Goal: Information Seeking & Learning: Learn about a topic

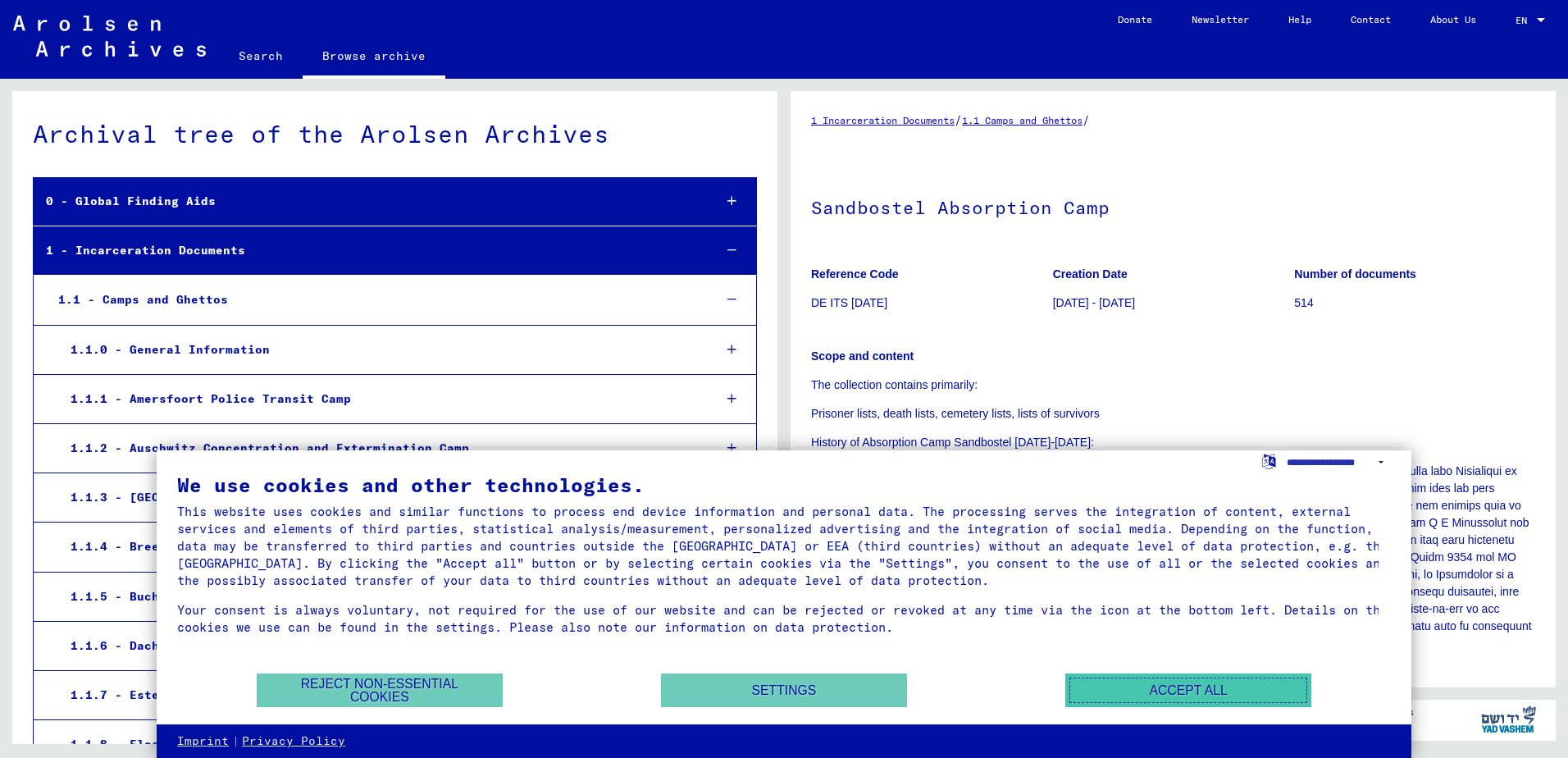
click at [1223, 694] on button "Accept all" at bounding box center [1188, 690] width 246 height 33
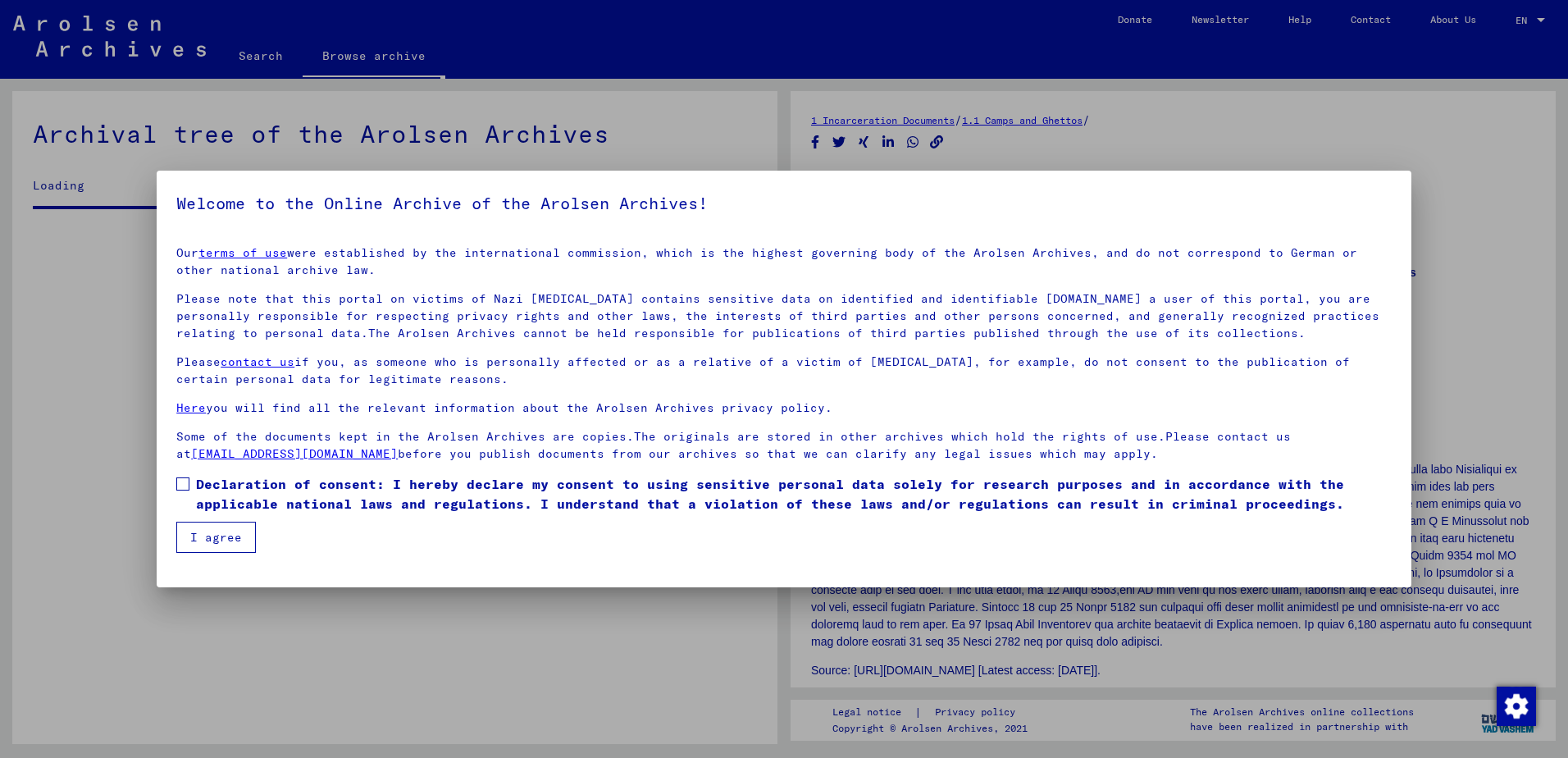
scroll to position [1883, 0]
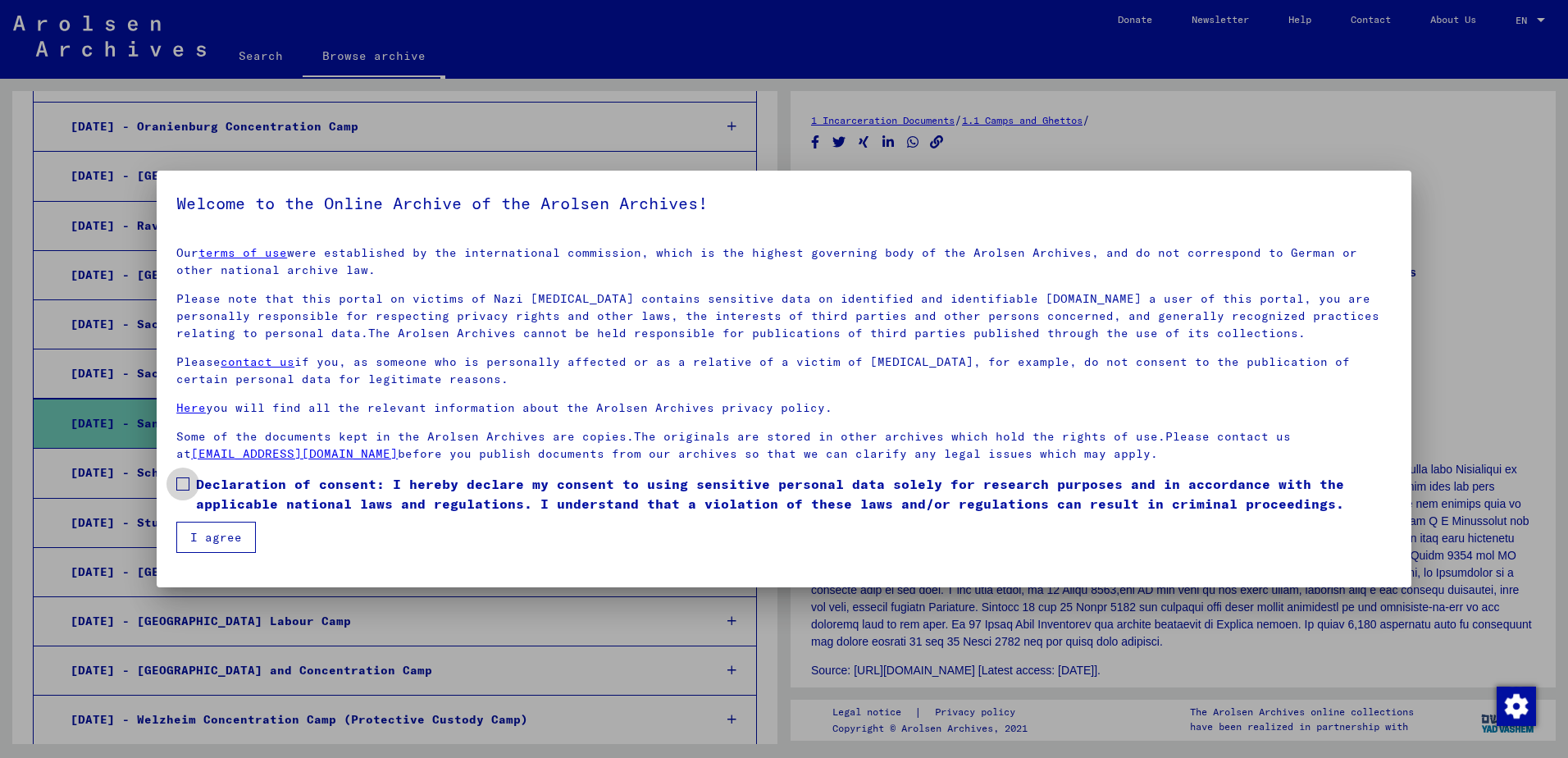
click at [178, 483] on span at bounding box center [183, 484] width 13 height 13
click at [214, 534] on button "I agree" at bounding box center [216, 536] width 80 height 31
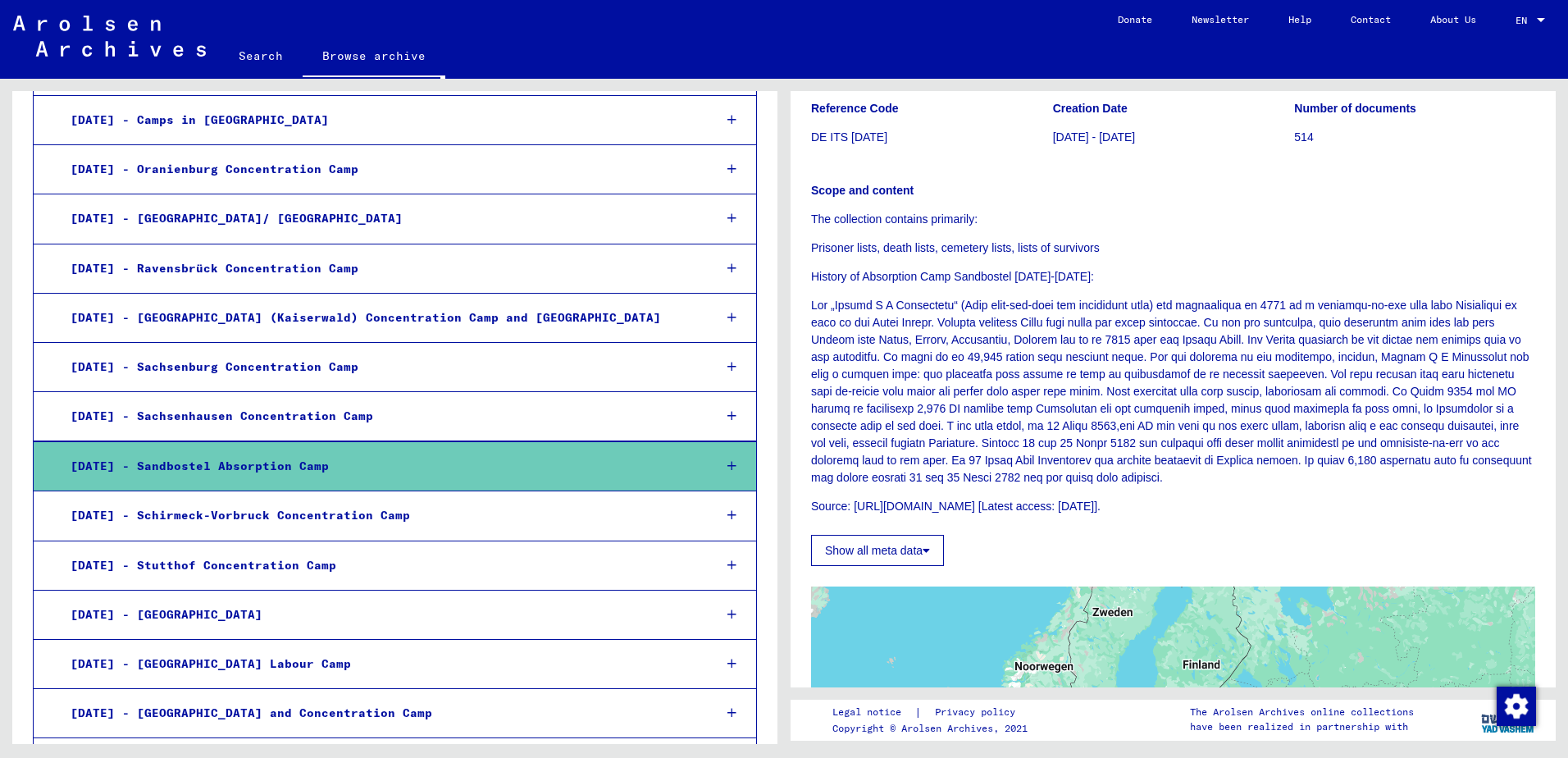
scroll to position [1886, 0]
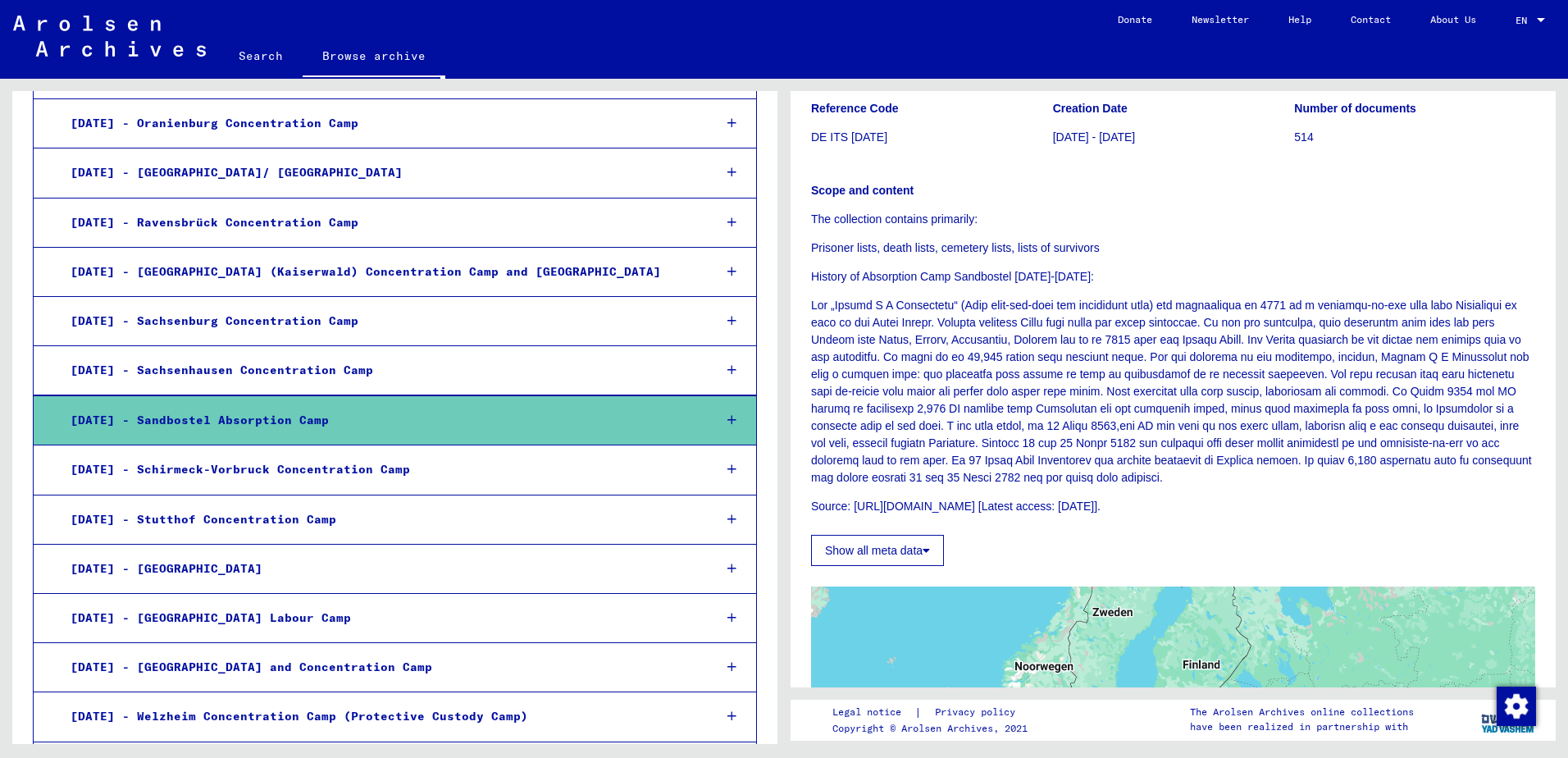
click at [115, 427] on div "[DATE] - Sandbostel Absorption Camp" at bounding box center [379, 421] width 642 height 32
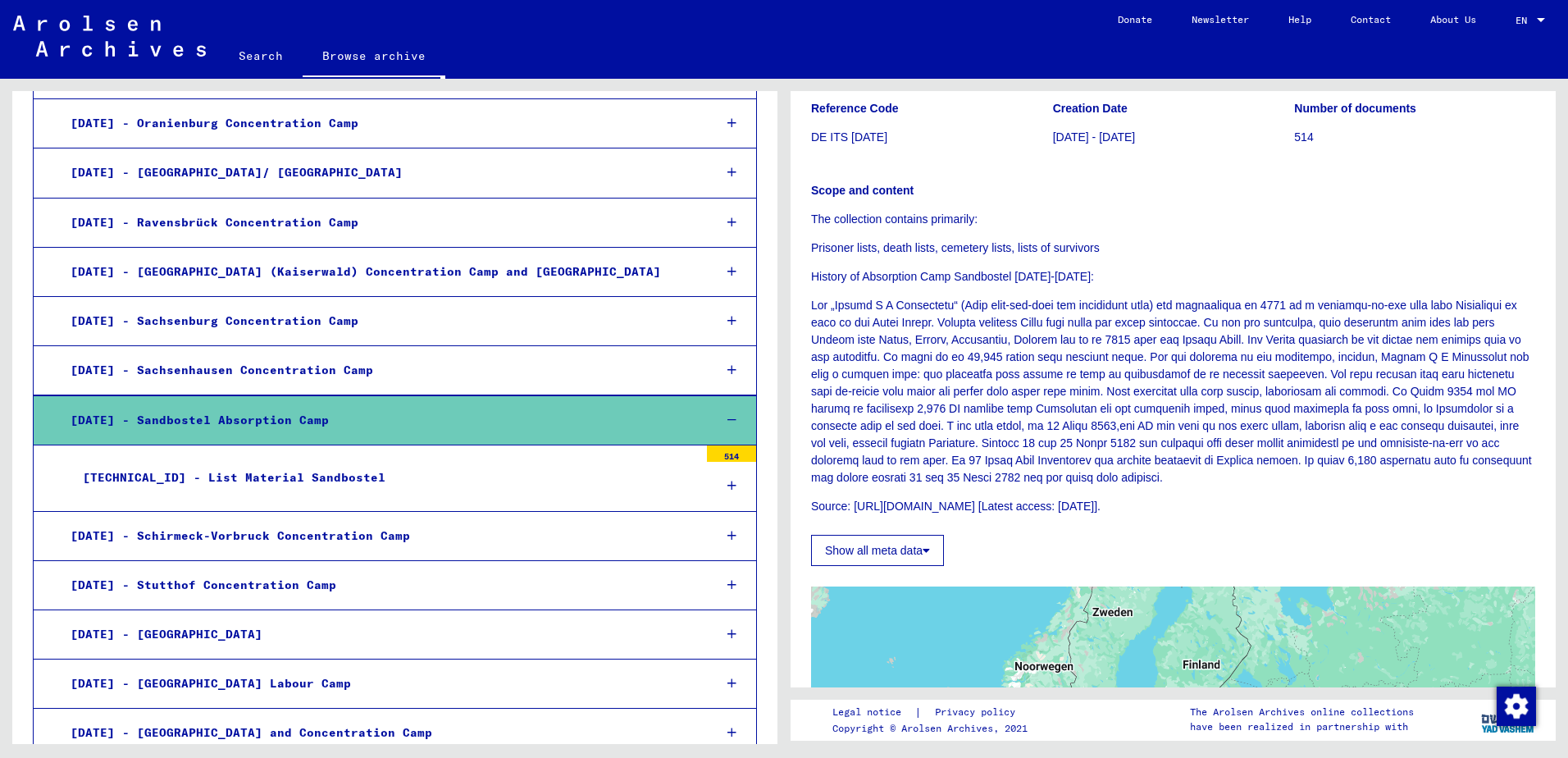
click at [129, 471] on div "[TECHNICAL_ID] - List Material Sandbostel" at bounding box center [385, 478] width 628 height 32
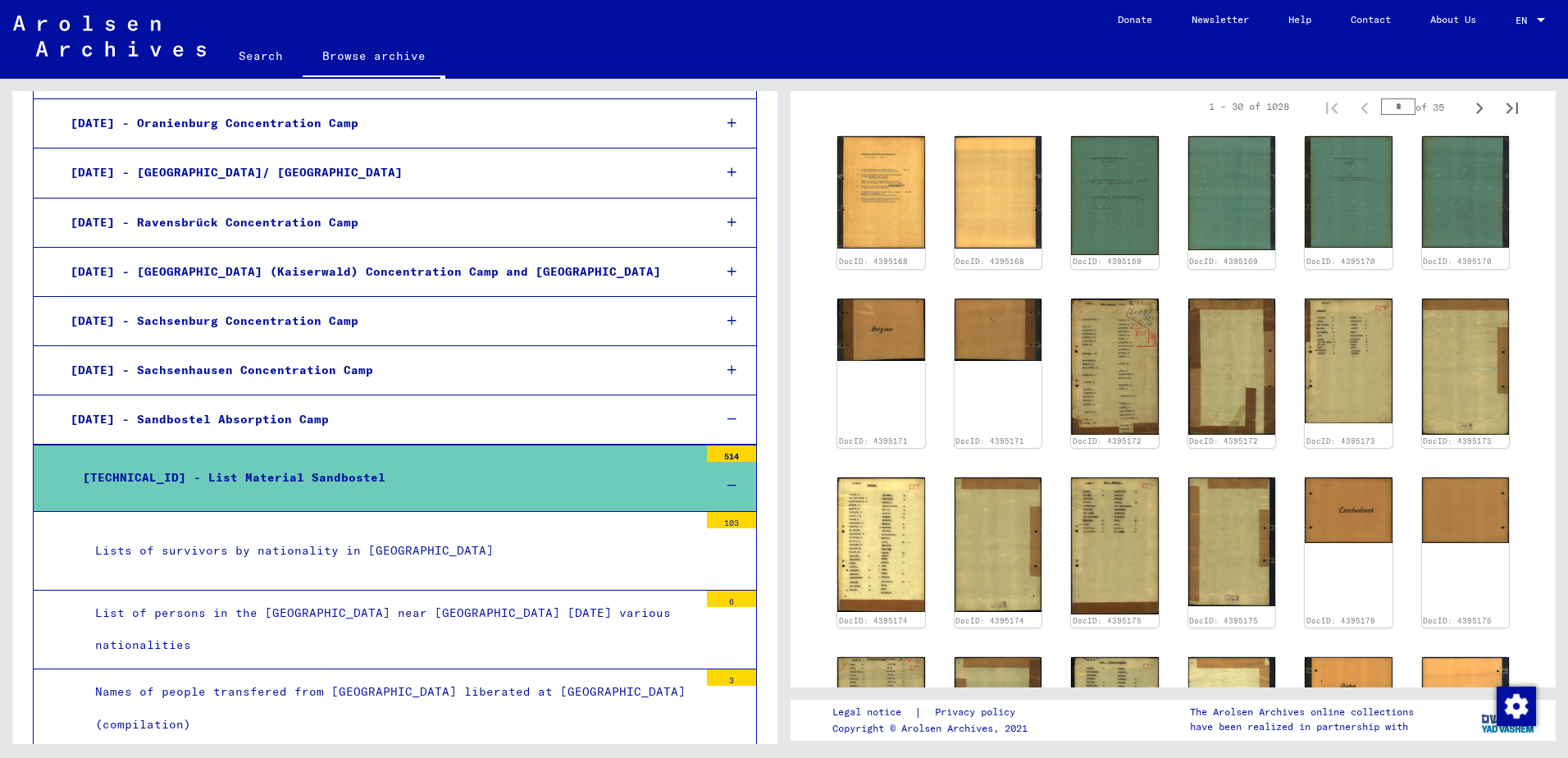
scroll to position [164, 0]
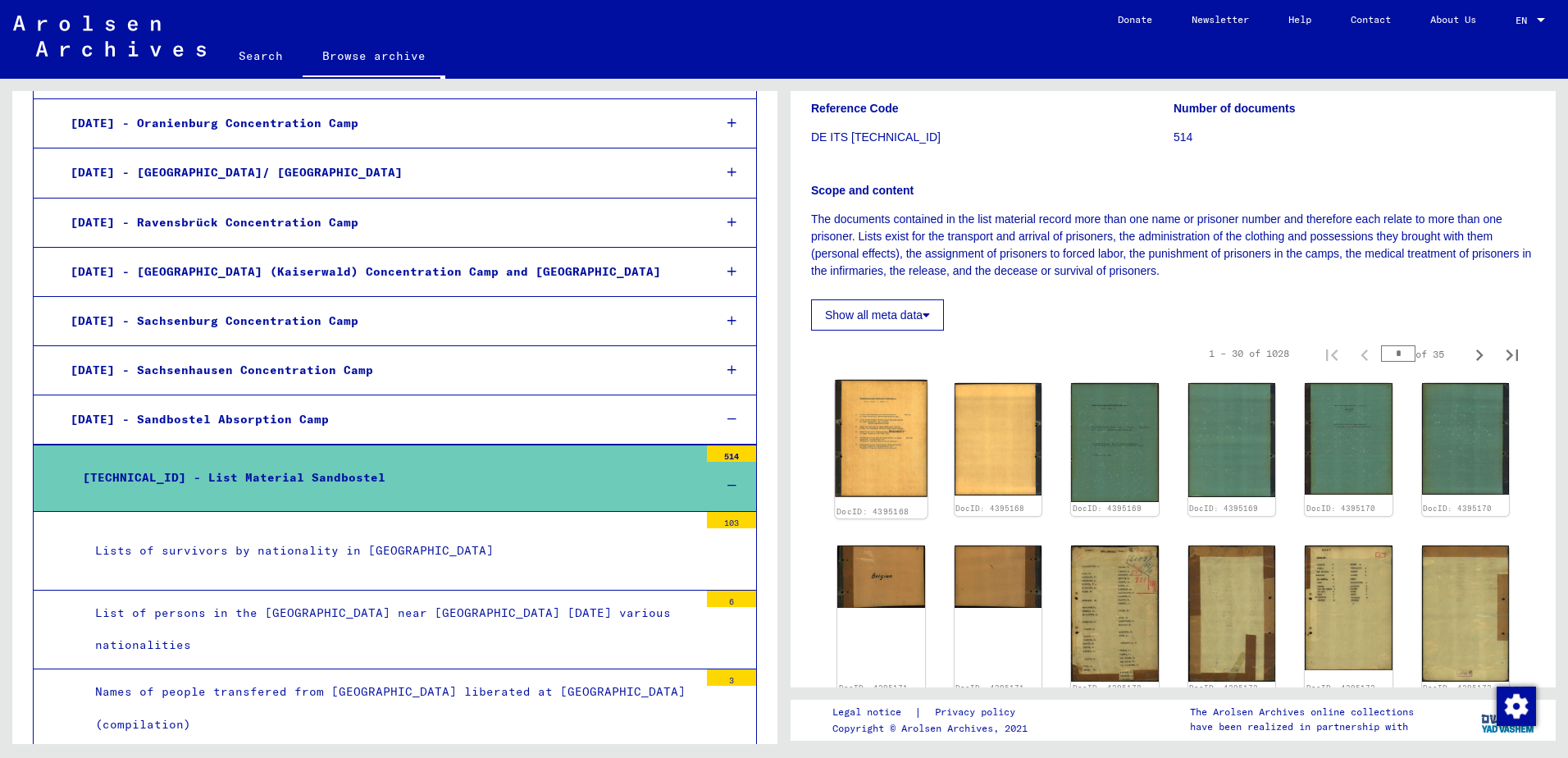
click at [883, 431] on img at bounding box center [881, 438] width 91 height 118
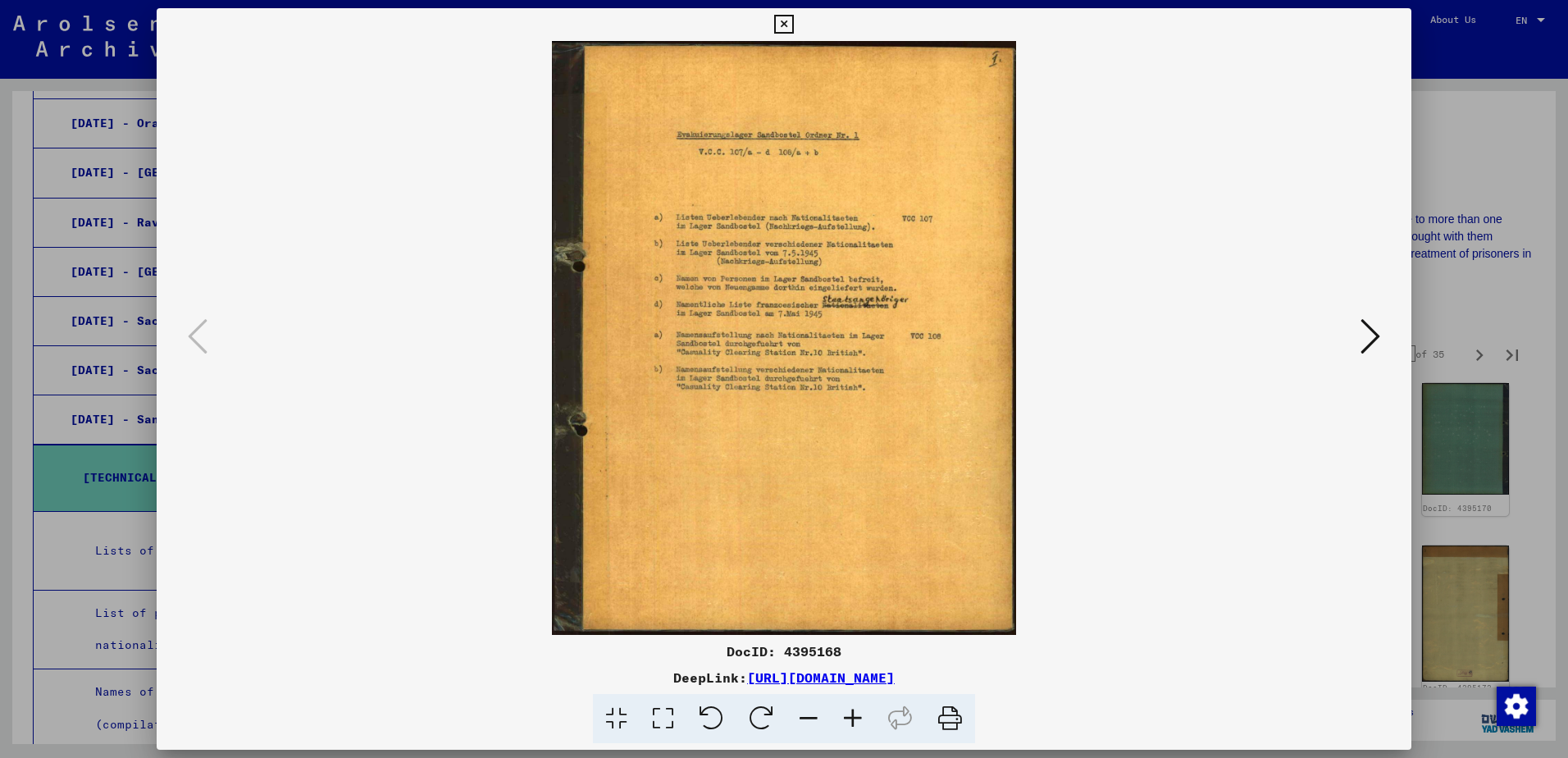
click at [1375, 327] on icon at bounding box center [1371, 336] width 20 height 39
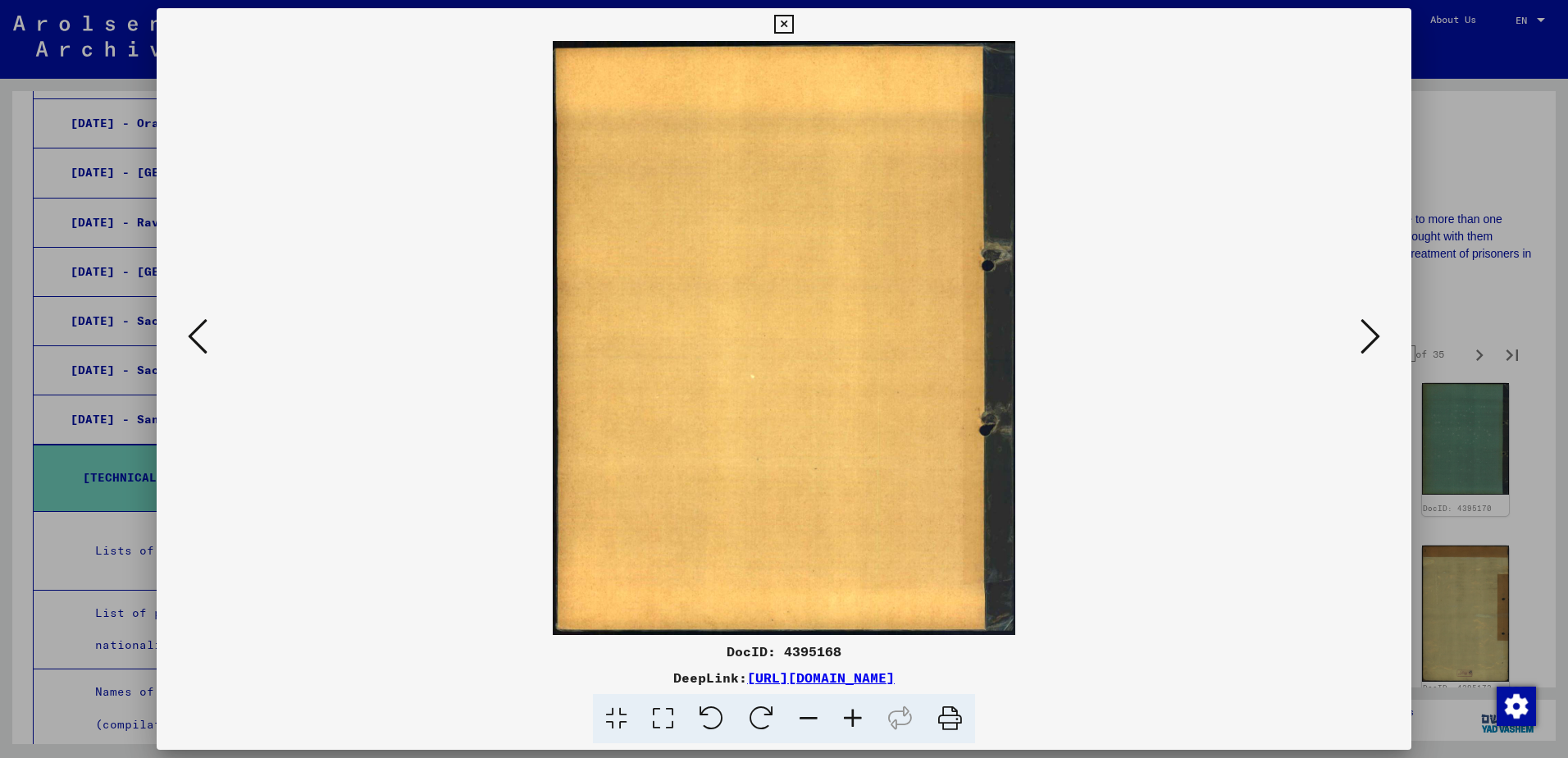
click at [1375, 327] on icon at bounding box center [1371, 336] width 20 height 39
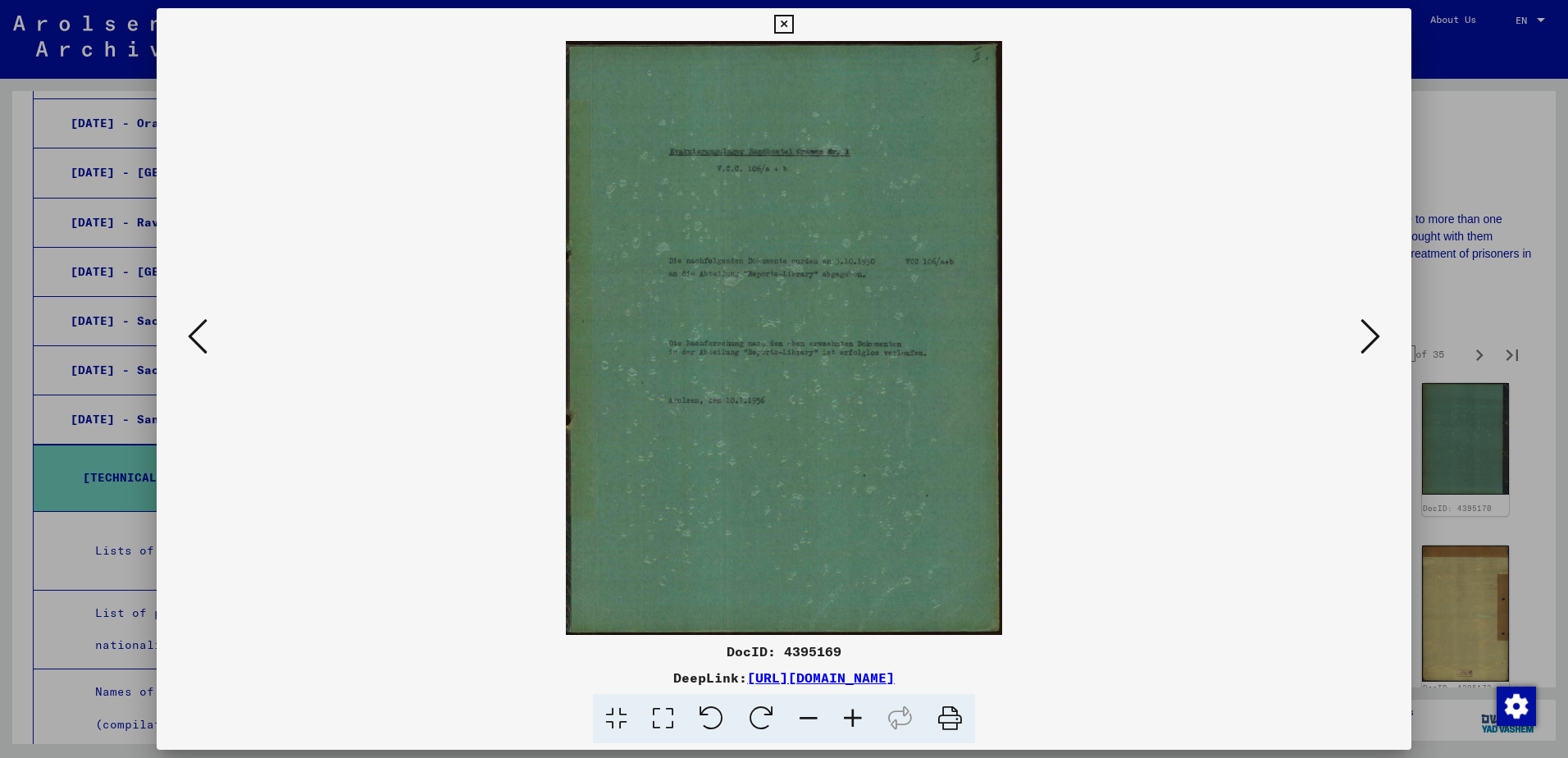
click at [1363, 338] on icon at bounding box center [1371, 336] width 20 height 39
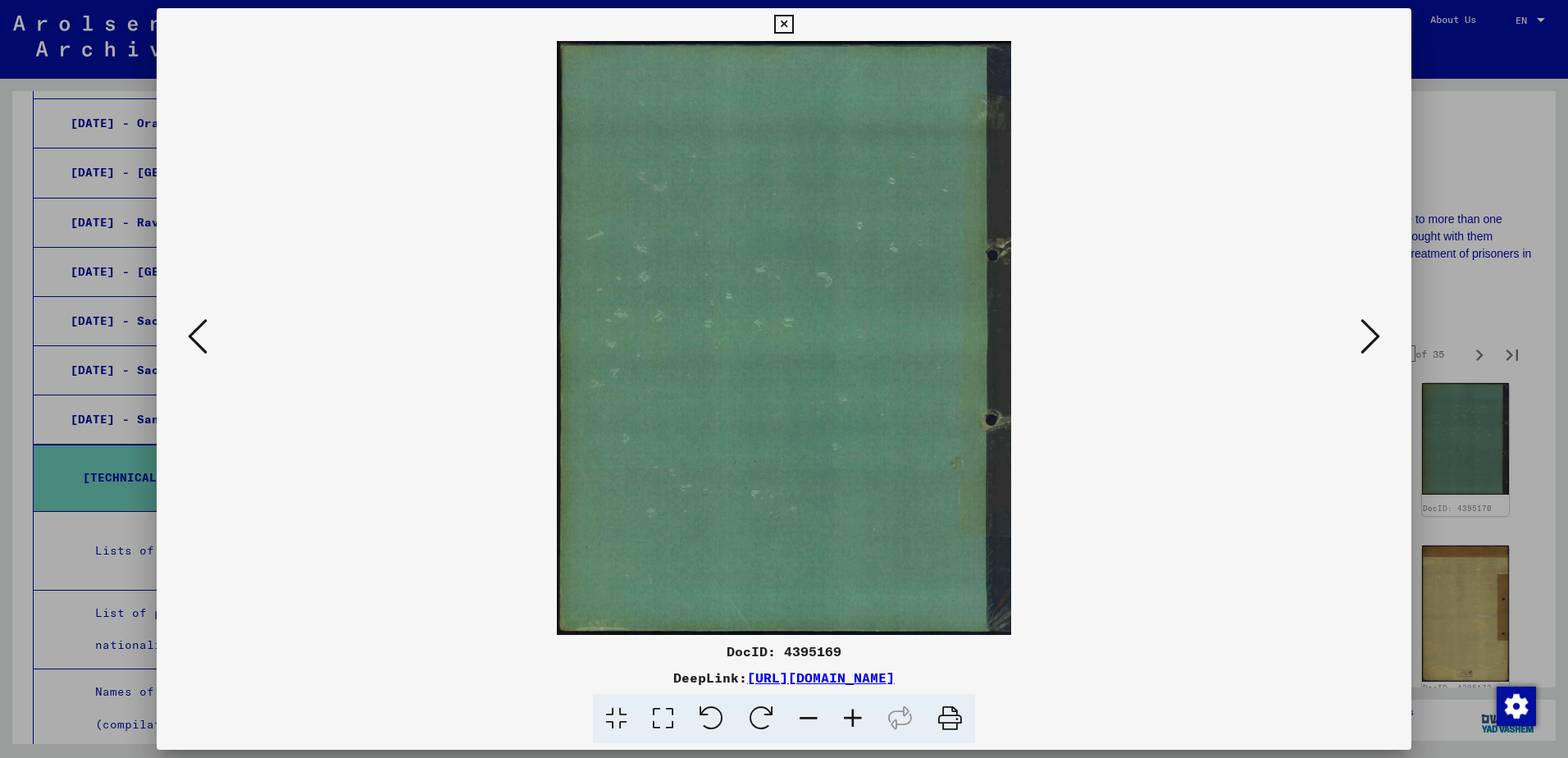
click at [1363, 338] on icon at bounding box center [1371, 336] width 20 height 39
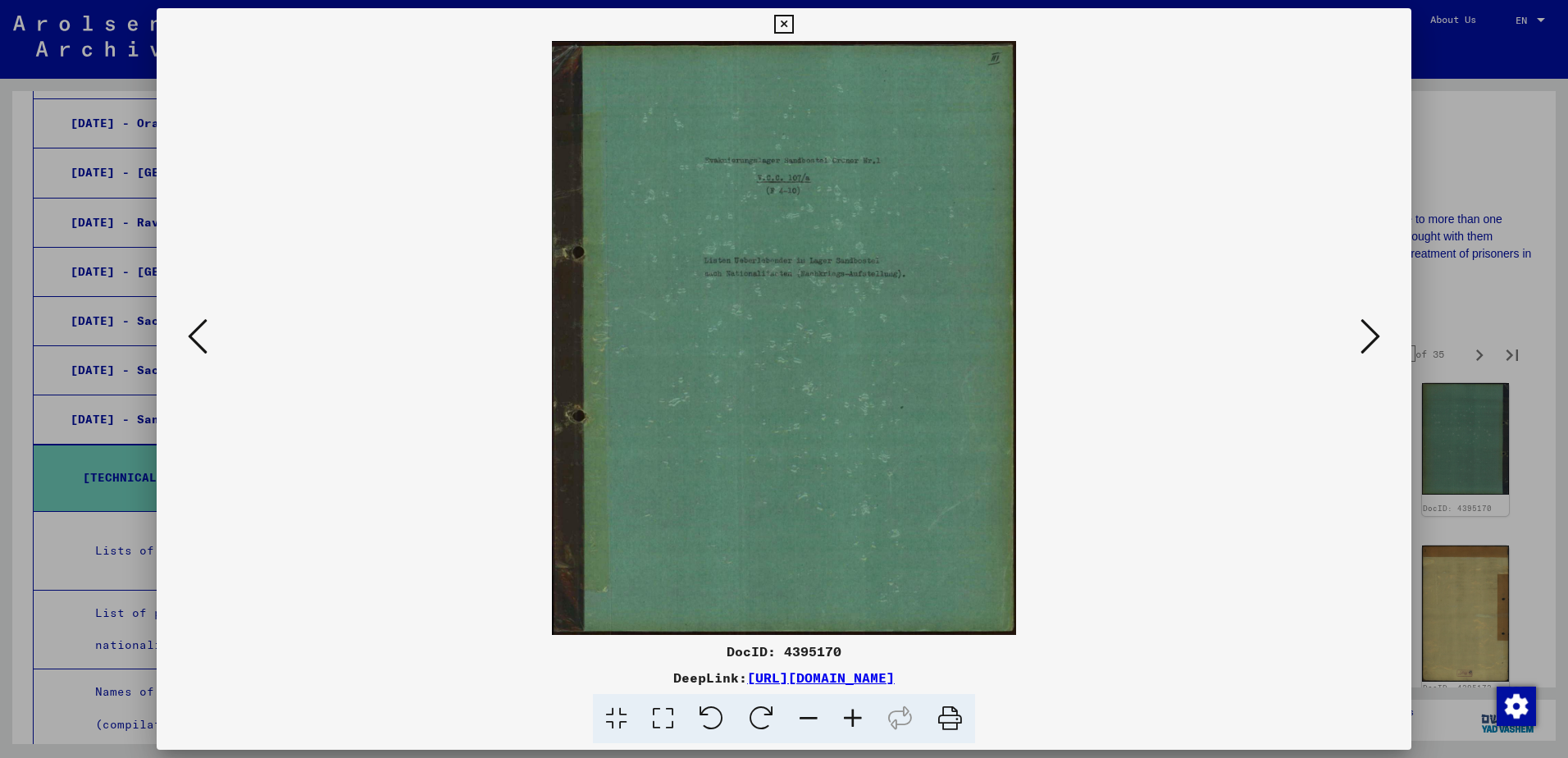
click at [1363, 338] on icon at bounding box center [1371, 336] width 20 height 39
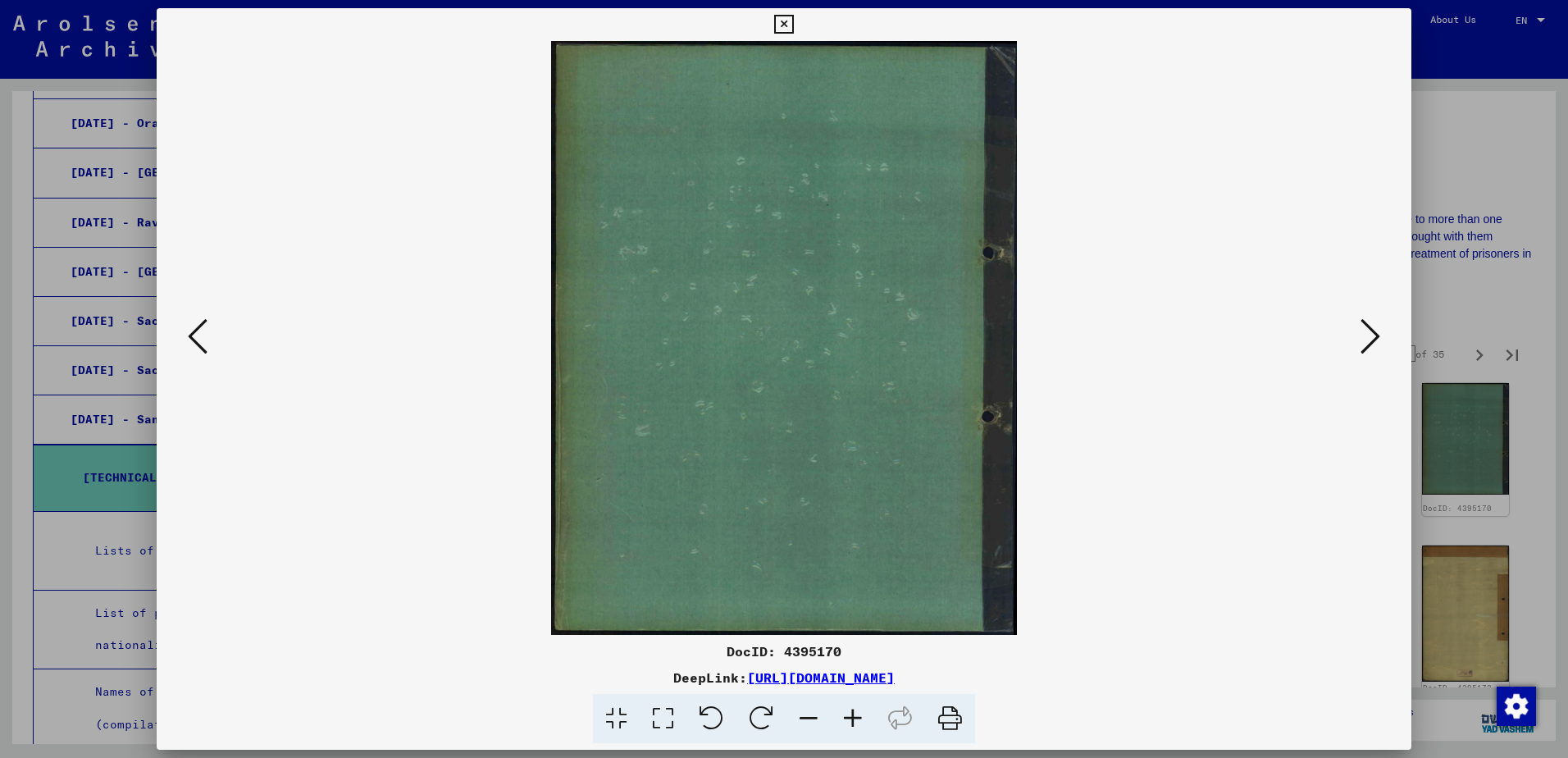
click at [1363, 338] on icon at bounding box center [1371, 336] width 20 height 39
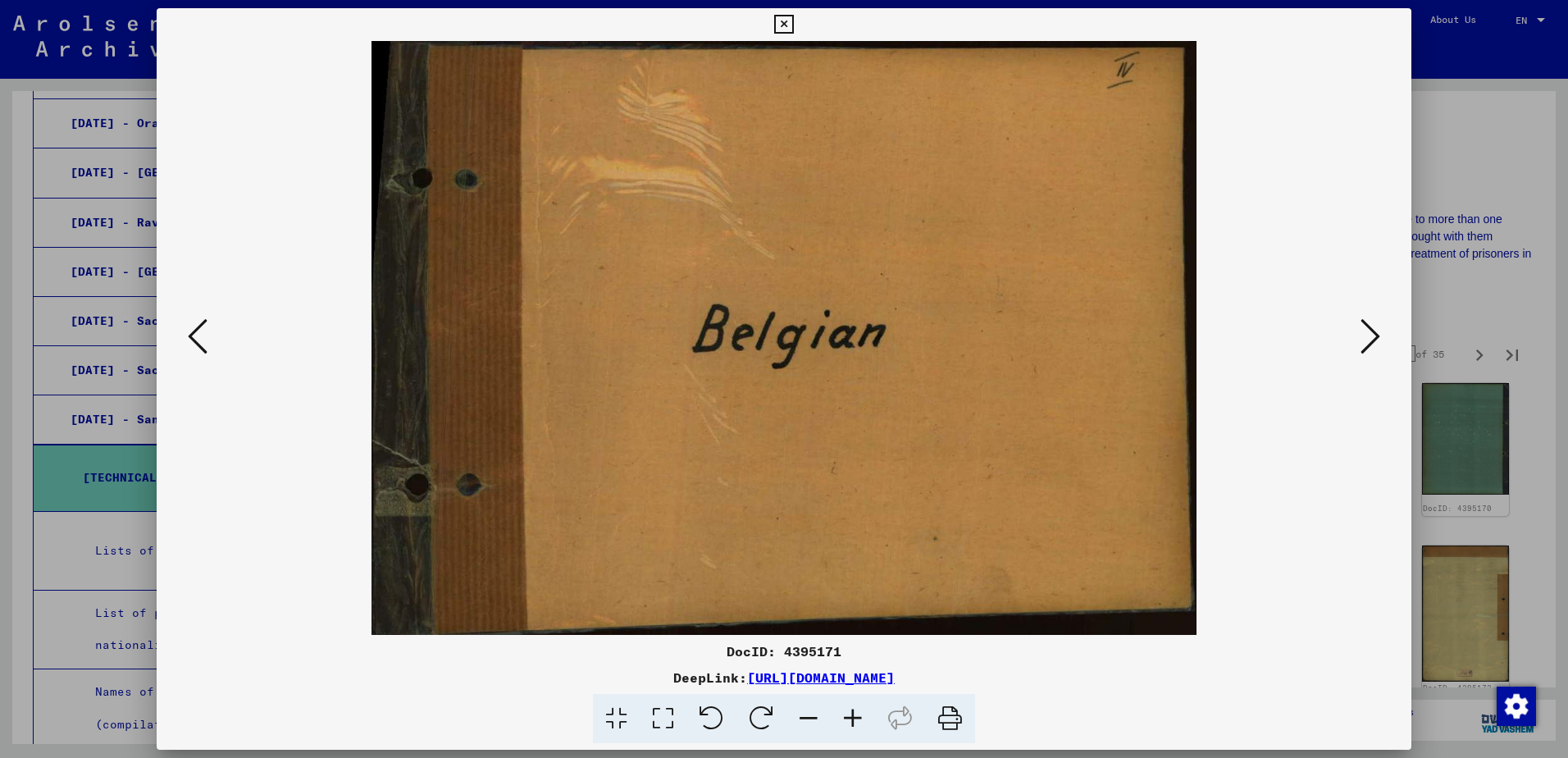
click at [1363, 338] on icon at bounding box center [1371, 336] width 20 height 39
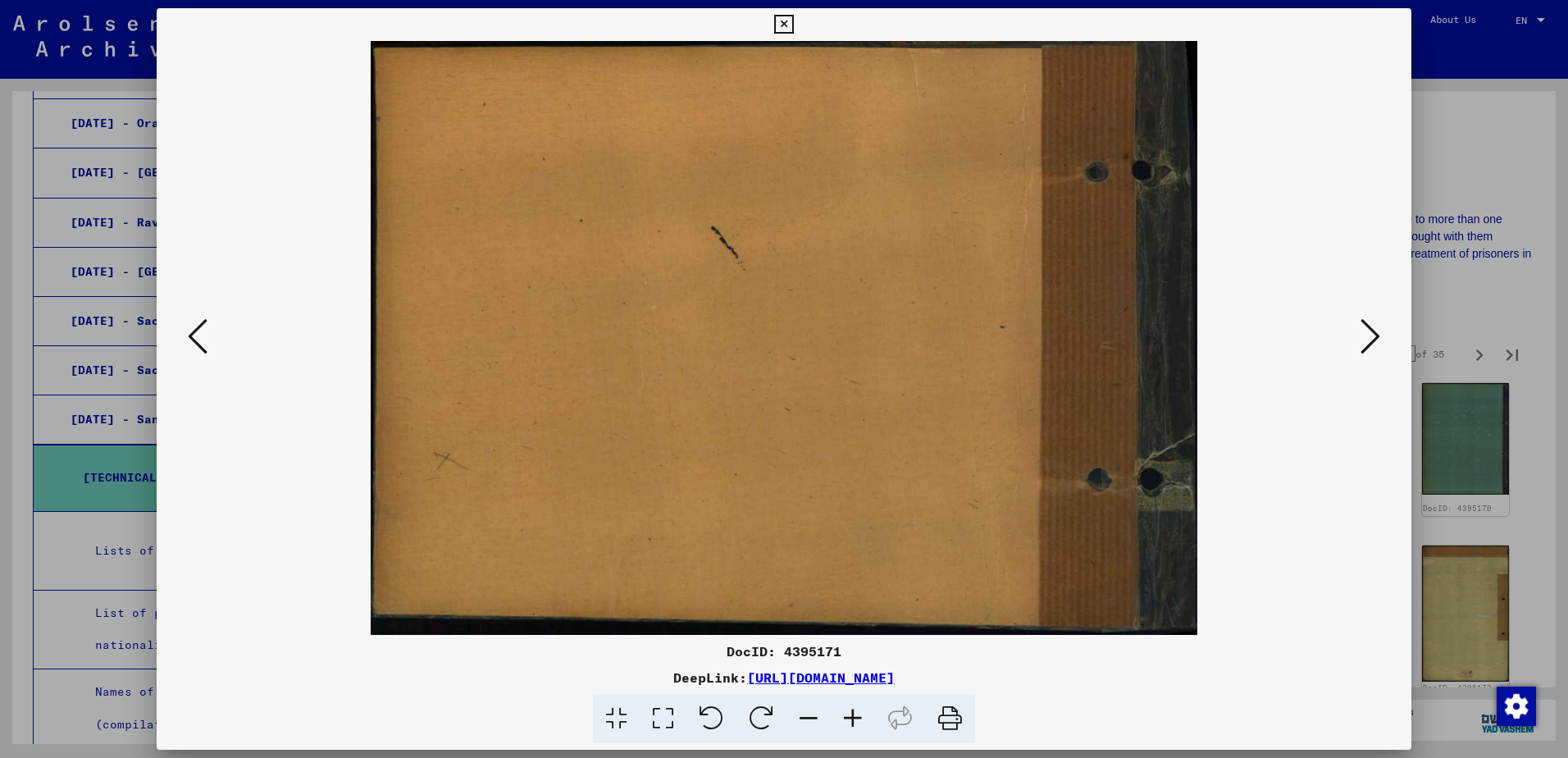
click at [1363, 338] on icon at bounding box center [1371, 336] width 20 height 39
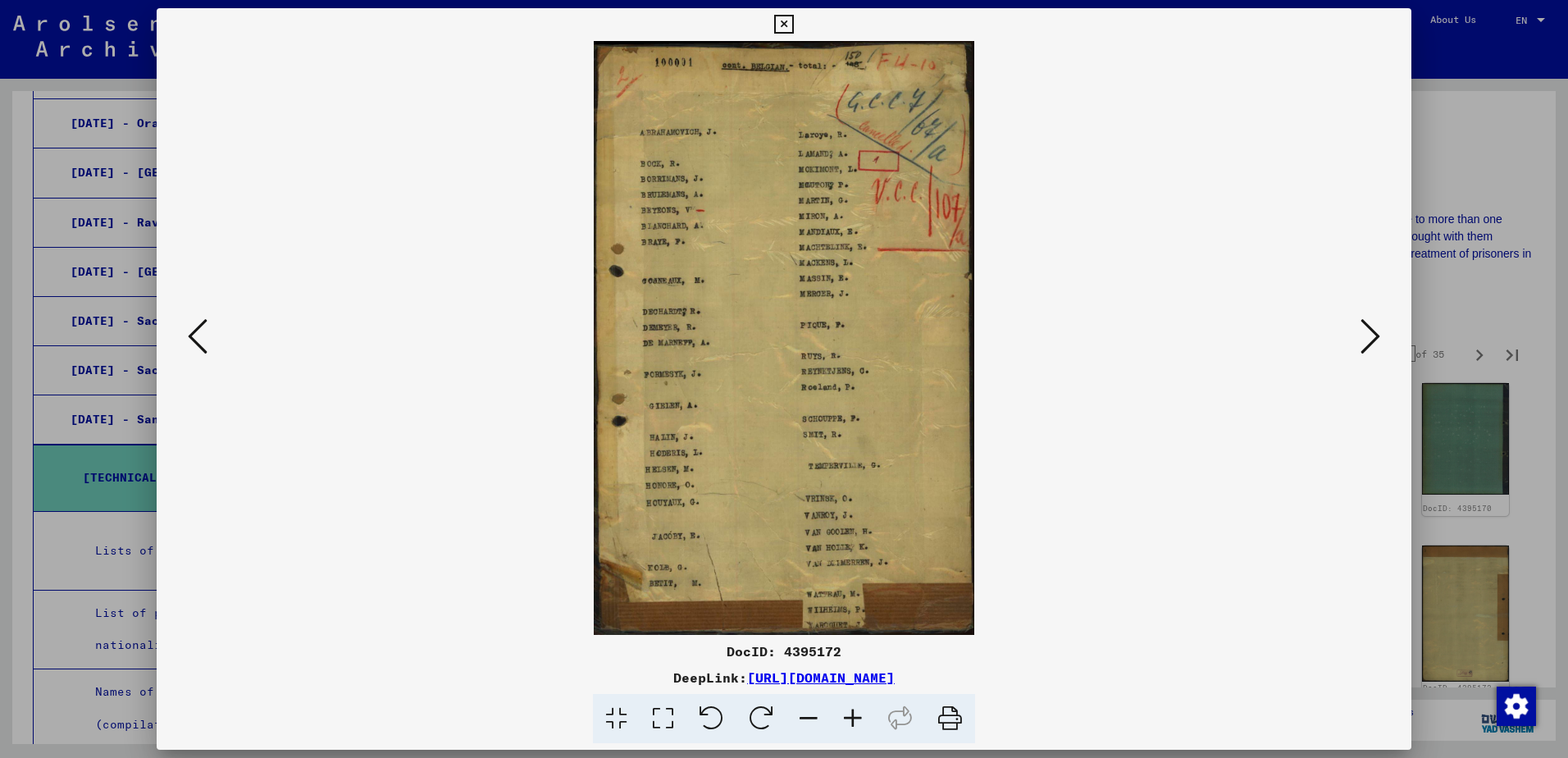
click at [850, 722] on icon at bounding box center [852, 719] width 44 height 50
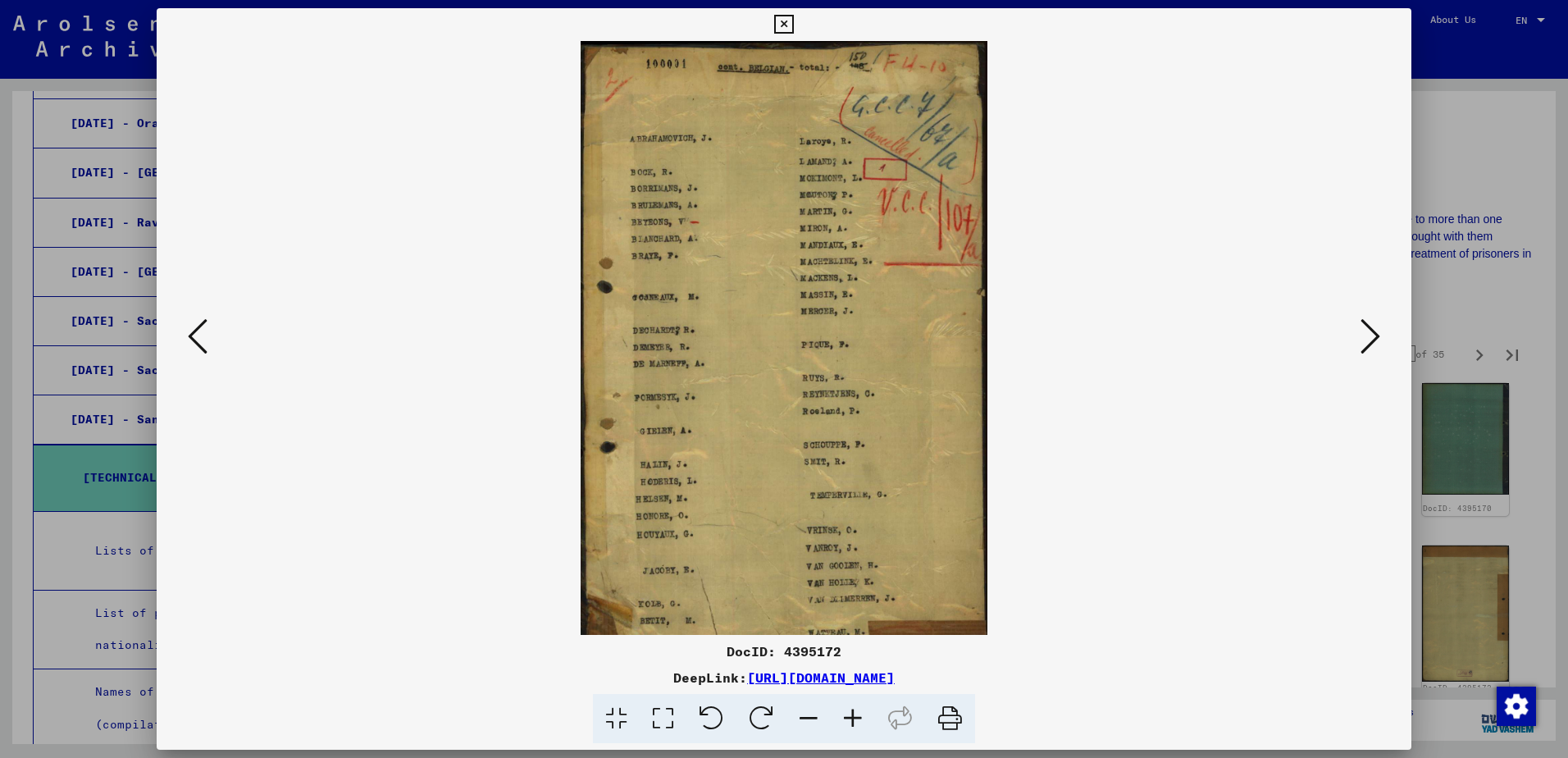
click at [850, 722] on icon at bounding box center [852, 719] width 44 height 50
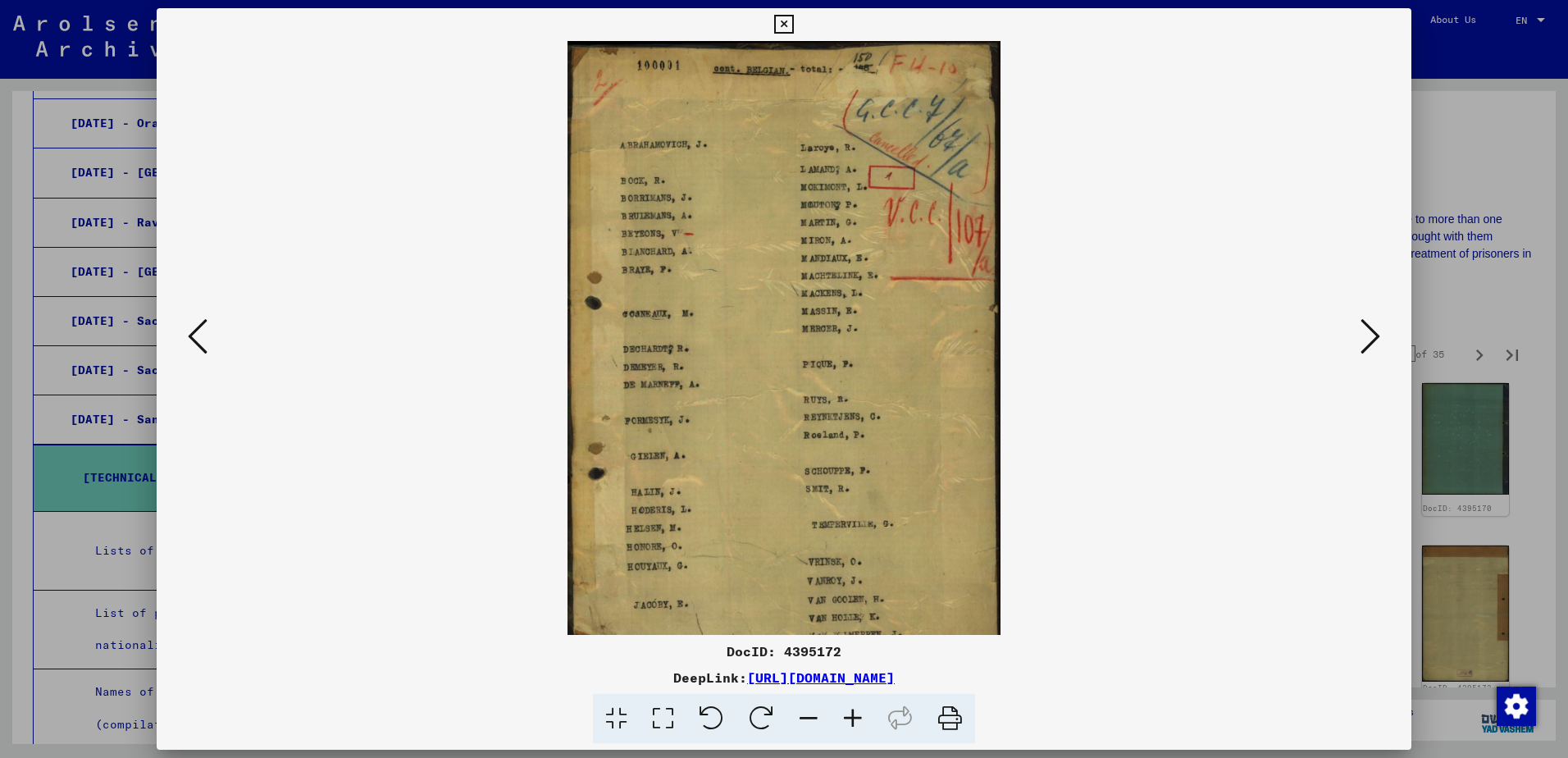
click at [850, 722] on icon at bounding box center [852, 719] width 44 height 50
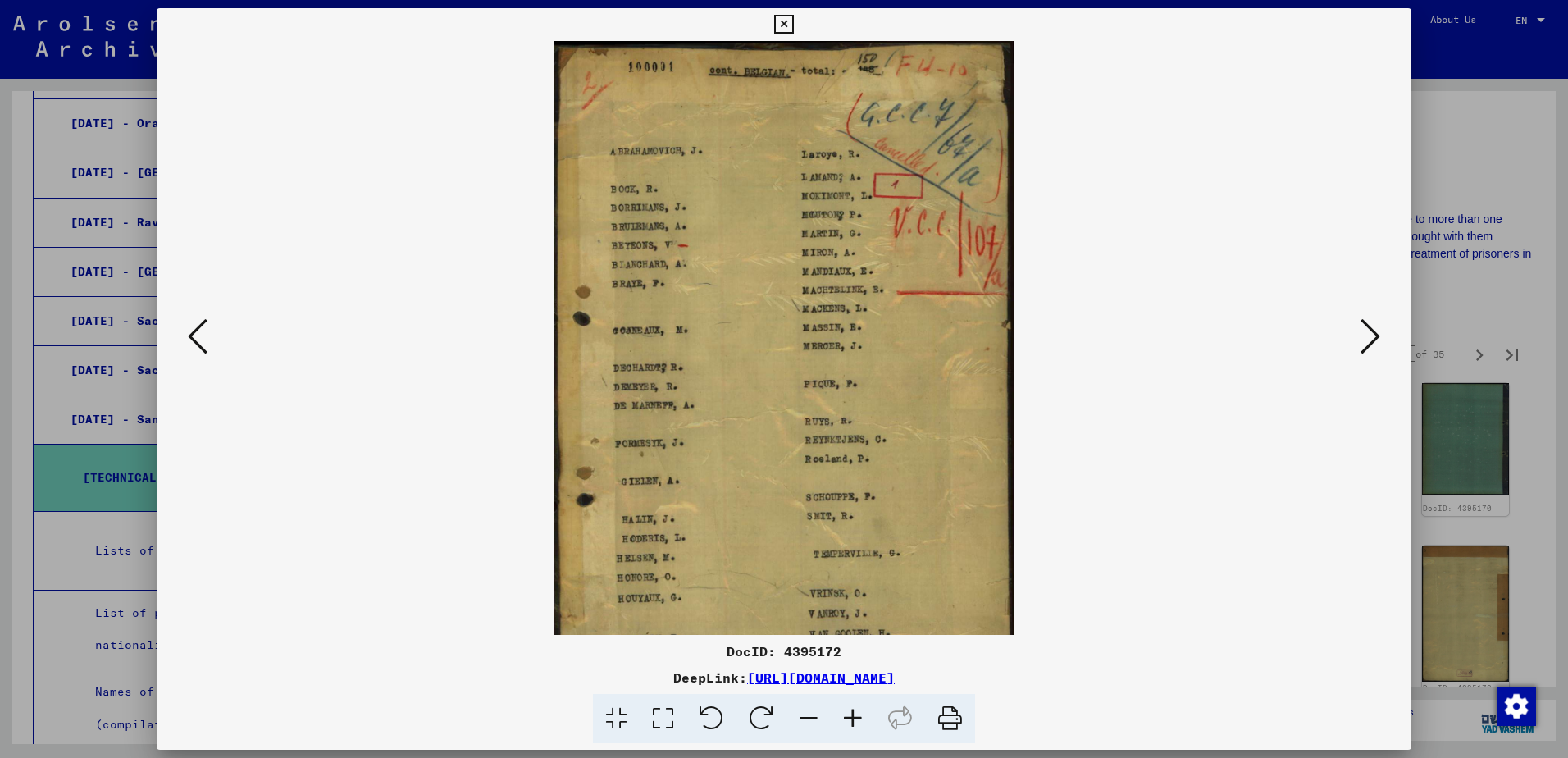
click at [850, 722] on icon at bounding box center [852, 719] width 44 height 50
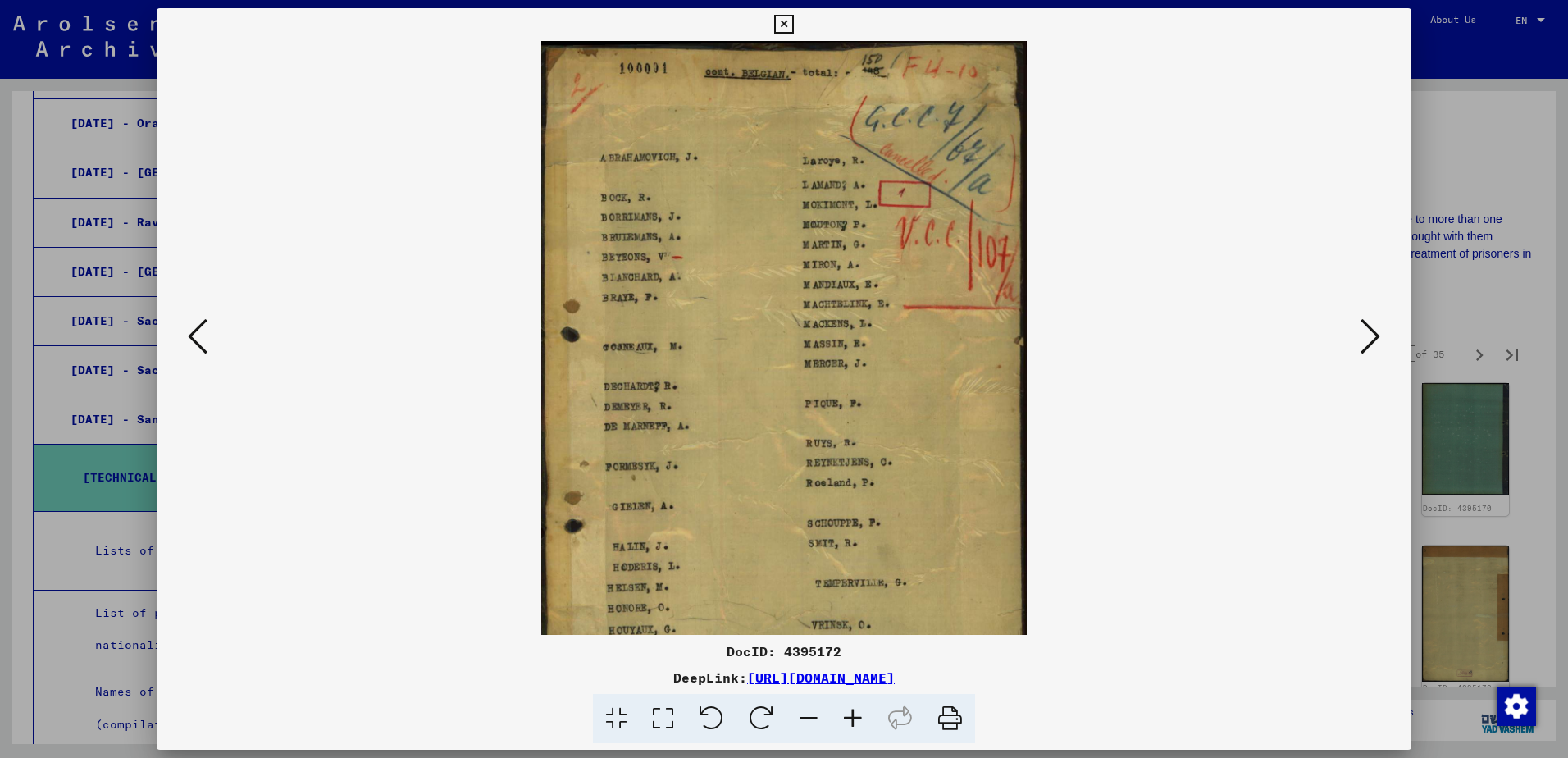
click at [850, 722] on icon at bounding box center [852, 719] width 44 height 50
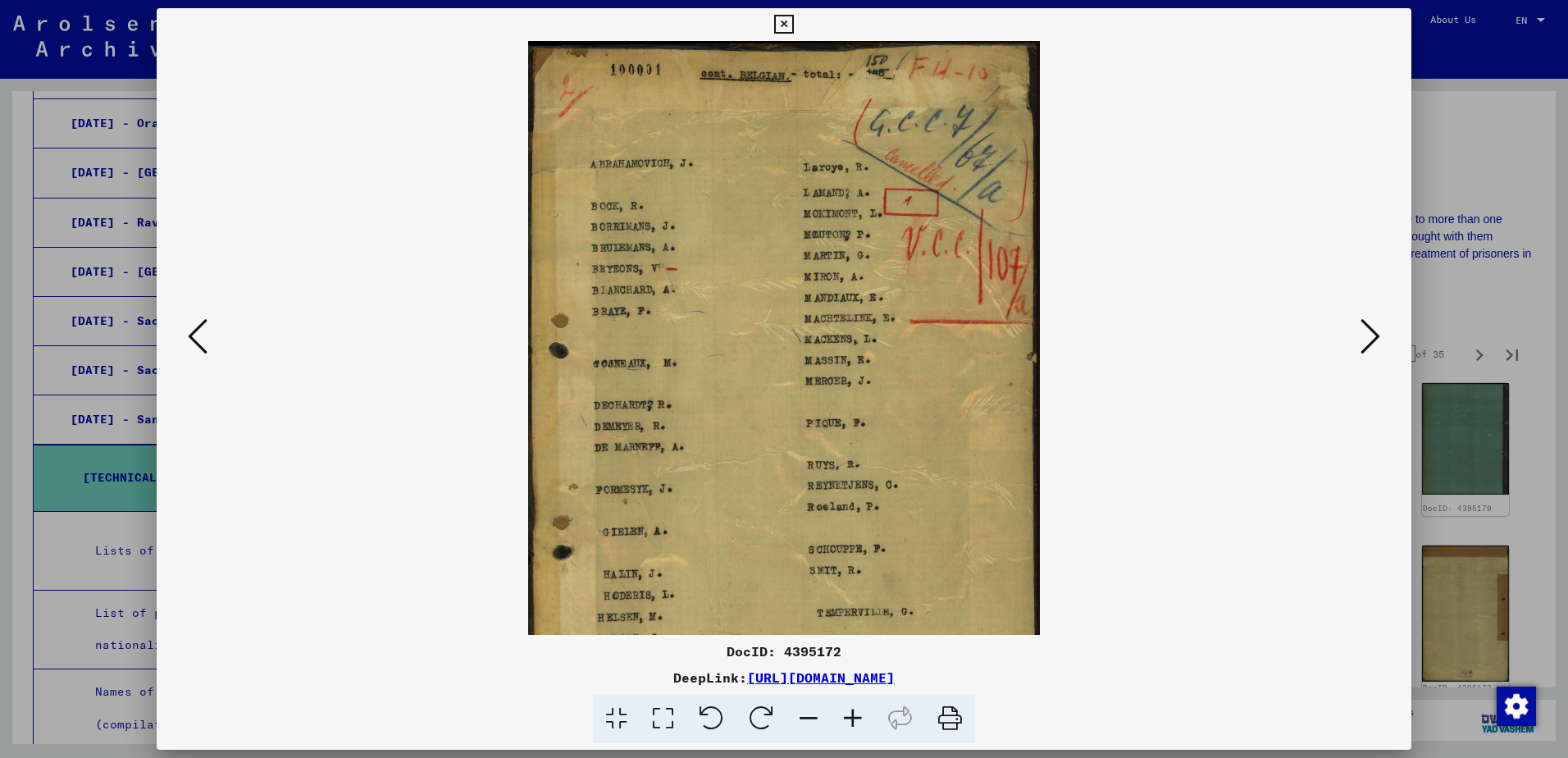
click at [850, 722] on icon at bounding box center [852, 719] width 44 height 50
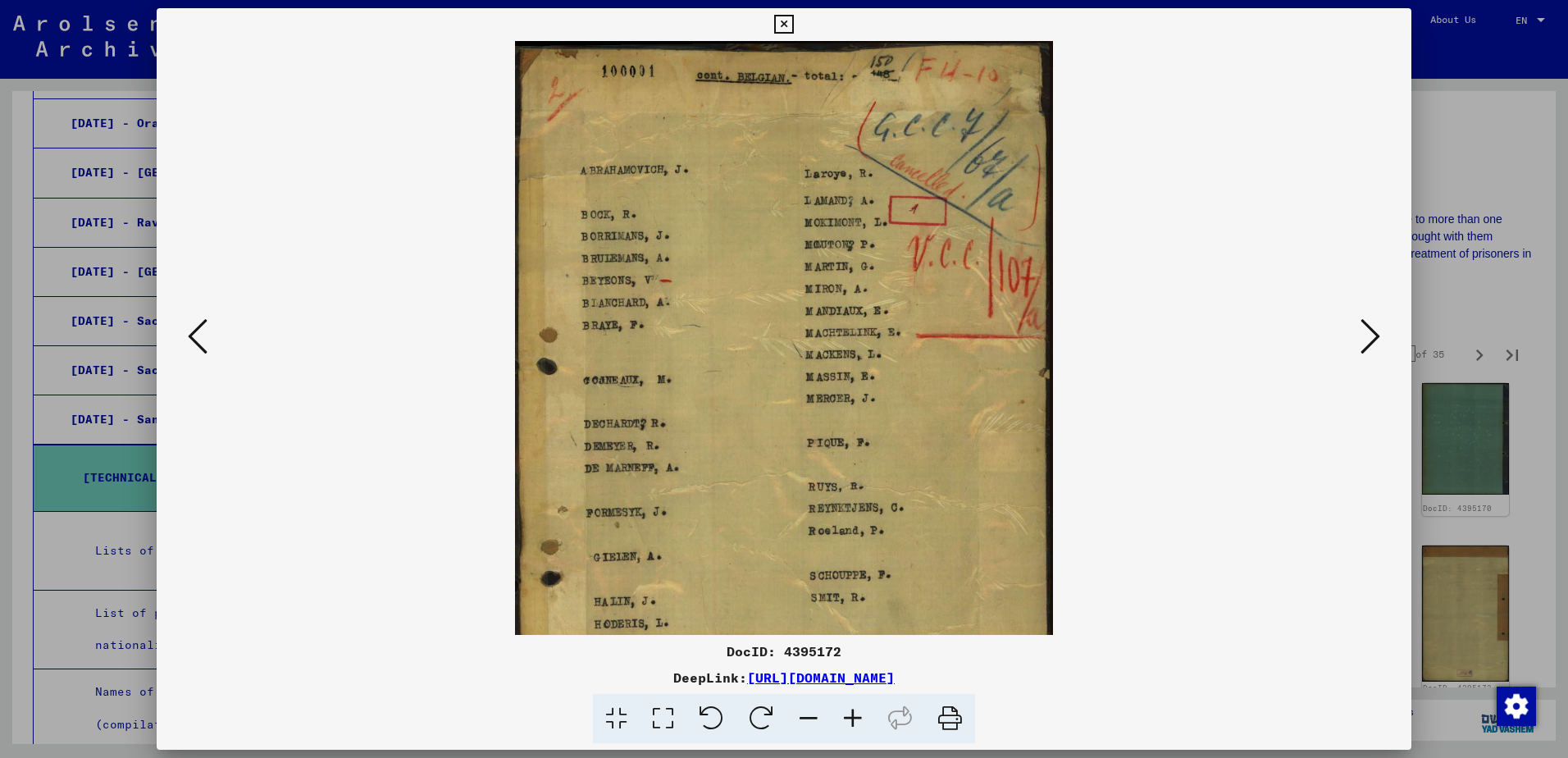
click at [850, 722] on icon at bounding box center [852, 719] width 44 height 50
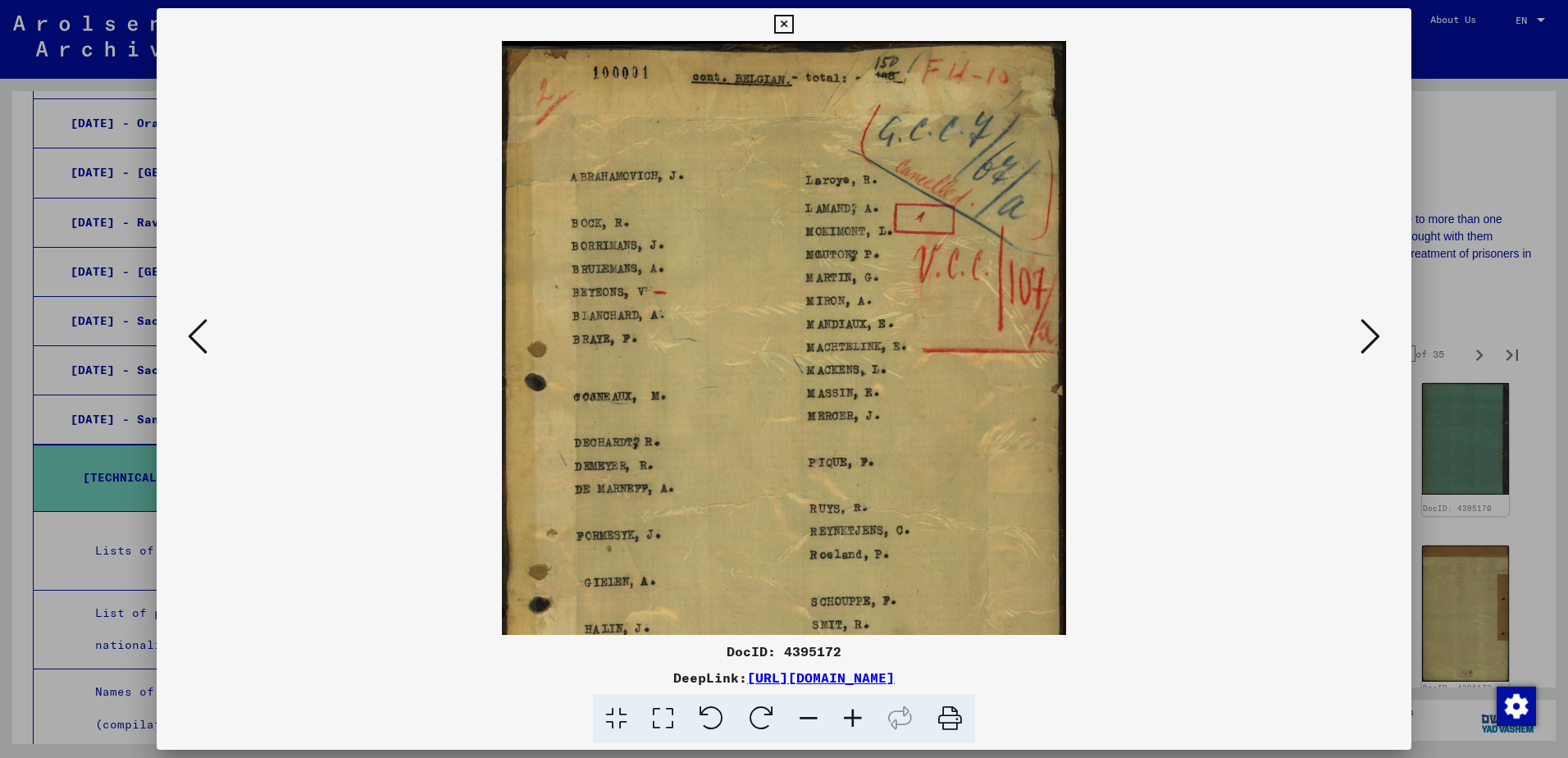
click at [850, 722] on icon at bounding box center [852, 719] width 44 height 50
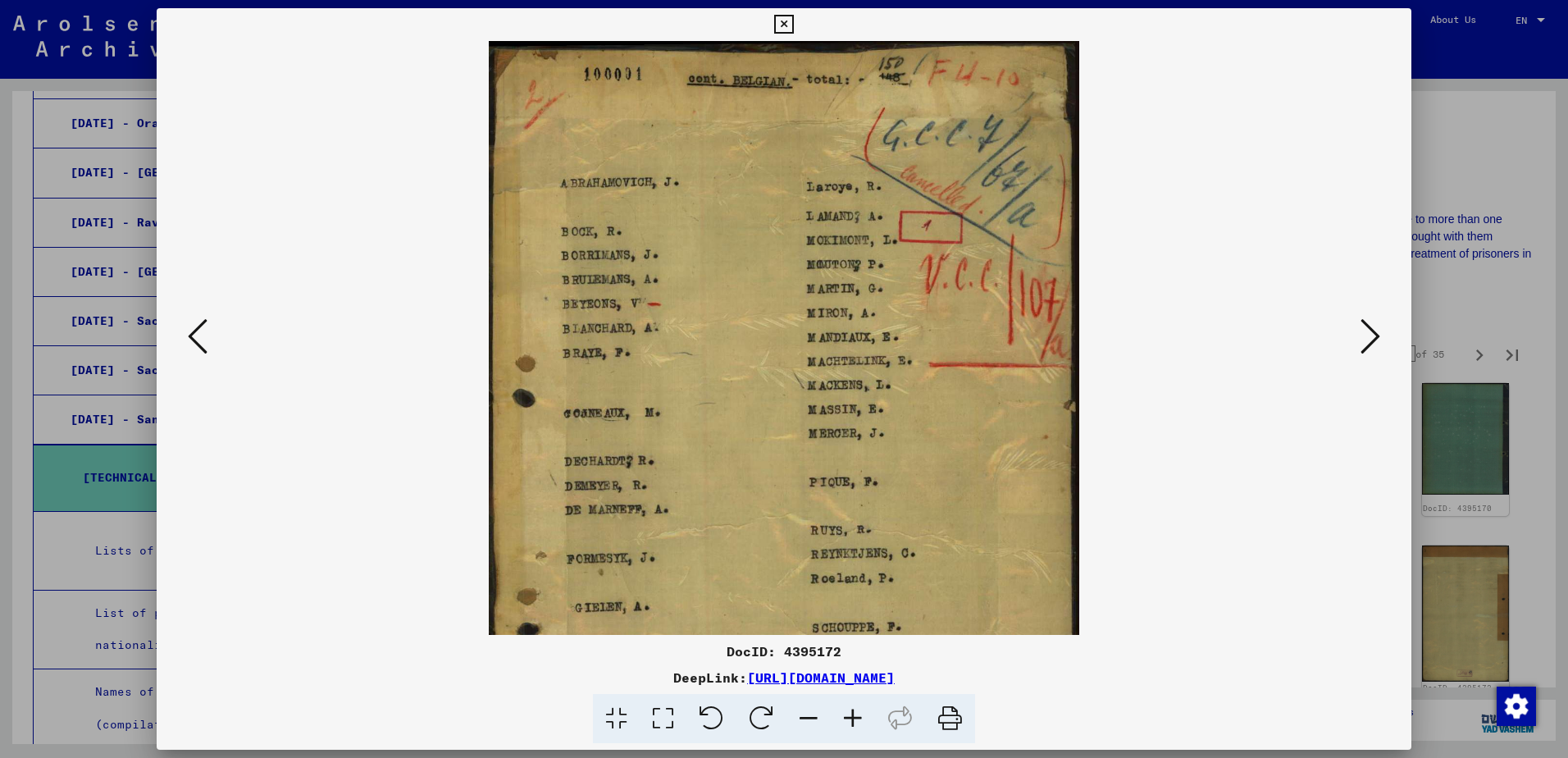
click at [806, 709] on icon at bounding box center [808, 719] width 44 height 50
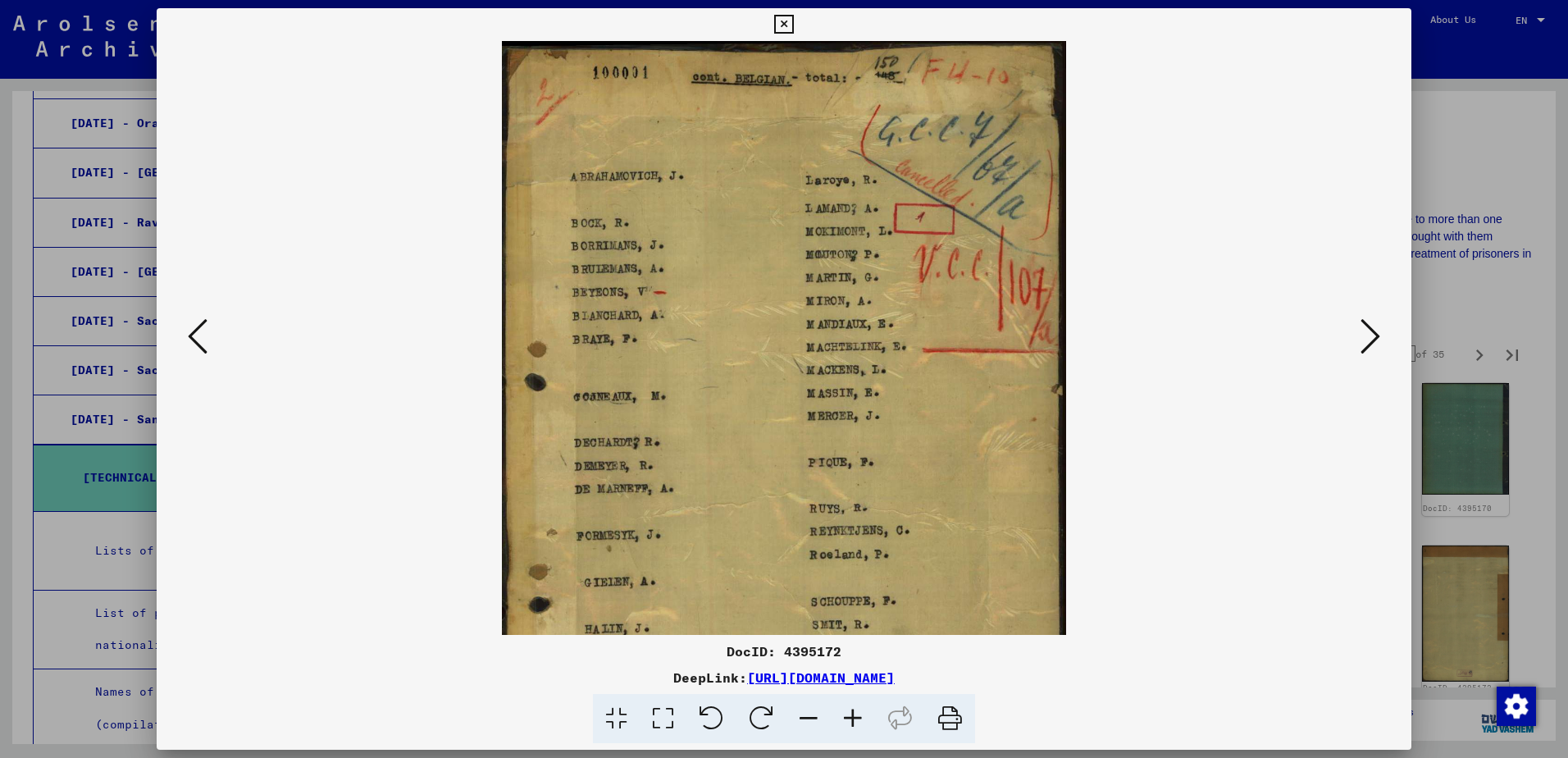
click at [806, 709] on icon at bounding box center [808, 719] width 44 height 50
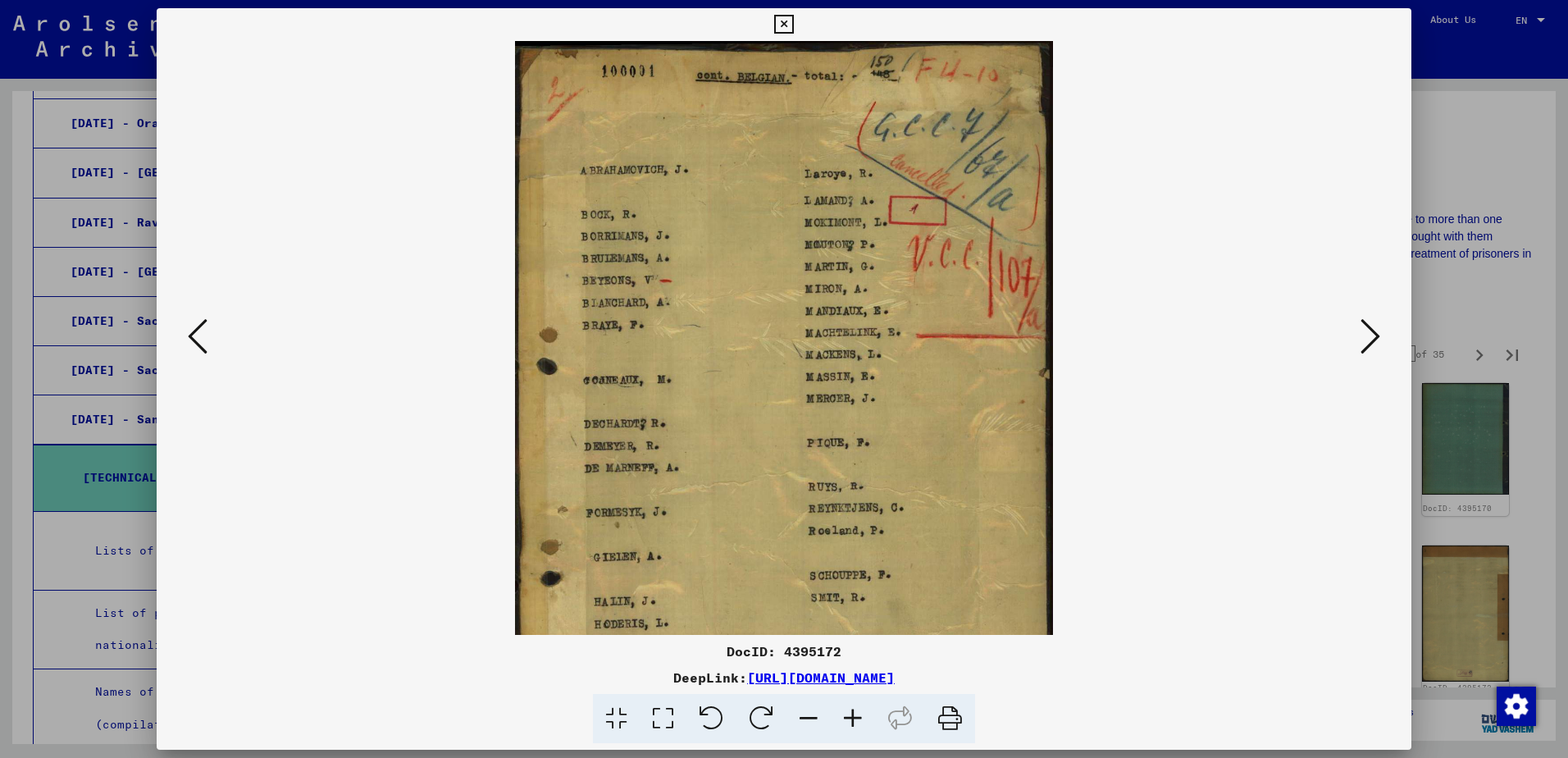
click at [806, 709] on icon at bounding box center [808, 719] width 44 height 50
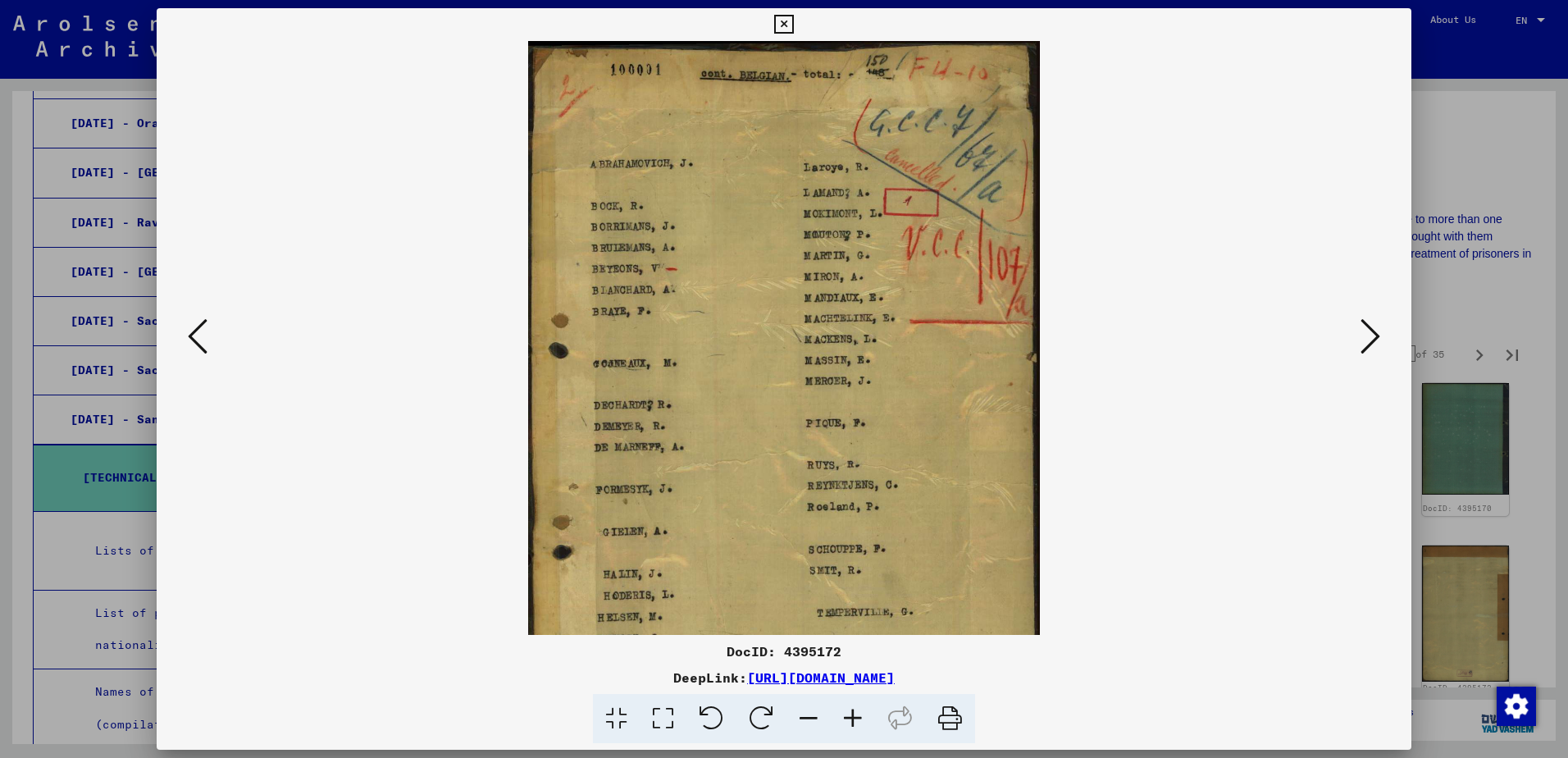
click at [806, 709] on icon at bounding box center [808, 719] width 44 height 50
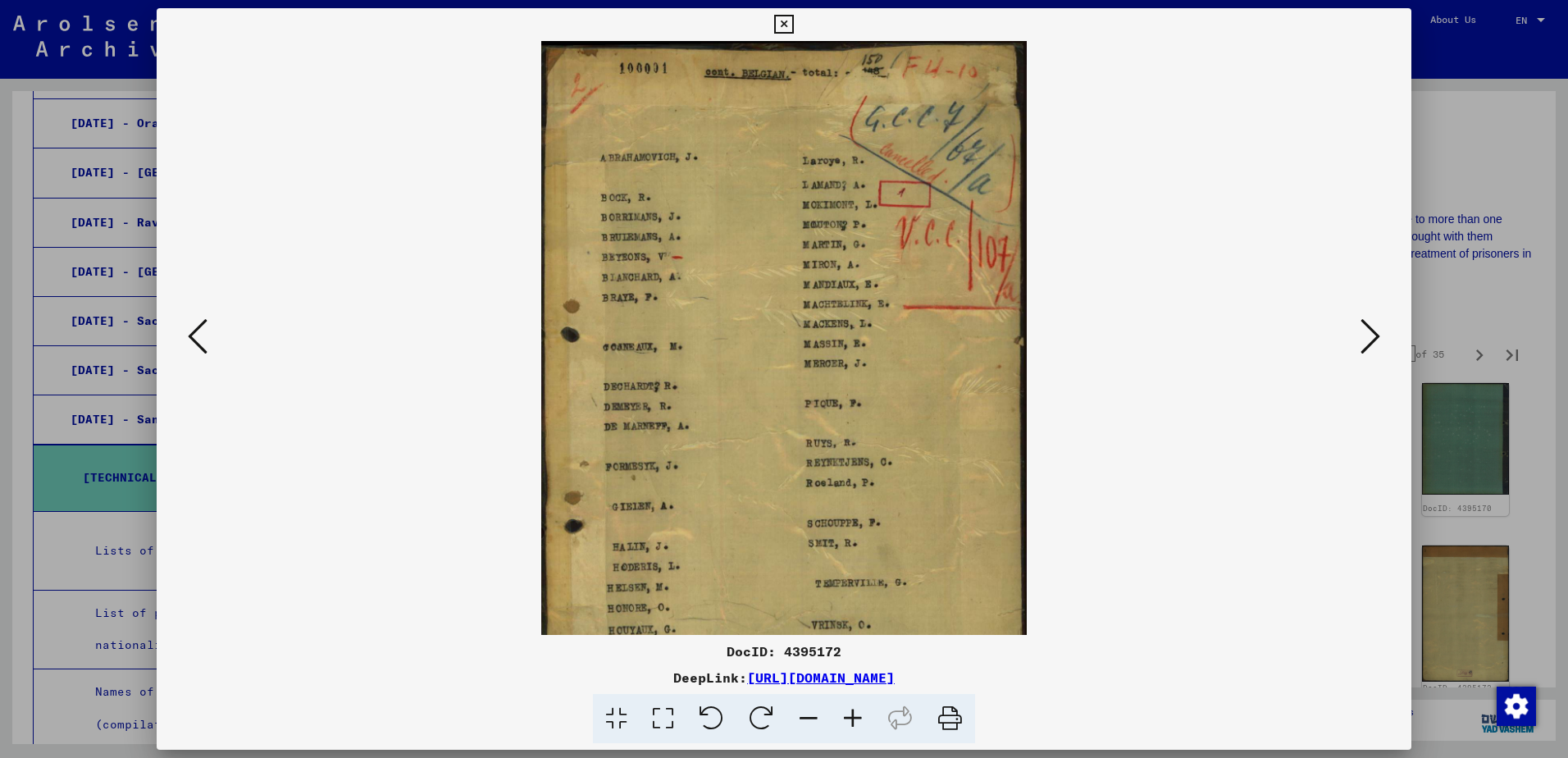
click at [806, 709] on icon at bounding box center [808, 719] width 44 height 50
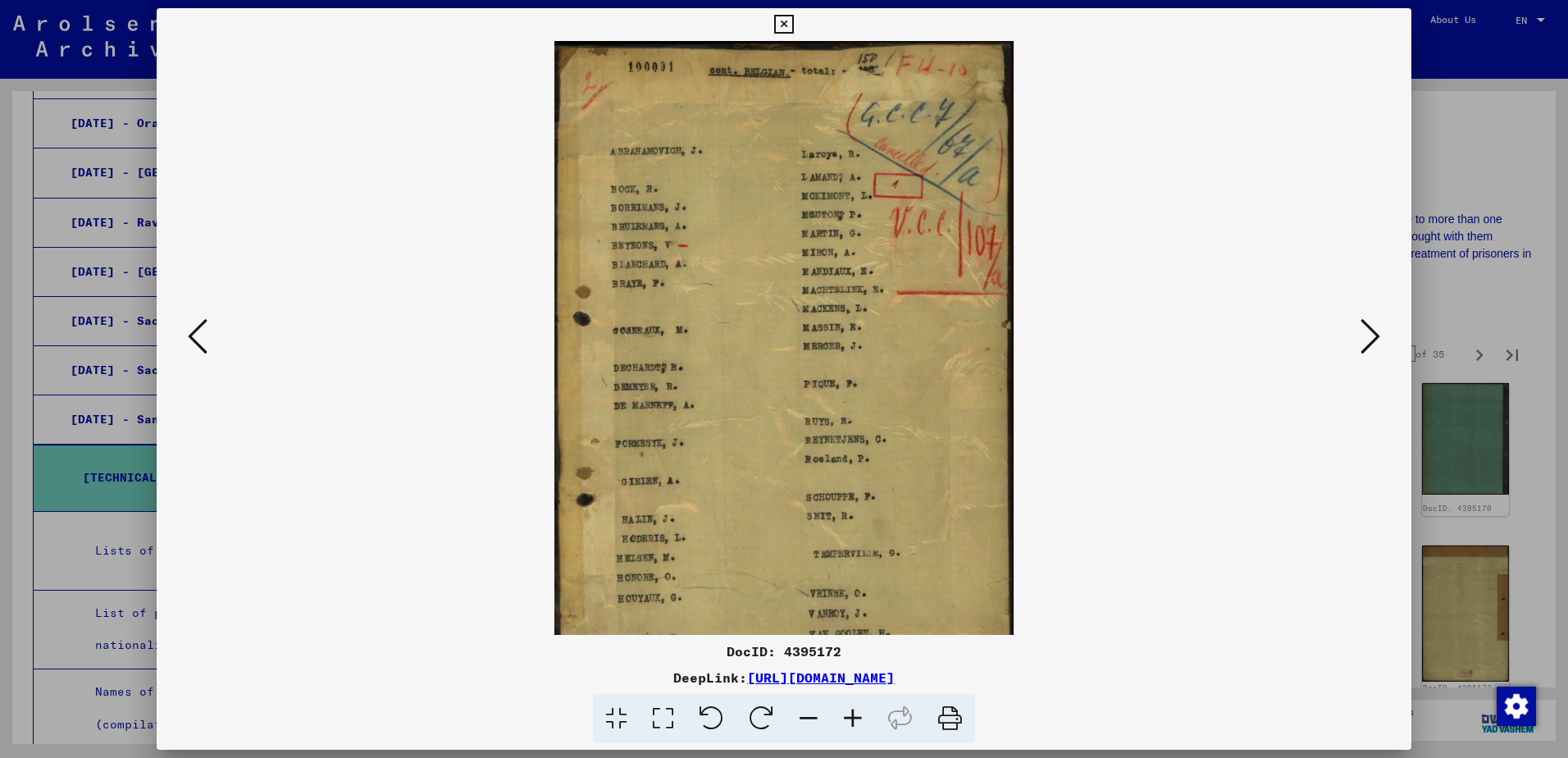
click at [806, 709] on icon at bounding box center [808, 719] width 44 height 50
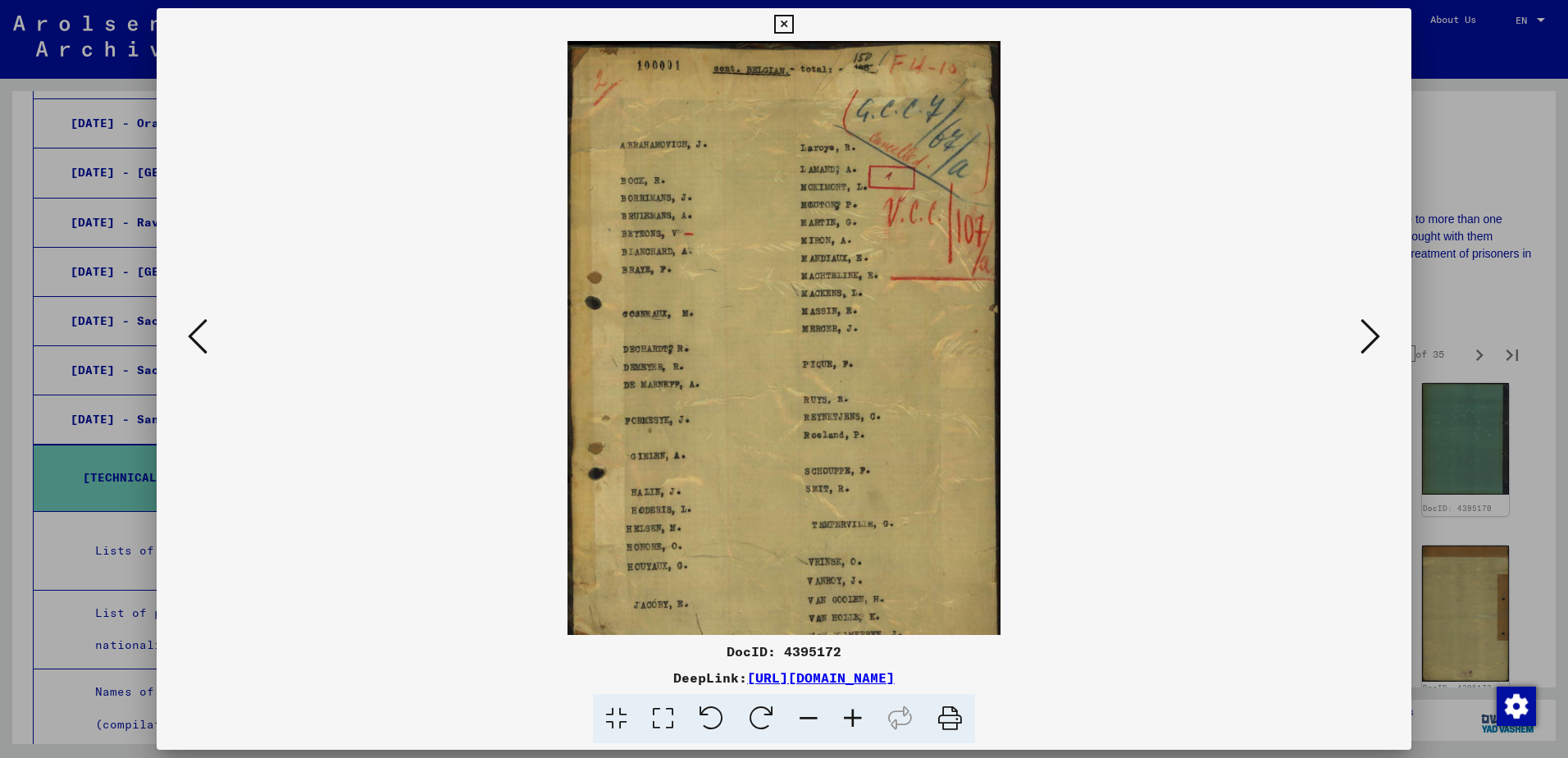
click at [806, 709] on icon at bounding box center [808, 719] width 44 height 50
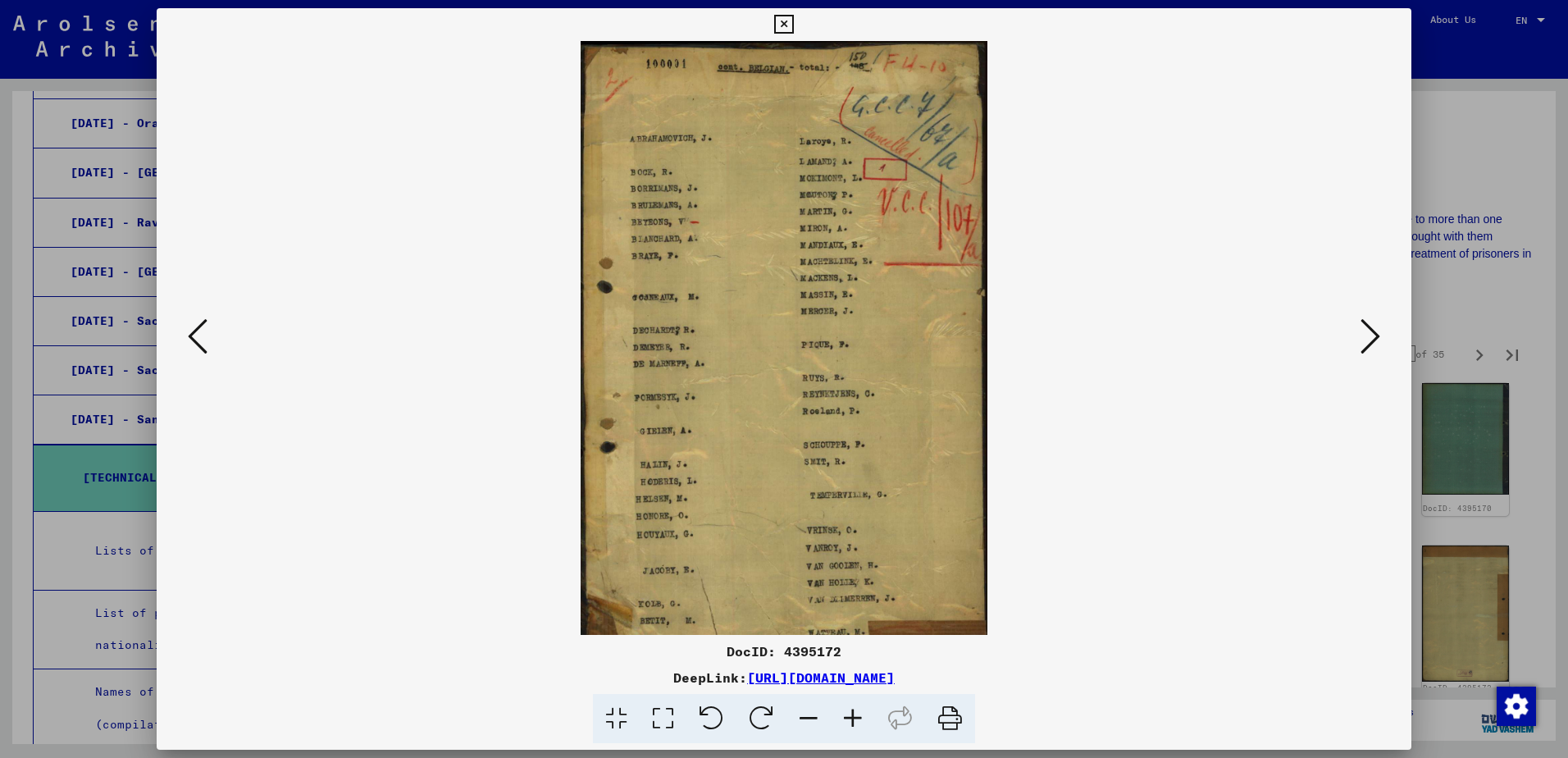
click at [805, 709] on icon at bounding box center [808, 719] width 44 height 50
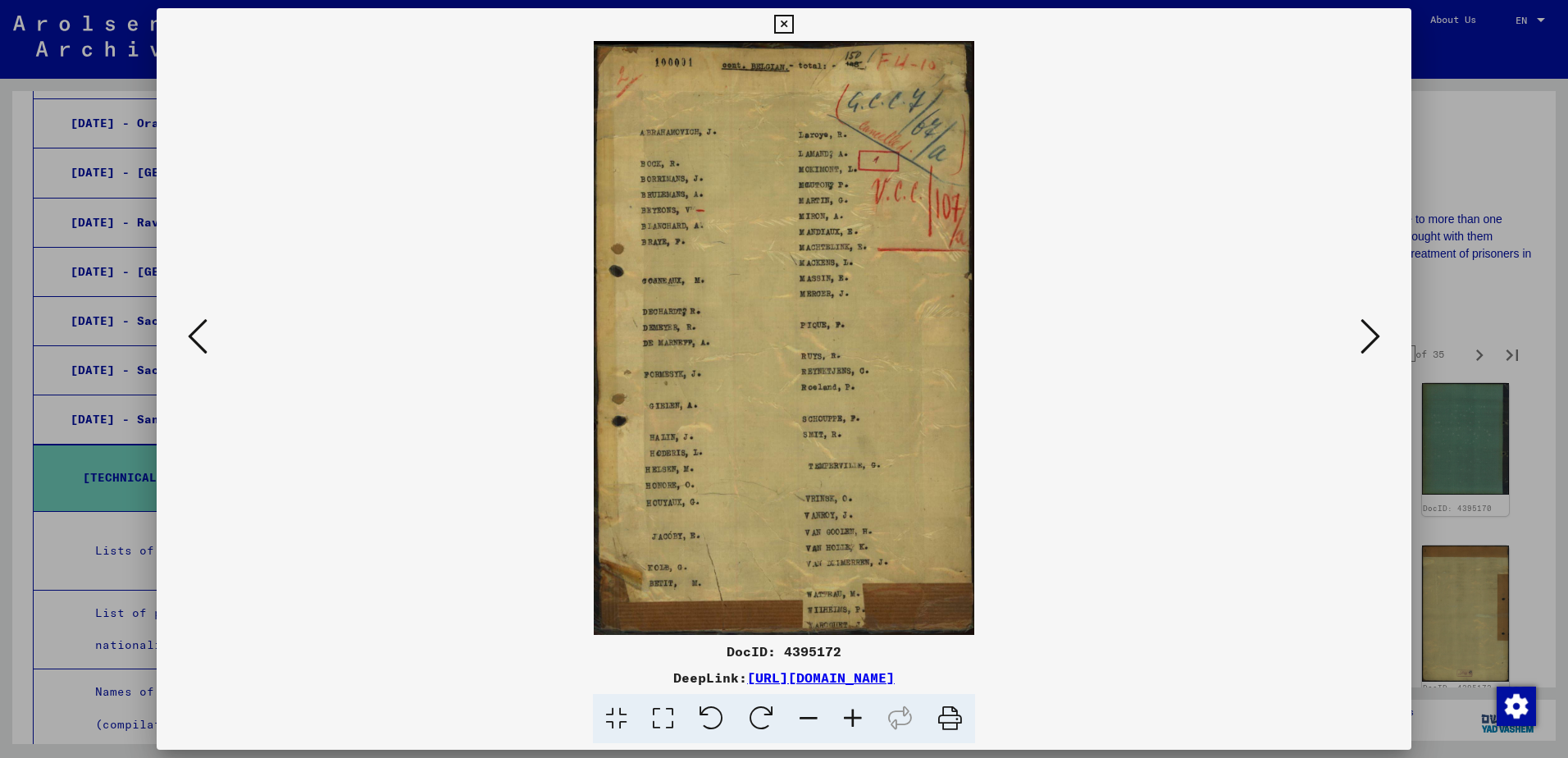
click at [806, 709] on icon at bounding box center [808, 719] width 44 height 50
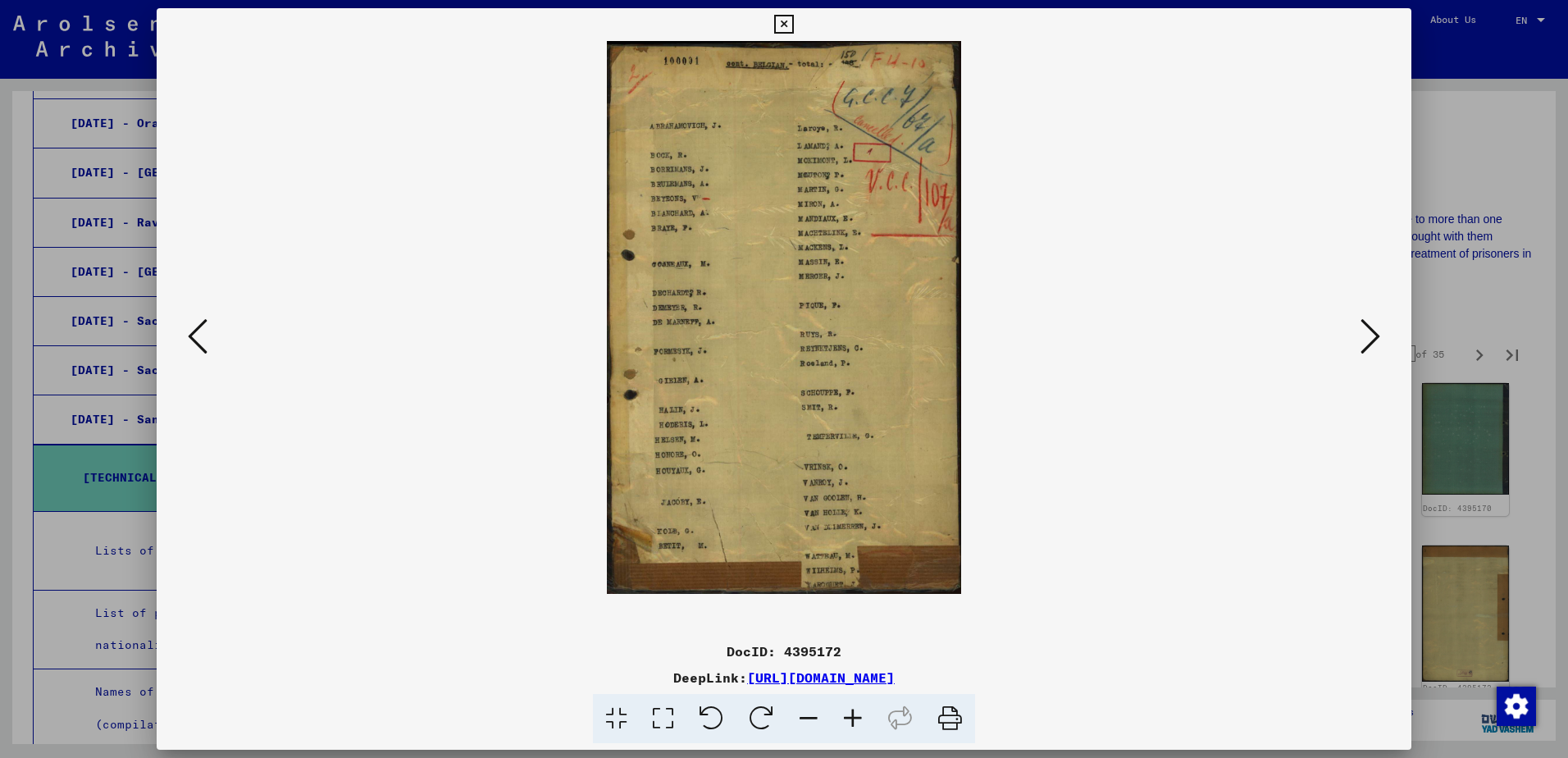
click at [1375, 330] on icon at bounding box center [1371, 336] width 20 height 39
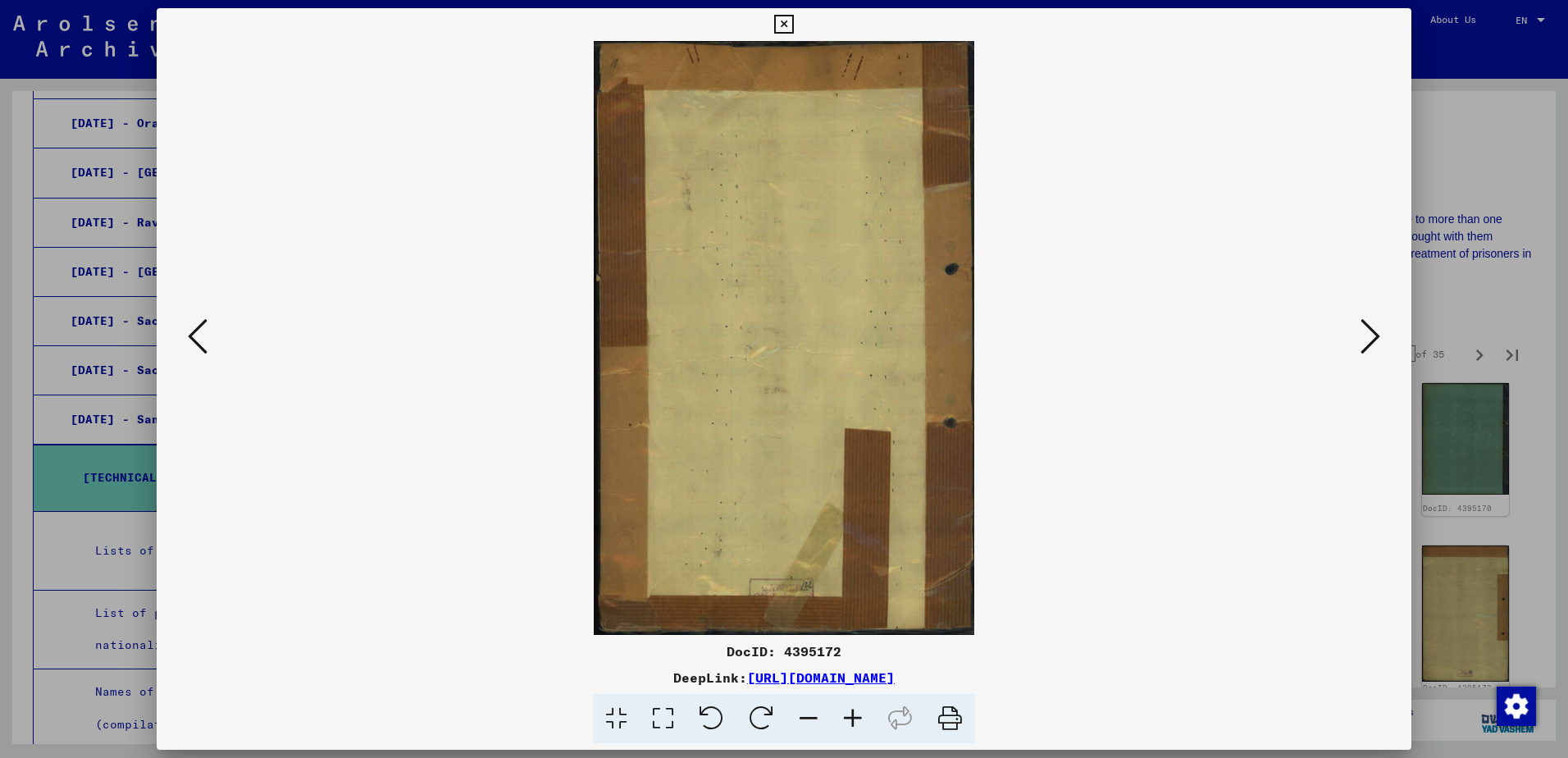
click at [1374, 331] on icon at bounding box center [1371, 336] width 20 height 39
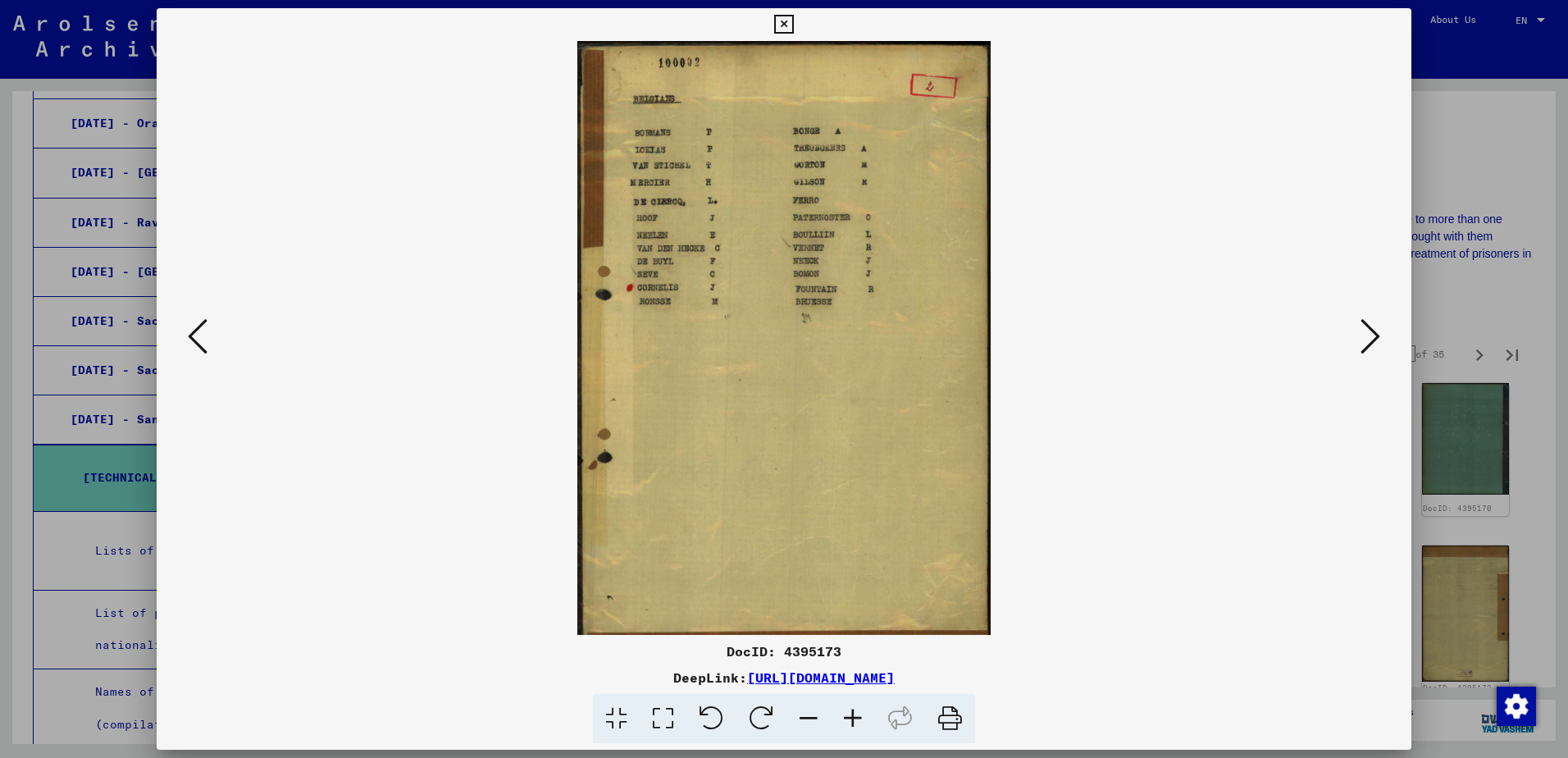
click at [1372, 331] on icon at bounding box center [1371, 336] width 20 height 39
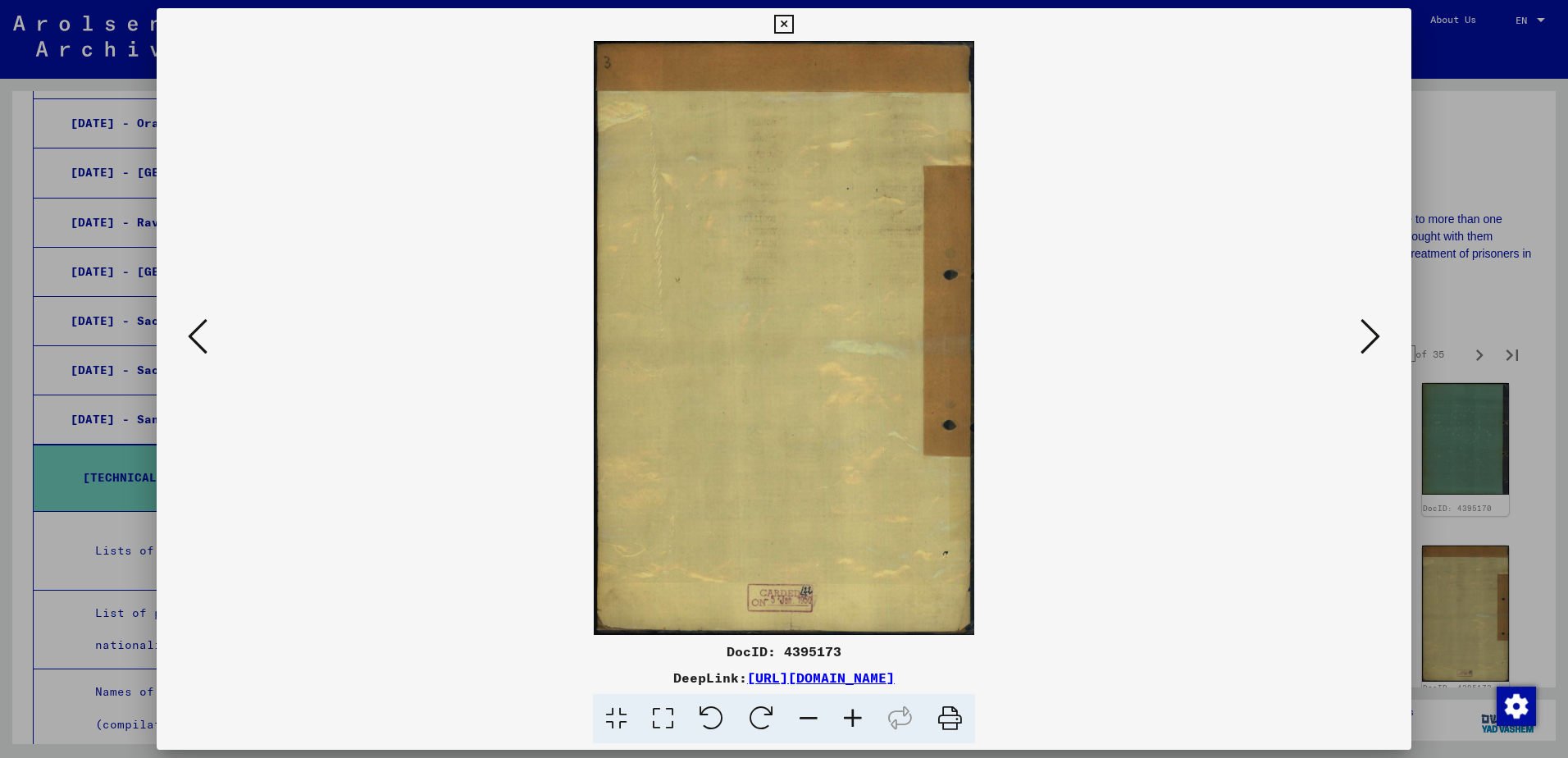
click at [1372, 332] on icon at bounding box center [1371, 336] width 20 height 39
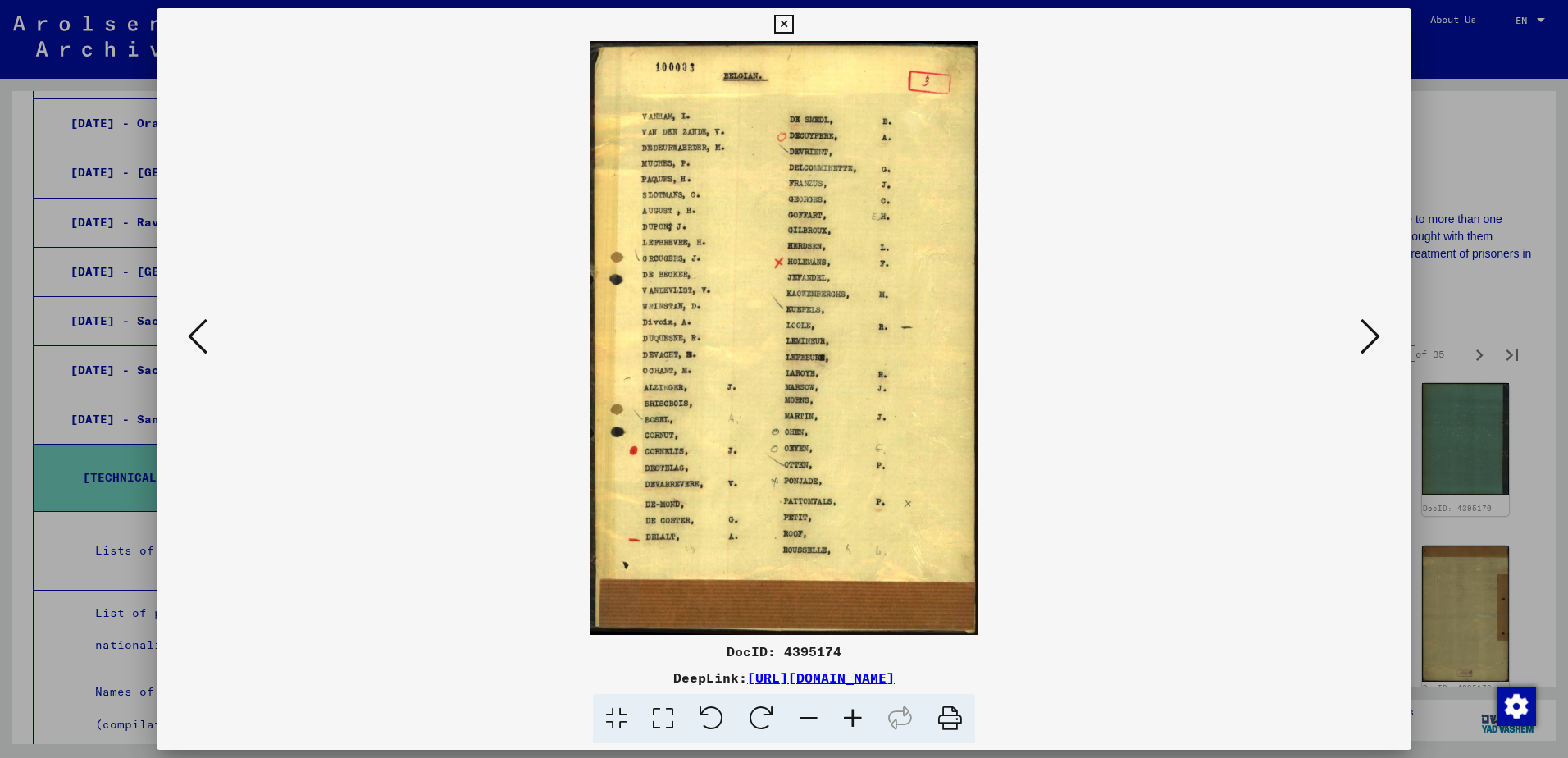
click at [1372, 333] on icon at bounding box center [1371, 336] width 20 height 39
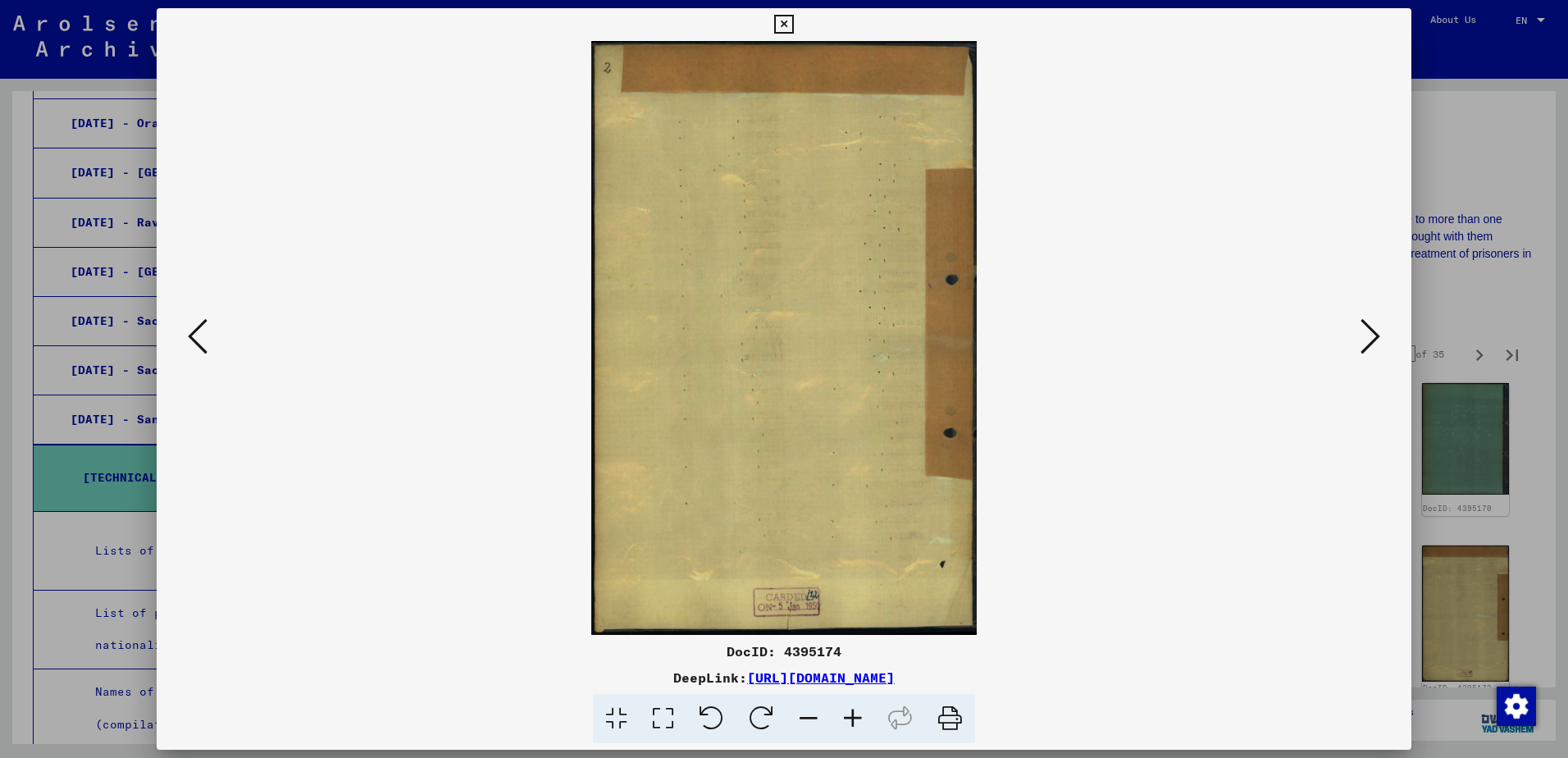
click at [1372, 333] on icon at bounding box center [1371, 336] width 20 height 39
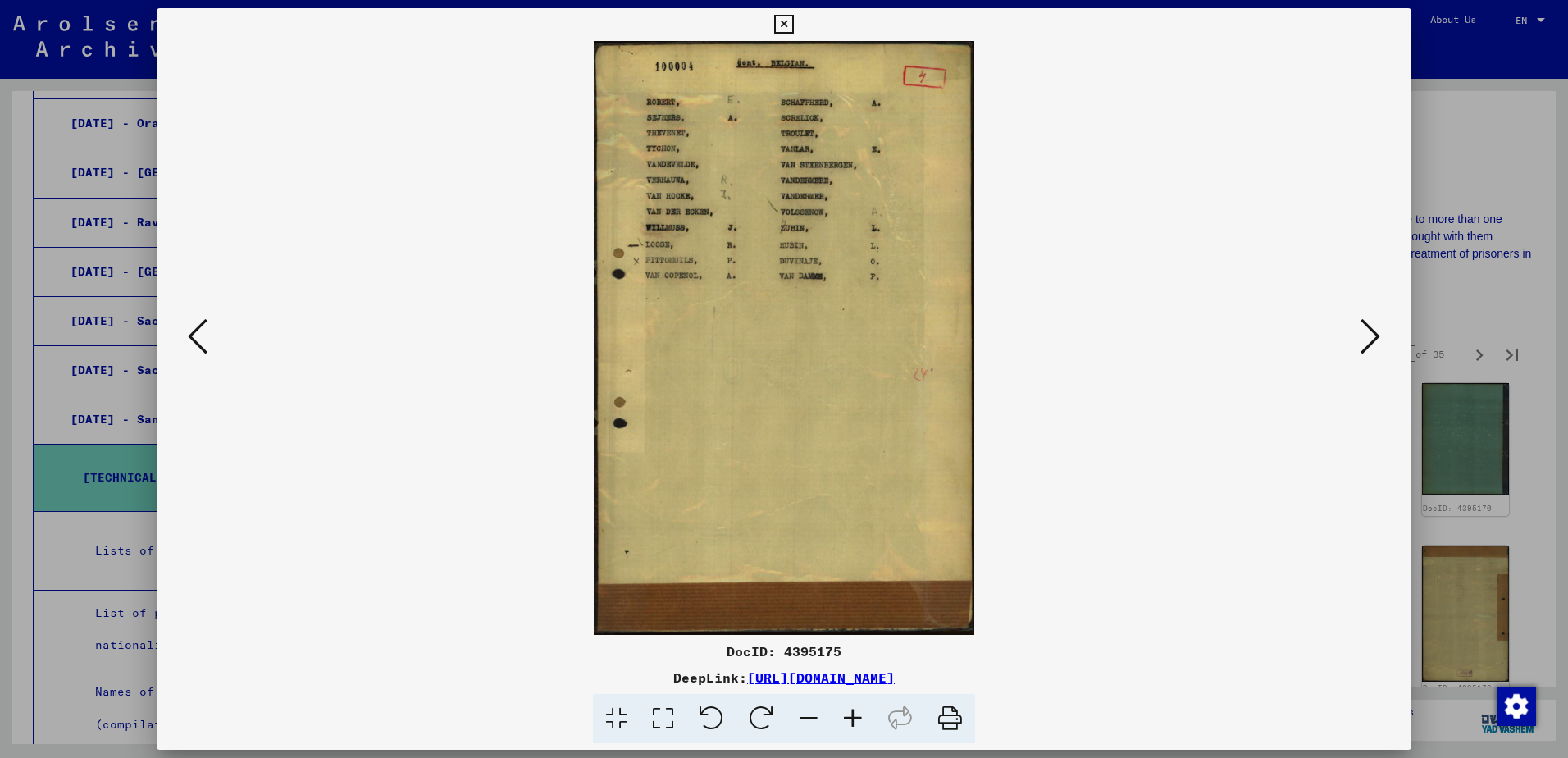
click at [1372, 333] on icon at bounding box center [1371, 336] width 20 height 39
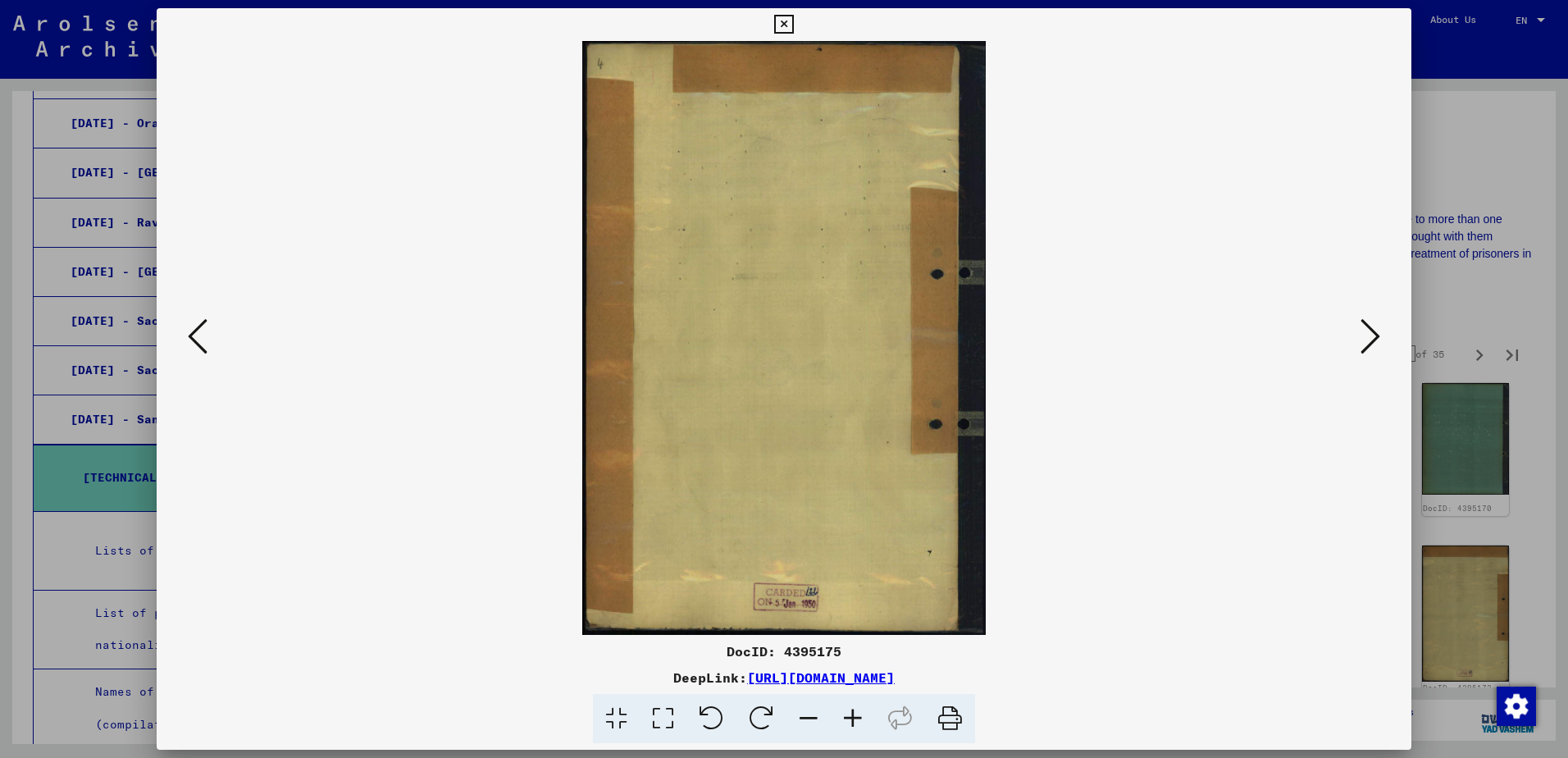
click at [1371, 334] on icon at bounding box center [1371, 336] width 20 height 39
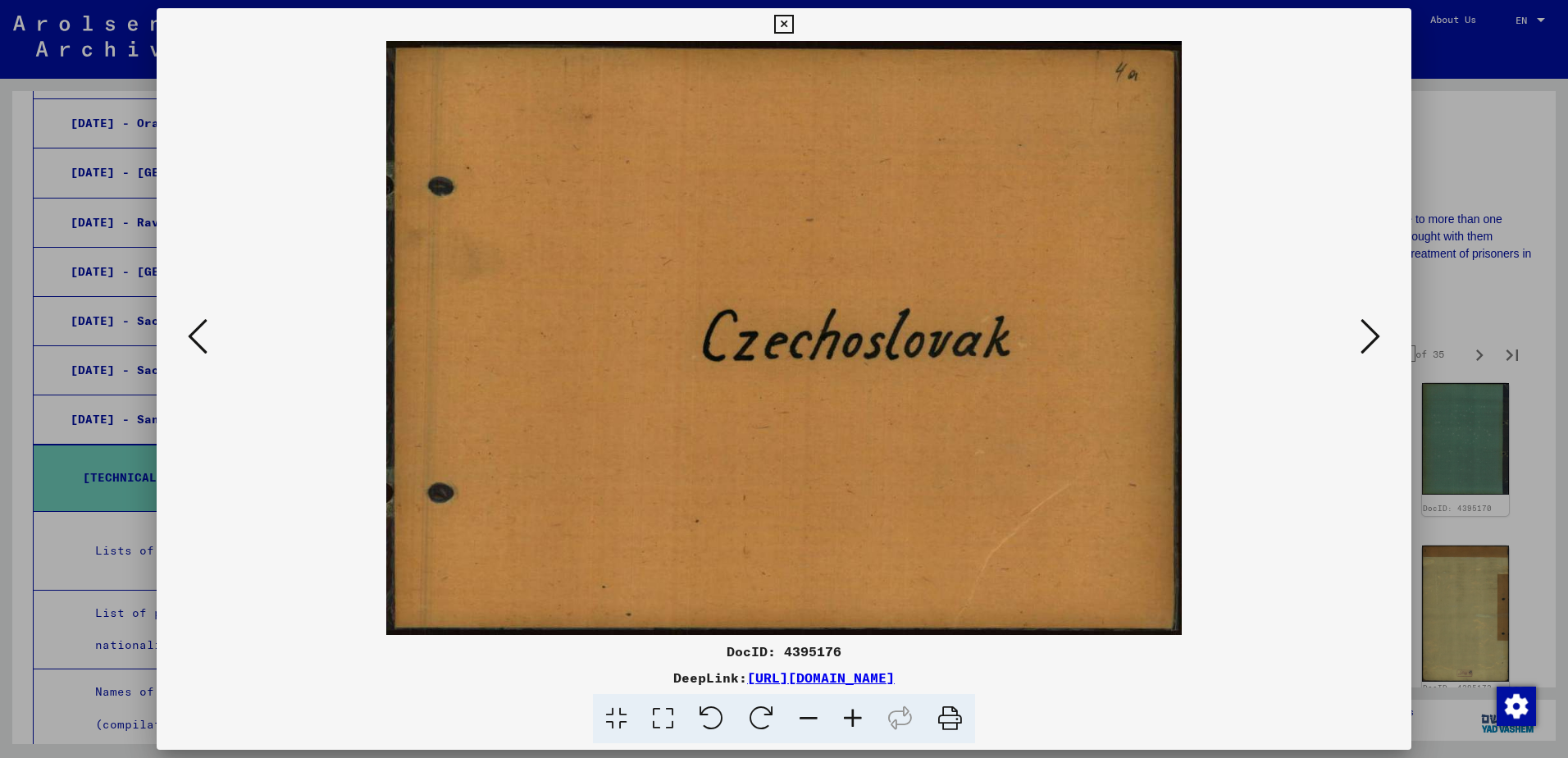
click at [1371, 335] on icon at bounding box center [1371, 336] width 20 height 39
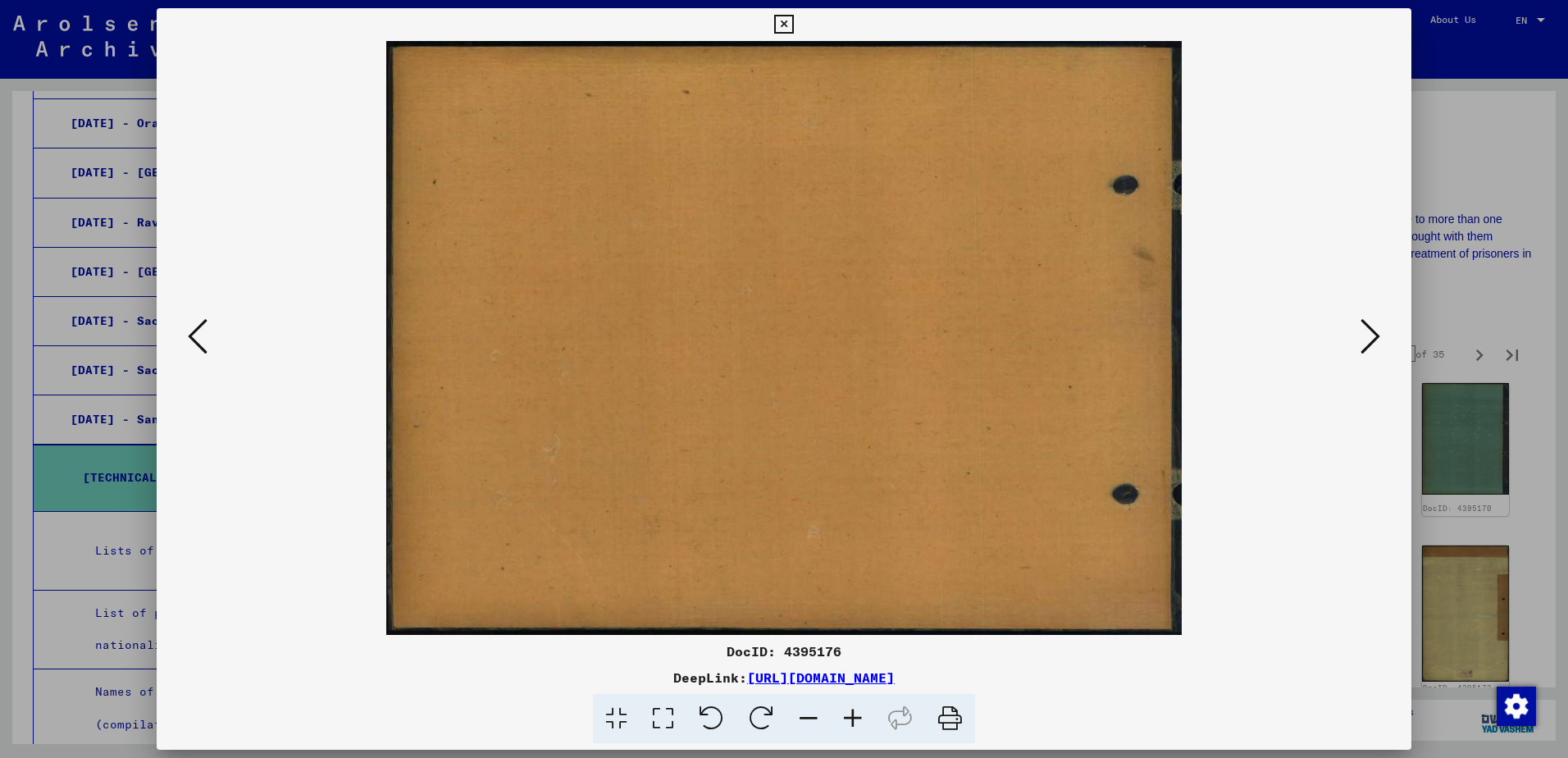
click at [1371, 335] on icon at bounding box center [1371, 336] width 20 height 39
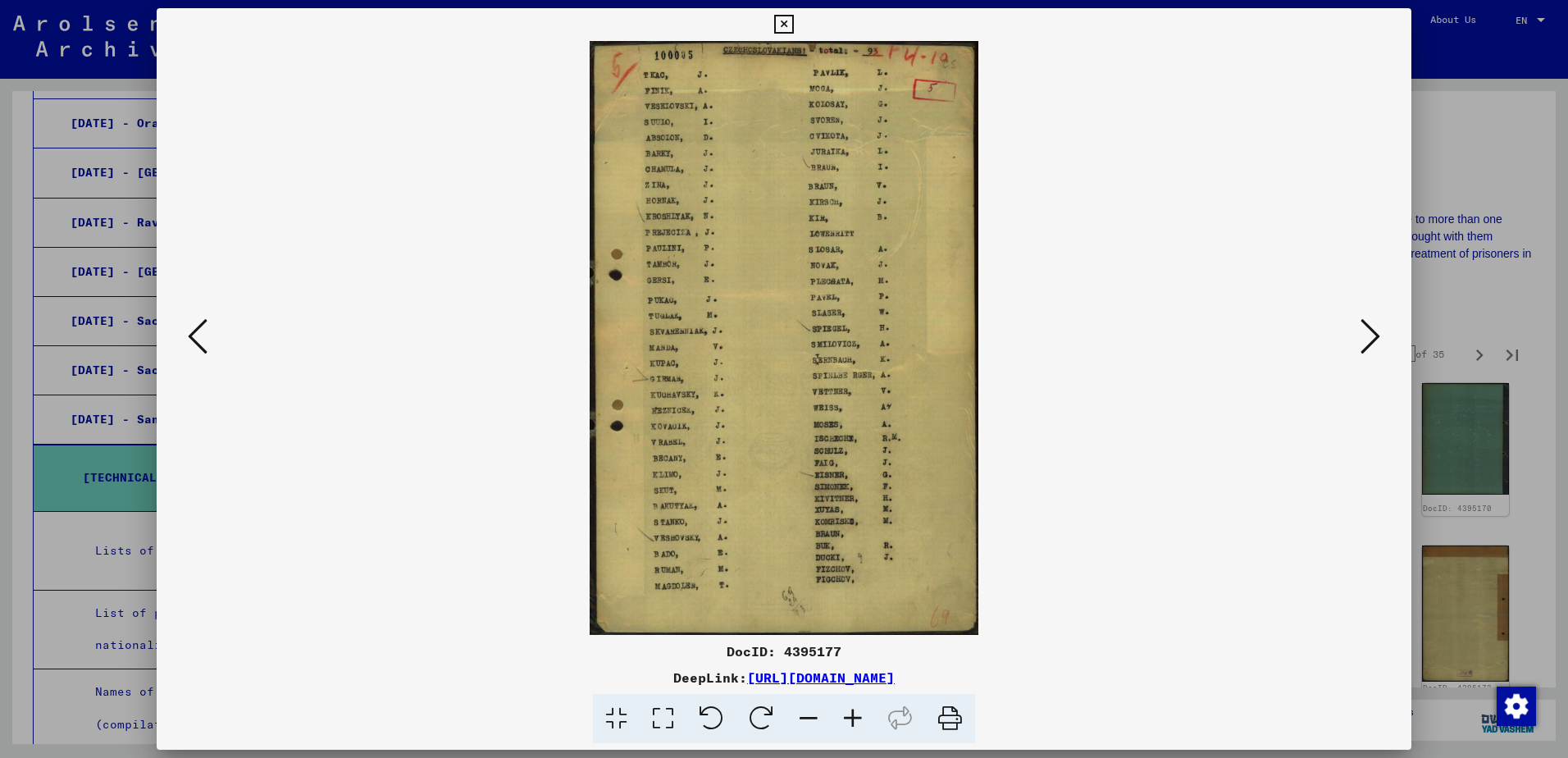
click at [1371, 335] on icon at bounding box center [1371, 336] width 20 height 39
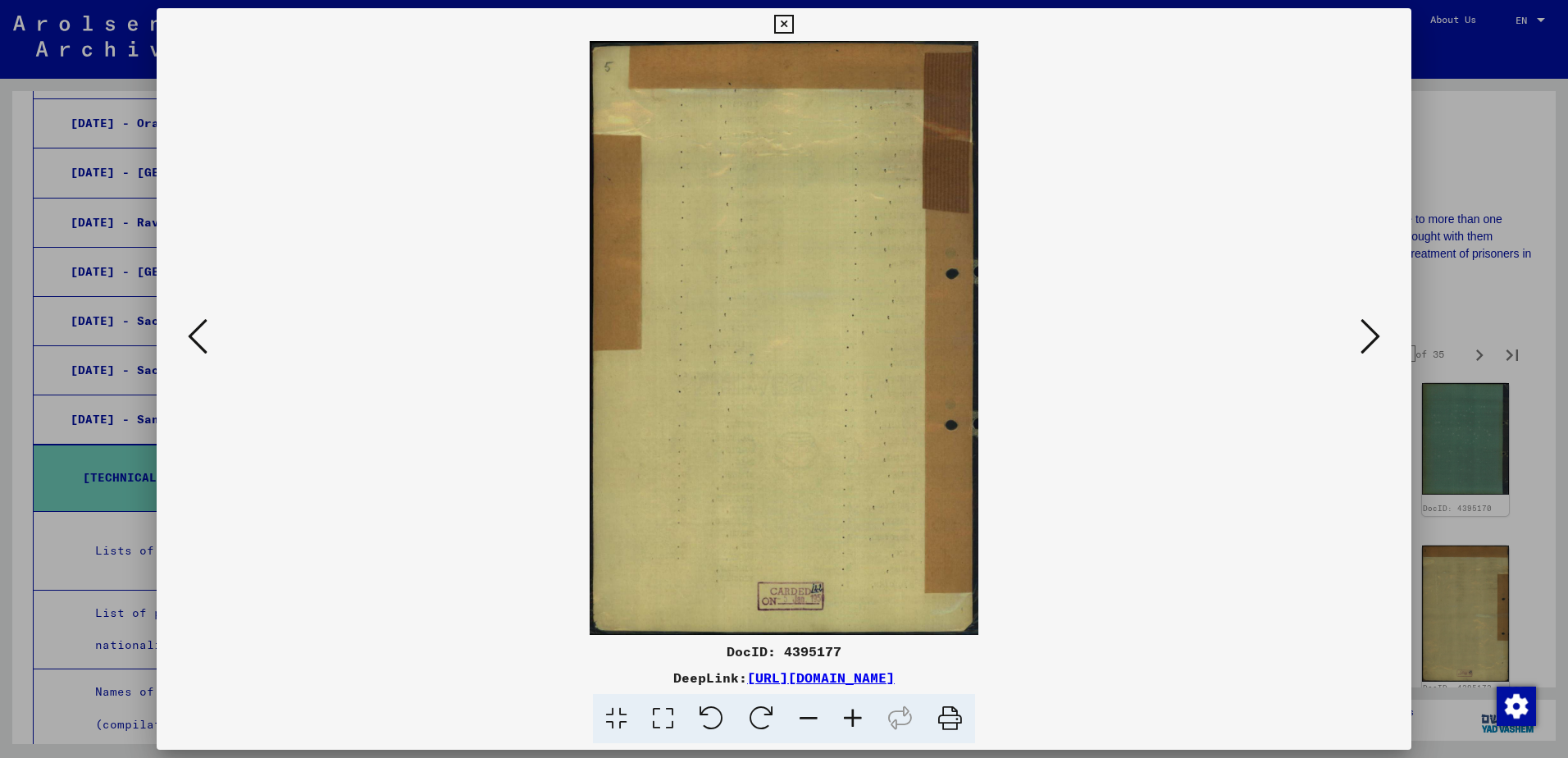
click at [1371, 336] on icon at bounding box center [1371, 336] width 20 height 39
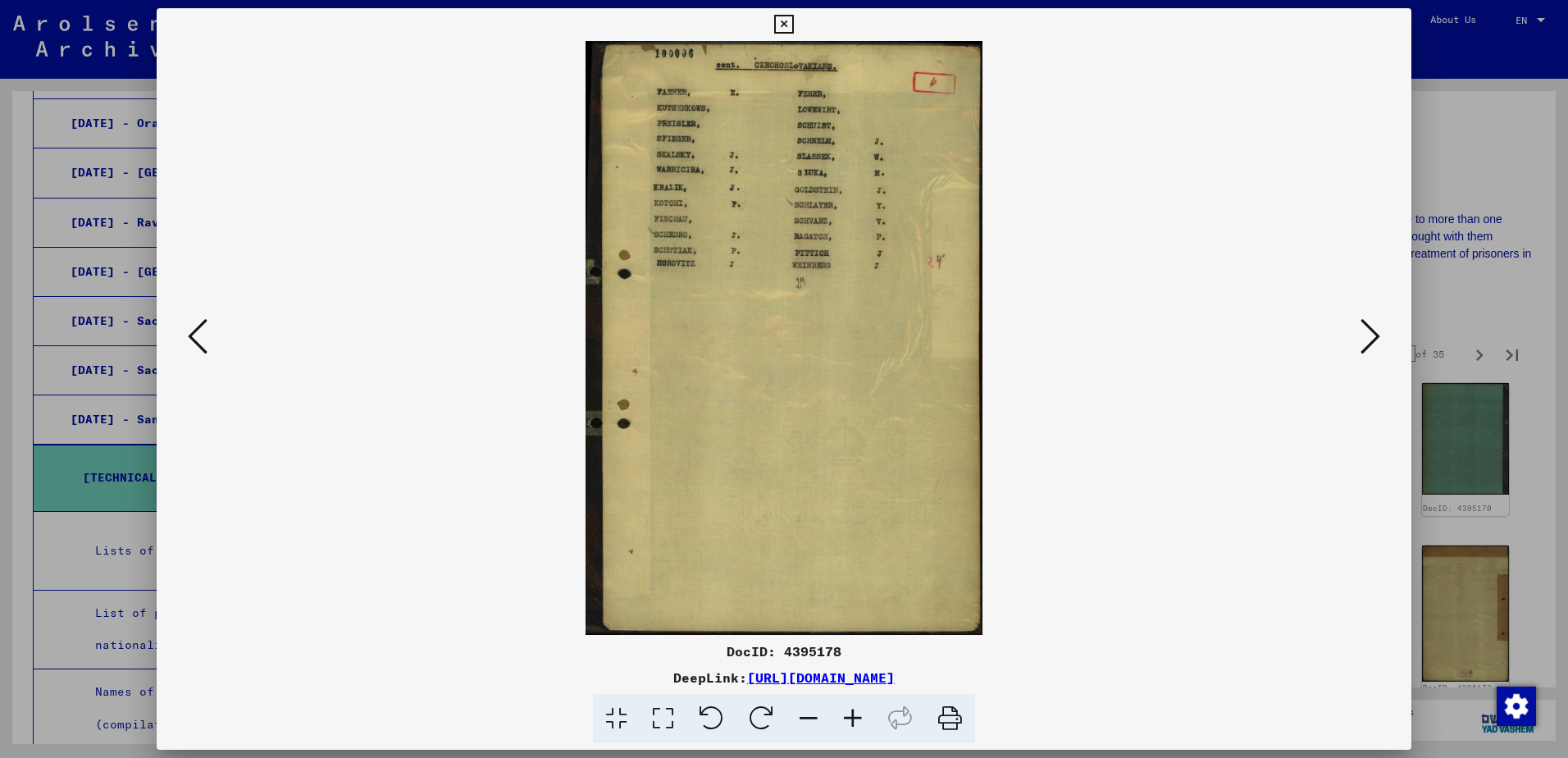
click at [1371, 336] on icon at bounding box center [1371, 336] width 20 height 39
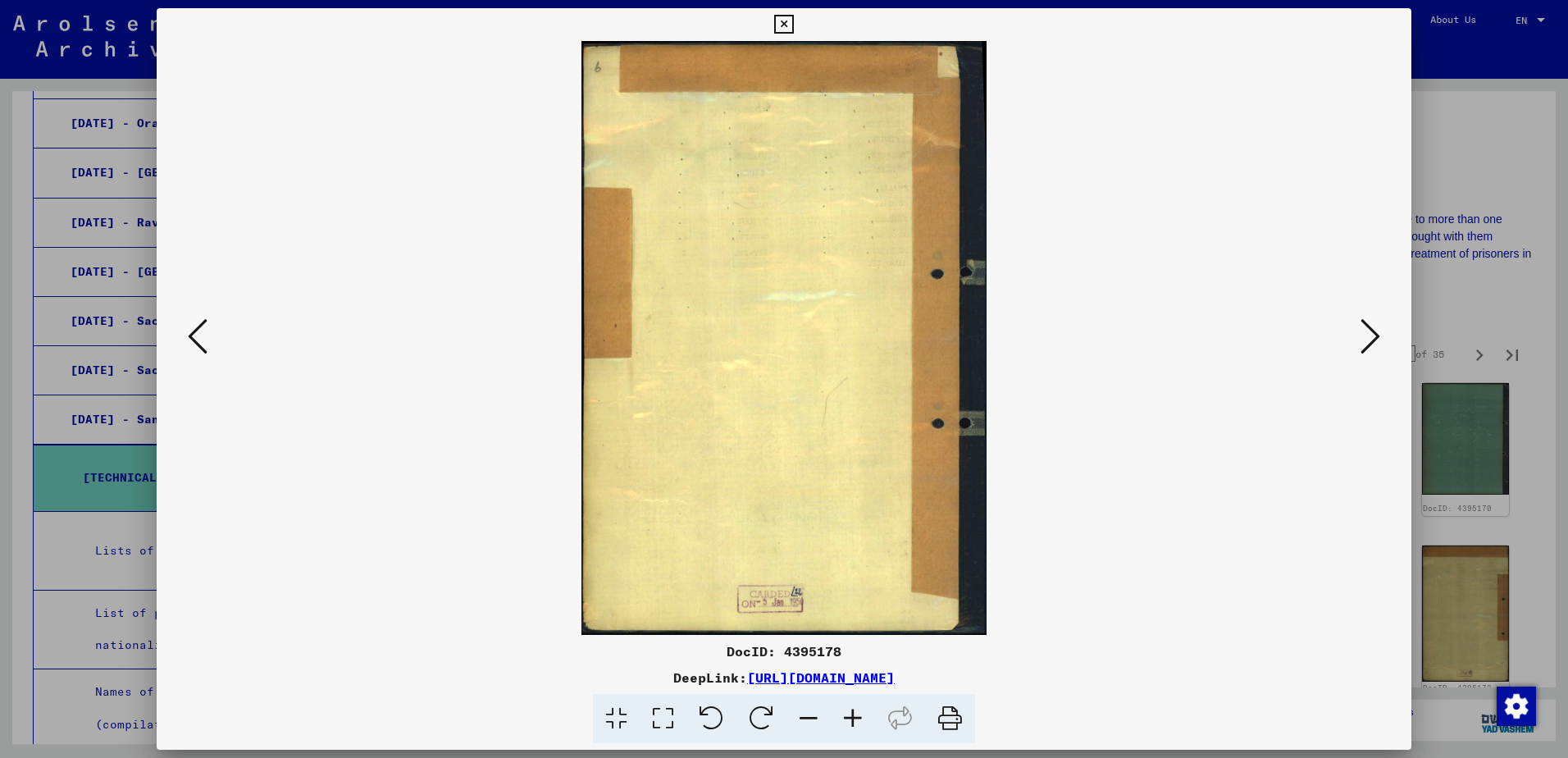
click at [1372, 338] on icon at bounding box center [1371, 336] width 20 height 39
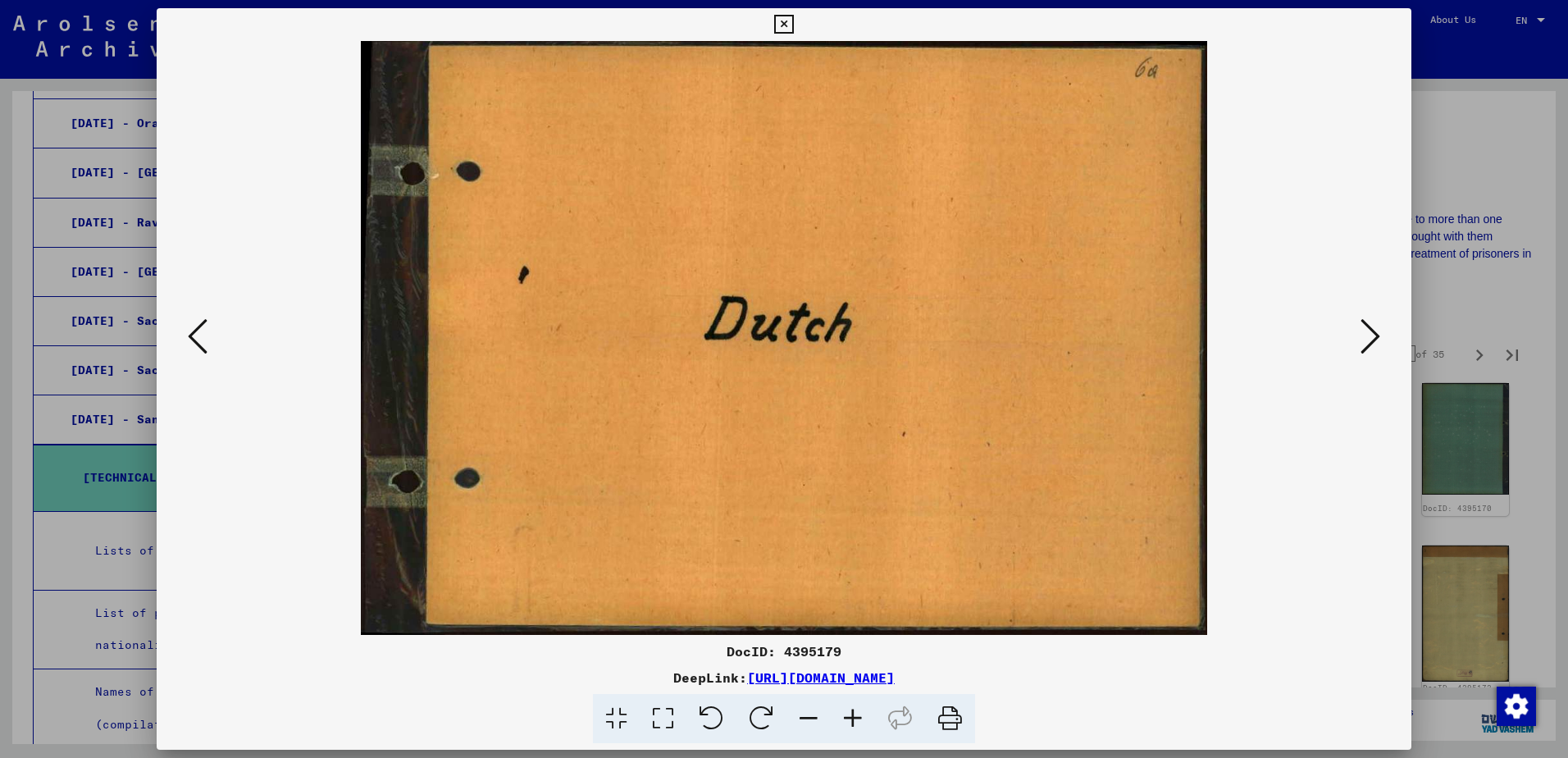
click at [1372, 338] on icon at bounding box center [1371, 336] width 20 height 39
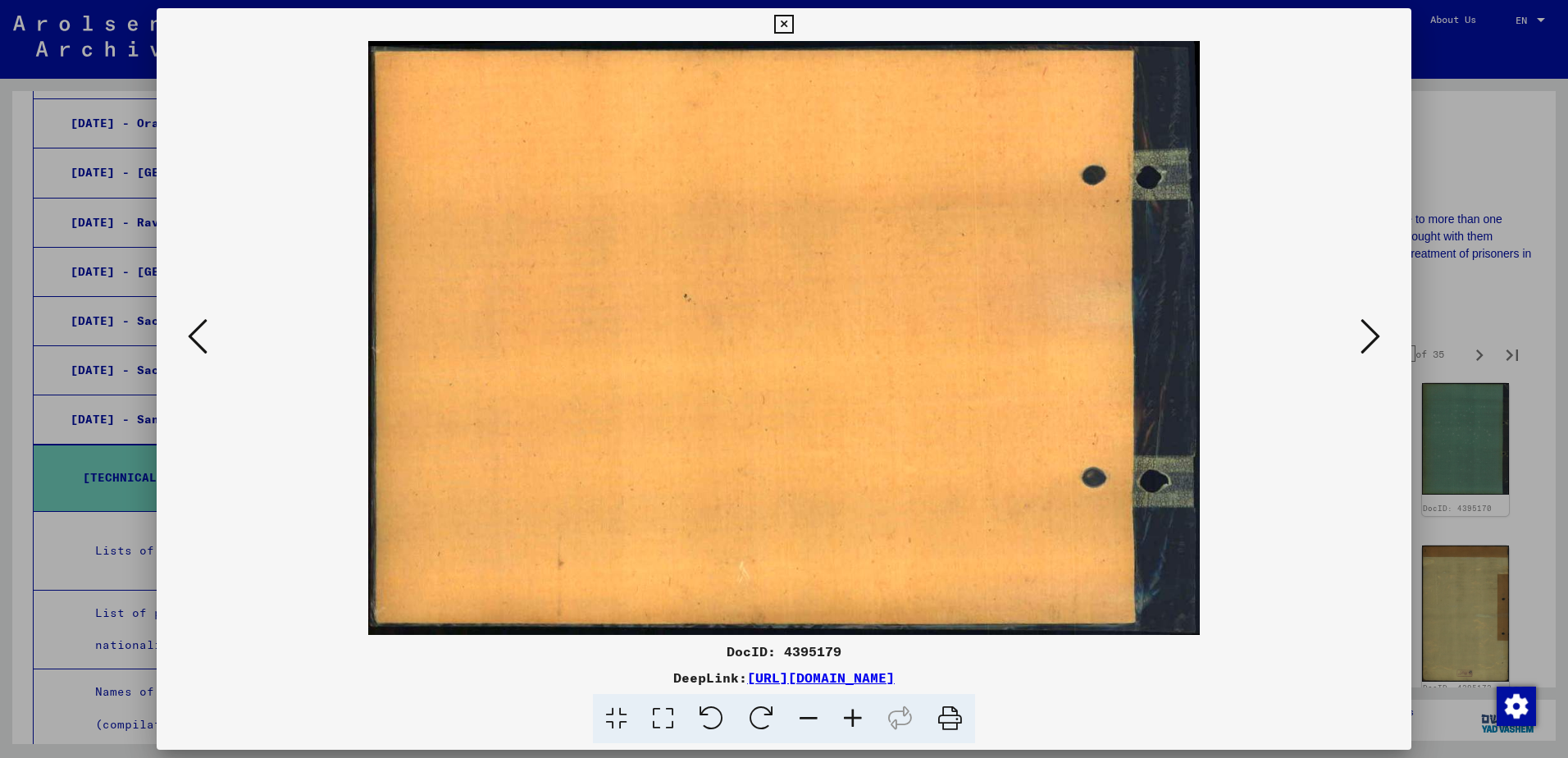
click at [1372, 338] on icon at bounding box center [1371, 336] width 20 height 39
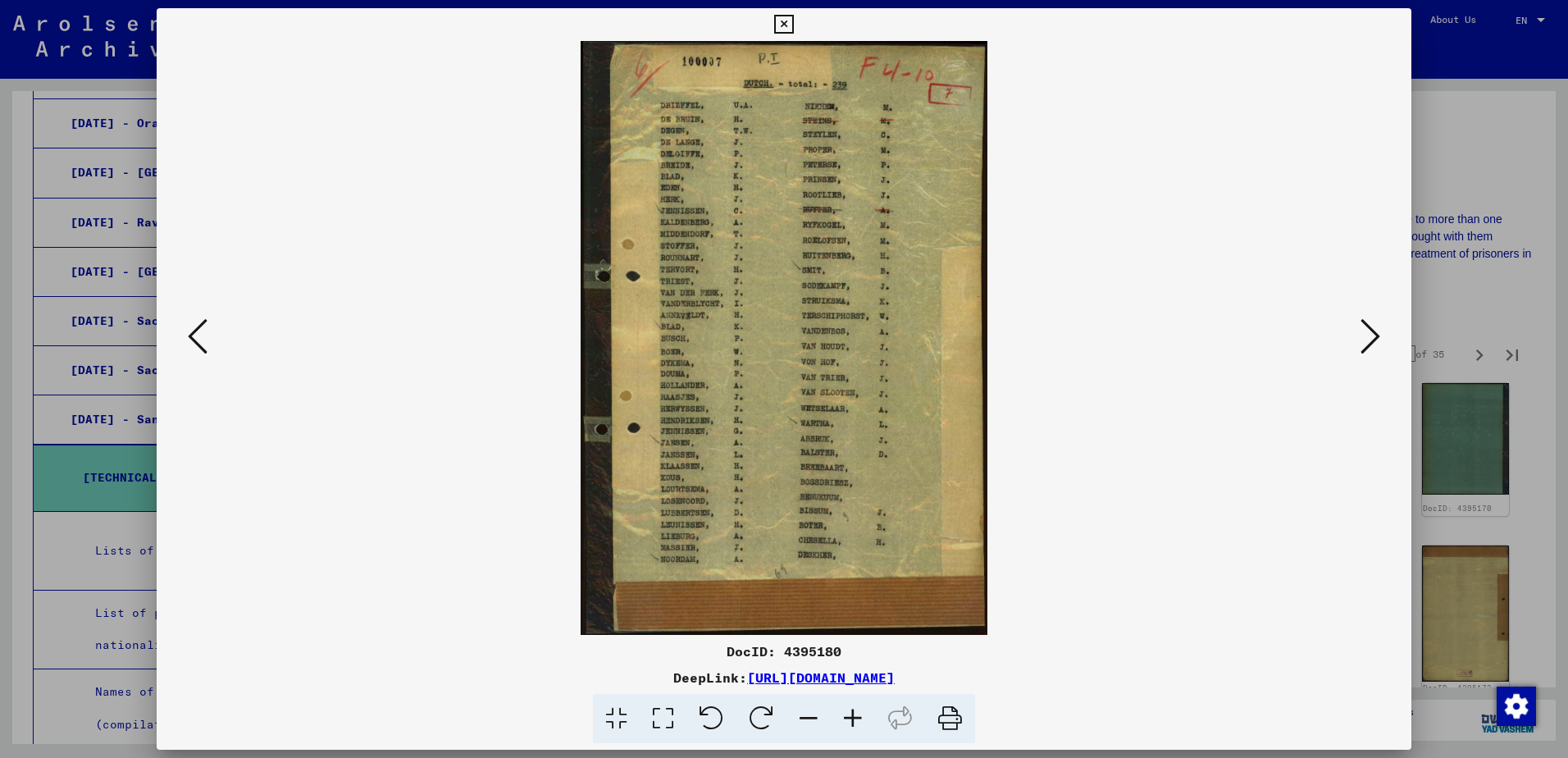
click at [1372, 338] on icon at bounding box center [1371, 336] width 20 height 39
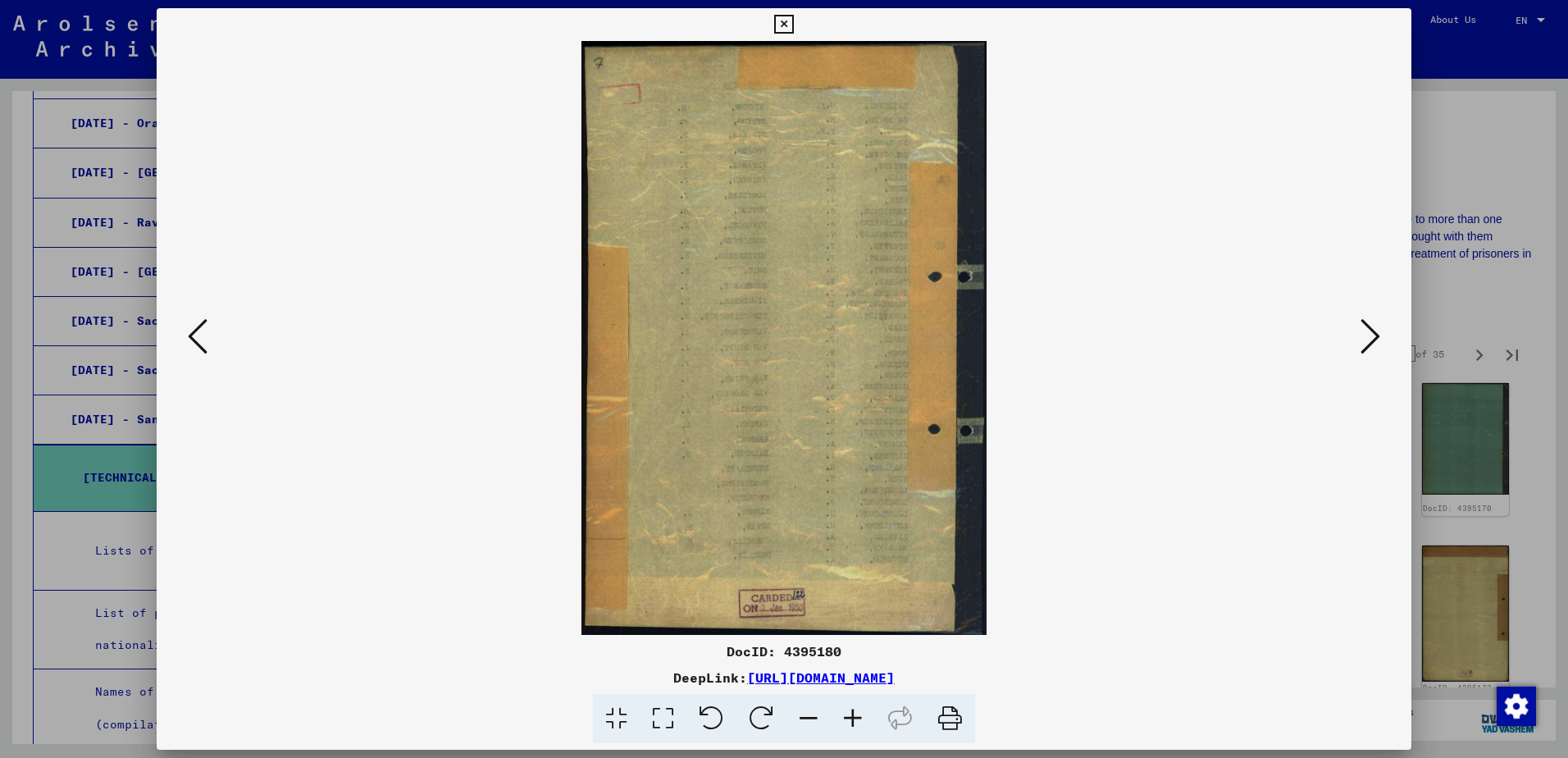
click at [1372, 338] on icon at bounding box center [1371, 336] width 20 height 39
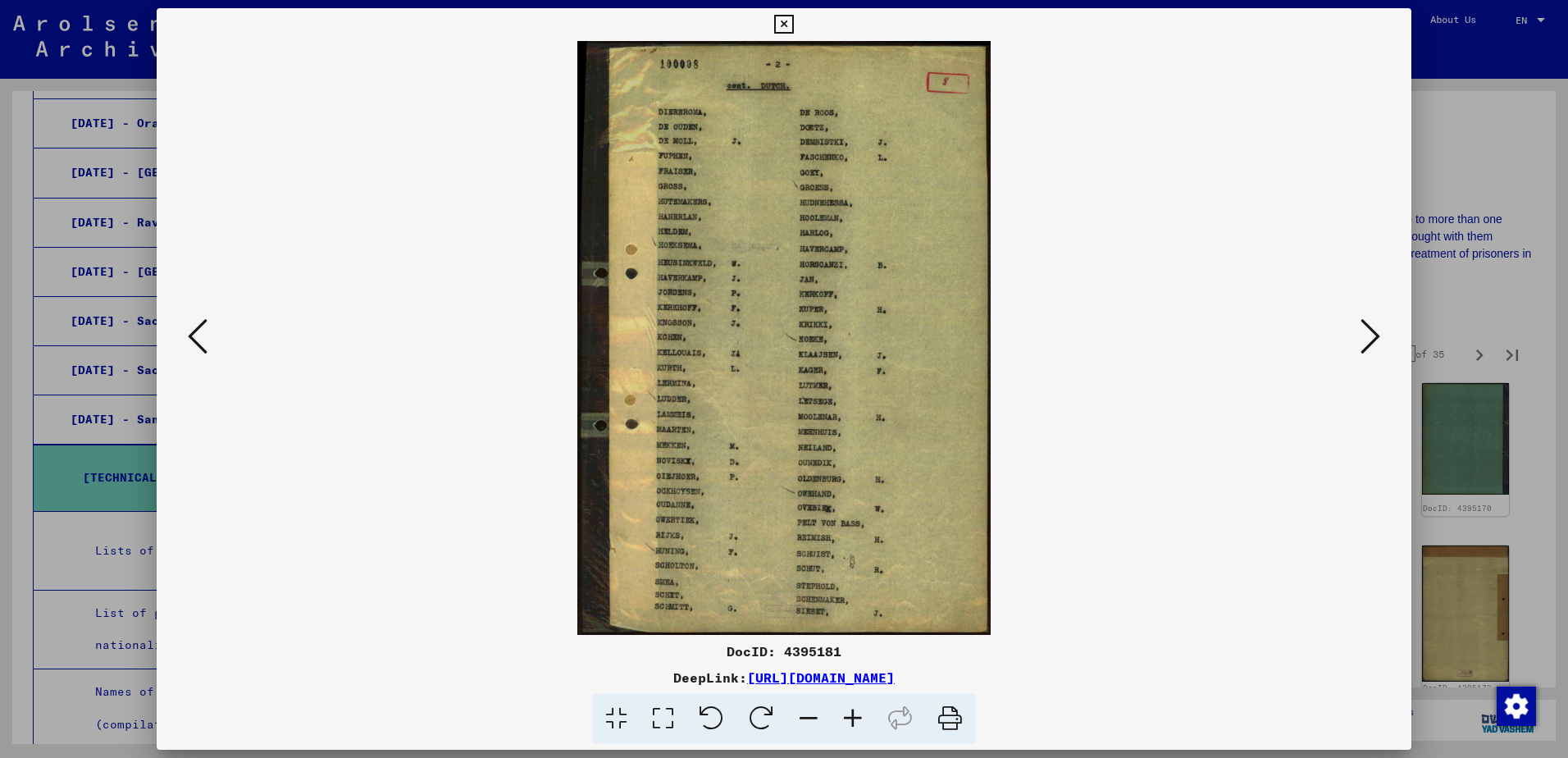
click at [1372, 338] on icon at bounding box center [1371, 336] width 20 height 39
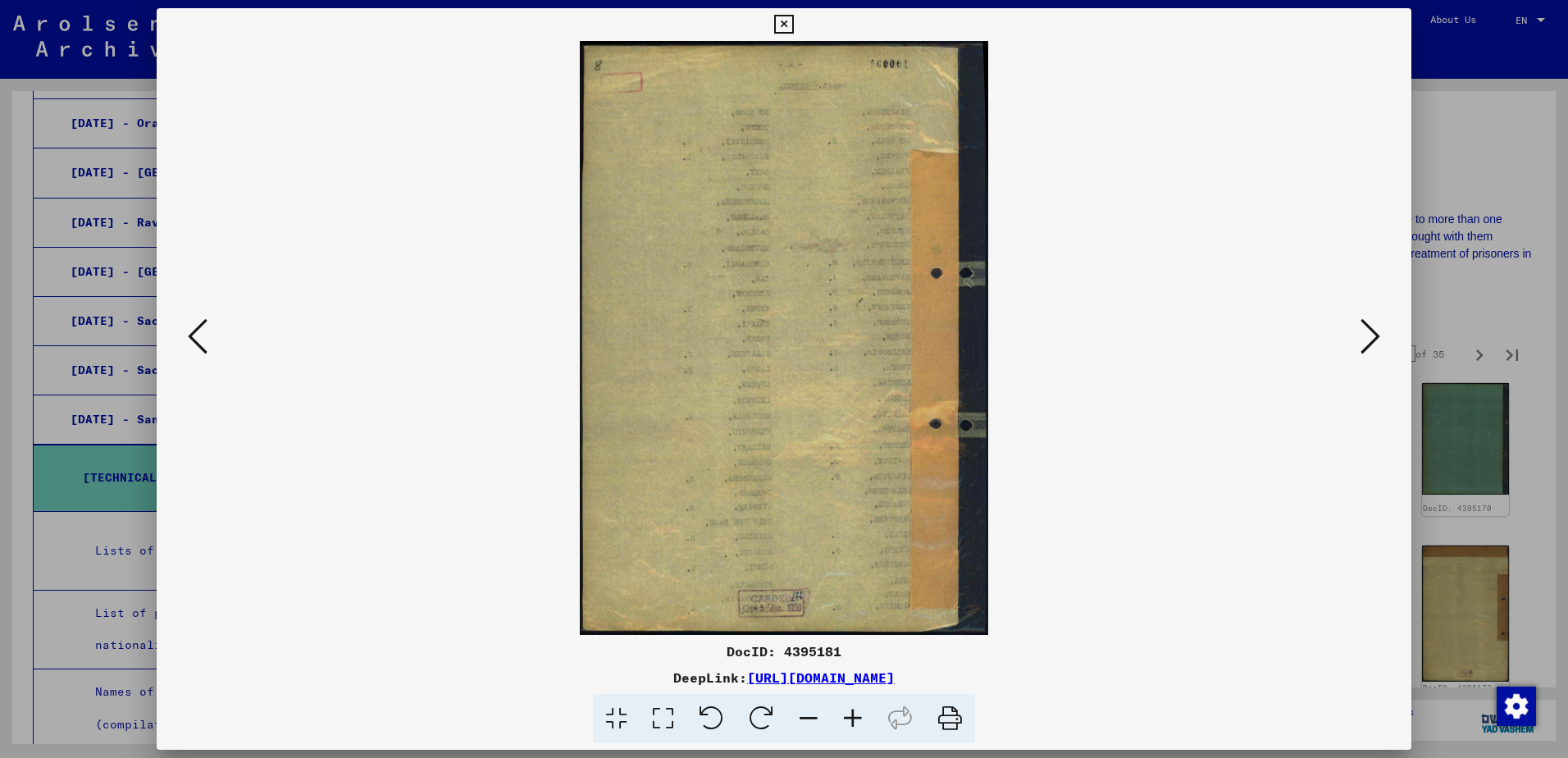
click at [1372, 339] on icon at bounding box center [1371, 336] width 20 height 39
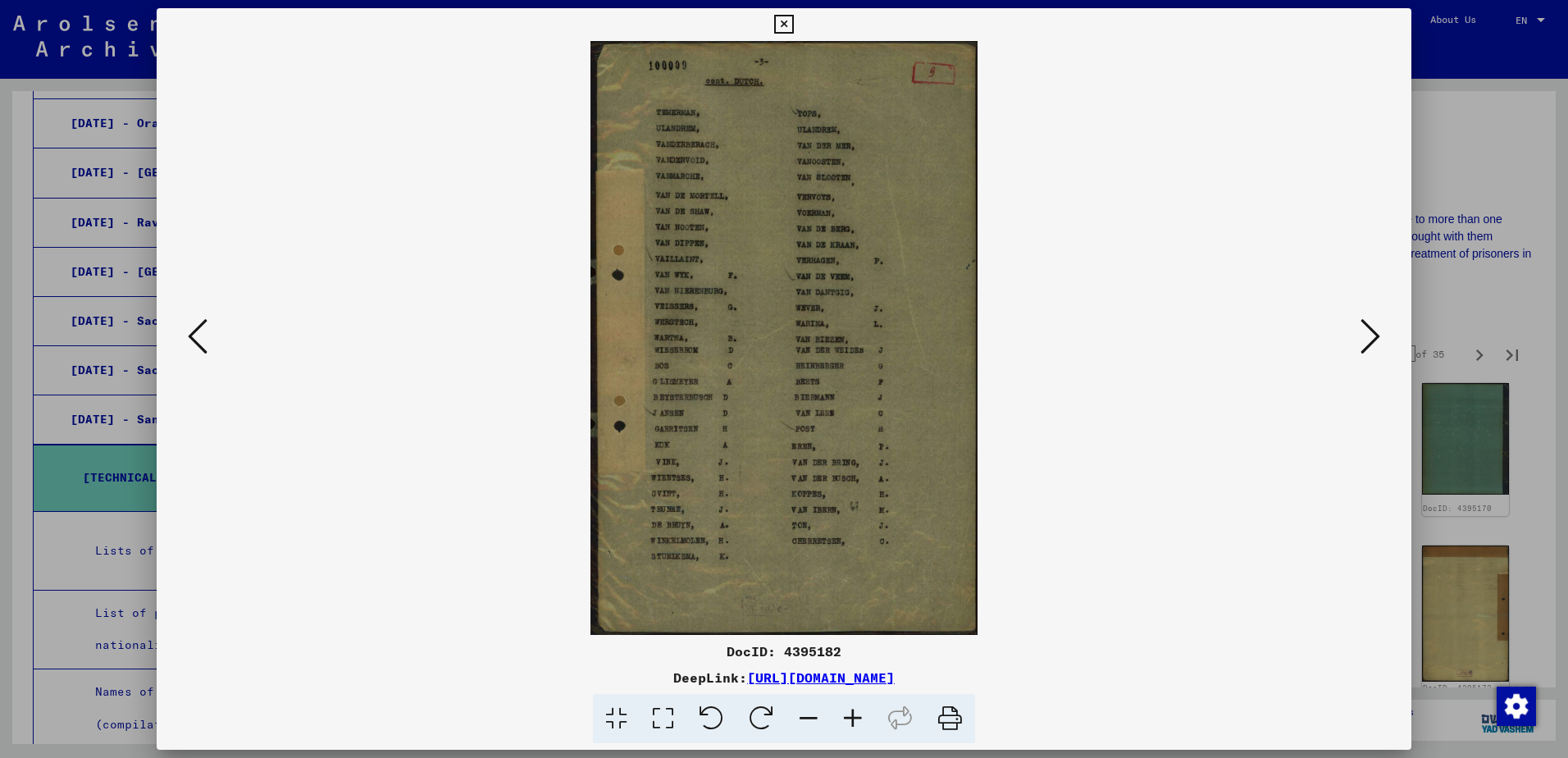
click at [1372, 339] on icon at bounding box center [1371, 336] width 20 height 39
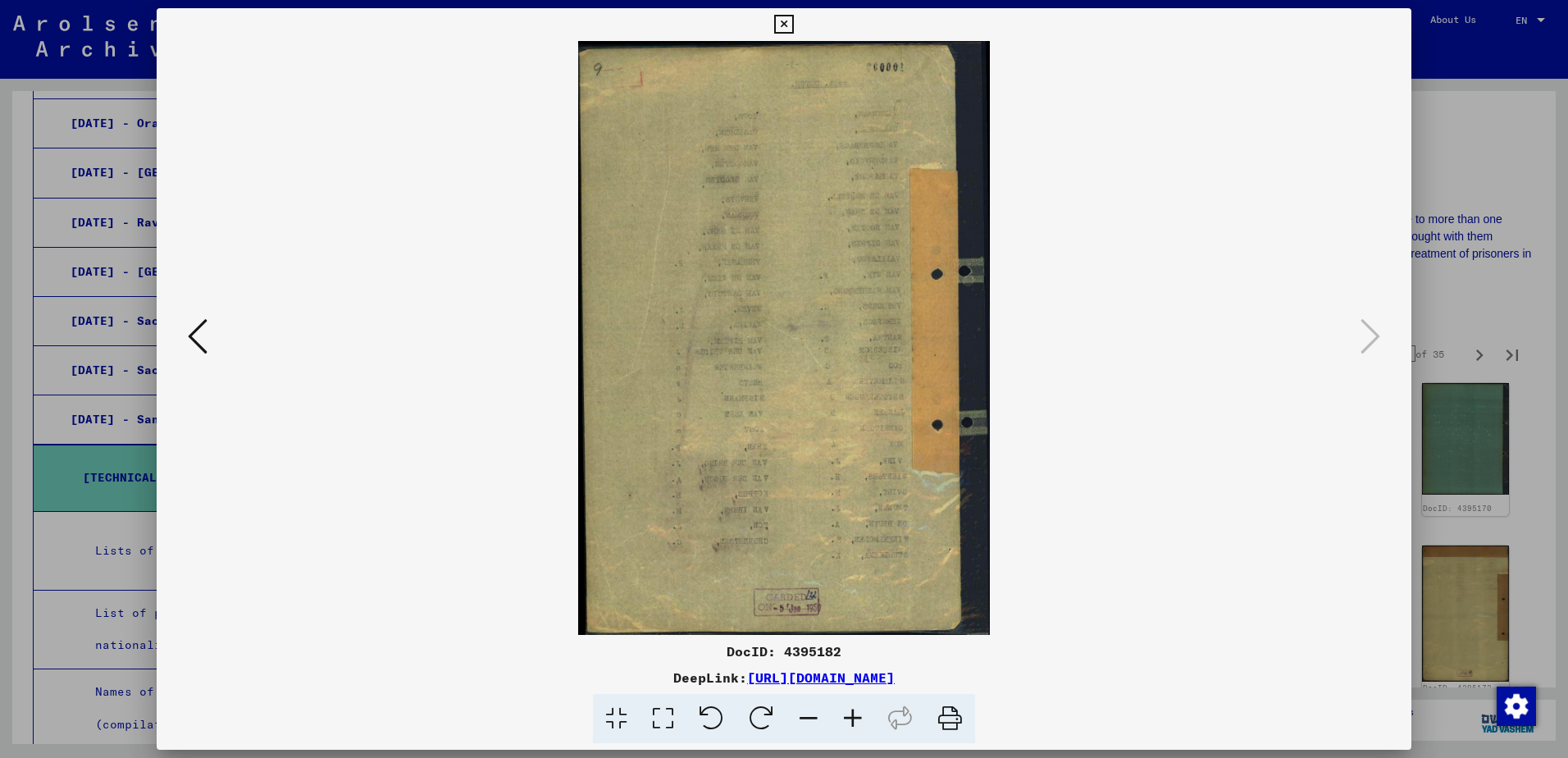
click at [1467, 270] on div at bounding box center [784, 379] width 1568 height 758
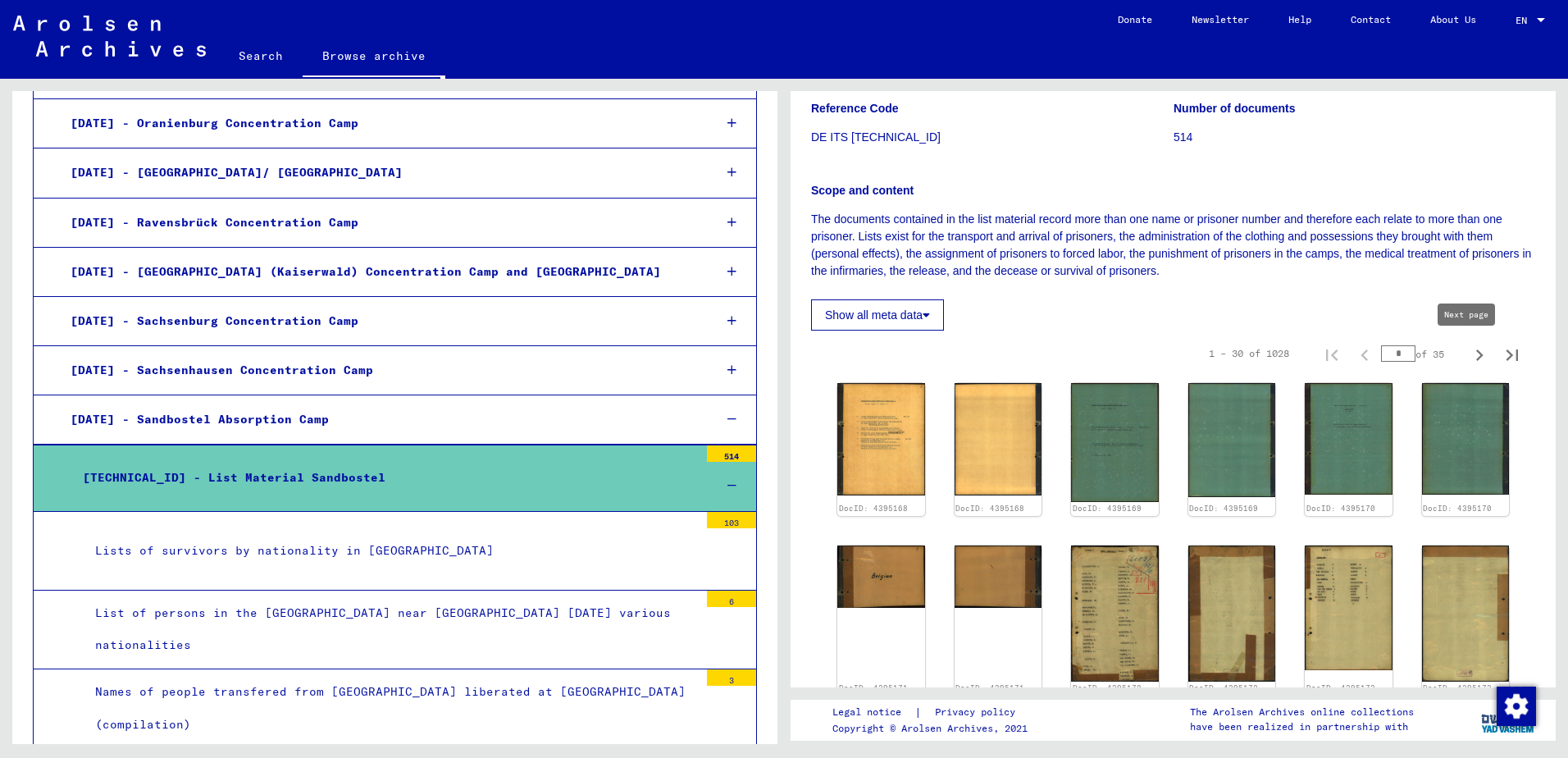
click at [1468, 355] on icon "Next page" at bounding box center [1479, 355] width 23 height 23
type input "*"
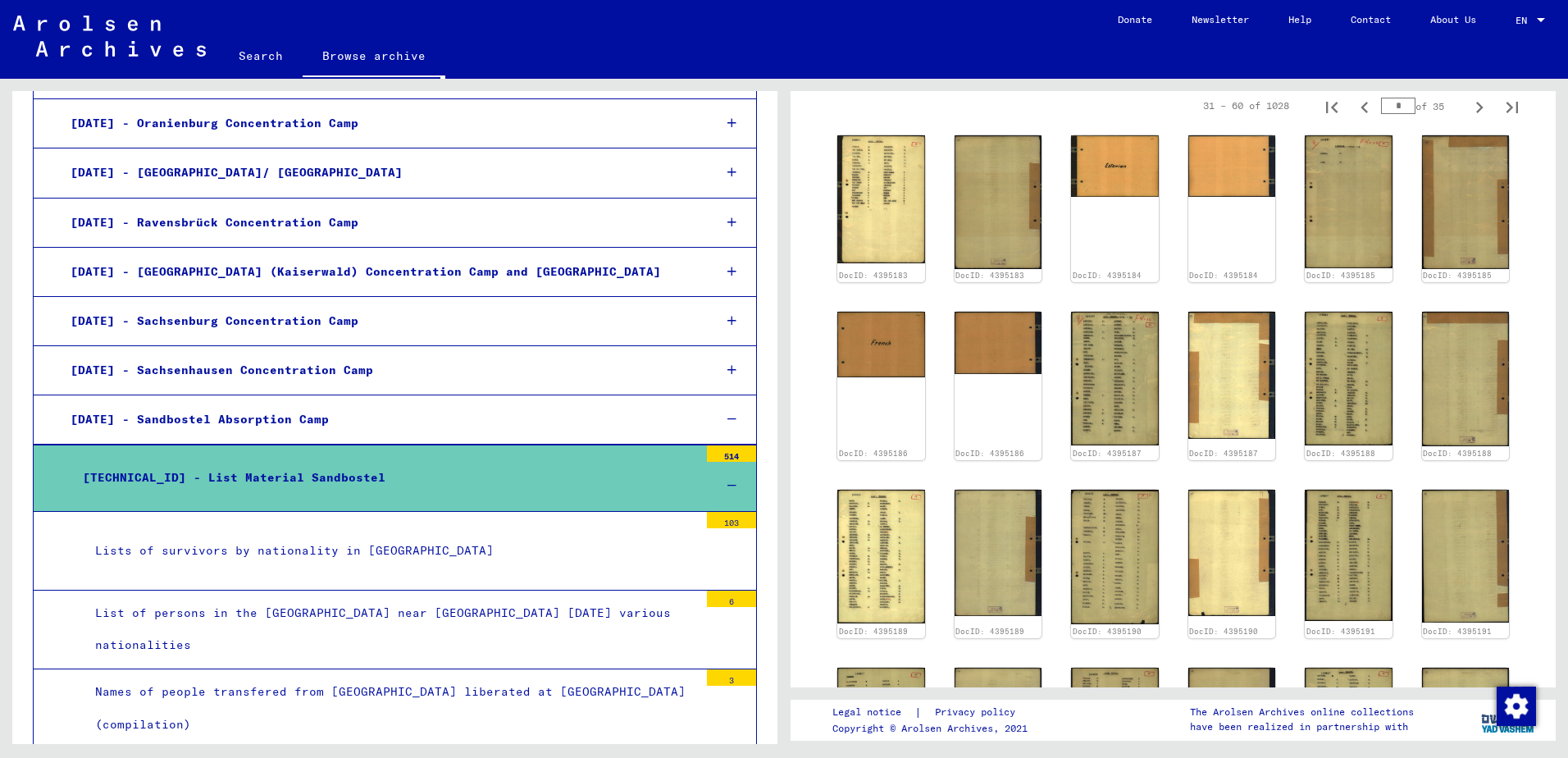
scroll to position [410, 0]
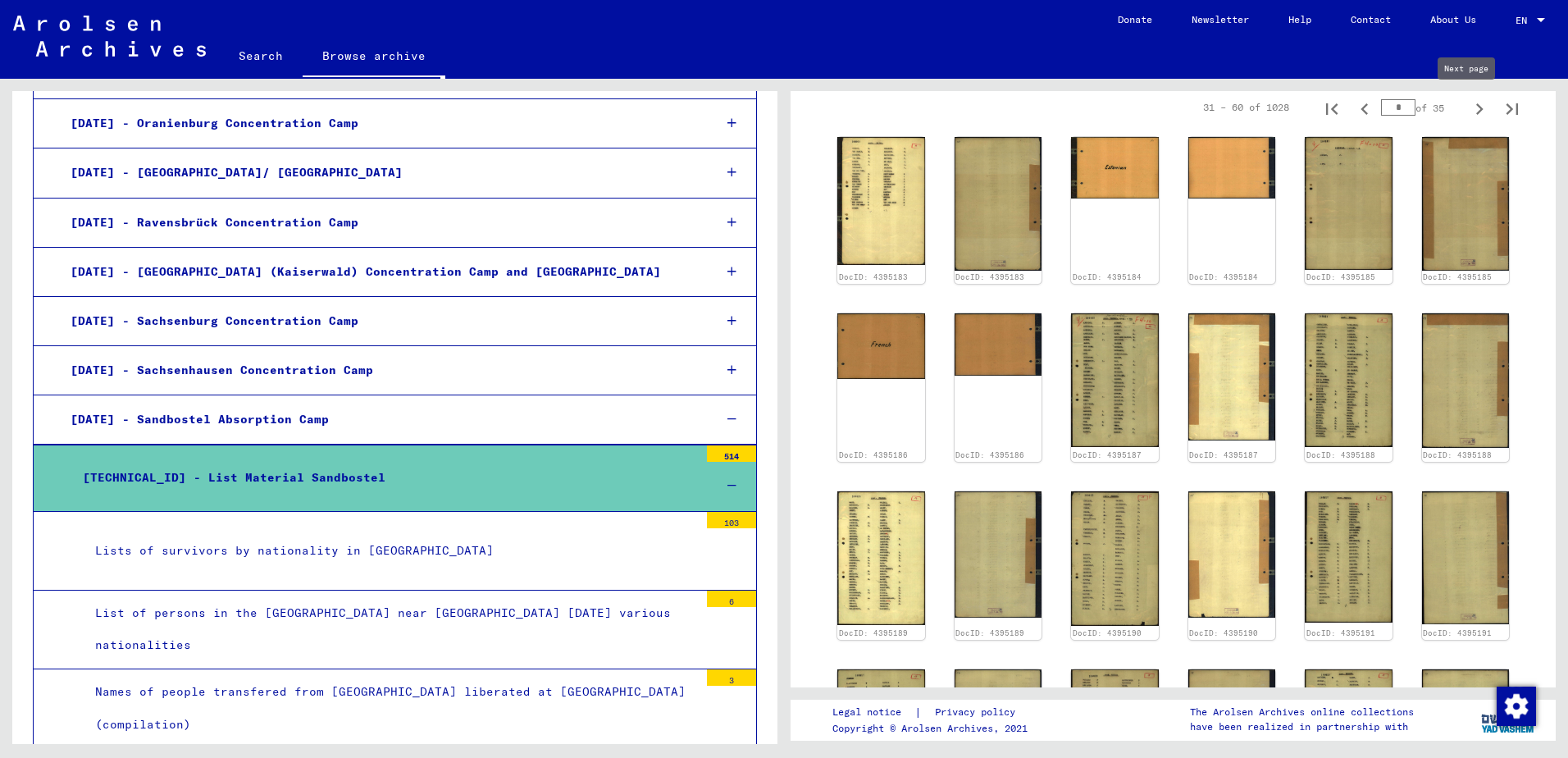
click at [1468, 108] on icon "Next page" at bounding box center [1479, 109] width 23 height 23
type input "*"
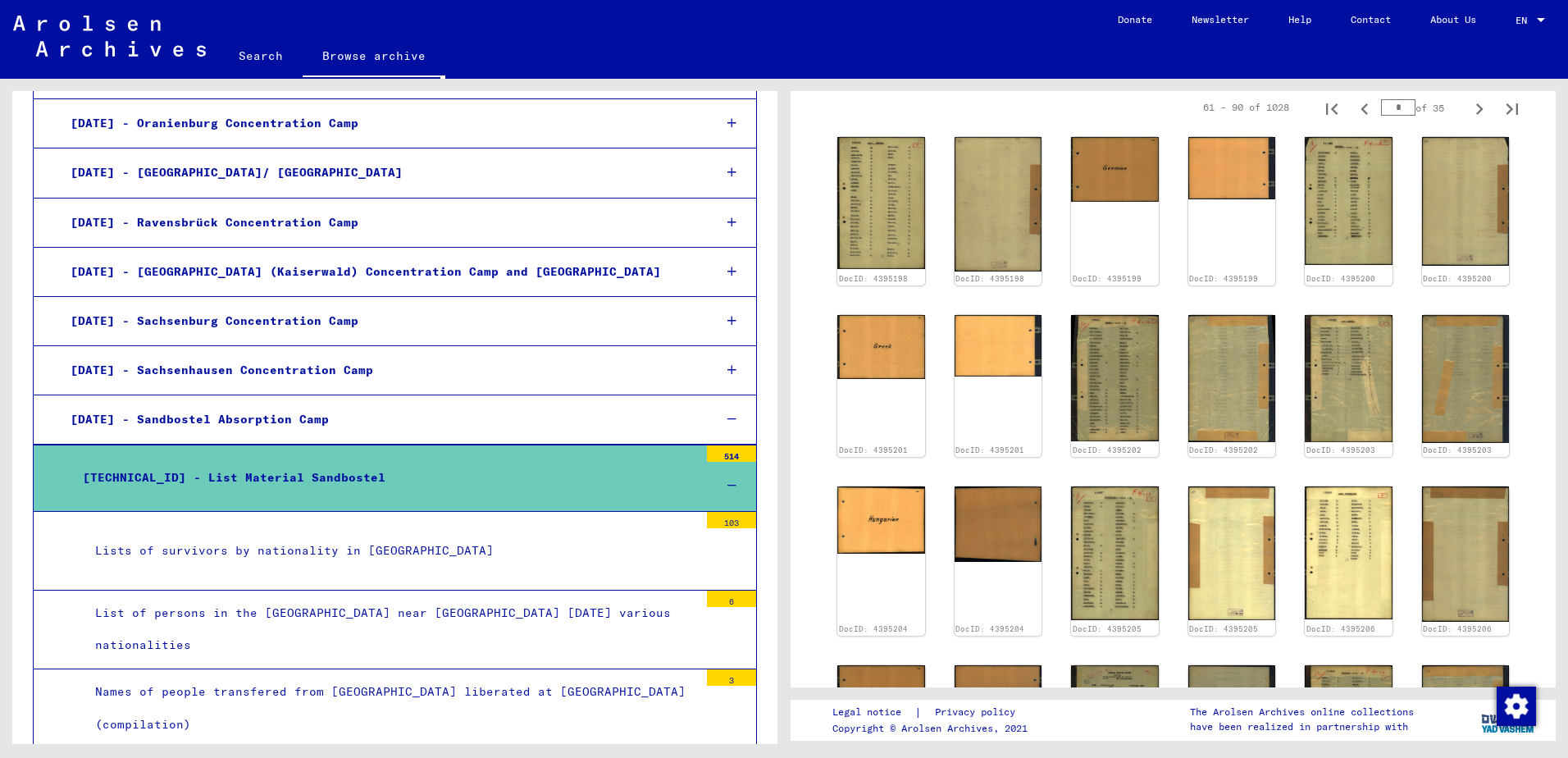
click at [1476, 109] on icon "Next page" at bounding box center [1479, 109] width 7 height 12
type input "*"
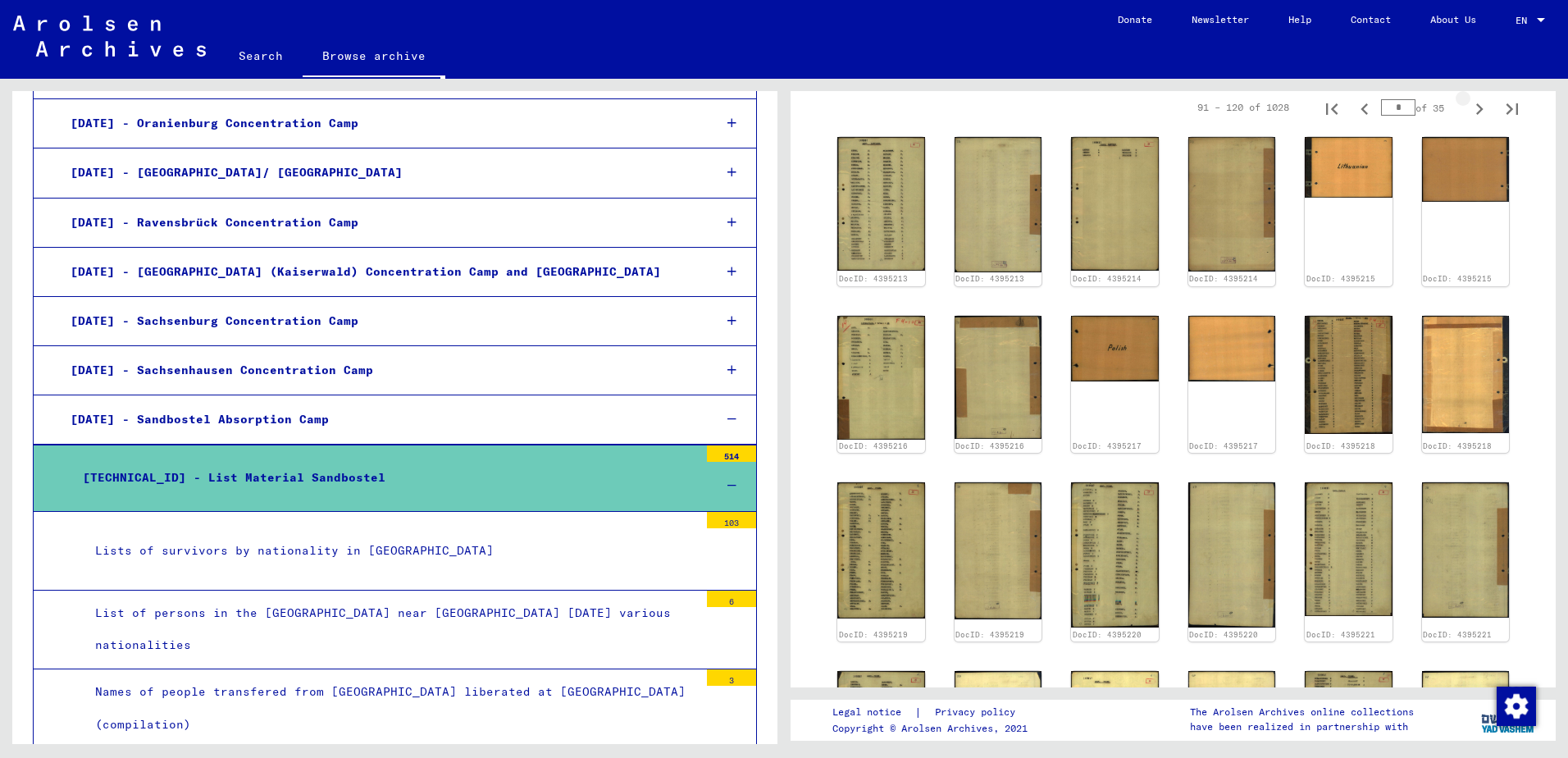
click at [1468, 112] on icon "Next page" at bounding box center [1479, 109] width 23 height 23
type input "*"
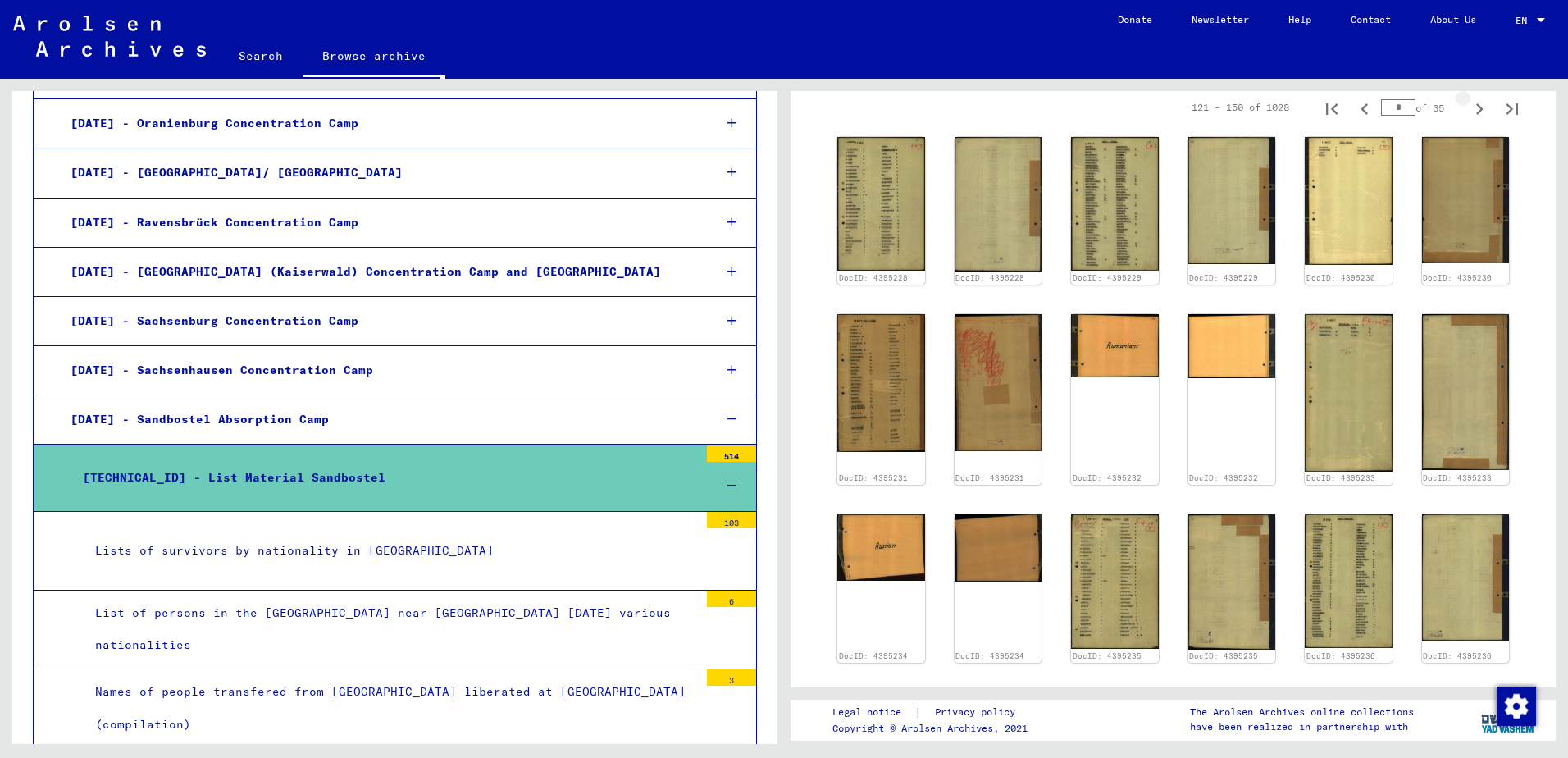
click at [1468, 113] on icon "Next page" at bounding box center [1479, 109] width 23 height 23
type input "*"
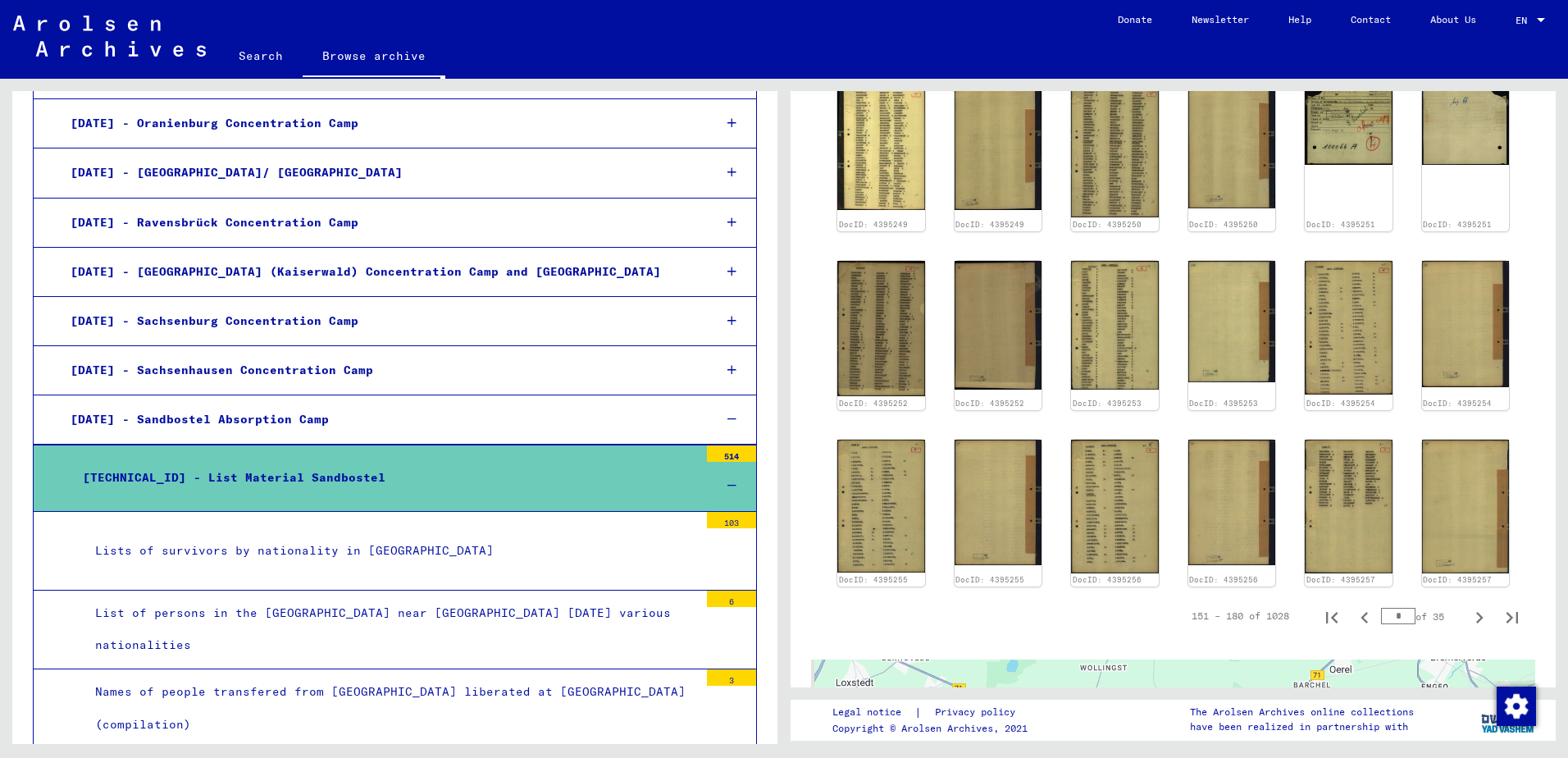
scroll to position [820, 0]
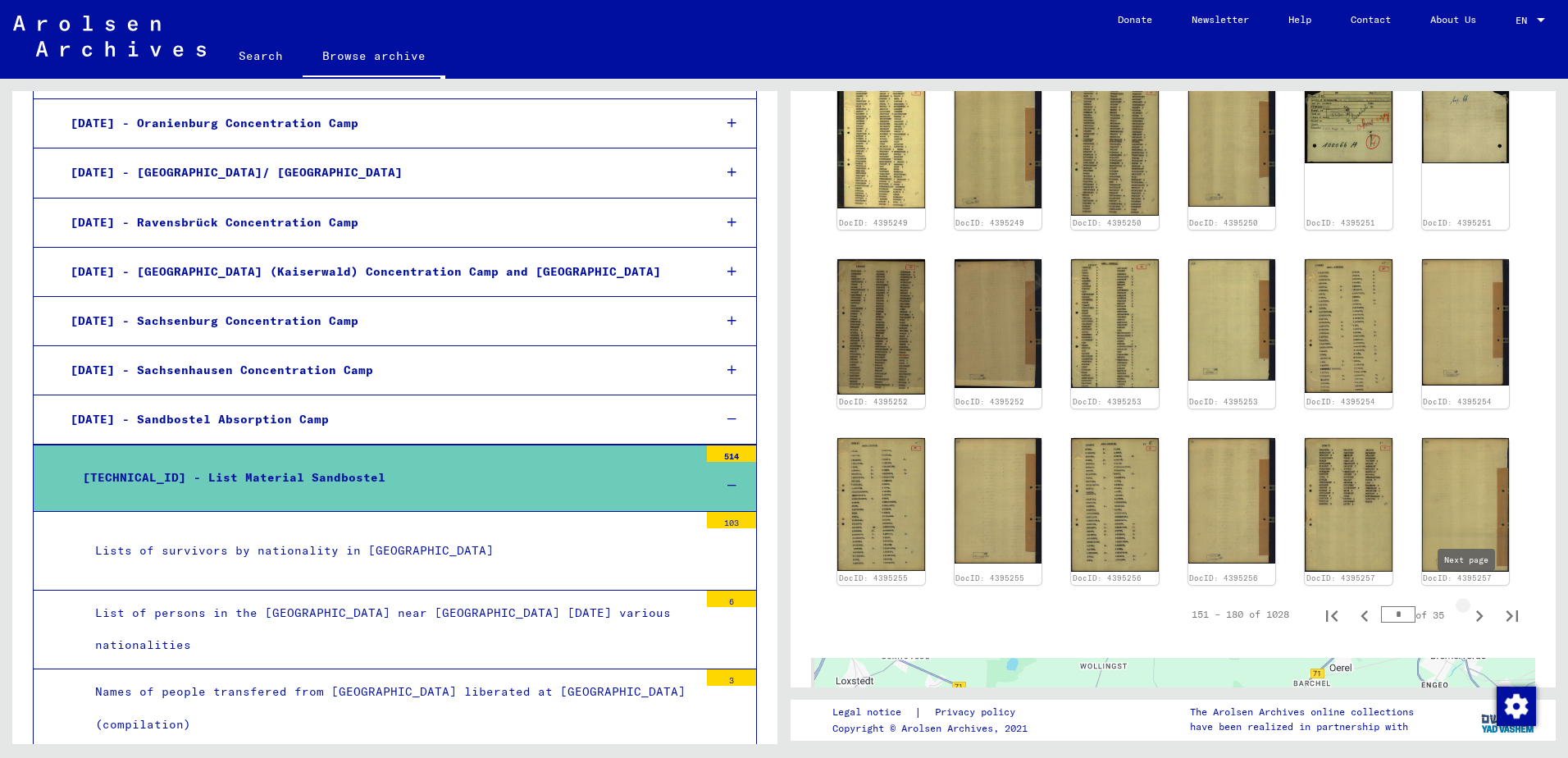
click at [1468, 605] on icon "Next page" at bounding box center [1479, 616] width 23 height 23
type input "*"
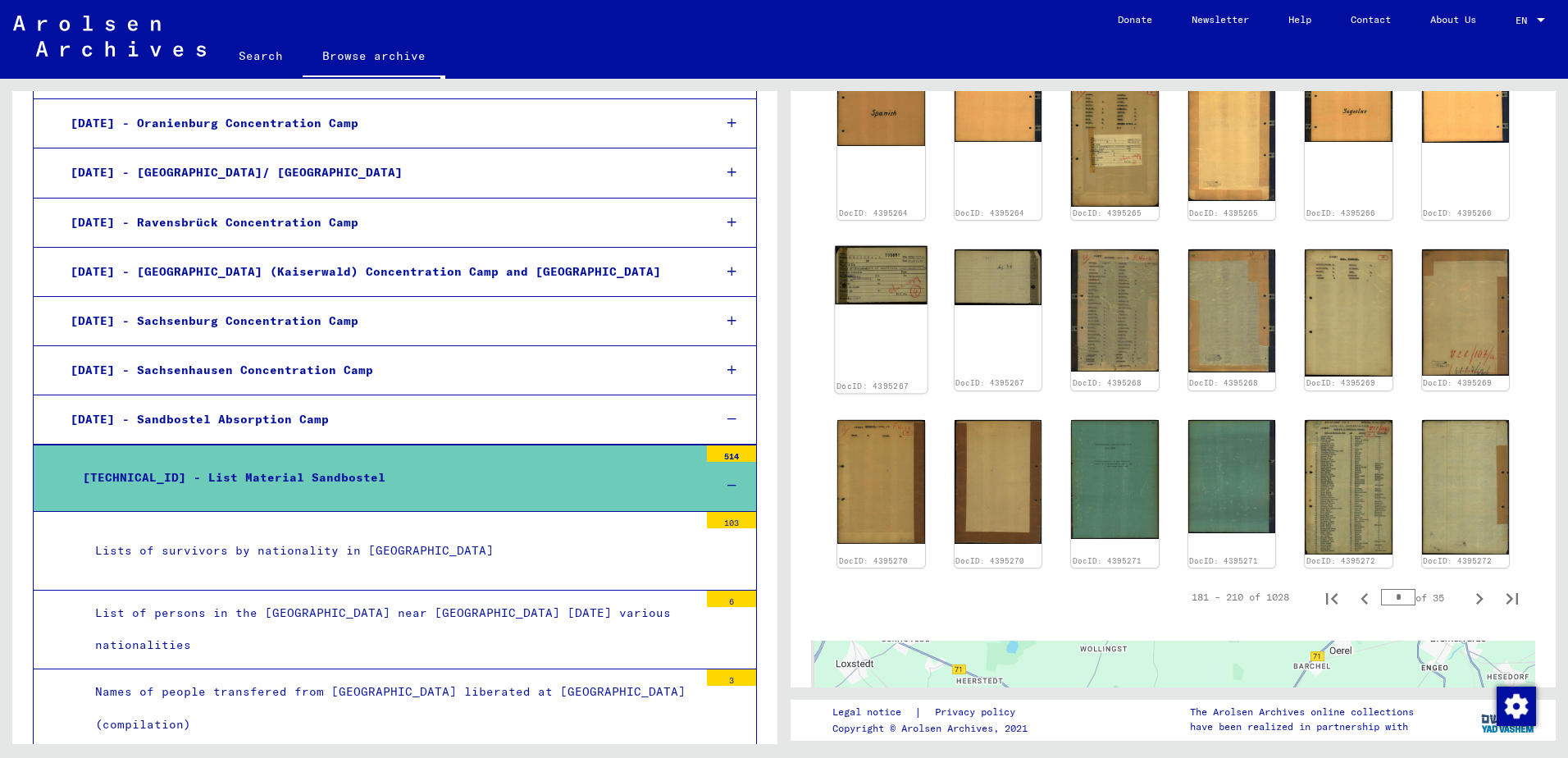
click at [876, 270] on img at bounding box center [881, 274] width 91 height 58
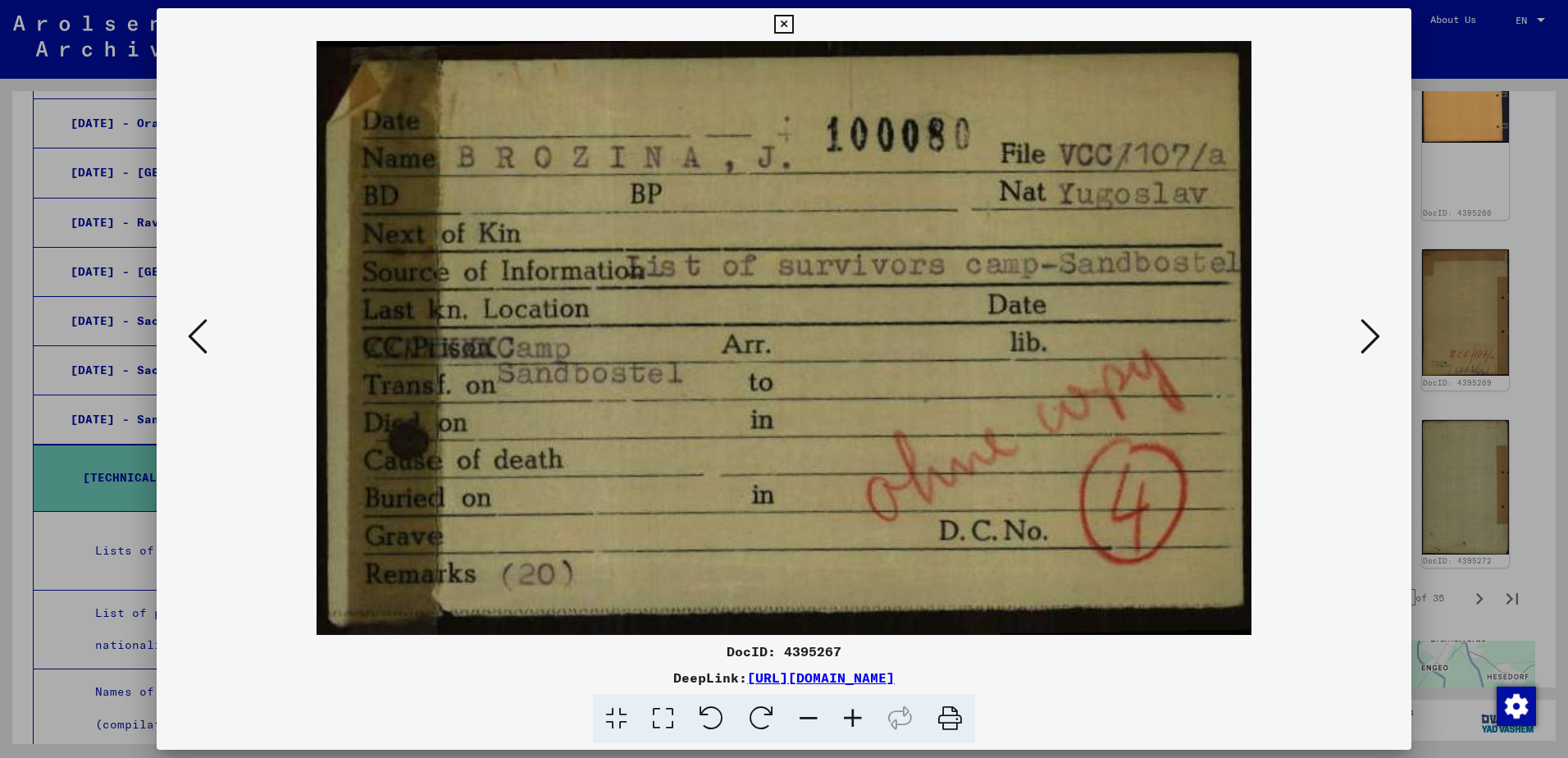
click at [1363, 345] on icon at bounding box center [1371, 336] width 20 height 39
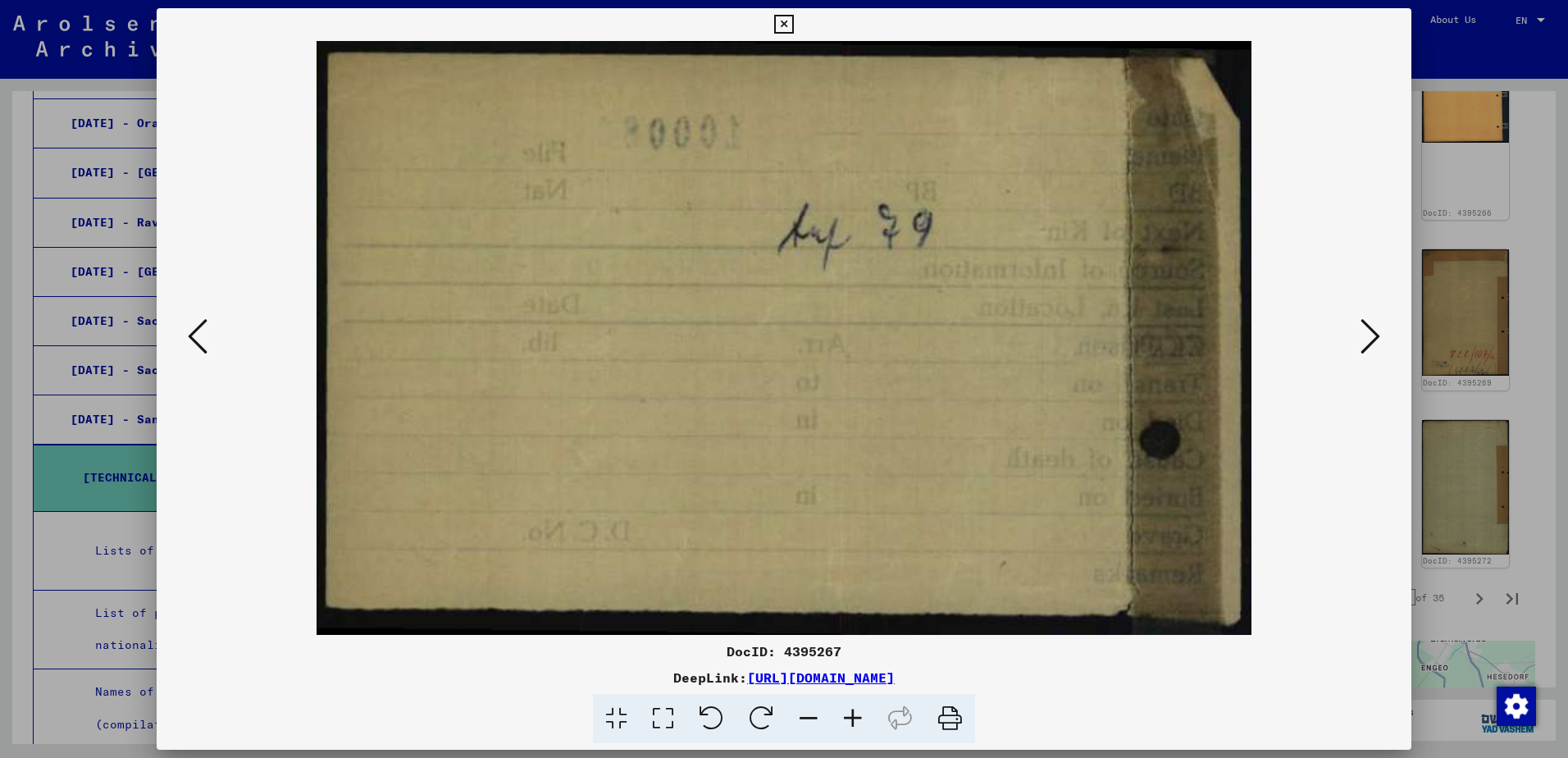
click at [1362, 345] on icon at bounding box center [1371, 336] width 20 height 39
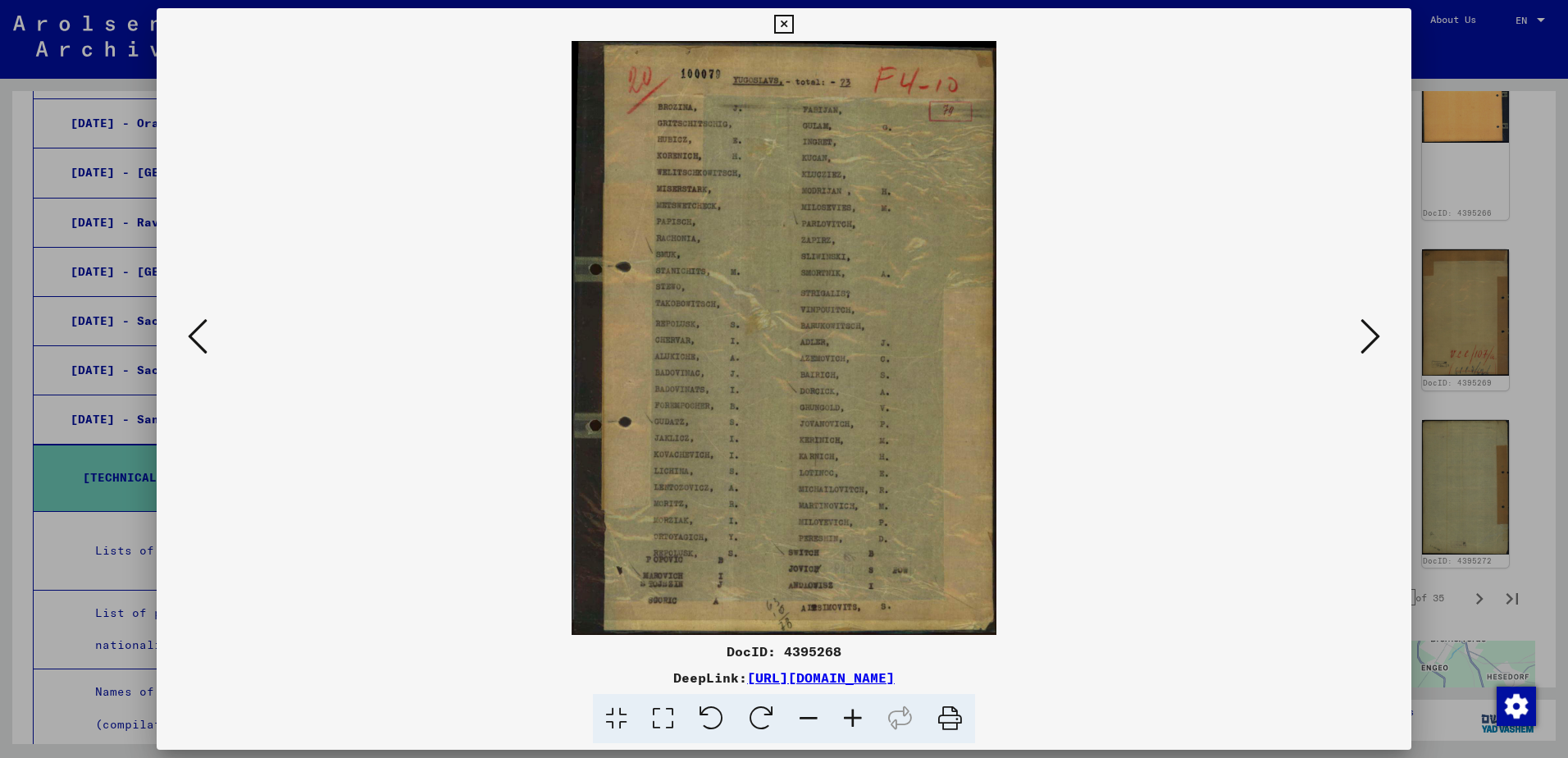
click at [1357, 346] on button at bounding box center [1370, 337] width 30 height 47
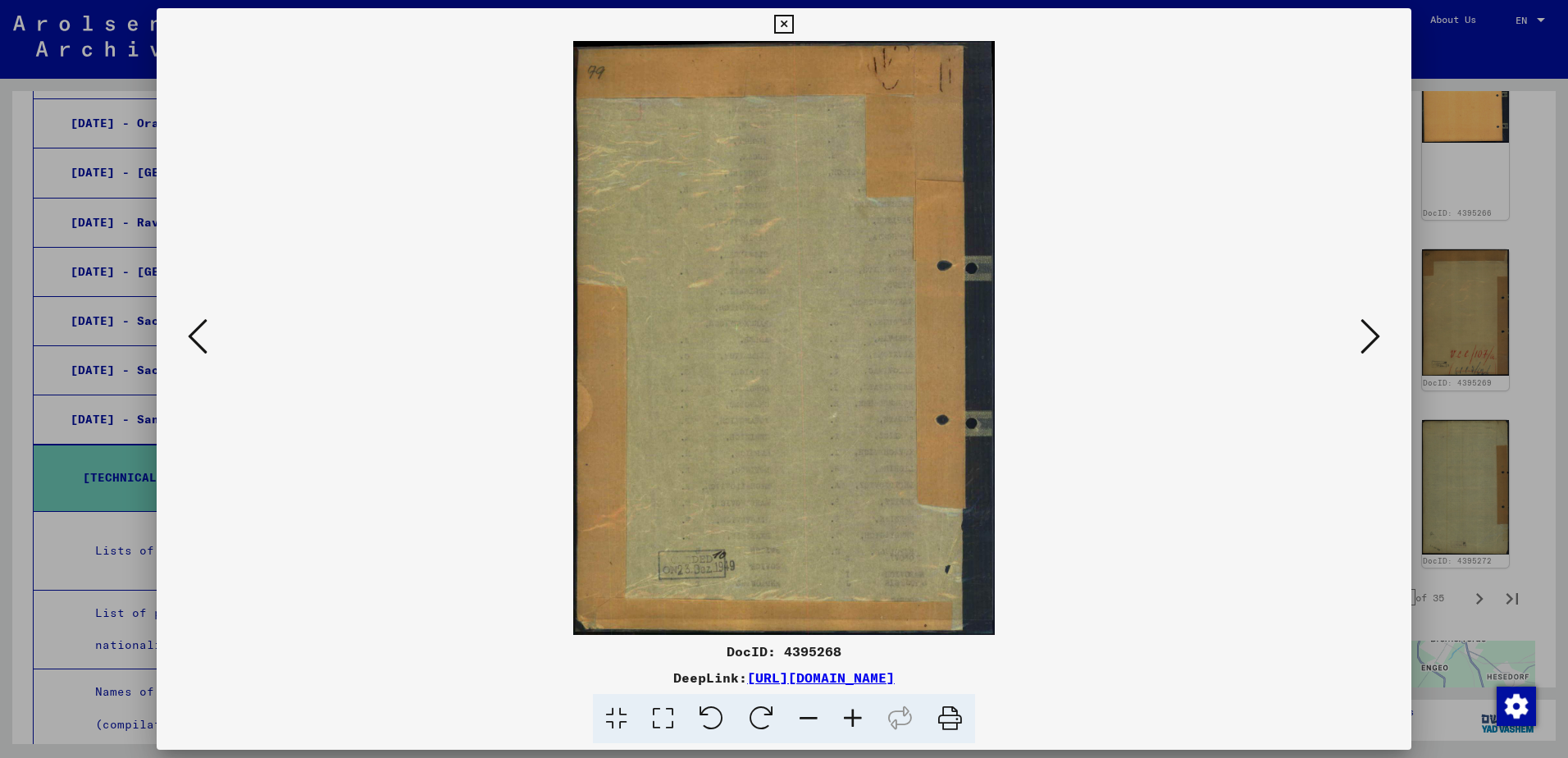
click at [1357, 346] on button at bounding box center [1370, 337] width 30 height 47
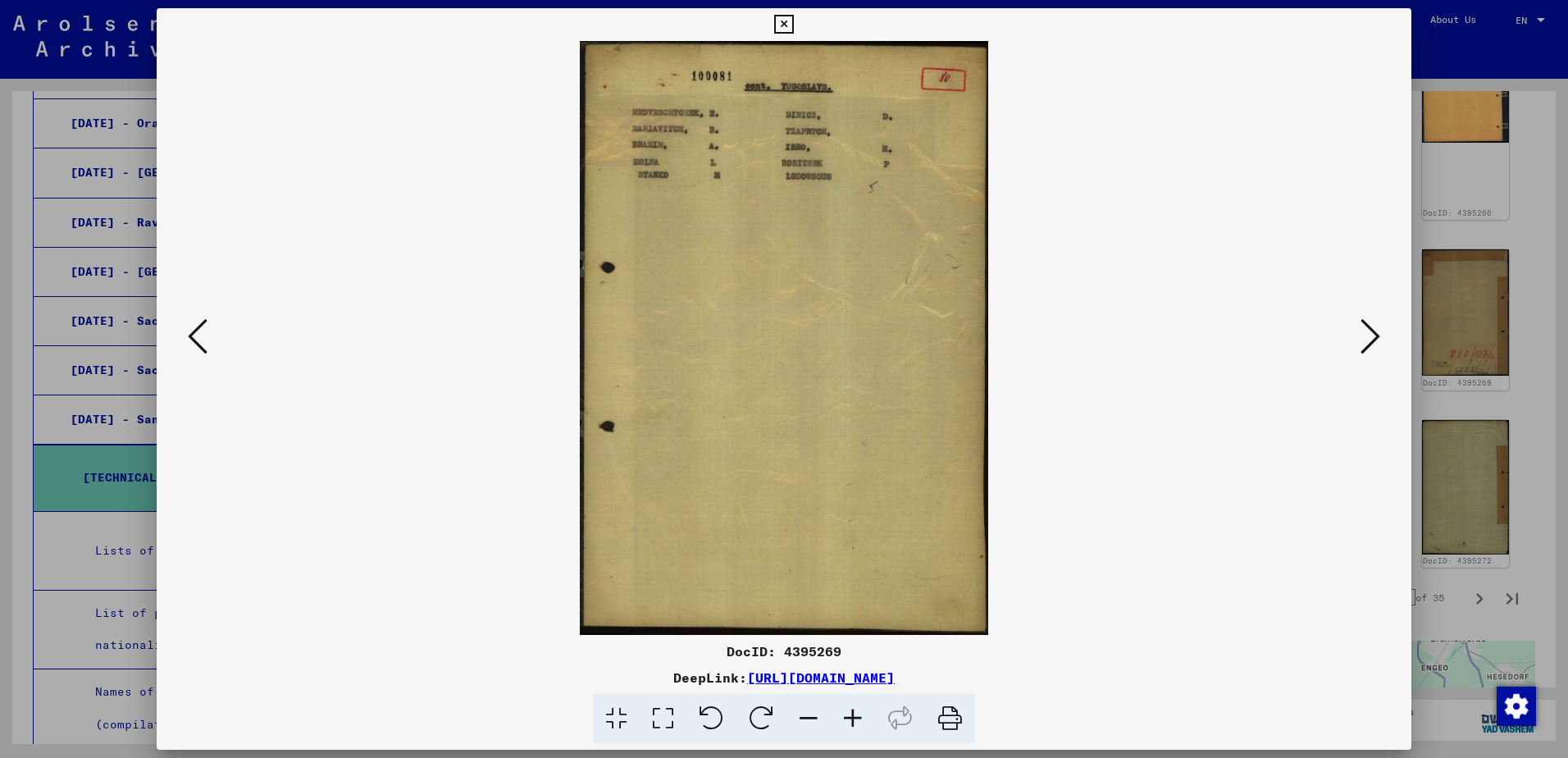
click at [1355, 348] on img at bounding box center [784, 338] width 1143 height 594
click at [1369, 350] on icon at bounding box center [1371, 336] width 20 height 39
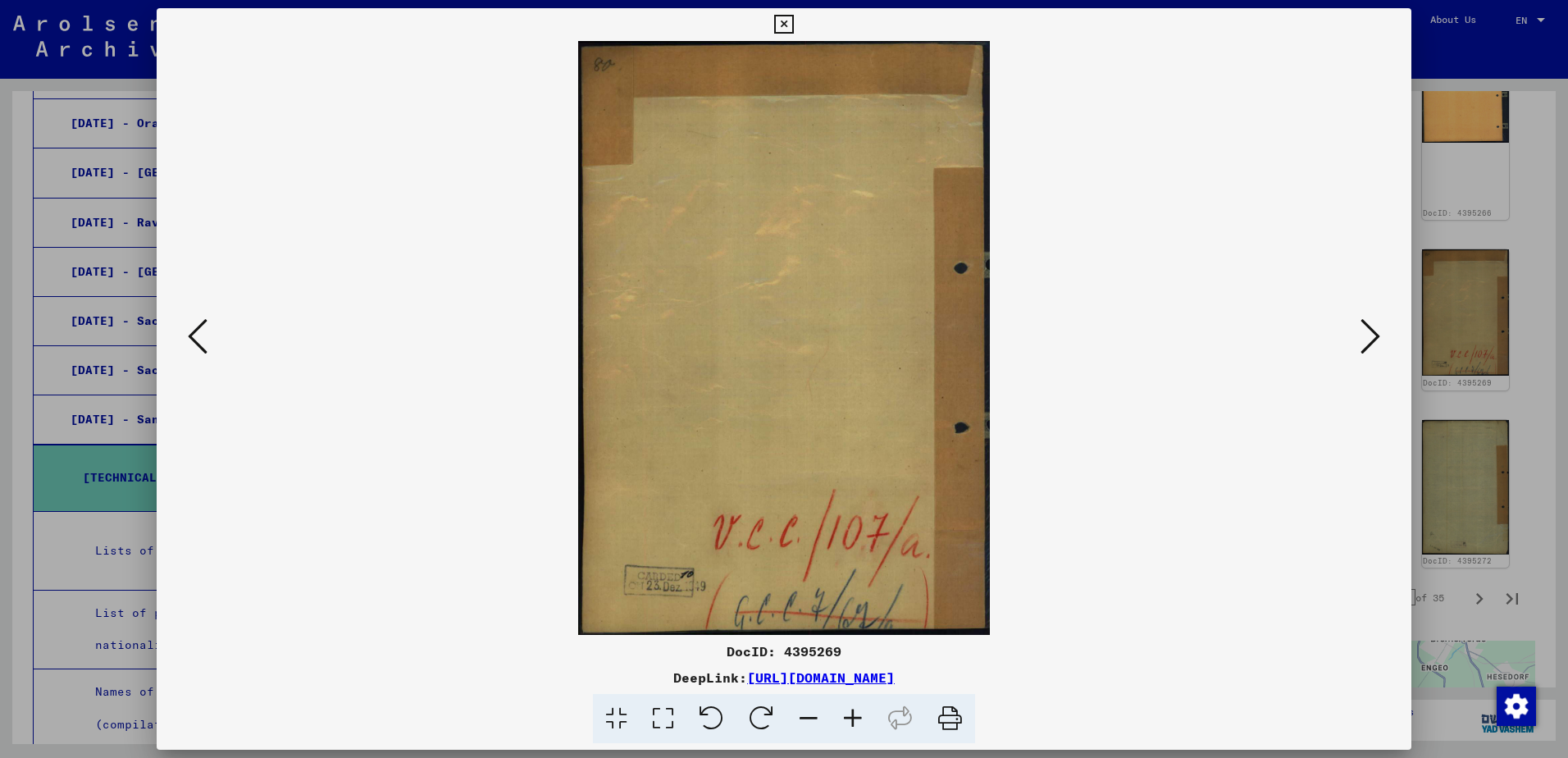
click at [1368, 349] on icon at bounding box center [1371, 336] width 20 height 39
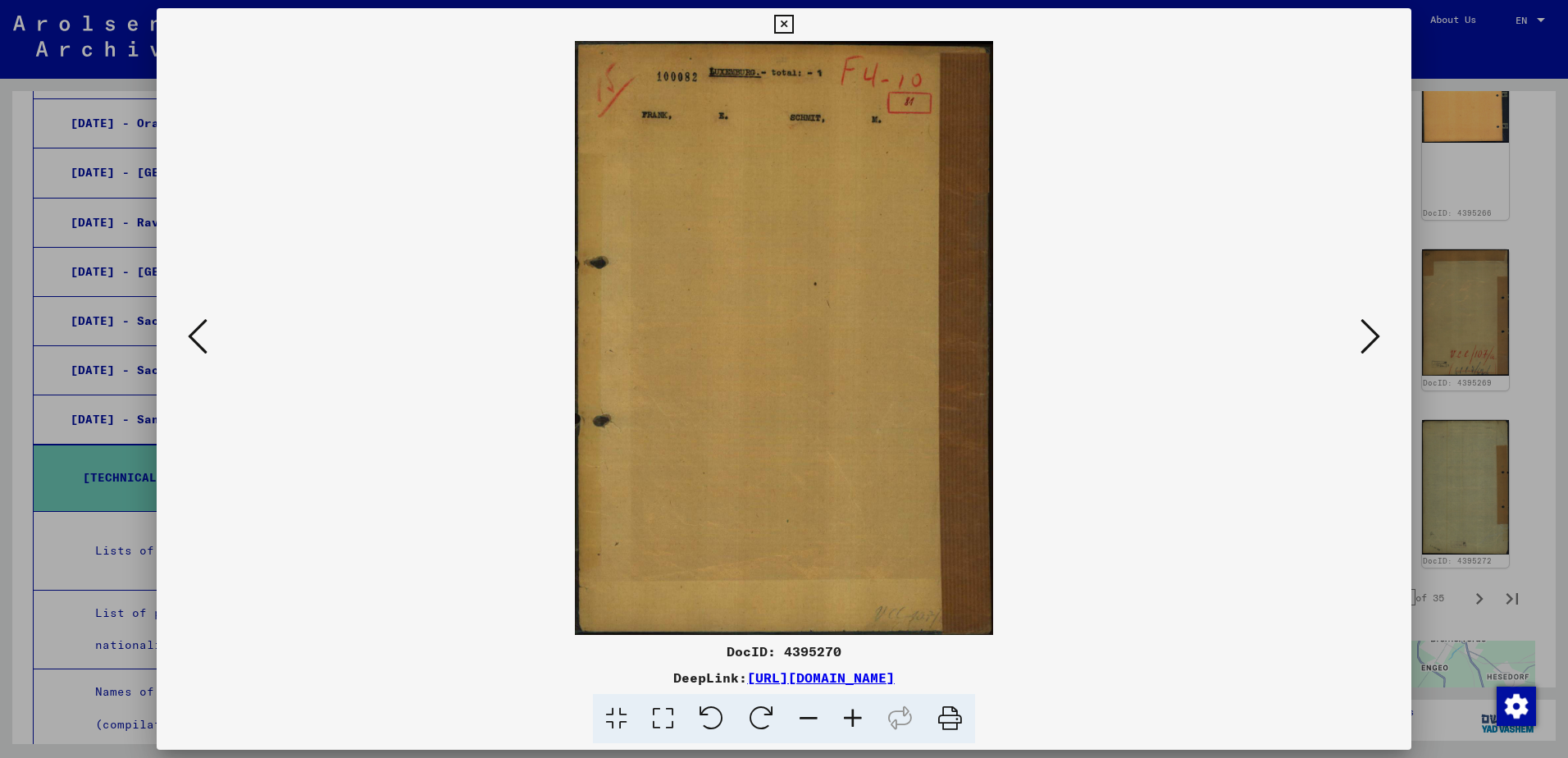
click at [1363, 349] on icon at bounding box center [1371, 336] width 20 height 39
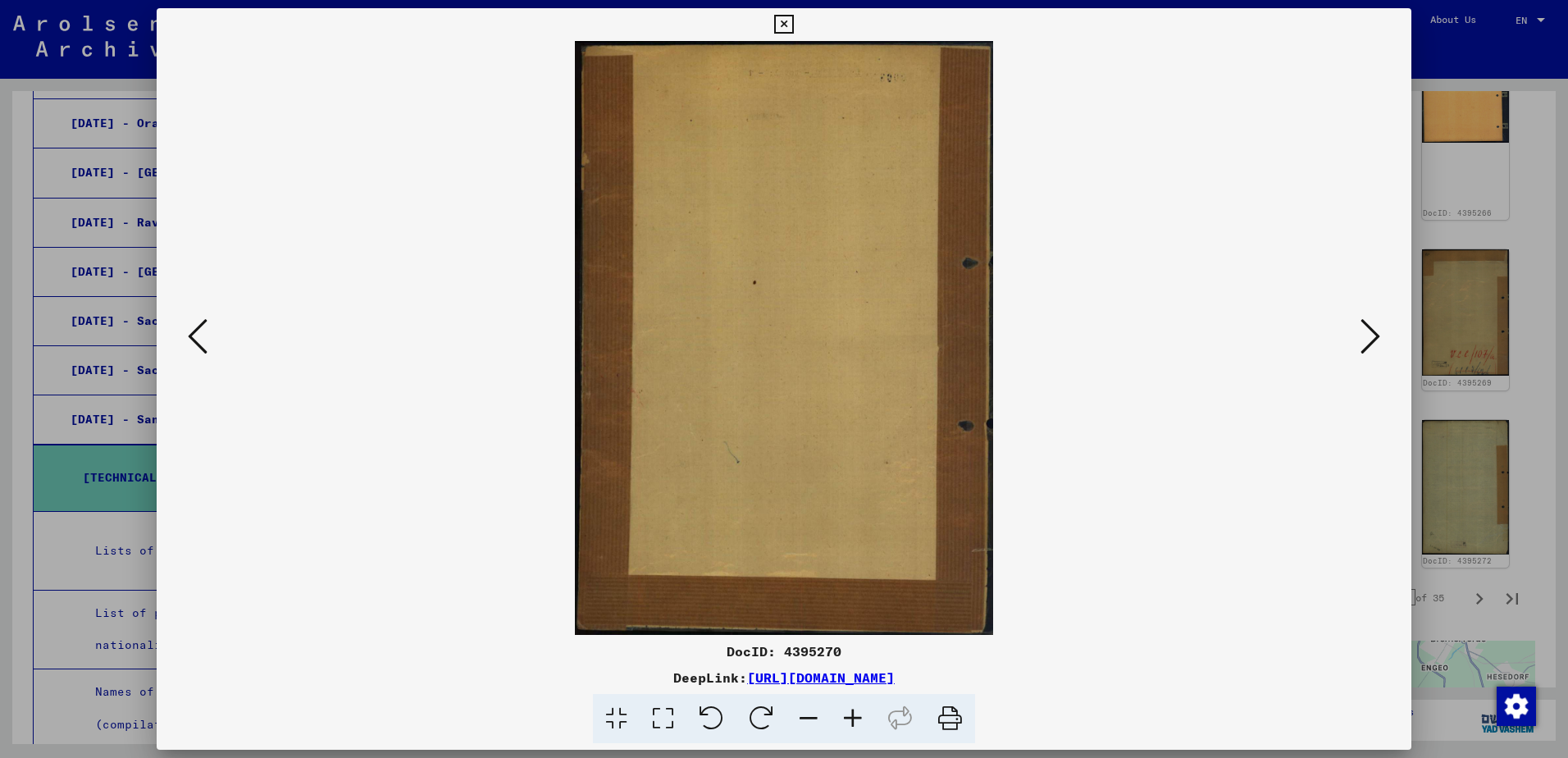
click at [1363, 349] on icon at bounding box center [1371, 336] width 20 height 39
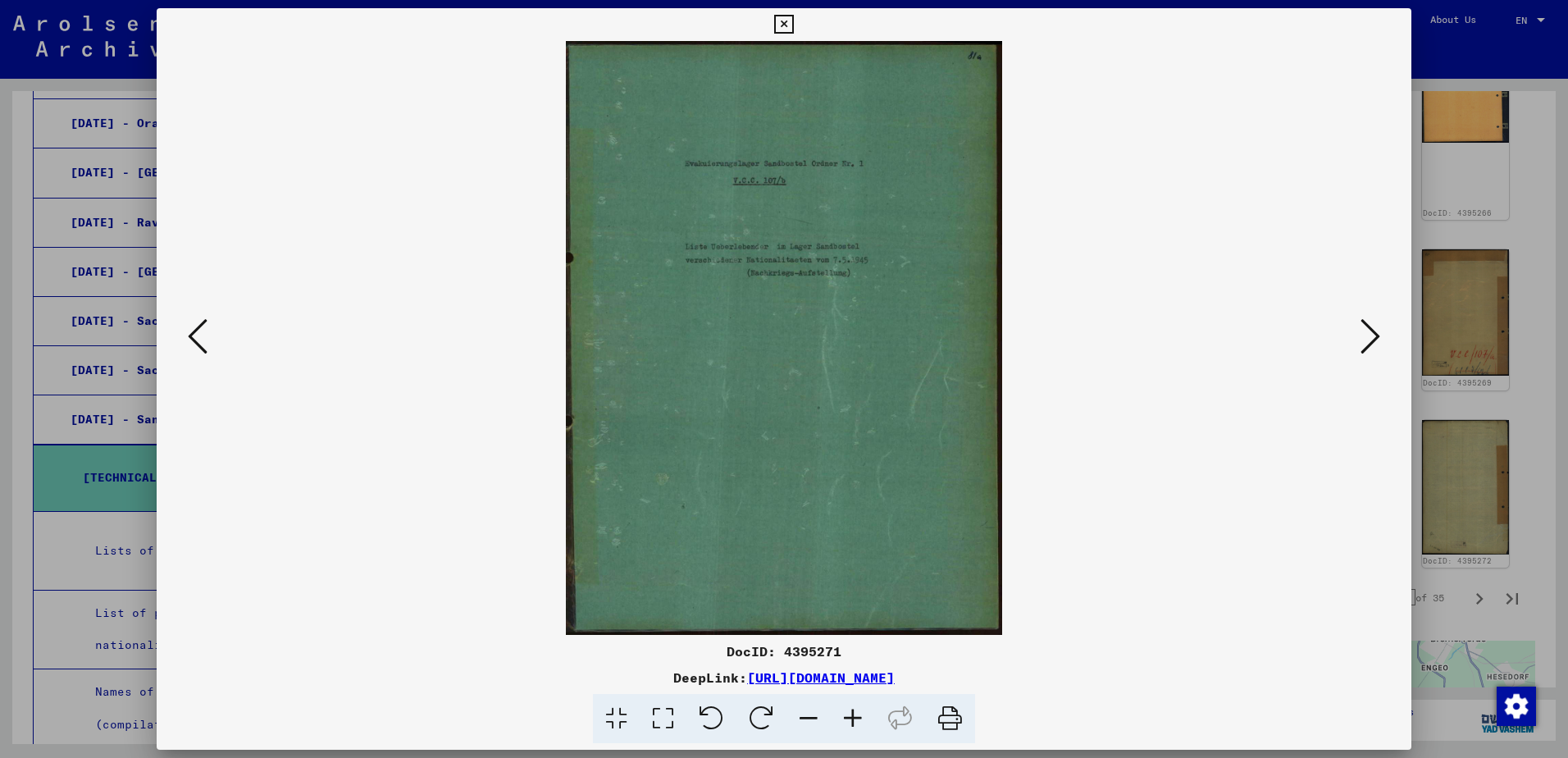
click at [1363, 349] on icon at bounding box center [1371, 336] width 20 height 39
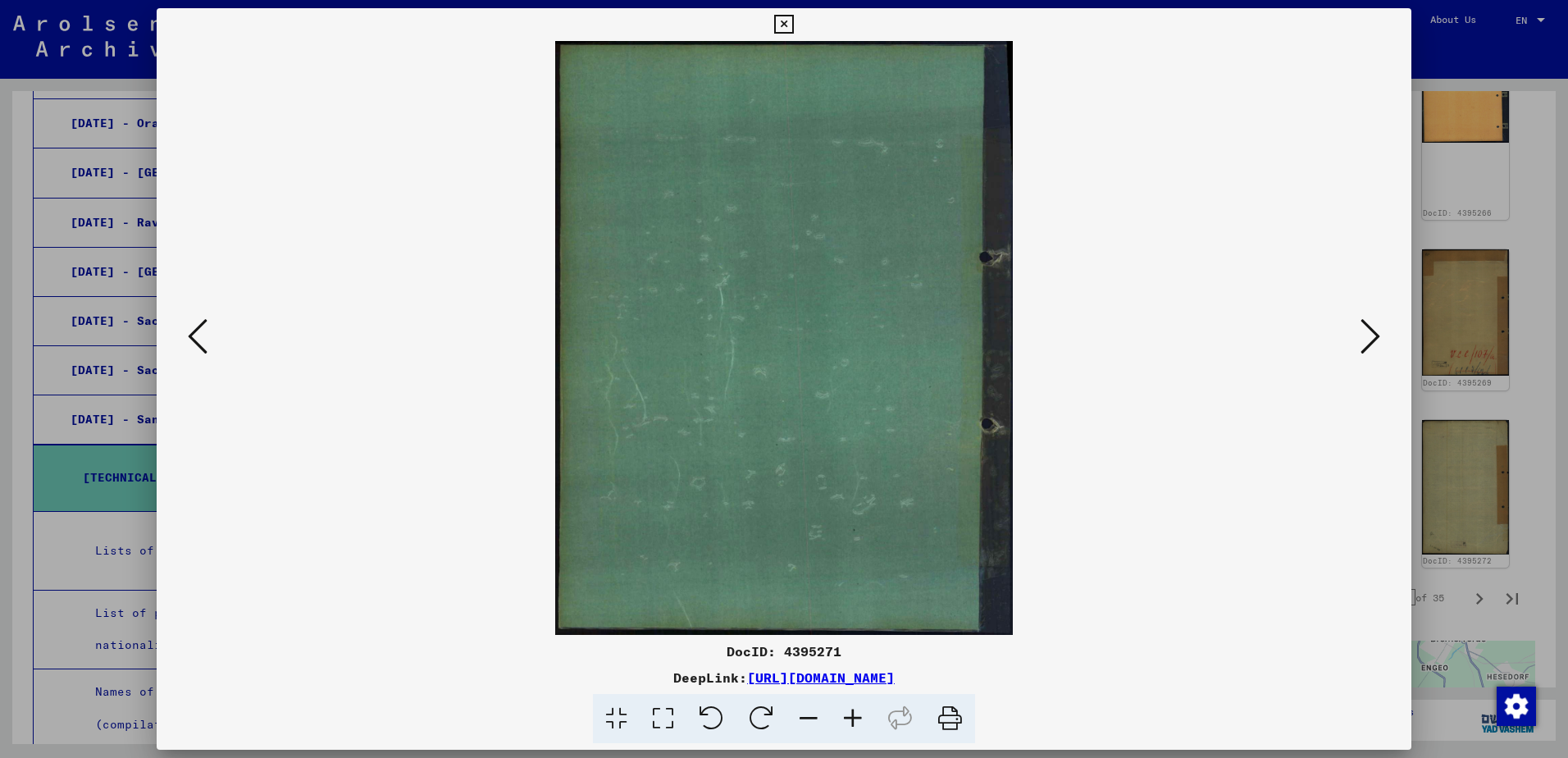
click at [1363, 349] on icon at bounding box center [1371, 336] width 20 height 39
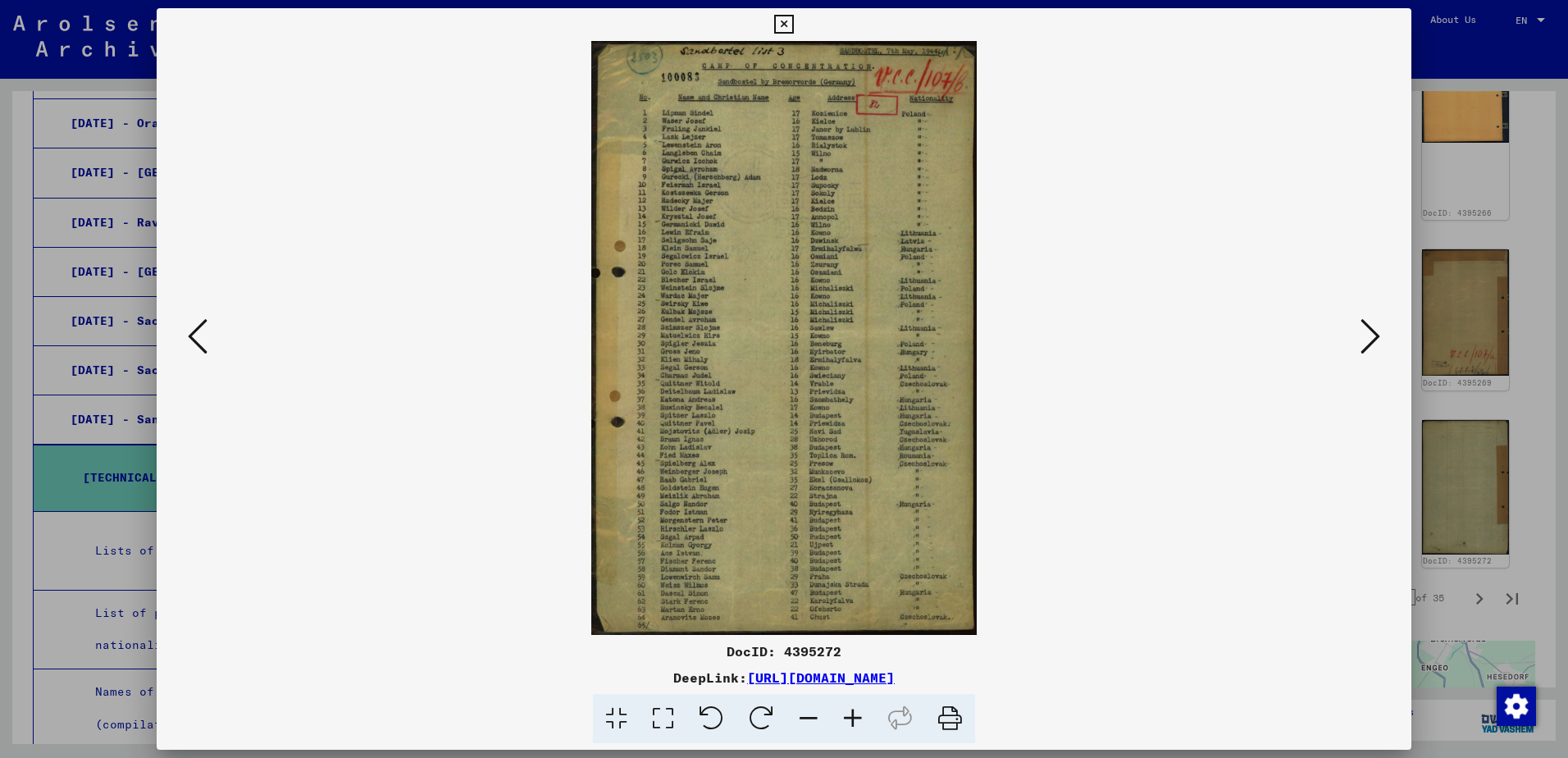
click at [1362, 351] on icon at bounding box center [1371, 336] width 20 height 39
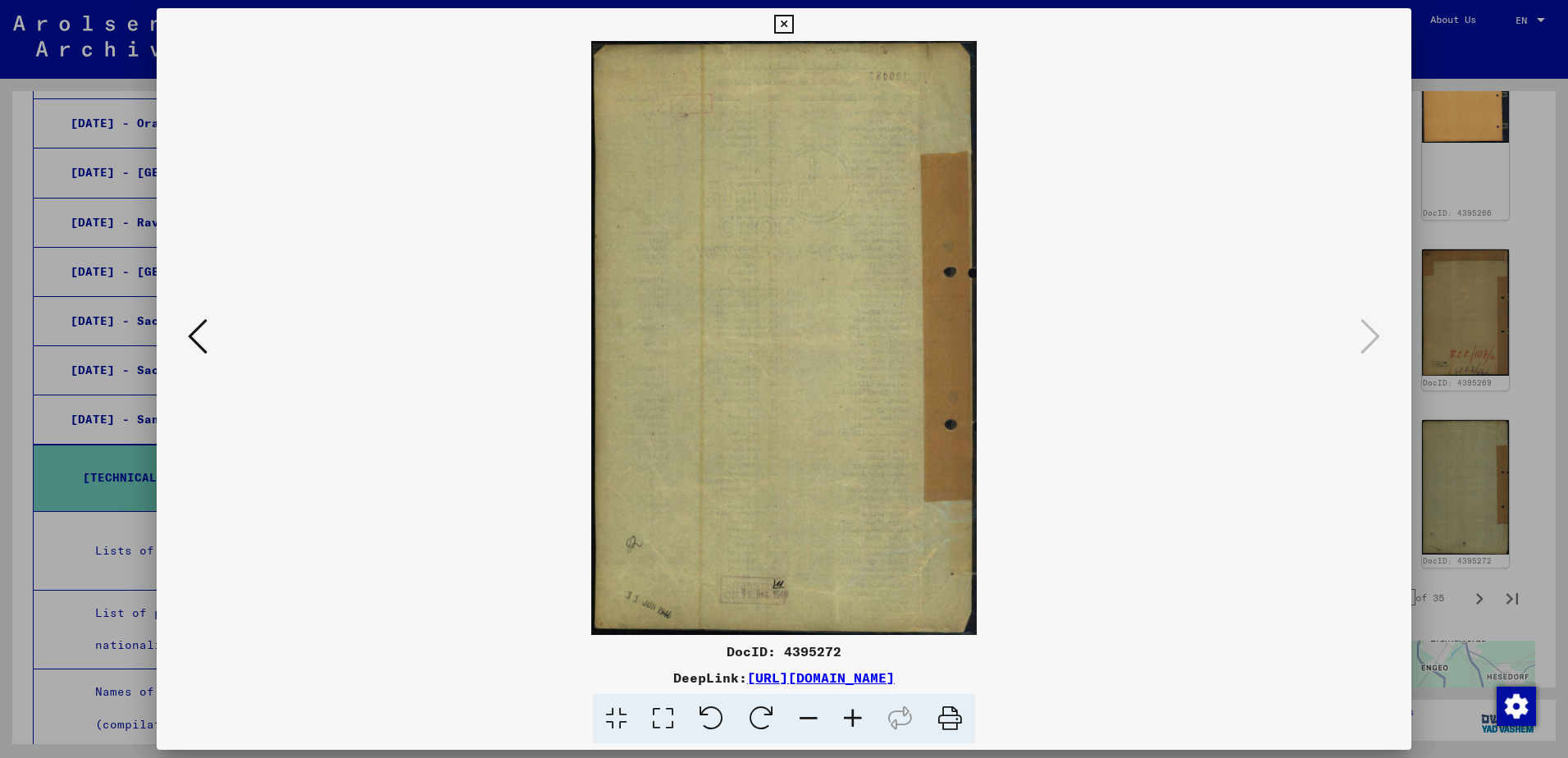
click at [1525, 175] on div at bounding box center [784, 379] width 1568 height 758
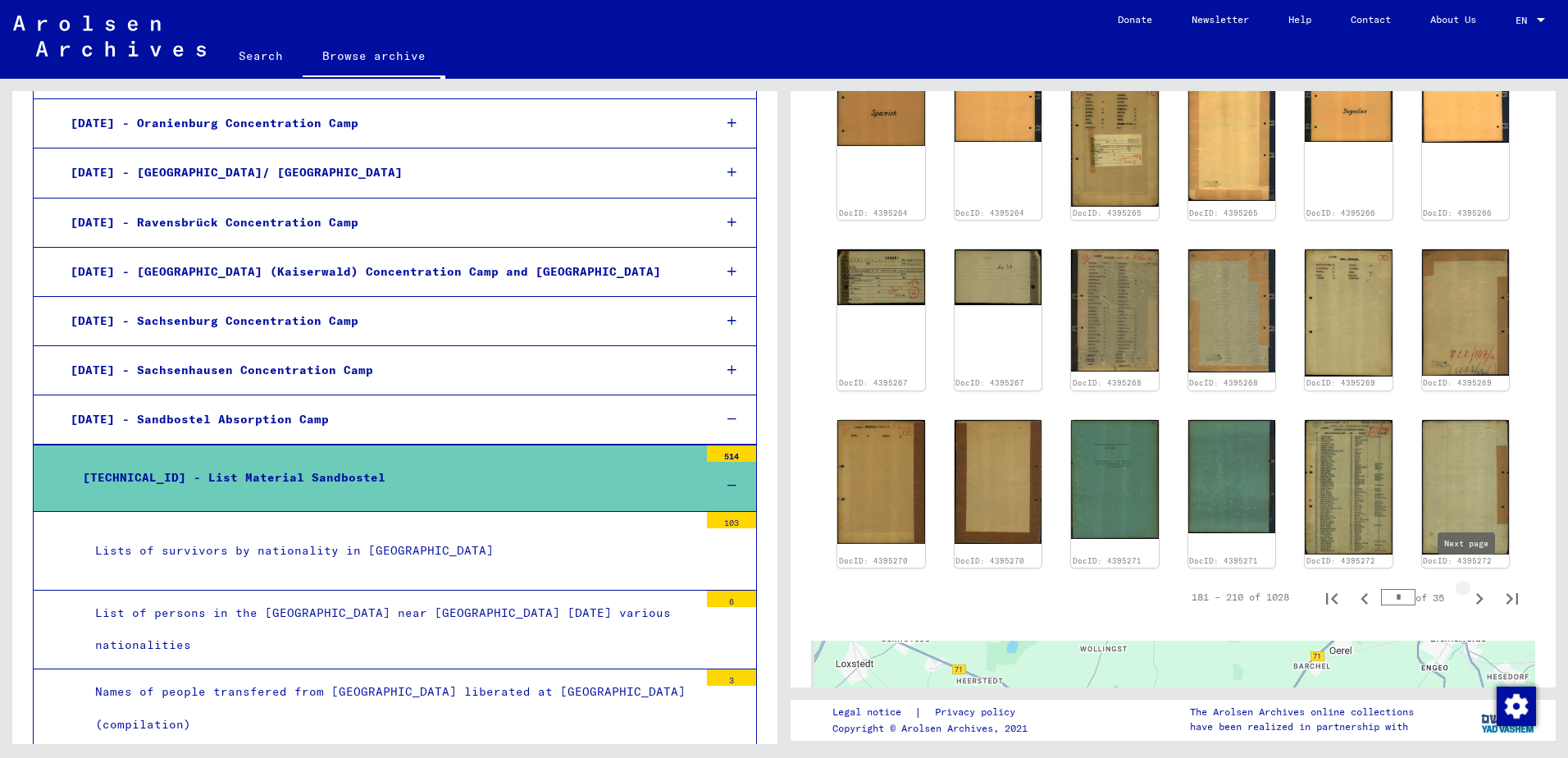
click at [1468, 588] on icon "Next page" at bounding box center [1479, 599] width 23 height 23
type input "*"
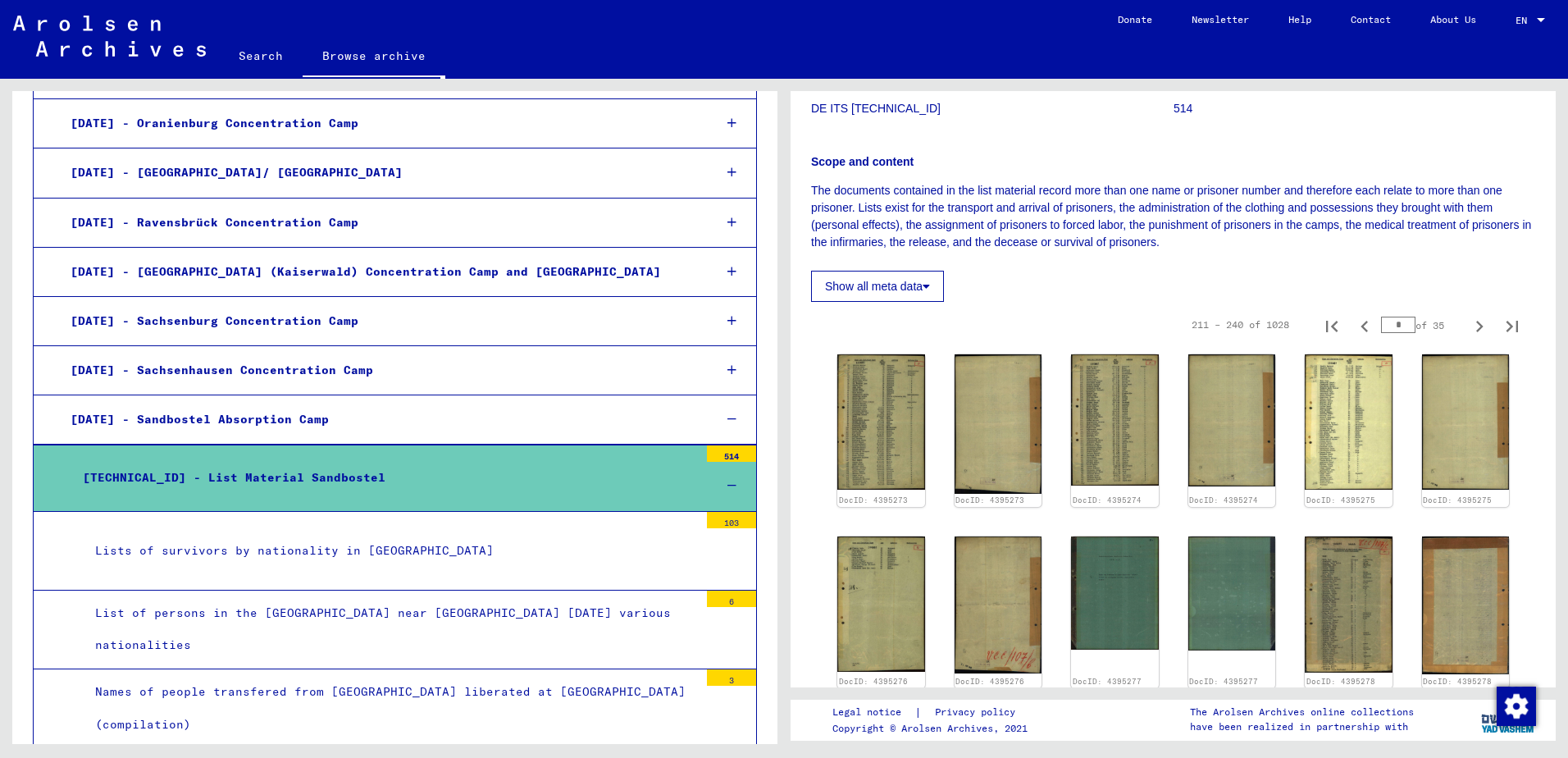
scroll to position [164, 0]
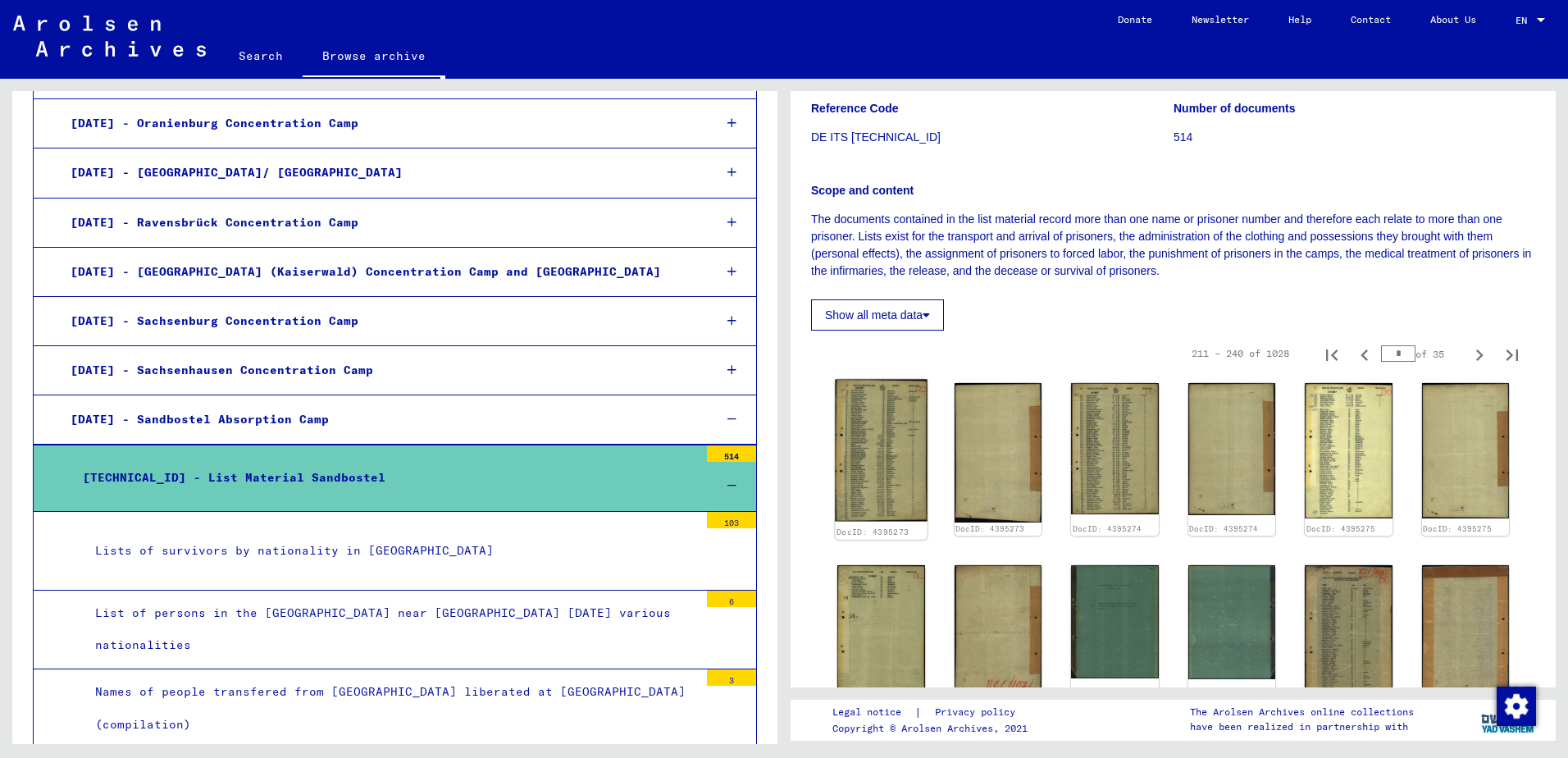
click at [914, 475] on img at bounding box center [881, 450] width 91 height 142
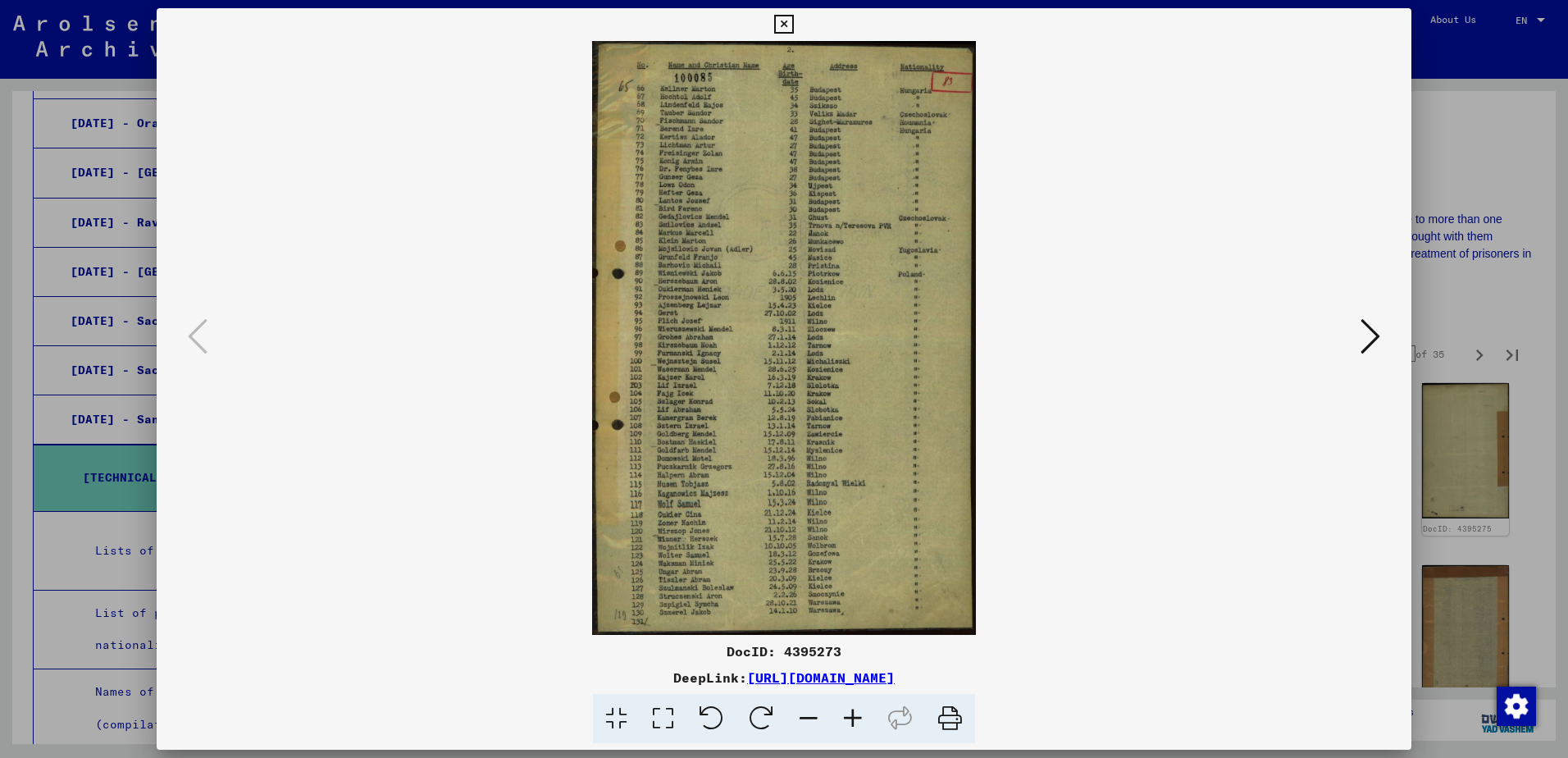
click at [1363, 346] on icon at bounding box center [1371, 336] width 20 height 39
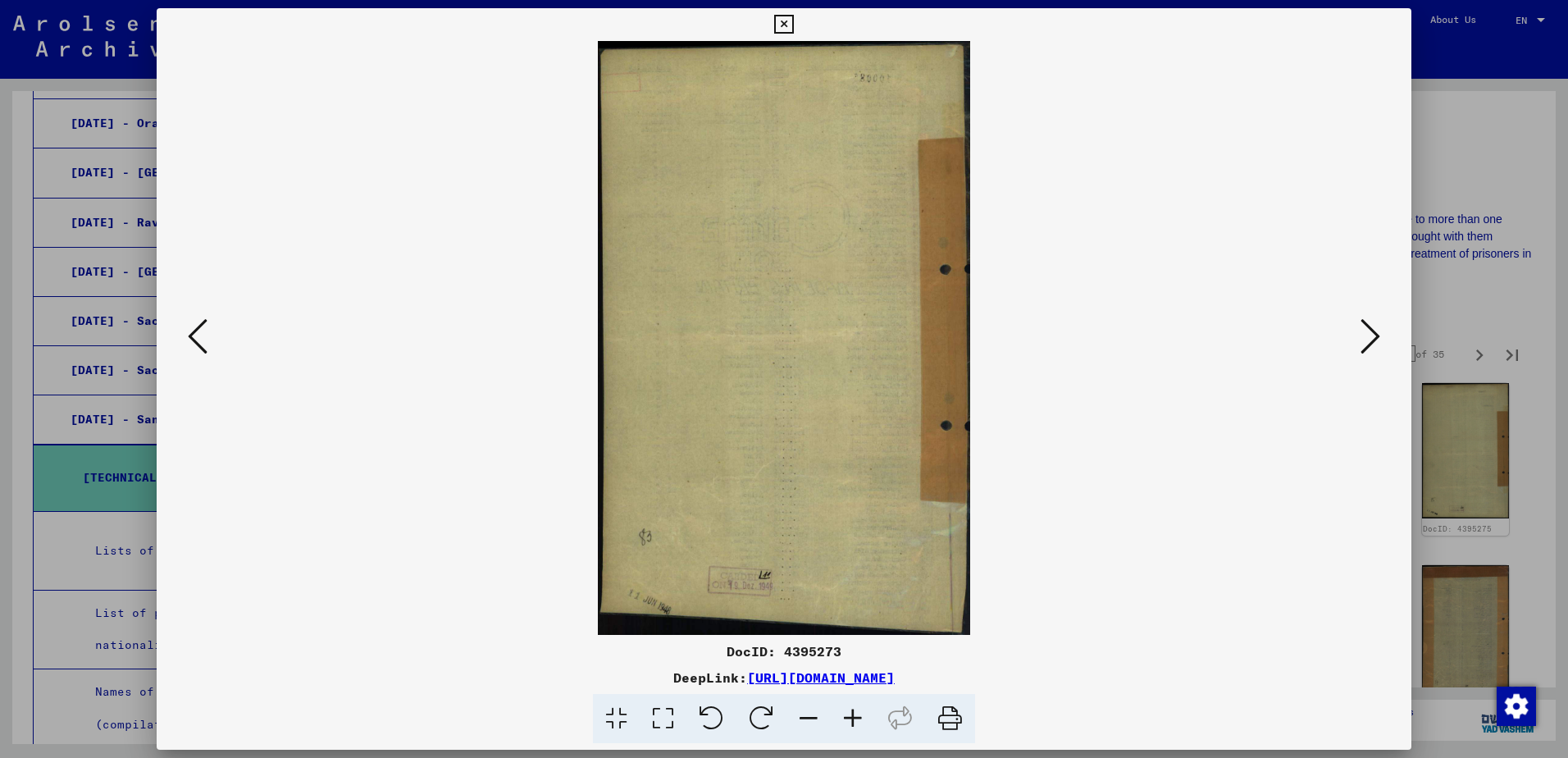
click at [1362, 344] on icon at bounding box center [1371, 336] width 20 height 39
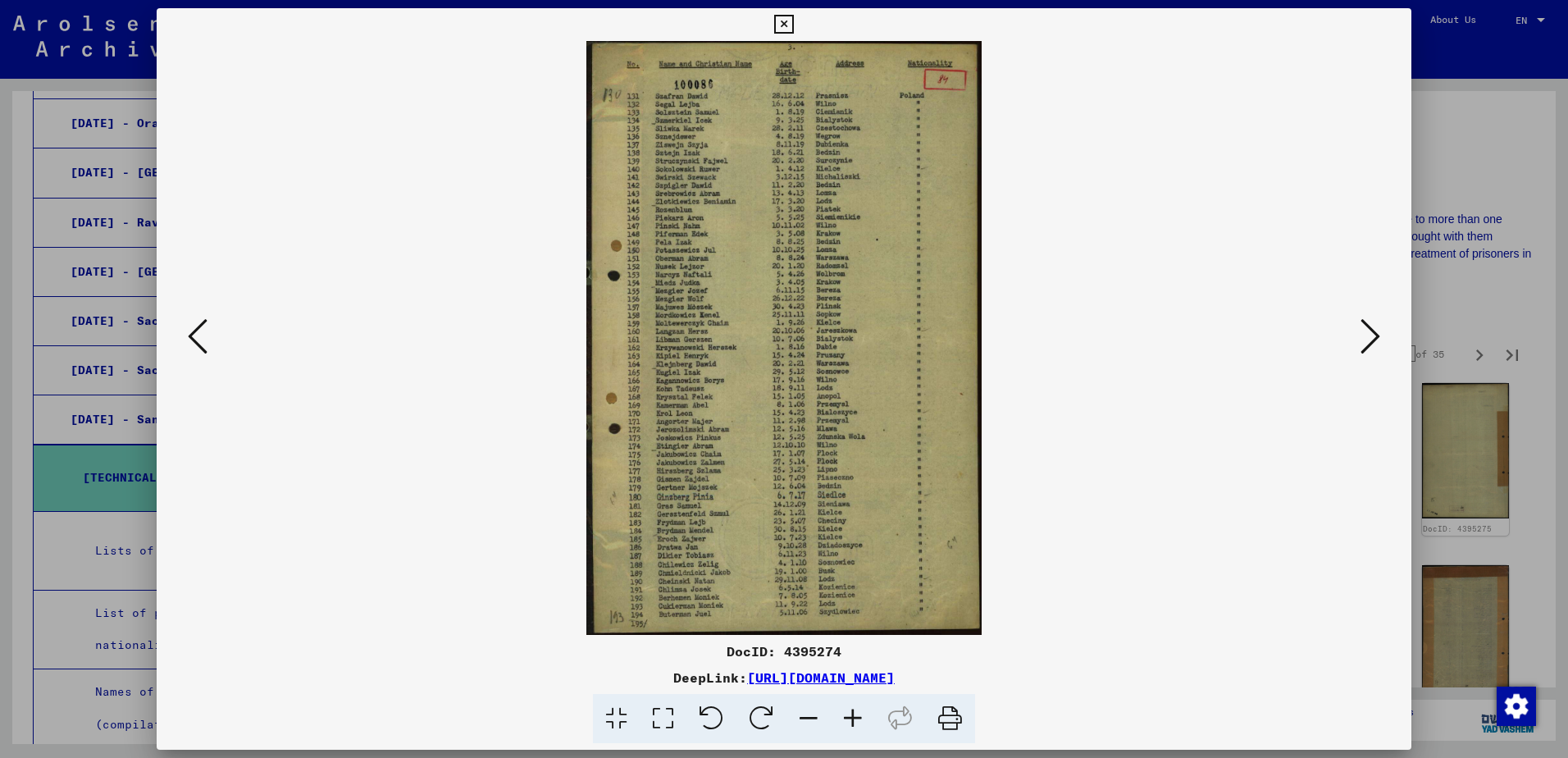
click at [1361, 344] on icon at bounding box center [1371, 336] width 20 height 39
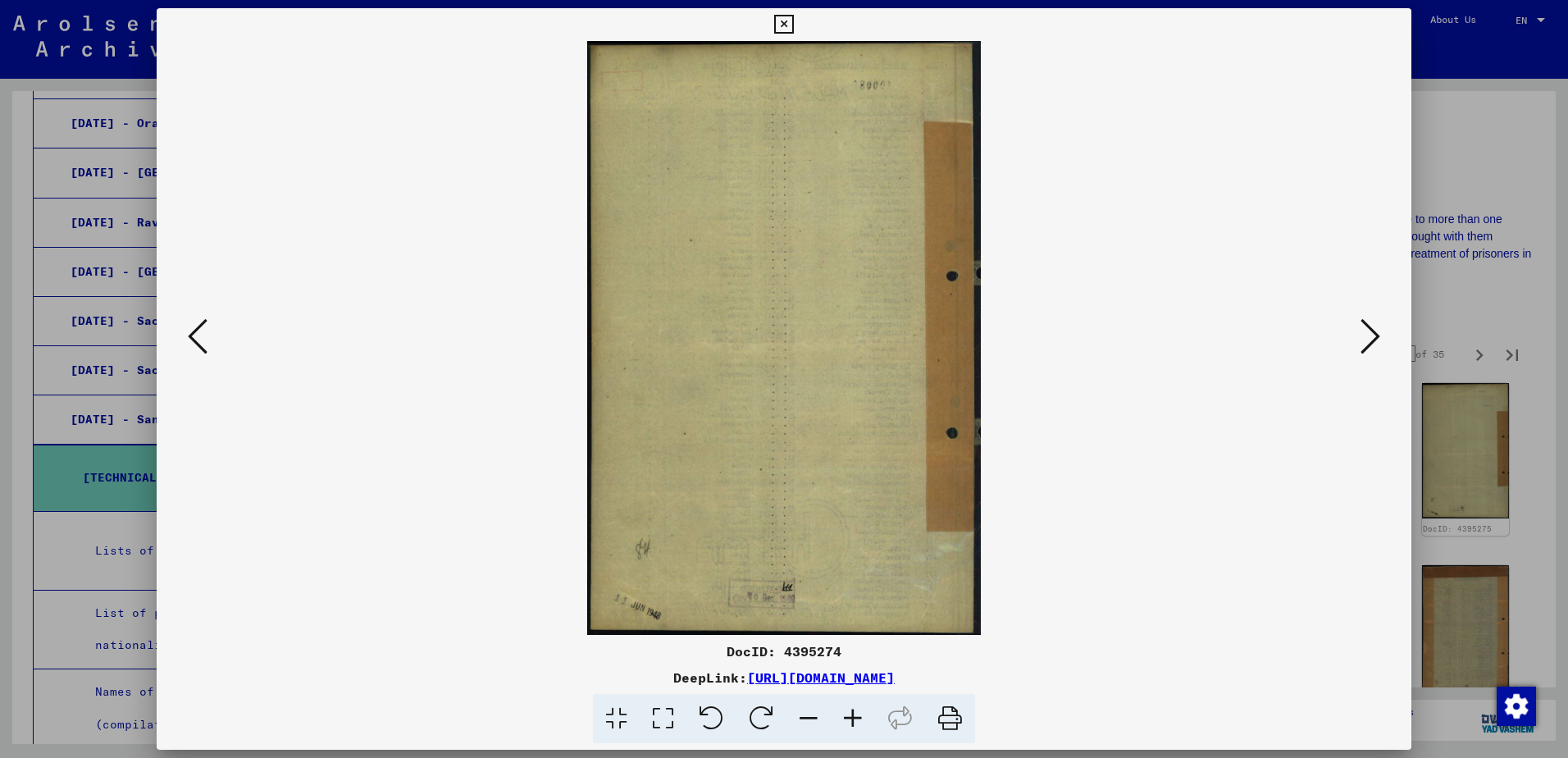
click at [1361, 344] on icon at bounding box center [1371, 336] width 20 height 39
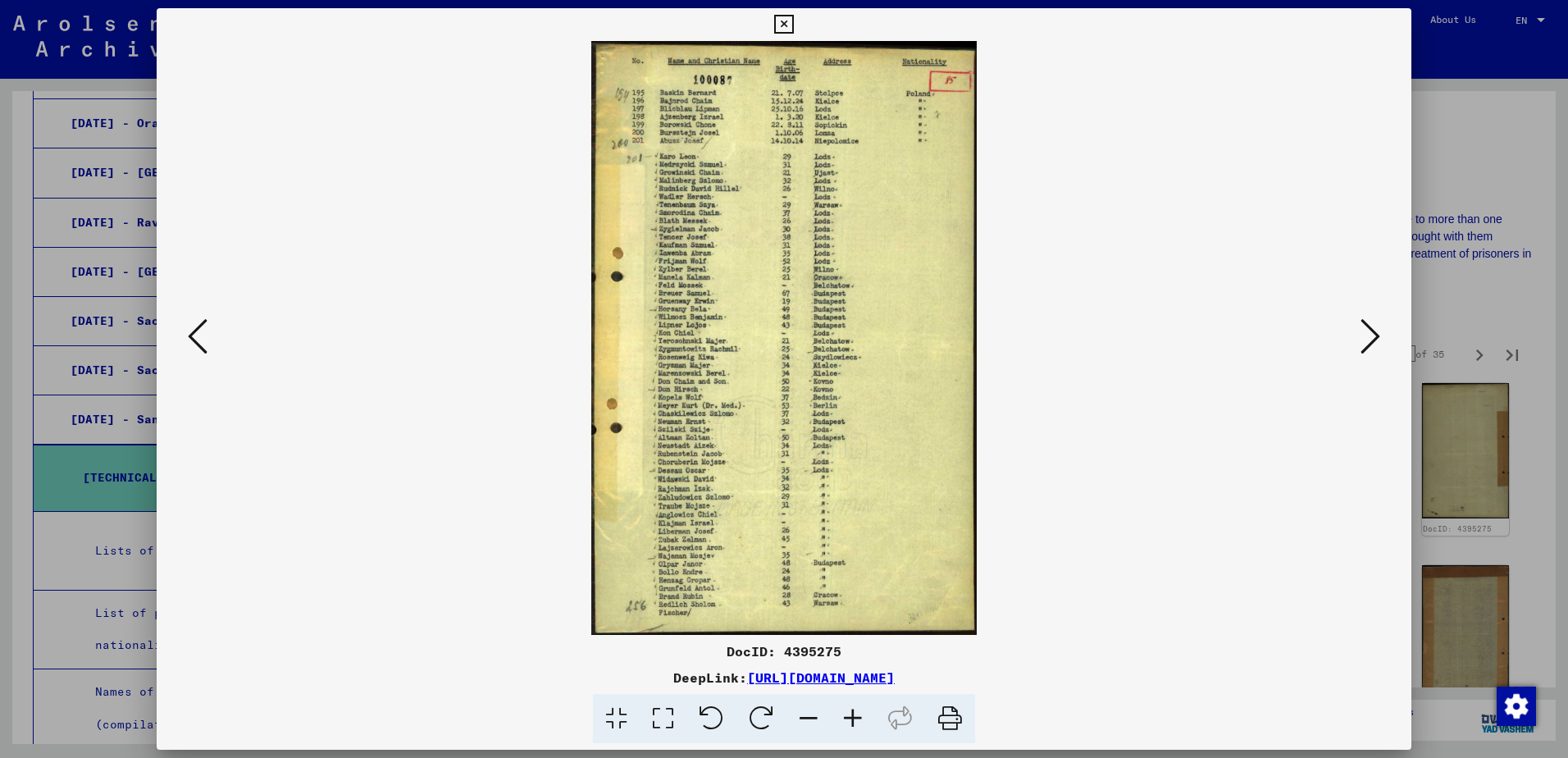
click at [1358, 344] on button at bounding box center [1370, 337] width 30 height 47
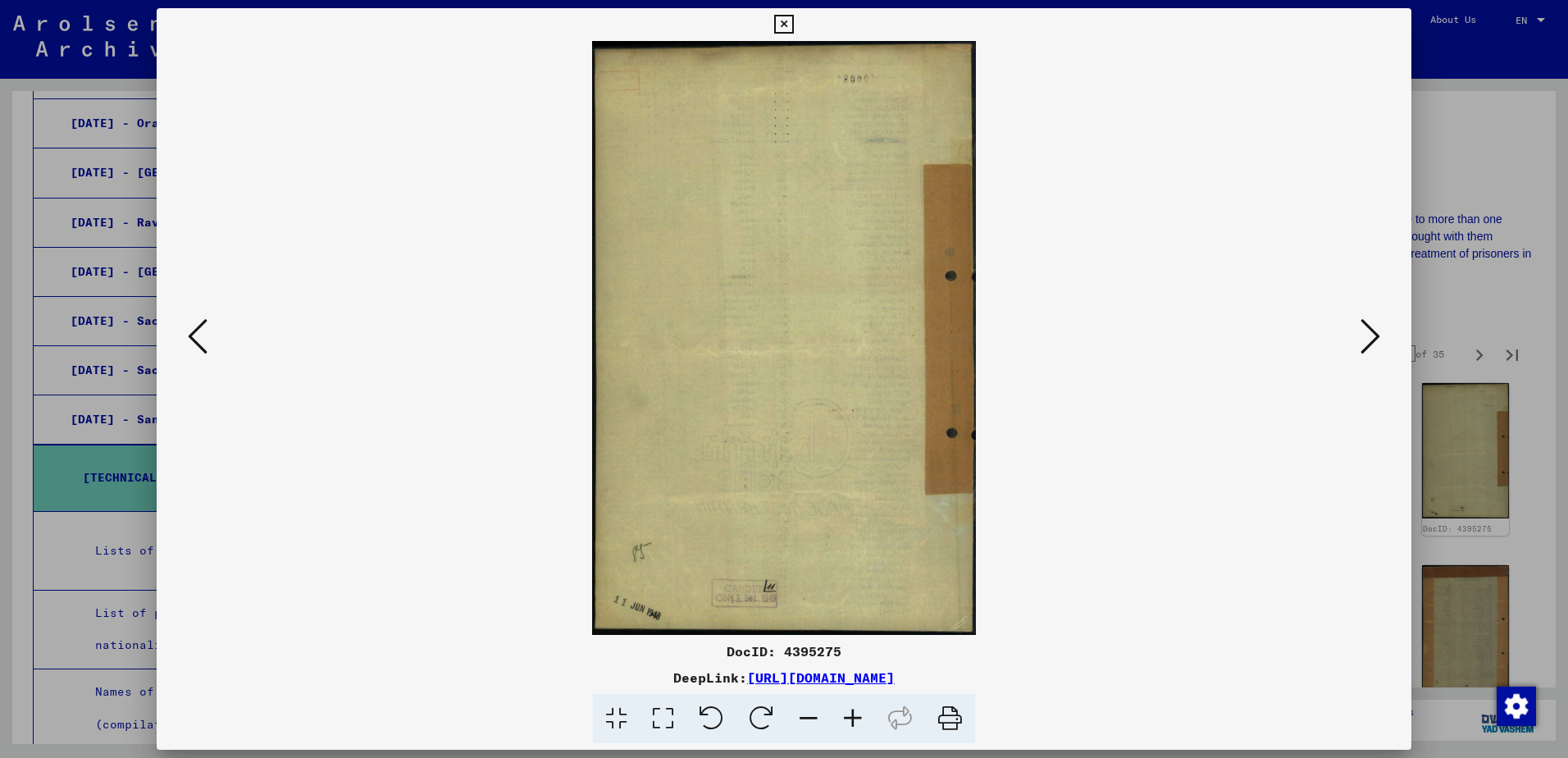
click at [1358, 344] on button at bounding box center [1370, 337] width 30 height 47
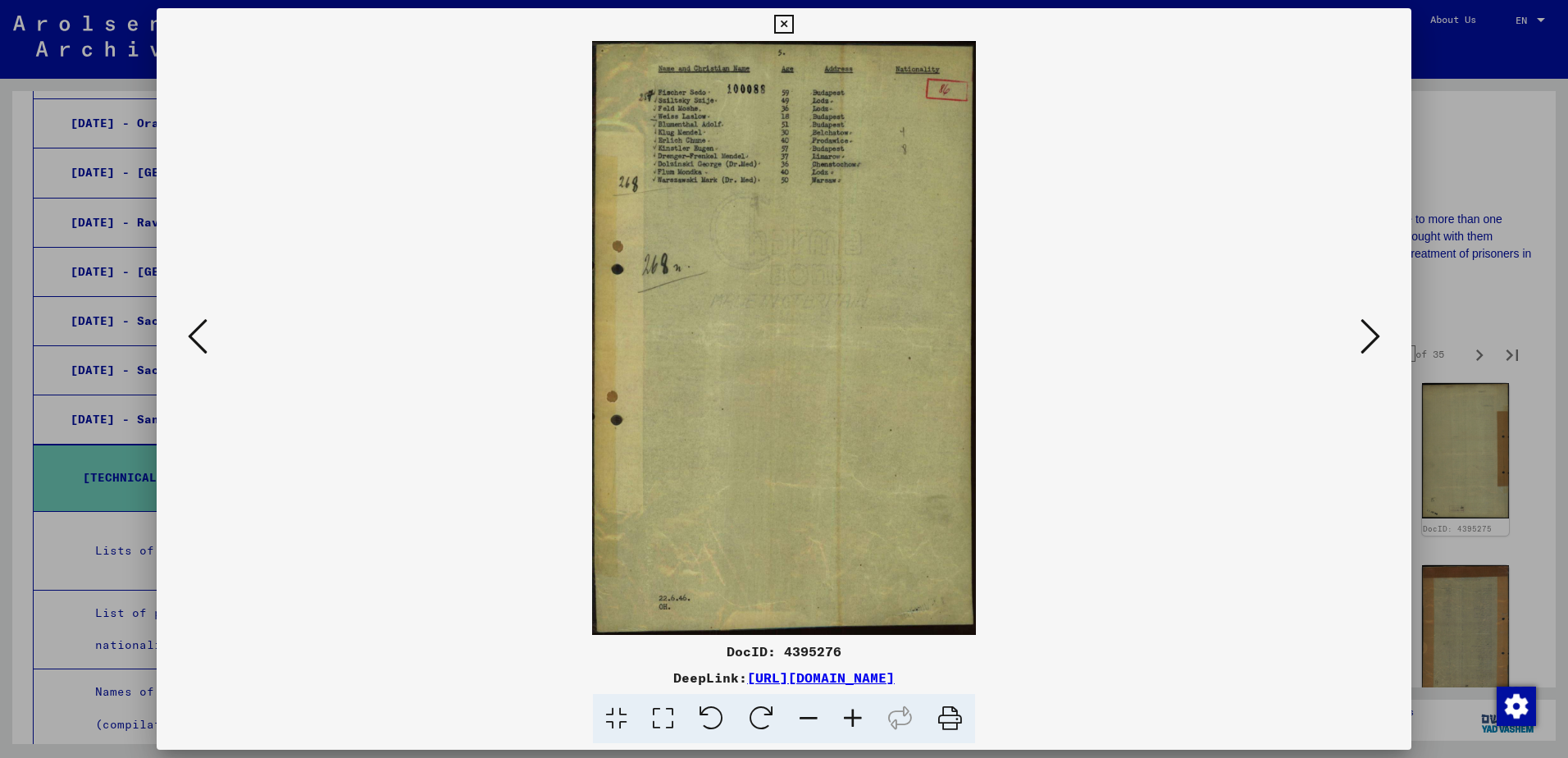
click at [1358, 344] on button at bounding box center [1370, 337] width 30 height 47
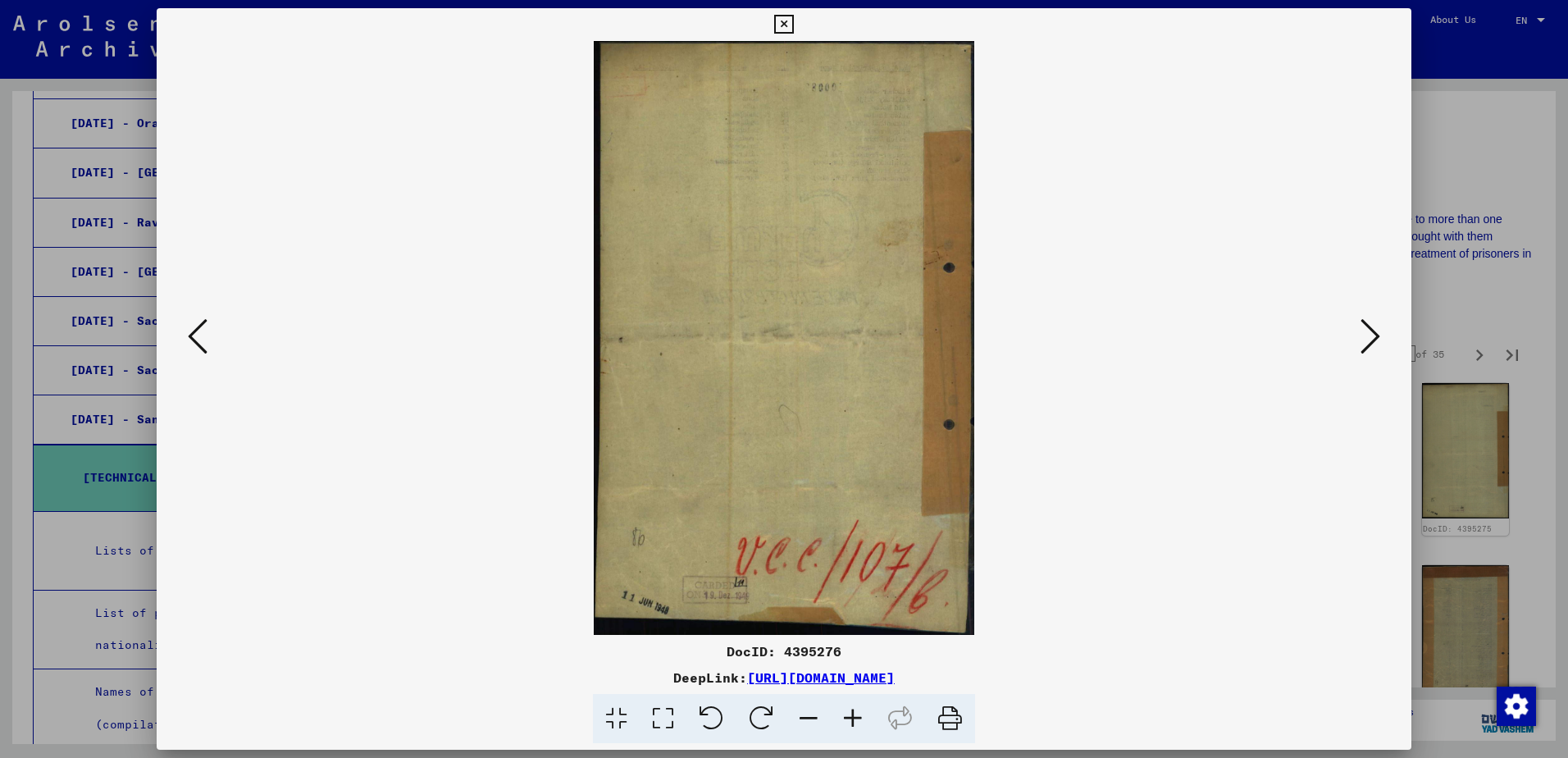
click at [1358, 344] on button at bounding box center [1370, 337] width 30 height 47
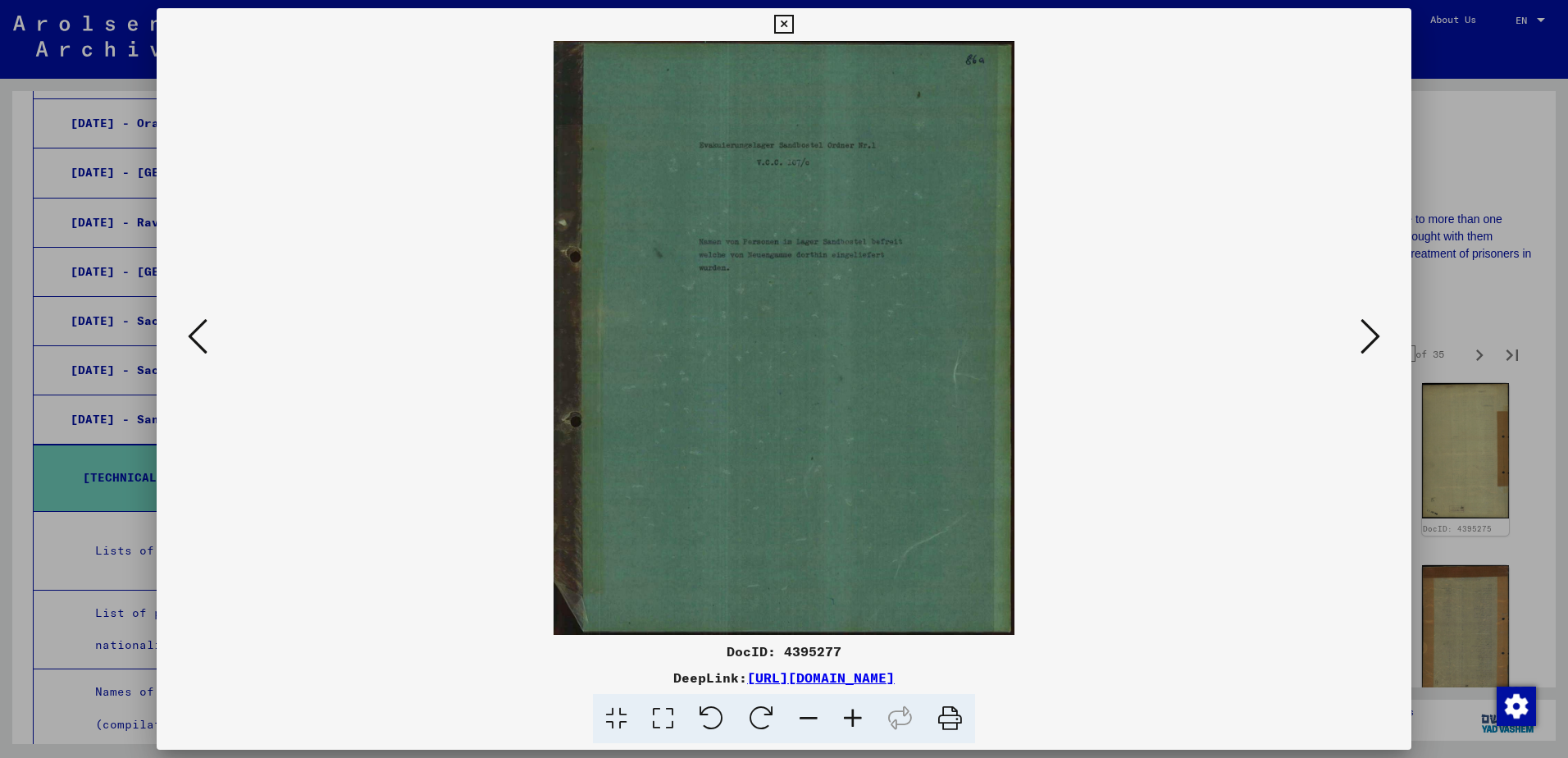
click at [1358, 344] on button at bounding box center [1370, 337] width 30 height 47
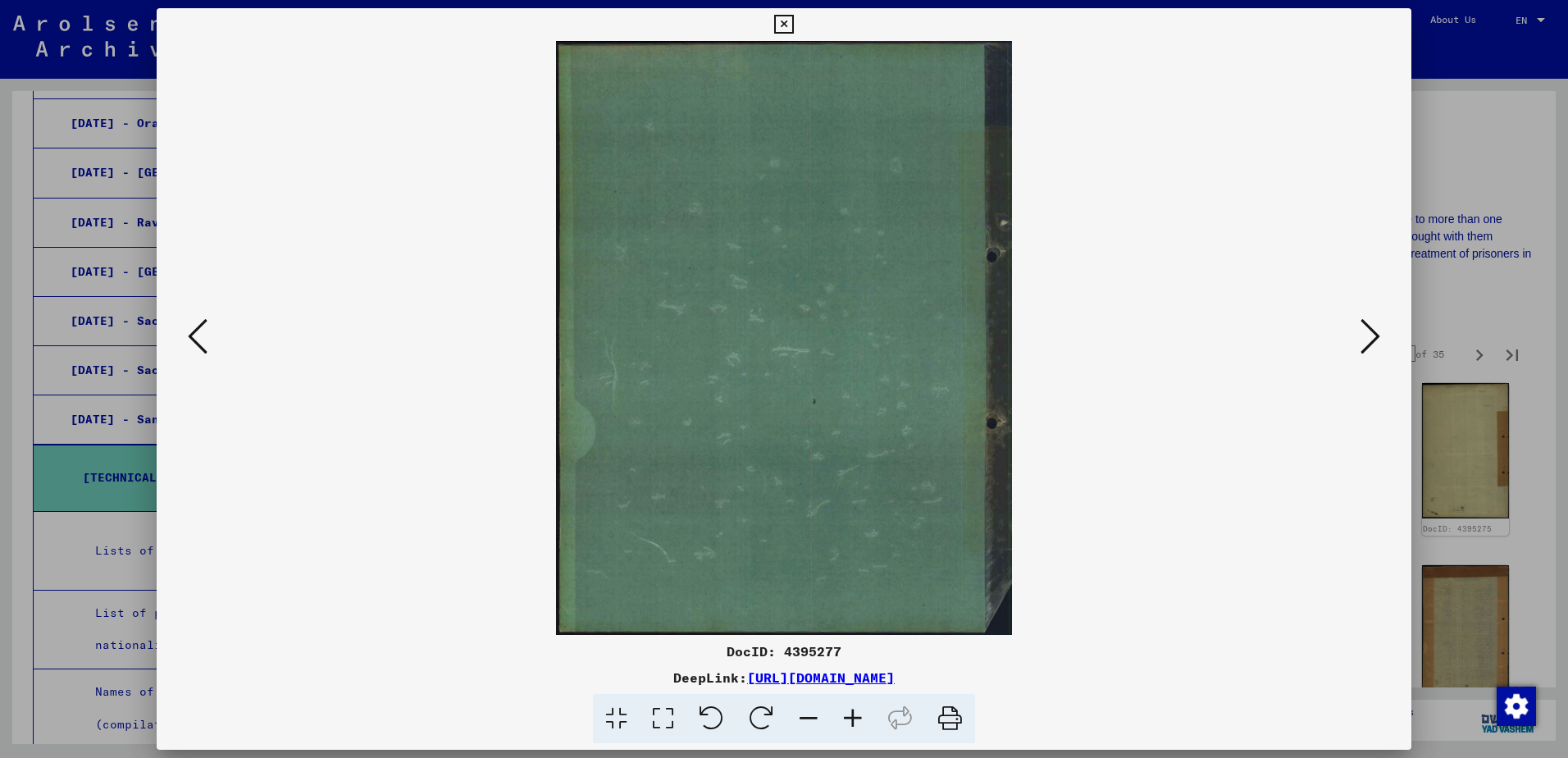
click at [1358, 345] on button at bounding box center [1370, 337] width 30 height 47
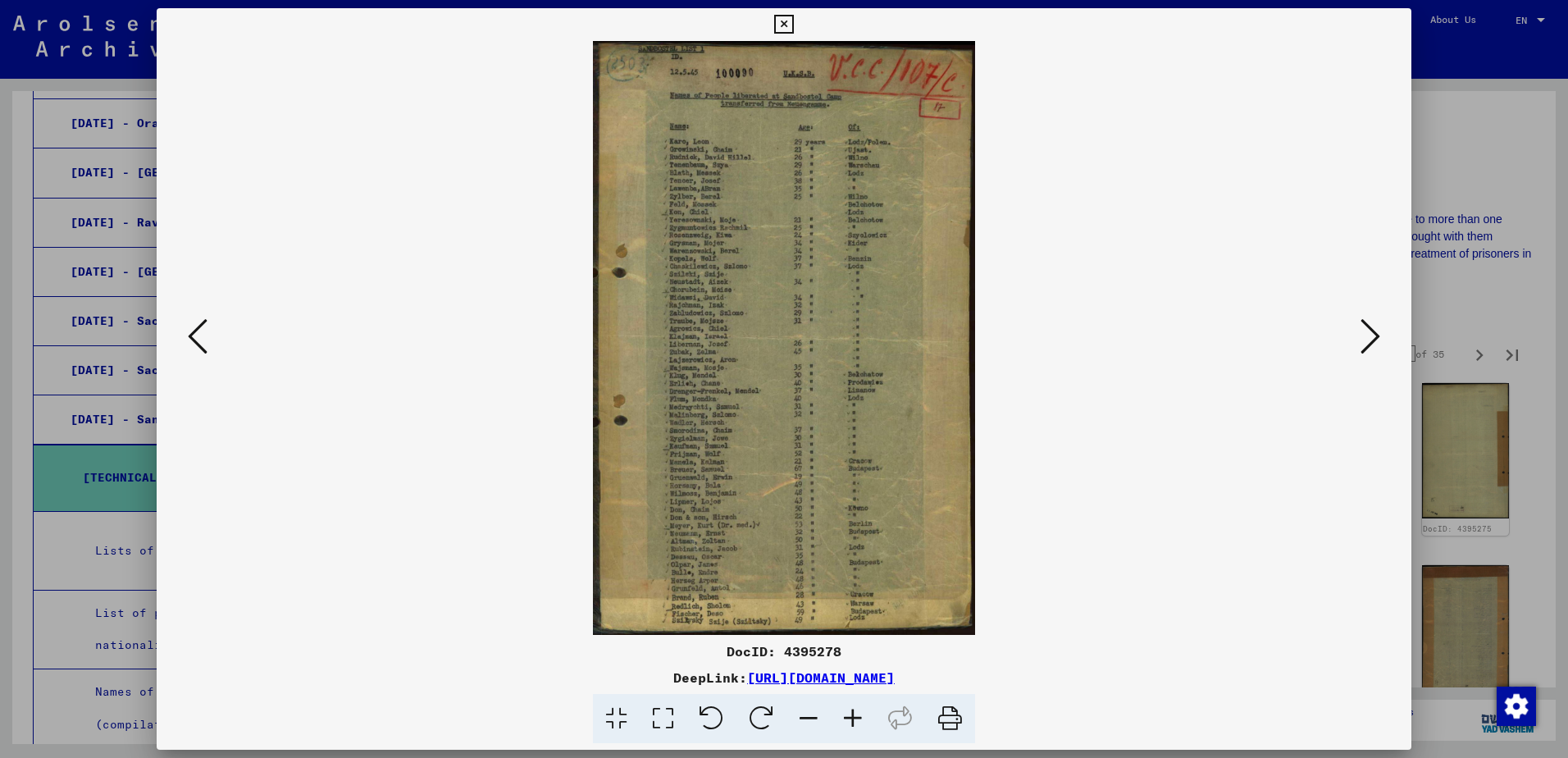
click at [855, 716] on icon at bounding box center [852, 719] width 44 height 50
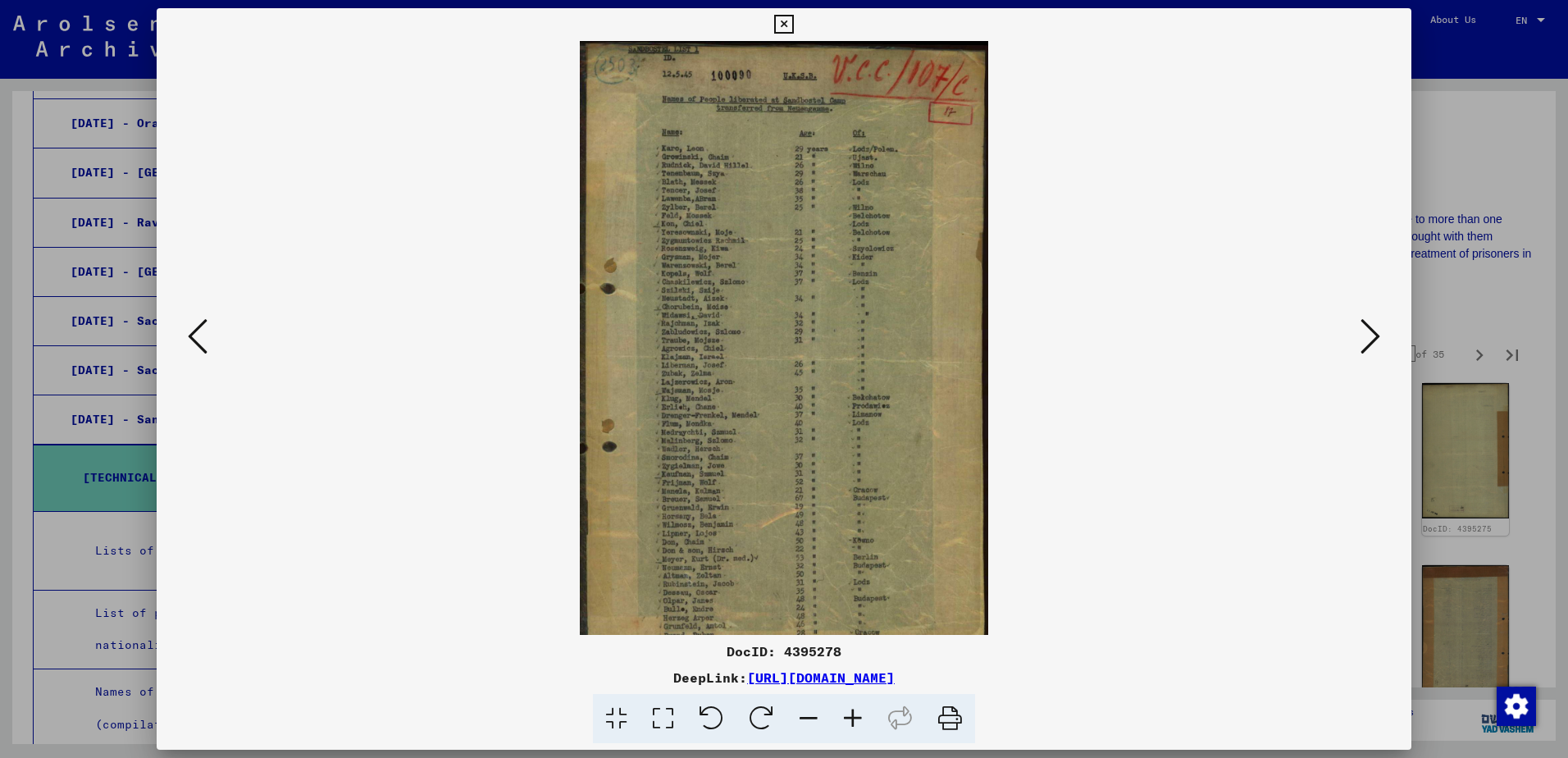
click at [855, 716] on icon at bounding box center [852, 719] width 44 height 50
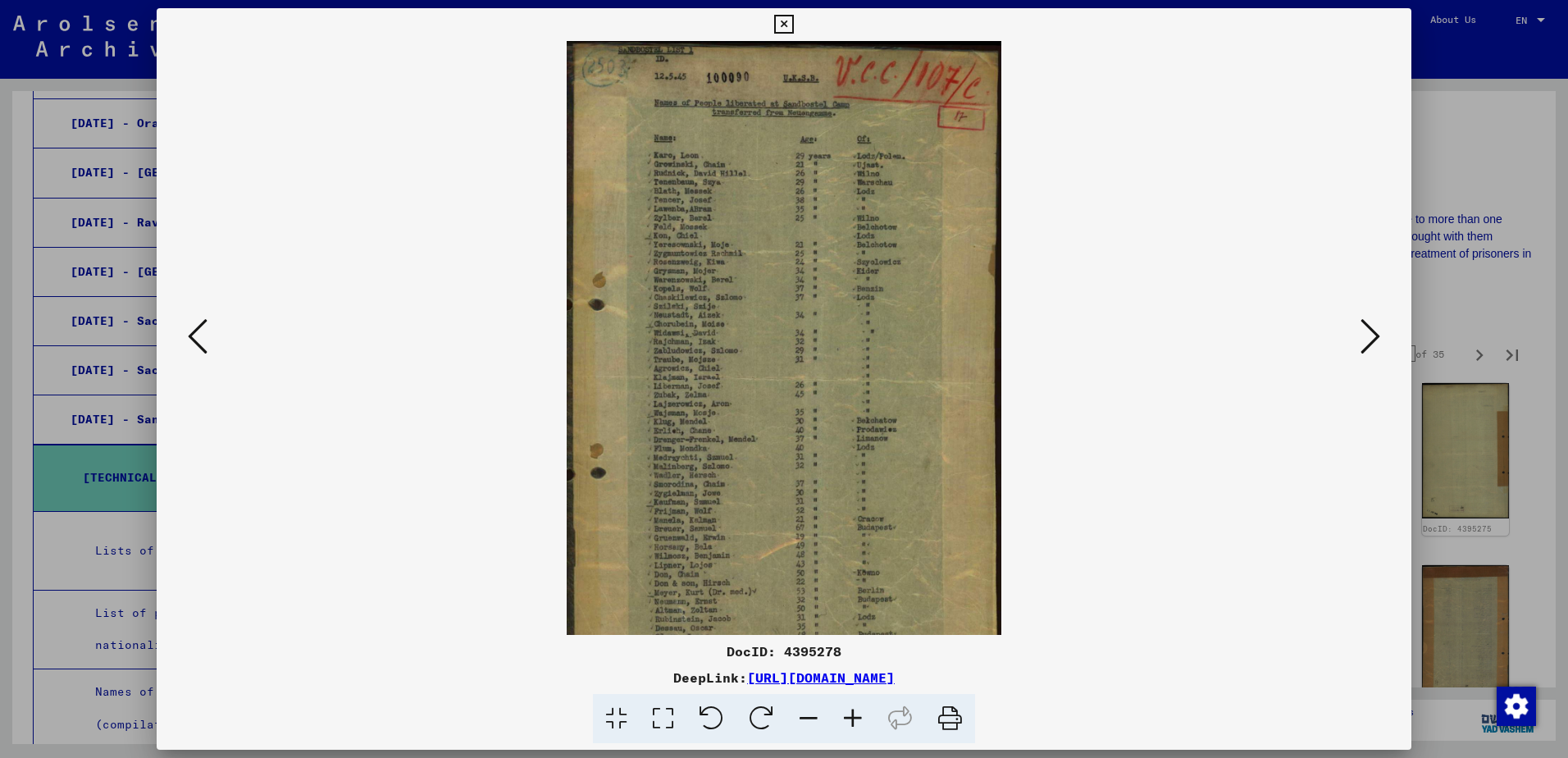
click at [854, 715] on icon at bounding box center [852, 719] width 44 height 50
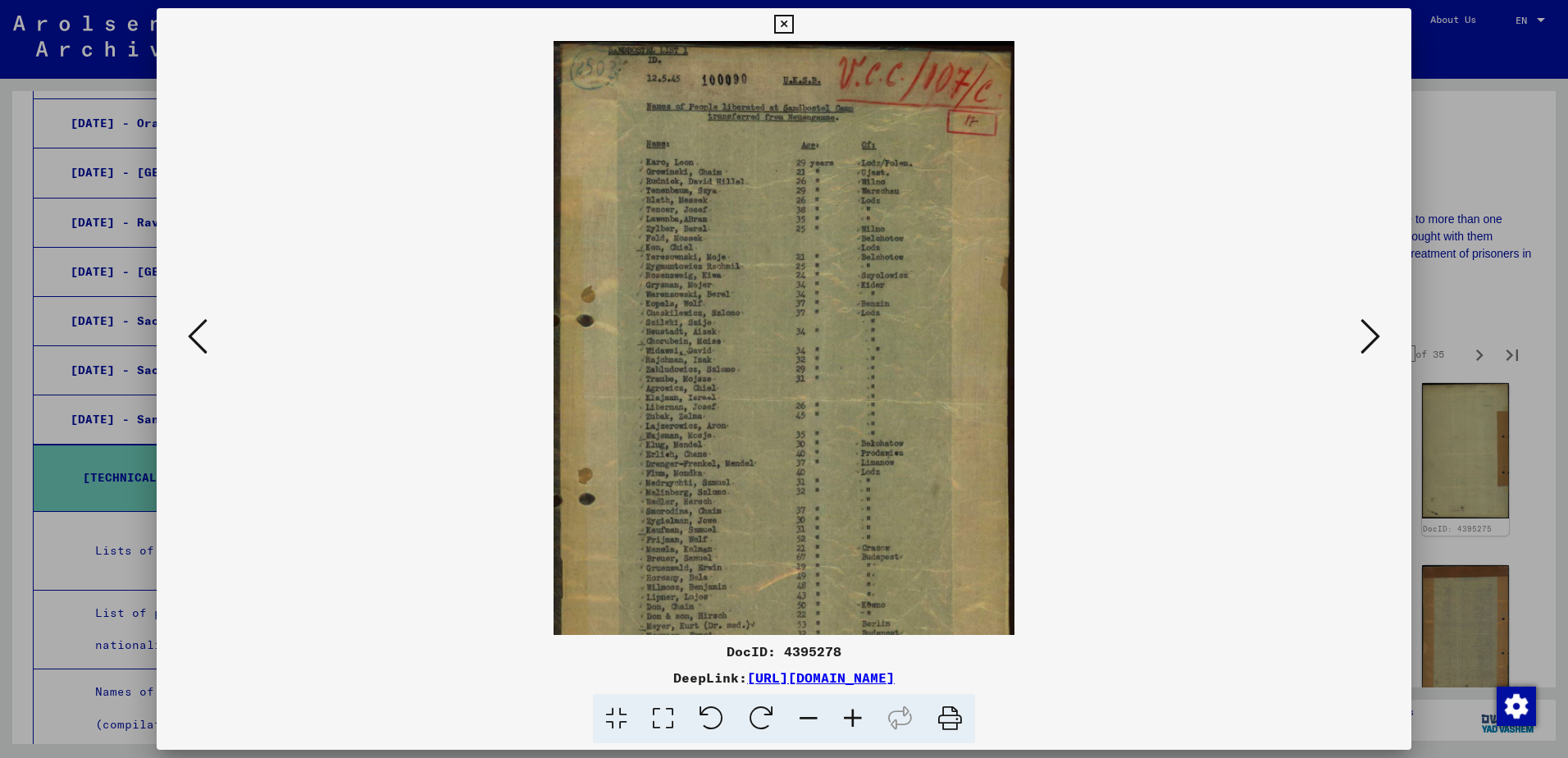
click at [854, 715] on icon at bounding box center [852, 719] width 44 height 50
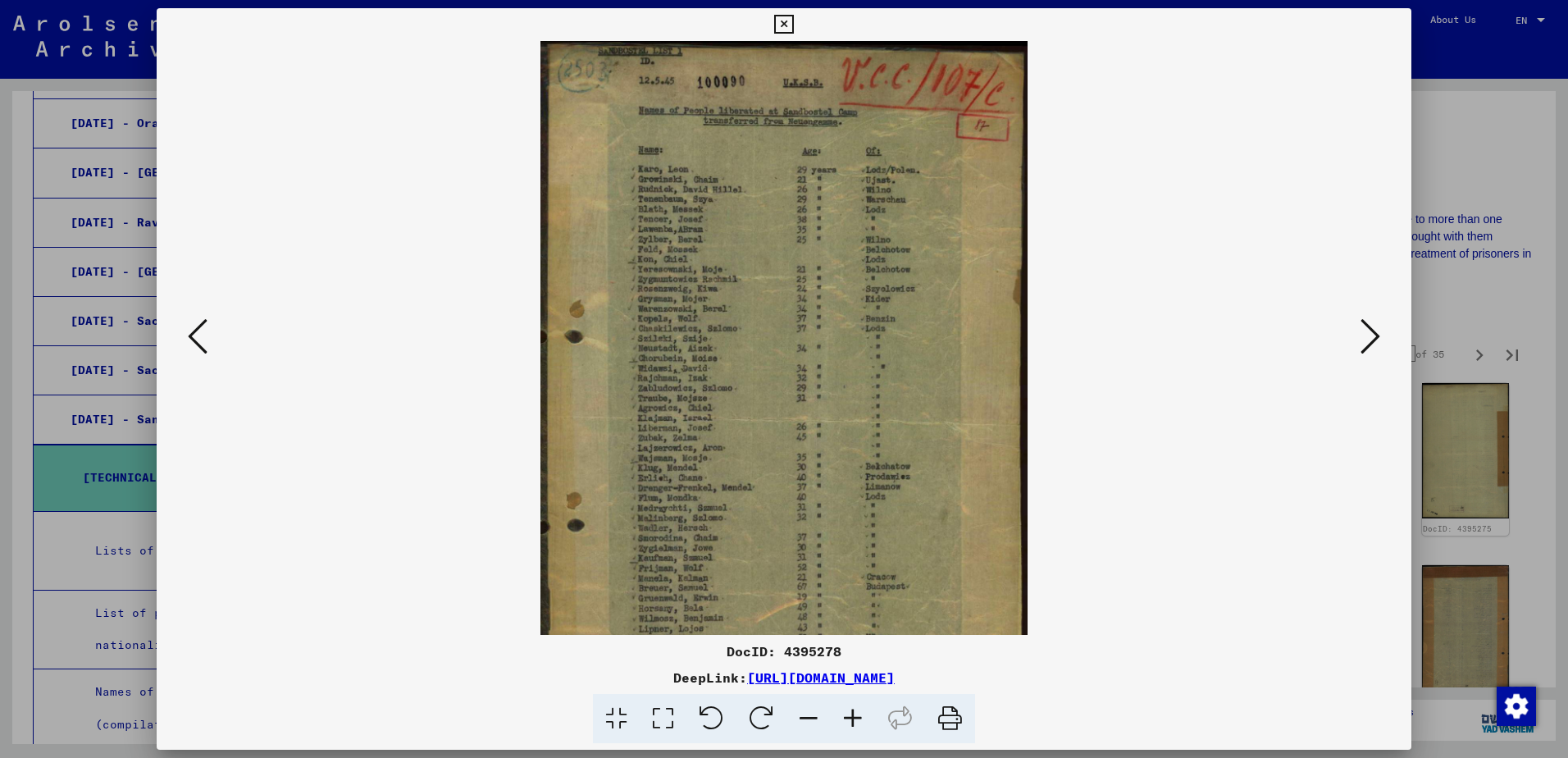
click at [854, 715] on icon at bounding box center [852, 719] width 44 height 50
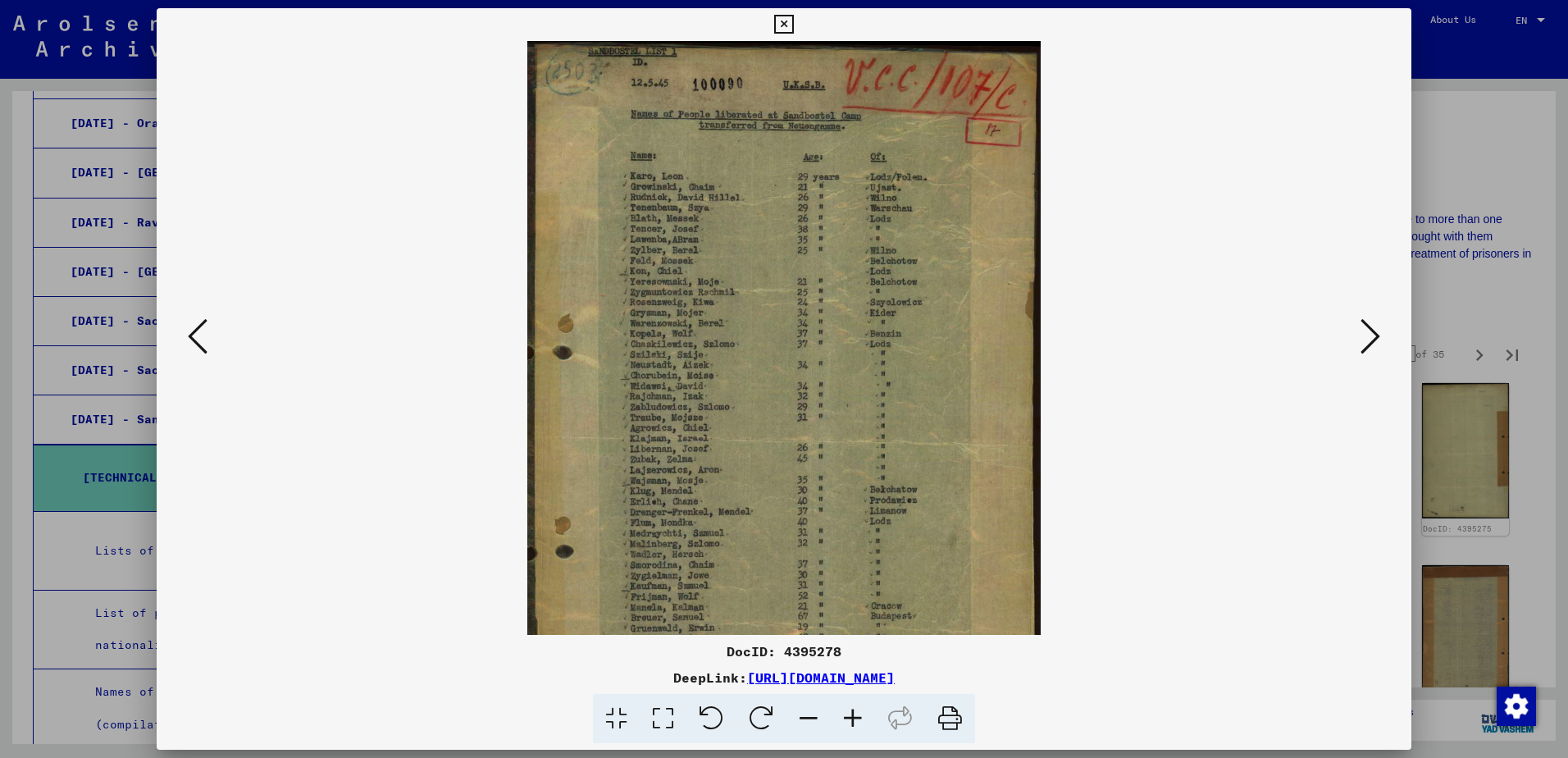
click at [1346, 324] on viewer-one-image at bounding box center [784, 338] width 1143 height 594
click at [1371, 350] on icon at bounding box center [1371, 336] width 20 height 39
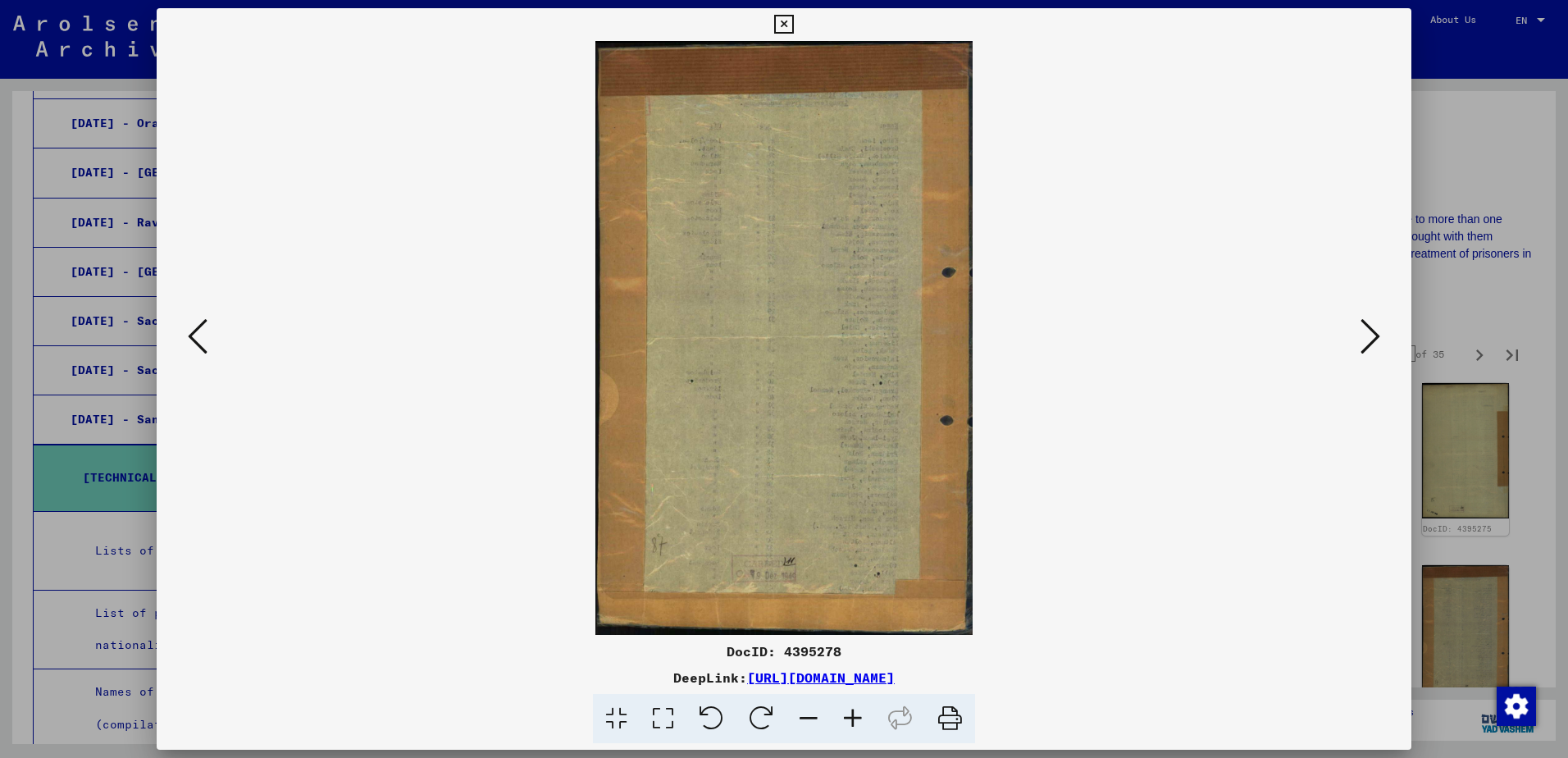
click at [1371, 350] on icon at bounding box center [1371, 336] width 20 height 39
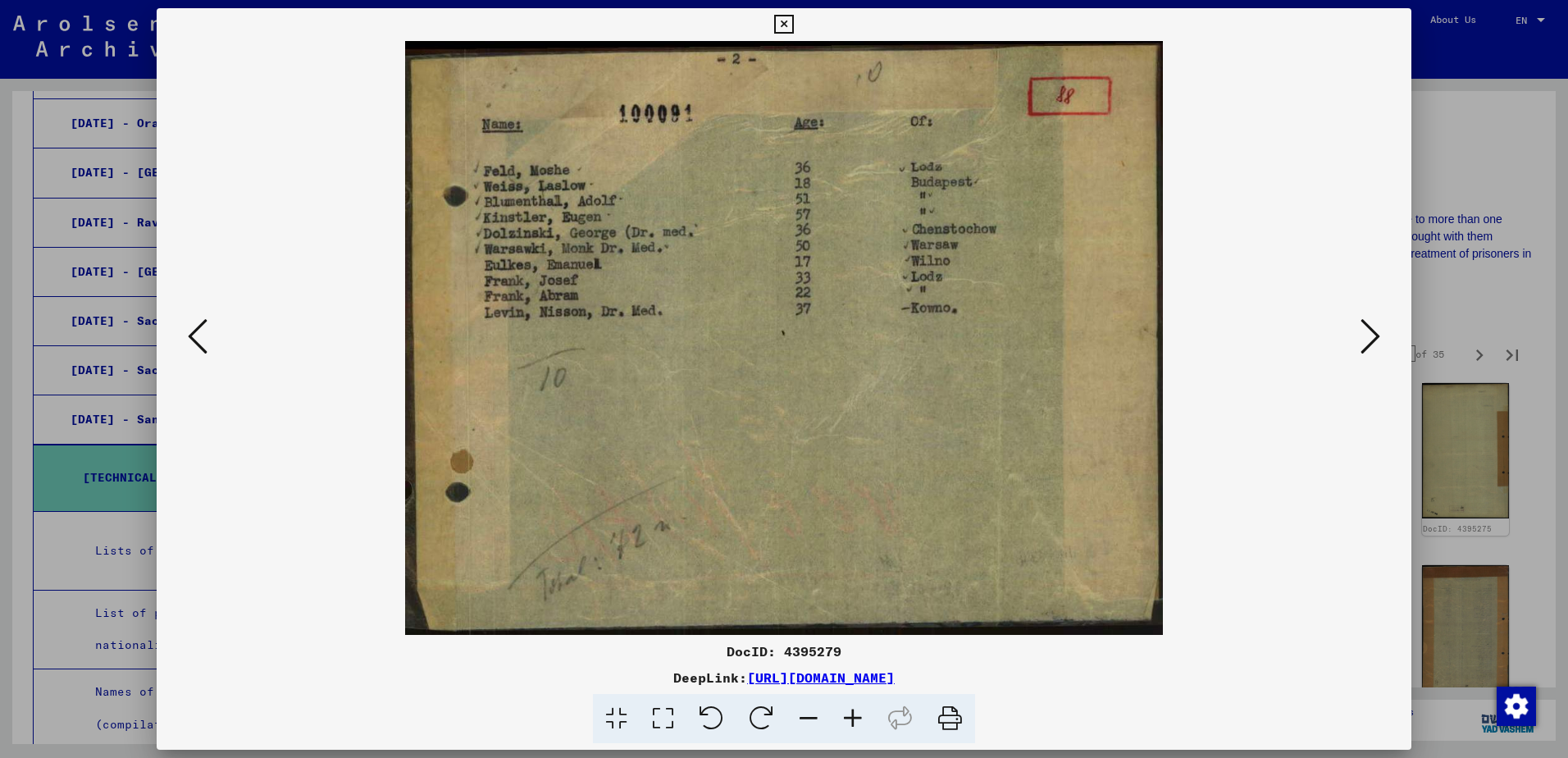
click at [1369, 349] on icon at bounding box center [1371, 336] width 20 height 39
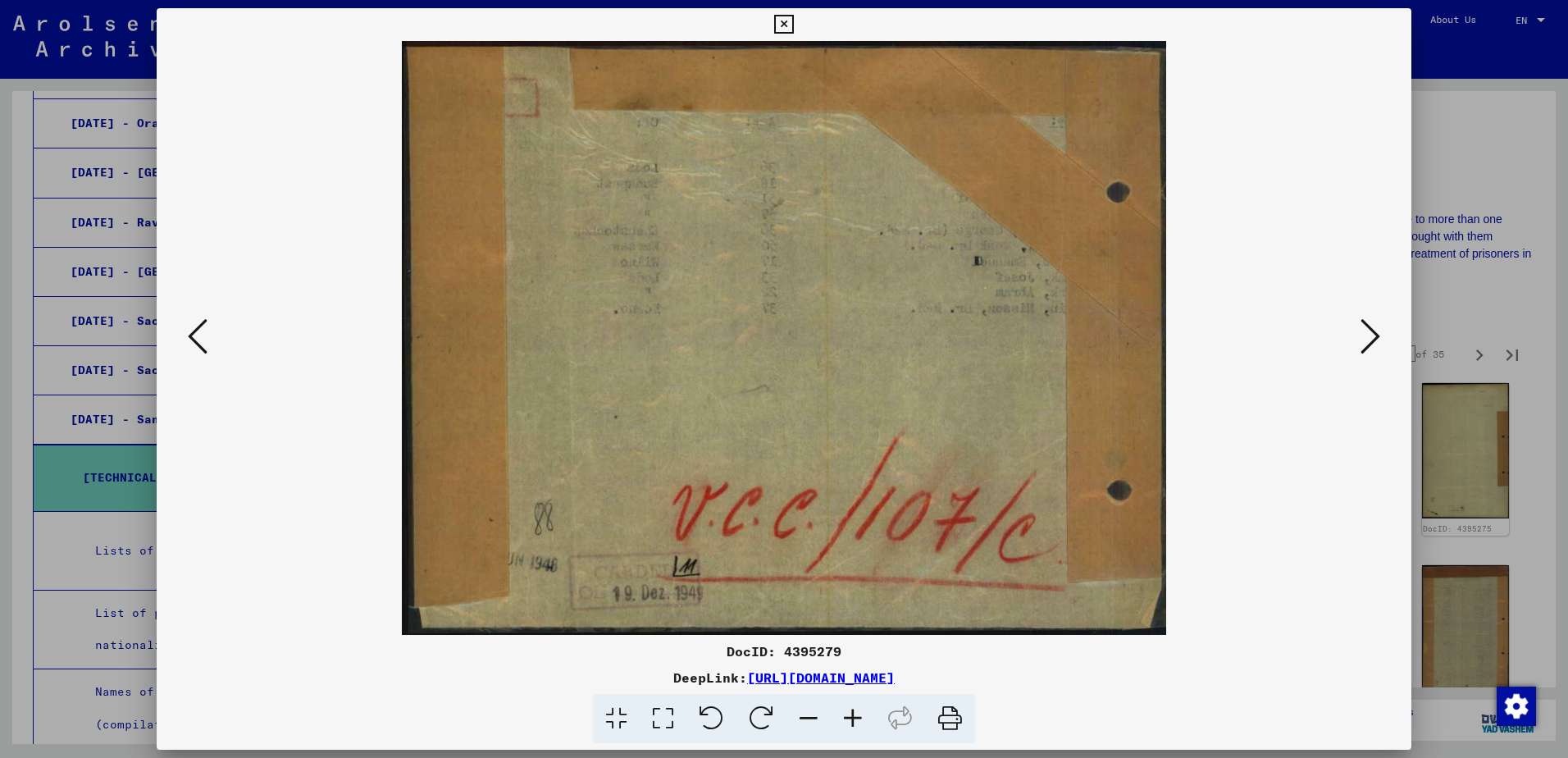
click at [1369, 349] on icon at bounding box center [1371, 336] width 20 height 39
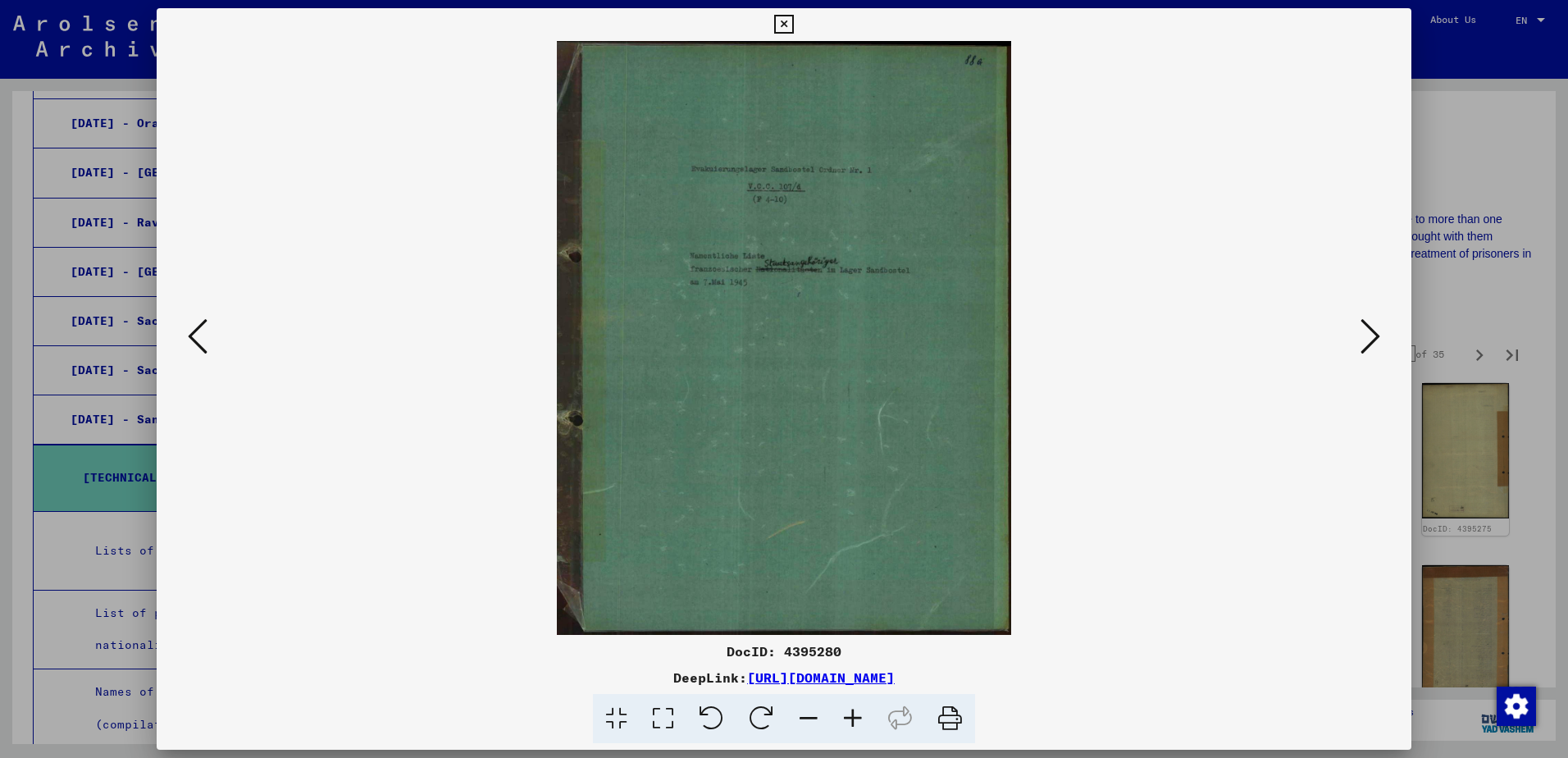
click at [1369, 349] on icon at bounding box center [1371, 336] width 20 height 39
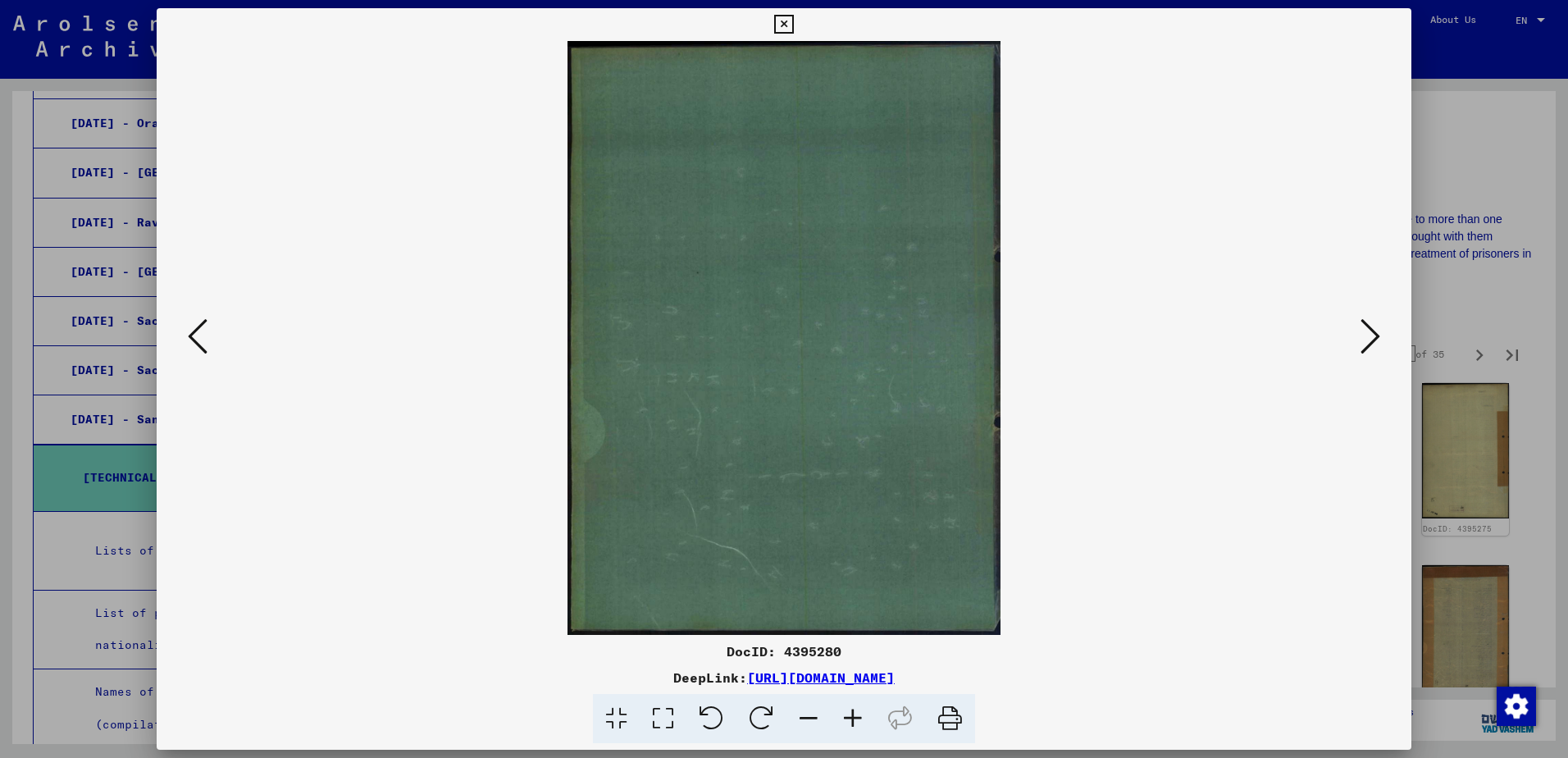
click at [1369, 349] on icon at bounding box center [1371, 336] width 20 height 39
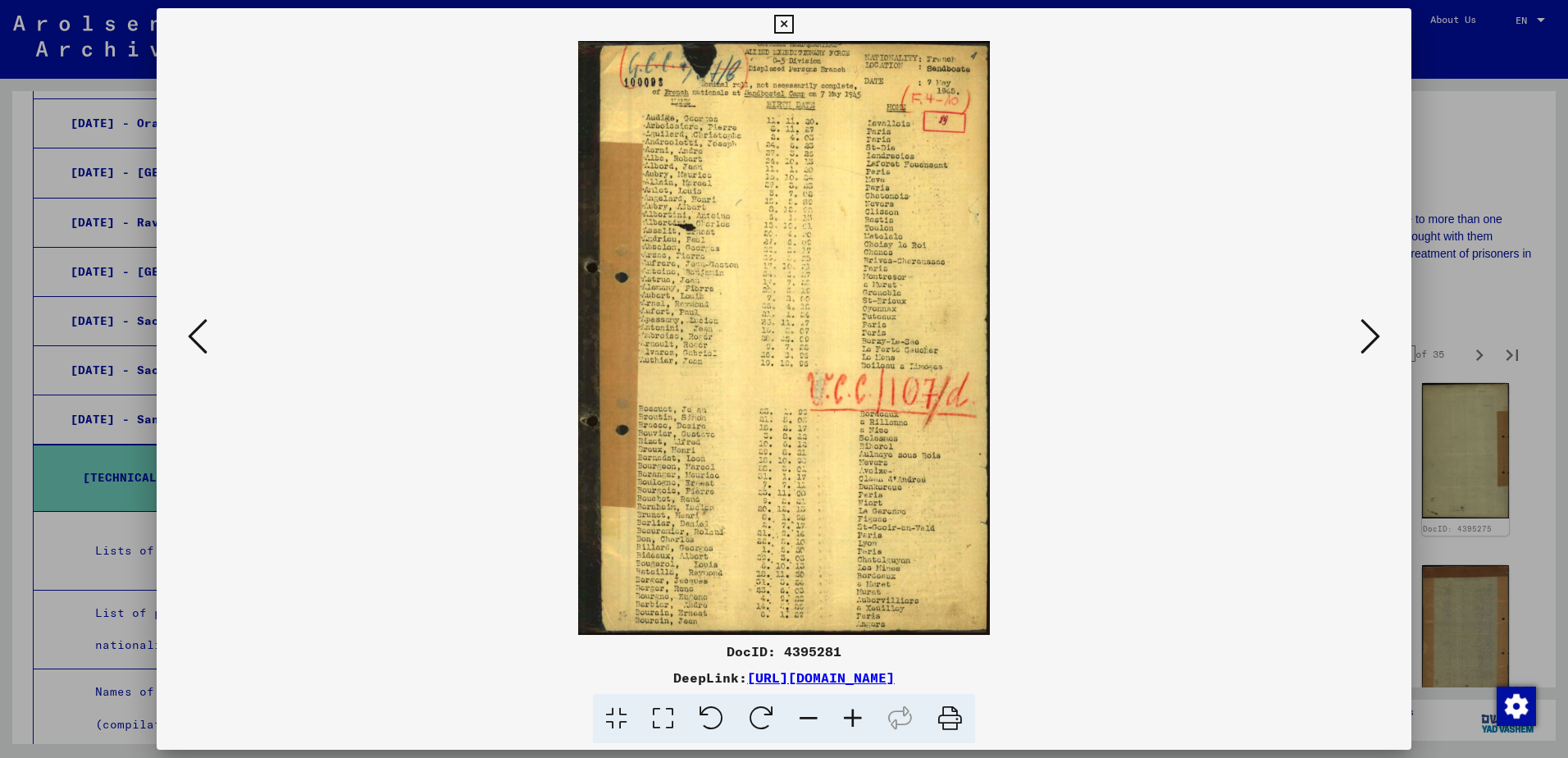
click at [1365, 351] on icon at bounding box center [1371, 336] width 20 height 39
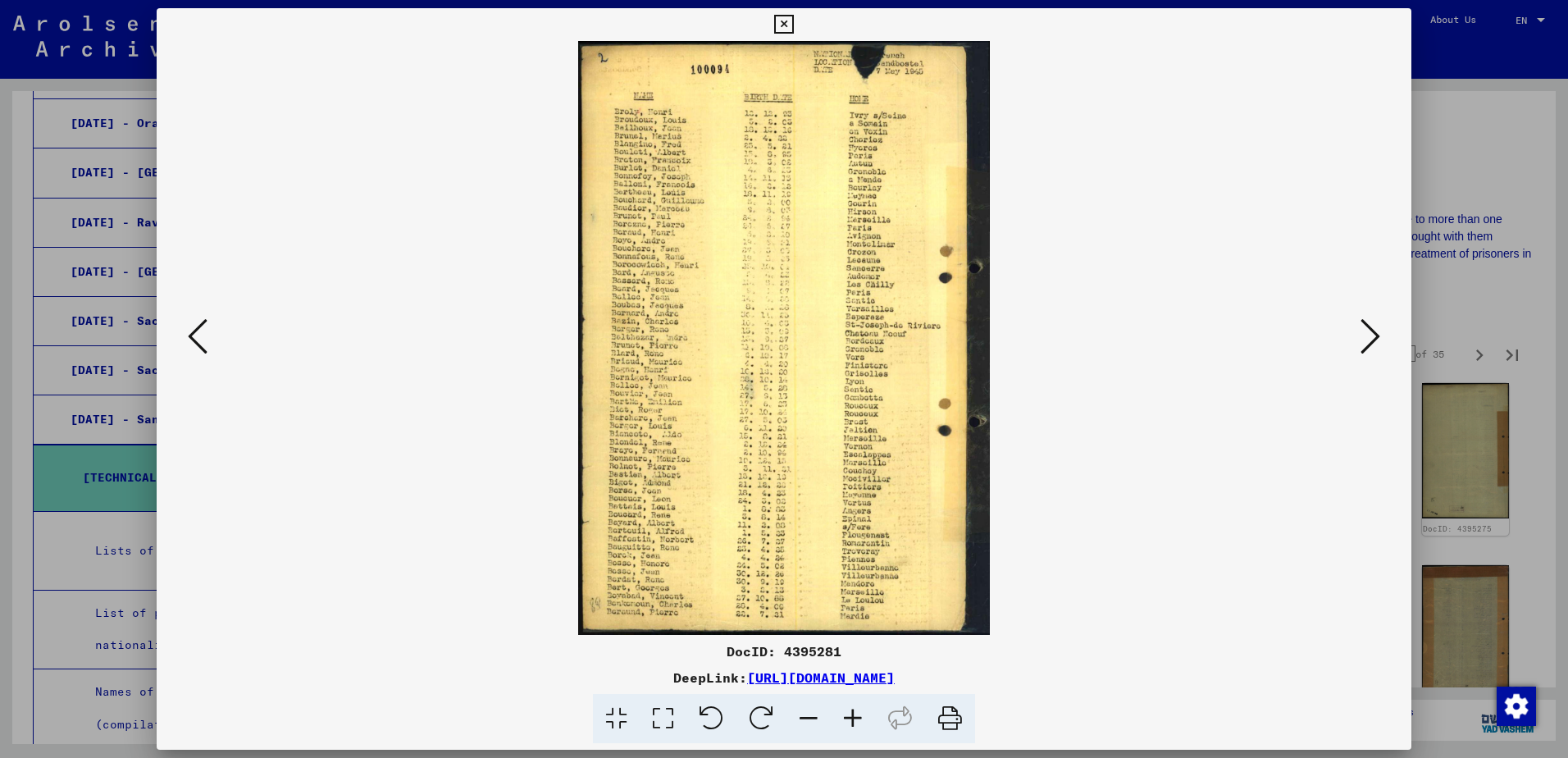
click at [1365, 352] on icon at bounding box center [1371, 336] width 20 height 39
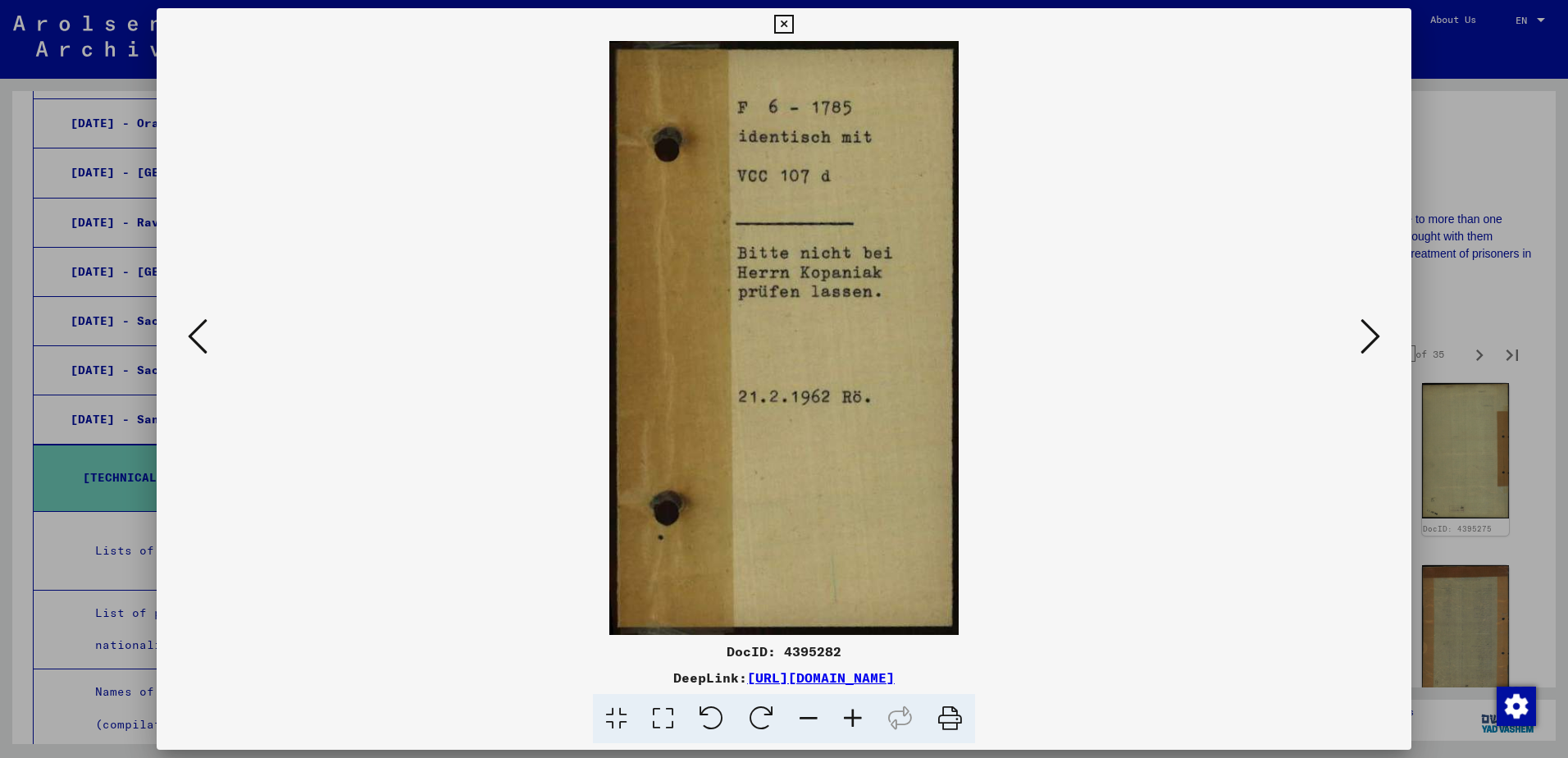
click at [1363, 355] on icon at bounding box center [1371, 336] width 20 height 39
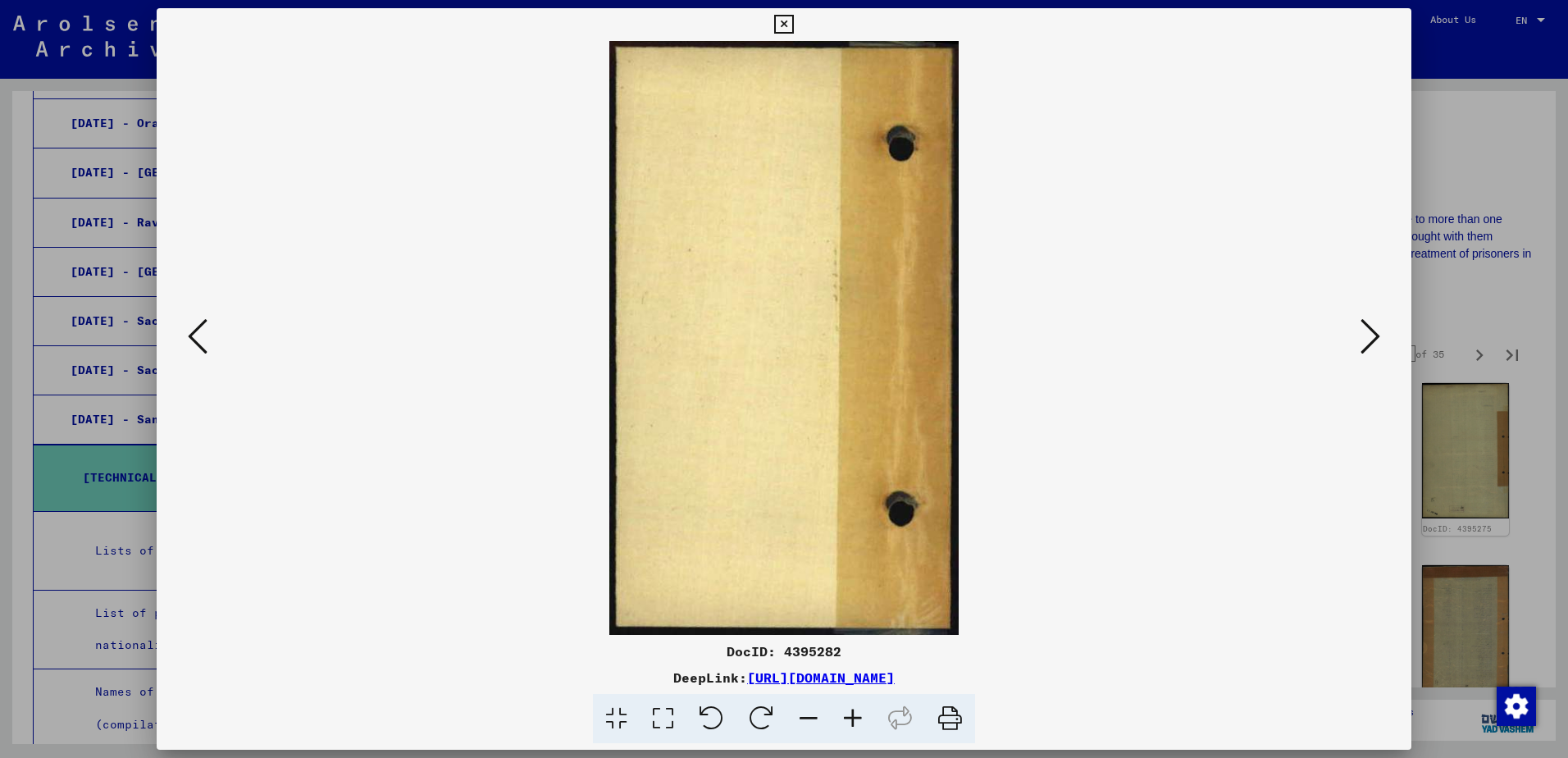
click at [1361, 358] on button at bounding box center [1370, 337] width 30 height 47
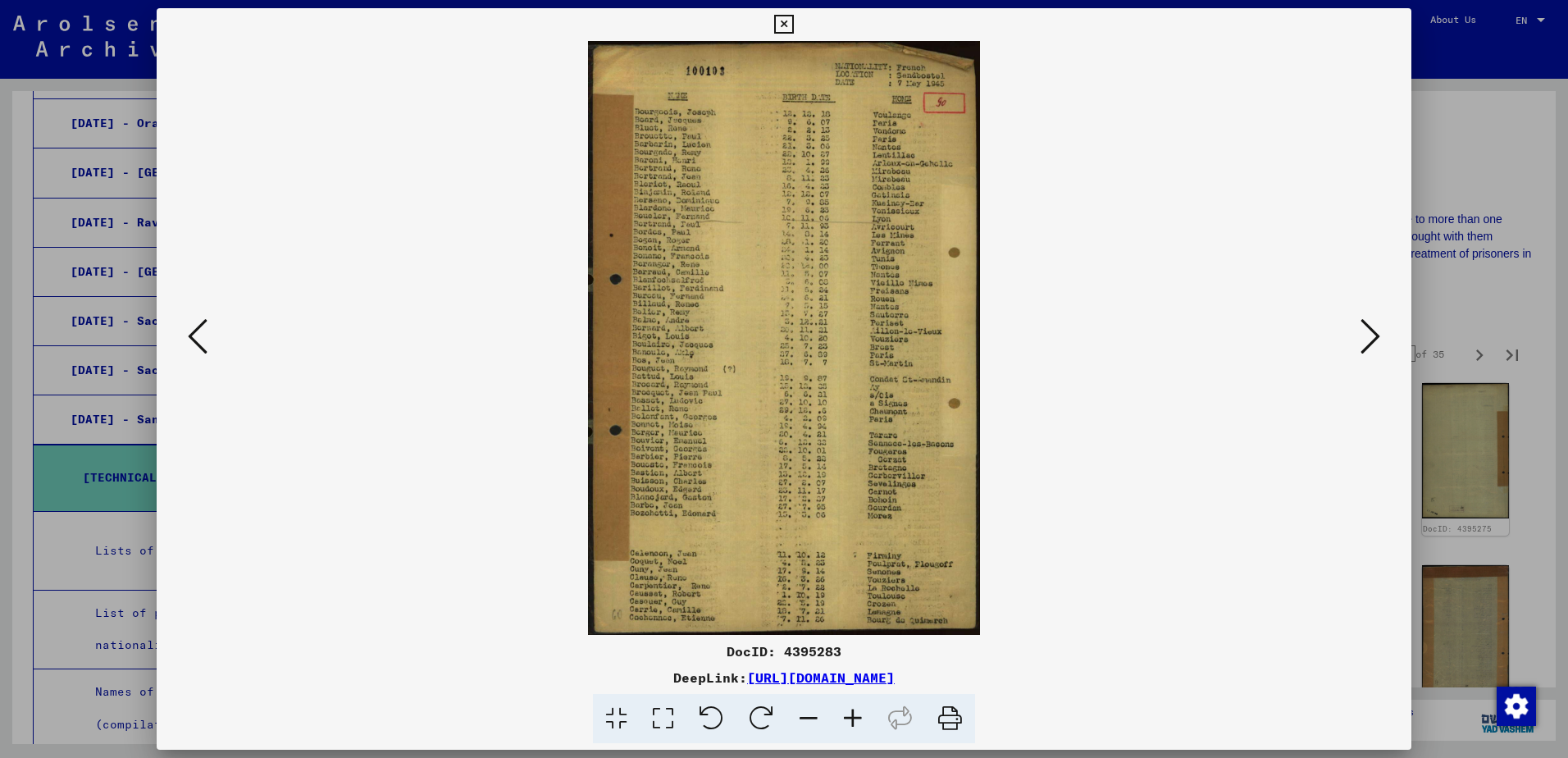
click at [1360, 369] on div at bounding box center [784, 338] width 1255 height 594
click at [1361, 355] on icon at bounding box center [1371, 336] width 20 height 39
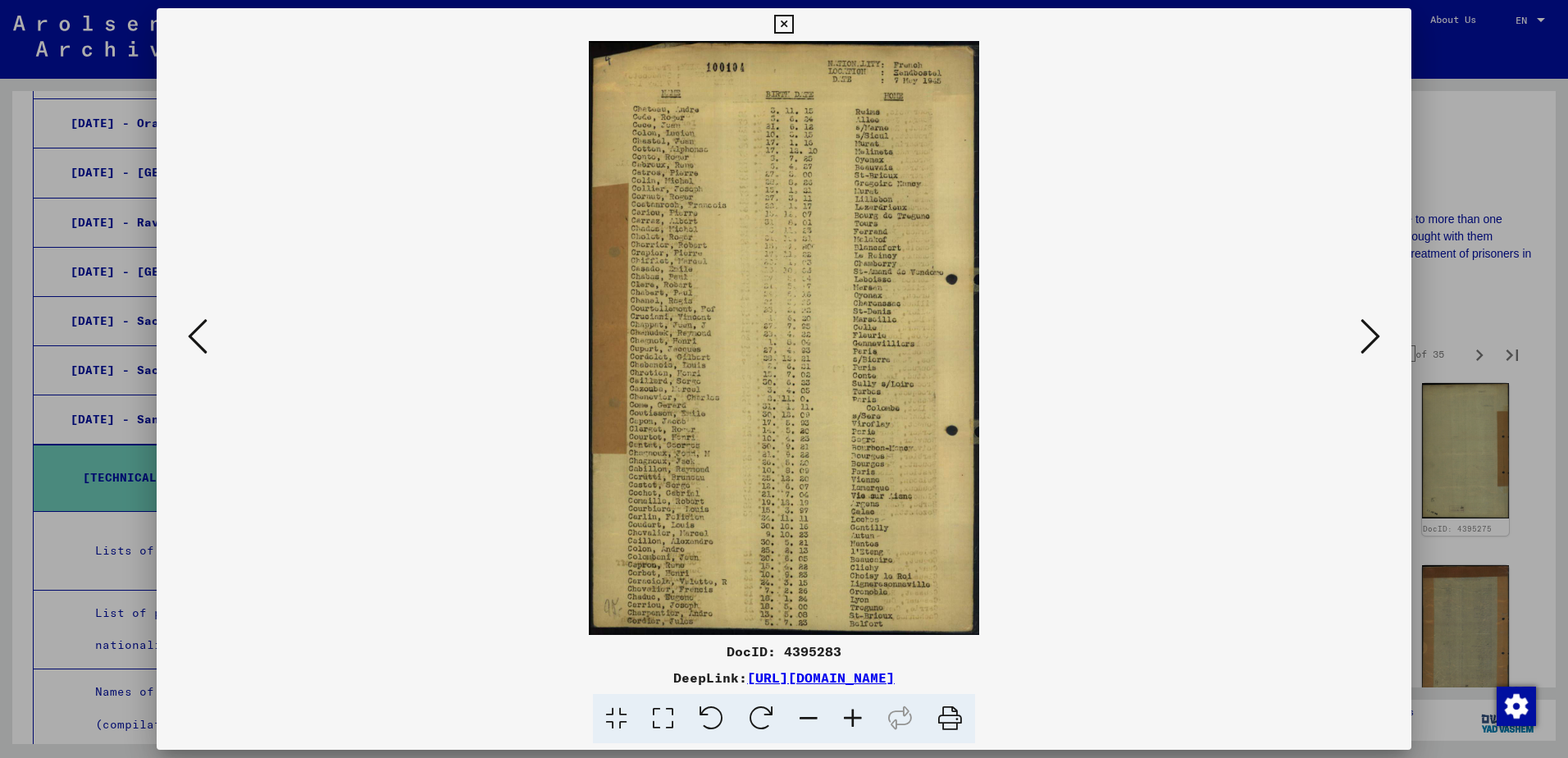
click at [1361, 355] on icon at bounding box center [1371, 336] width 20 height 39
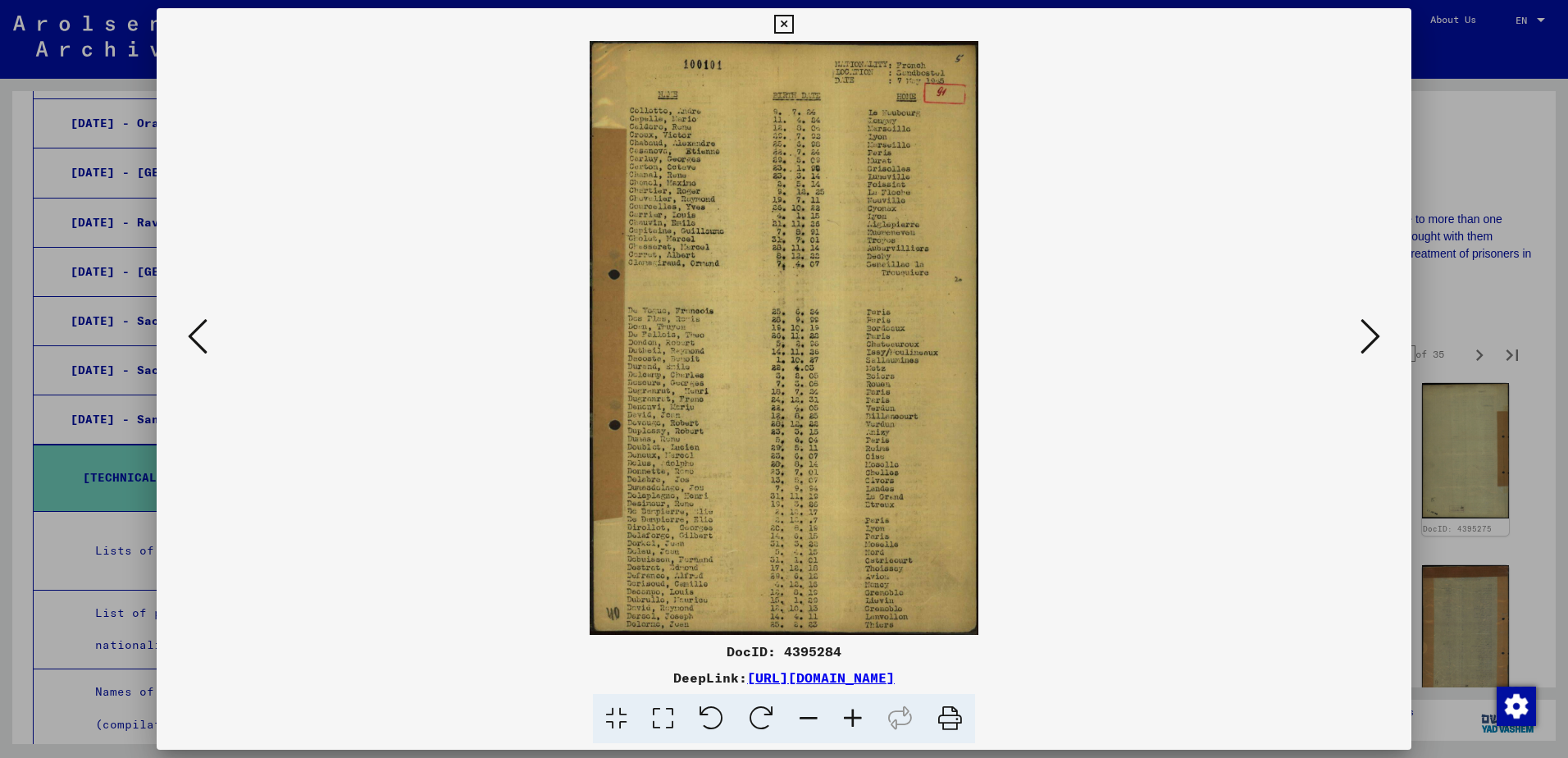
click at [1363, 358] on button at bounding box center [1370, 337] width 30 height 47
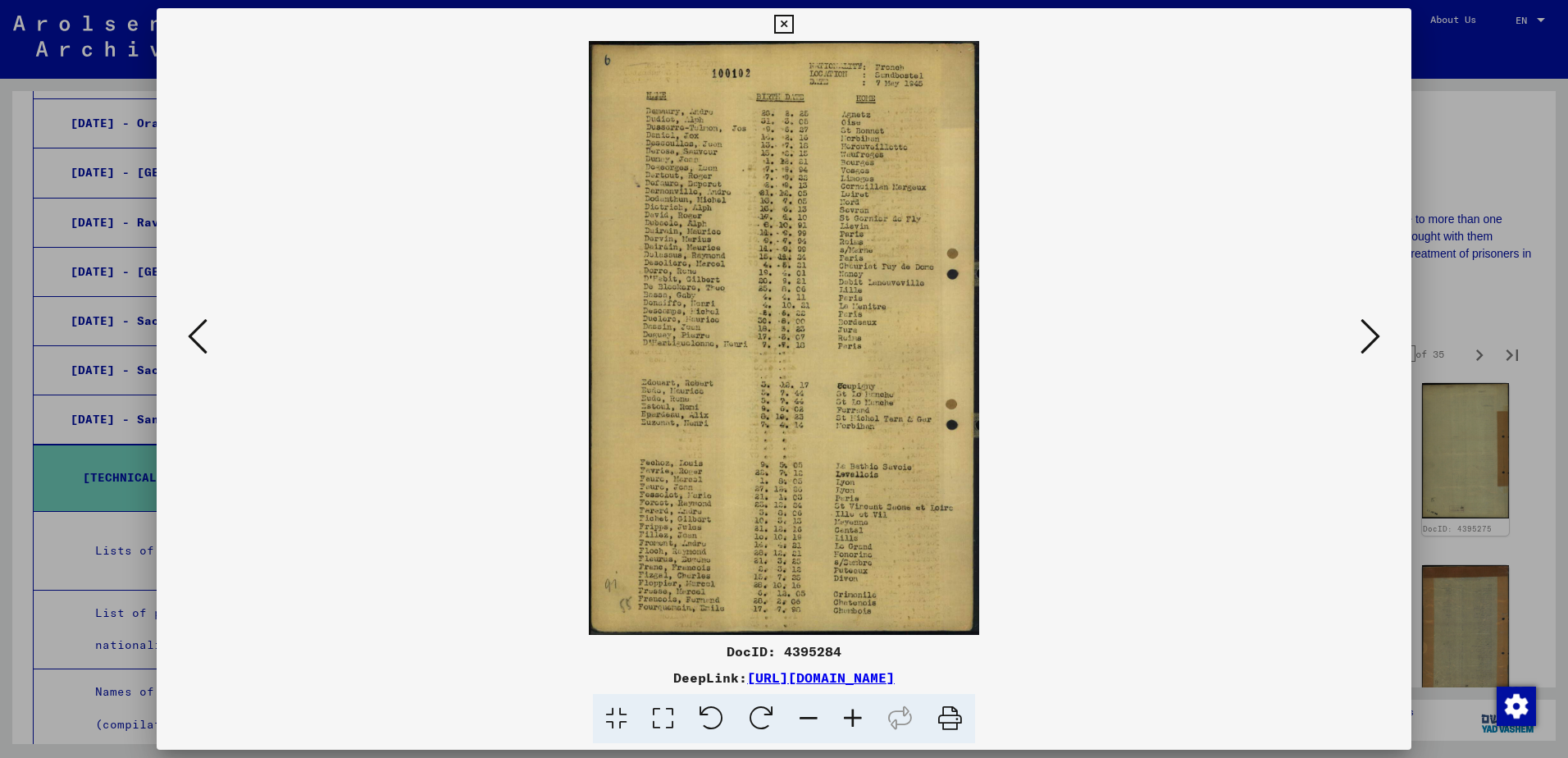
click at [1363, 360] on button at bounding box center [1370, 337] width 30 height 47
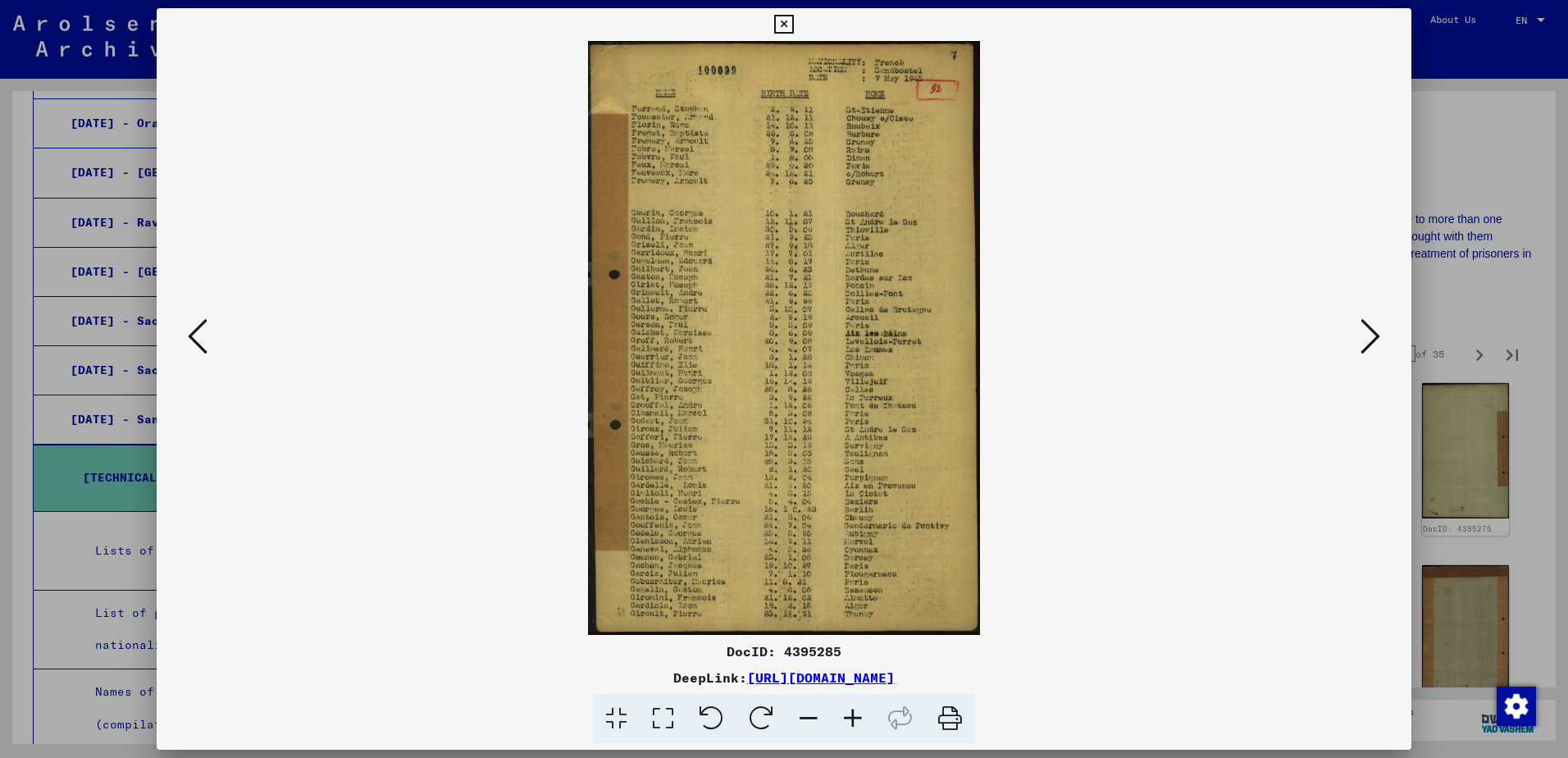
click at [1357, 355] on button at bounding box center [1370, 337] width 30 height 47
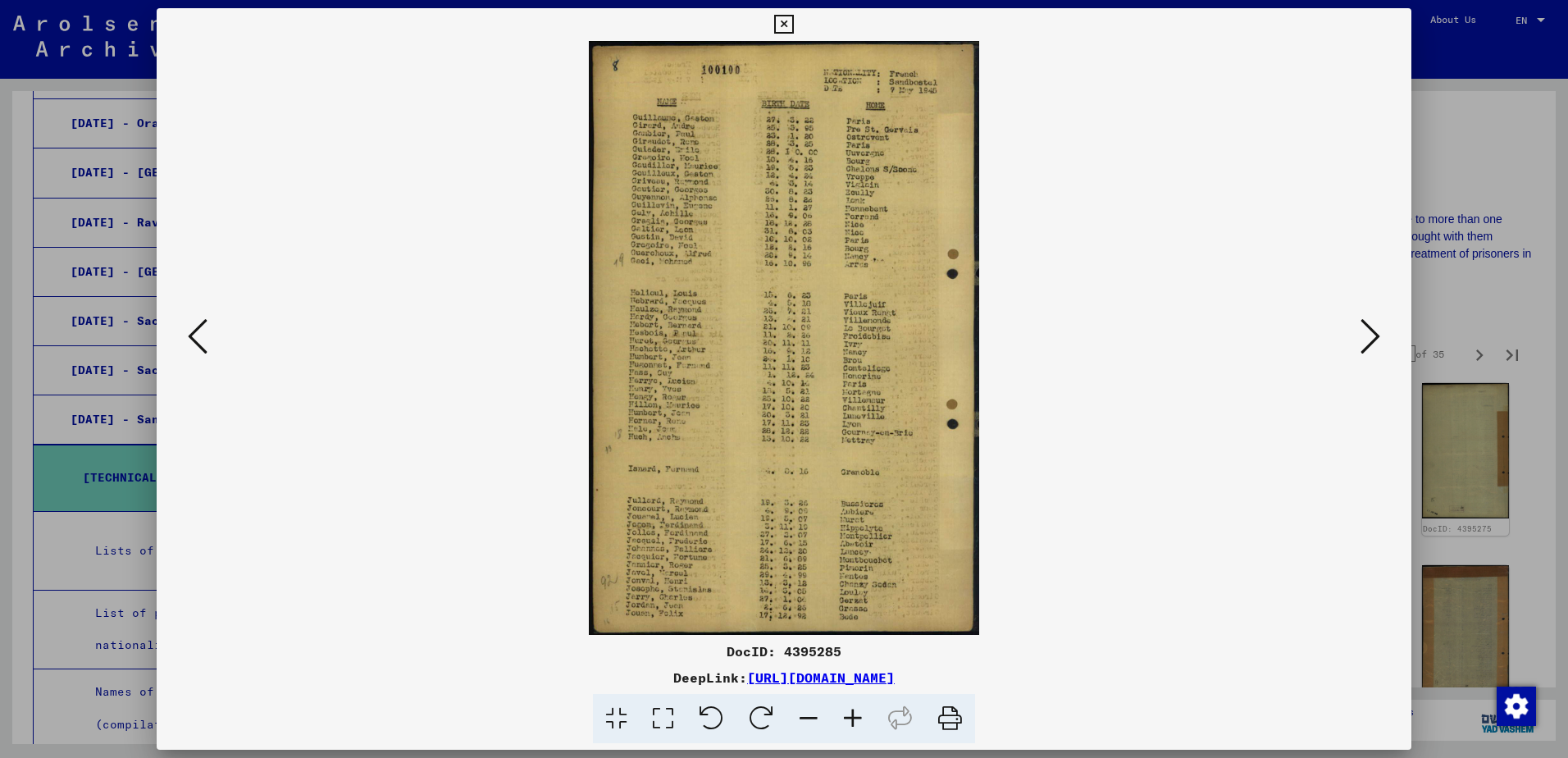
click at [849, 717] on icon at bounding box center [852, 719] width 44 height 50
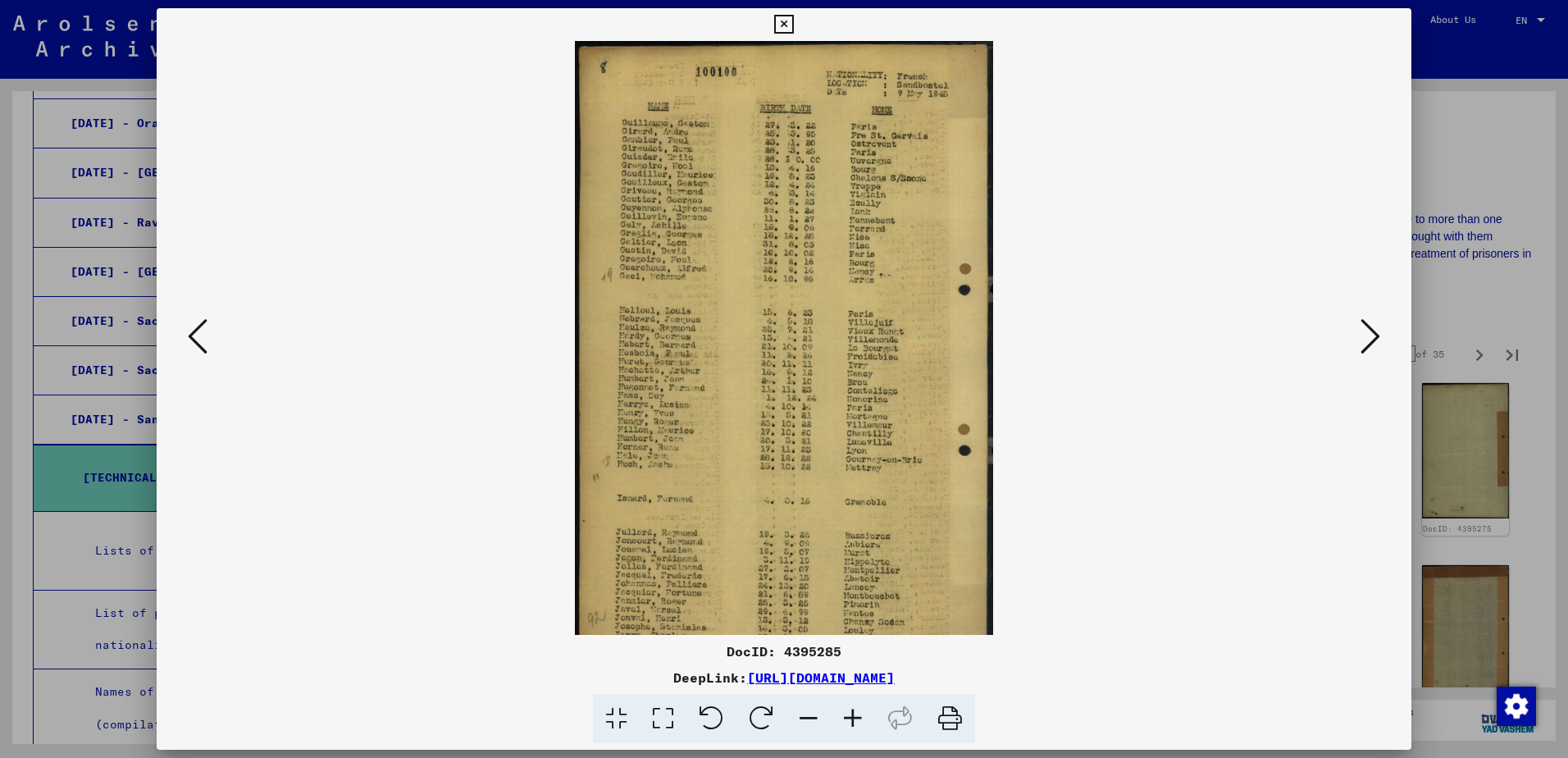
click at [849, 717] on icon at bounding box center [852, 719] width 44 height 50
click at [849, 715] on icon at bounding box center [852, 719] width 44 height 50
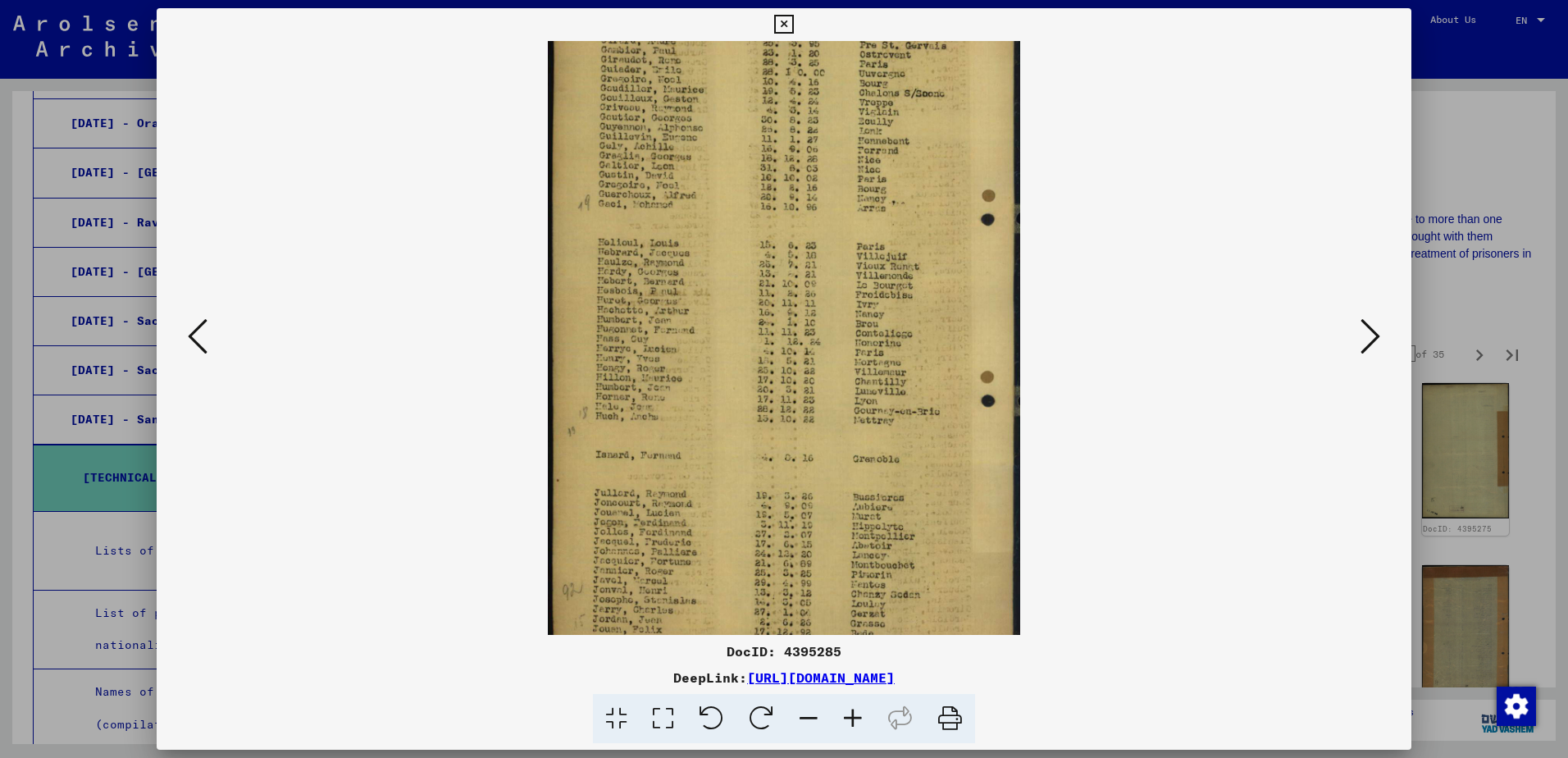
scroll to position [123, 0]
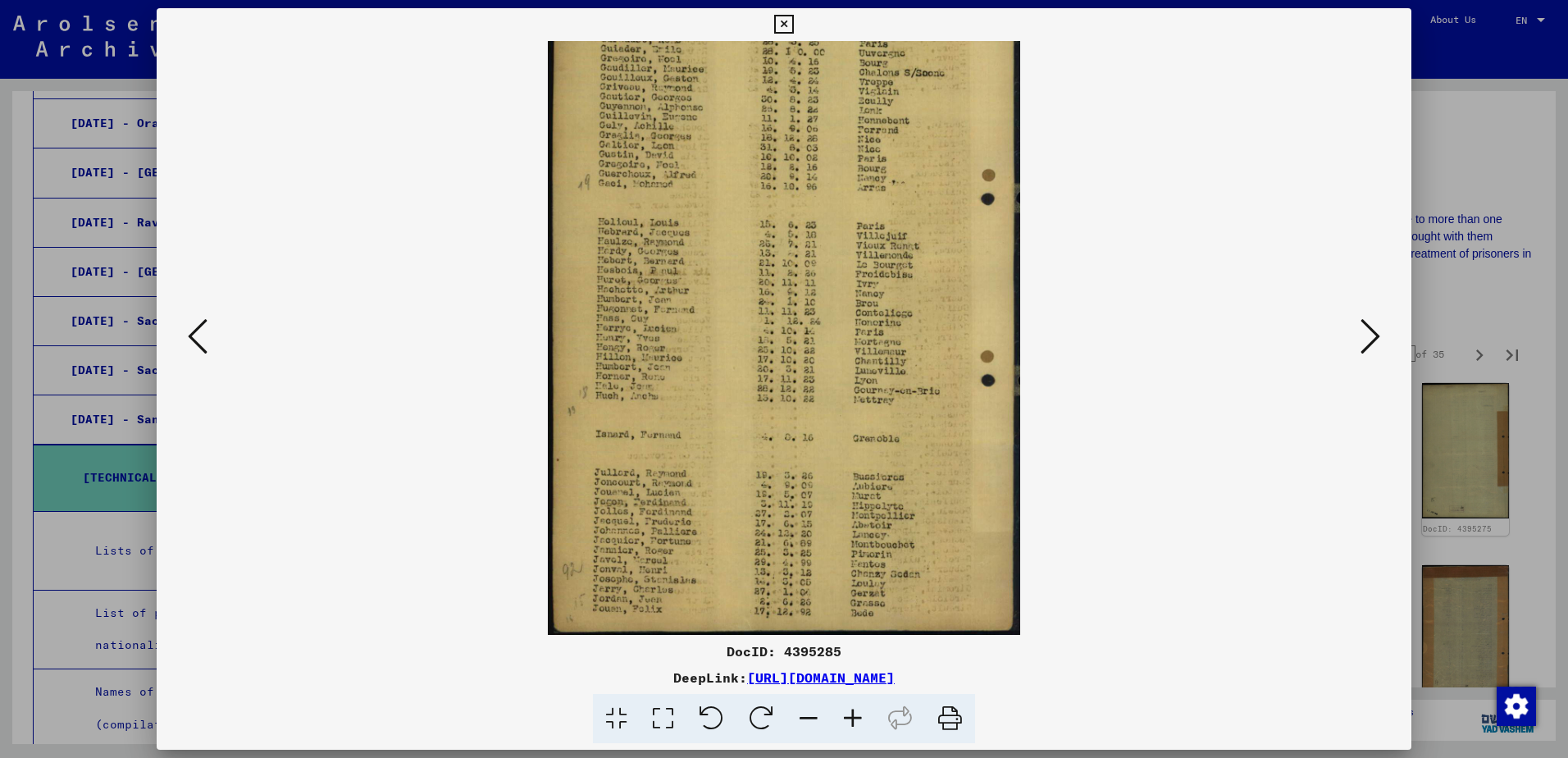
drag, startPoint x: 610, startPoint y: 432, endPoint x: 770, endPoint y: 235, distance: 253.8
click at [770, 235] on img at bounding box center [784, 276] width 472 height 717
click at [1365, 342] on icon at bounding box center [1371, 336] width 20 height 39
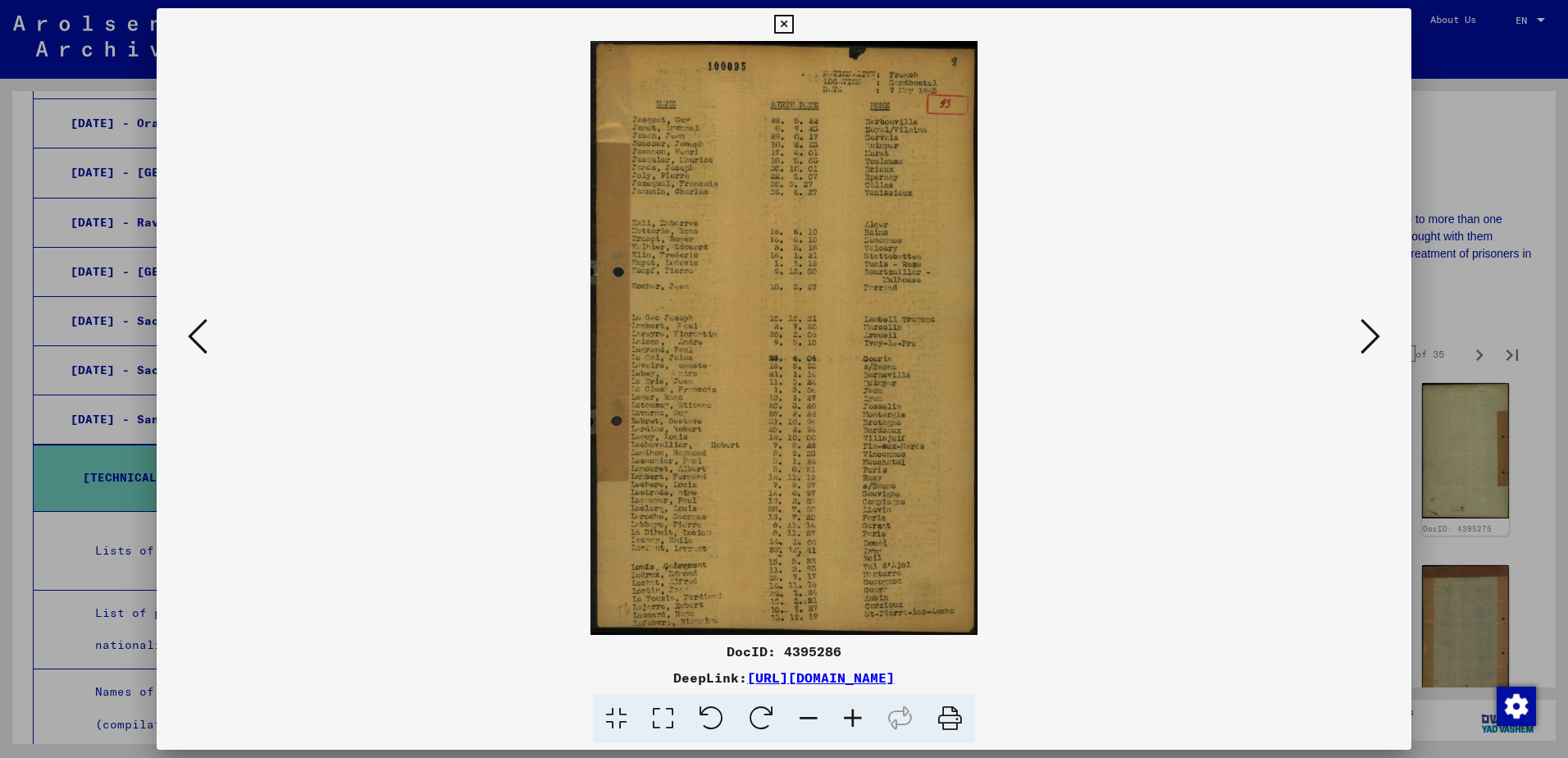
click at [1364, 344] on icon at bounding box center [1371, 336] width 20 height 39
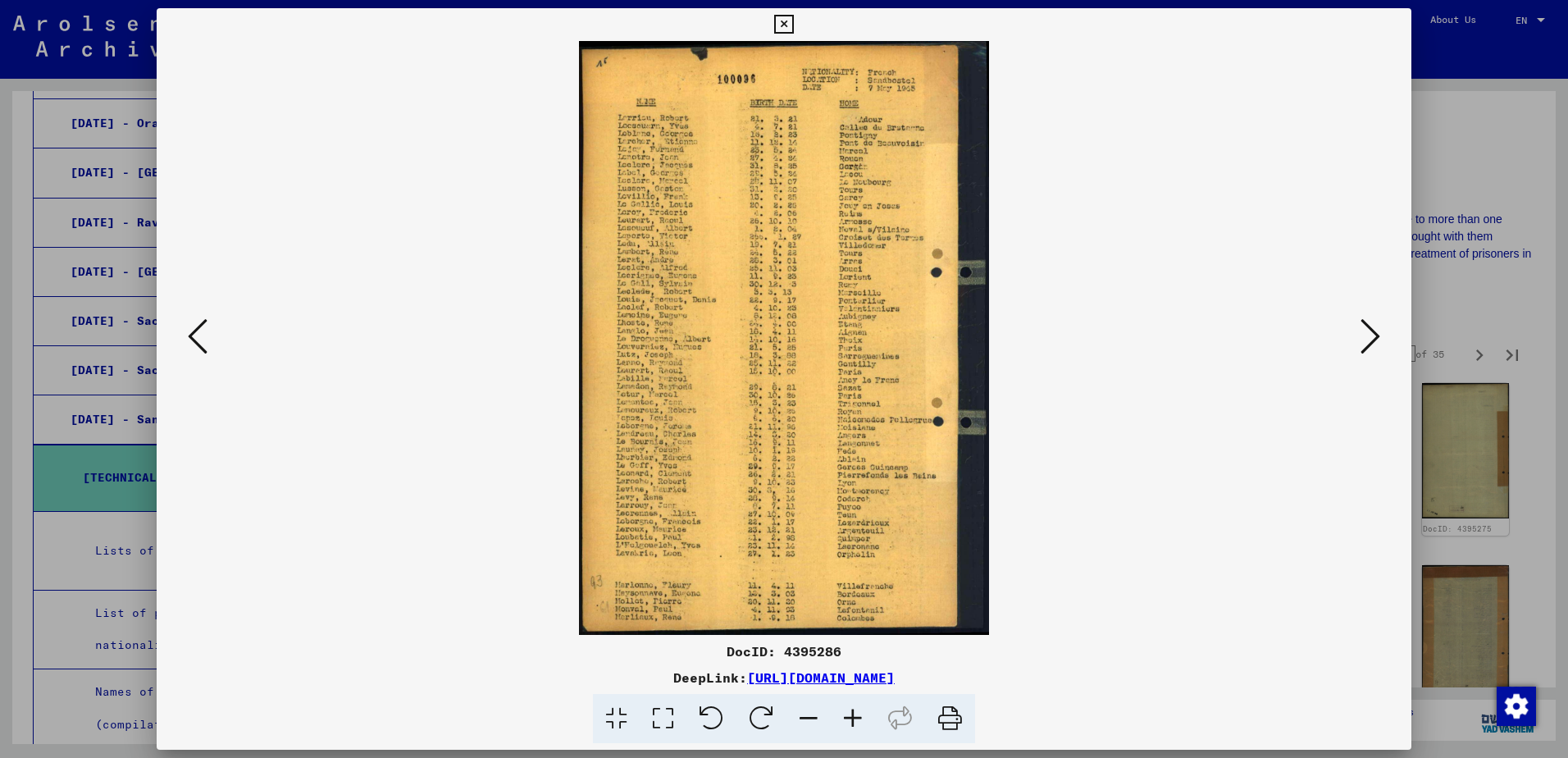
click at [1358, 346] on button at bounding box center [1370, 337] width 30 height 47
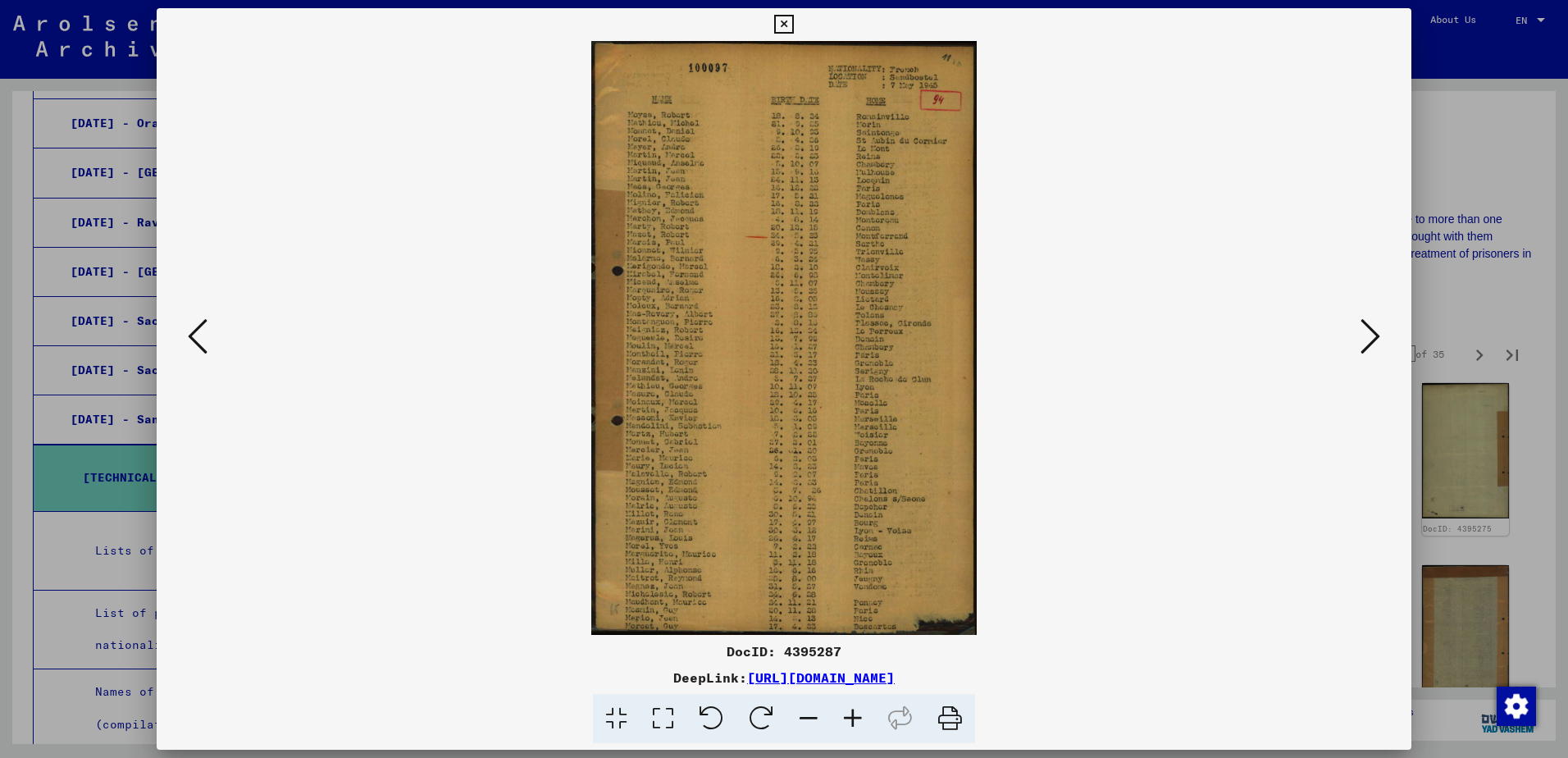
click at [1358, 350] on button at bounding box center [1370, 337] width 30 height 47
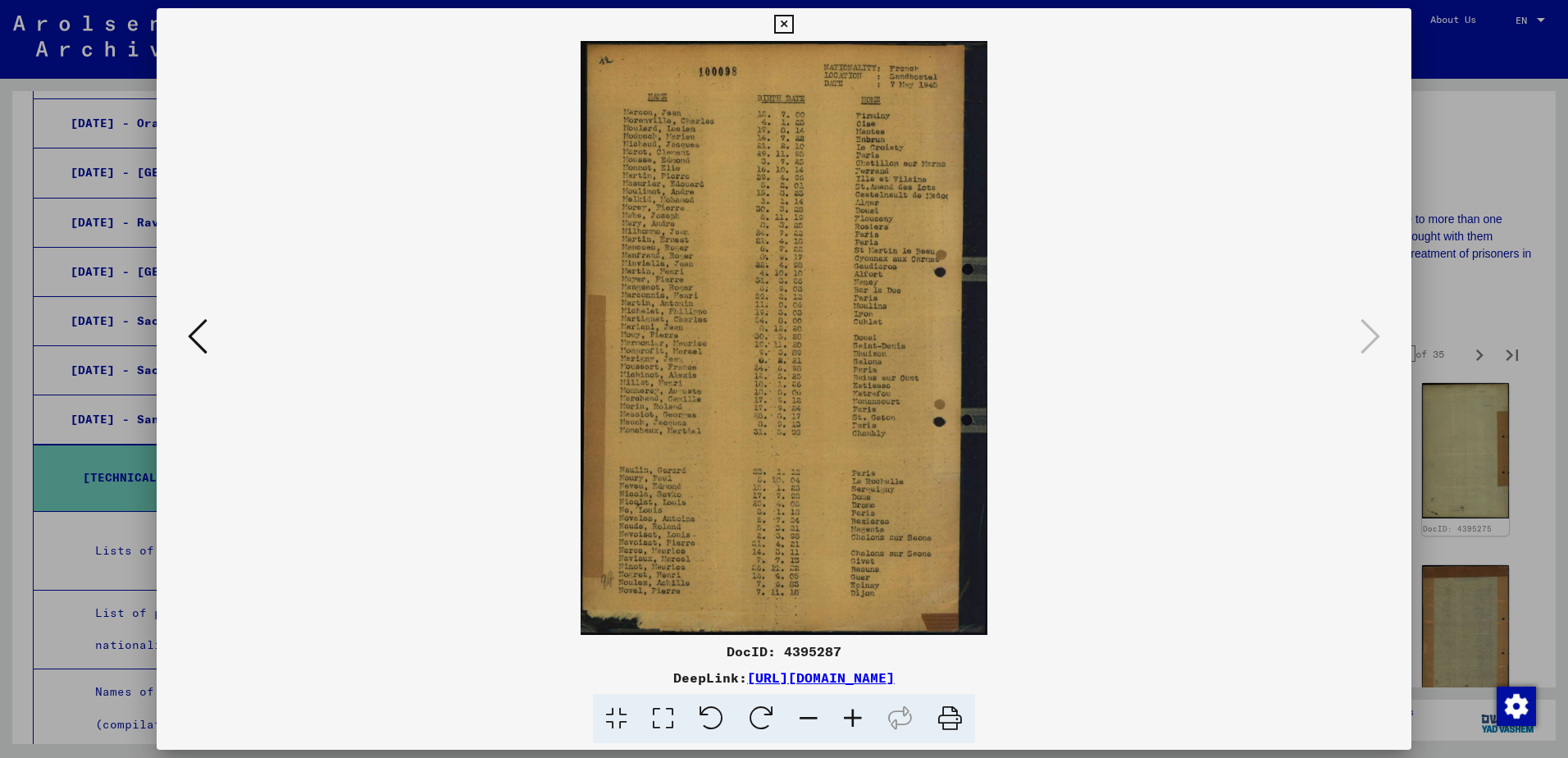
click at [1524, 537] on div at bounding box center [784, 379] width 1568 height 758
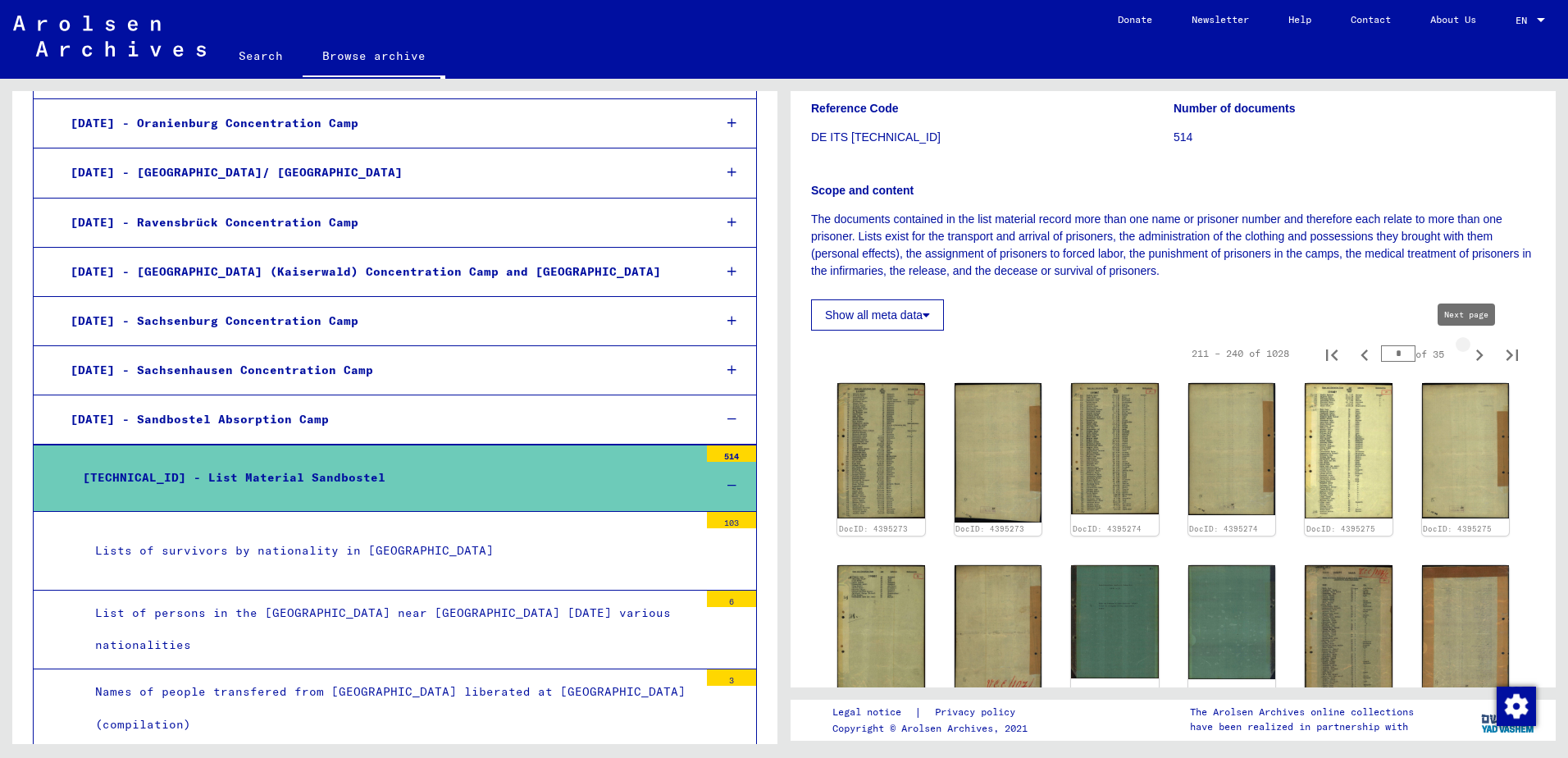
click at [1476, 359] on icon "Next page" at bounding box center [1479, 354] width 7 height 12
type input "*"
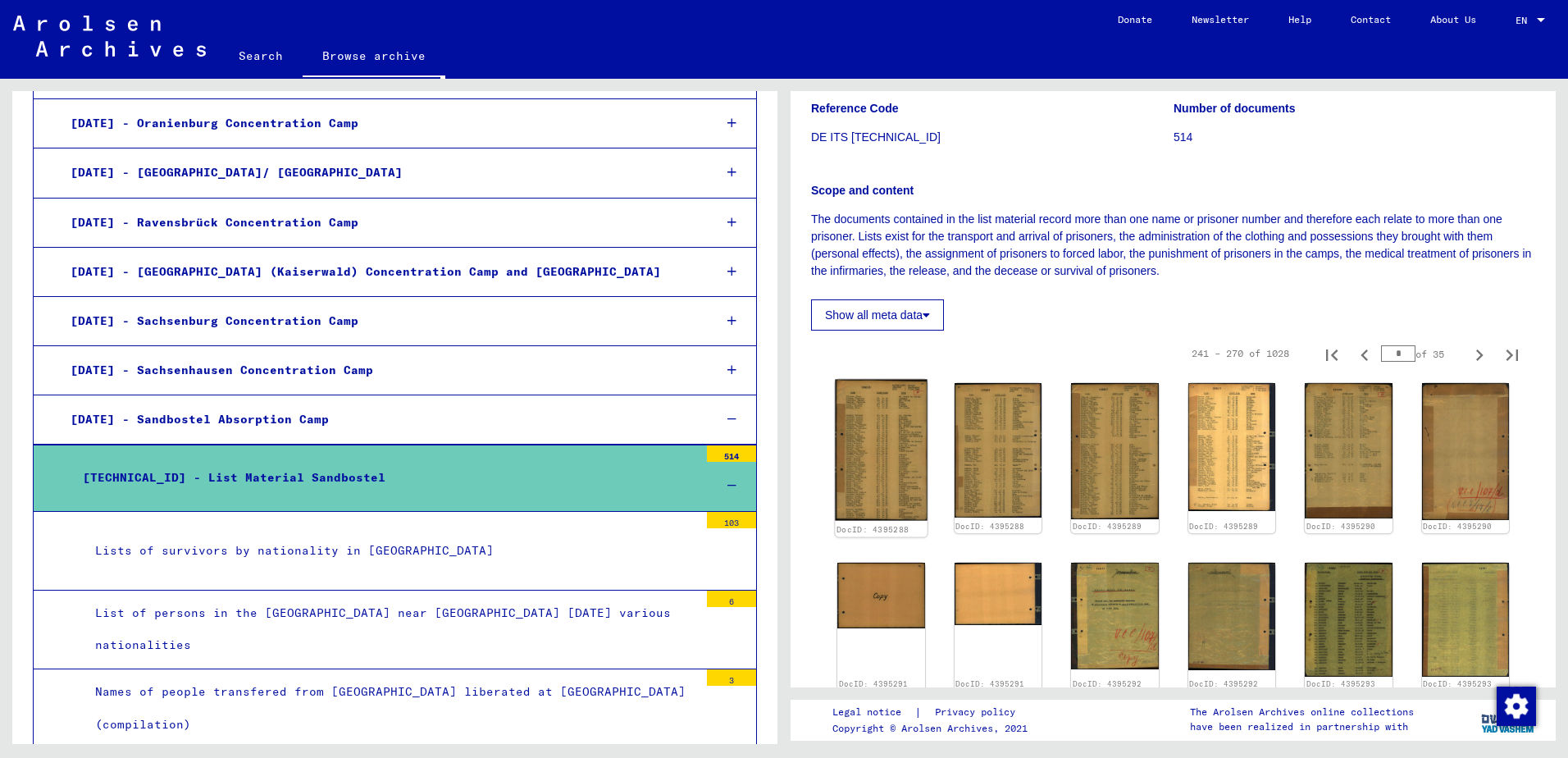
click at [880, 496] on img at bounding box center [881, 449] width 91 height 141
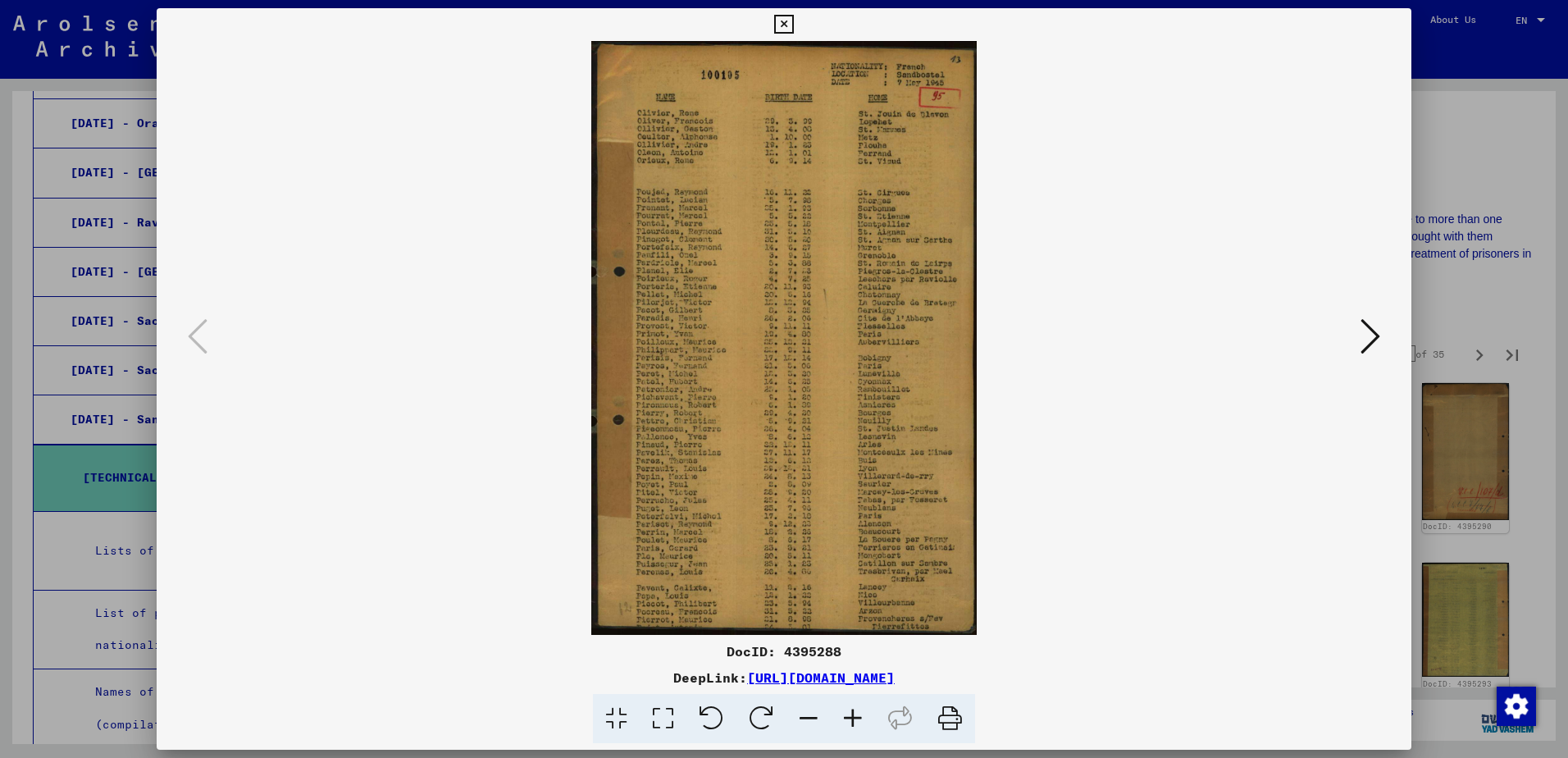
click at [1352, 335] on img at bounding box center [784, 338] width 1143 height 594
click at [1363, 346] on icon at bounding box center [1371, 336] width 20 height 39
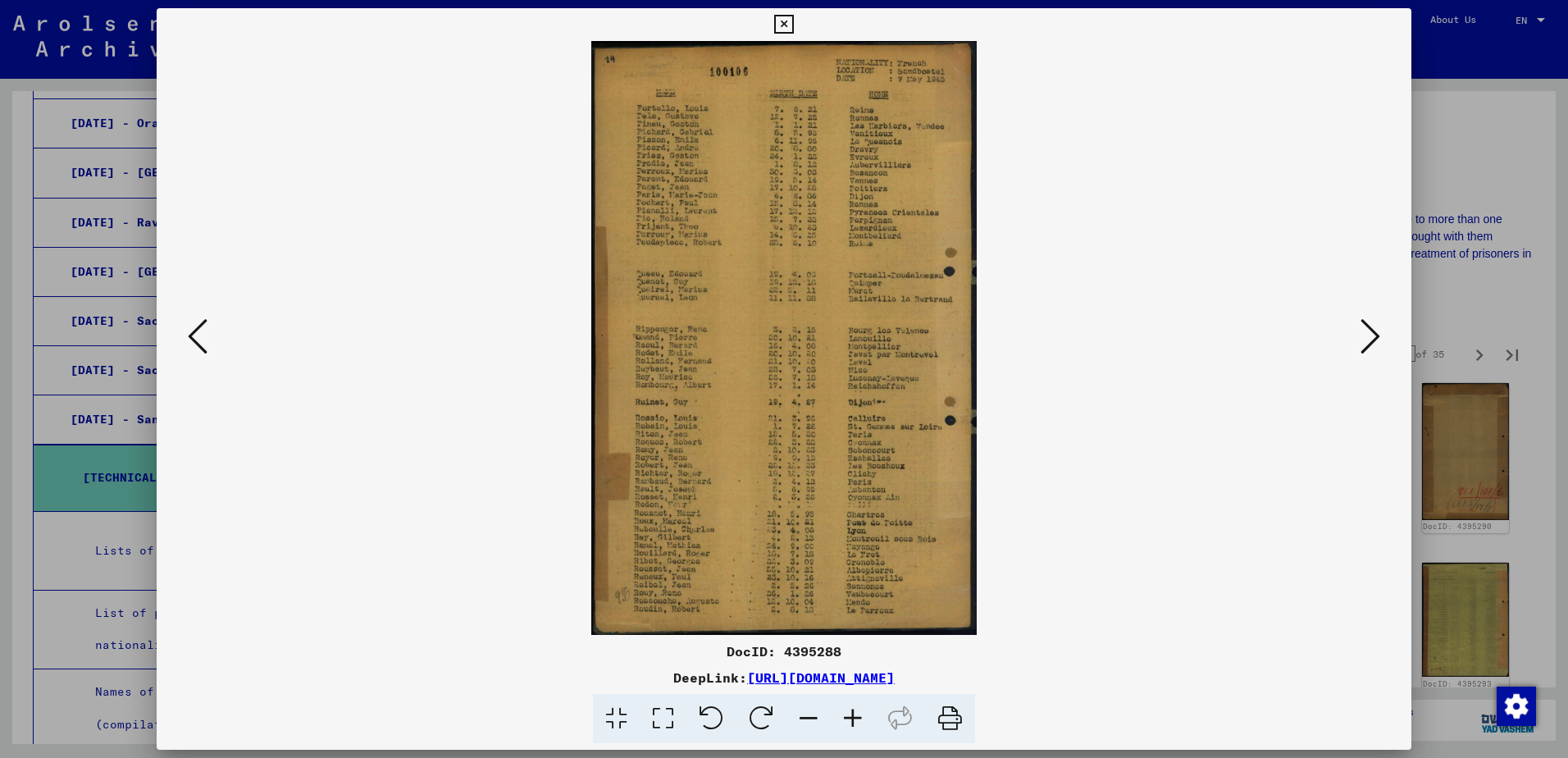
click at [1362, 352] on icon at bounding box center [1371, 336] width 20 height 39
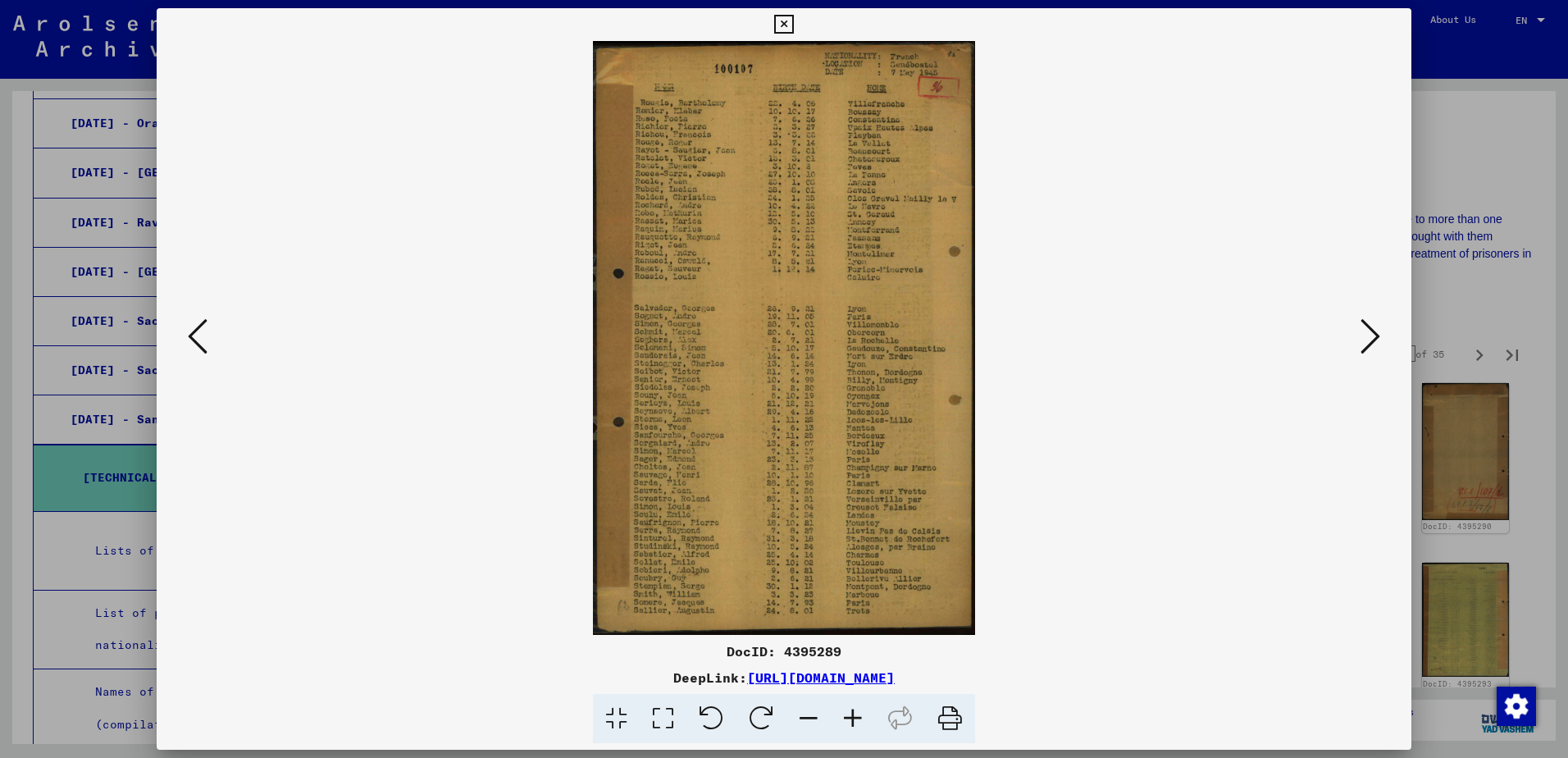
click at [1353, 357] on img at bounding box center [784, 338] width 1143 height 594
click at [1378, 333] on icon at bounding box center [1371, 336] width 20 height 39
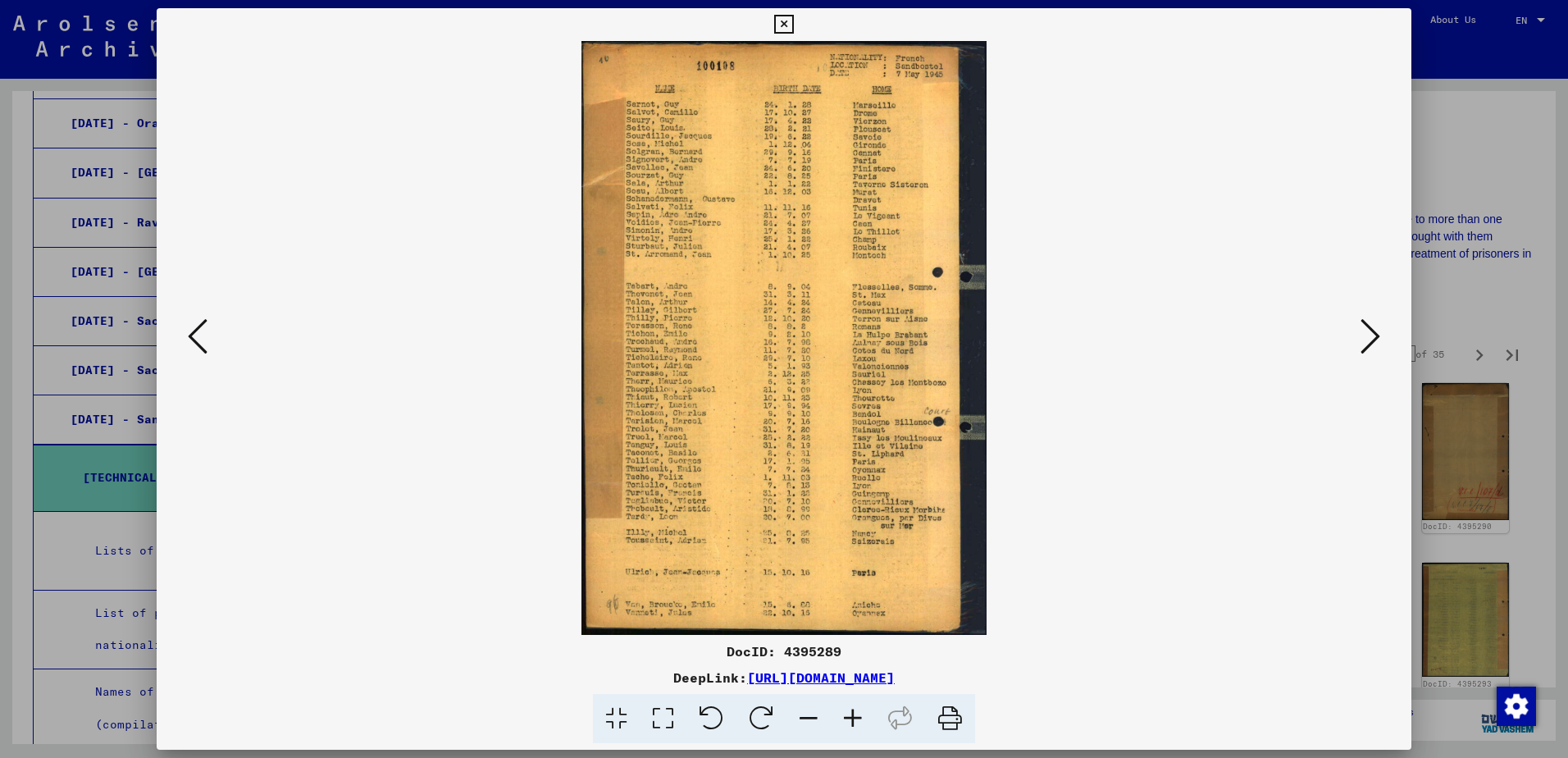
click at [1376, 333] on icon at bounding box center [1371, 336] width 20 height 39
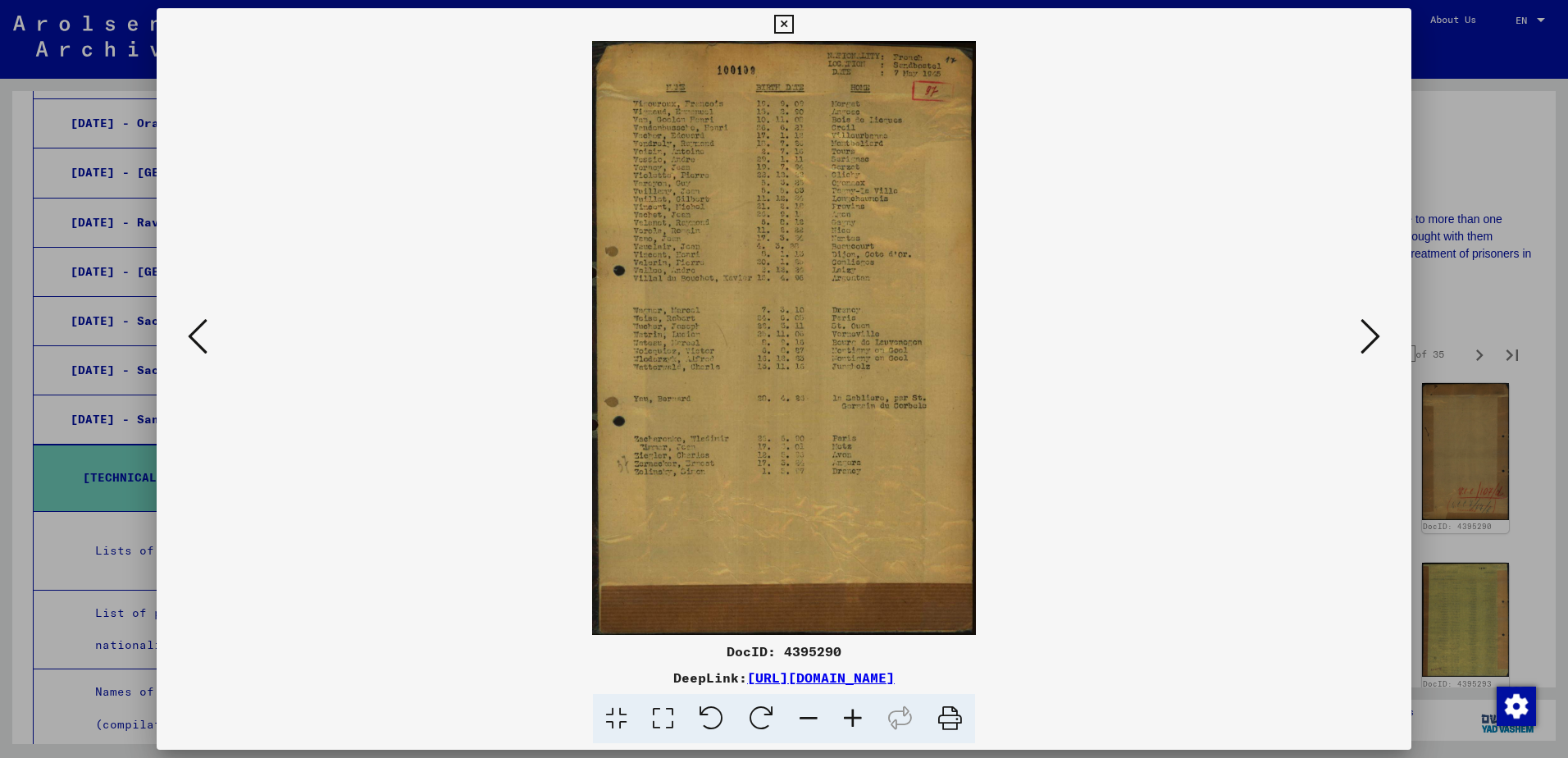
click at [1375, 333] on icon at bounding box center [1371, 336] width 20 height 39
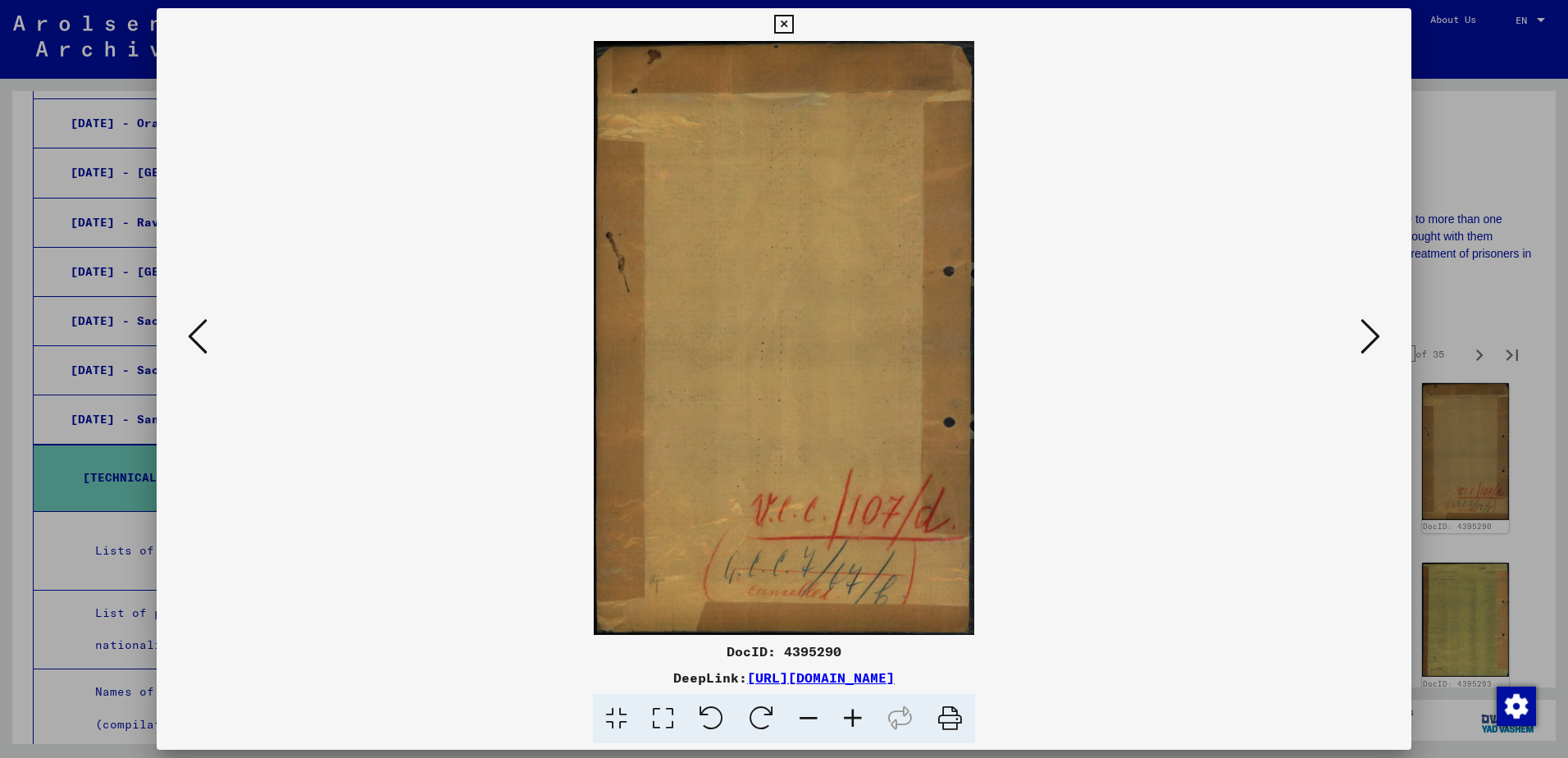
click at [1374, 334] on icon at bounding box center [1371, 336] width 20 height 39
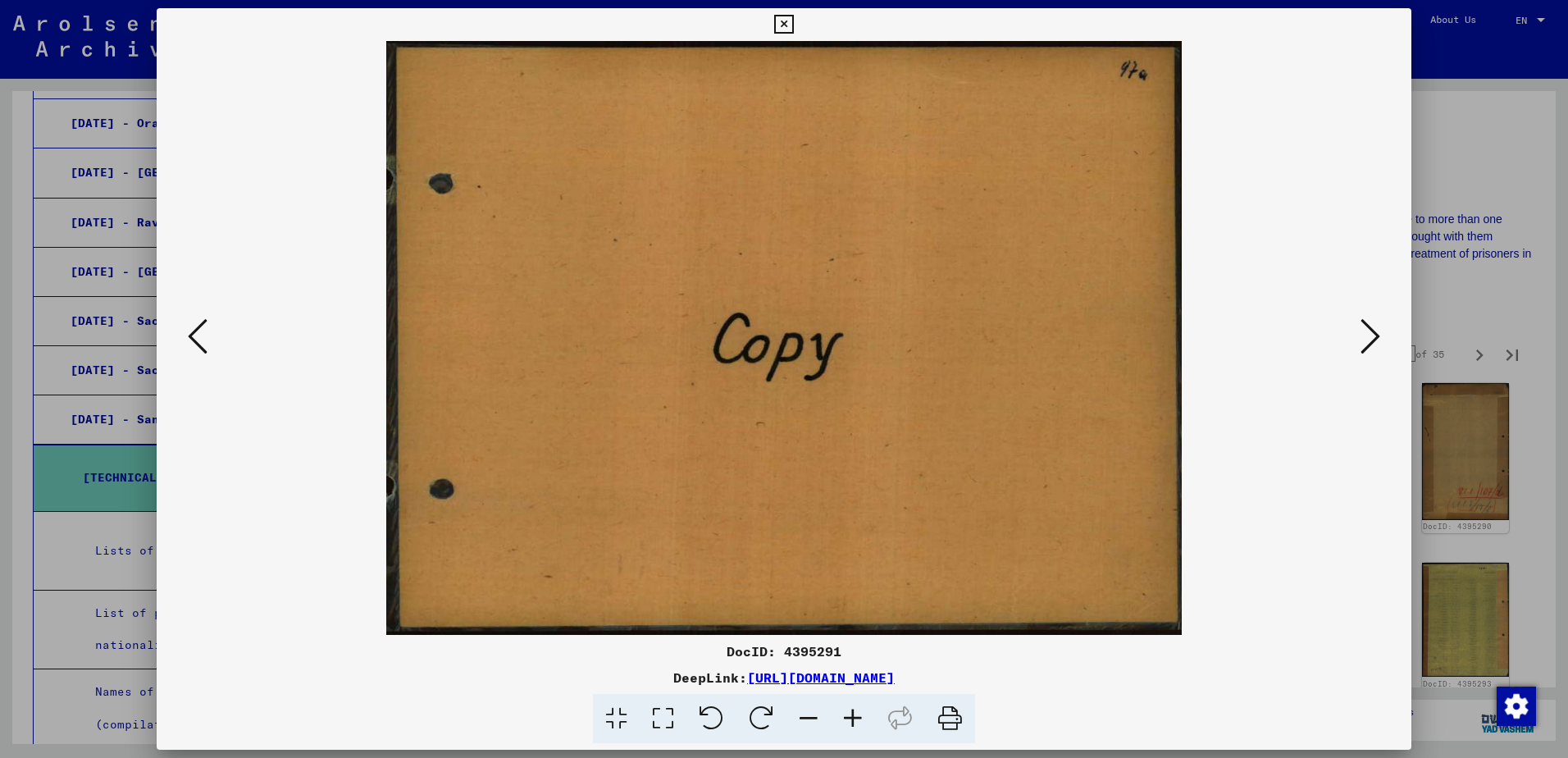
click at [1374, 334] on icon at bounding box center [1371, 336] width 20 height 39
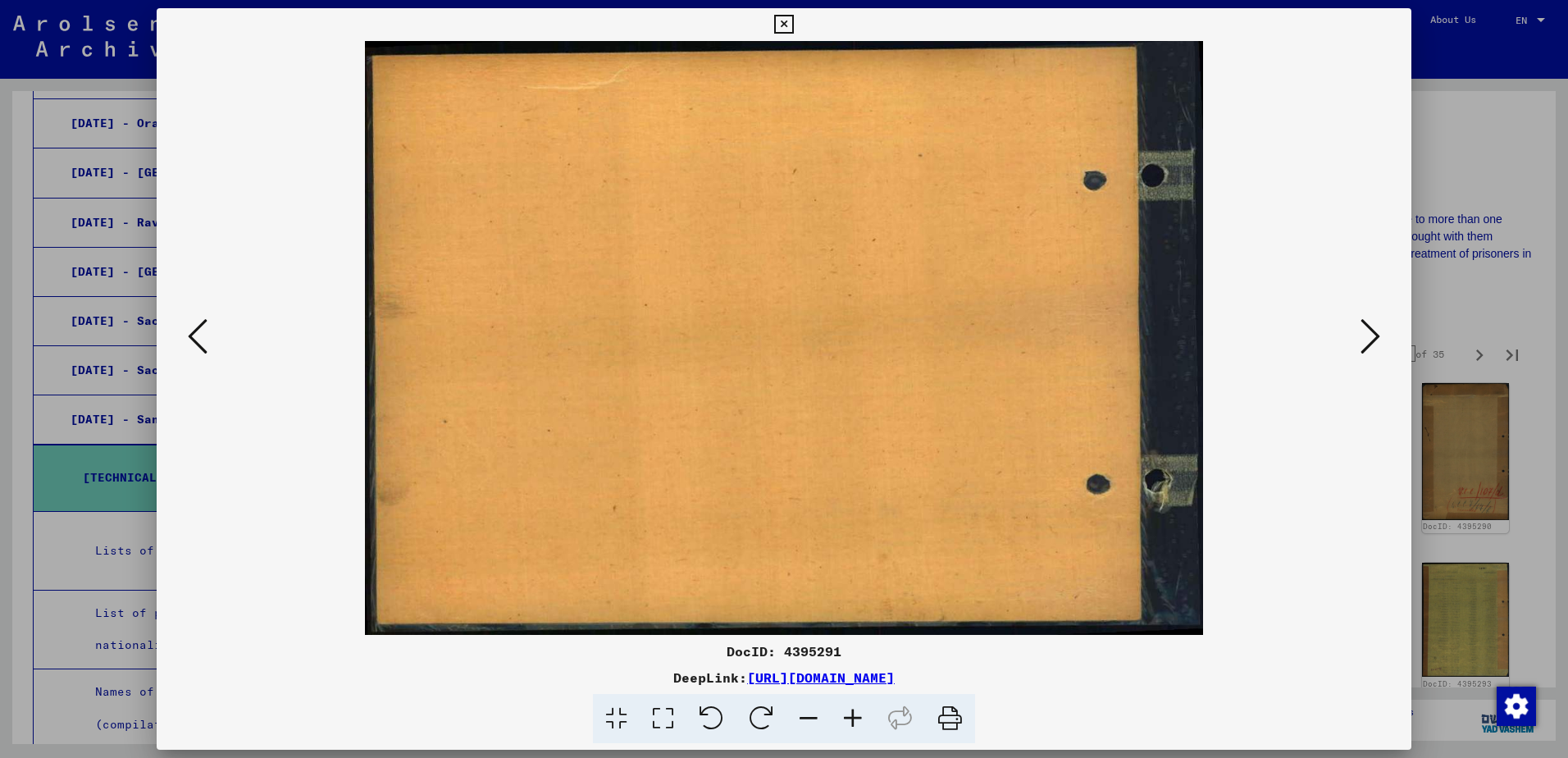
click at [1374, 334] on icon at bounding box center [1371, 336] width 20 height 39
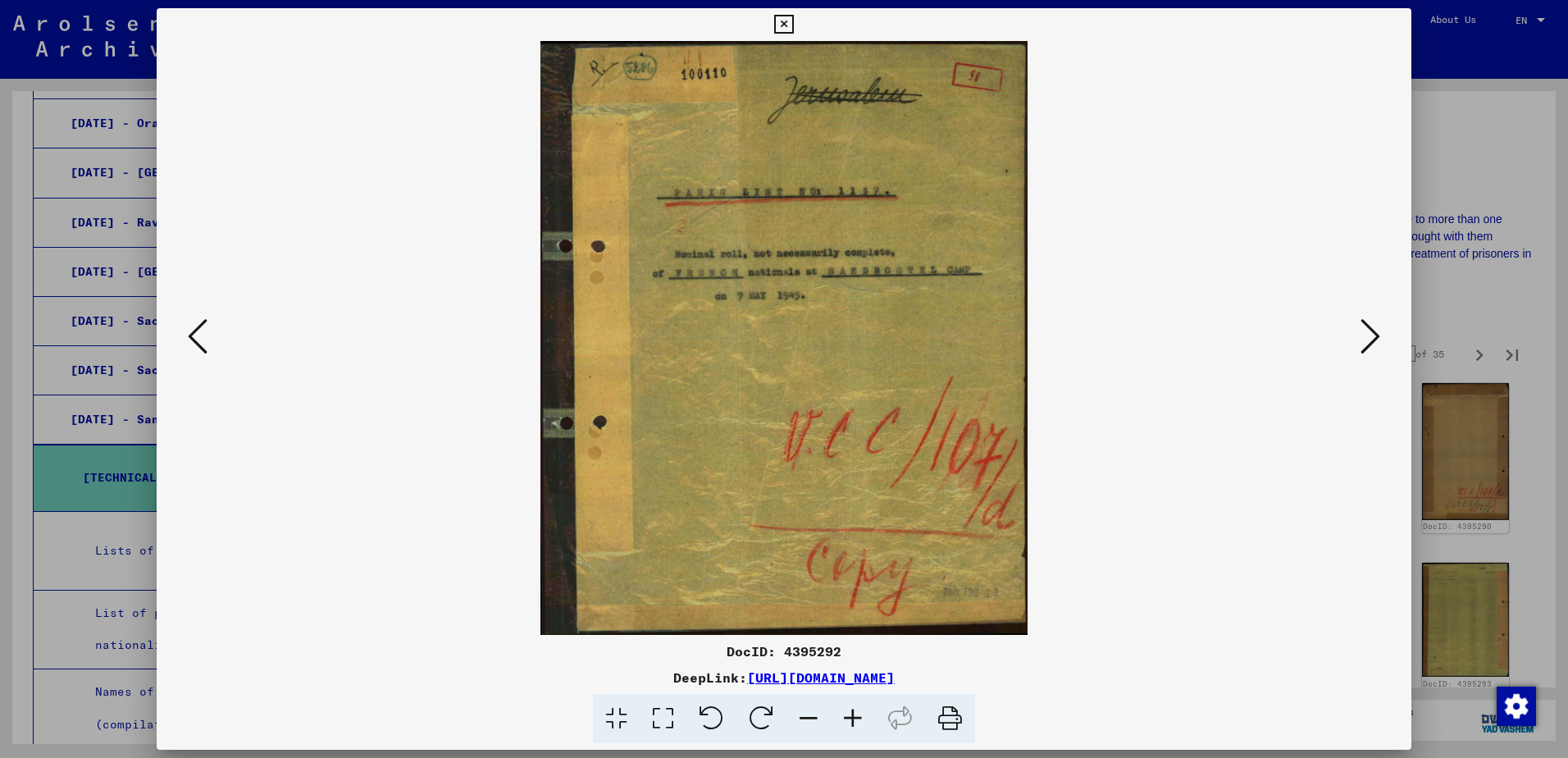
click at [1371, 334] on icon at bounding box center [1371, 336] width 20 height 39
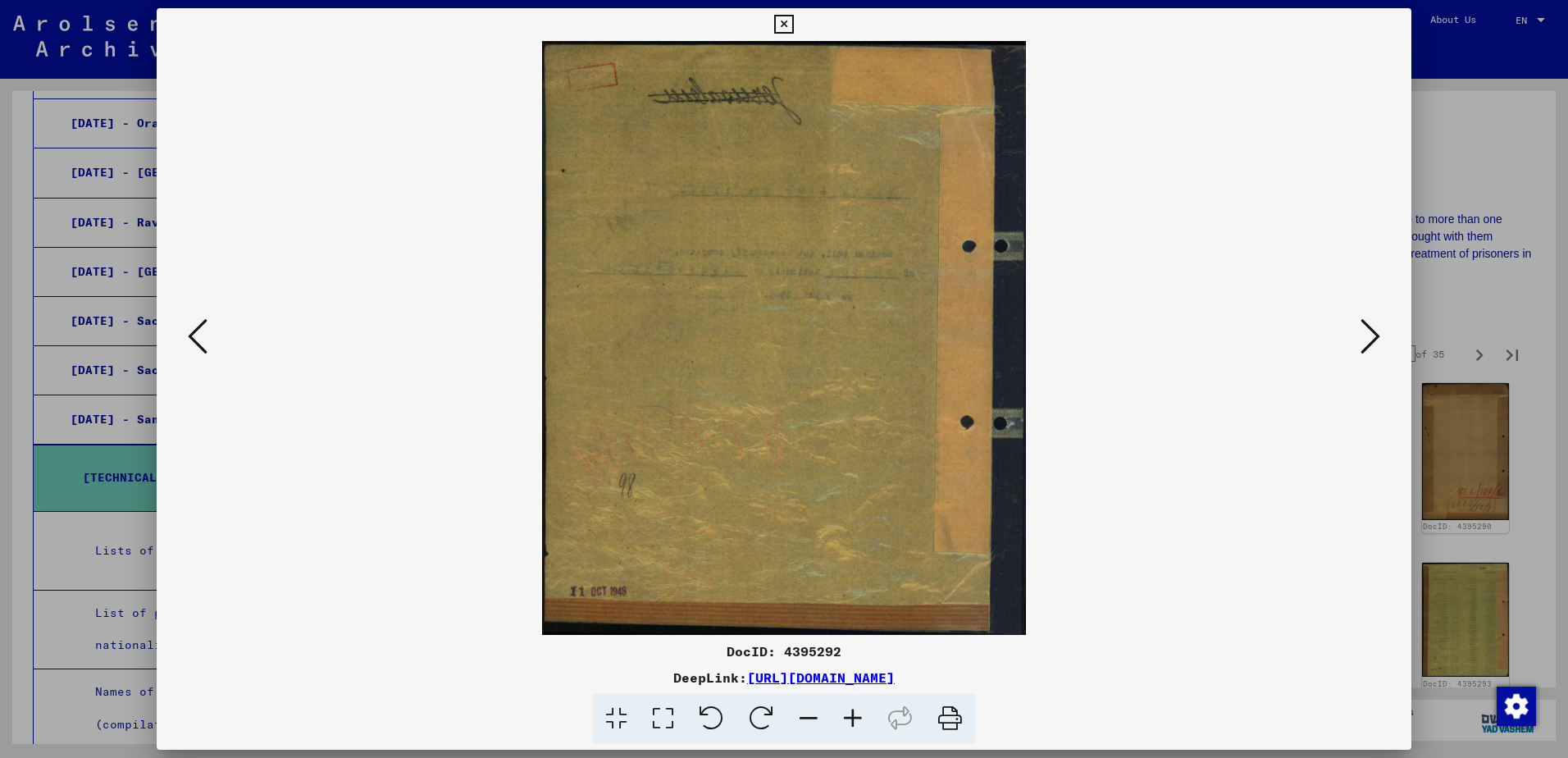
click at [1371, 335] on icon at bounding box center [1371, 336] width 20 height 39
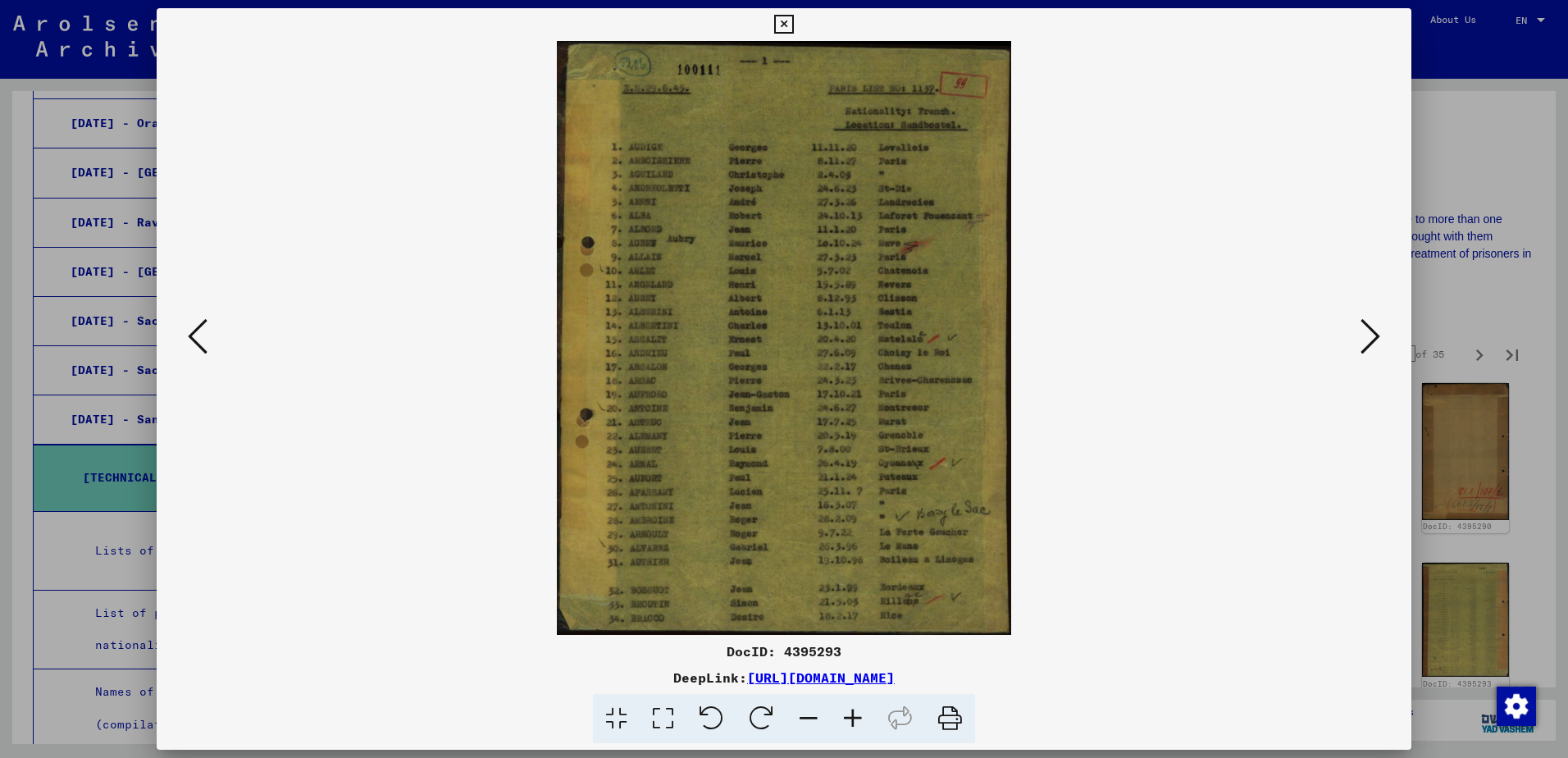
click at [1370, 335] on icon at bounding box center [1371, 336] width 20 height 39
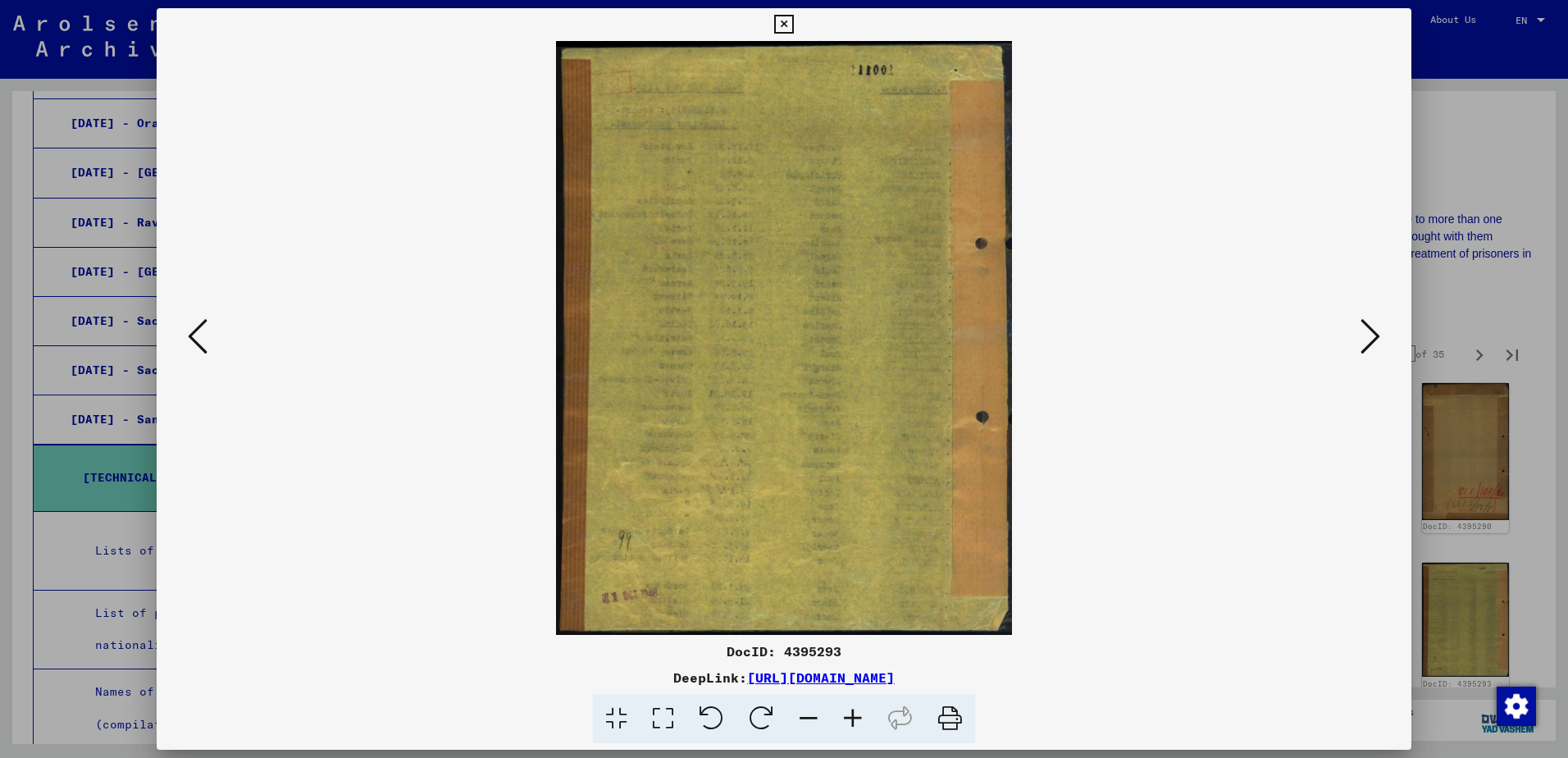
click at [1370, 335] on icon at bounding box center [1371, 336] width 20 height 39
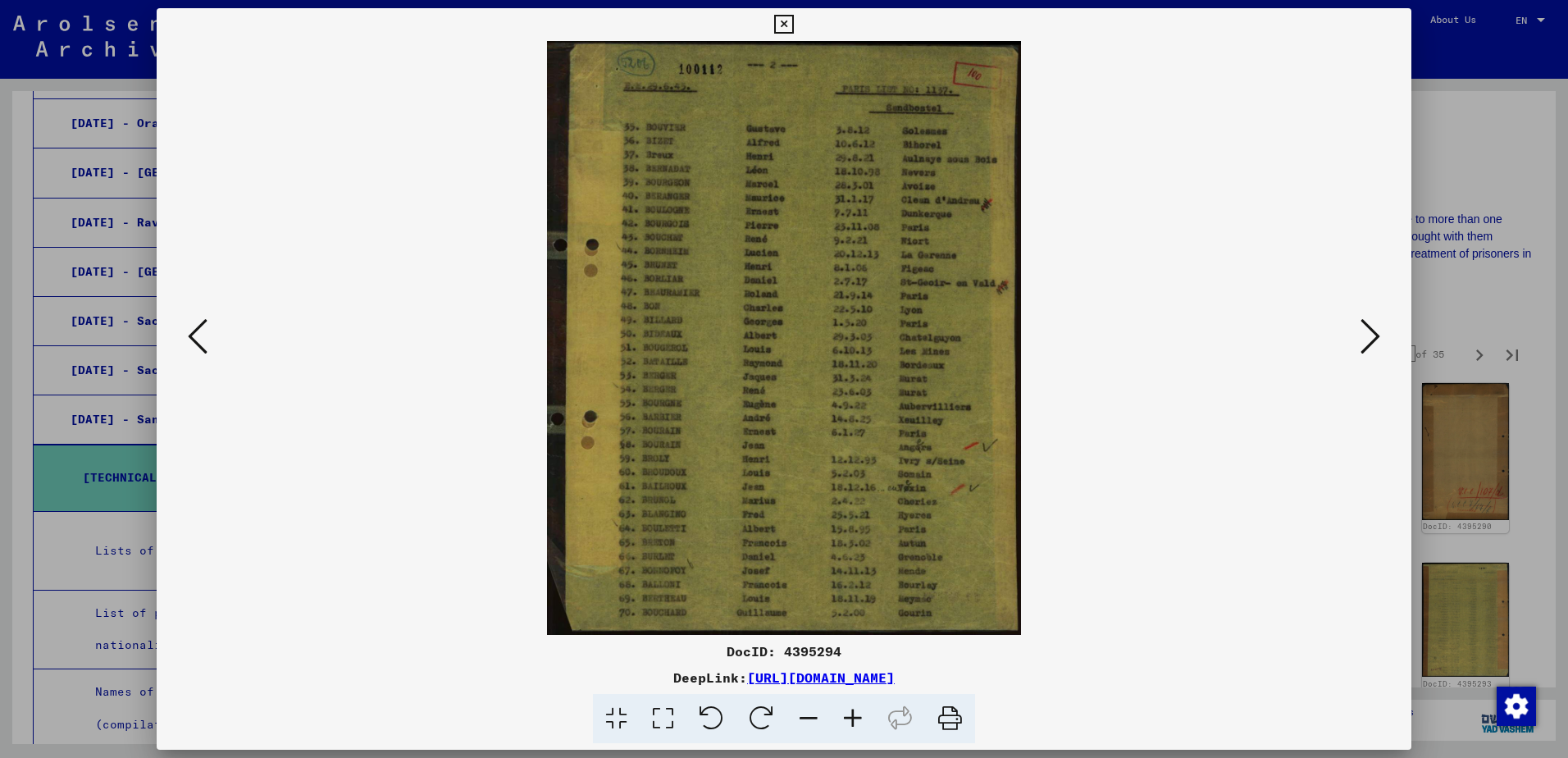
click at [1370, 335] on icon at bounding box center [1371, 336] width 20 height 39
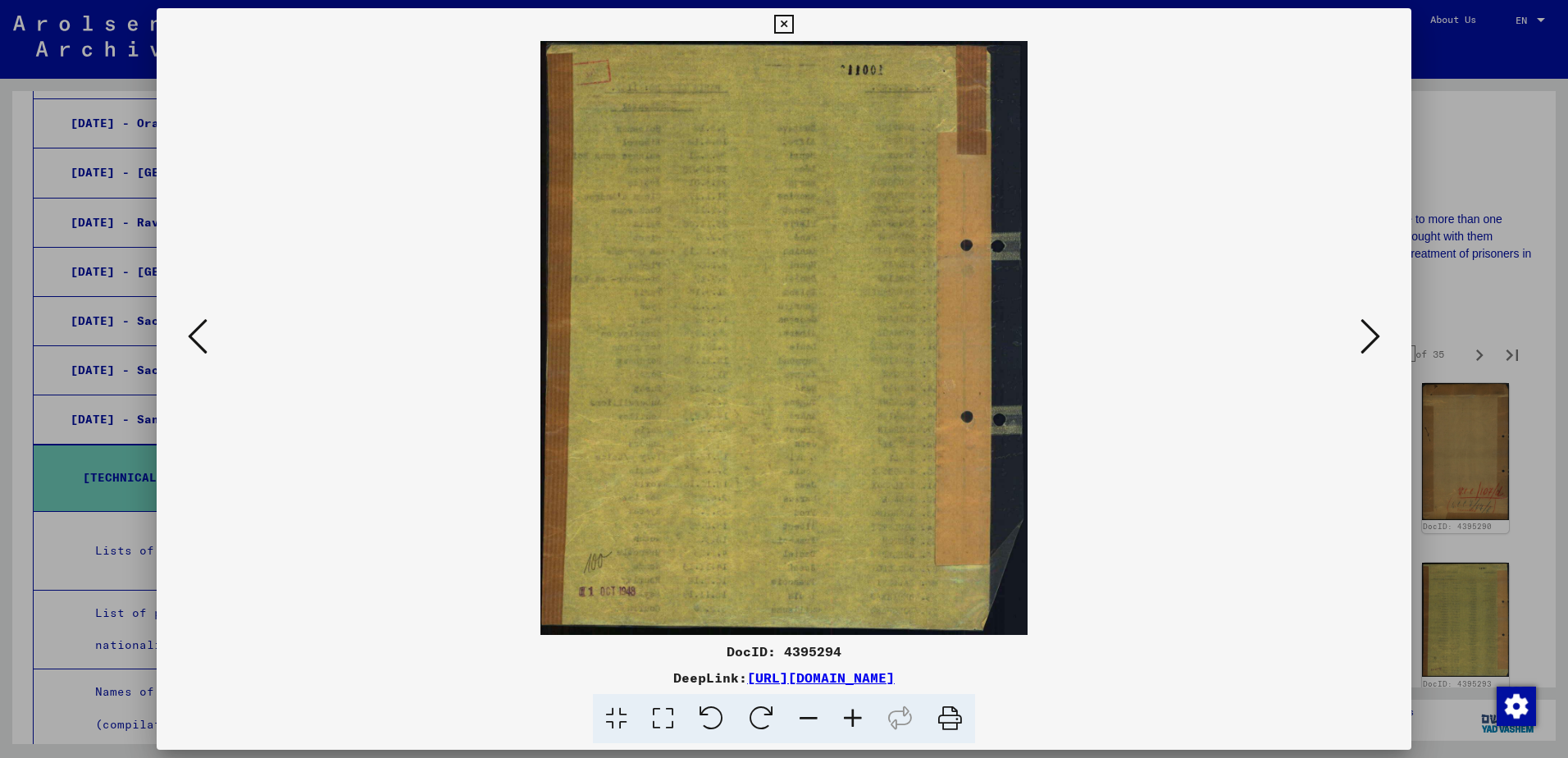
click at [1370, 335] on icon at bounding box center [1371, 336] width 20 height 39
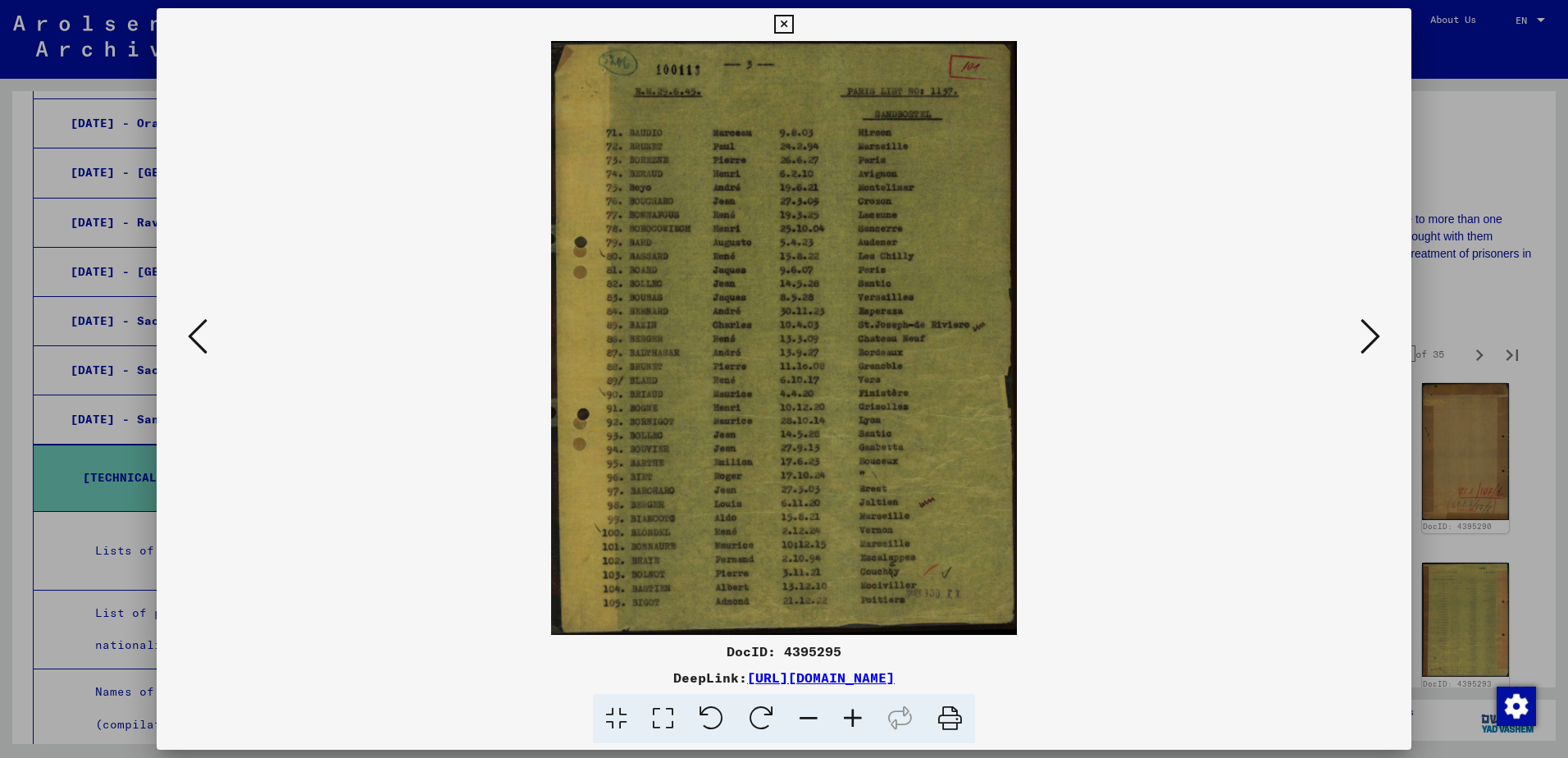
click at [1367, 336] on icon at bounding box center [1371, 336] width 20 height 39
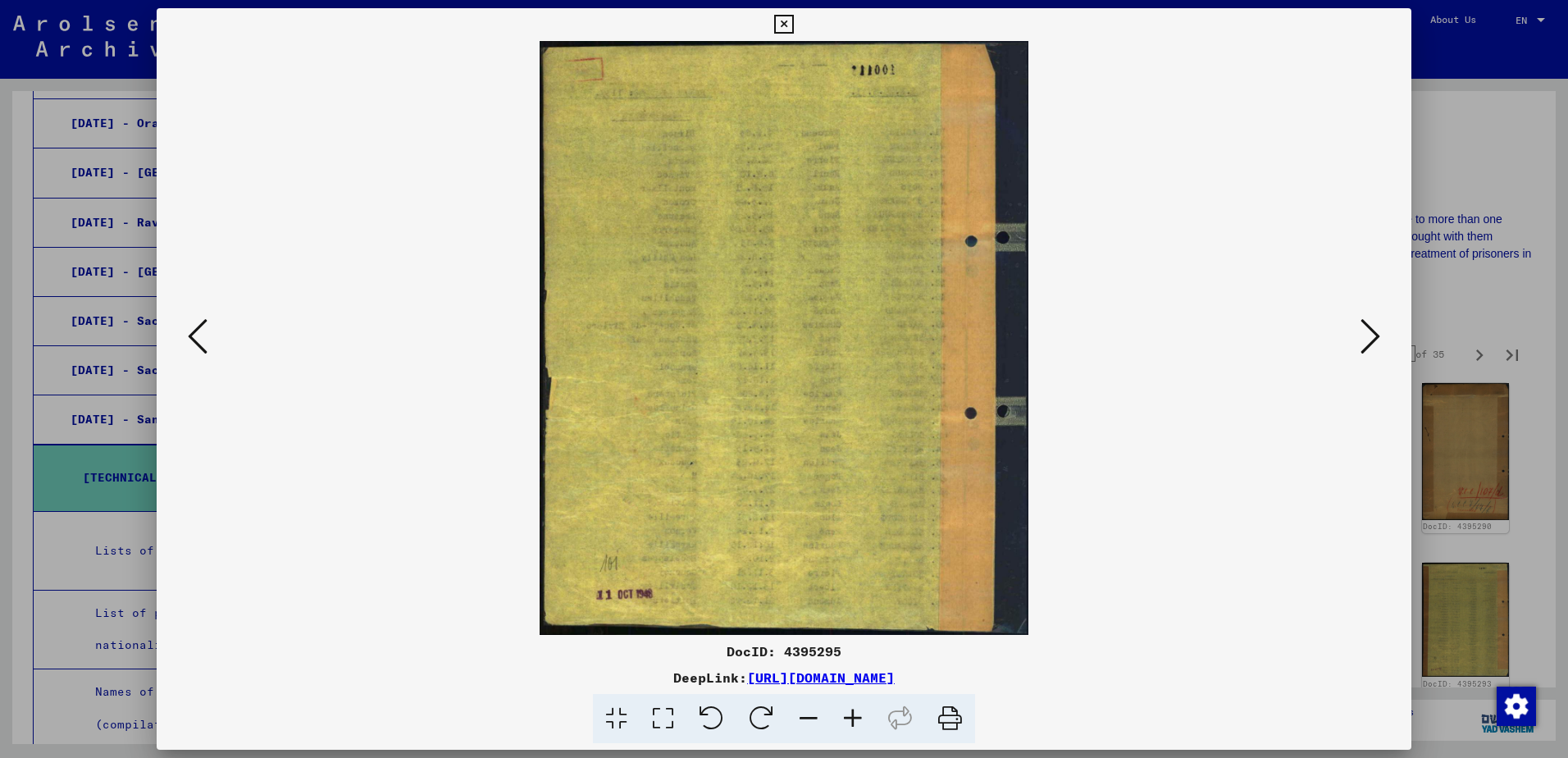
click at [1367, 336] on icon at bounding box center [1371, 336] width 20 height 39
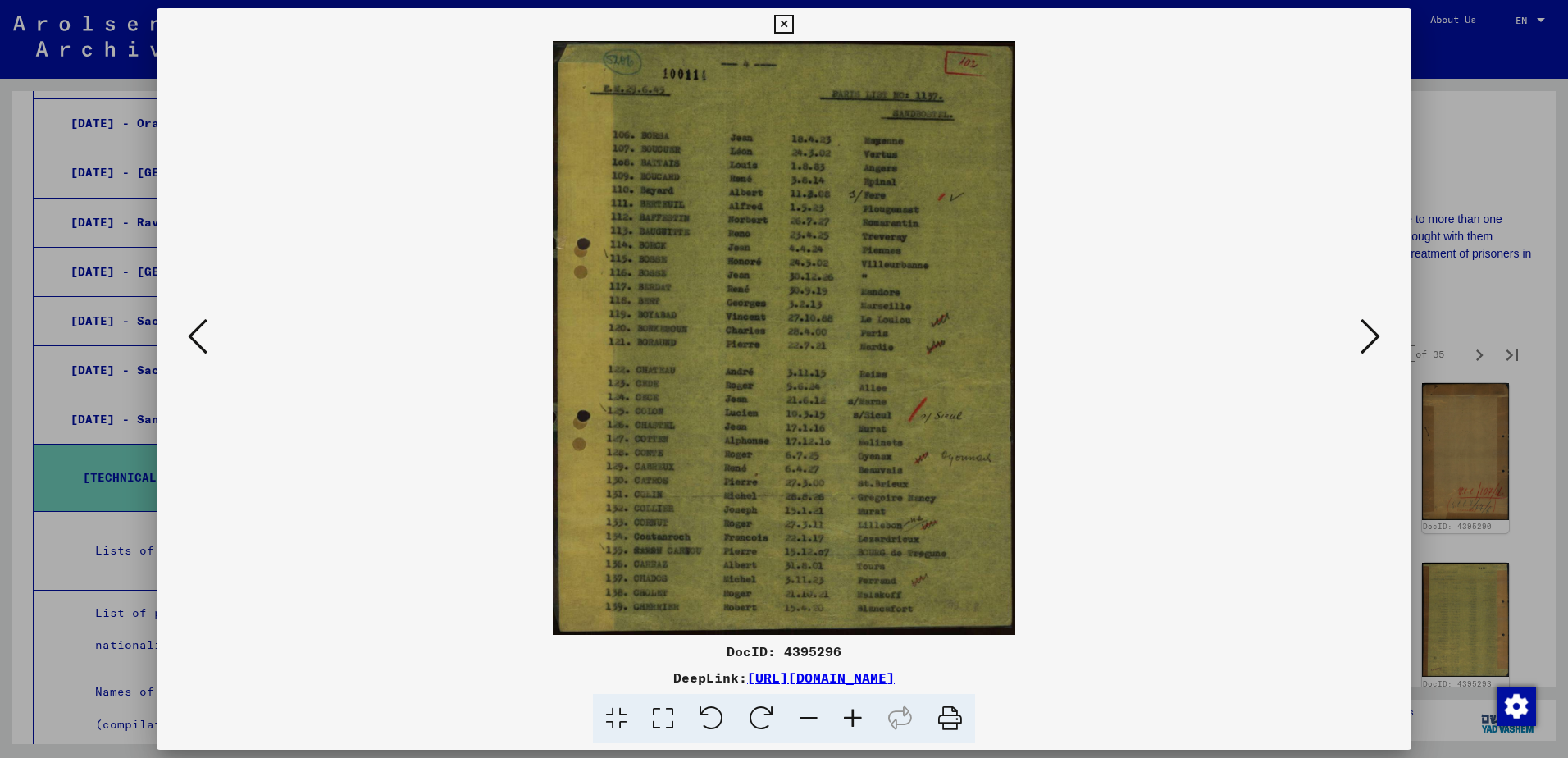
click at [1367, 336] on icon at bounding box center [1371, 336] width 20 height 39
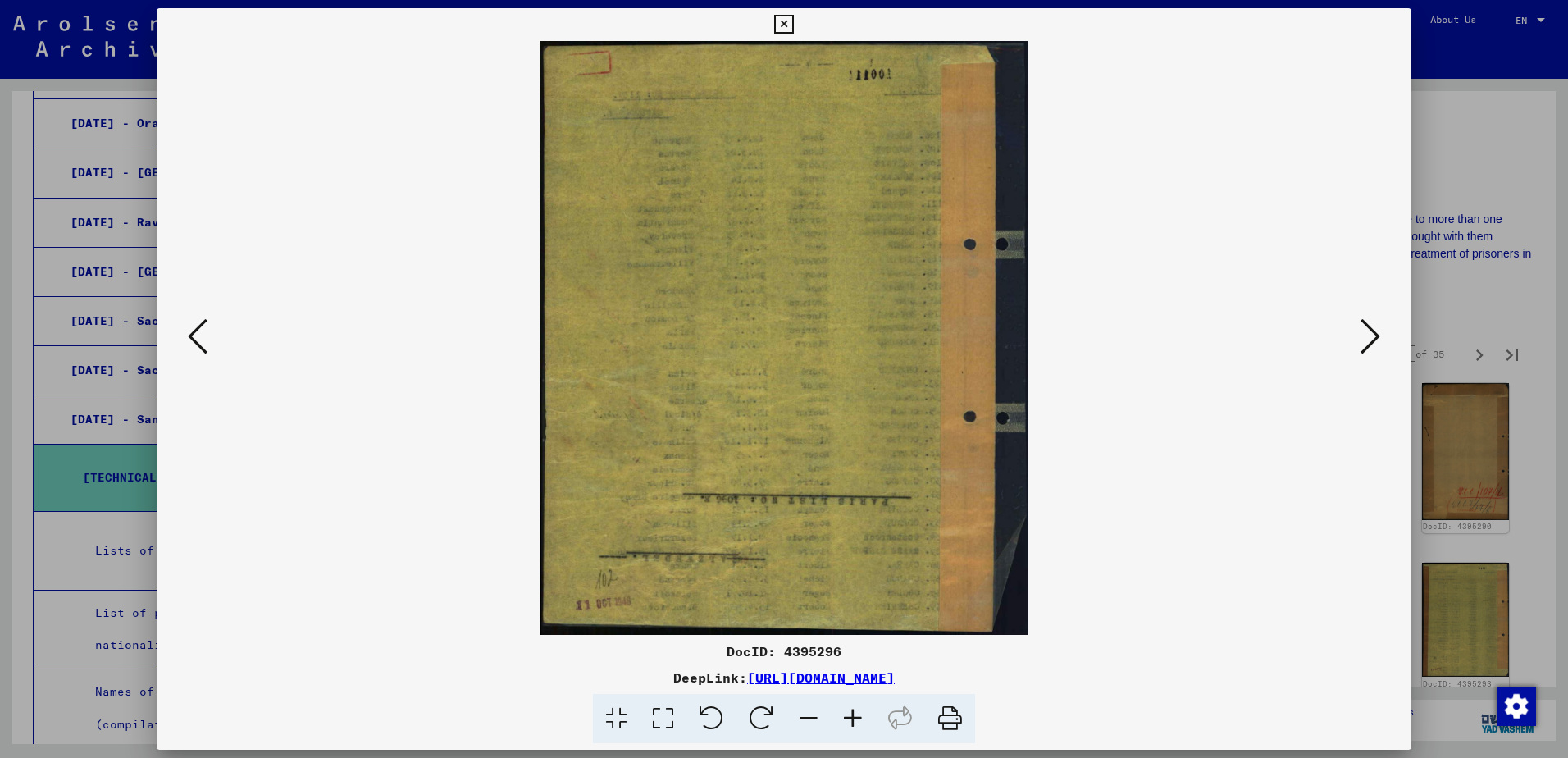
click at [1367, 336] on icon at bounding box center [1371, 336] width 20 height 39
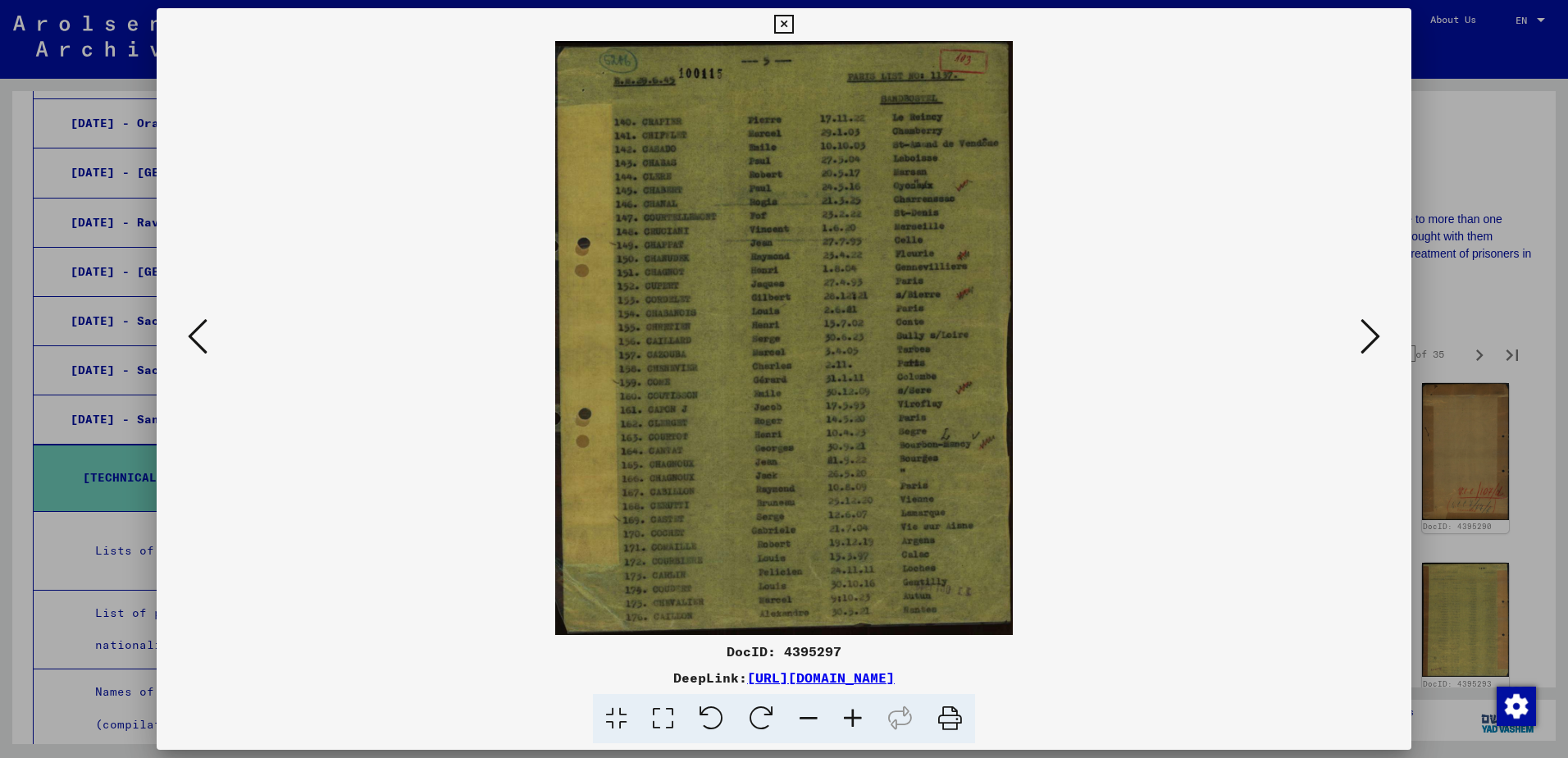
click at [1367, 336] on icon at bounding box center [1371, 336] width 20 height 39
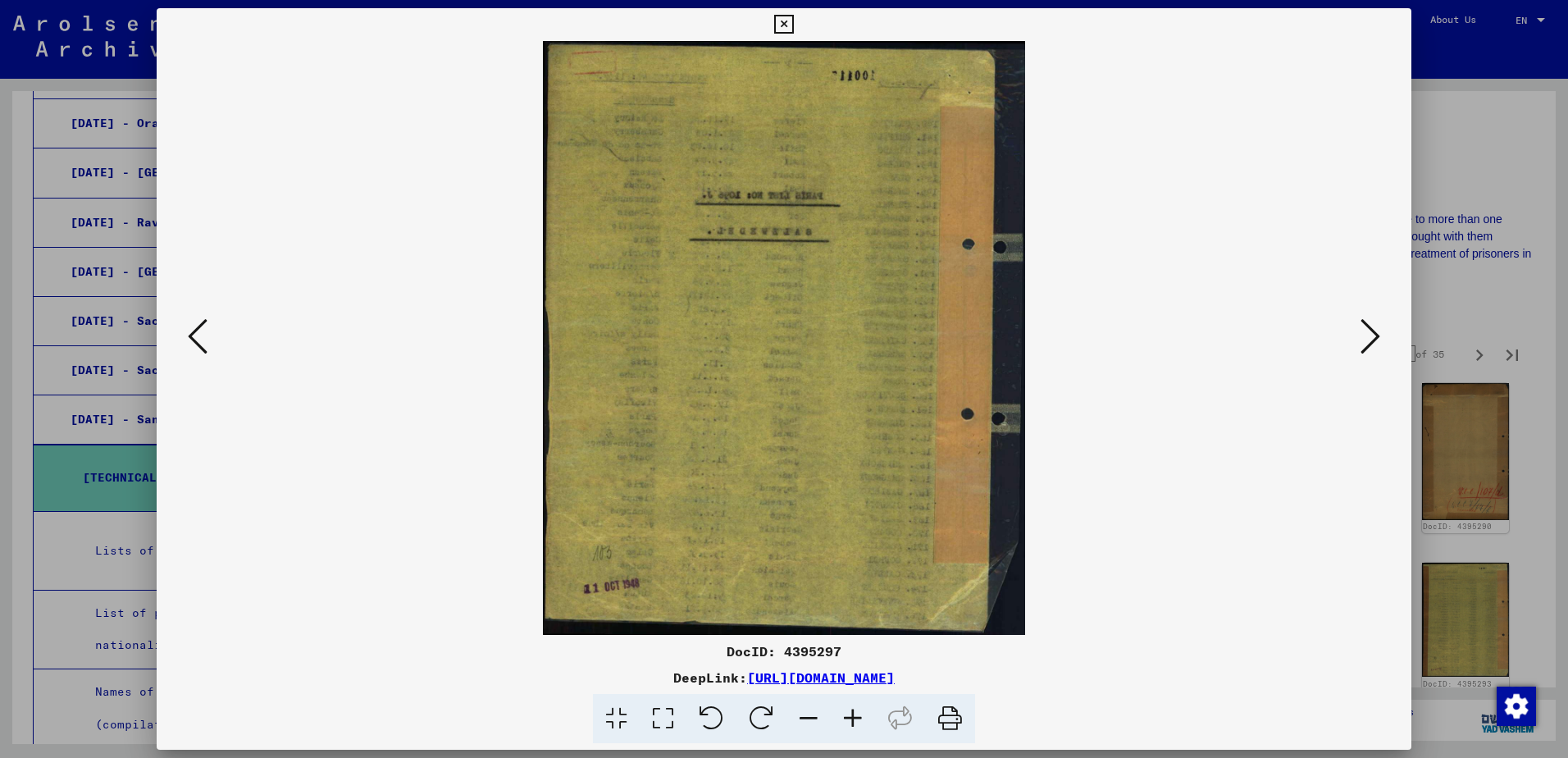
click at [1367, 337] on icon at bounding box center [1371, 336] width 20 height 39
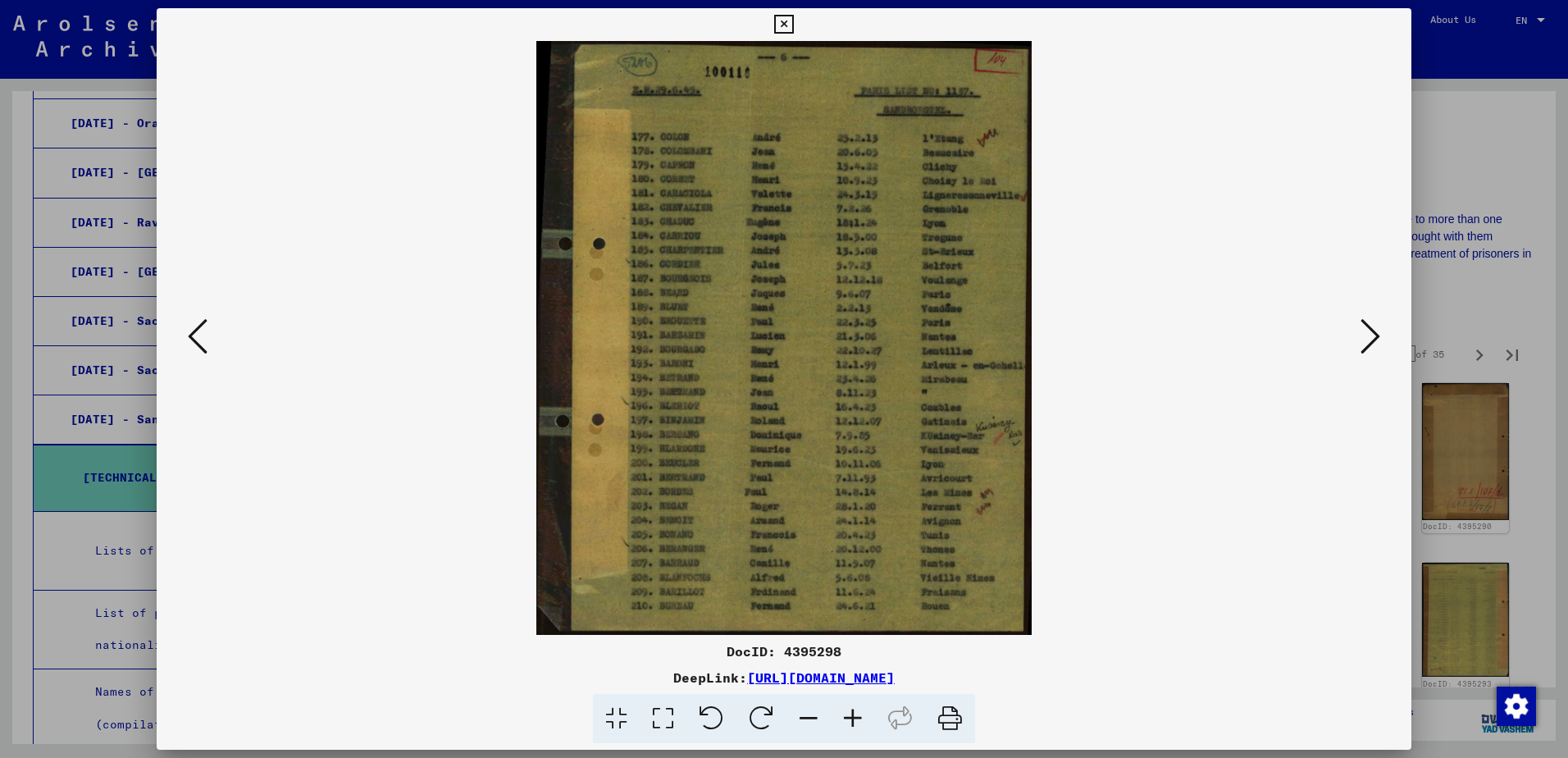
click at [1367, 338] on icon at bounding box center [1371, 336] width 20 height 39
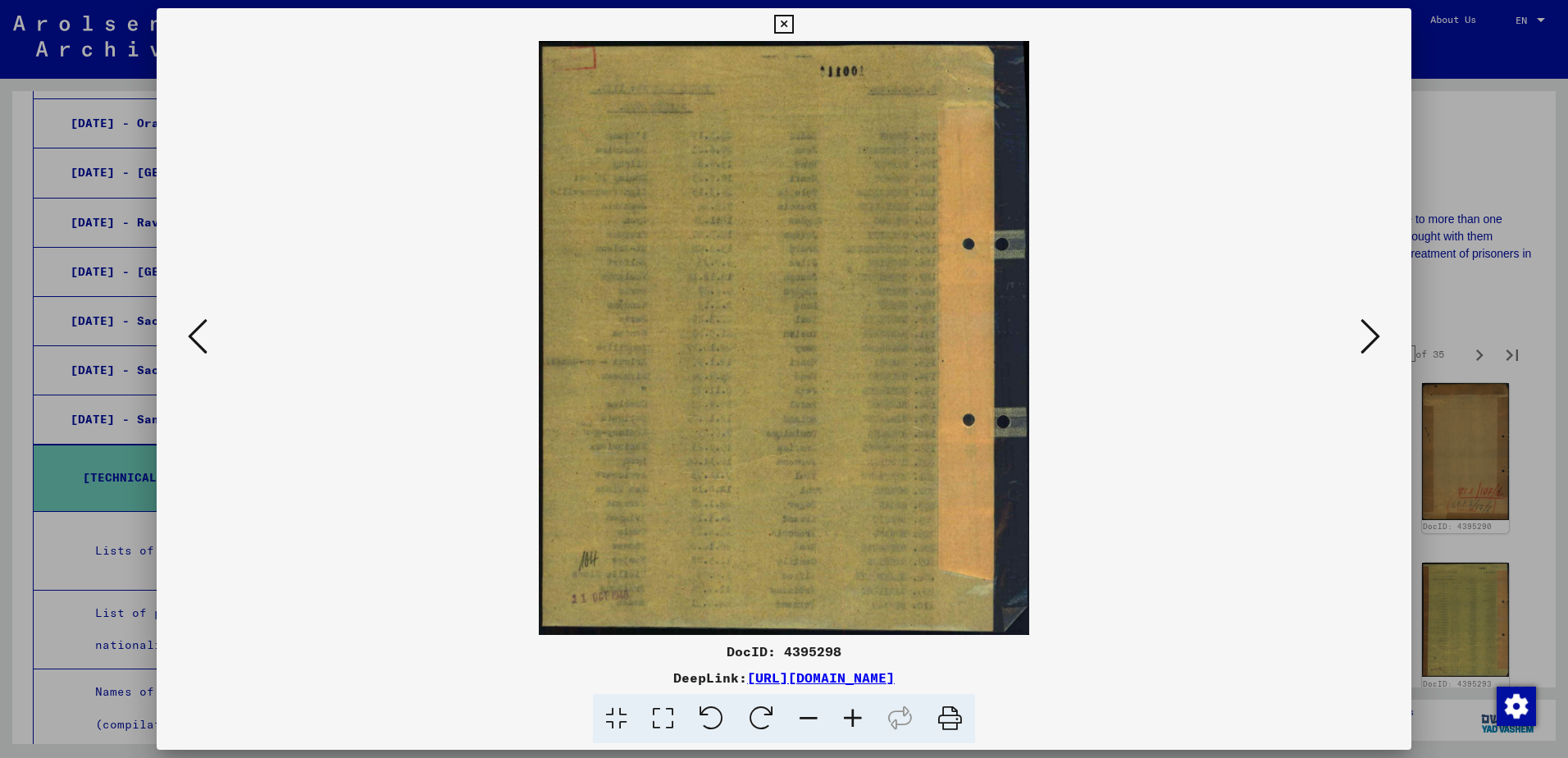
click at [1367, 339] on icon at bounding box center [1371, 336] width 20 height 39
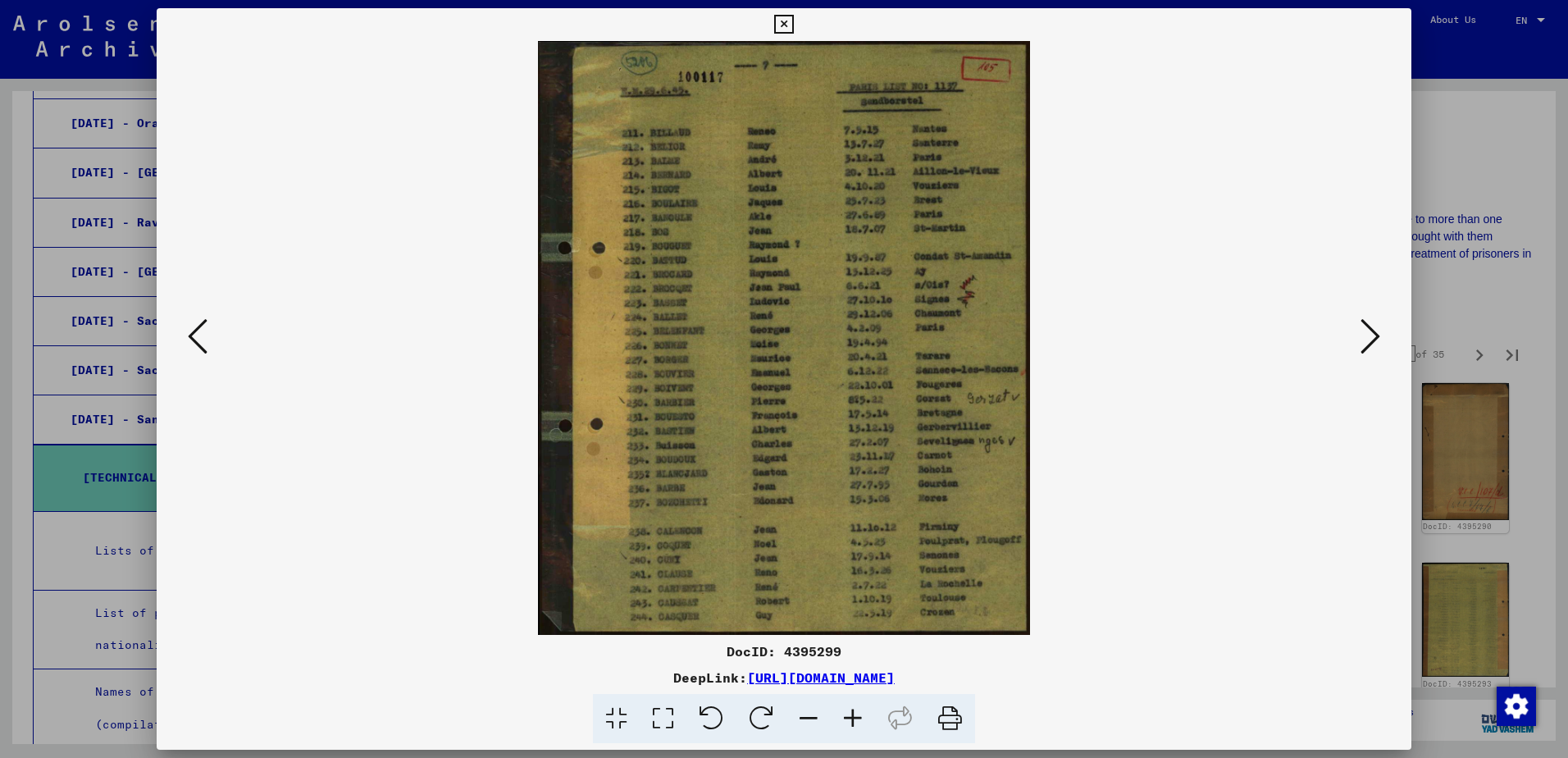
click at [1367, 339] on icon at bounding box center [1371, 336] width 20 height 39
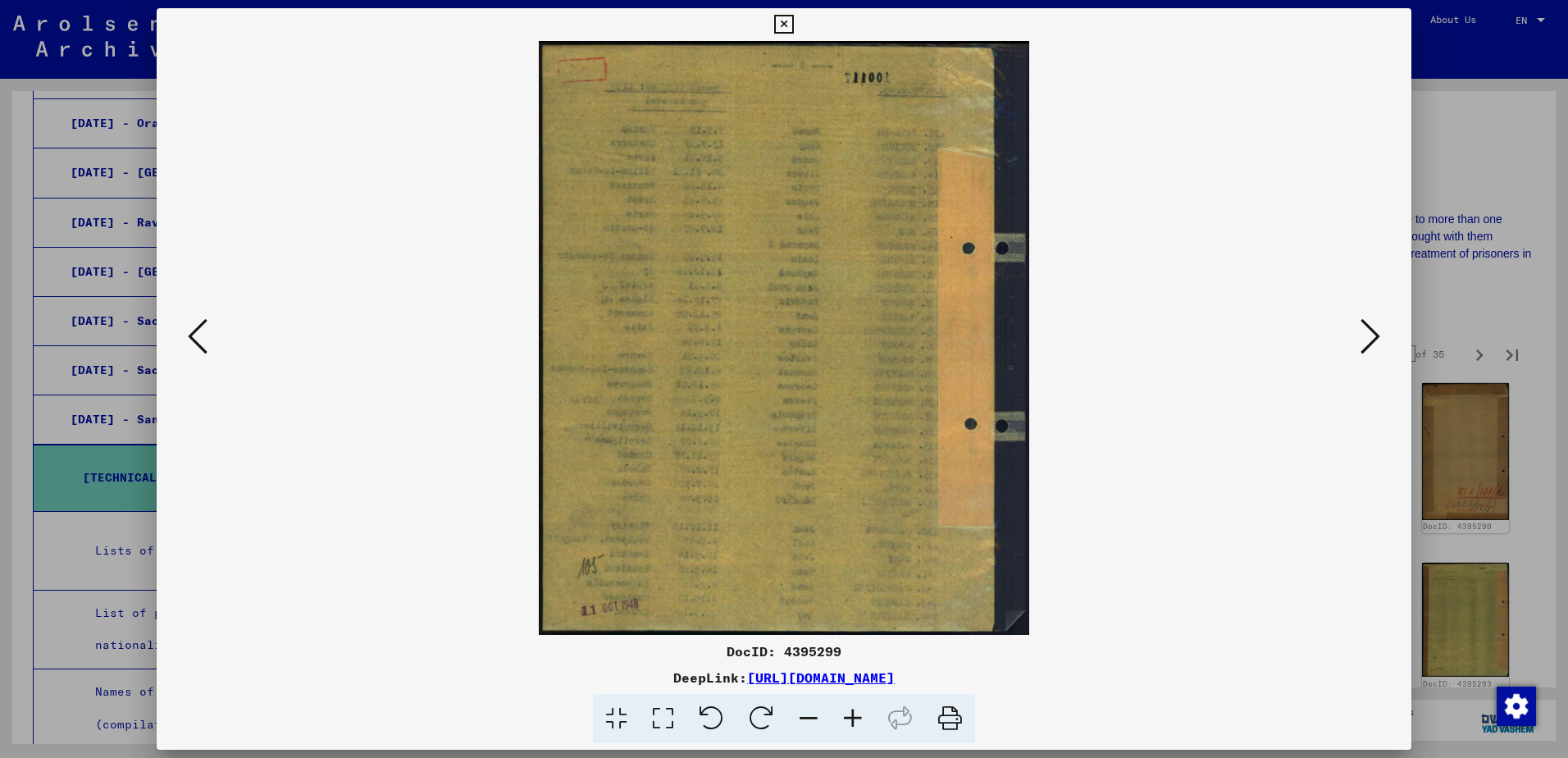
click at [1367, 339] on icon at bounding box center [1371, 336] width 20 height 39
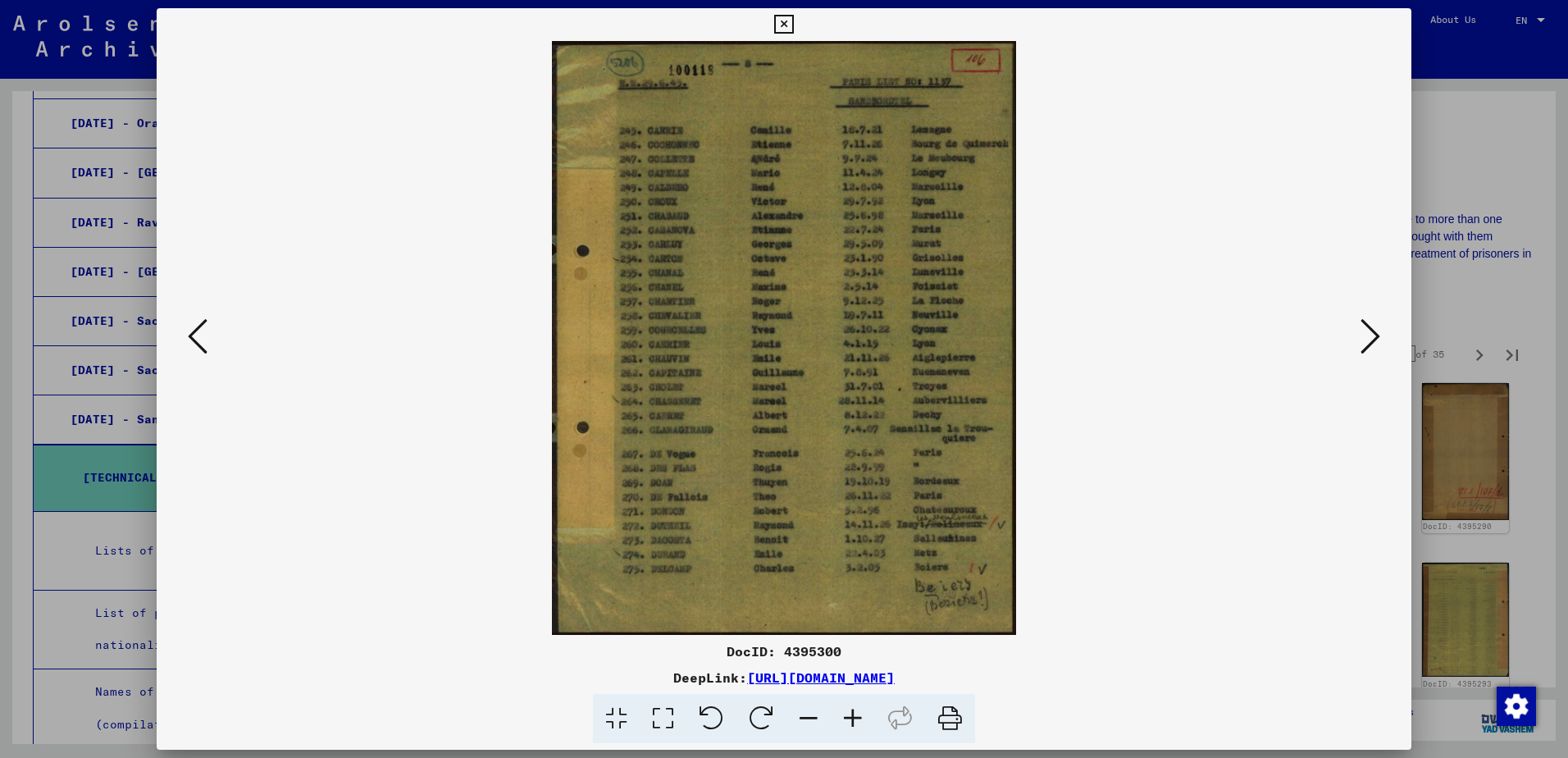
click at [1367, 339] on icon at bounding box center [1371, 336] width 20 height 39
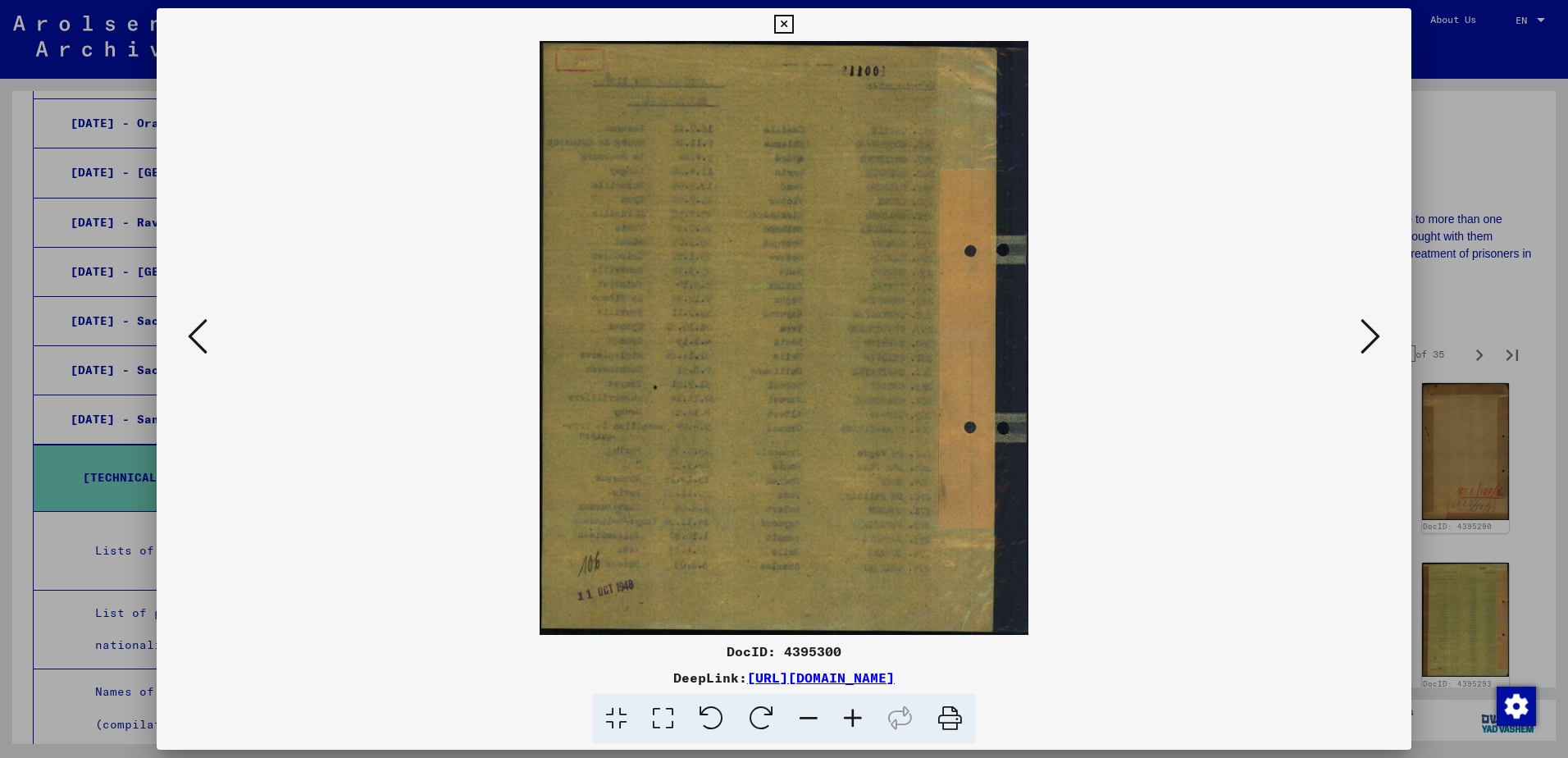
click at [1367, 339] on icon at bounding box center [1371, 336] width 20 height 39
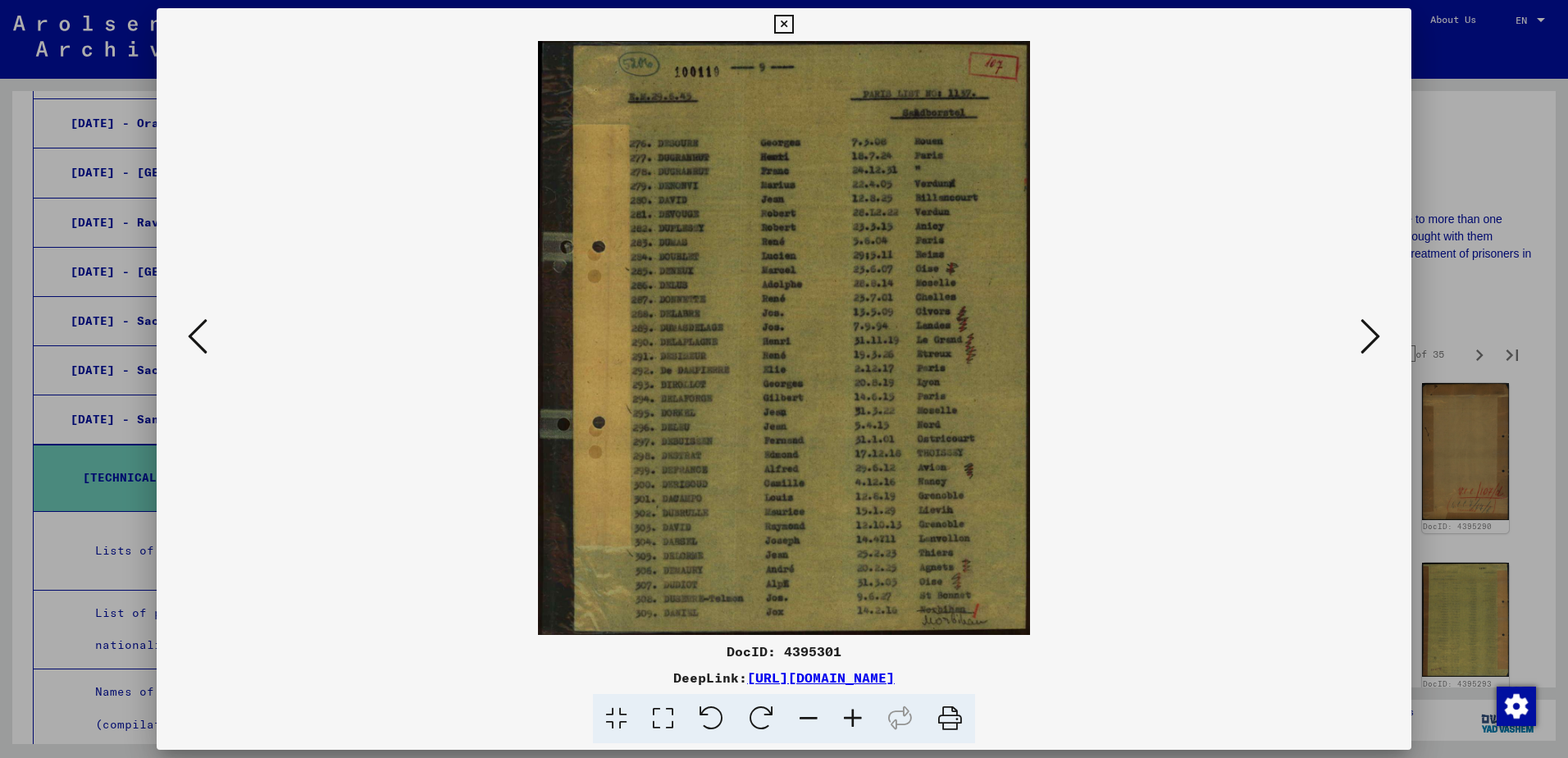
click at [1367, 339] on icon at bounding box center [1371, 336] width 20 height 39
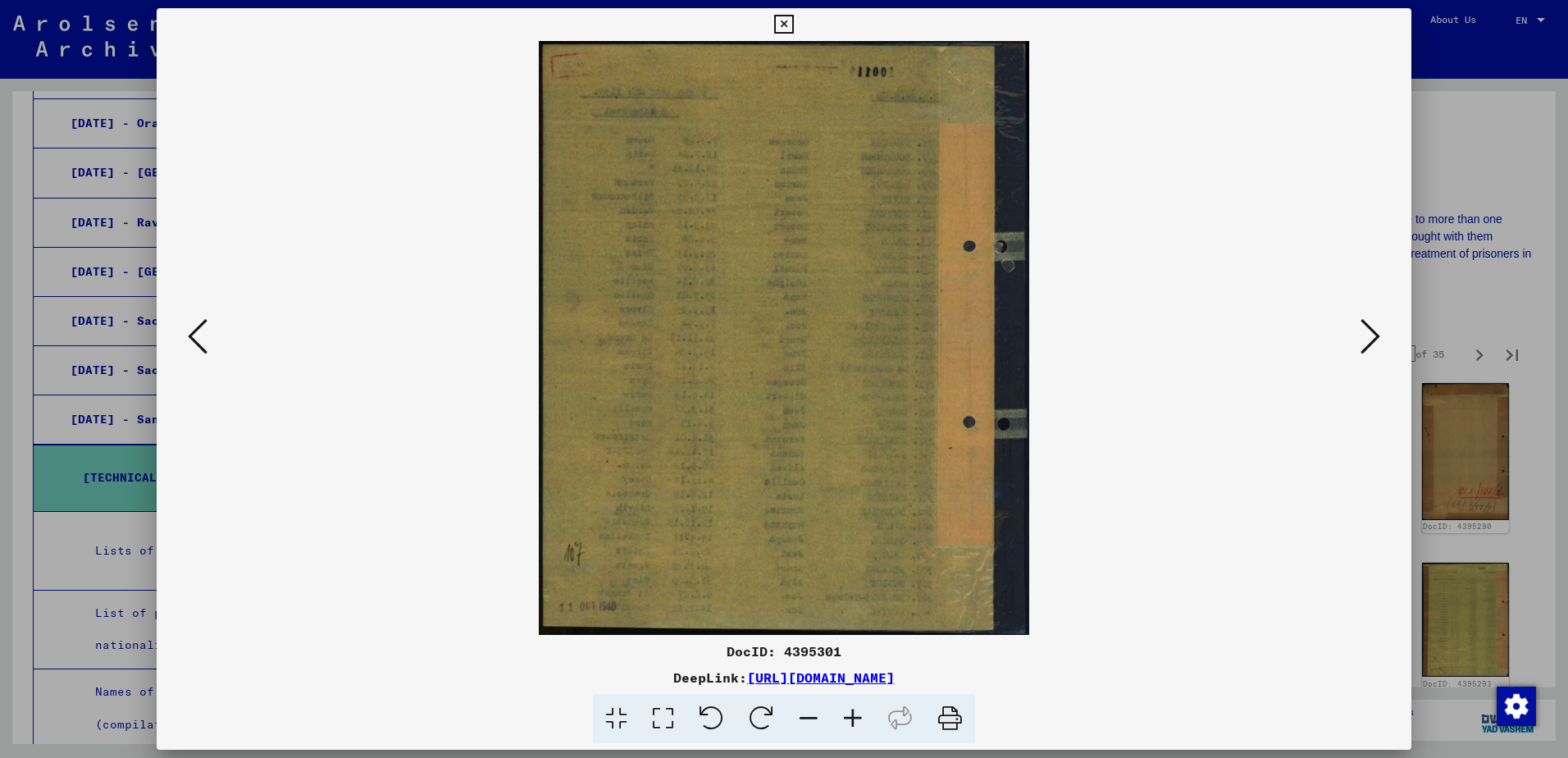
click at [1367, 339] on icon at bounding box center [1371, 336] width 20 height 39
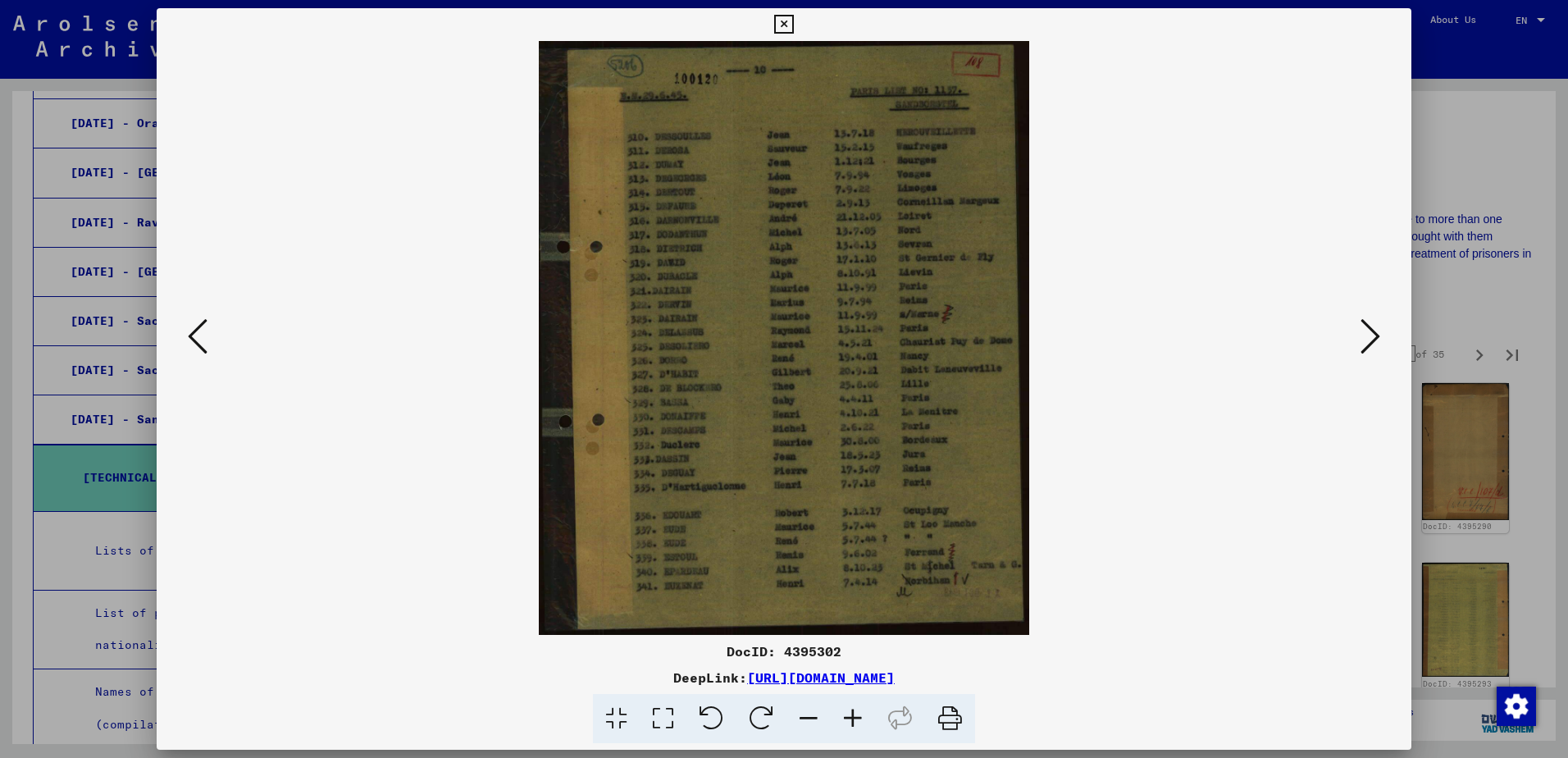
click at [1367, 339] on icon at bounding box center [1371, 336] width 20 height 39
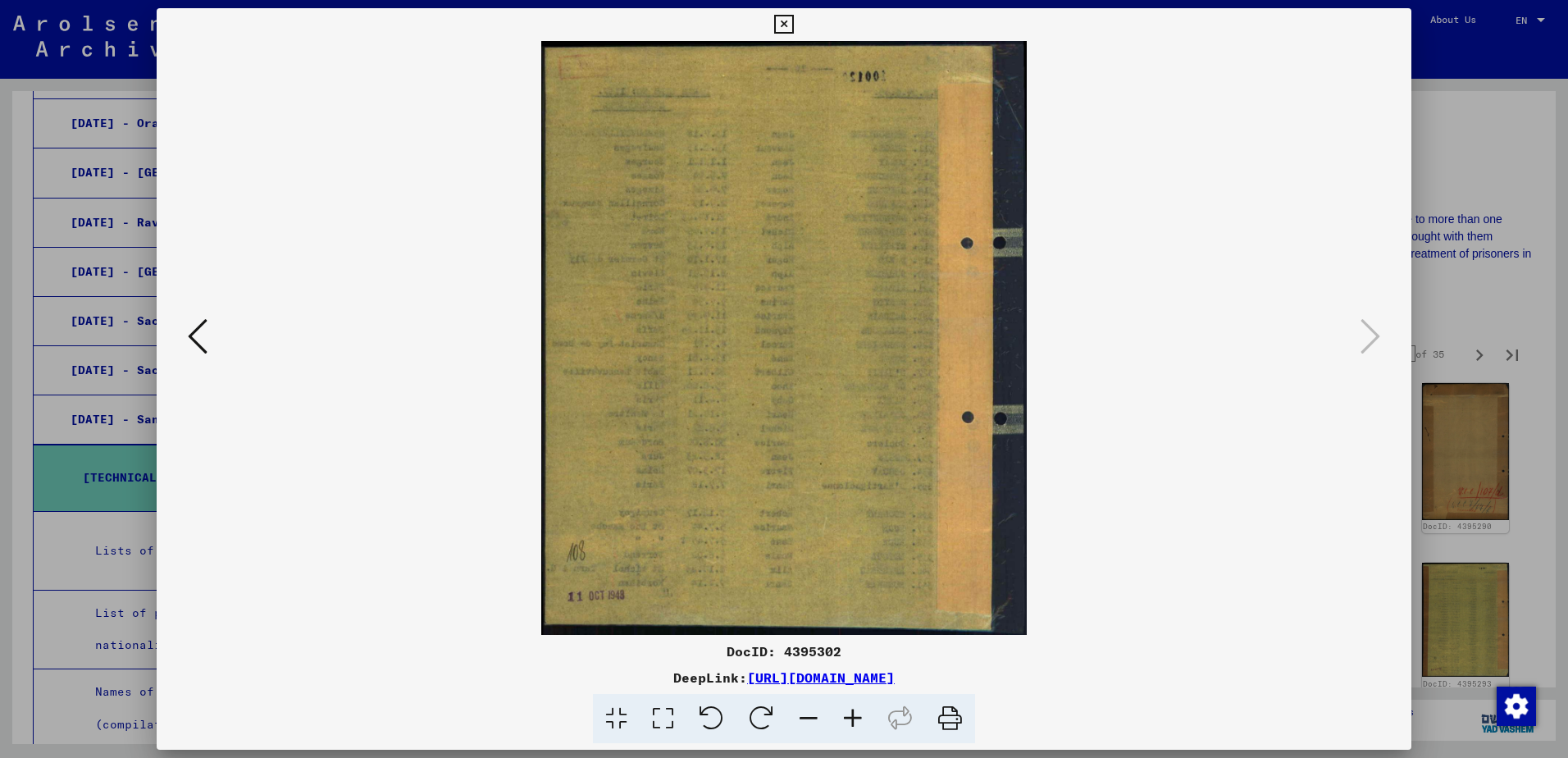
click at [1489, 129] on div at bounding box center [784, 379] width 1568 height 758
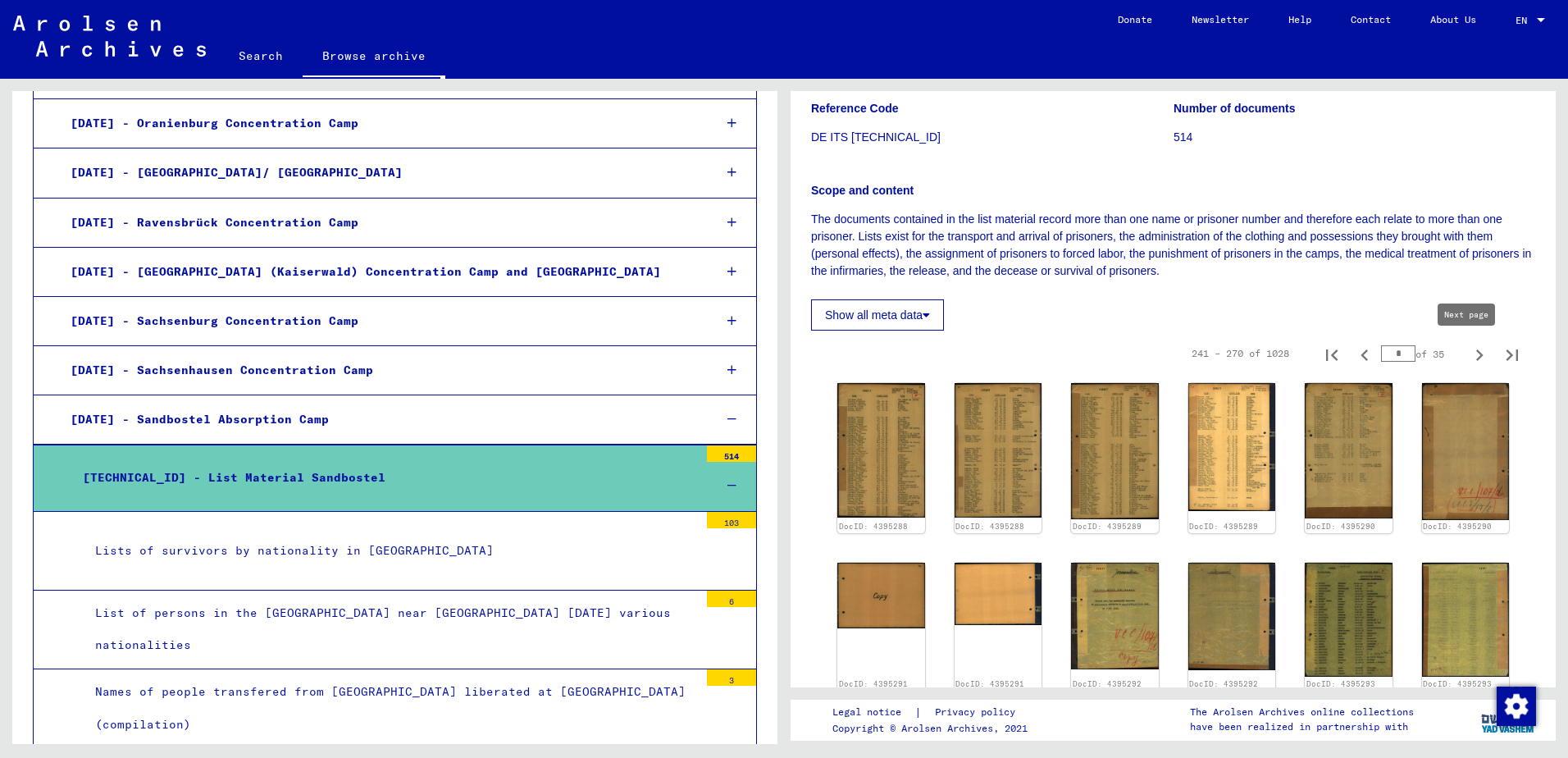
click at [1476, 356] on icon "Next page" at bounding box center [1479, 354] width 7 height 12
type input "**"
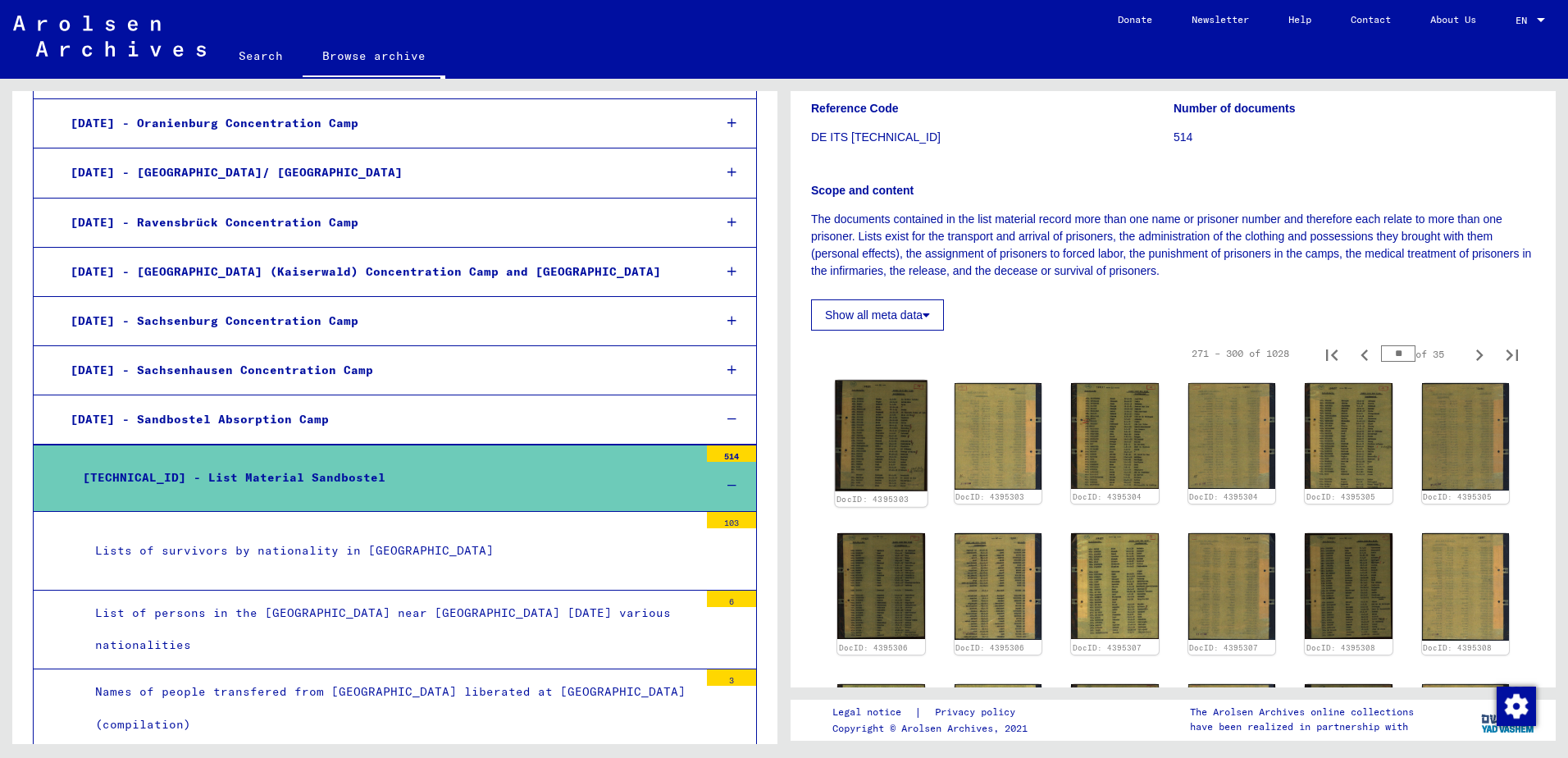
click at [877, 438] on img at bounding box center [881, 435] width 91 height 110
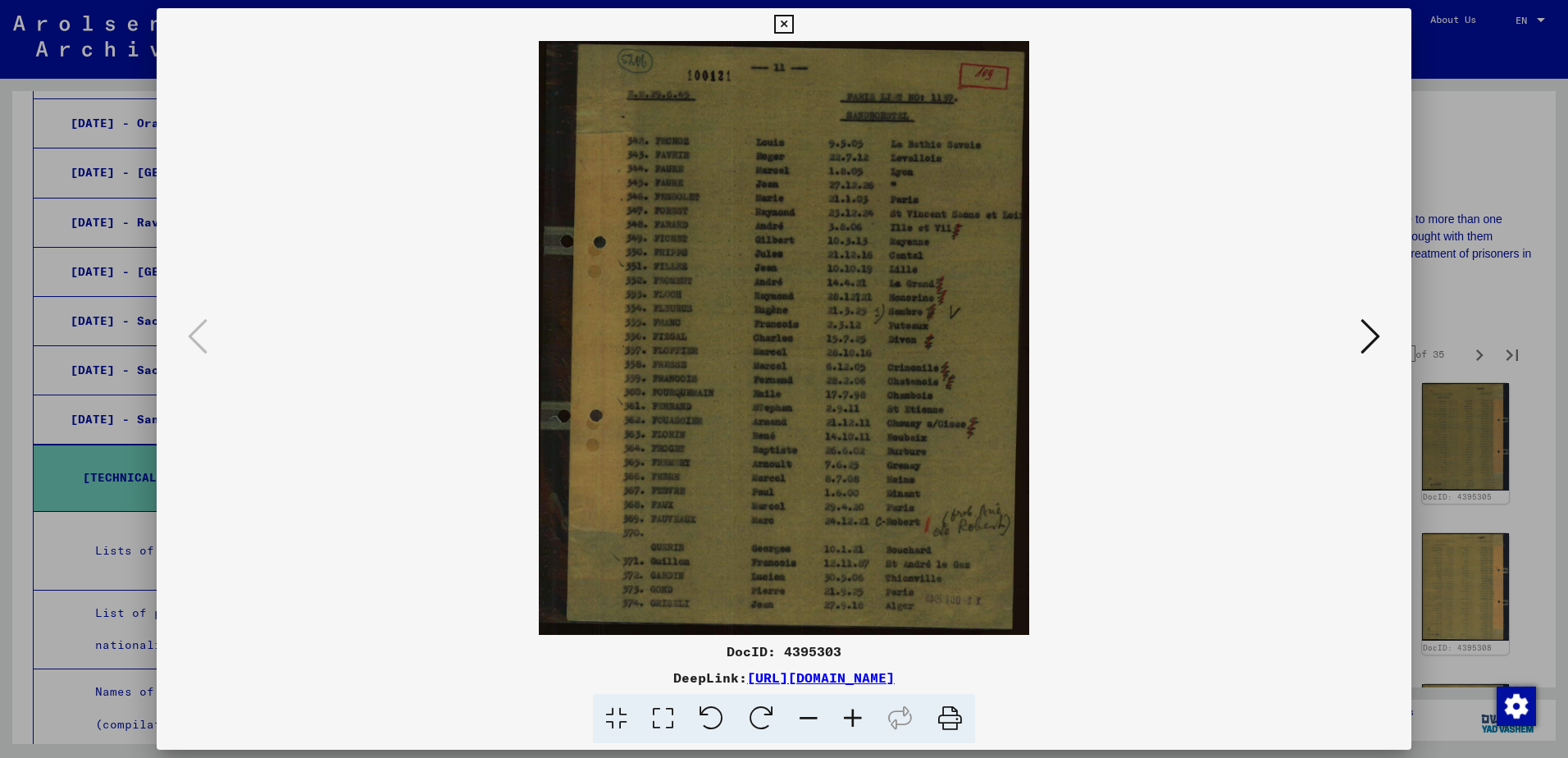
click at [1371, 344] on icon at bounding box center [1371, 336] width 20 height 39
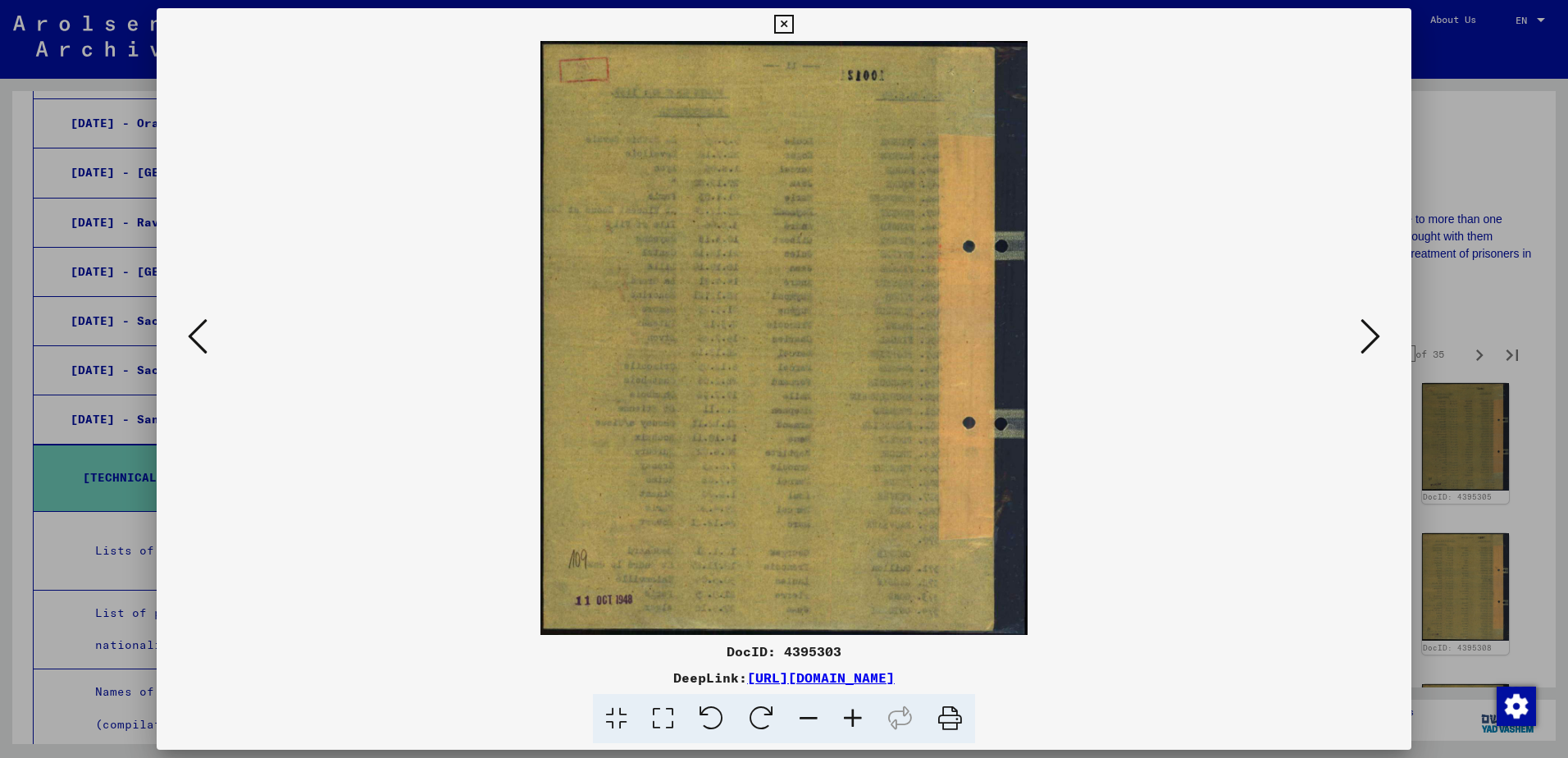
click at [1369, 342] on icon at bounding box center [1371, 336] width 20 height 39
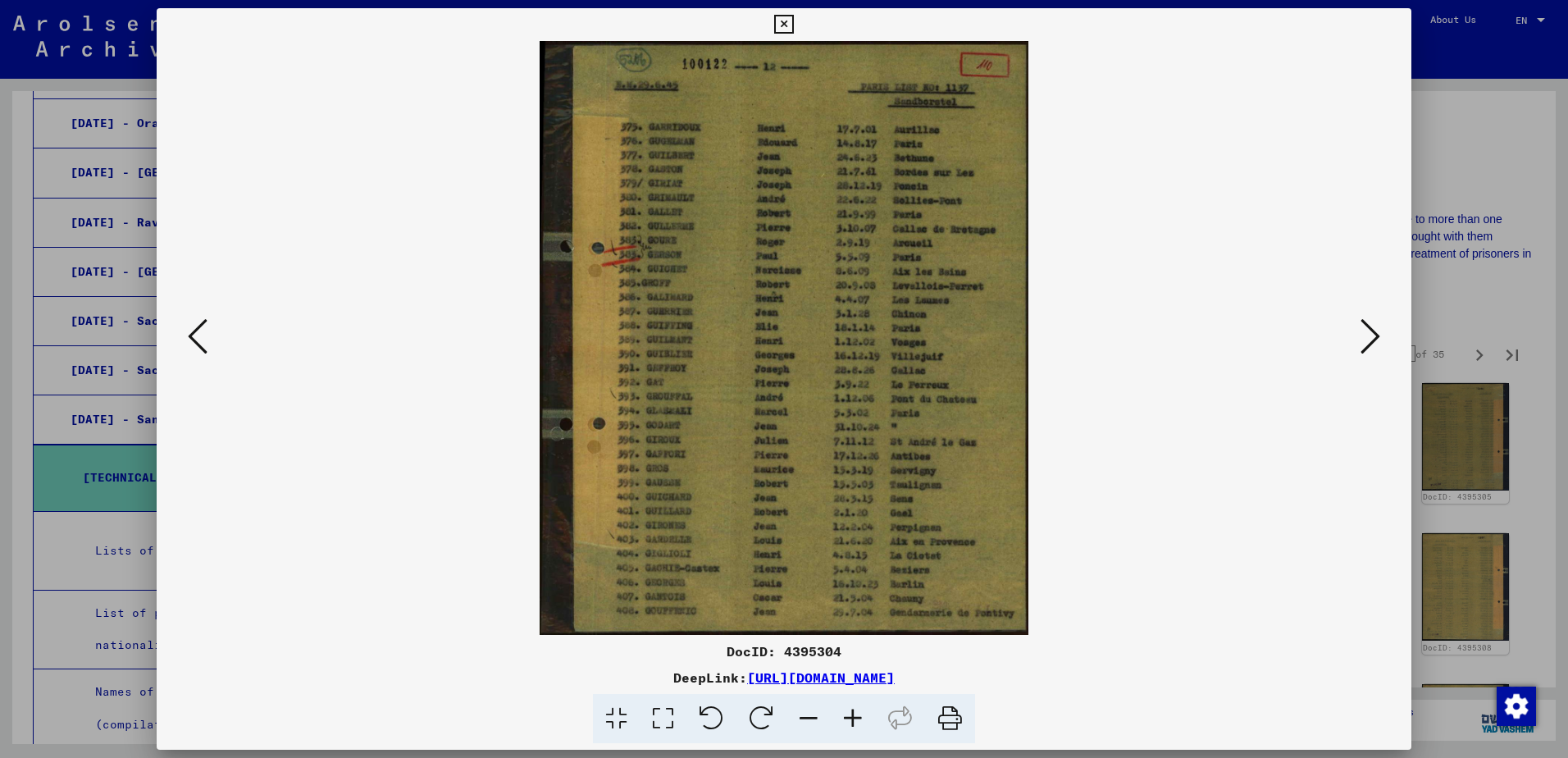
click at [1363, 341] on icon at bounding box center [1371, 336] width 20 height 39
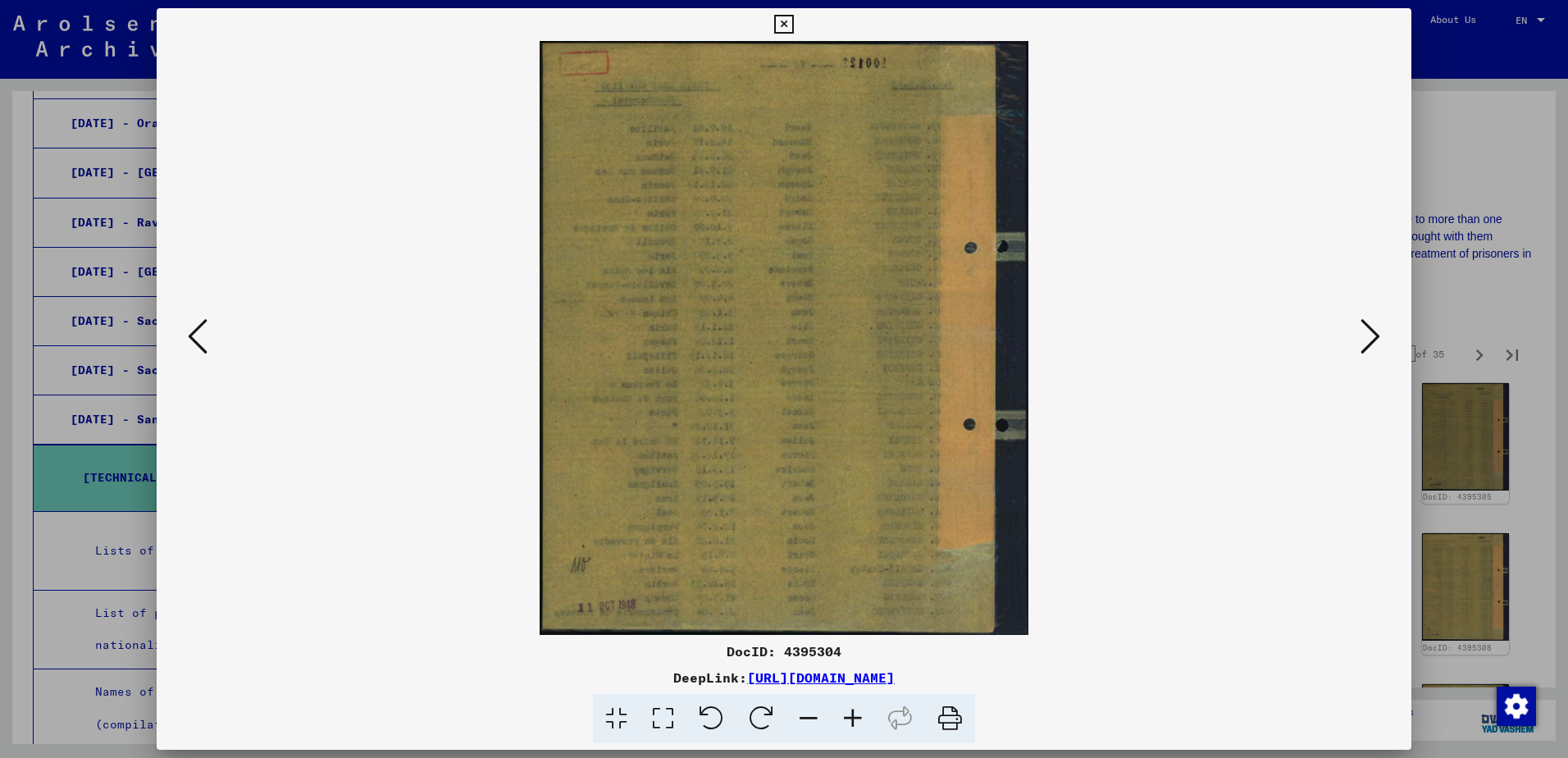
click at [1363, 341] on icon at bounding box center [1371, 336] width 20 height 39
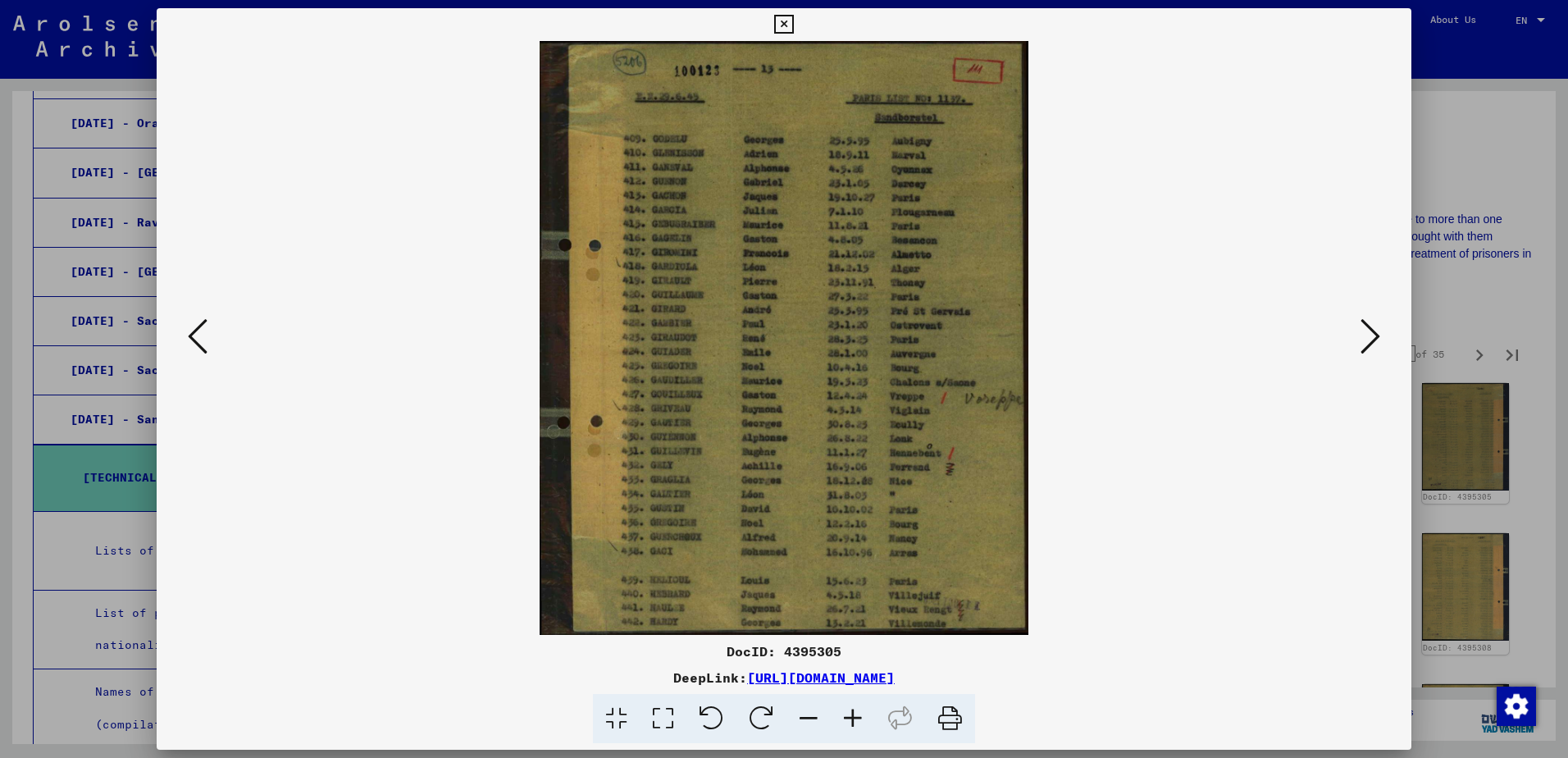
click at [1363, 341] on icon at bounding box center [1371, 336] width 20 height 39
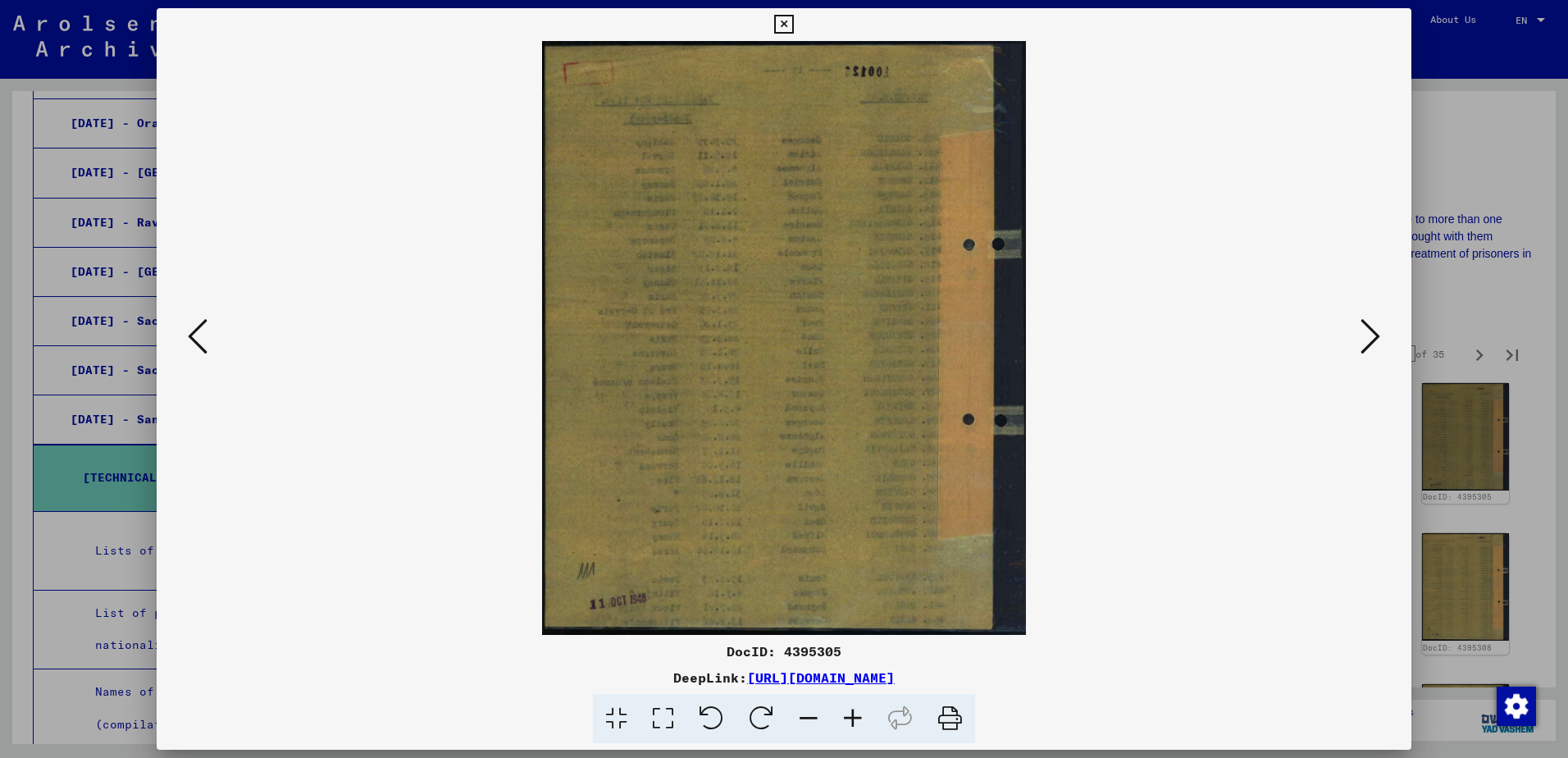
click at [1363, 341] on icon at bounding box center [1371, 336] width 20 height 39
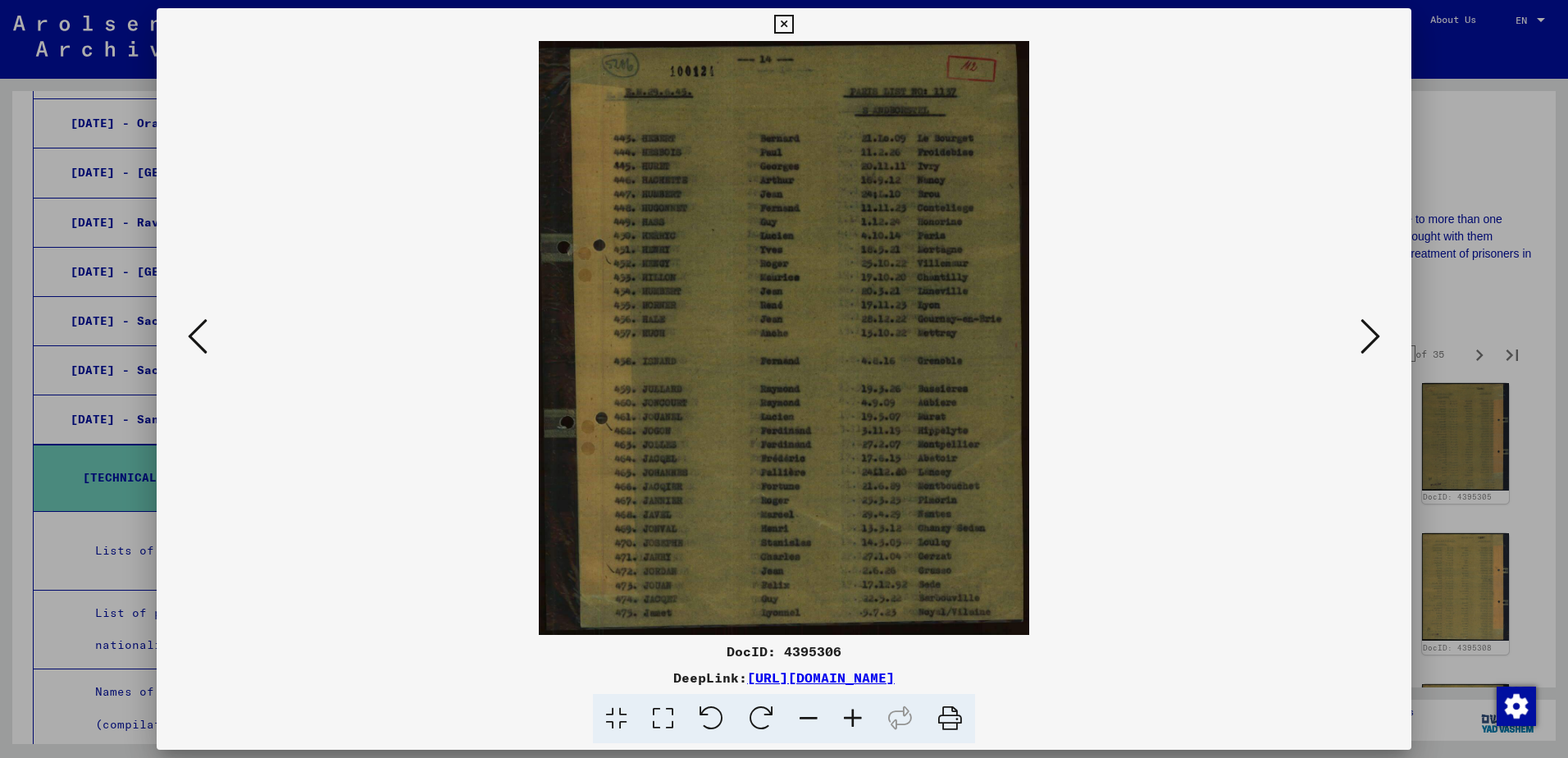
click at [1363, 341] on icon at bounding box center [1371, 336] width 20 height 39
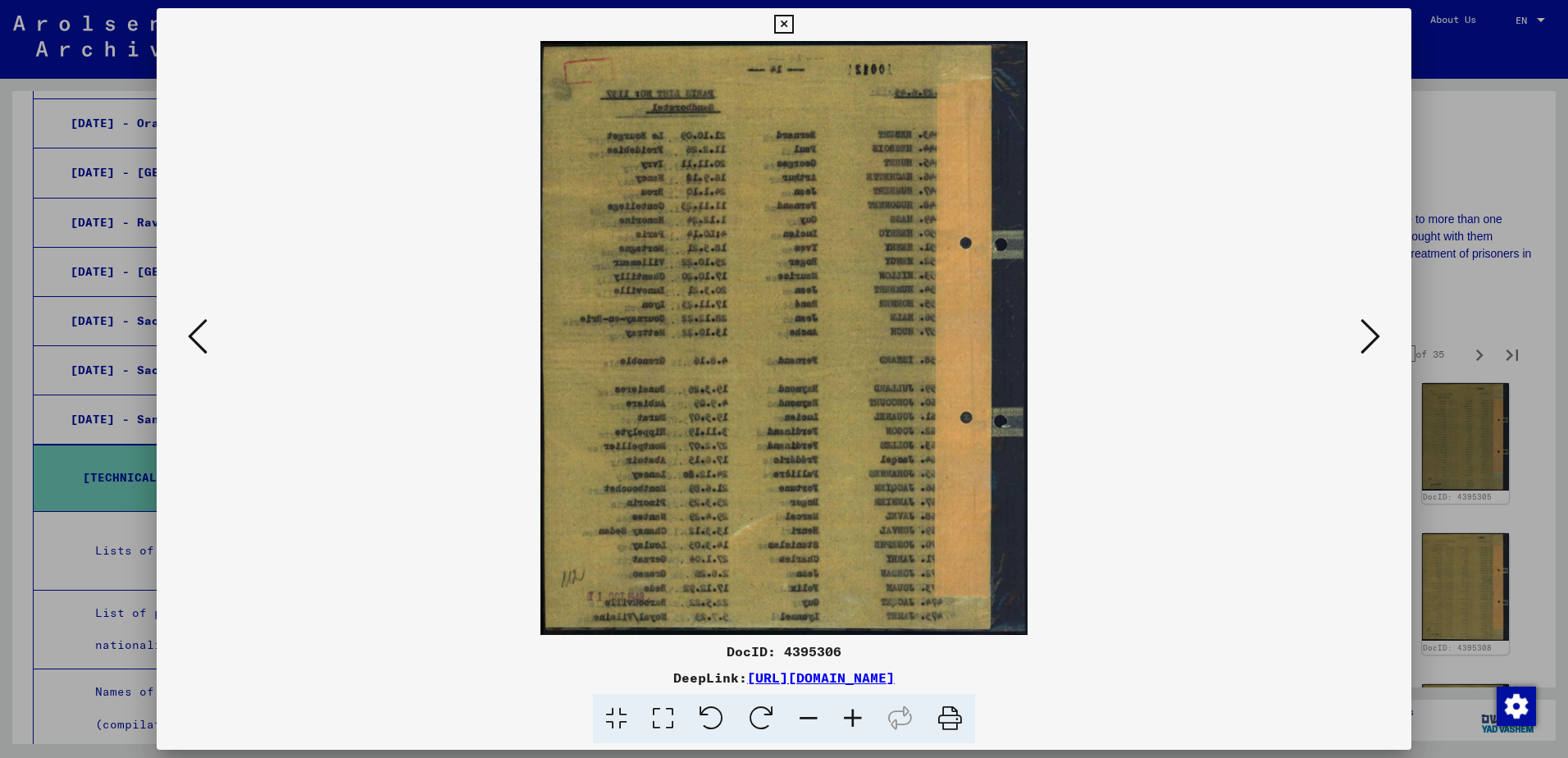
click at [1363, 341] on icon at bounding box center [1371, 336] width 20 height 39
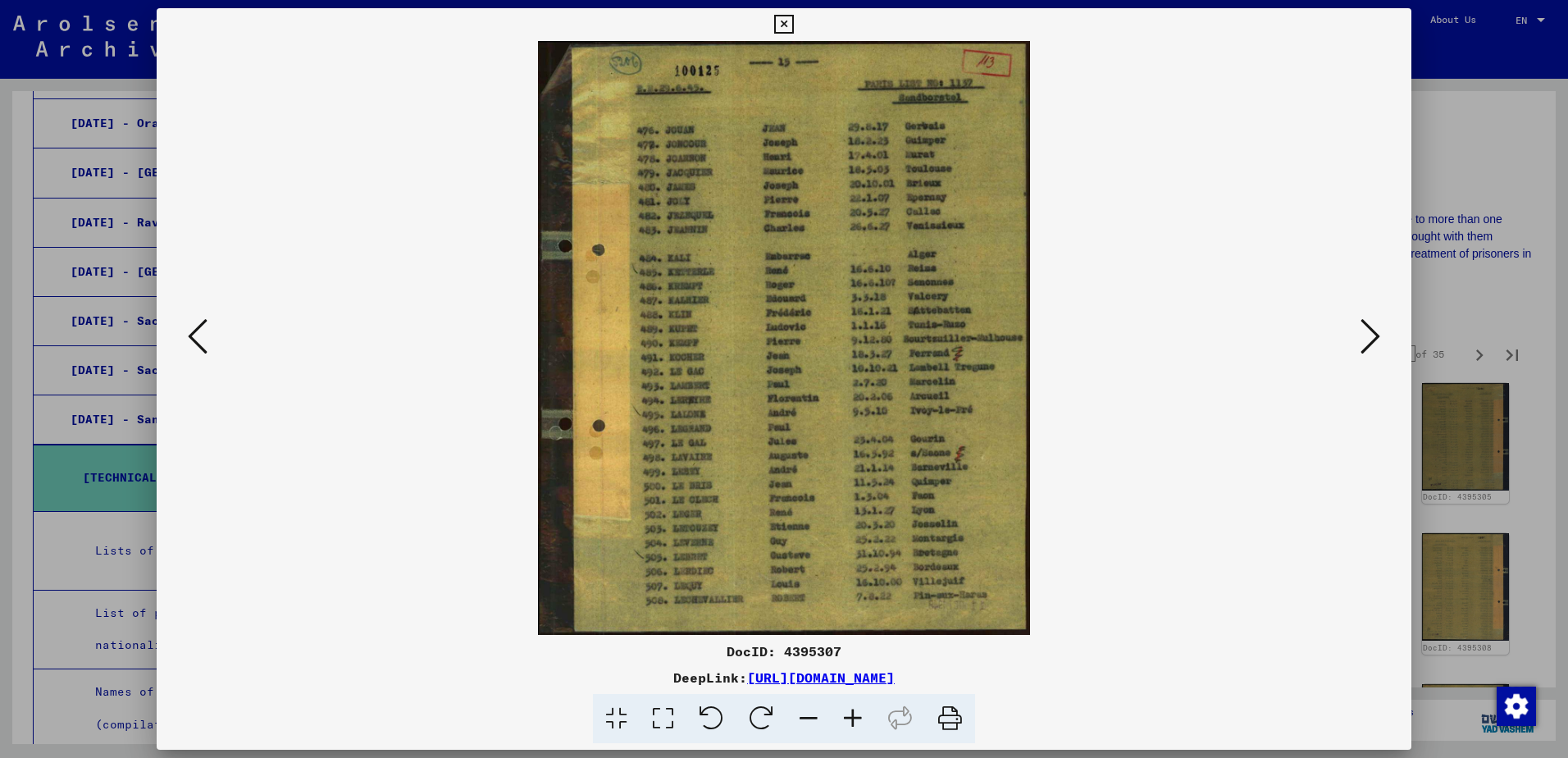
click at [1363, 341] on icon at bounding box center [1371, 336] width 20 height 39
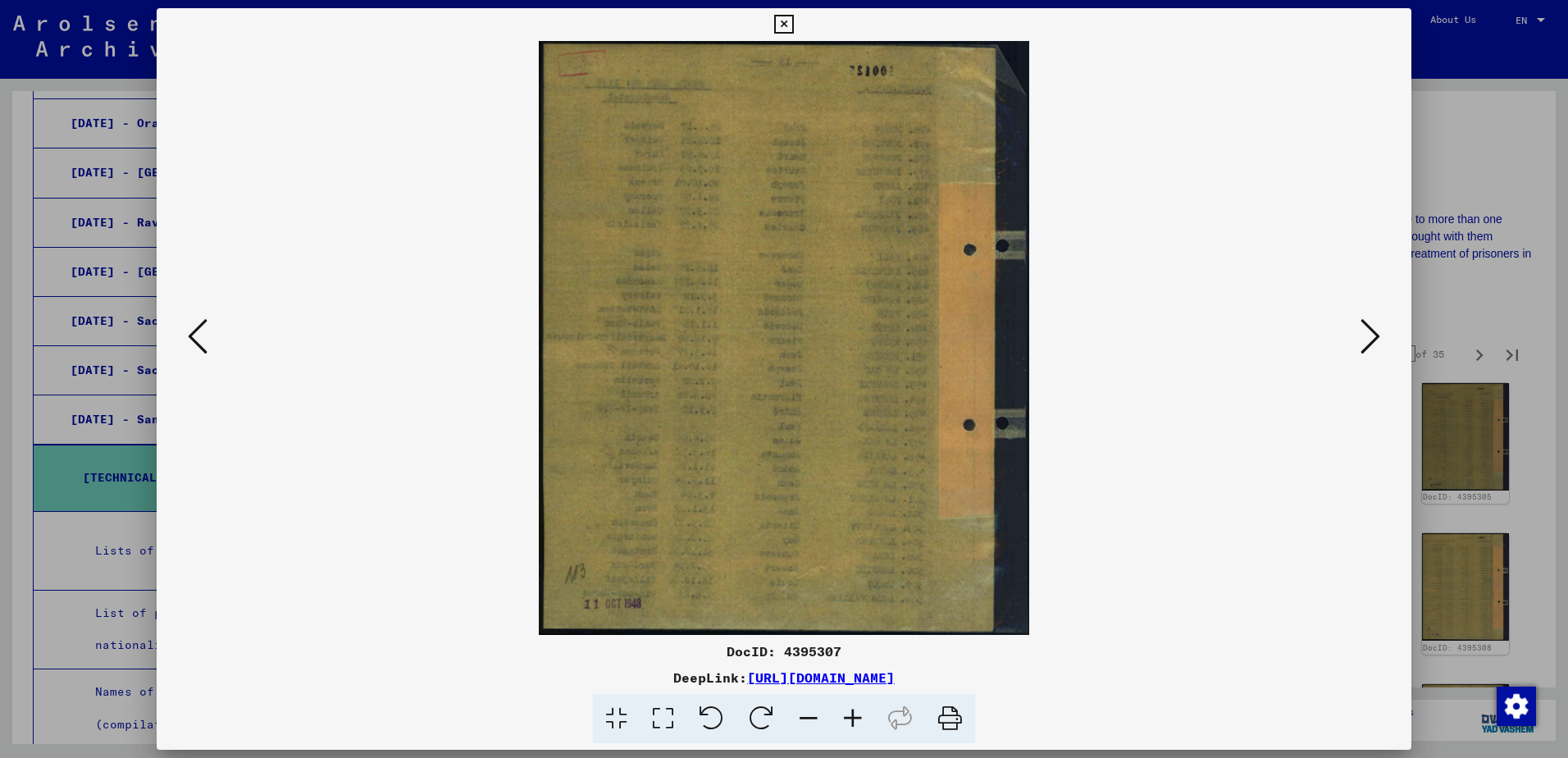
click at [1363, 341] on icon at bounding box center [1371, 336] width 20 height 39
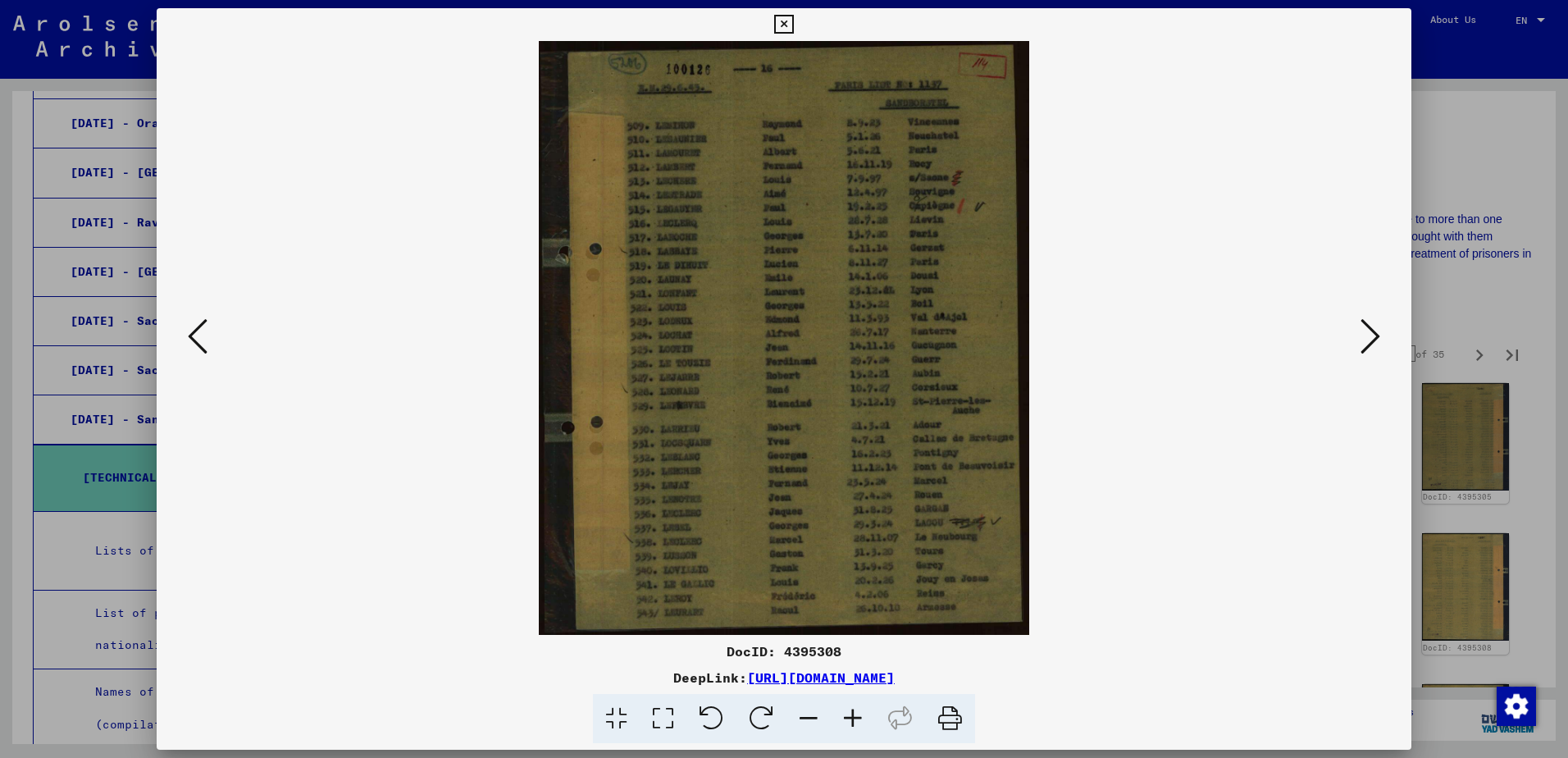
click at [1362, 341] on icon at bounding box center [1371, 336] width 20 height 39
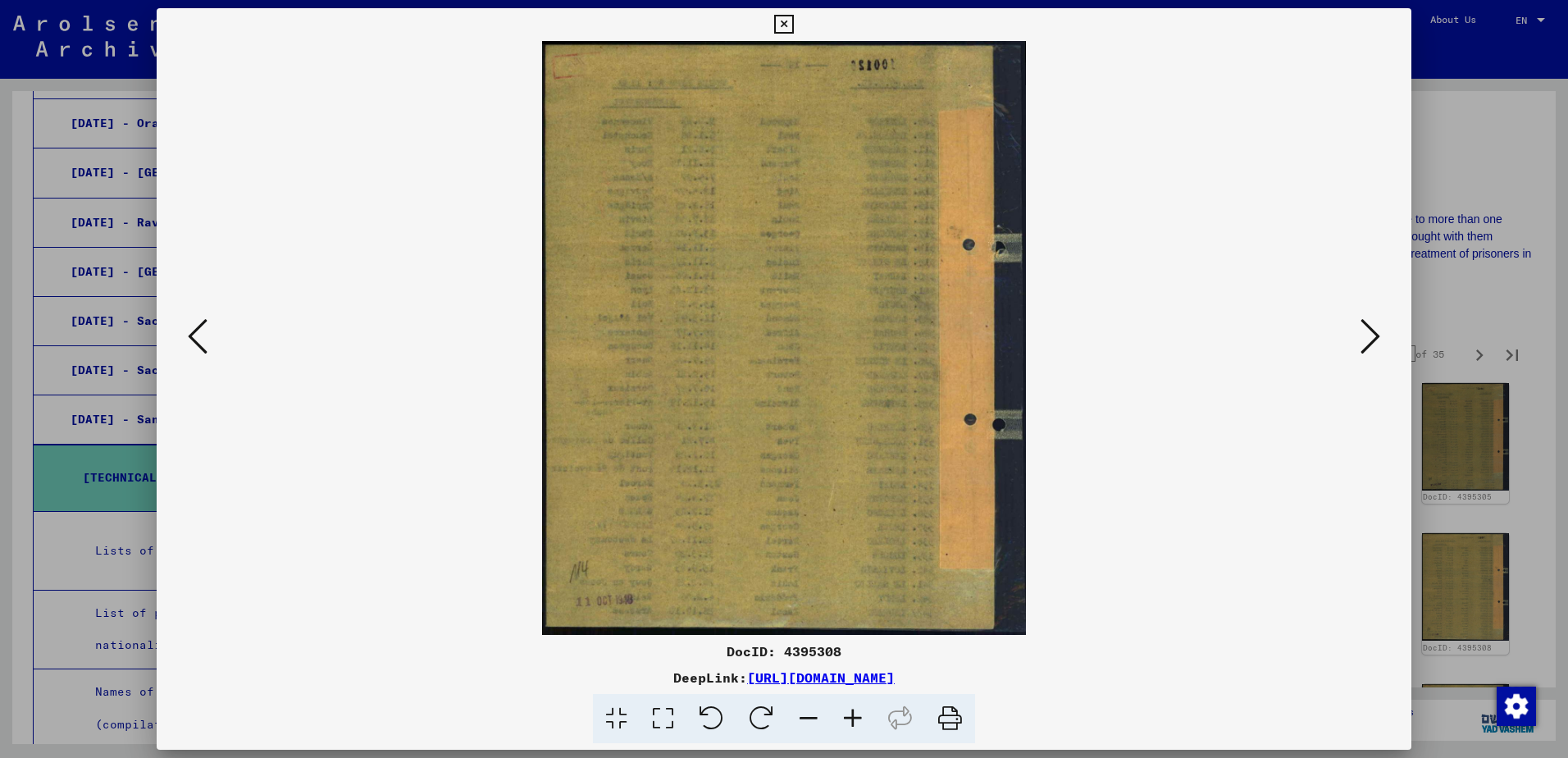
click at [1362, 341] on icon at bounding box center [1371, 336] width 20 height 39
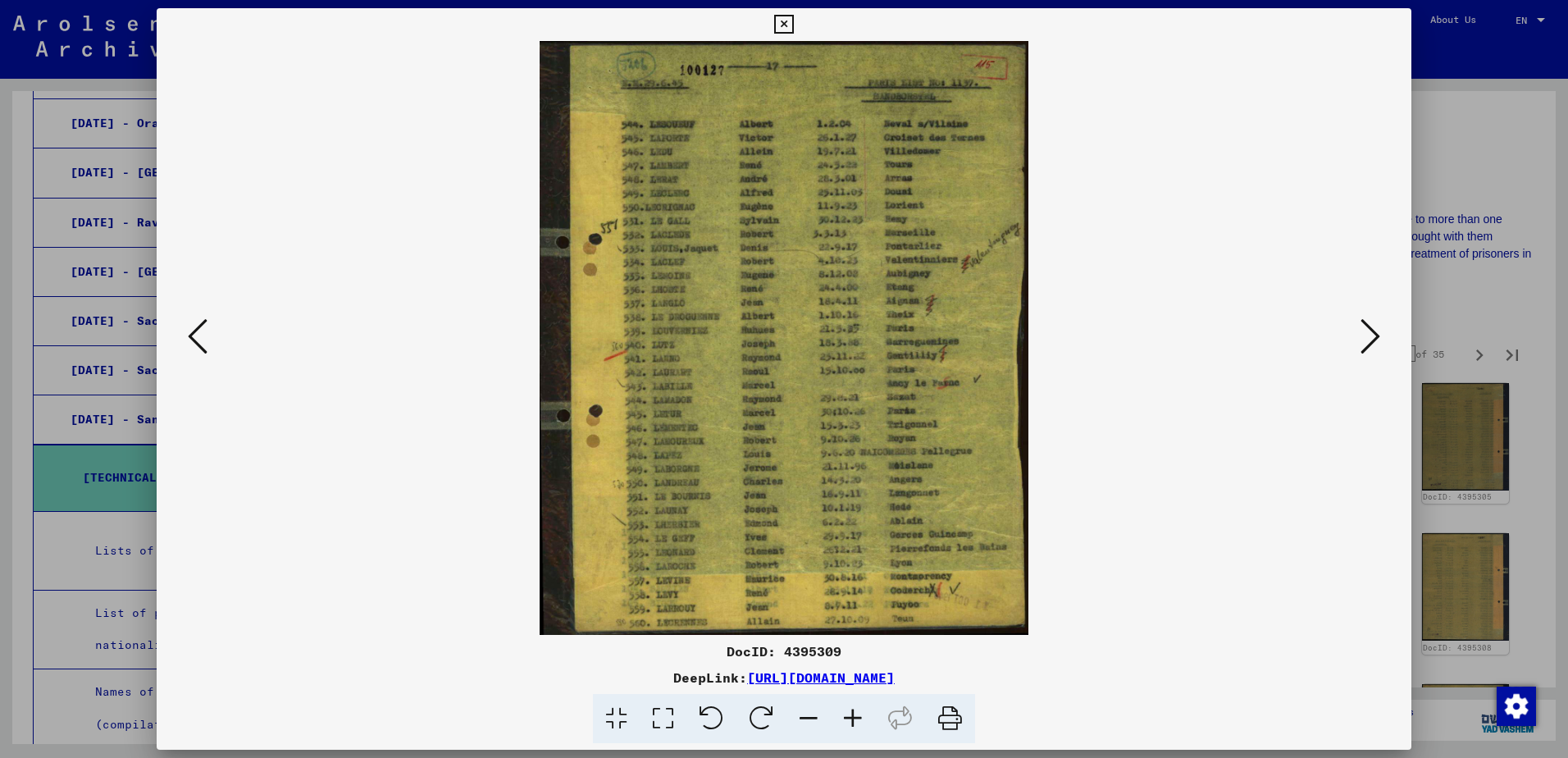
click at [1362, 341] on icon at bounding box center [1371, 336] width 20 height 39
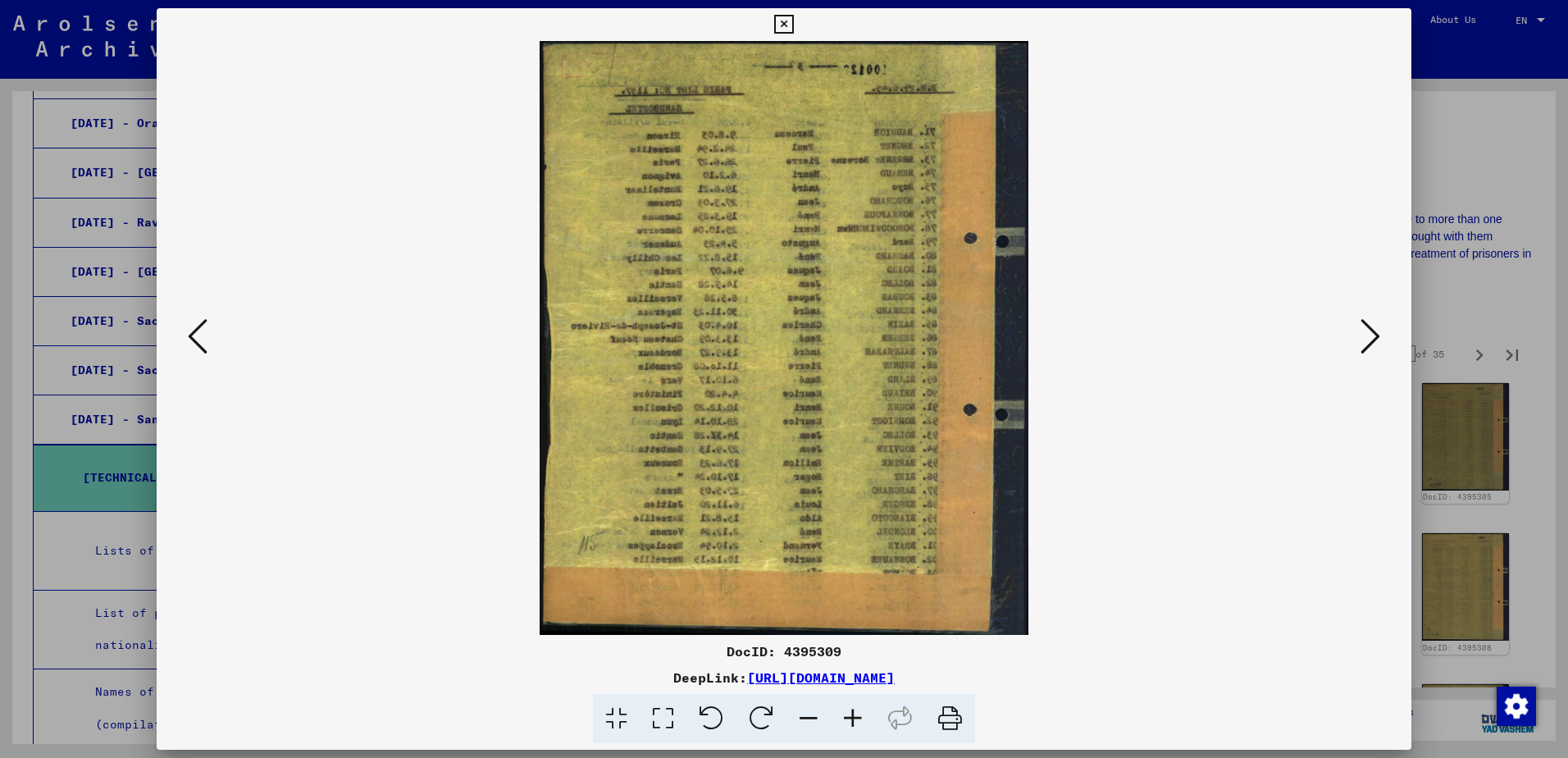
click at [1362, 341] on icon at bounding box center [1371, 336] width 20 height 39
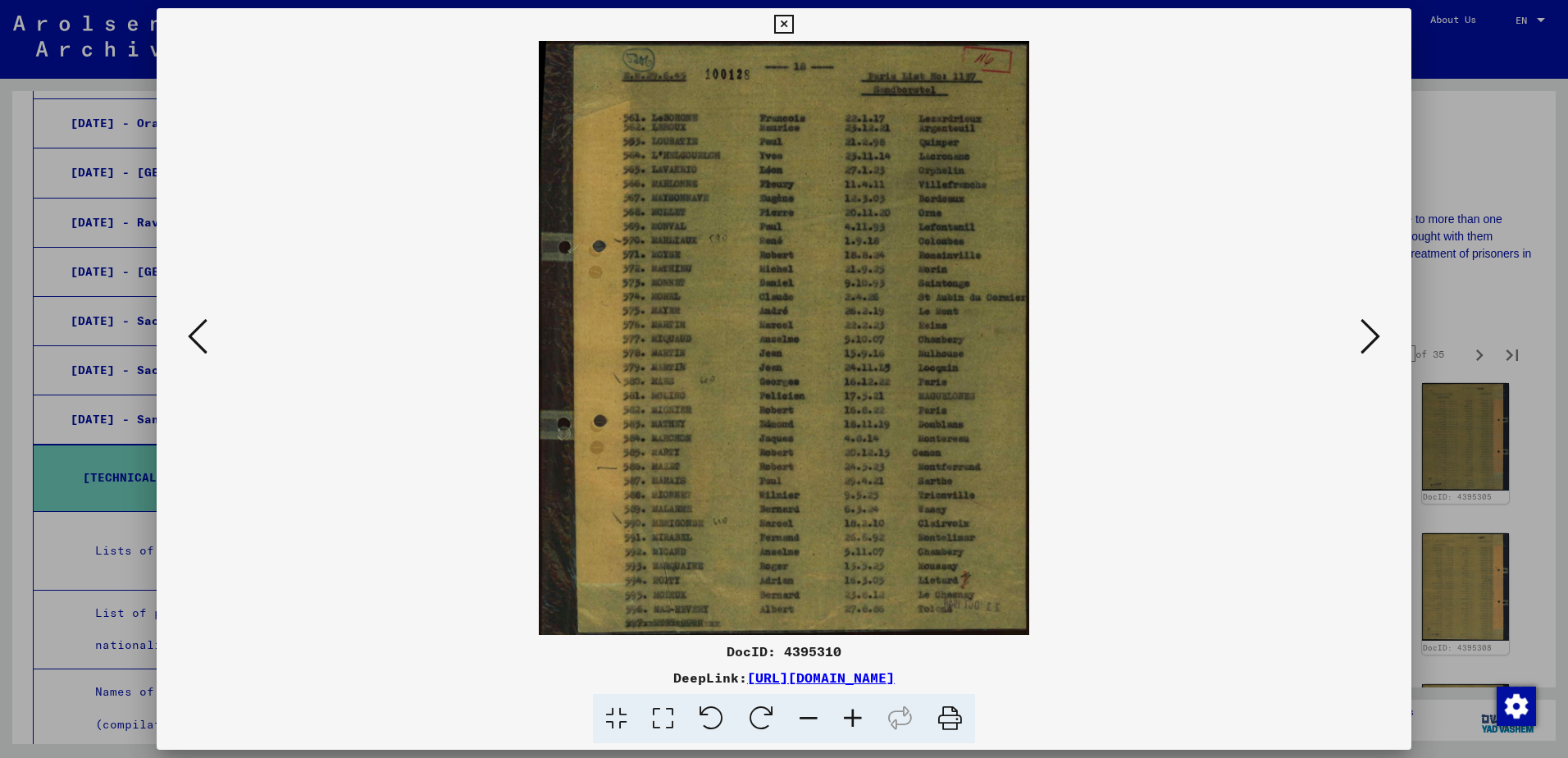
click at [1362, 341] on icon at bounding box center [1371, 336] width 20 height 39
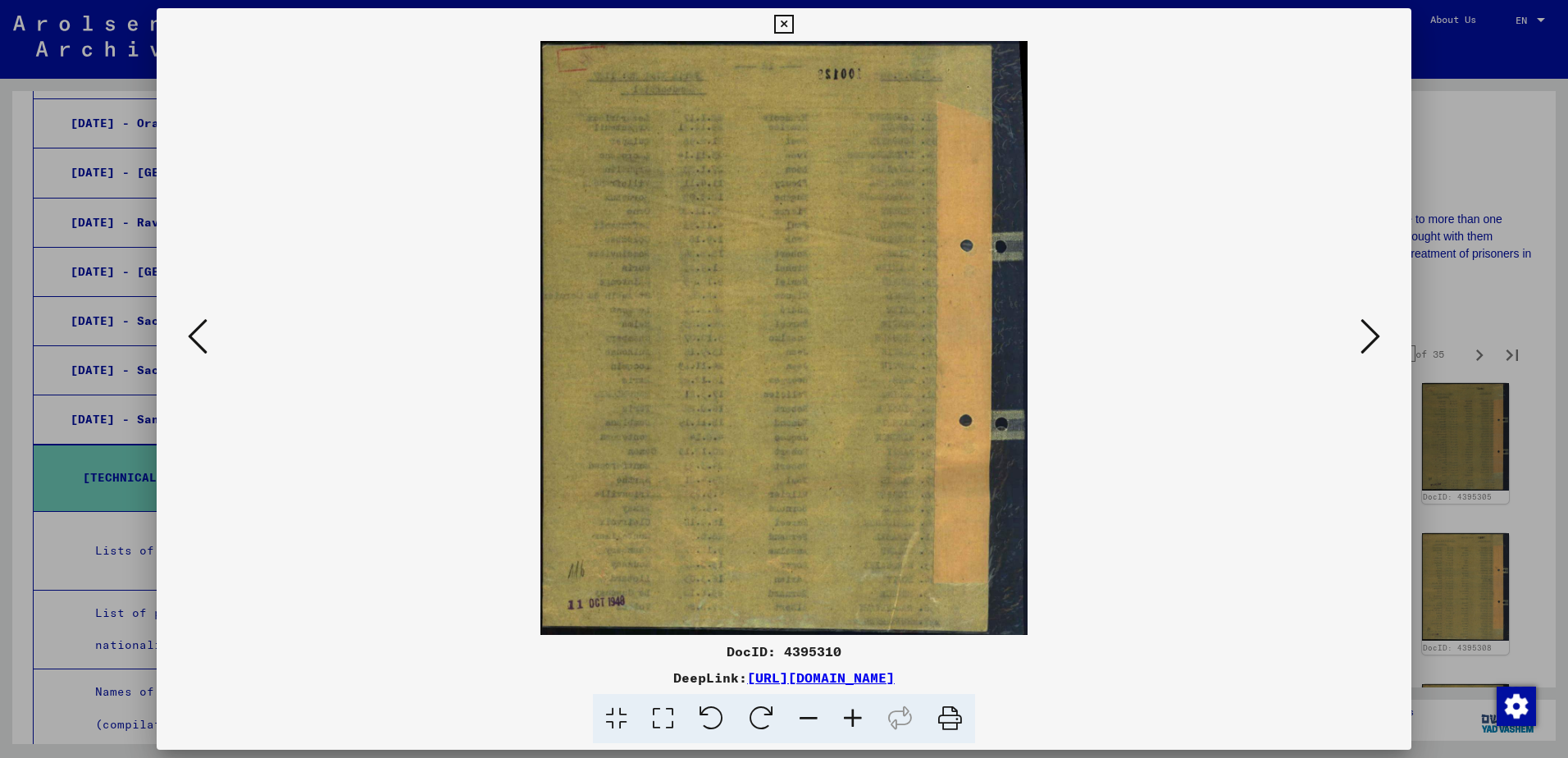
click at [1362, 341] on icon at bounding box center [1371, 336] width 20 height 39
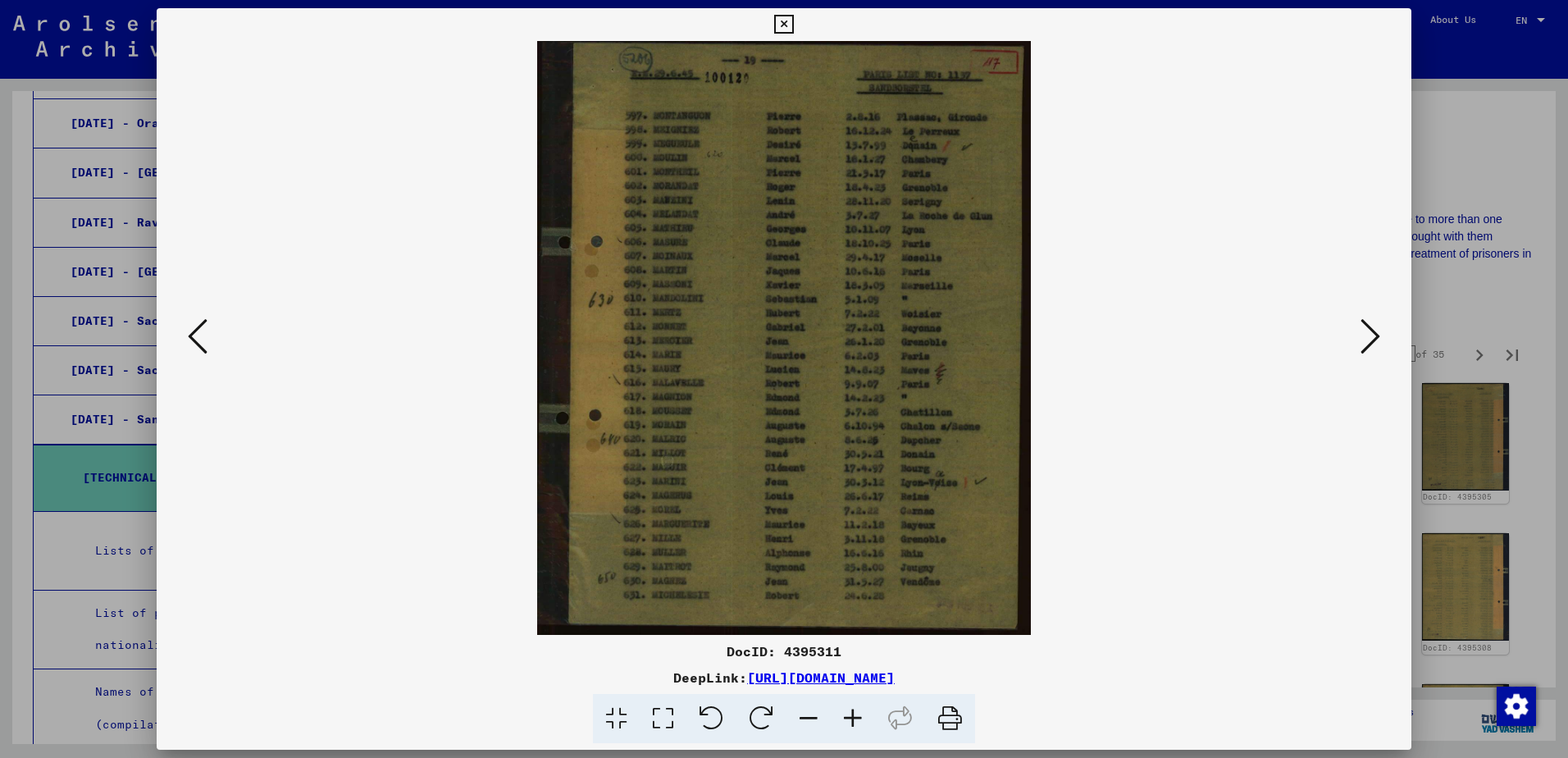
click at [1362, 341] on icon at bounding box center [1371, 336] width 20 height 39
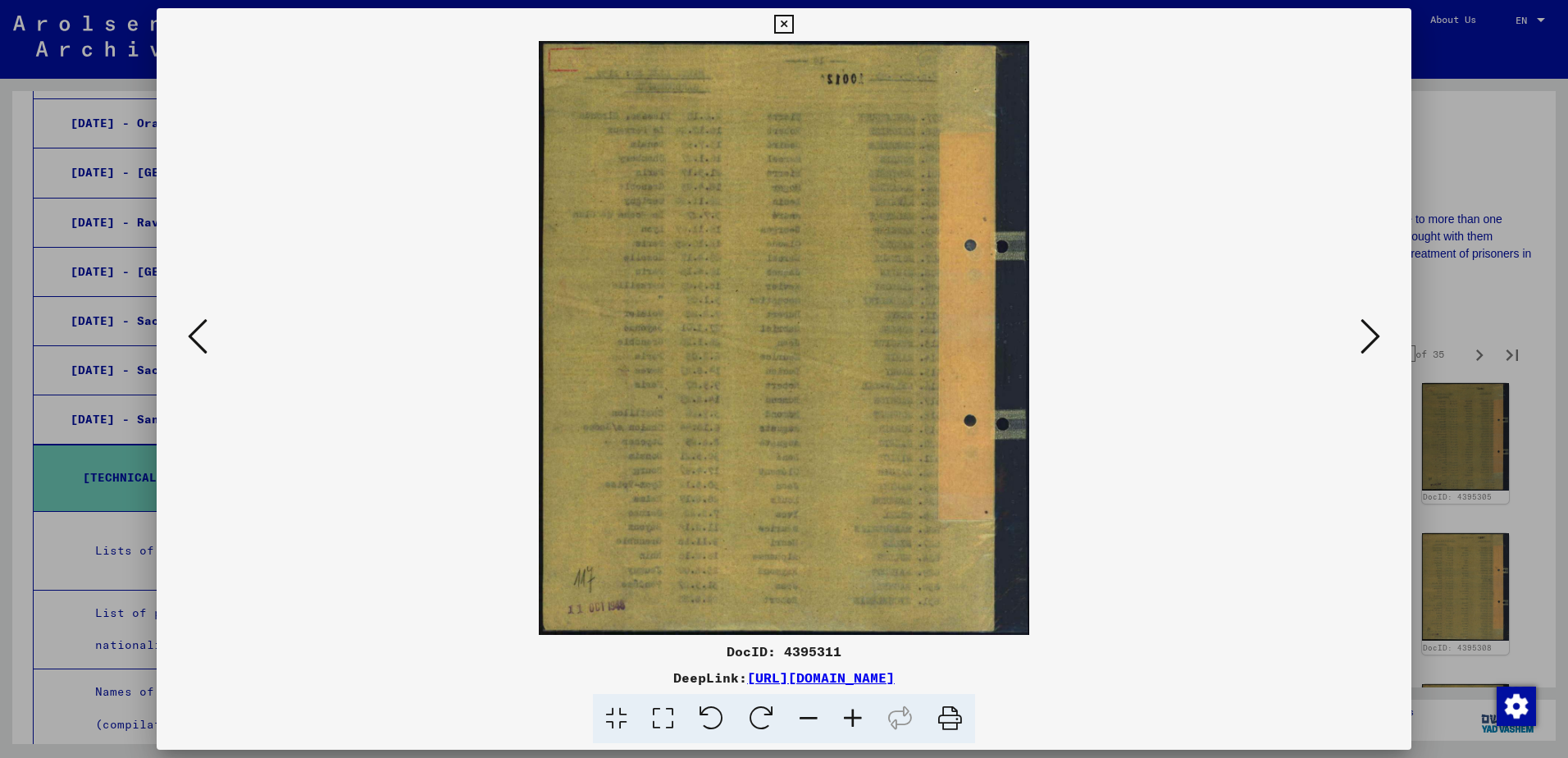
click at [1362, 341] on icon at bounding box center [1371, 336] width 20 height 39
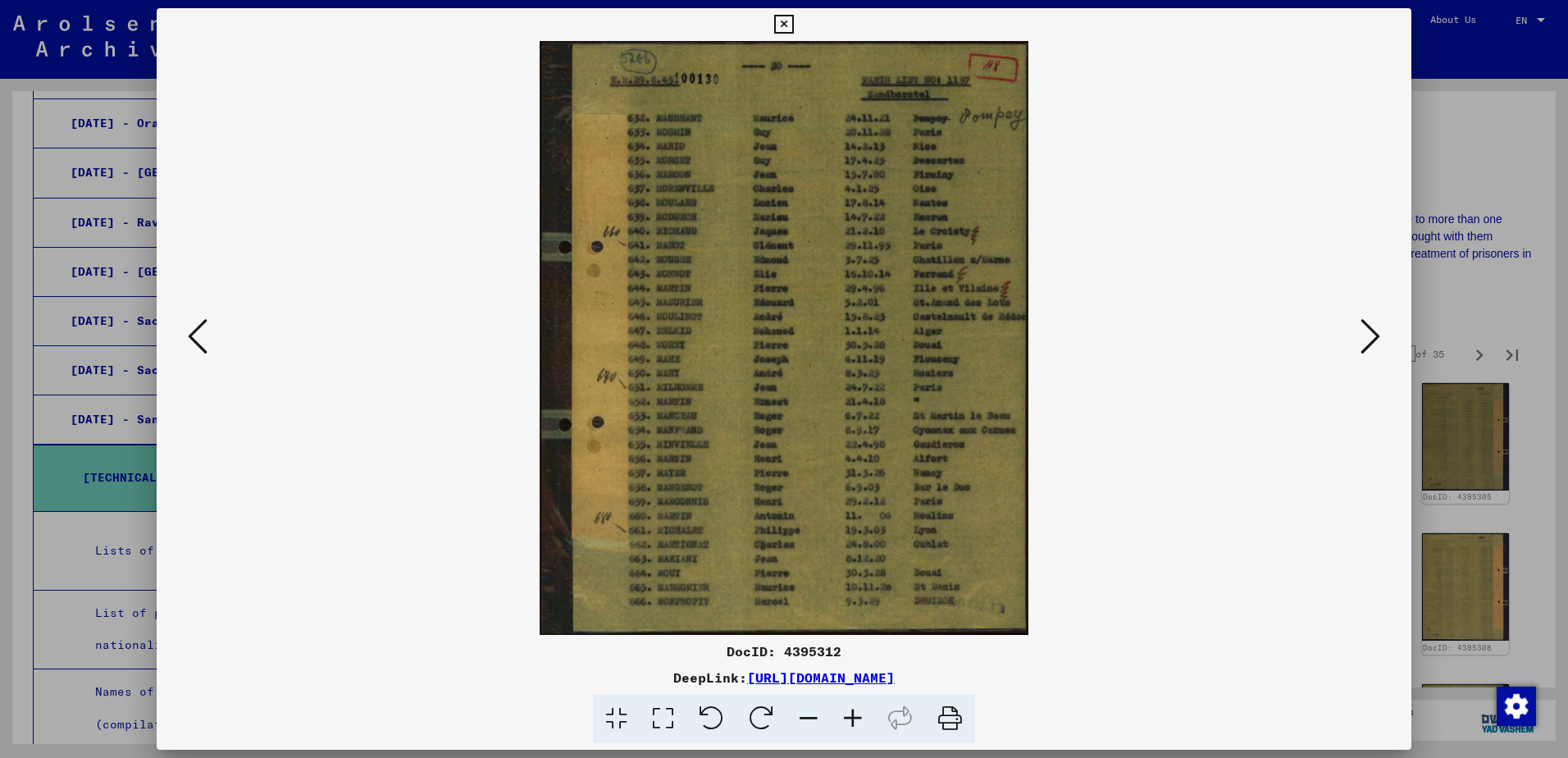
click at [1362, 341] on icon at bounding box center [1371, 336] width 20 height 39
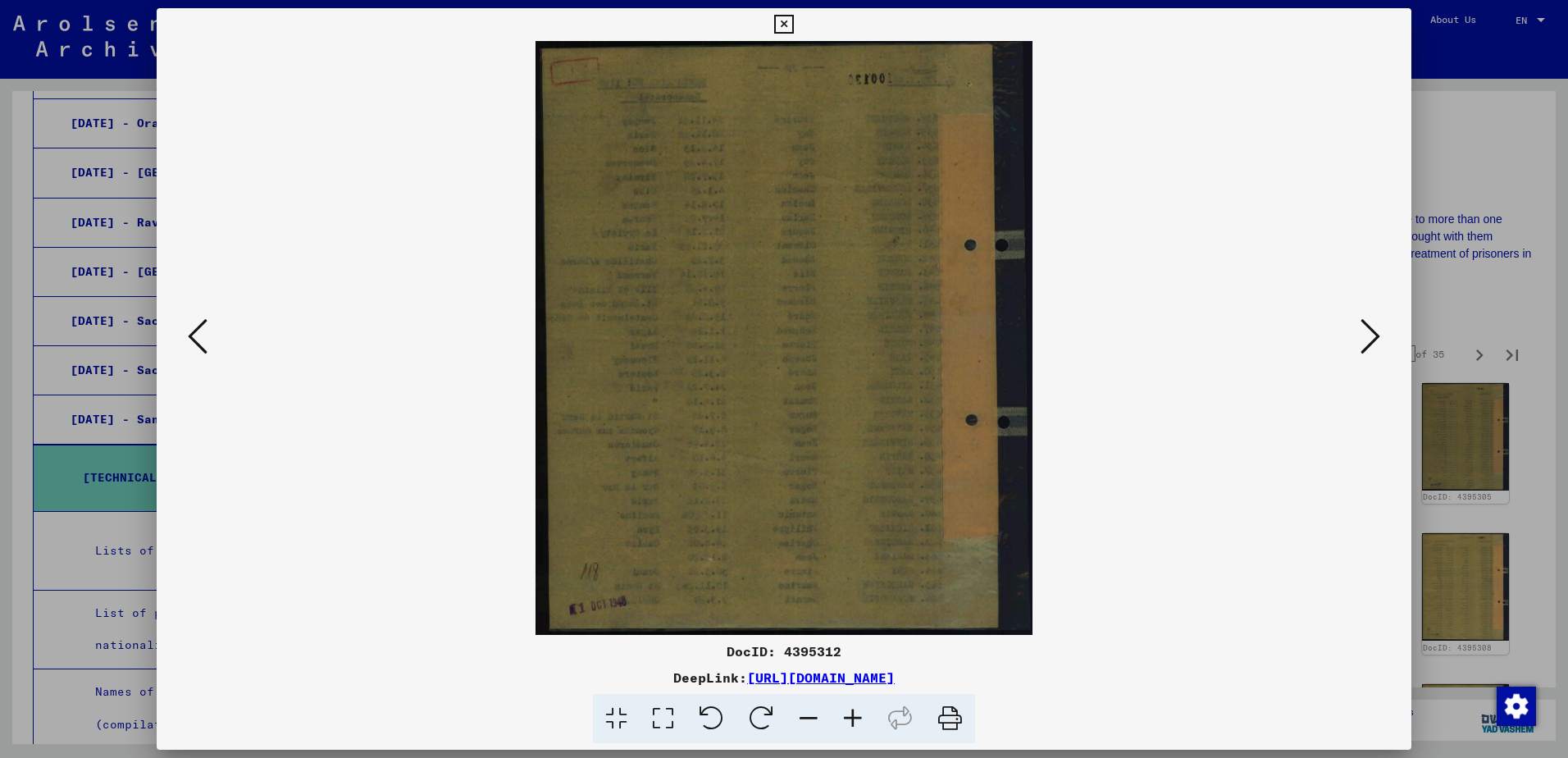
click at [1362, 341] on icon at bounding box center [1371, 336] width 20 height 39
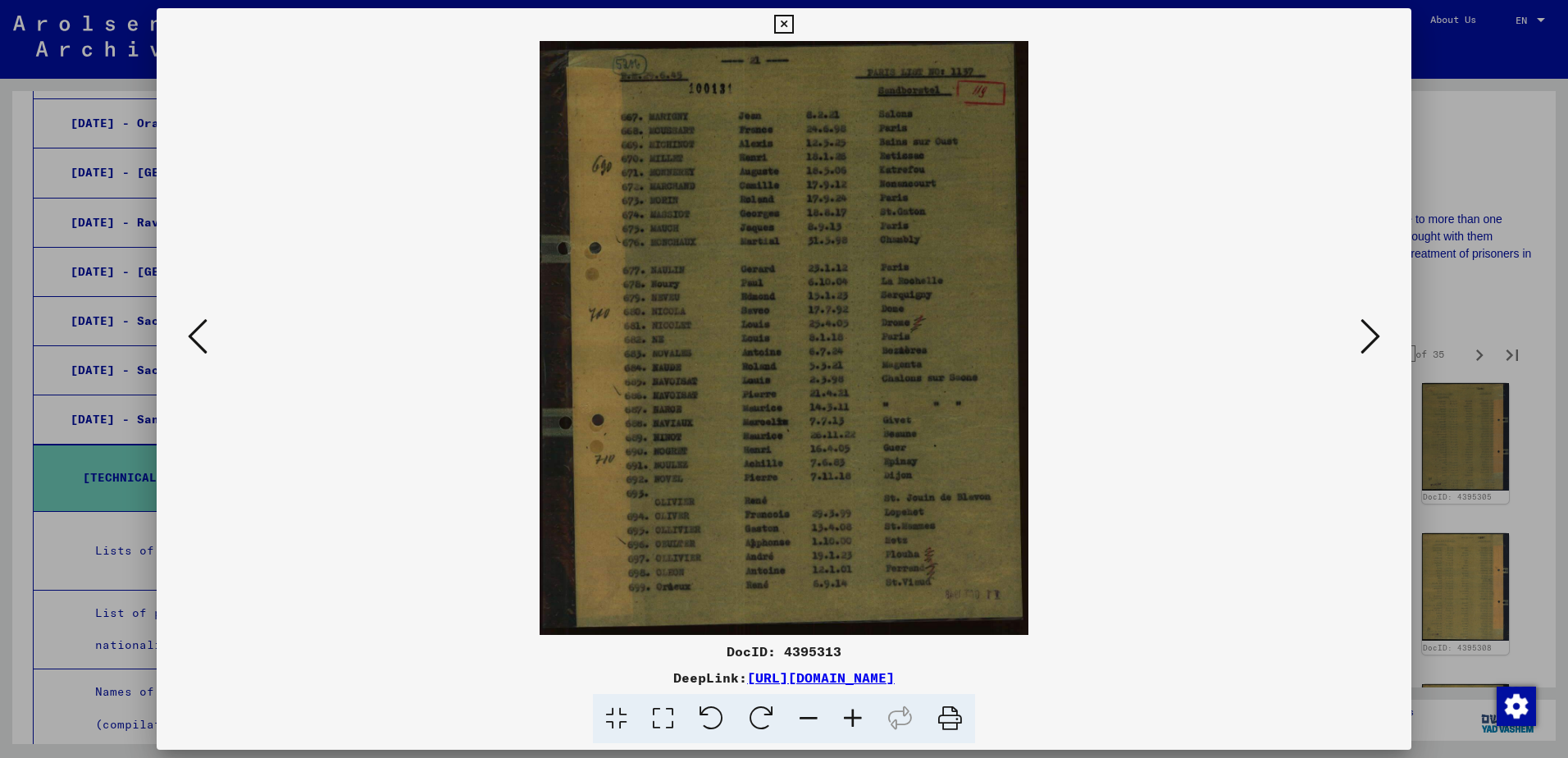
click at [1362, 341] on icon at bounding box center [1371, 336] width 20 height 39
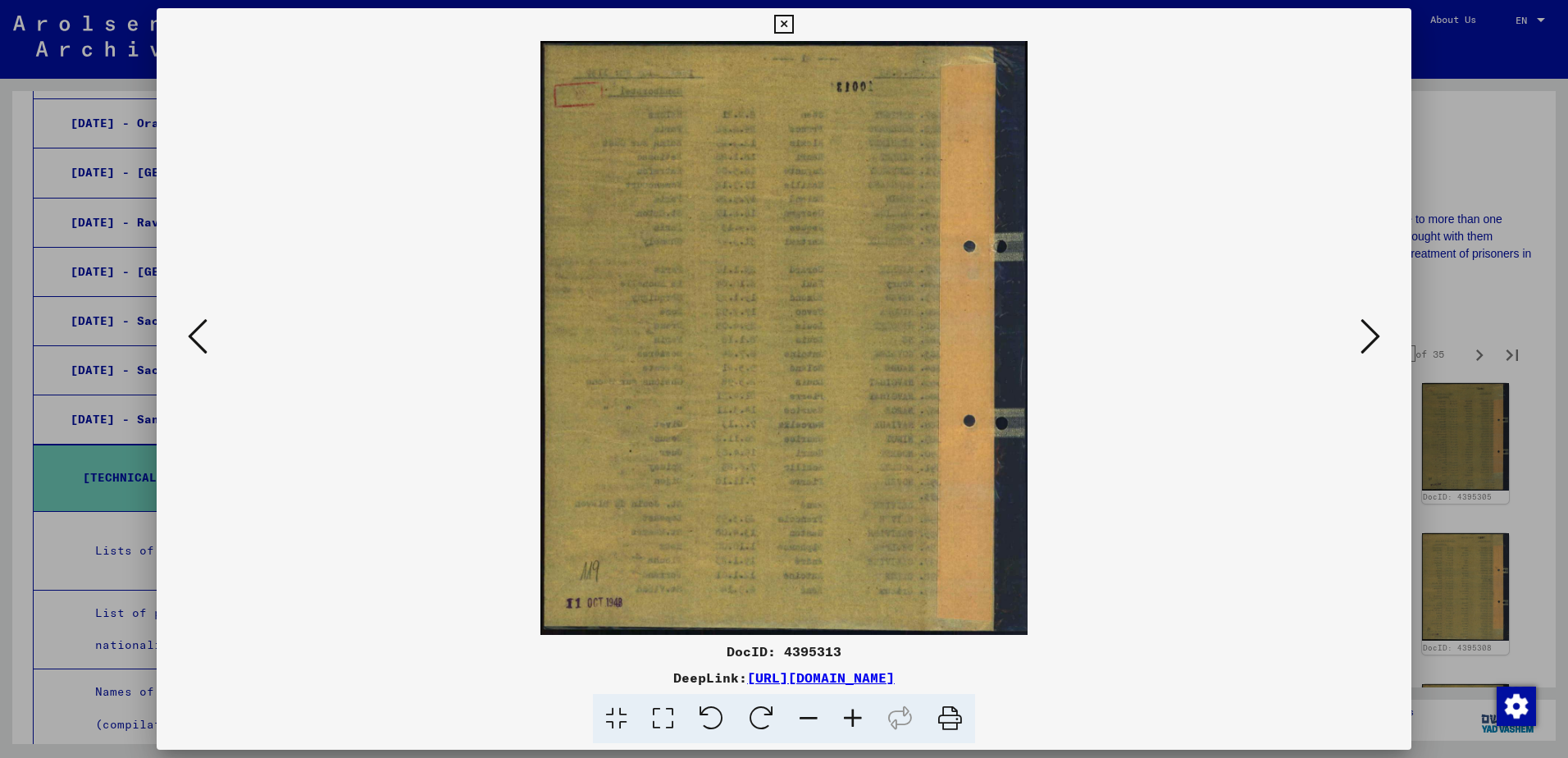
click at [1362, 341] on icon at bounding box center [1371, 336] width 20 height 39
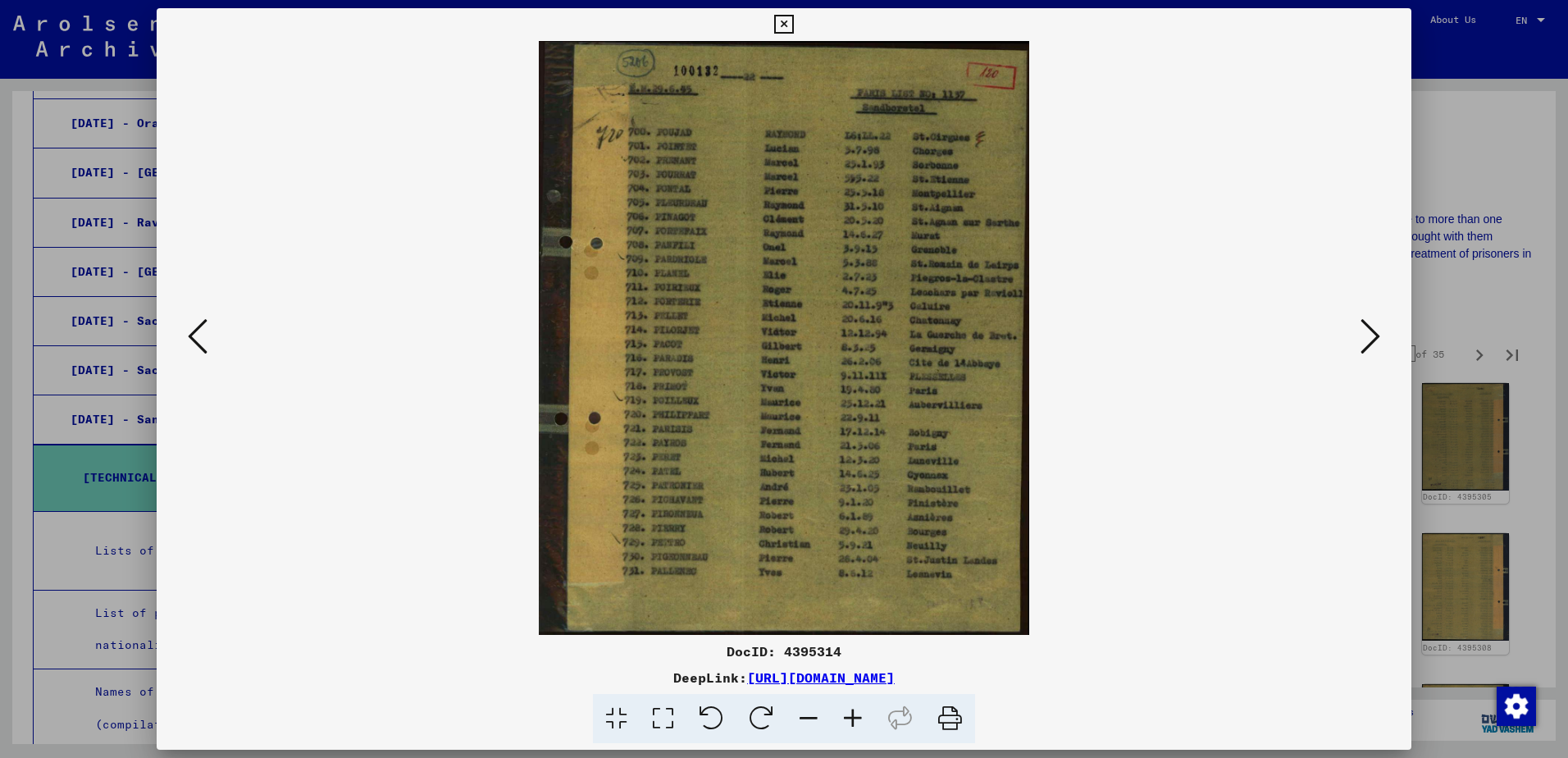
click at [1362, 341] on icon at bounding box center [1371, 336] width 20 height 39
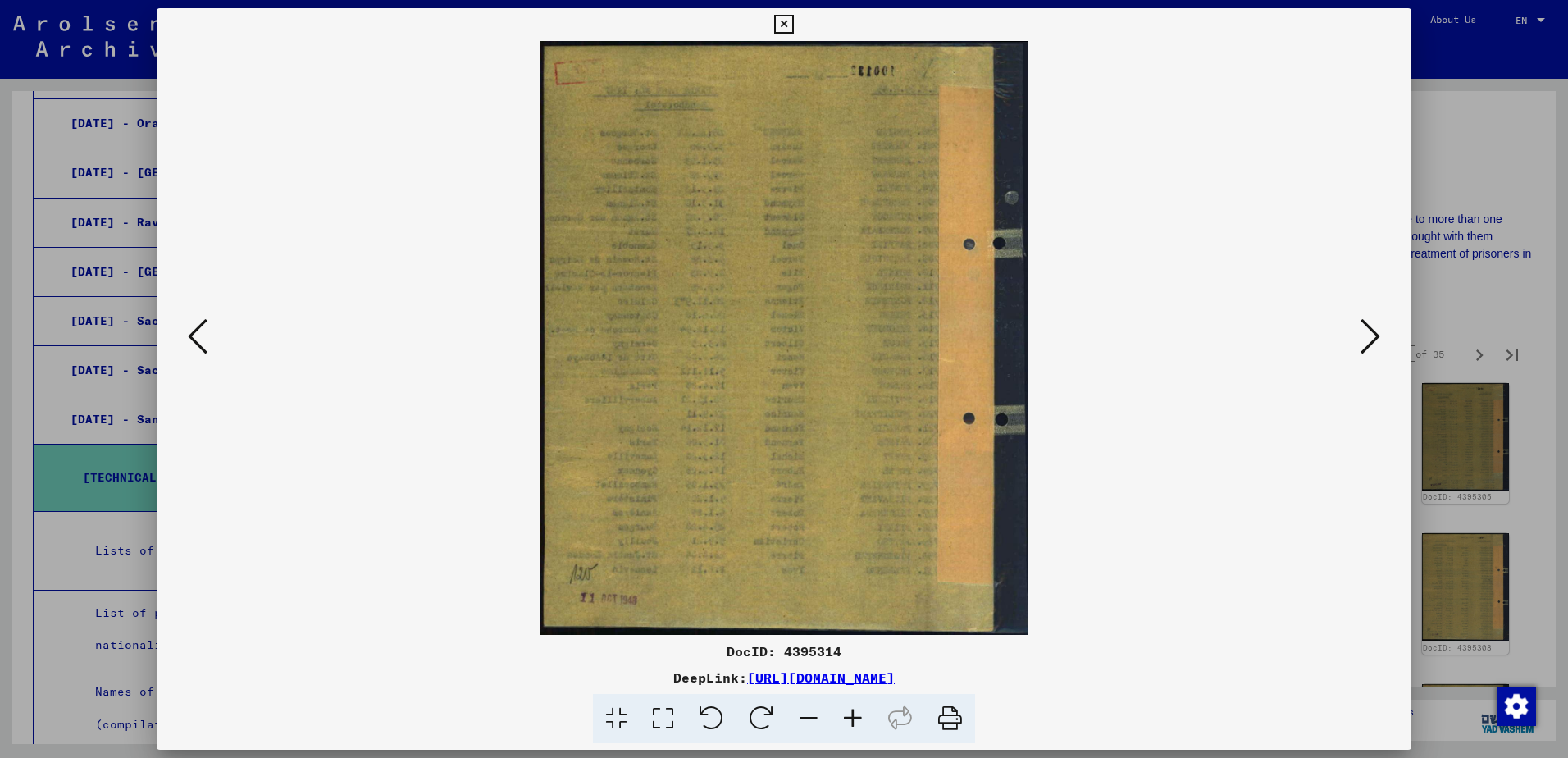
click at [1362, 341] on icon at bounding box center [1371, 336] width 20 height 39
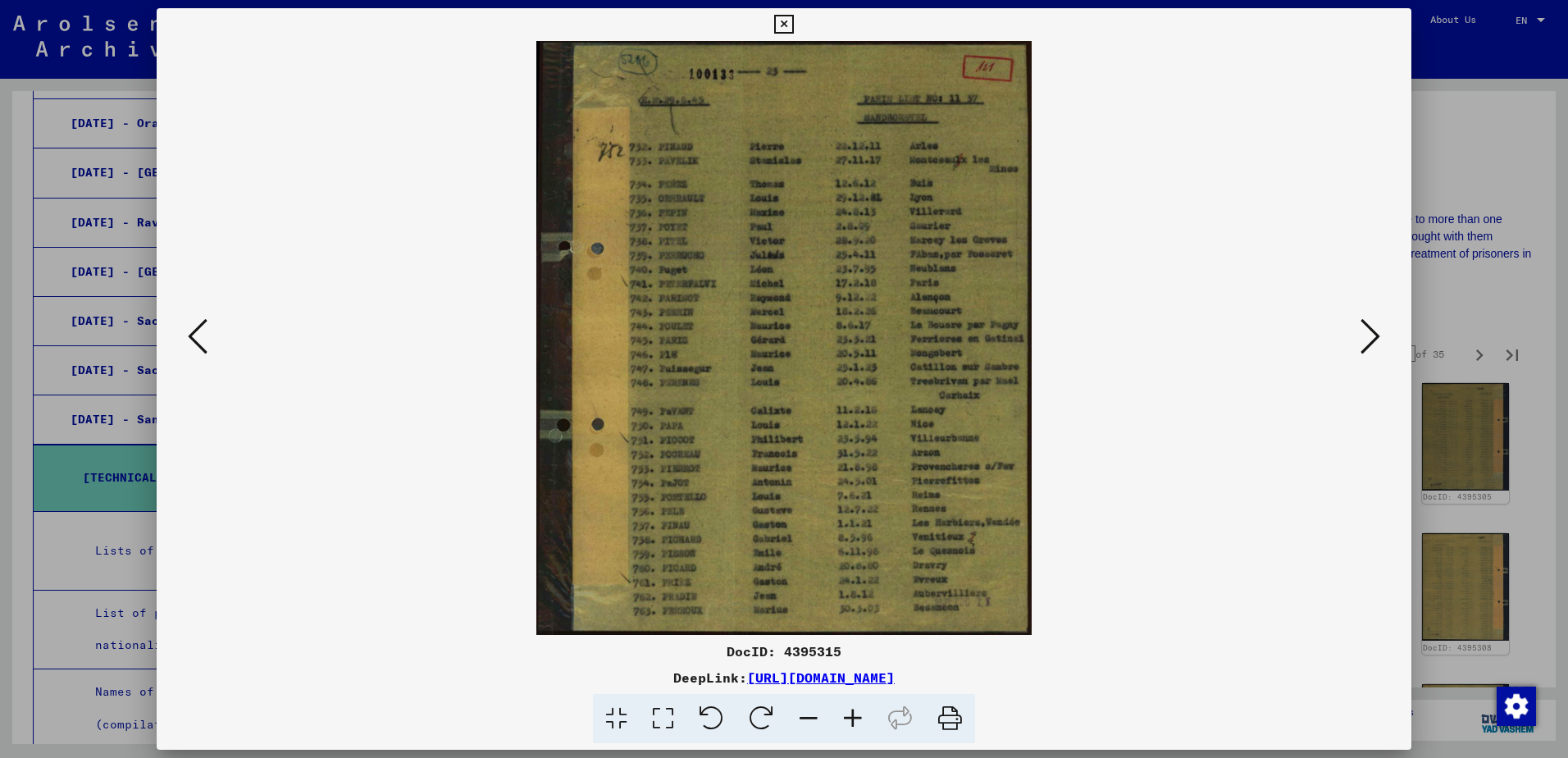
click at [1362, 342] on icon at bounding box center [1371, 336] width 20 height 39
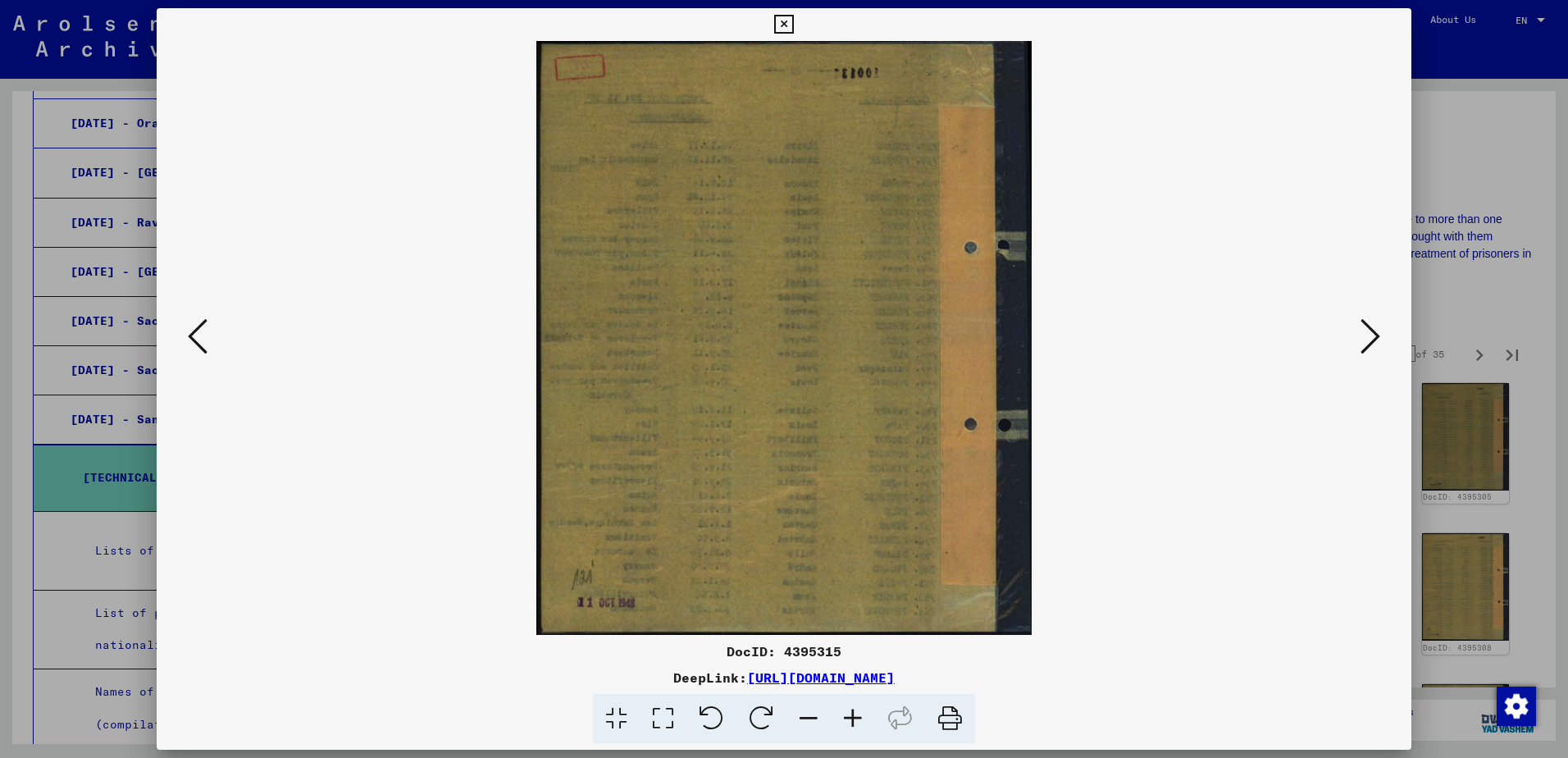
click at [1362, 342] on icon at bounding box center [1371, 336] width 20 height 39
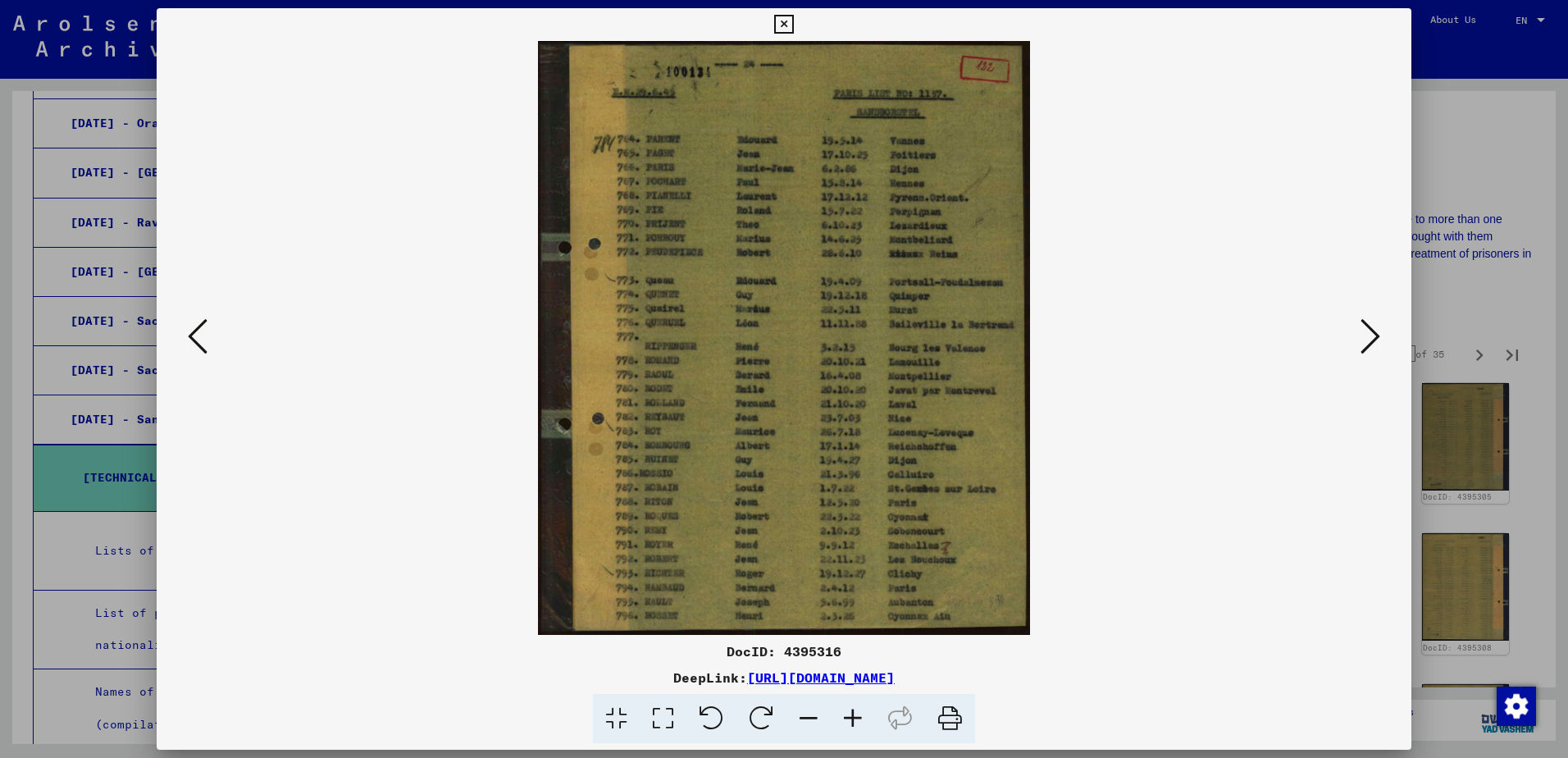
click at [1362, 343] on icon at bounding box center [1371, 336] width 20 height 39
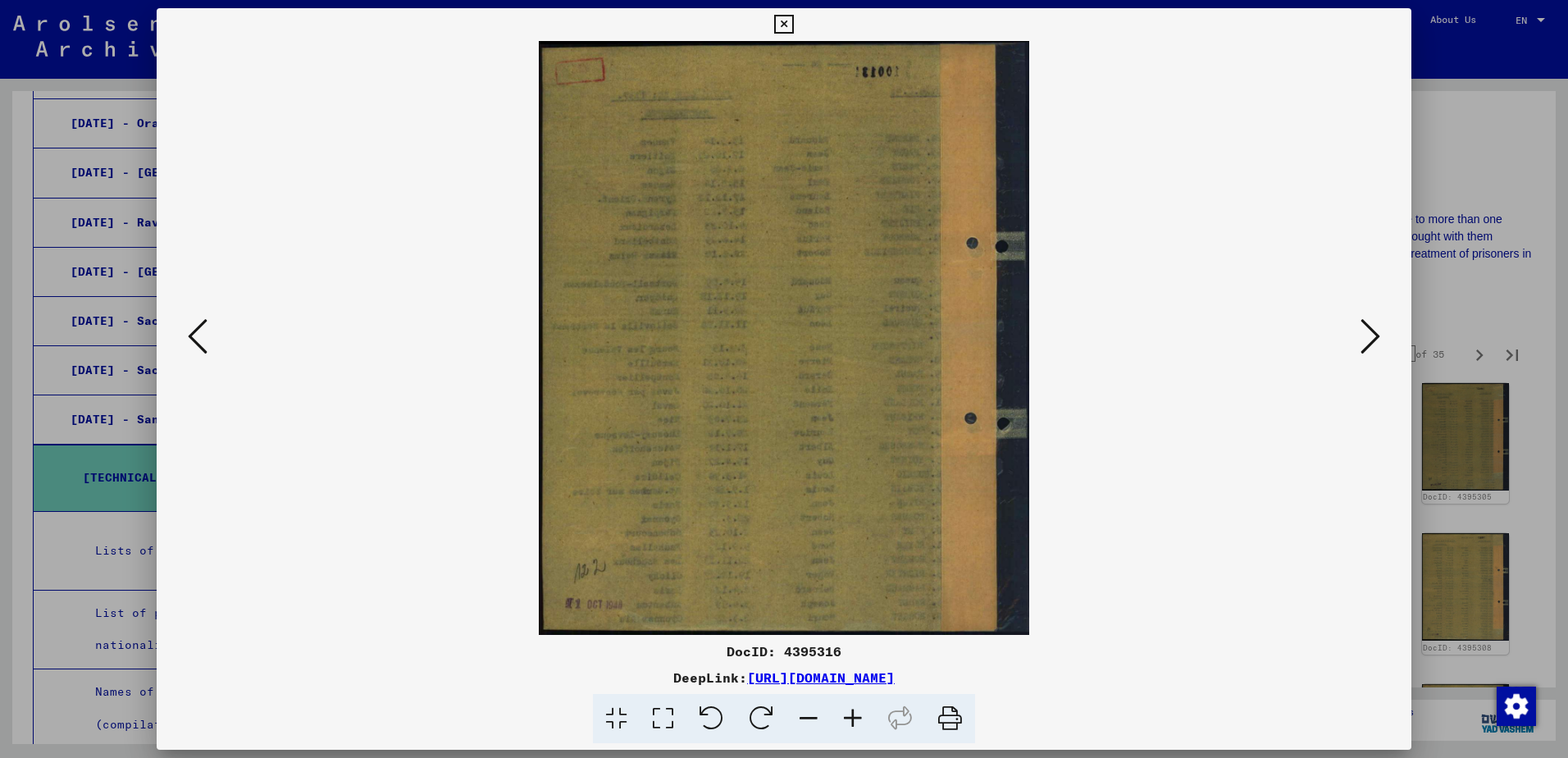
click at [1362, 343] on icon at bounding box center [1371, 336] width 20 height 39
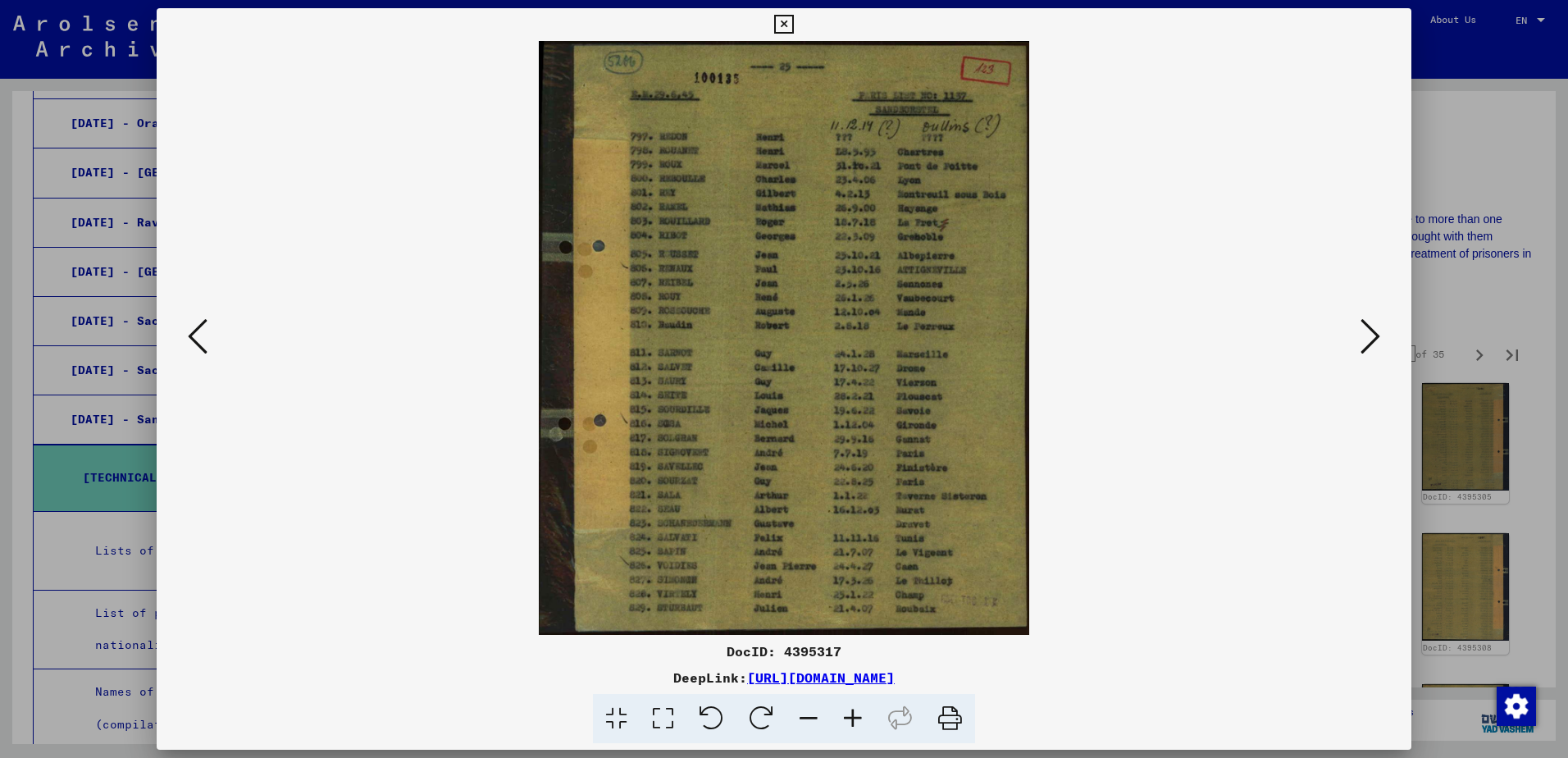
click at [1362, 343] on icon at bounding box center [1371, 336] width 20 height 39
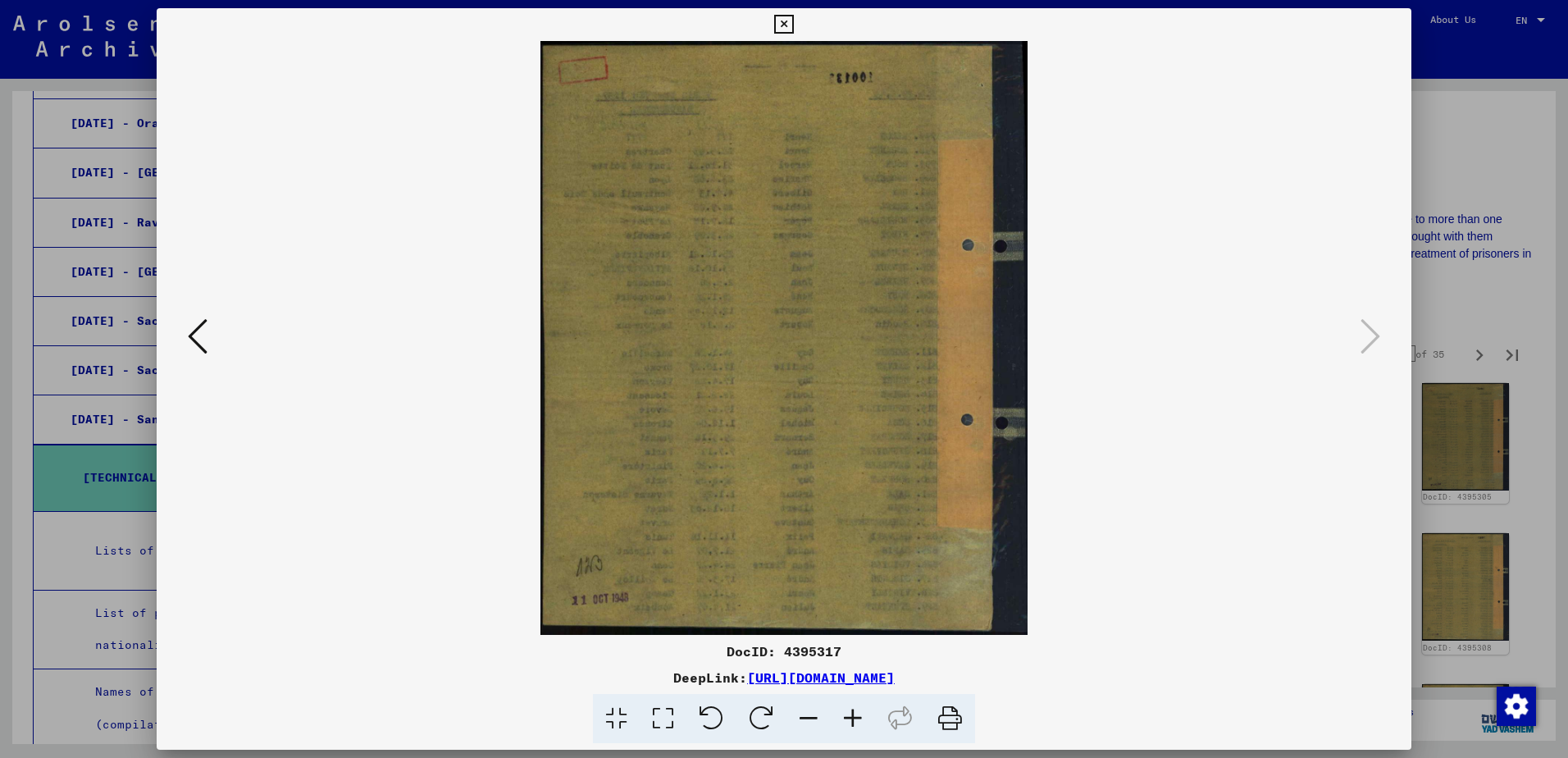
click at [1470, 152] on div at bounding box center [784, 379] width 1568 height 758
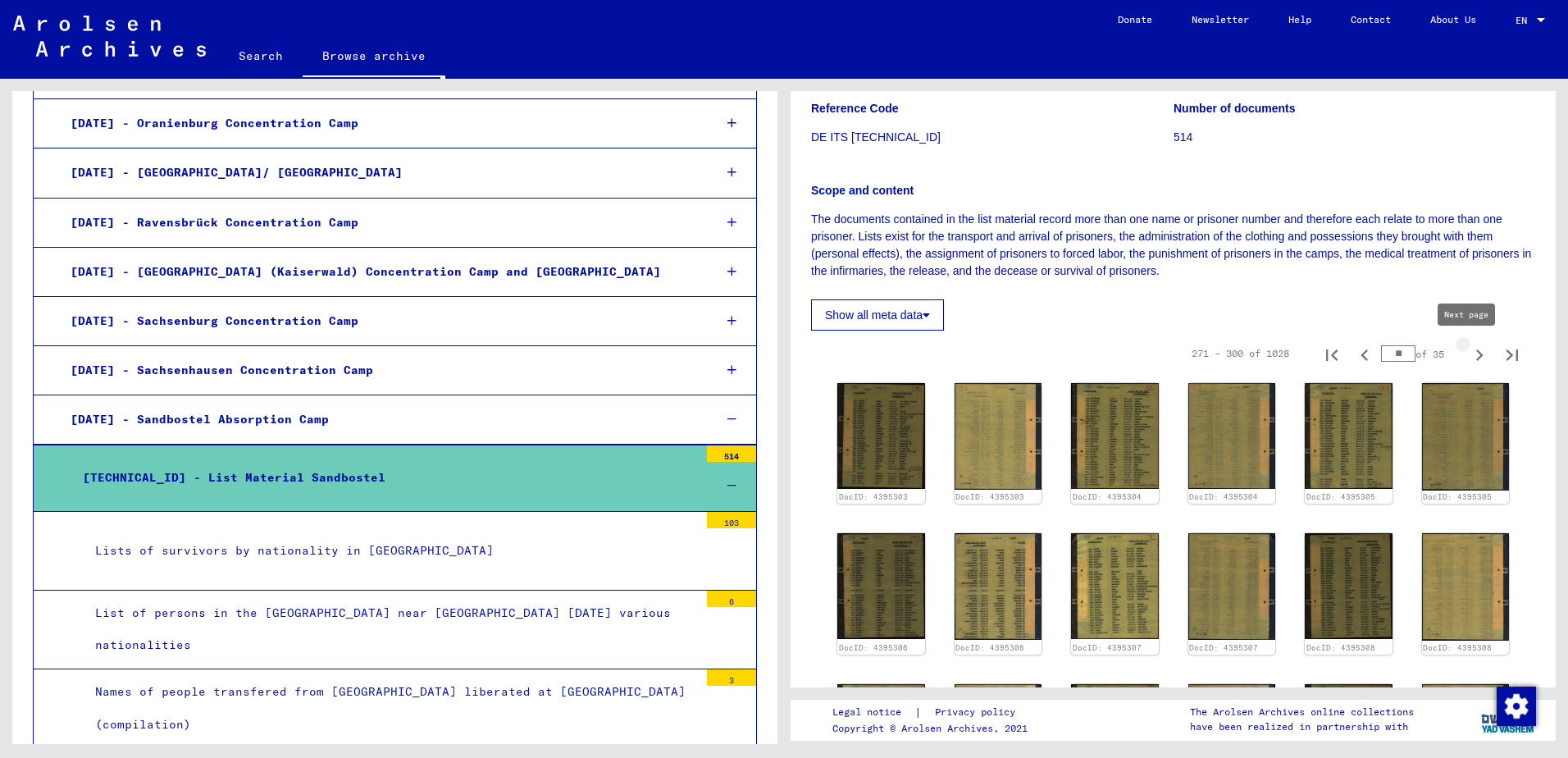
click at [1468, 349] on icon "Next page" at bounding box center [1479, 355] width 23 height 23
type input "**"
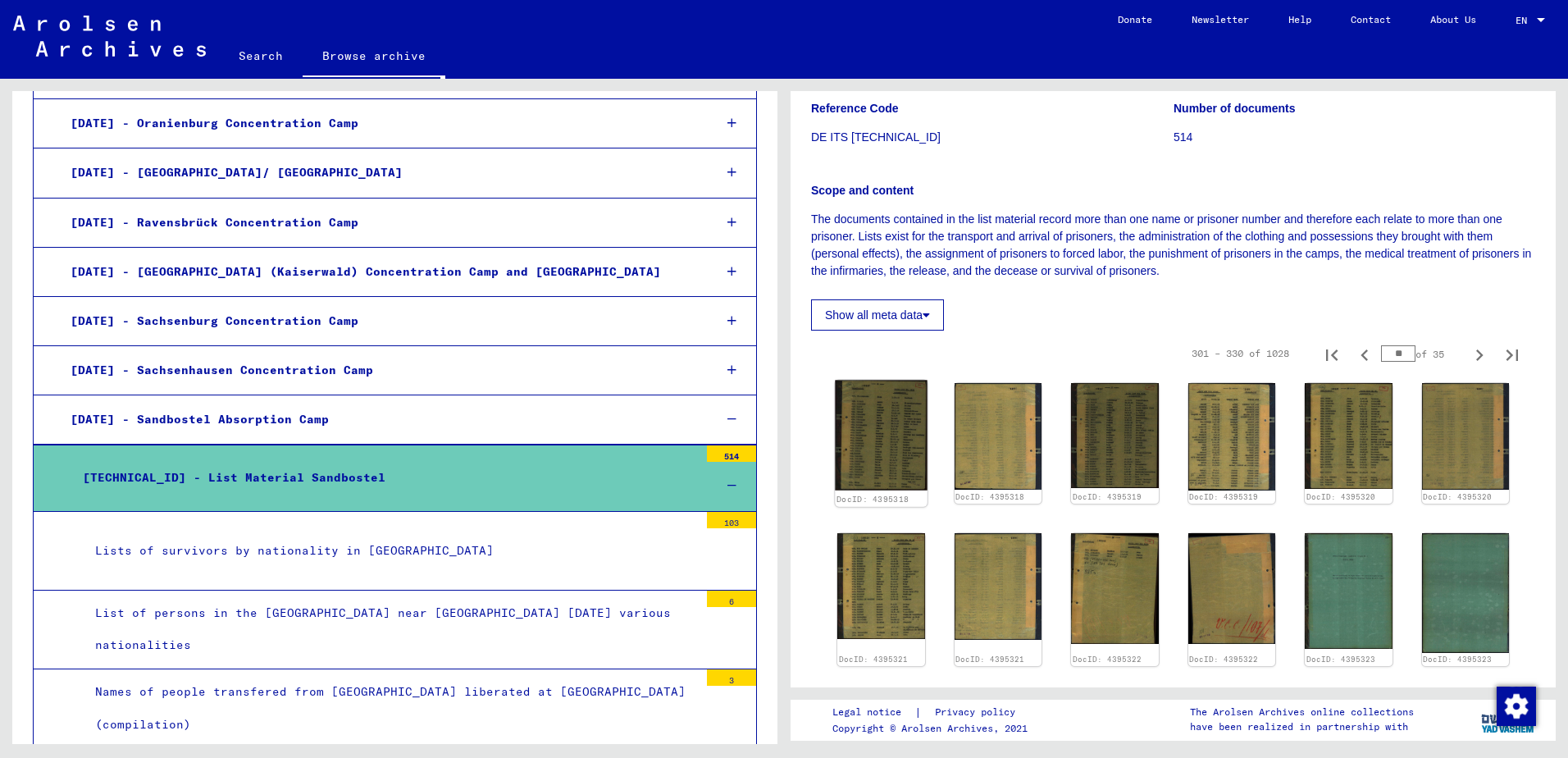
click at [873, 477] on img at bounding box center [881, 435] width 91 height 110
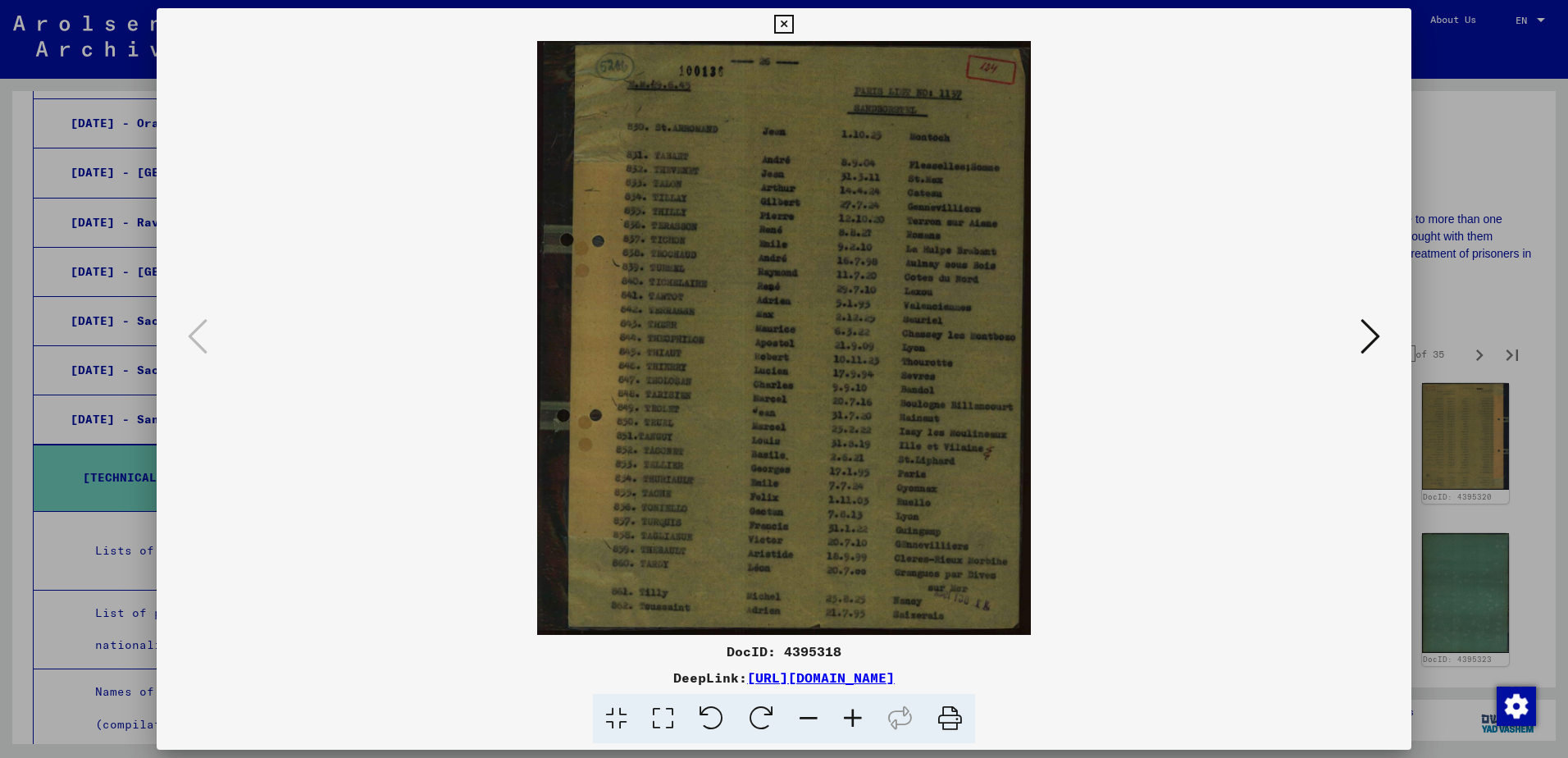
click at [1363, 346] on icon at bounding box center [1371, 336] width 20 height 39
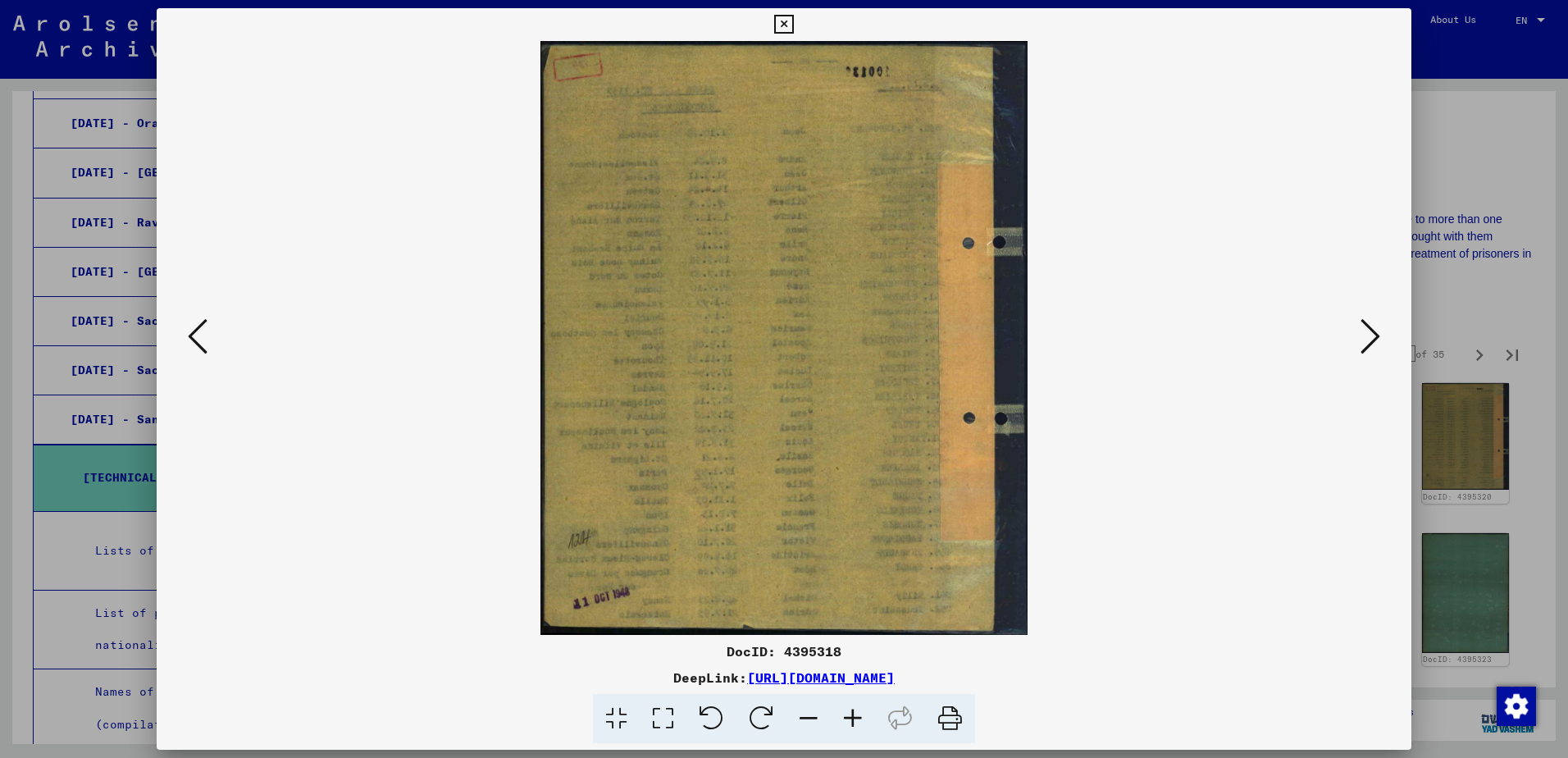
click at [1363, 346] on icon at bounding box center [1371, 336] width 20 height 39
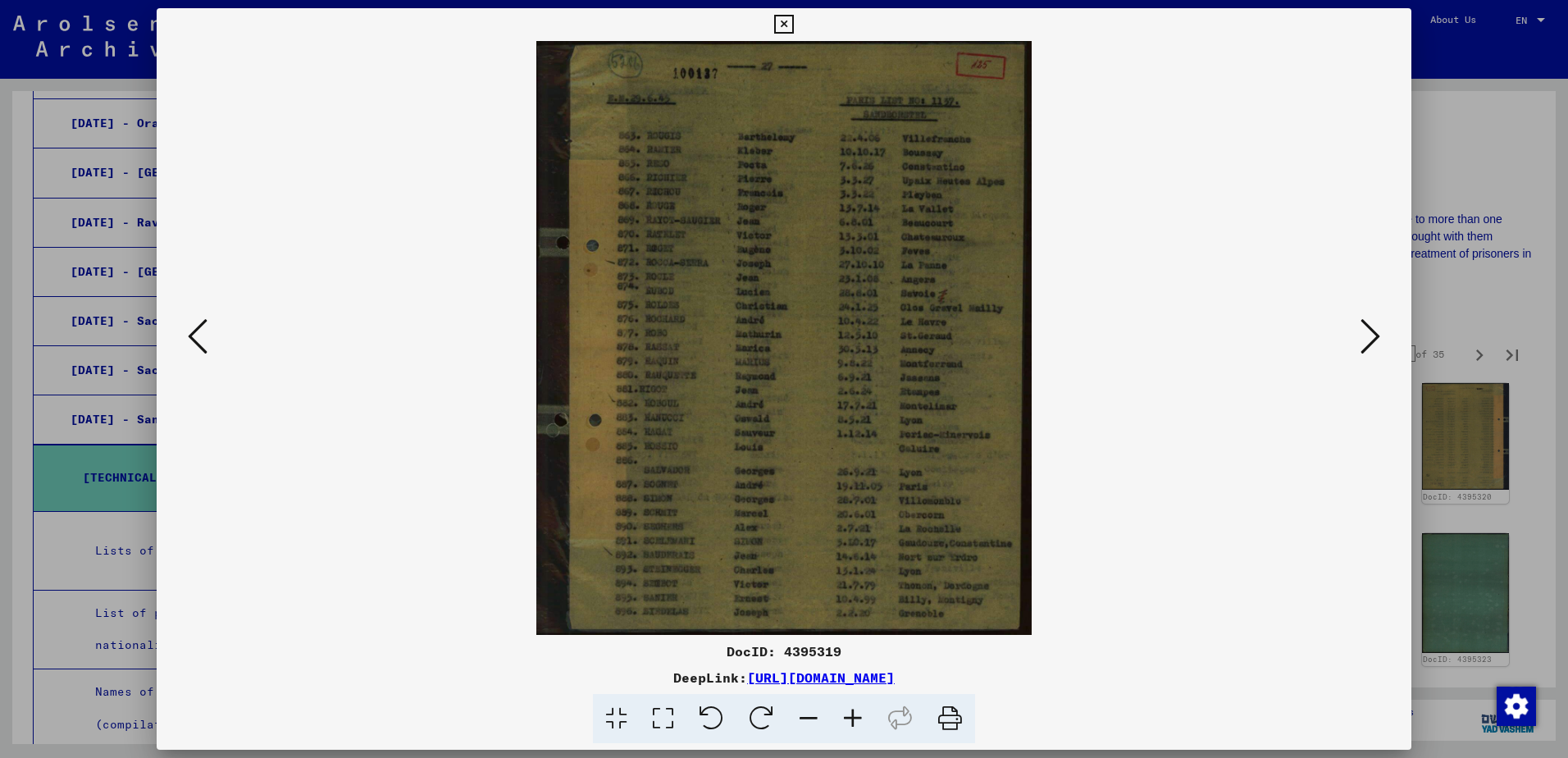
click at [1363, 347] on icon at bounding box center [1371, 336] width 20 height 39
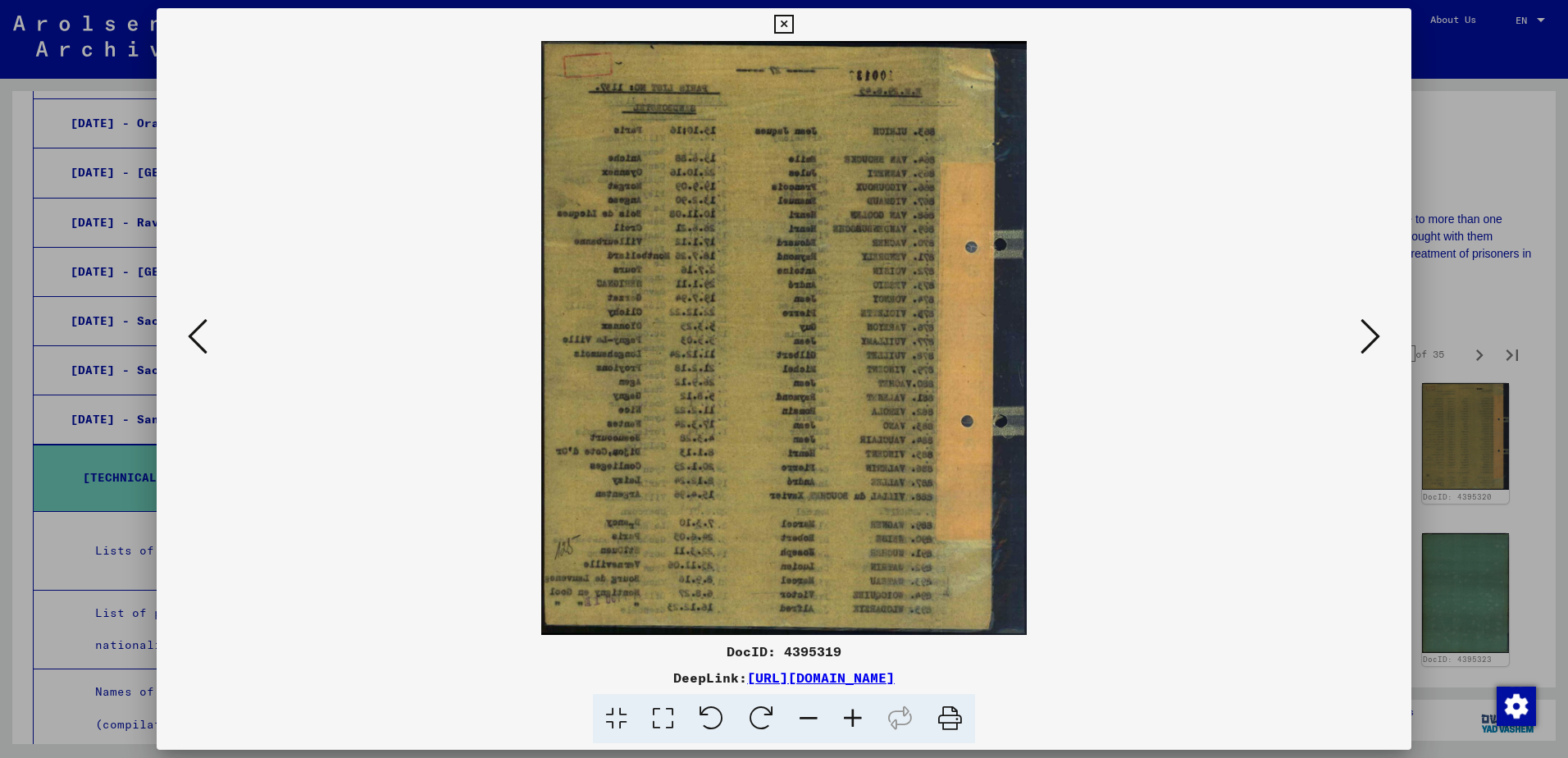
click at [1363, 349] on icon at bounding box center [1371, 336] width 20 height 39
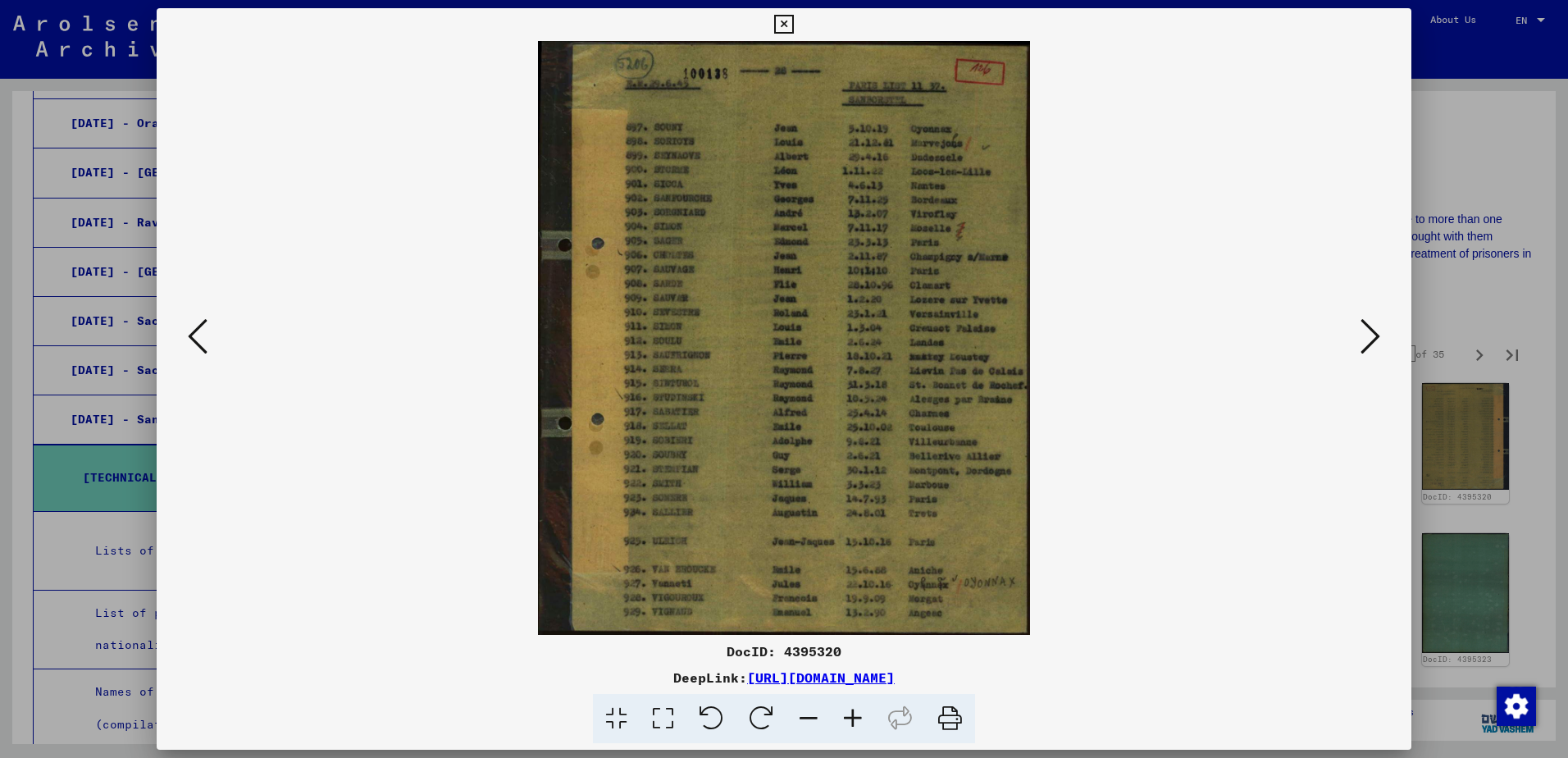
click at [1363, 349] on icon at bounding box center [1371, 336] width 20 height 39
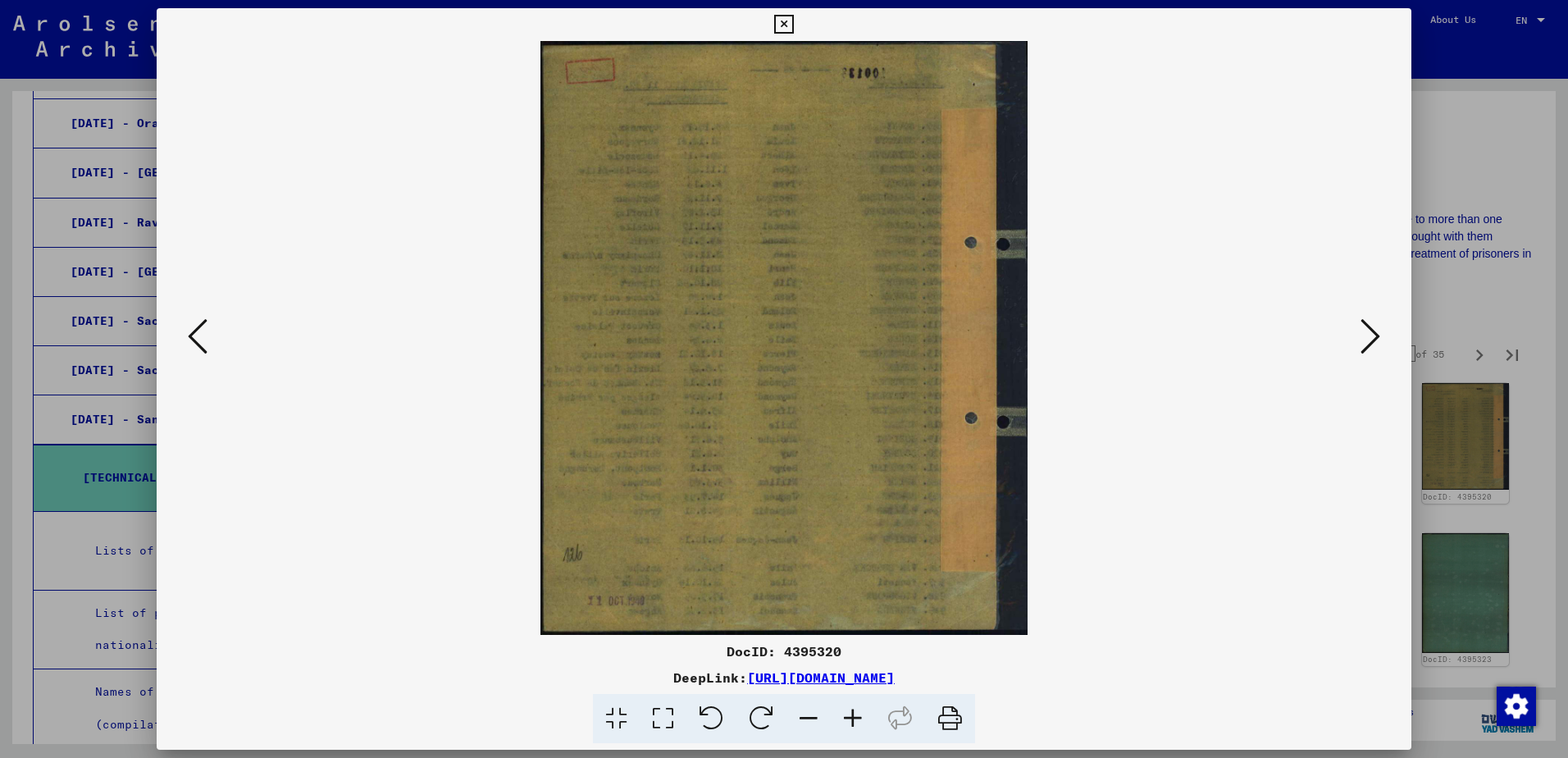
click at [1363, 349] on icon at bounding box center [1371, 336] width 20 height 39
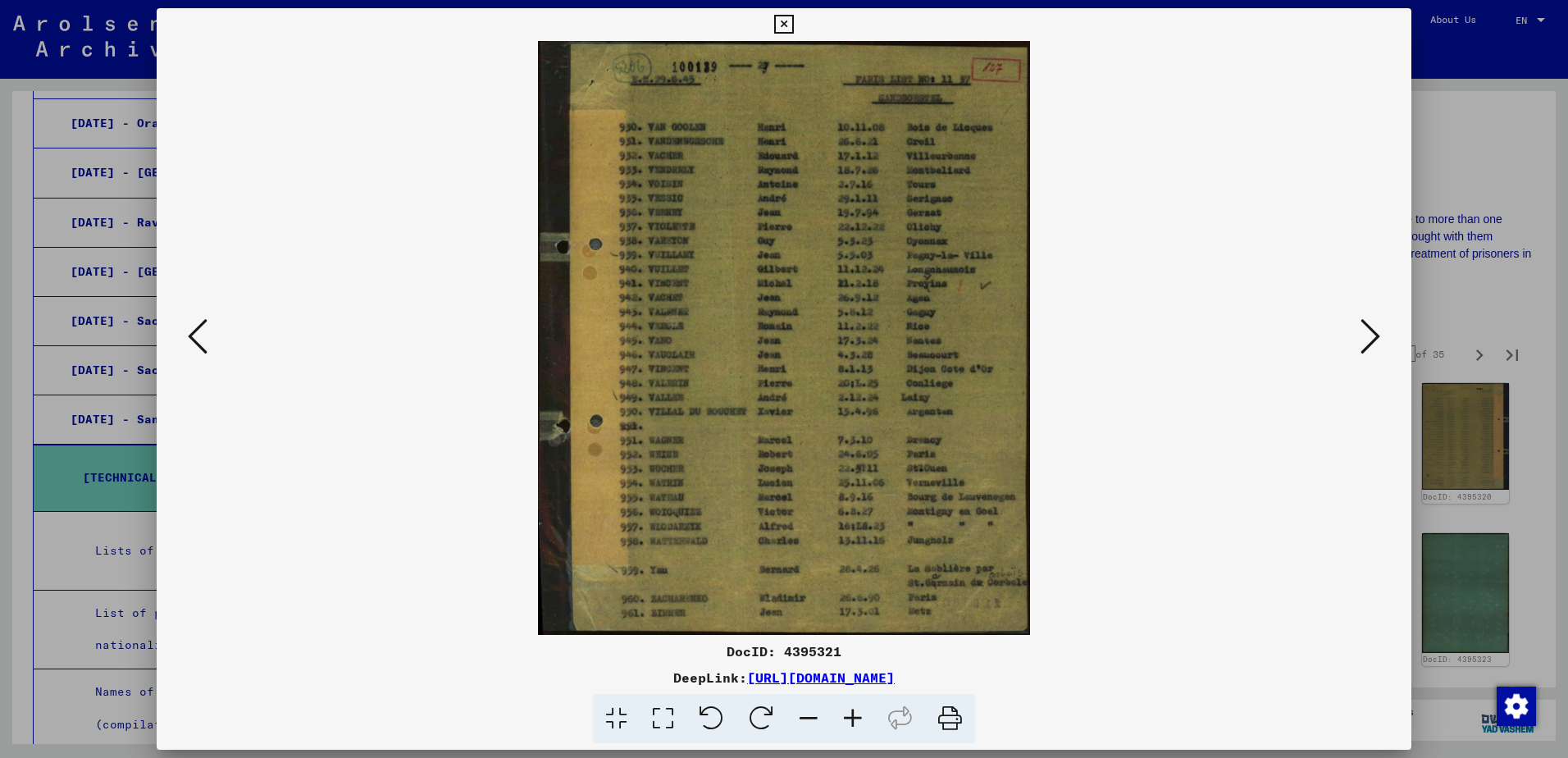
click at [1362, 349] on icon at bounding box center [1371, 336] width 20 height 39
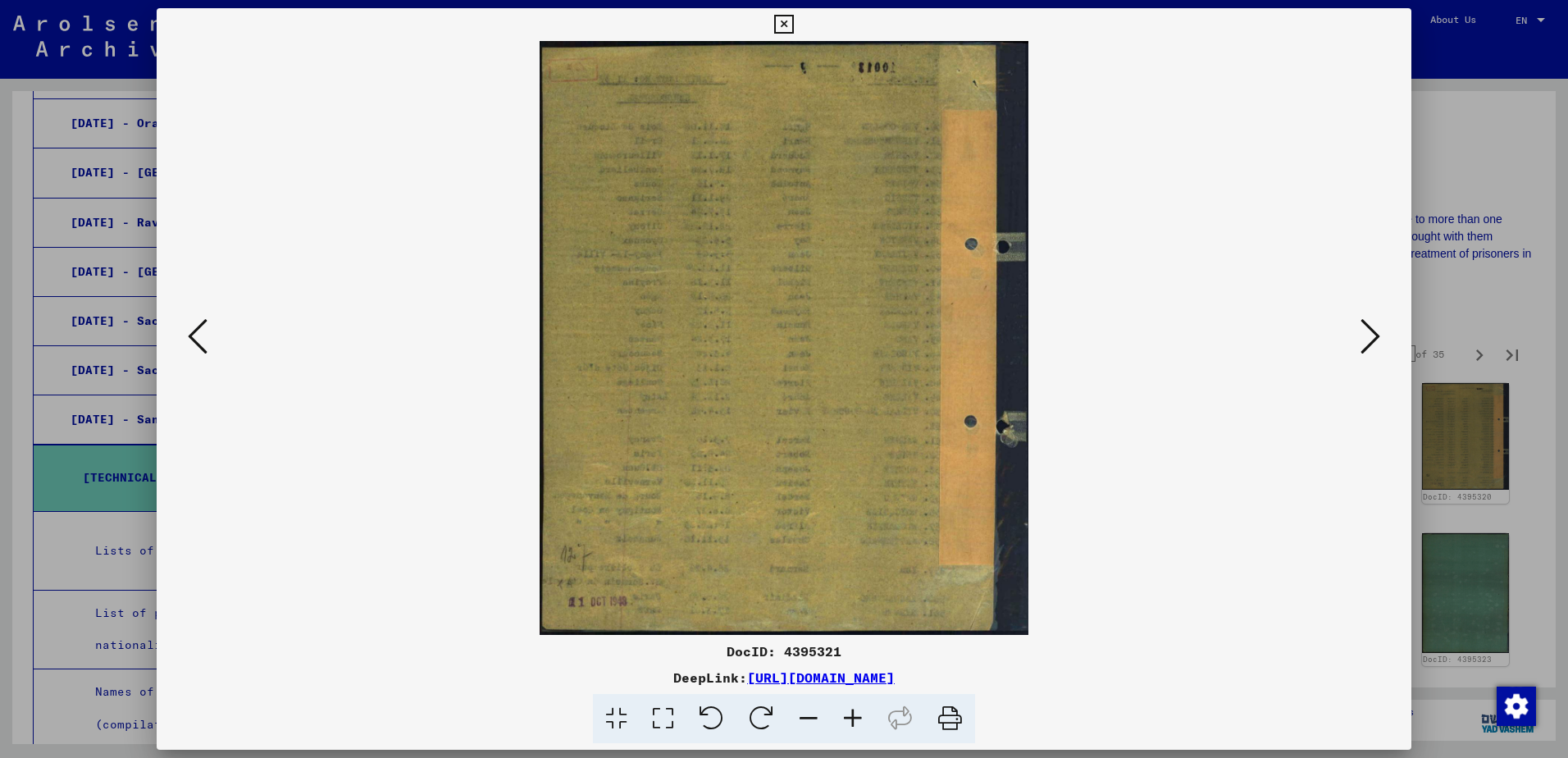
click at [1362, 349] on icon at bounding box center [1371, 336] width 20 height 39
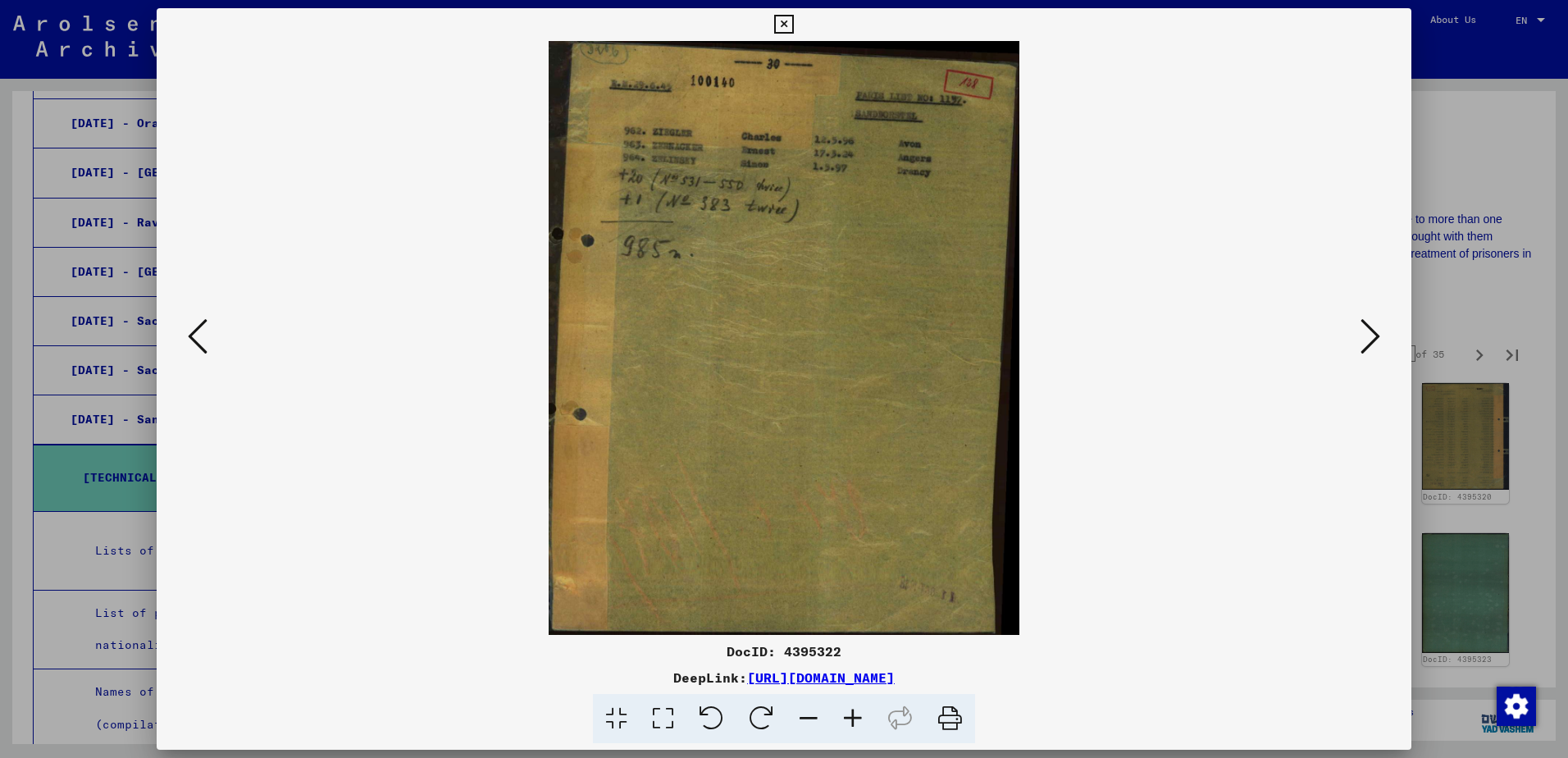
click at [1358, 347] on button at bounding box center [1370, 337] width 30 height 47
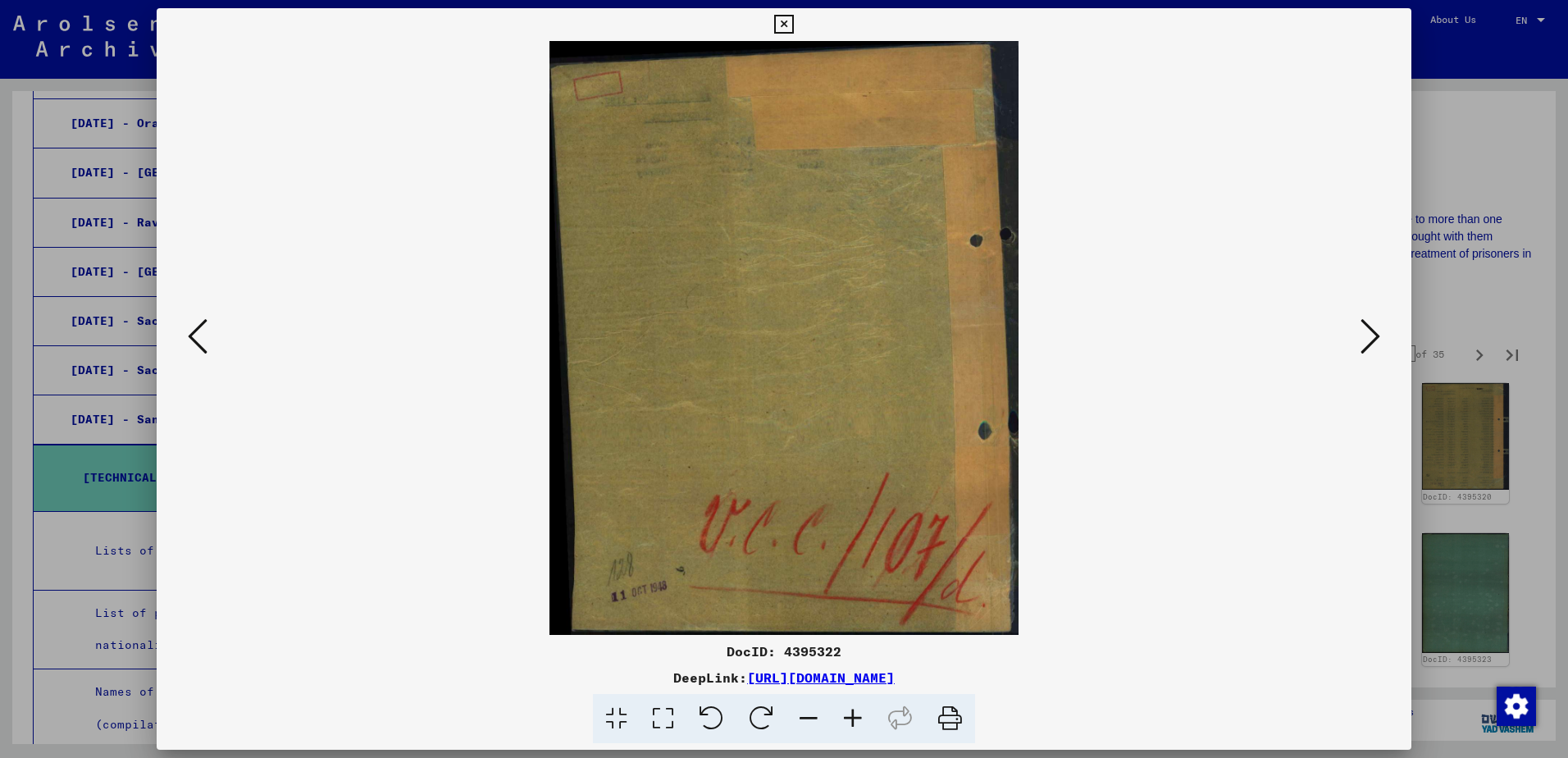
click at [1358, 347] on button at bounding box center [1370, 337] width 30 height 47
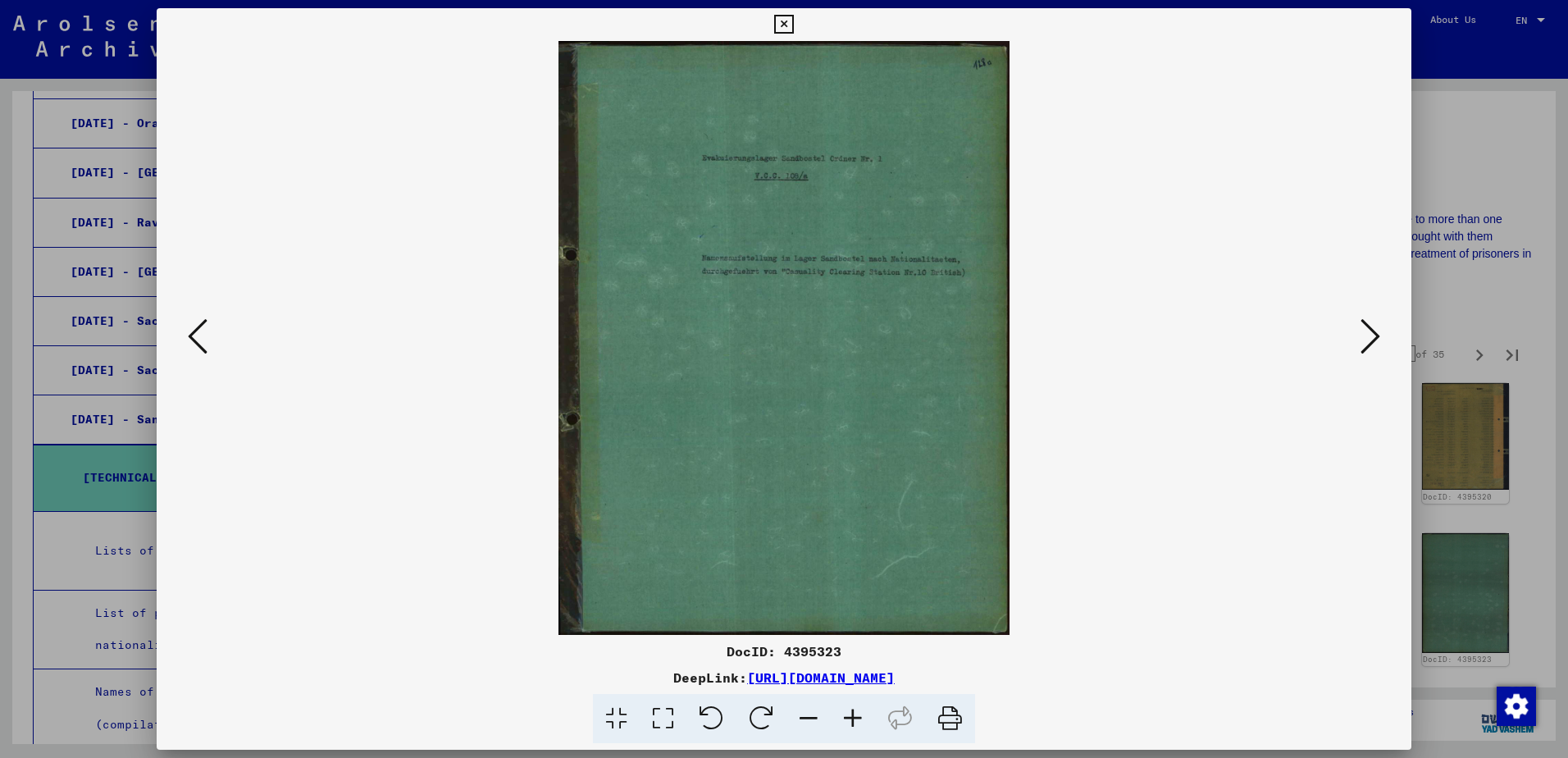
click at [1358, 347] on button at bounding box center [1370, 337] width 30 height 47
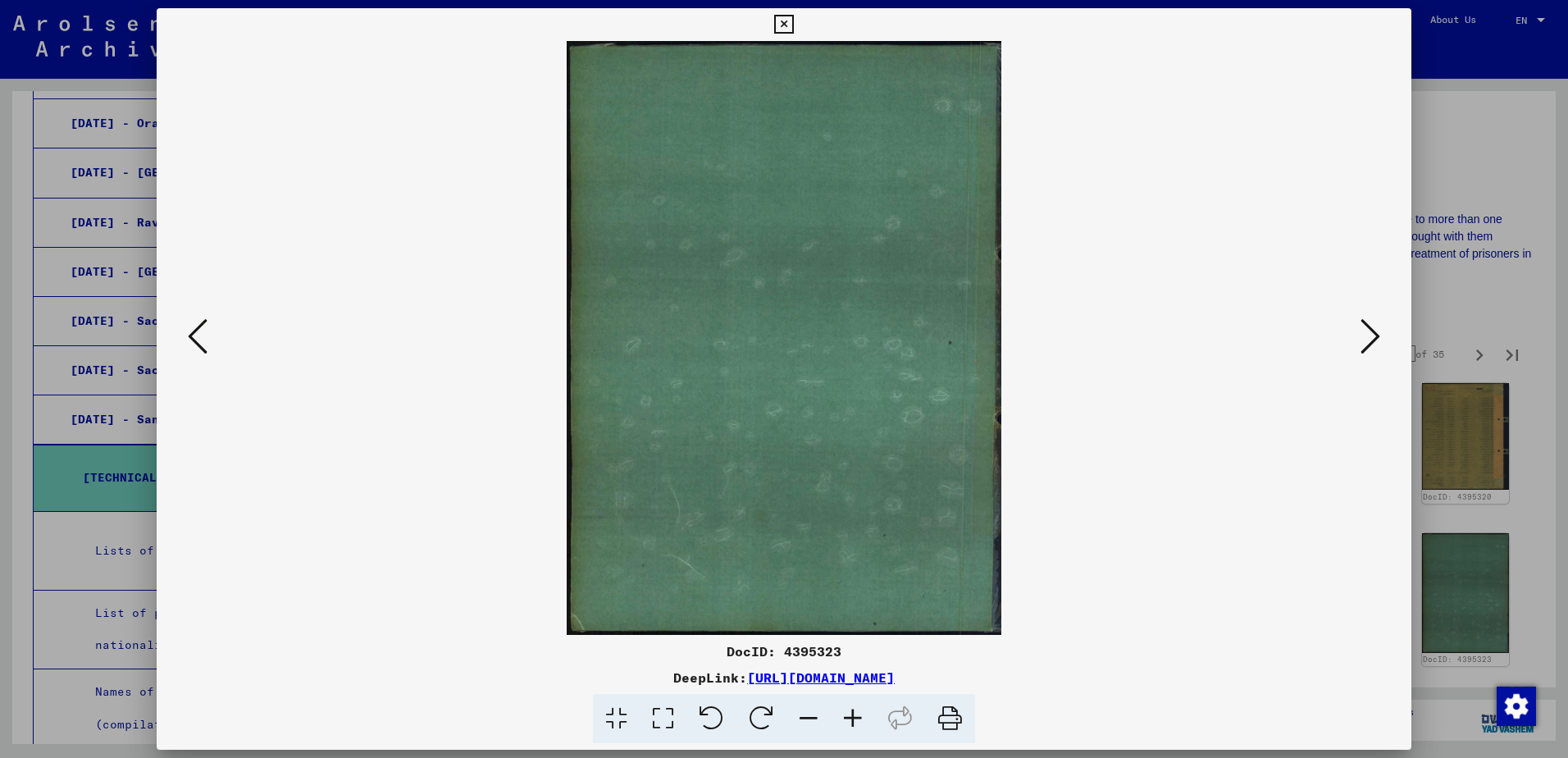
click at [1358, 347] on button at bounding box center [1370, 337] width 30 height 47
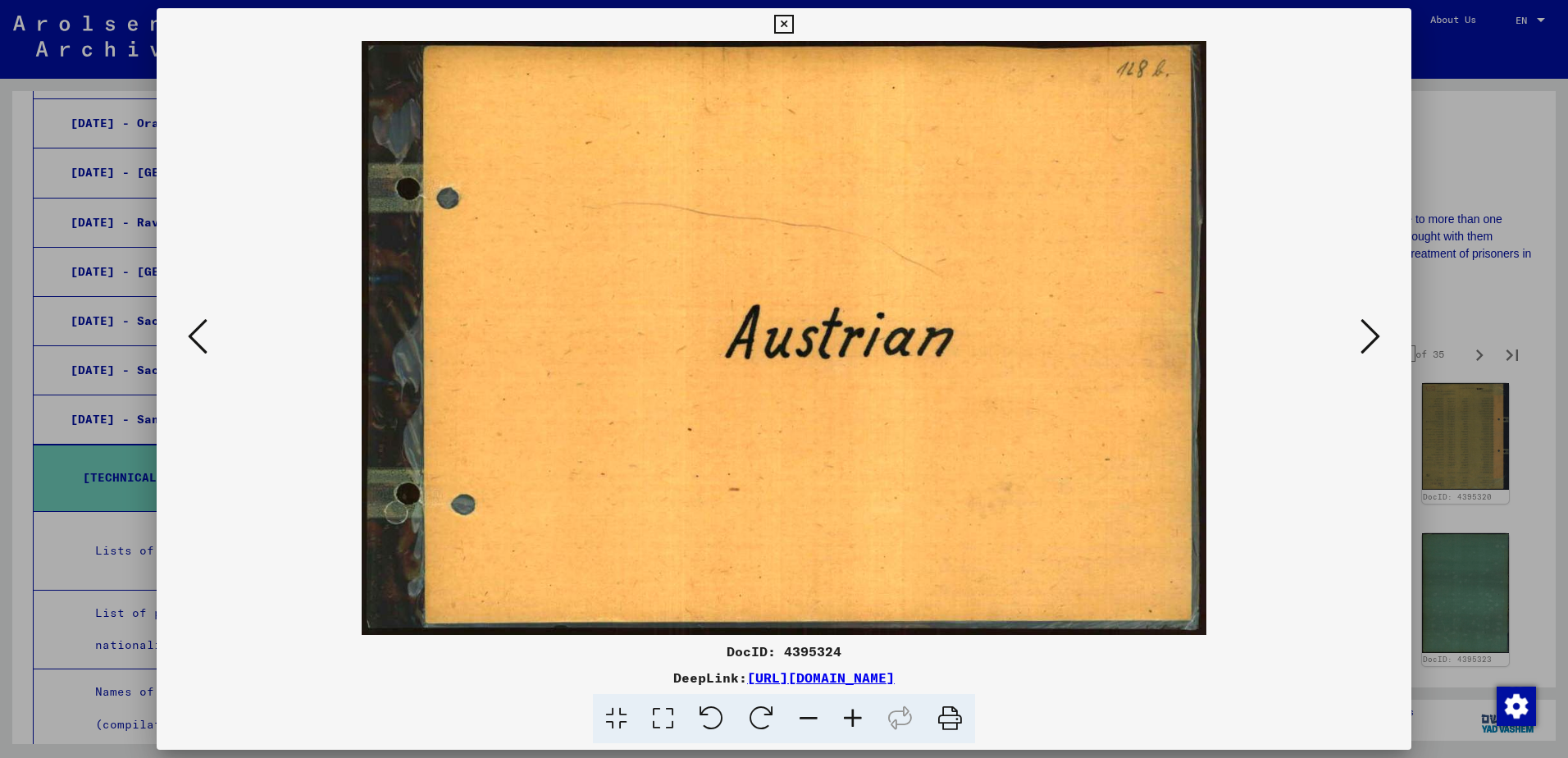
click at [1358, 347] on button at bounding box center [1370, 337] width 30 height 47
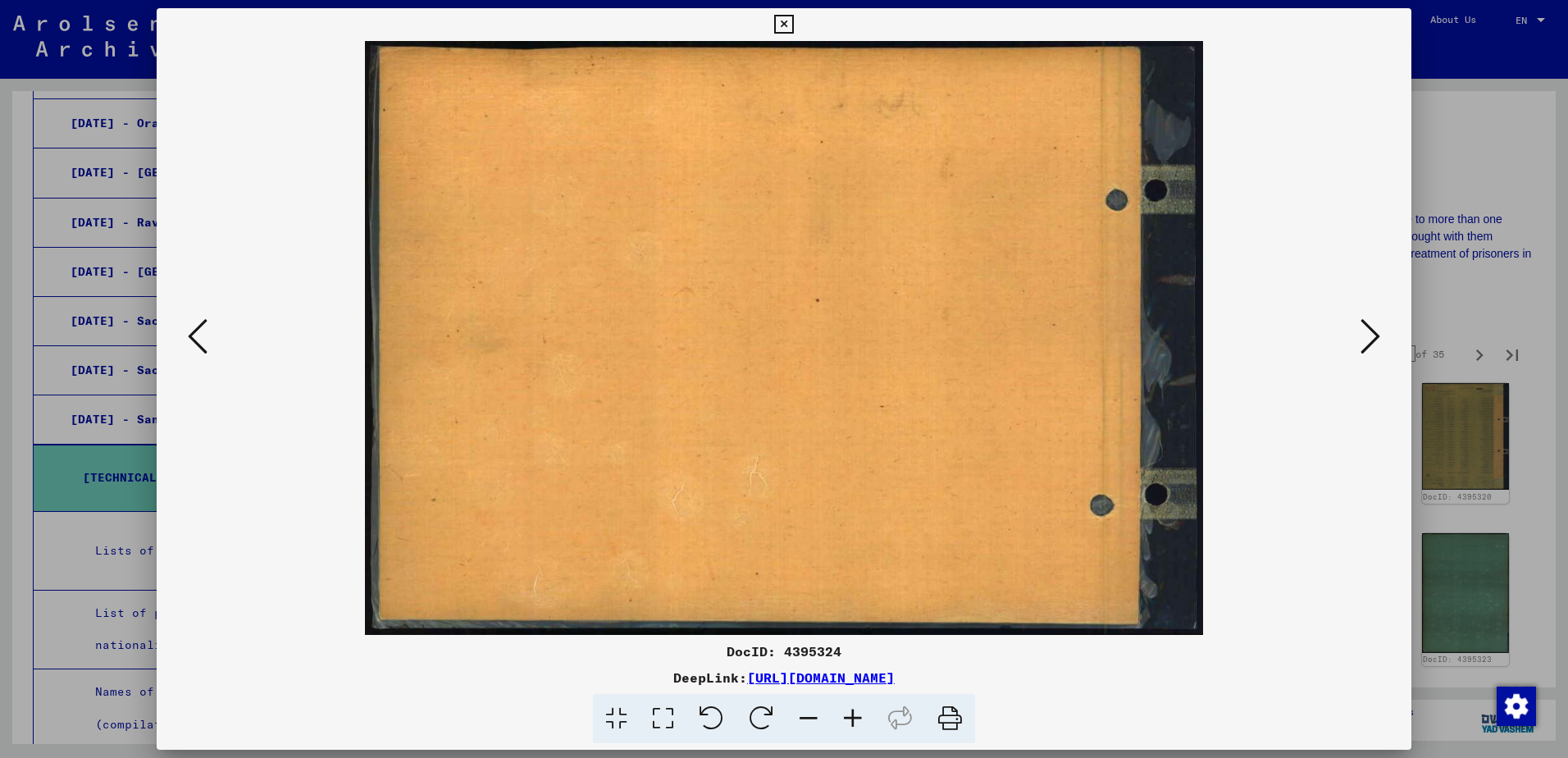
click at [1358, 347] on button at bounding box center [1370, 337] width 30 height 47
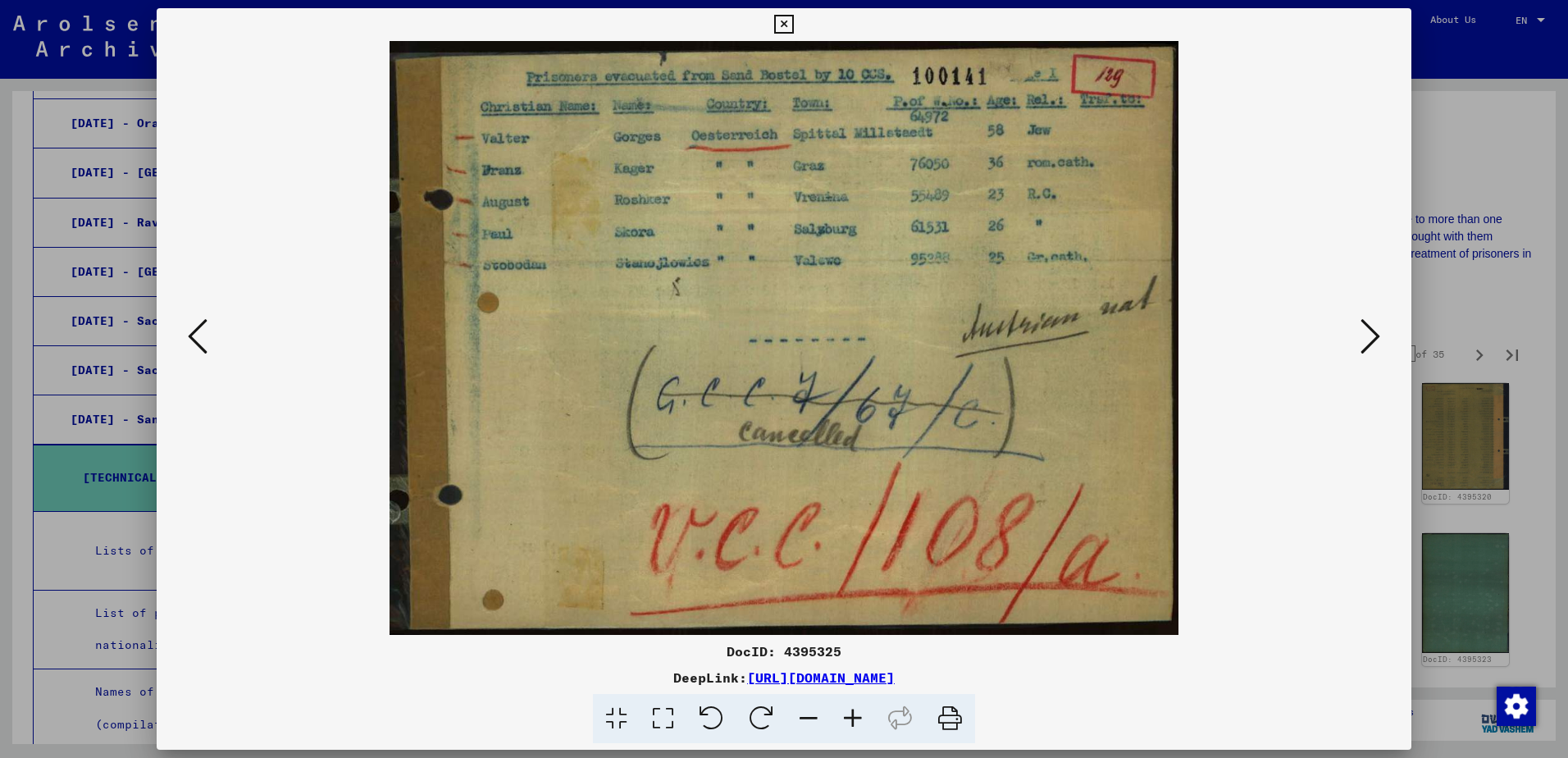
click at [1361, 350] on icon at bounding box center [1371, 336] width 20 height 39
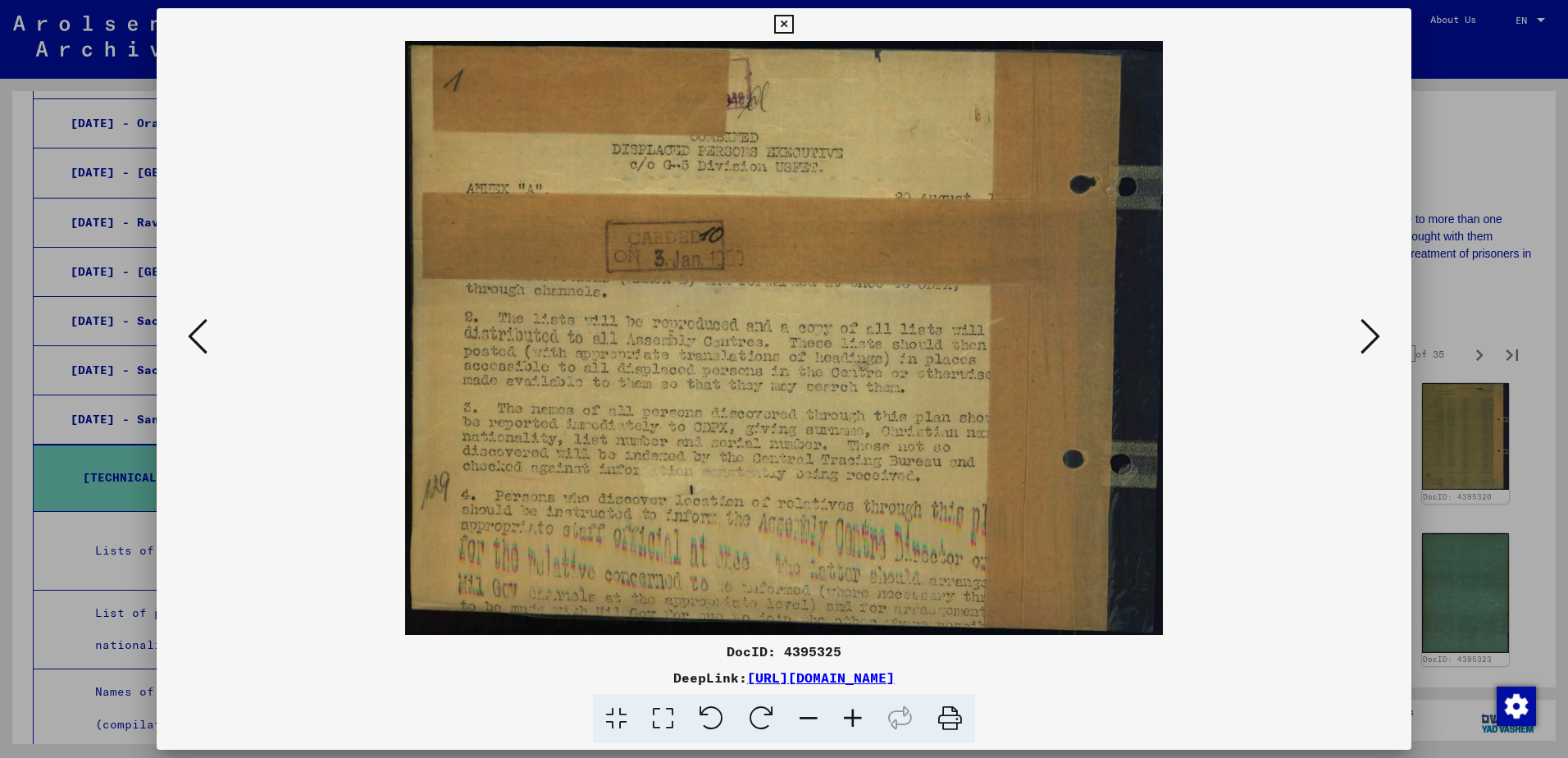
click at [1361, 350] on icon at bounding box center [1371, 336] width 20 height 39
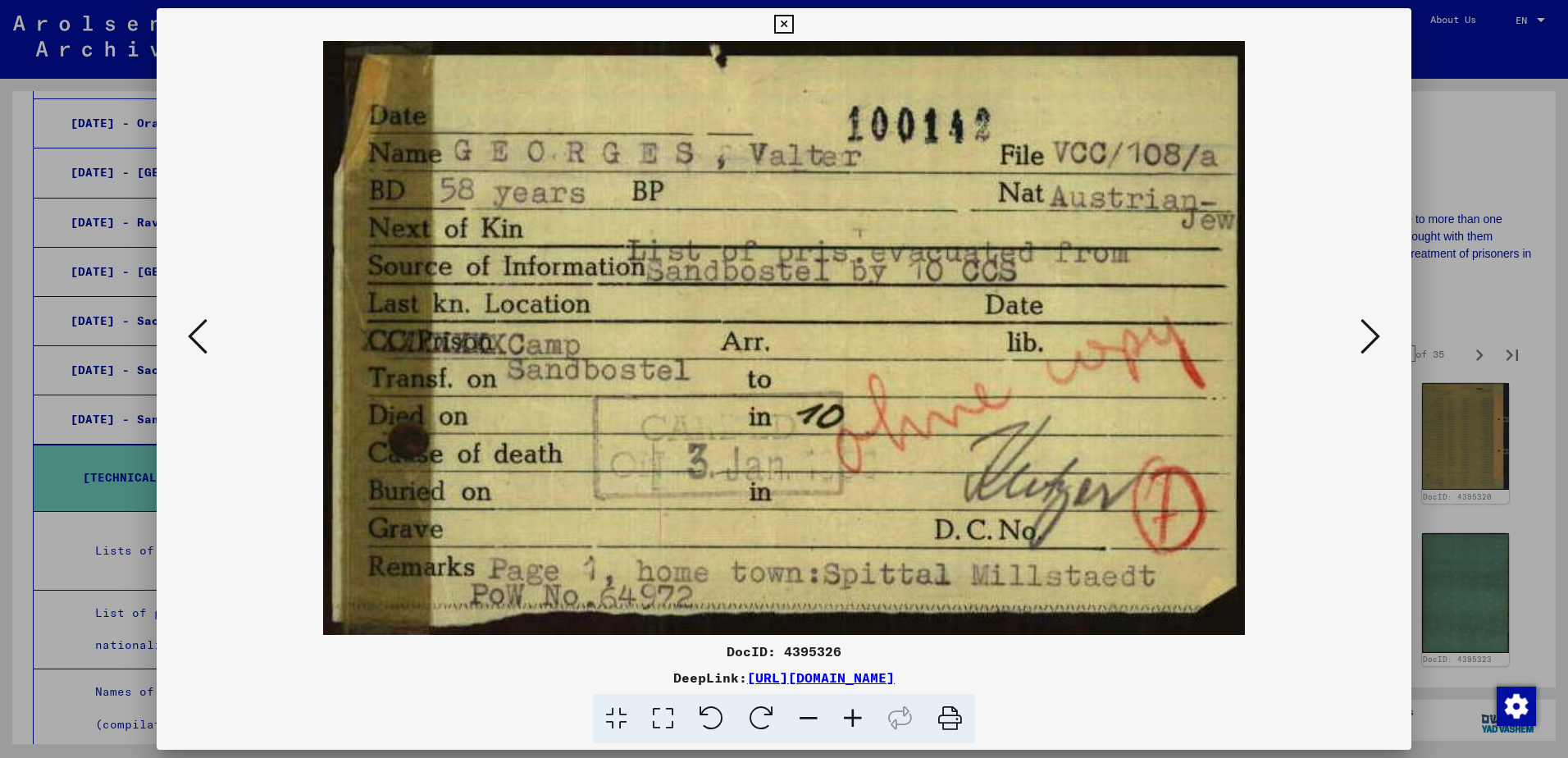
click at [1361, 349] on icon at bounding box center [1371, 336] width 20 height 39
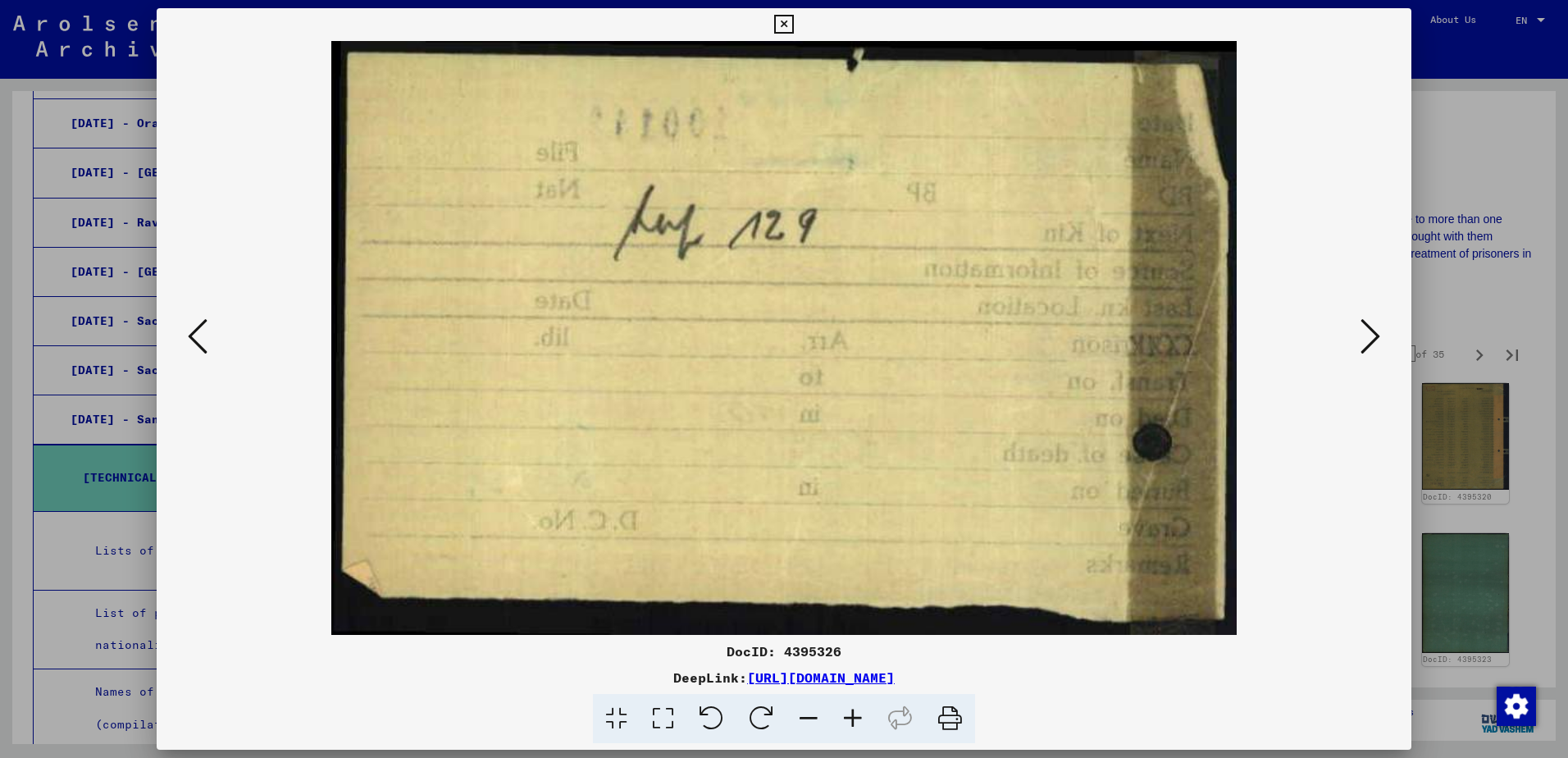
click at [1359, 349] on button at bounding box center [1370, 337] width 30 height 47
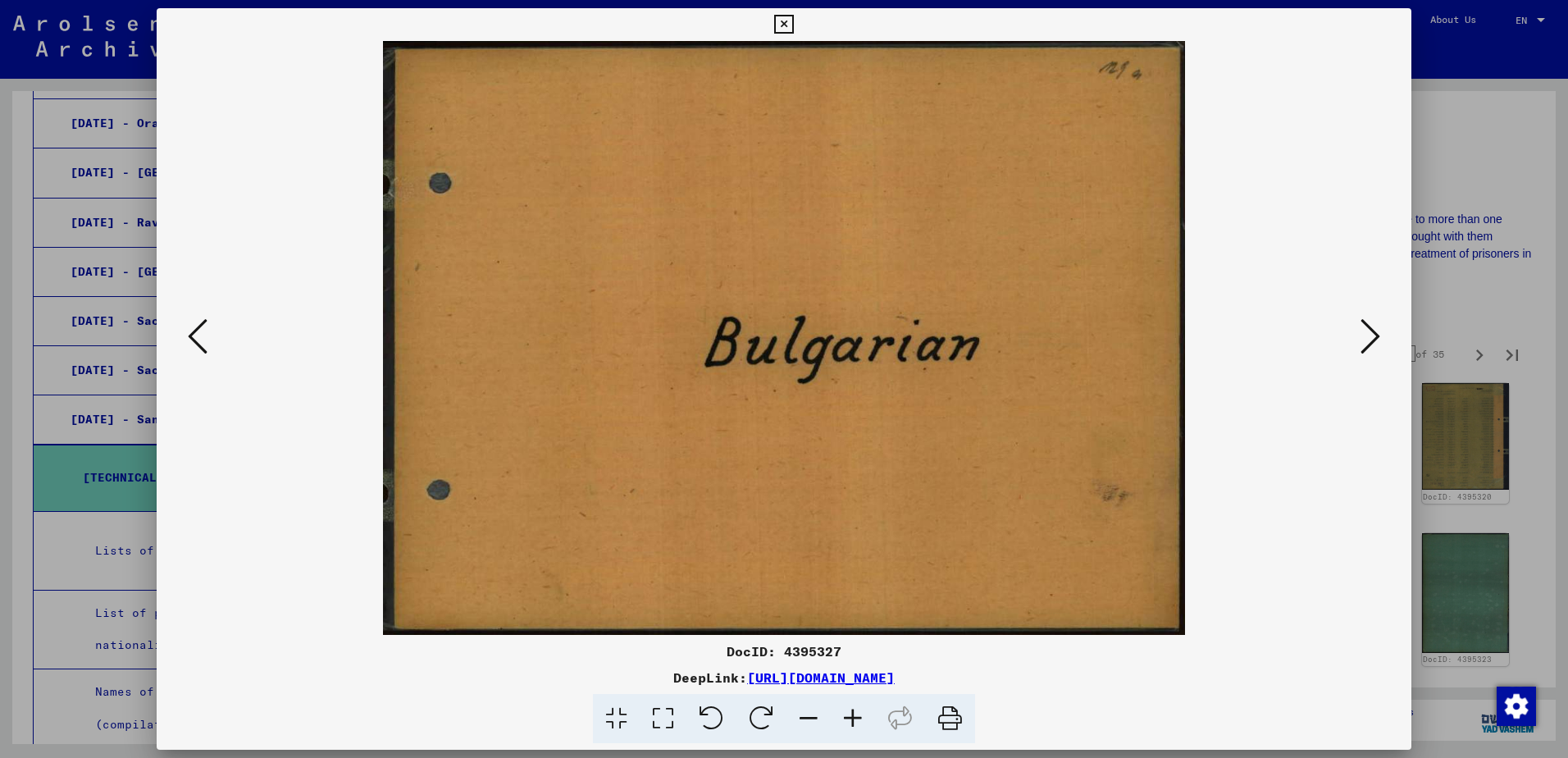
click at [1359, 349] on button at bounding box center [1370, 337] width 30 height 47
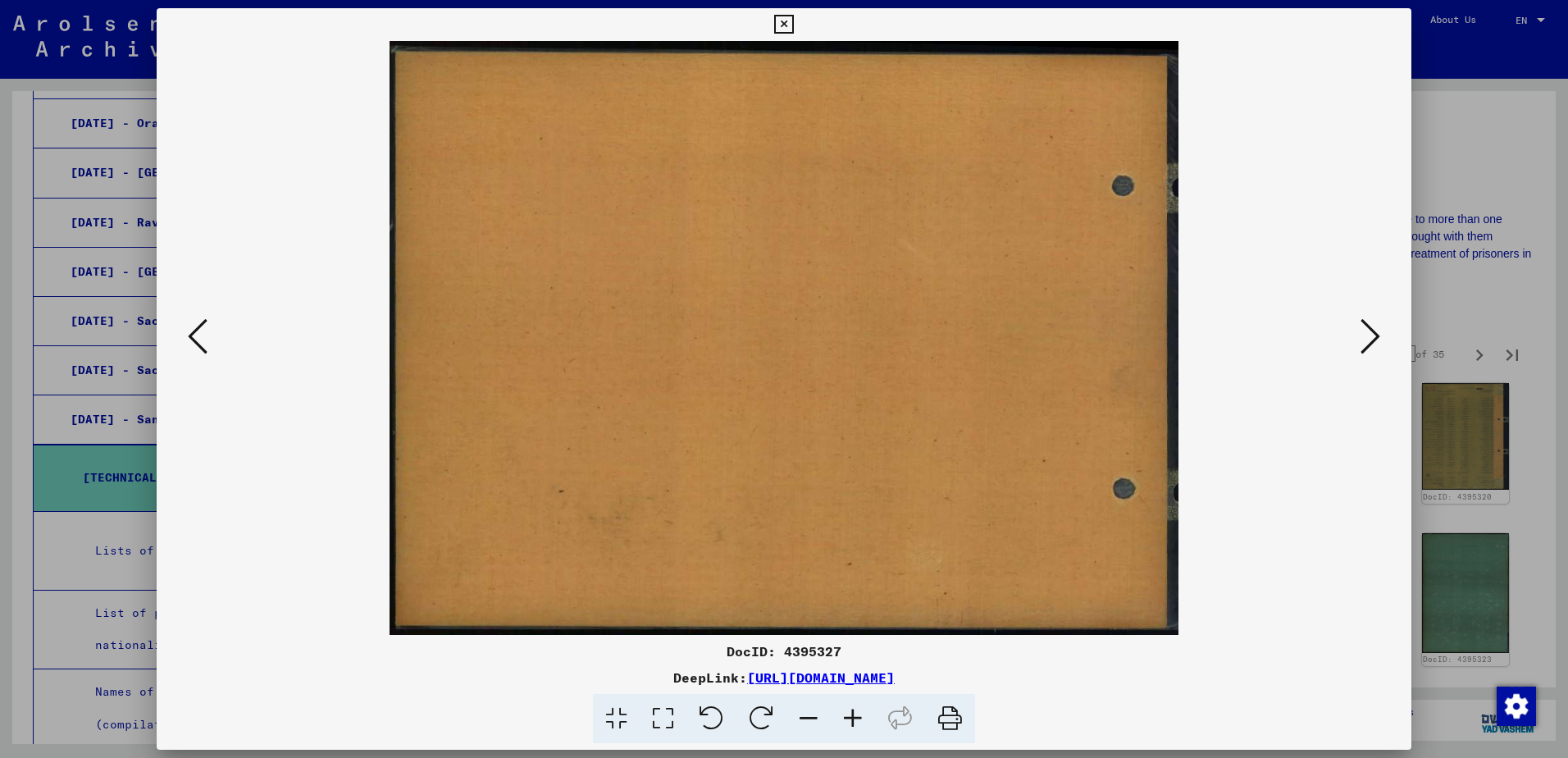
click at [1359, 349] on button at bounding box center [1370, 337] width 30 height 47
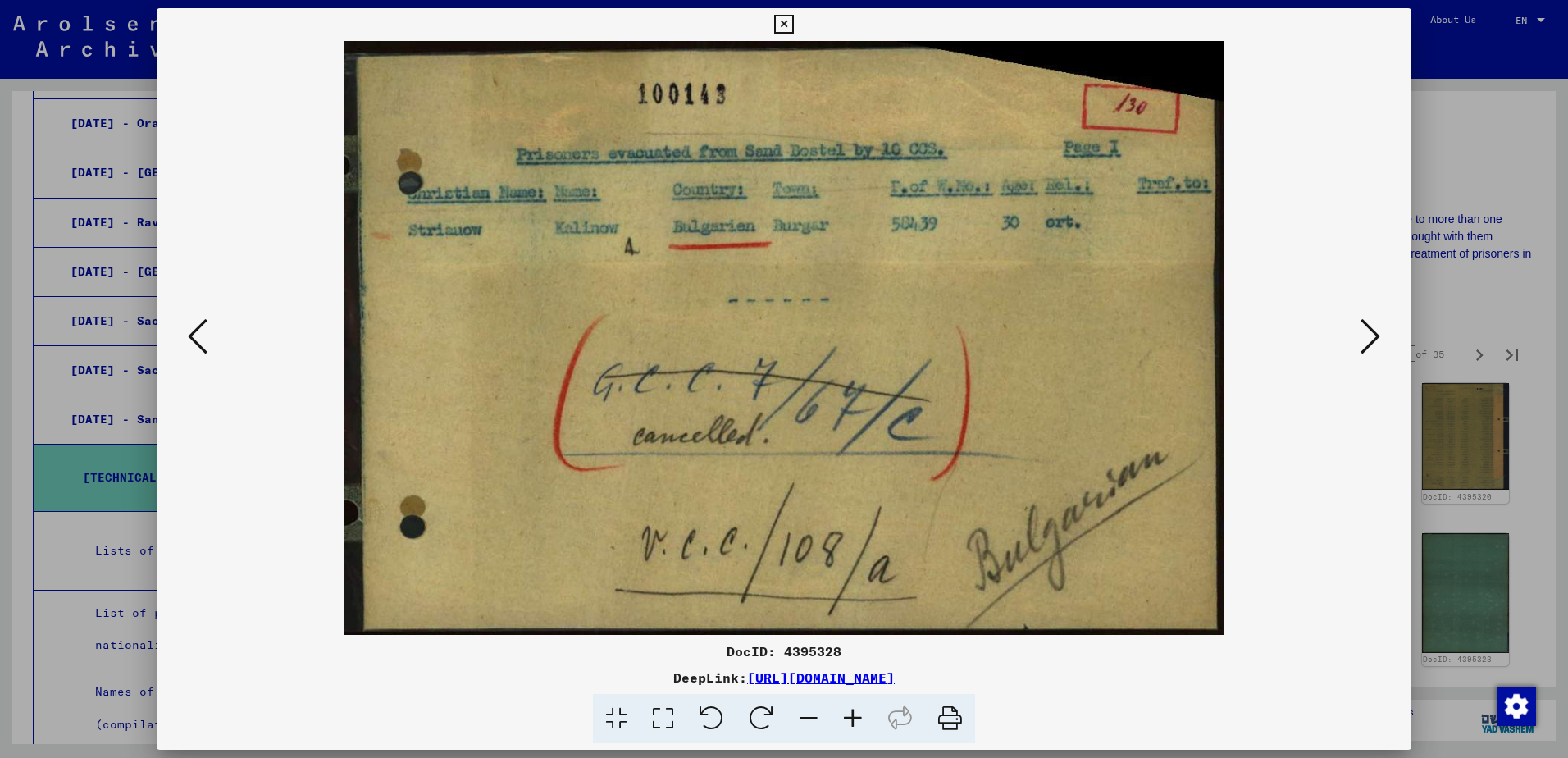
click at [1359, 349] on button at bounding box center [1370, 337] width 30 height 47
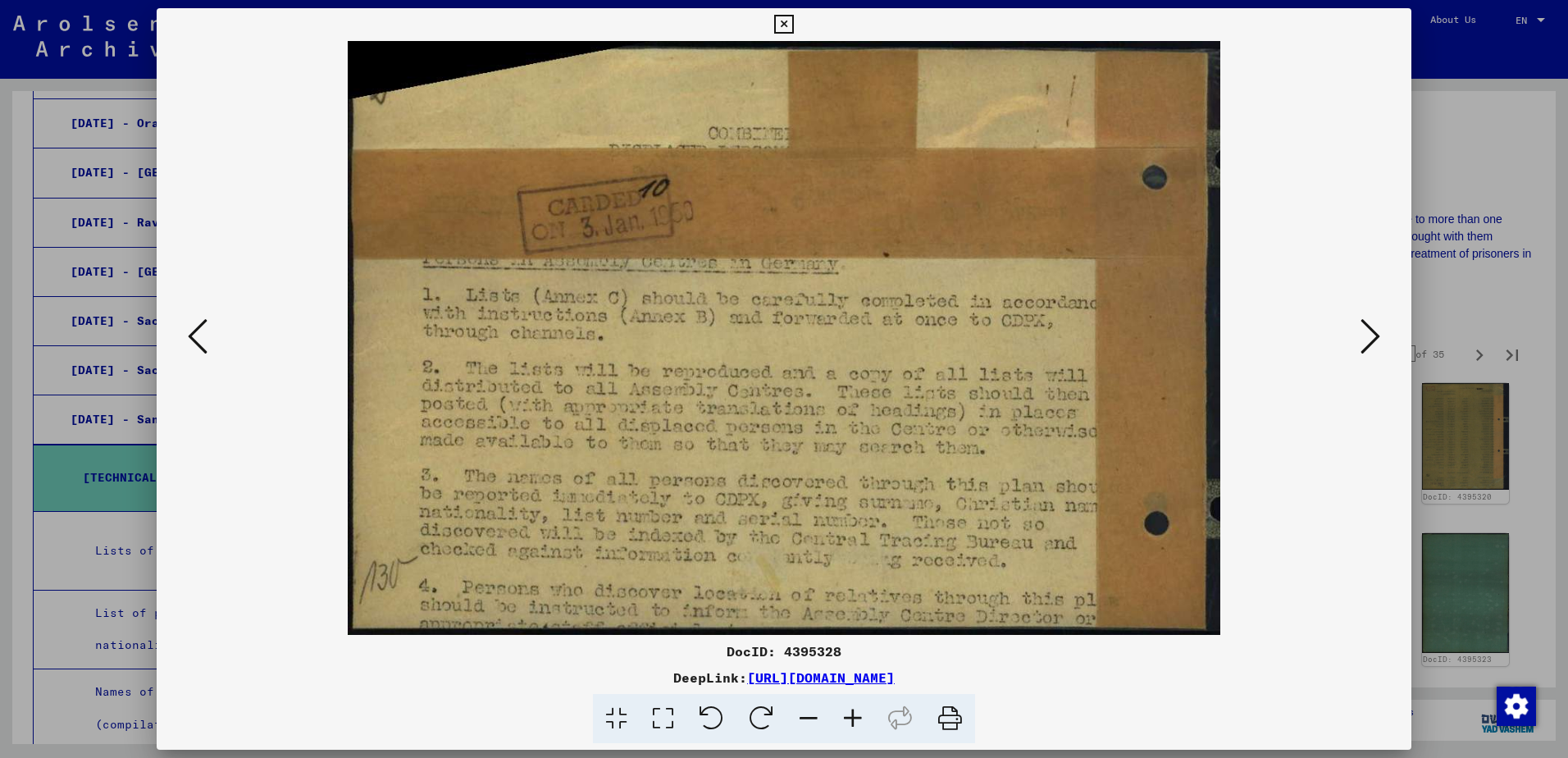
click at [1358, 350] on button at bounding box center [1370, 337] width 30 height 47
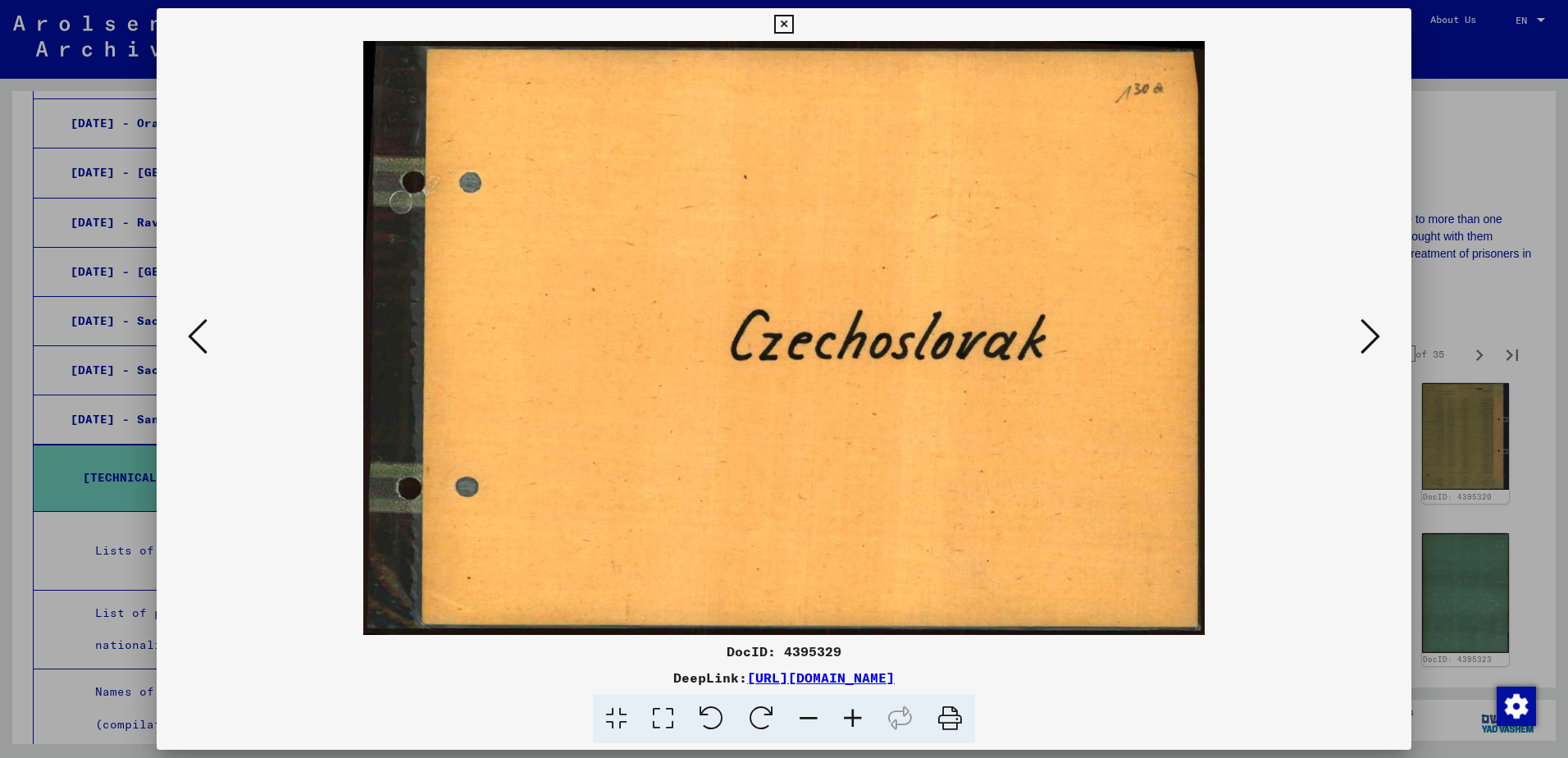
click at [1358, 351] on button at bounding box center [1370, 337] width 30 height 47
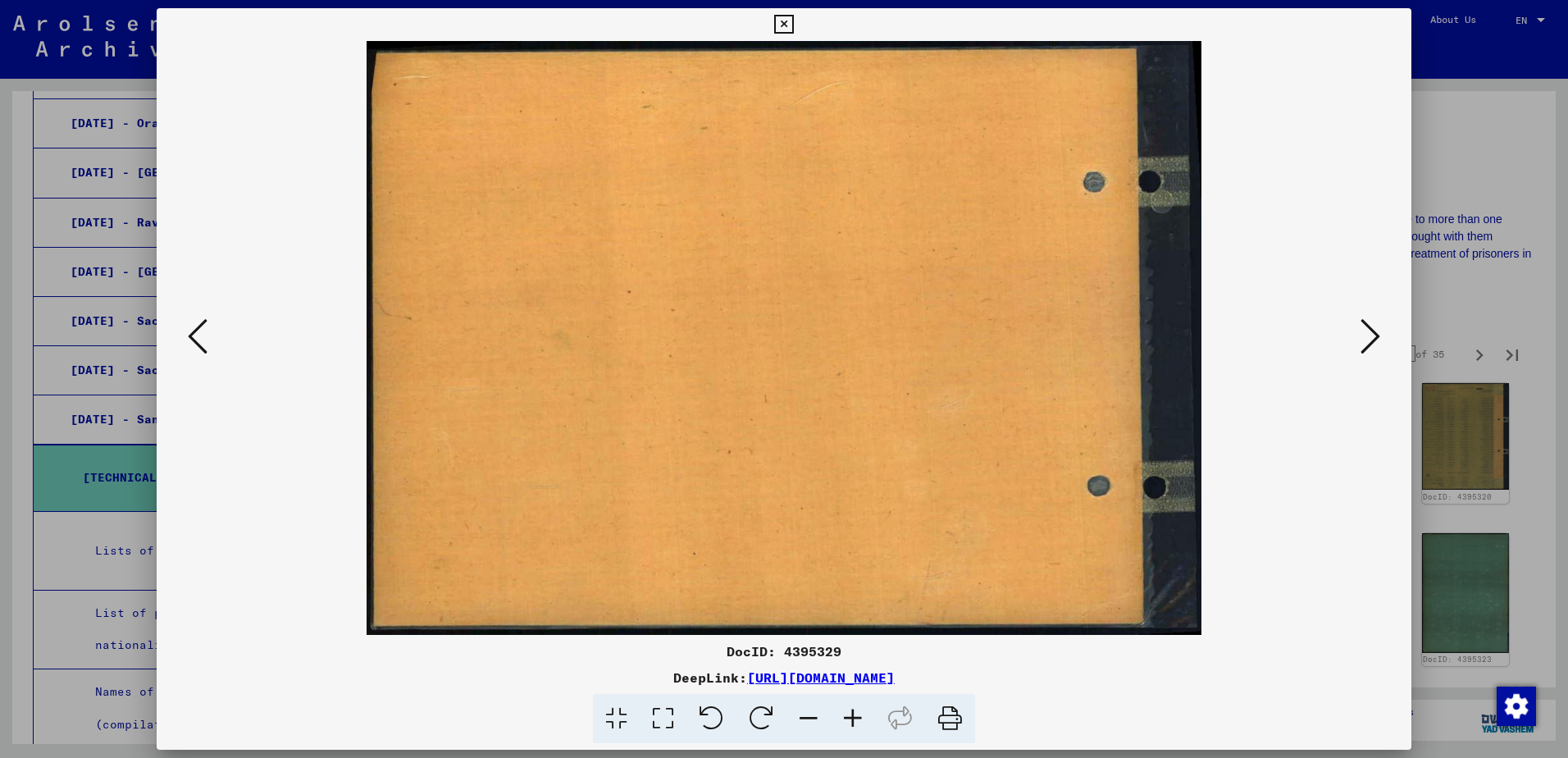
click at [1358, 351] on button at bounding box center [1370, 337] width 30 height 47
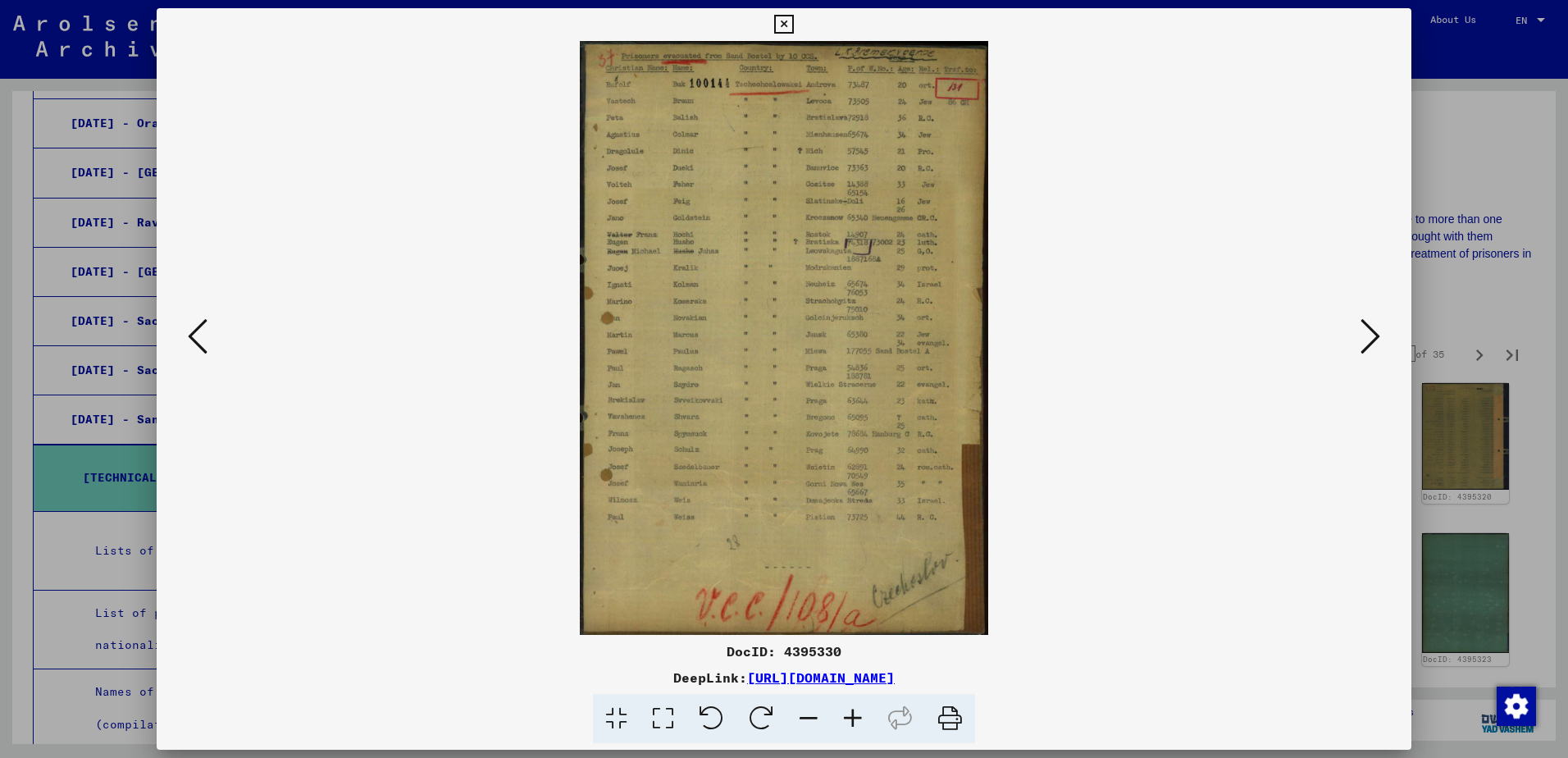
click at [858, 716] on icon at bounding box center [852, 719] width 44 height 50
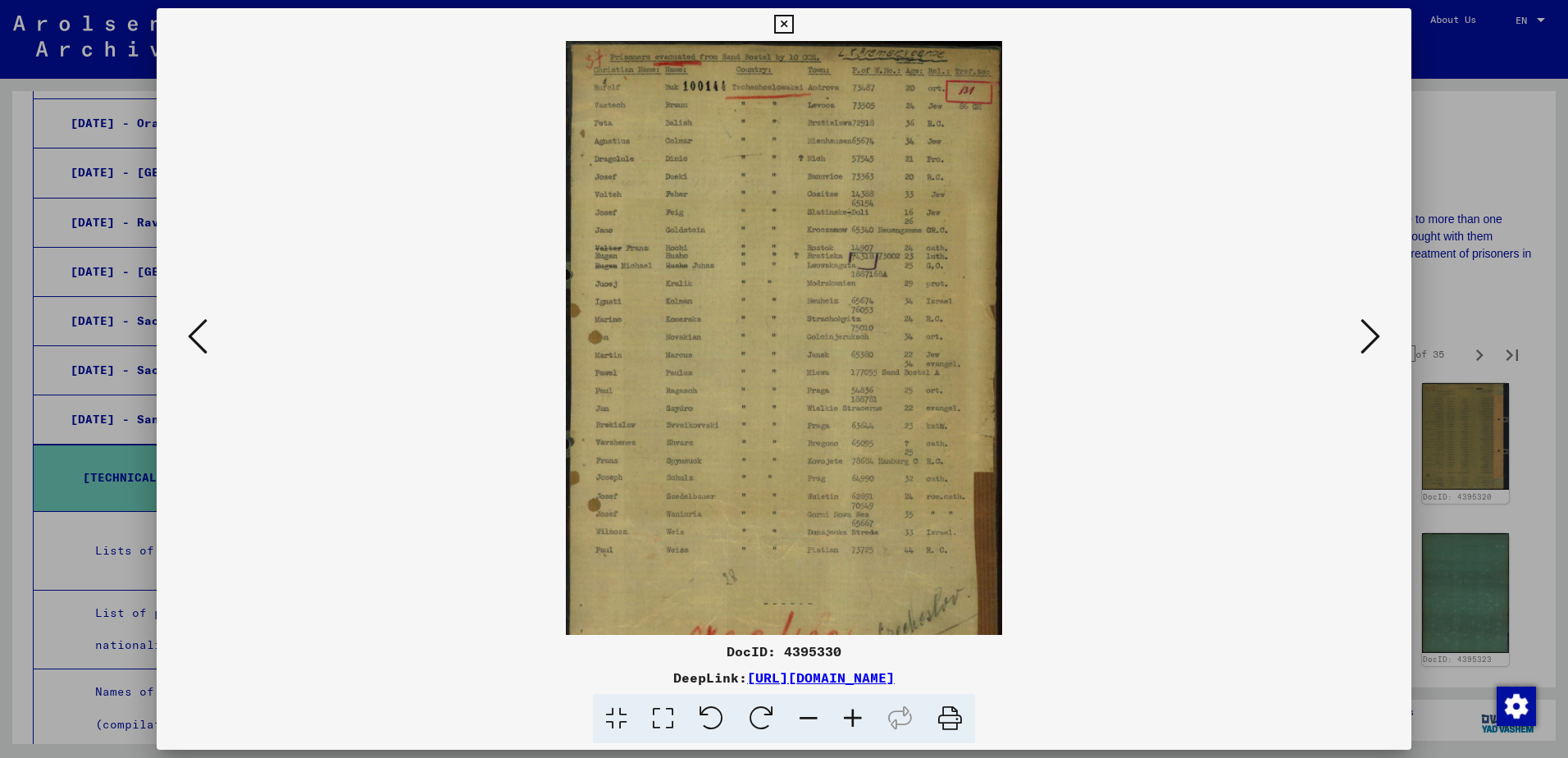
click at [858, 716] on icon at bounding box center [852, 719] width 44 height 50
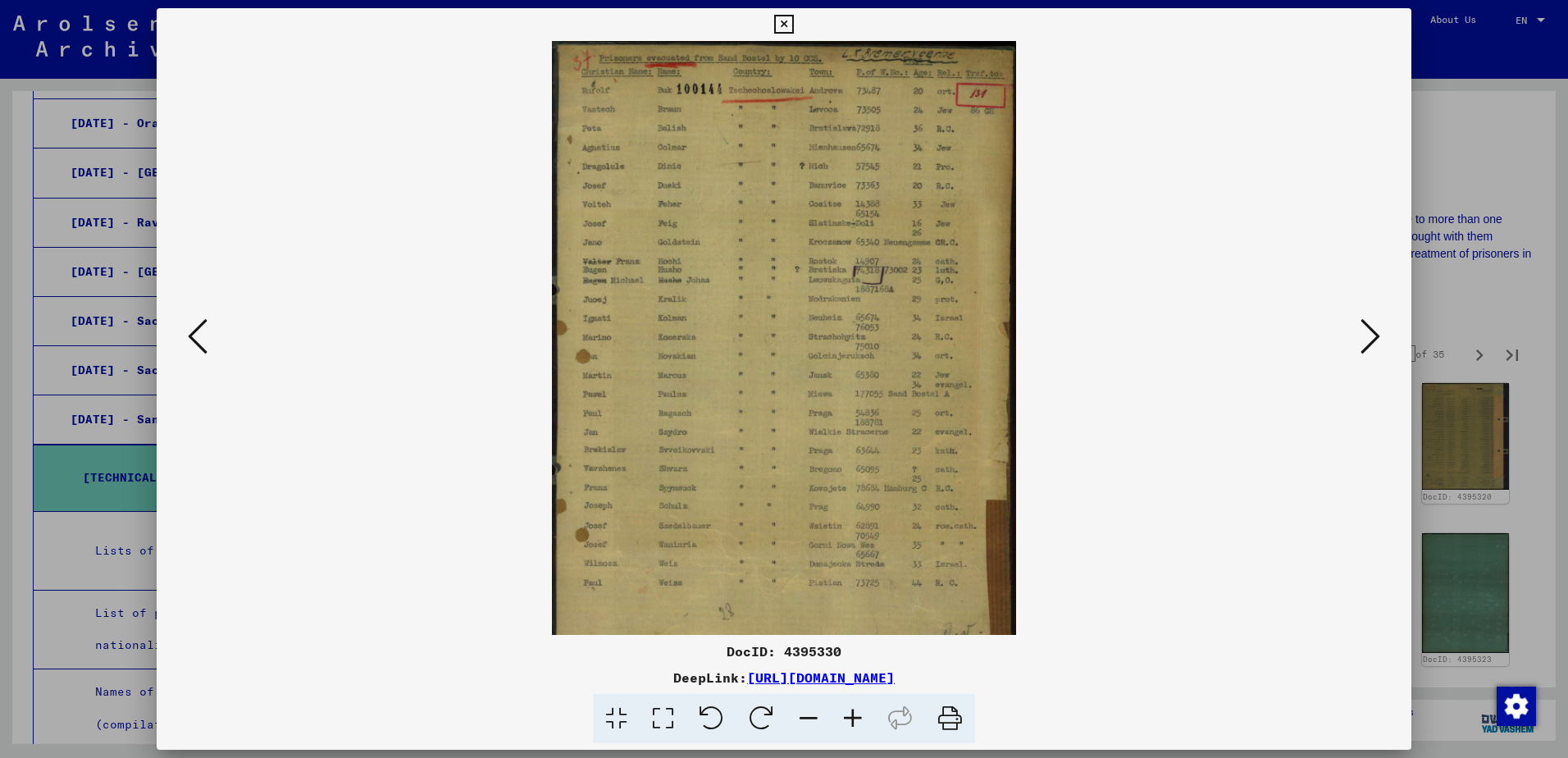
click at [858, 716] on icon at bounding box center [852, 719] width 44 height 50
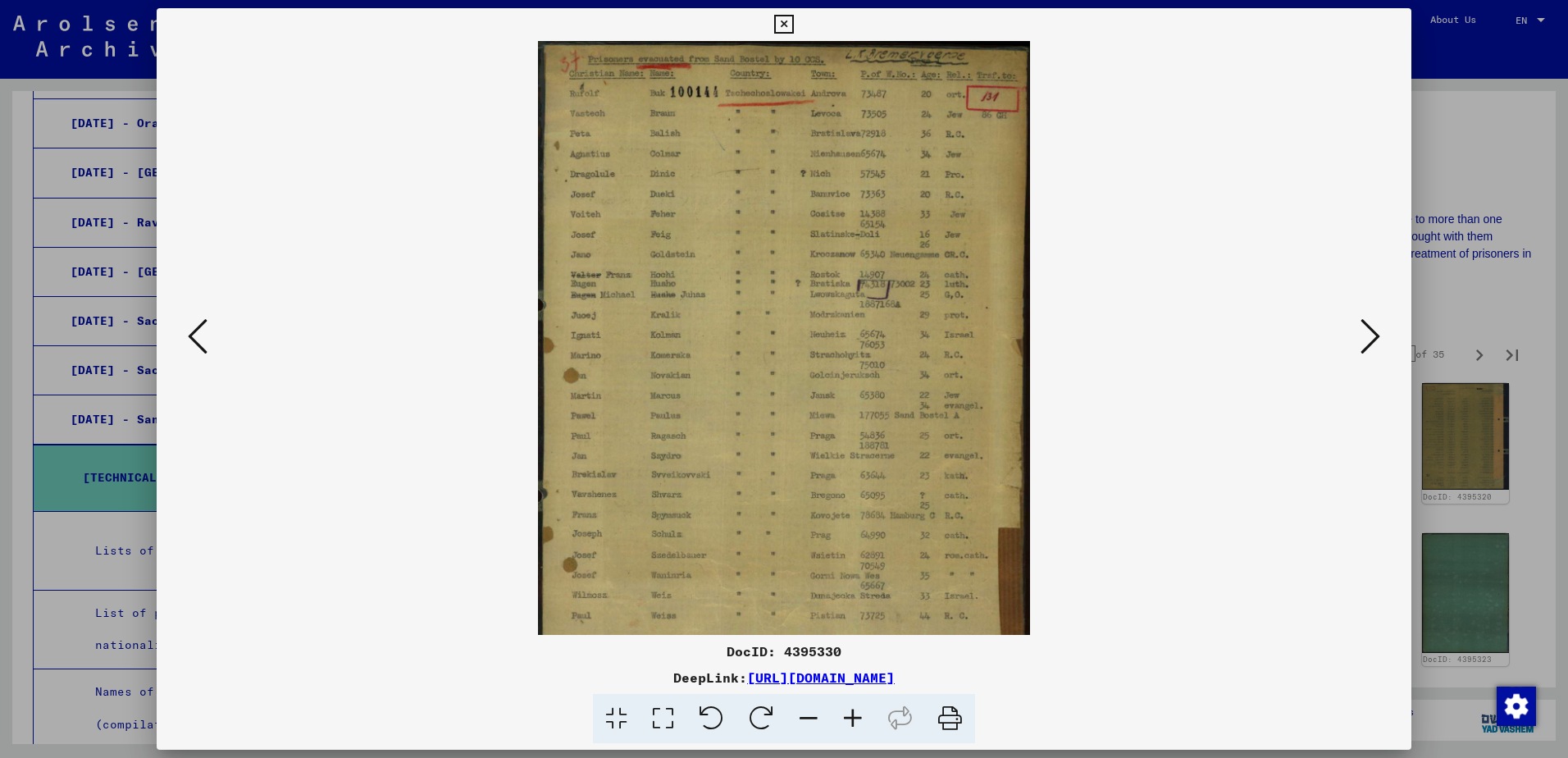
click at [858, 716] on icon at bounding box center [852, 719] width 44 height 50
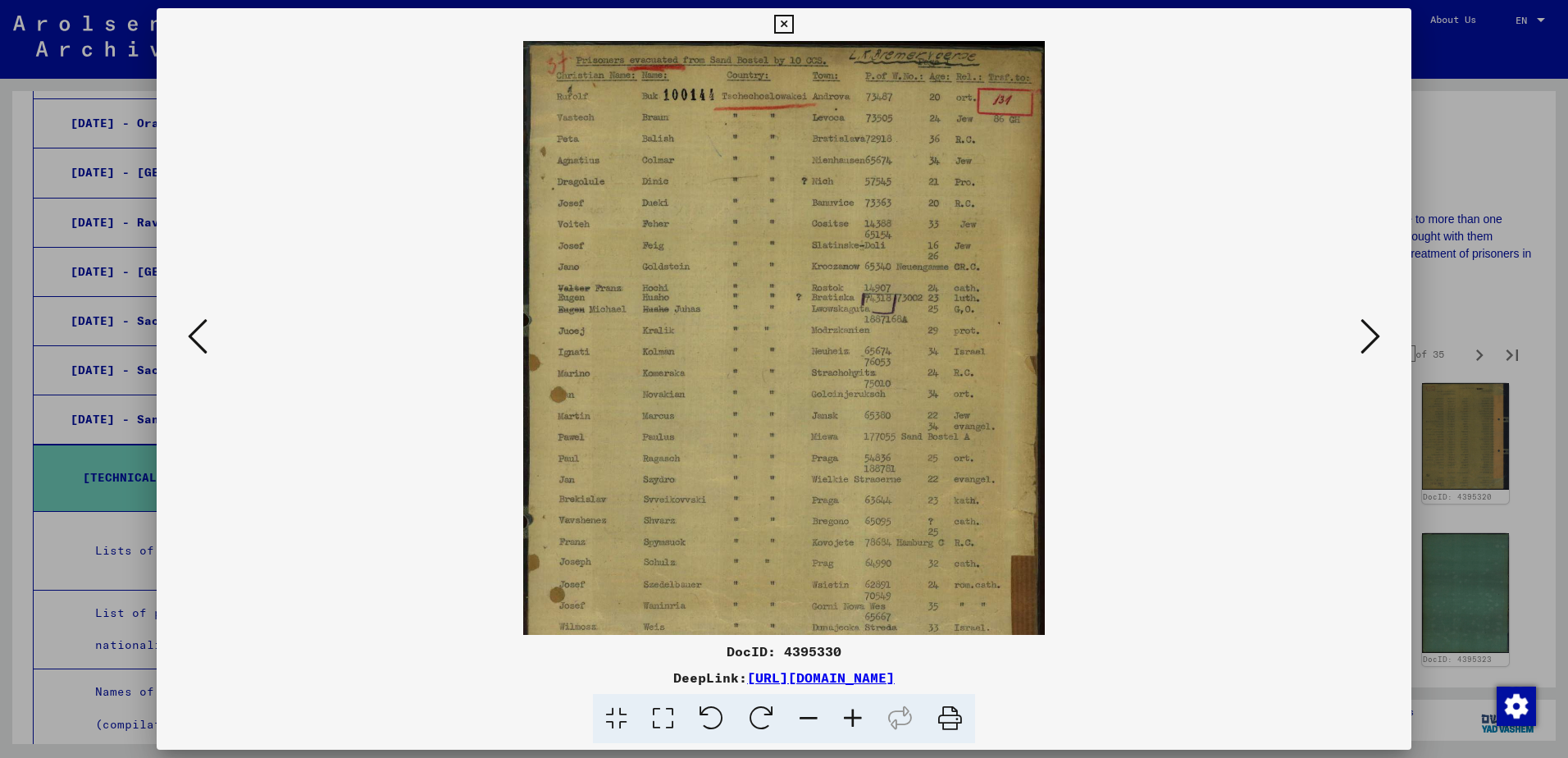
click at [858, 716] on icon at bounding box center [852, 719] width 44 height 50
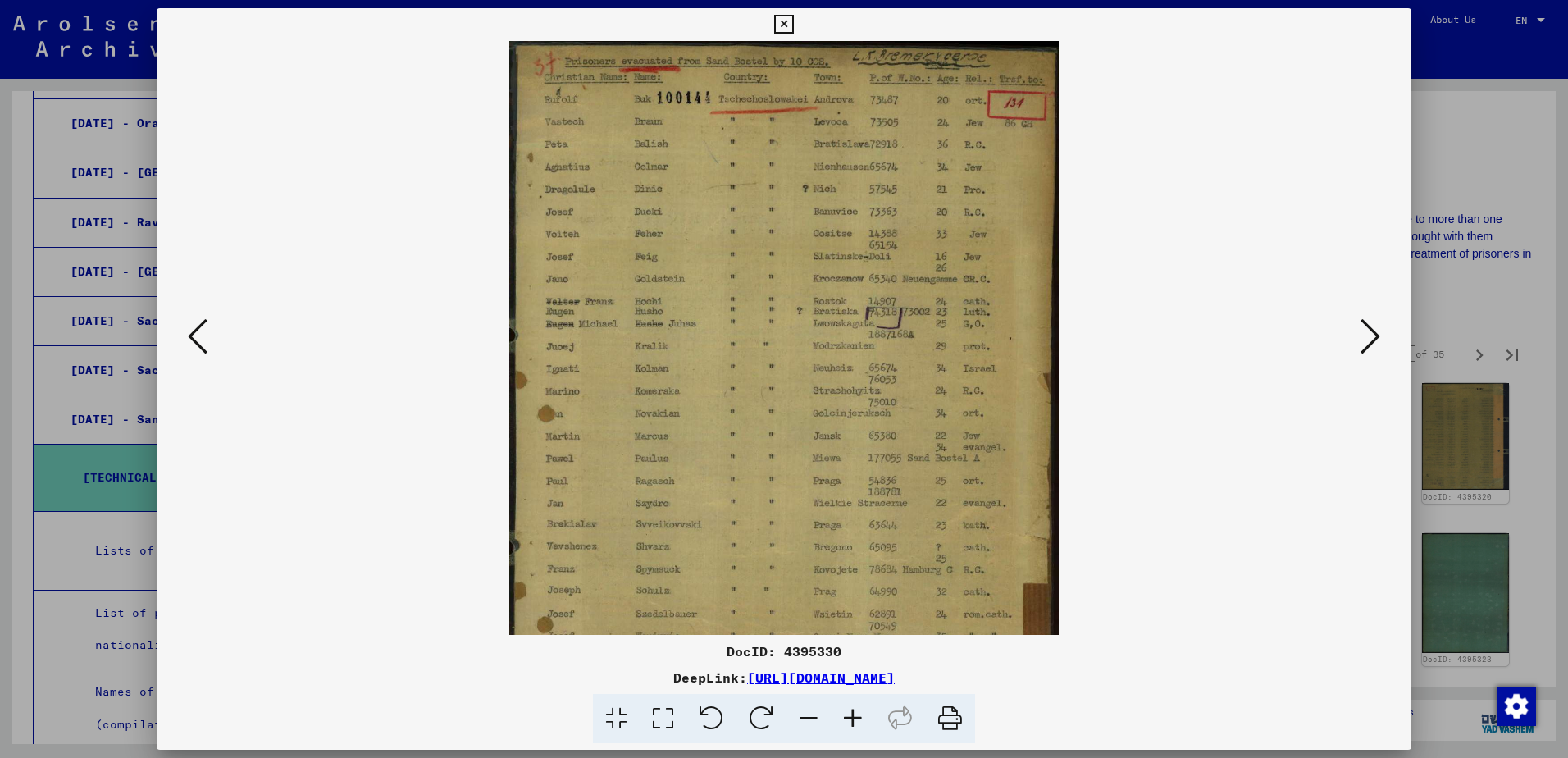
click at [858, 716] on icon at bounding box center [852, 719] width 44 height 50
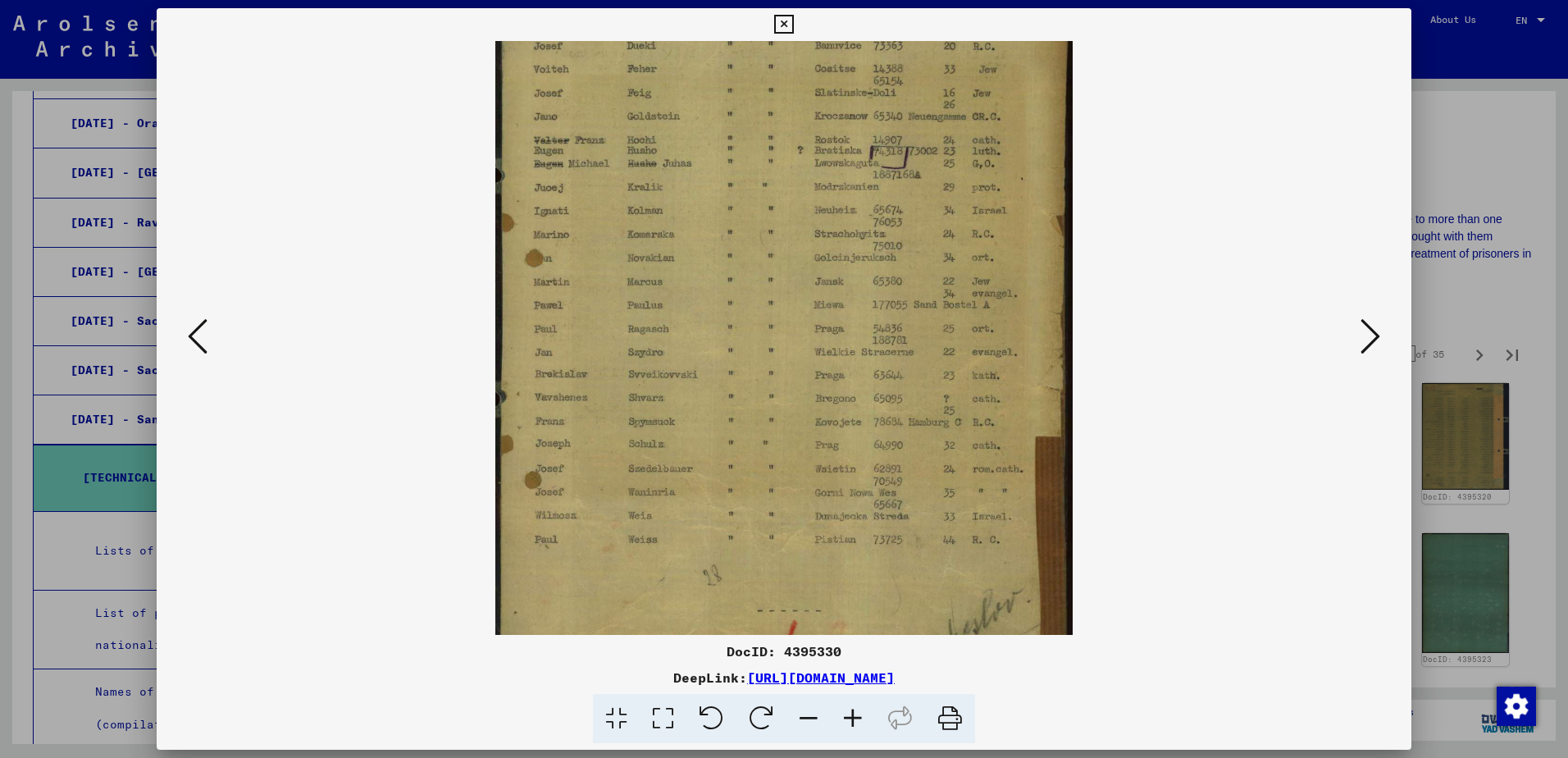
scroll to position [213, 0]
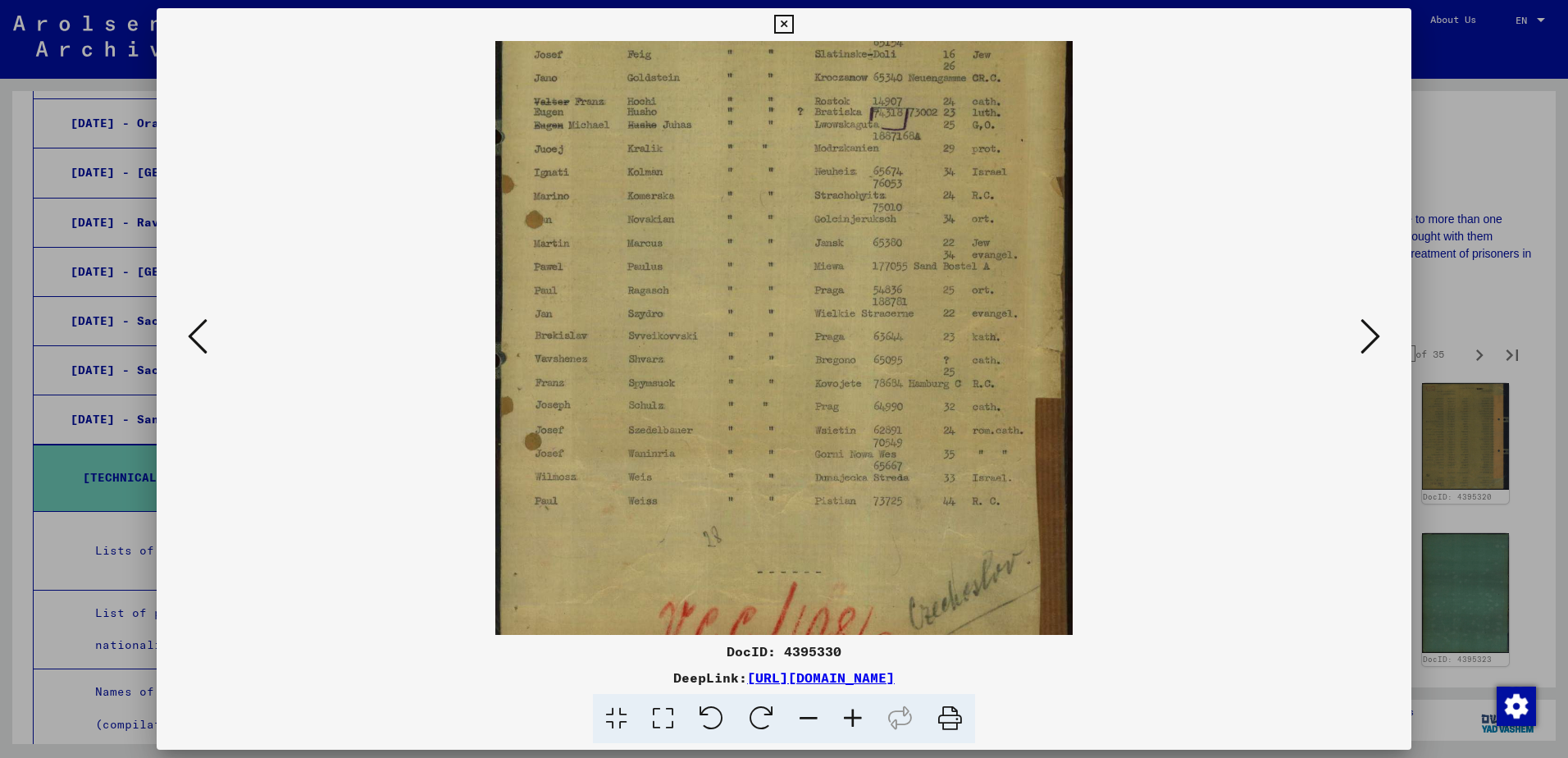
drag, startPoint x: 902, startPoint y: 476, endPoint x: 850, endPoint y: 278, distance: 204.7
click at [850, 278] on img at bounding box center [784, 248] width 578 height 840
click at [1371, 346] on icon at bounding box center [1371, 336] width 20 height 39
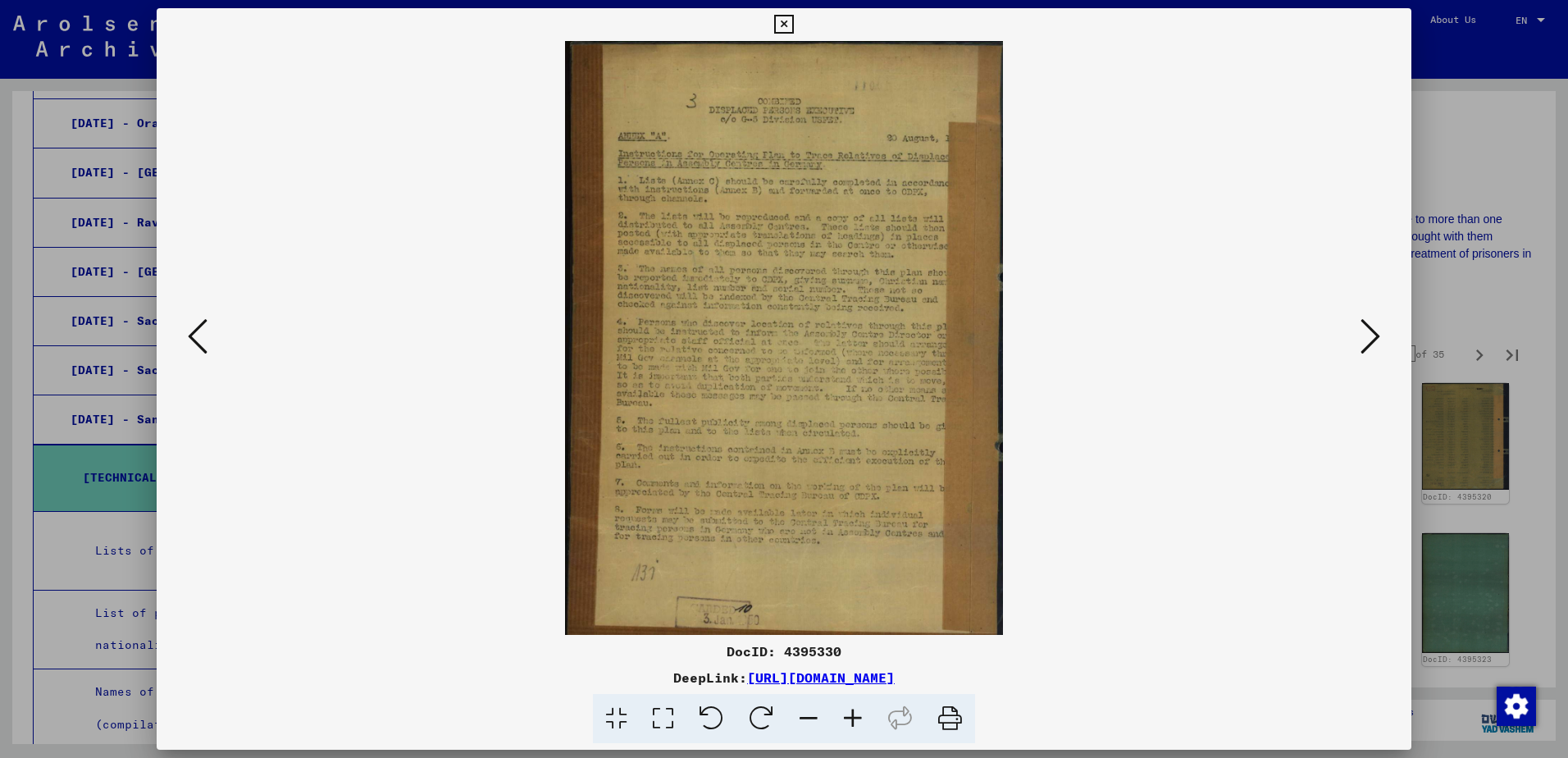
scroll to position [0, 0]
click at [1367, 344] on icon at bounding box center [1371, 336] width 20 height 39
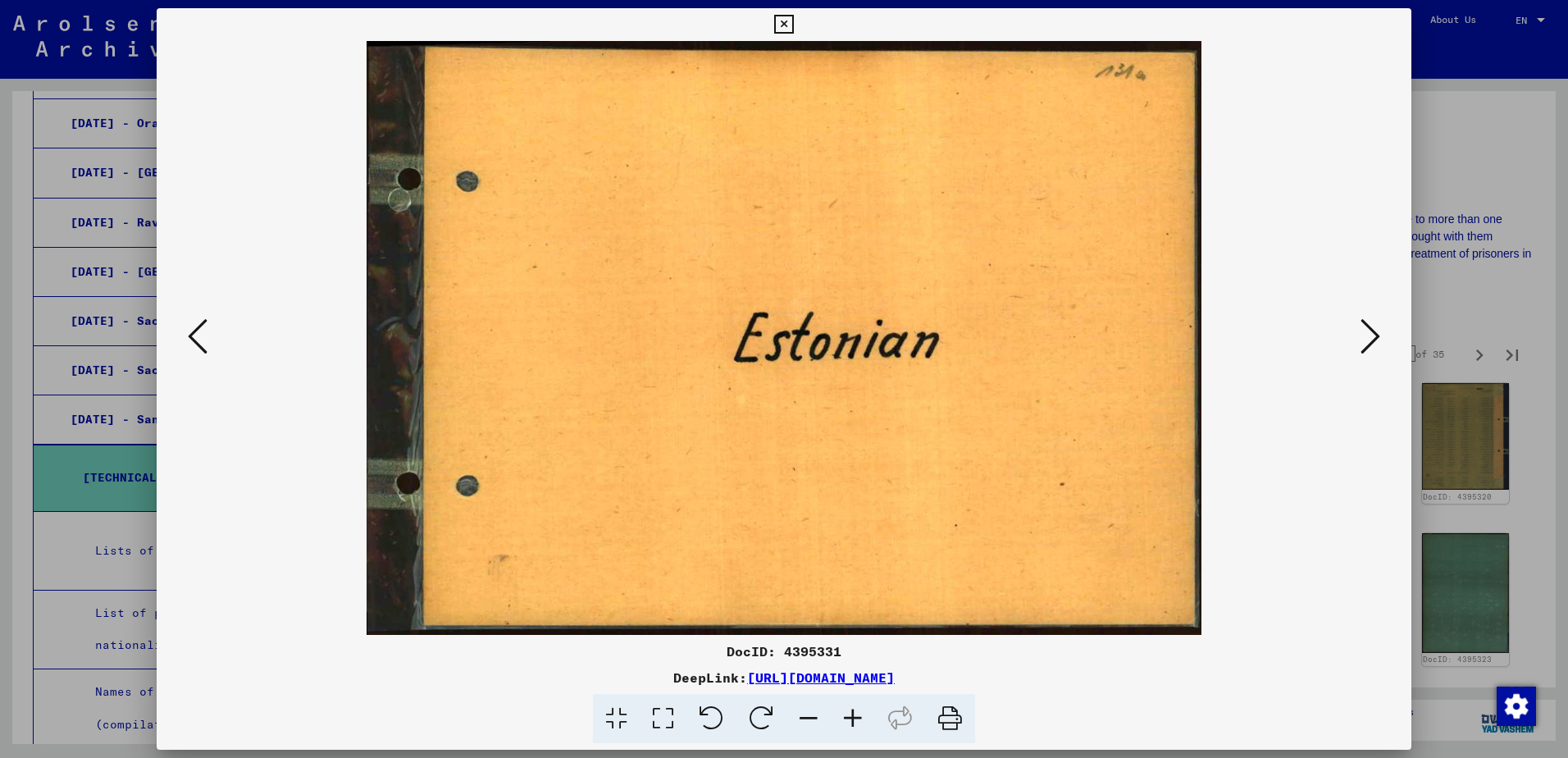
click at [1365, 344] on icon at bounding box center [1371, 336] width 20 height 39
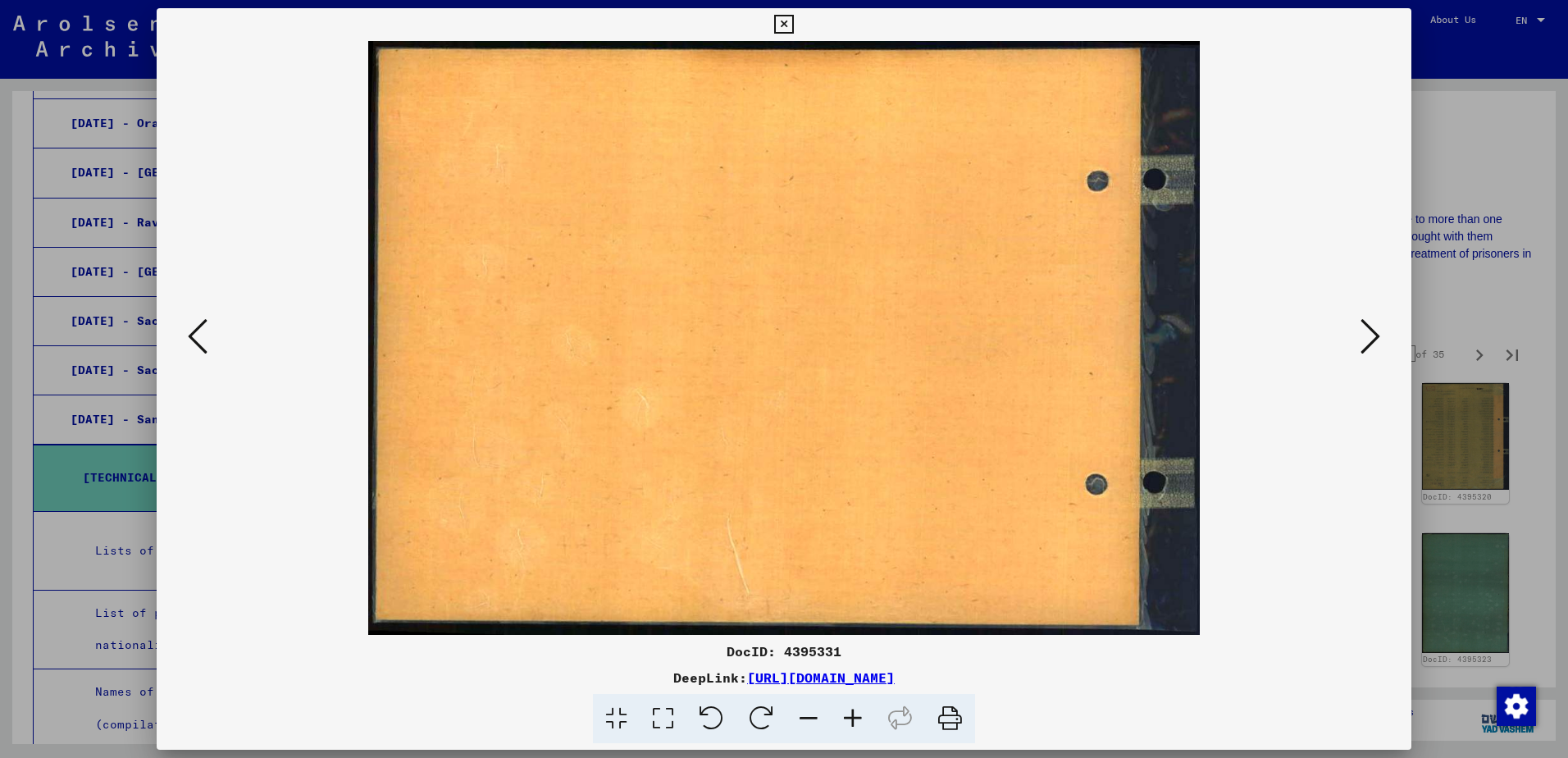
click at [1365, 344] on icon at bounding box center [1371, 336] width 20 height 39
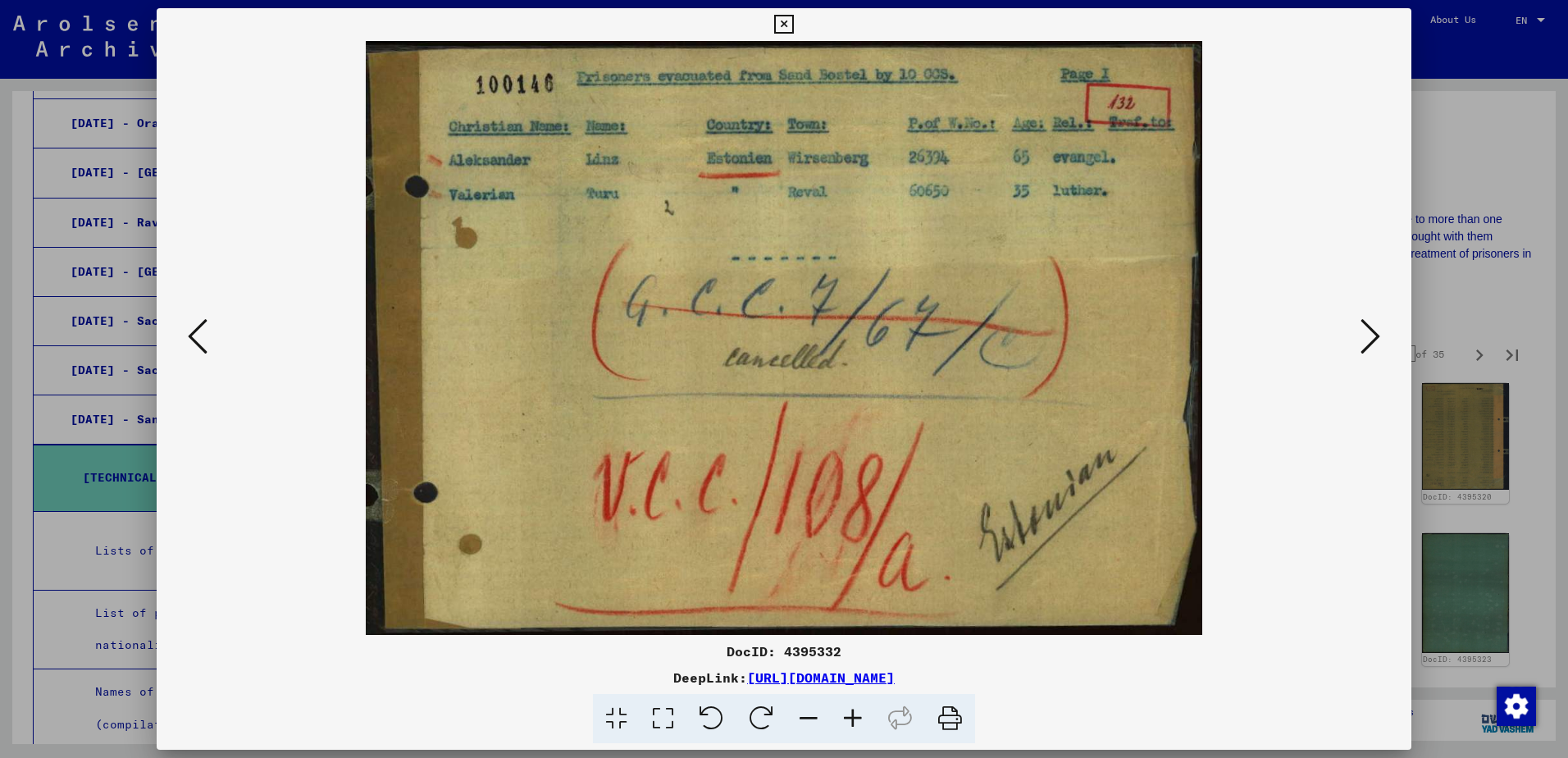
click at [1363, 343] on icon at bounding box center [1371, 336] width 20 height 39
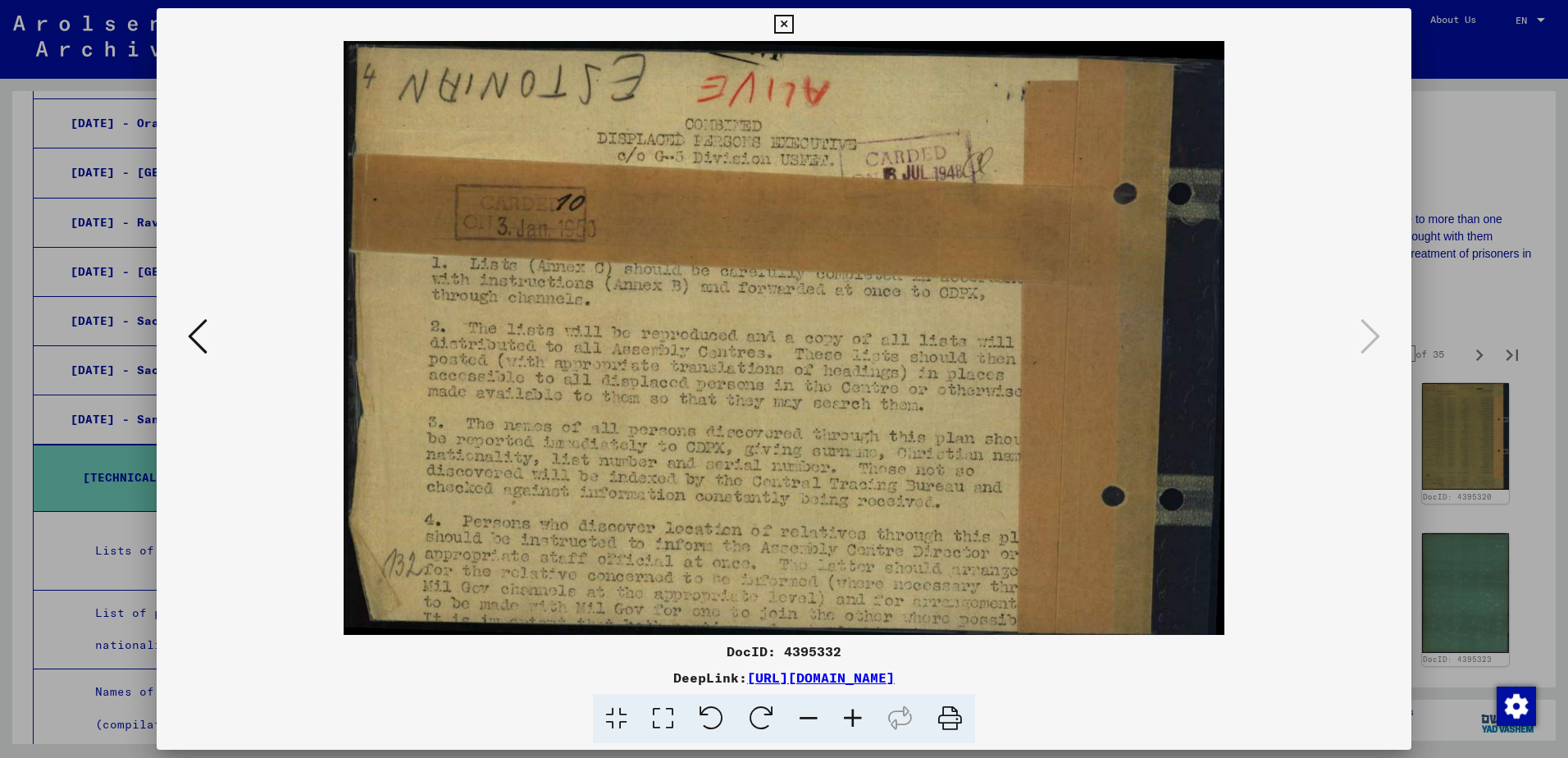
click at [1497, 334] on div at bounding box center [784, 379] width 1568 height 758
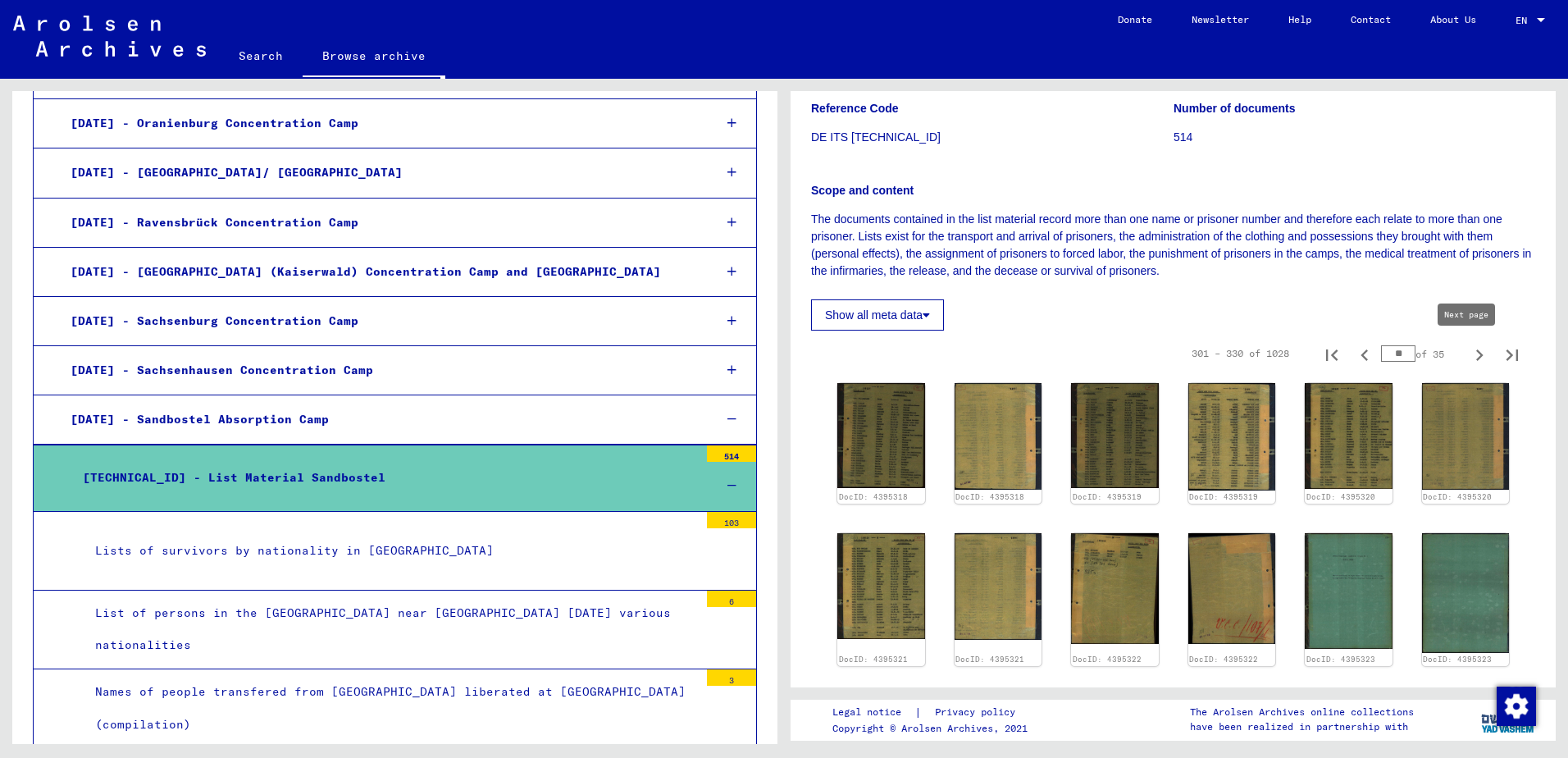
click at [1468, 354] on icon "Next page" at bounding box center [1479, 355] width 23 height 23
type input "**"
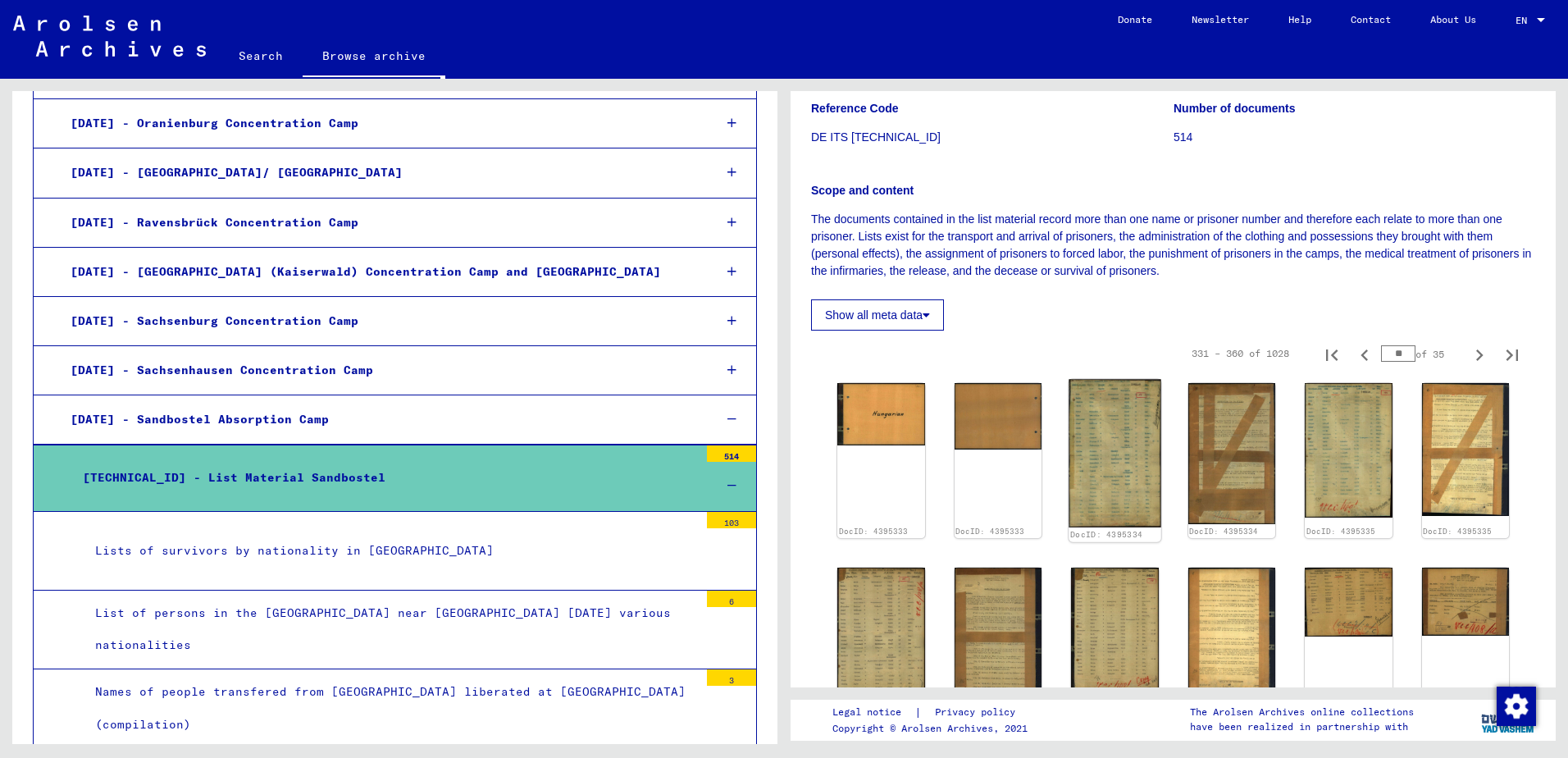
click at [1075, 467] on img at bounding box center [1114, 453] width 91 height 148
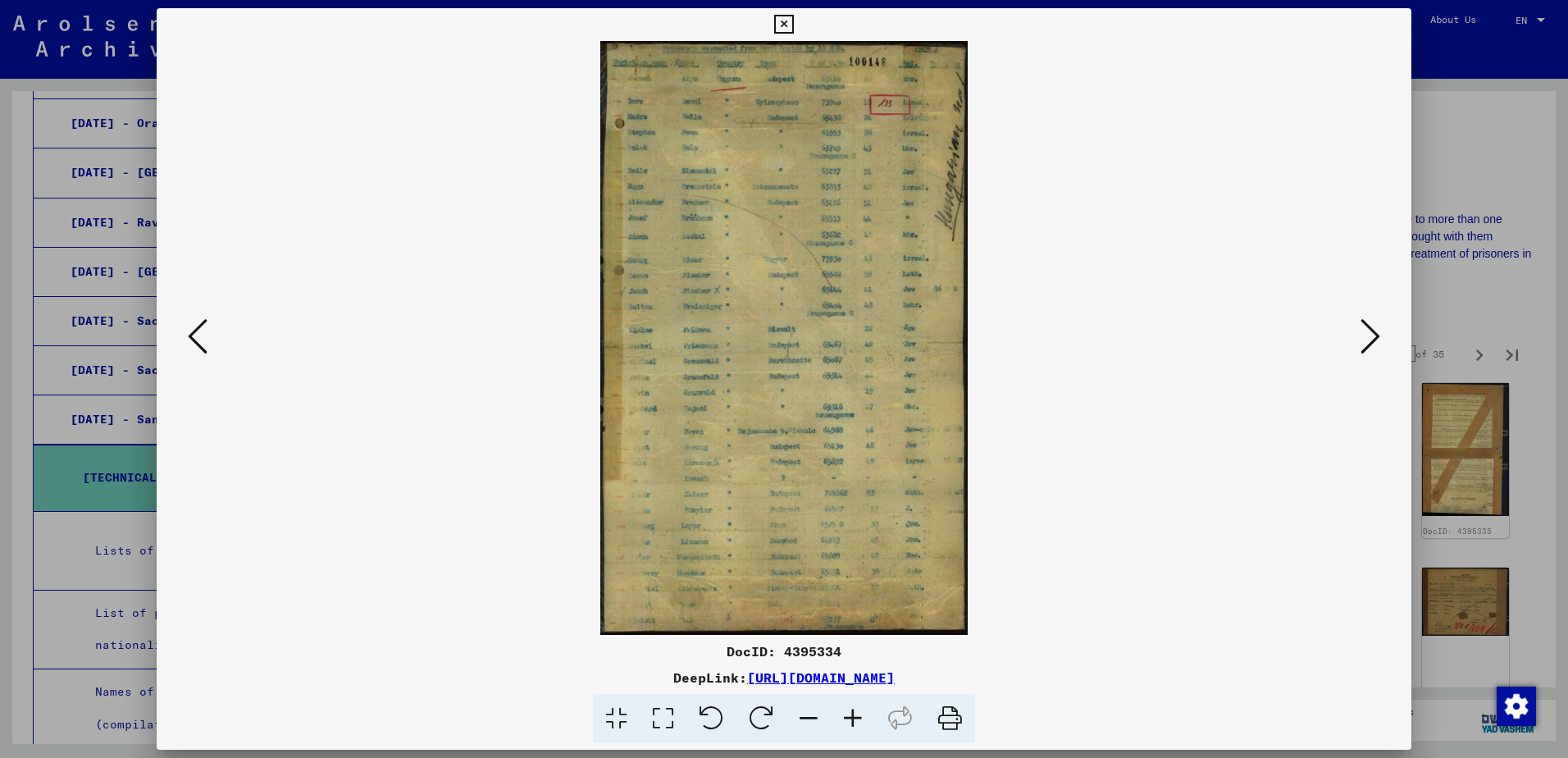
click at [1362, 322] on icon at bounding box center [1371, 336] width 20 height 39
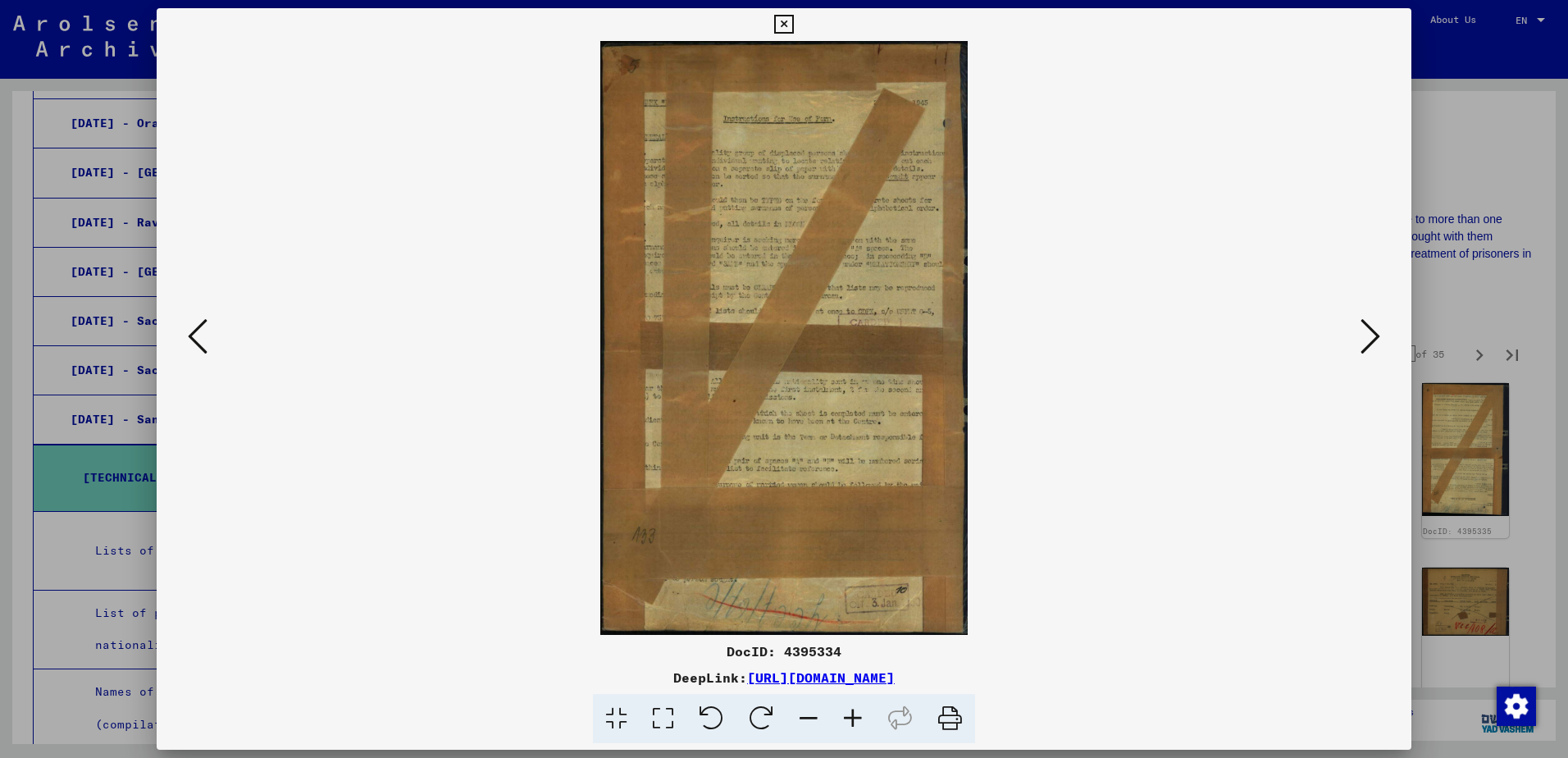
click at [1356, 326] on button at bounding box center [1370, 337] width 30 height 47
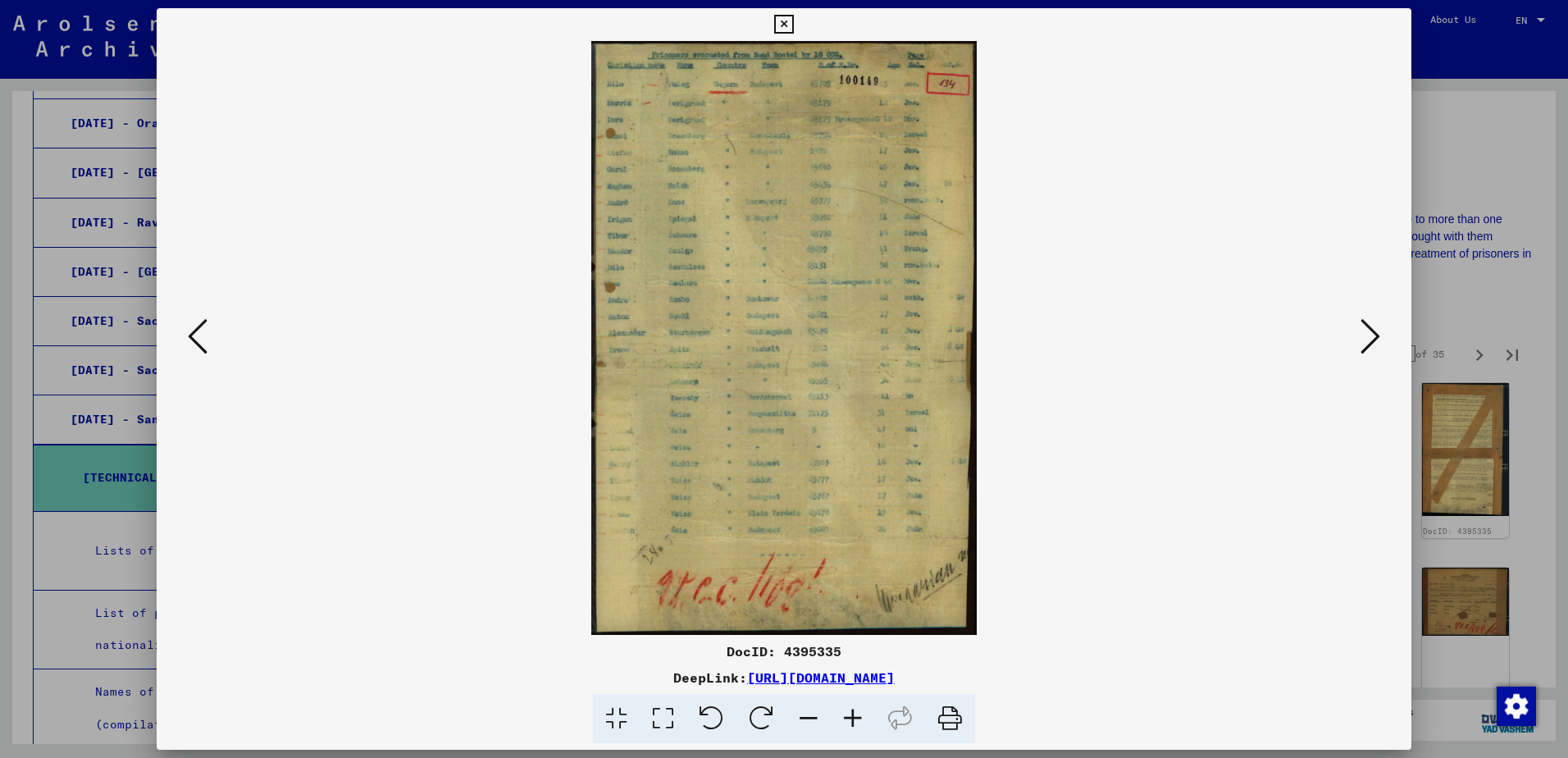
click at [854, 719] on icon at bounding box center [852, 719] width 44 height 50
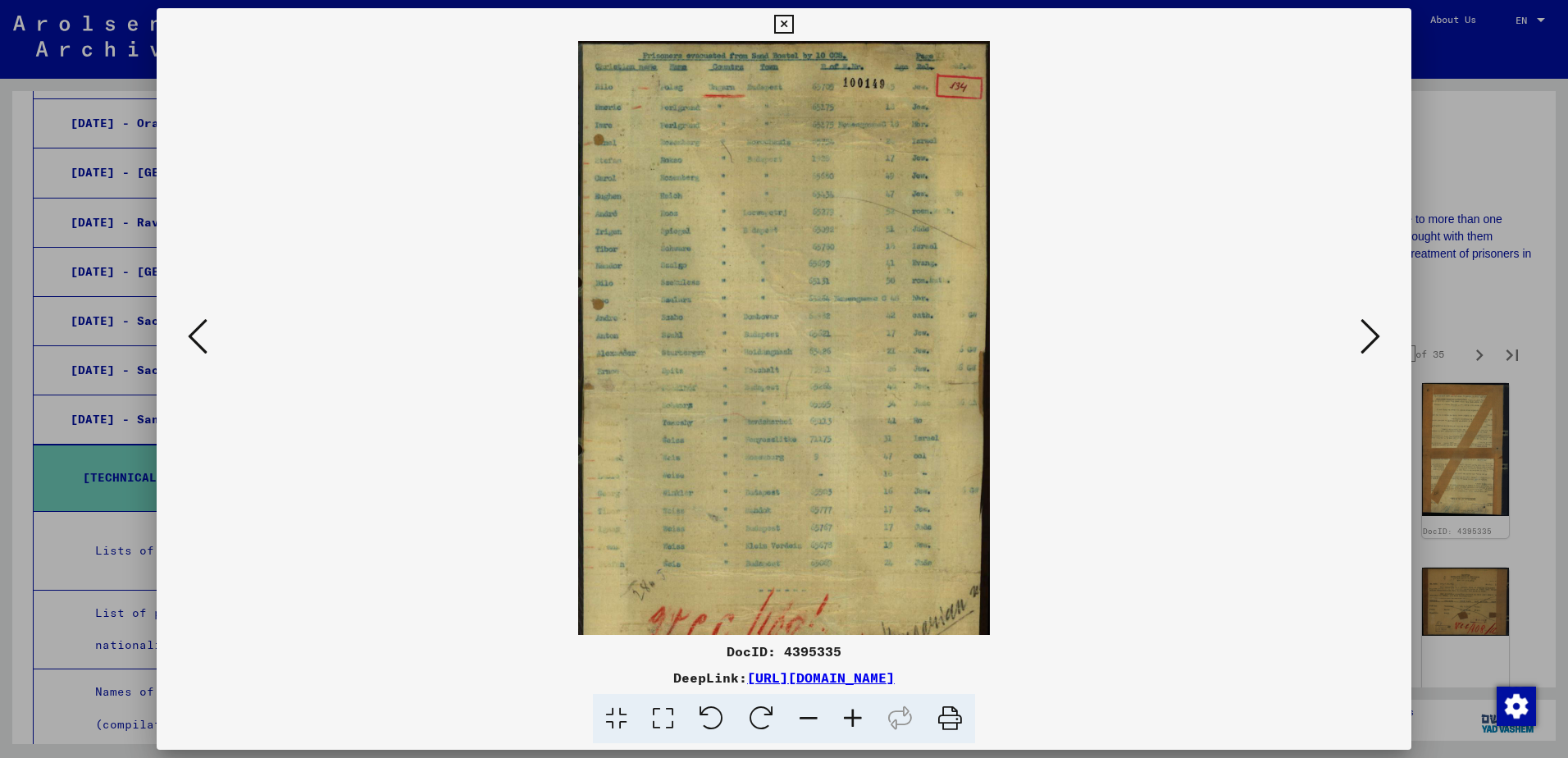
click at [854, 719] on icon at bounding box center [852, 719] width 44 height 50
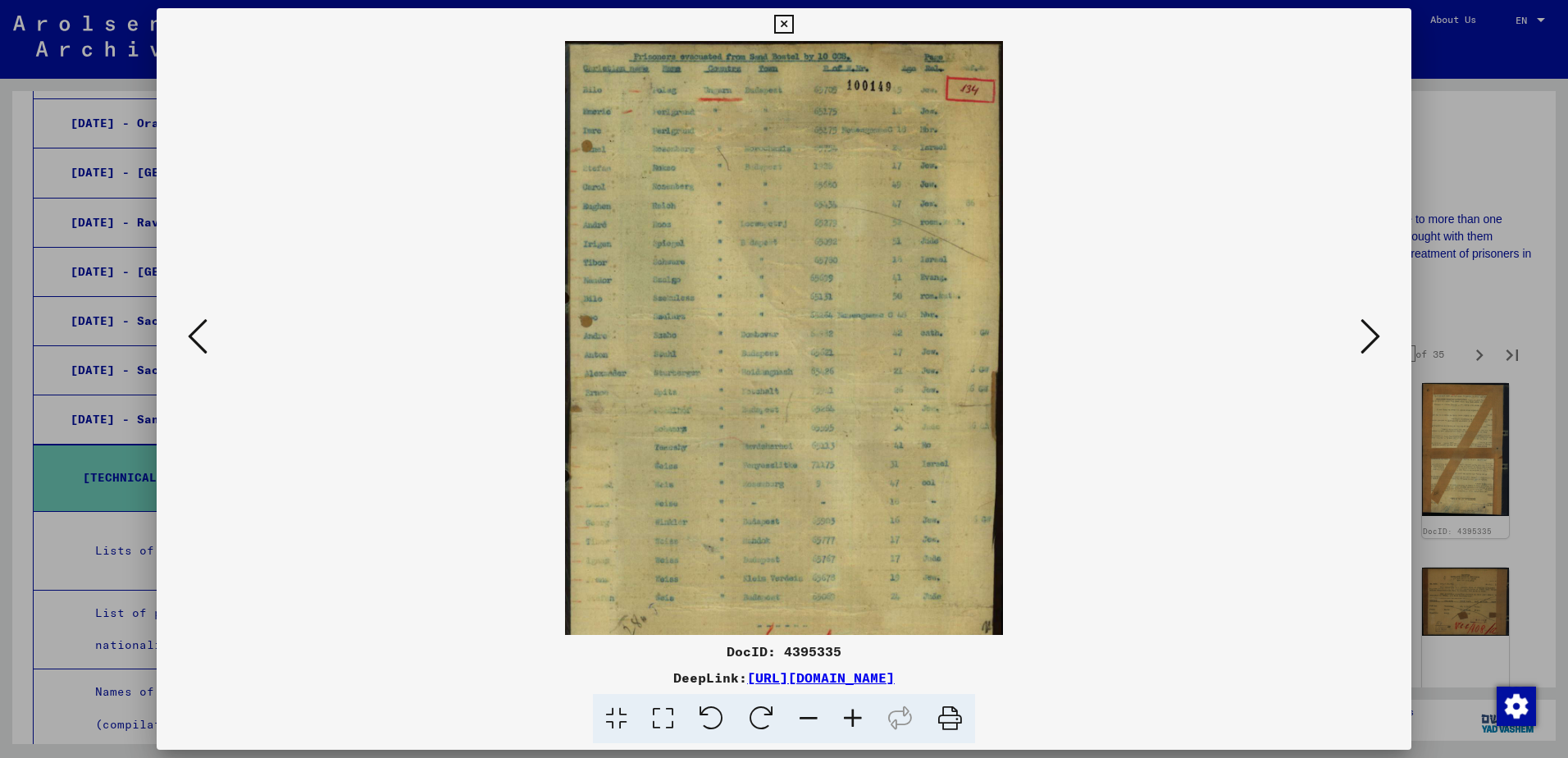
click at [854, 719] on icon at bounding box center [852, 719] width 44 height 50
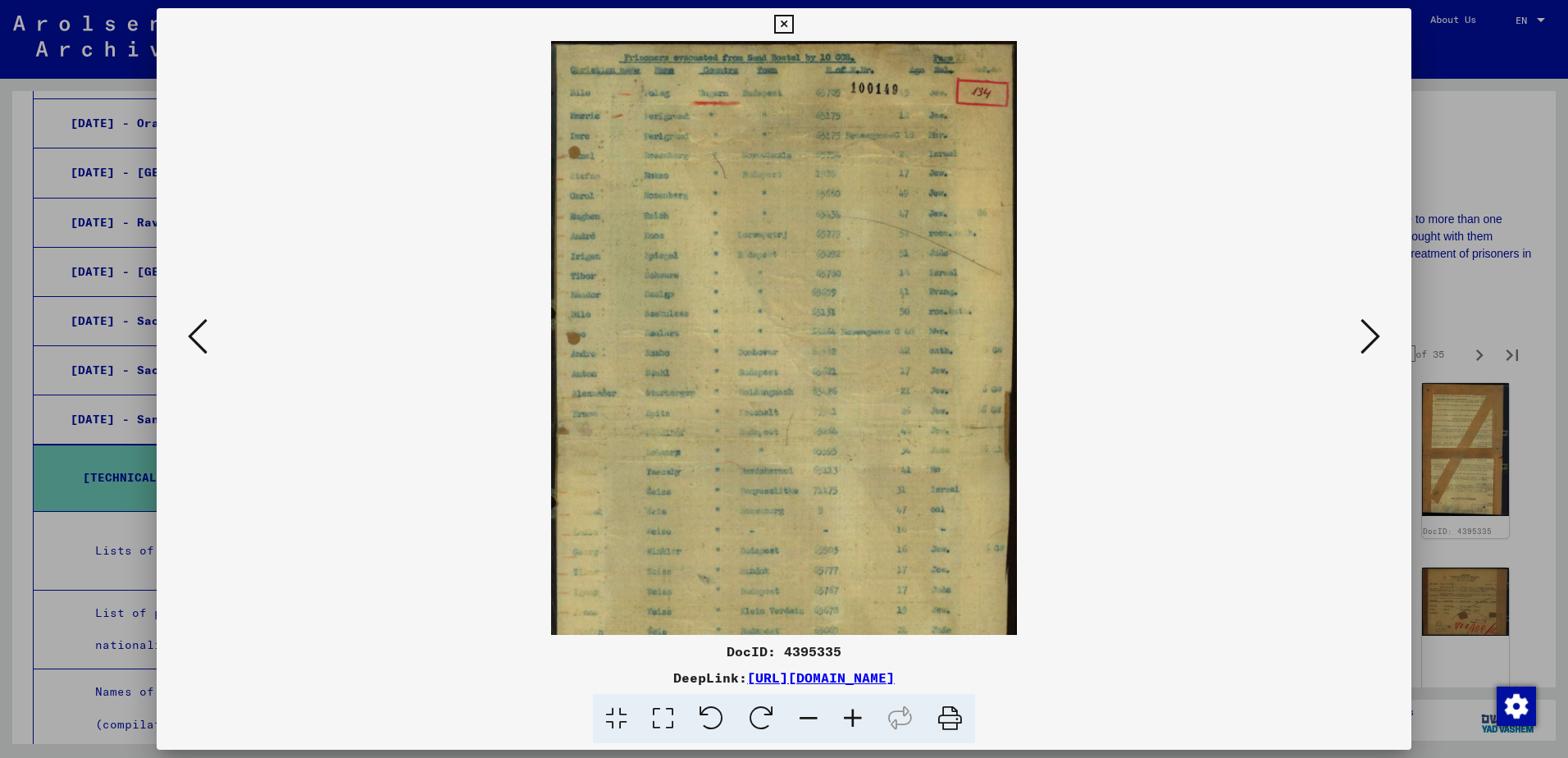
click at [854, 719] on icon at bounding box center [852, 719] width 44 height 50
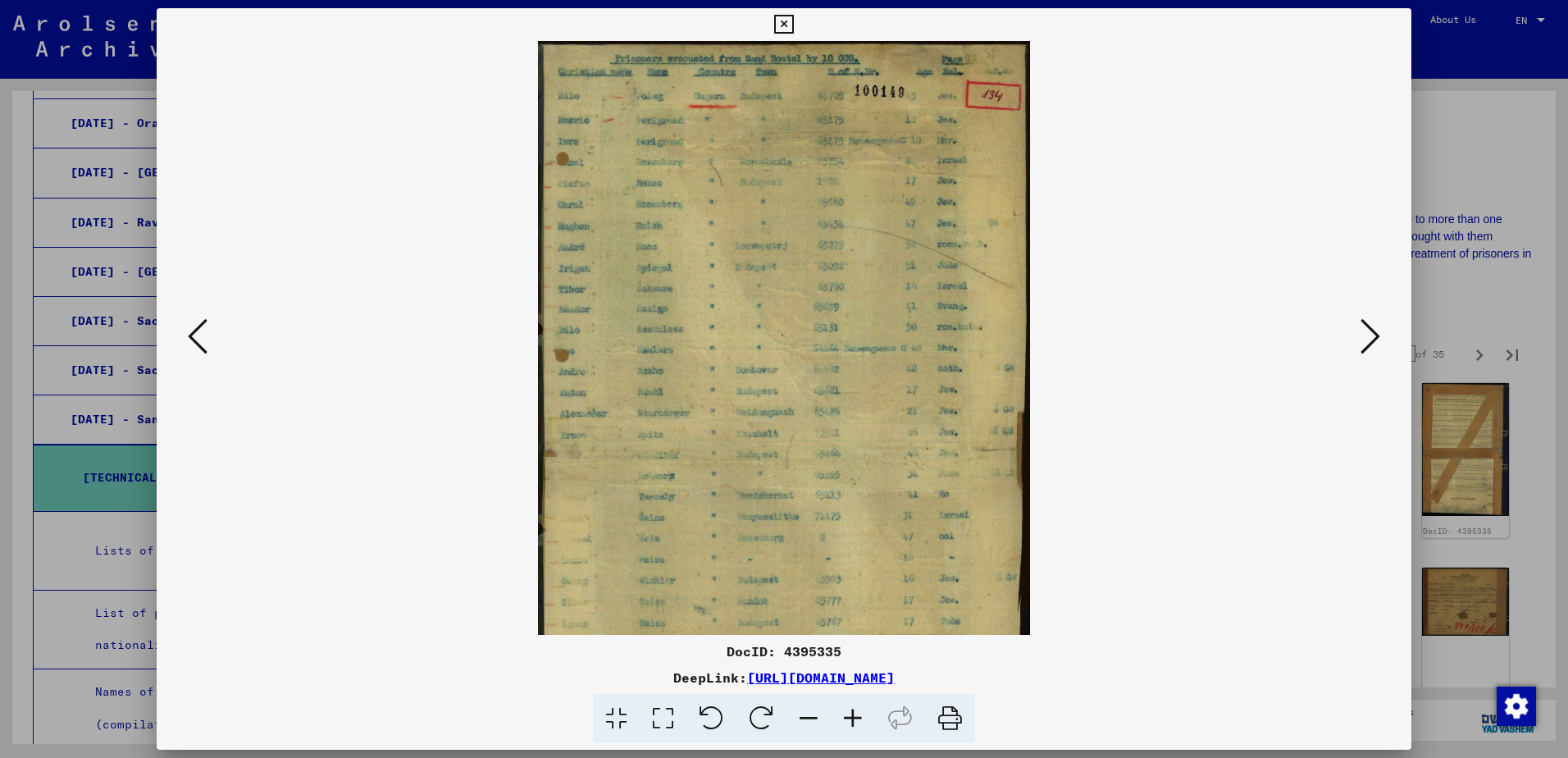
click at [854, 719] on icon at bounding box center [852, 719] width 44 height 50
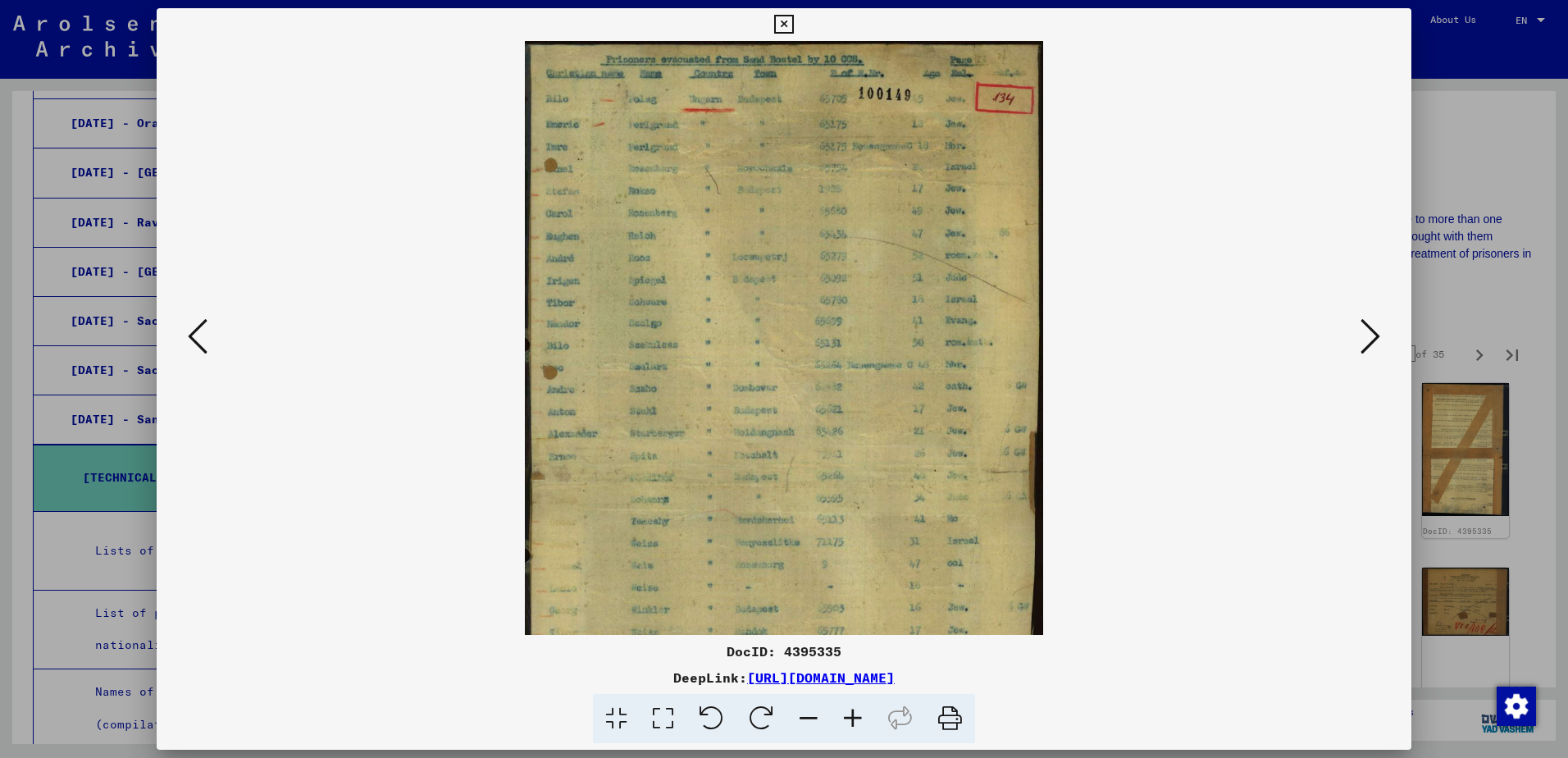
click at [854, 719] on icon at bounding box center [852, 719] width 44 height 50
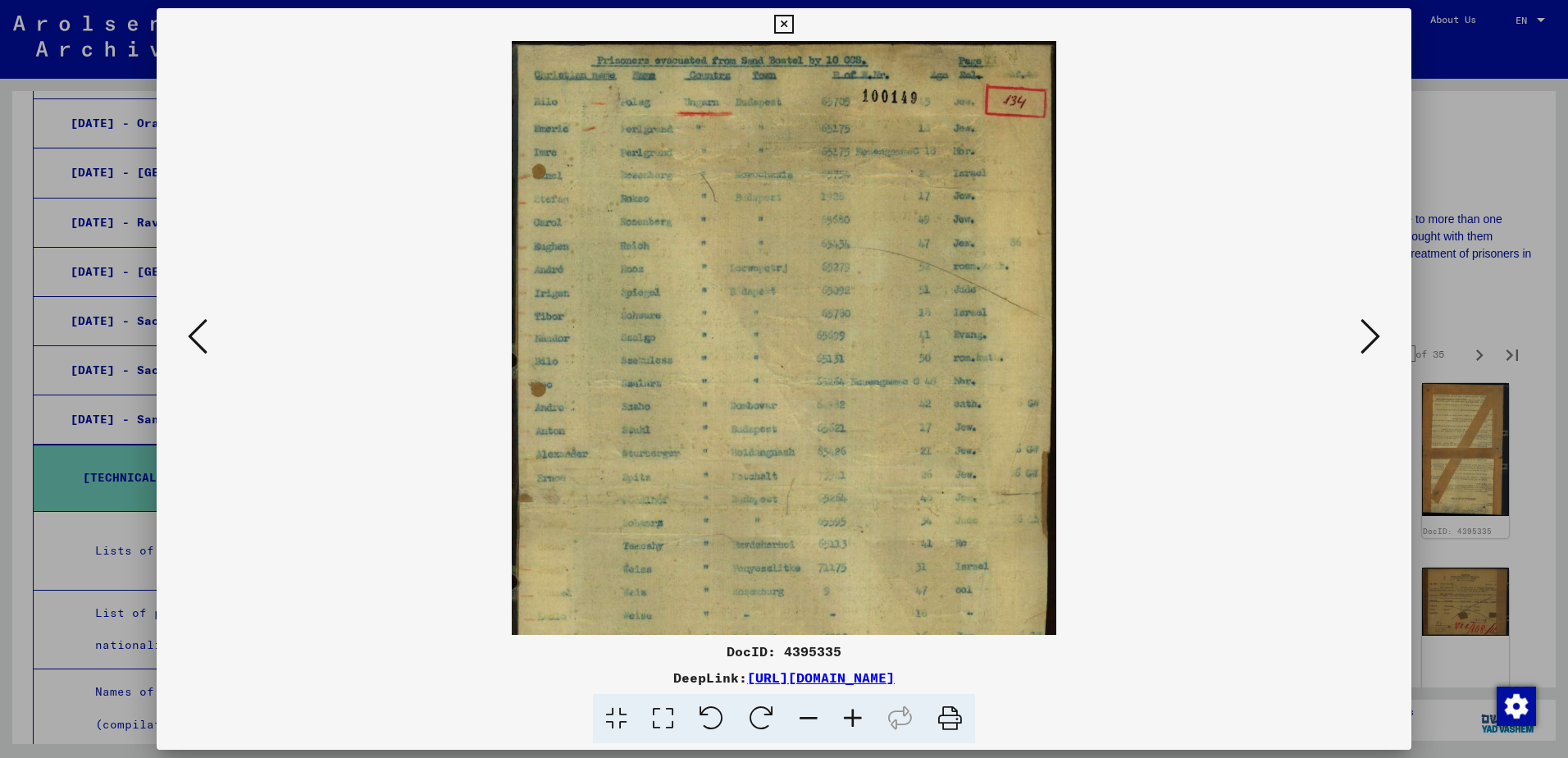
click at [854, 719] on icon at bounding box center [852, 719] width 44 height 50
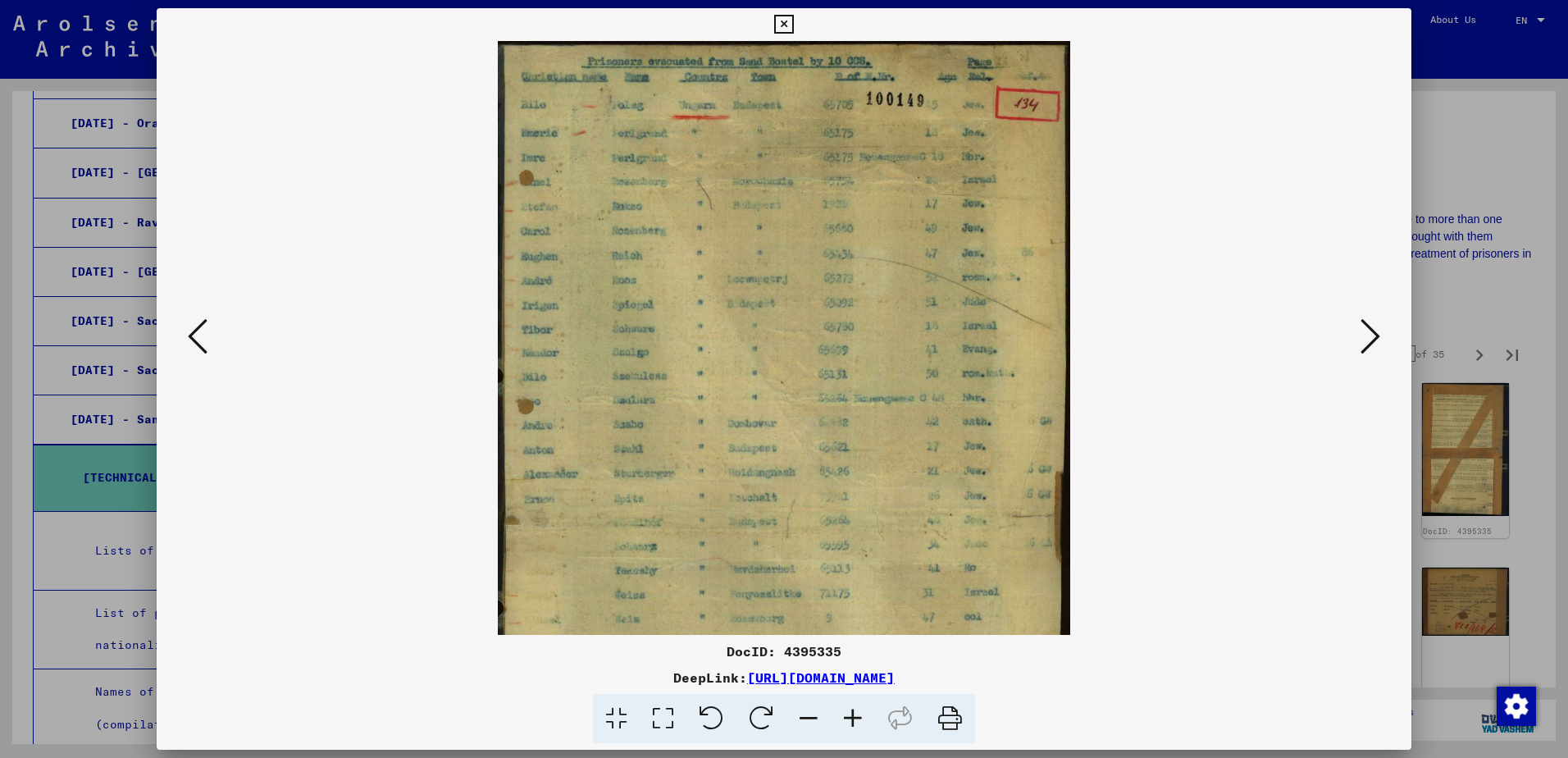
click at [853, 719] on icon at bounding box center [852, 719] width 44 height 50
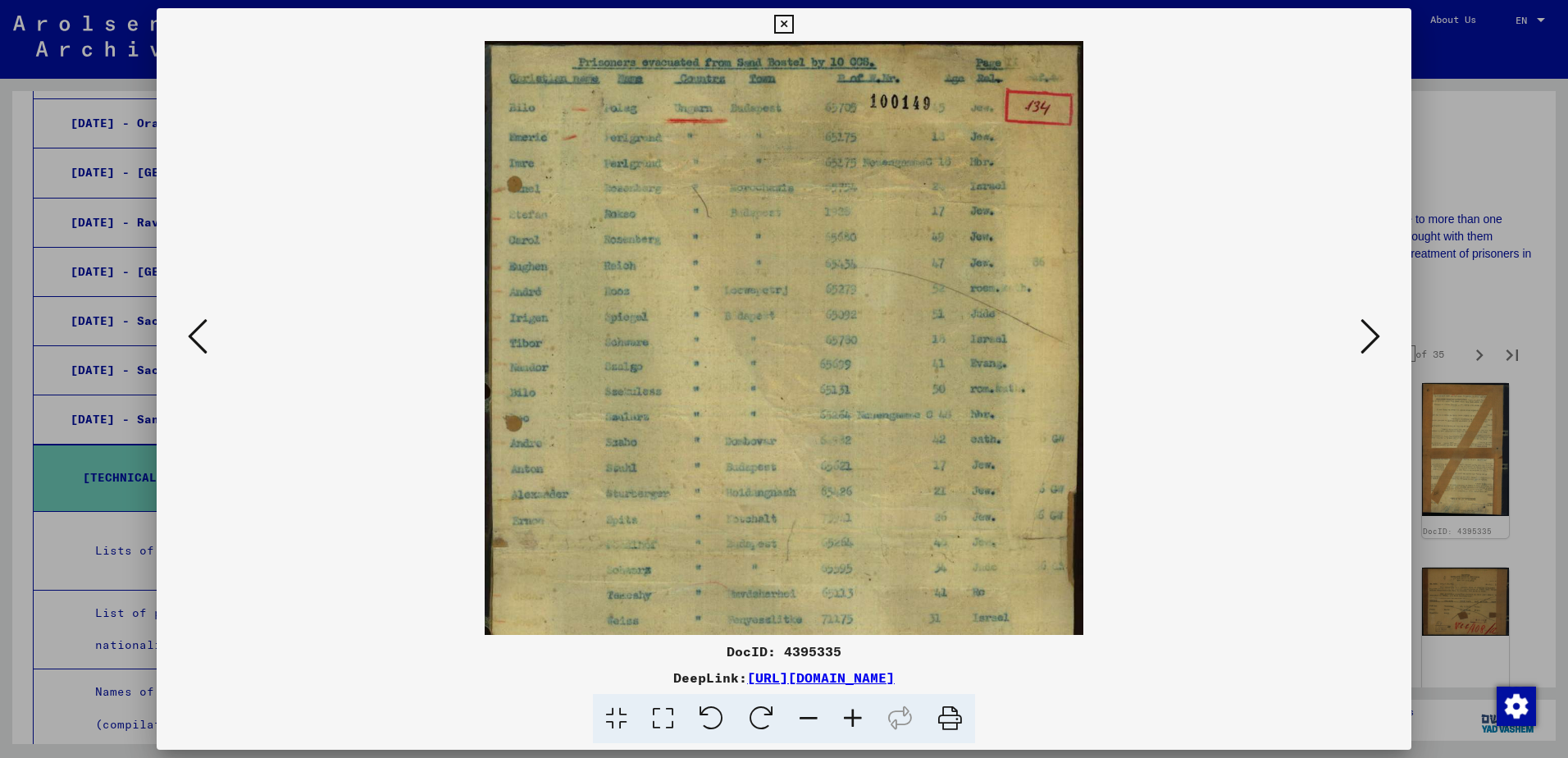
click at [853, 719] on icon at bounding box center [852, 719] width 44 height 50
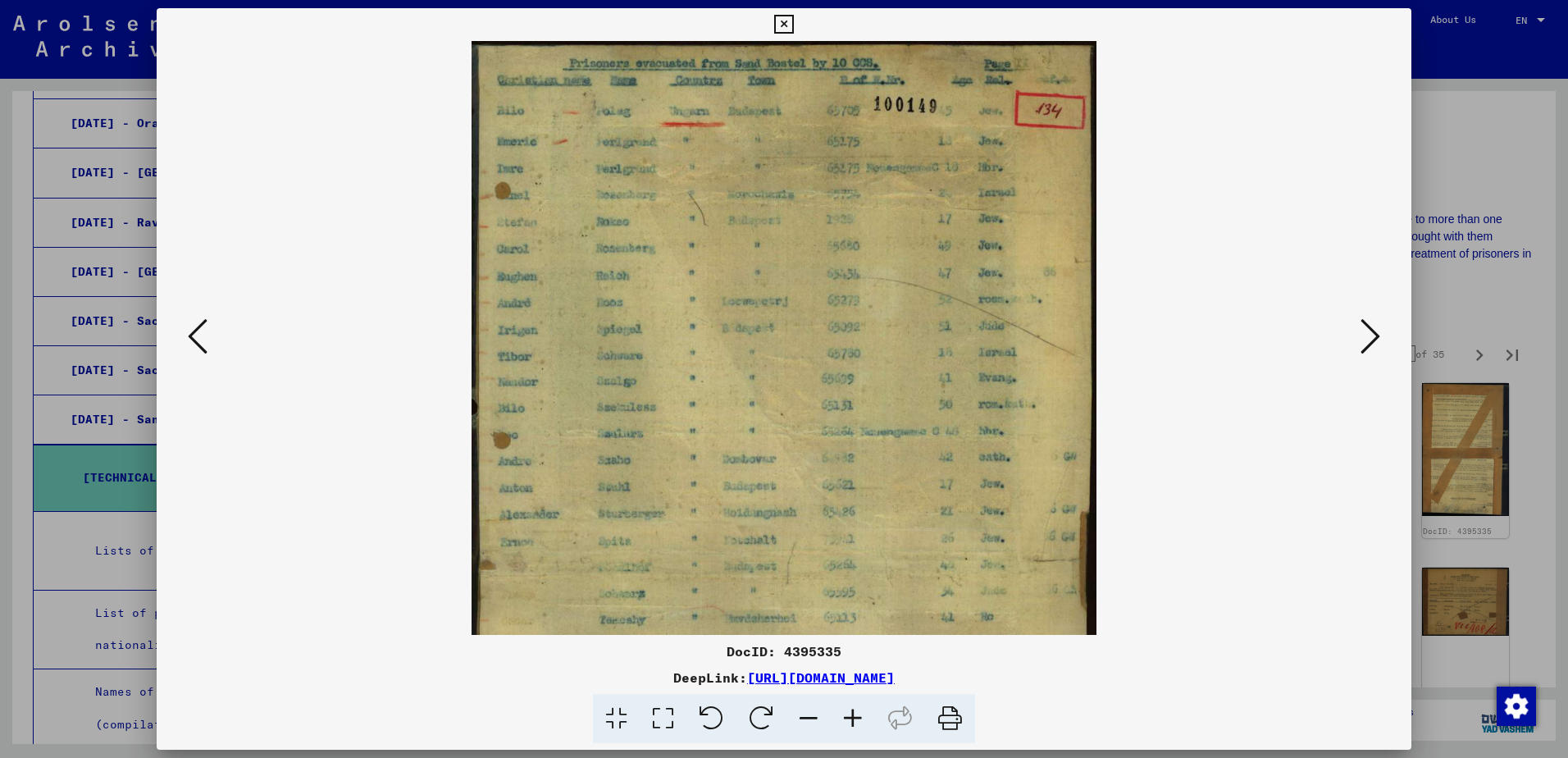
click at [853, 719] on icon at bounding box center [852, 719] width 44 height 50
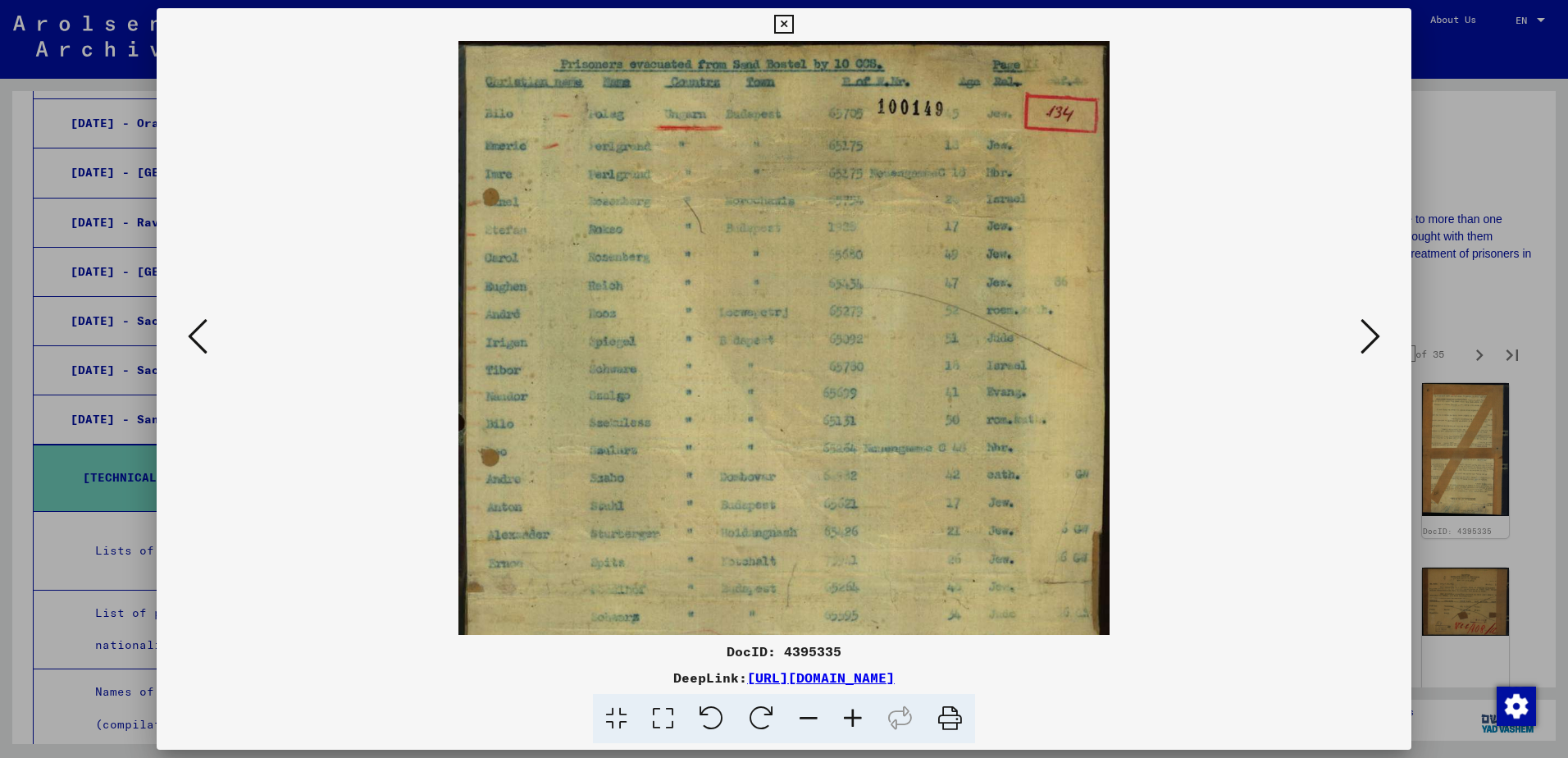
click at [852, 719] on icon at bounding box center [852, 719] width 44 height 50
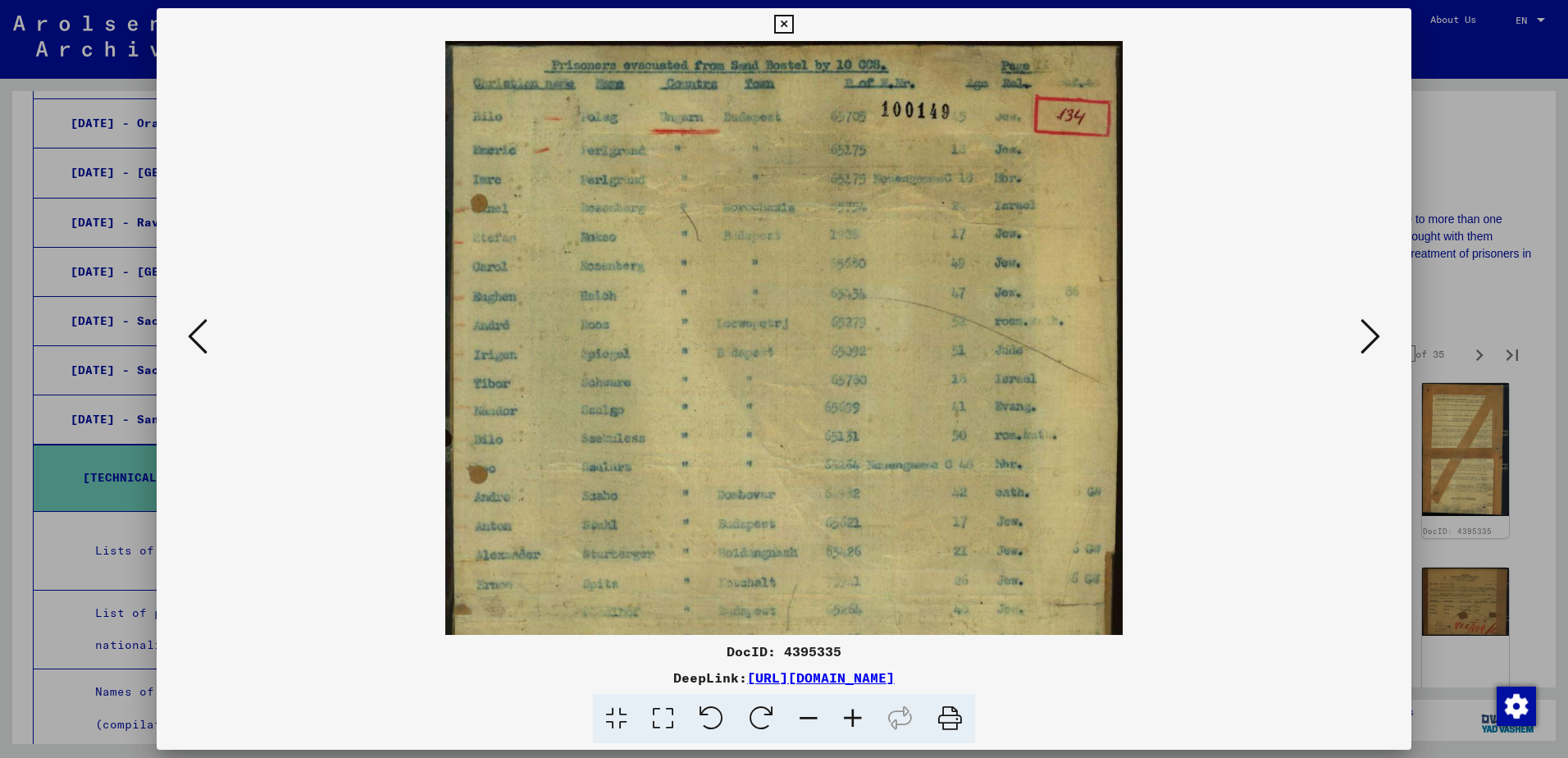
click at [1368, 343] on icon at bounding box center [1371, 336] width 20 height 39
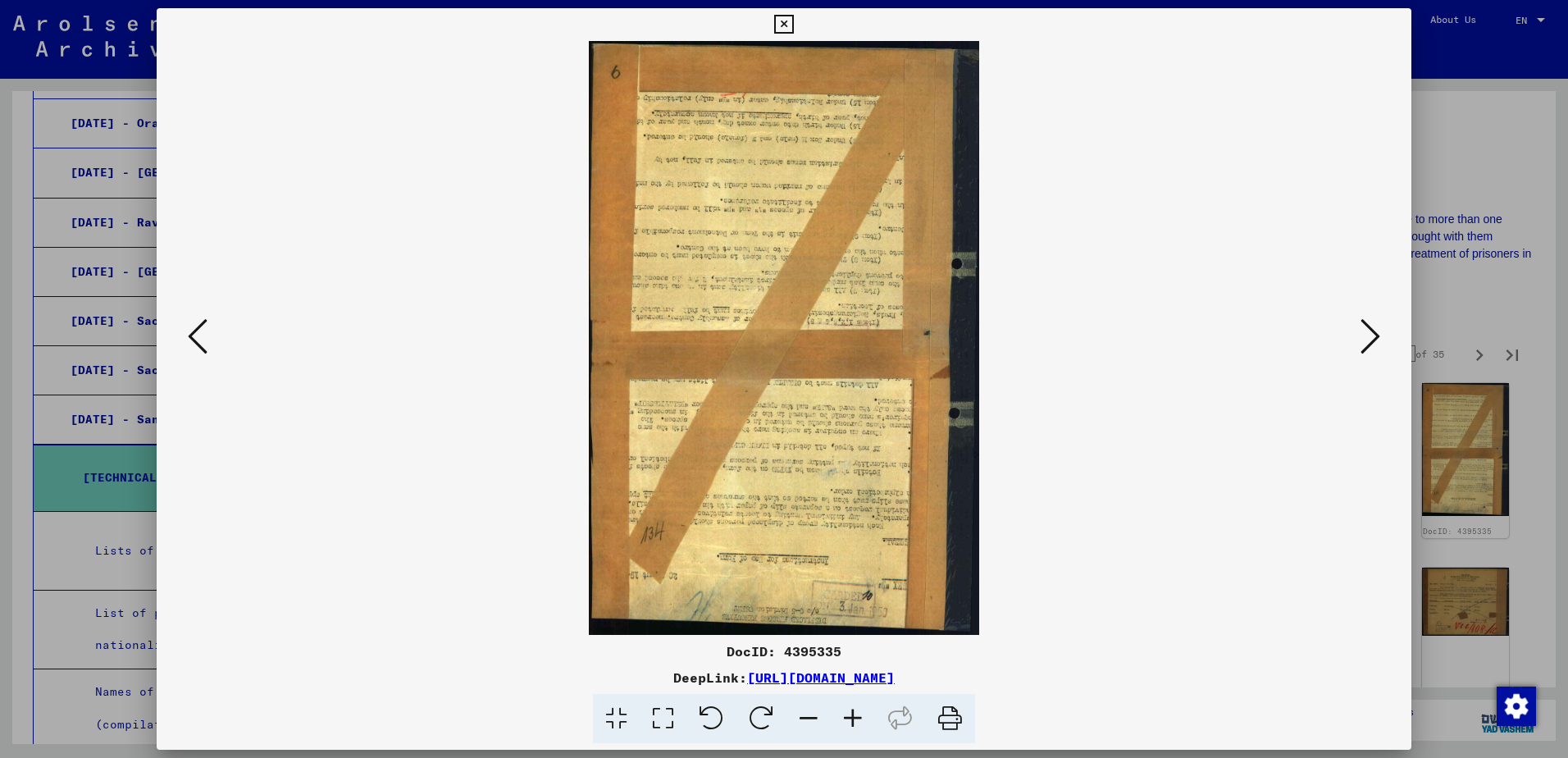
click at [1366, 343] on icon at bounding box center [1371, 336] width 20 height 39
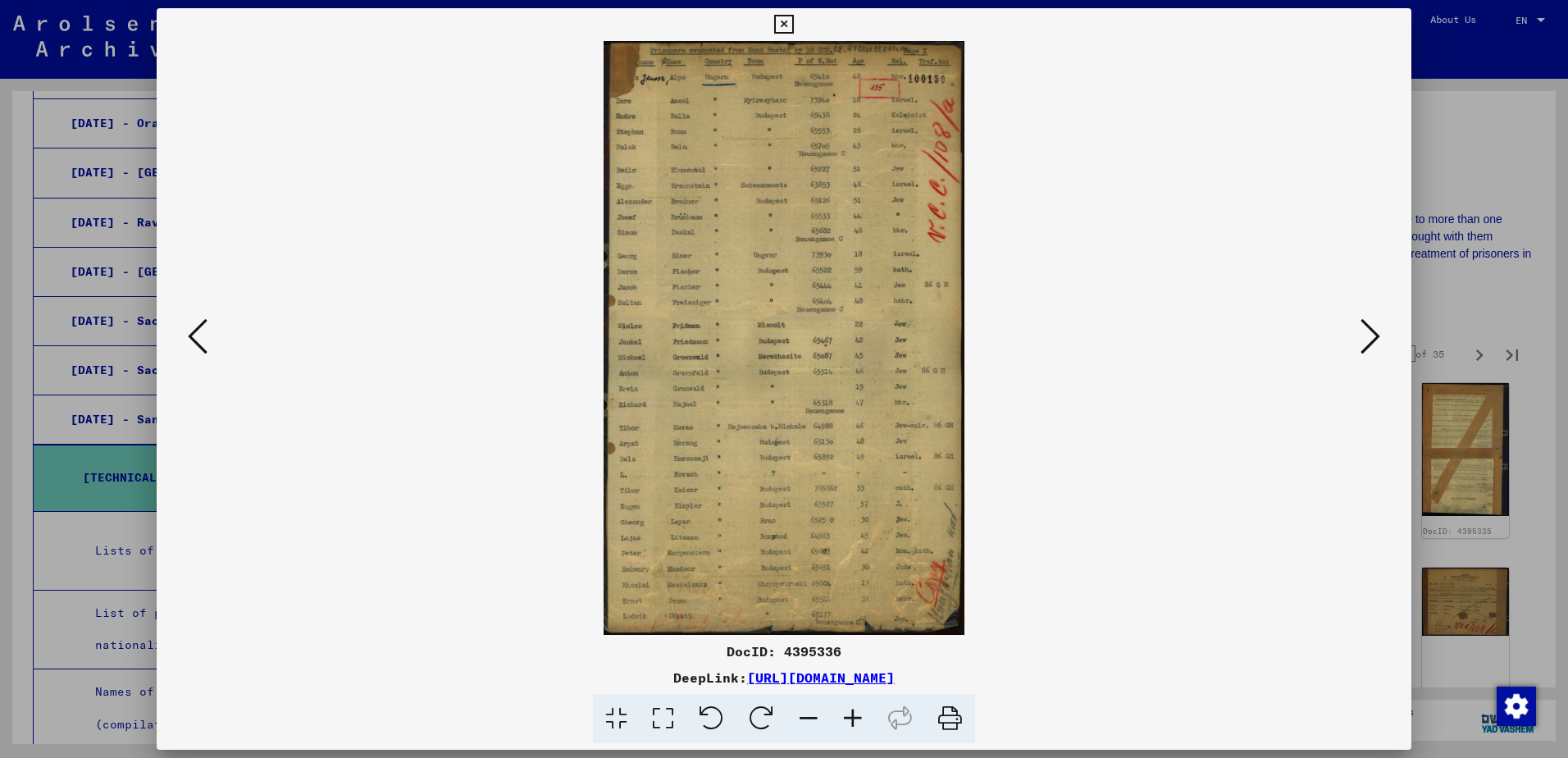
click at [814, 353] on img at bounding box center [783, 338] width 360 height 594
click at [857, 715] on icon at bounding box center [852, 719] width 44 height 50
click at [855, 715] on icon at bounding box center [852, 719] width 44 height 50
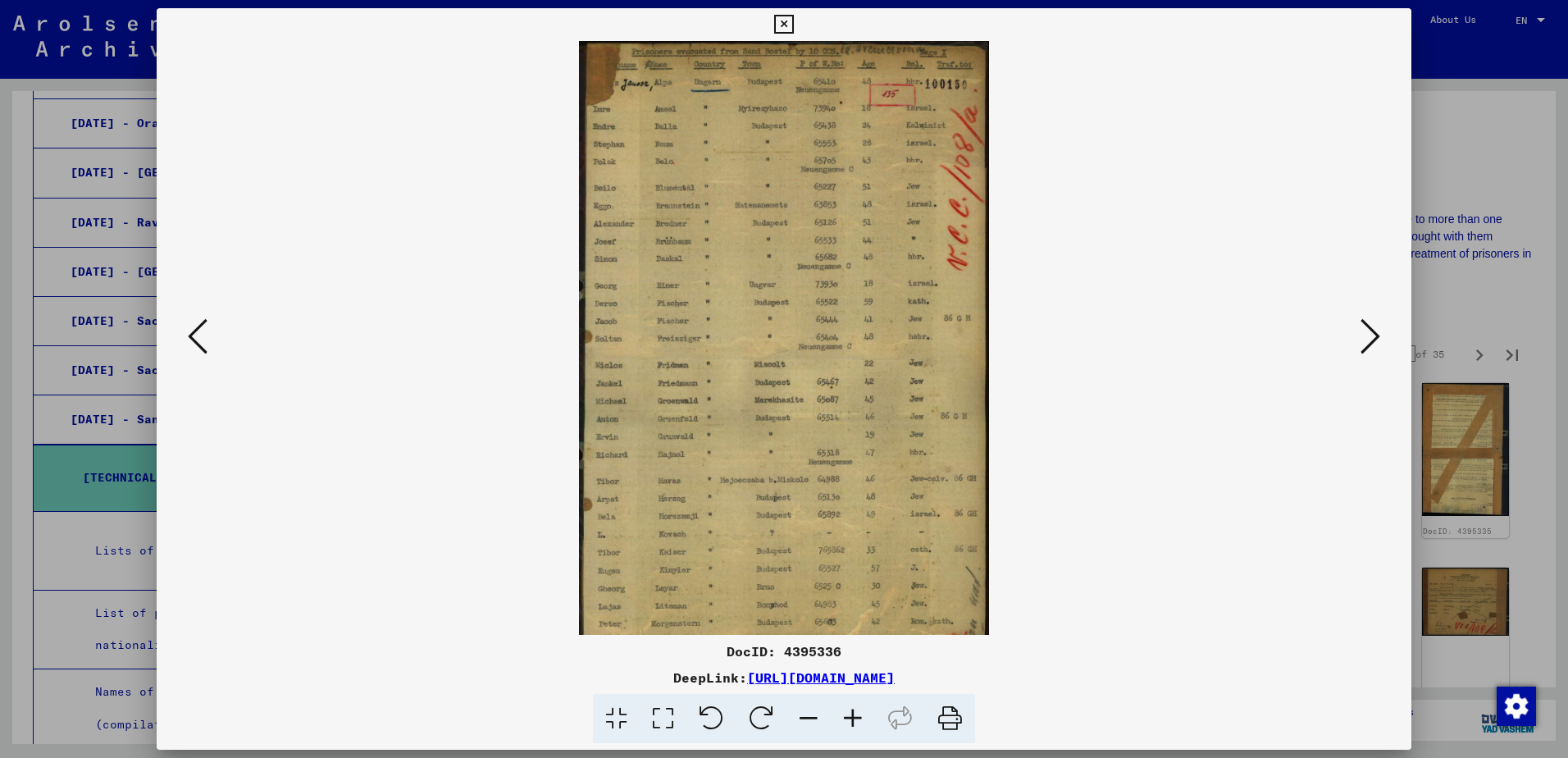
click at [855, 715] on icon at bounding box center [852, 719] width 44 height 50
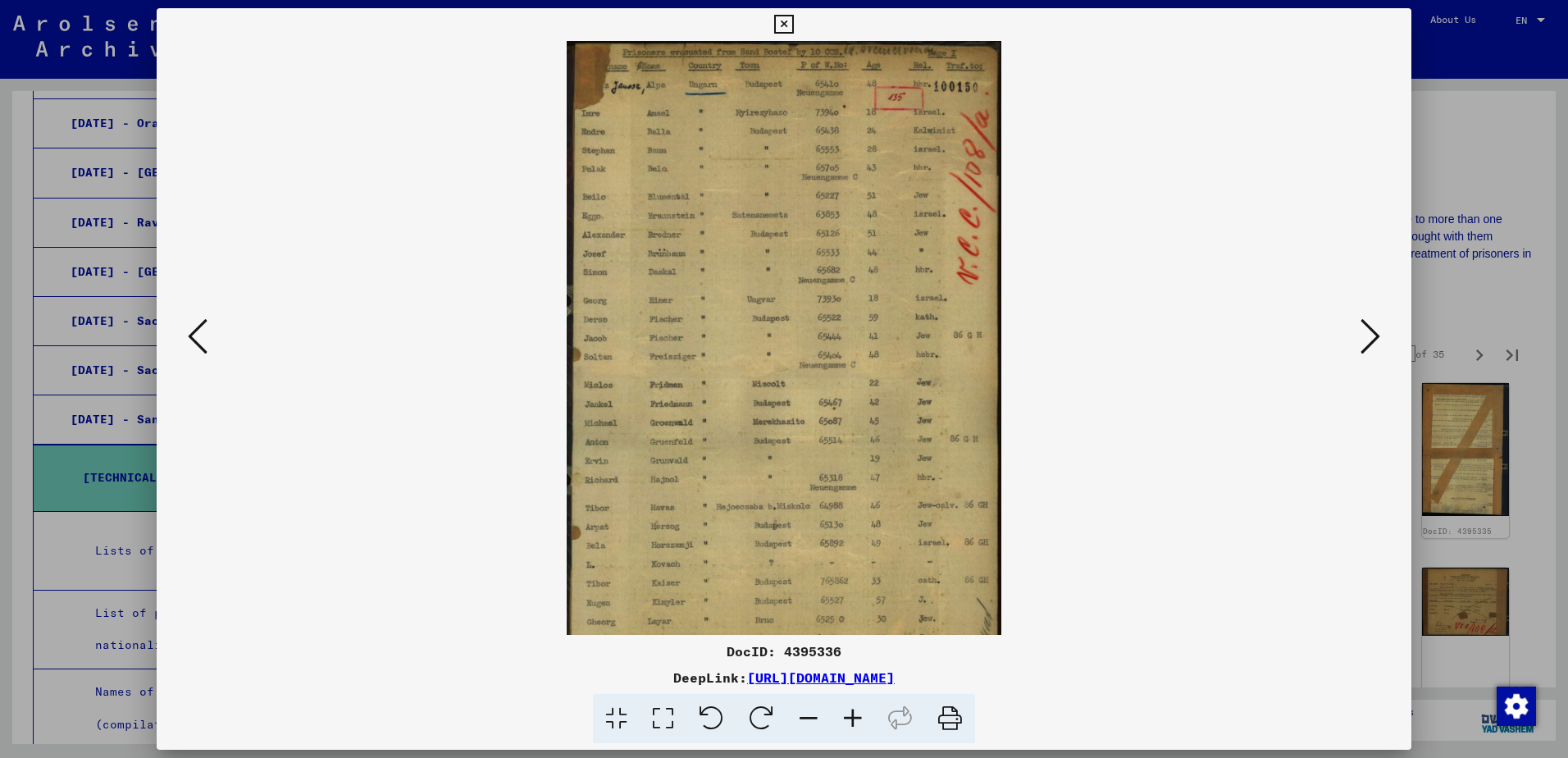
click at [855, 715] on icon at bounding box center [852, 719] width 44 height 50
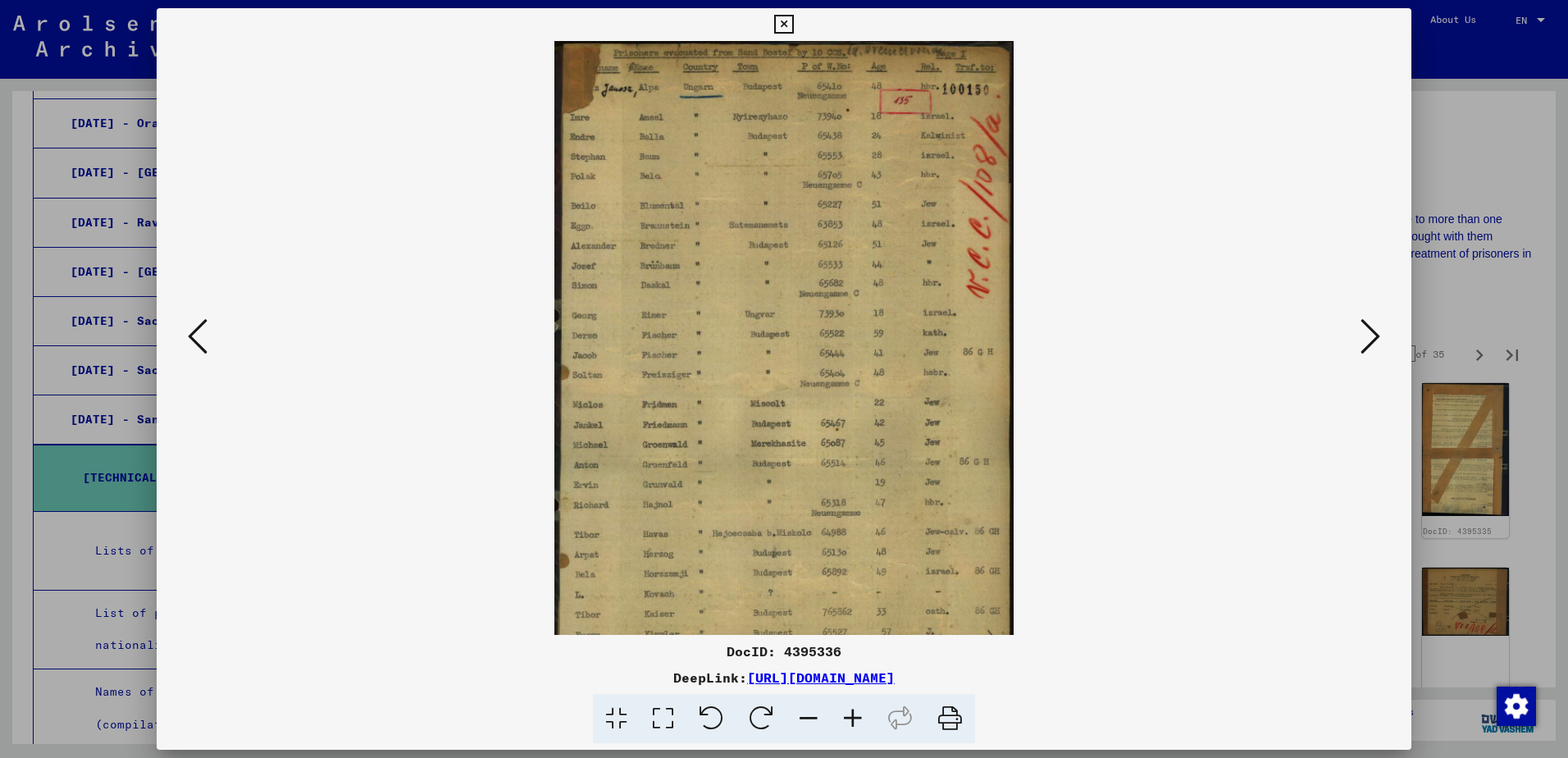
click at [854, 715] on icon at bounding box center [852, 719] width 44 height 50
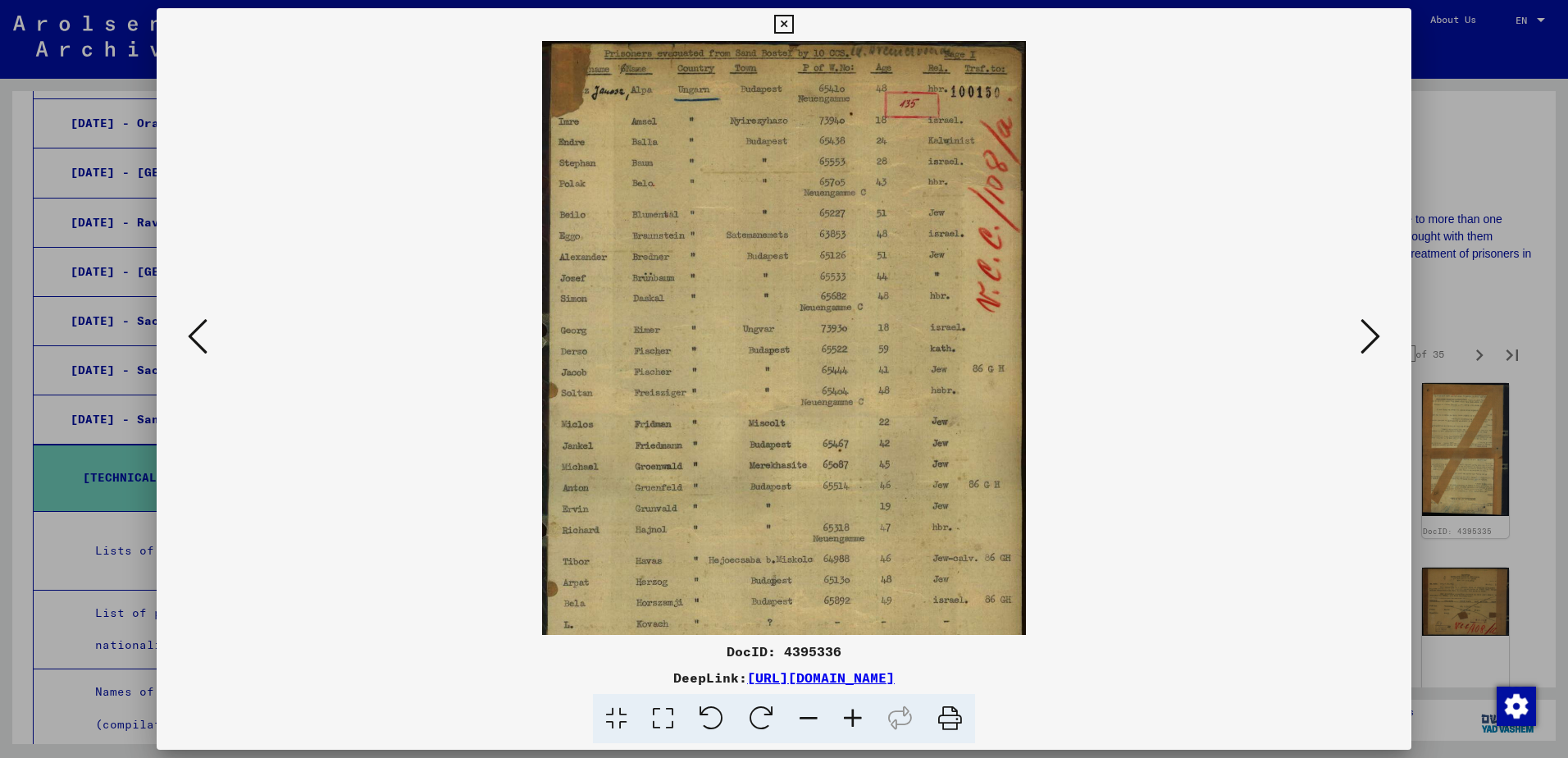
click at [853, 715] on icon at bounding box center [852, 719] width 44 height 50
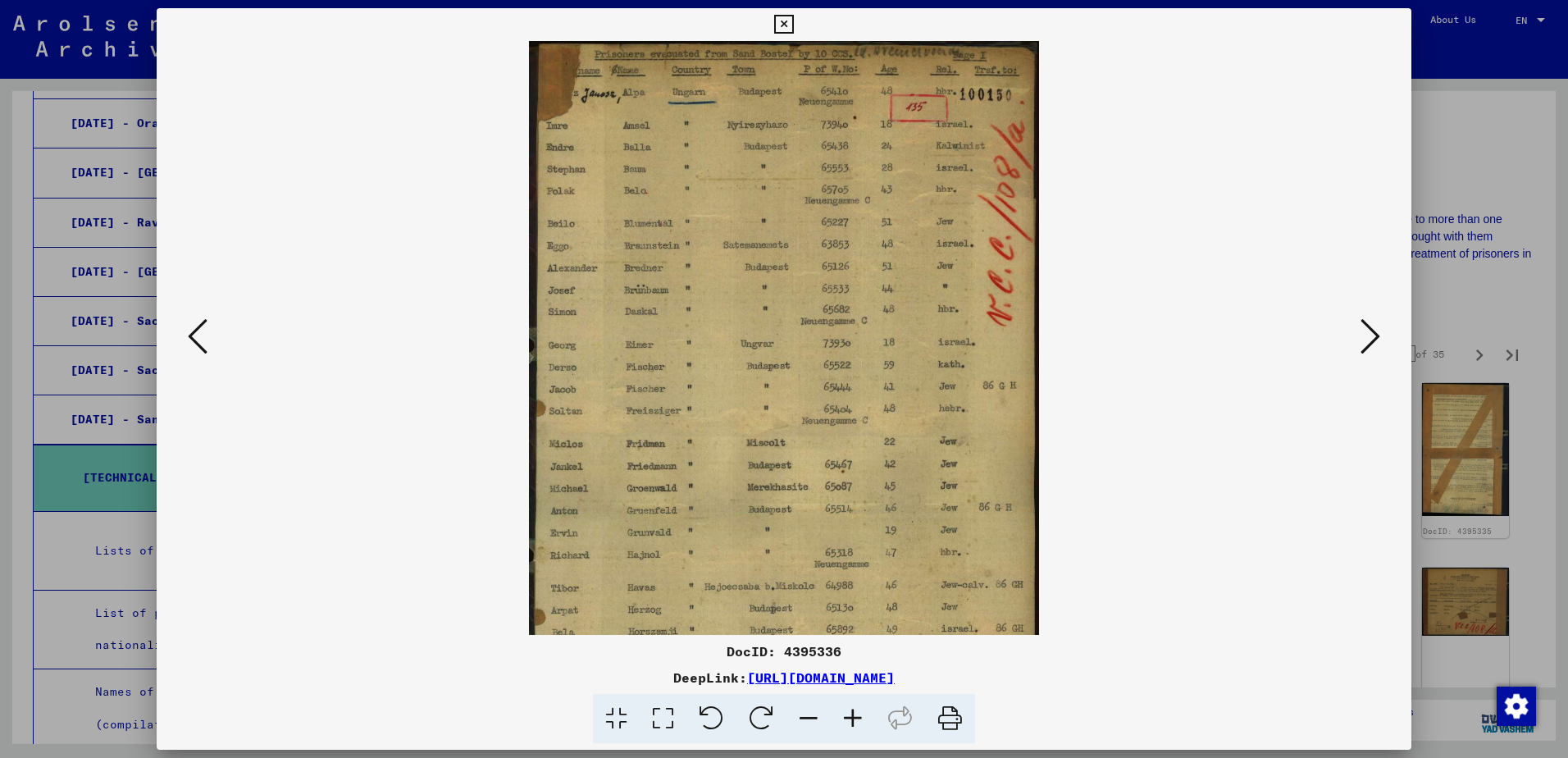
click at [852, 715] on icon at bounding box center [852, 719] width 44 height 50
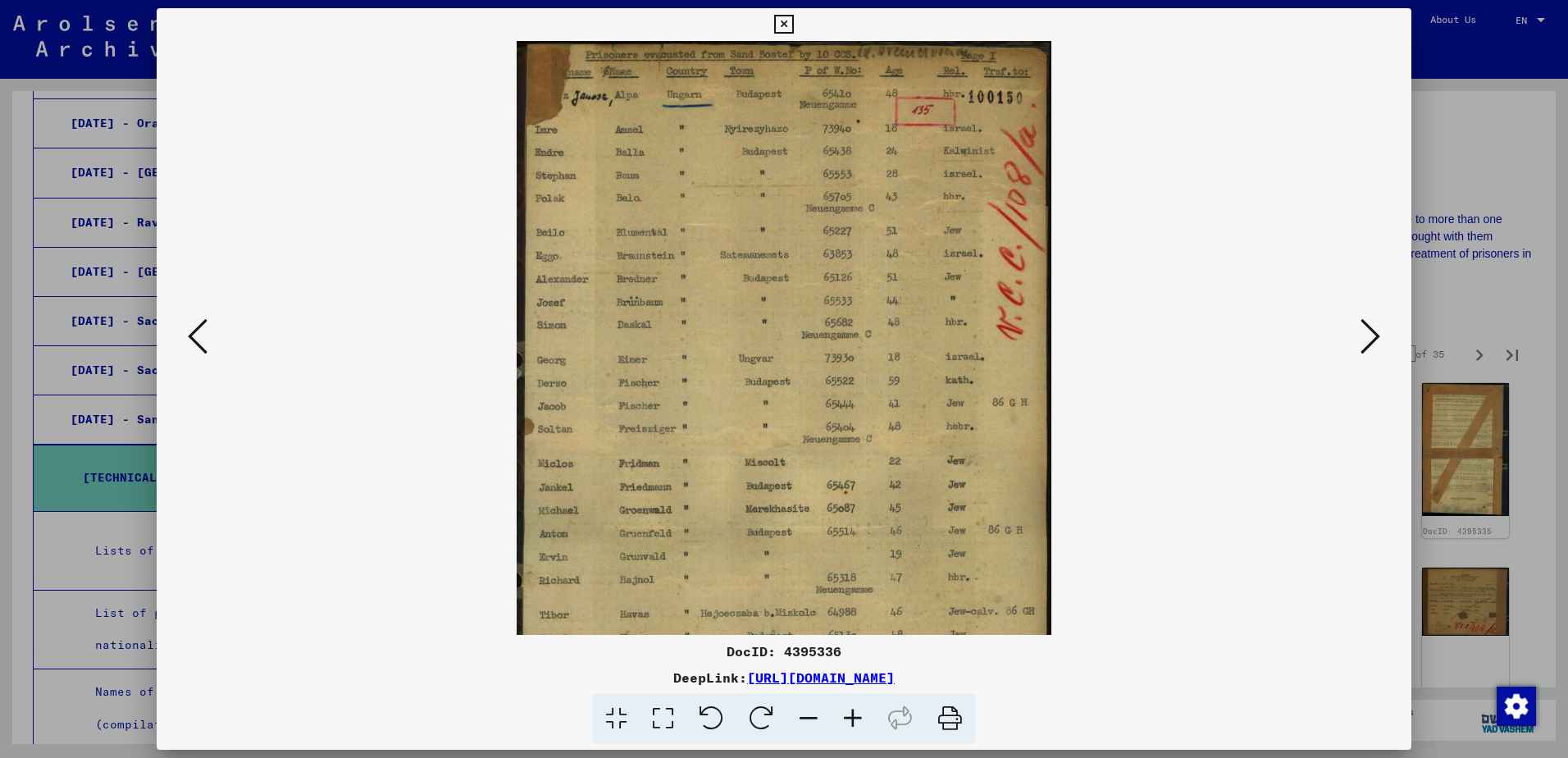
click at [848, 713] on icon at bounding box center [852, 719] width 44 height 50
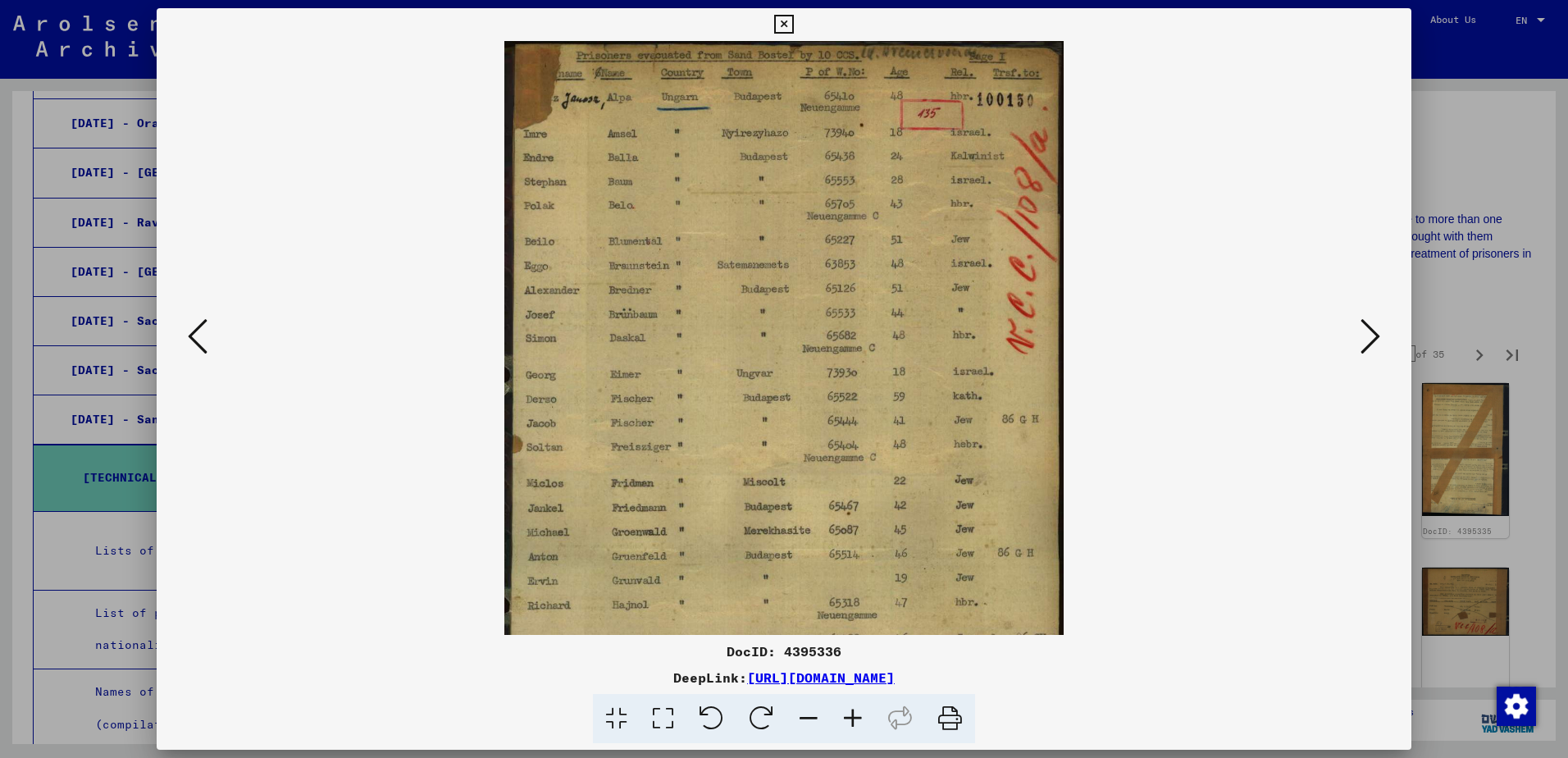
click at [1372, 338] on icon at bounding box center [1371, 336] width 20 height 39
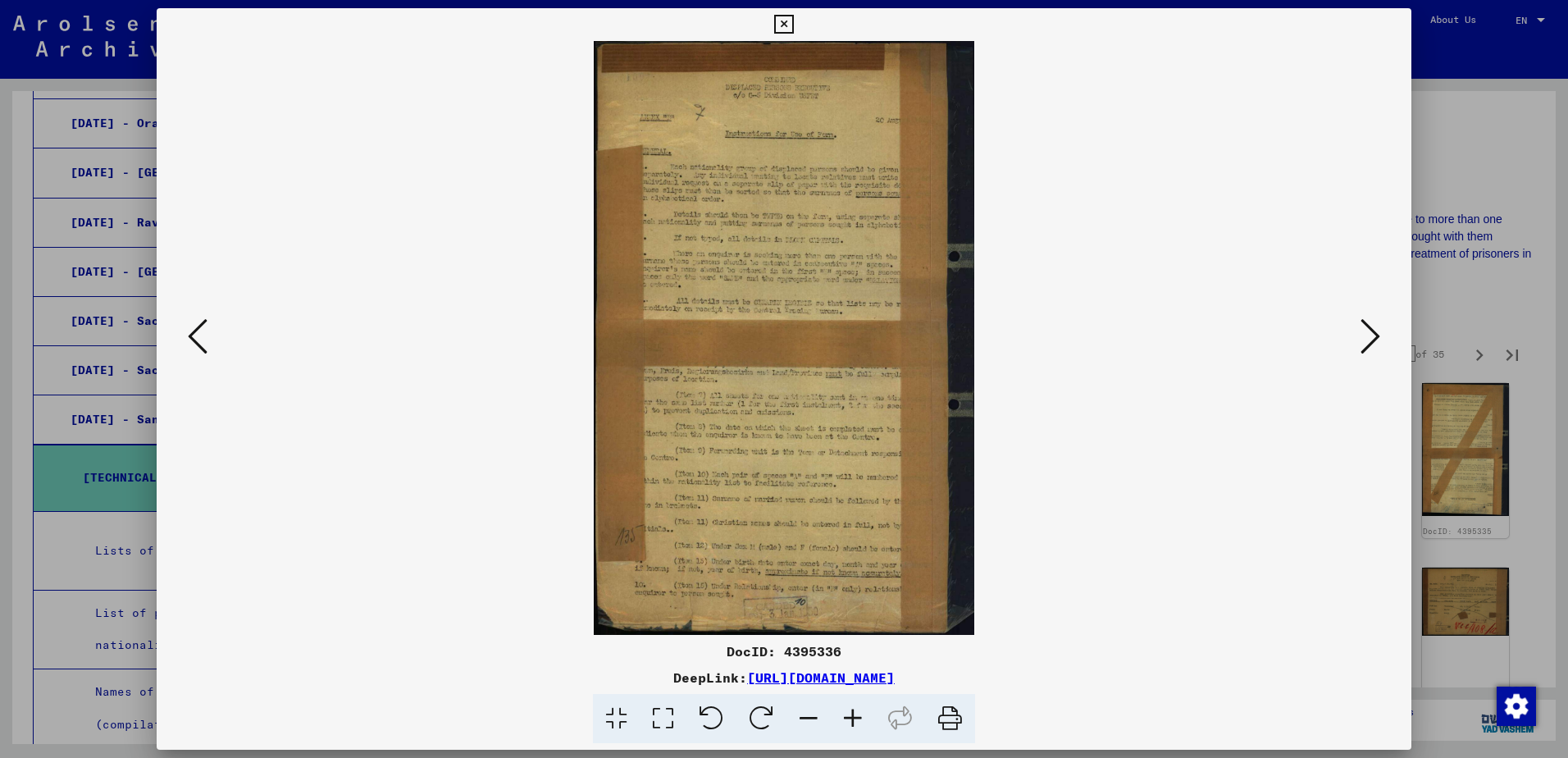
click at [1368, 338] on icon at bounding box center [1371, 336] width 20 height 39
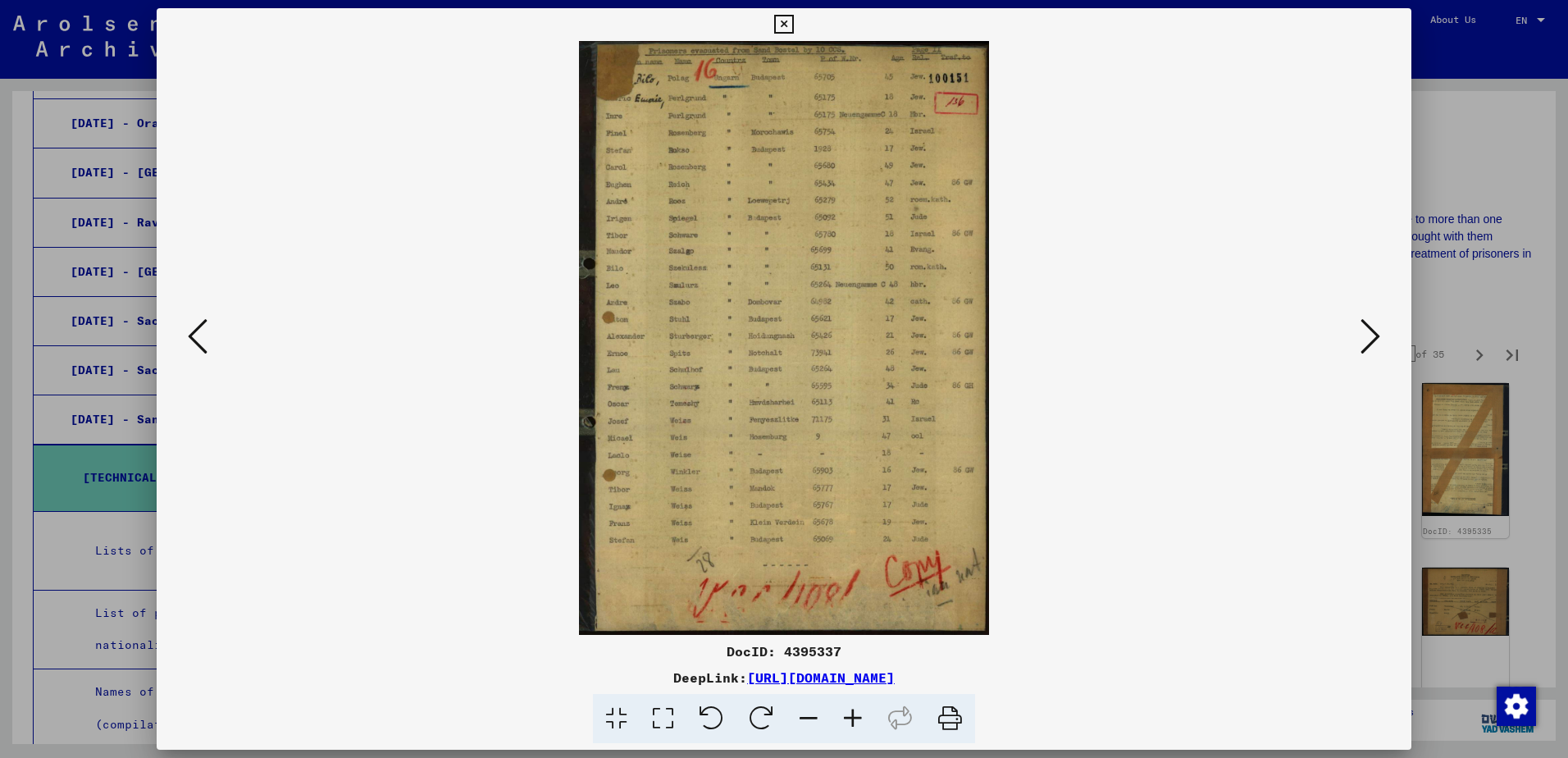
click at [1365, 338] on icon at bounding box center [1371, 336] width 20 height 39
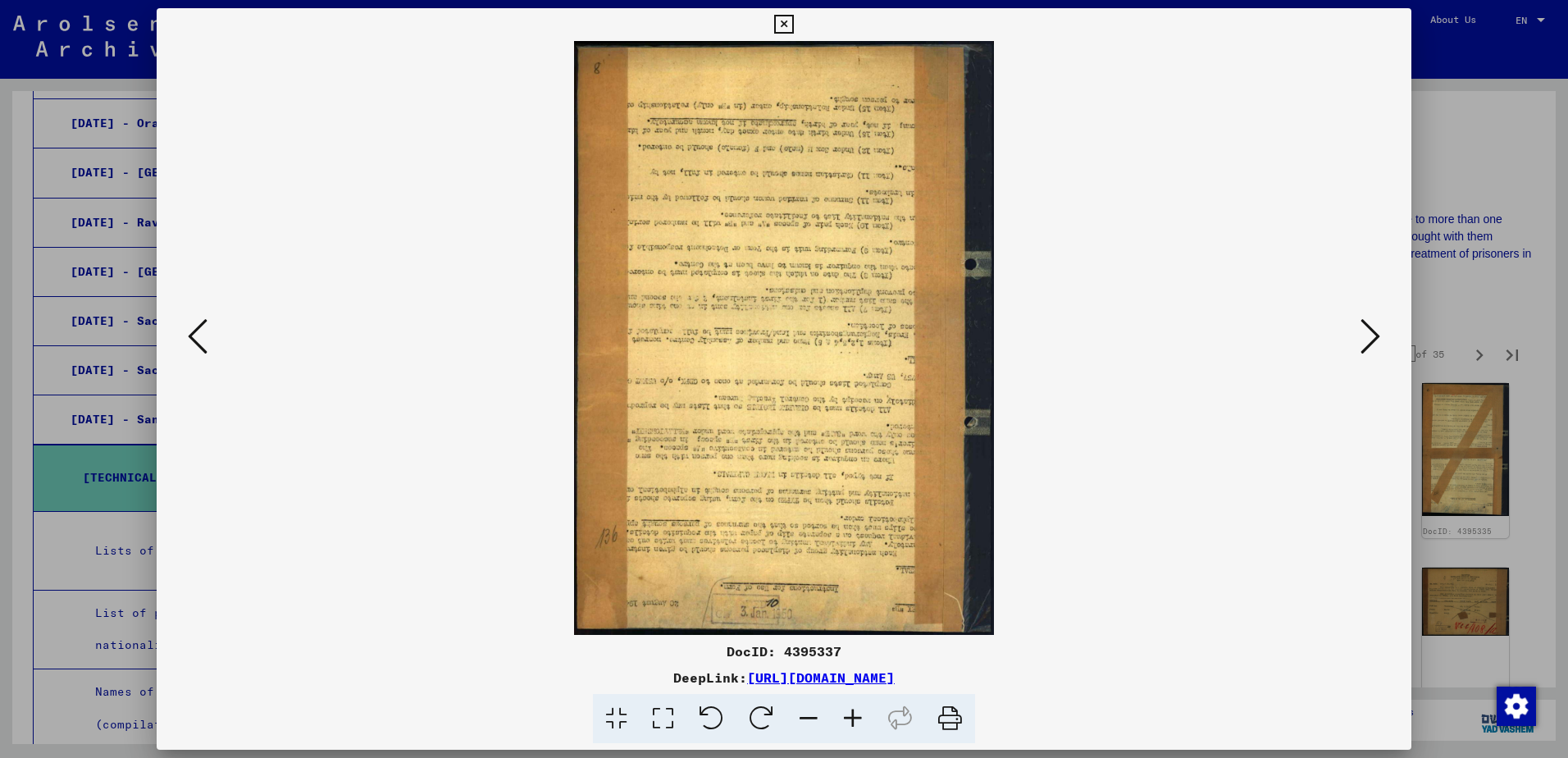
click at [1365, 338] on icon at bounding box center [1371, 336] width 20 height 39
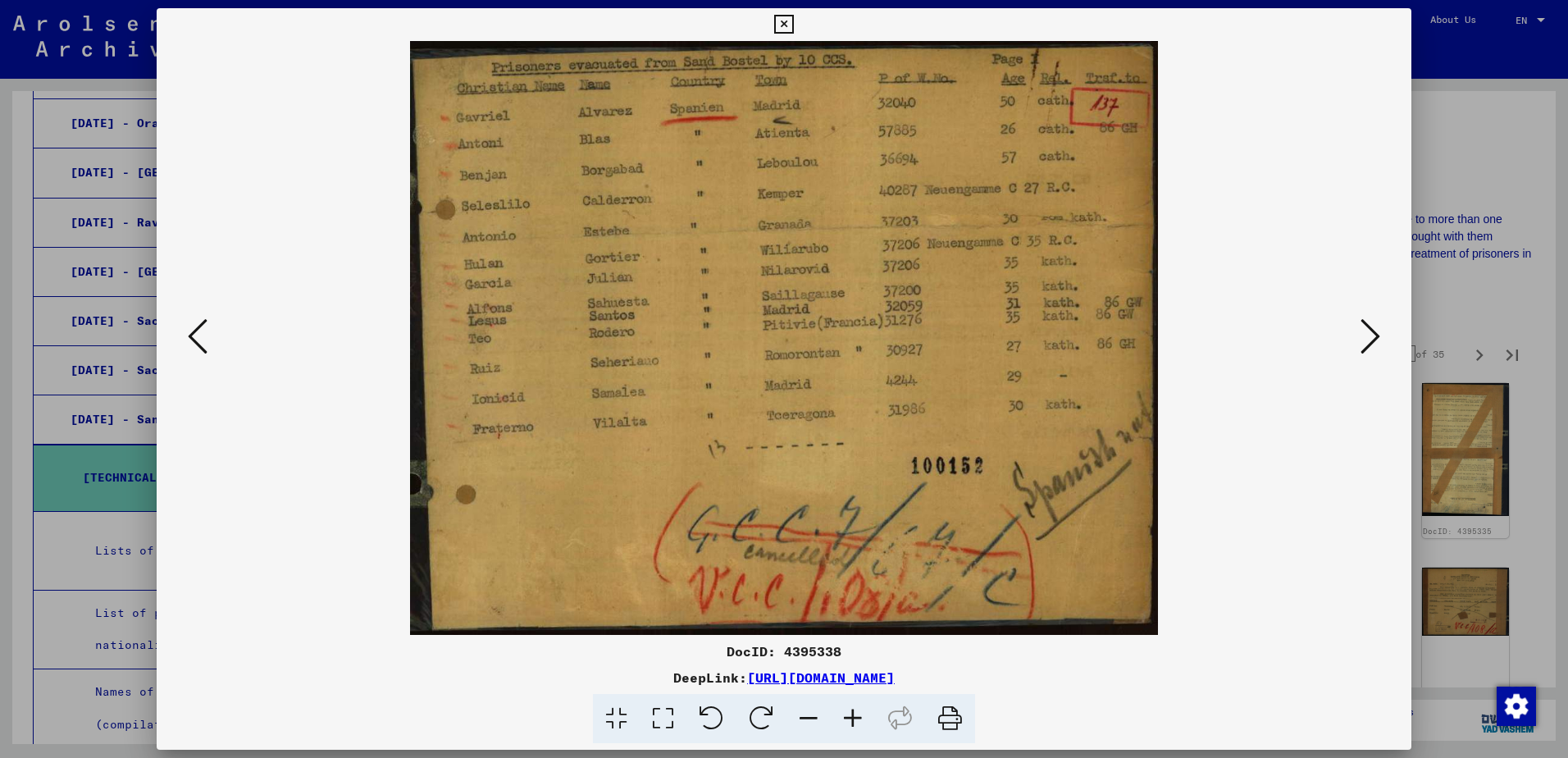
click at [1366, 336] on icon at bounding box center [1371, 336] width 20 height 39
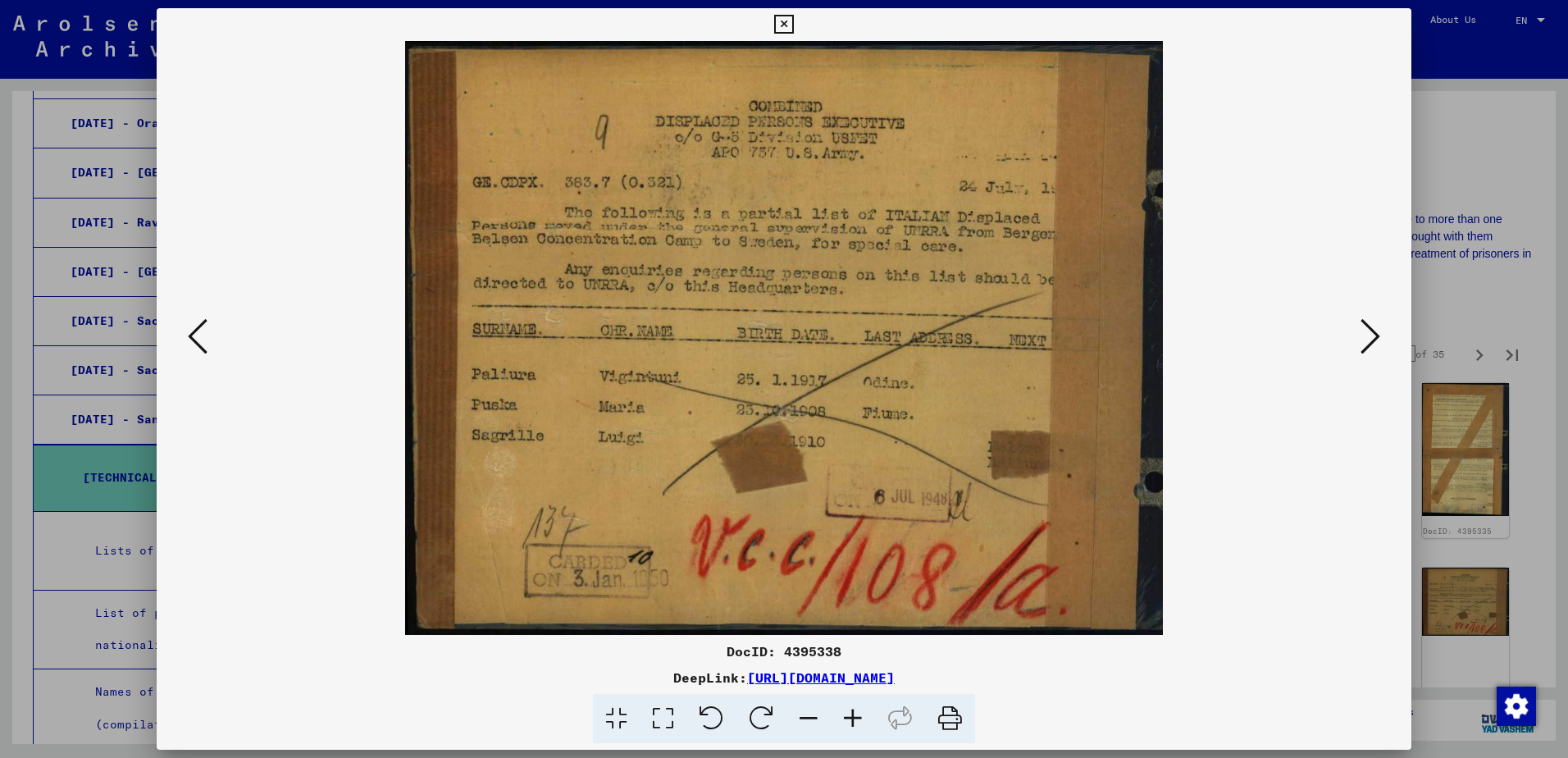
click at [1365, 335] on icon at bounding box center [1371, 336] width 20 height 39
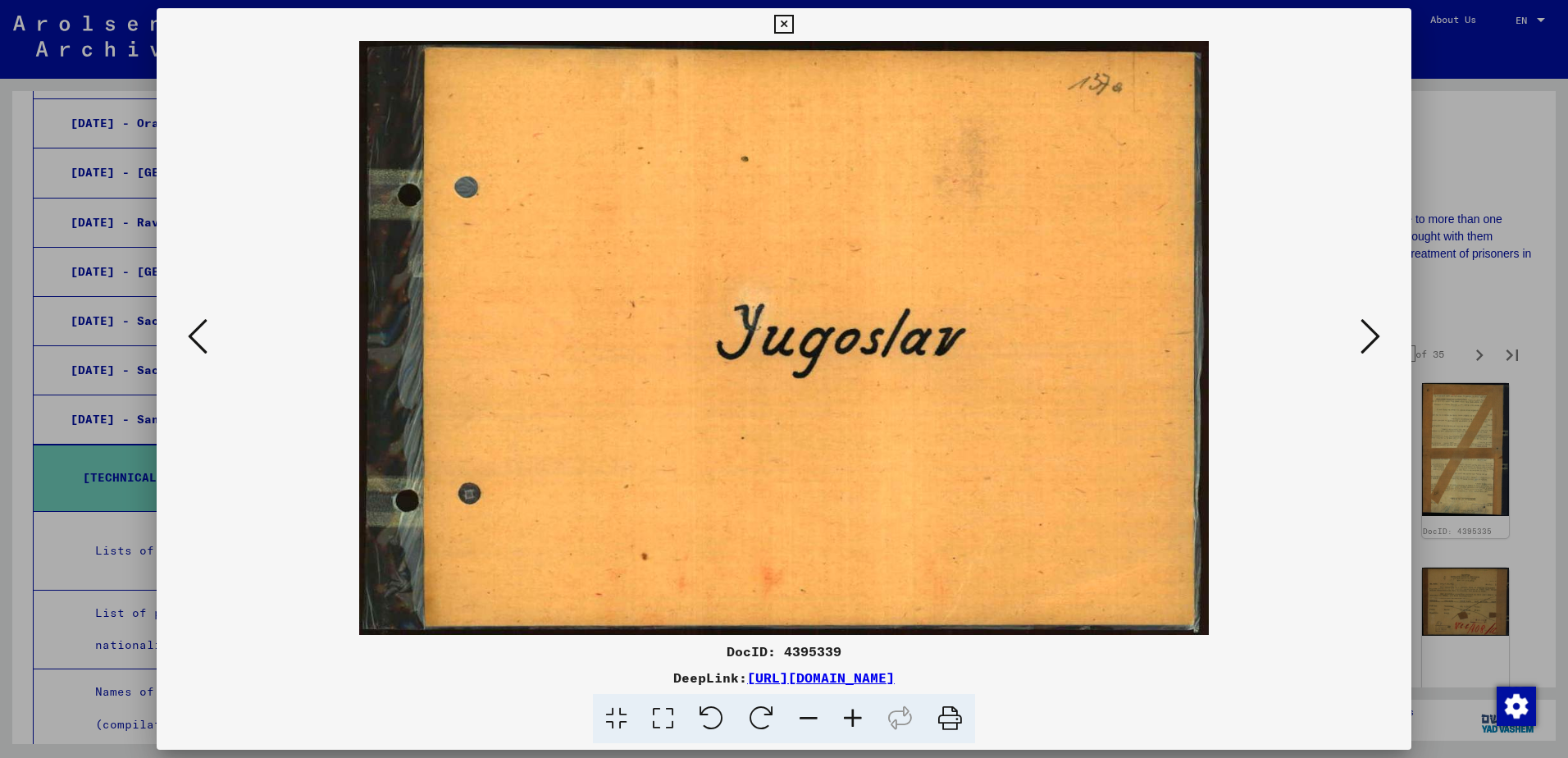
click at [1364, 335] on icon at bounding box center [1371, 336] width 20 height 39
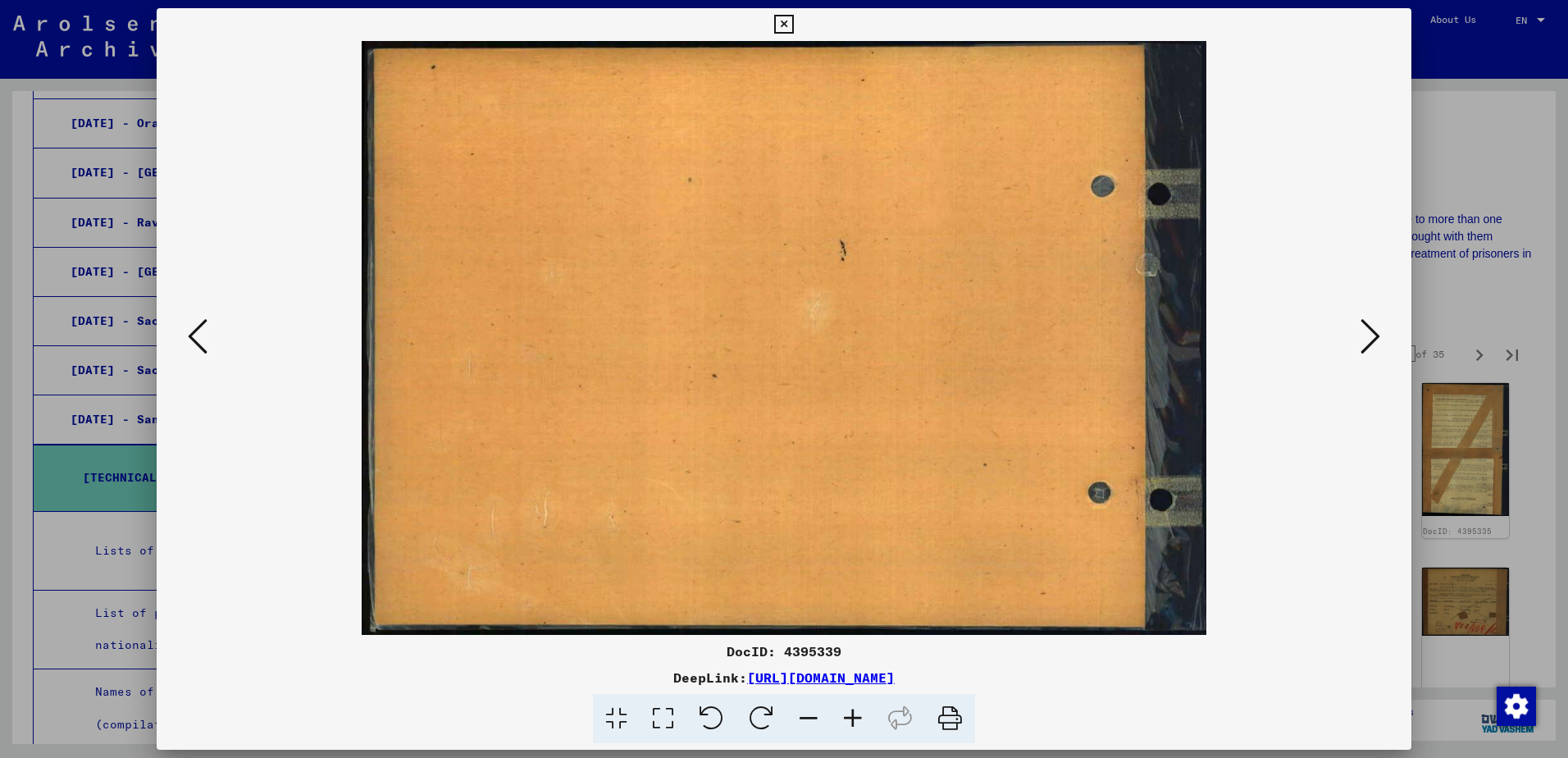
click at [1364, 335] on icon at bounding box center [1371, 336] width 20 height 39
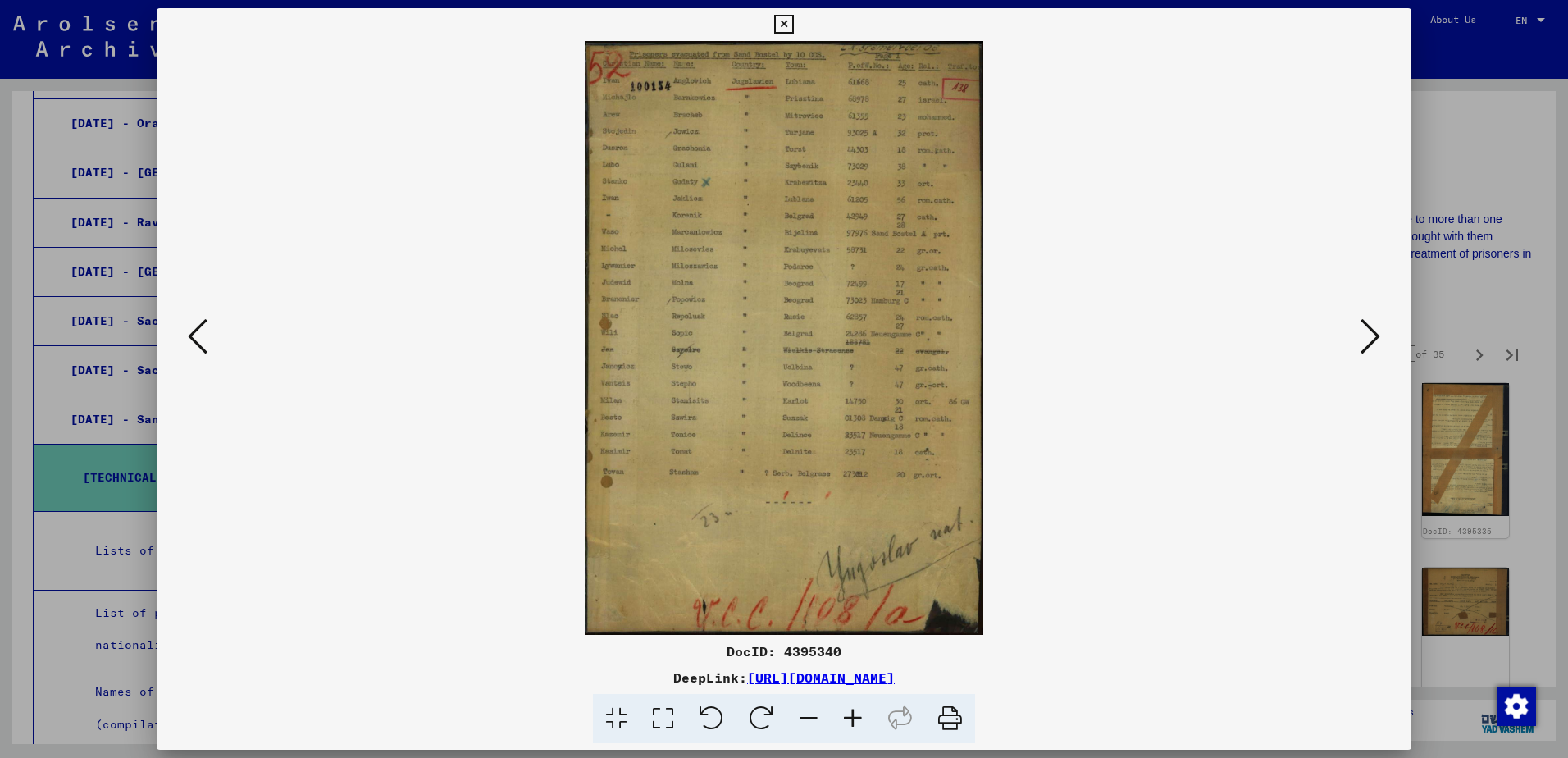
click at [1363, 335] on icon at bounding box center [1371, 336] width 20 height 39
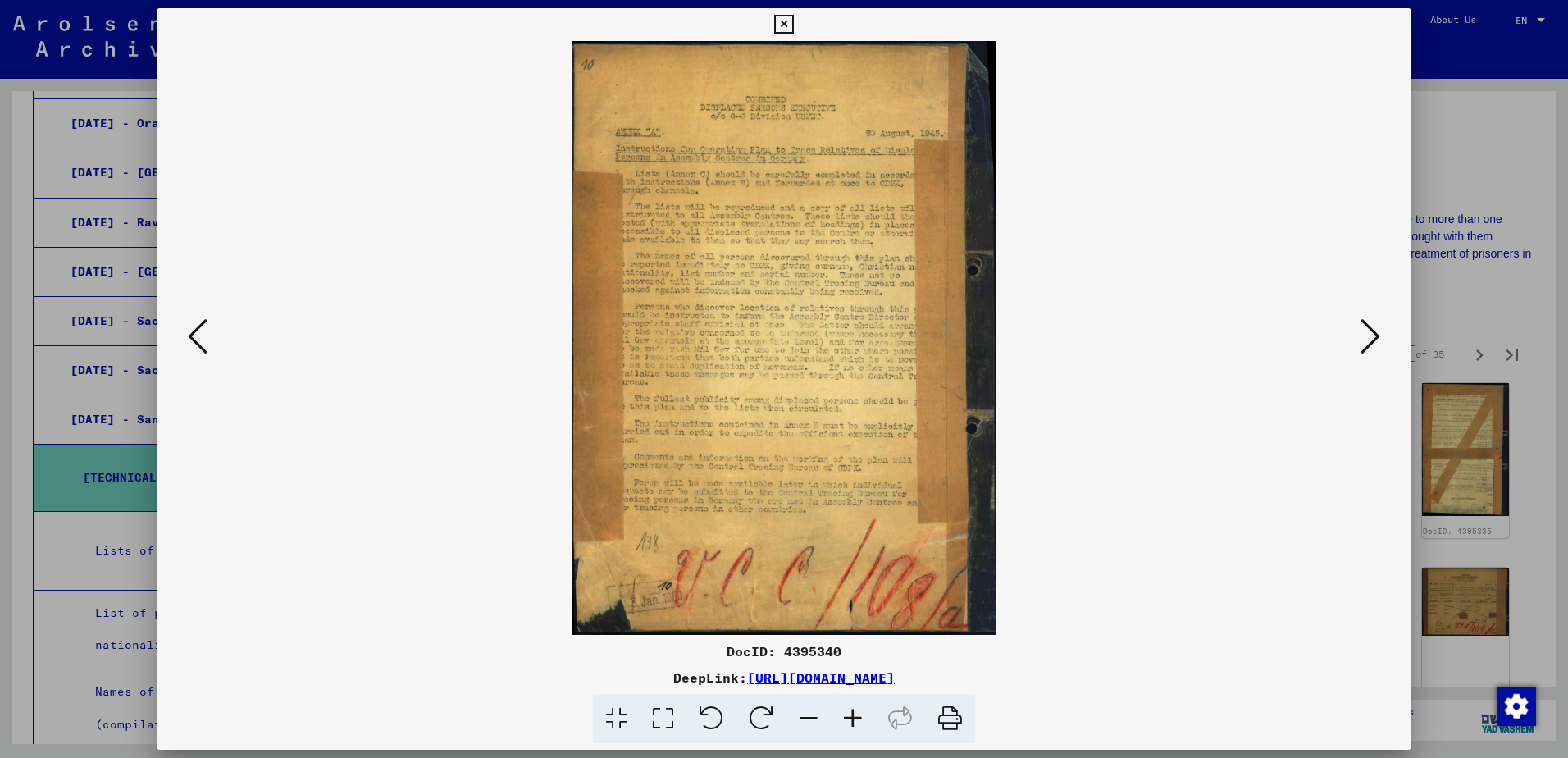
click at [1363, 335] on icon at bounding box center [1371, 336] width 20 height 39
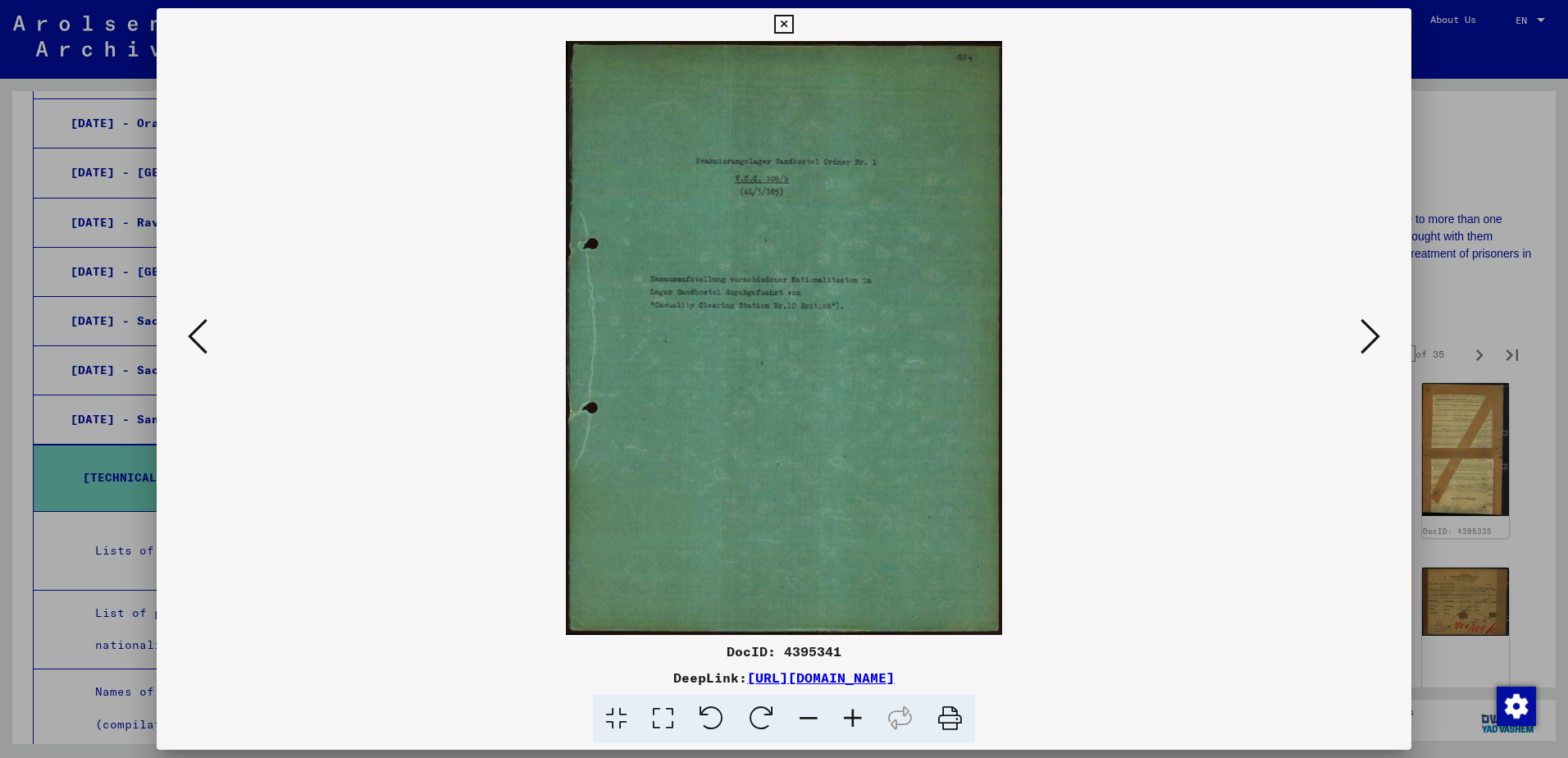
click at [1363, 335] on icon at bounding box center [1371, 336] width 20 height 39
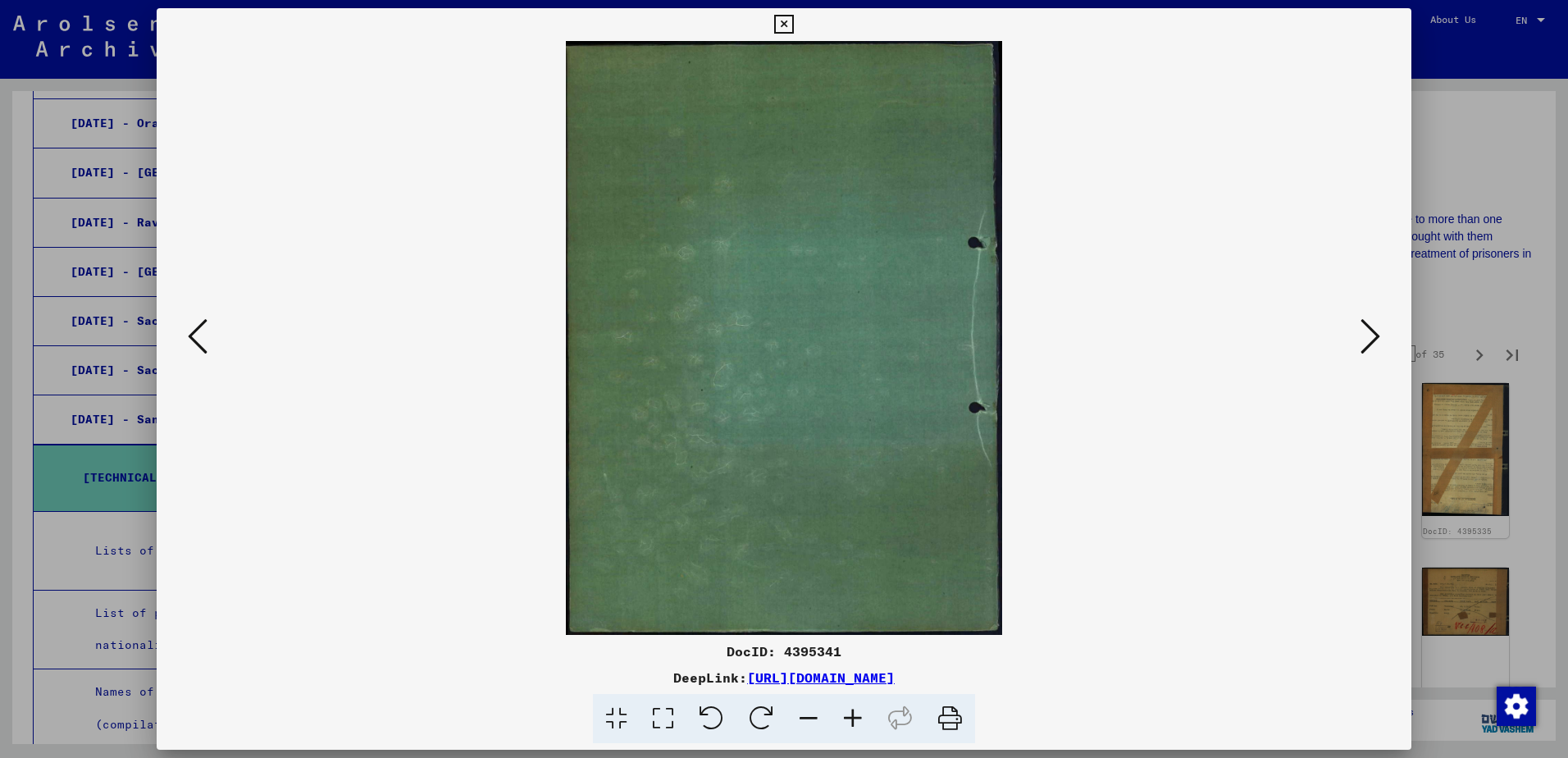
click at [1363, 335] on icon at bounding box center [1371, 336] width 20 height 39
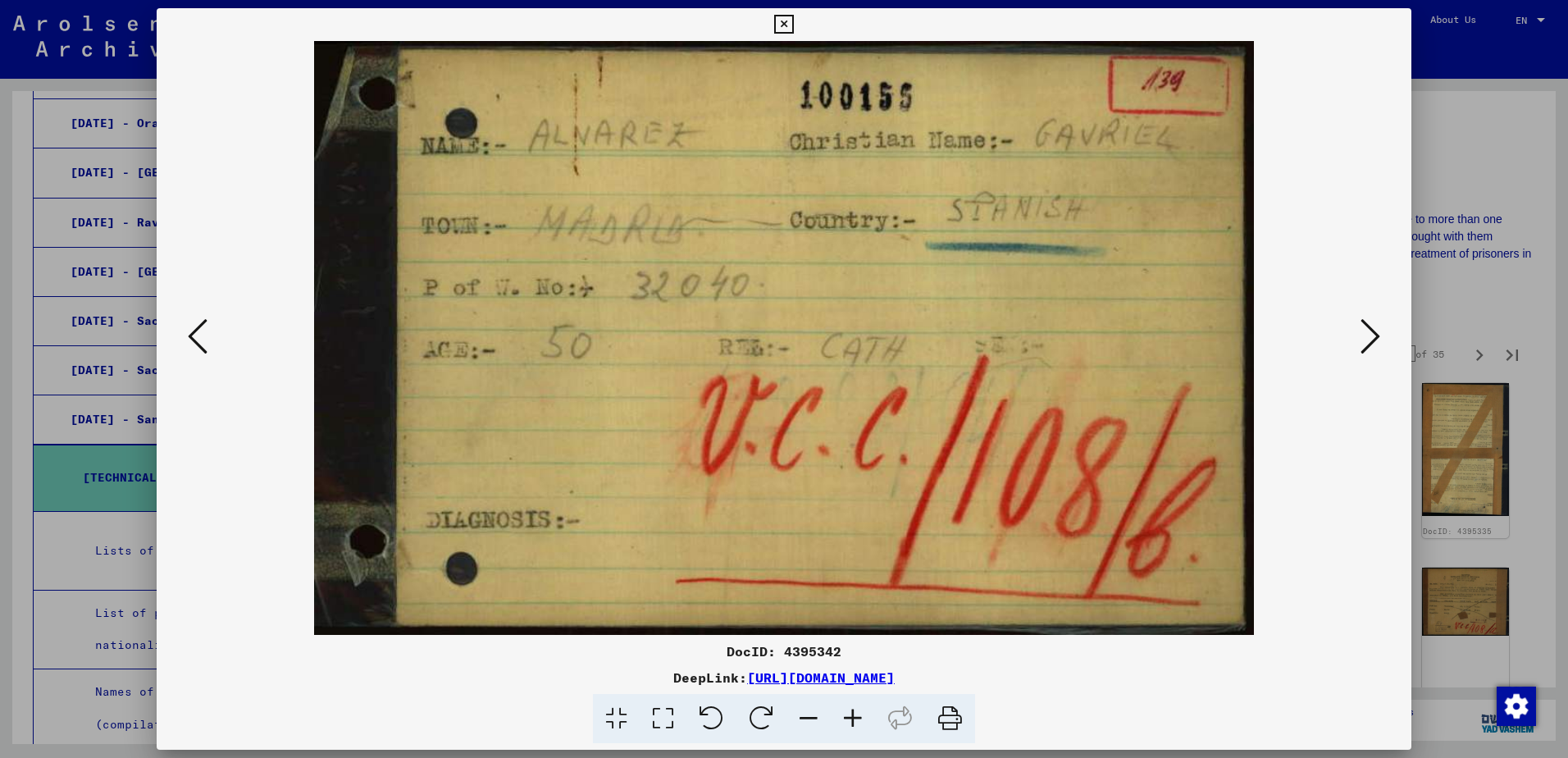
click at [1358, 336] on button at bounding box center [1370, 337] width 30 height 47
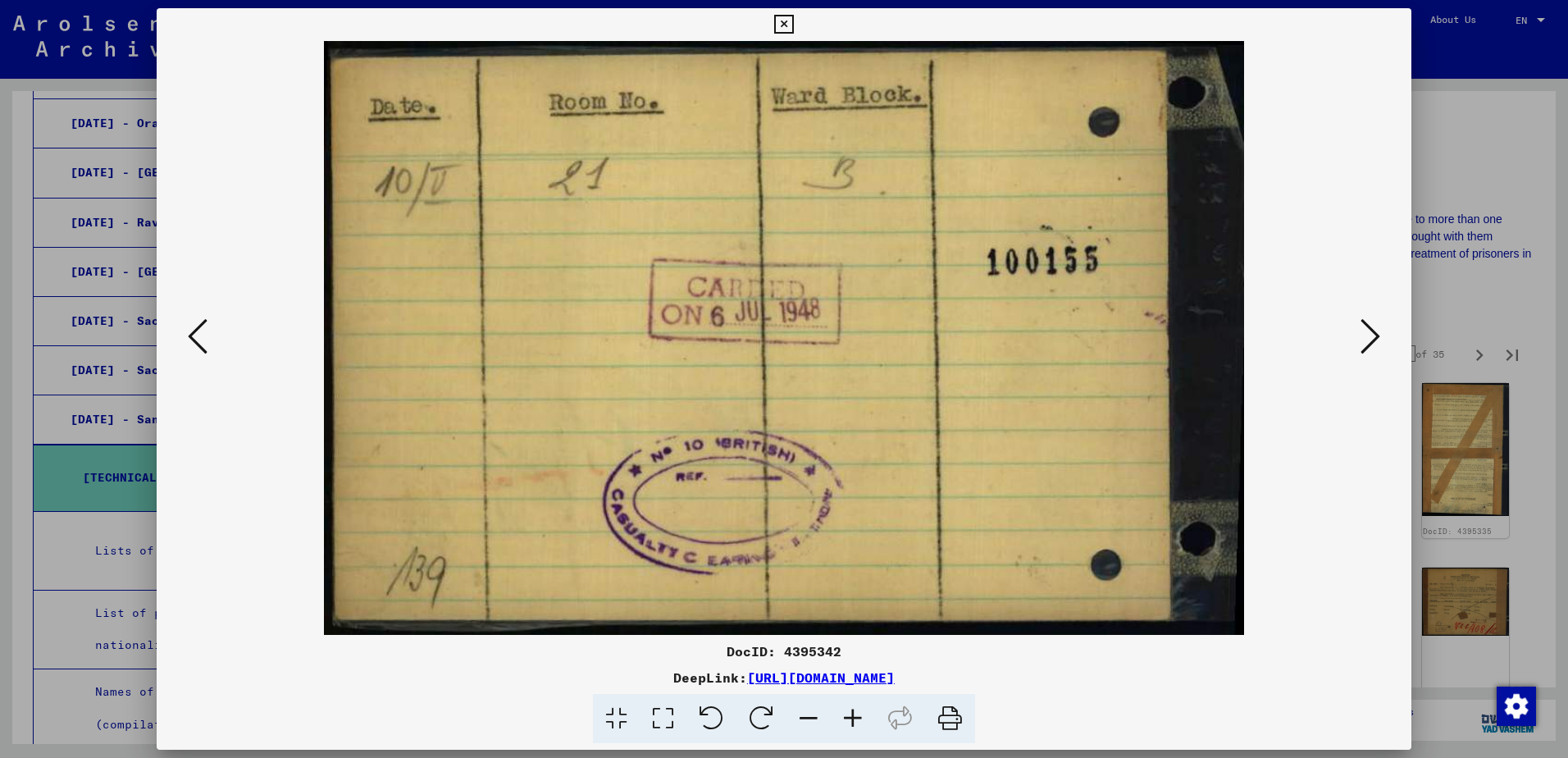
click at [1358, 336] on button at bounding box center [1370, 337] width 30 height 47
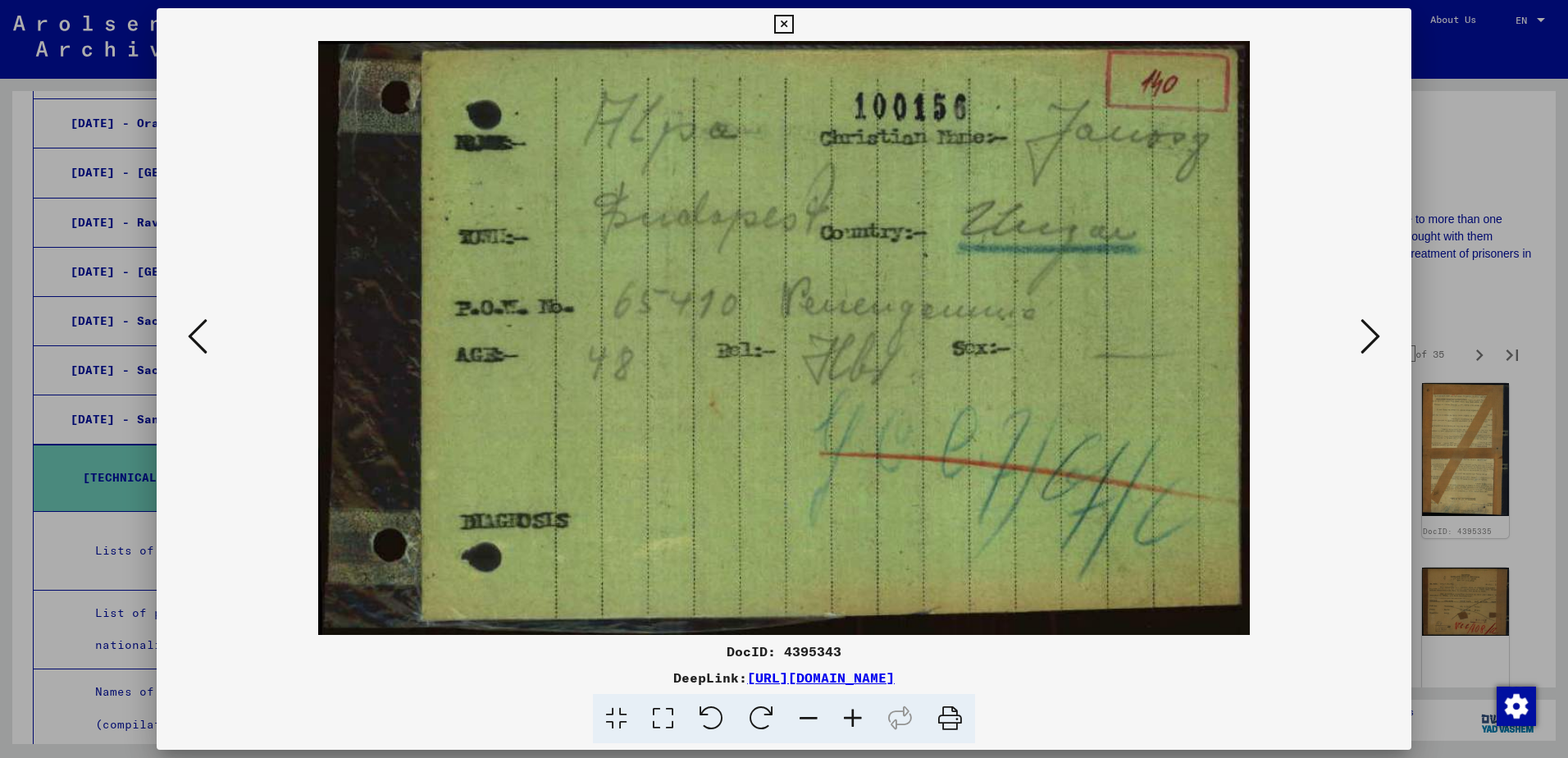
click at [1358, 336] on button at bounding box center [1370, 337] width 30 height 47
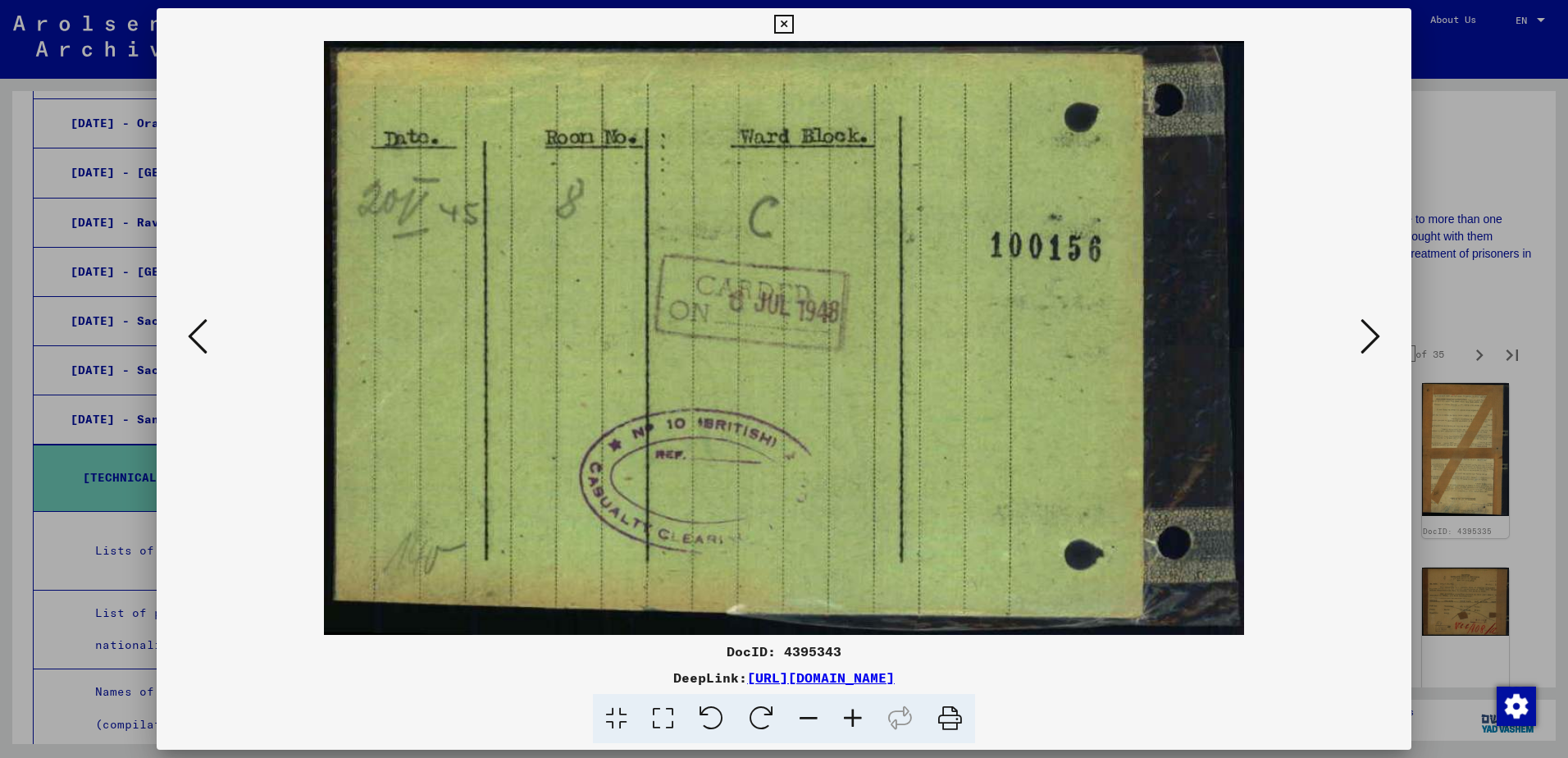
click at [1358, 337] on button at bounding box center [1370, 337] width 30 height 47
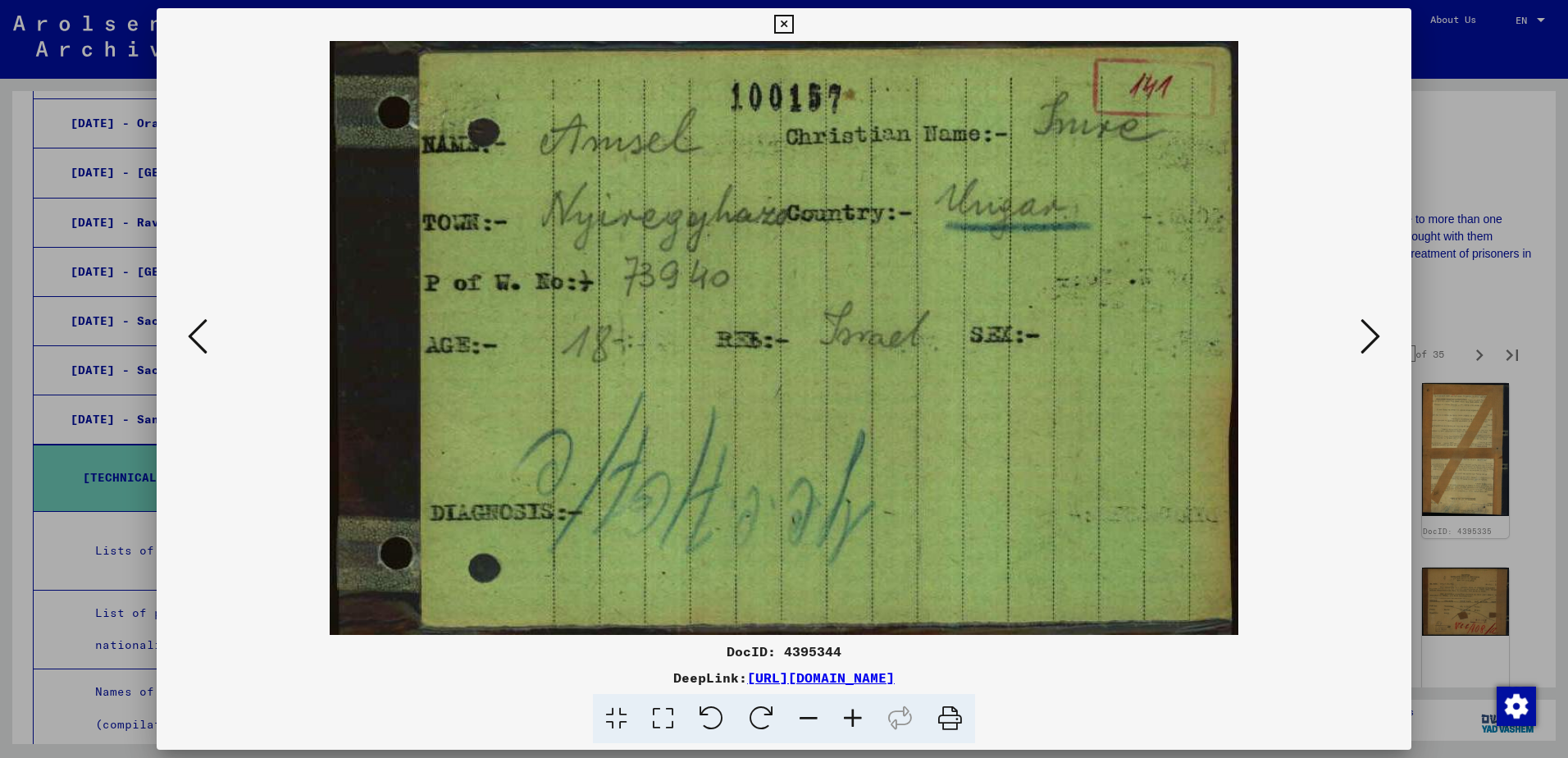
click at [1356, 338] on button at bounding box center [1370, 337] width 30 height 47
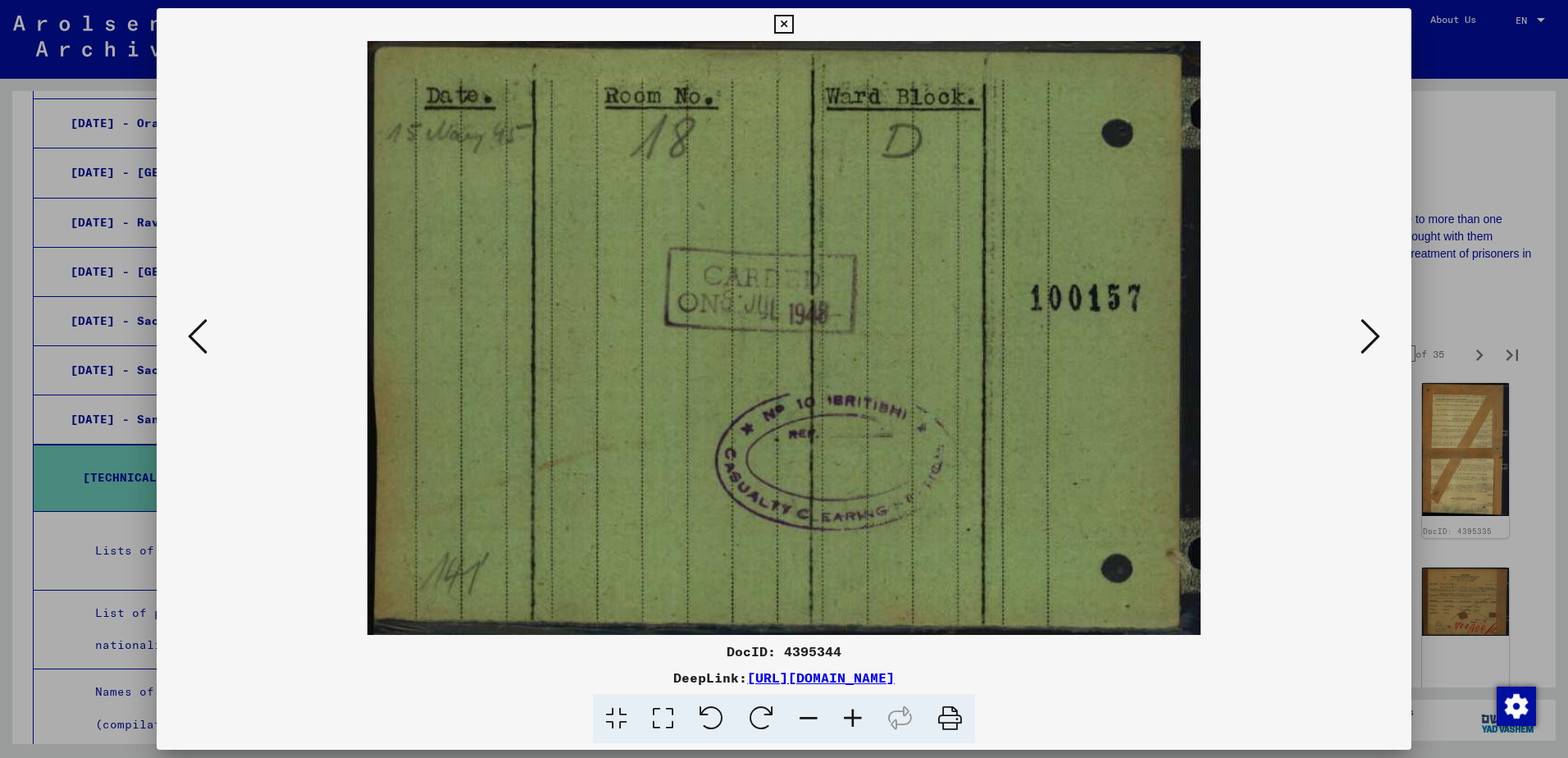
click at [1356, 338] on button at bounding box center [1370, 337] width 30 height 47
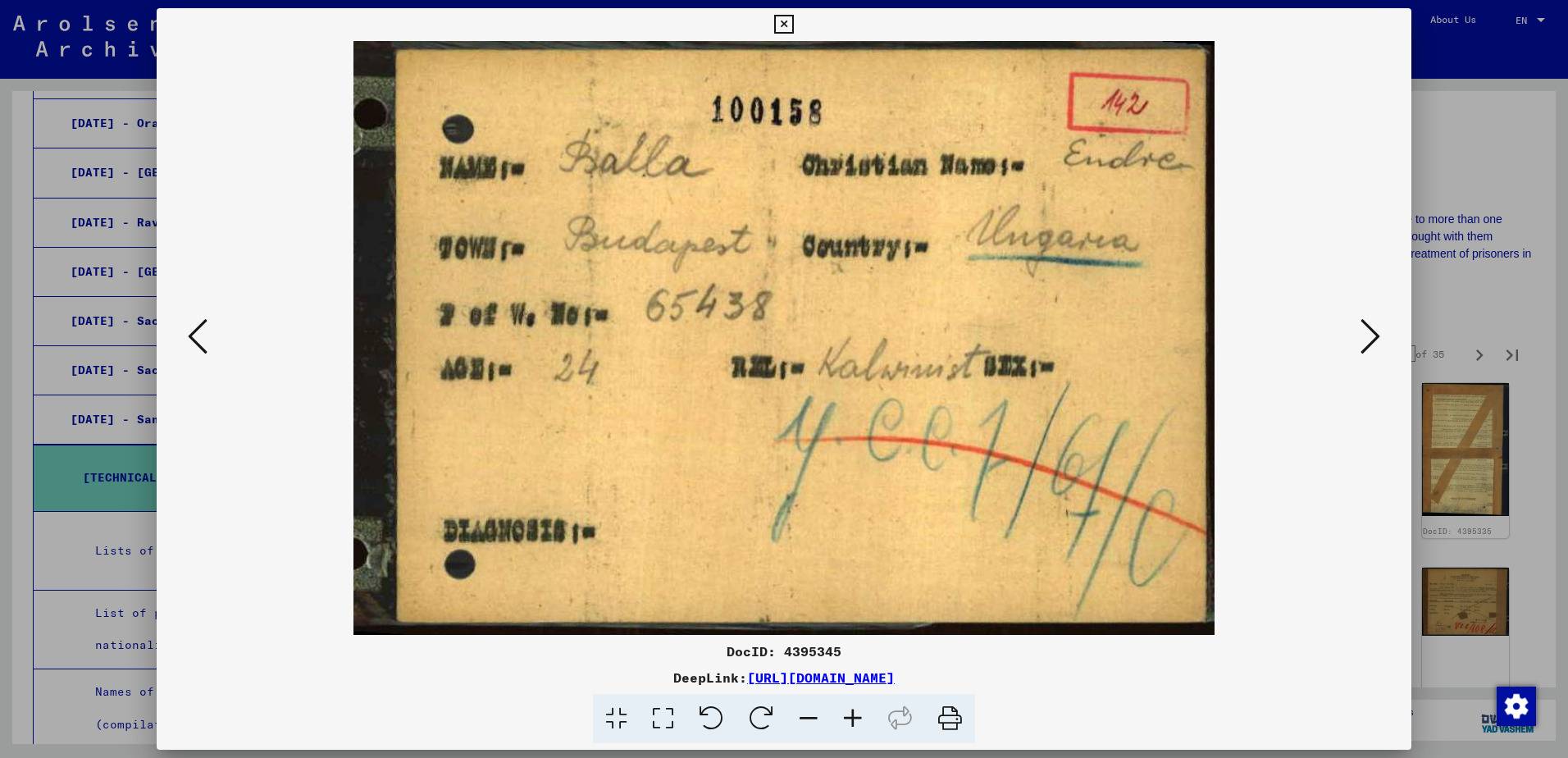
click at [1355, 338] on button at bounding box center [1370, 337] width 30 height 47
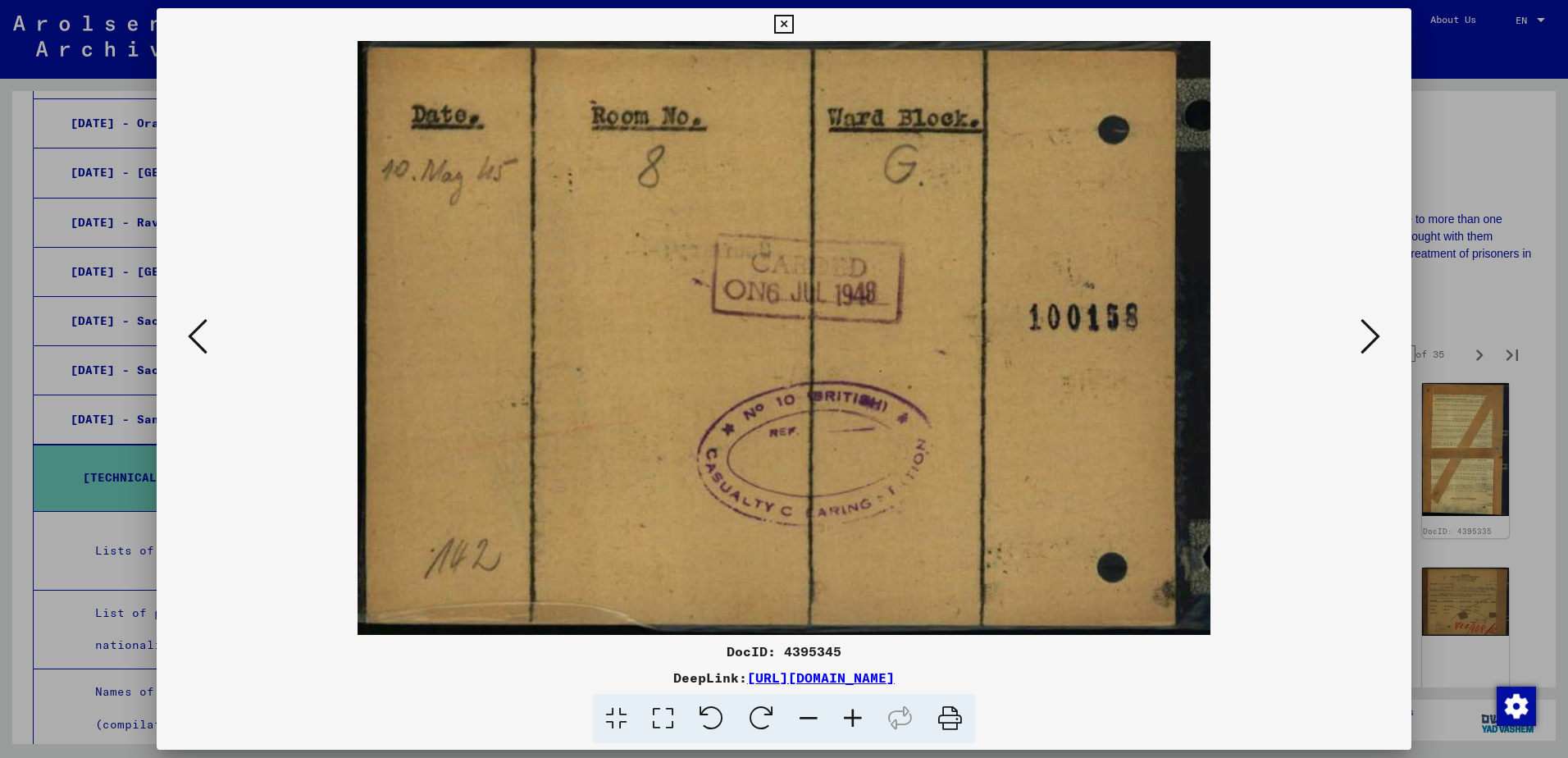
click at [1355, 338] on button at bounding box center [1370, 337] width 30 height 47
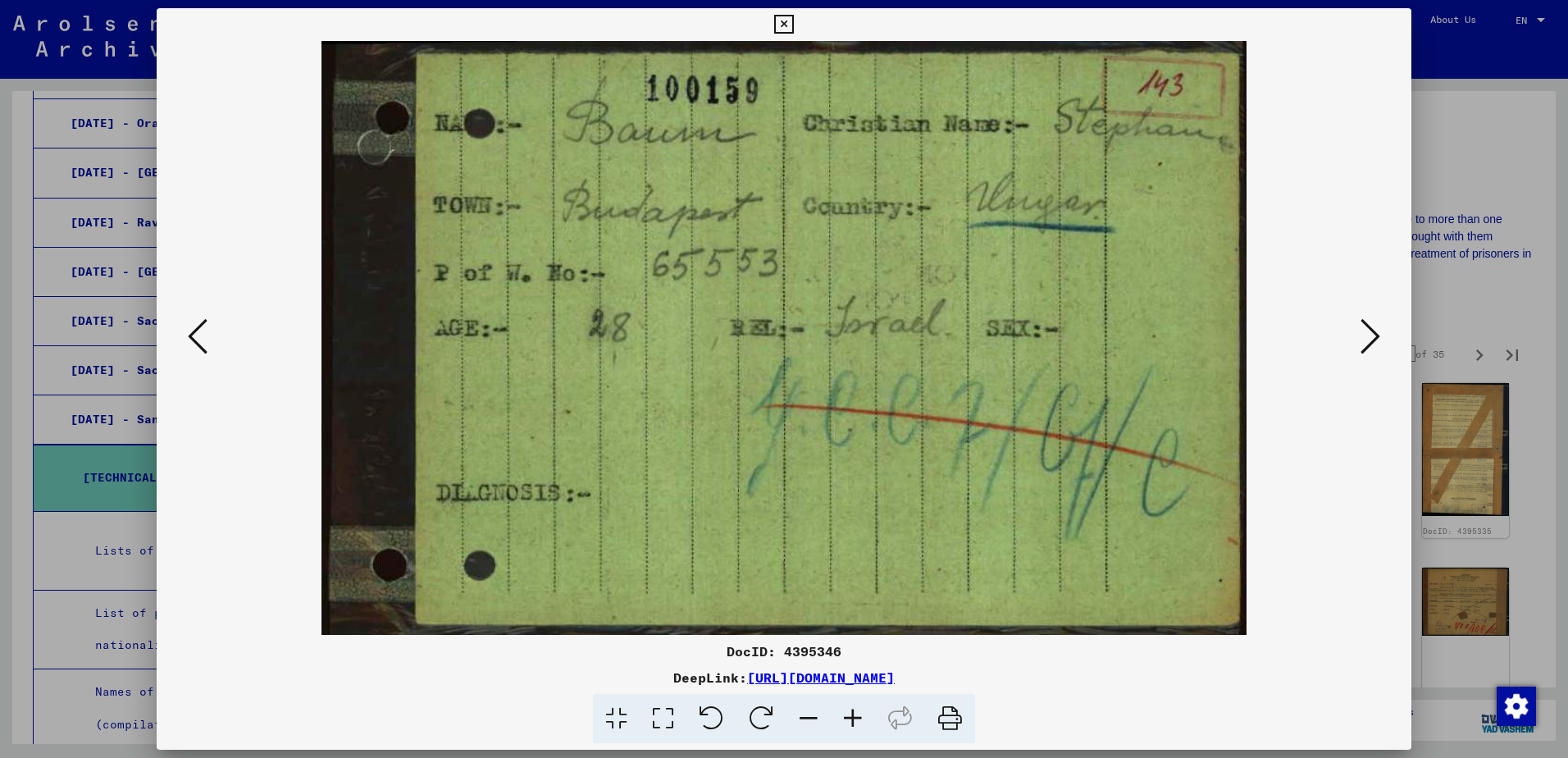
click at [1355, 338] on button at bounding box center [1370, 337] width 30 height 47
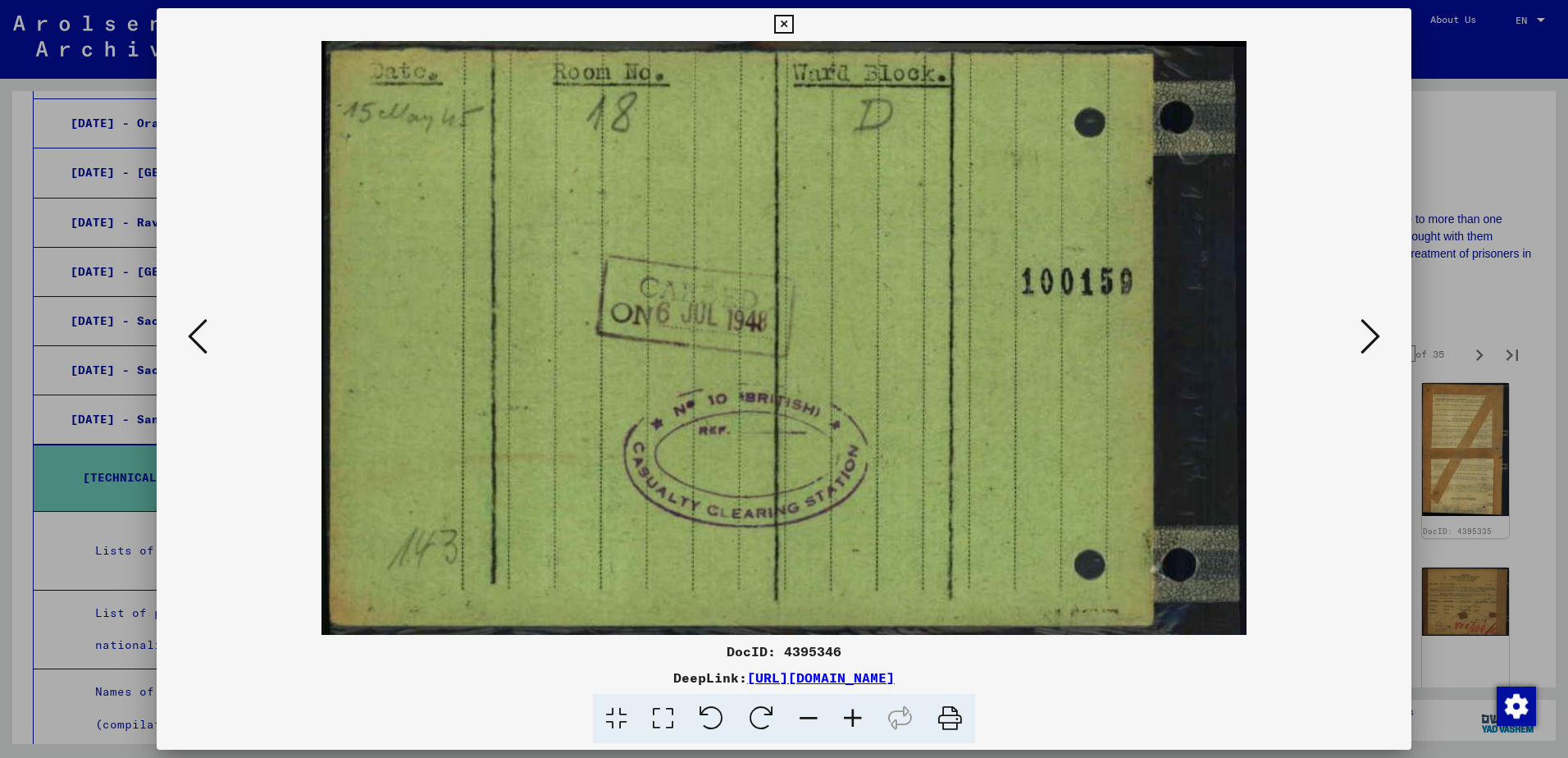
click at [1355, 338] on button at bounding box center [1370, 337] width 30 height 47
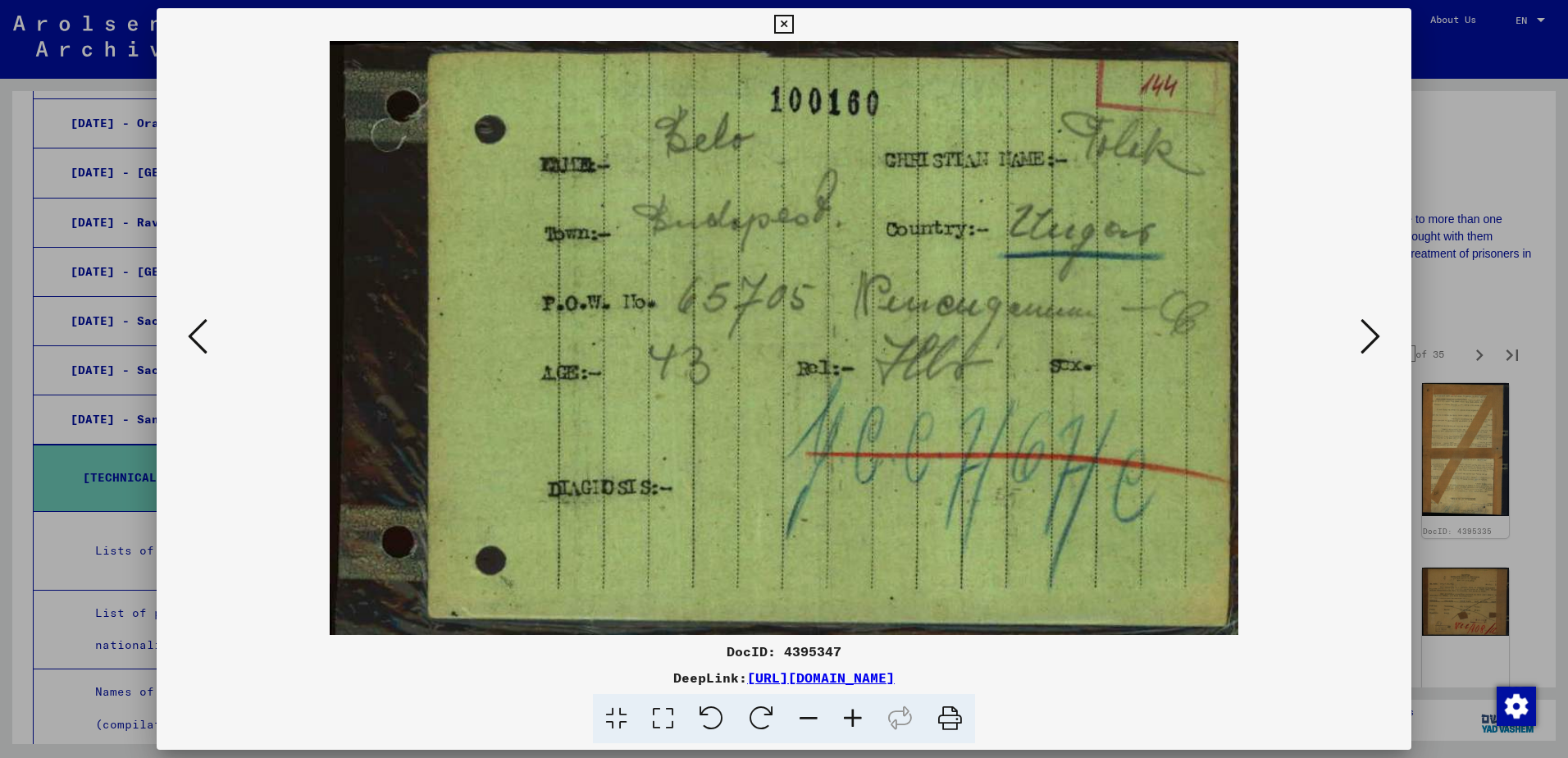
click at [1355, 338] on button at bounding box center [1370, 337] width 30 height 47
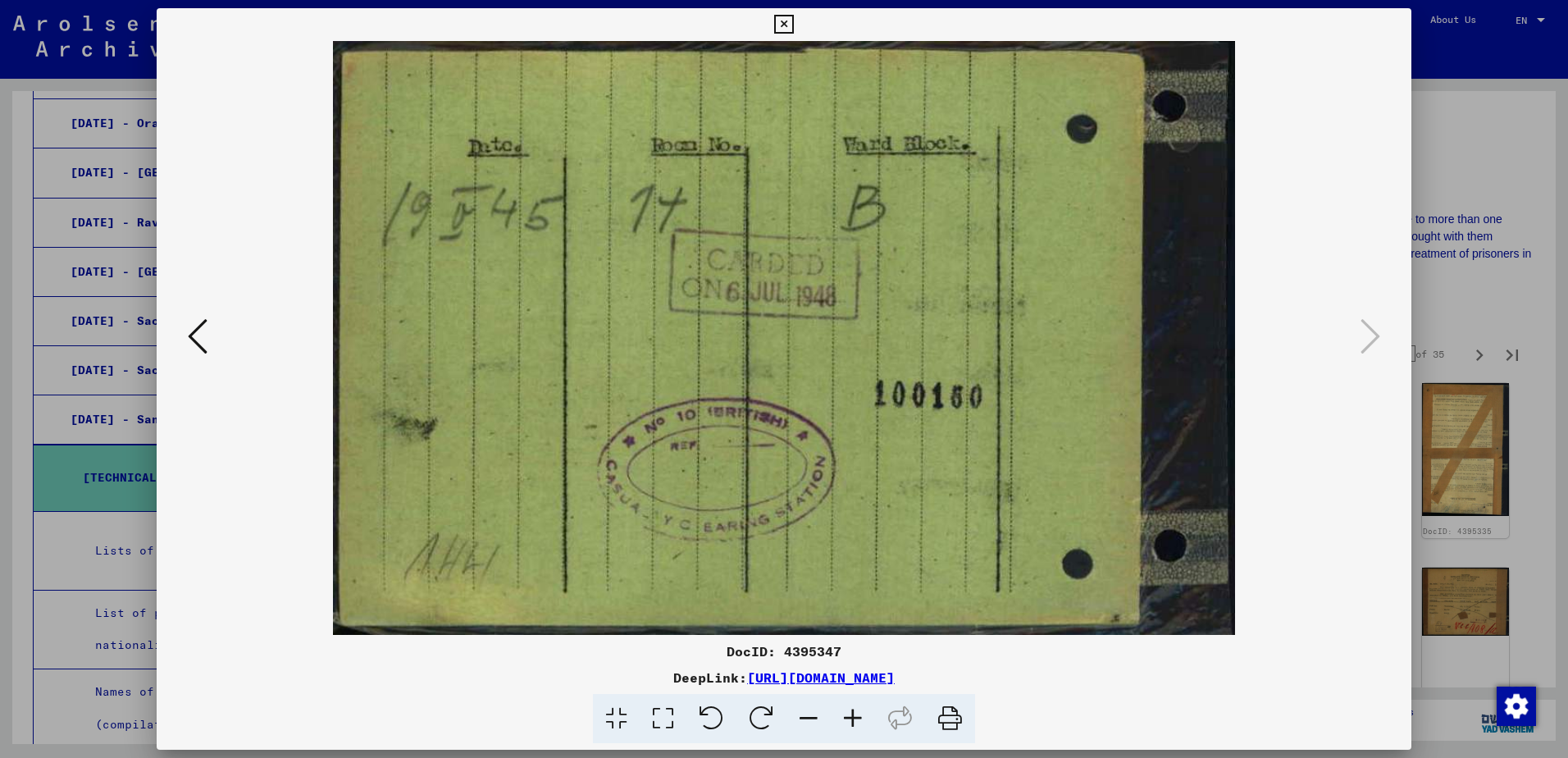
click at [1416, 161] on div at bounding box center [784, 379] width 1568 height 758
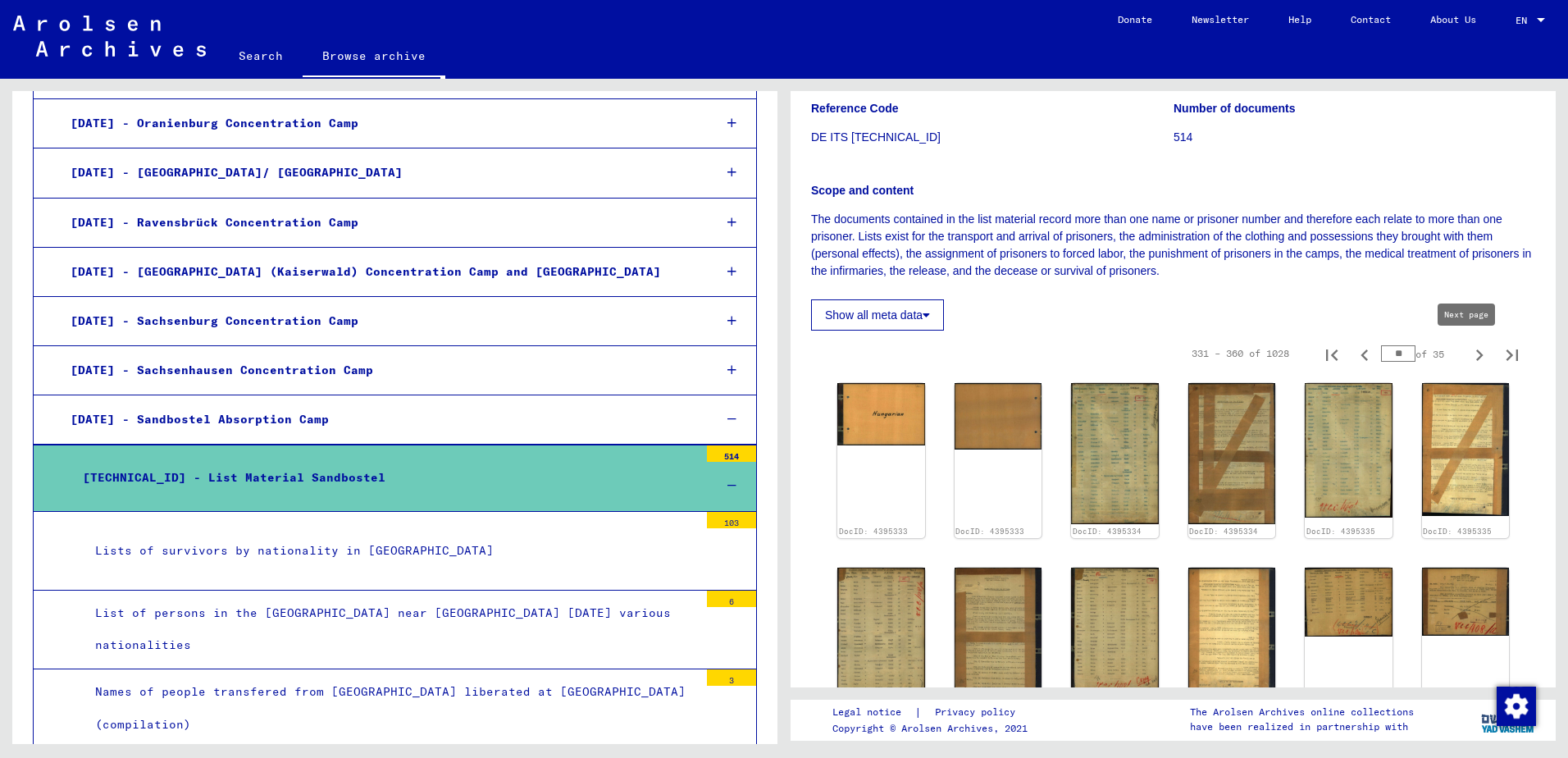
click at [1468, 355] on icon "Next page" at bounding box center [1479, 355] width 23 height 23
type input "**"
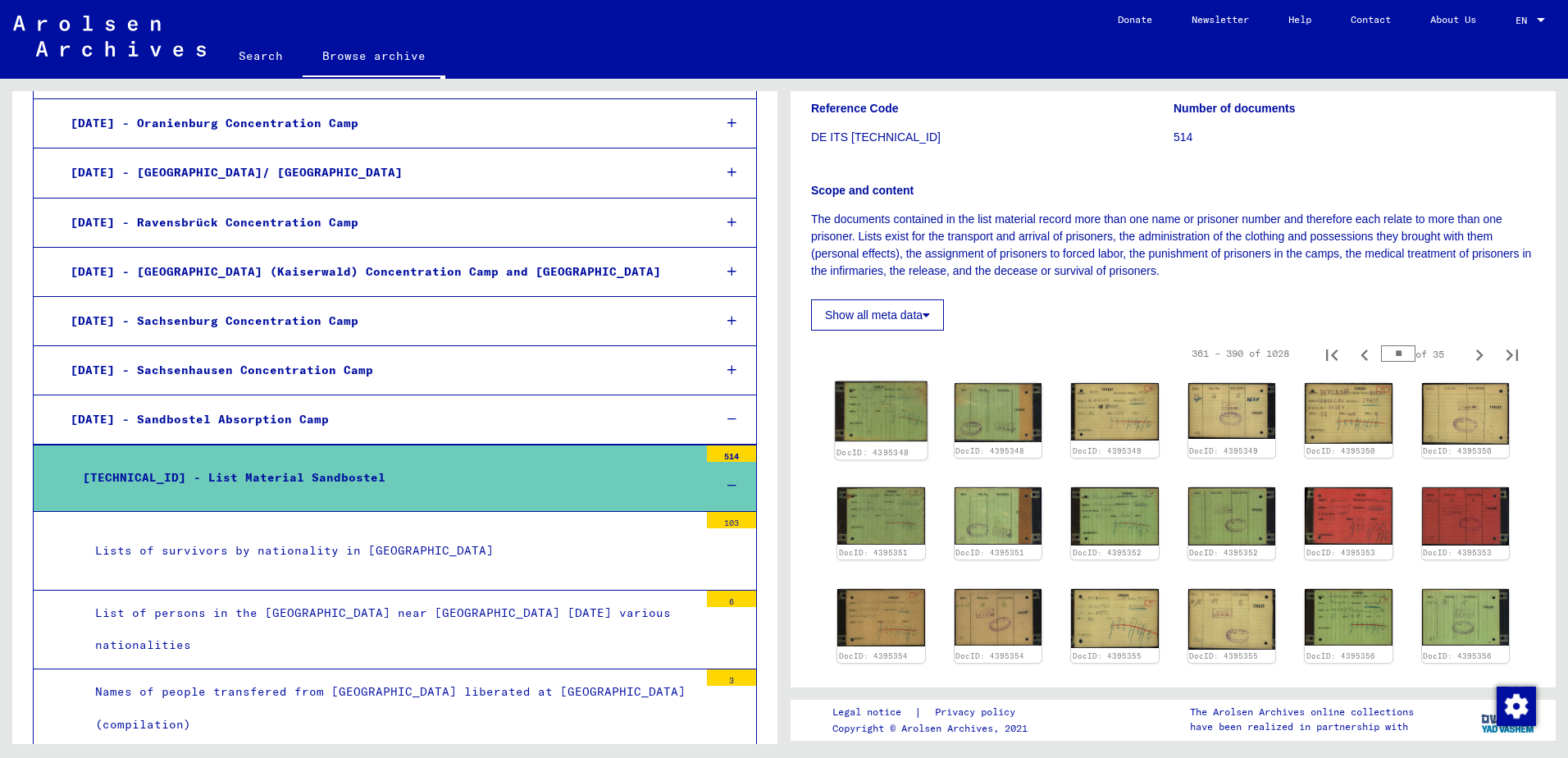
click at [890, 405] on img at bounding box center [881, 411] width 91 height 60
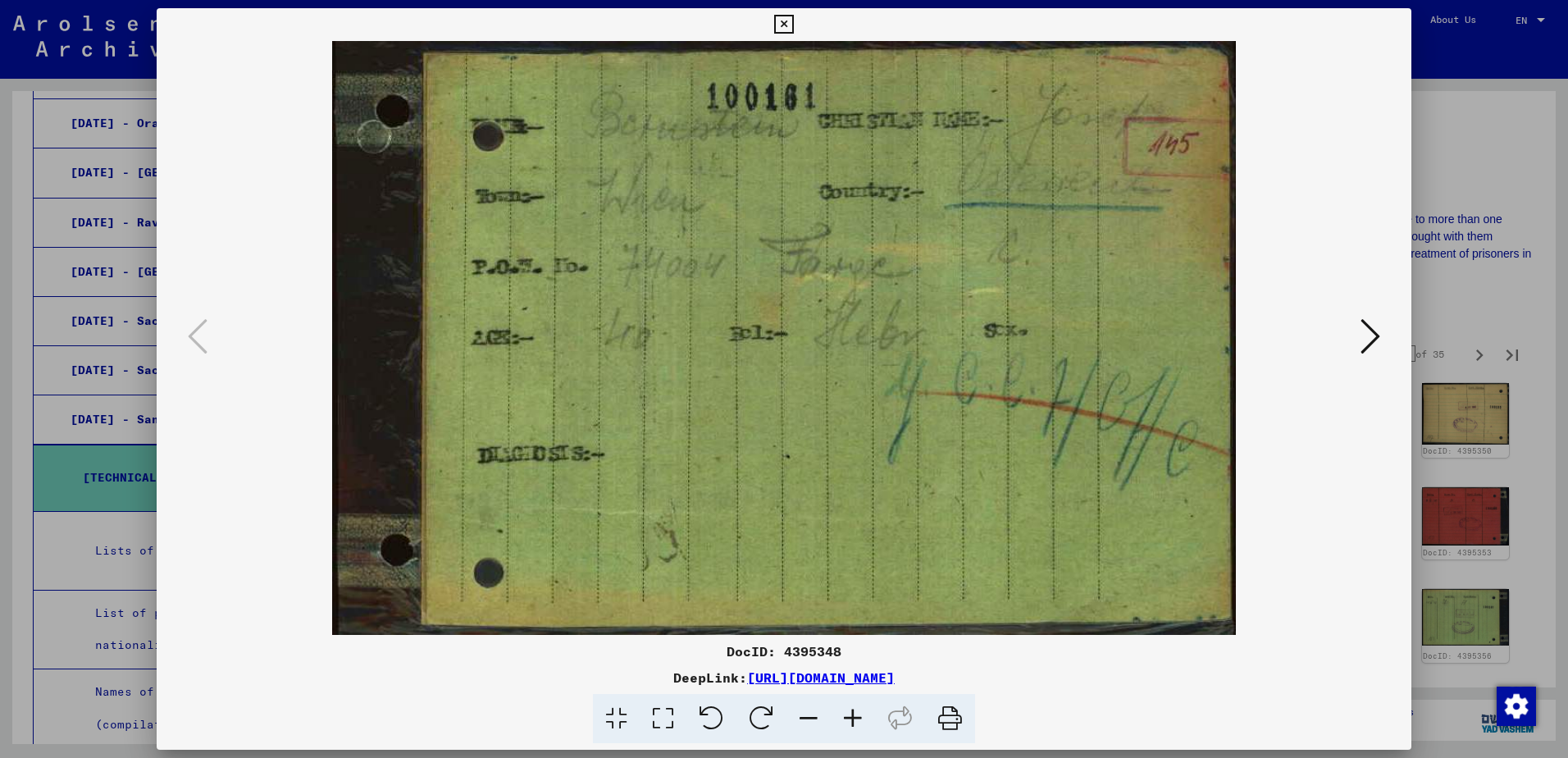
click at [1373, 335] on icon at bounding box center [1371, 336] width 20 height 39
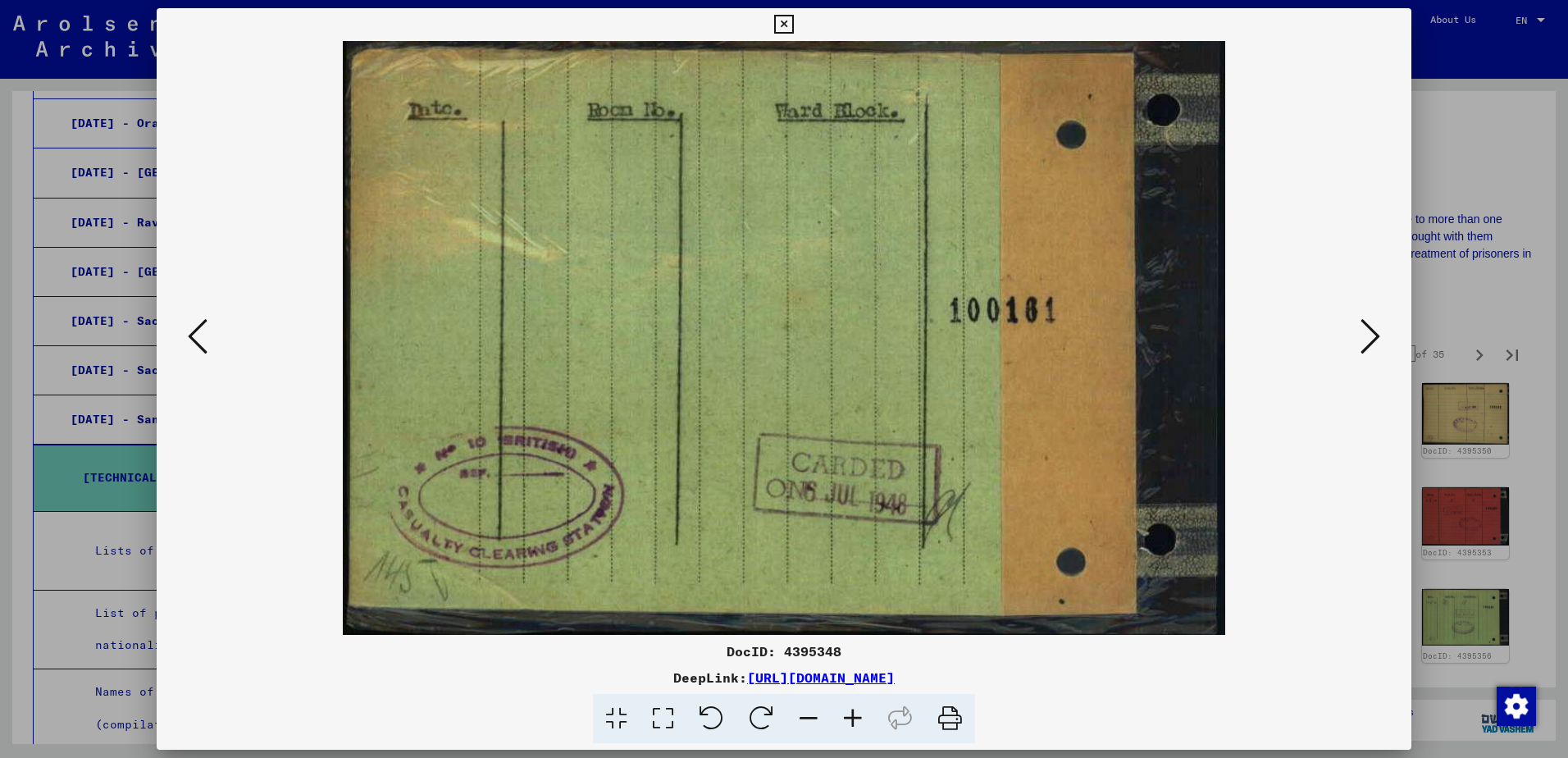
click at [1372, 335] on icon at bounding box center [1371, 336] width 20 height 39
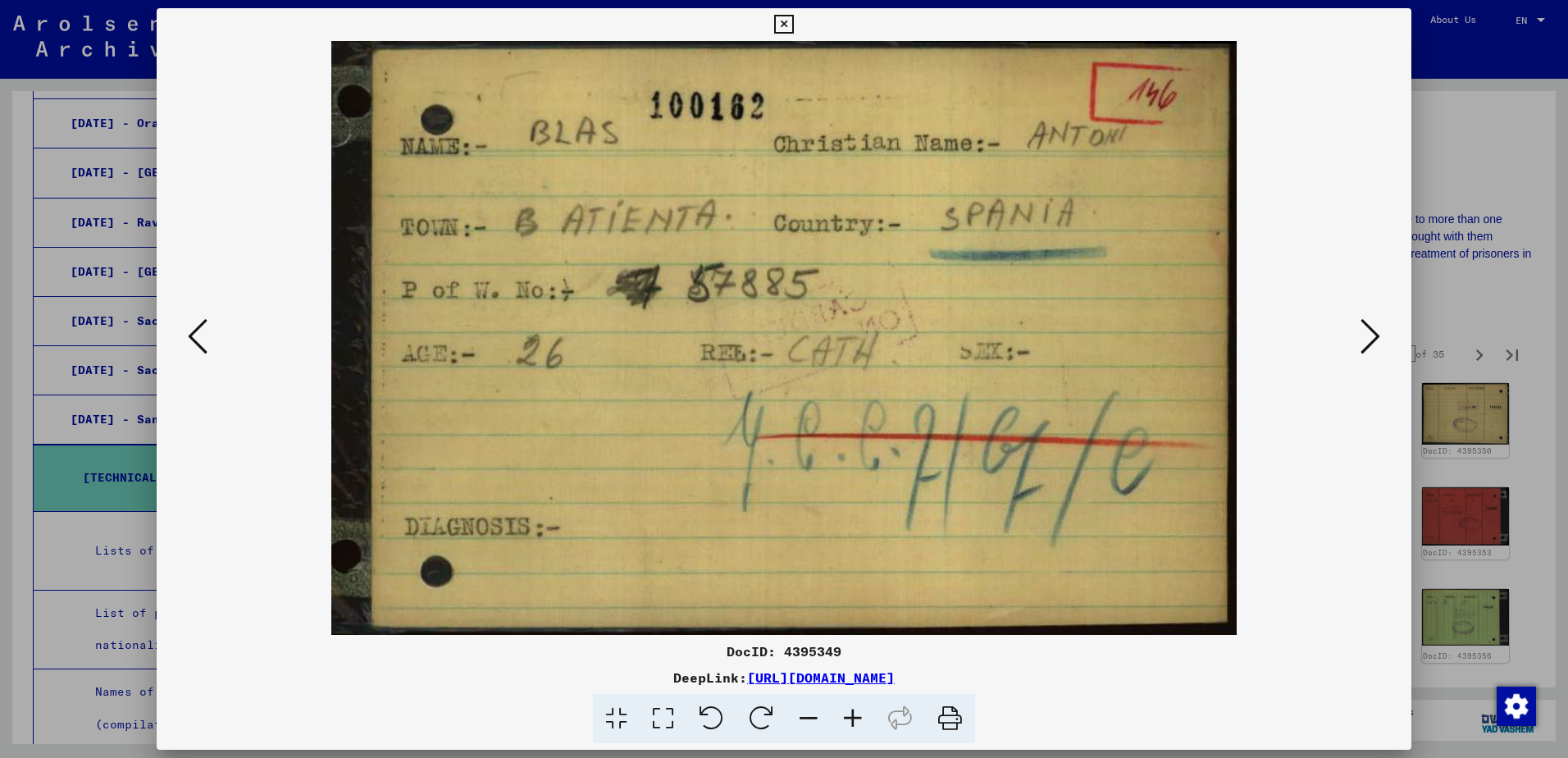
click at [1371, 334] on icon at bounding box center [1371, 336] width 20 height 39
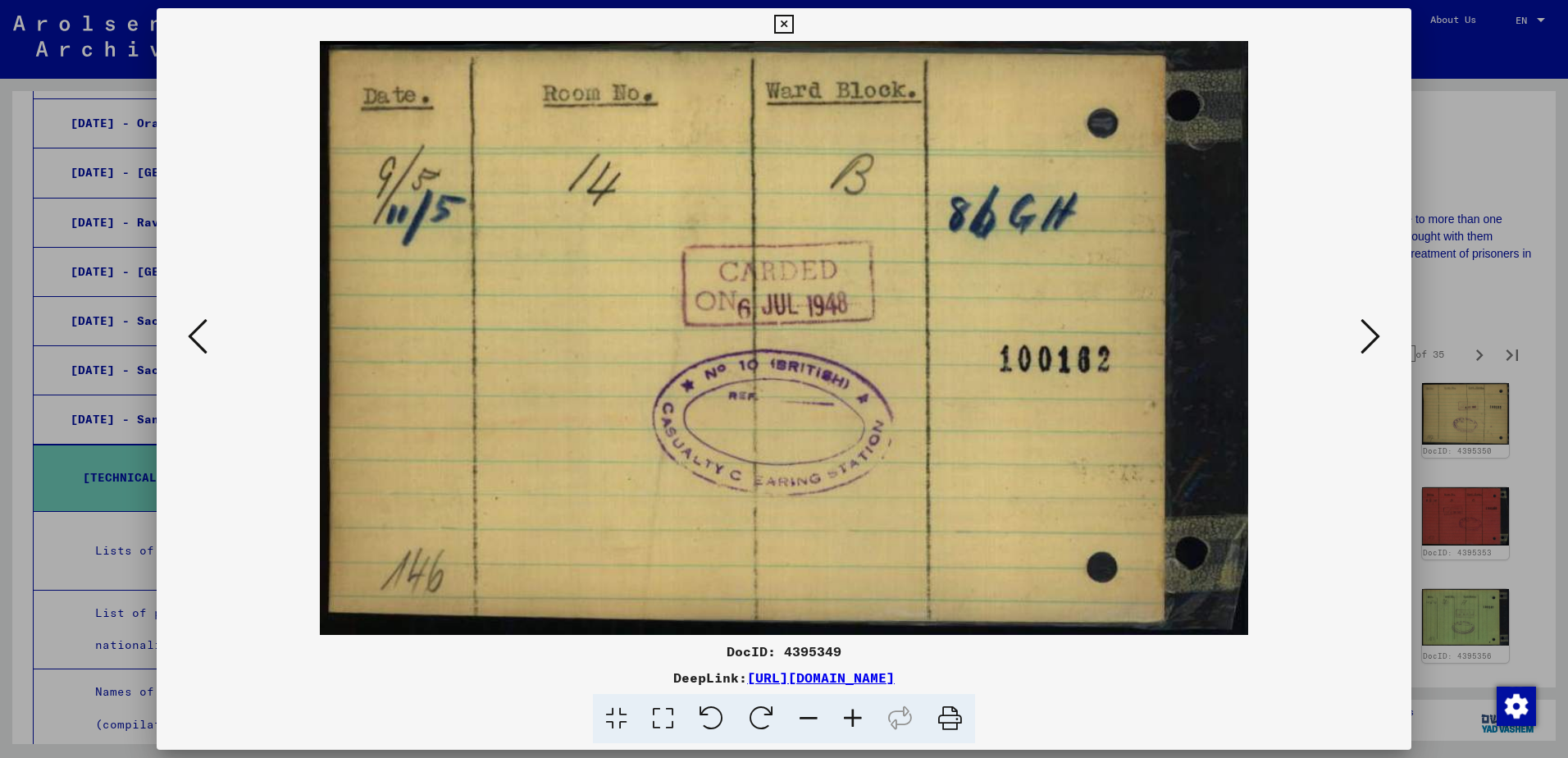
click at [1371, 334] on icon at bounding box center [1371, 336] width 20 height 39
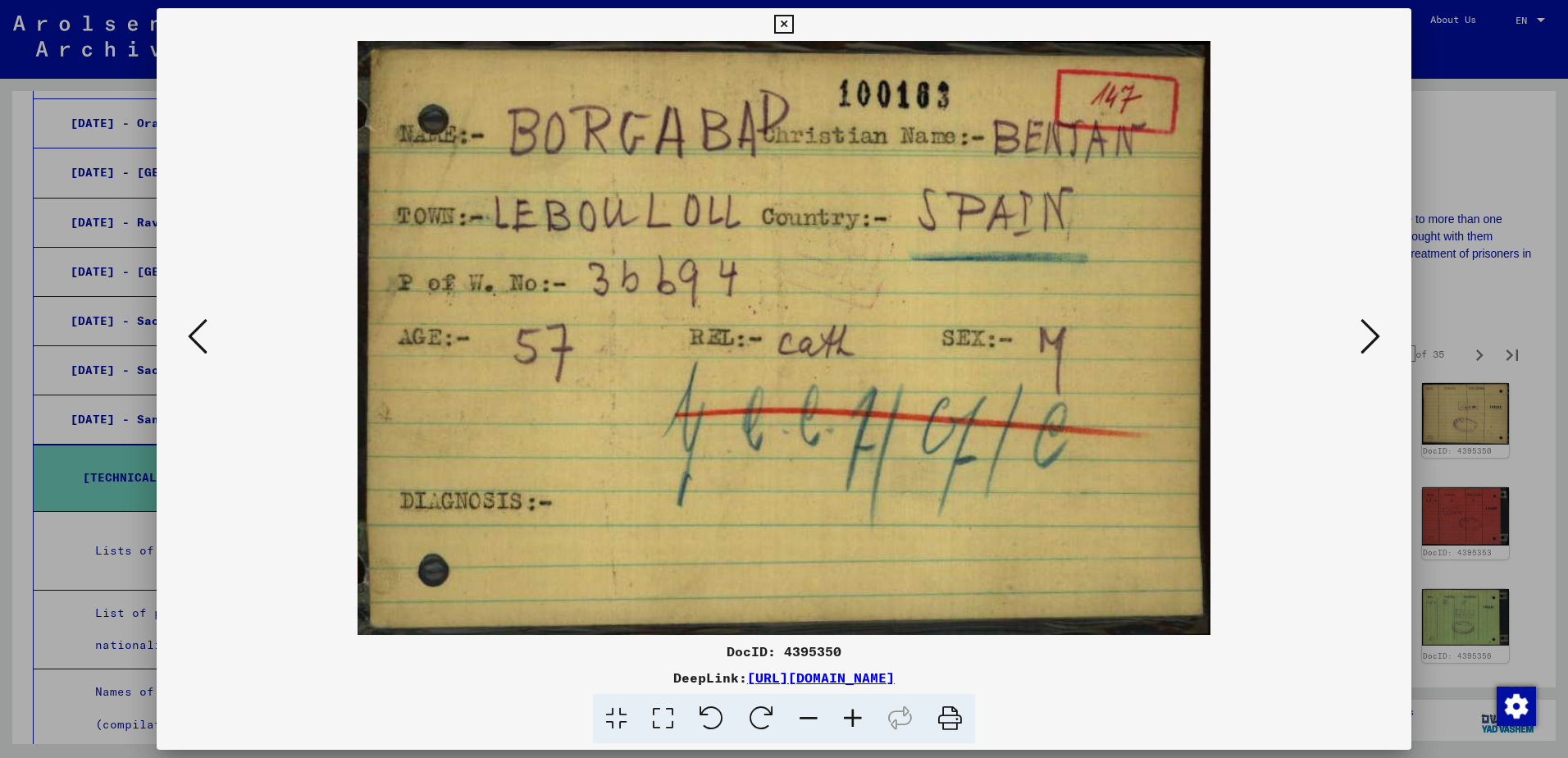
click at [1370, 334] on icon at bounding box center [1371, 336] width 20 height 39
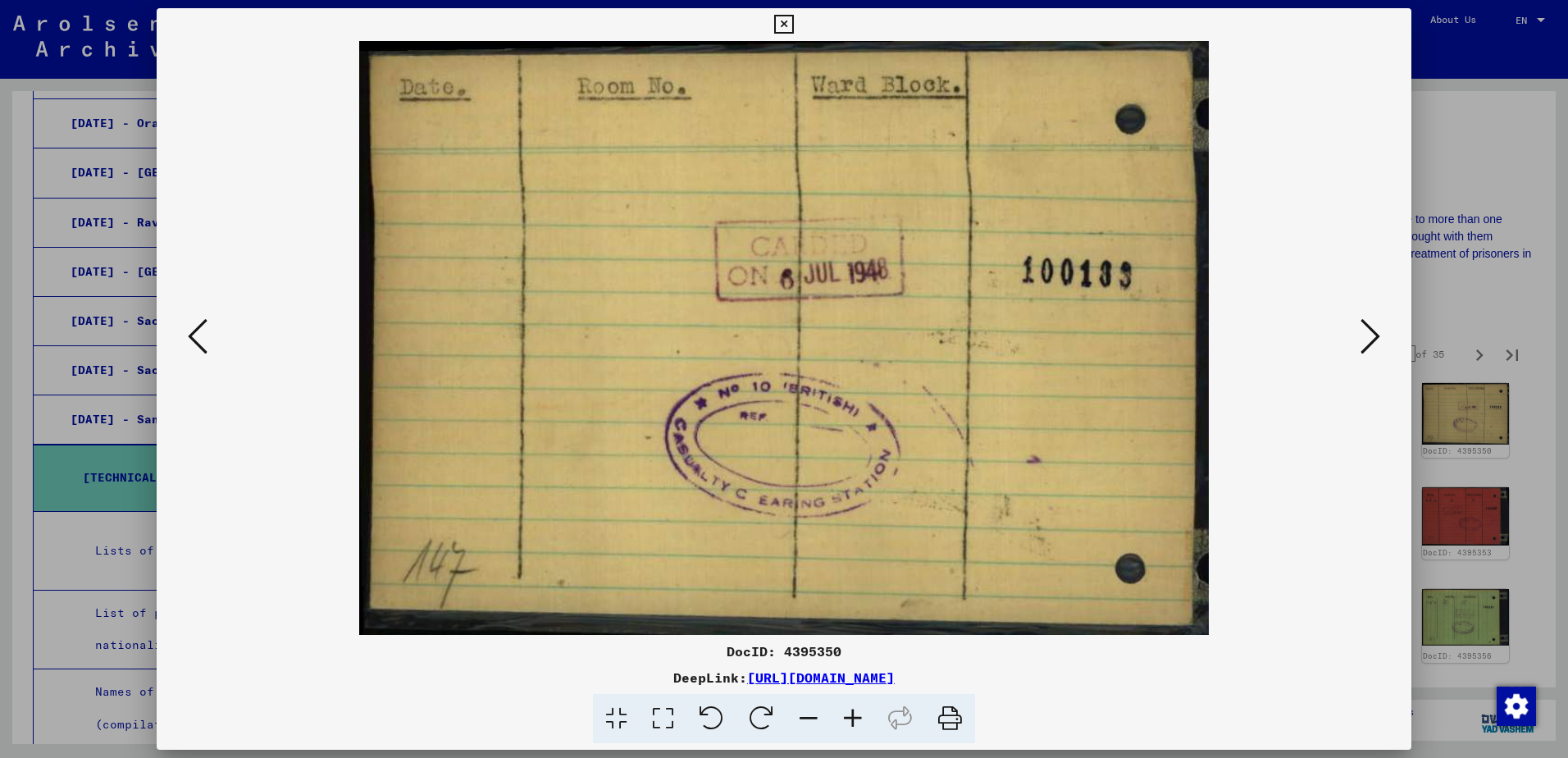
click at [1370, 334] on icon at bounding box center [1371, 336] width 20 height 39
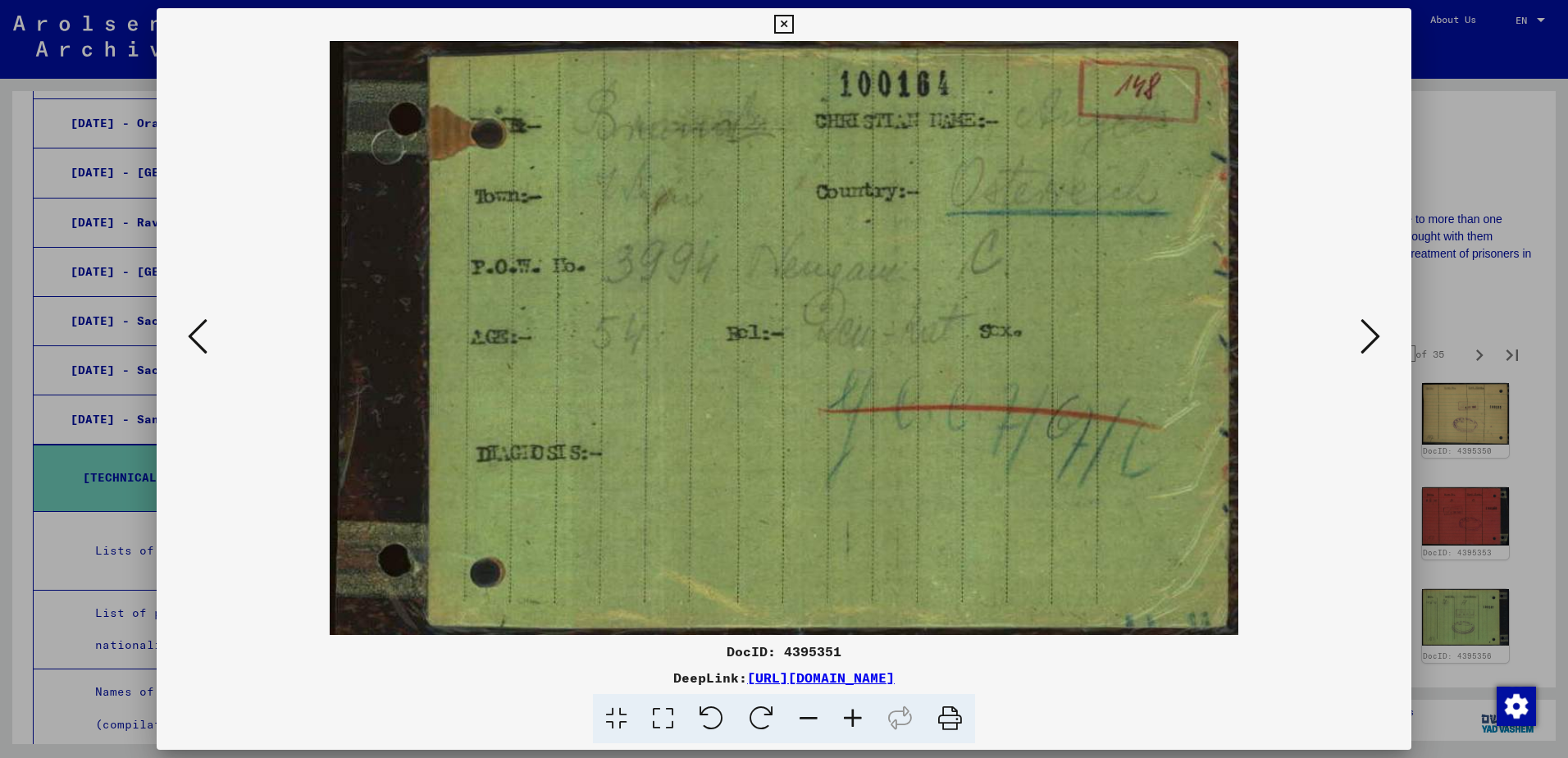
click at [1370, 334] on icon at bounding box center [1371, 336] width 20 height 39
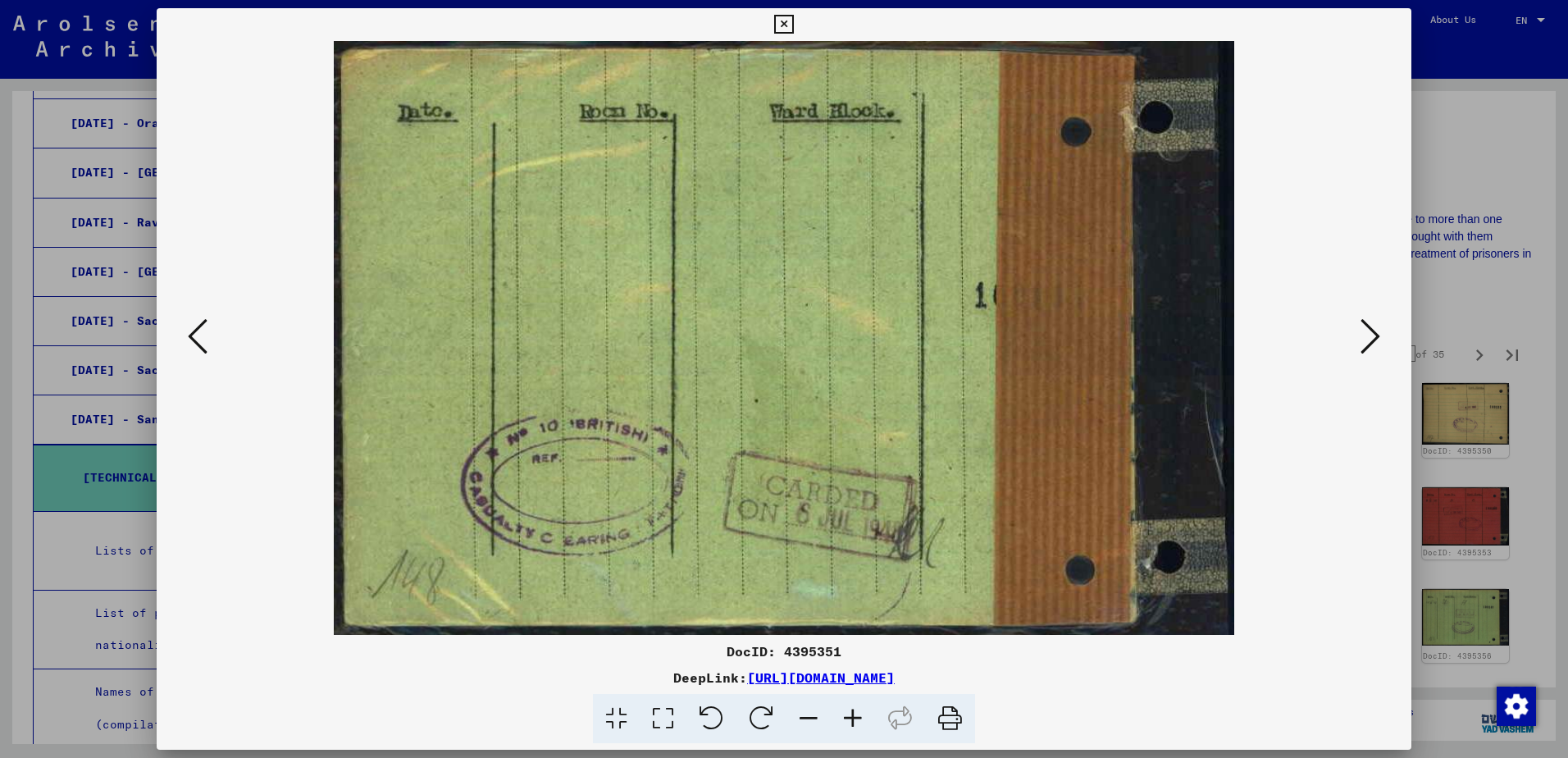
click at [1368, 333] on icon at bounding box center [1371, 336] width 20 height 39
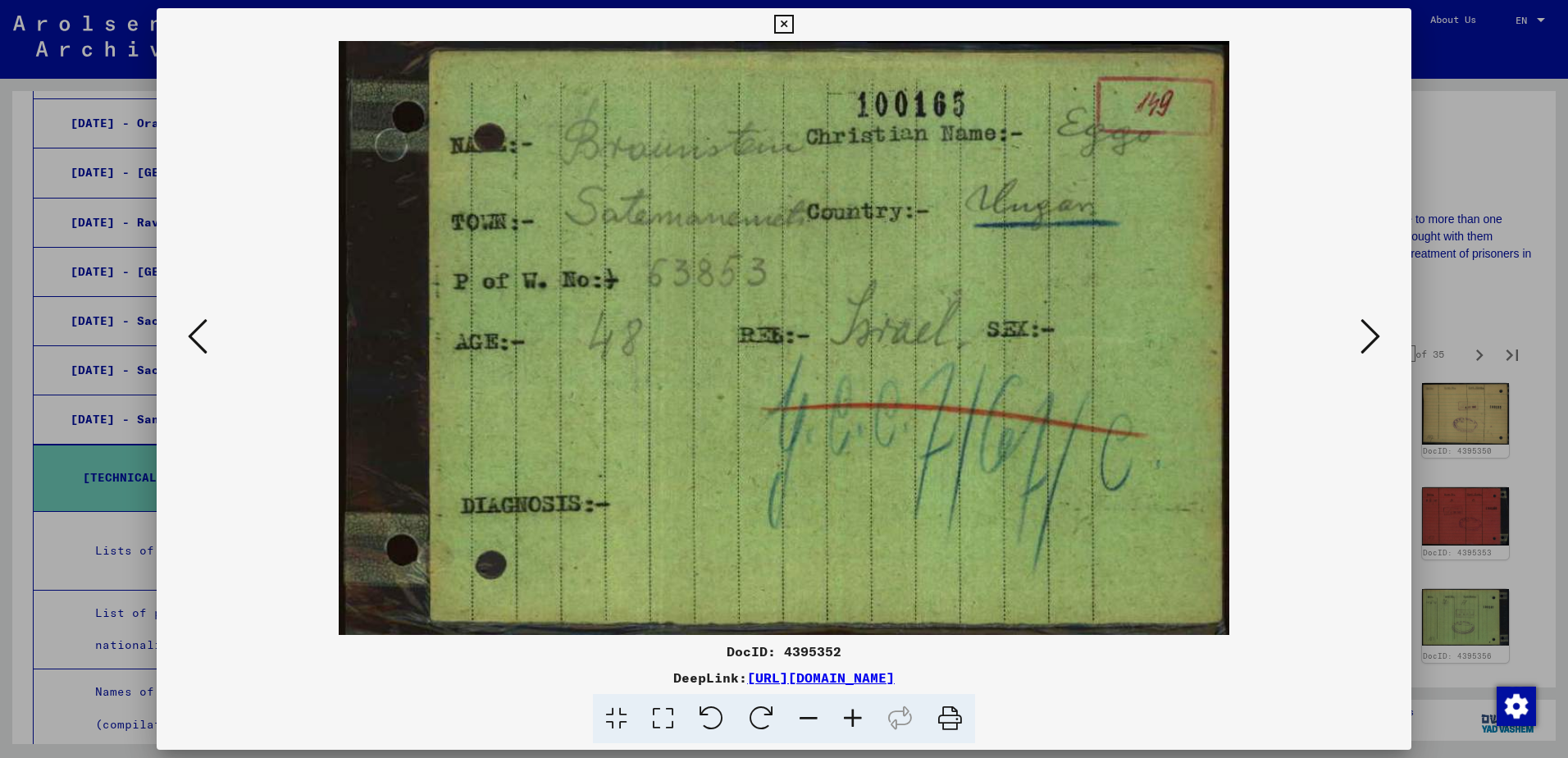
click at [1368, 333] on icon at bounding box center [1371, 336] width 20 height 39
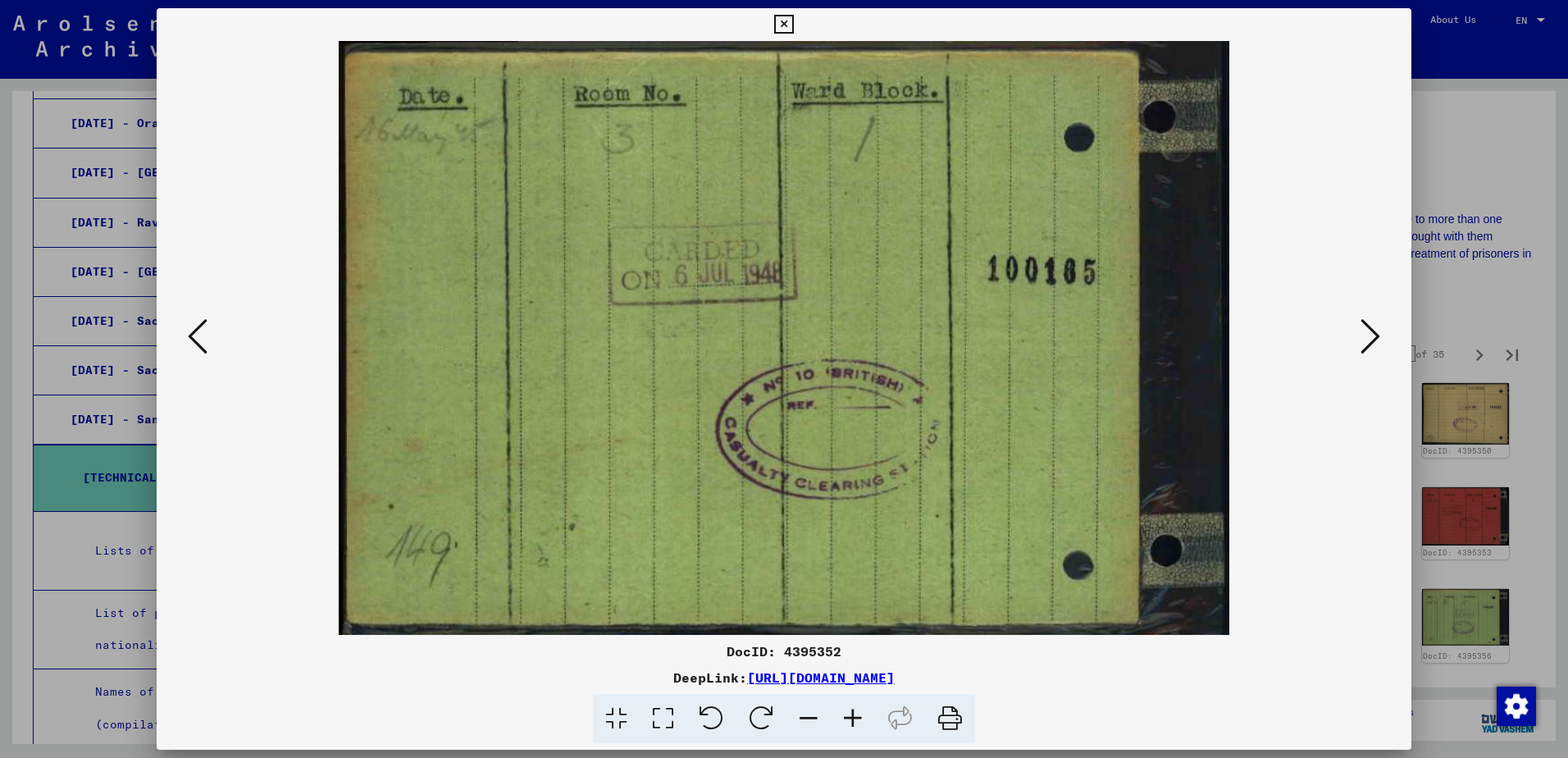
click at [1370, 338] on icon at bounding box center [1371, 336] width 20 height 39
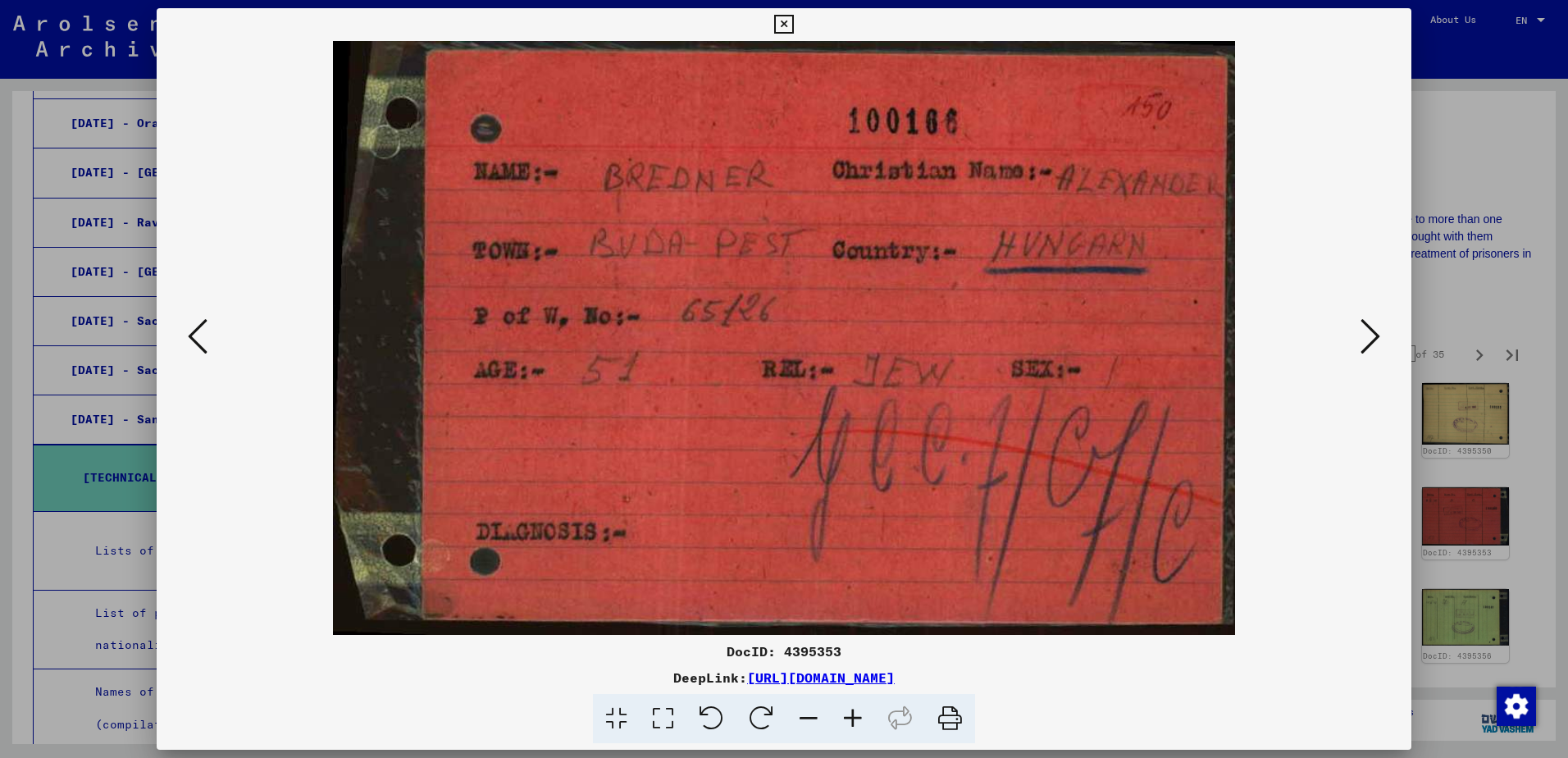
click at [1370, 327] on icon at bounding box center [1371, 336] width 20 height 39
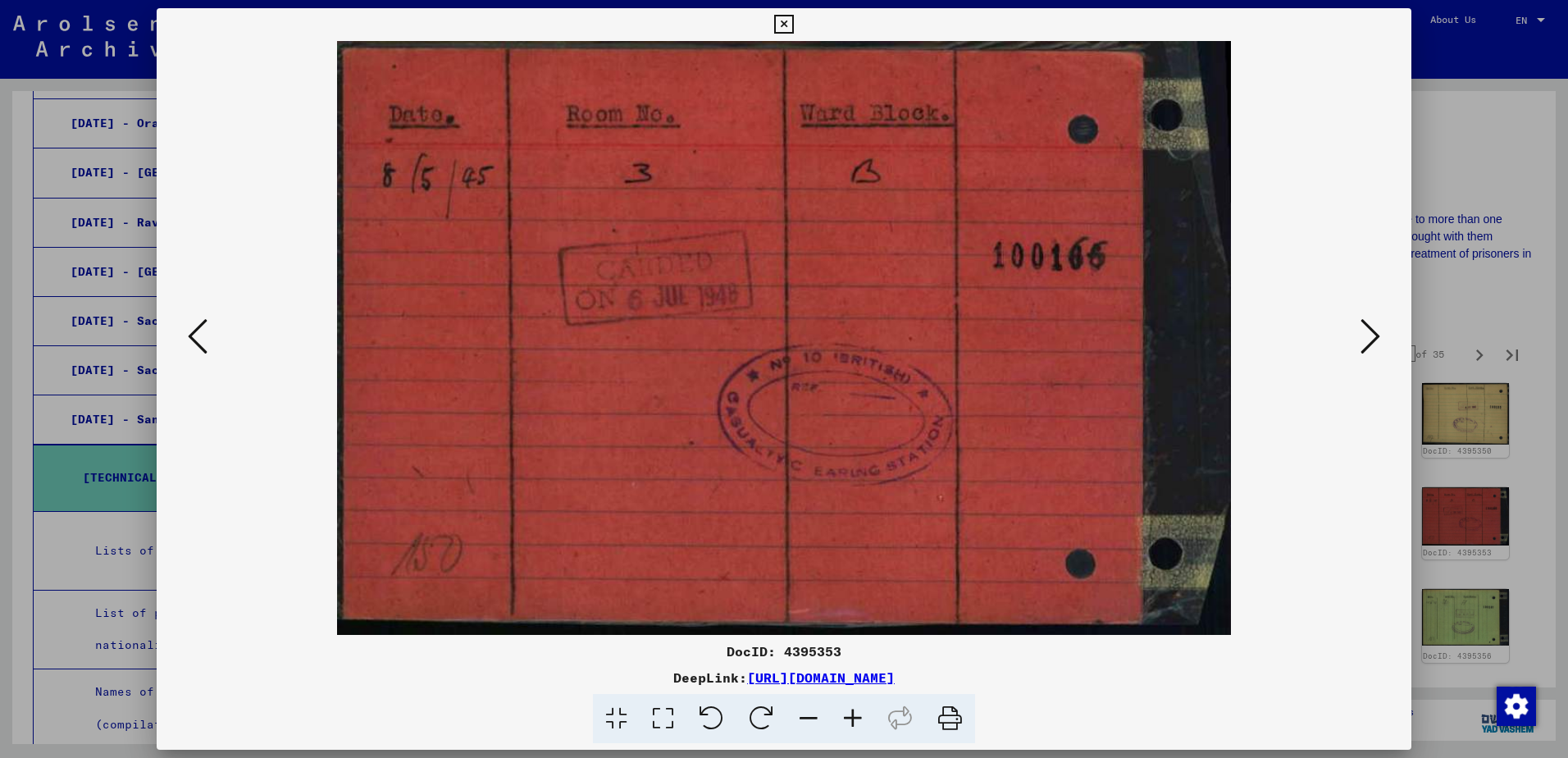
click at [1372, 337] on icon at bounding box center [1371, 336] width 20 height 39
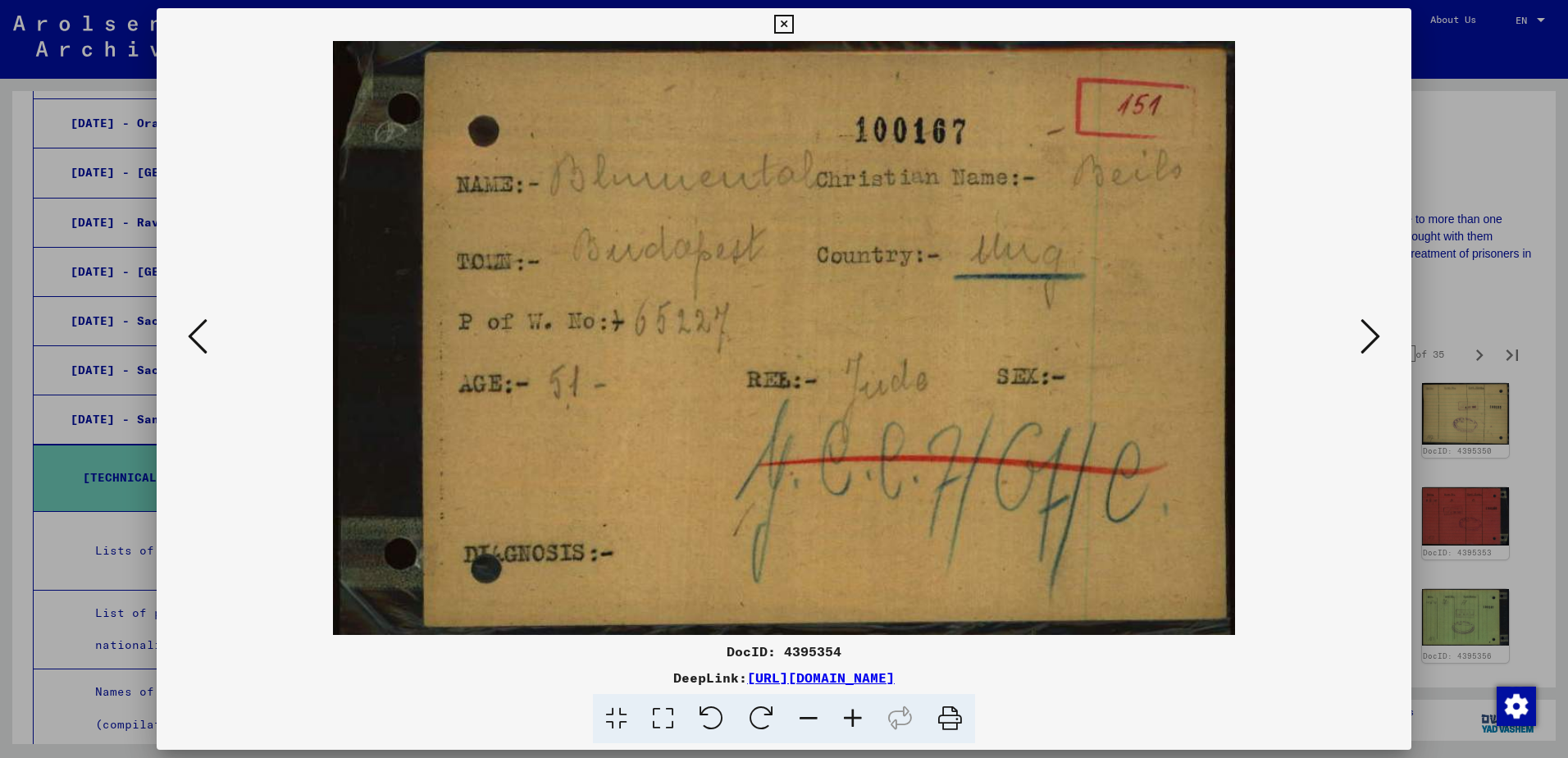
click at [1370, 339] on icon at bounding box center [1371, 336] width 20 height 39
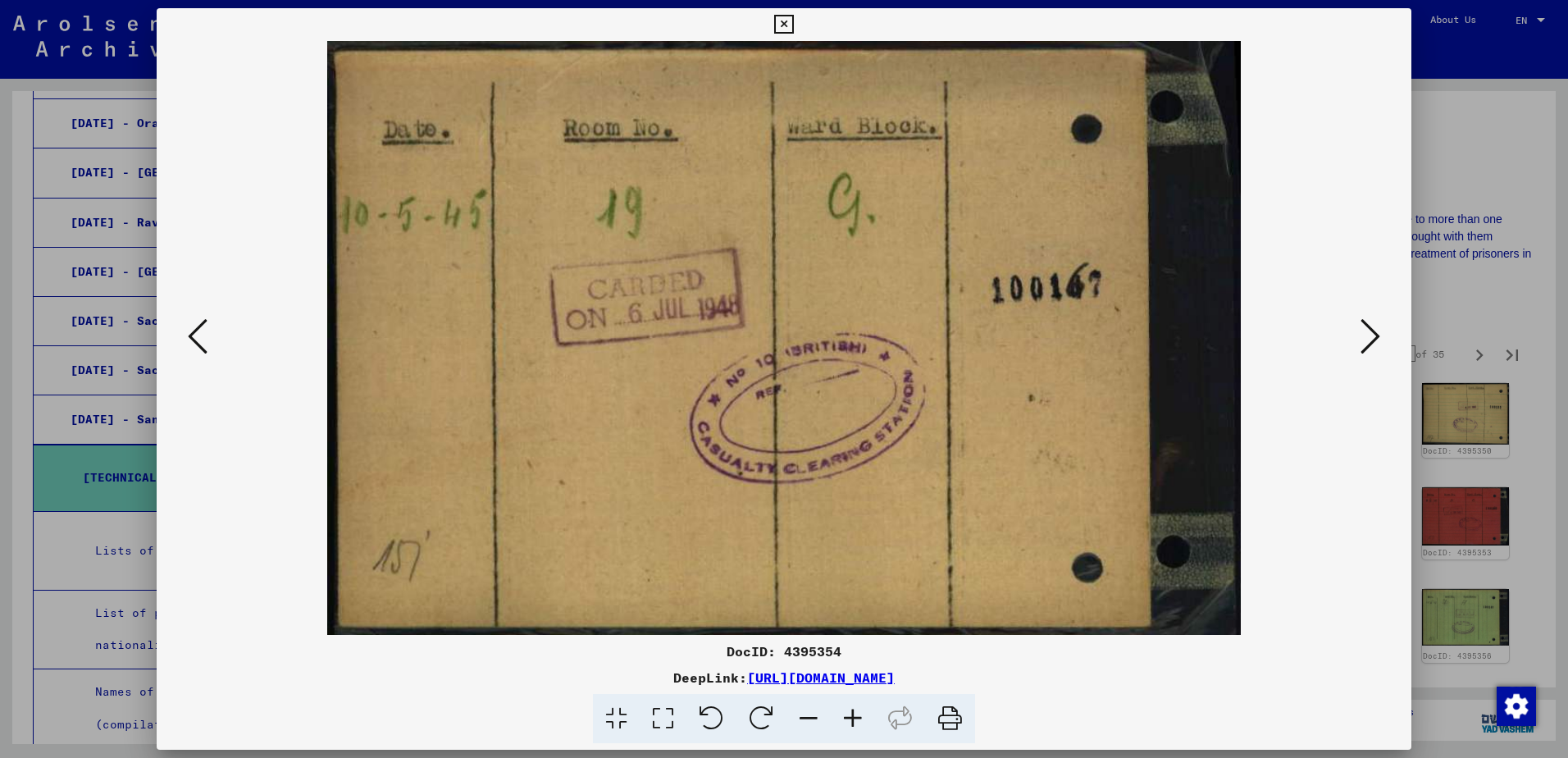
click at [1365, 339] on icon at bounding box center [1371, 336] width 20 height 39
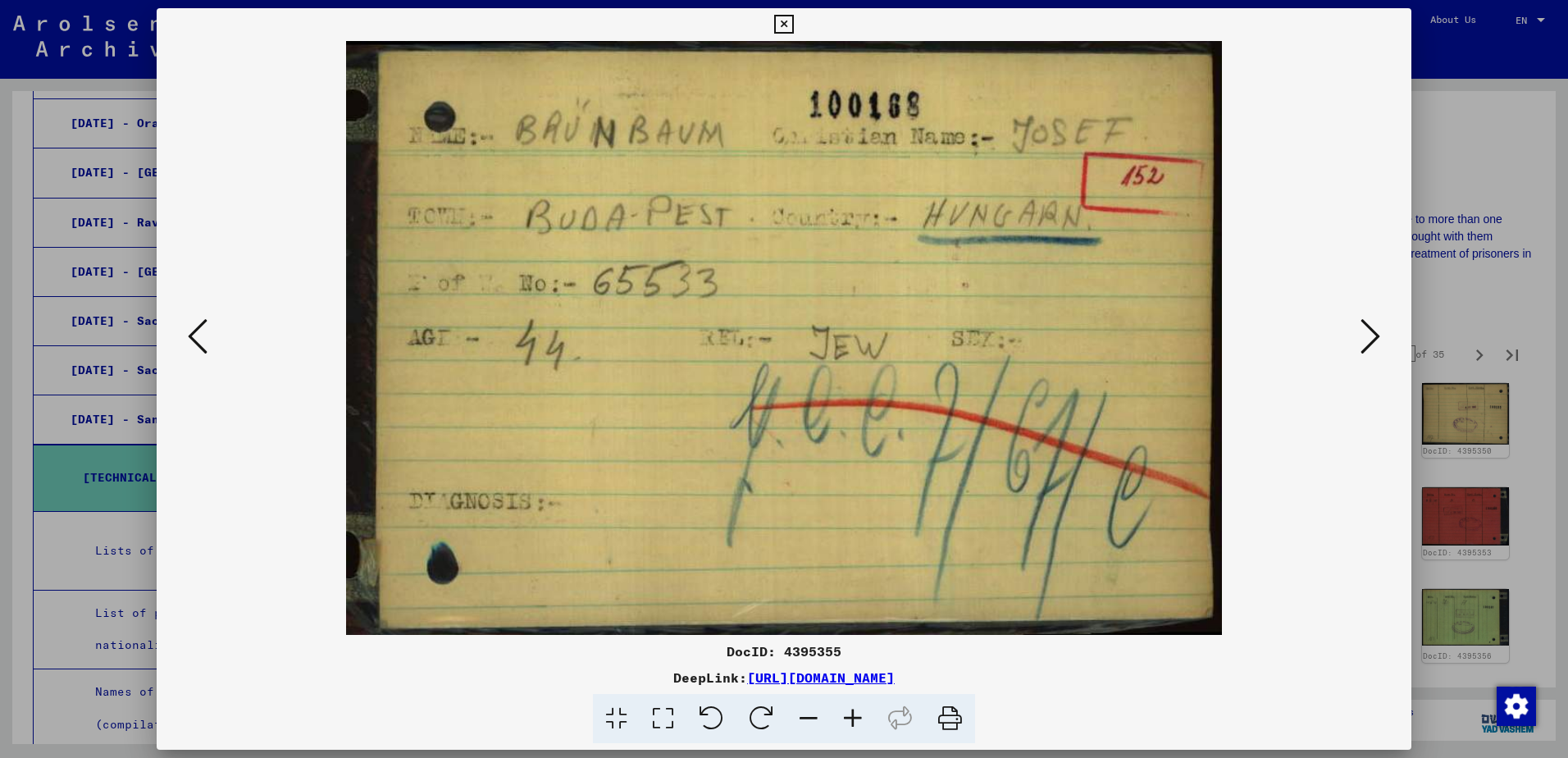
click at [1365, 338] on icon at bounding box center [1371, 336] width 20 height 39
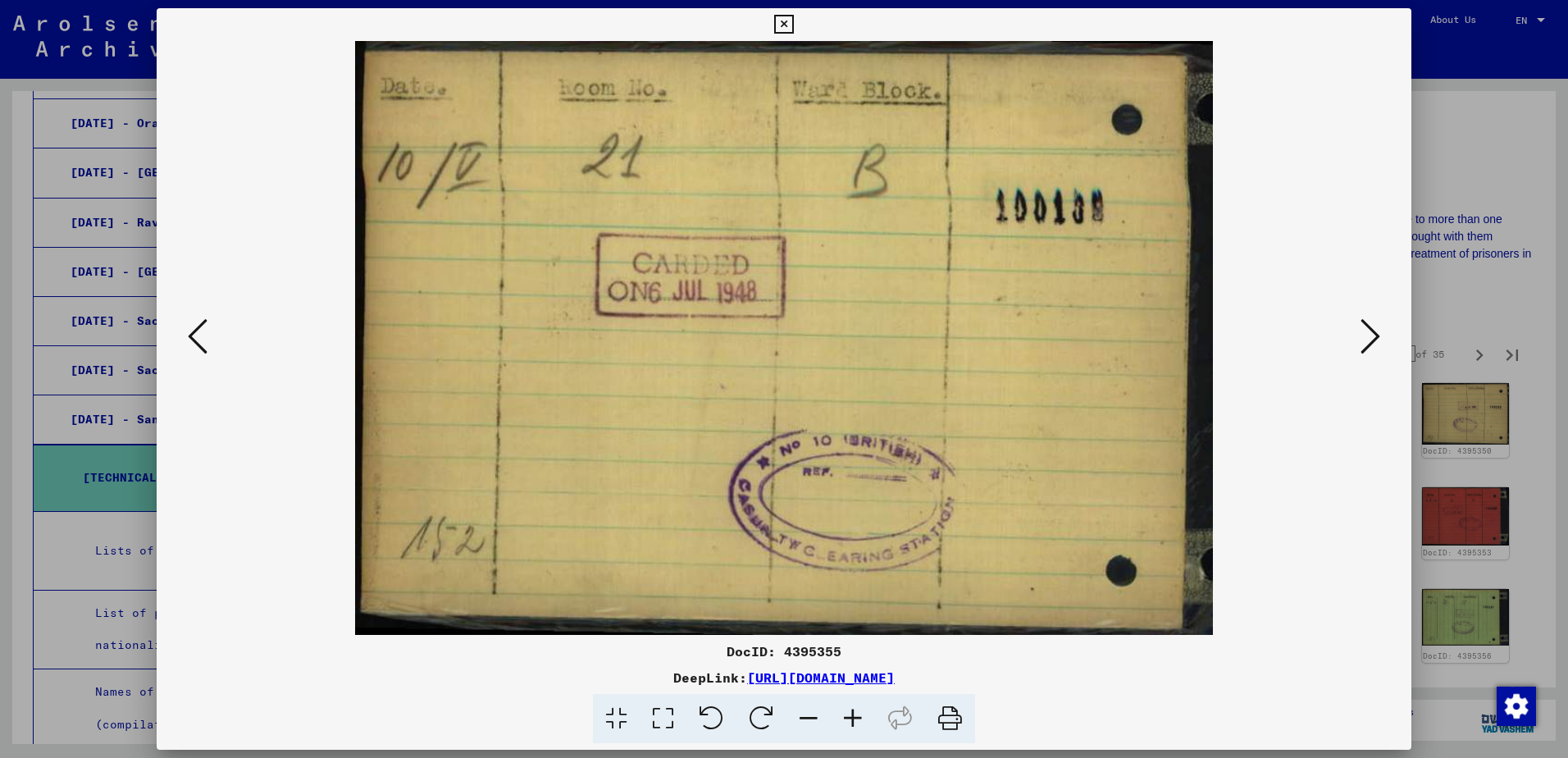
click at [1364, 338] on icon at bounding box center [1371, 336] width 20 height 39
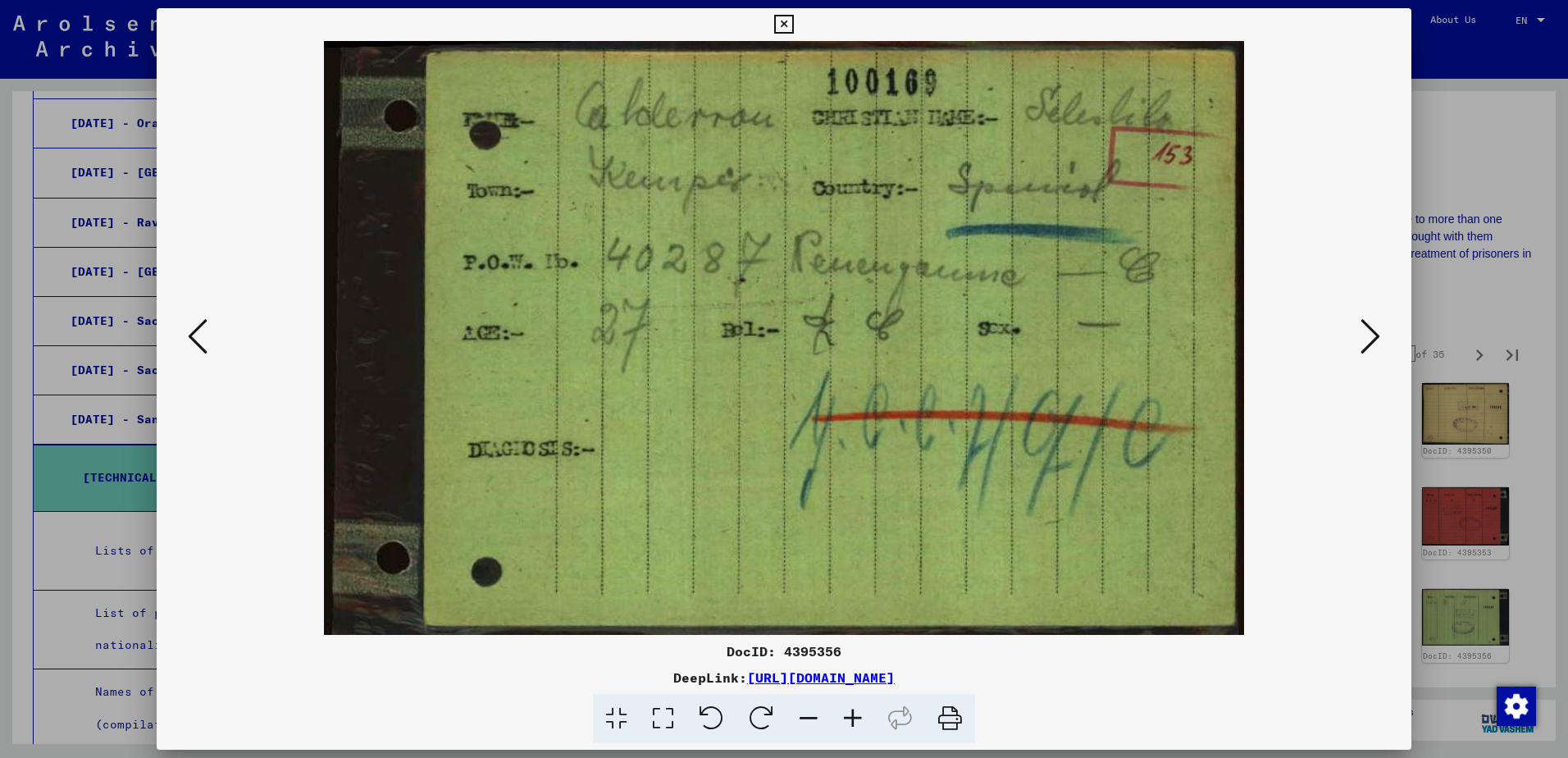
click at [1364, 338] on icon at bounding box center [1371, 336] width 20 height 39
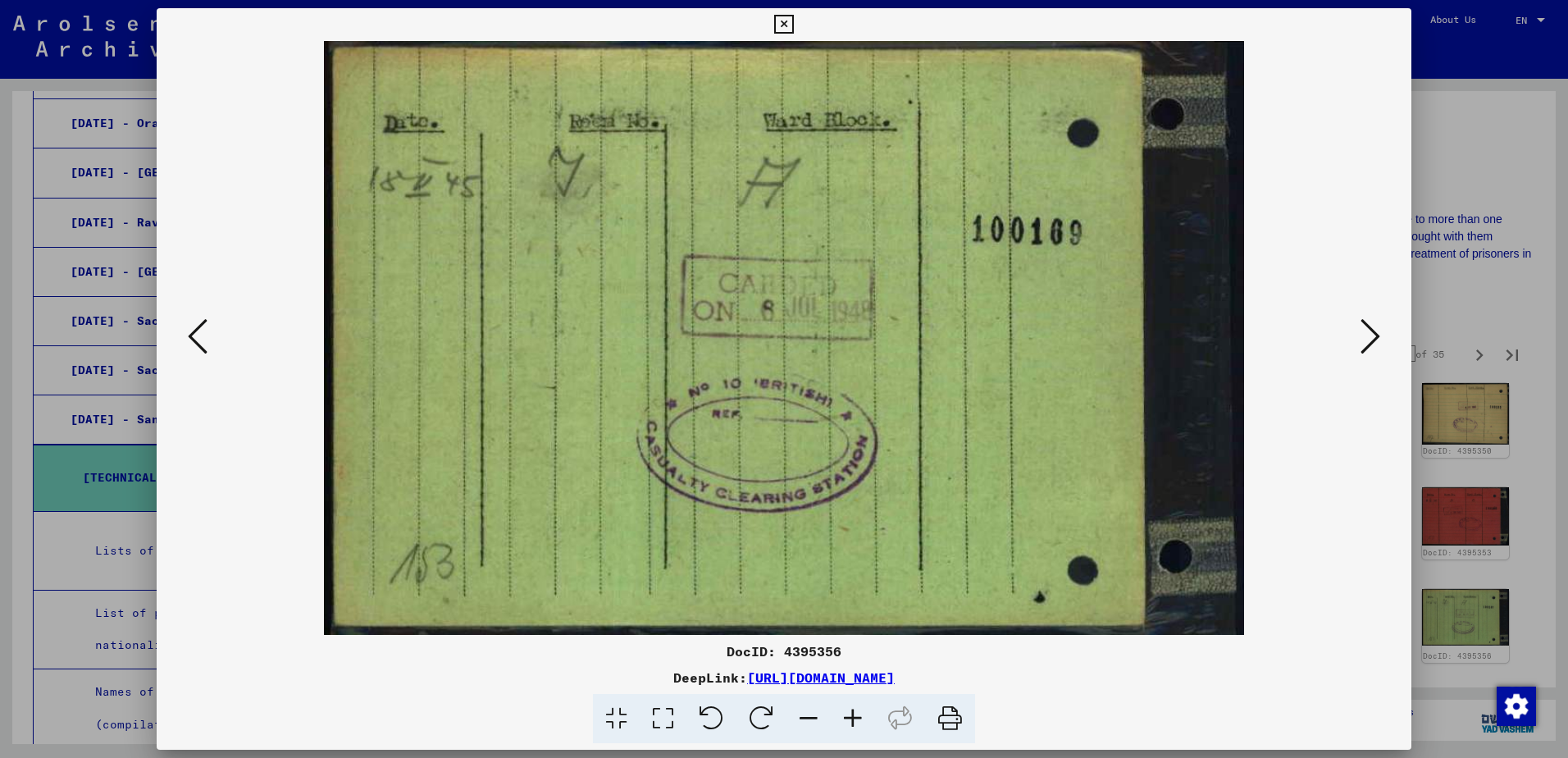
click at [1364, 338] on icon at bounding box center [1371, 336] width 20 height 39
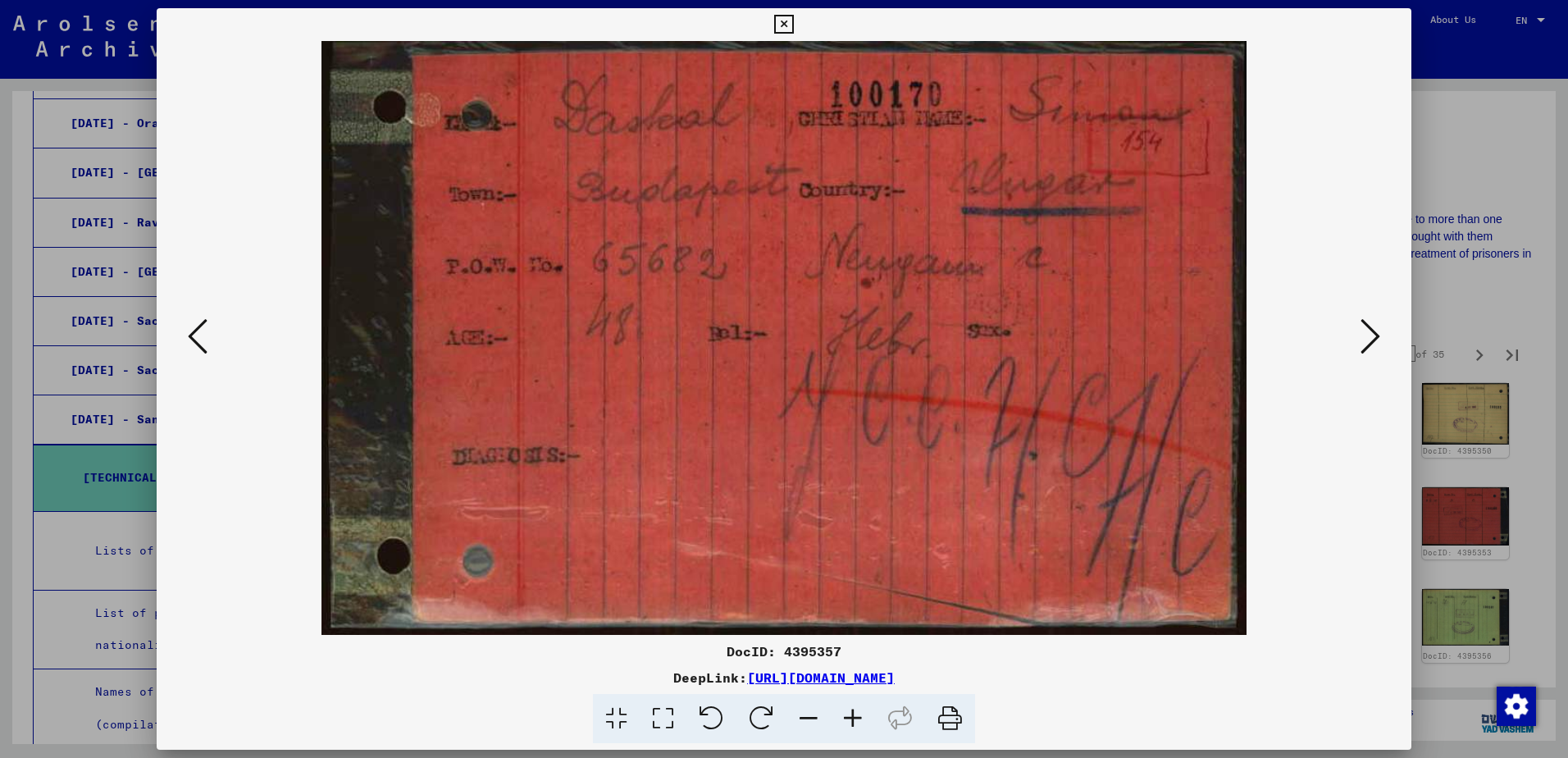
click at [1364, 338] on icon at bounding box center [1371, 336] width 20 height 39
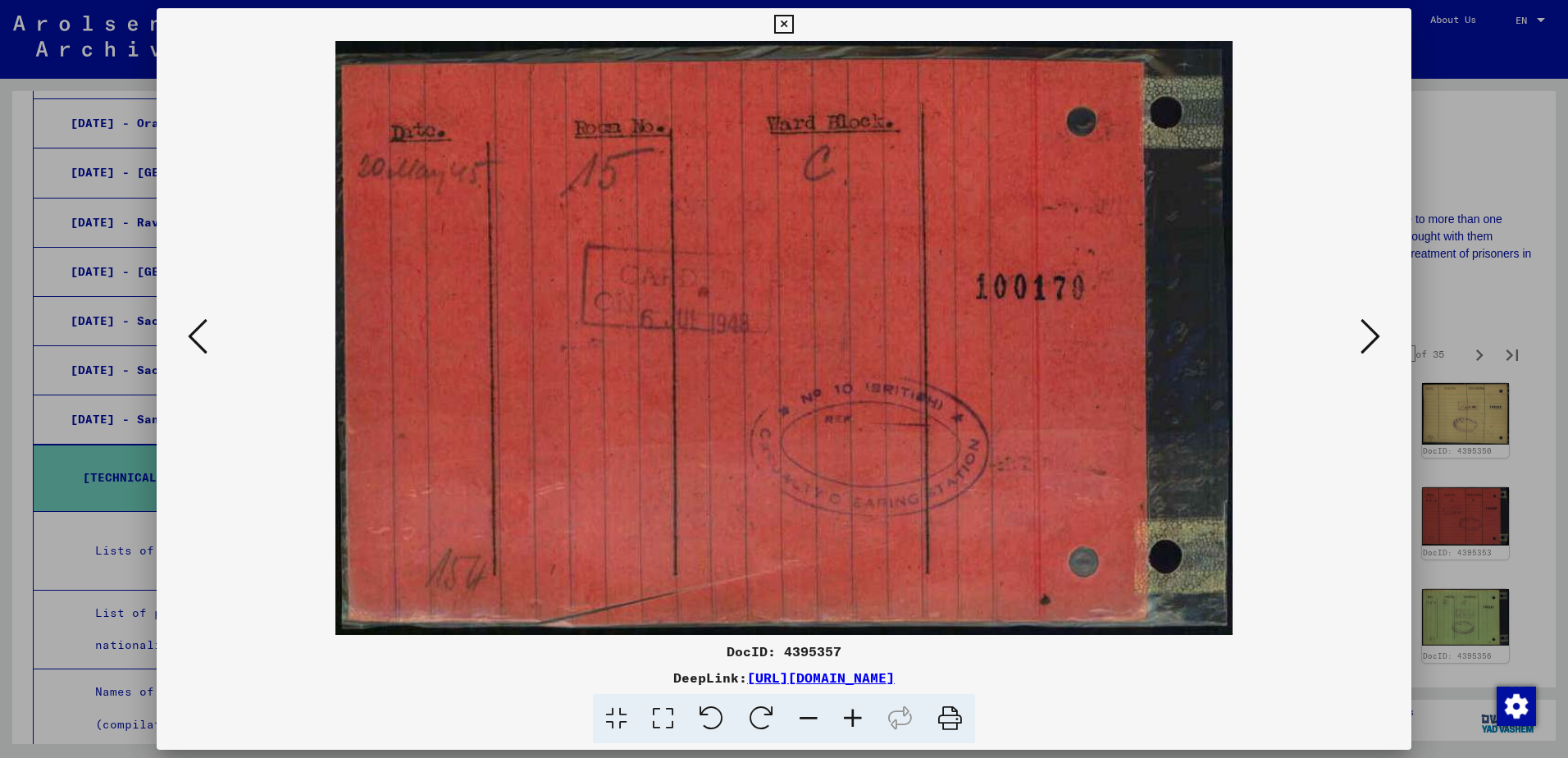
click at [1364, 338] on icon at bounding box center [1371, 336] width 20 height 39
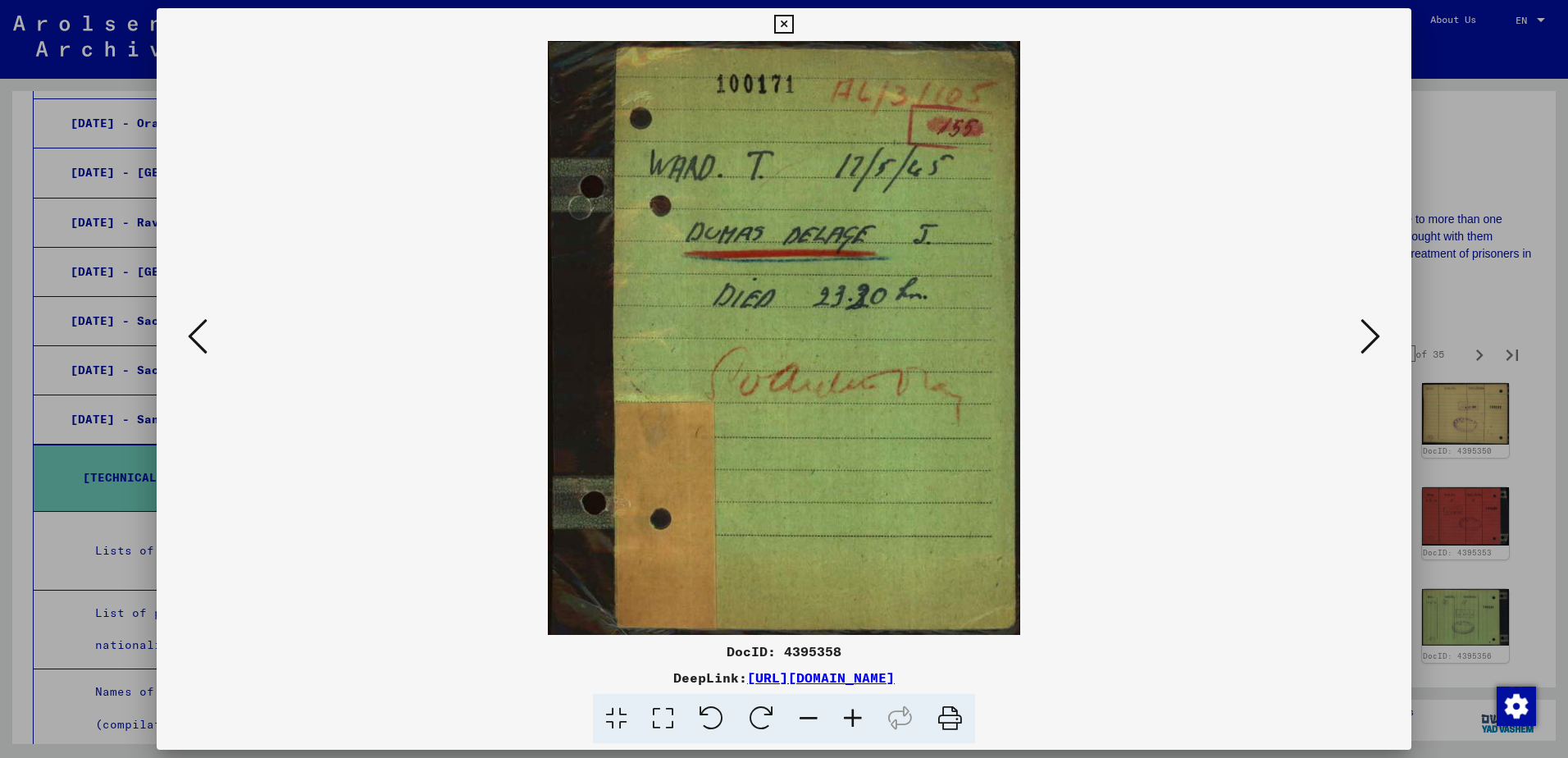
click at [1371, 349] on icon at bounding box center [1371, 336] width 20 height 39
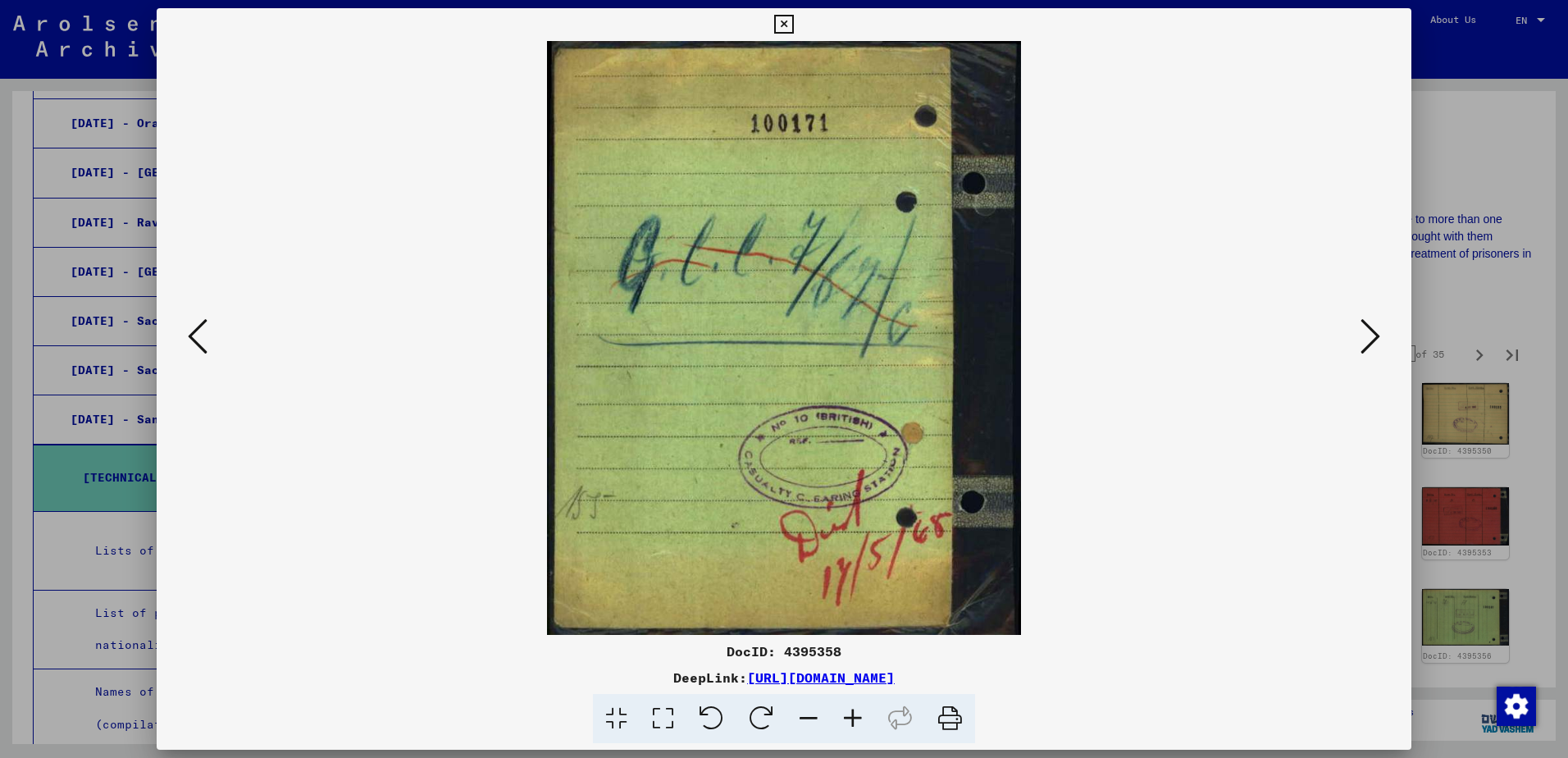
click at [1372, 350] on icon at bounding box center [1371, 336] width 20 height 39
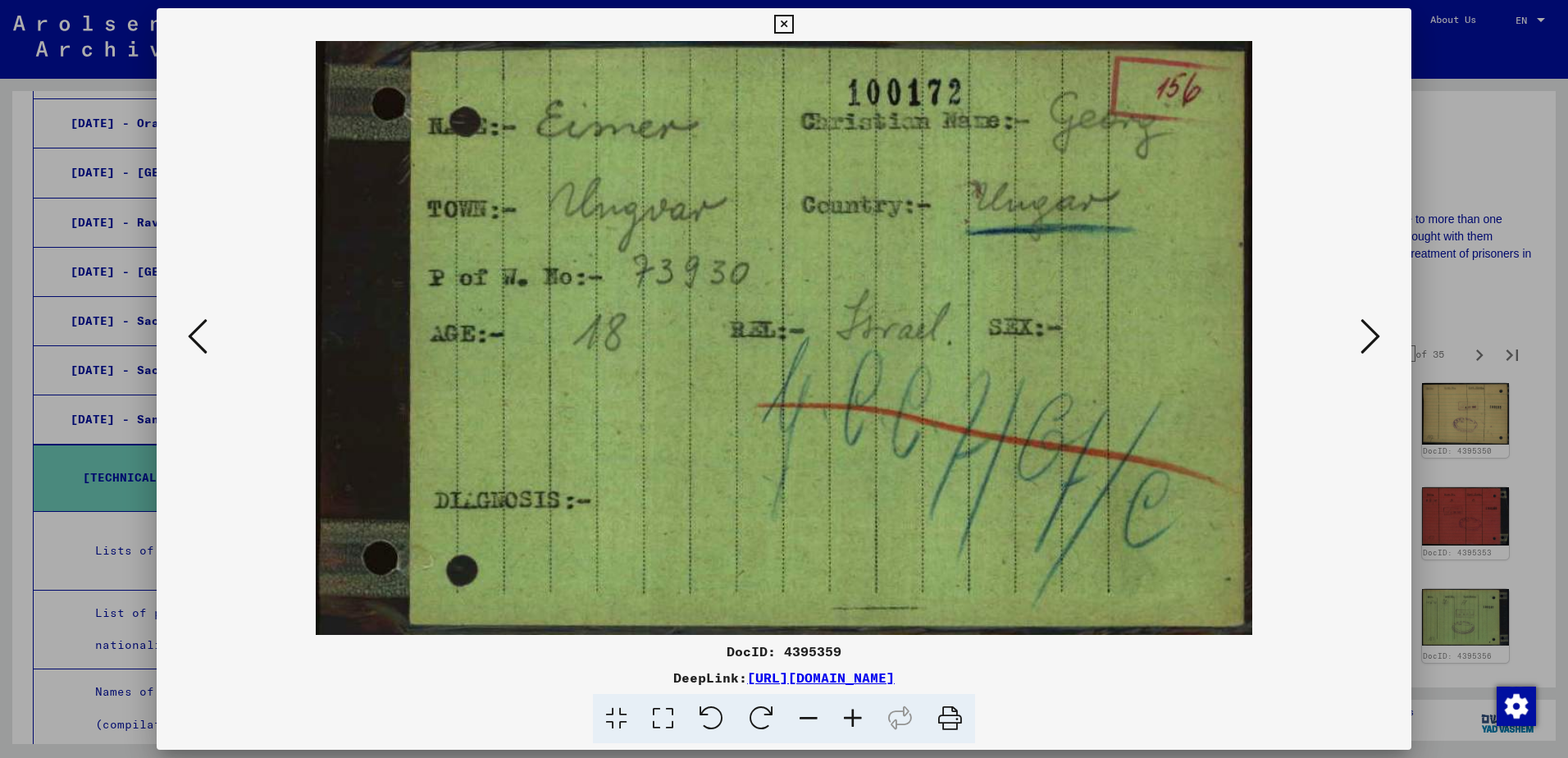
click at [1372, 350] on icon at bounding box center [1371, 336] width 20 height 39
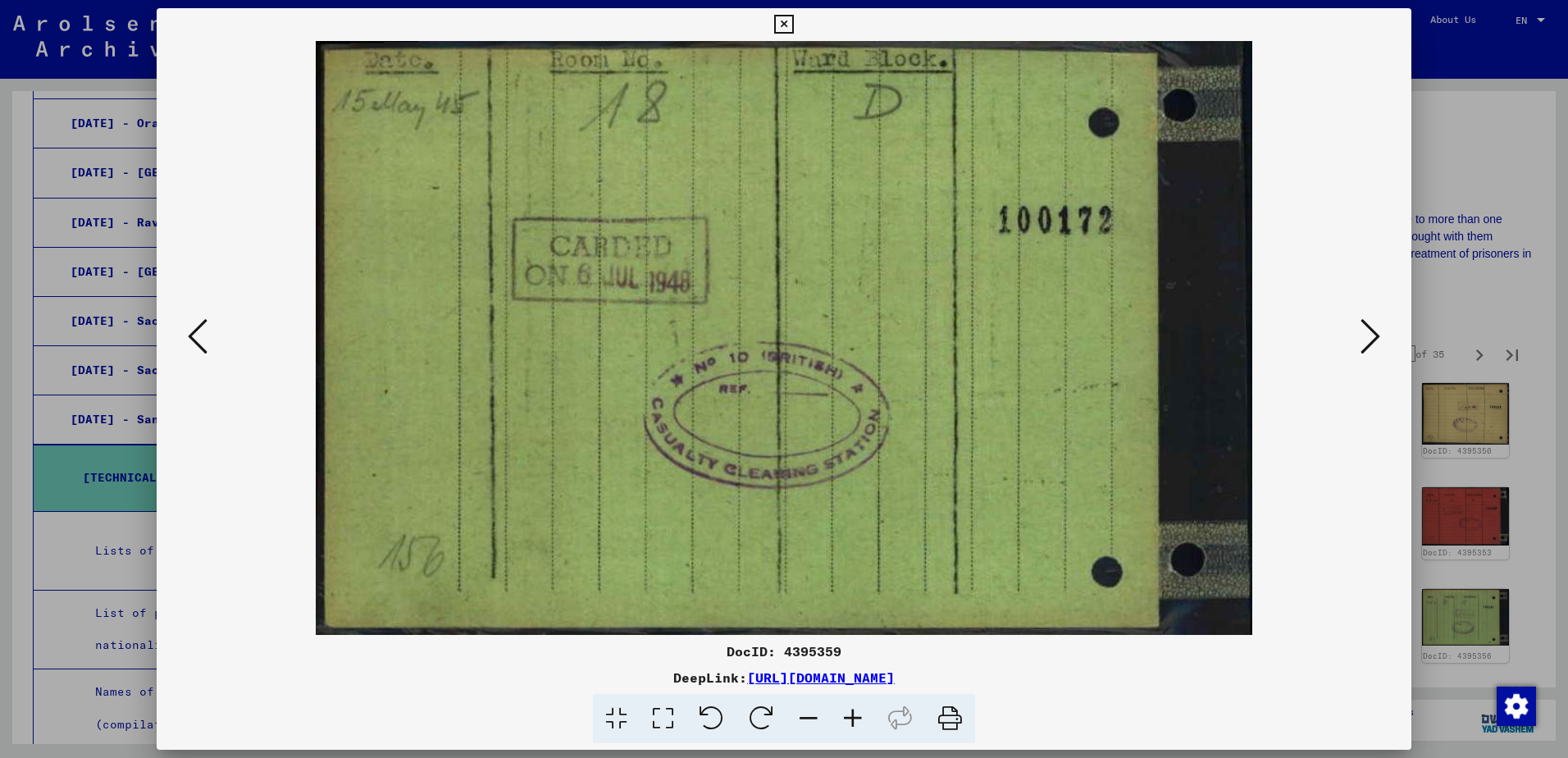
click at [1372, 350] on icon at bounding box center [1371, 336] width 20 height 39
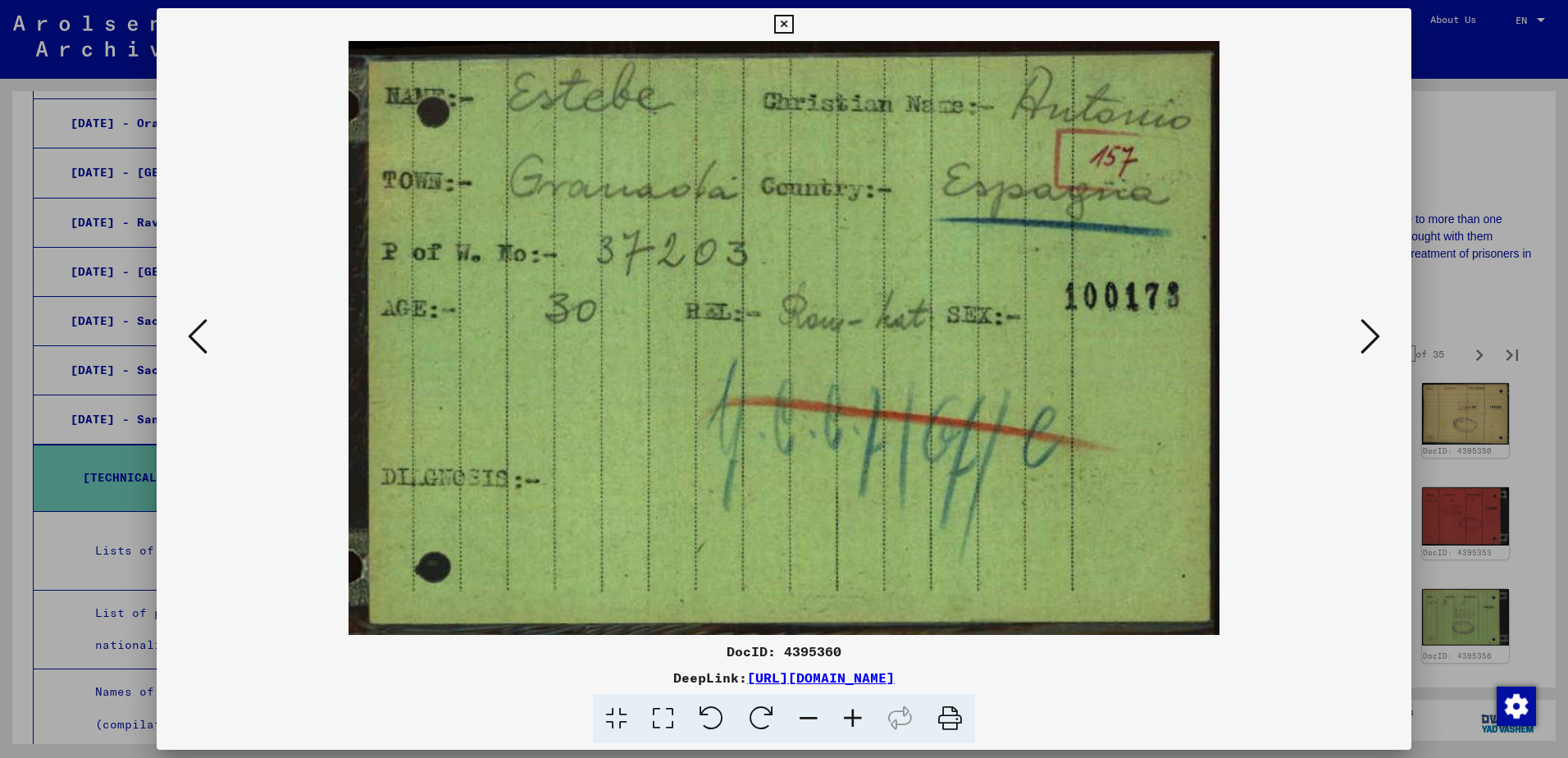
click at [1372, 351] on icon at bounding box center [1371, 336] width 20 height 39
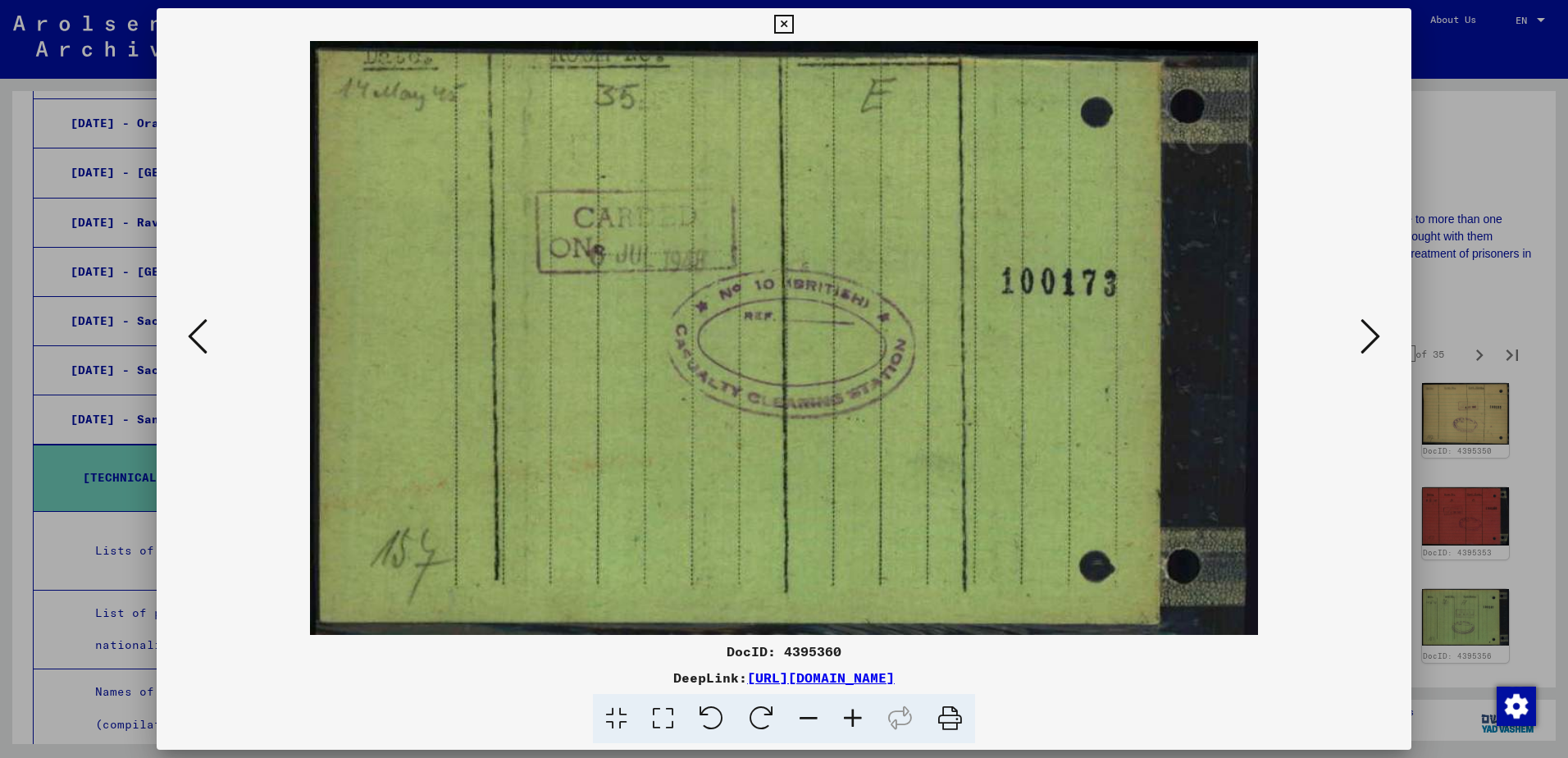
click at [1372, 352] on icon at bounding box center [1371, 336] width 20 height 39
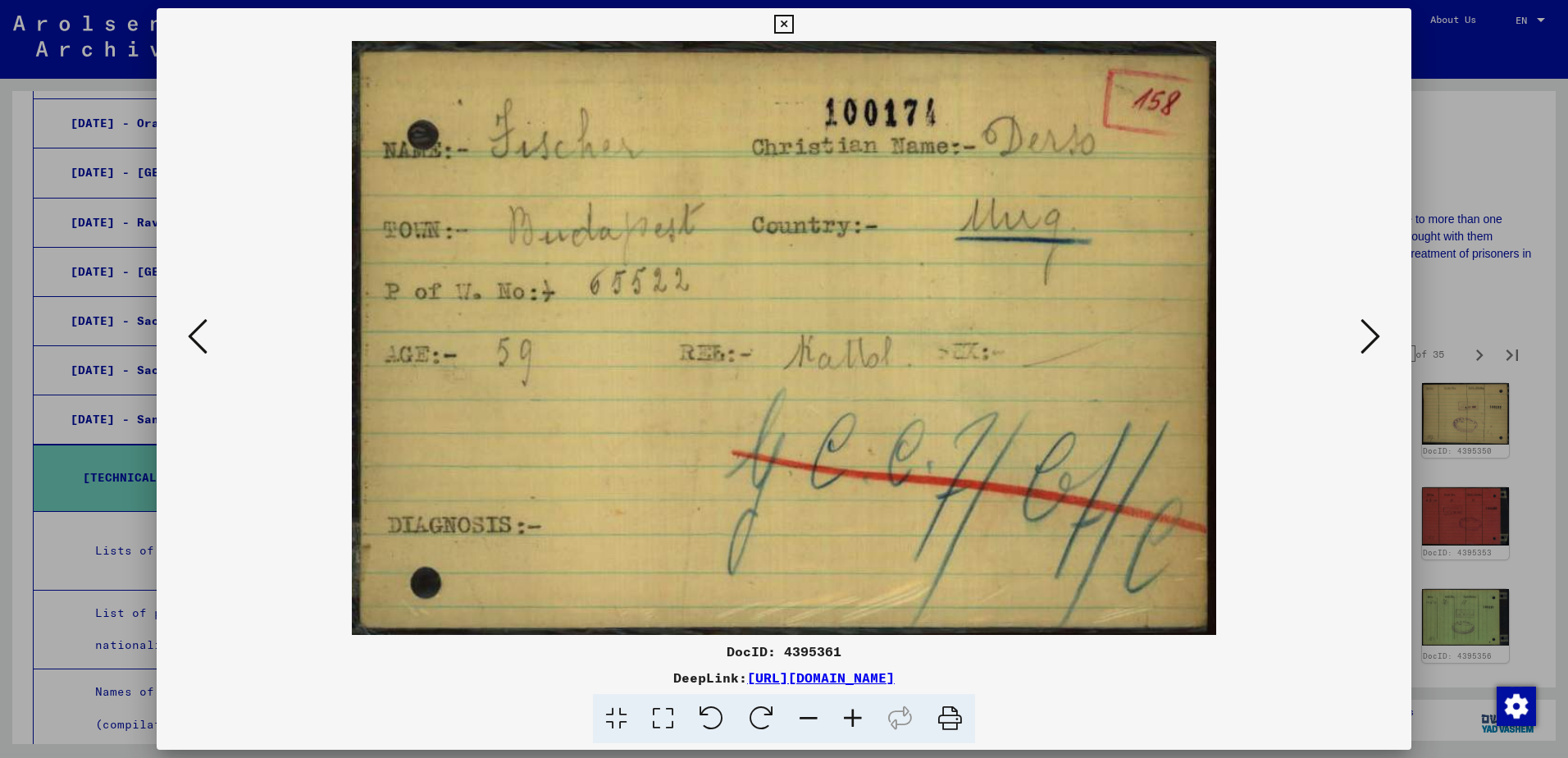
click at [1371, 352] on icon at bounding box center [1371, 336] width 20 height 39
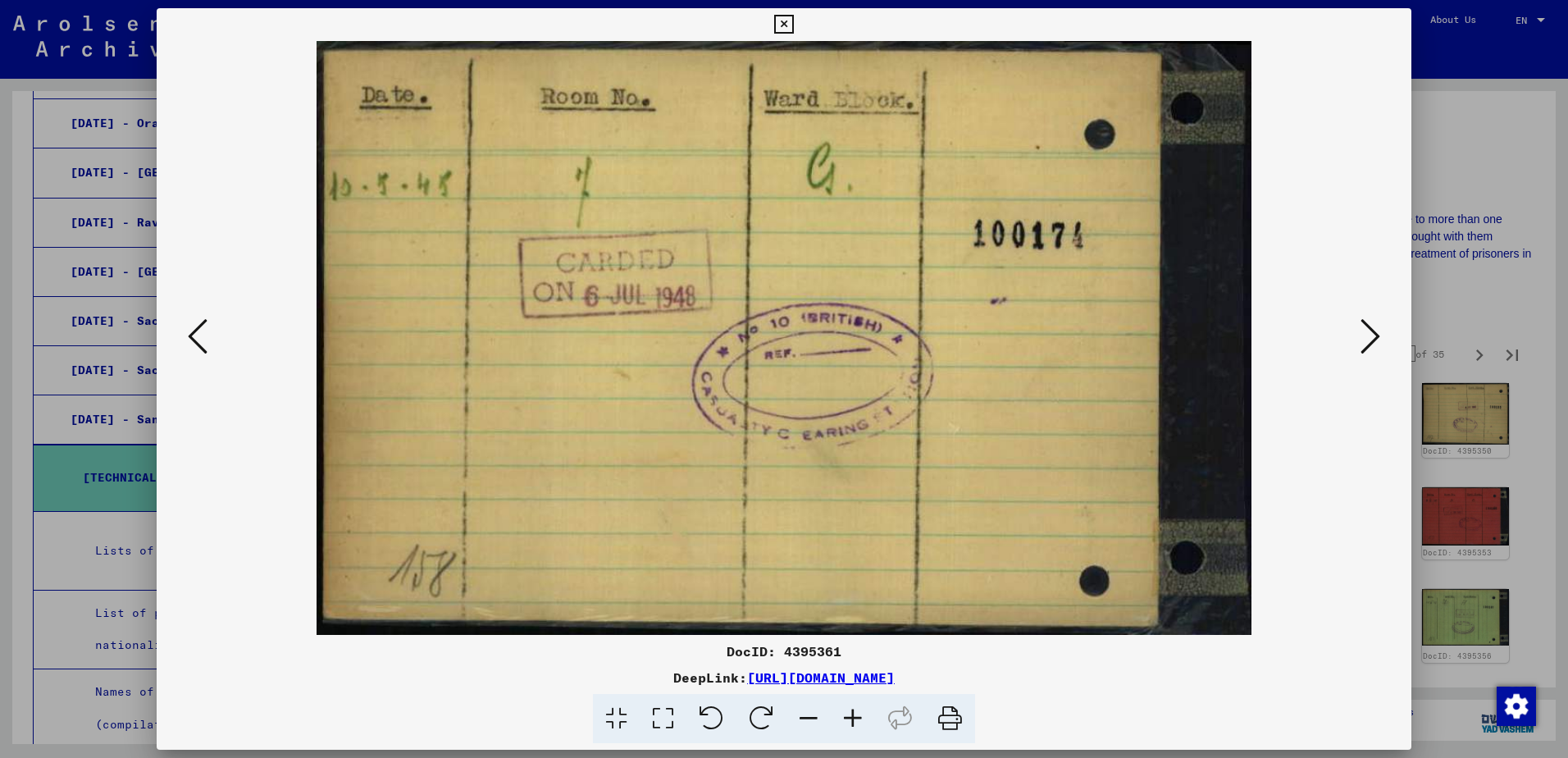
click at [1371, 352] on icon at bounding box center [1371, 336] width 20 height 39
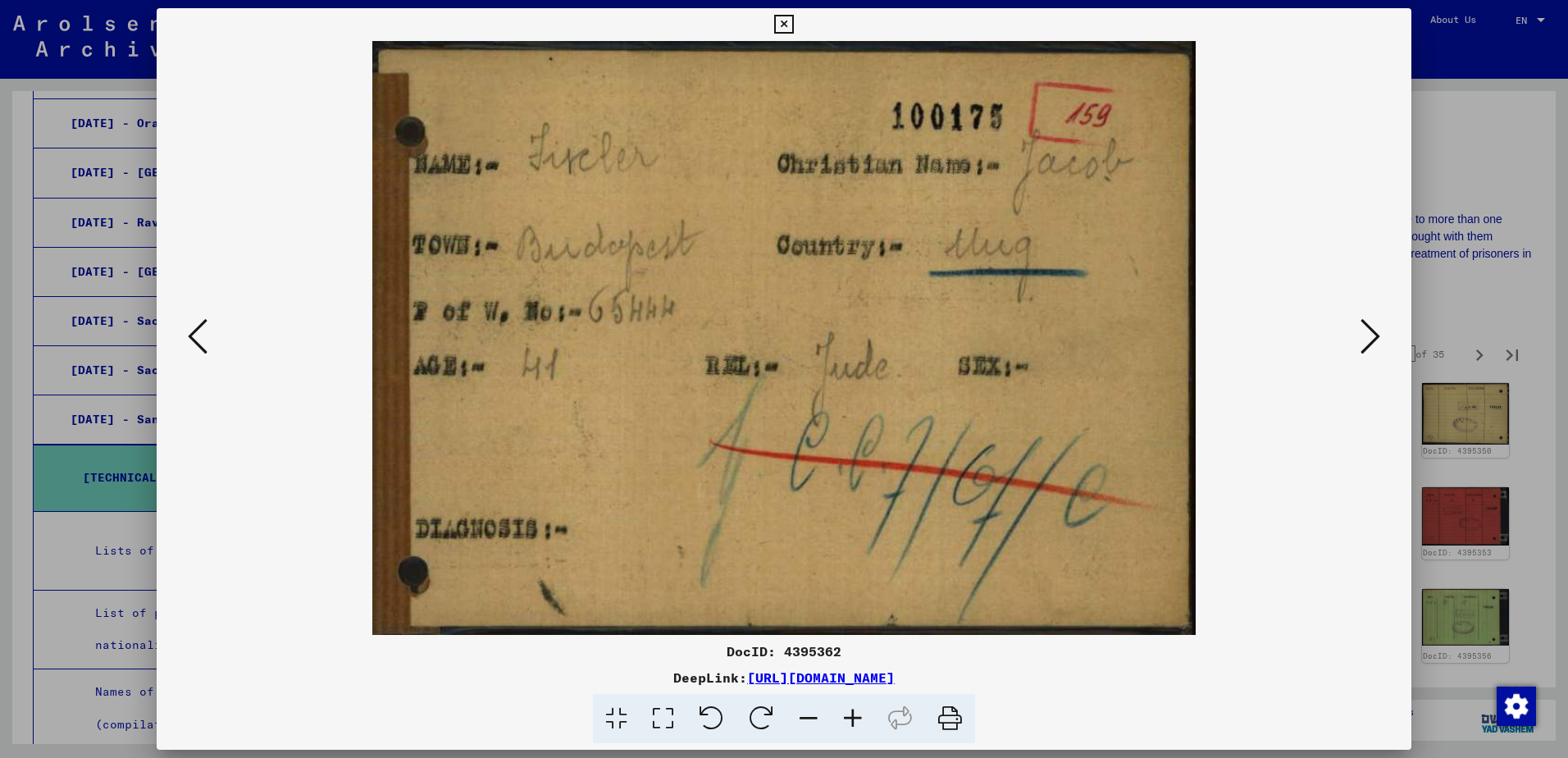
click at [1371, 352] on icon at bounding box center [1371, 336] width 20 height 39
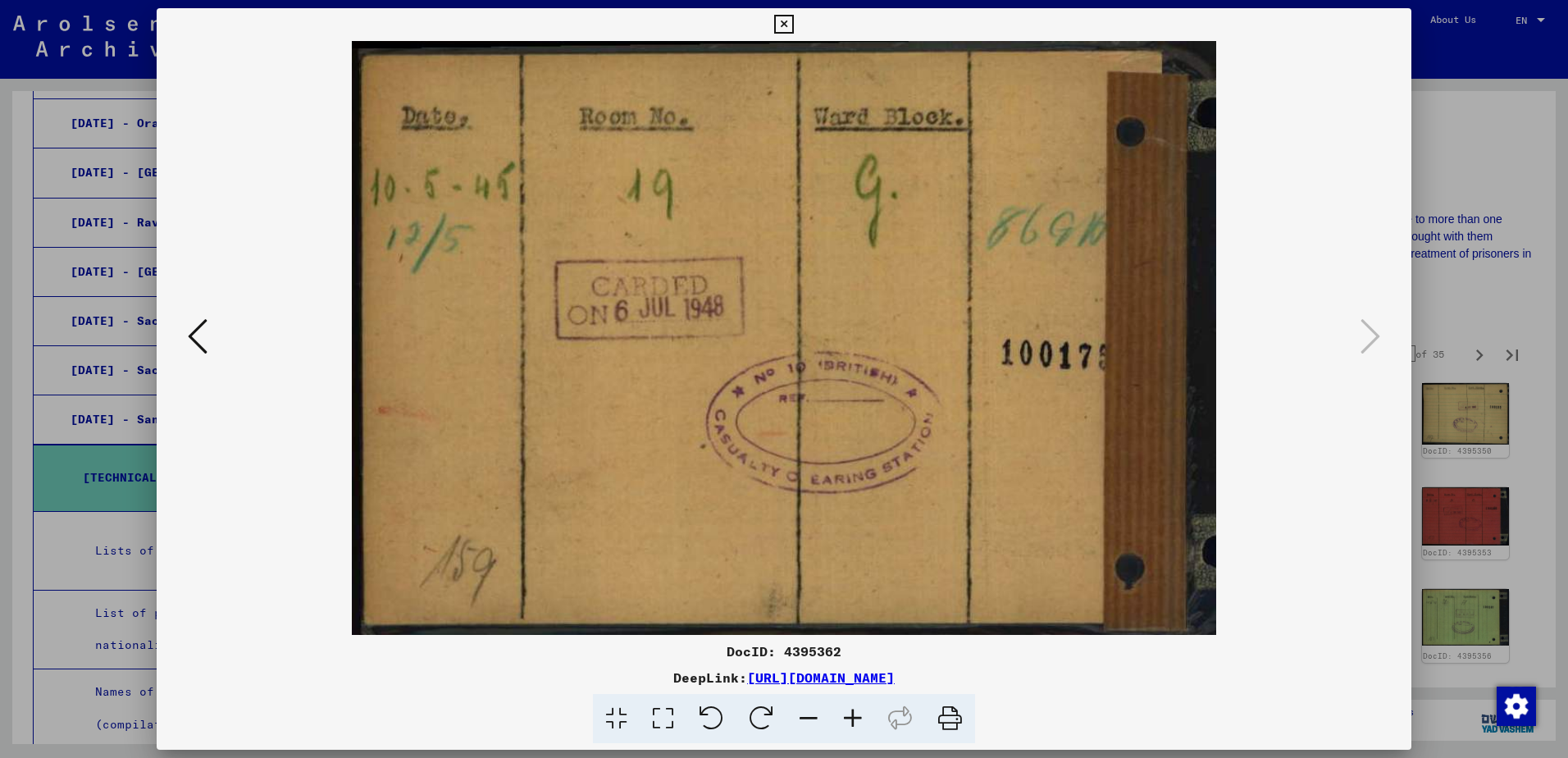
click at [1466, 311] on div at bounding box center [784, 379] width 1568 height 758
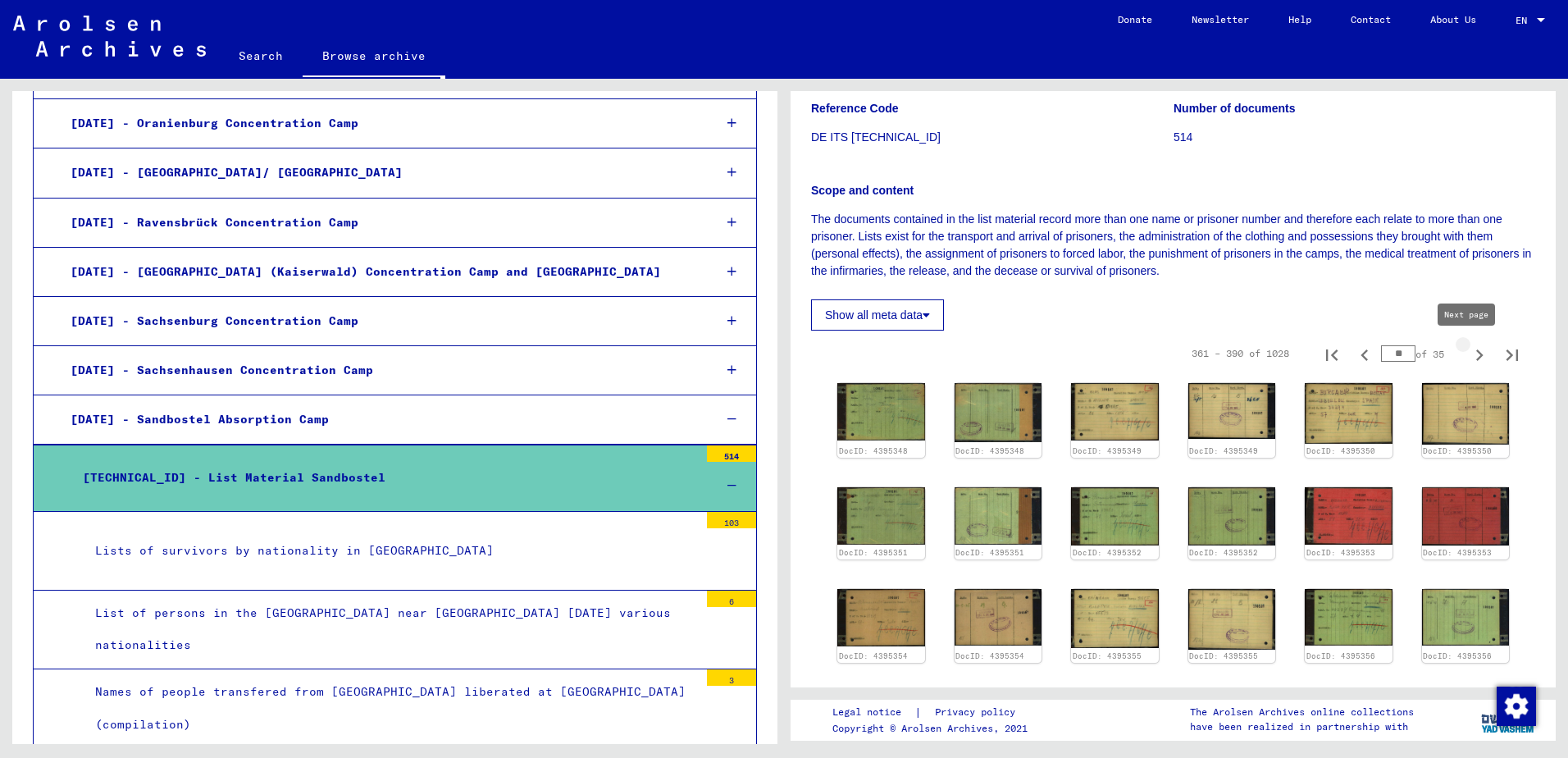
click at [1468, 359] on icon "Next page" at bounding box center [1479, 355] width 23 height 23
type input "**"
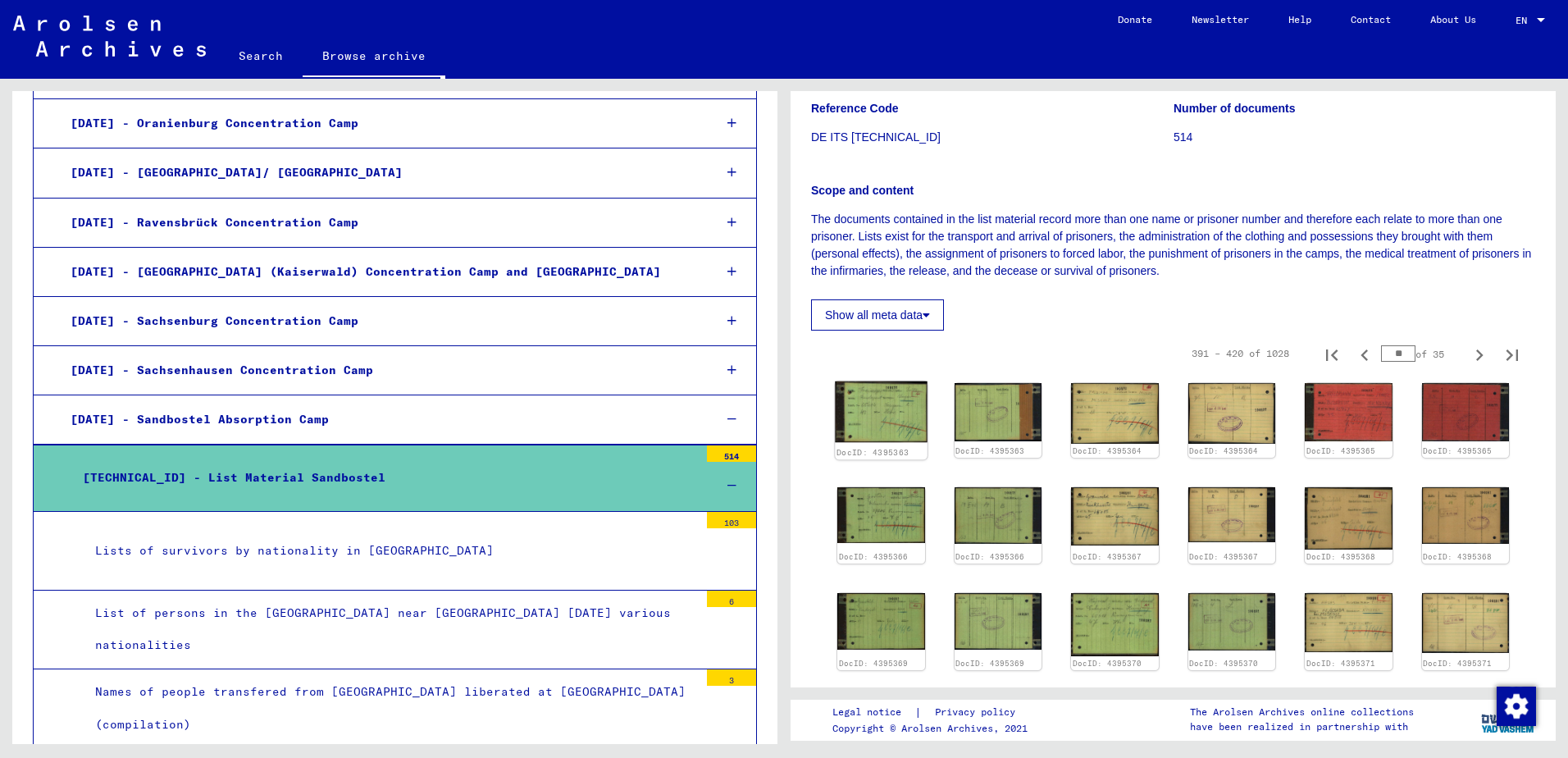
click at [884, 405] on img at bounding box center [881, 412] width 91 height 62
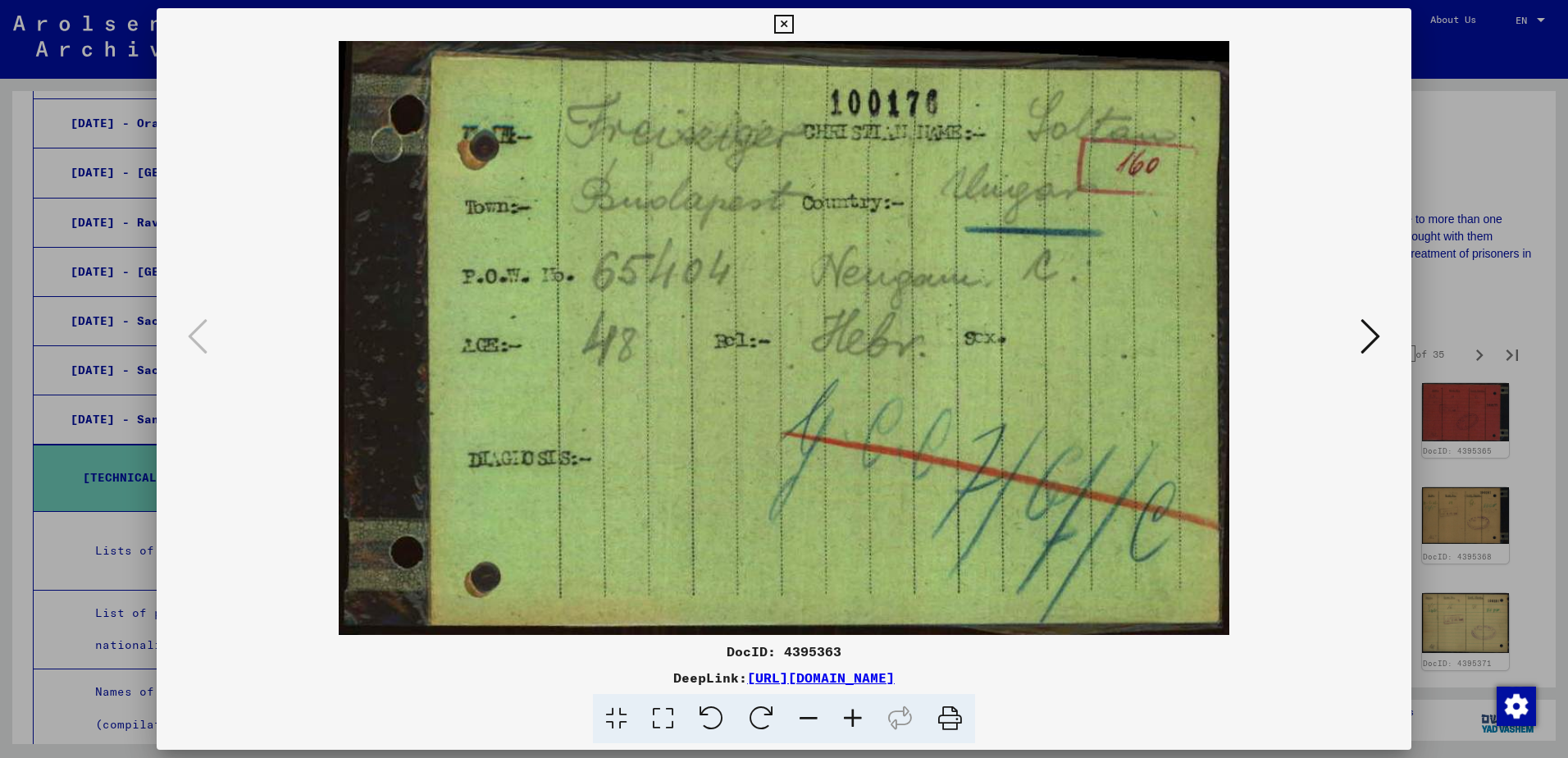
click at [1363, 335] on icon at bounding box center [1371, 336] width 20 height 39
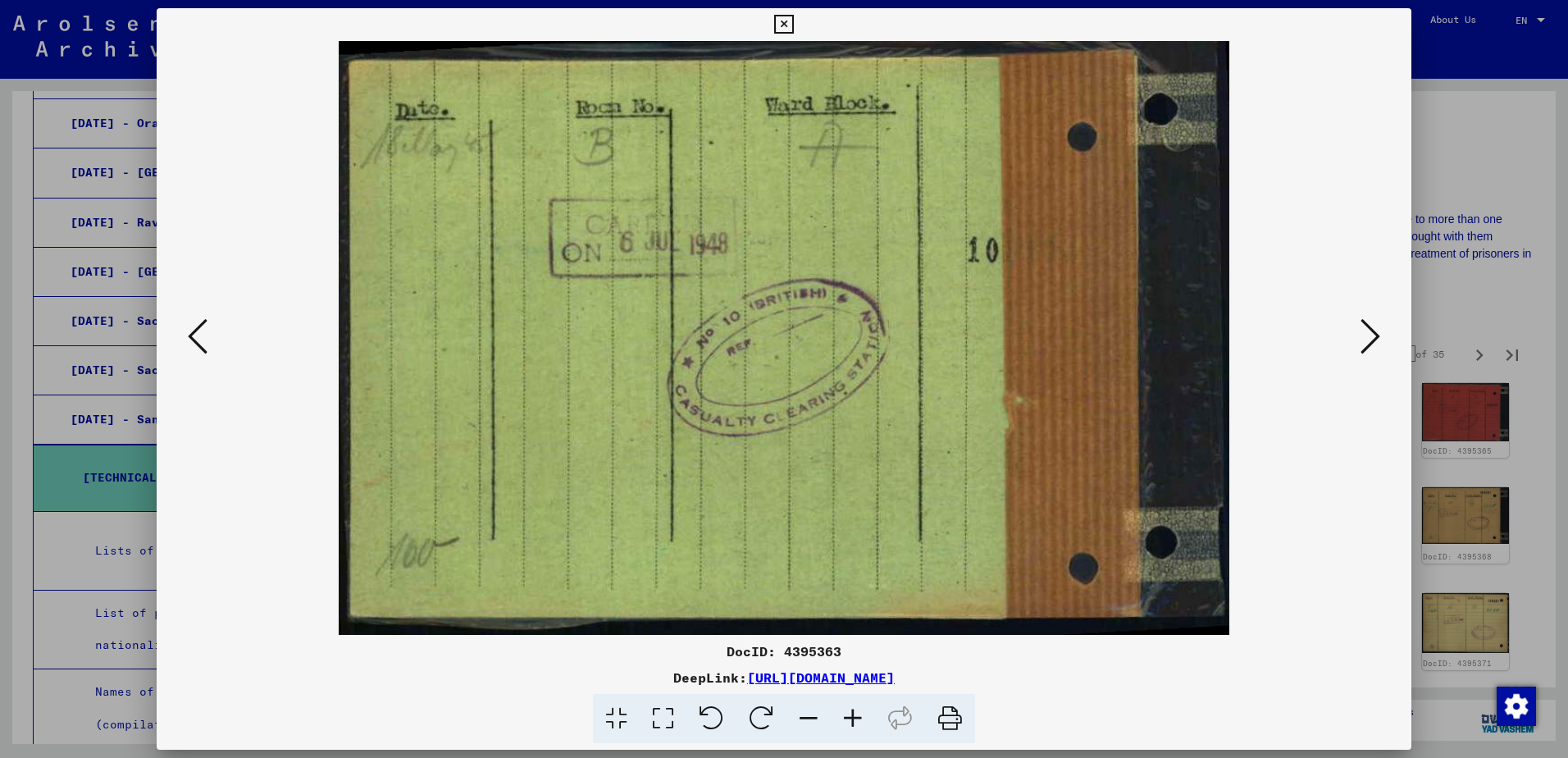
click at [1367, 332] on icon at bounding box center [1371, 336] width 20 height 39
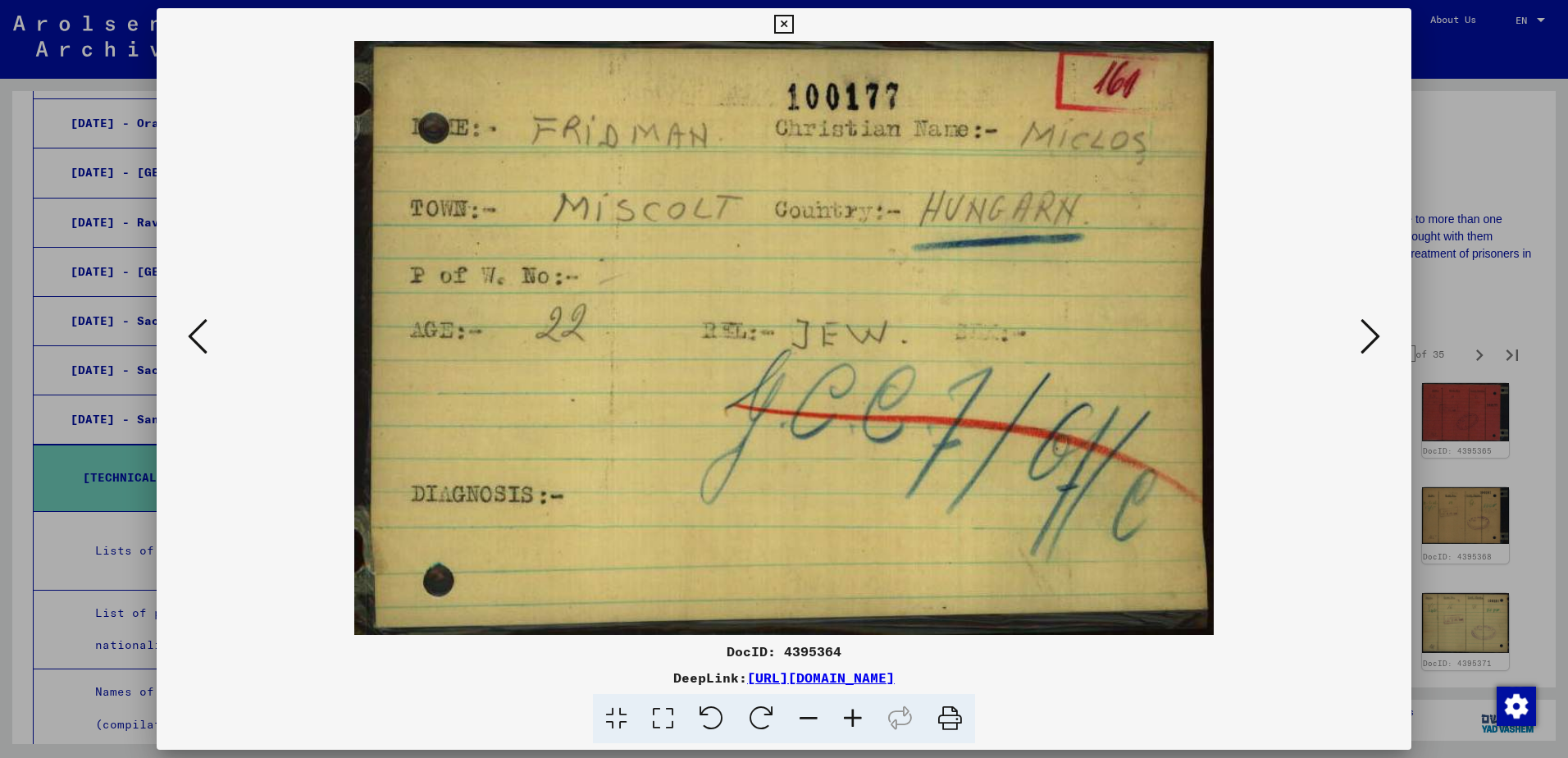
click at [1367, 332] on icon at bounding box center [1371, 336] width 20 height 39
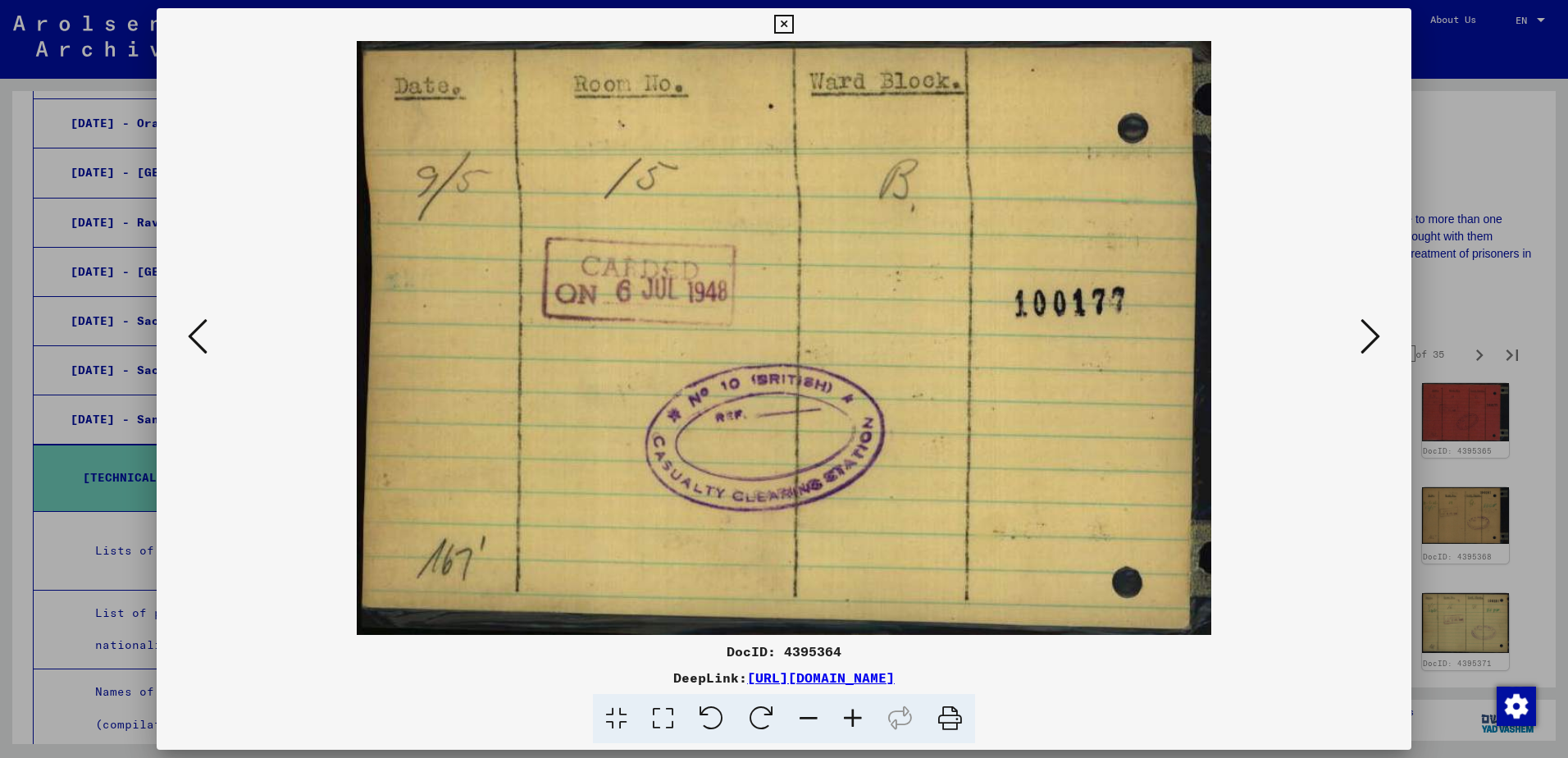
click at [1367, 330] on icon at bounding box center [1371, 336] width 20 height 39
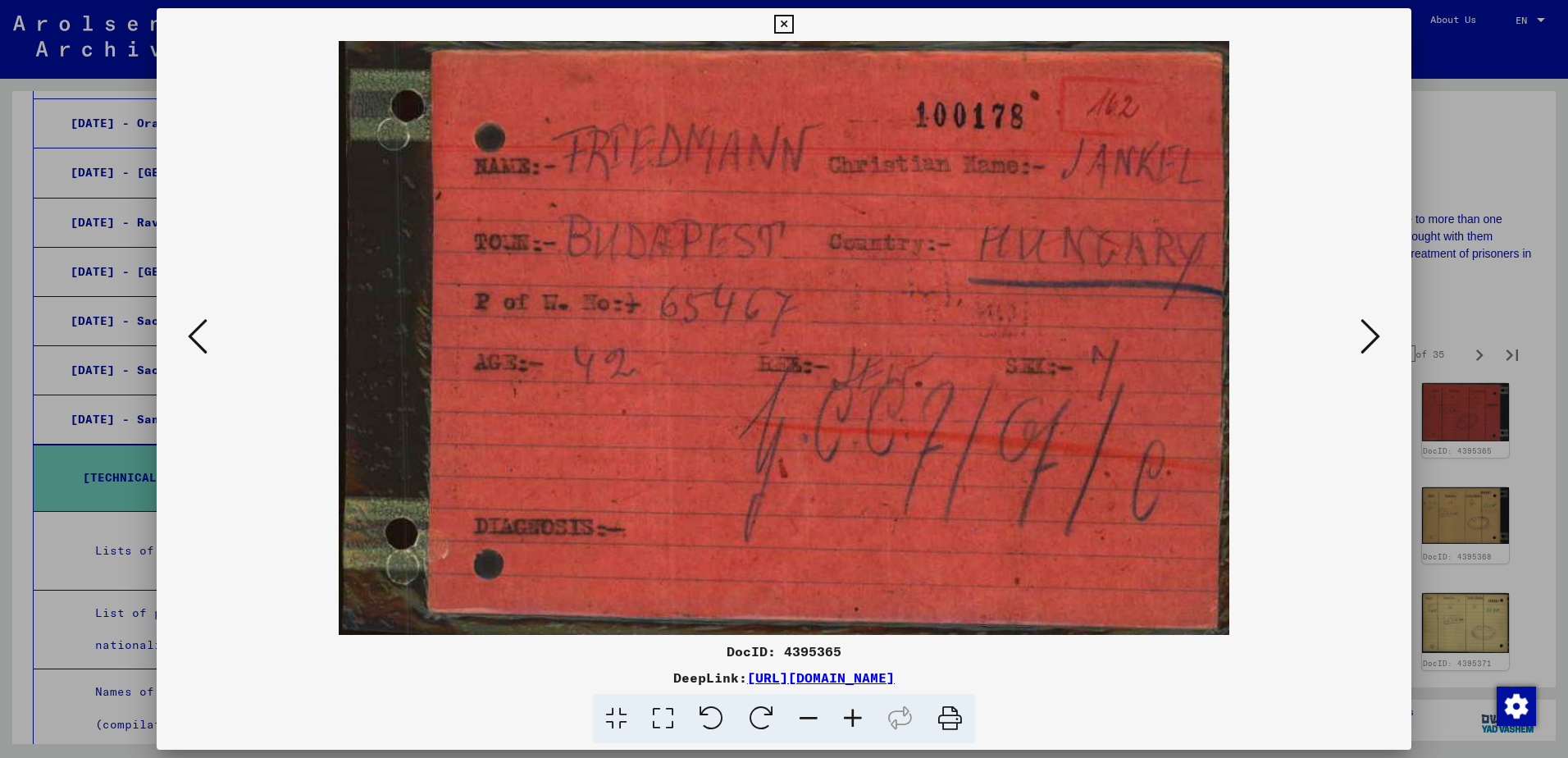
click at [1367, 329] on icon at bounding box center [1371, 336] width 20 height 39
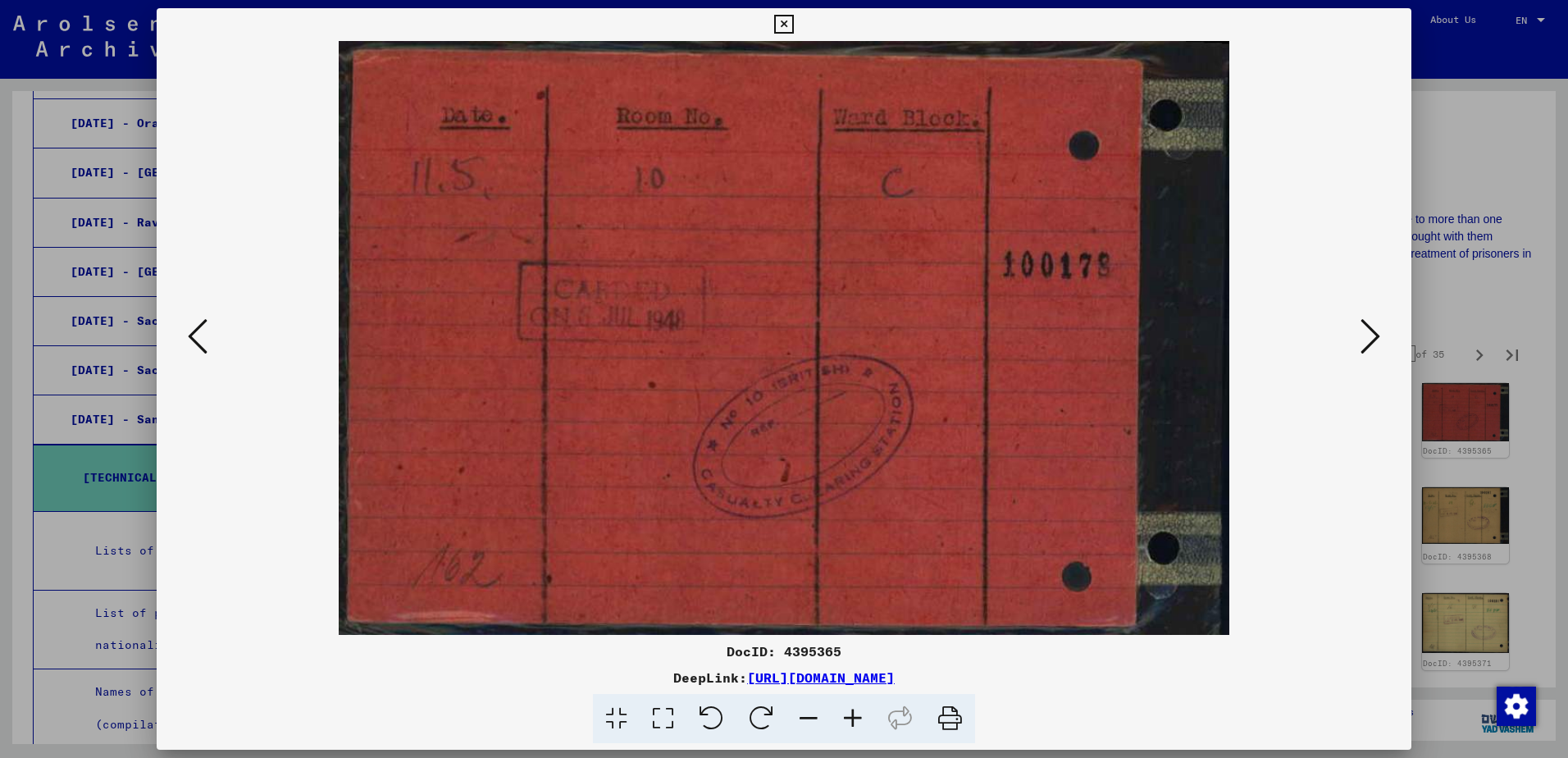
click at [1367, 329] on icon at bounding box center [1371, 336] width 20 height 39
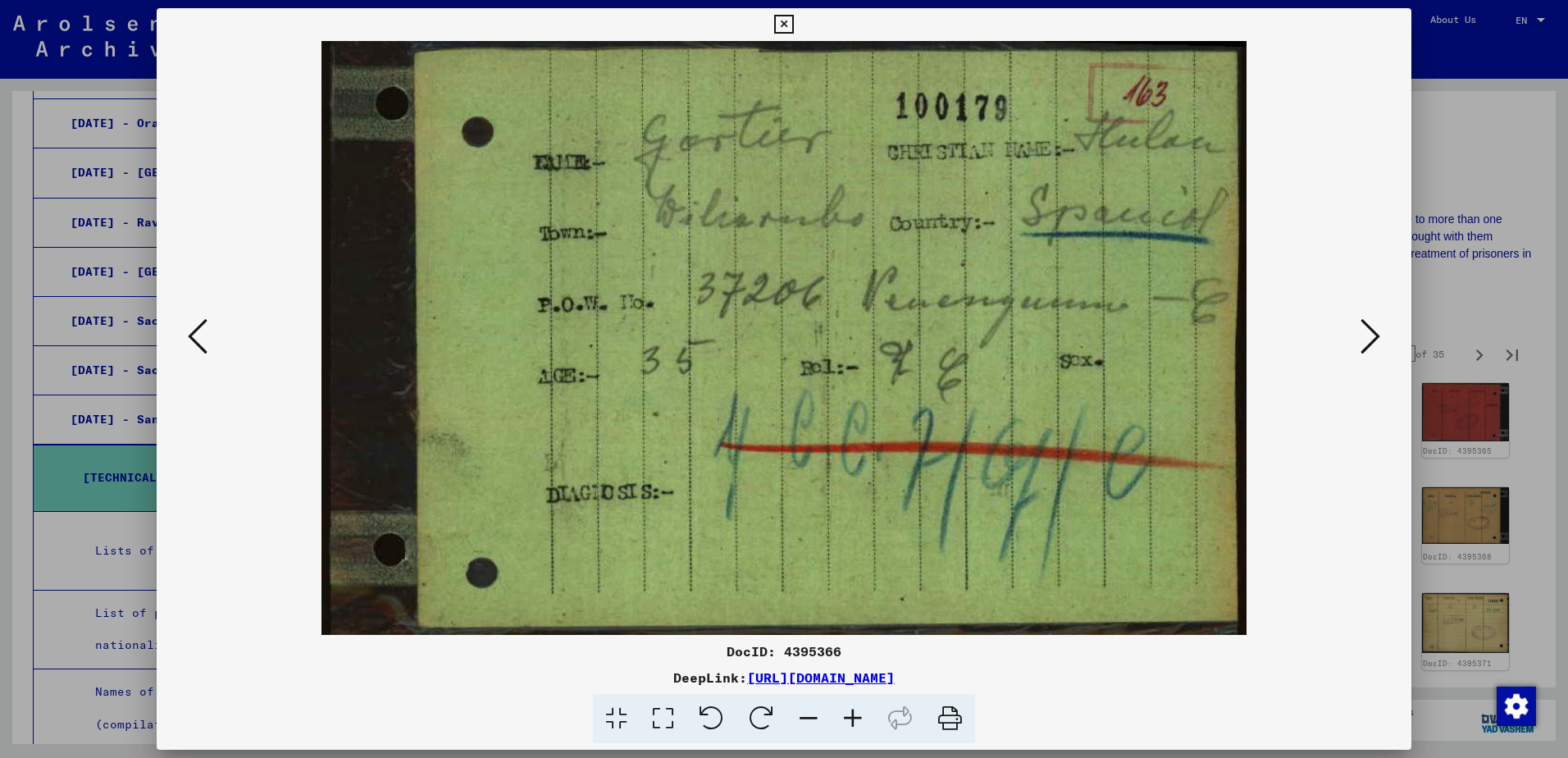
click at [1367, 329] on icon at bounding box center [1371, 336] width 20 height 39
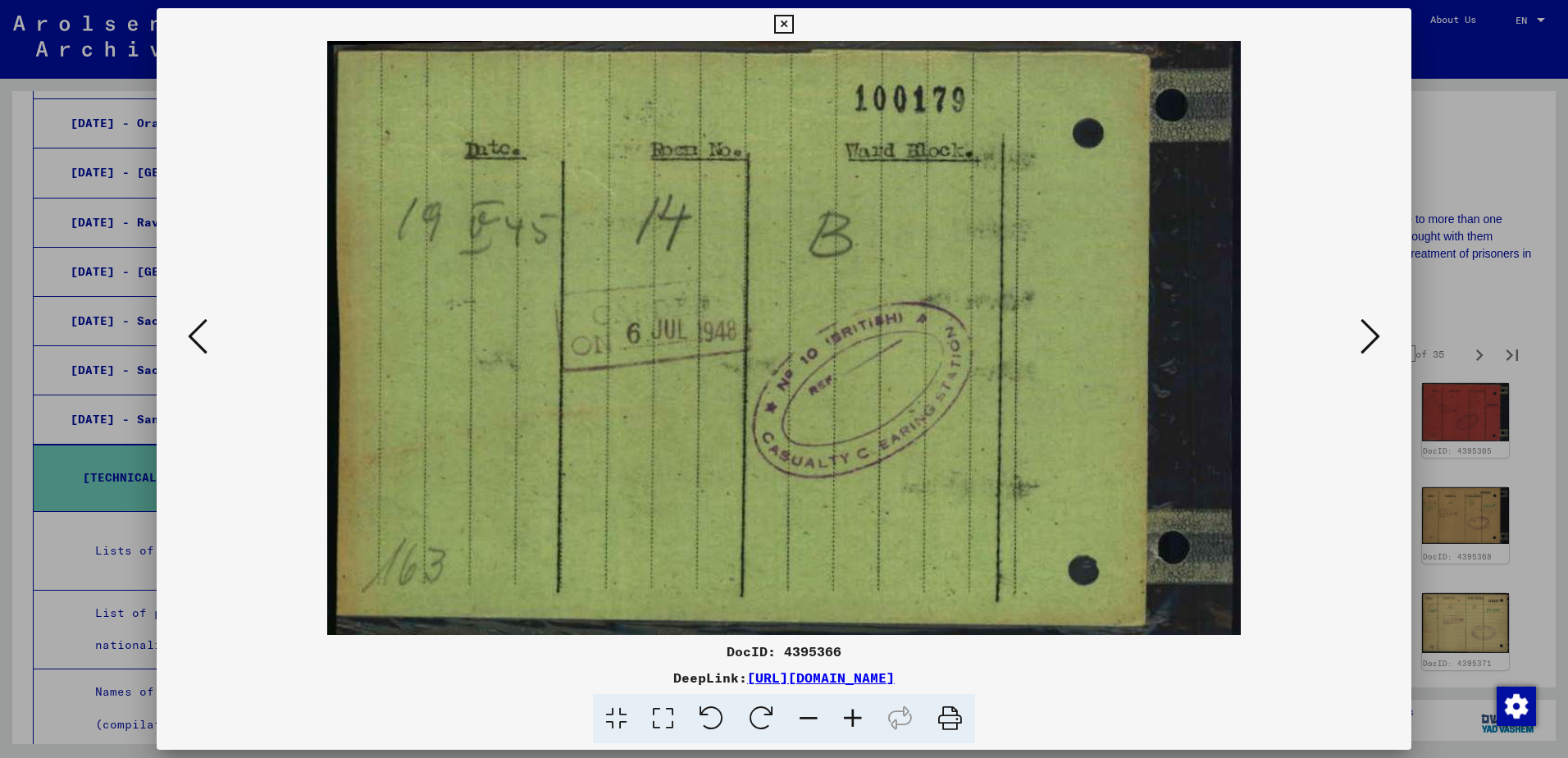
click at [1367, 329] on icon at bounding box center [1371, 336] width 20 height 39
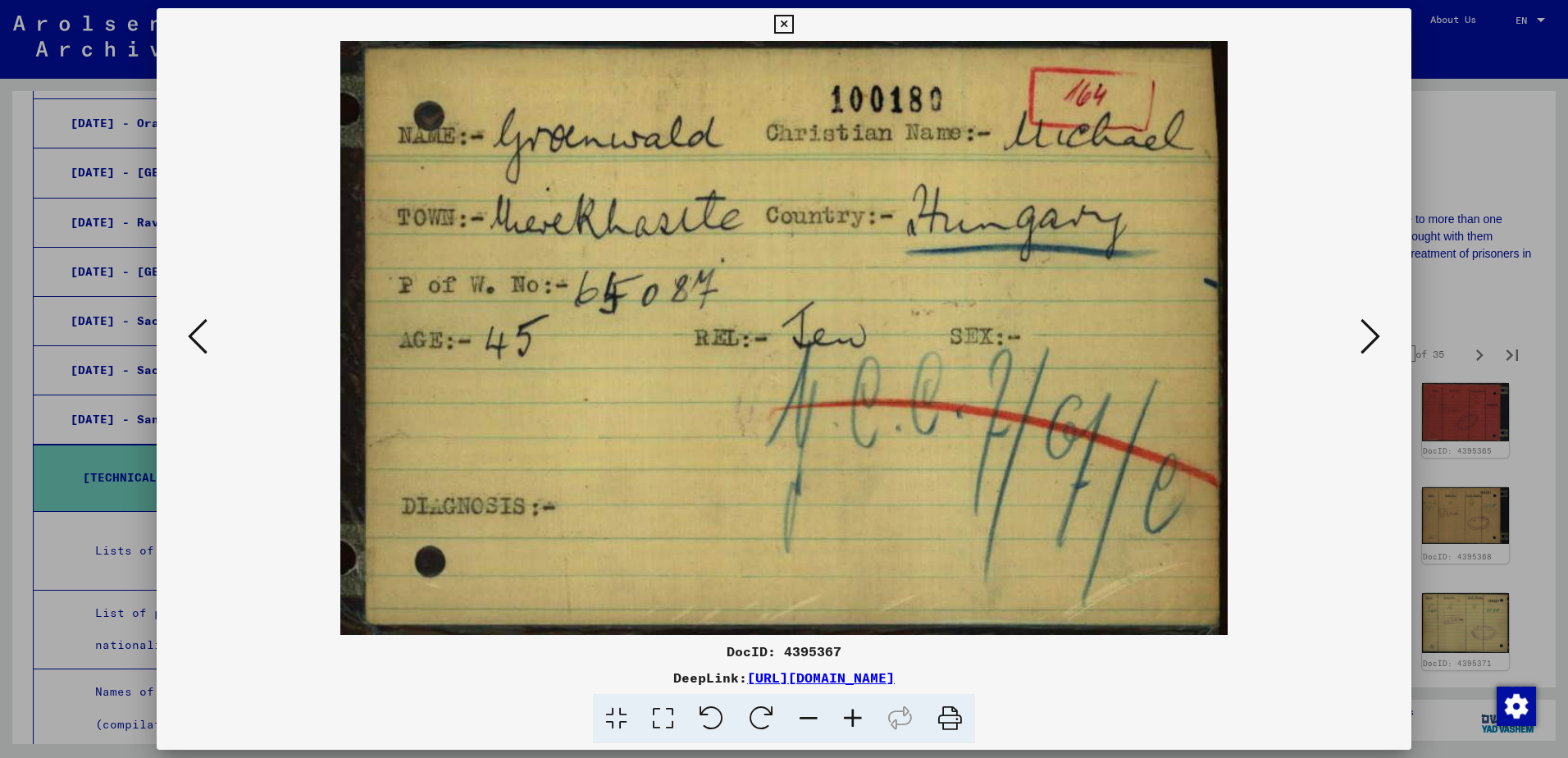
click at [1367, 329] on icon at bounding box center [1371, 336] width 20 height 39
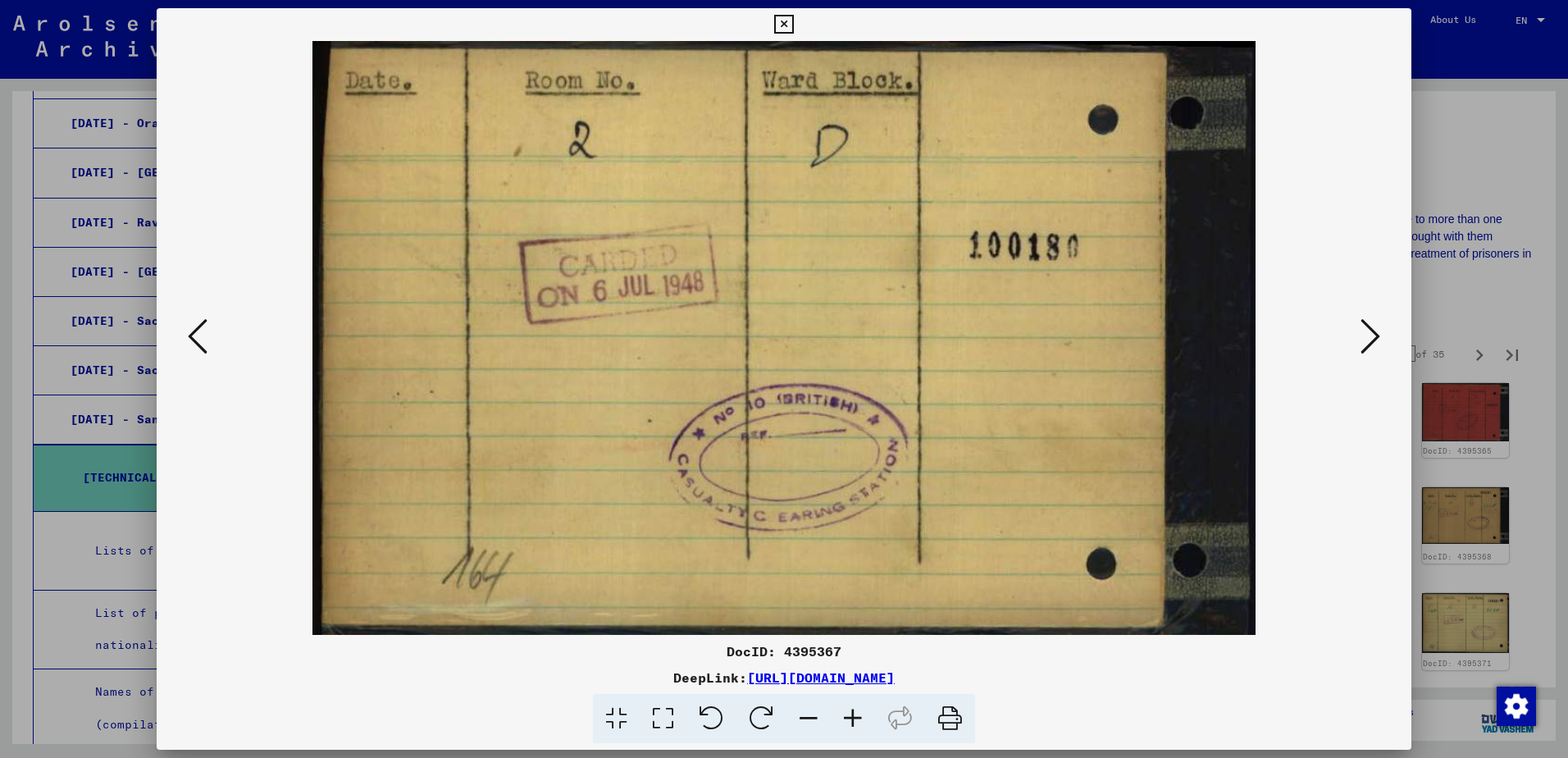
click at [1367, 329] on icon at bounding box center [1371, 336] width 20 height 39
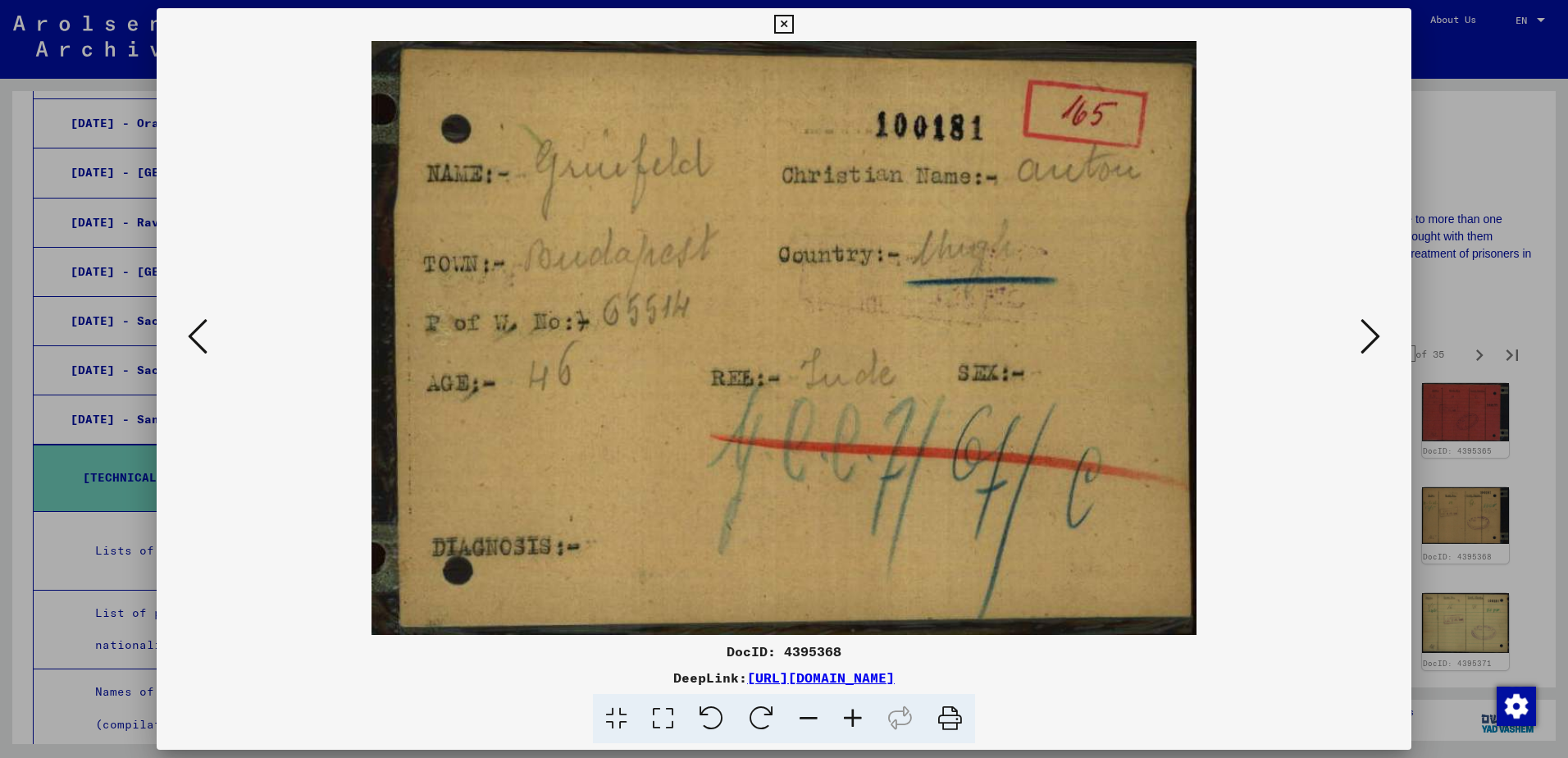
click at [1367, 329] on icon at bounding box center [1371, 336] width 20 height 39
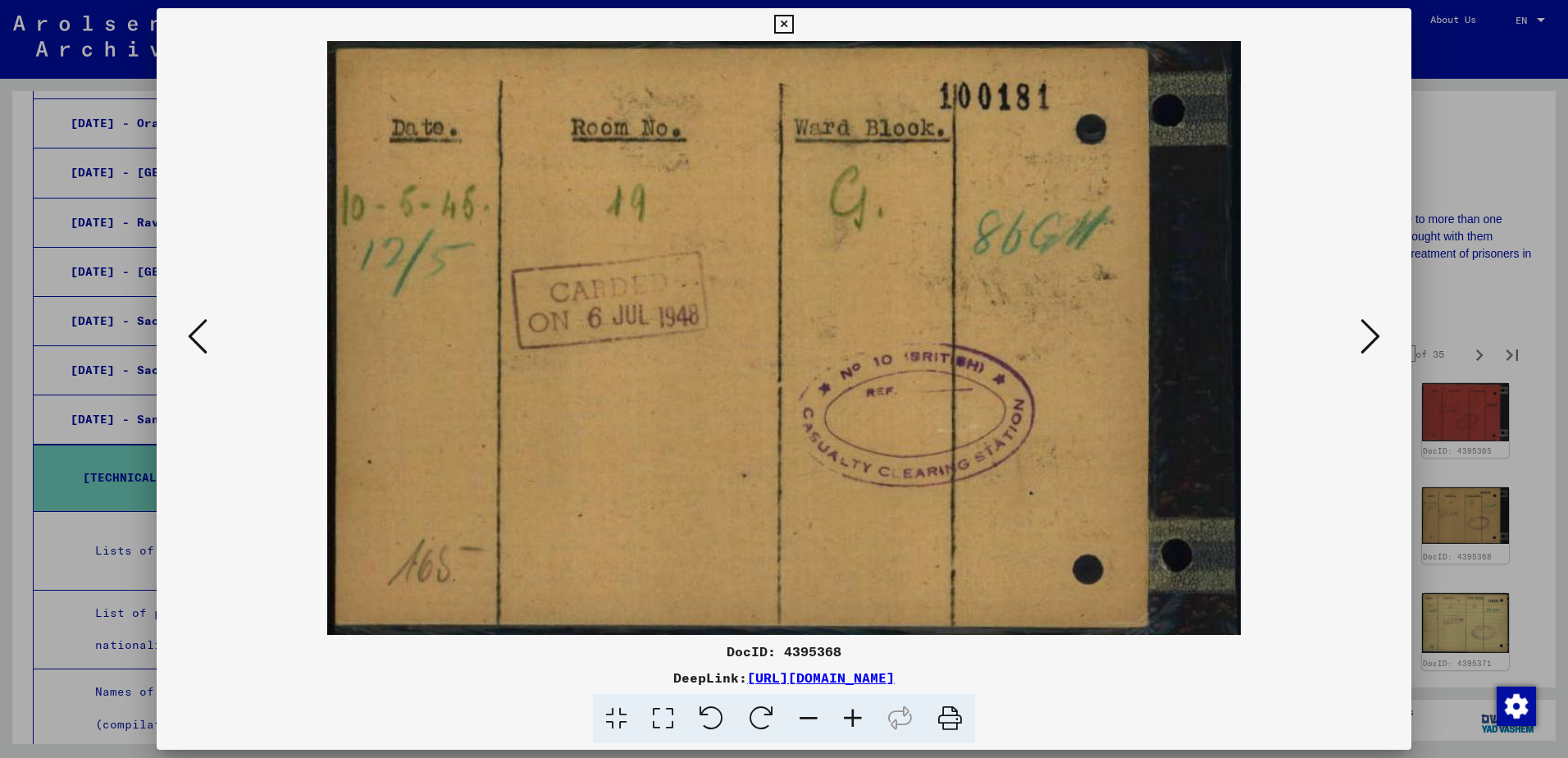
click at [1367, 329] on icon at bounding box center [1371, 336] width 20 height 39
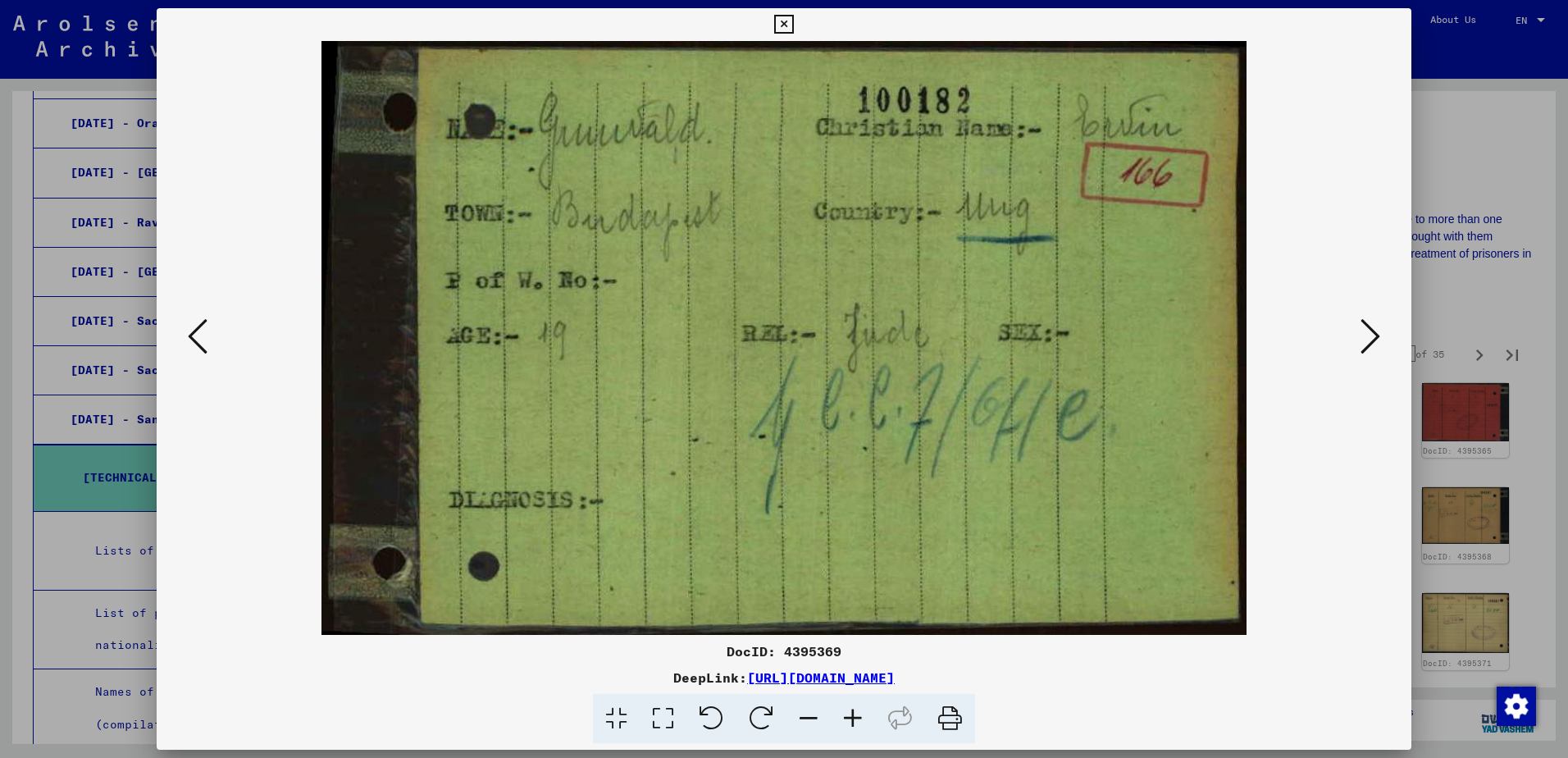
click at [1367, 329] on icon at bounding box center [1371, 336] width 20 height 39
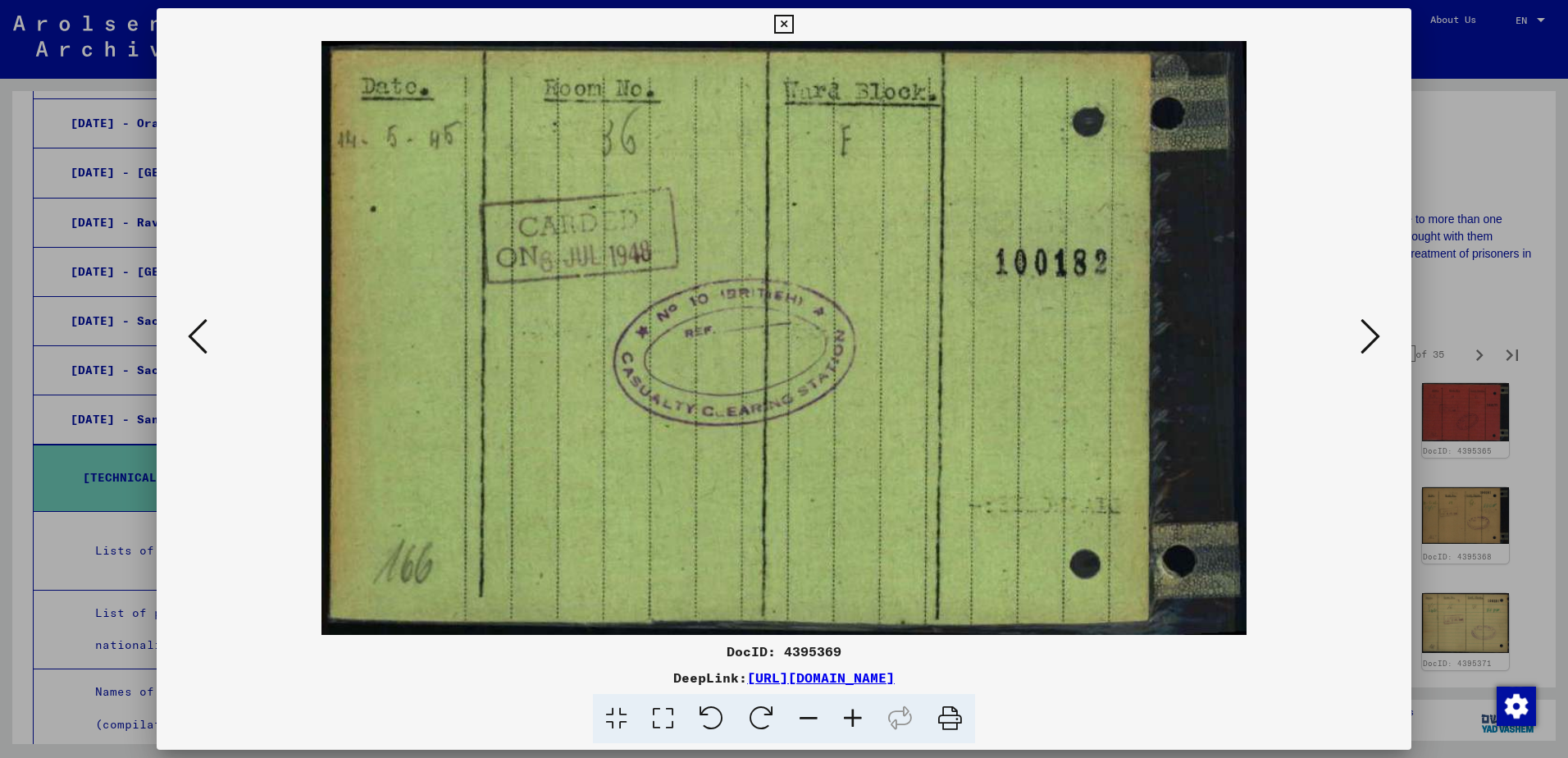
click at [1367, 329] on icon at bounding box center [1371, 336] width 20 height 39
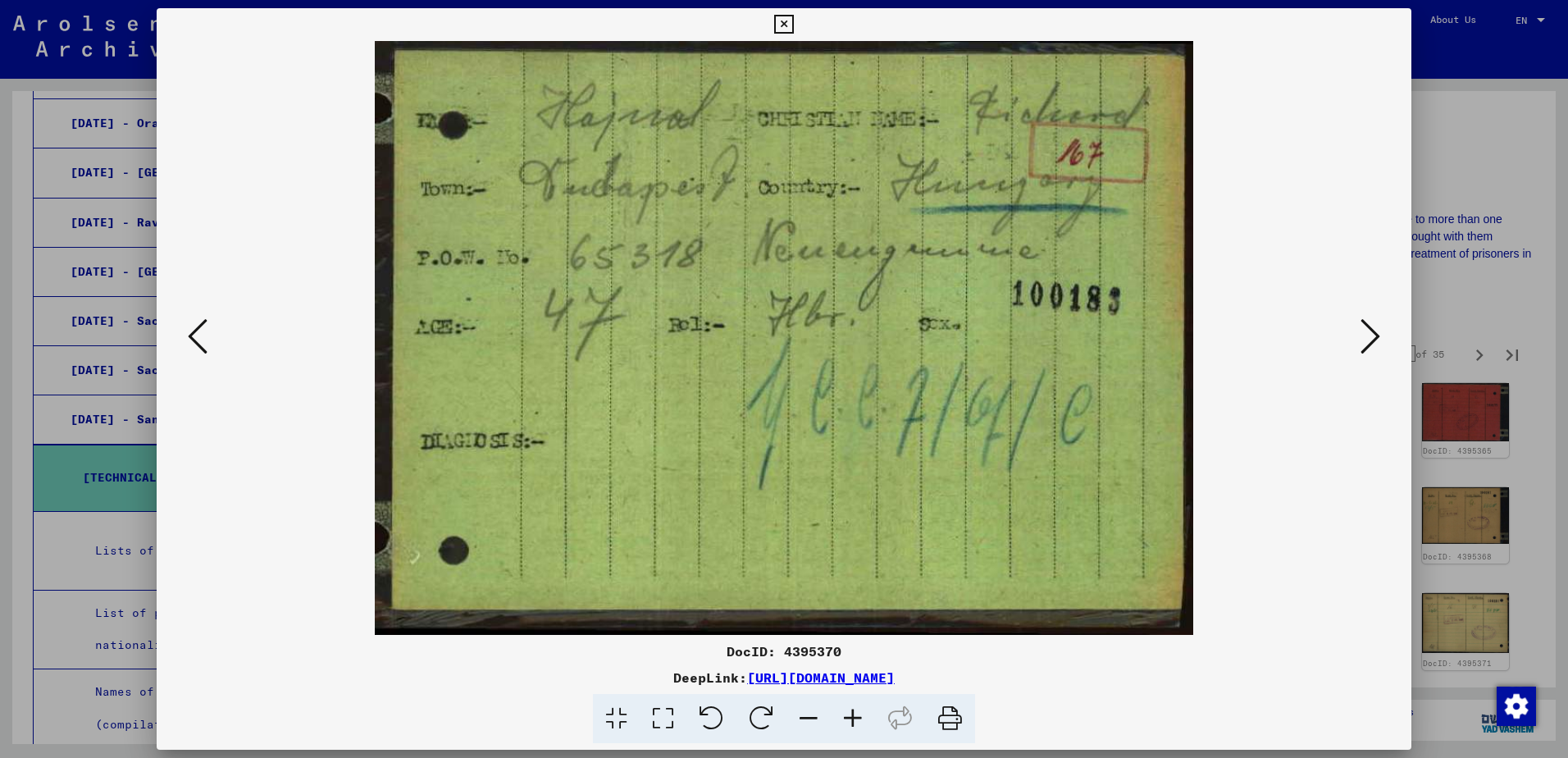
click at [1367, 329] on icon at bounding box center [1371, 336] width 20 height 39
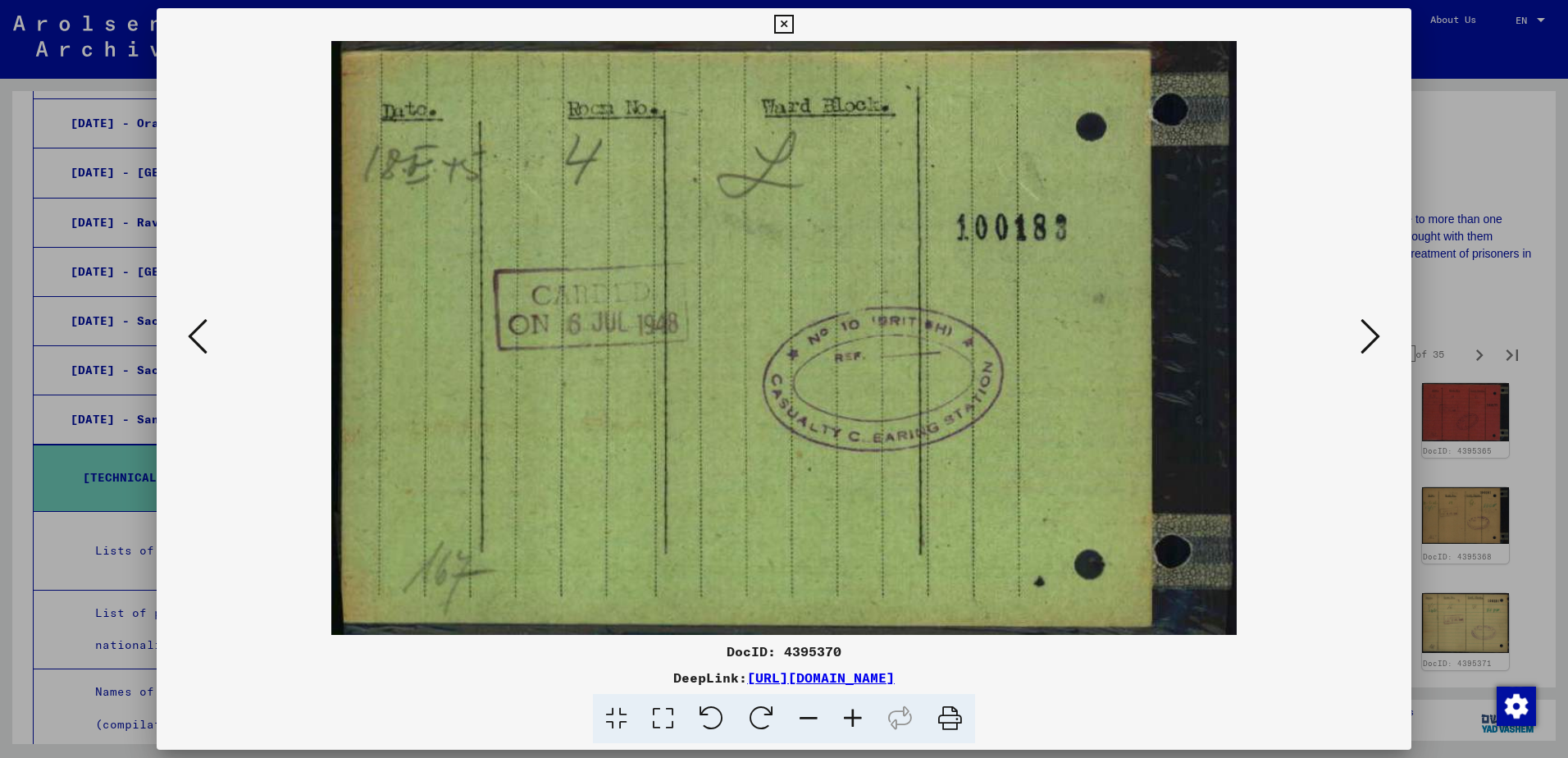
click at [1367, 329] on icon at bounding box center [1371, 336] width 20 height 39
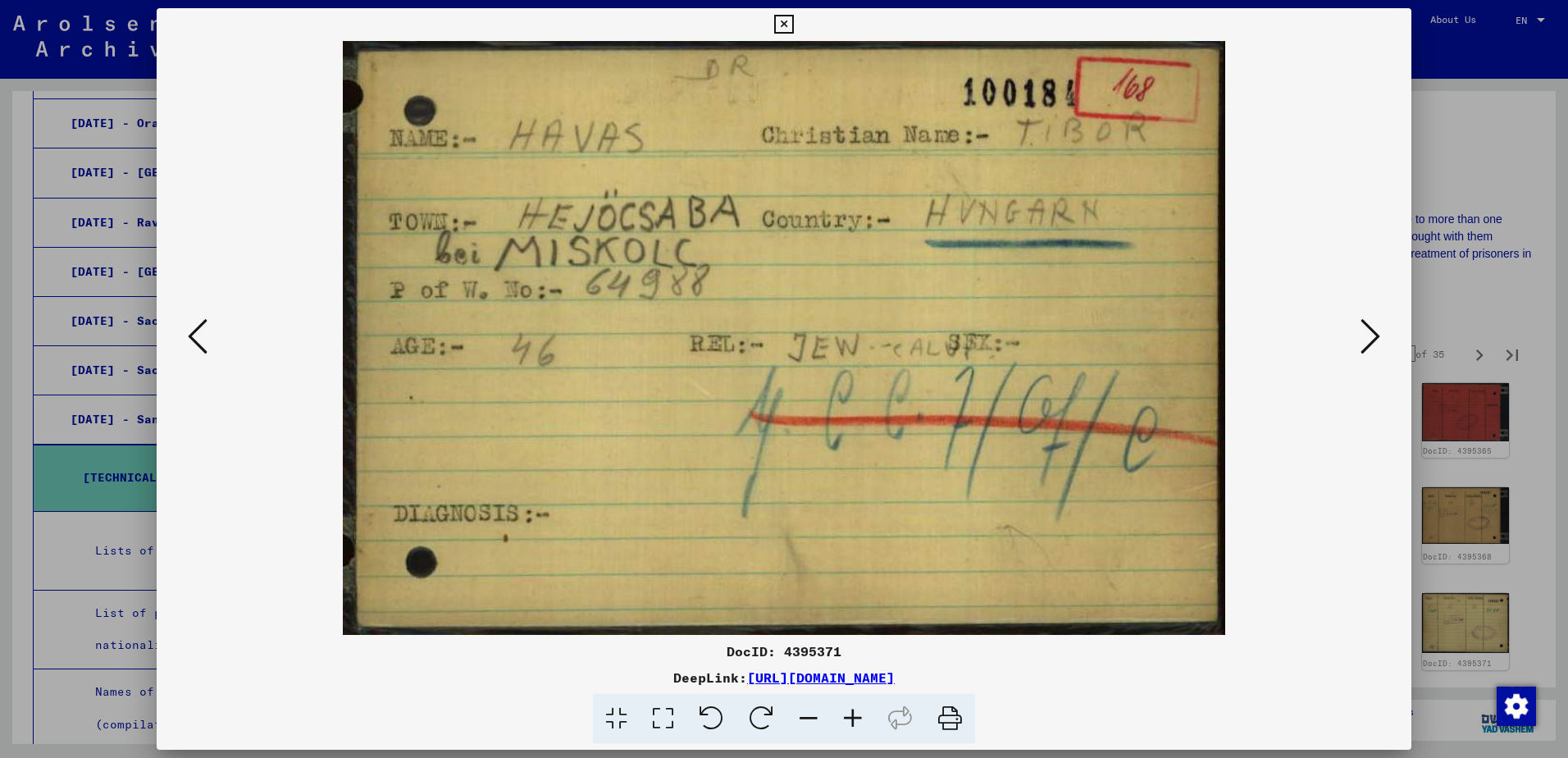
click at [1367, 329] on icon at bounding box center [1371, 336] width 20 height 39
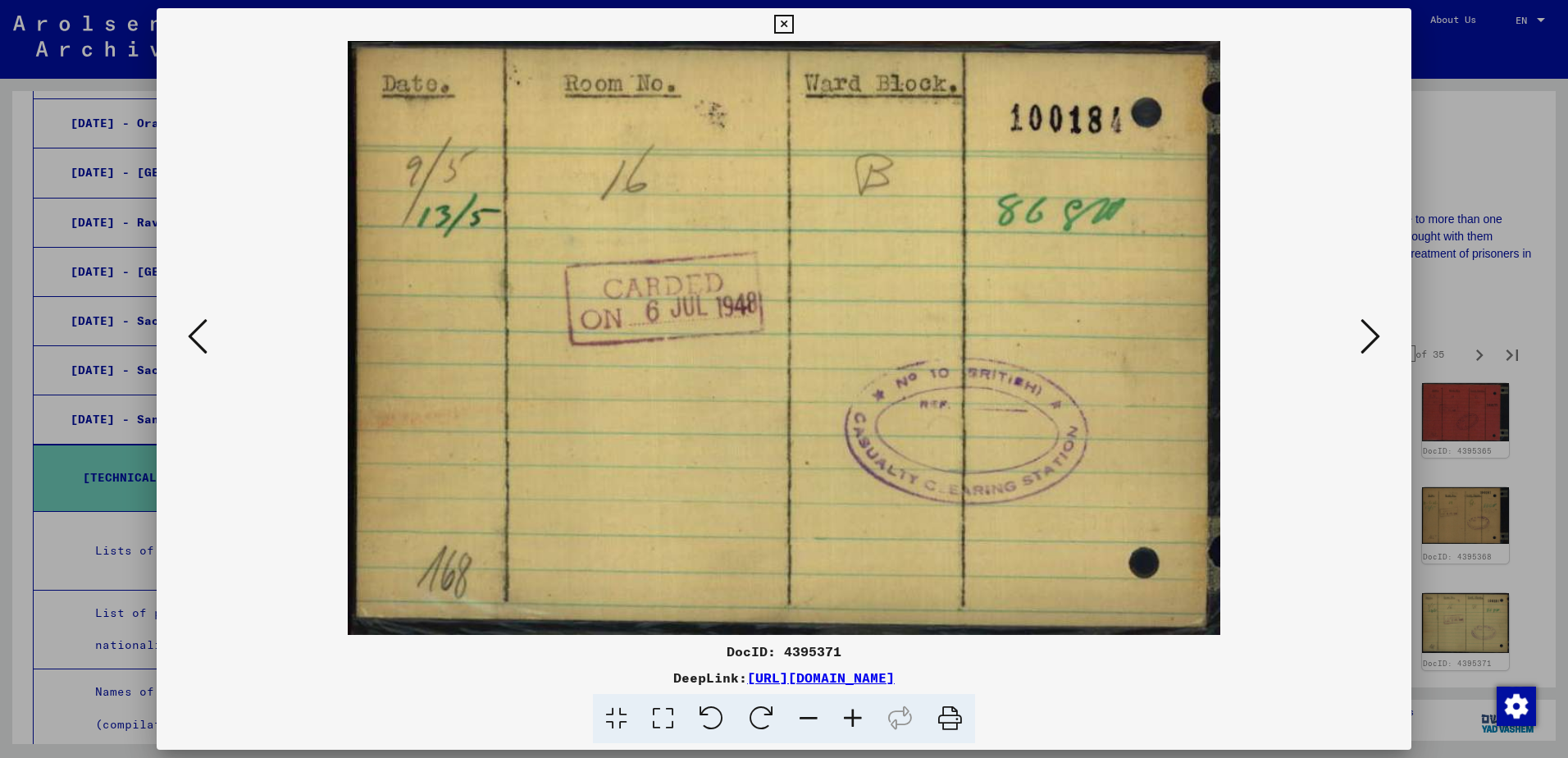
click at [1367, 329] on icon at bounding box center [1371, 336] width 20 height 39
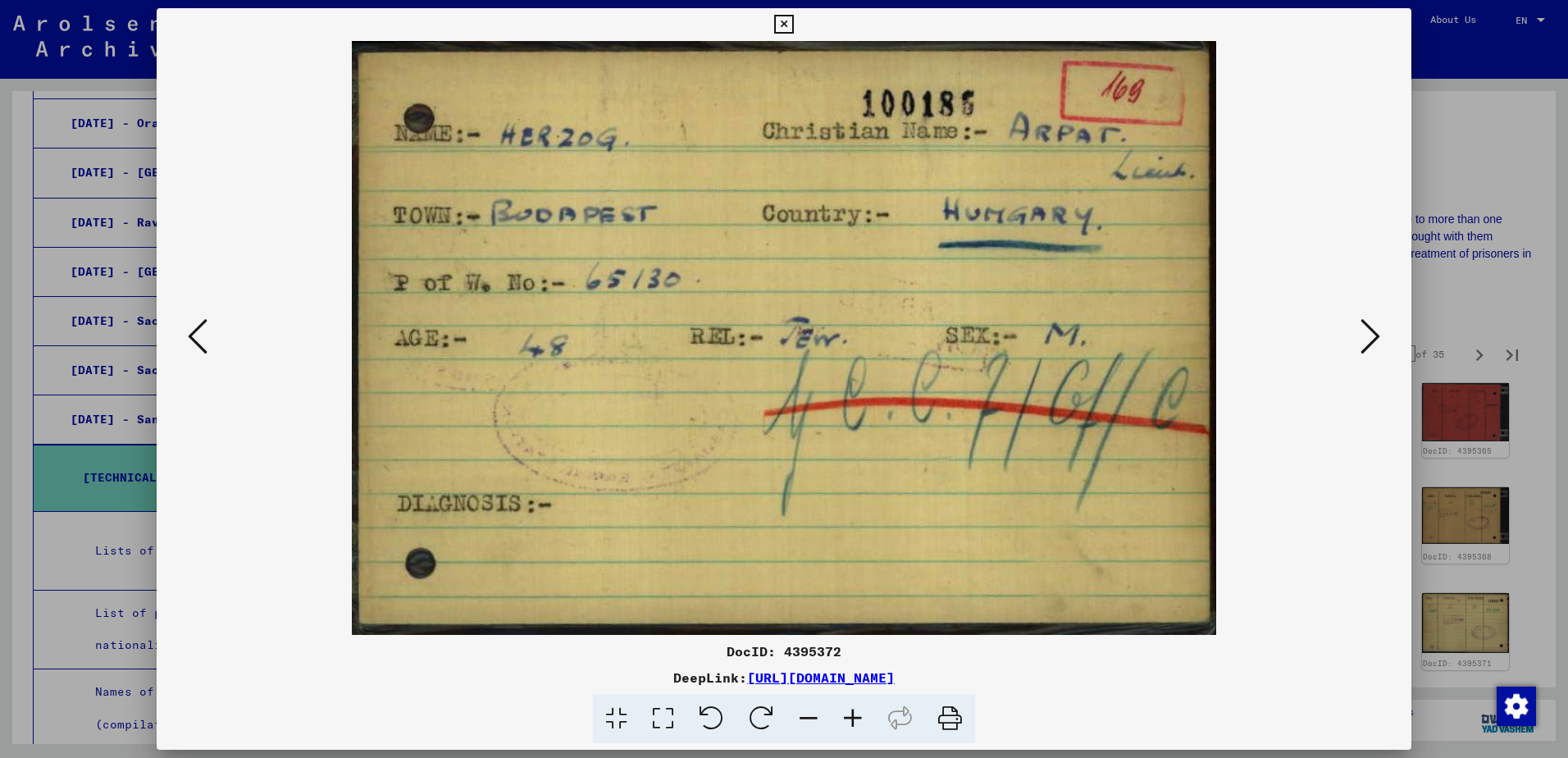
click at [1367, 329] on icon at bounding box center [1371, 336] width 20 height 39
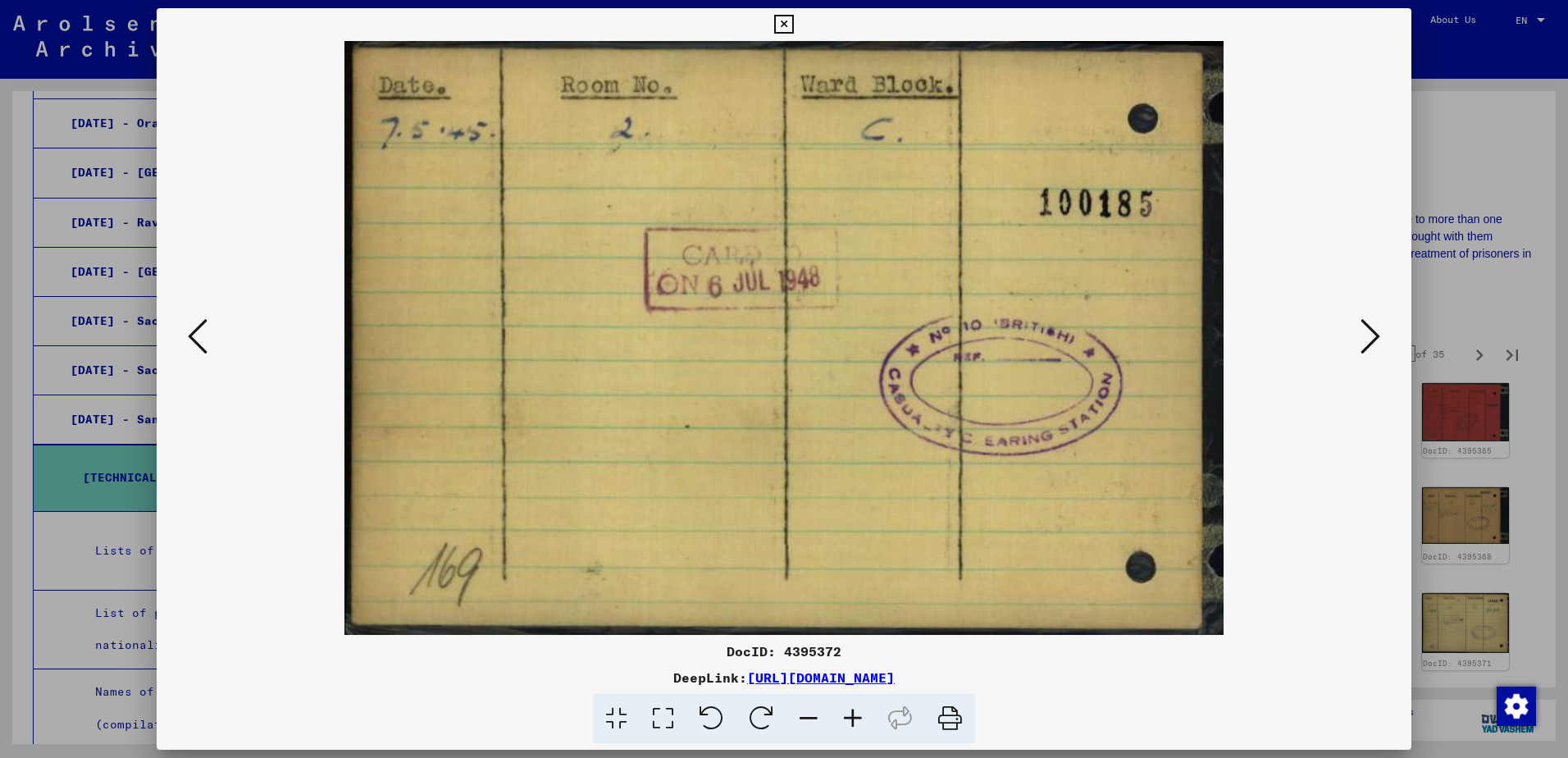
click at [1366, 330] on icon at bounding box center [1371, 336] width 20 height 39
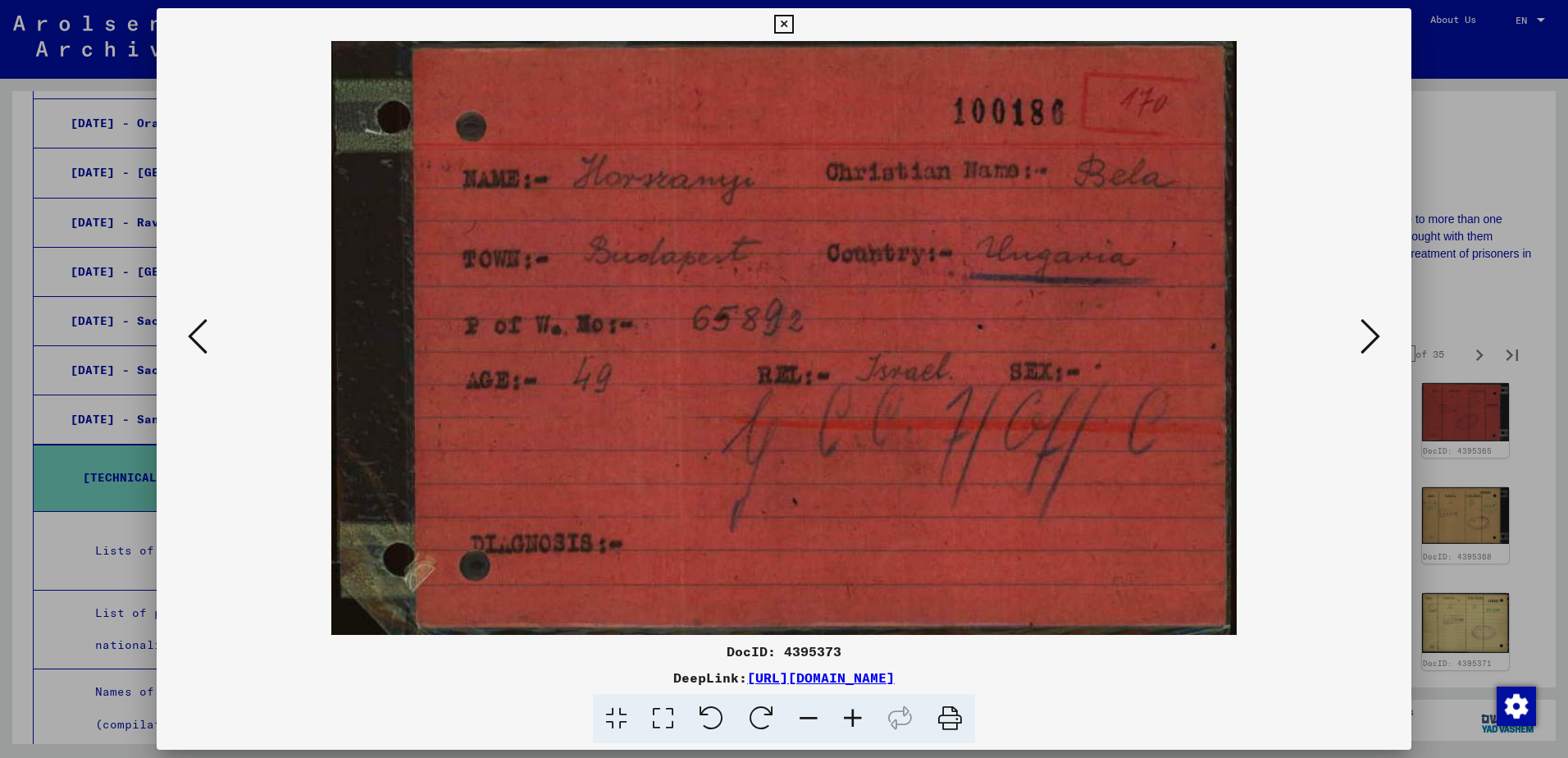
click at [1366, 330] on icon at bounding box center [1371, 336] width 20 height 39
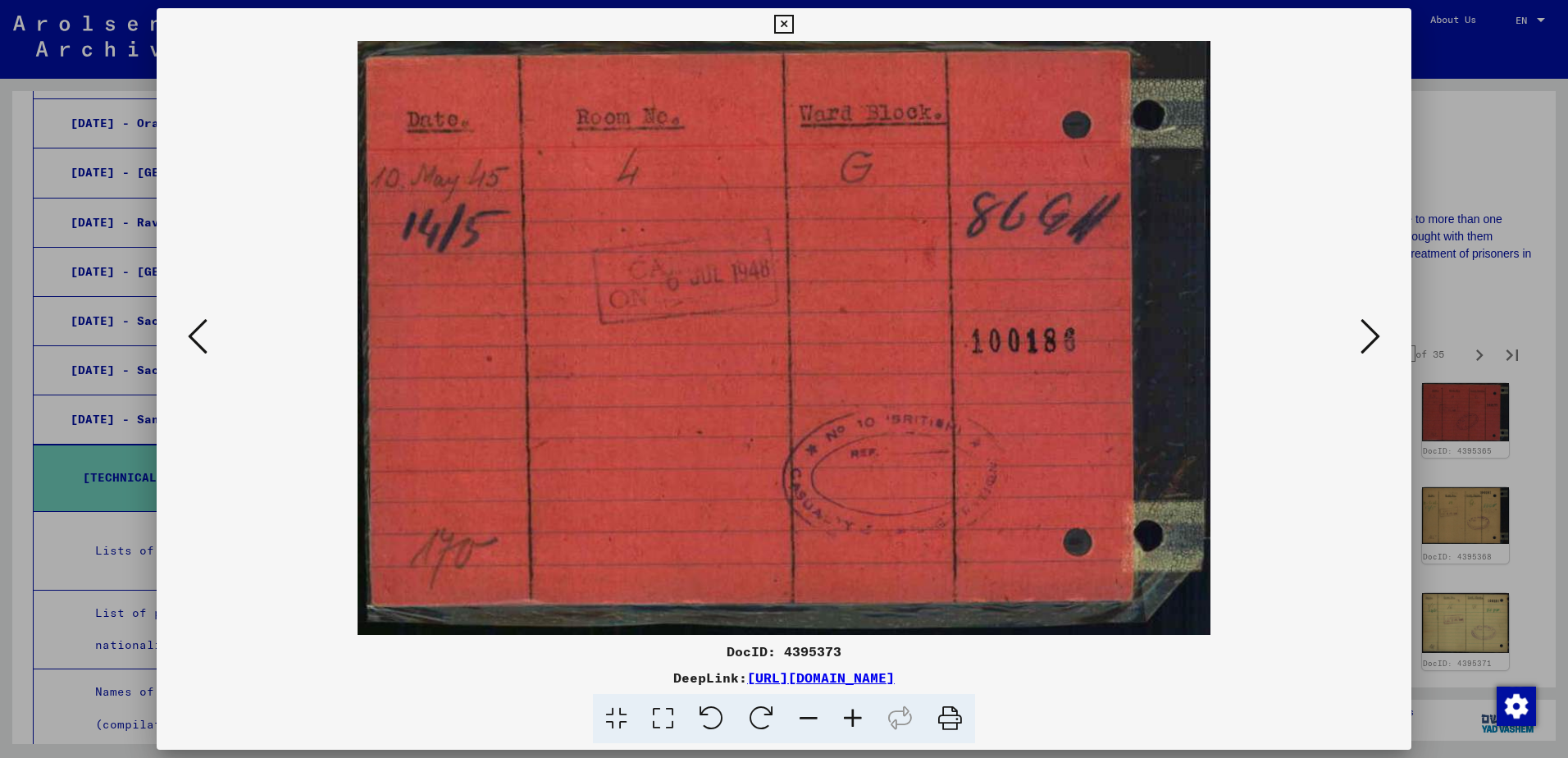
click at [1366, 331] on icon at bounding box center [1371, 336] width 20 height 39
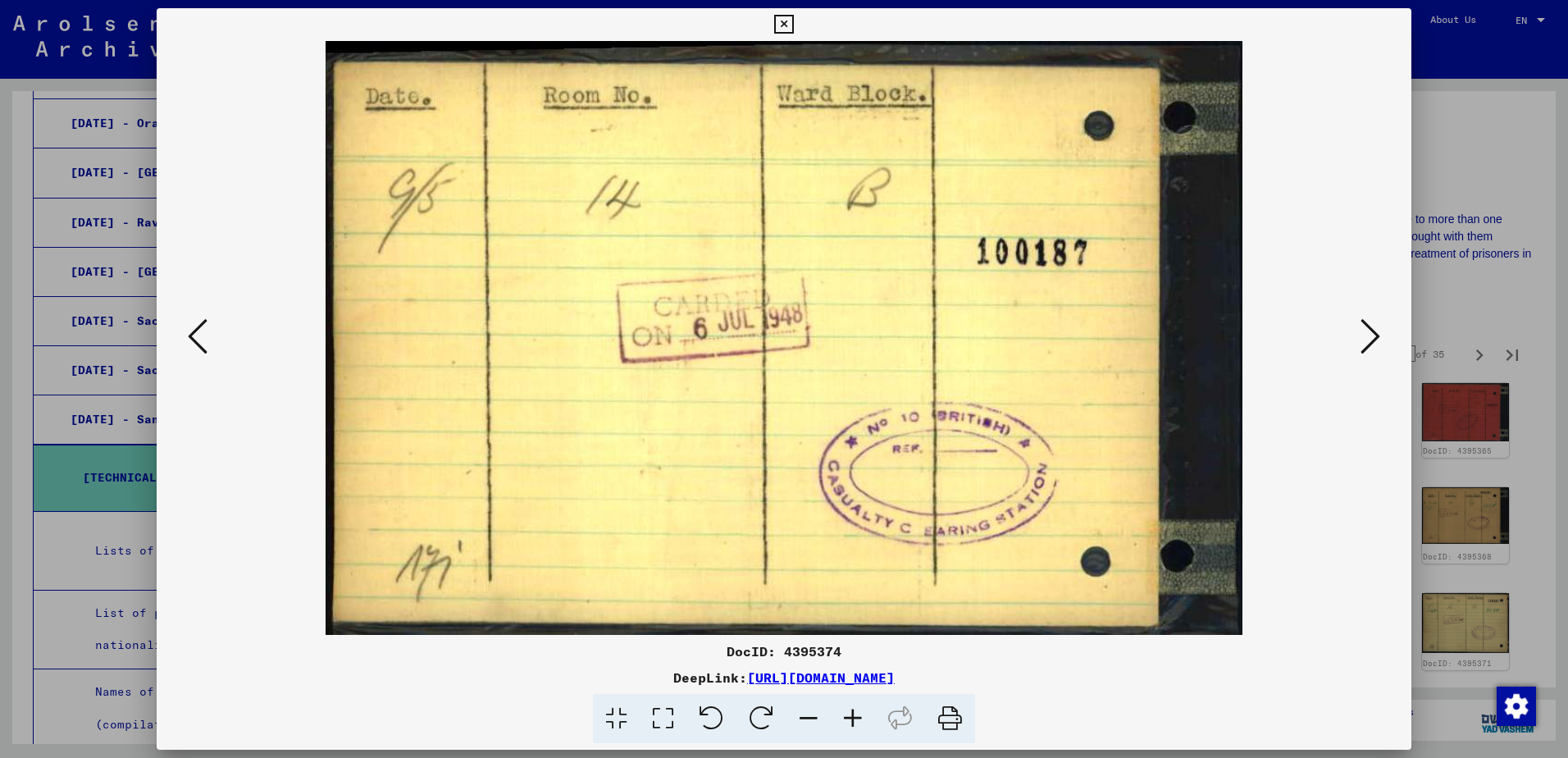
click at [1366, 332] on icon at bounding box center [1371, 336] width 20 height 39
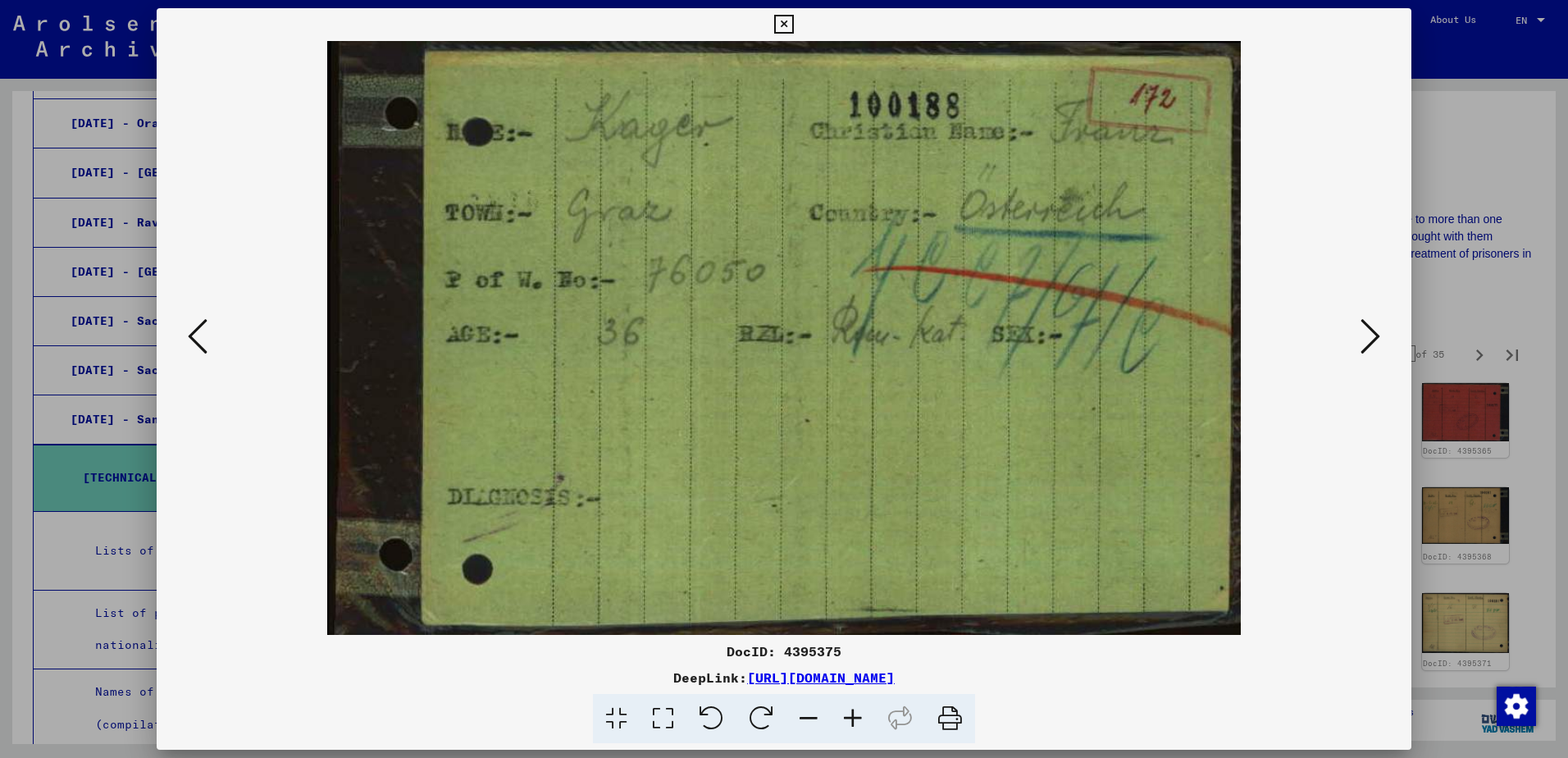
click at [1367, 332] on icon at bounding box center [1371, 336] width 20 height 39
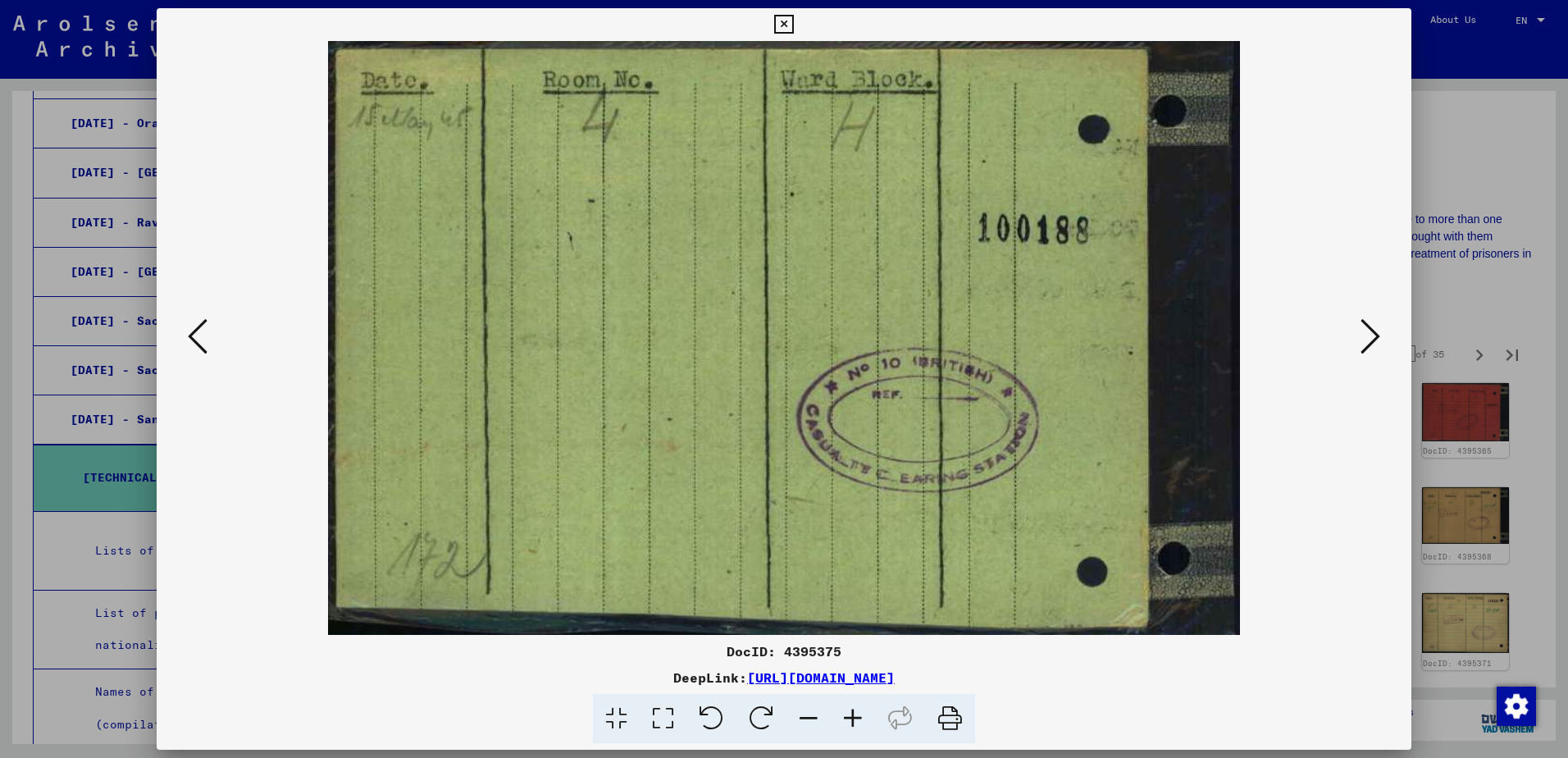
click at [1367, 332] on icon at bounding box center [1371, 336] width 20 height 39
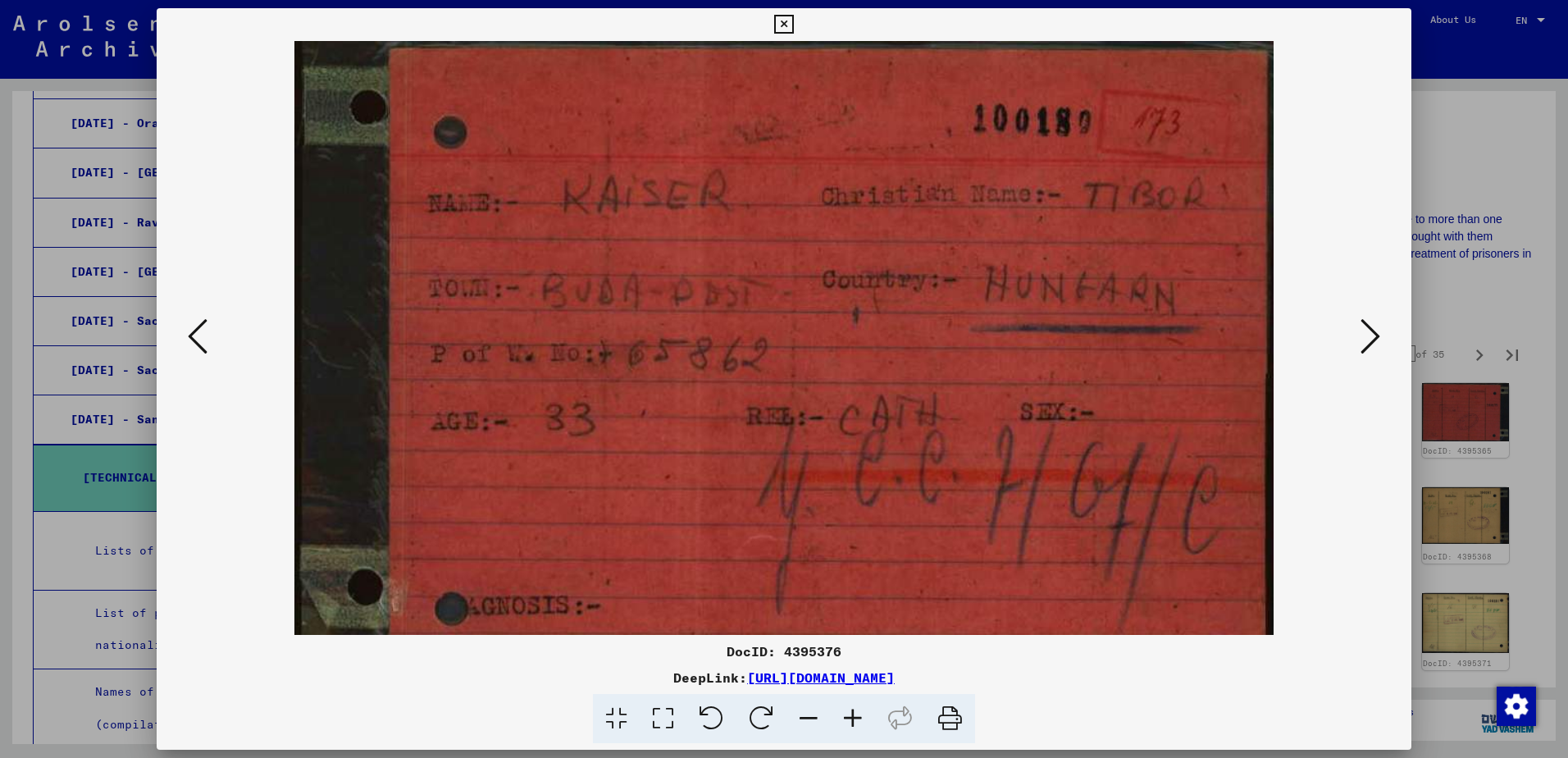
click at [1367, 332] on icon at bounding box center [1371, 336] width 20 height 39
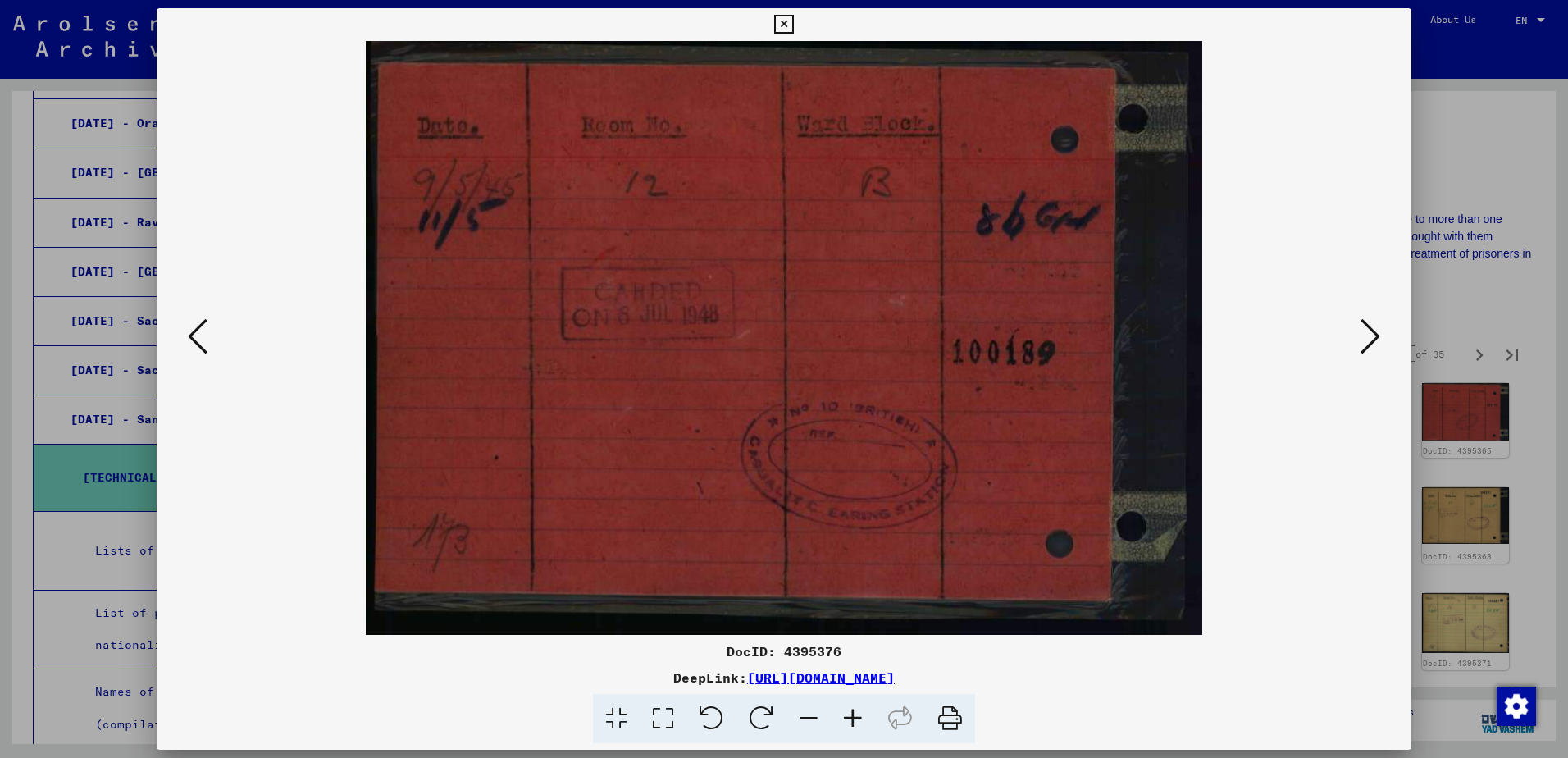
click at [1367, 332] on icon at bounding box center [1371, 336] width 20 height 39
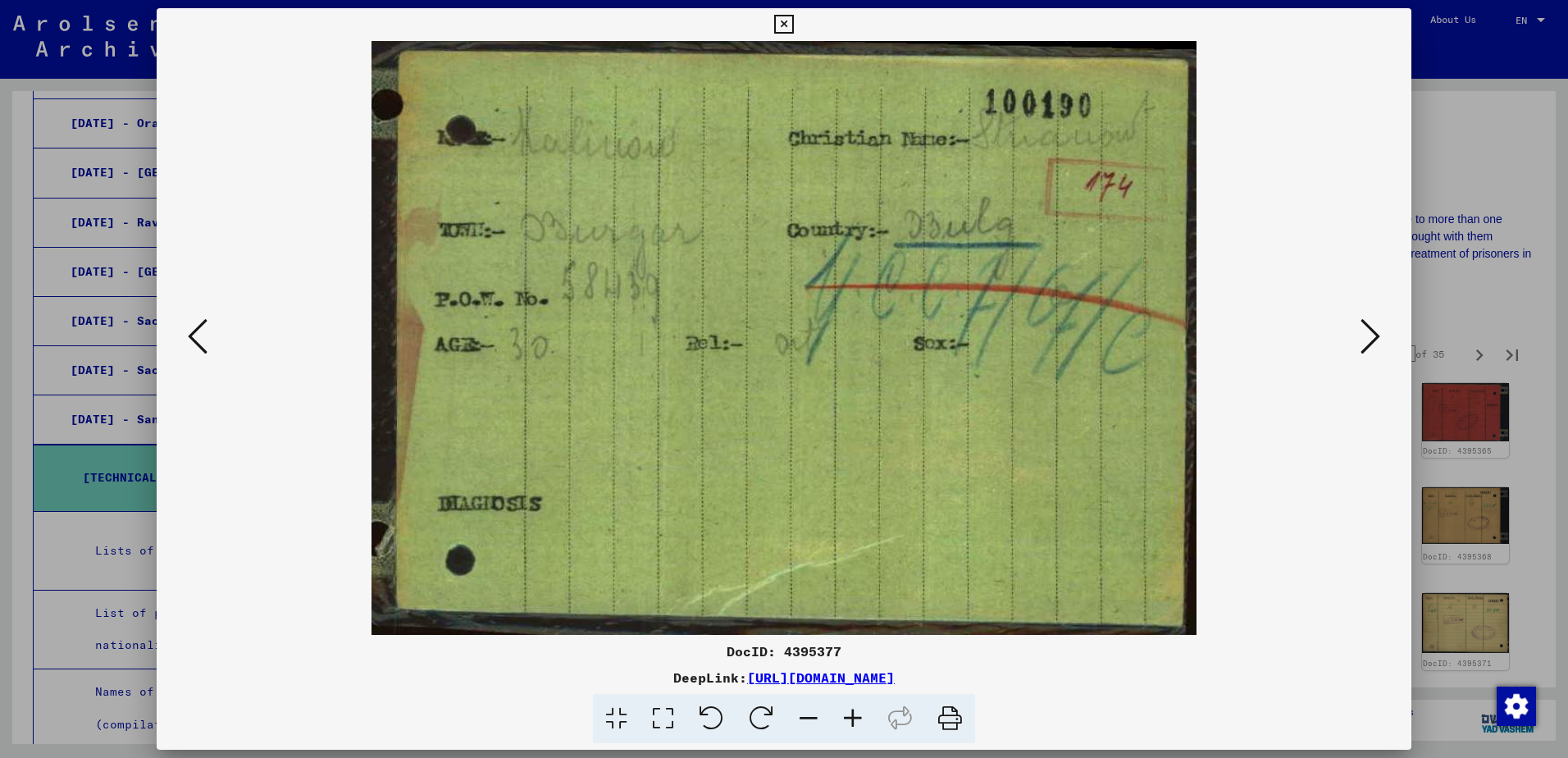
click at [1367, 332] on icon at bounding box center [1371, 336] width 20 height 39
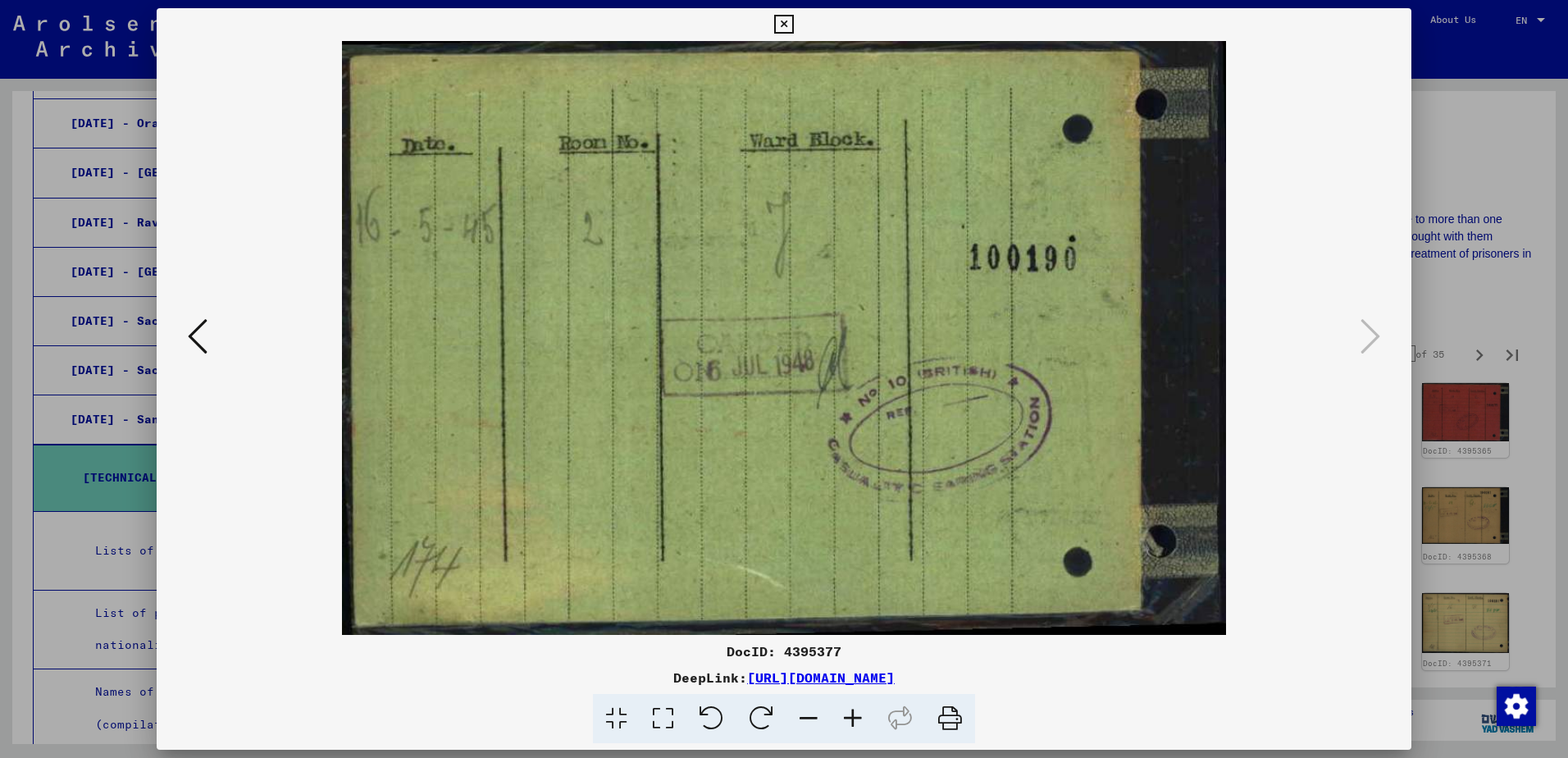
click at [1487, 309] on div at bounding box center [784, 379] width 1568 height 758
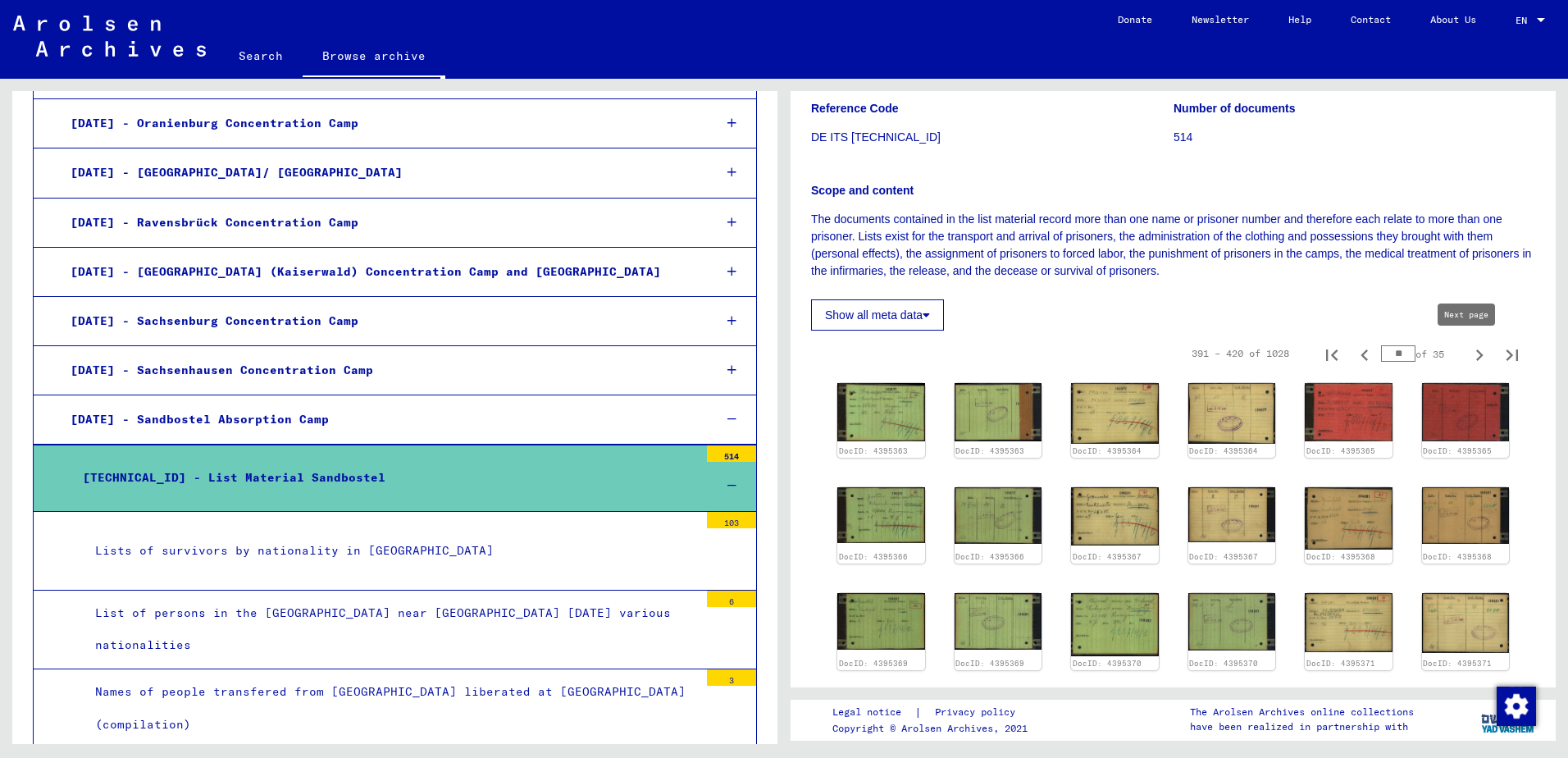
click at [1468, 356] on icon "Next page" at bounding box center [1479, 355] width 23 height 23
type input "**"
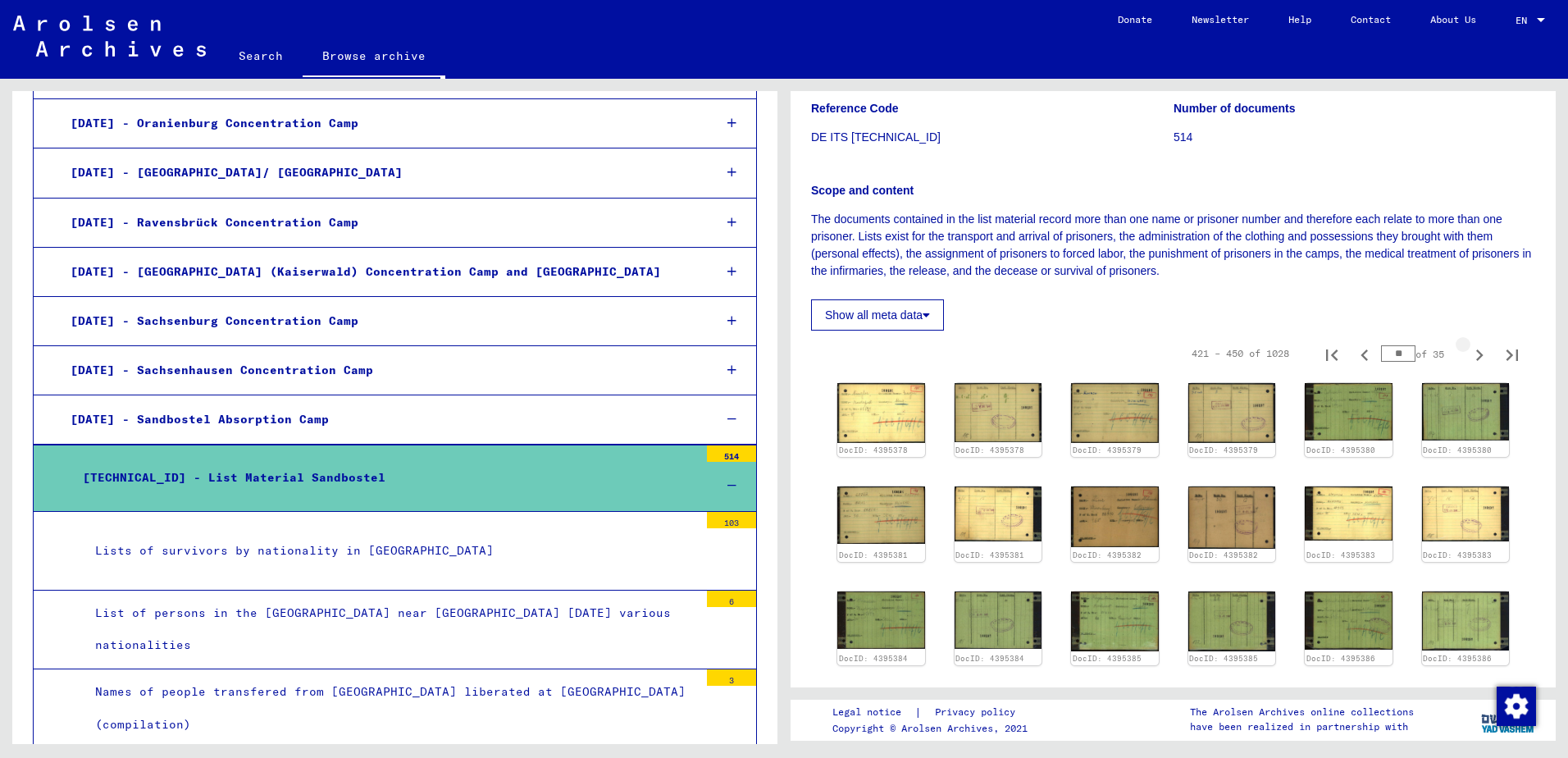
click at [1468, 353] on icon "Next page" at bounding box center [1479, 355] width 23 height 23
type input "**"
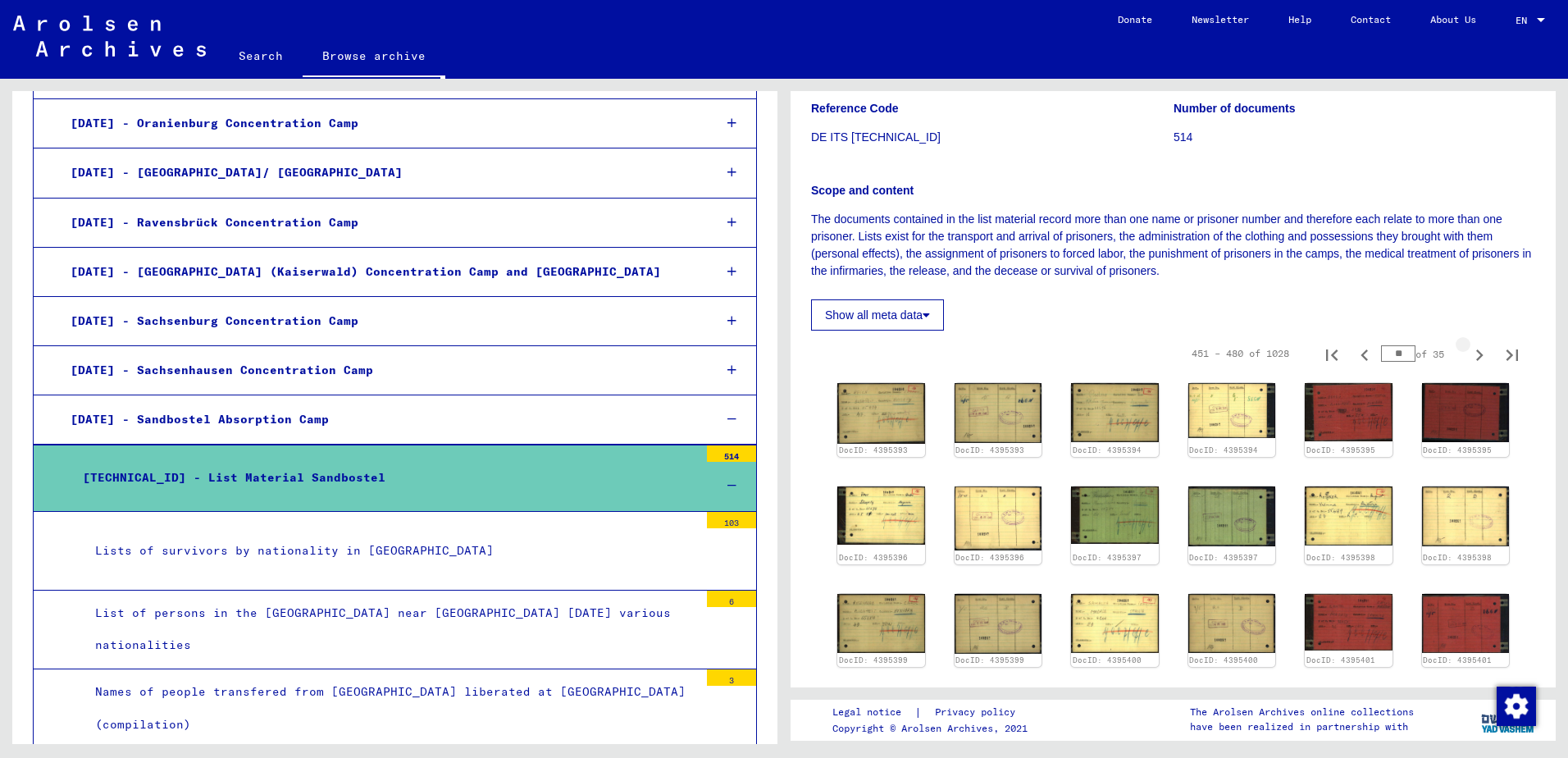
click at [1468, 353] on icon "Next page" at bounding box center [1479, 355] width 23 height 23
type input "**"
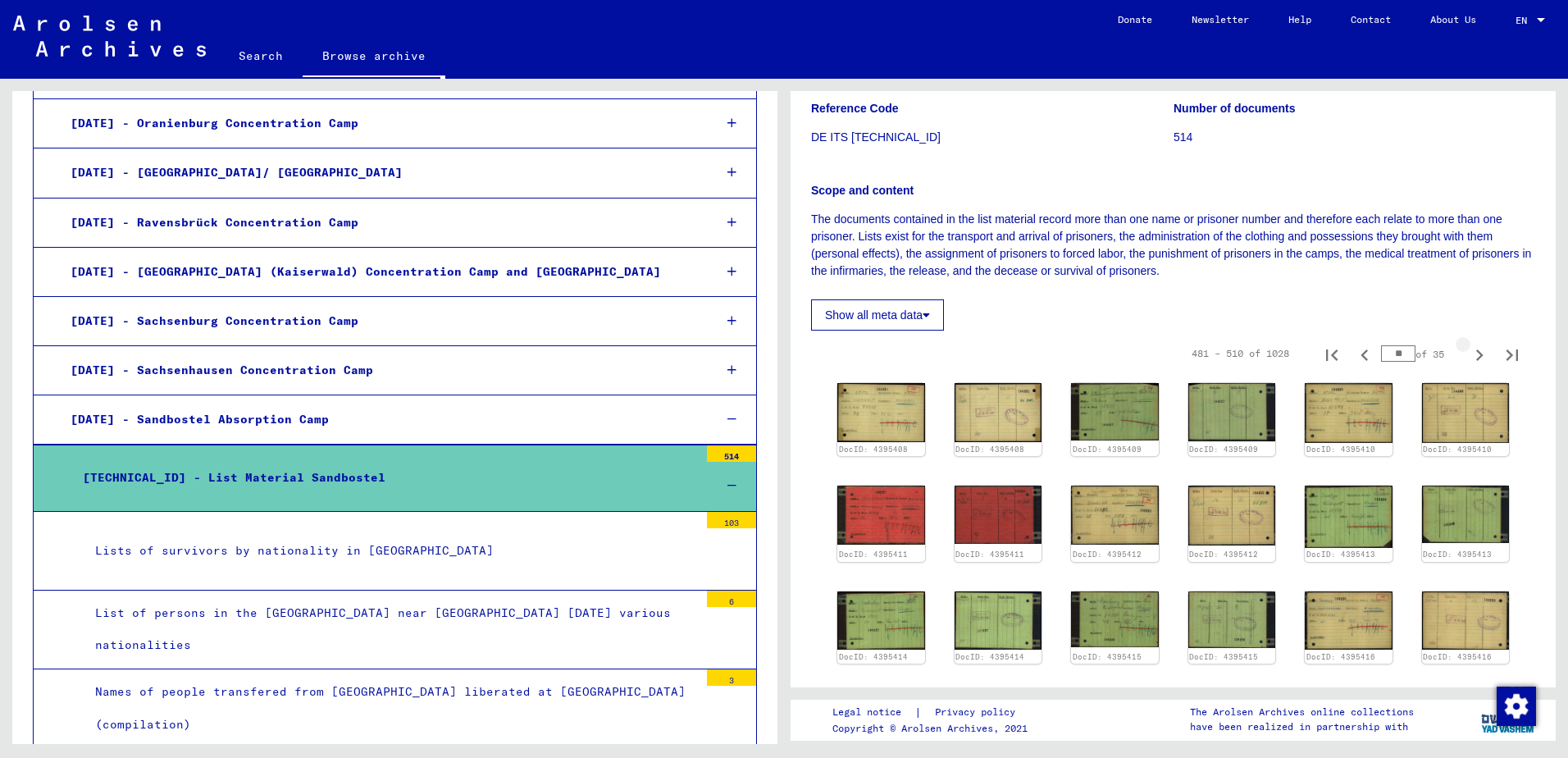
click at [1468, 353] on icon "Next page" at bounding box center [1479, 355] width 23 height 23
type input "**"
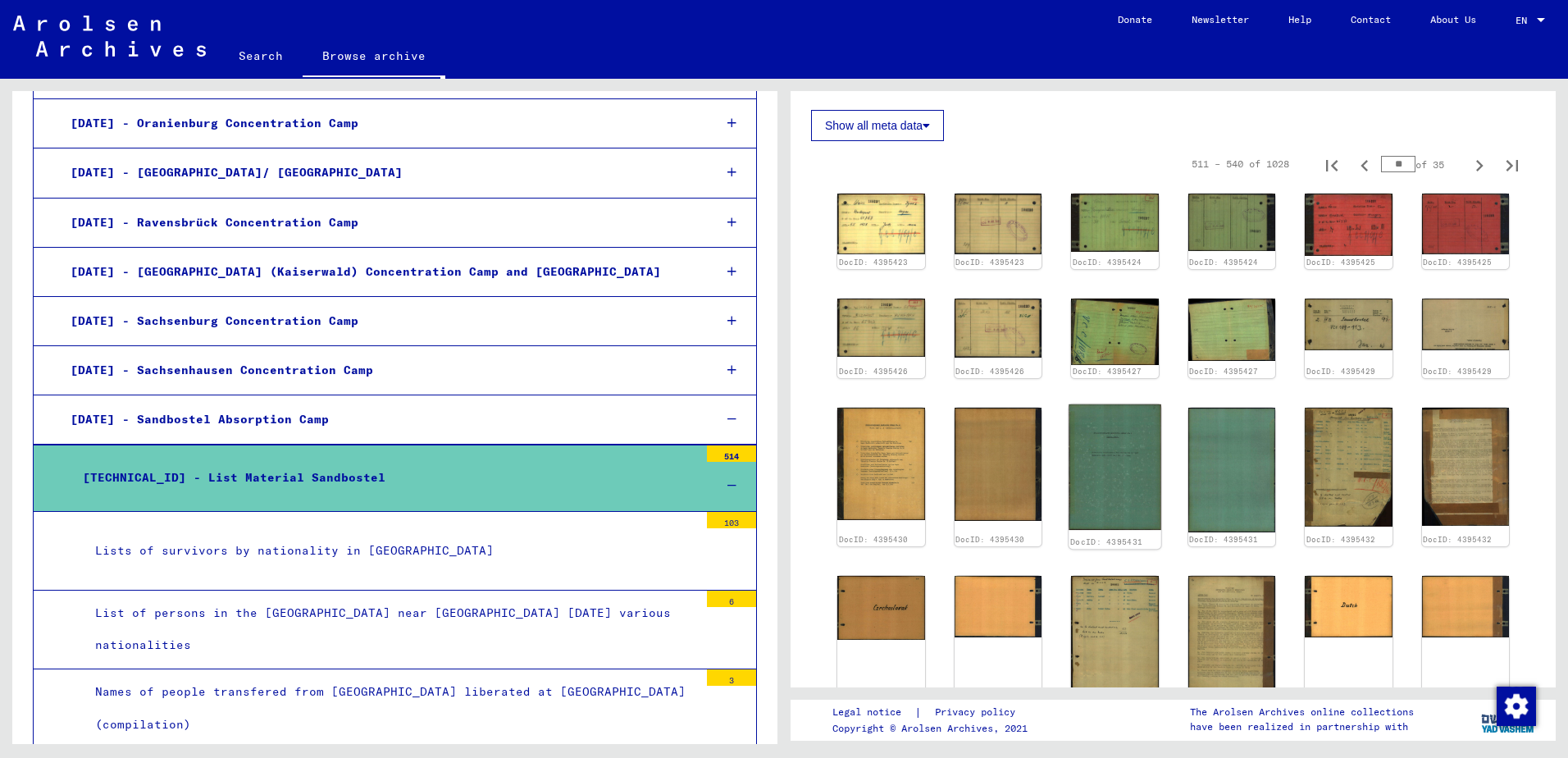
scroll to position [410, 0]
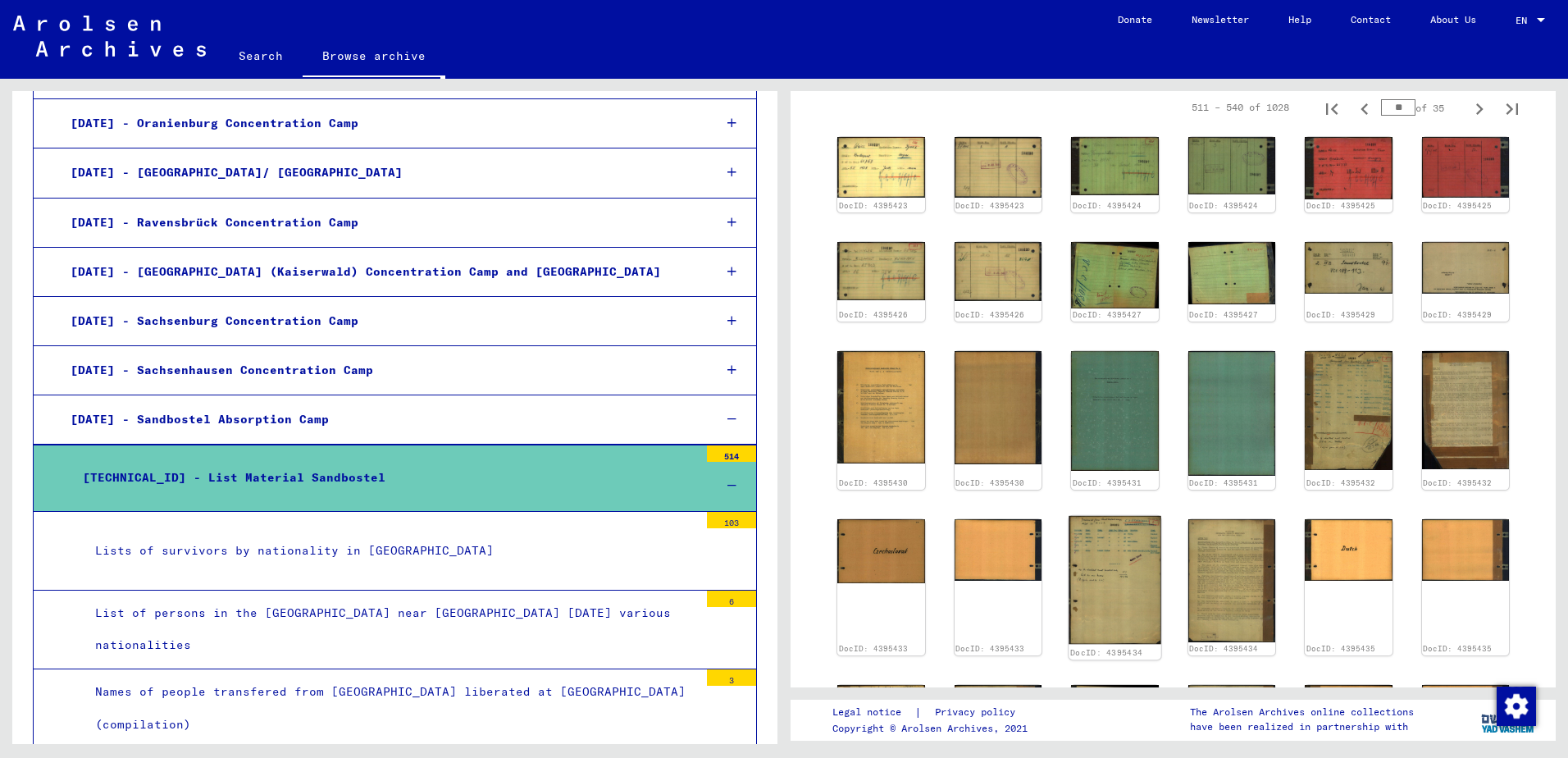
click at [1083, 549] on img at bounding box center [1114, 579] width 91 height 128
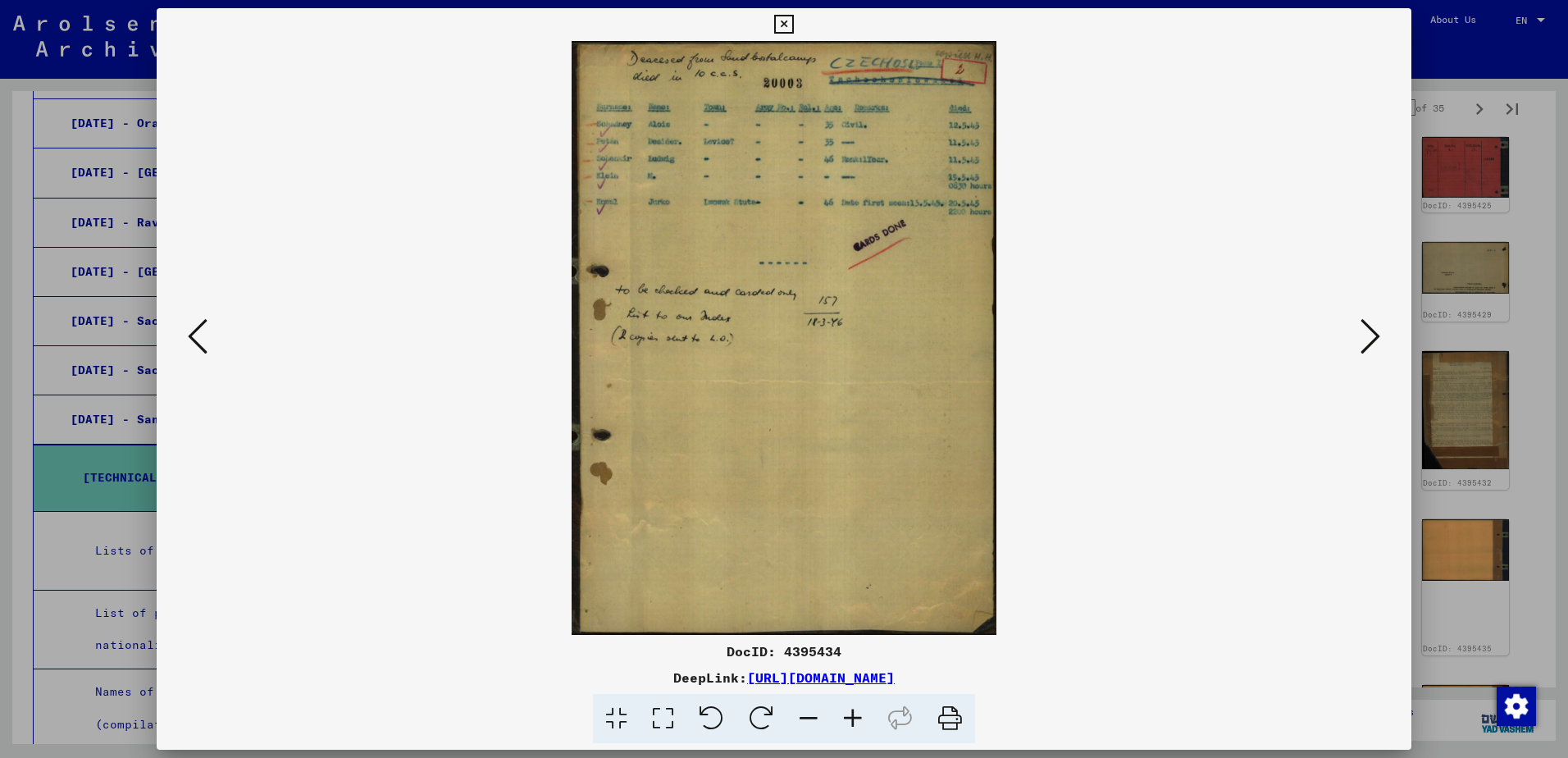
click at [1379, 335] on icon at bounding box center [1371, 336] width 20 height 39
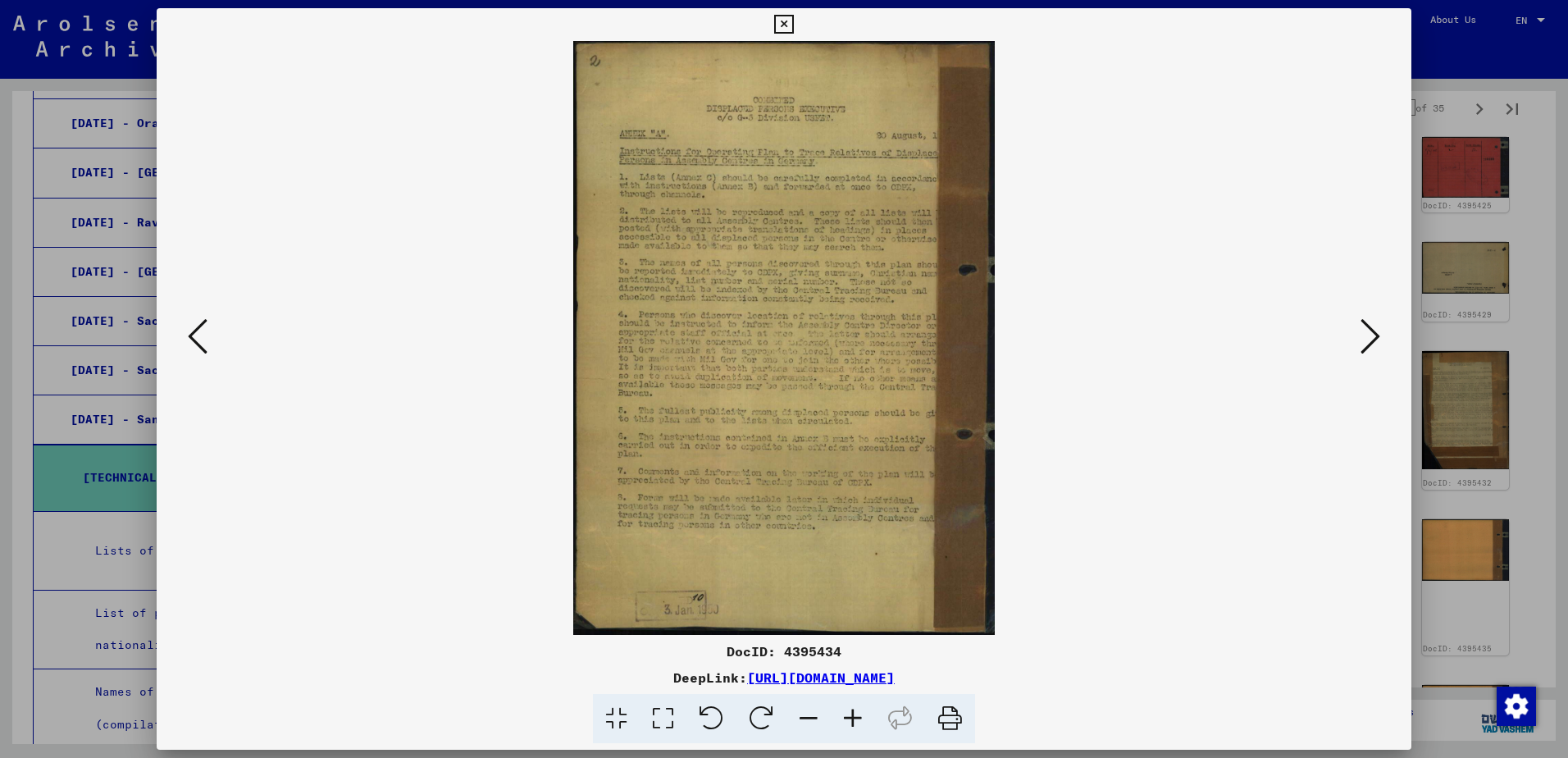
click at [1375, 336] on icon at bounding box center [1371, 336] width 20 height 39
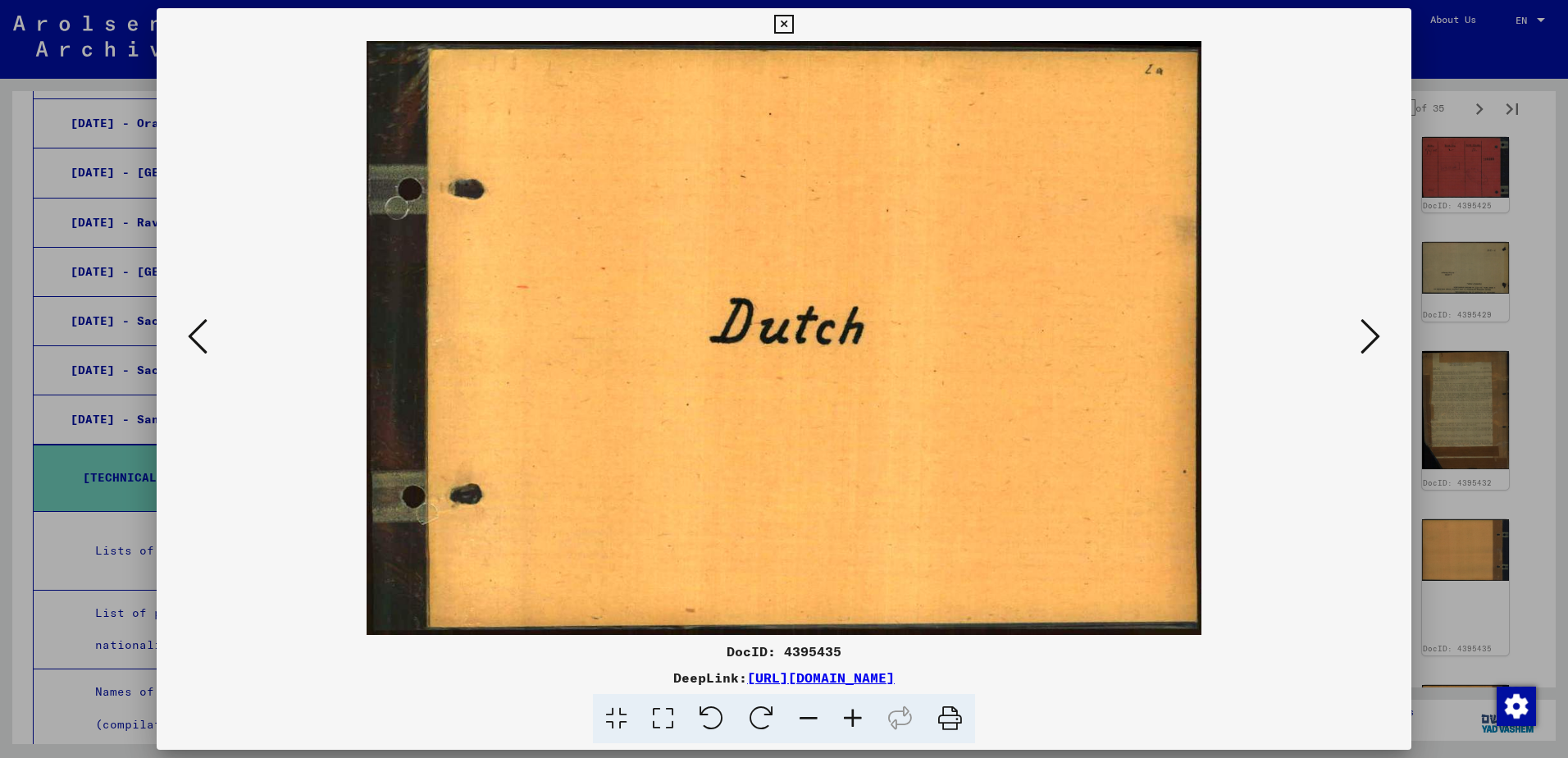
click at [1375, 336] on icon at bounding box center [1371, 336] width 20 height 39
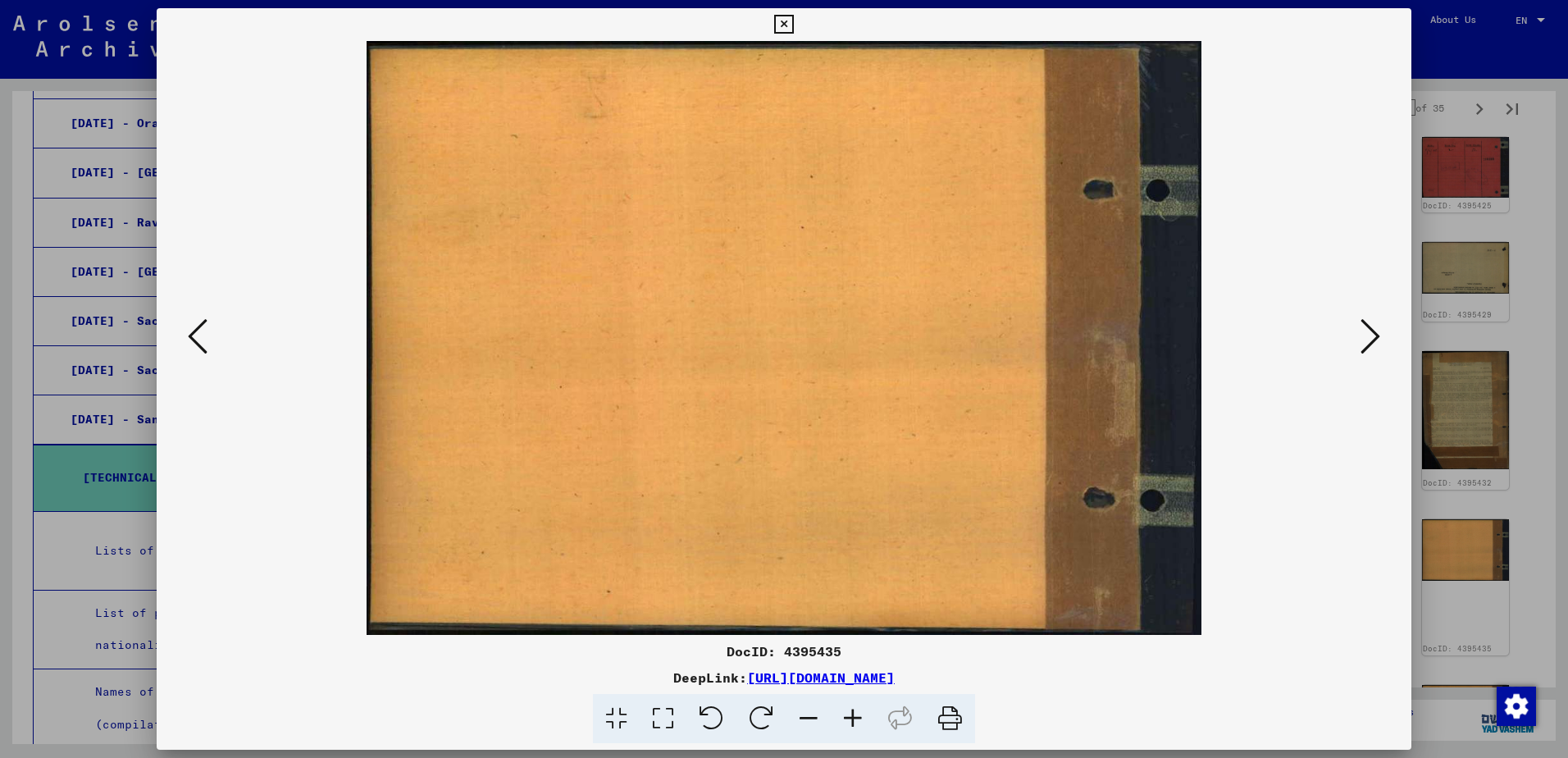
click at [1375, 336] on icon at bounding box center [1371, 336] width 20 height 39
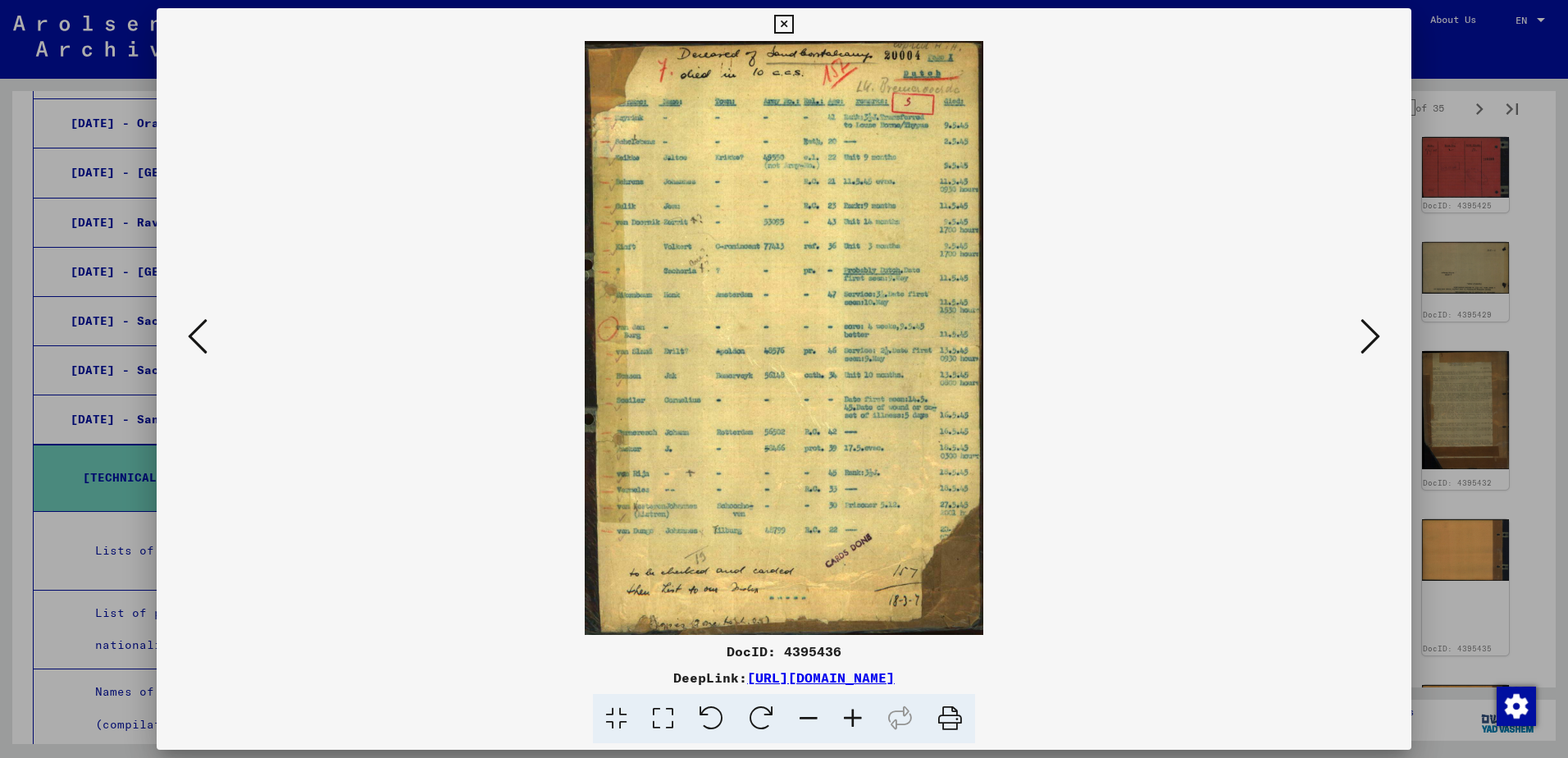
click at [852, 717] on icon at bounding box center [852, 719] width 44 height 50
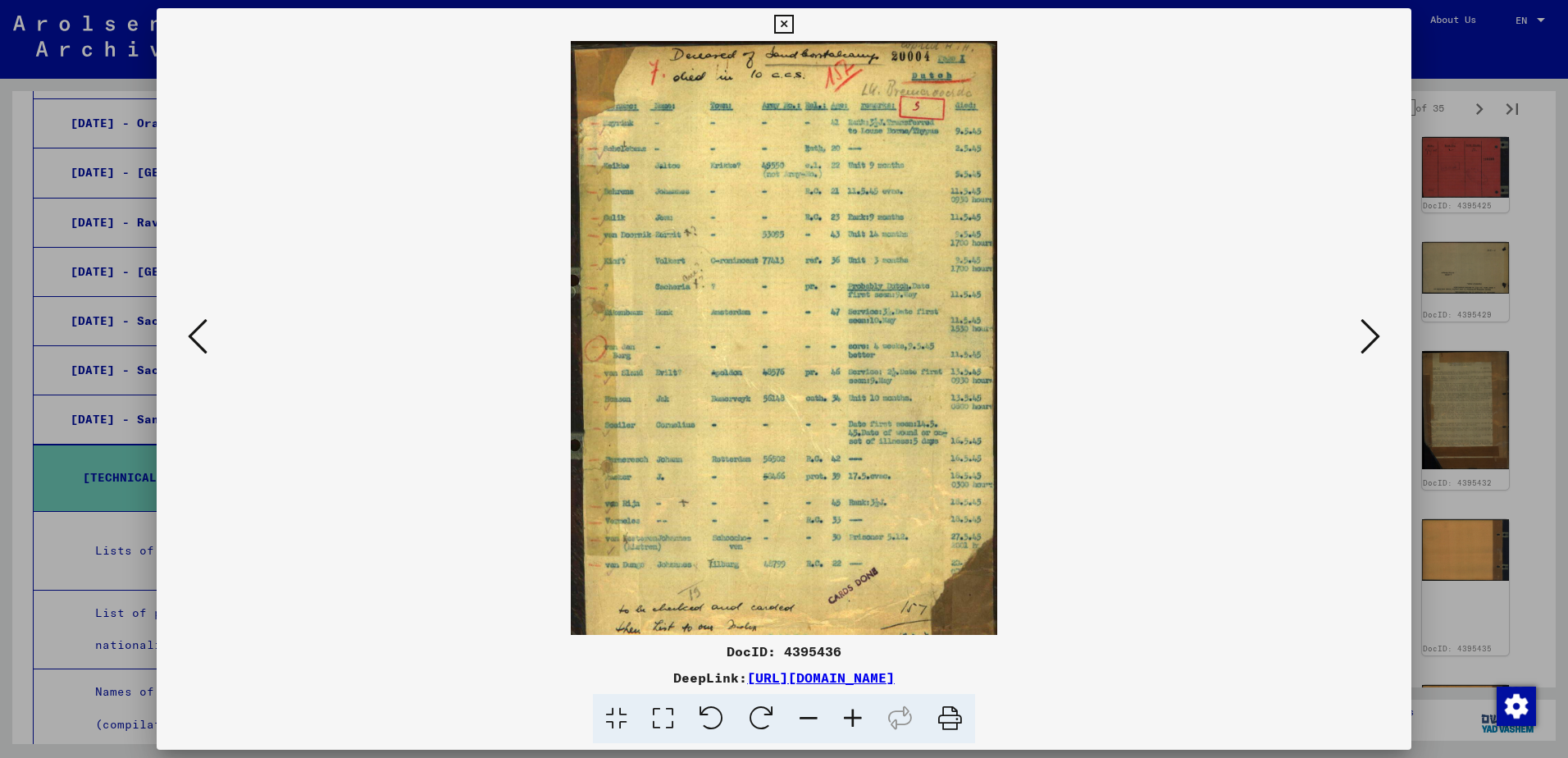
click at [852, 717] on icon at bounding box center [852, 719] width 44 height 50
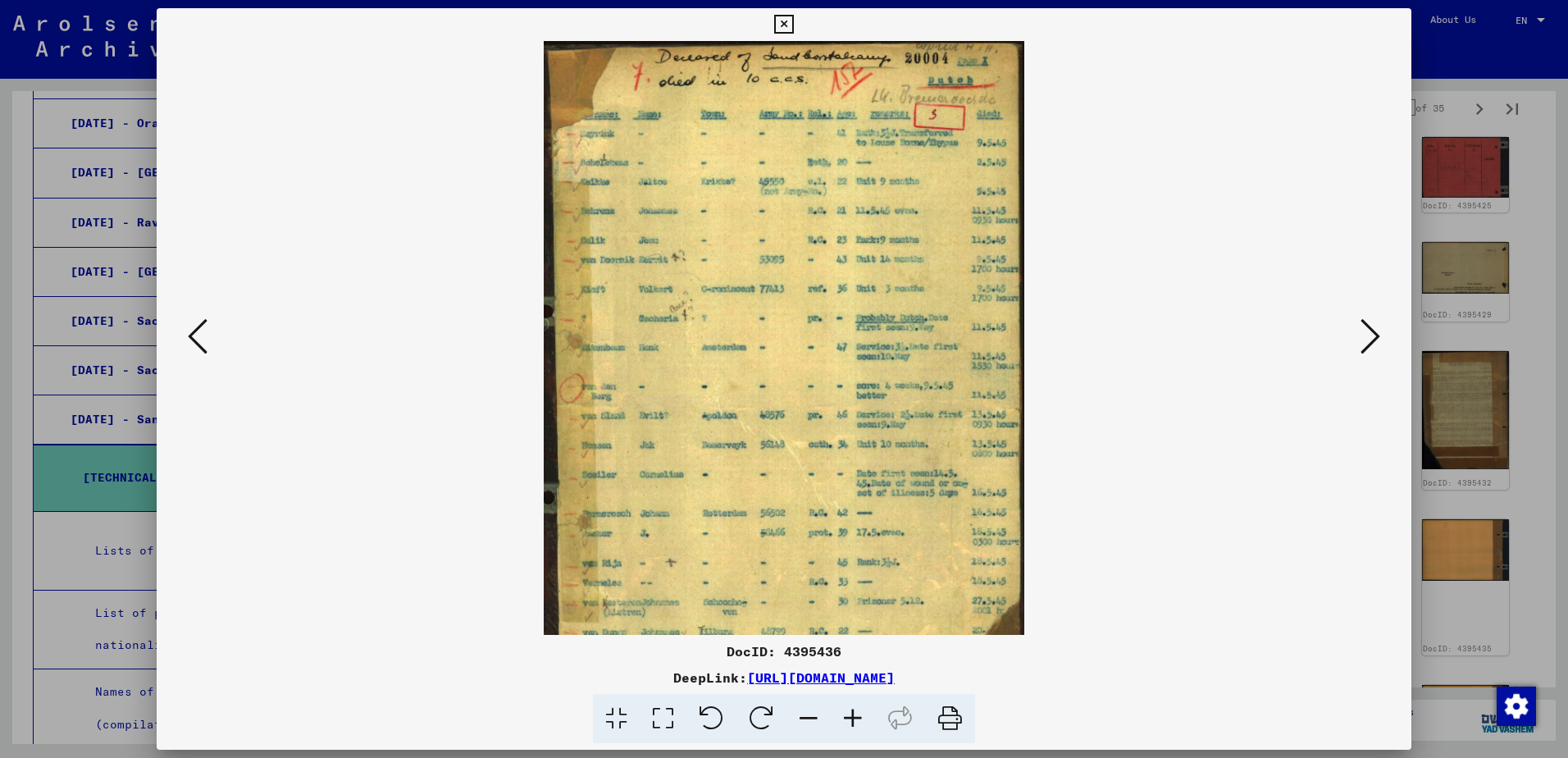
click at [852, 717] on icon at bounding box center [852, 719] width 44 height 50
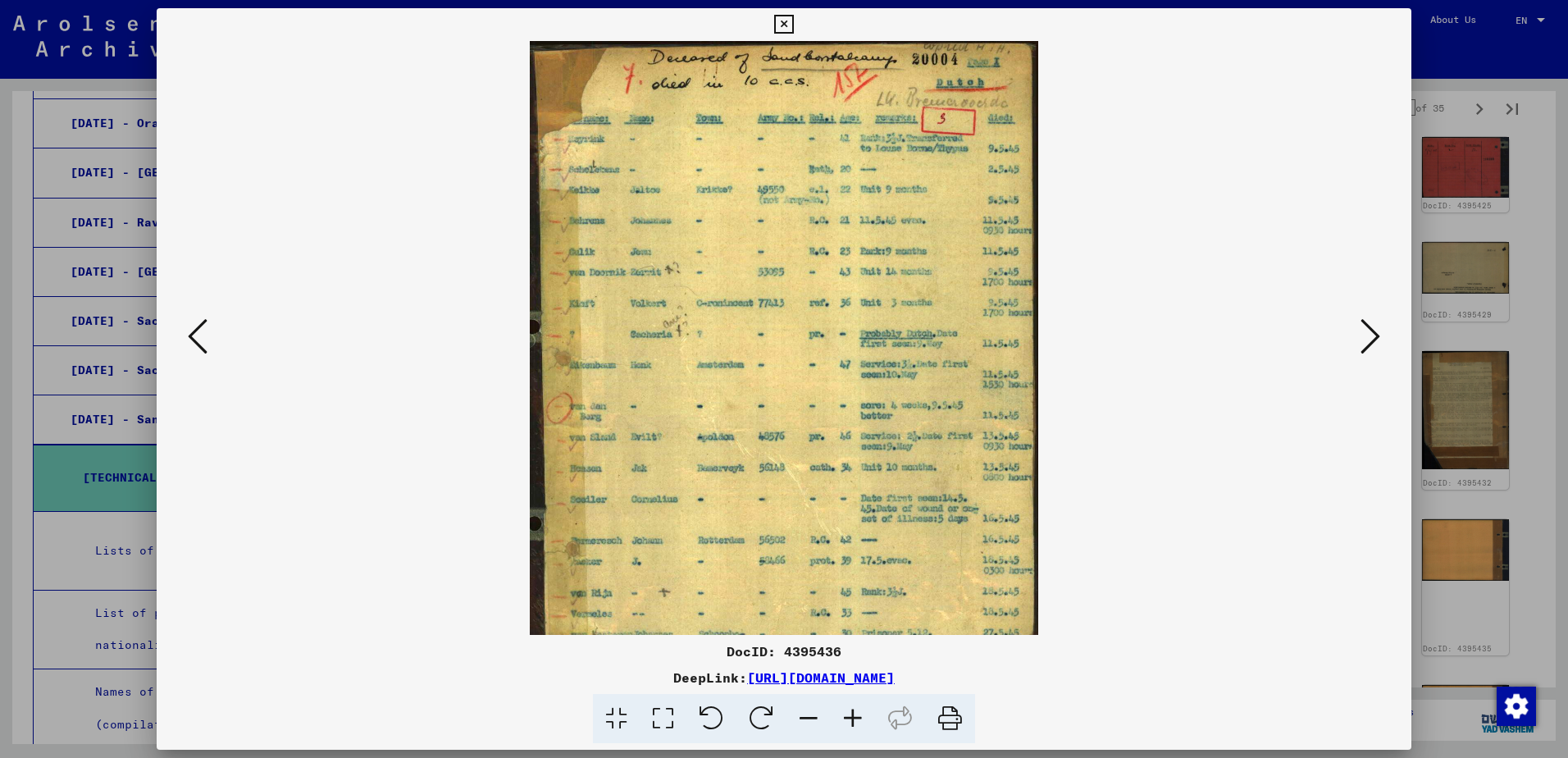
click at [852, 717] on icon at bounding box center [852, 719] width 44 height 50
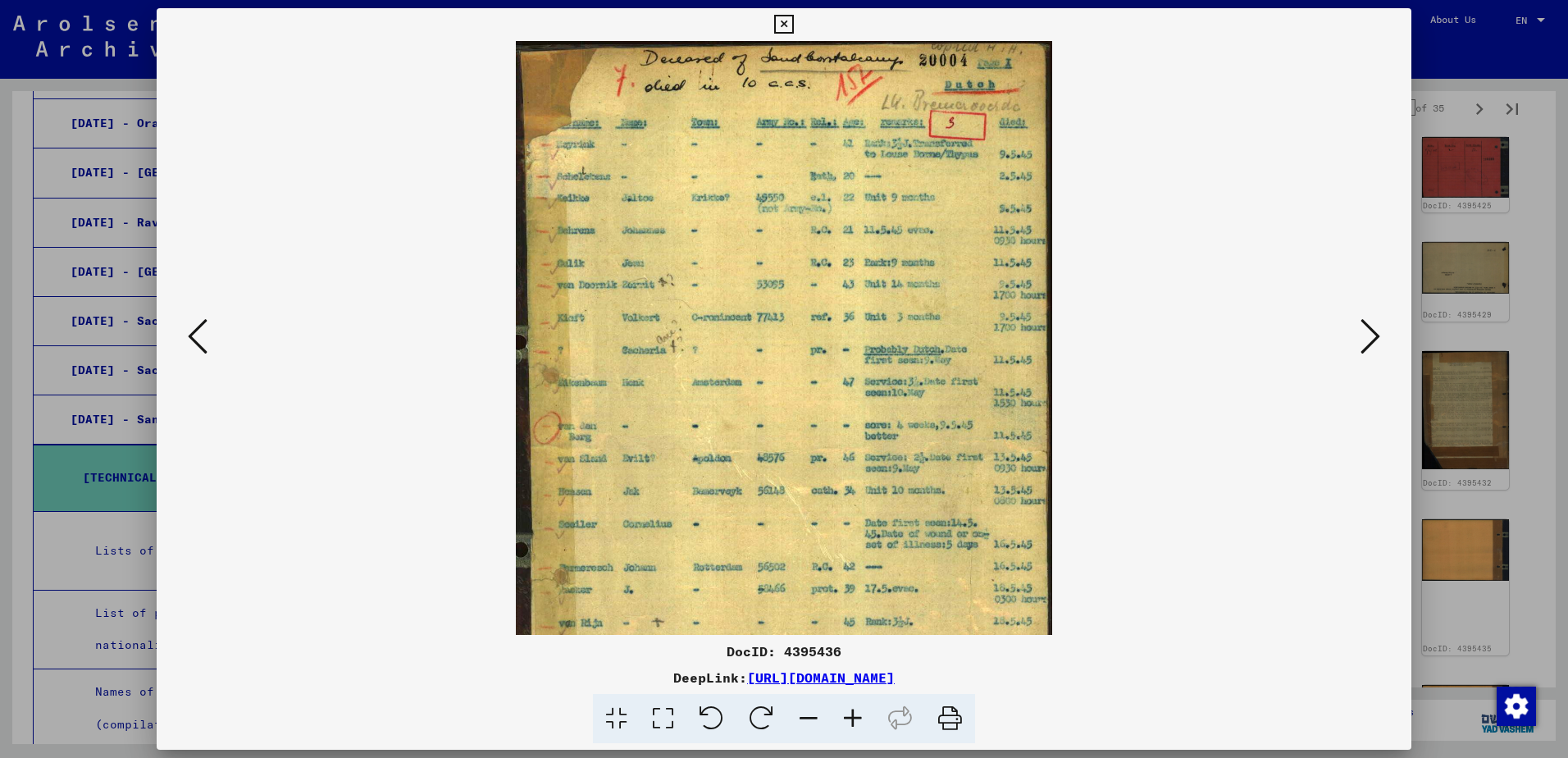
click at [852, 717] on icon at bounding box center [852, 719] width 44 height 50
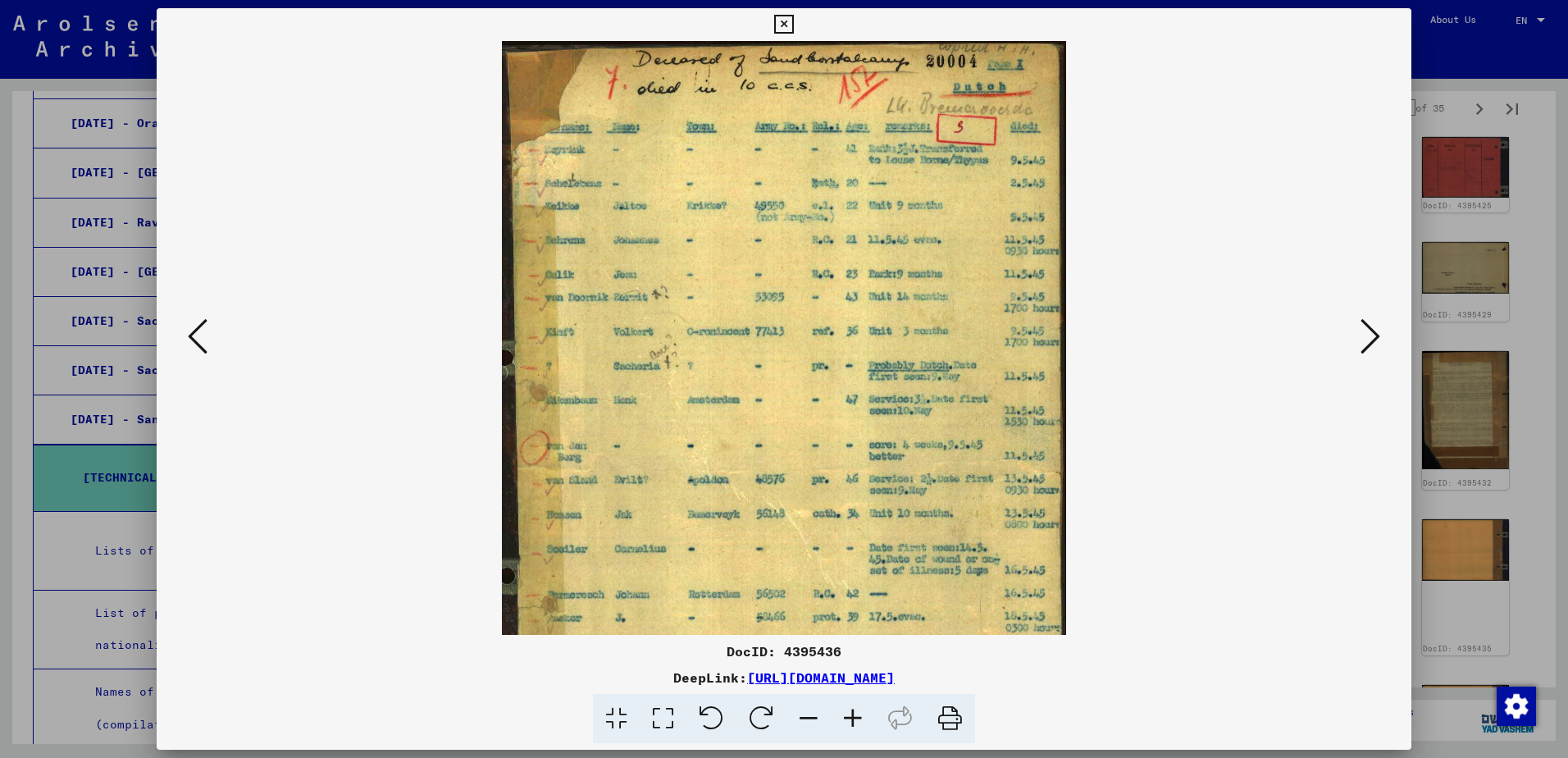
click at [852, 717] on icon at bounding box center [852, 719] width 44 height 50
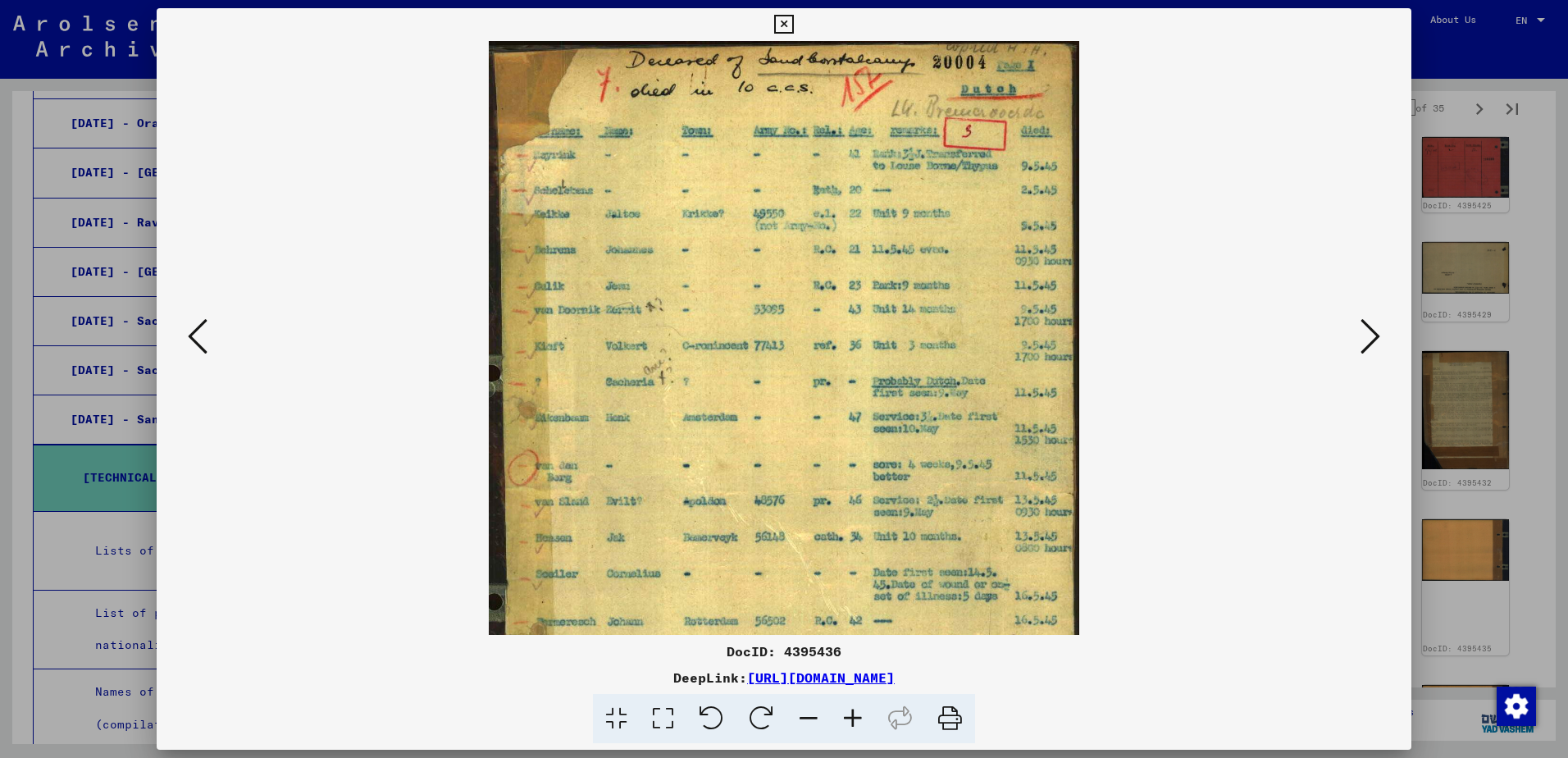
click at [1371, 342] on icon at bounding box center [1371, 336] width 20 height 39
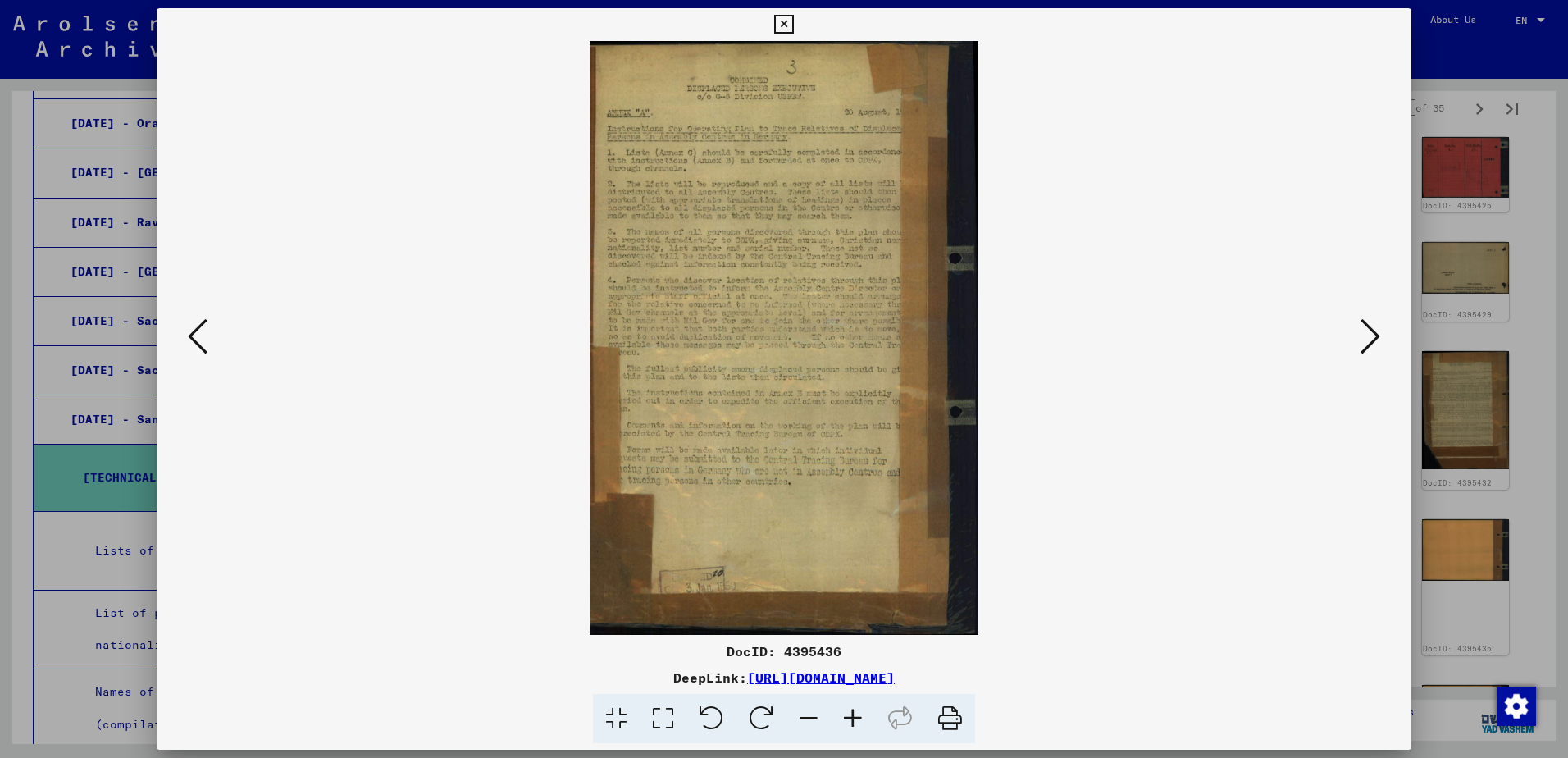
click at [1371, 342] on icon at bounding box center [1371, 336] width 20 height 39
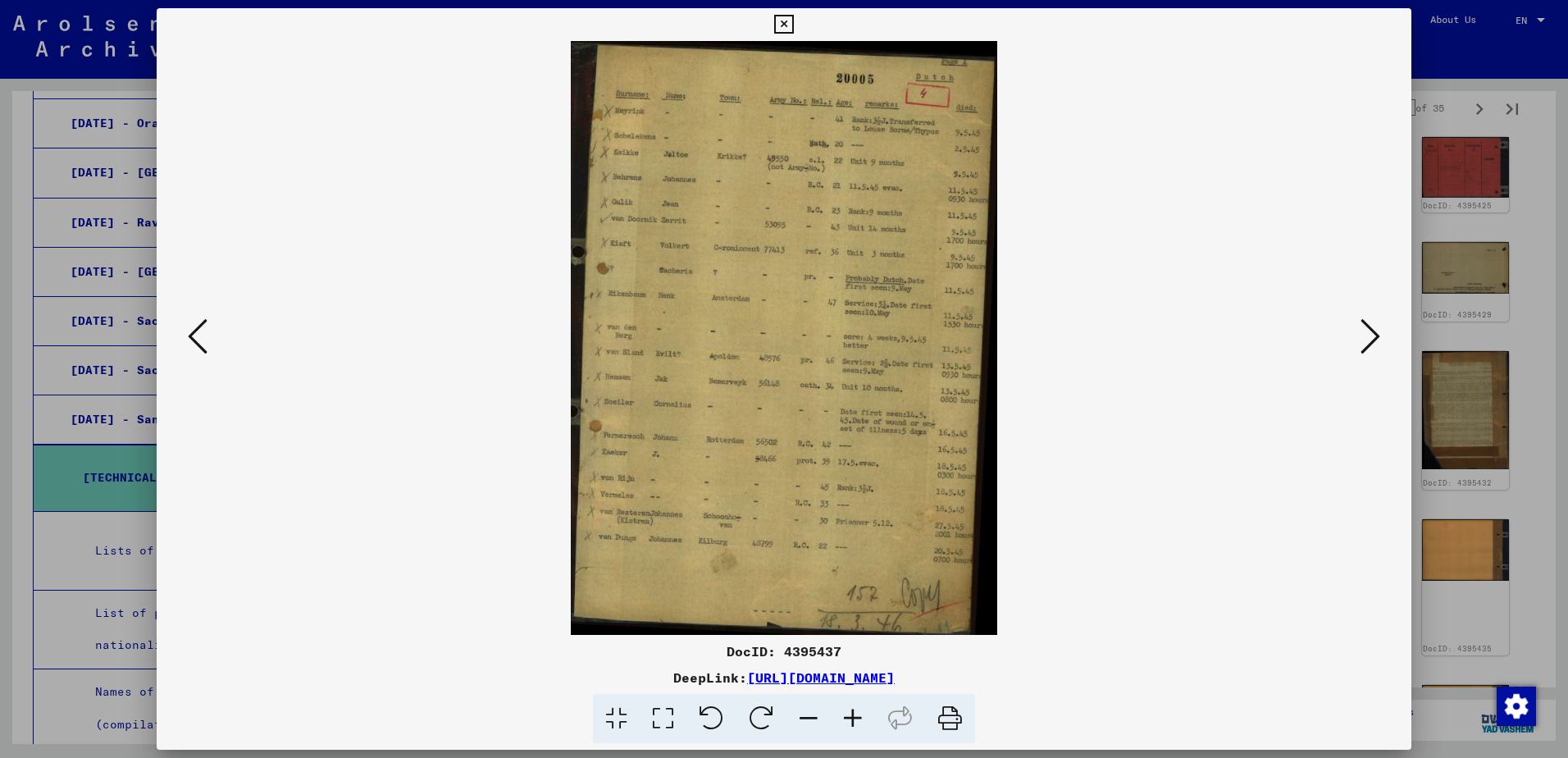
click at [1371, 341] on icon at bounding box center [1371, 336] width 20 height 39
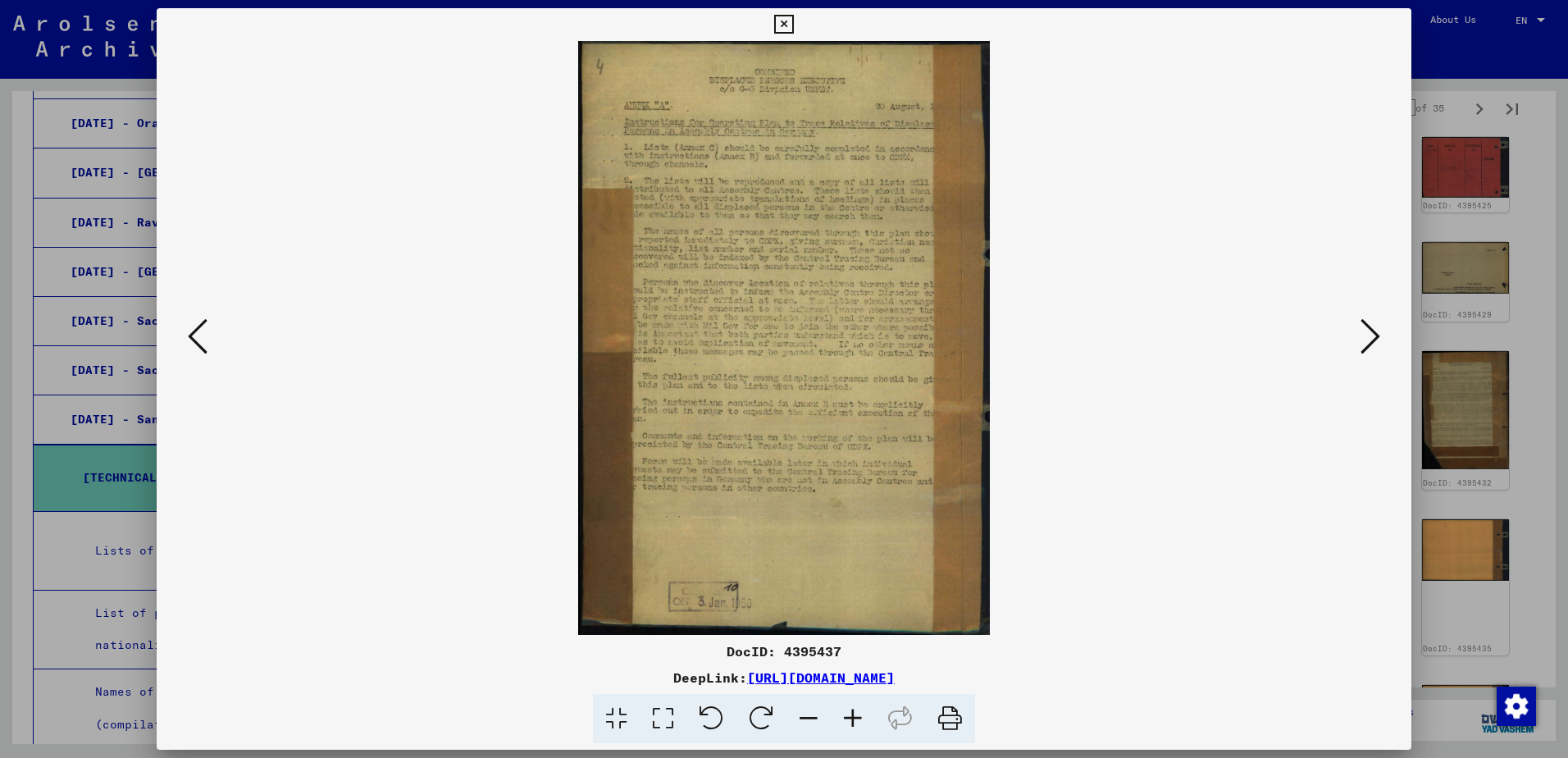
click at [1371, 341] on icon at bounding box center [1371, 336] width 20 height 39
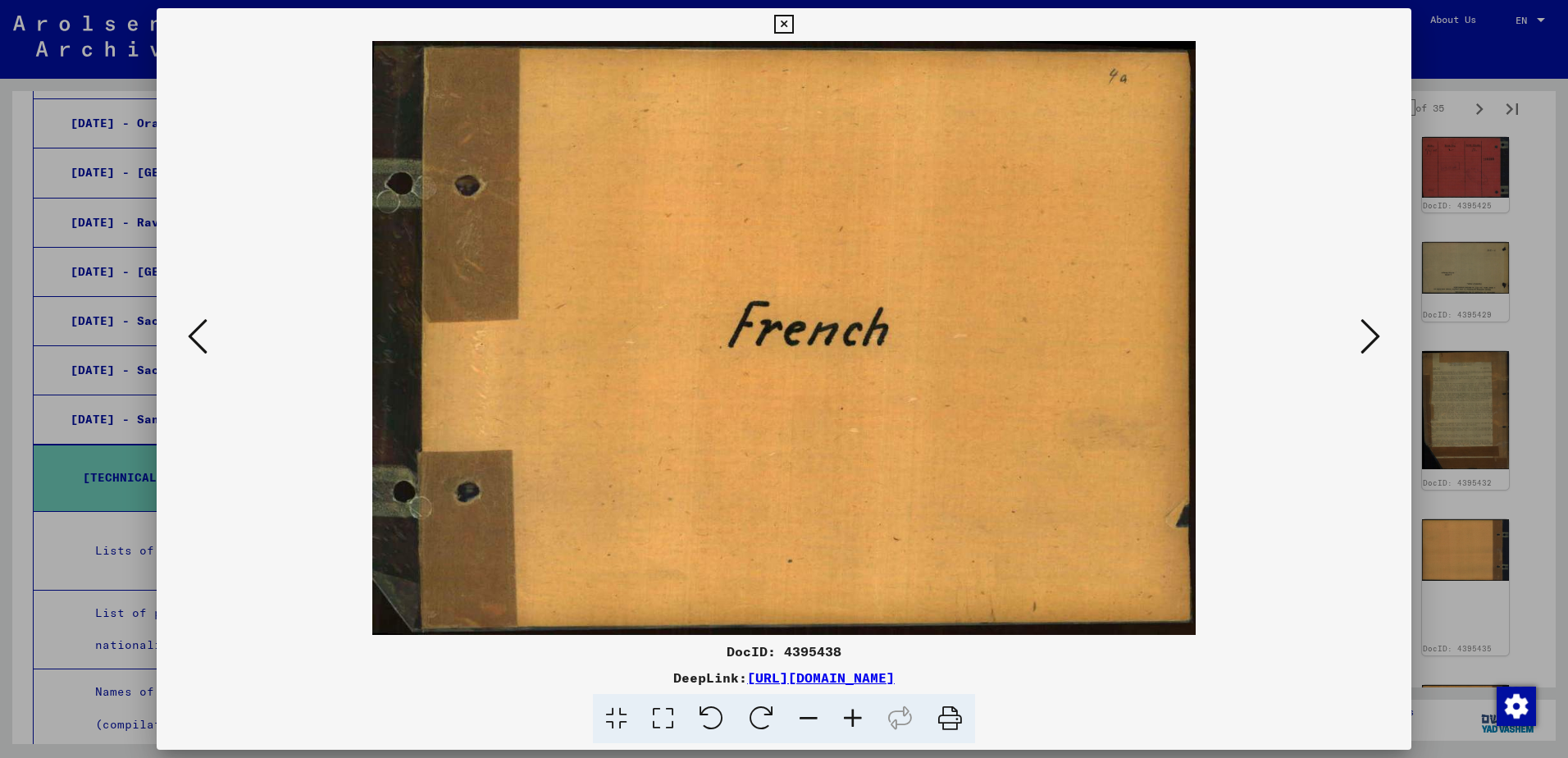
click at [1371, 341] on icon at bounding box center [1371, 336] width 20 height 39
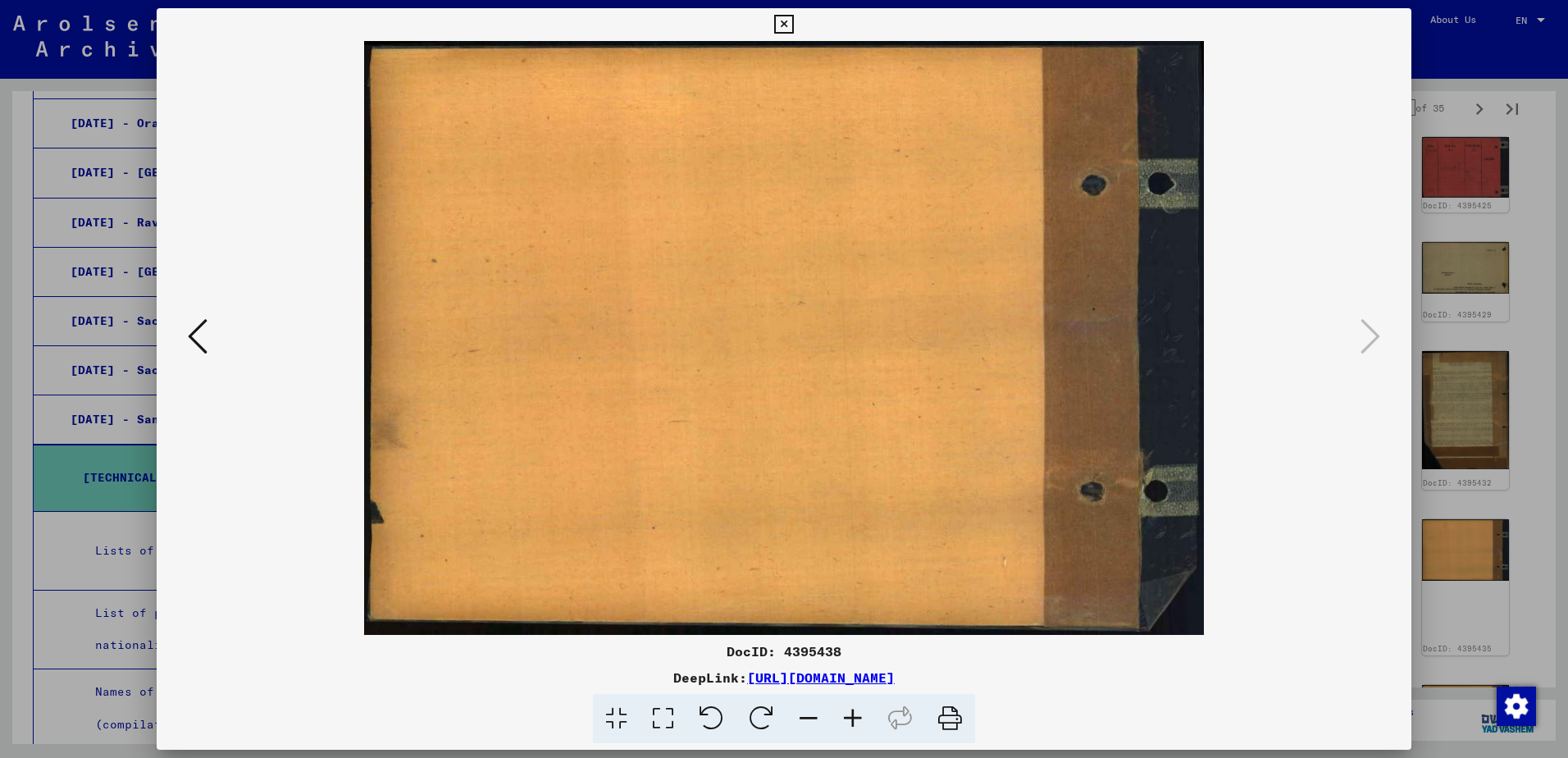
click at [1449, 122] on div at bounding box center [784, 379] width 1568 height 758
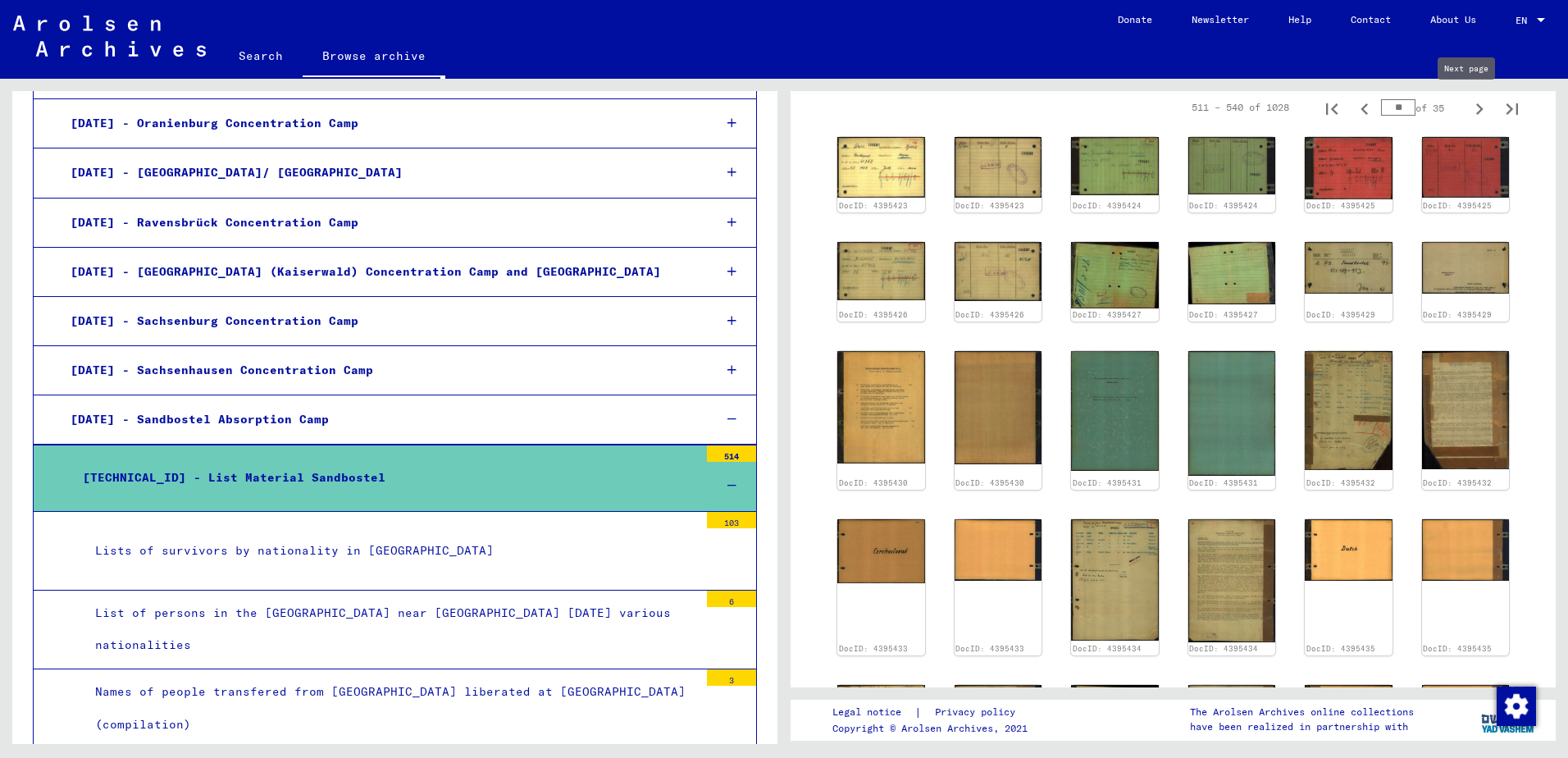
click at [1468, 109] on icon "Next page" at bounding box center [1479, 109] width 23 height 23
type input "**"
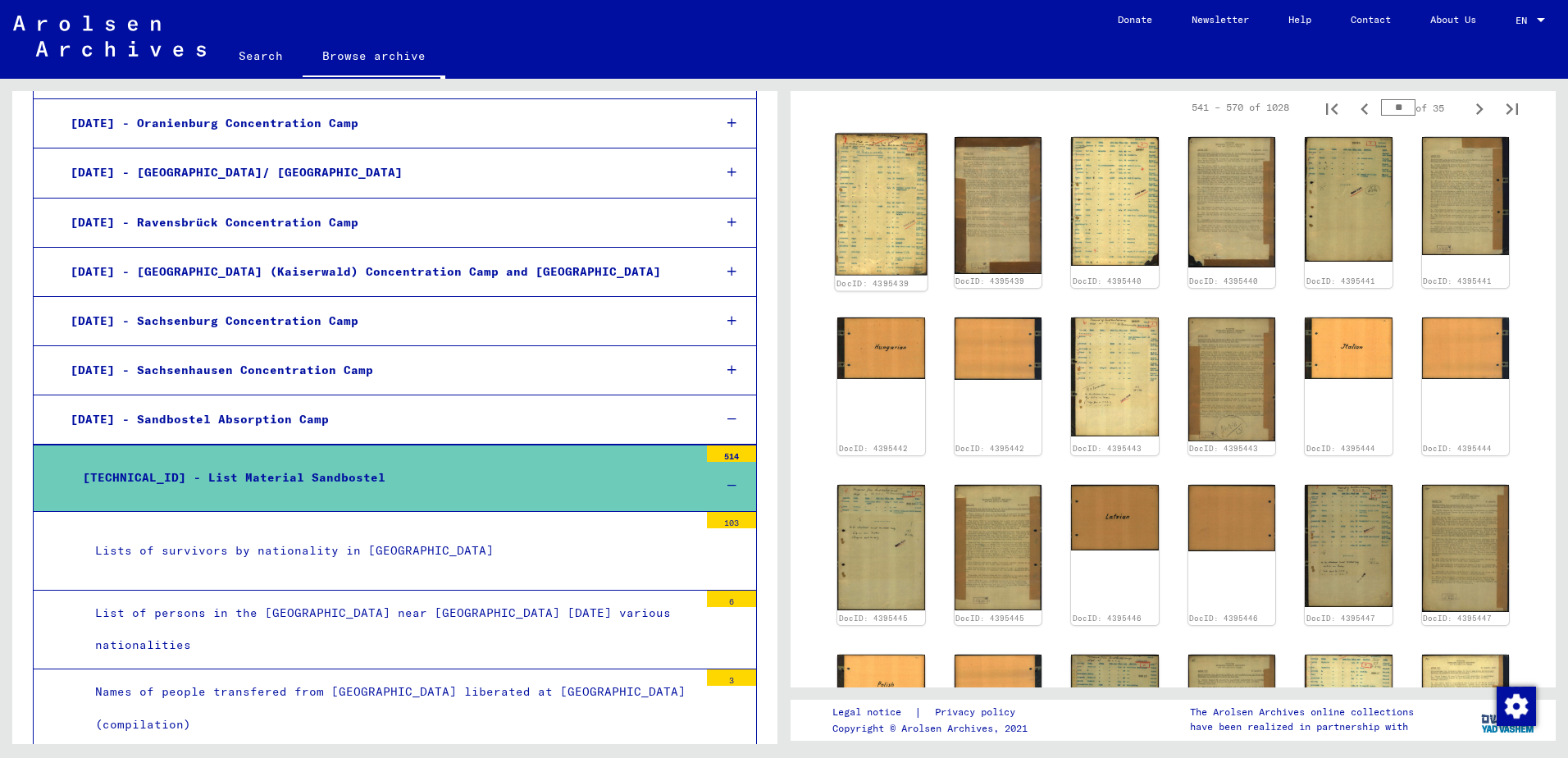
click at [856, 200] on img at bounding box center [881, 205] width 91 height 142
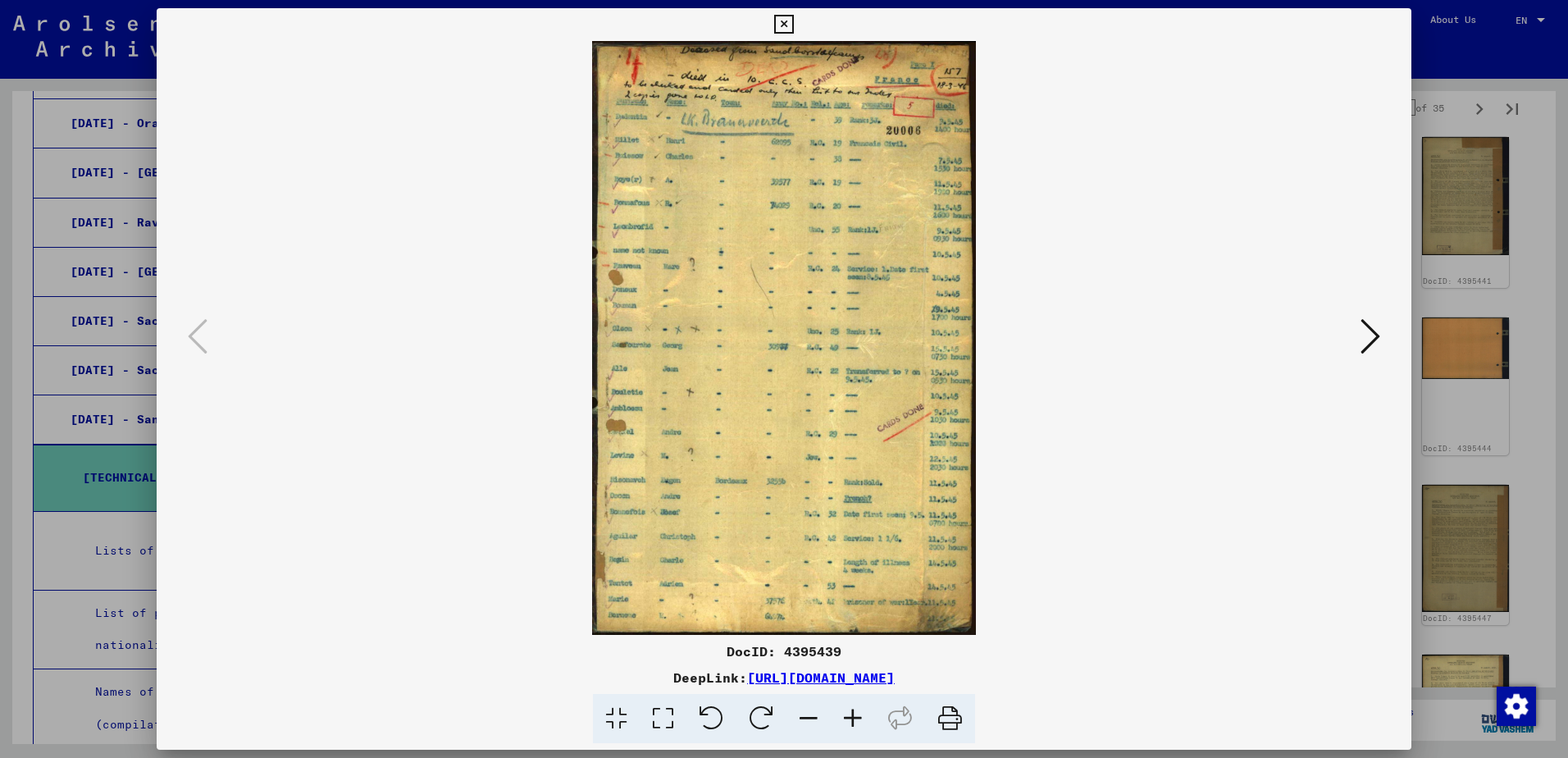
click at [858, 716] on icon at bounding box center [852, 719] width 44 height 50
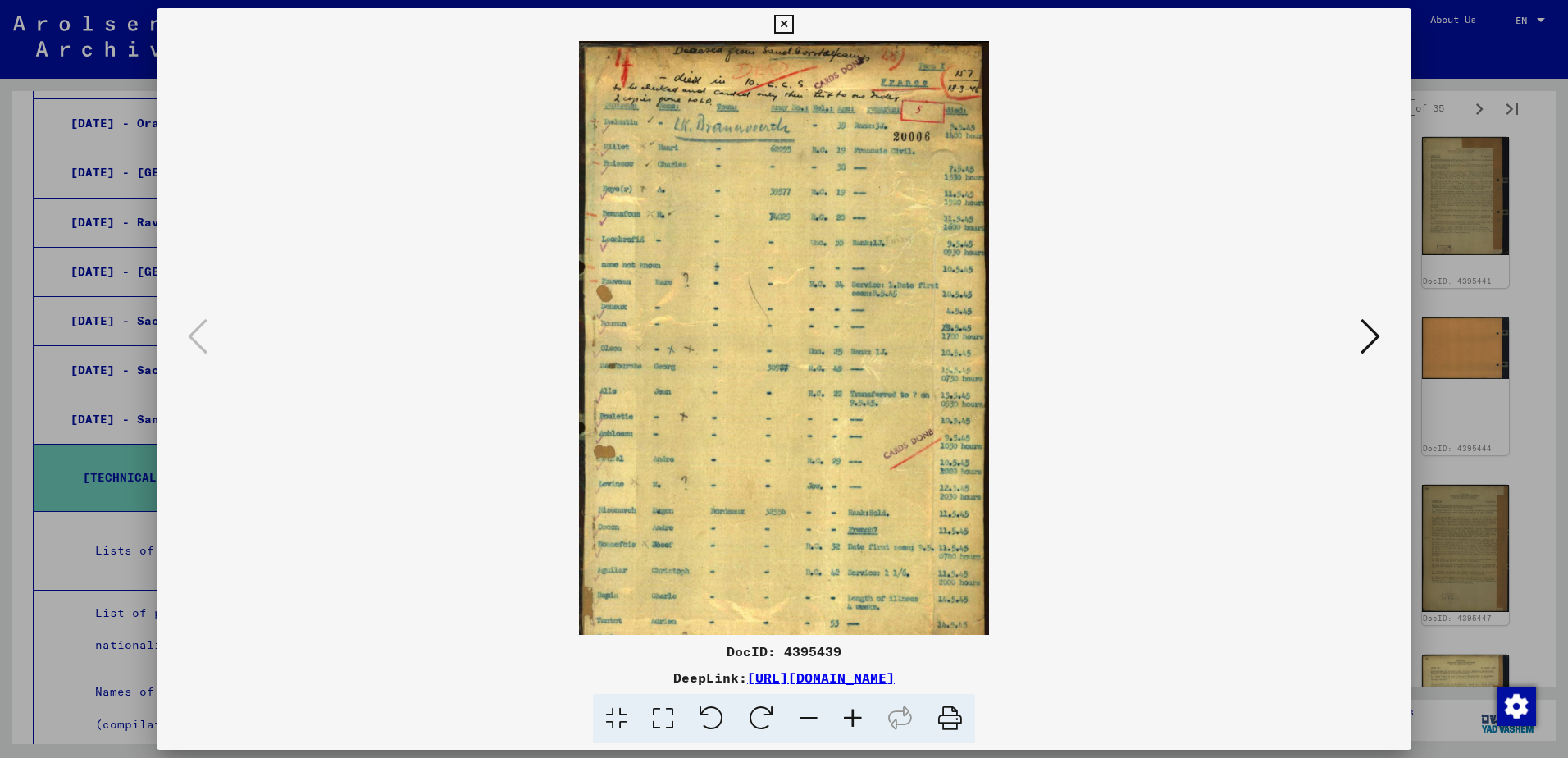
click at [858, 716] on icon at bounding box center [852, 719] width 44 height 50
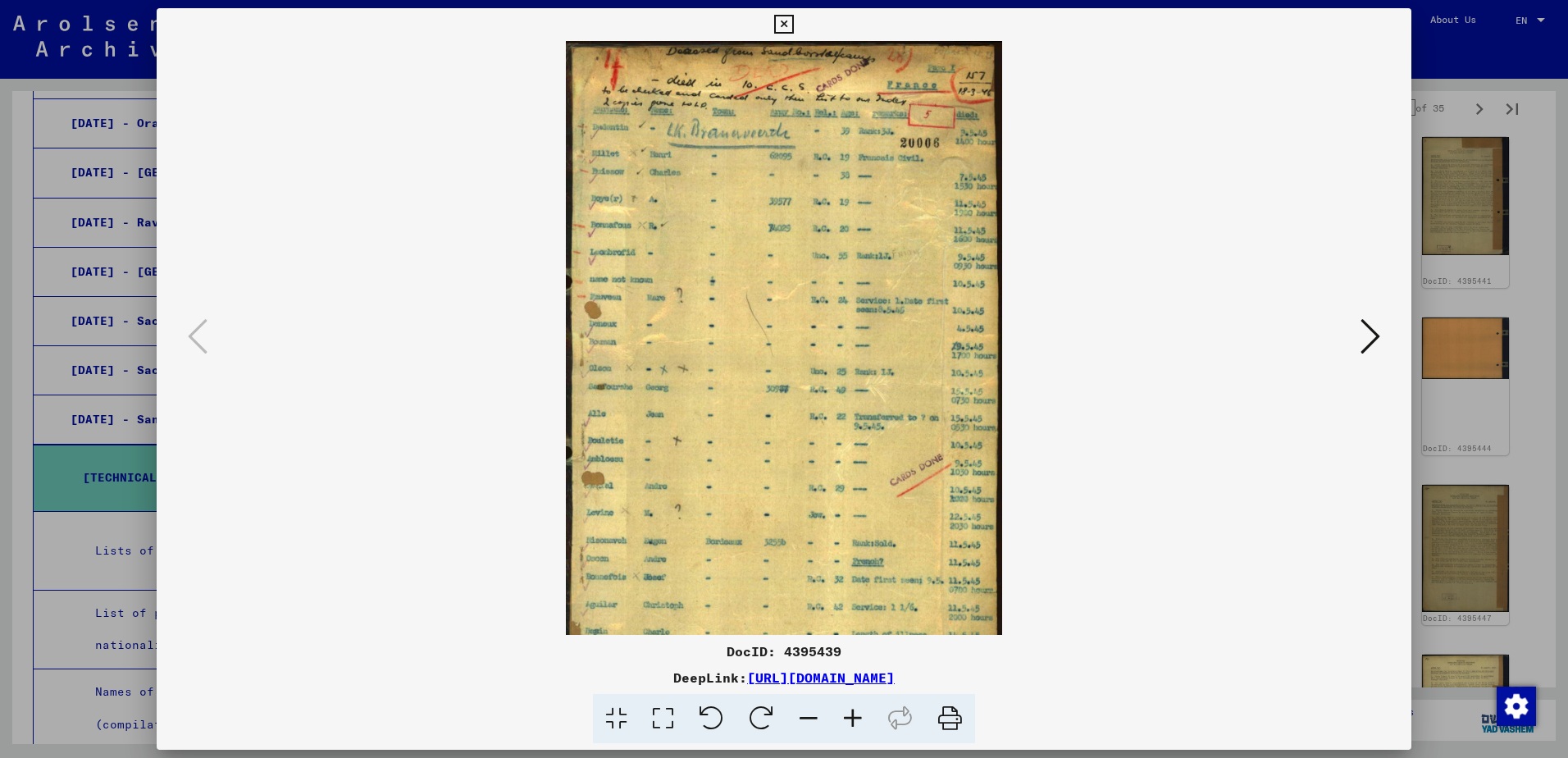
click at [858, 716] on icon at bounding box center [852, 719] width 44 height 50
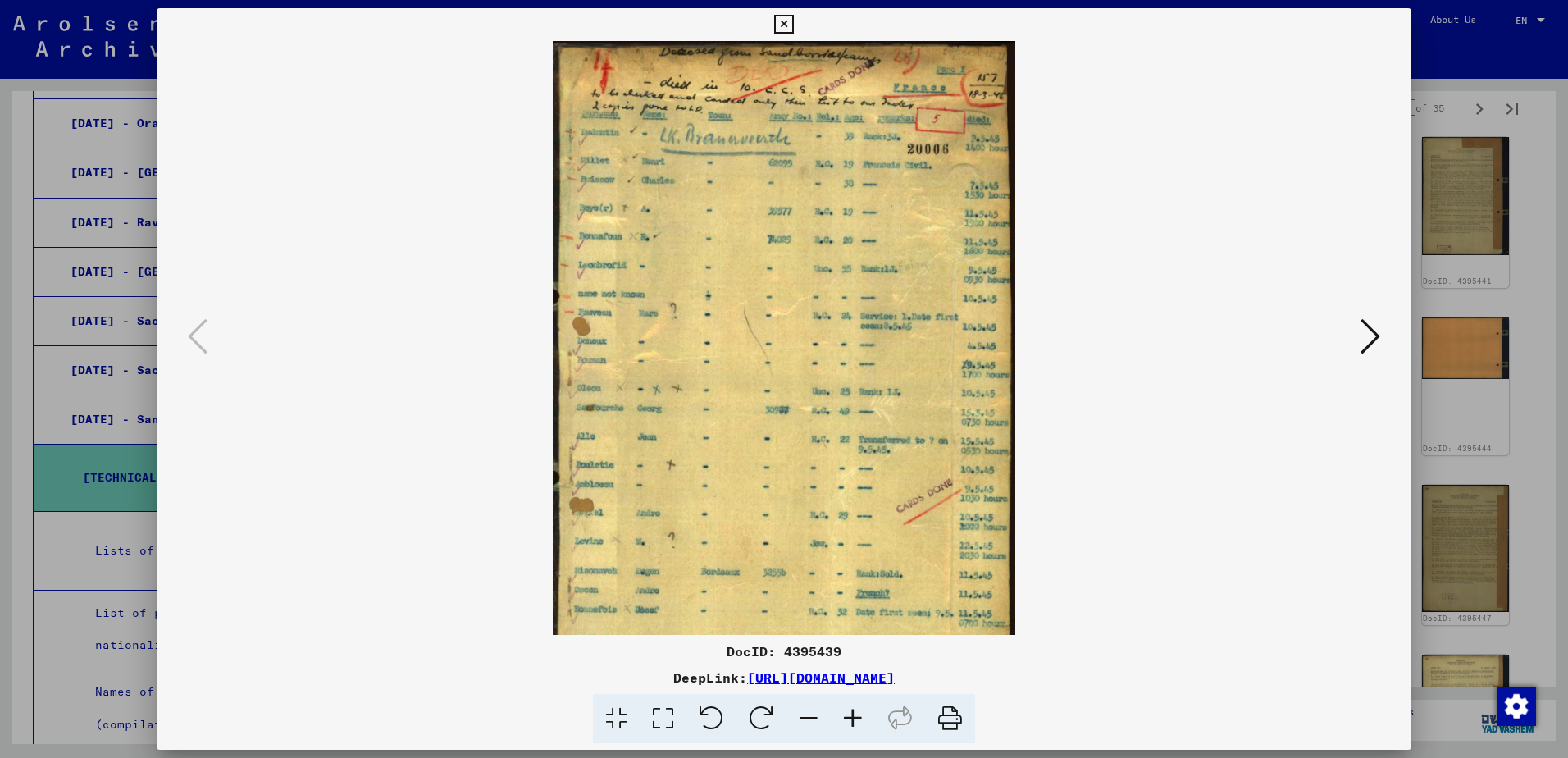
click at [858, 716] on icon at bounding box center [852, 719] width 44 height 50
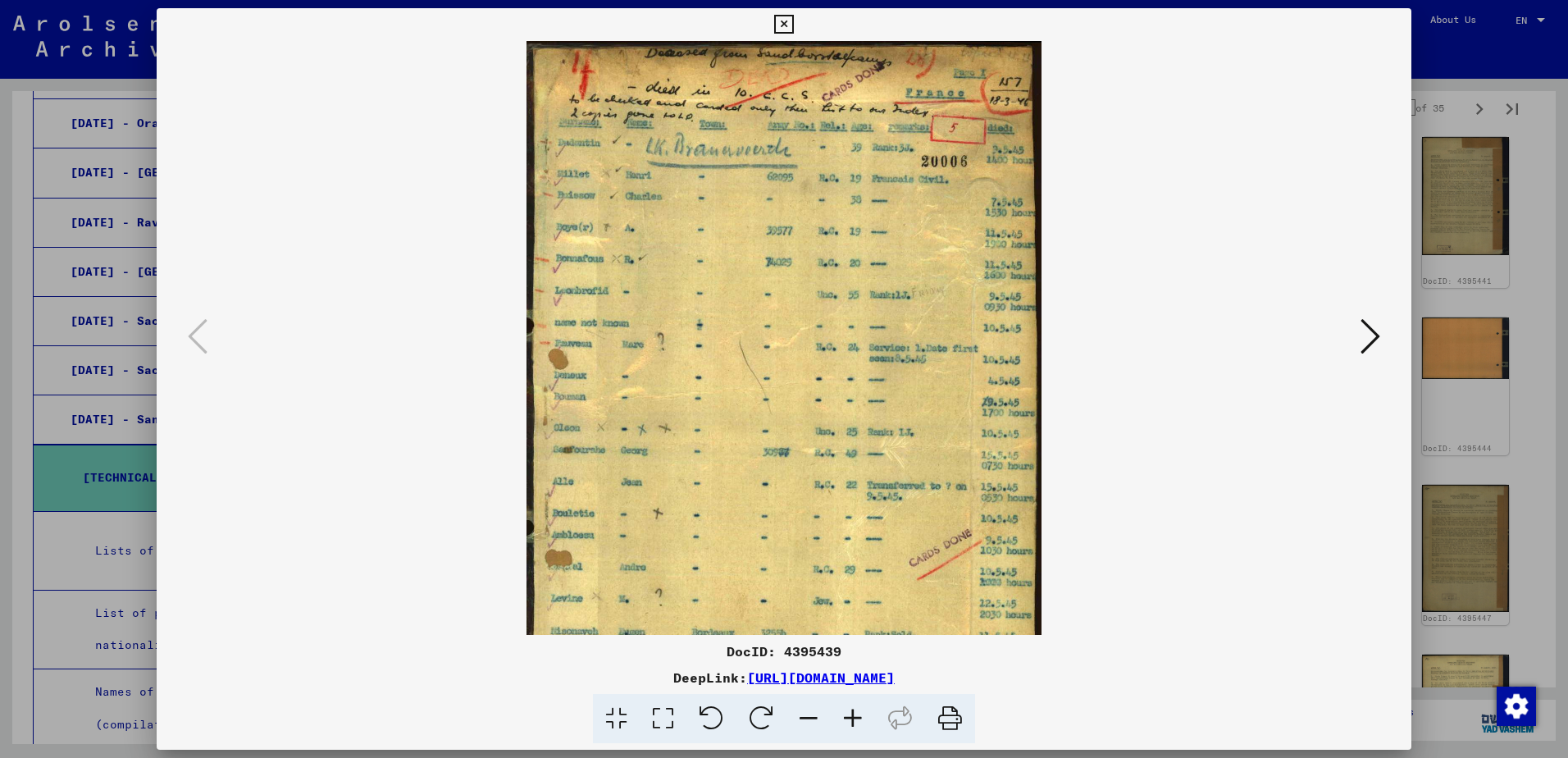
click at [858, 716] on icon at bounding box center [852, 719] width 44 height 50
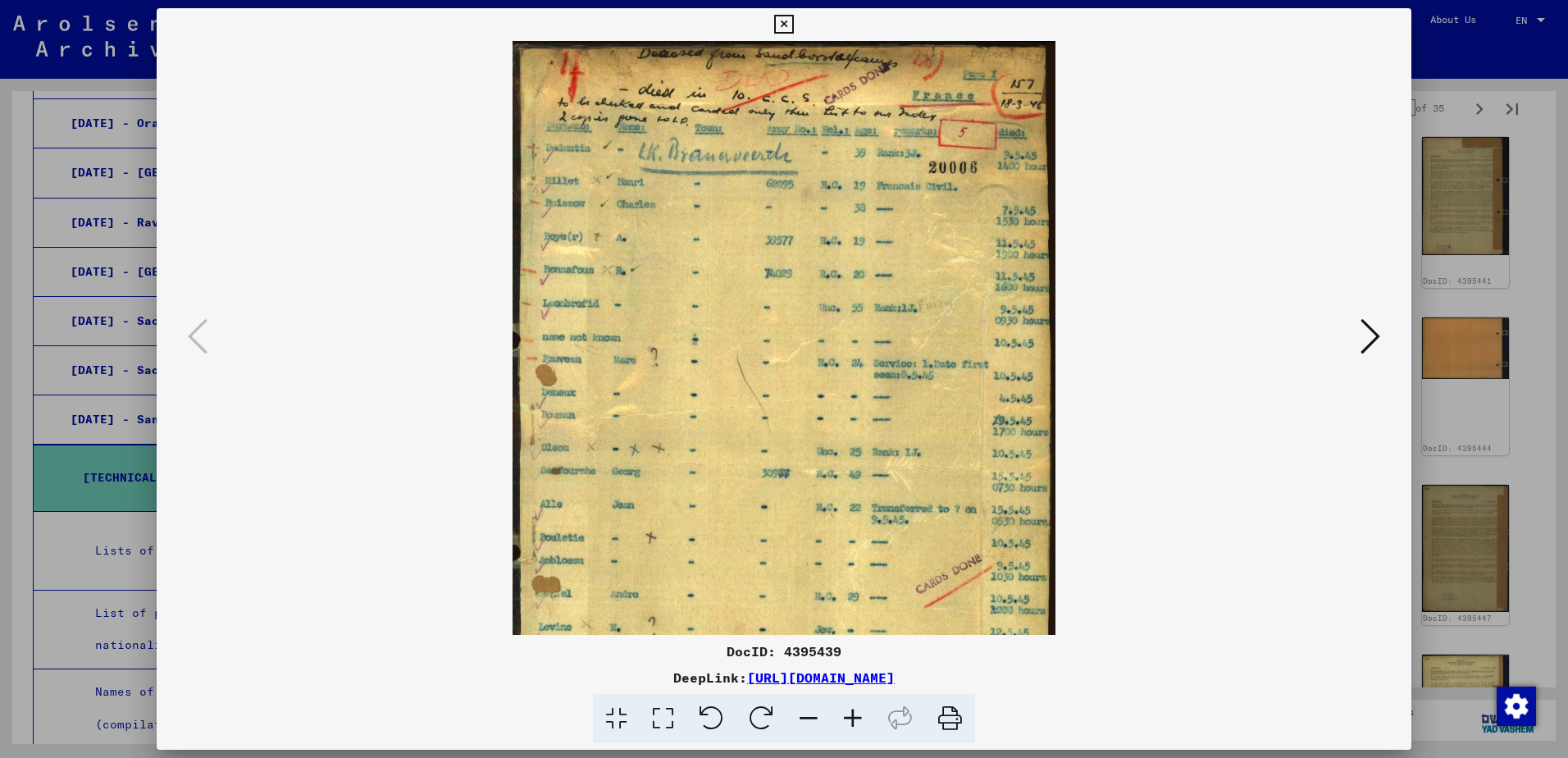
click at [858, 716] on icon at bounding box center [852, 719] width 44 height 50
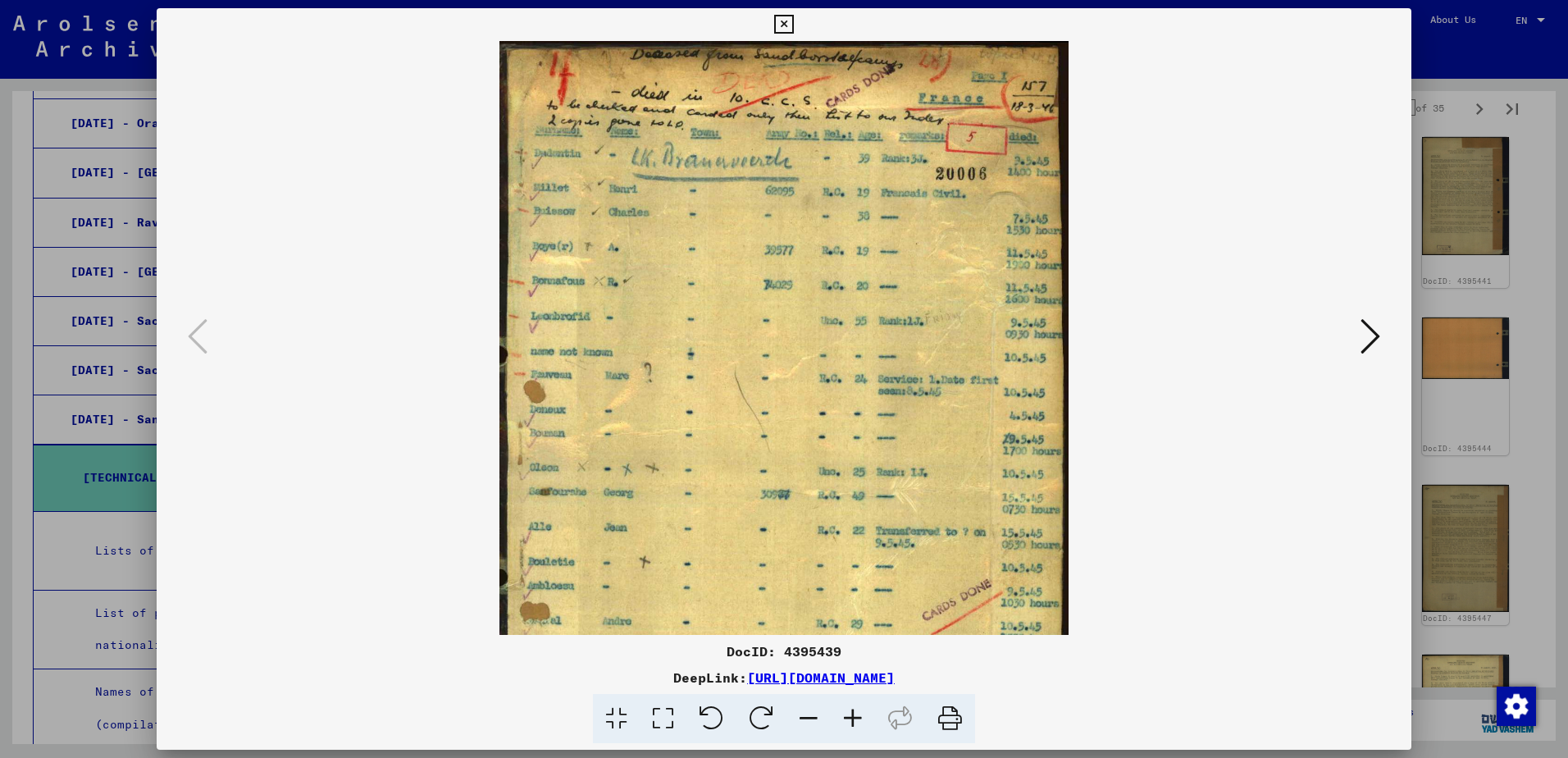
click at [858, 719] on icon at bounding box center [852, 719] width 44 height 50
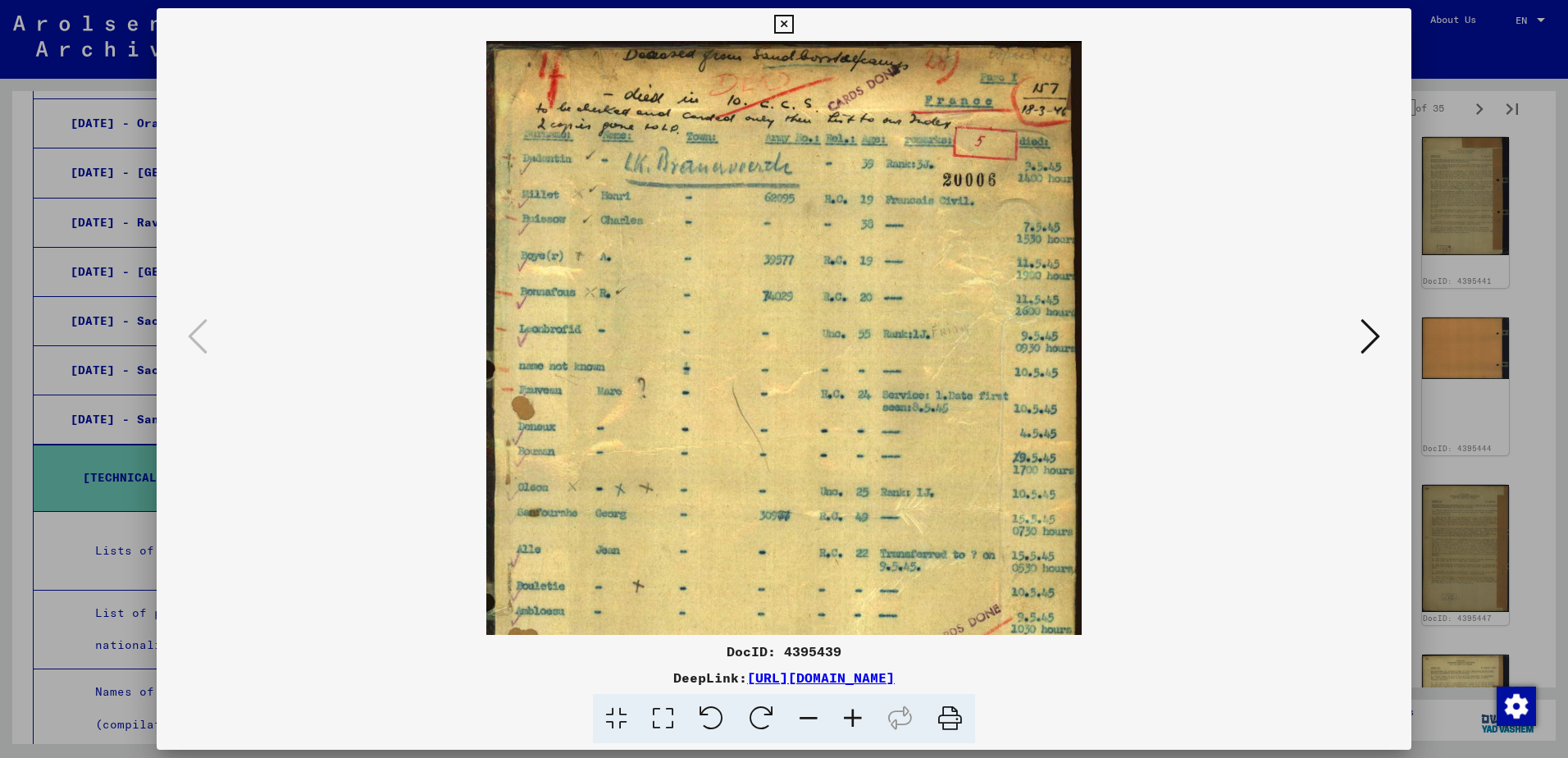
click at [1371, 346] on icon at bounding box center [1371, 336] width 20 height 39
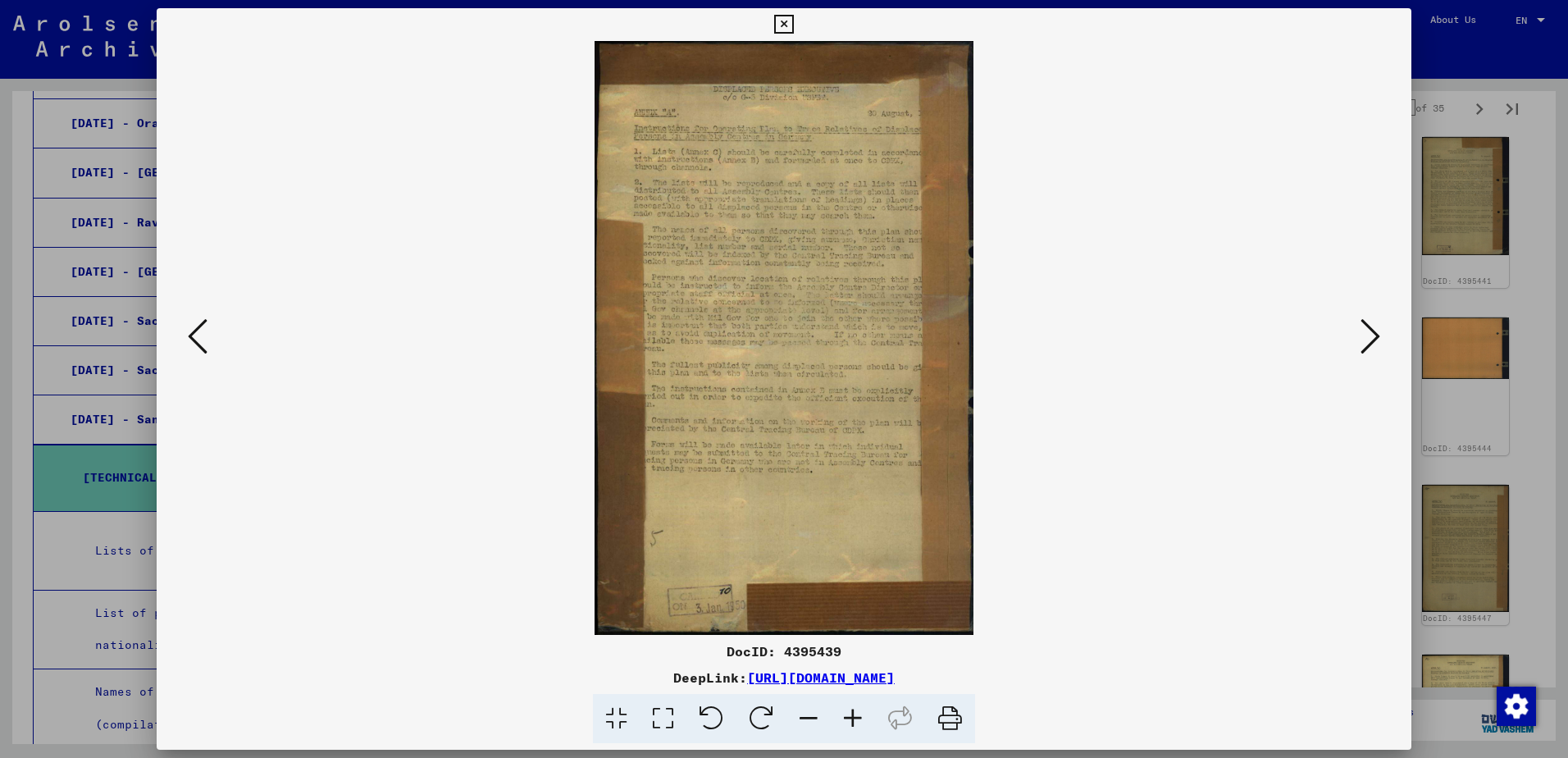
click at [1371, 346] on icon at bounding box center [1371, 336] width 20 height 39
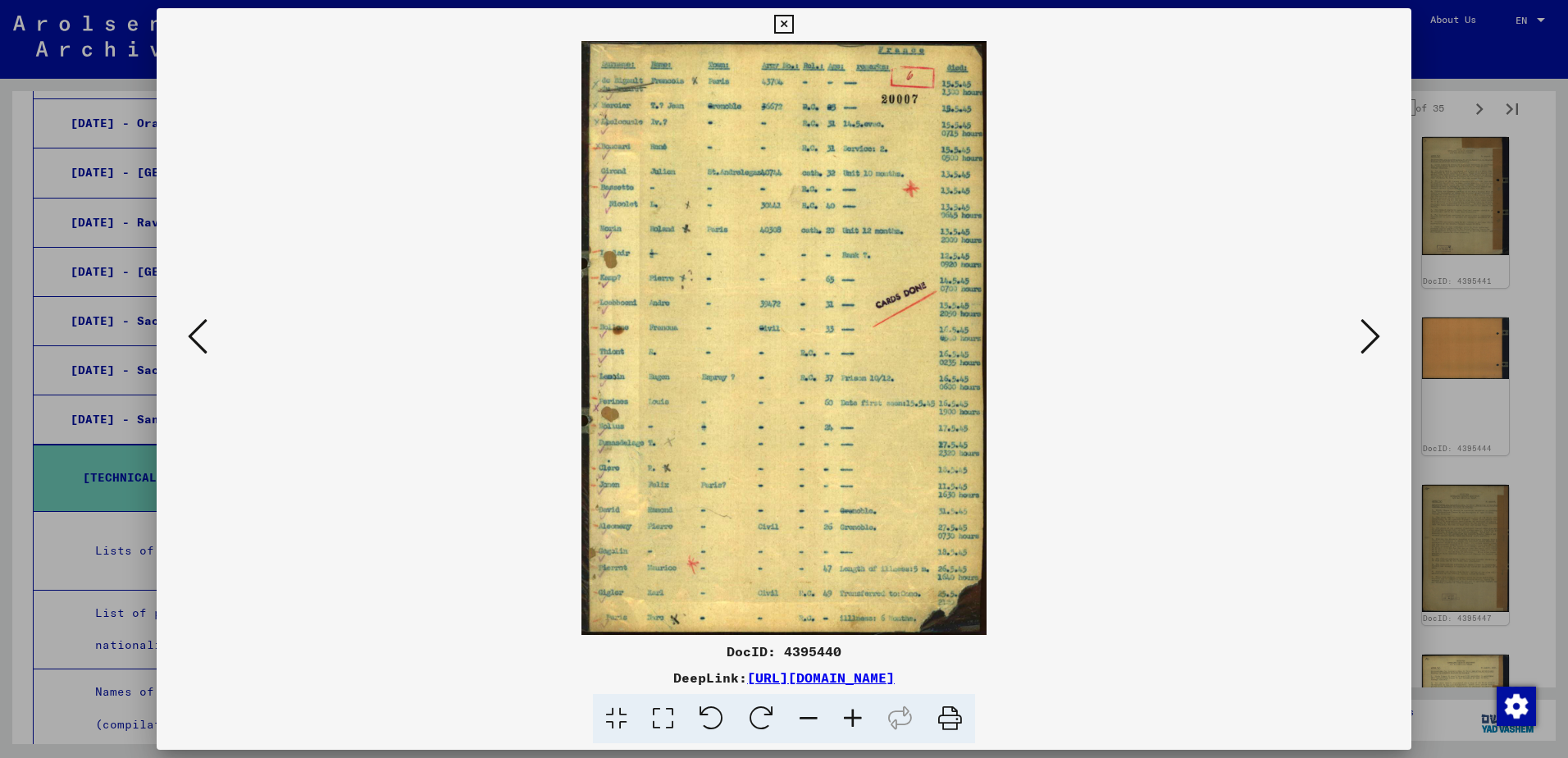
click at [1371, 346] on icon at bounding box center [1371, 336] width 20 height 39
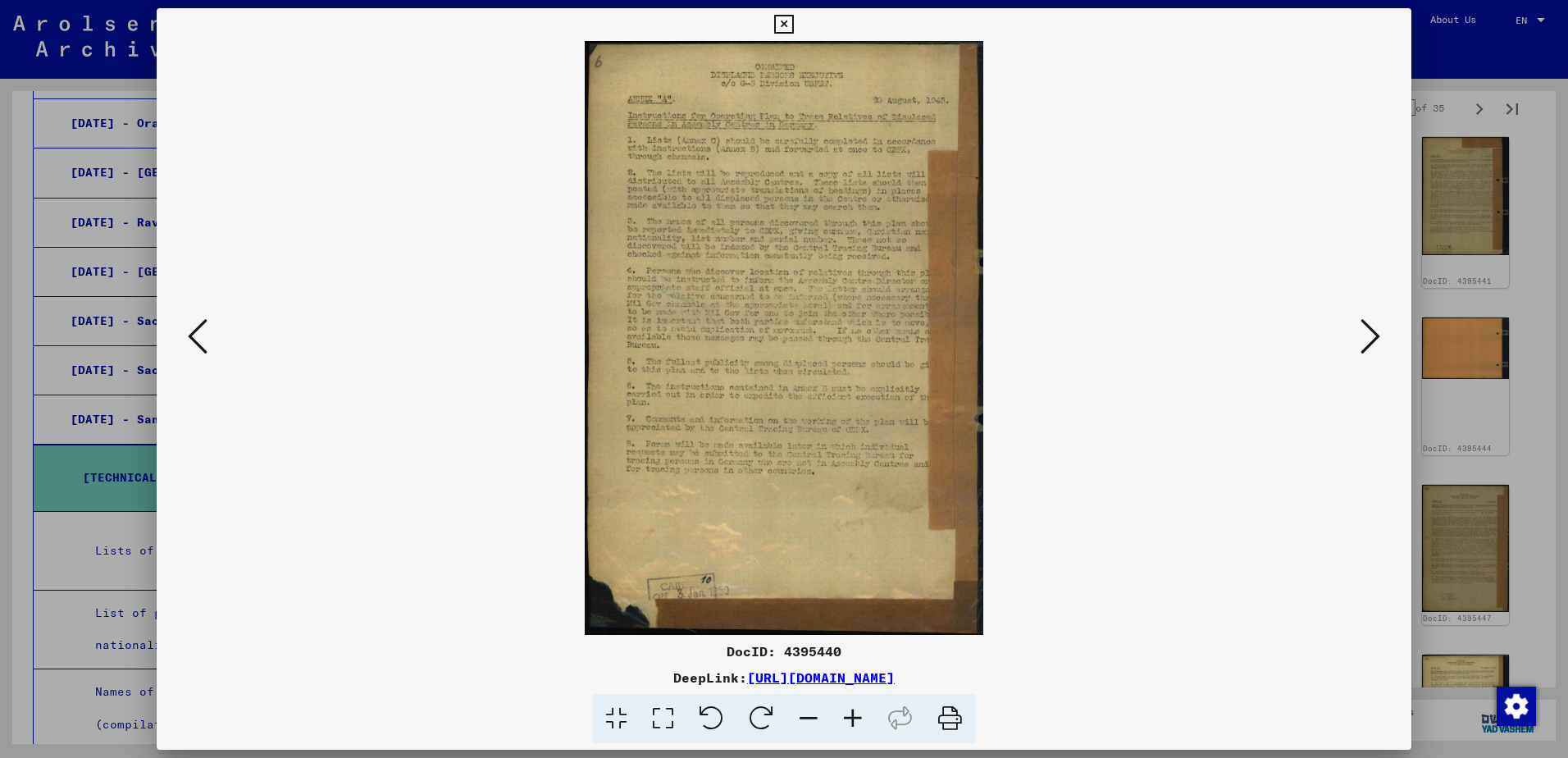
click at [1371, 346] on icon at bounding box center [1371, 336] width 20 height 39
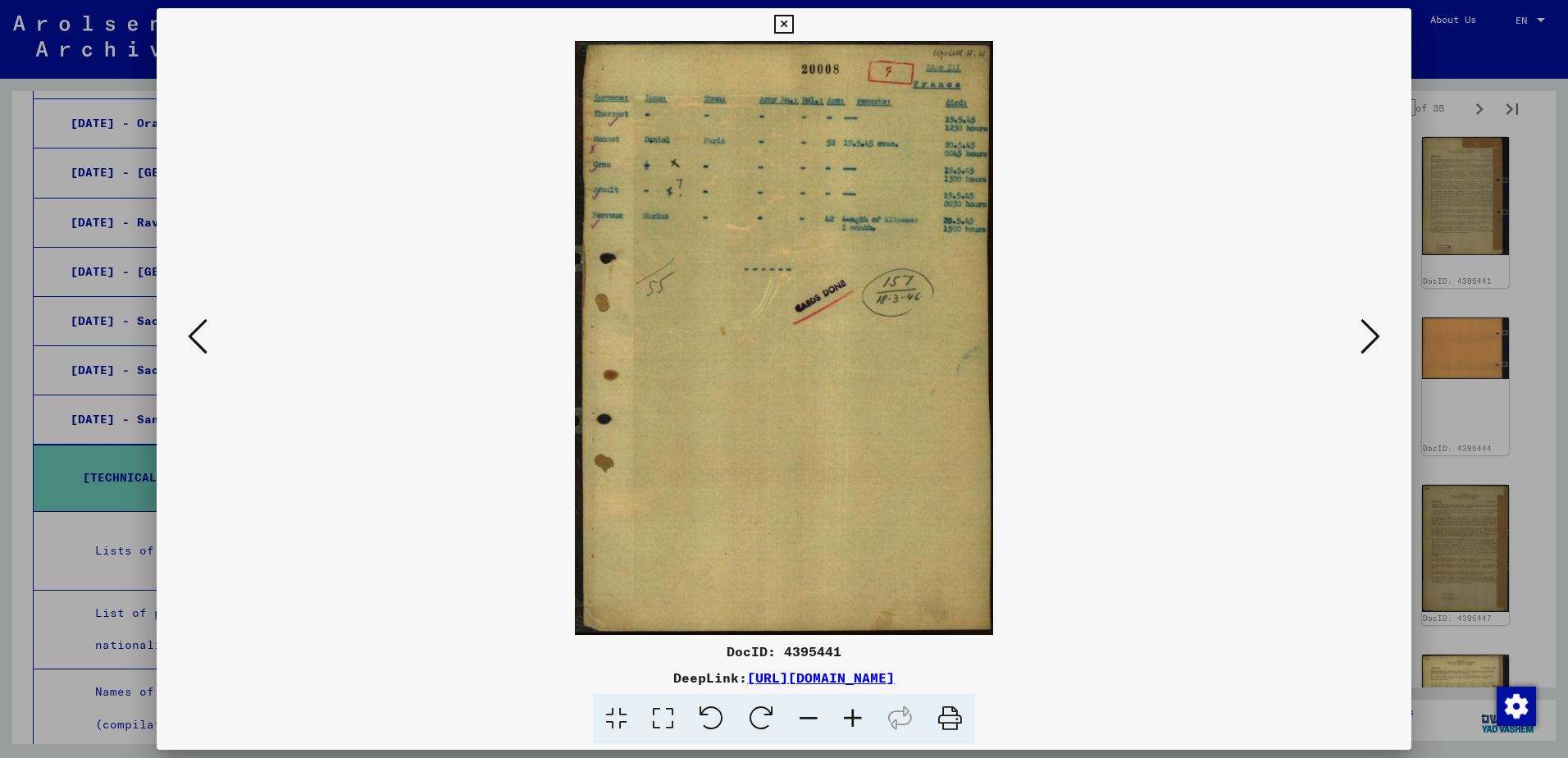
click at [1371, 346] on icon at bounding box center [1371, 336] width 20 height 39
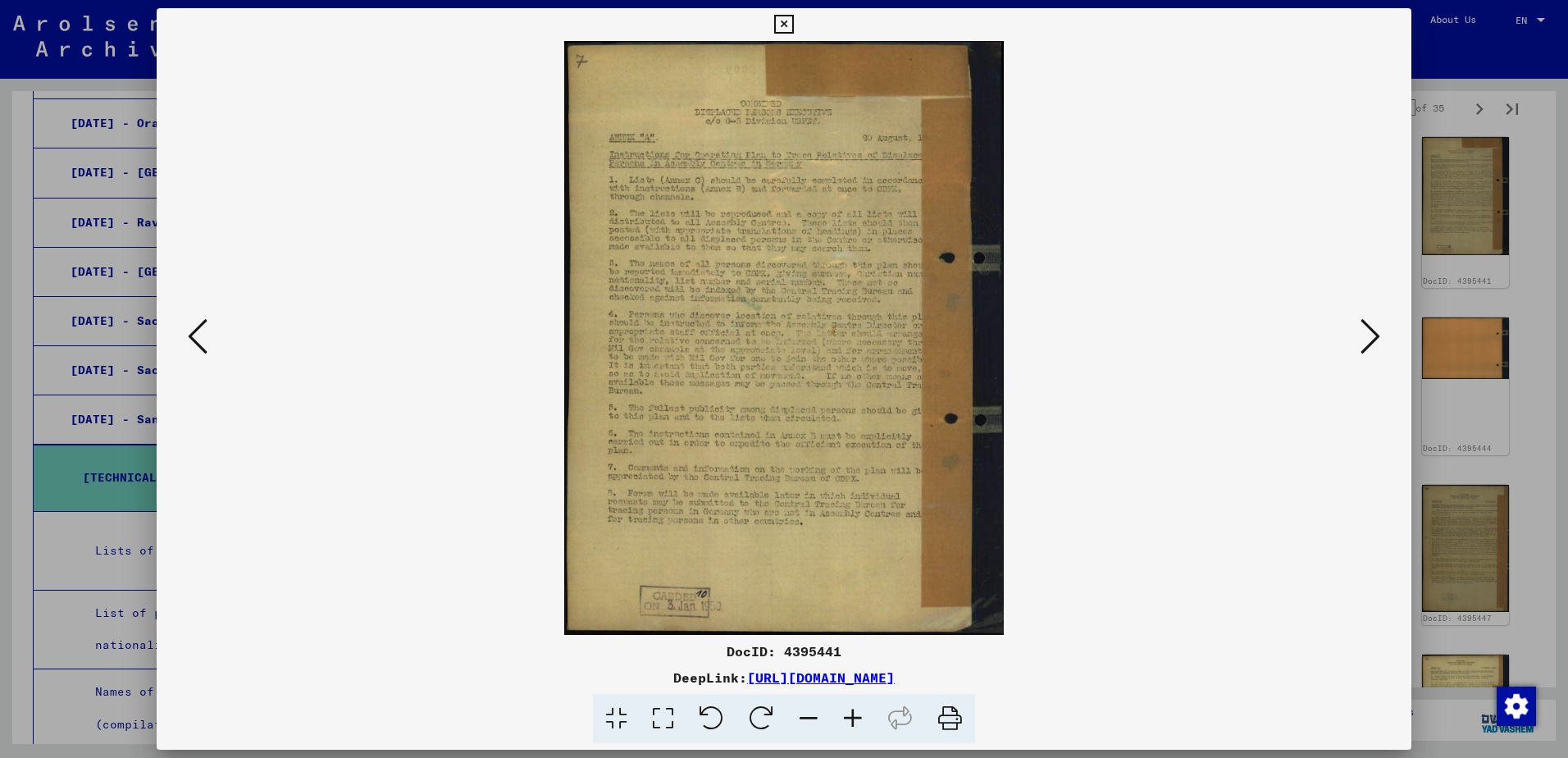
click at [1371, 346] on icon at bounding box center [1371, 336] width 20 height 39
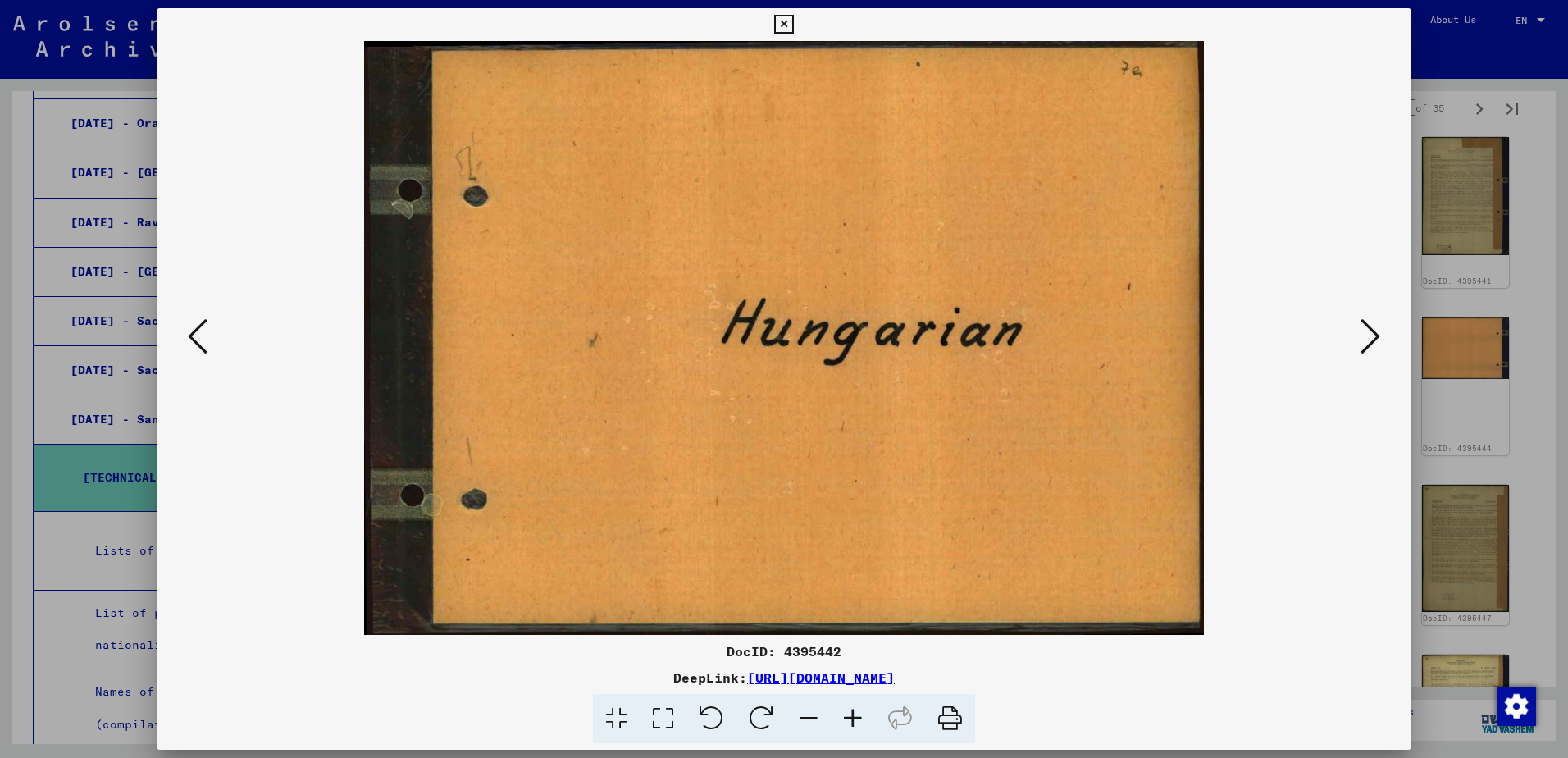
click at [1371, 346] on icon at bounding box center [1371, 336] width 20 height 39
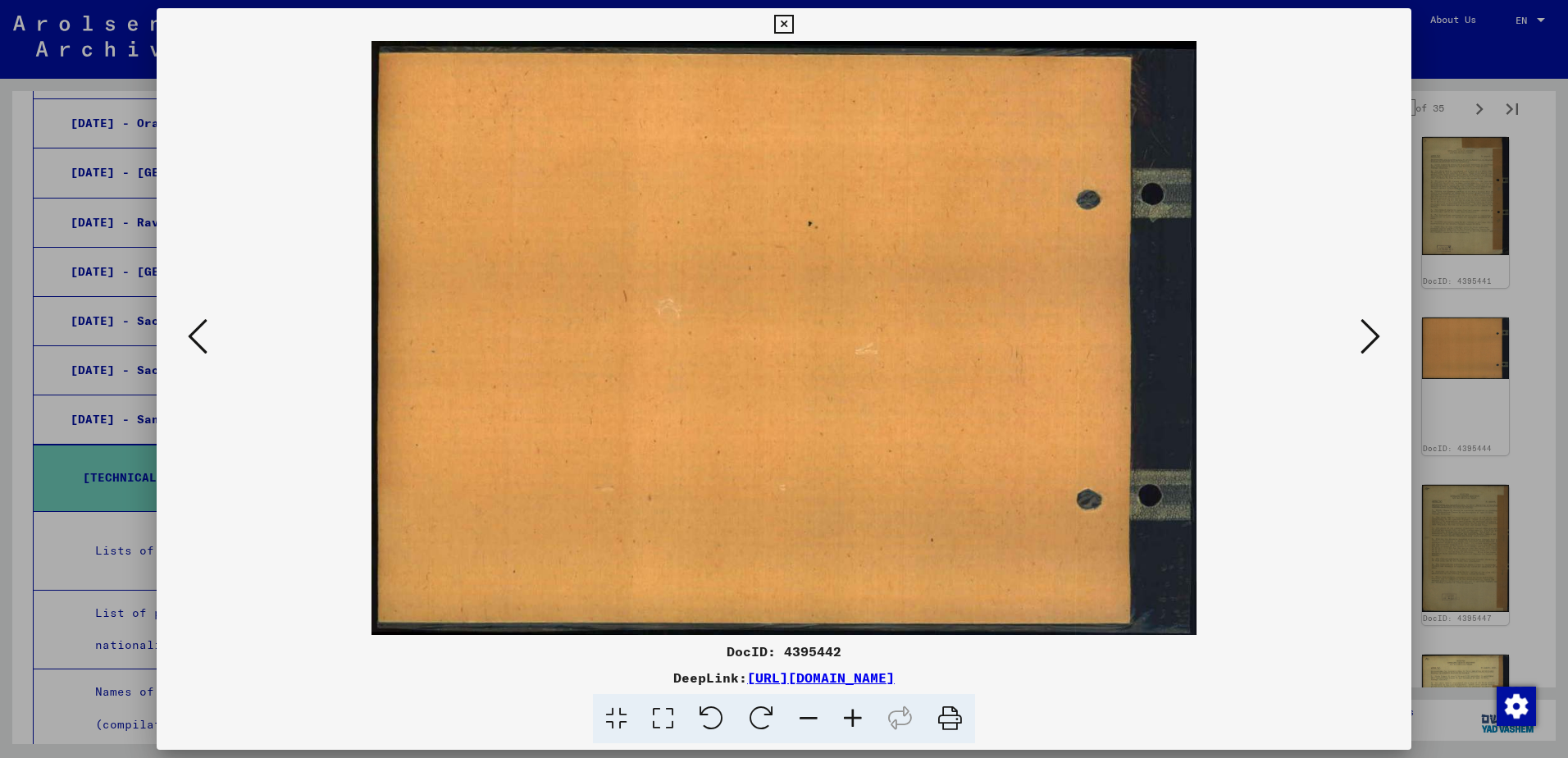
click at [1371, 346] on icon at bounding box center [1371, 336] width 20 height 39
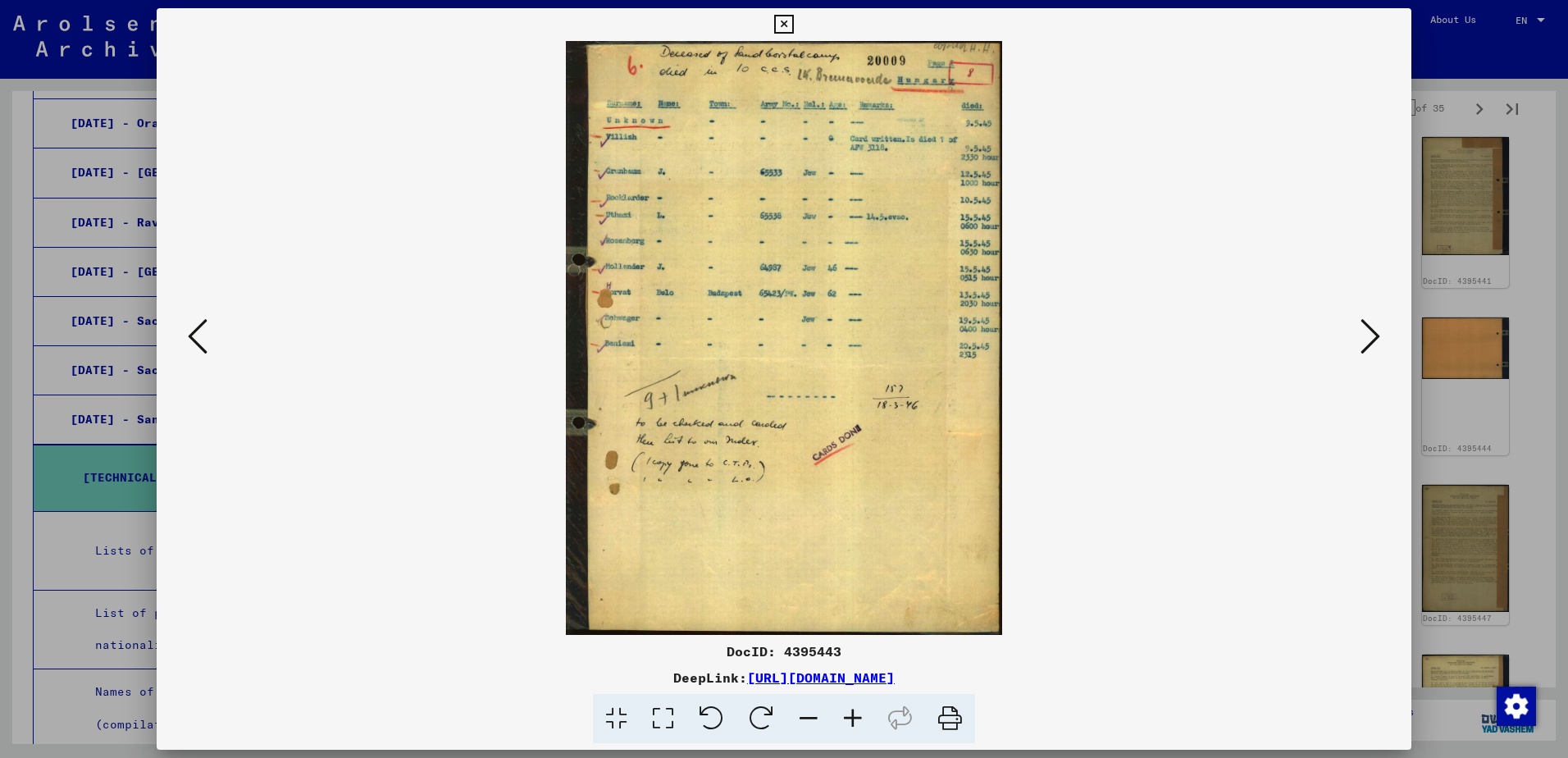
click at [1371, 345] on icon at bounding box center [1371, 336] width 20 height 39
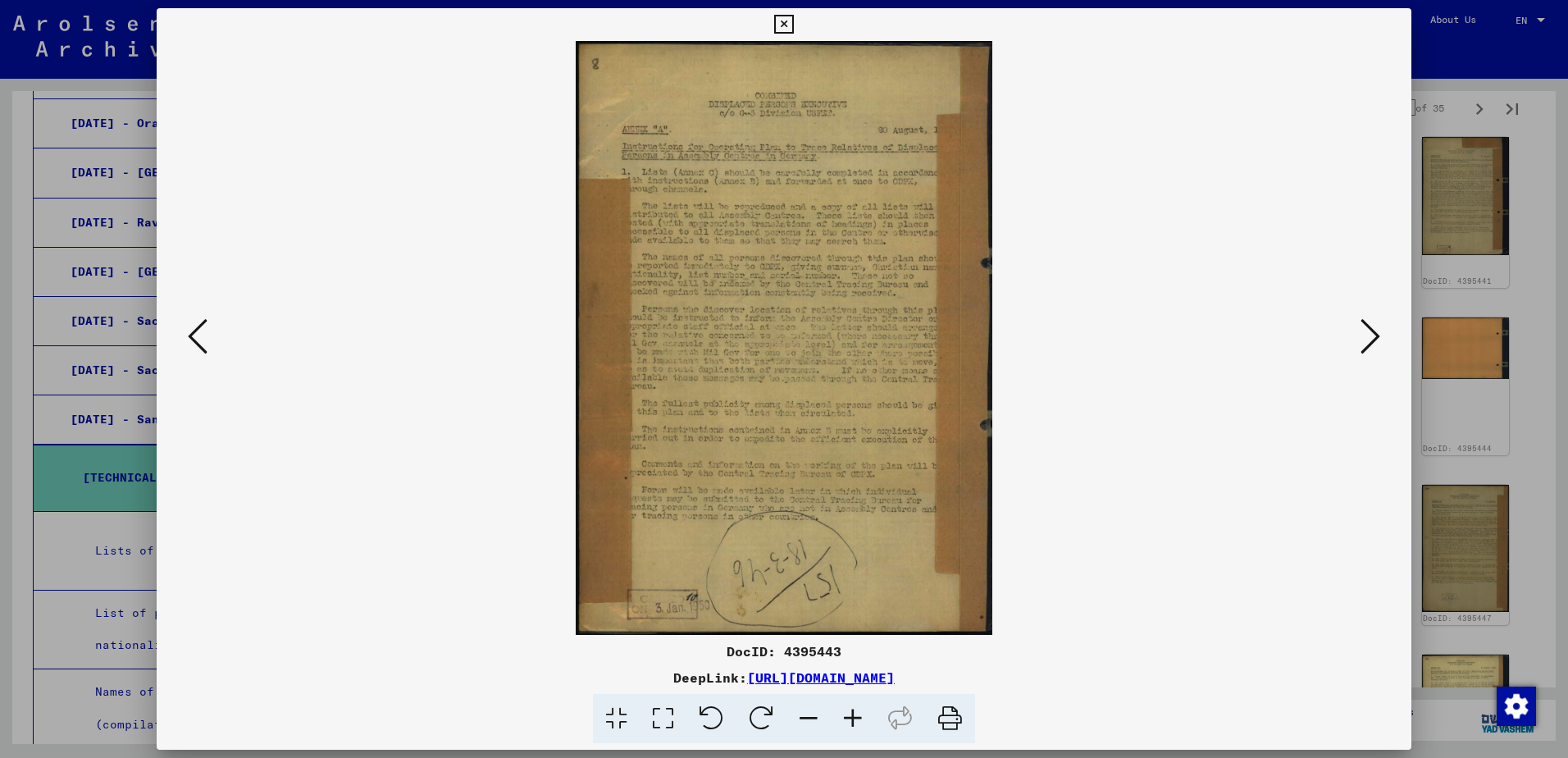
click at [1371, 345] on icon at bounding box center [1371, 336] width 20 height 39
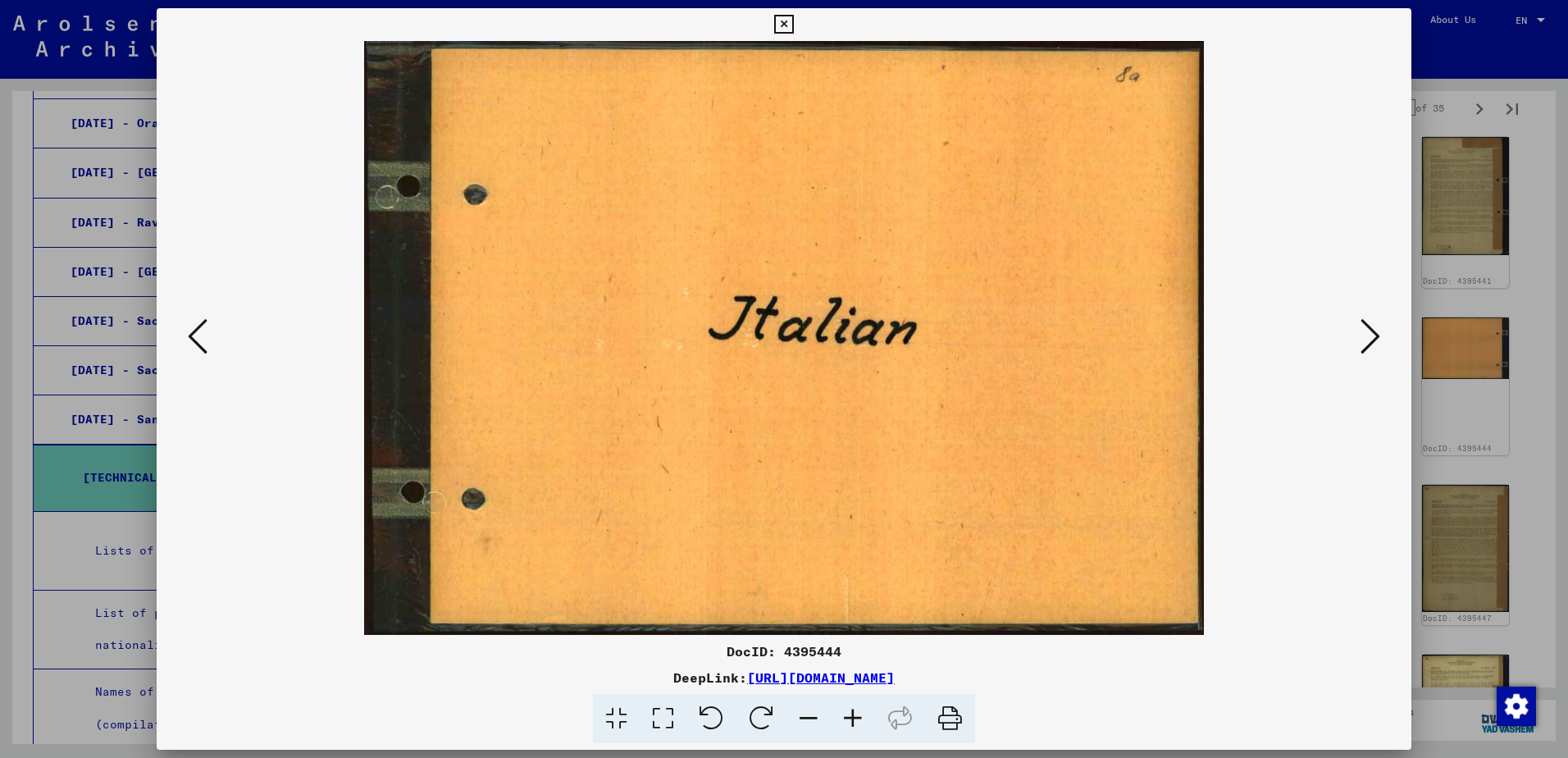
click at [1371, 344] on icon at bounding box center [1371, 336] width 20 height 39
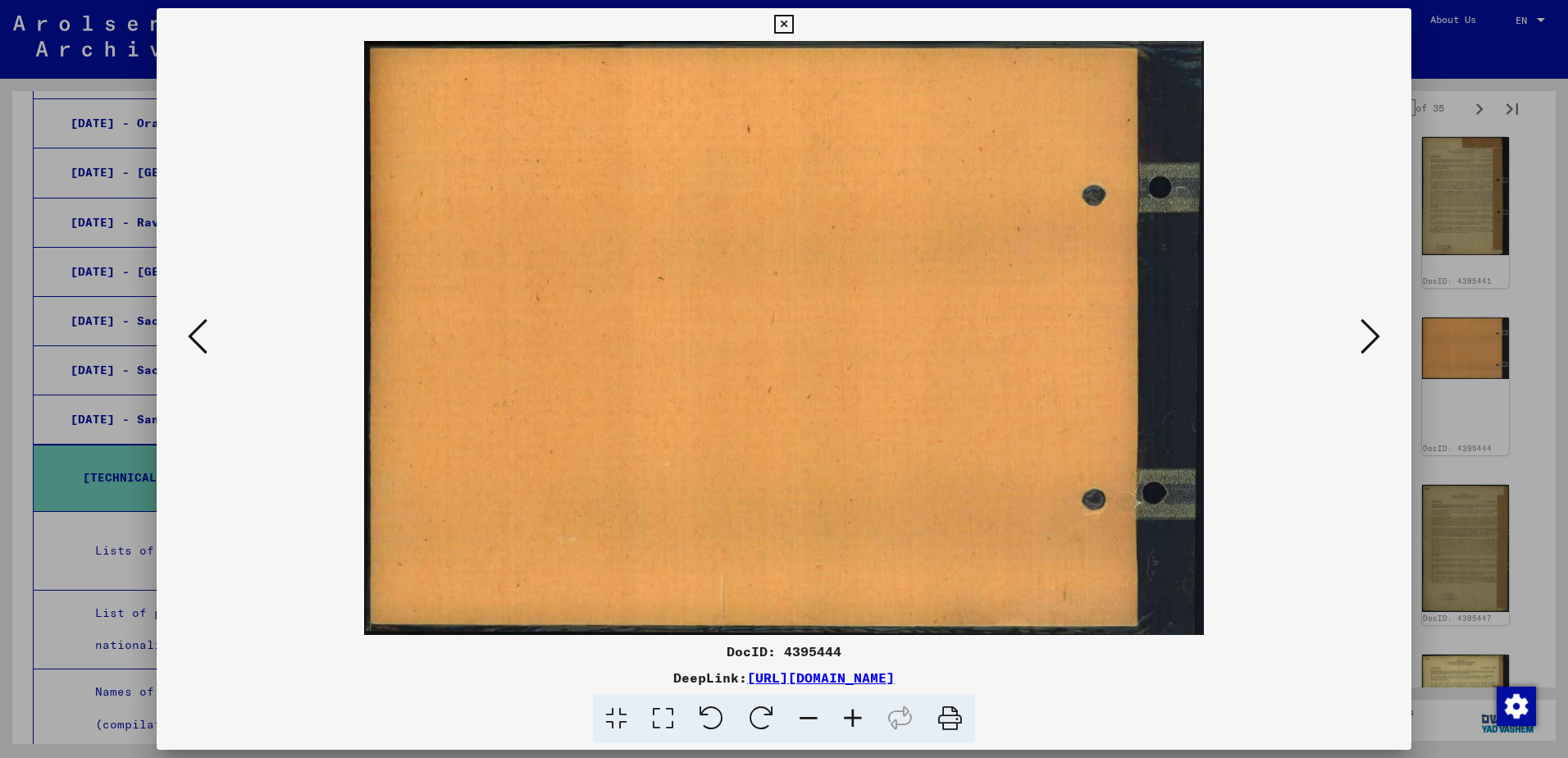
click at [1370, 344] on icon at bounding box center [1371, 336] width 20 height 39
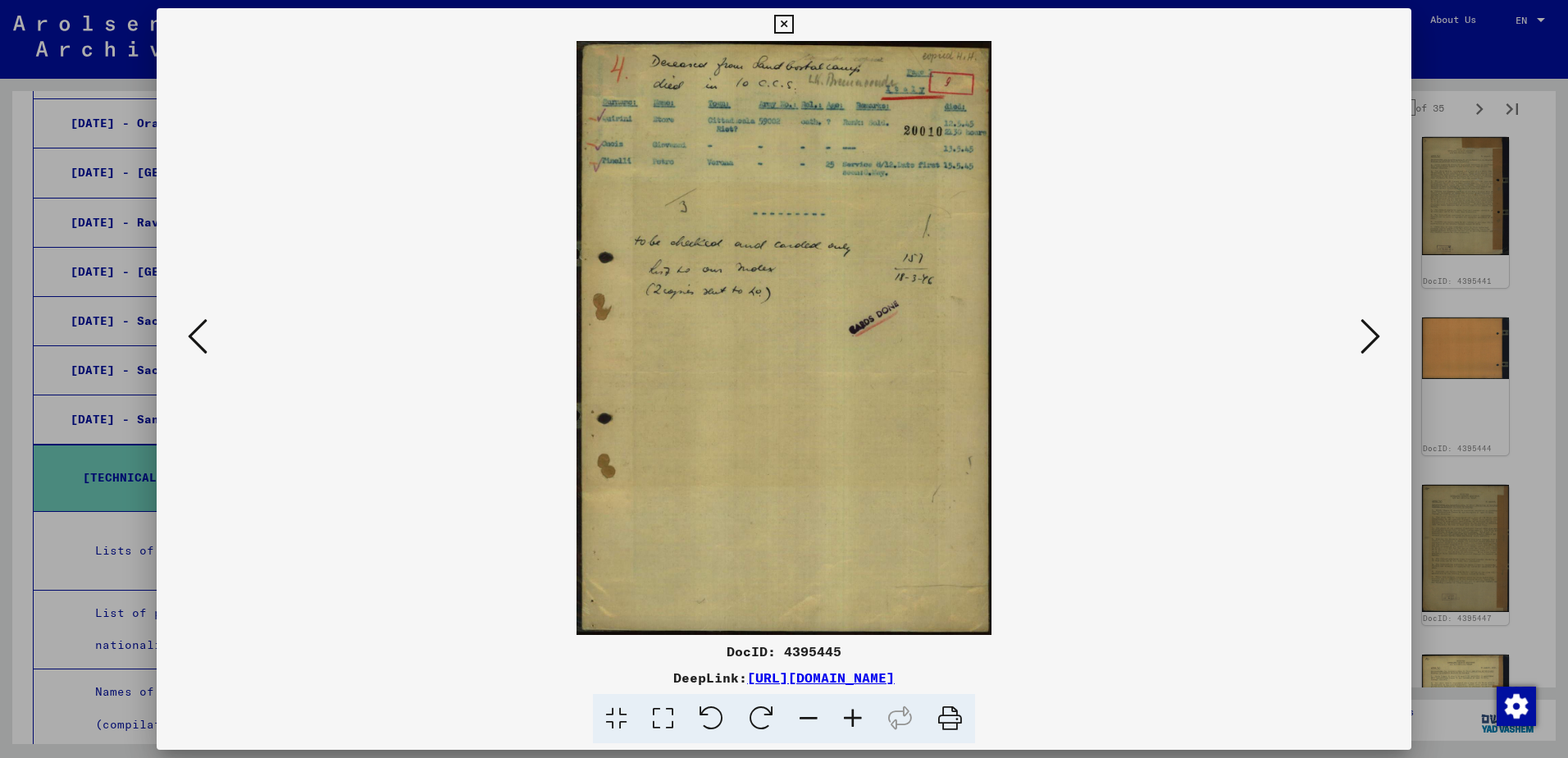
click at [1368, 343] on icon at bounding box center [1371, 336] width 20 height 39
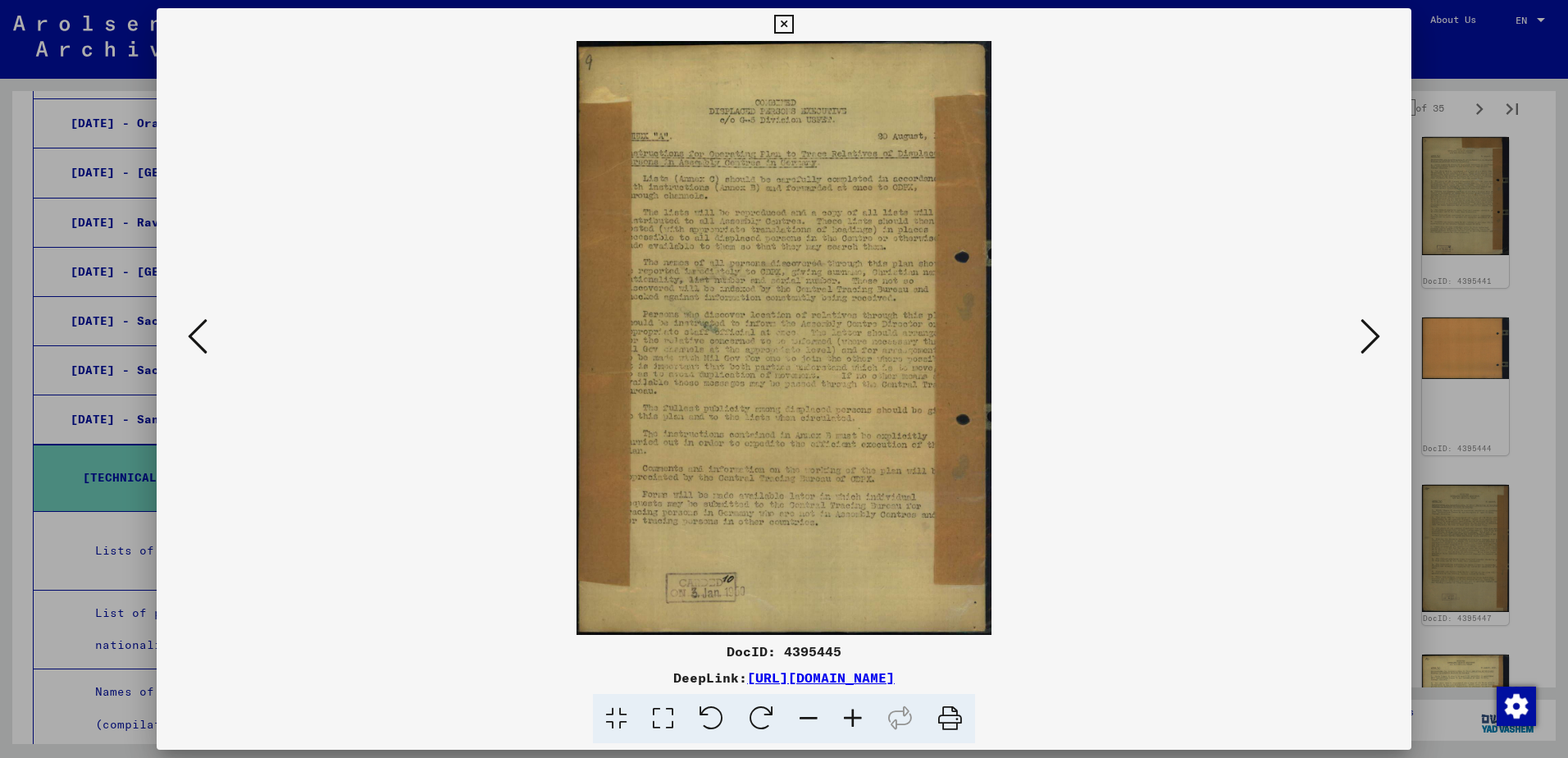
click at [1368, 343] on icon at bounding box center [1371, 336] width 20 height 39
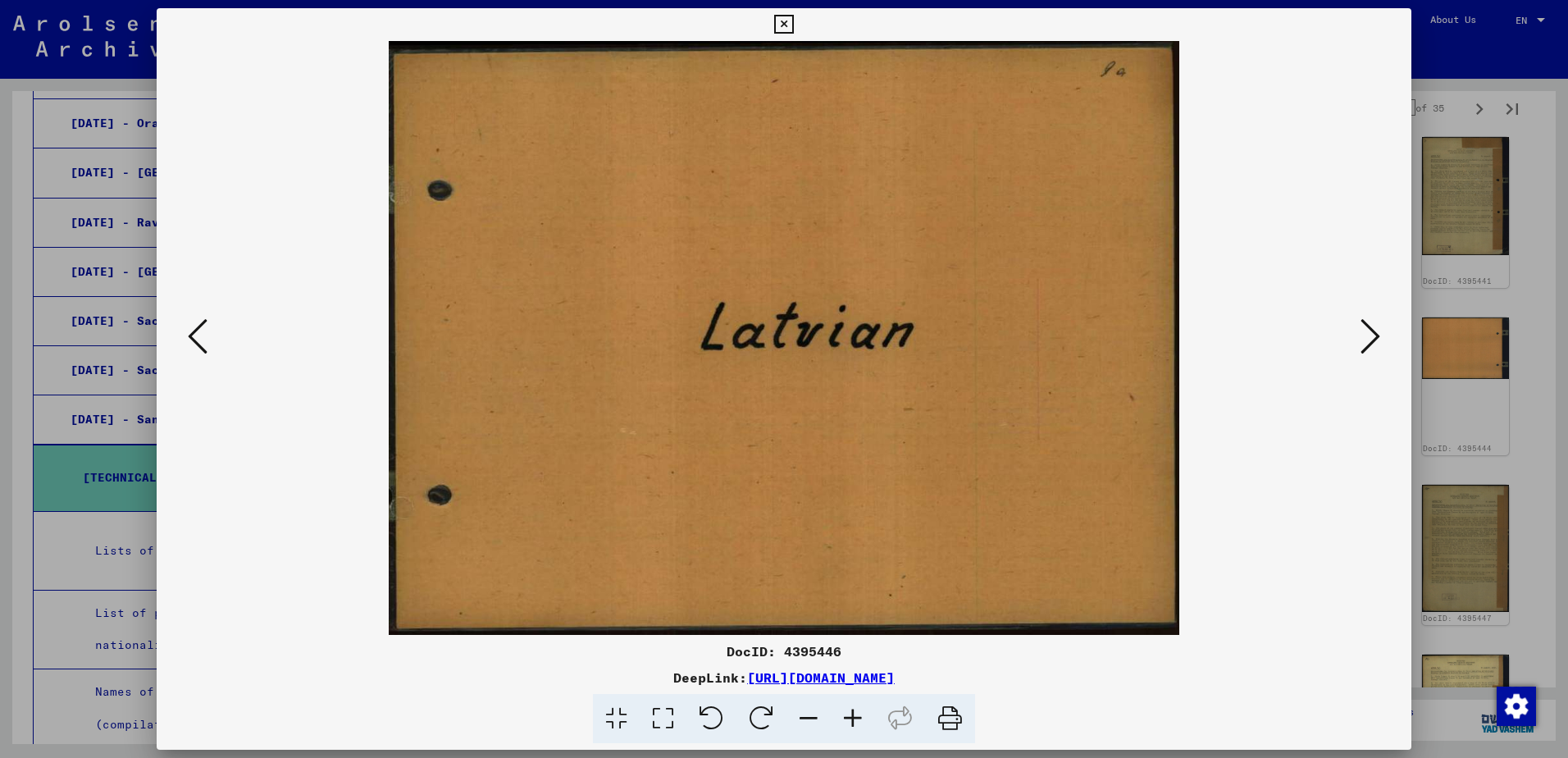
click at [1367, 343] on icon at bounding box center [1371, 336] width 20 height 39
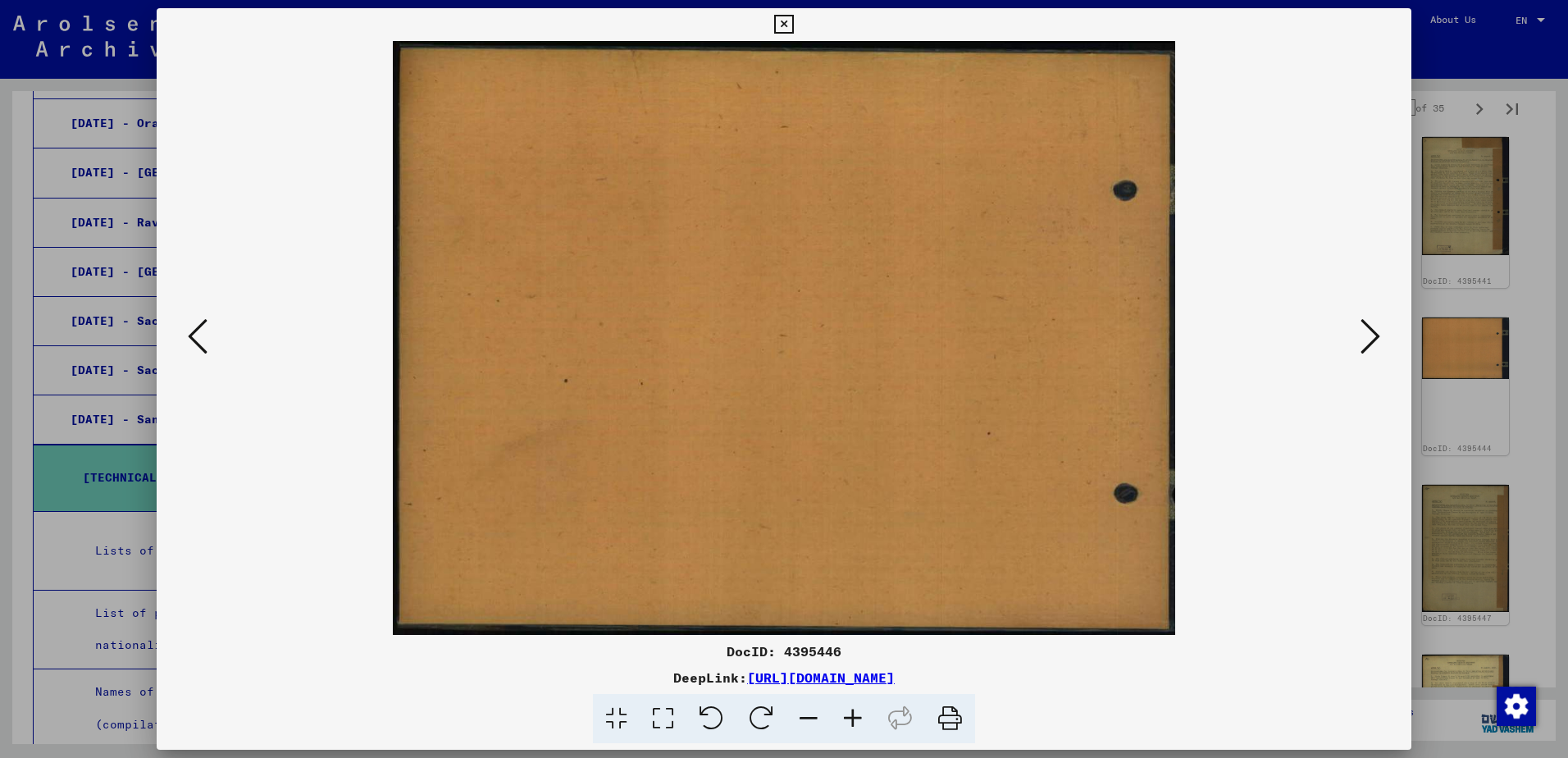
click at [1367, 343] on icon at bounding box center [1371, 336] width 20 height 39
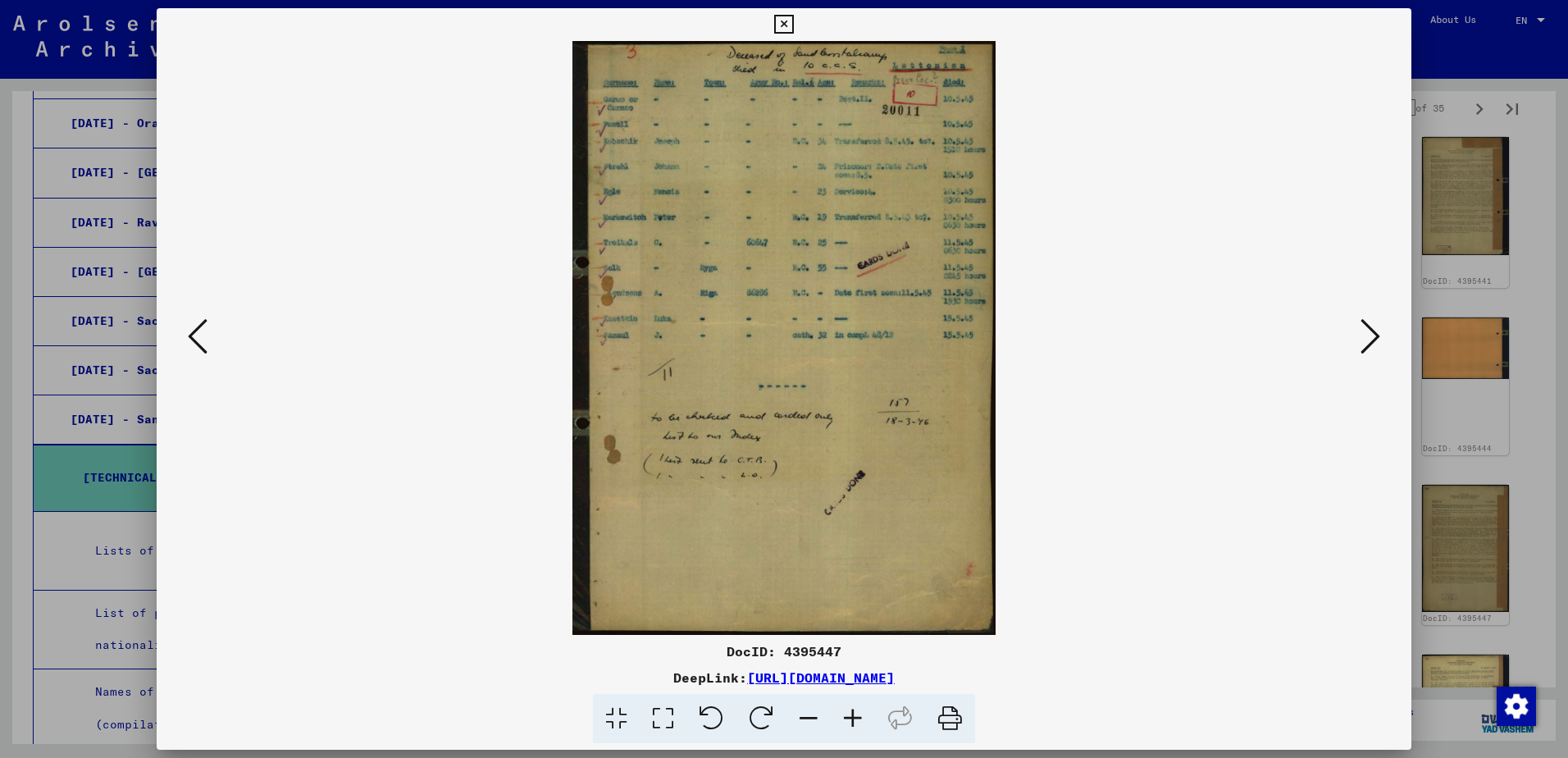
click at [1364, 343] on icon at bounding box center [1371, 336] width 20 height 39
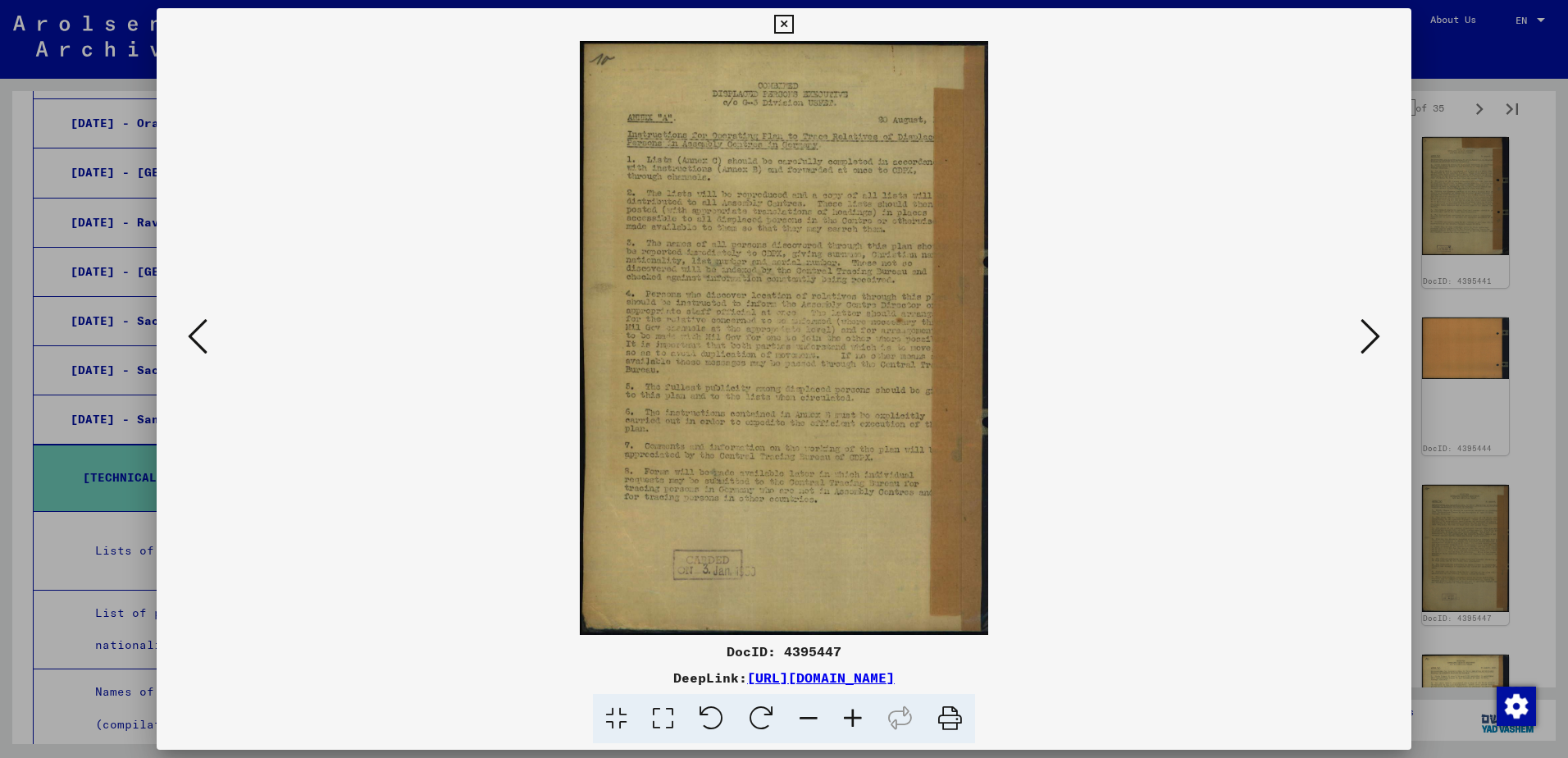
click at [1363, 343] on icon at bounding box center [1371, 336] width 20 height 39
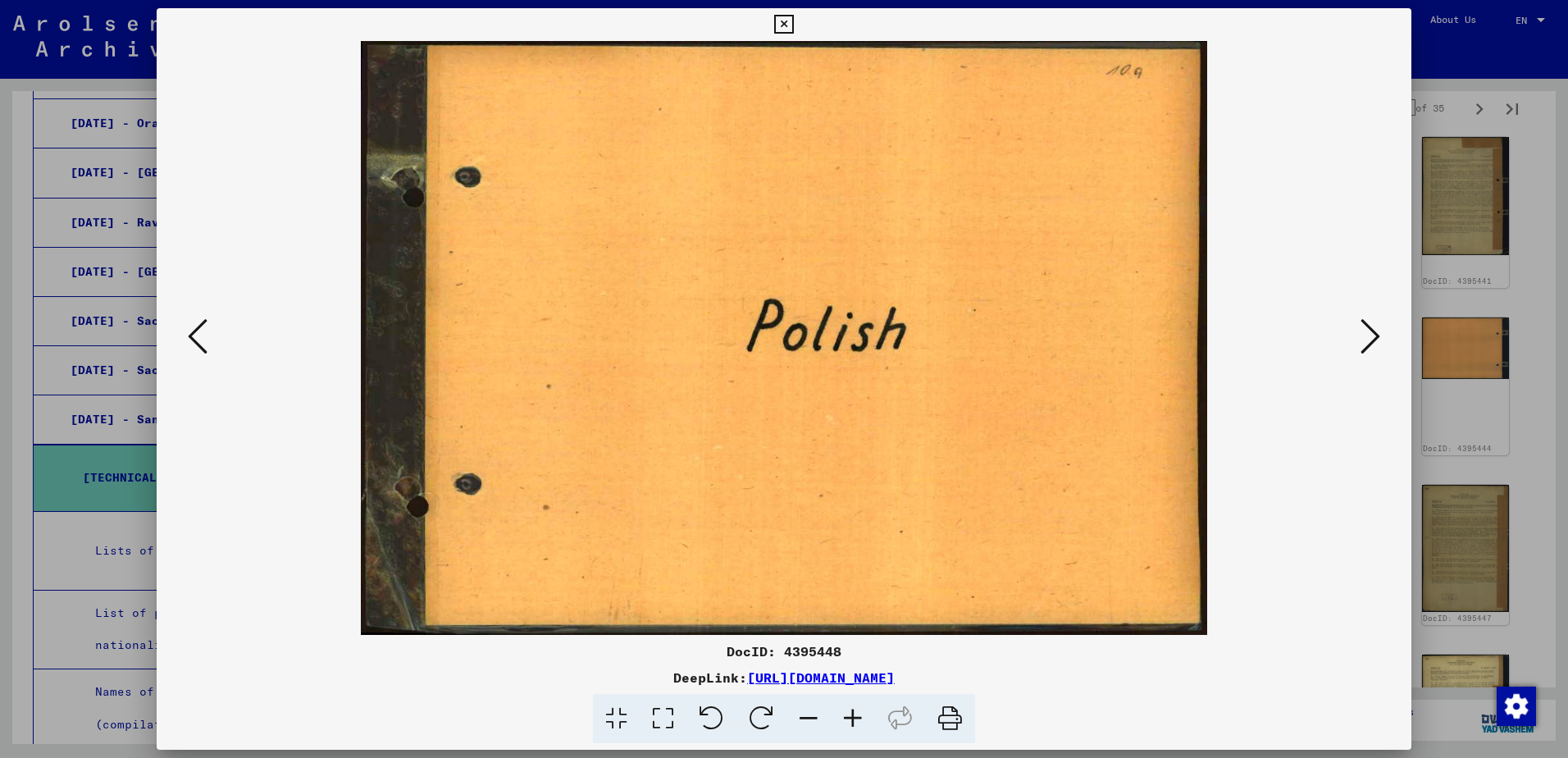
click at [1363, 343] on icon at bounding box center [1371, 336] width 20 height 39
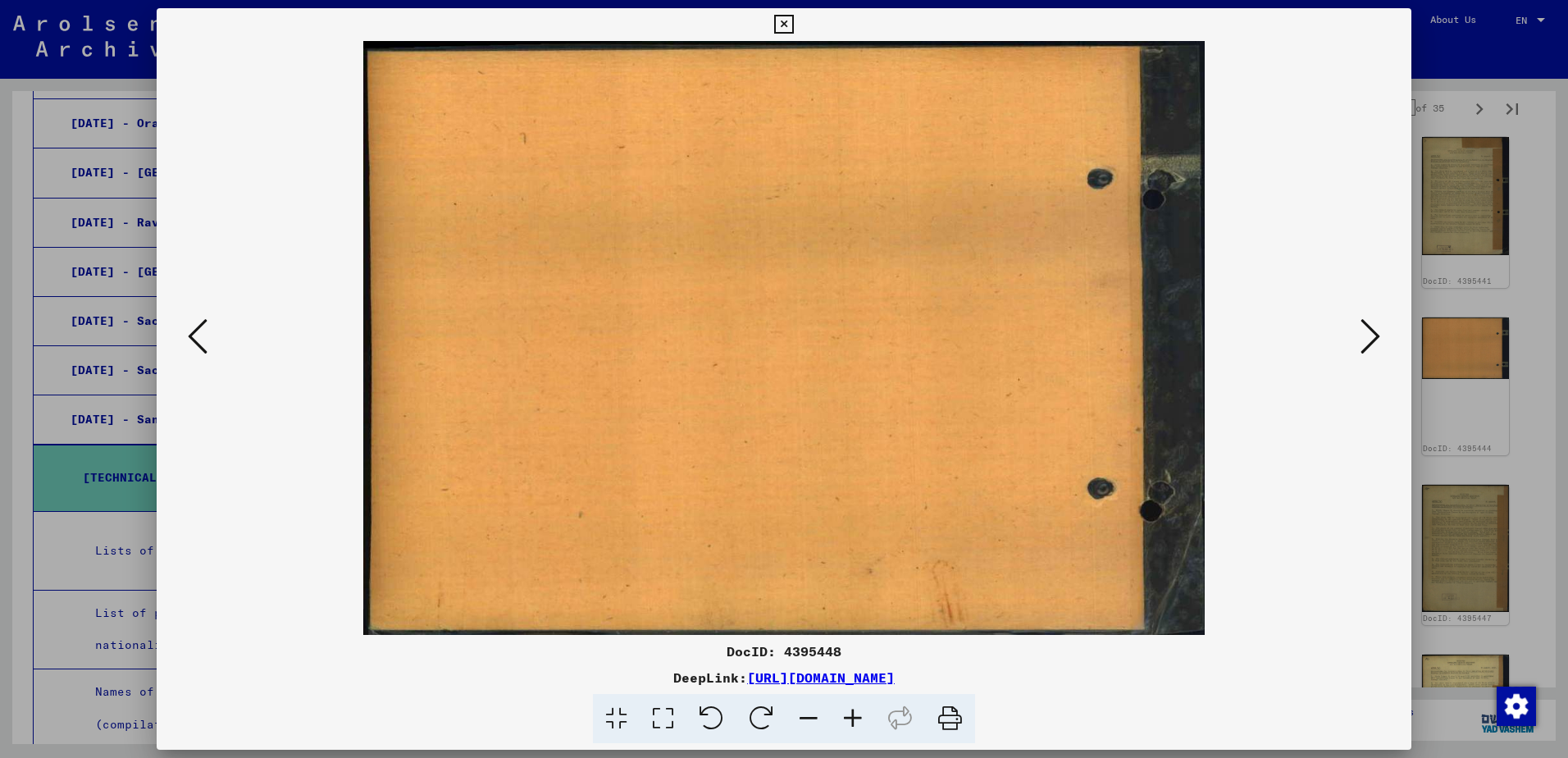
click at [1363, 343] on icon at bounding box center [1371, 336] width 20 height 39
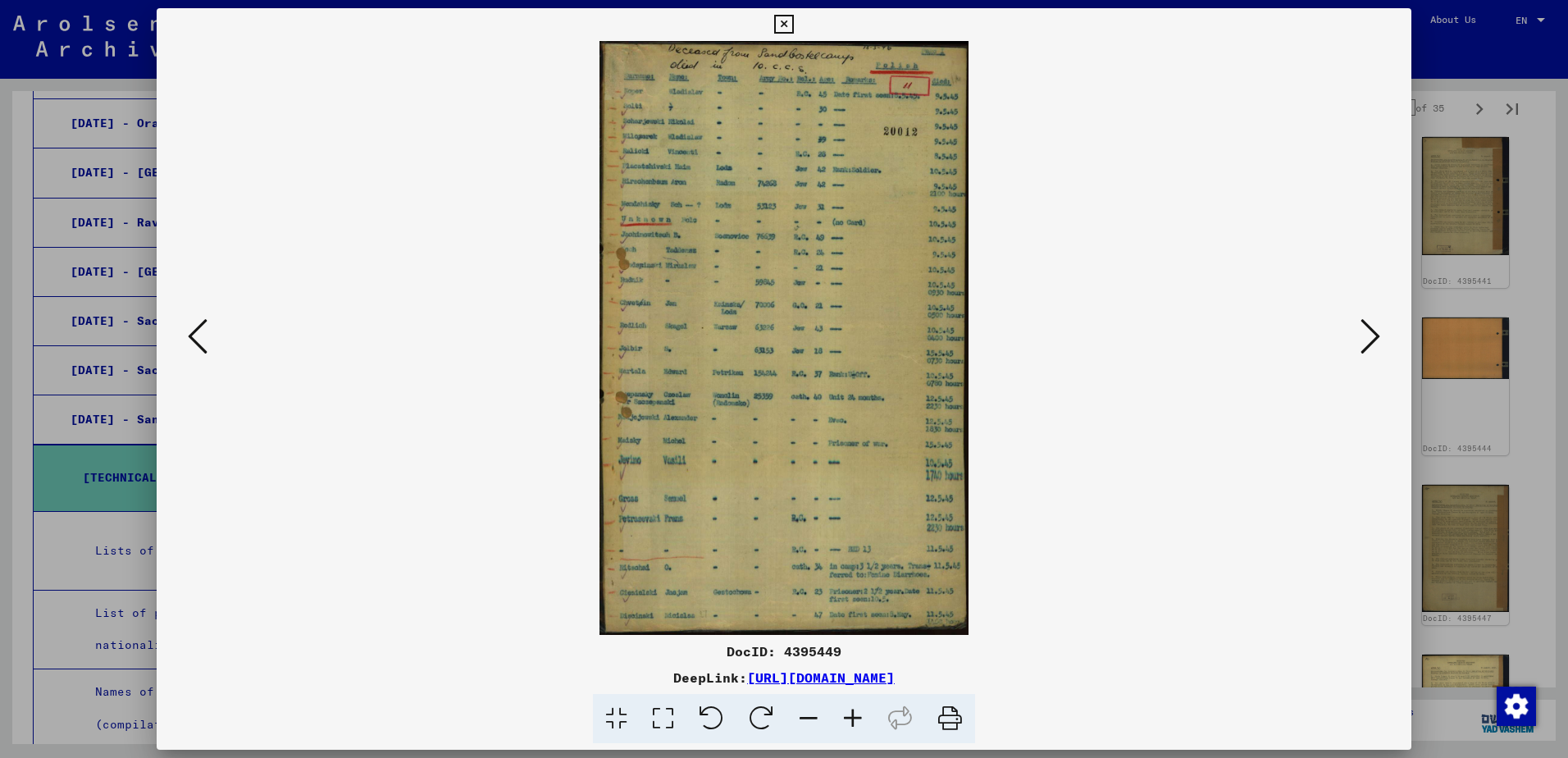
click at [1363, 343] on icon at bounding box center [1371, 336] width 20 height 39
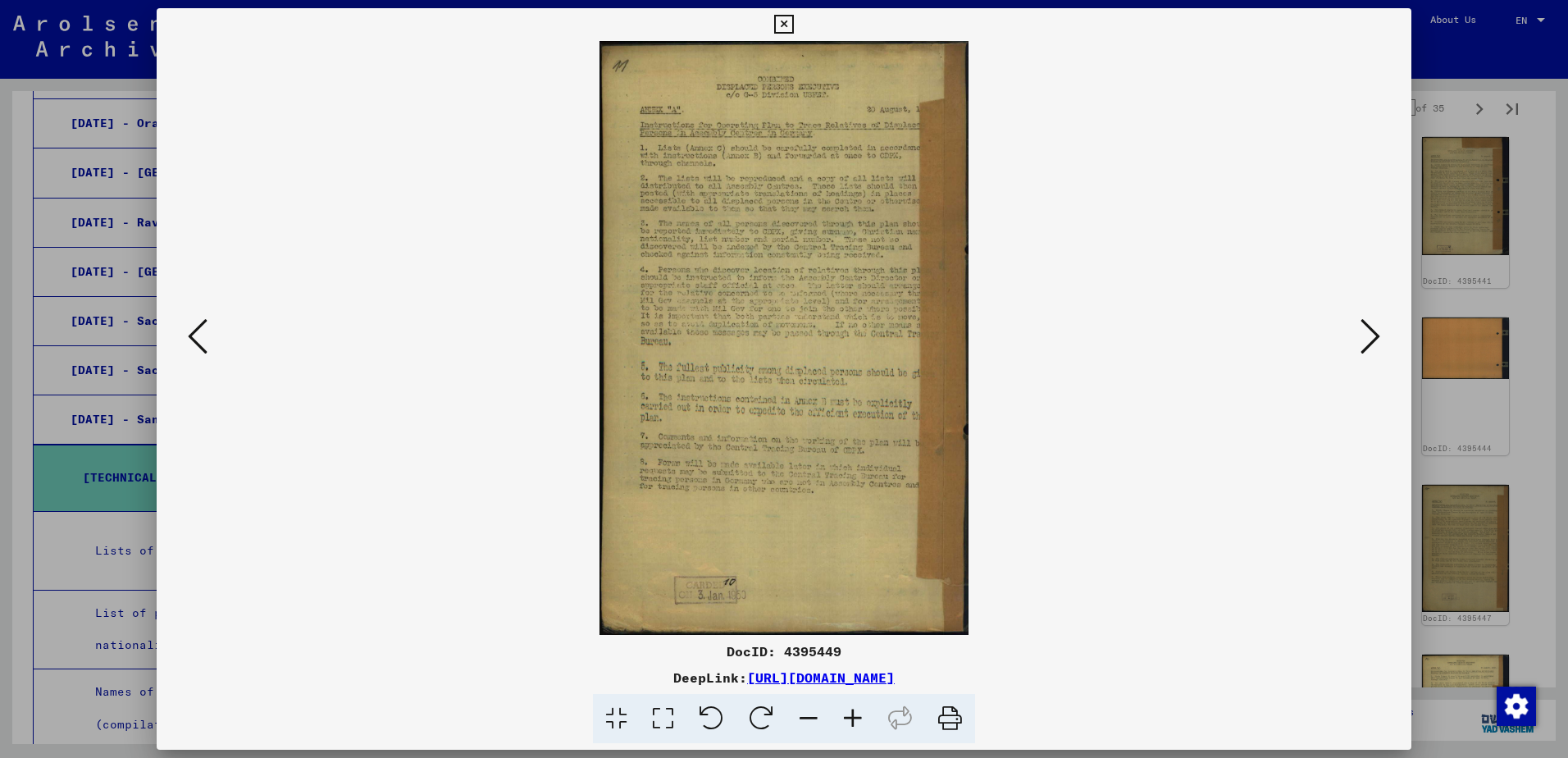
click at [1363, 343] on icon at bounding box center [1371, 336] width 20 height 39
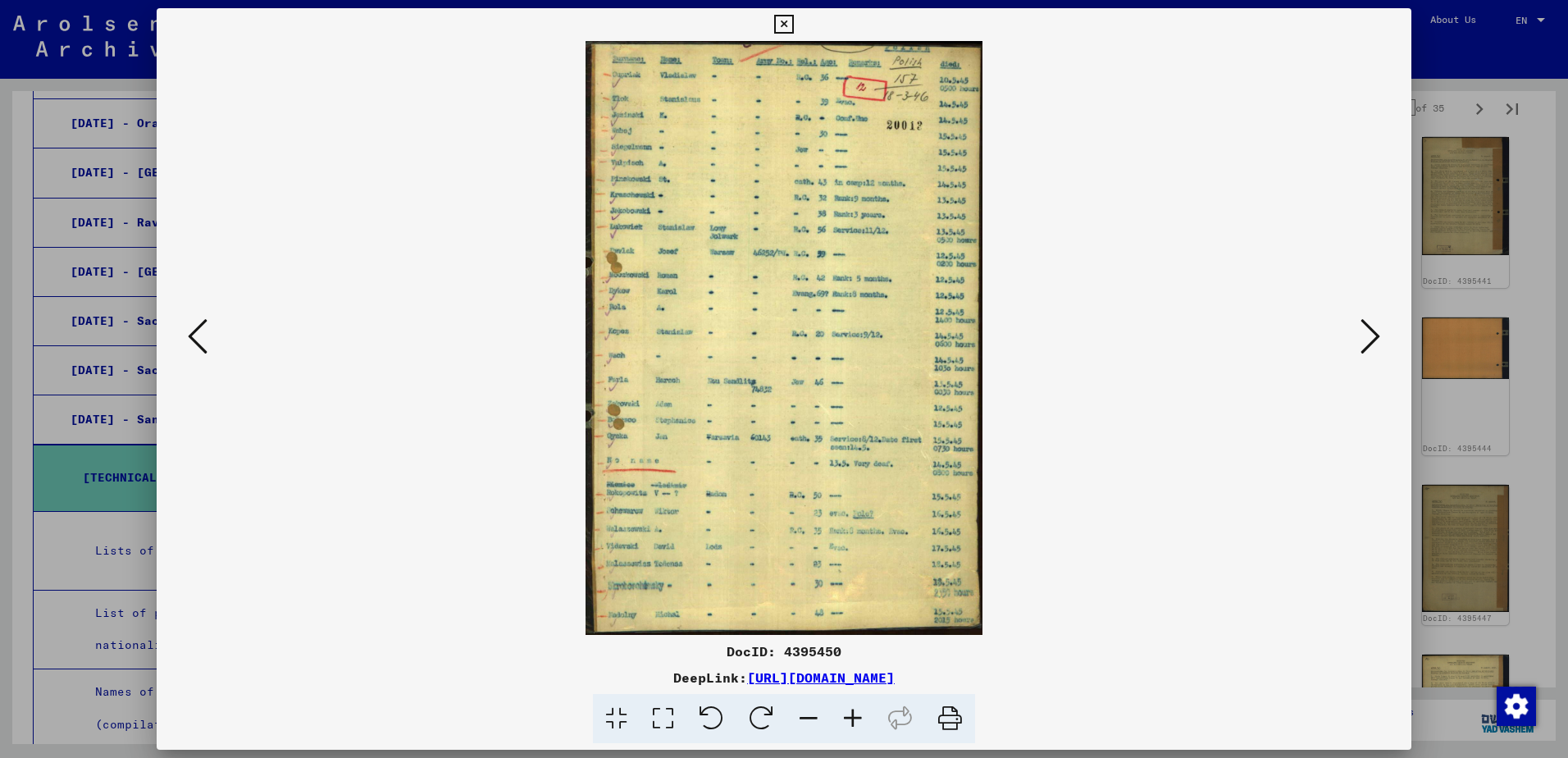
click at [1363, 343] on icon at bounding box center [1371, 336] width 20 height 39
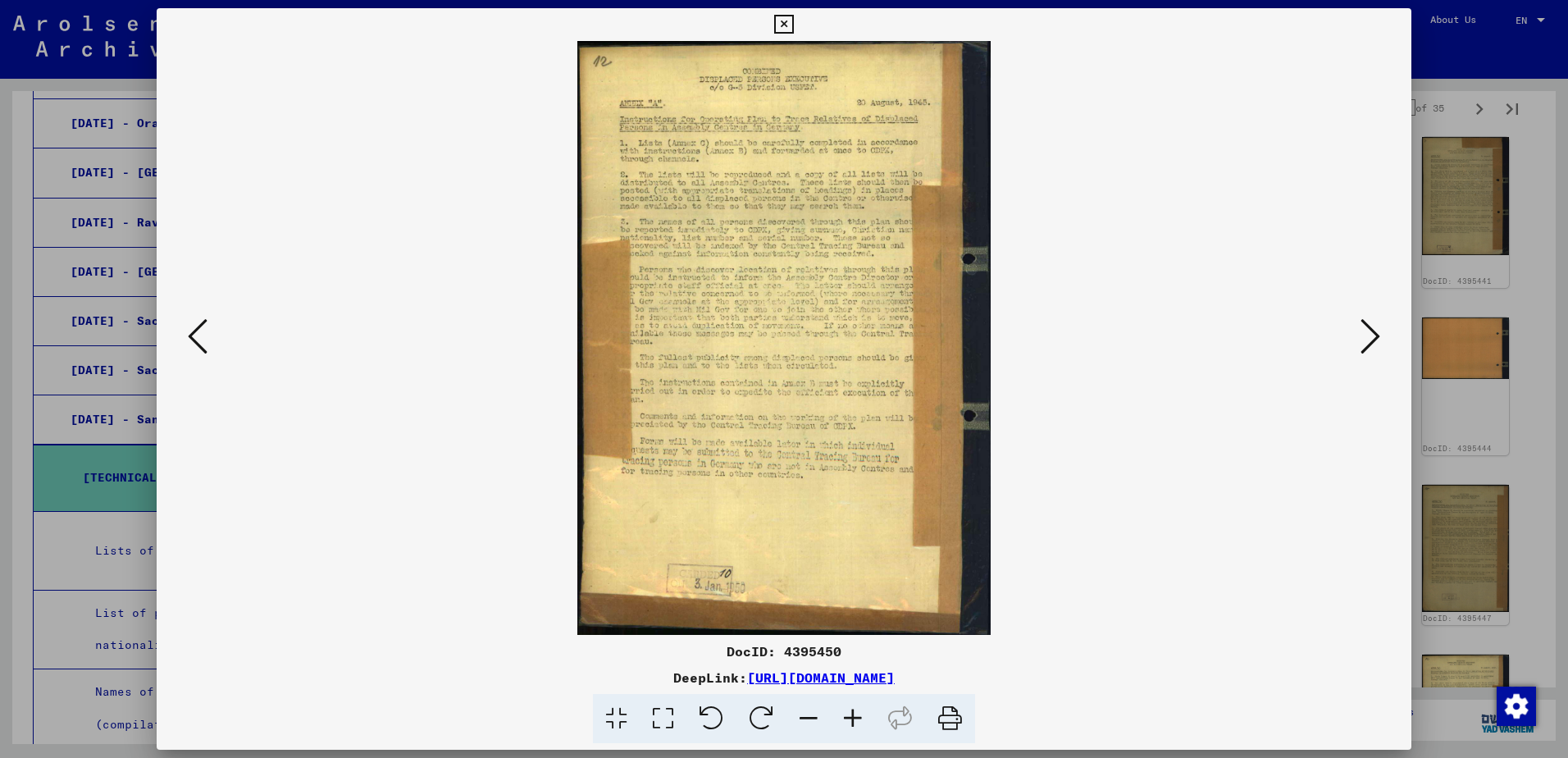
click at [1363, 343] on icon at bounding box center [1371, 336] width 20 height 39
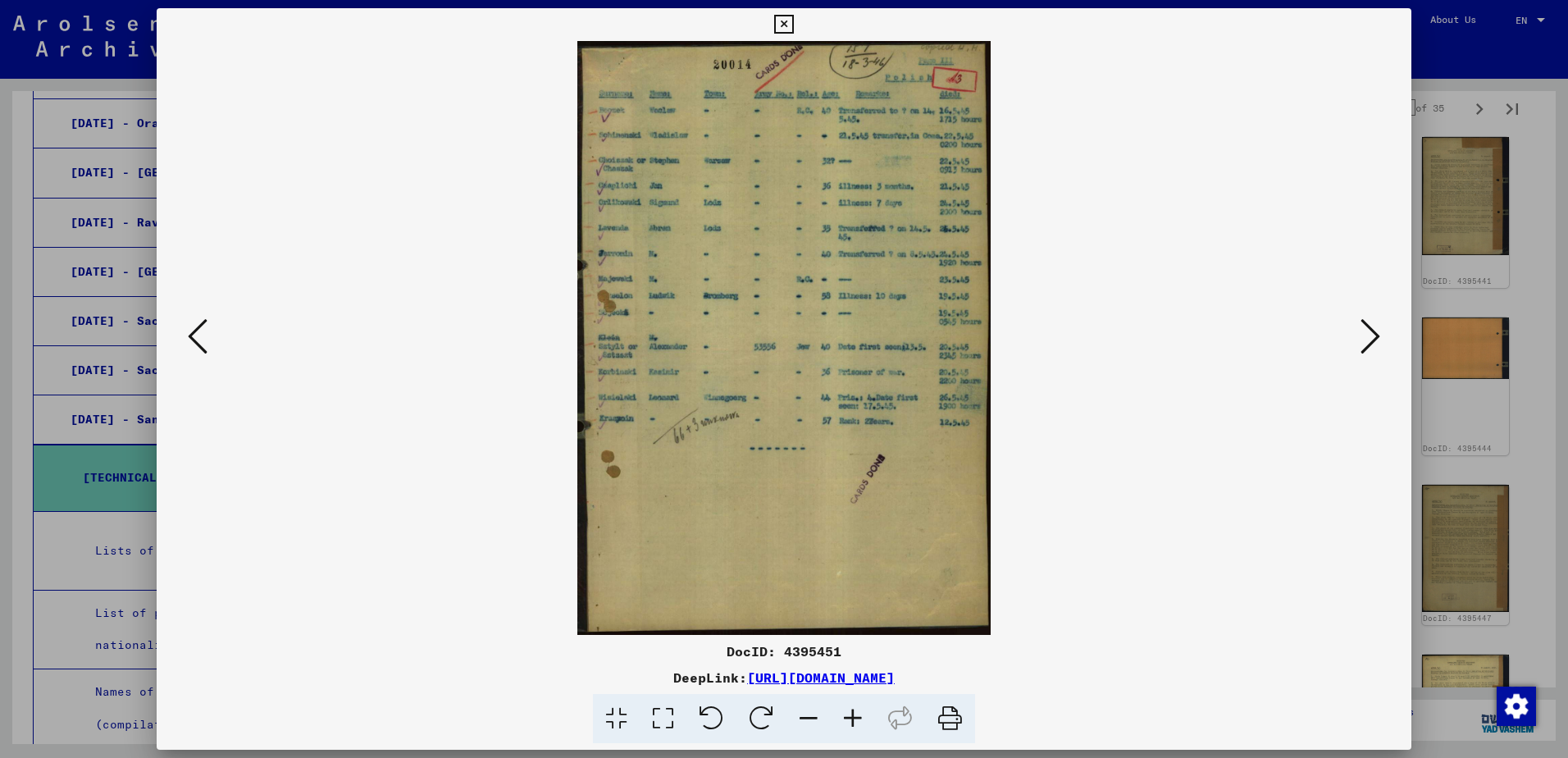
click at [1362, 343] on icon at bounding box center [1371, 336] width 20 height 39
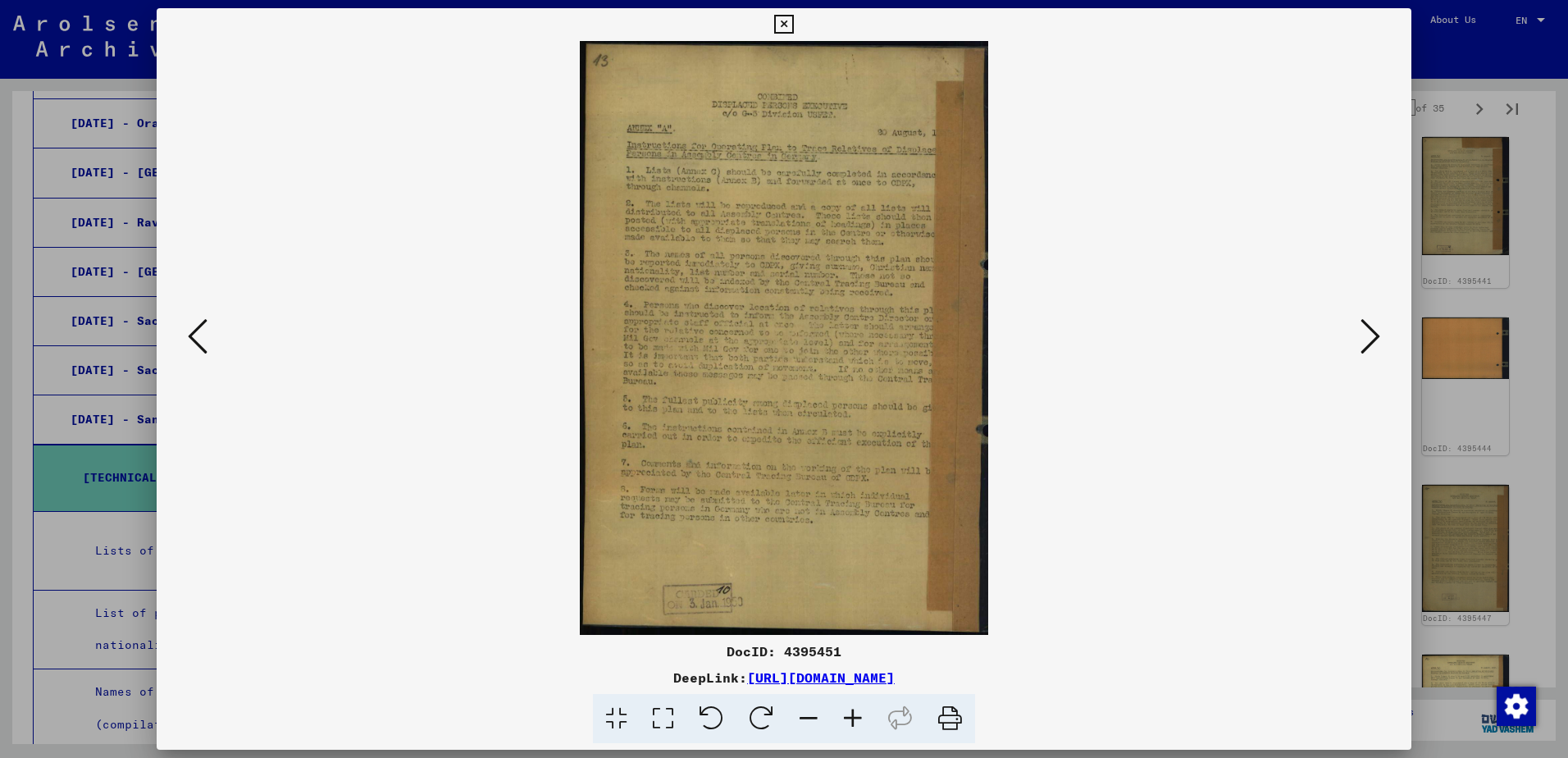
click at [1361, 343] on icon at bounding box center [1371, 336] width 20 height 39
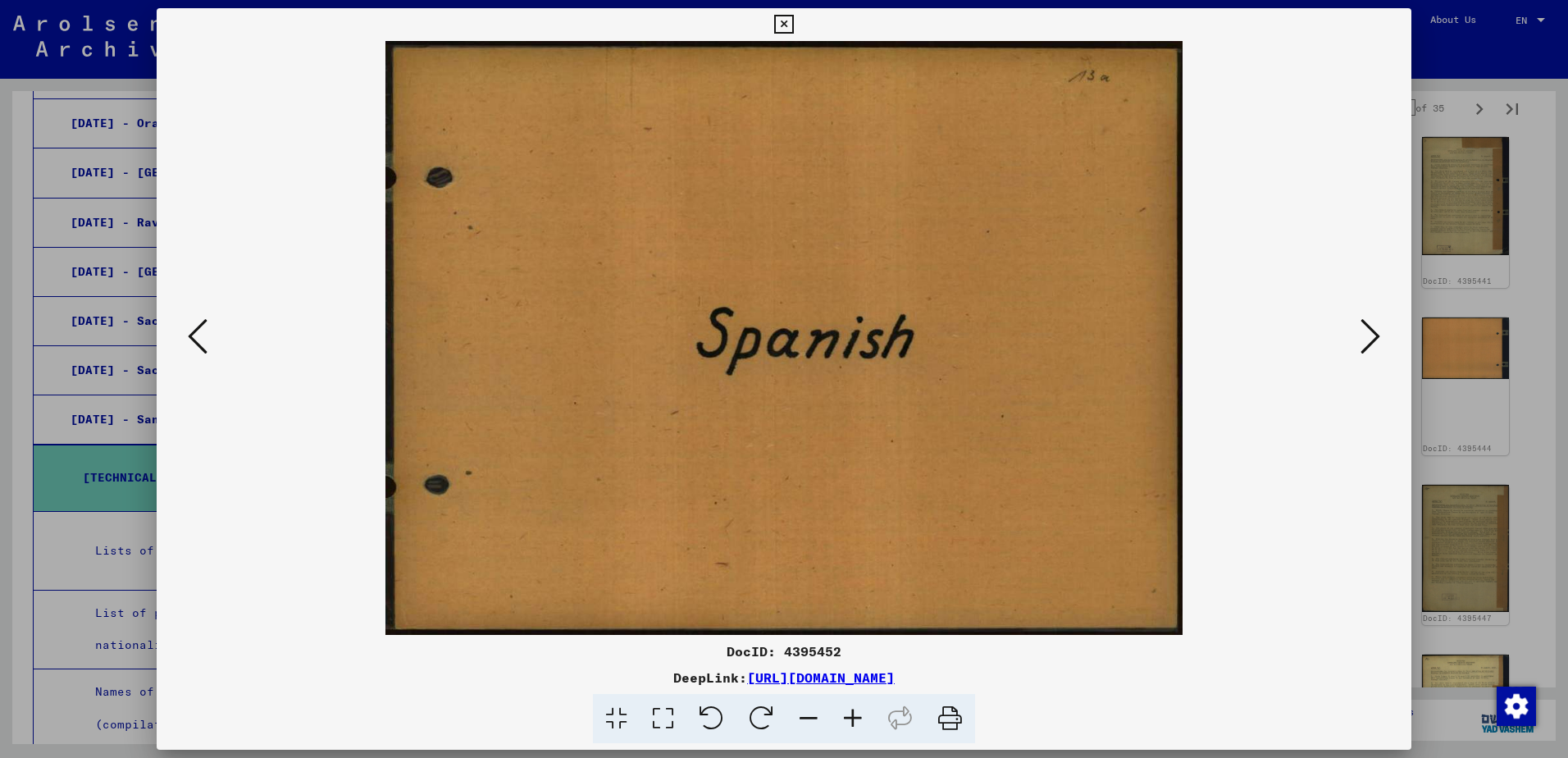
click at [1361, 343] on icon at bounding box center [1371, 336] width 20 height 39
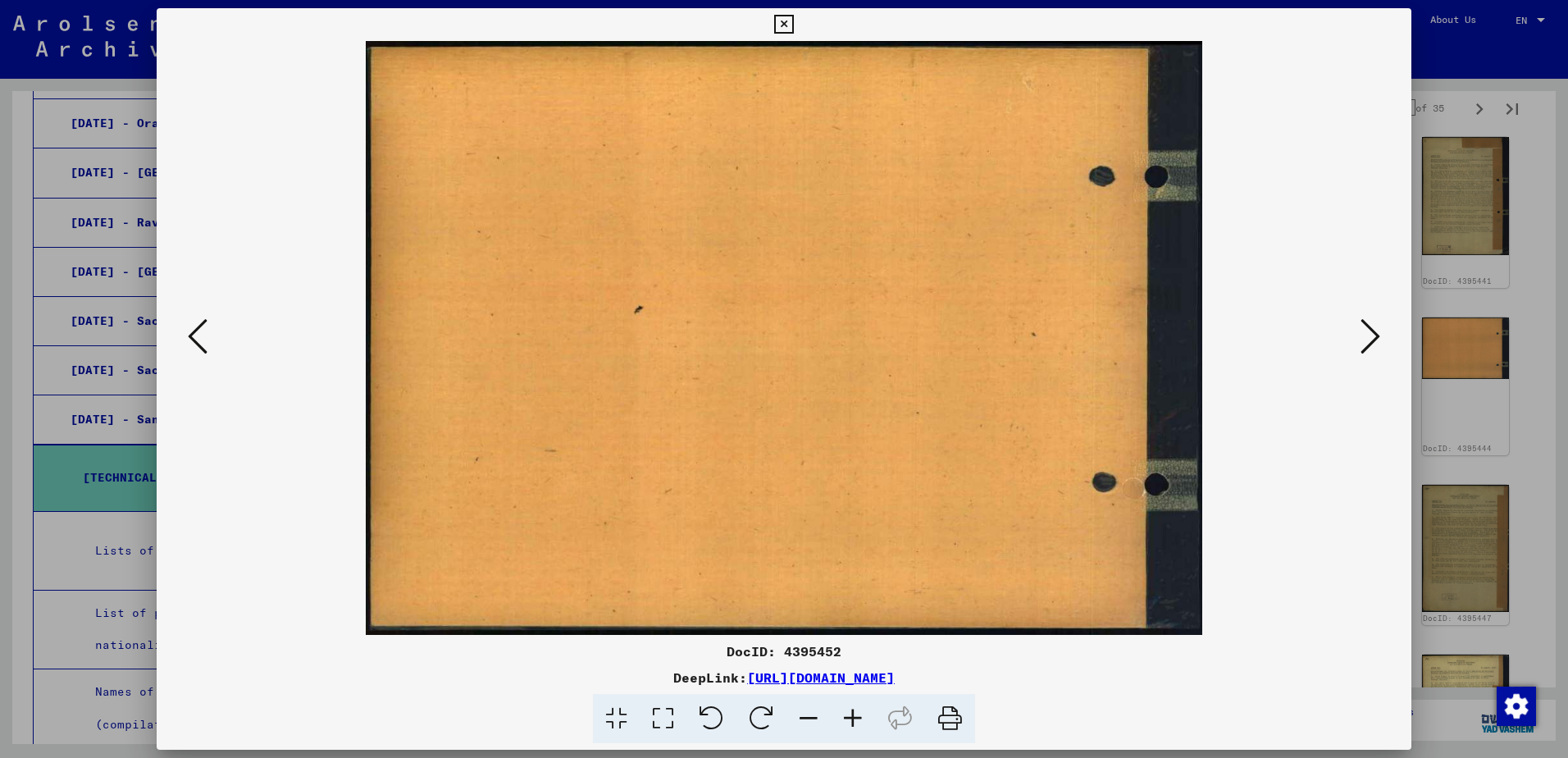
click at [1361, 343] on icon at bounding box center [1371, 336] width 20 height 39
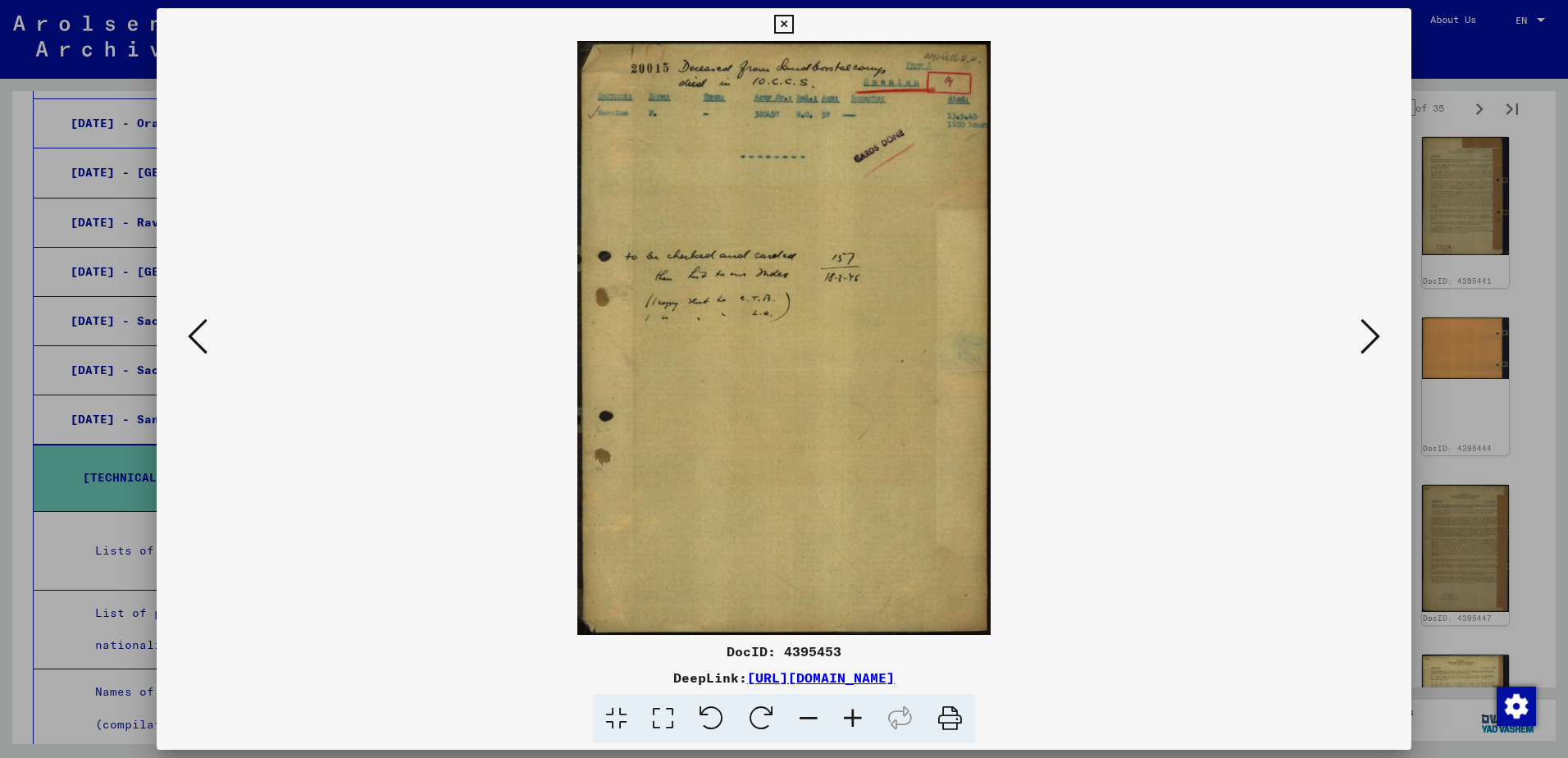
click at [1361, 343] on icon at bounding box center [1371, 336] width 20 height 39
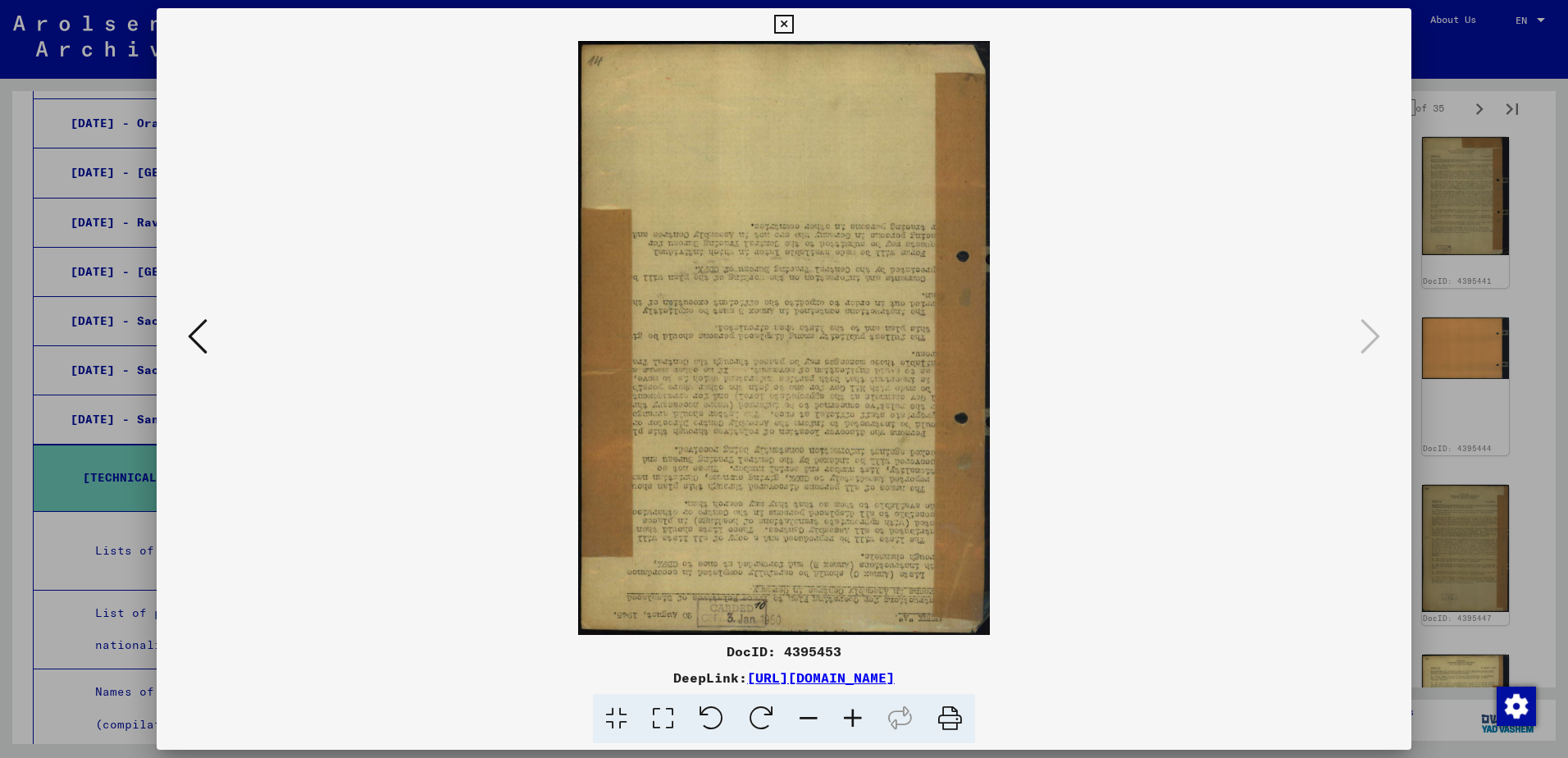
click at [1520, 141] on div at bounding box center [784, 379] width 1568 height 758
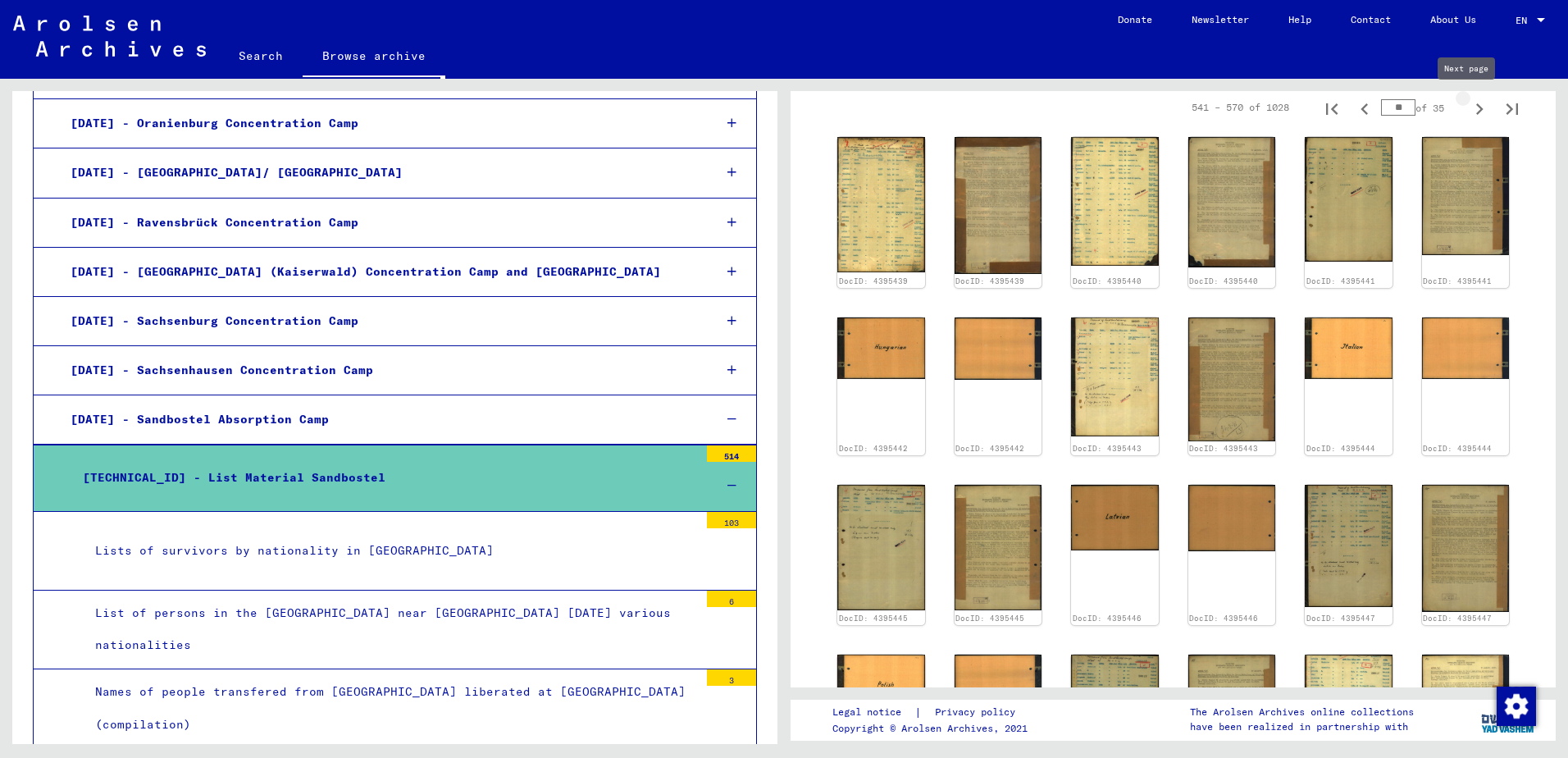
click at [1476, 106] on icon "Next page" at bounding box center [1479, 109] width 7 height 12
type input "**"
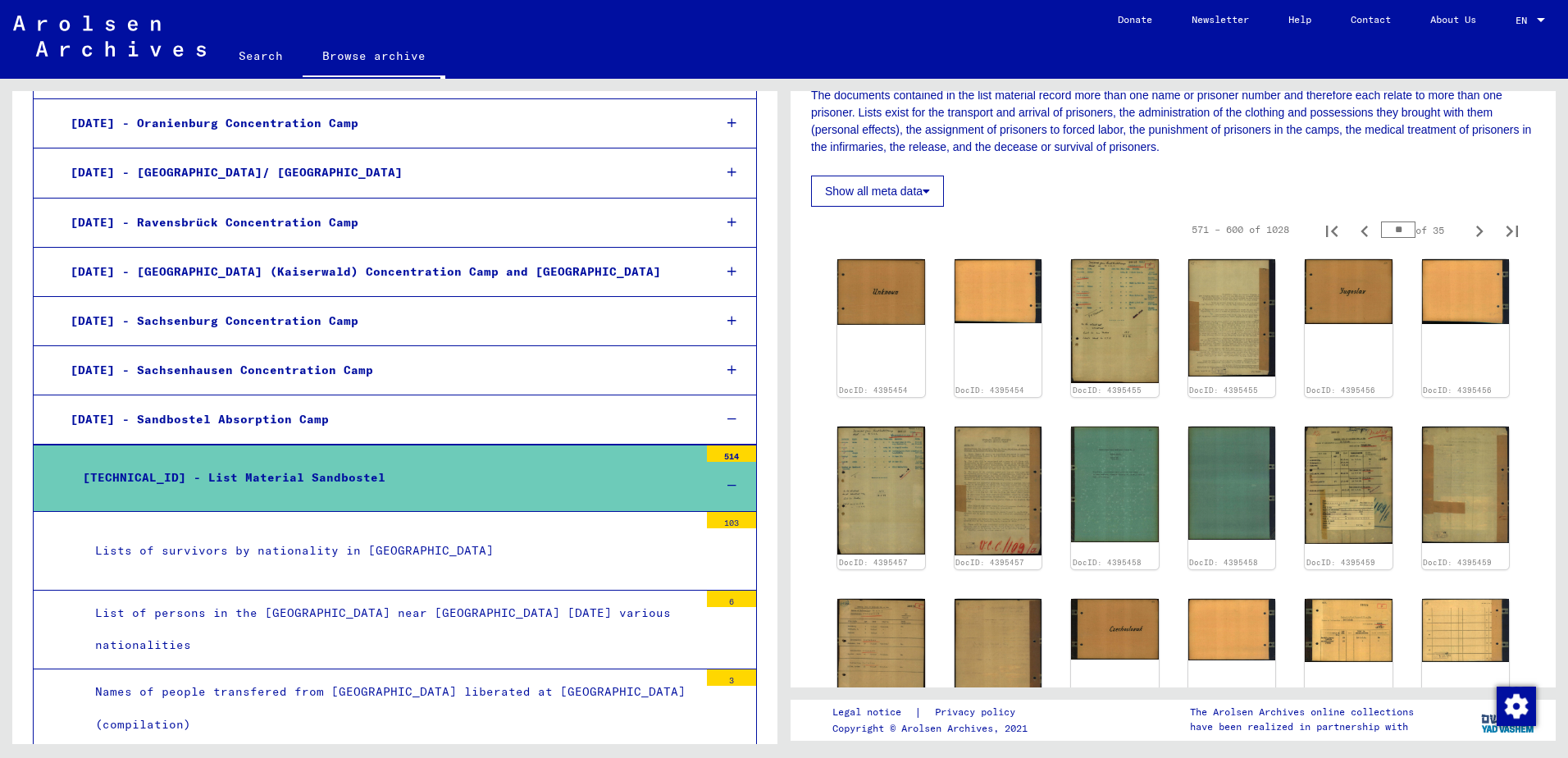
scroll to position [164, 0]
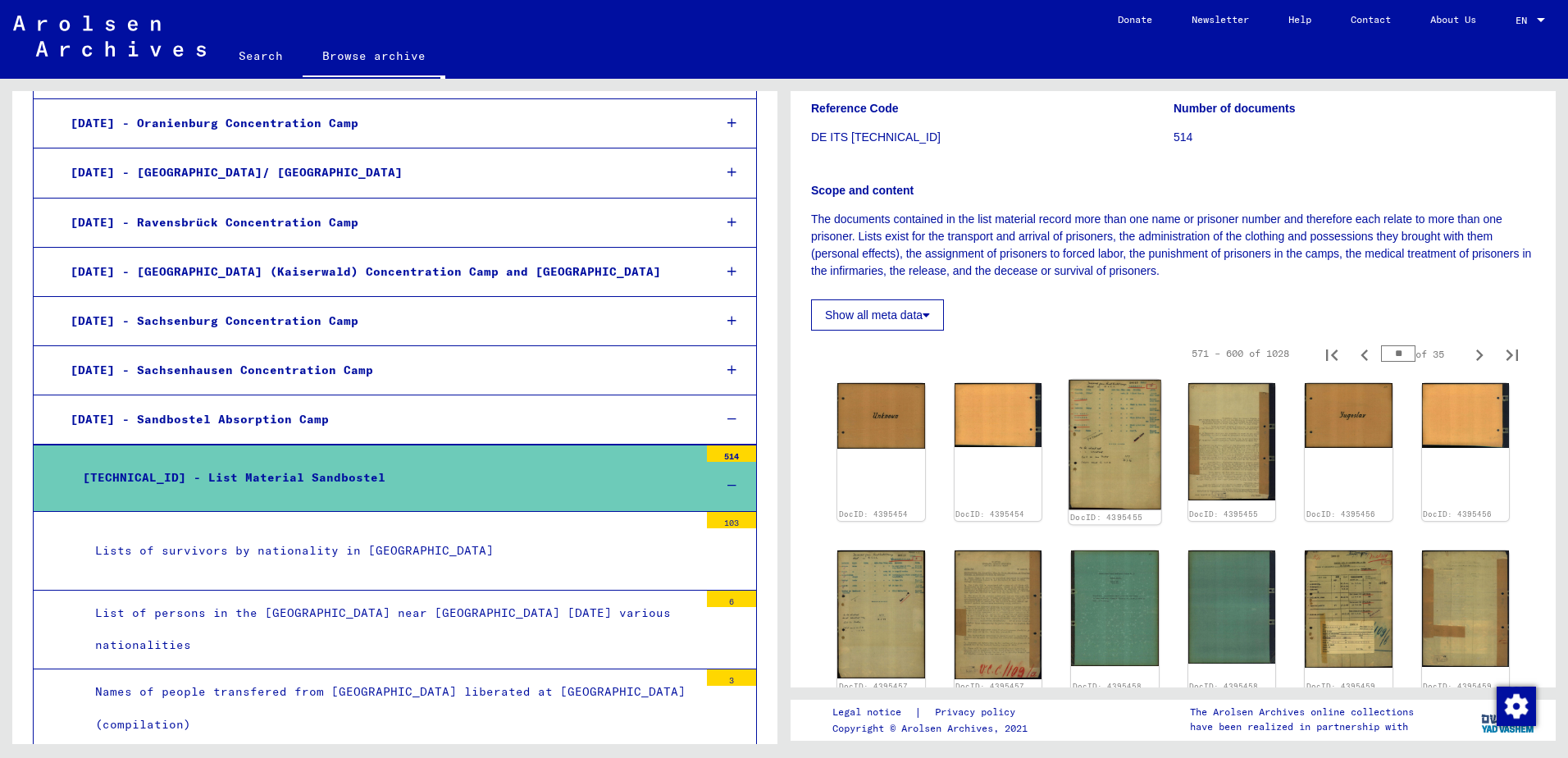
click at [1095, 466] on img at bounding box center [1114, 444] width 91 height 130
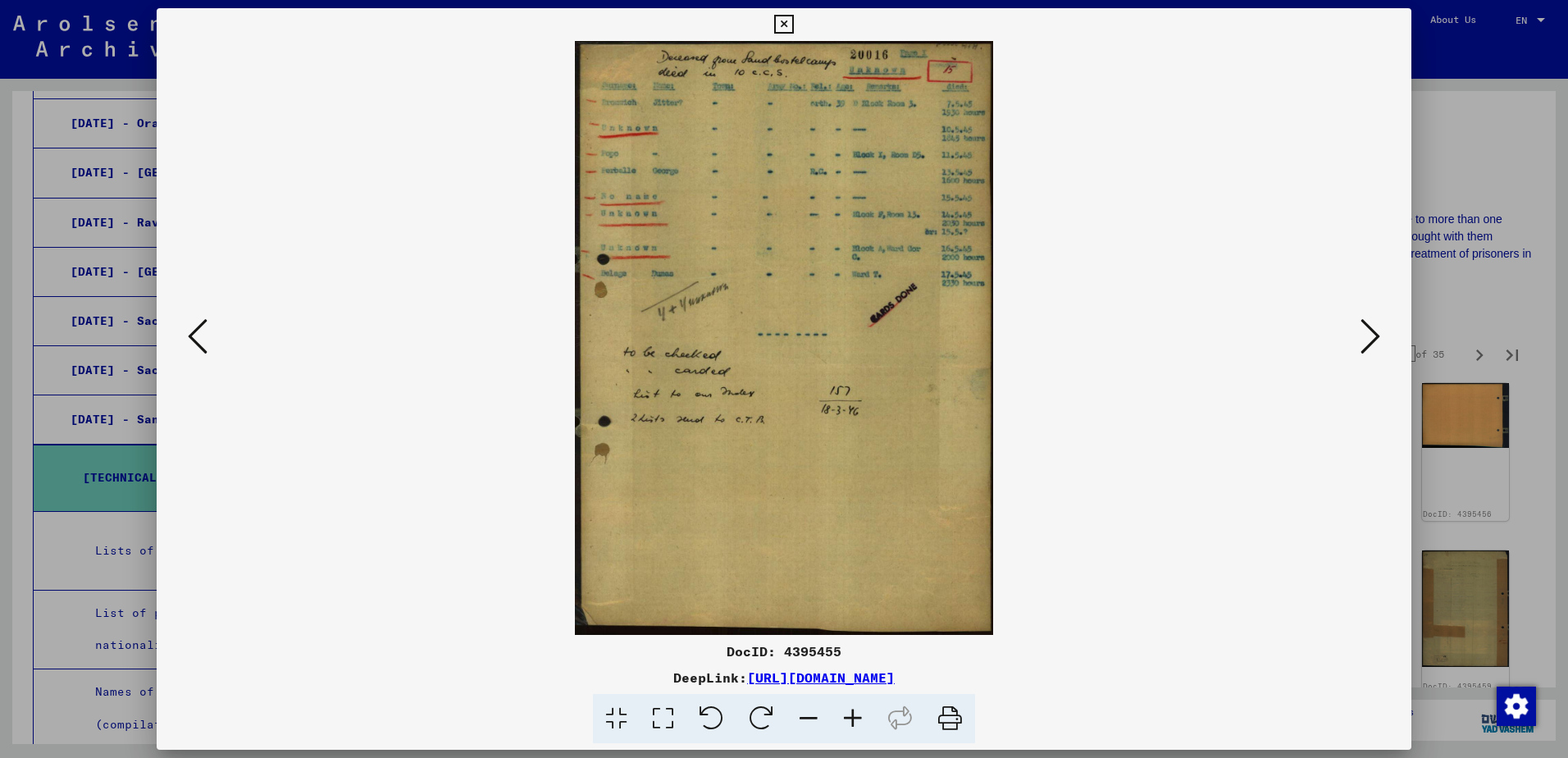
click at [1378, 340] on icon at bounding box center [1371, 336] width 20 height 39
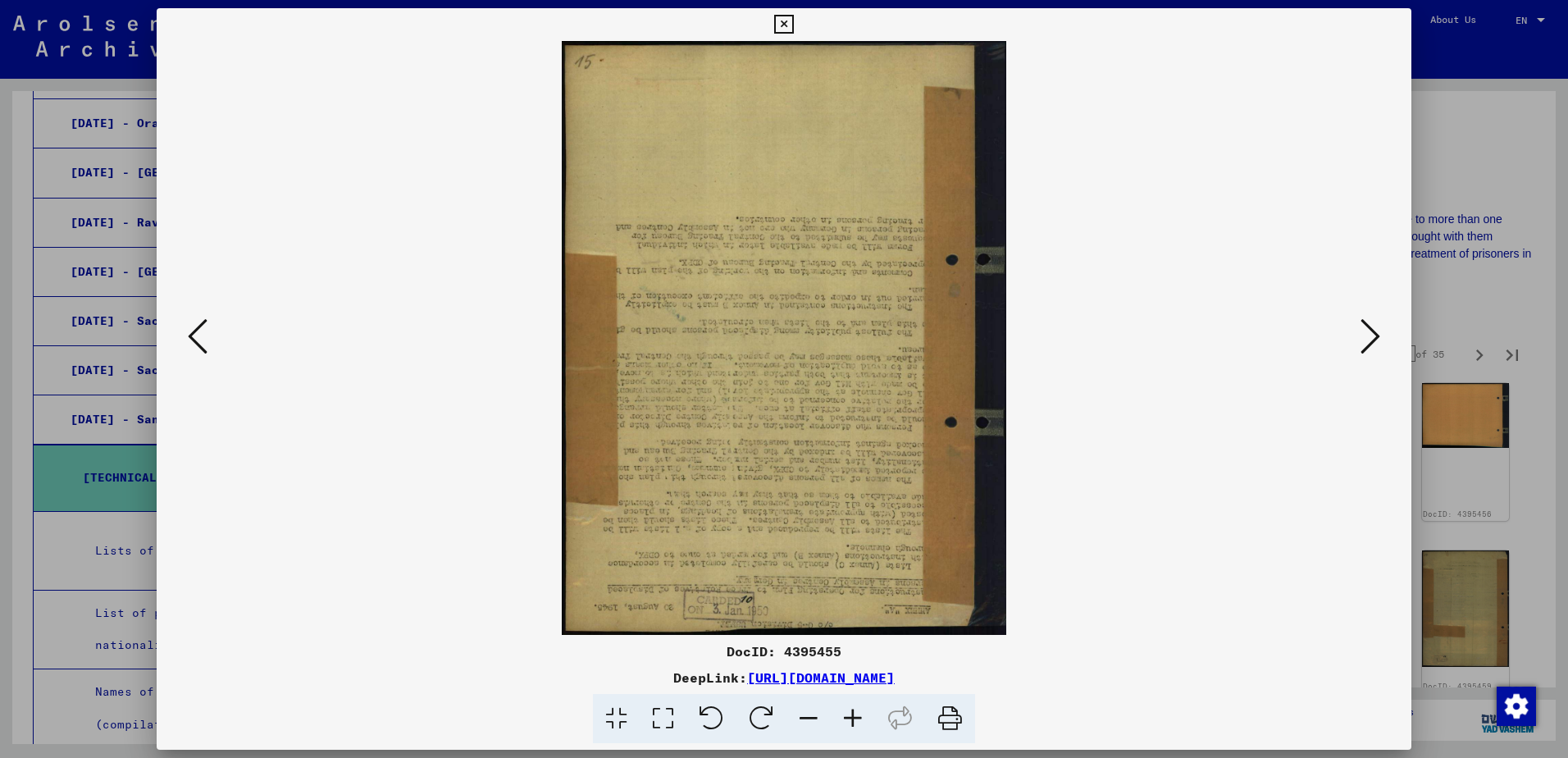
click at [1377, 341] on icon at bounding box center [1371, 336] width 20 height 39
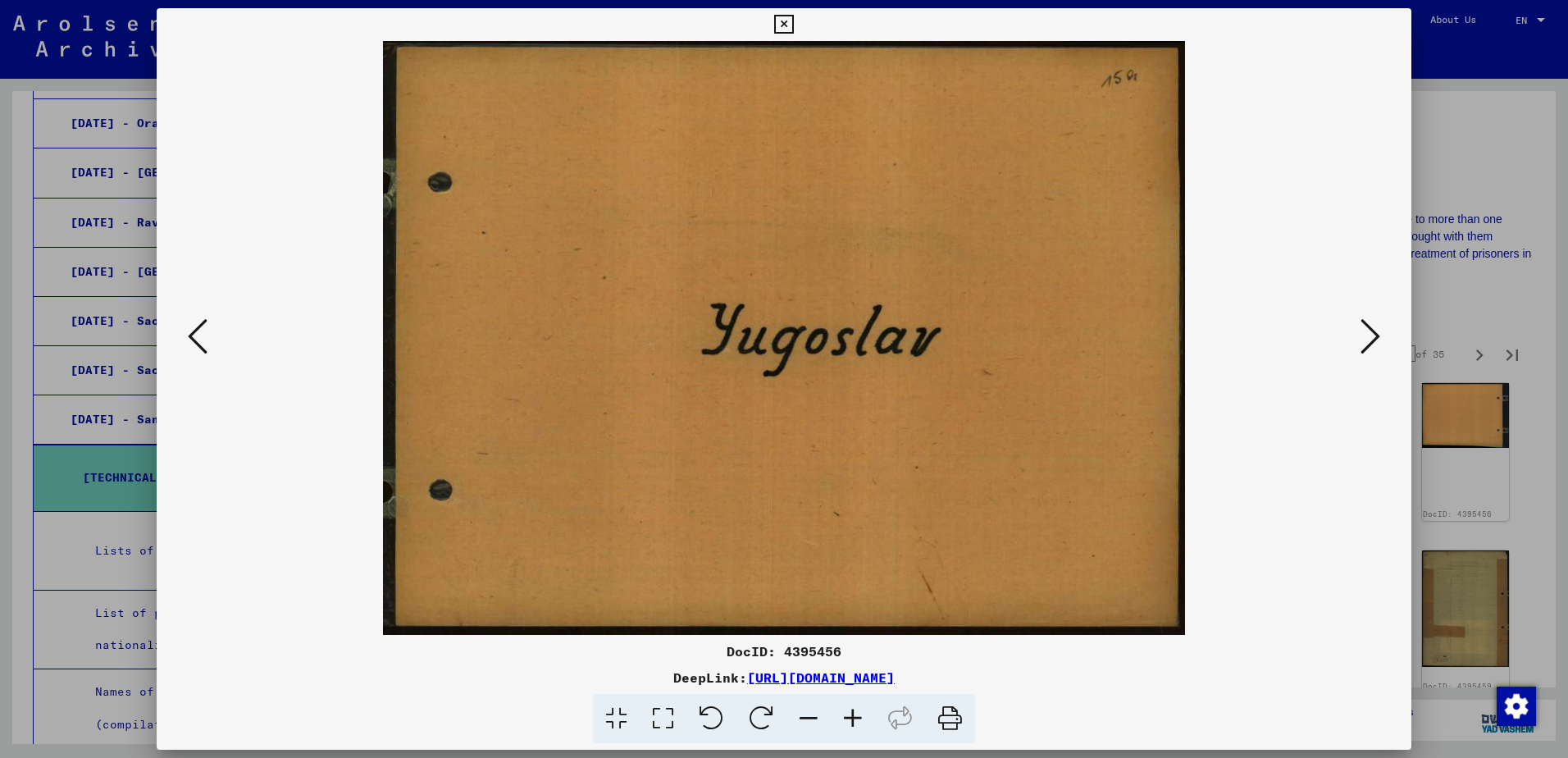
click at [1377, 341] on icon at bounding box center [1371, 336] width 20 height 39
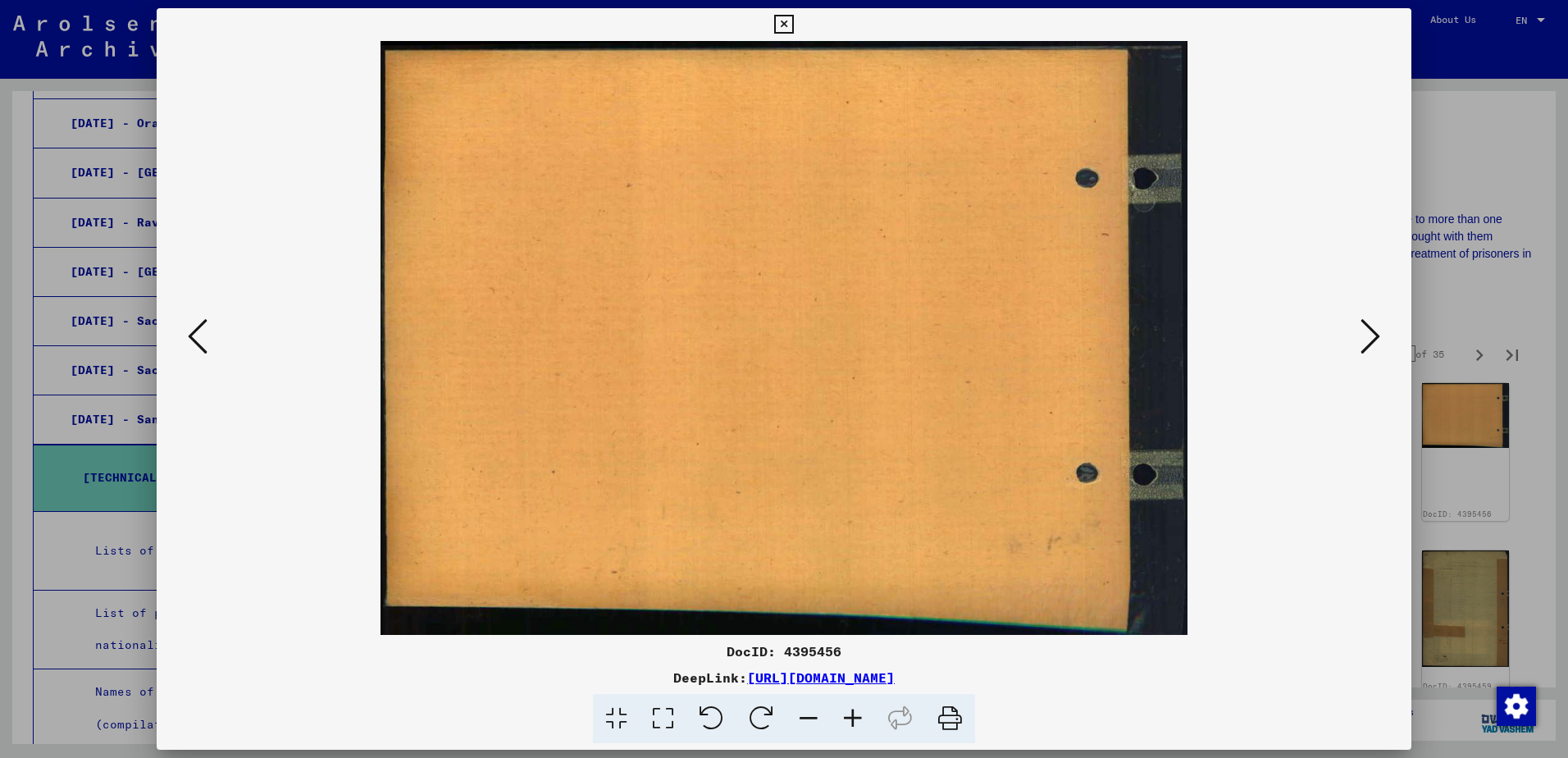
click at [1377, 341] on icon at bounding box center [1371, 336] width 20 height 39
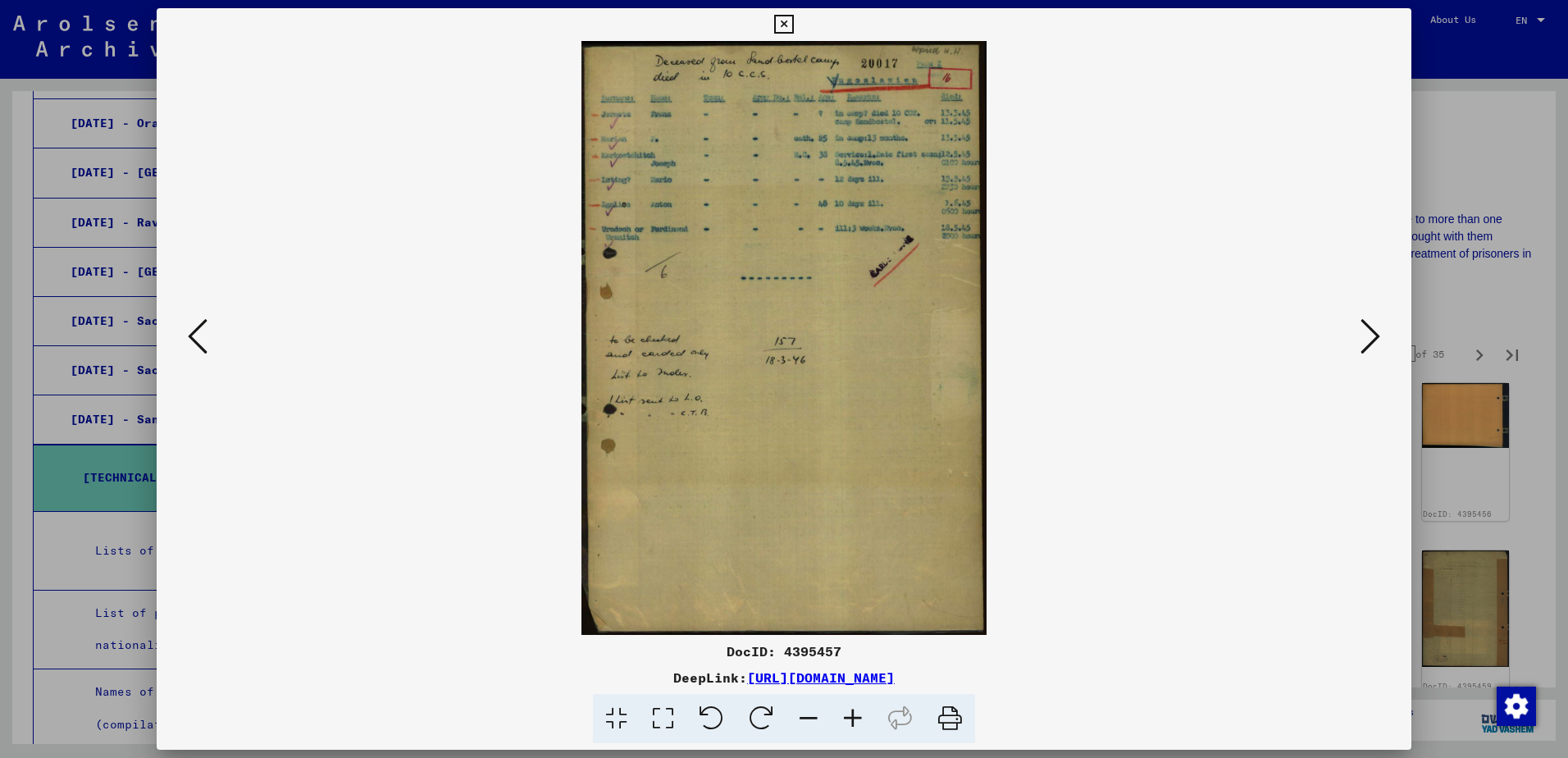
click at [1376, 340] on icon at bounding box center [1371, 336] width 20 height 39
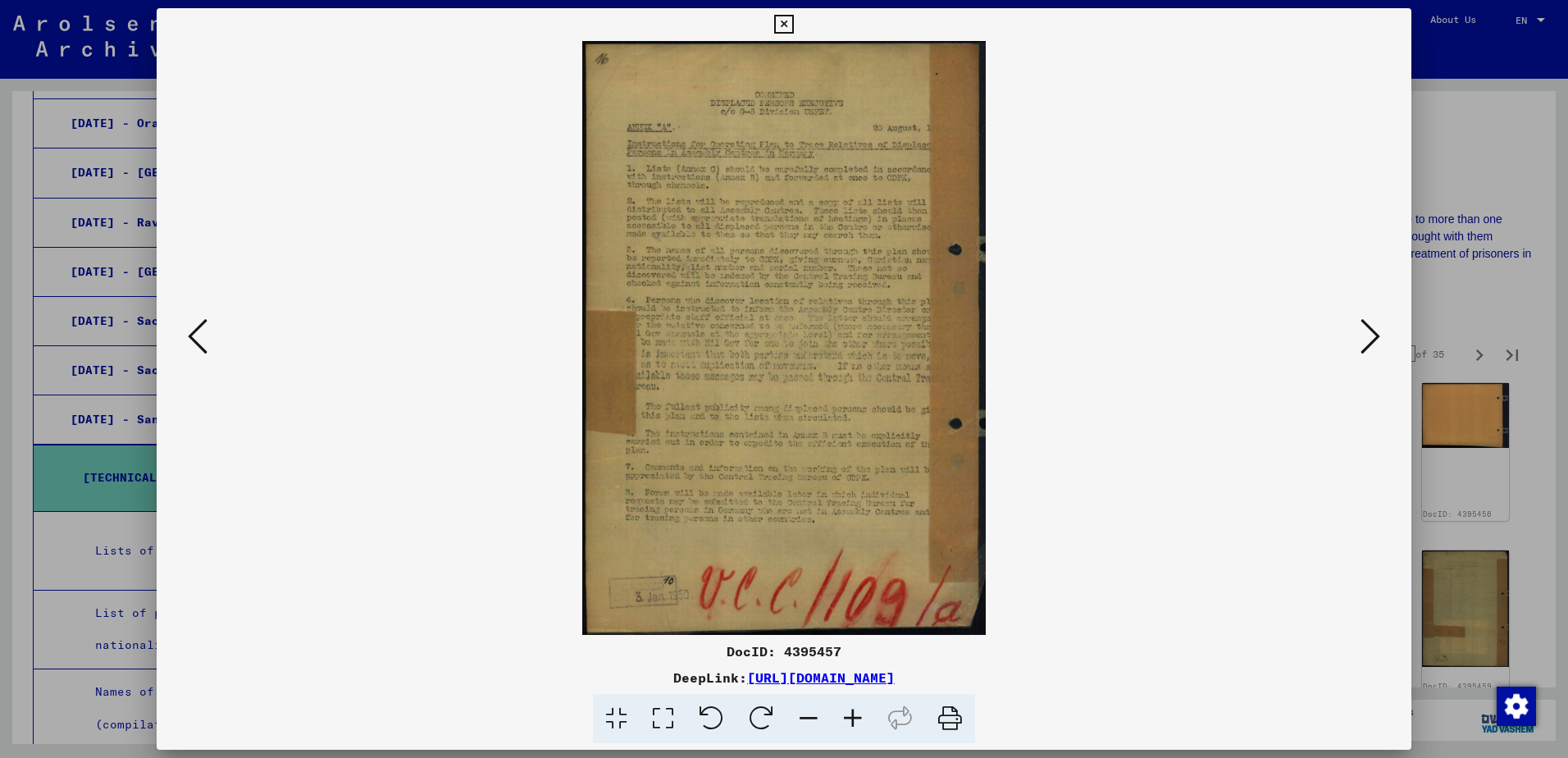
click at [1375, 340] on icon at bounding box center [1371, 336] width 20 height 39
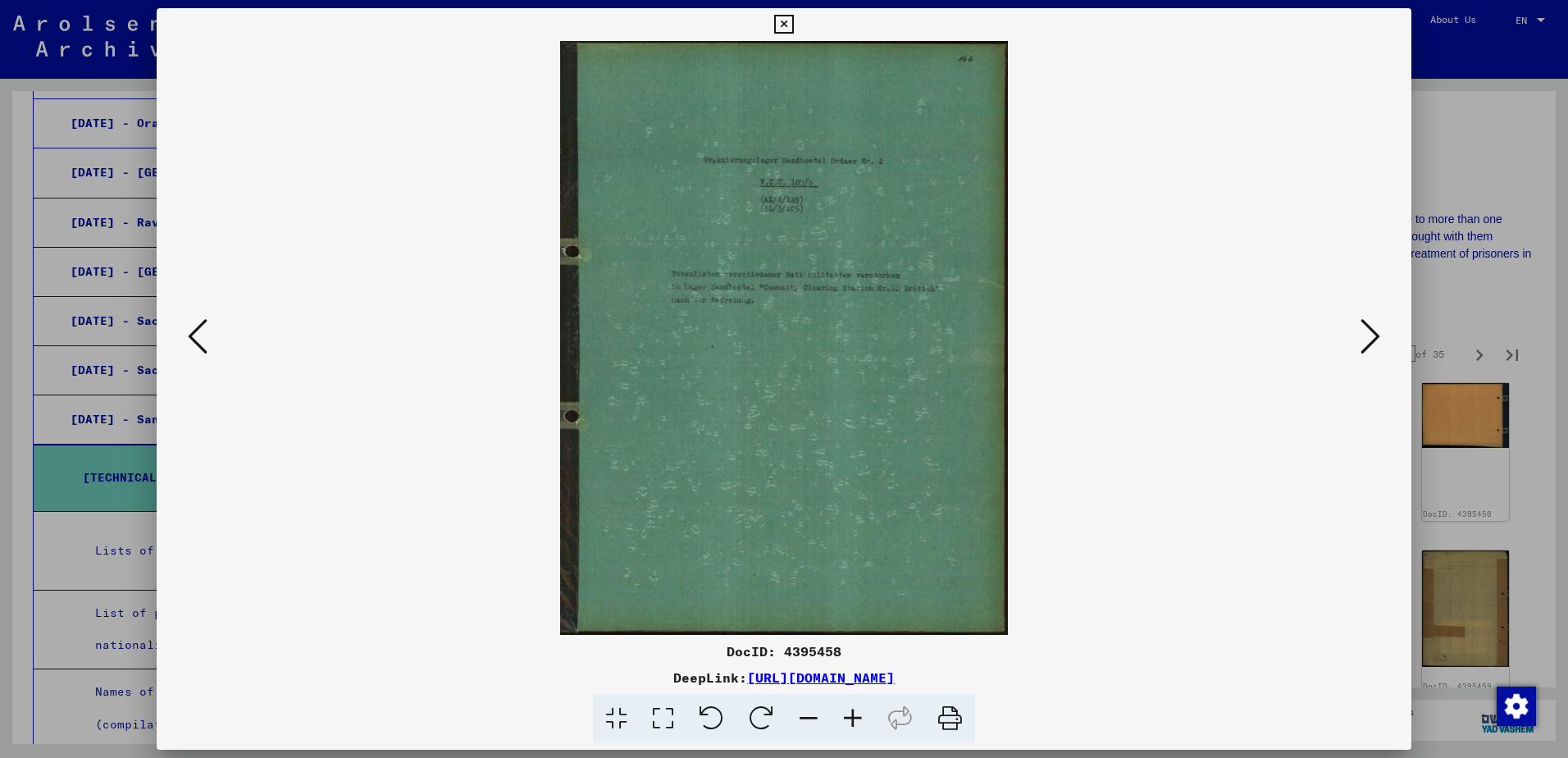
click at [1373, 340] on icon at bounding box center [1371, 336] width 20 height 39
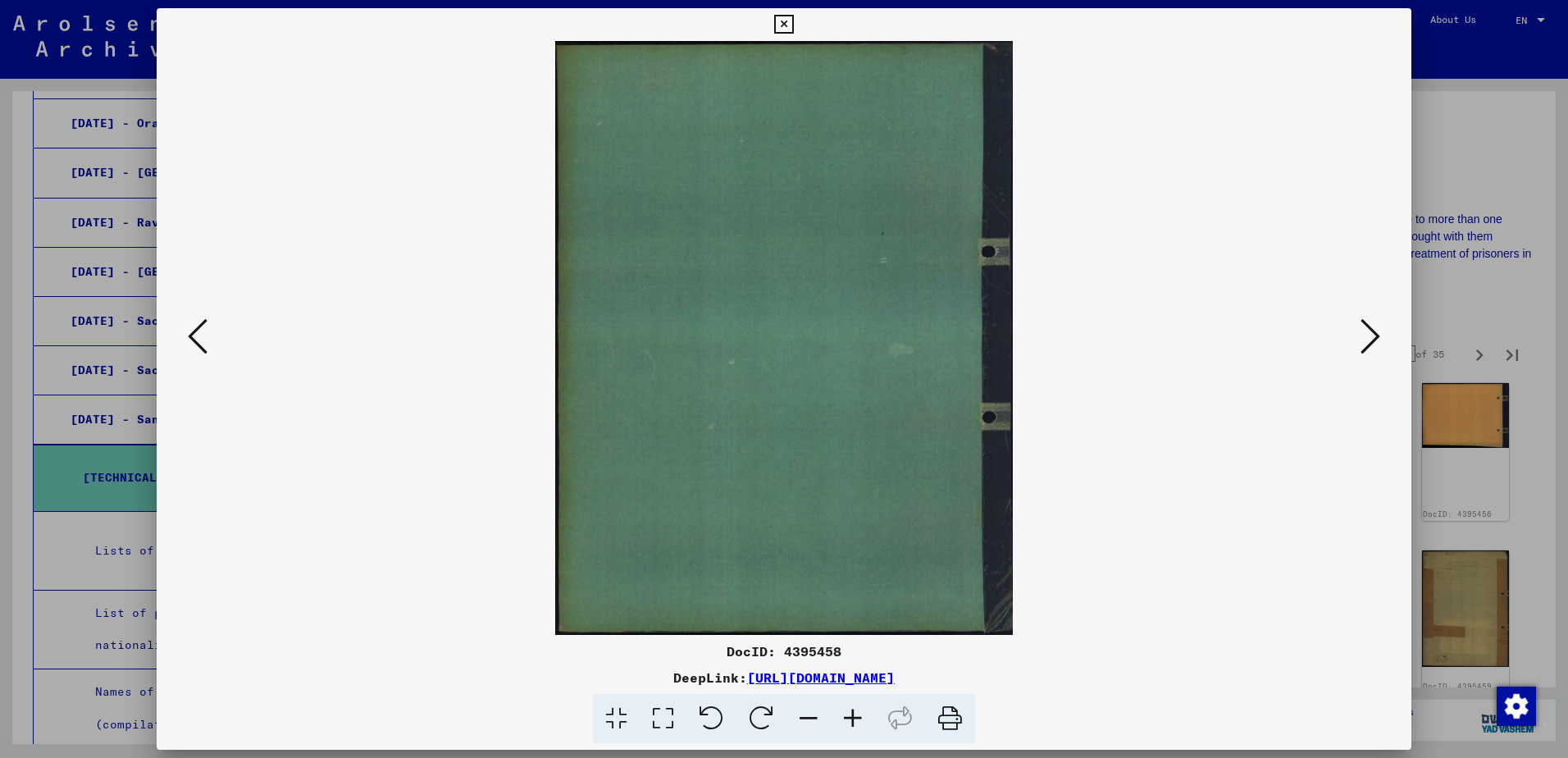
click at [1373, 340] on icon at bounding box center [1371, 336] width 20 height 39
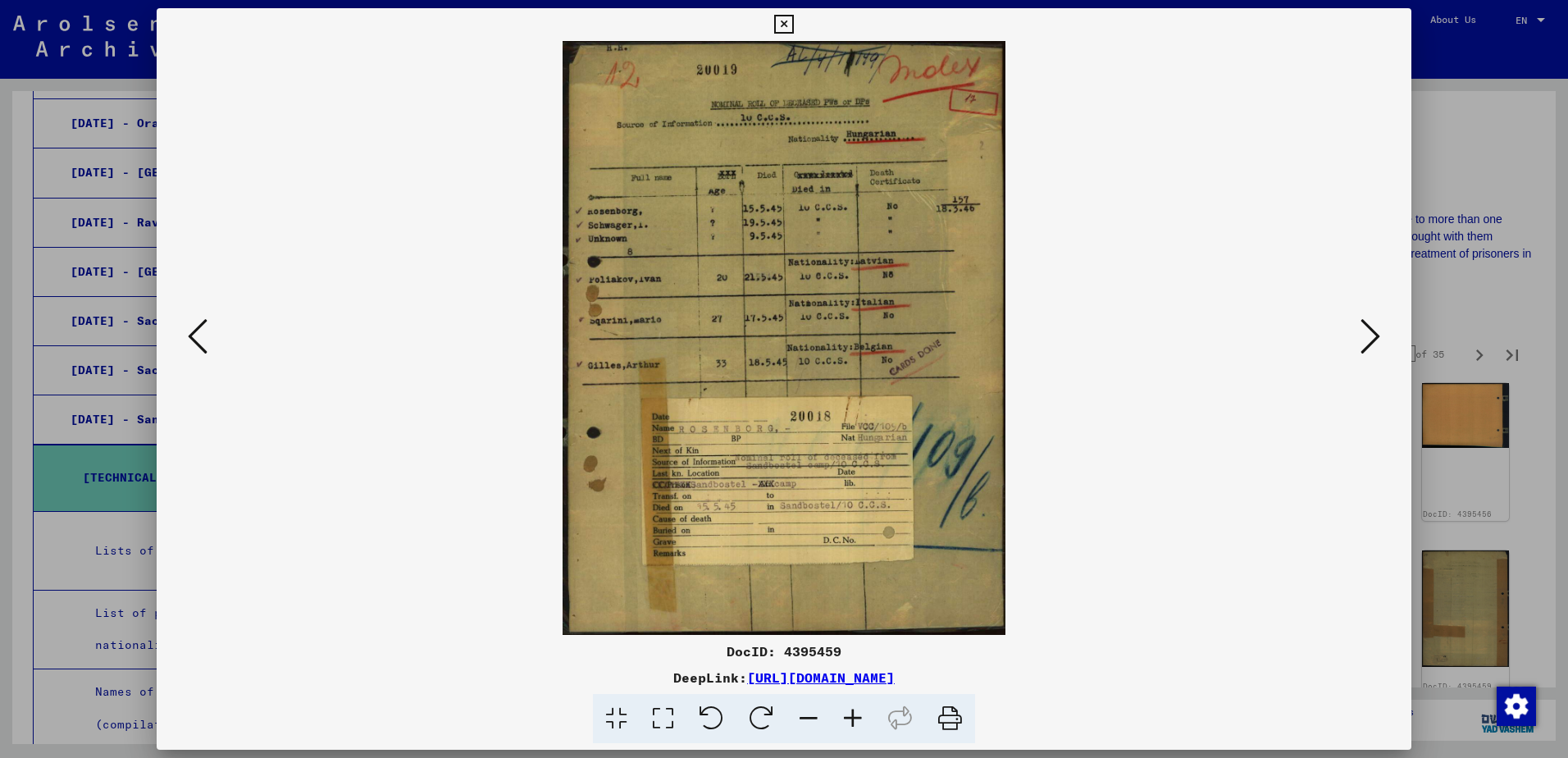
click at [1370, 339] on icon at bounding box center [1371, 336] width 20 height 39
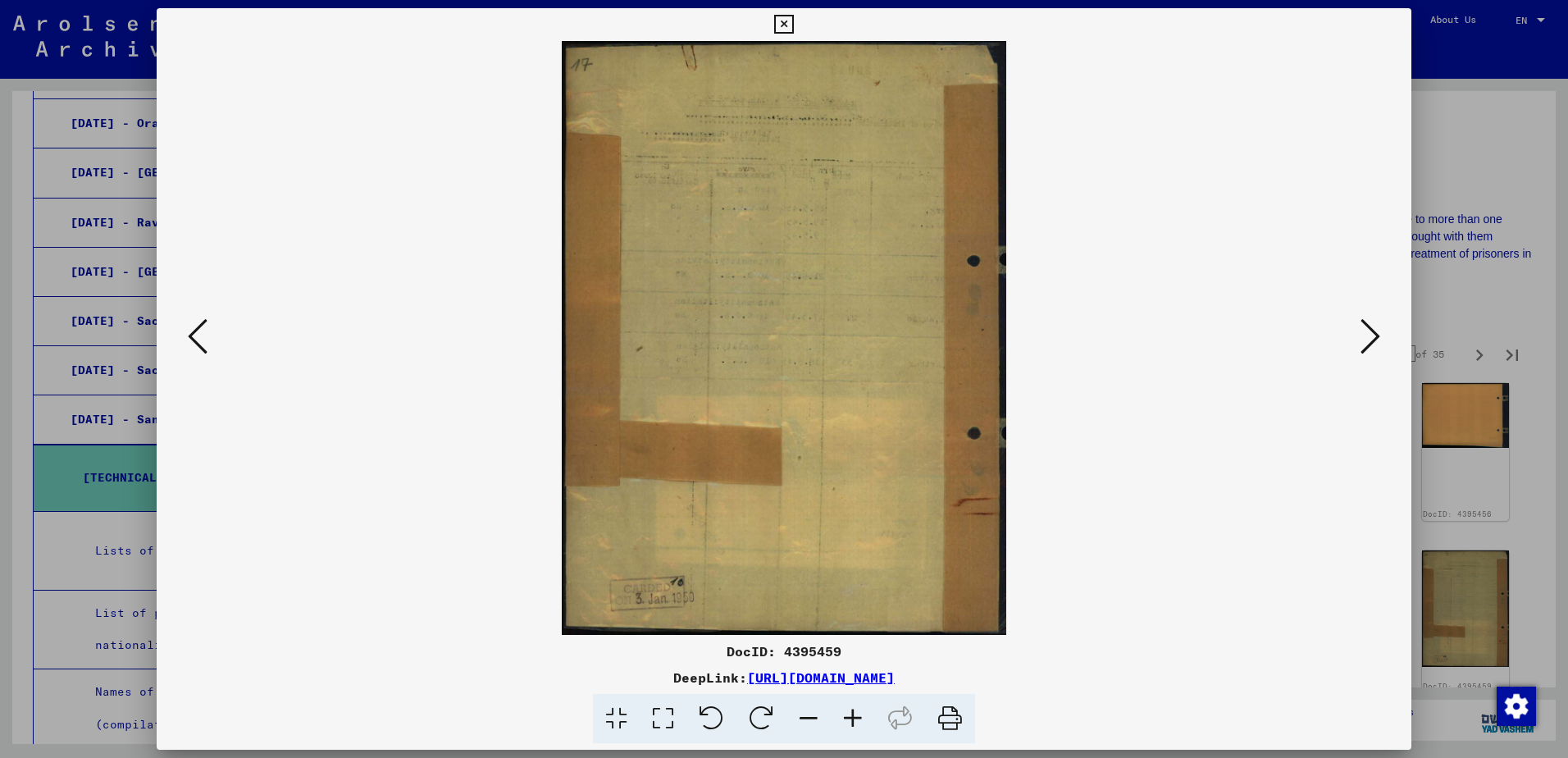
click at [1370, 339] on icon at bounding box center [1371, 336] width 20 height 39
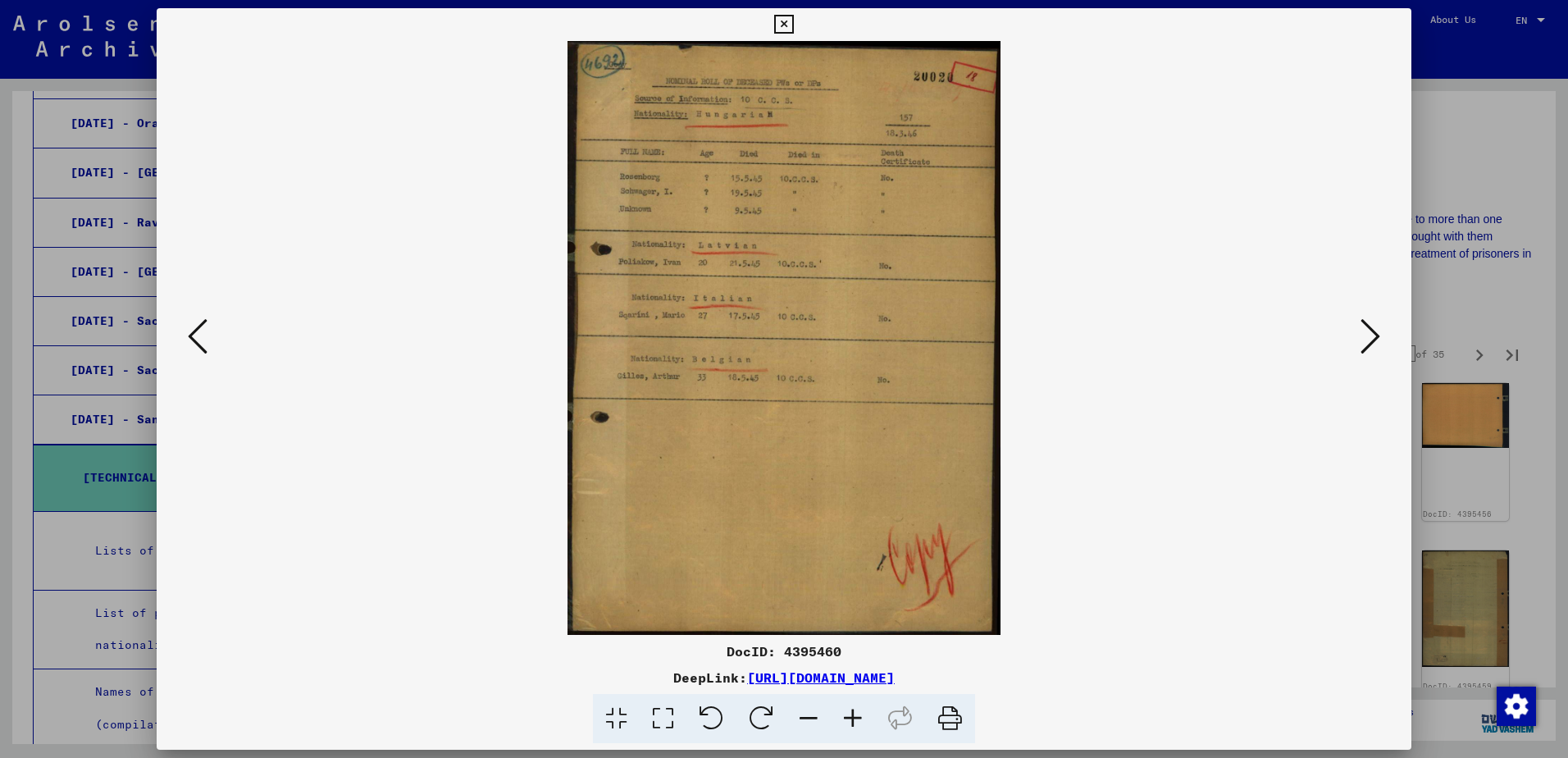
click at [1370, 339] on icon at bounding box center [1371, 336] width 20 height 39
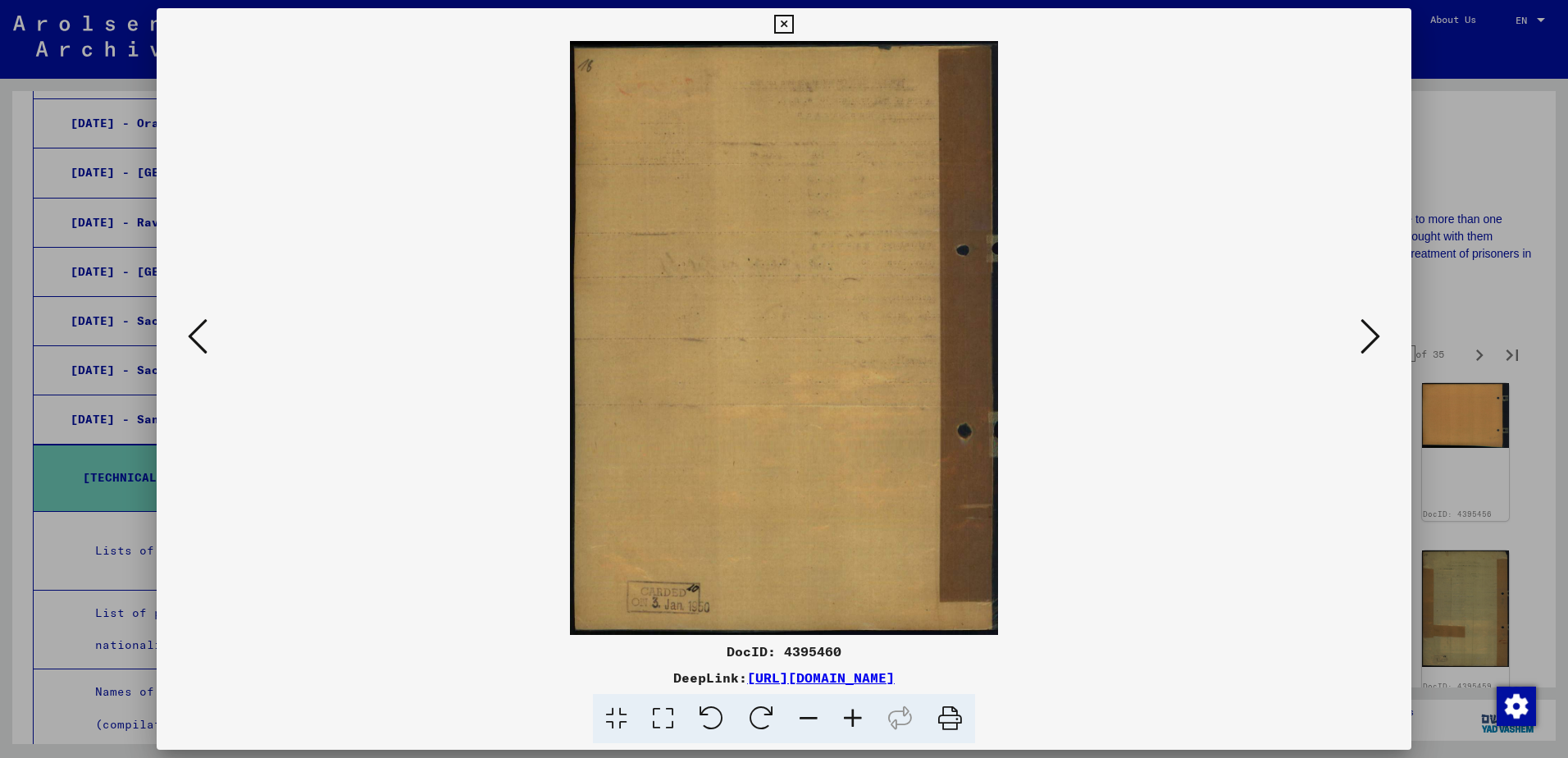
click at [1370, 339] on icon at bounding box center [1371, 336] width 20 height 39
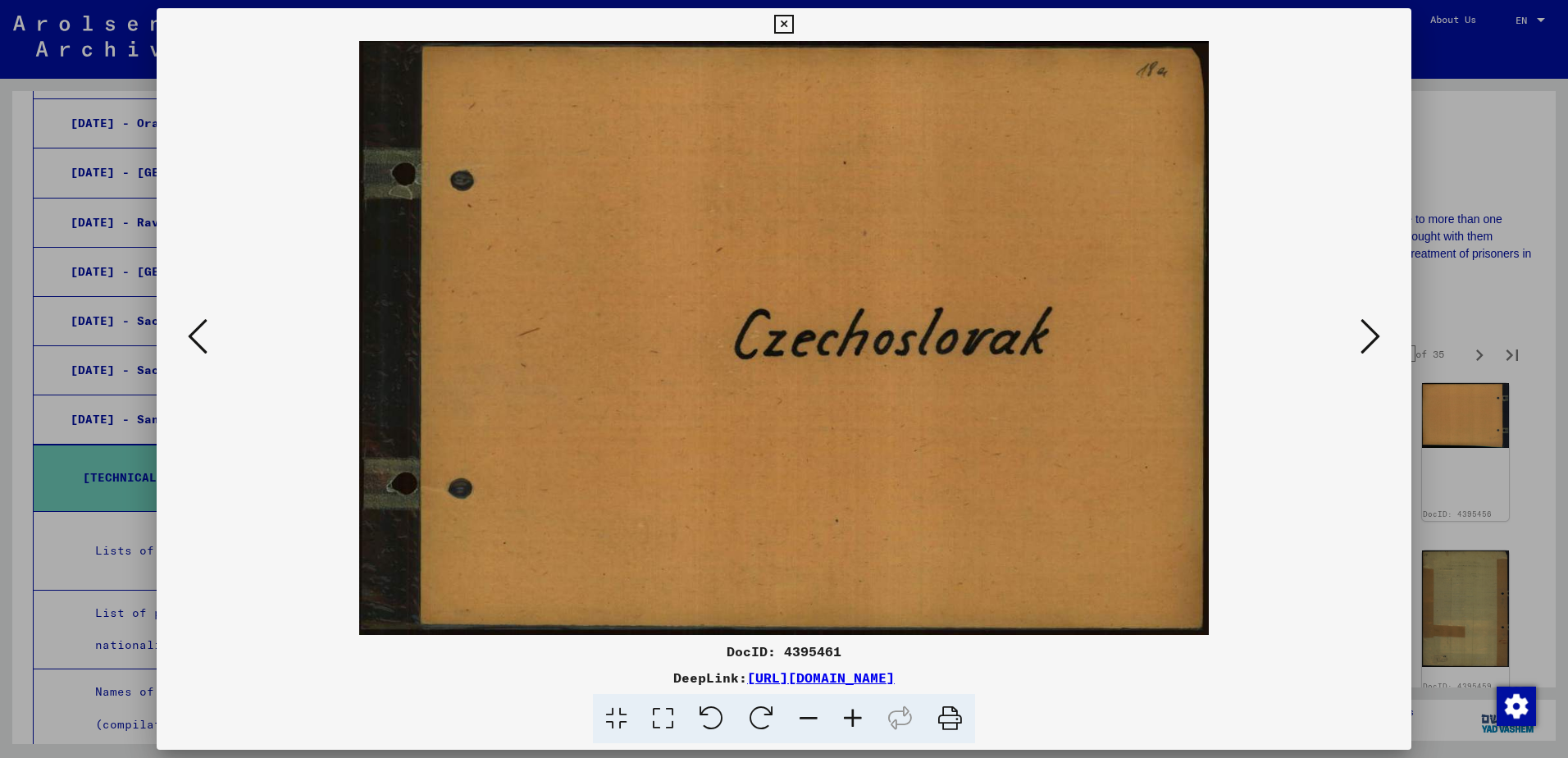
click at [1370, 339] on icon at bounding box center [1371, 336] width 20 height 39
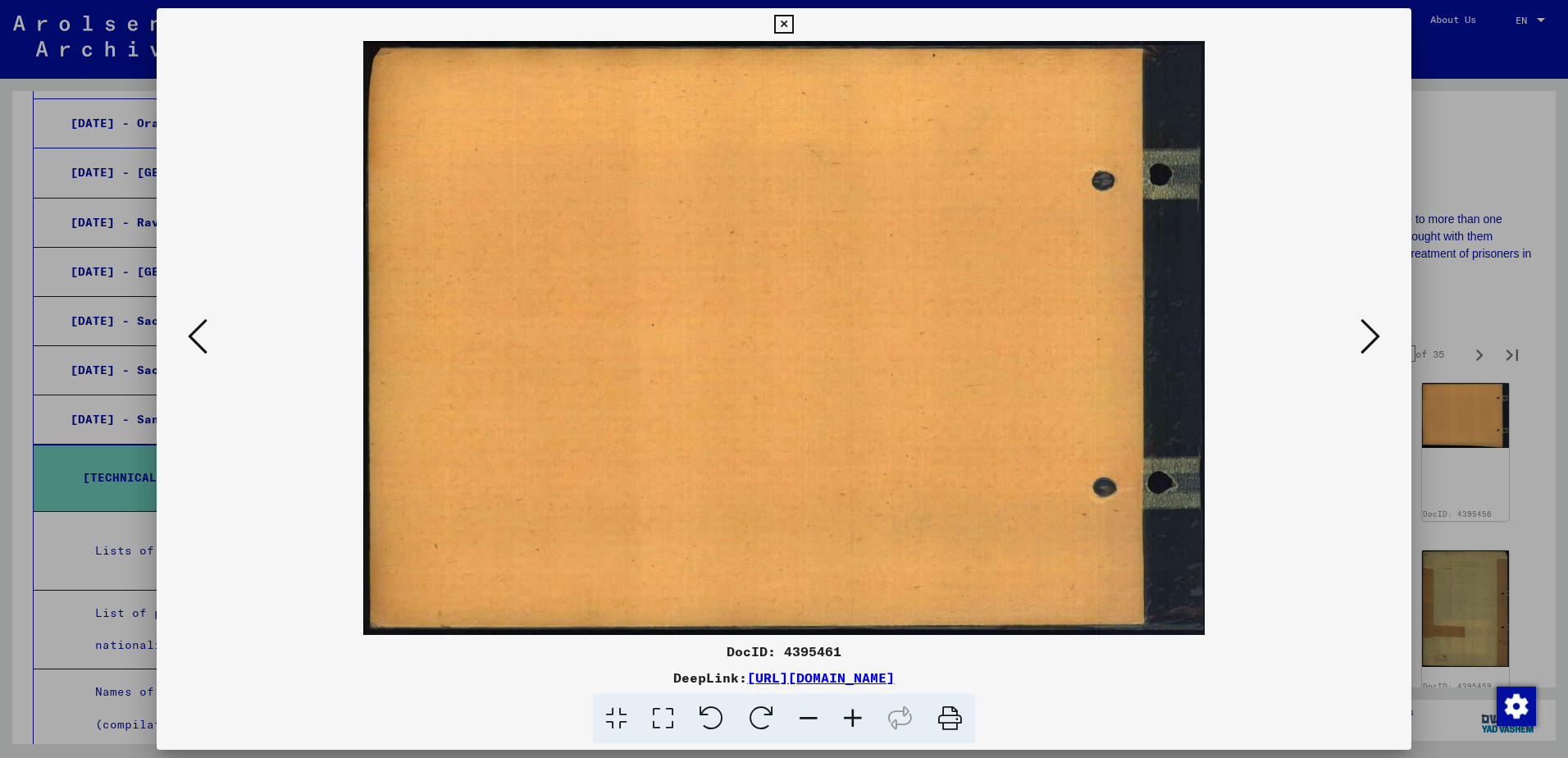
click at [1370, 339] on icon at bounding box center [1371, 336] width 20 height 39
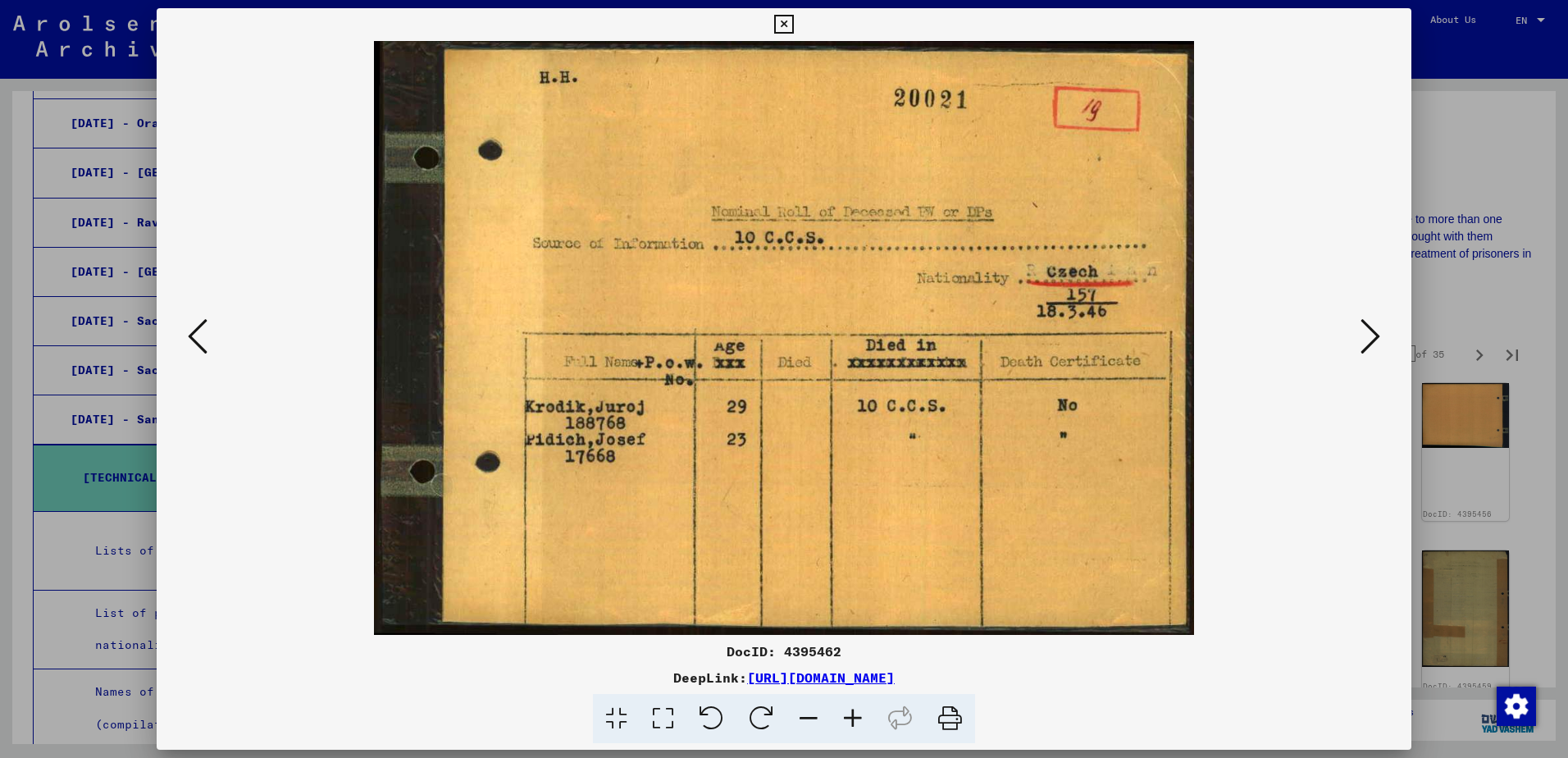
click at [1371, 339] on icon at bounding box center [1371, 336] width 20 height 39
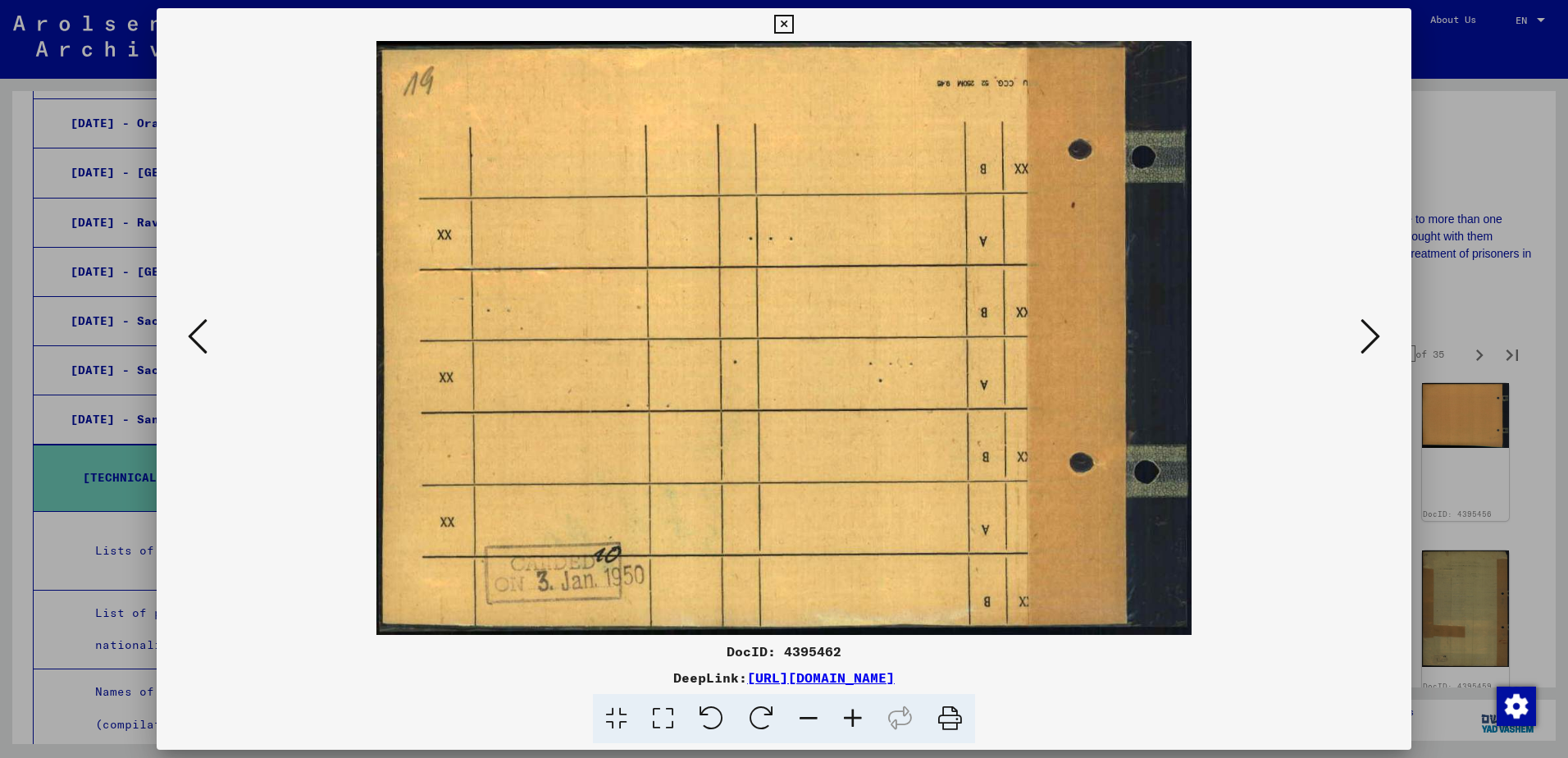
click at [1371, 339] on icon at bounding box center [1371, 336] width 20 height 39
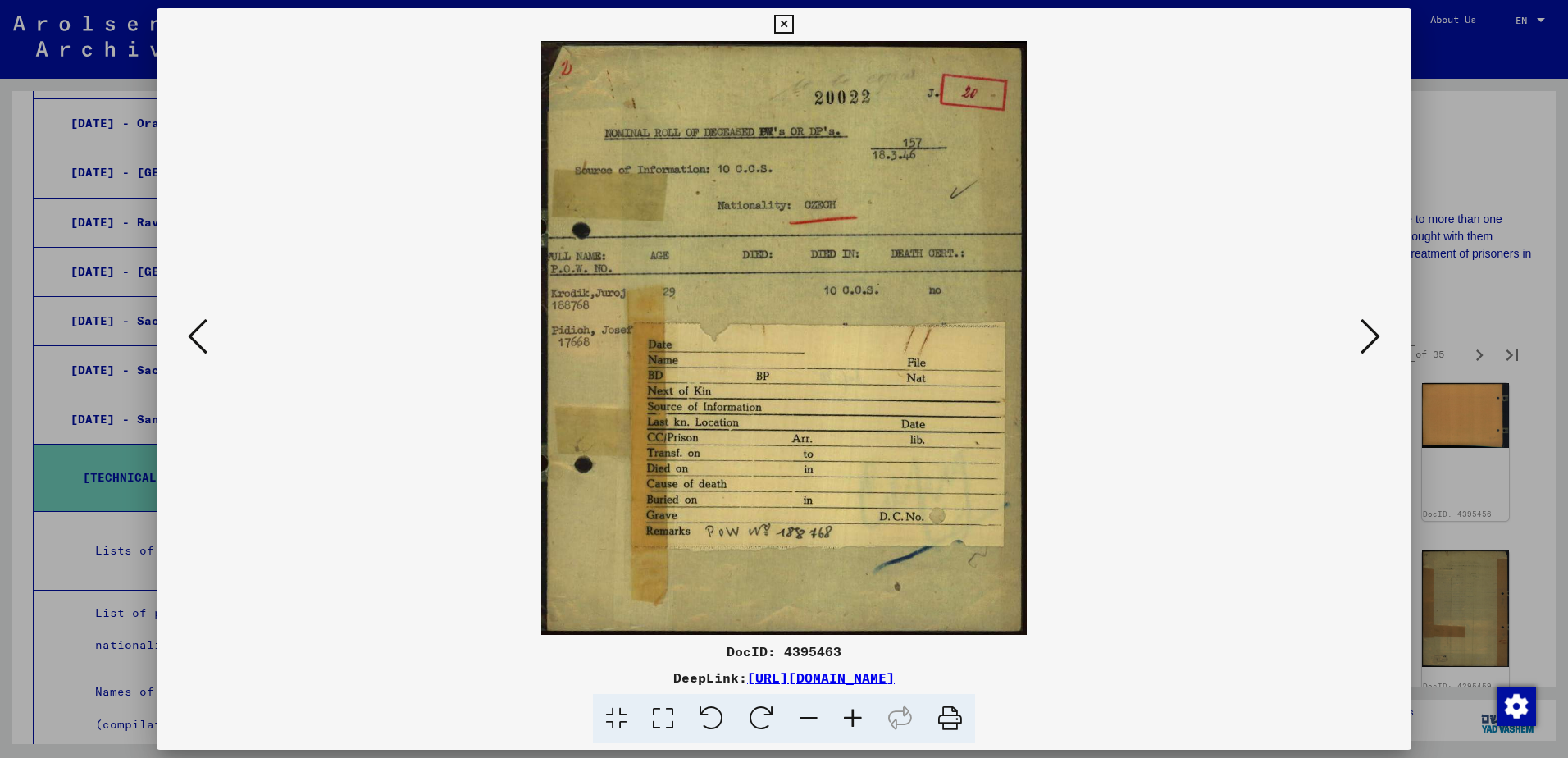
click at [1371, 339] on icon at bounding box center [1371, 336] width 20 height 39
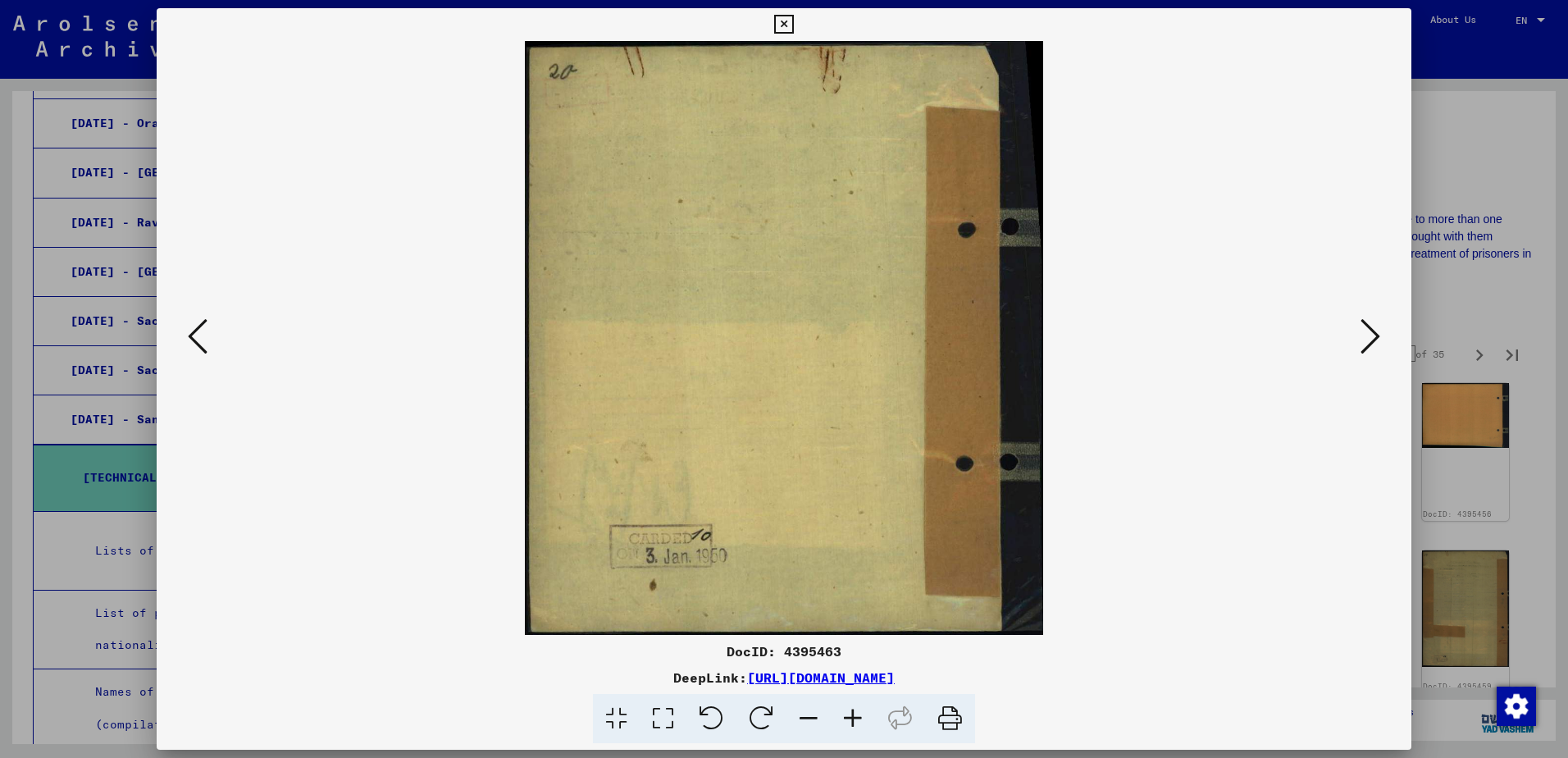
click at [1371, 339] on icon at bounding box center [1371, 336] width 20 height 39
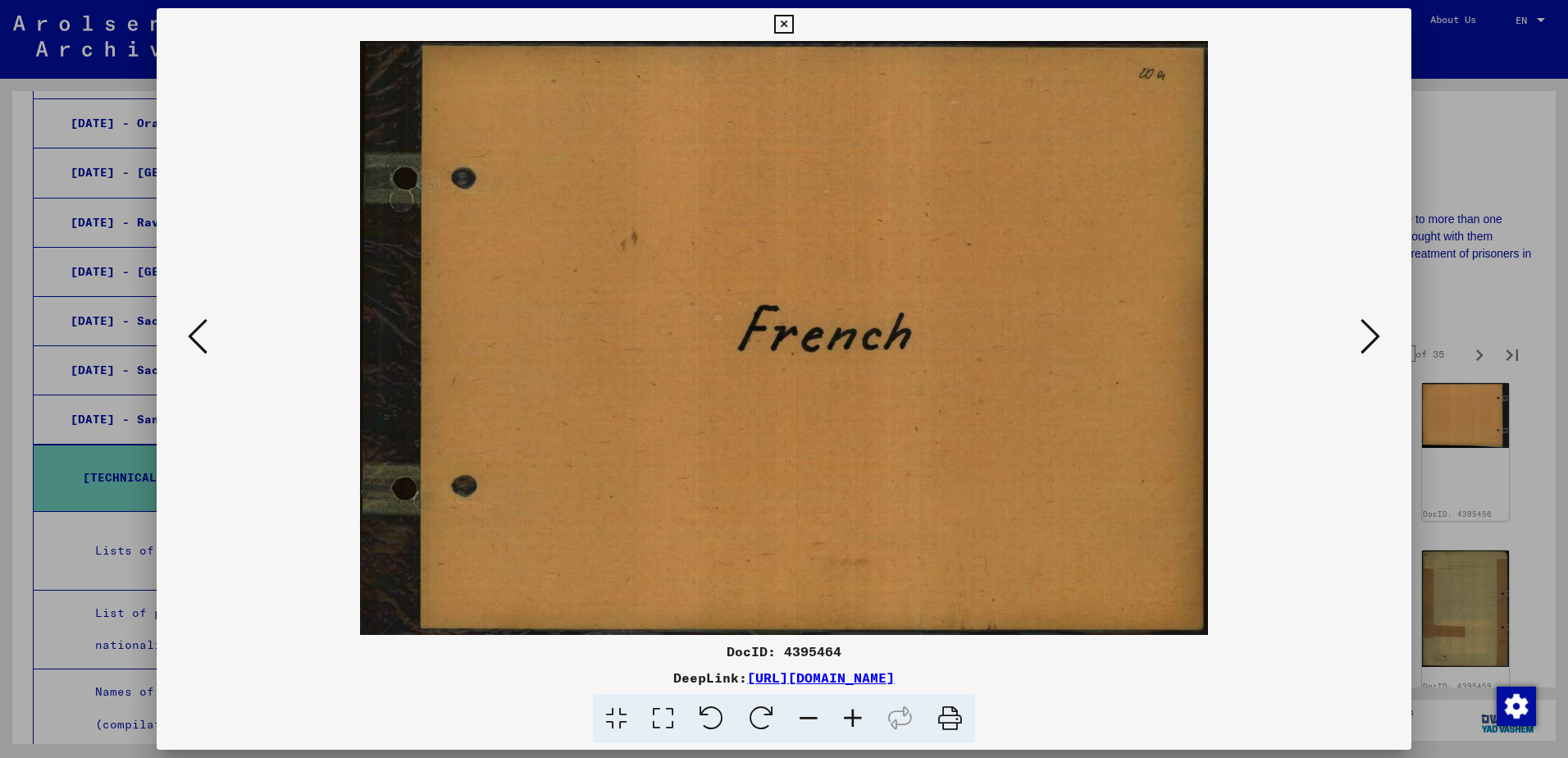
click at [1368, 343] on icon at bounding box center [1371, 336] width 20 height 39
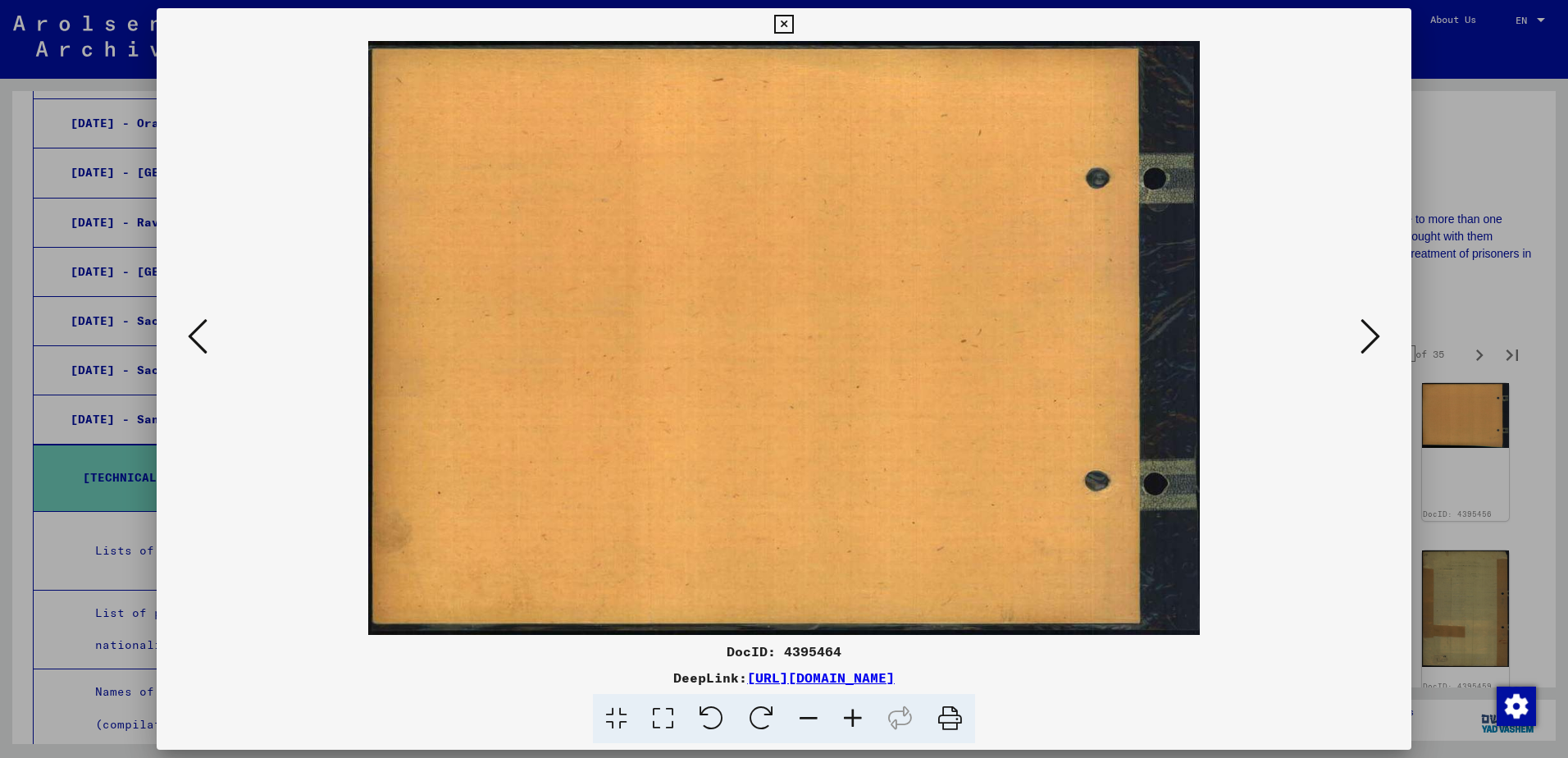
click at [1368, 344] on icon at bounding box center [1371, 336] width 20 height 39
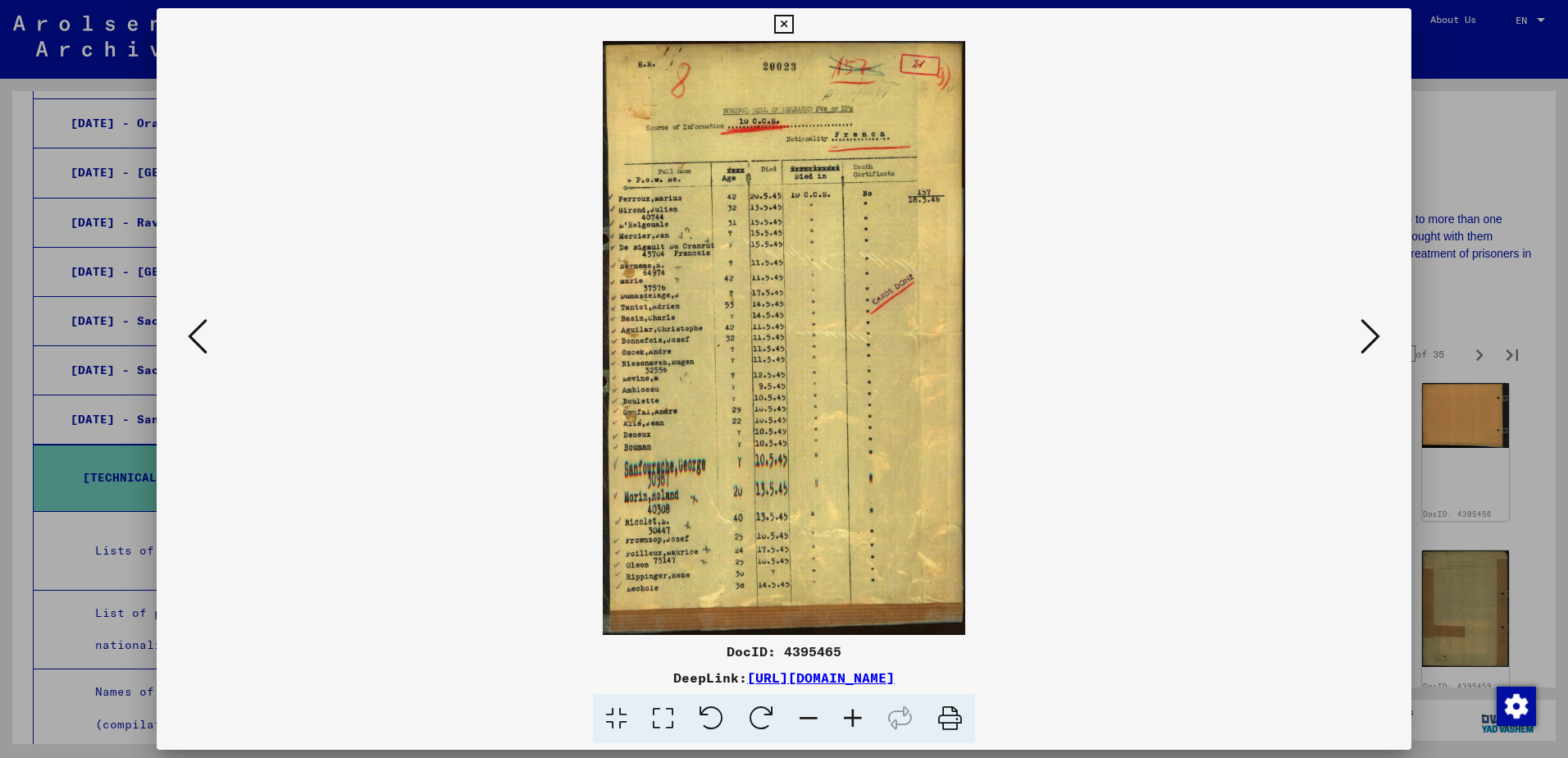
click at [1385, 349] on div at bounding box center [784, 338] width 1255 height 594
click at [1374, 349] on icon at bounding box center [1371, 336] width 20 height 39
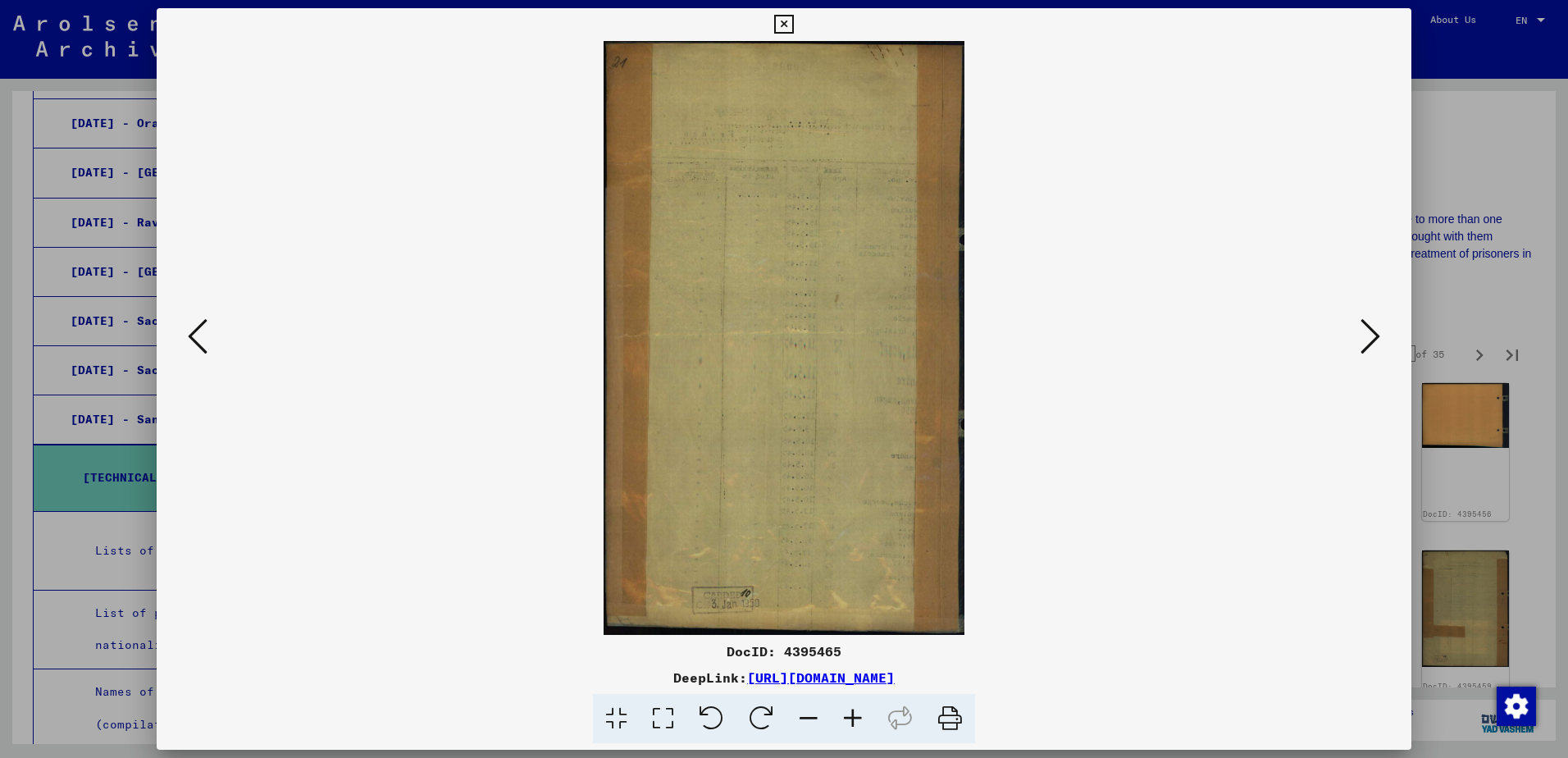
click at [1370, 344] on icon at bounding box center [1371, 336] width 20 height 39
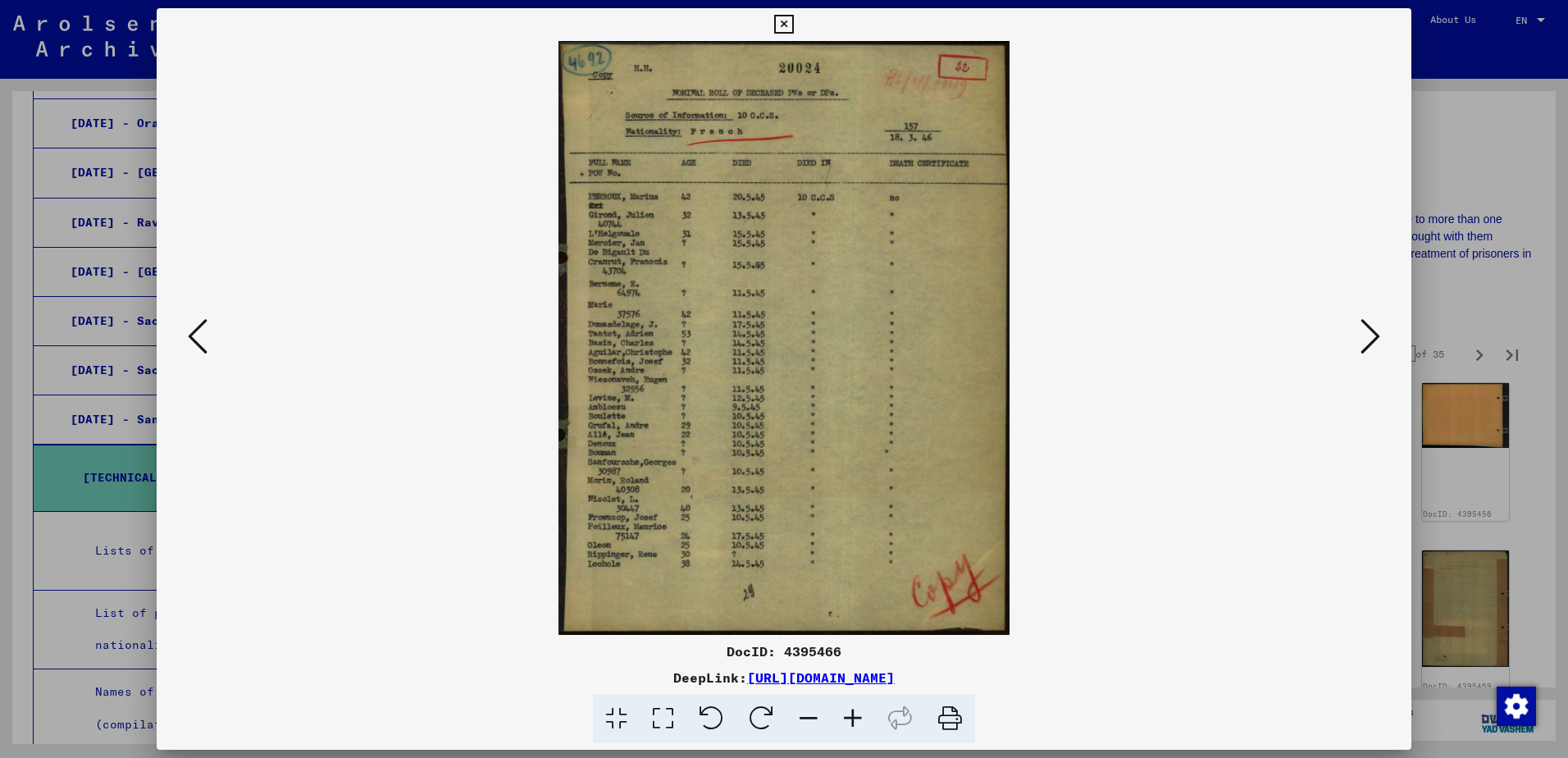
click at [1370, 344] on icon at bounding box center [1371, 336] width 20 height 39
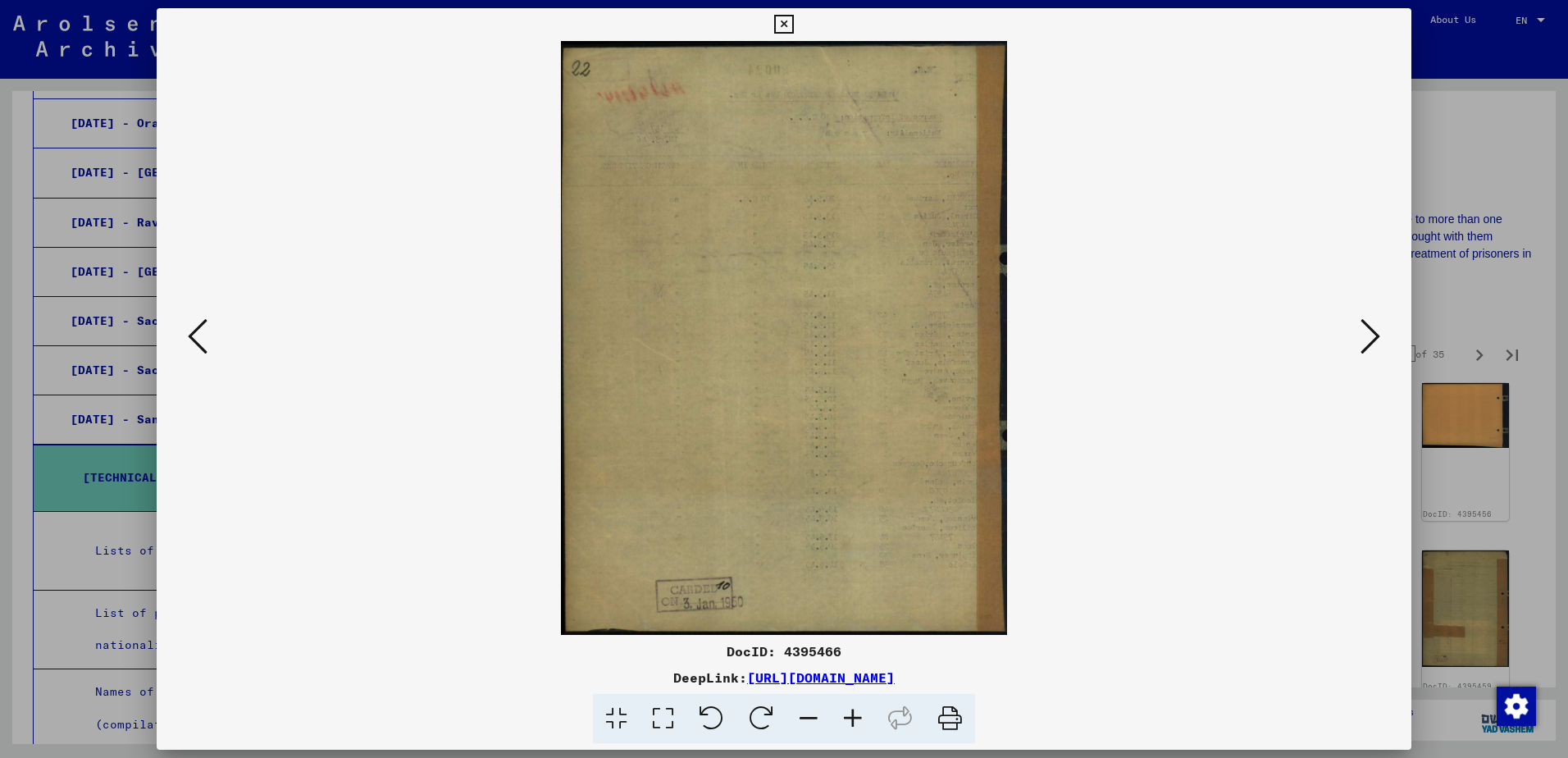
click at [1370, 344] on icon at bounding box center [1371, 336] width 20 height 39
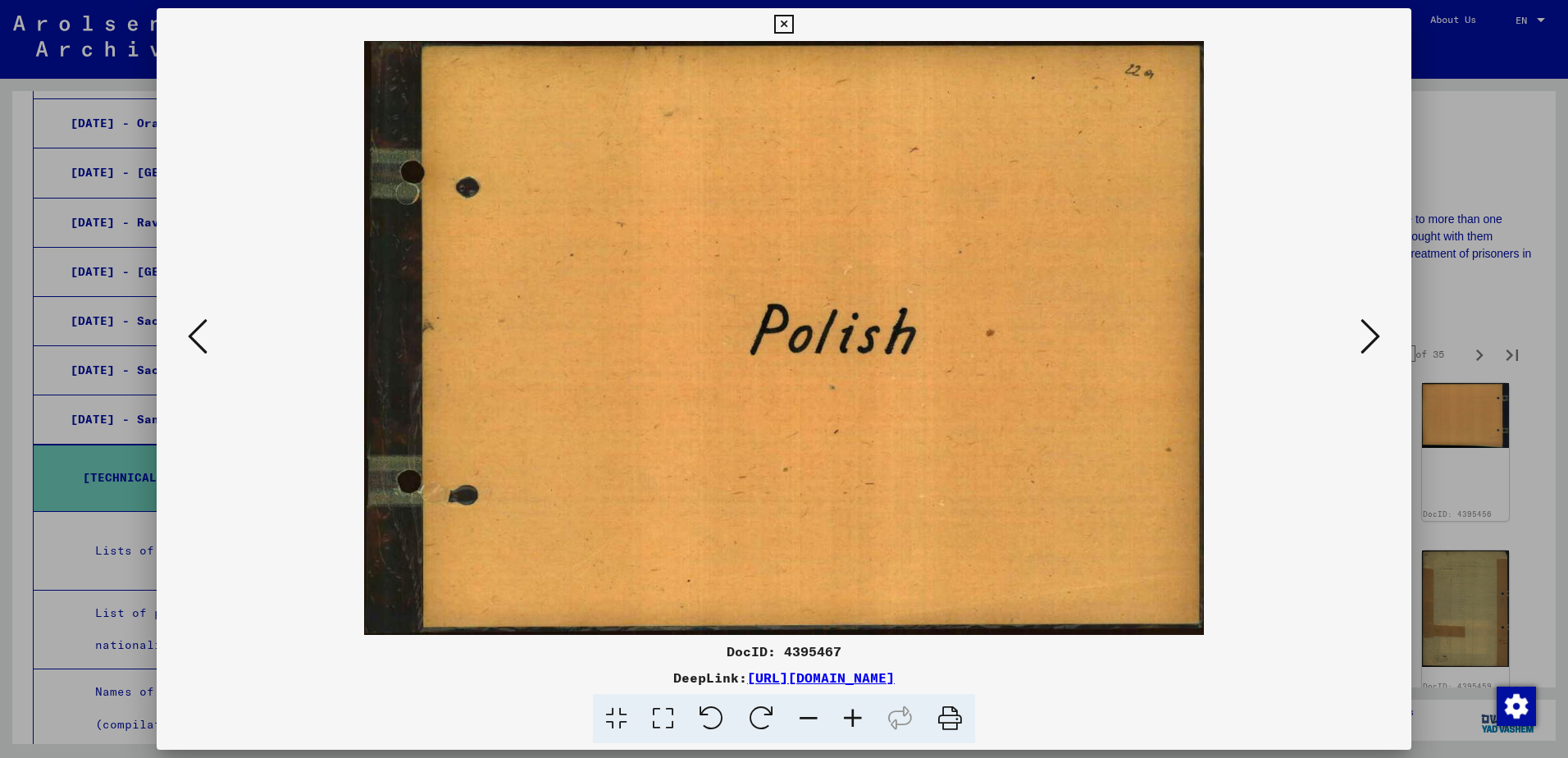
click at [1371, 344] on icon at bounding box center [1371, 336] width 20 height 39
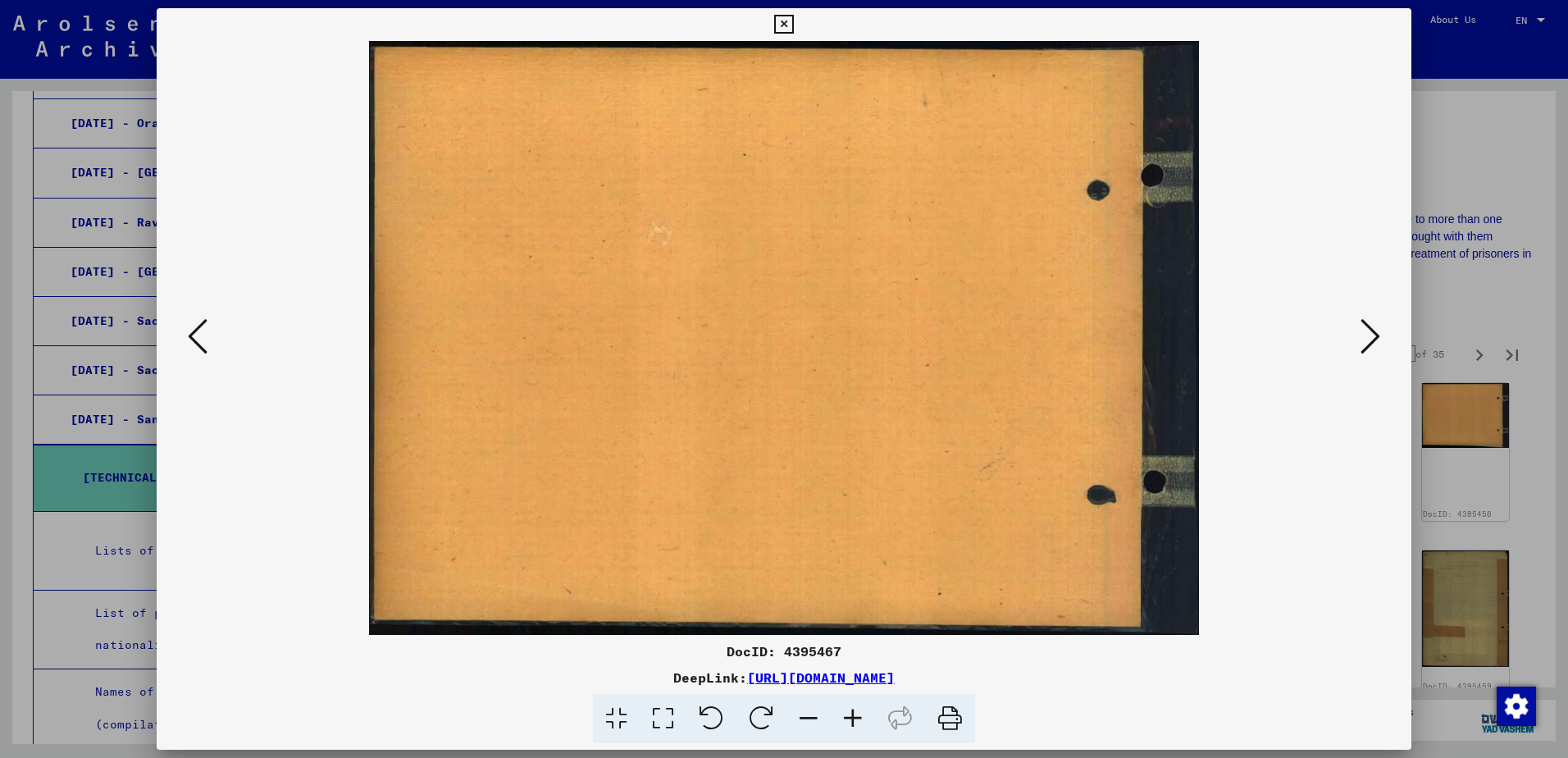
click at [1371, 344] on icon at bounding box center [1371, 336] width 20 height 39
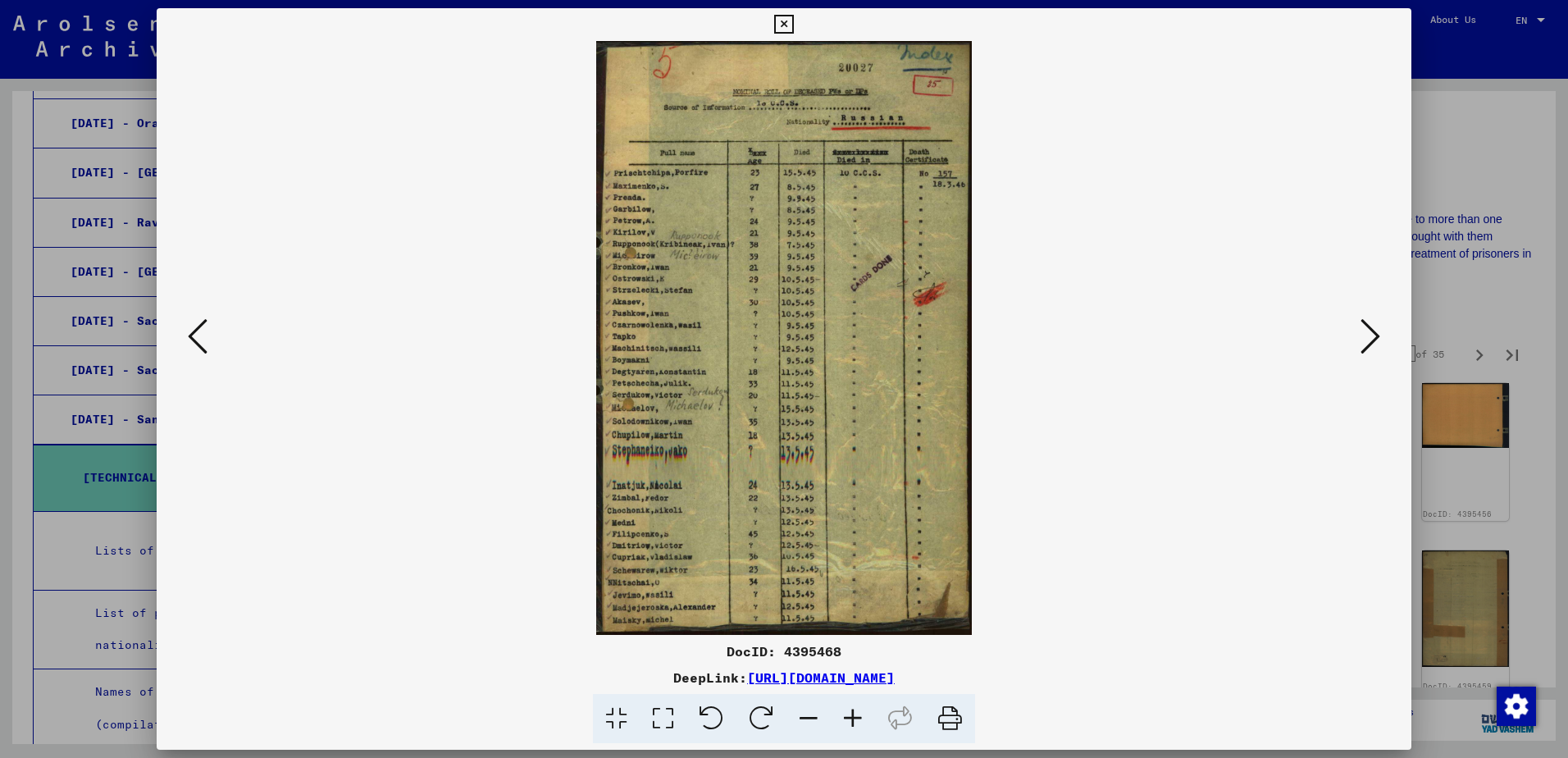
click at [1371, 344] on icon at bounding box center [1371, 336] width 20 height 39
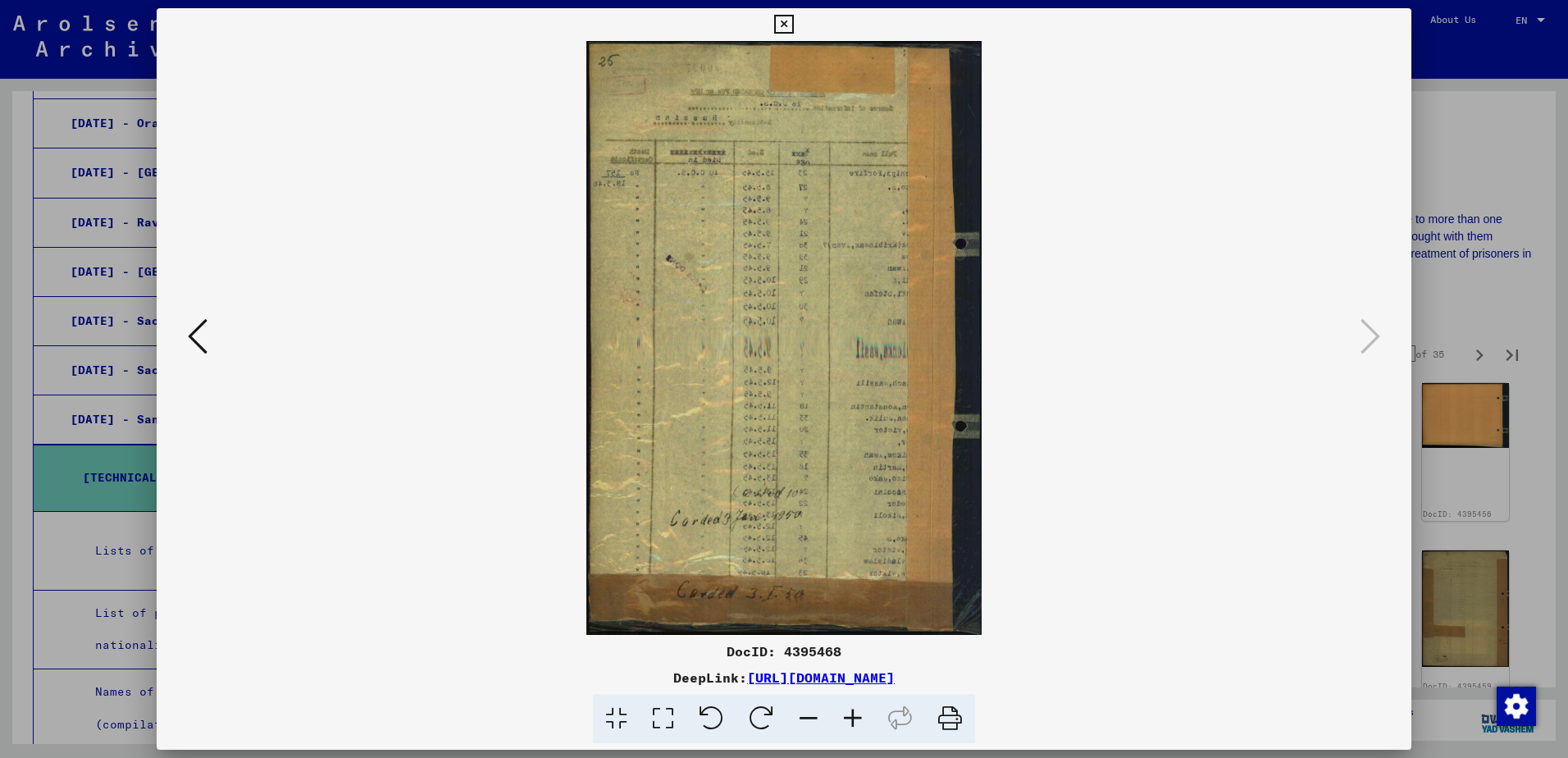
click at [1474, 125] on div at bounding box center [784, 379] width 1568 height 758
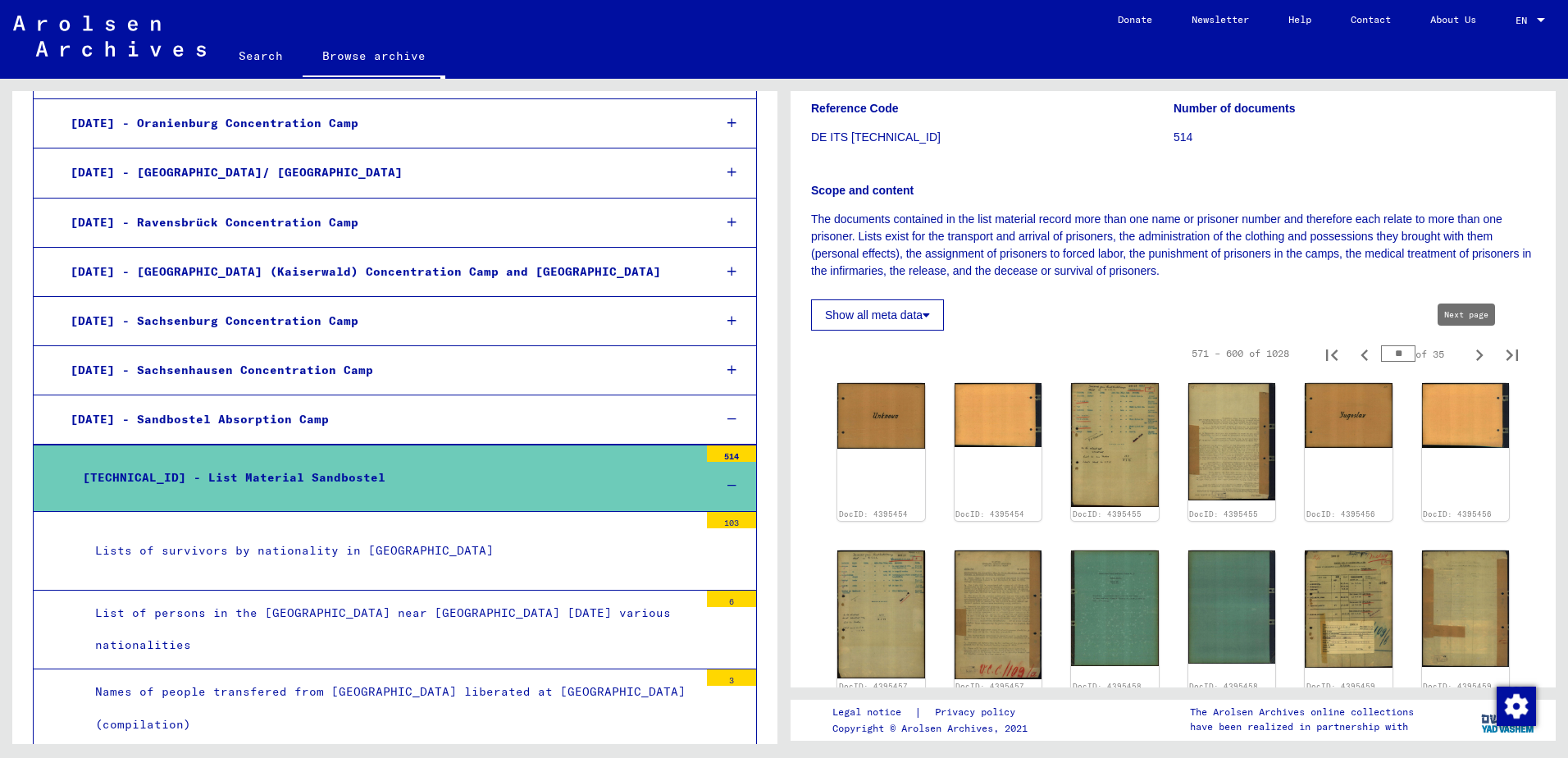
click at [1468, 361] on icon "Next page" at bounding box center [1479, 355] width 23 height 23
type input "**"
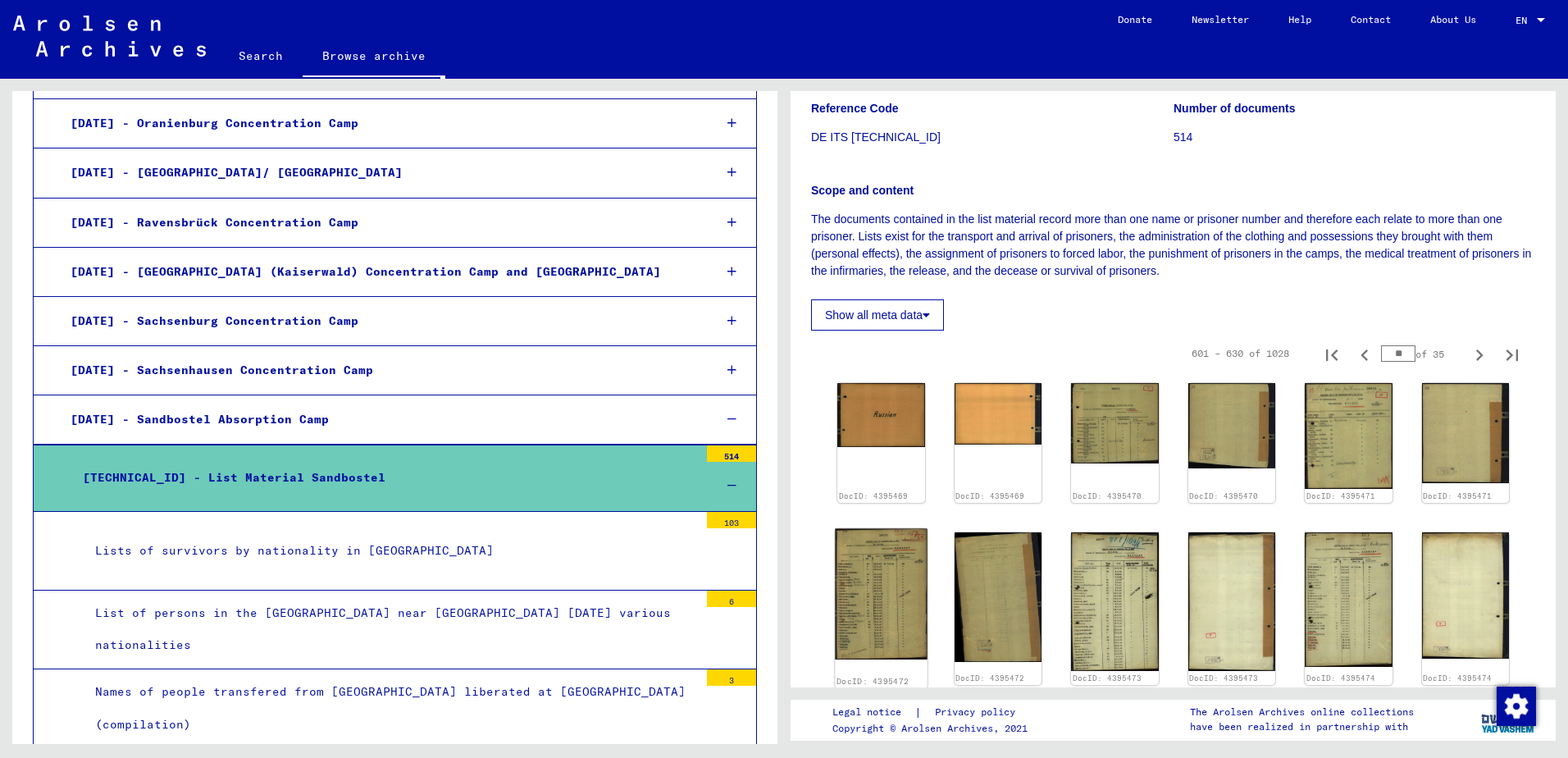
click at [874, 528] on img at bounding box center [881, 594] width 91 height 131
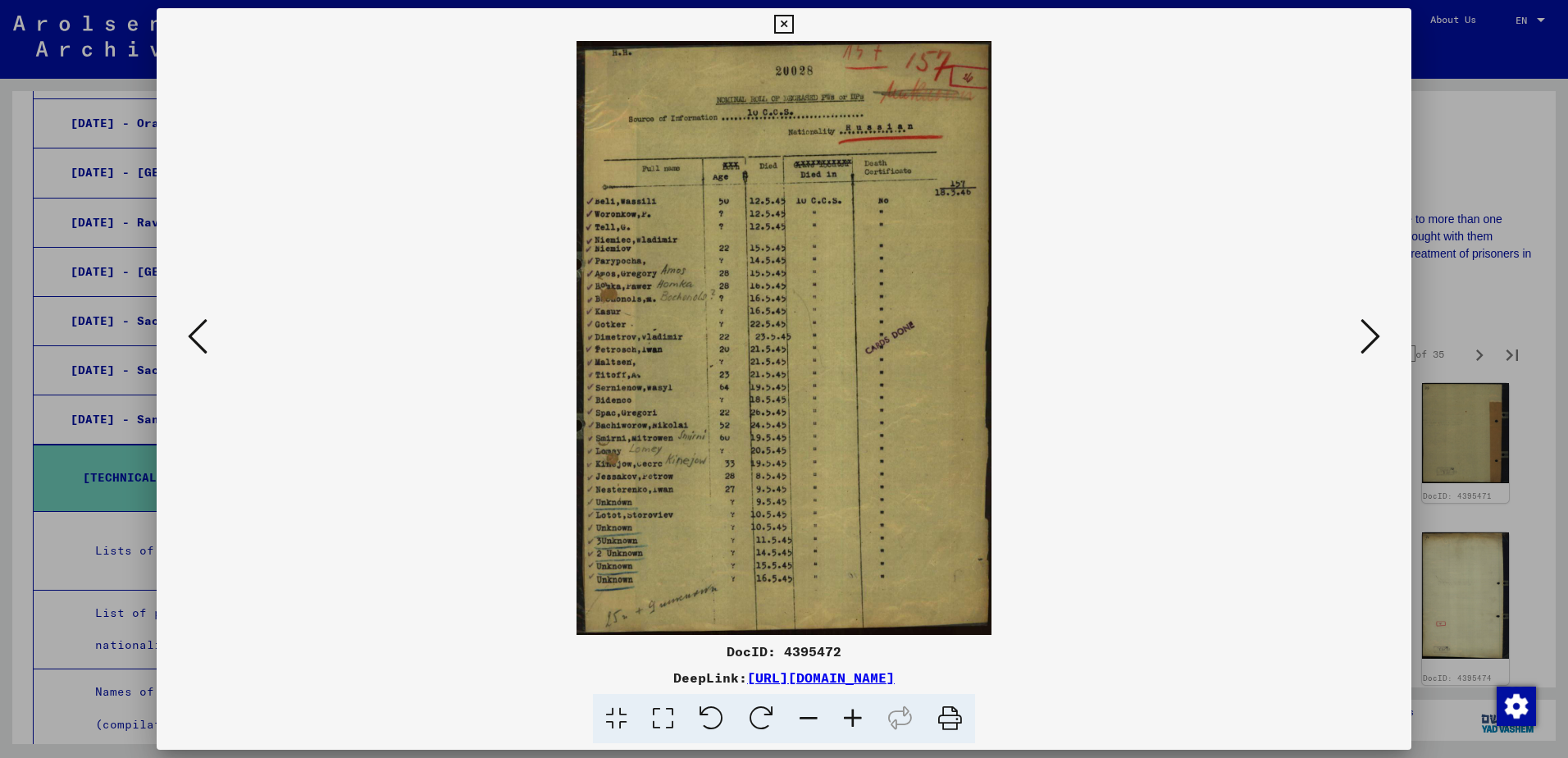
click at [1370, 344] on icon at bounding box center [1371, 336] width 20 height 39
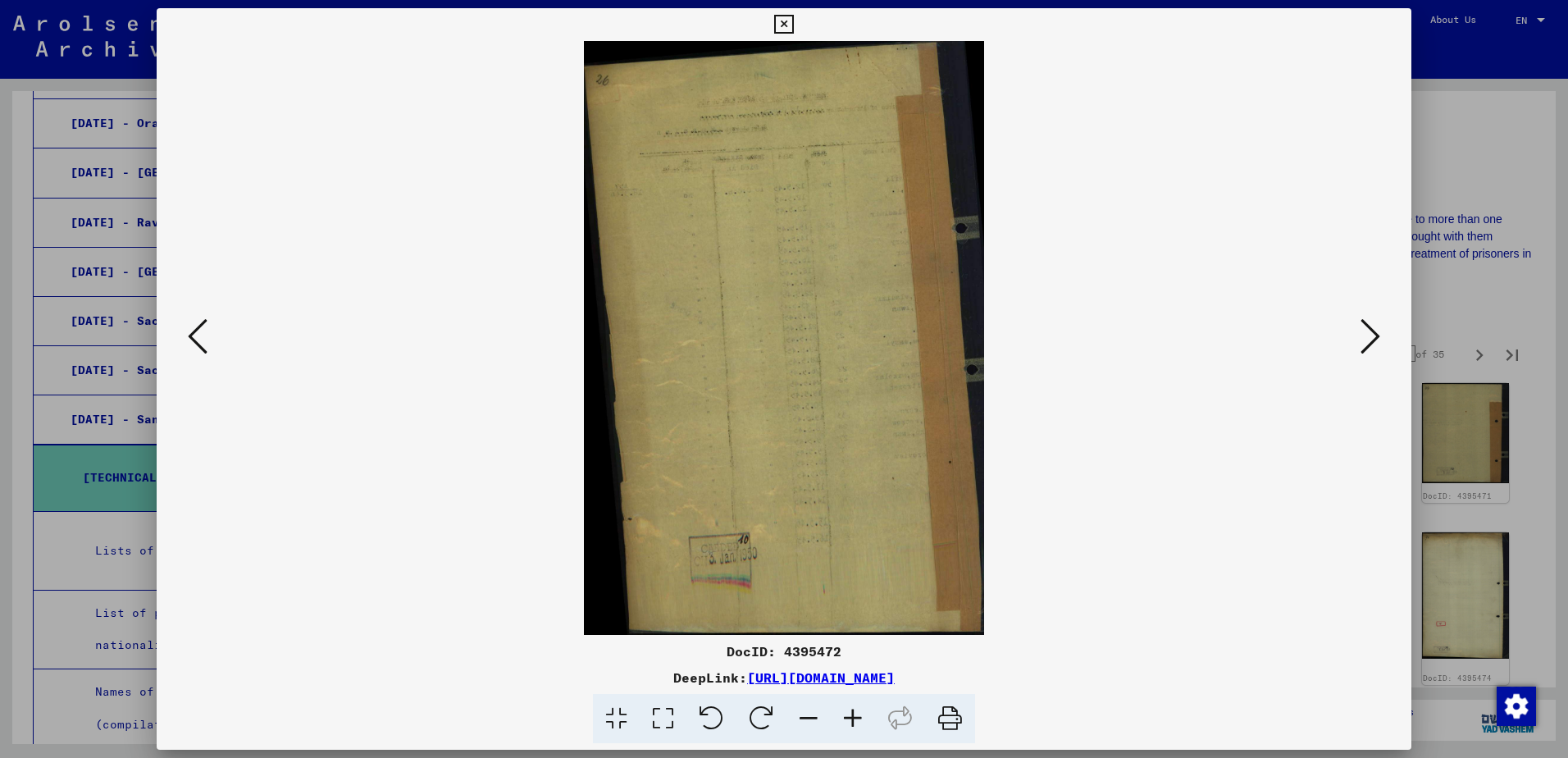
click at [1370, 344] on icon at bounding box center [1371, 336] width 20 height 39
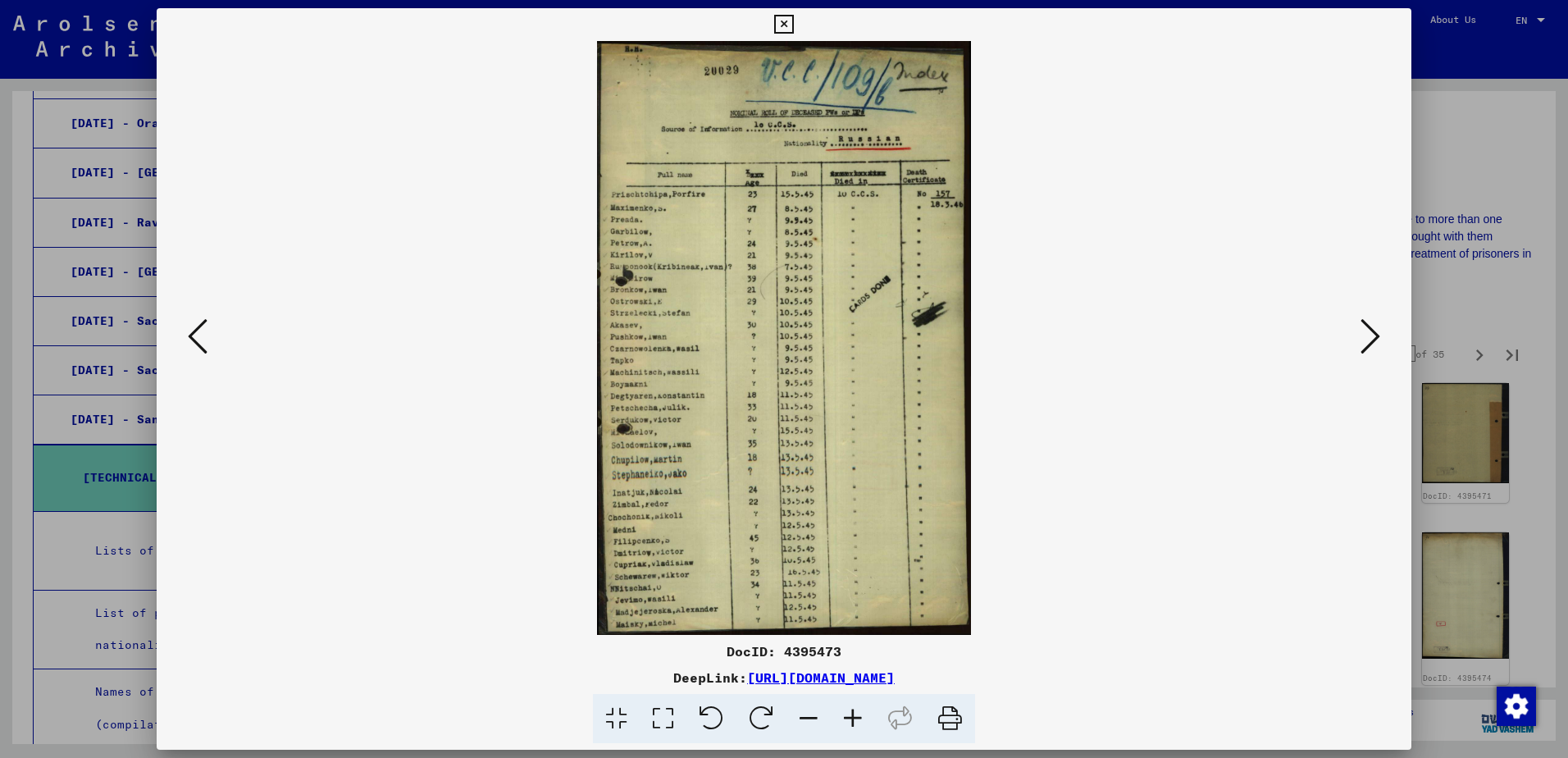
click at [1364, 343] on icon at bounding box center [1371, 336] width 20 height 39
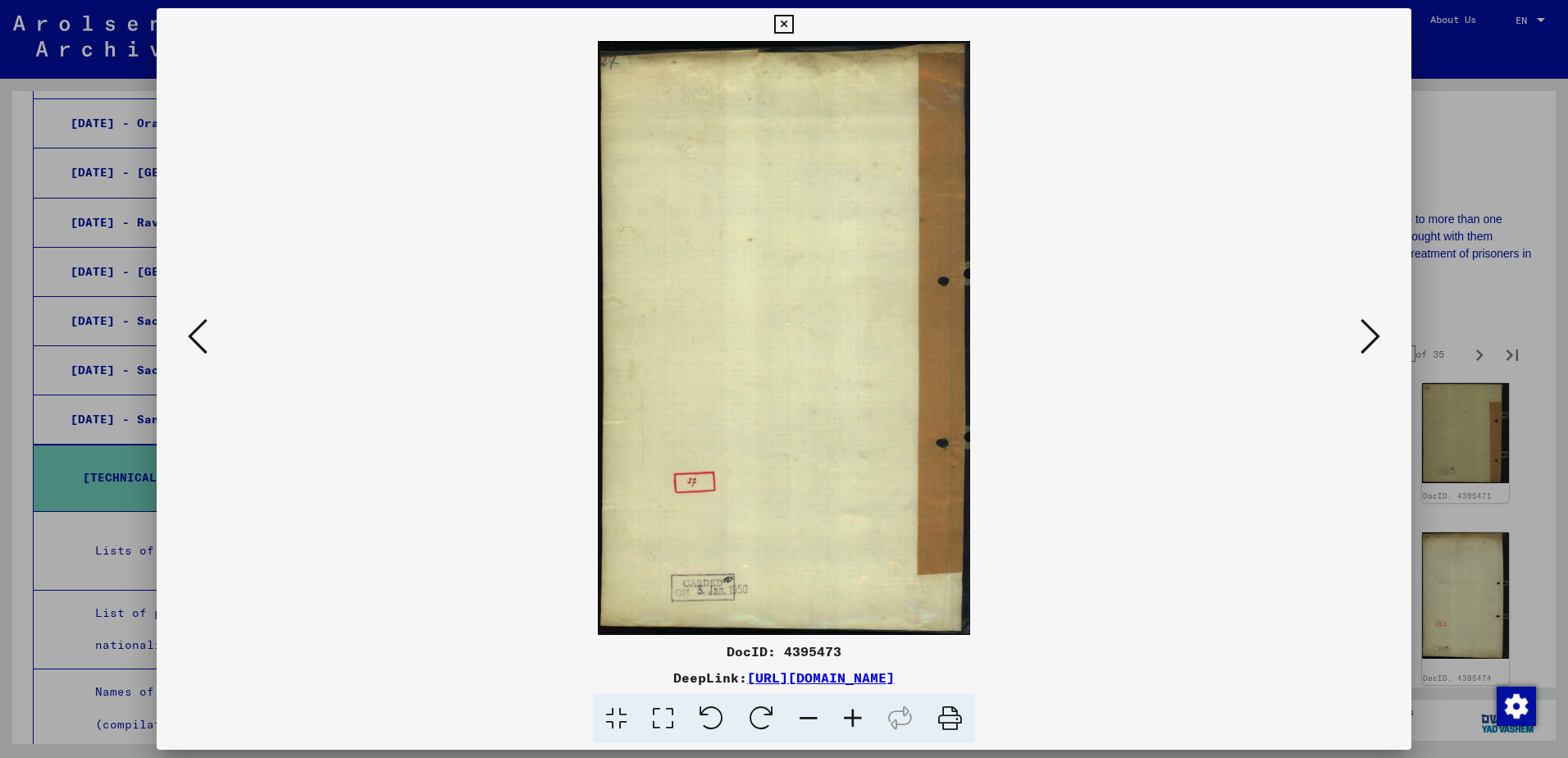
click at [1363, 344] on icon at bounding box center [1371, 336] width 20 height 39
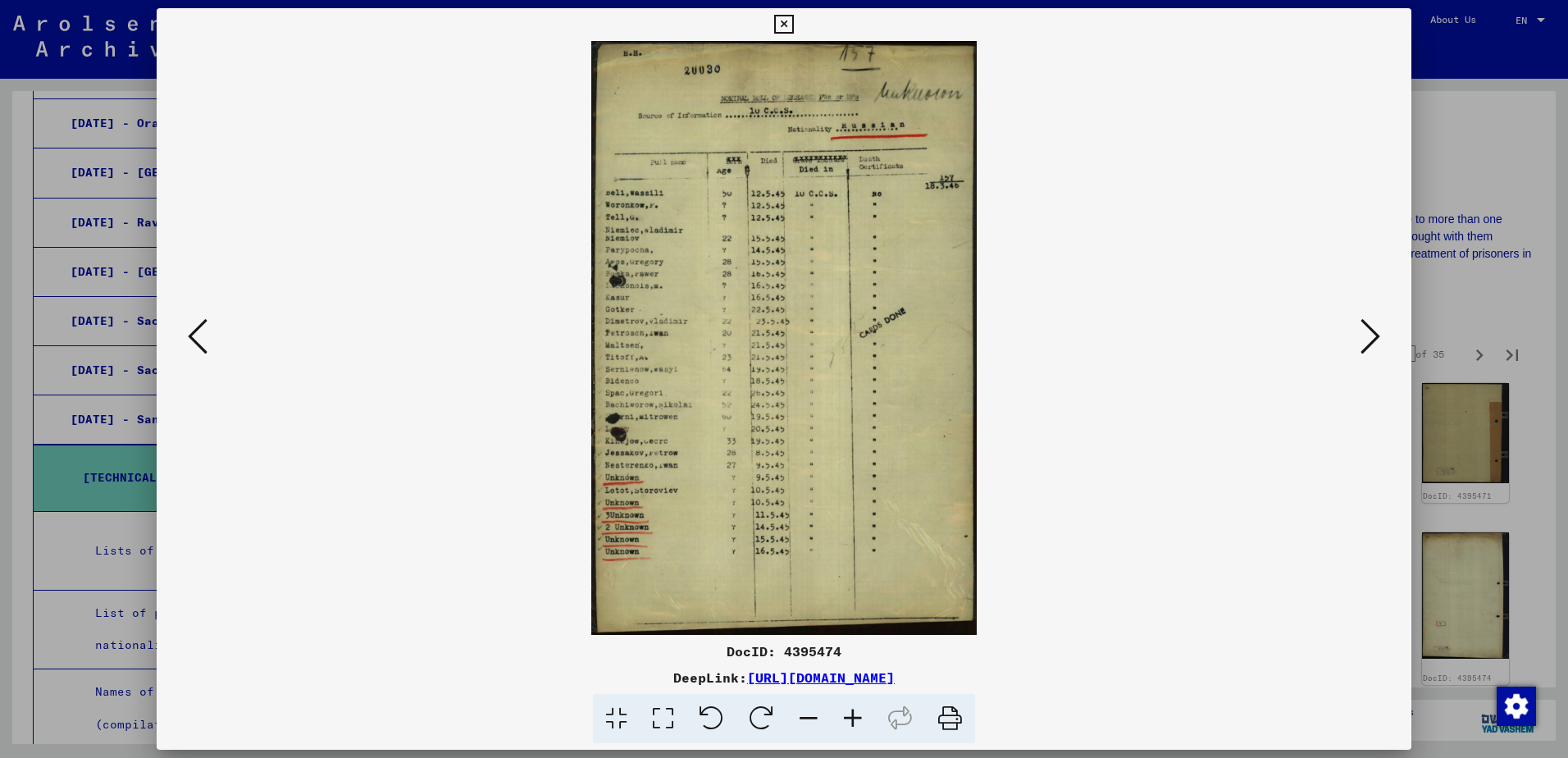
click at [1363, 345] on icon at bounding box center [1371, 336] width 20 height 39
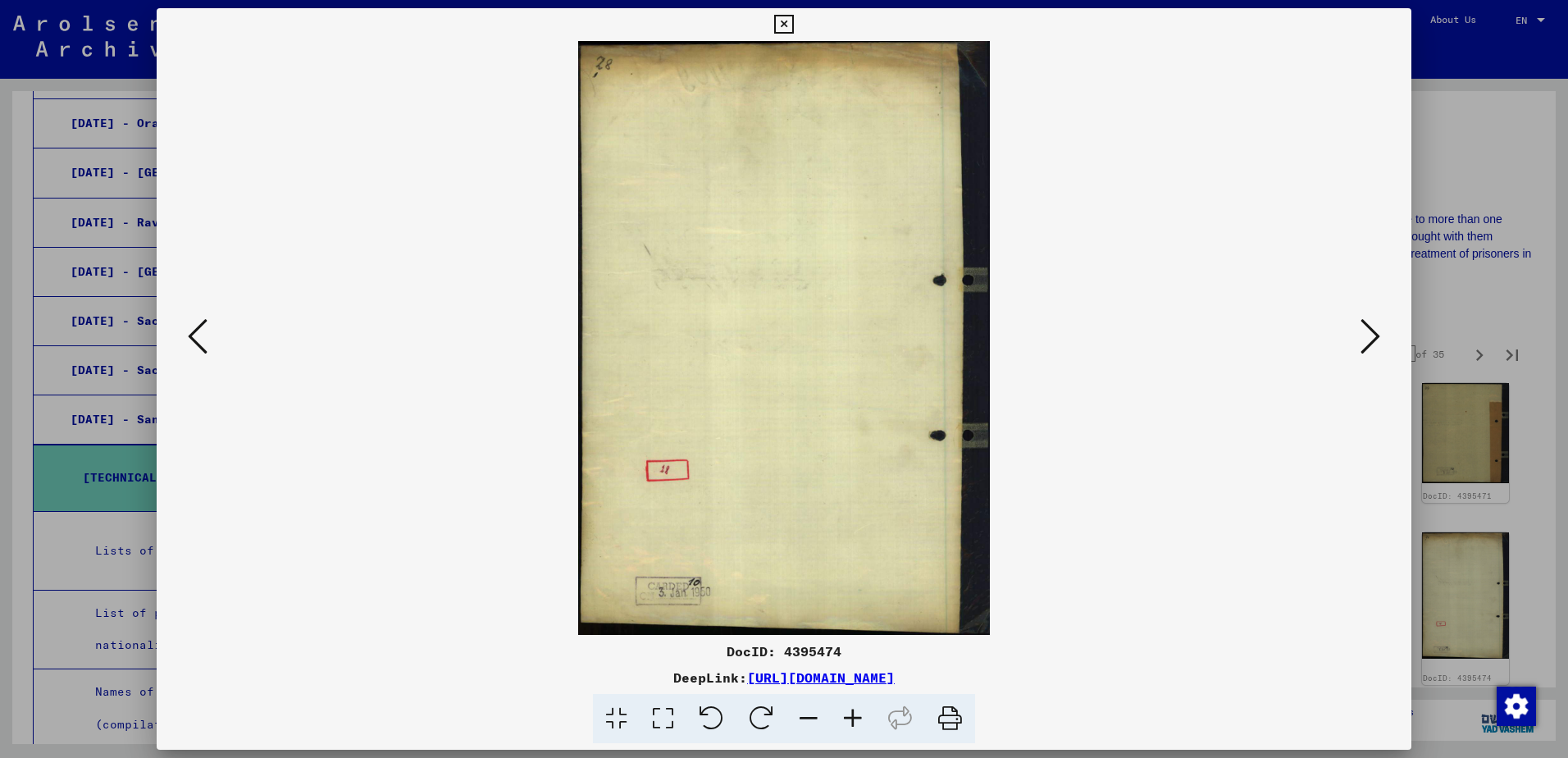
click at [1363, 345] on icon at bounding box center [1371, 336] width 20 height 39
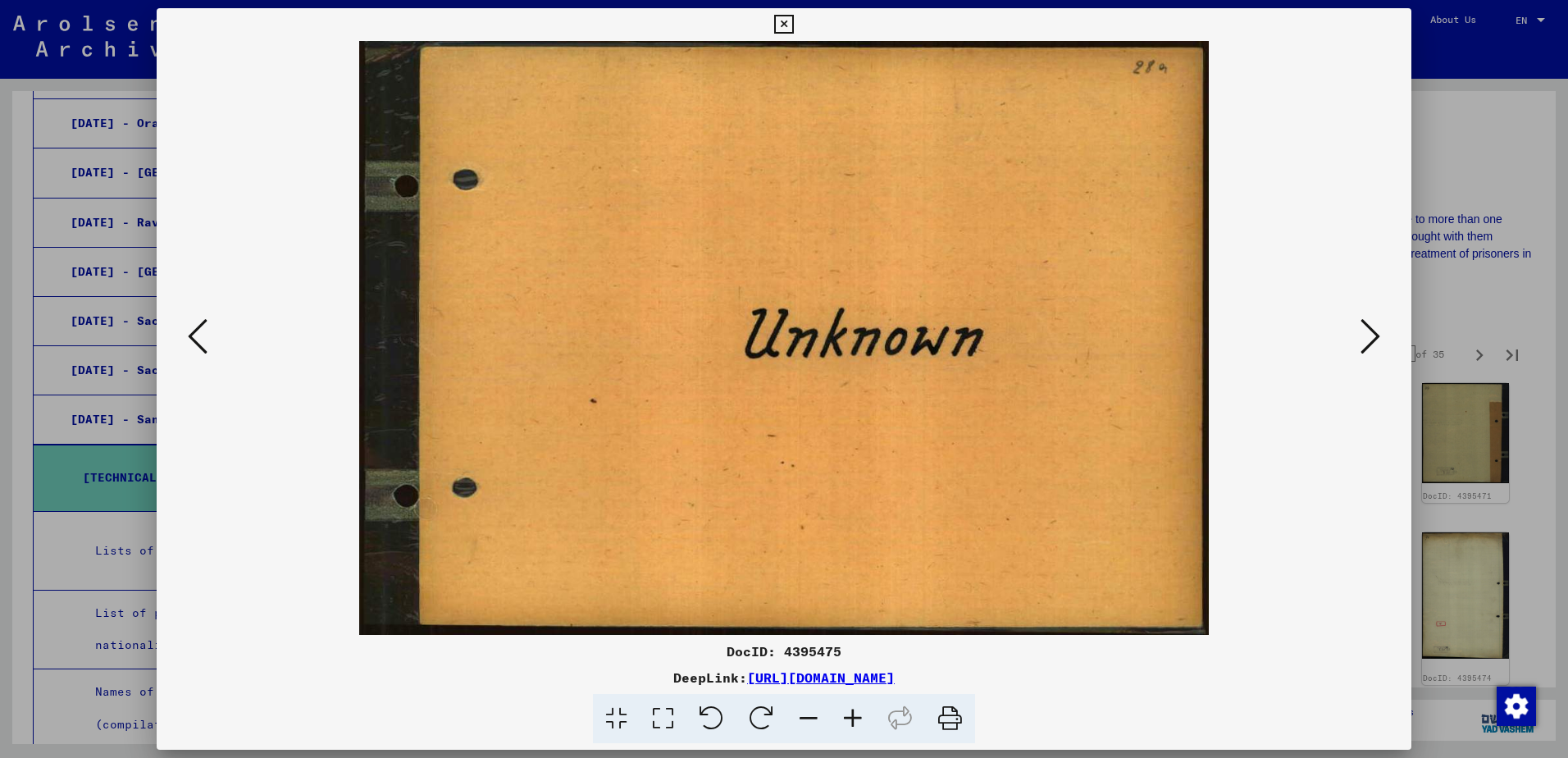
click at [1363, 345] on icon at bounding box center [1371, 336] width 20 height 39
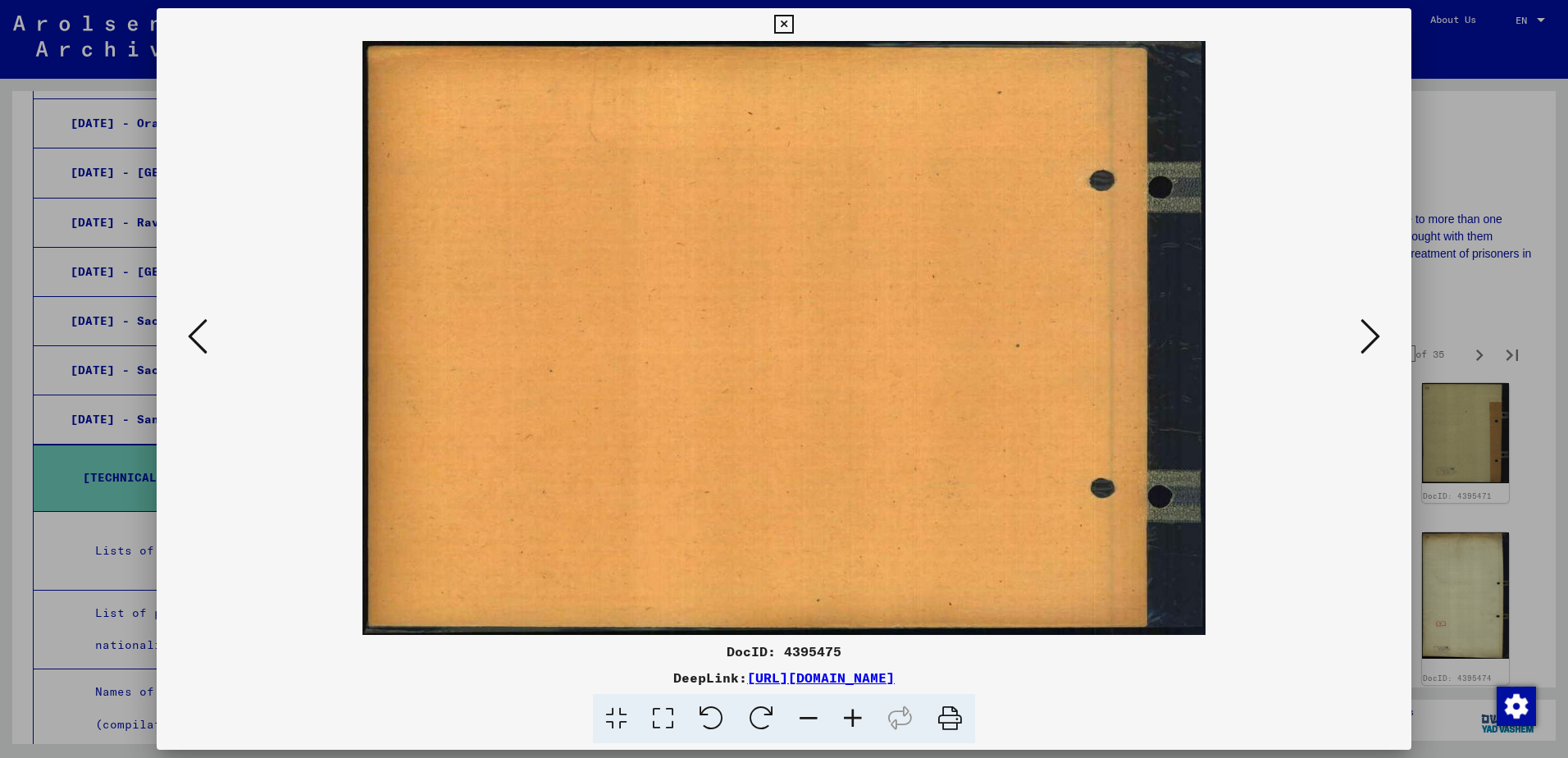
click at [1363, 345] on icon at bounding box center [1371, 336] width 20 height 39
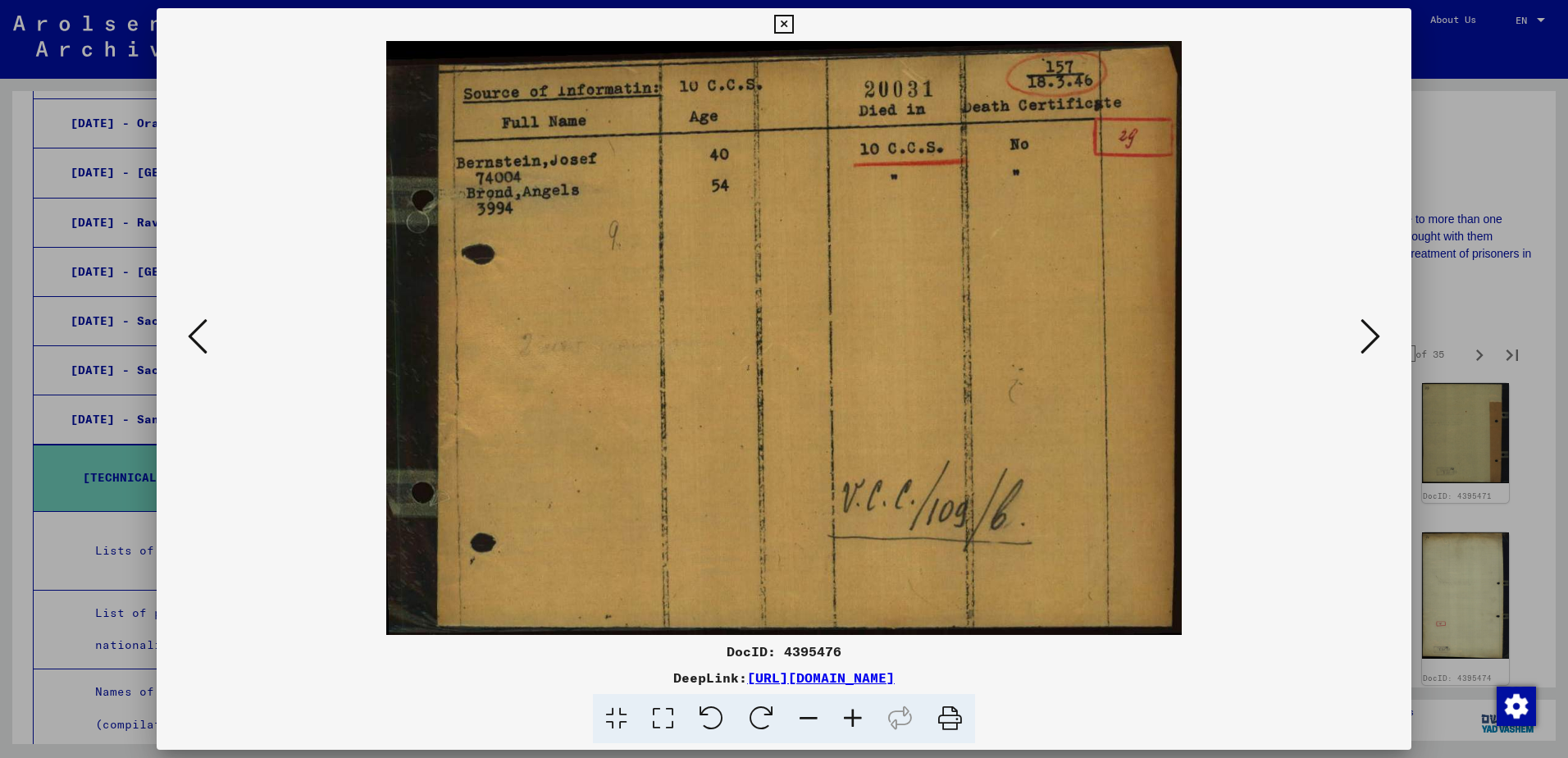
click at [1363, 344] on icon at bounding box center [1371, 336] width 20 height 39
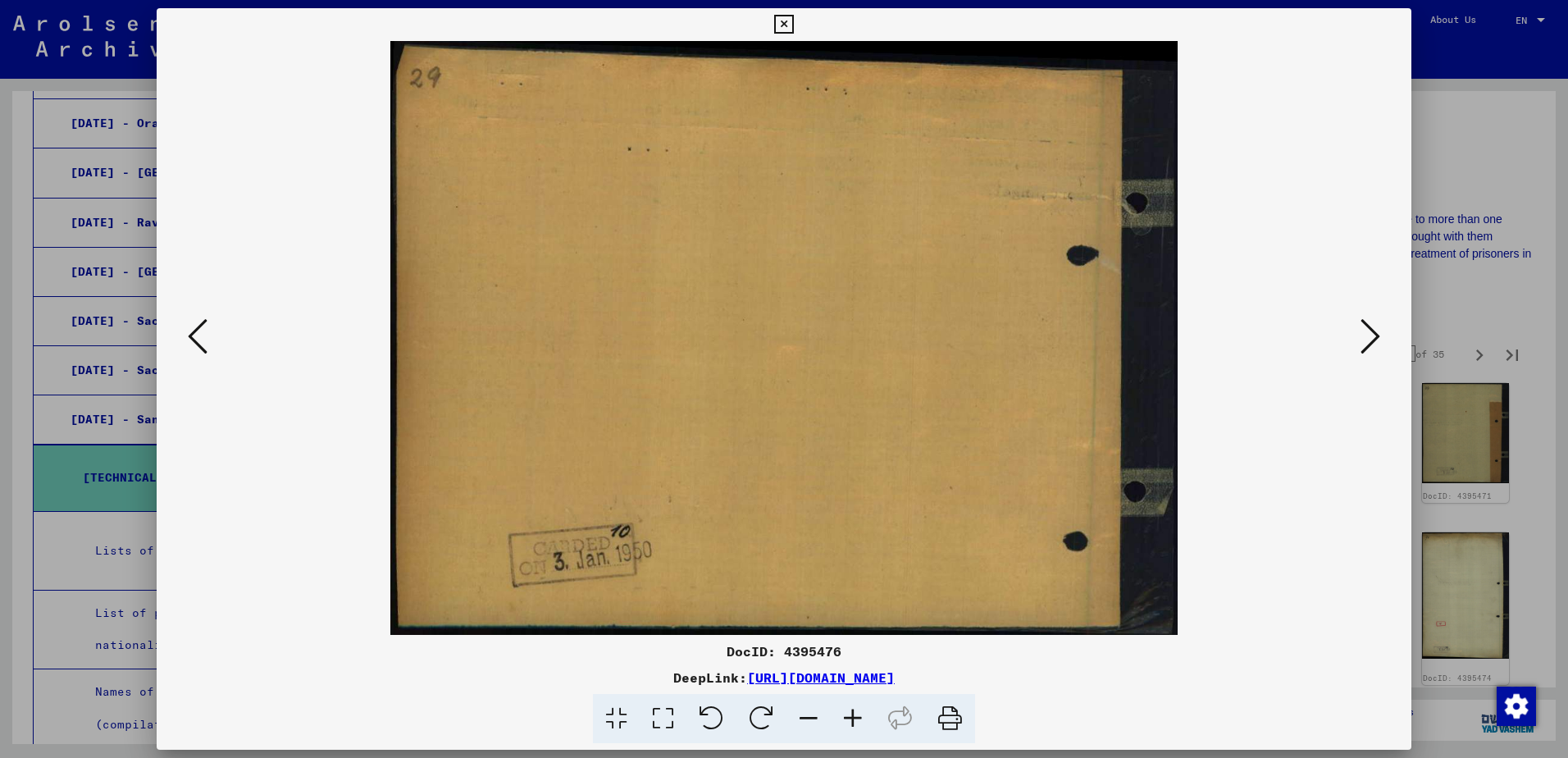
click at [1363, 344] on icon at bounding box center [1371, 336] width 20 height 39
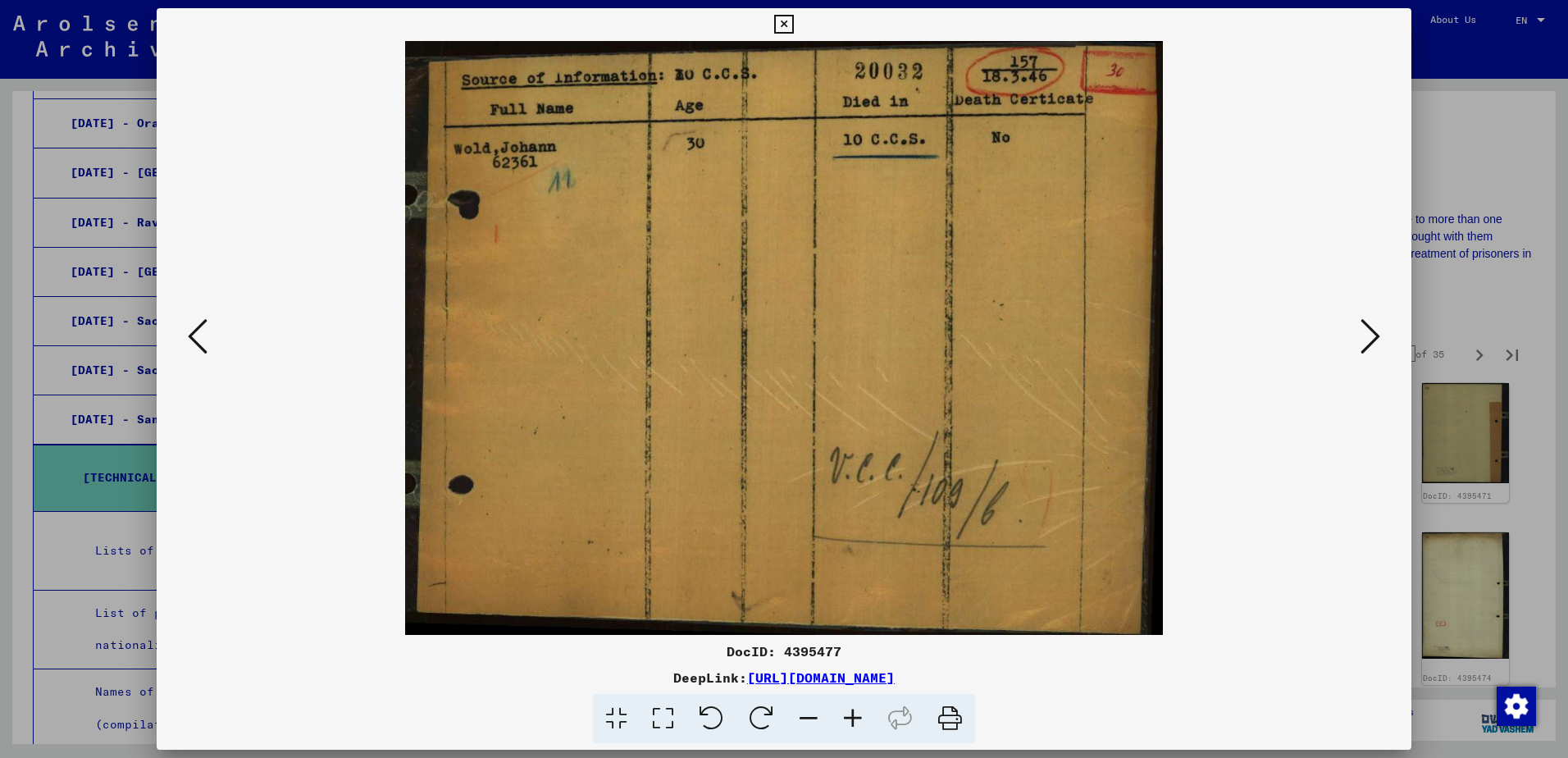
click at [1363, 344] on icon at bounding box center [1371, 336] width 20 height 39
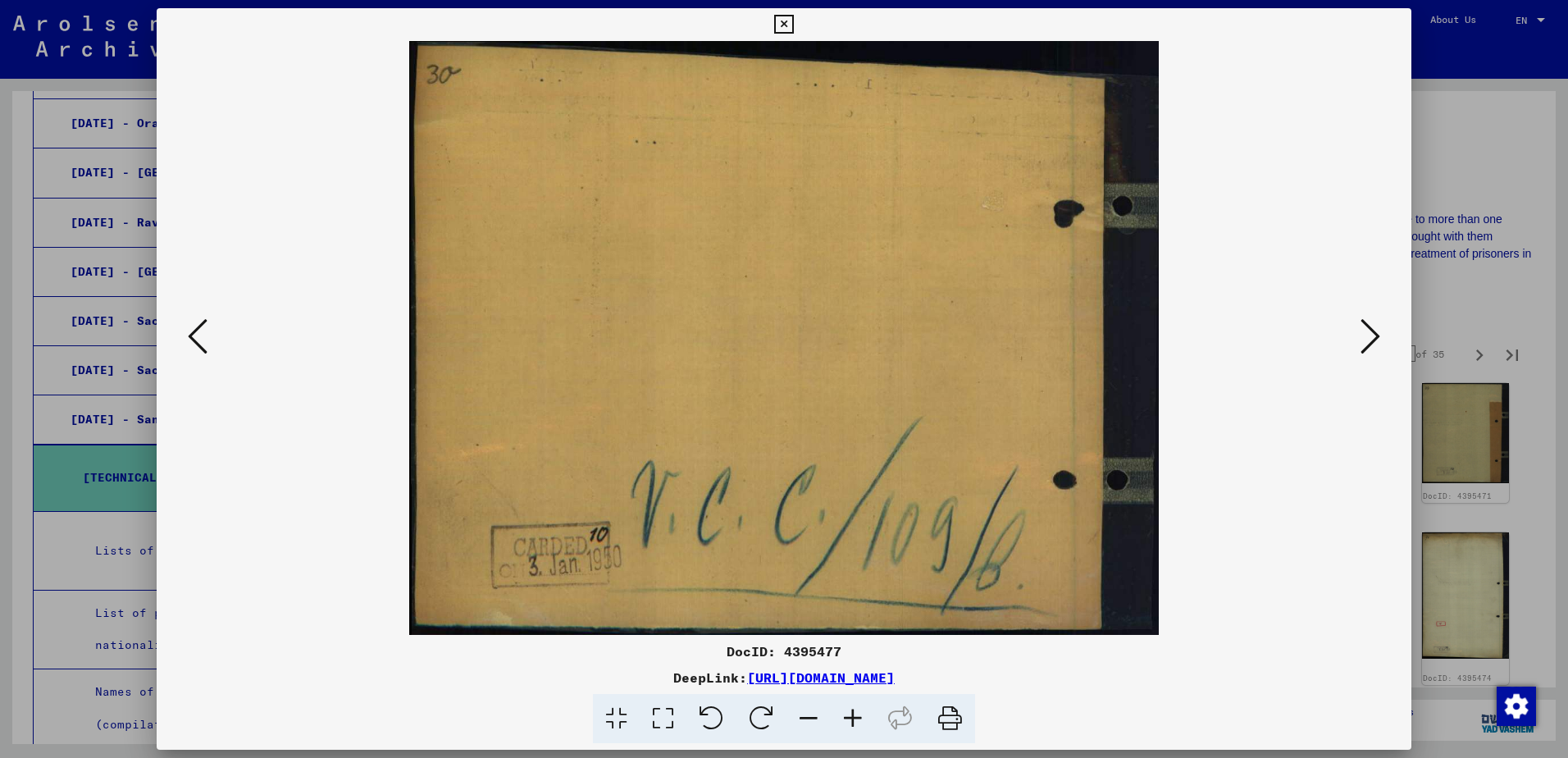
click at [1363, 344] on icon at bounding box center [1371, 336] width 20 height 39
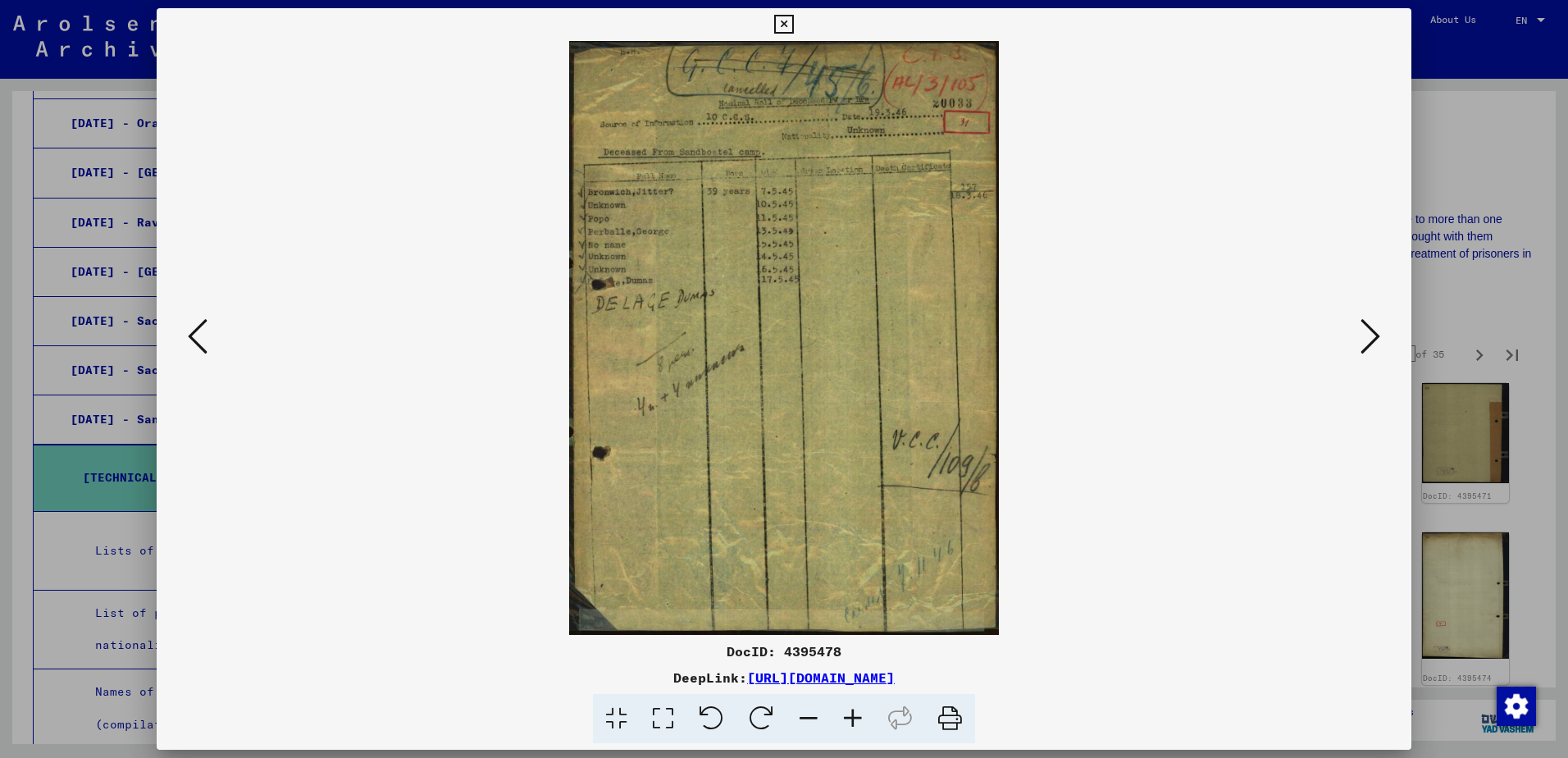
click at [1363, 344] on icon at bounding box center [1371, 336] width 20 height 39
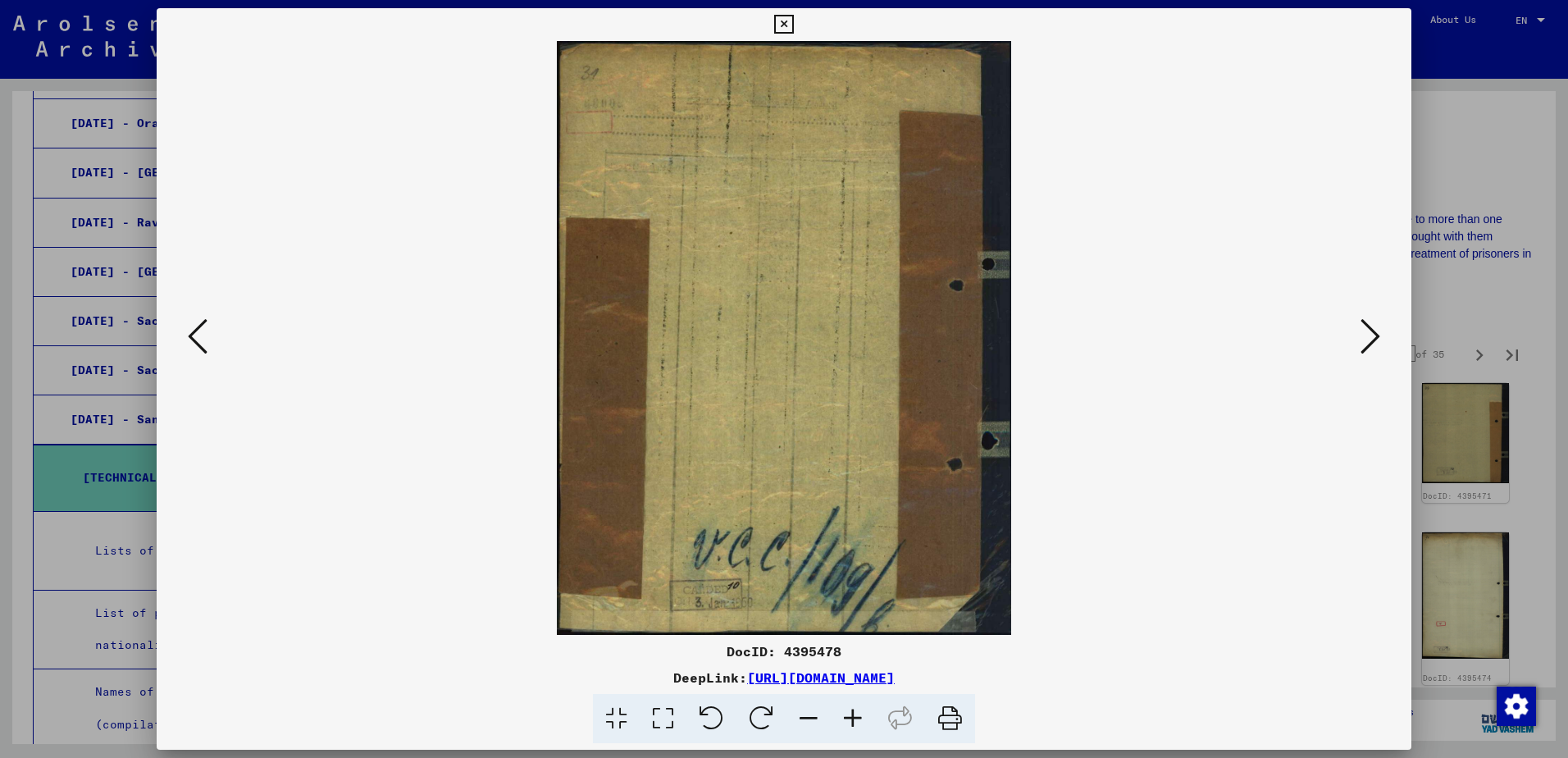
click at [1363, 344] on icon at bounding box center [1371, 336] width 20 height 39
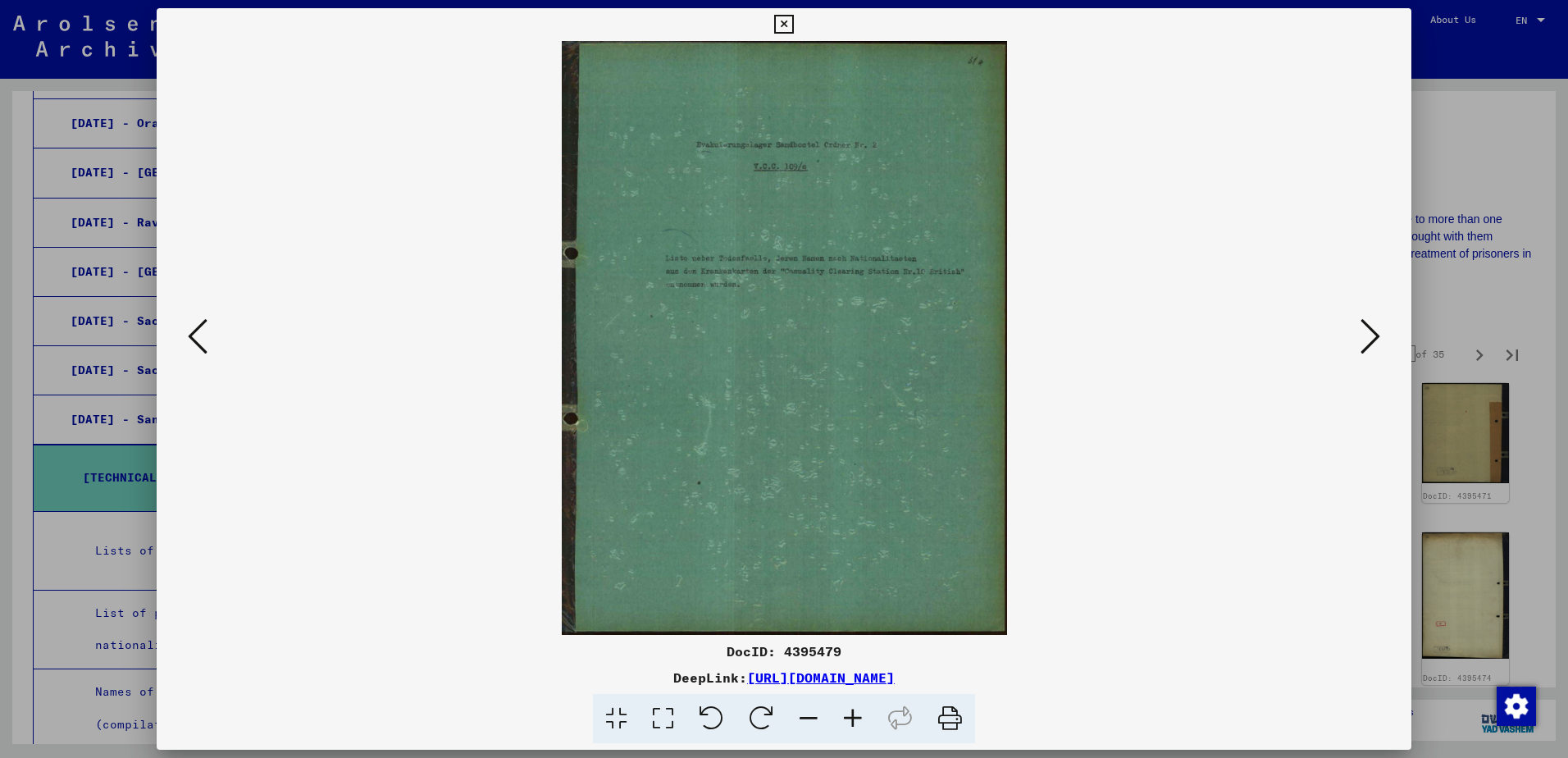
click at [1363, 344] on icon at bounding box center [1371, 336] width 20 height 39
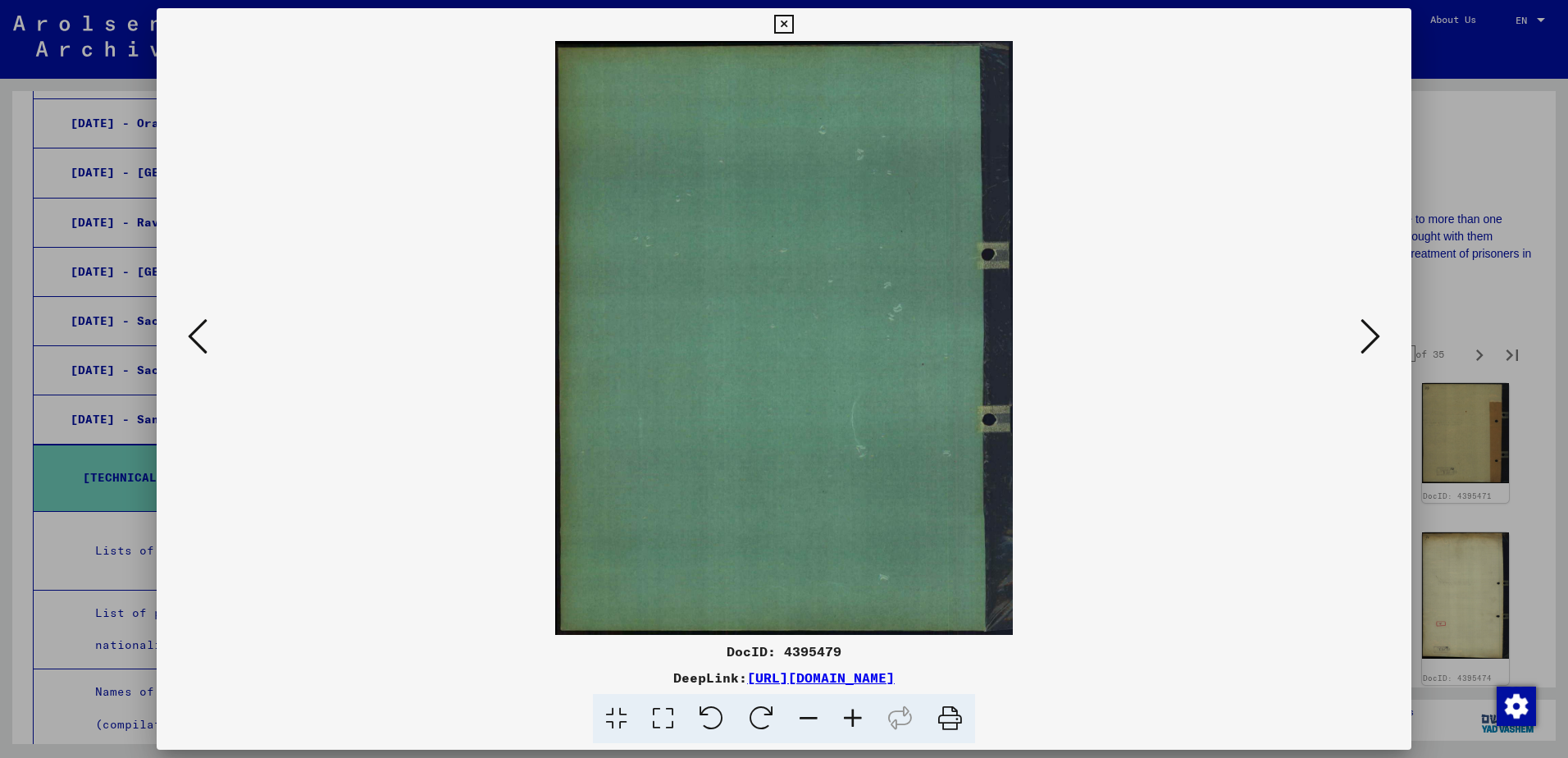
click at [1363, 344] on icon at bounding box center [1371, 336] width 20 height 39
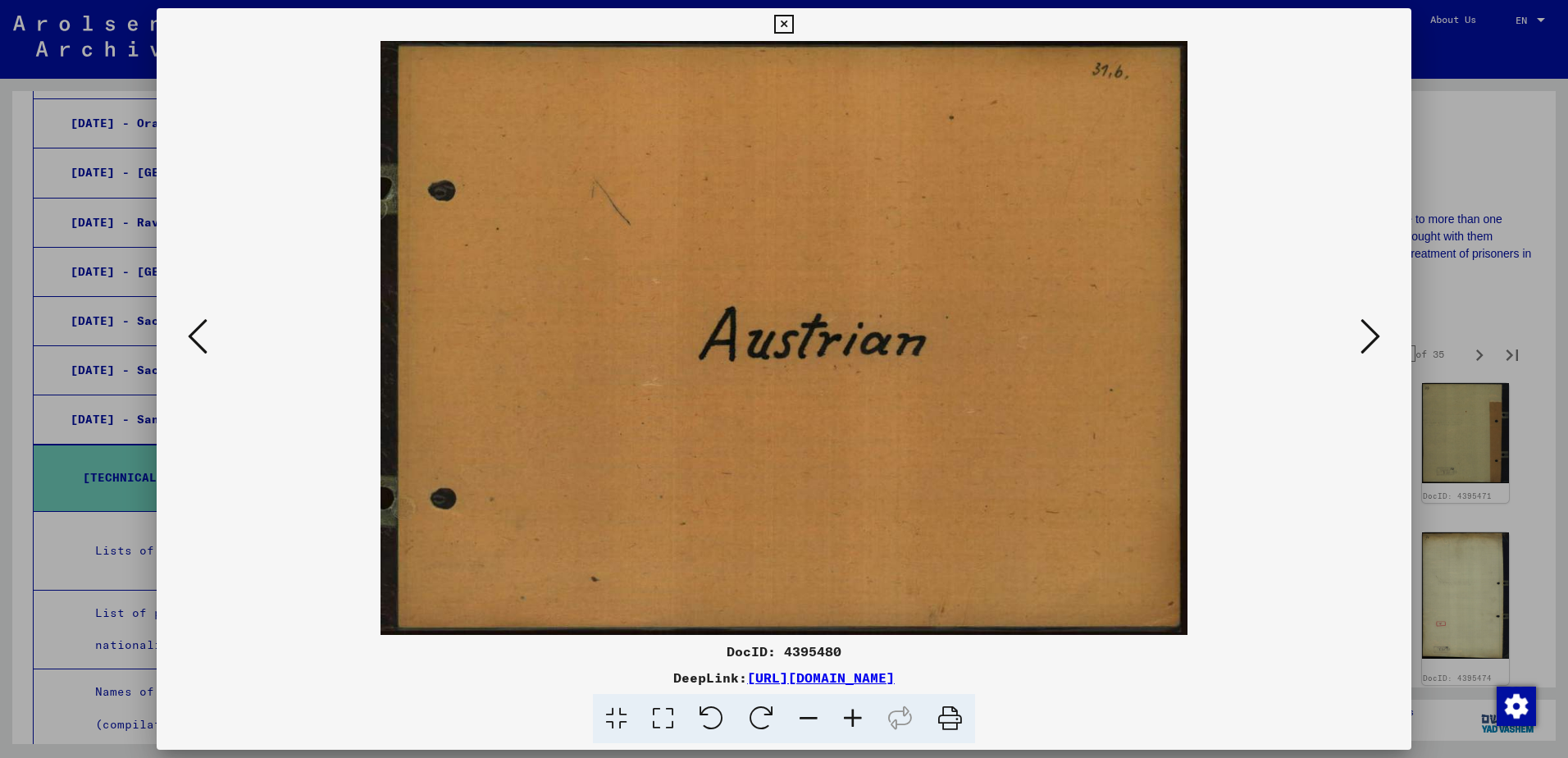
click at [1363, 343] on icon at bounding box center [1371, 336] width 20 height 39
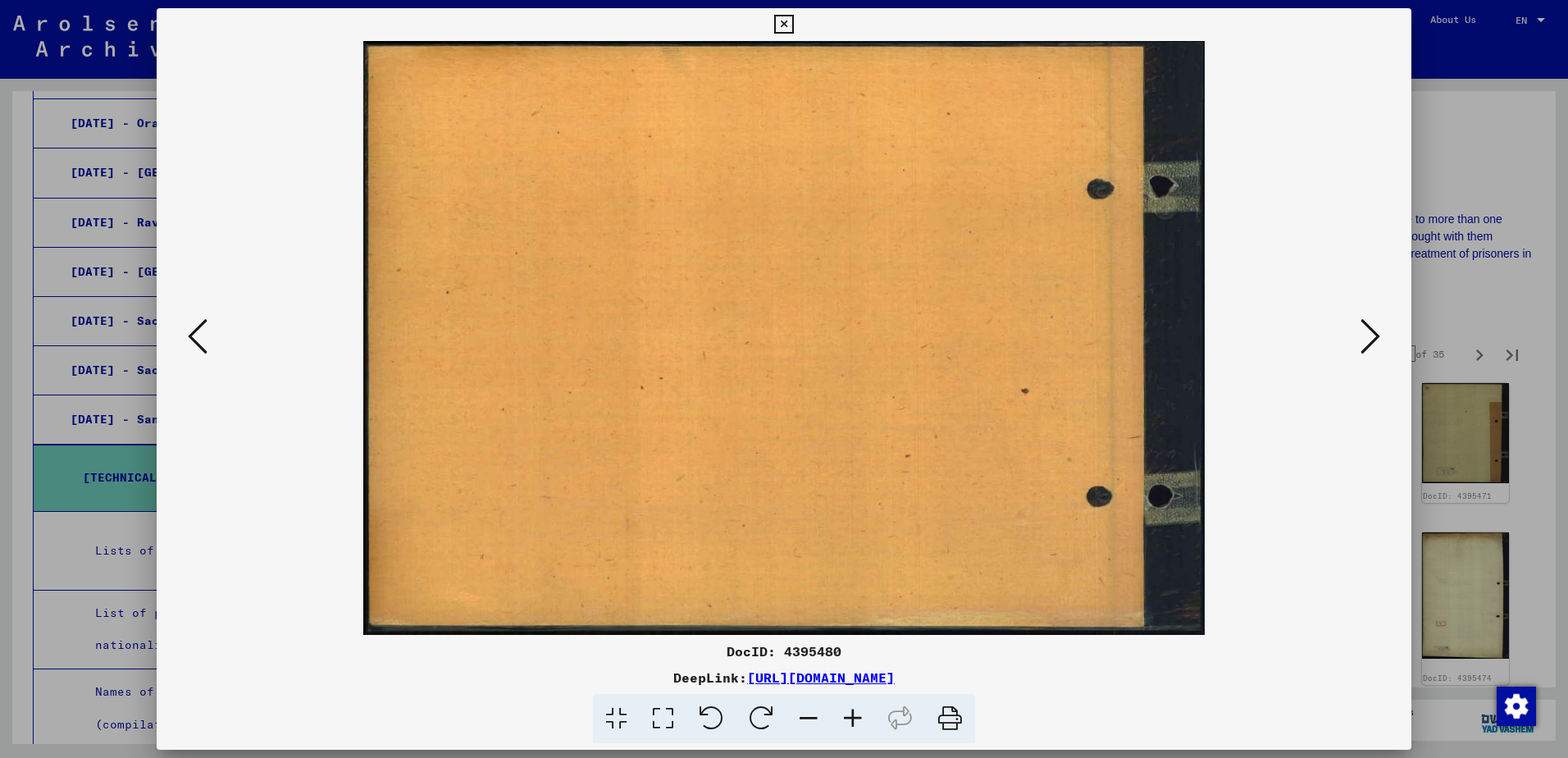
click at [1363, 343] on icon at bounding box center [1371, 336] width 20 height 39
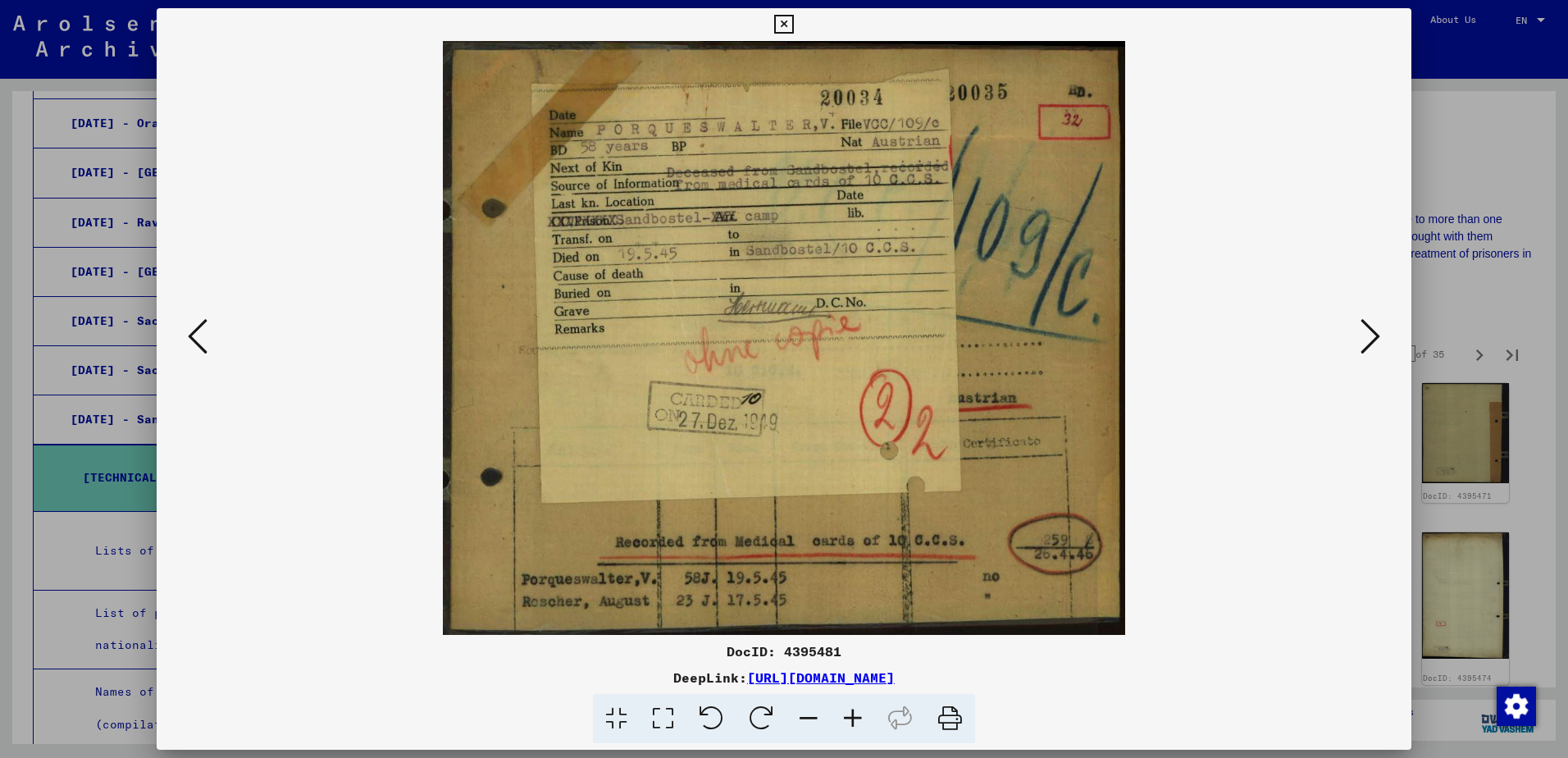
click at [1363, 343] on icon at bounding box center [1371, 336] width 20 height 39
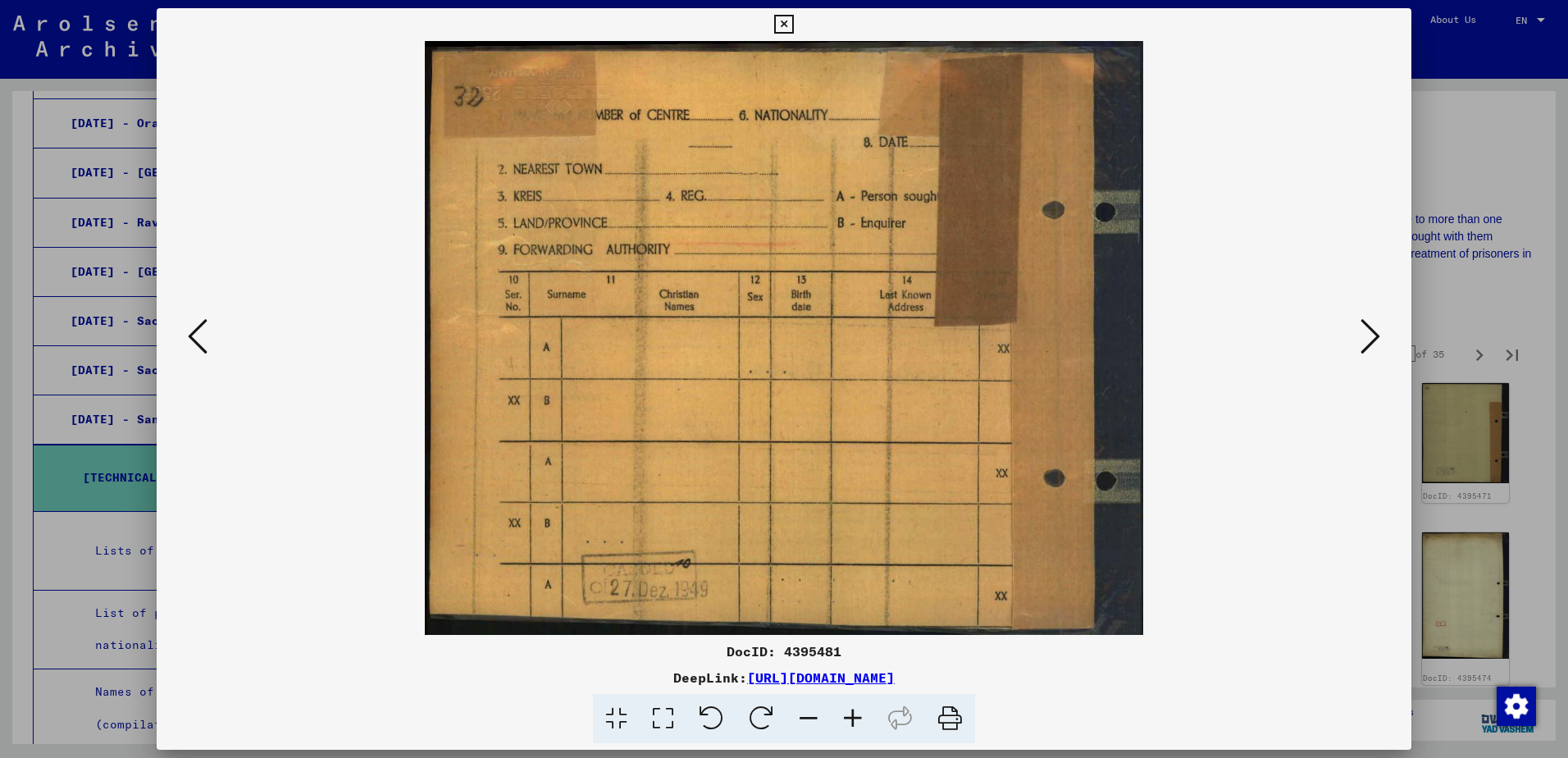
click at [1363, 343] on icon at bounding box center [1371, 336] width 20 height 39
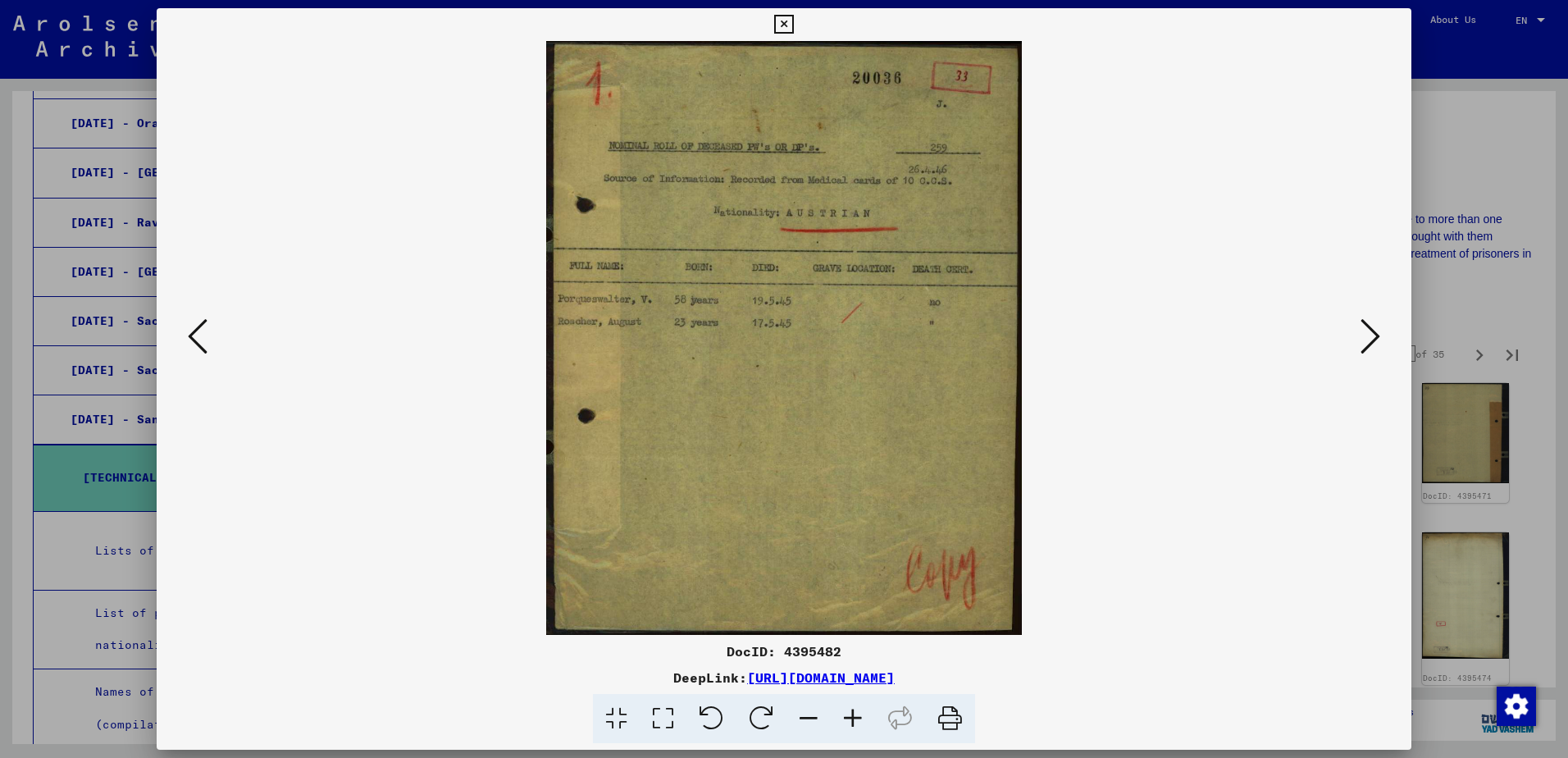
click at [1363, 343] on icon at bounding box center [1371, 336] width 20 height 39
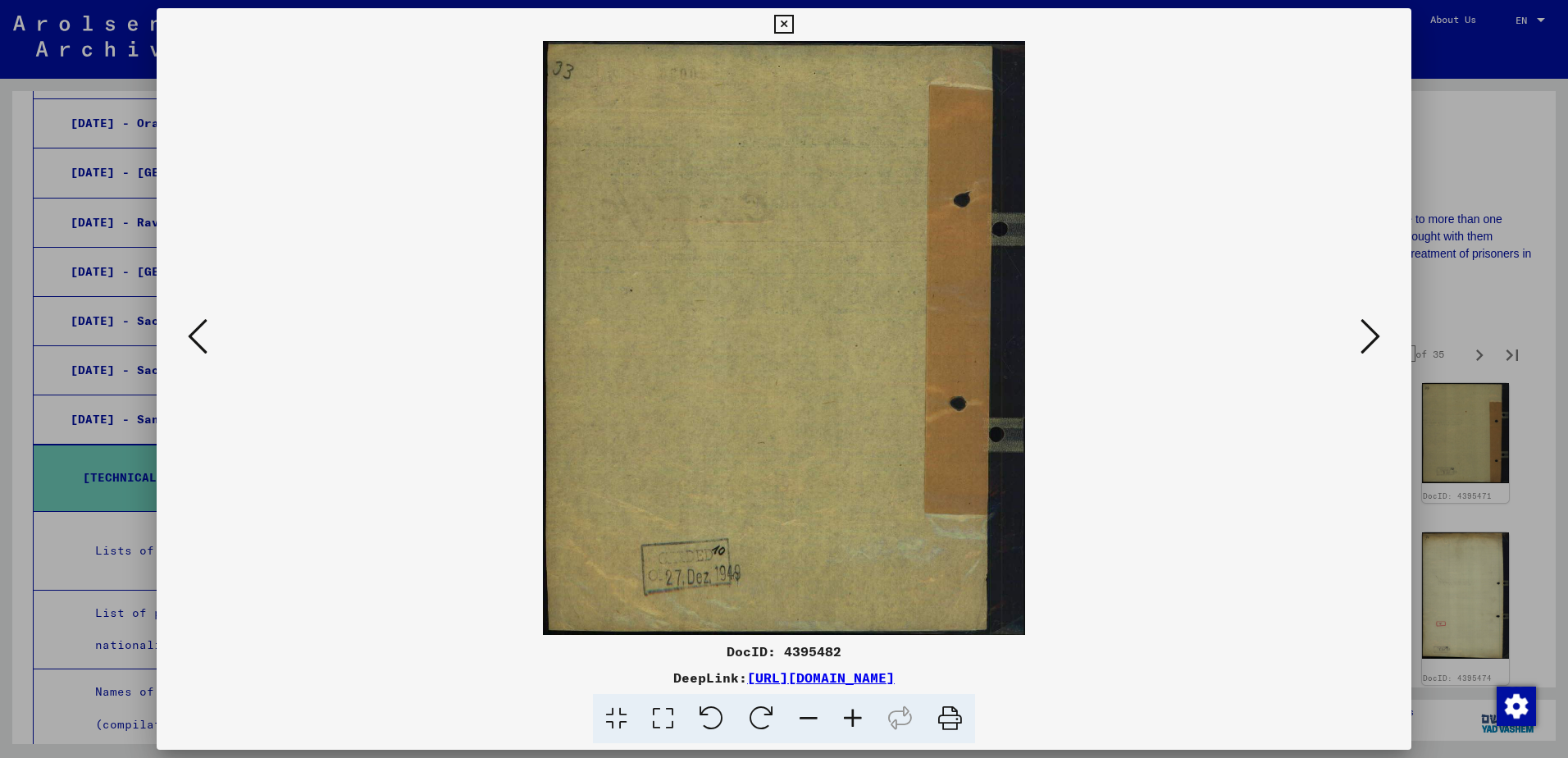
click at [1363, 343] on icon at bounding box center [1371, 336] width 20 height 39
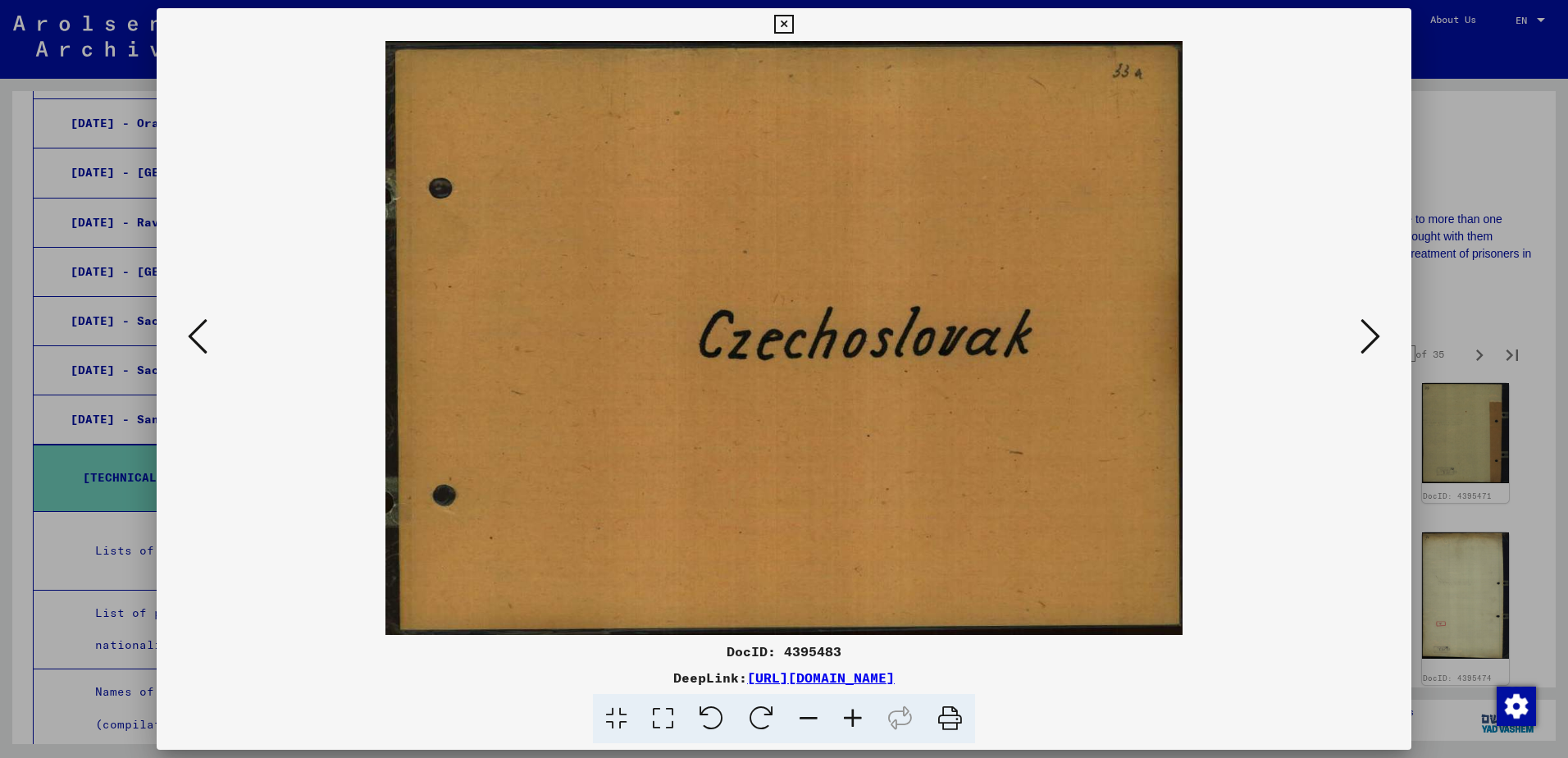
click at [1363, 343] on icon at bounding box center [1371, 336] width 20 height 39
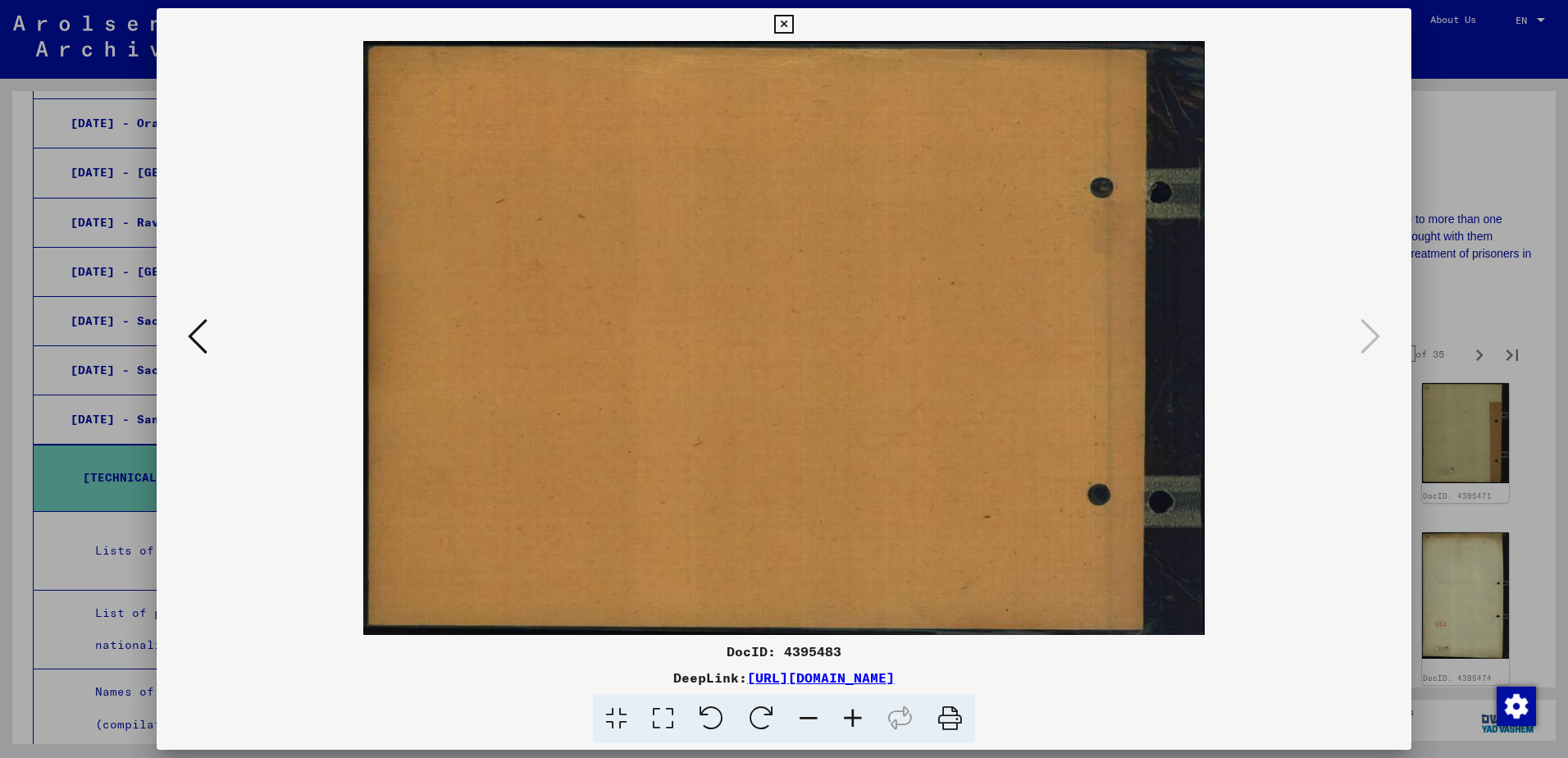
click at [1466, 148] on div at bounding box center [784, 379] width 1568 height 758
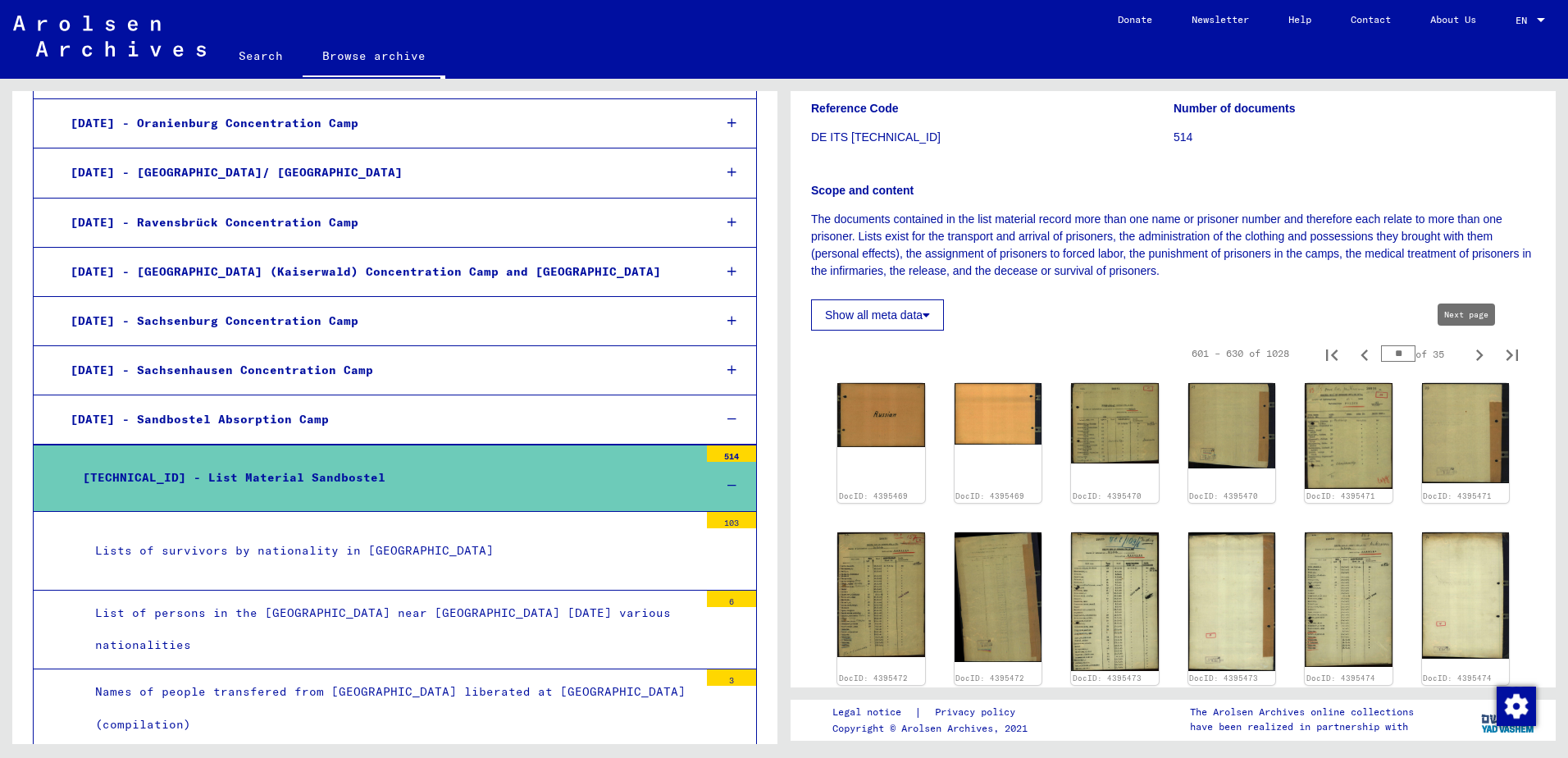
click at [1468, 360] on icon "Next page" at bounding box center [1479, 355] width 23 height 23
type input "**"
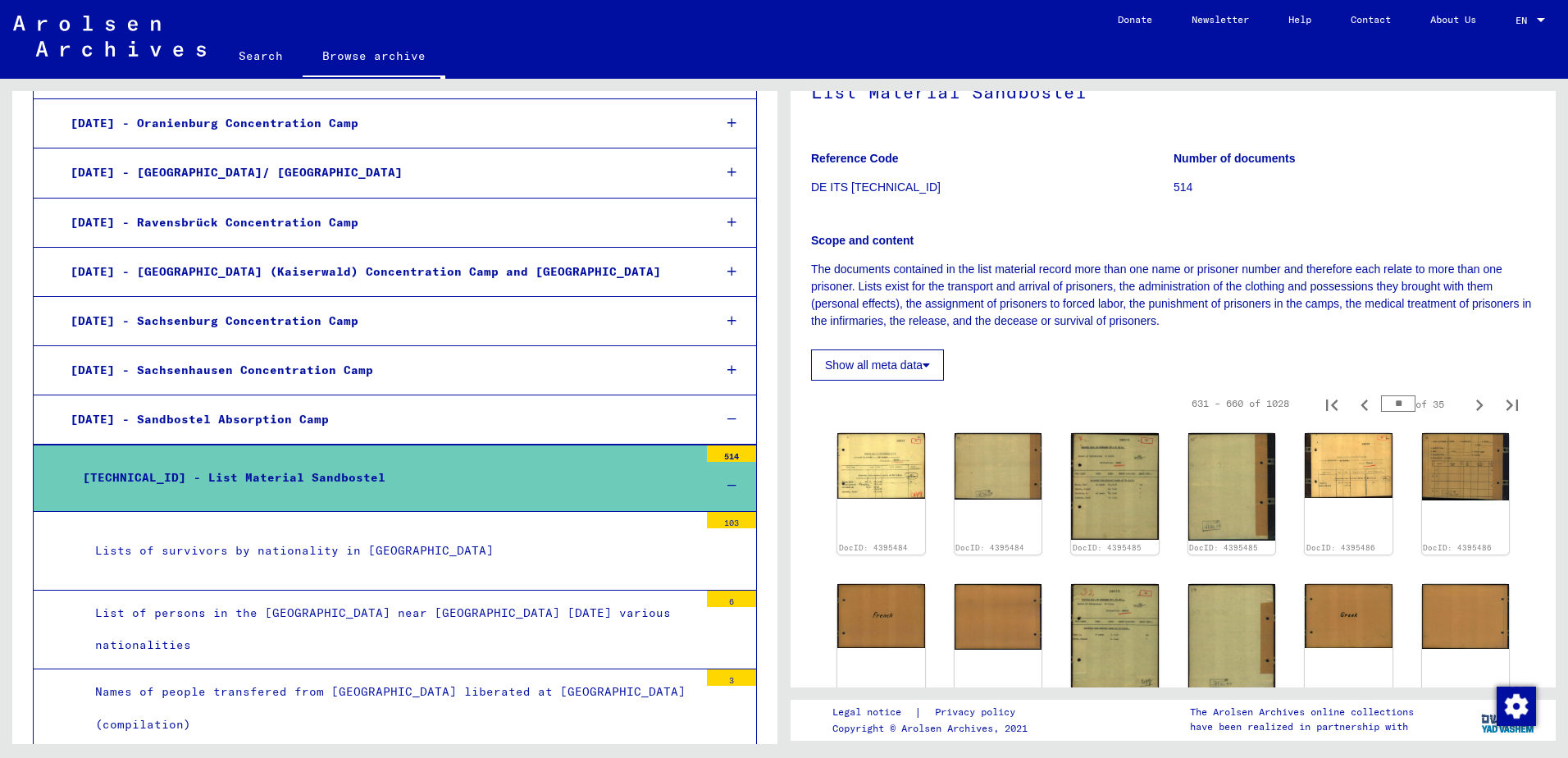
scroll to position [82, 0]
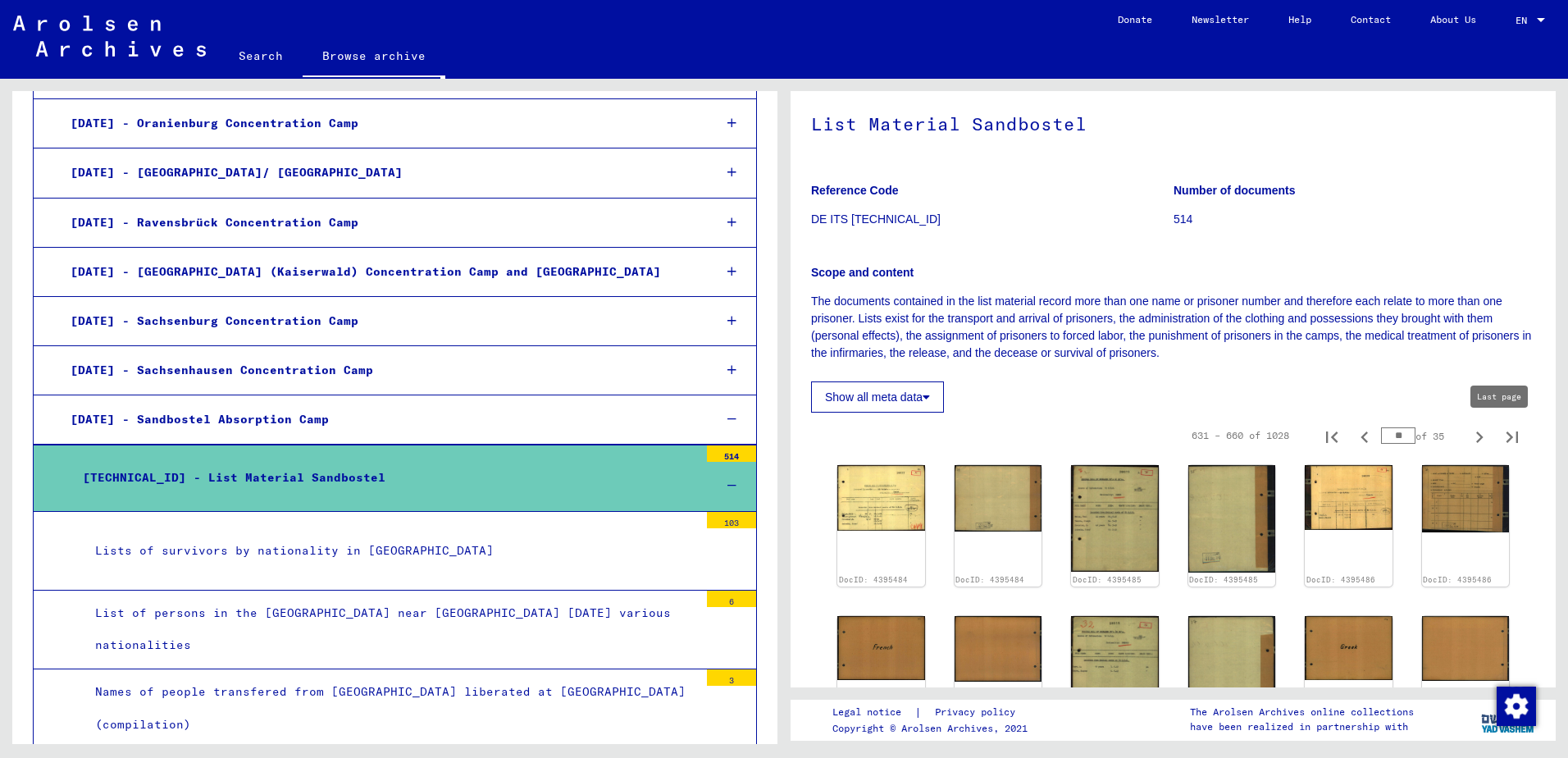
click at [1501, 437] on icon "Last page" at bounding box center [1512, 437] width 23 height 23
type input "**"
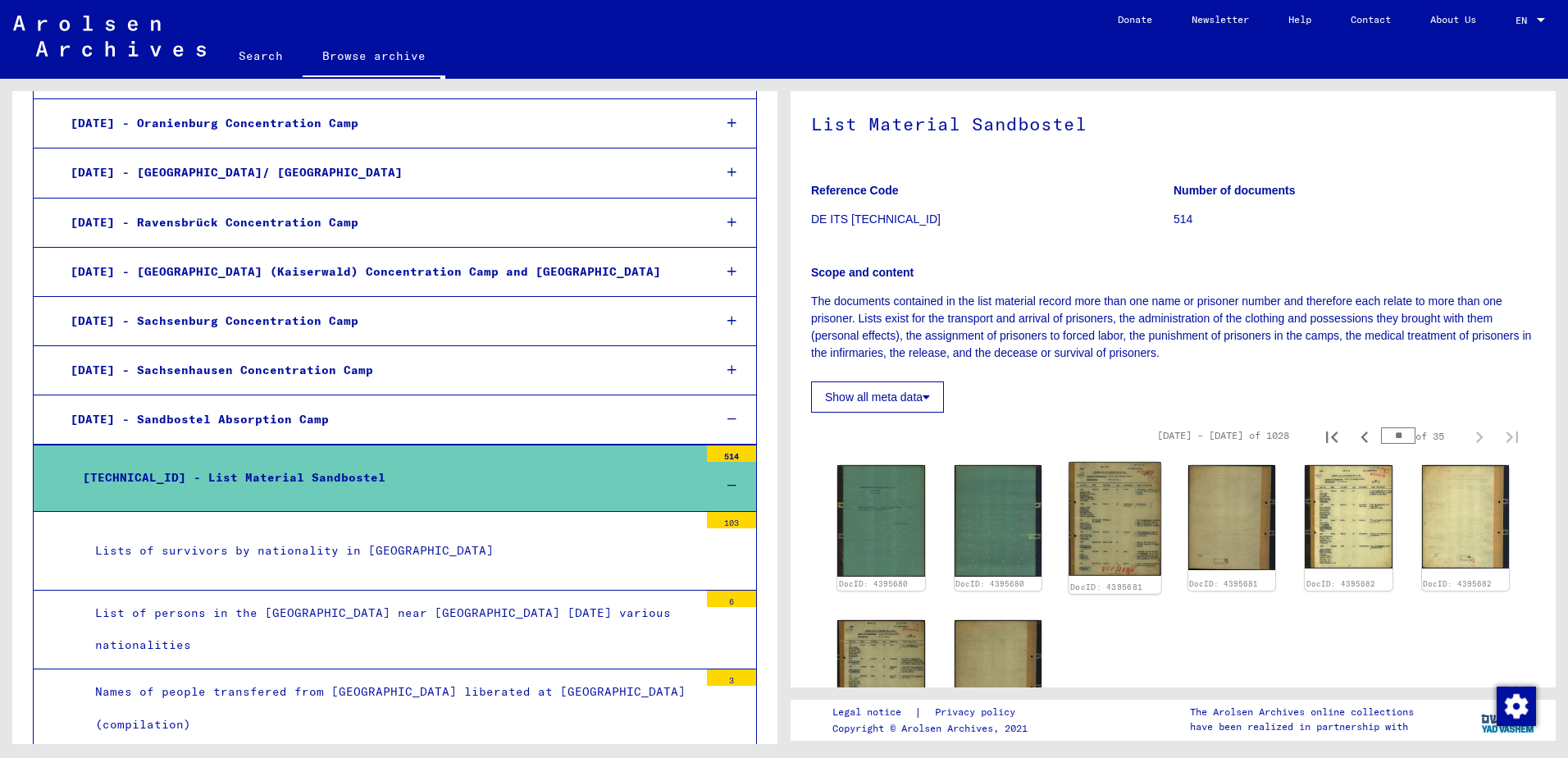
click at [1116, 530] on img at bounding box center [1114, 518] width 91 height 114
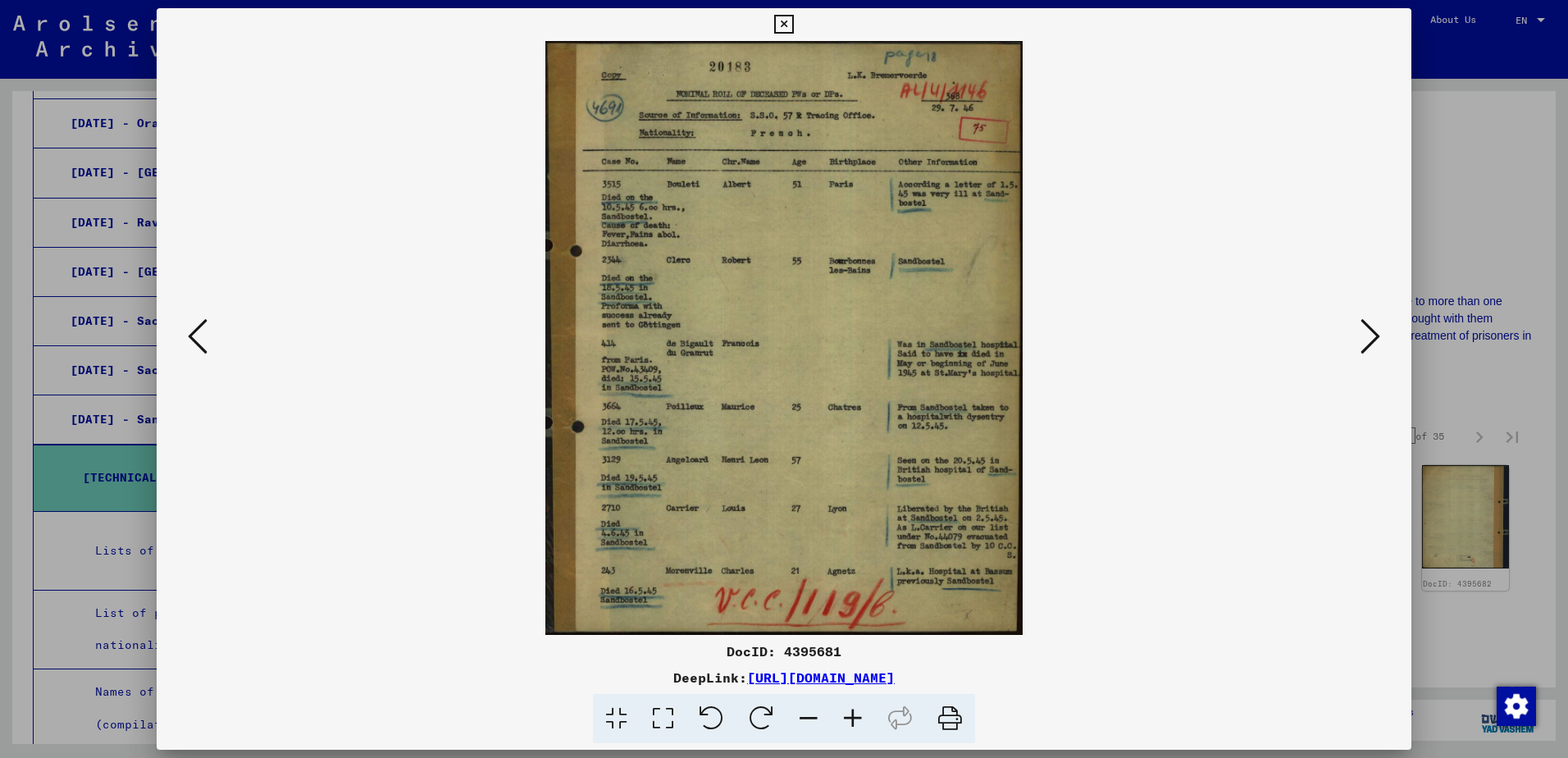
click at [855, 718] on icon at bounding box center [852, 719] width 44 height 50
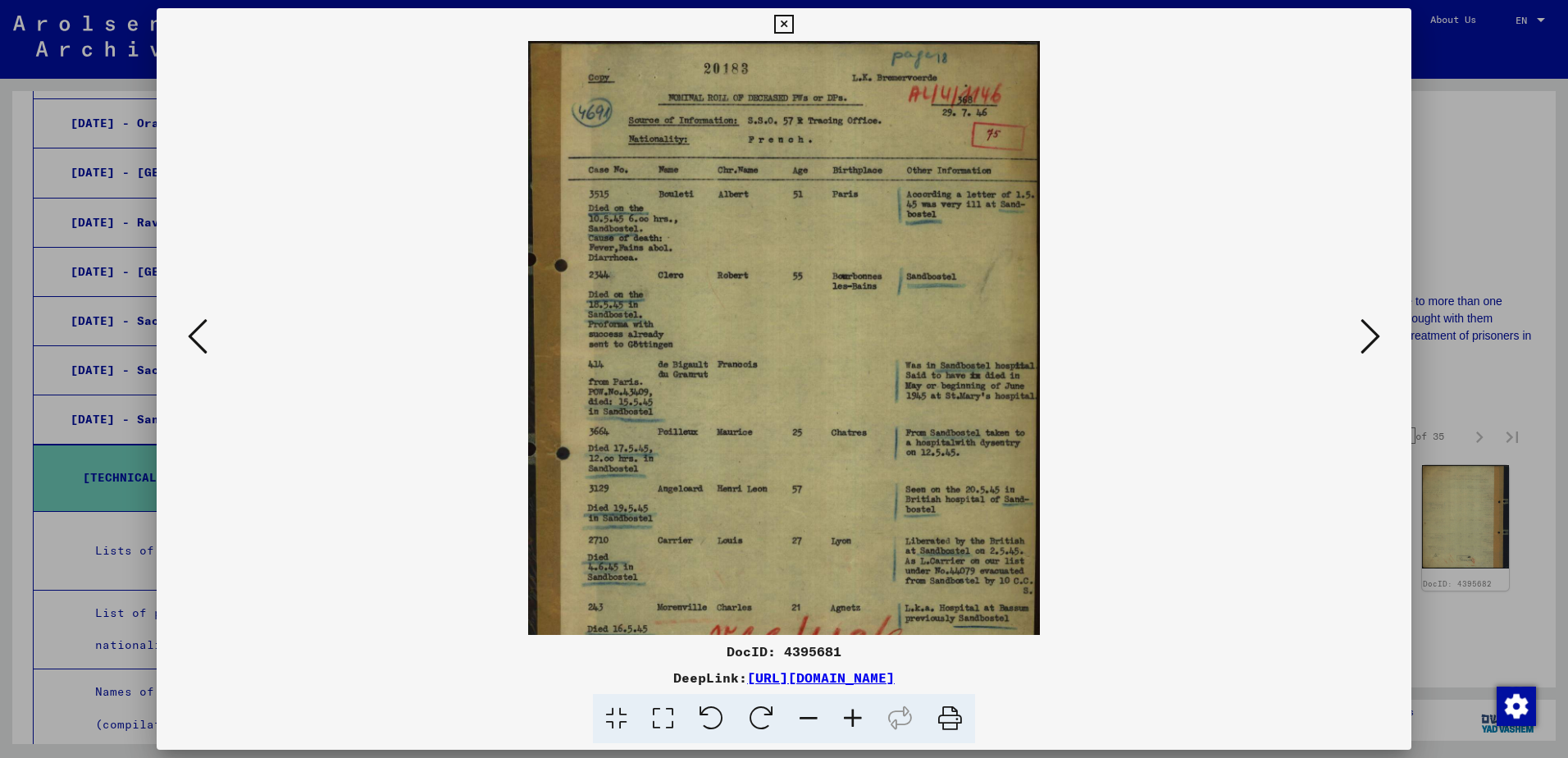
click at [853, 718] on icon at bounding box center [852, 719] width 44 height 50
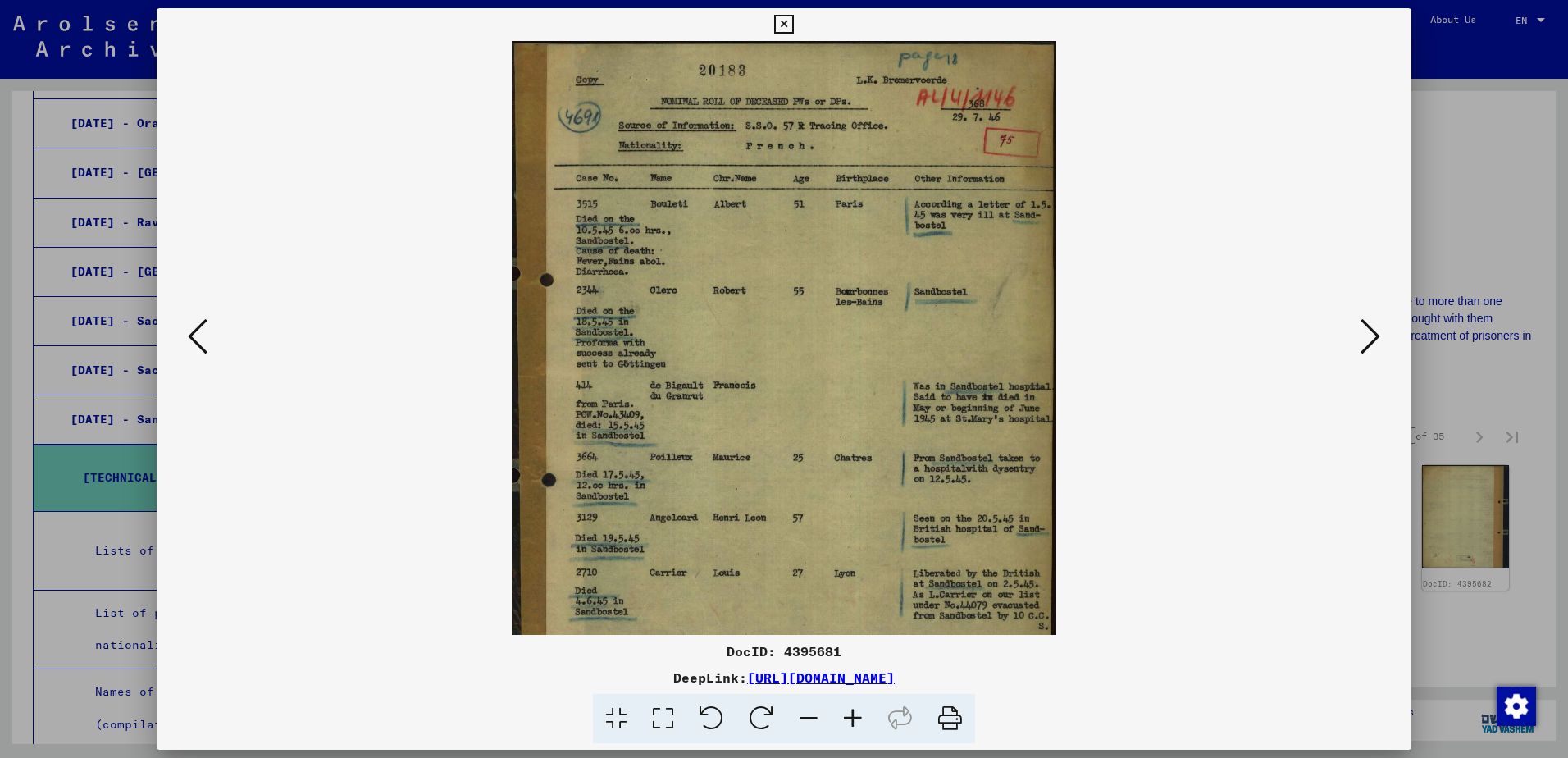
click at [852, 717] on icon at bounding box center [852, 719] width 44 height 50
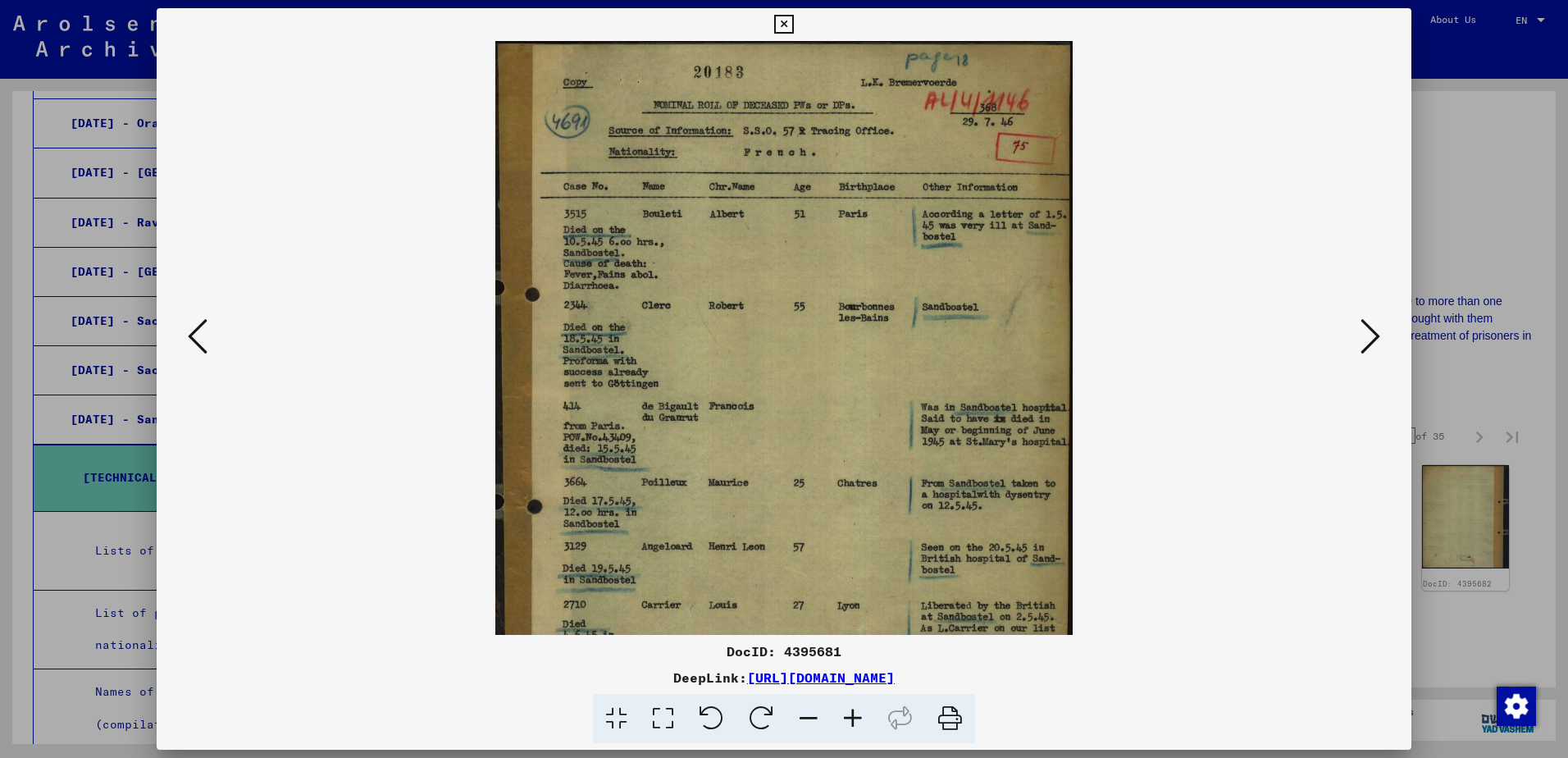
click at [850, 716] on icon at bounding box center [852, 719] width 44 height 50
click at [850, 715] on icon at bounding box center [852, 719] width 44 height 50
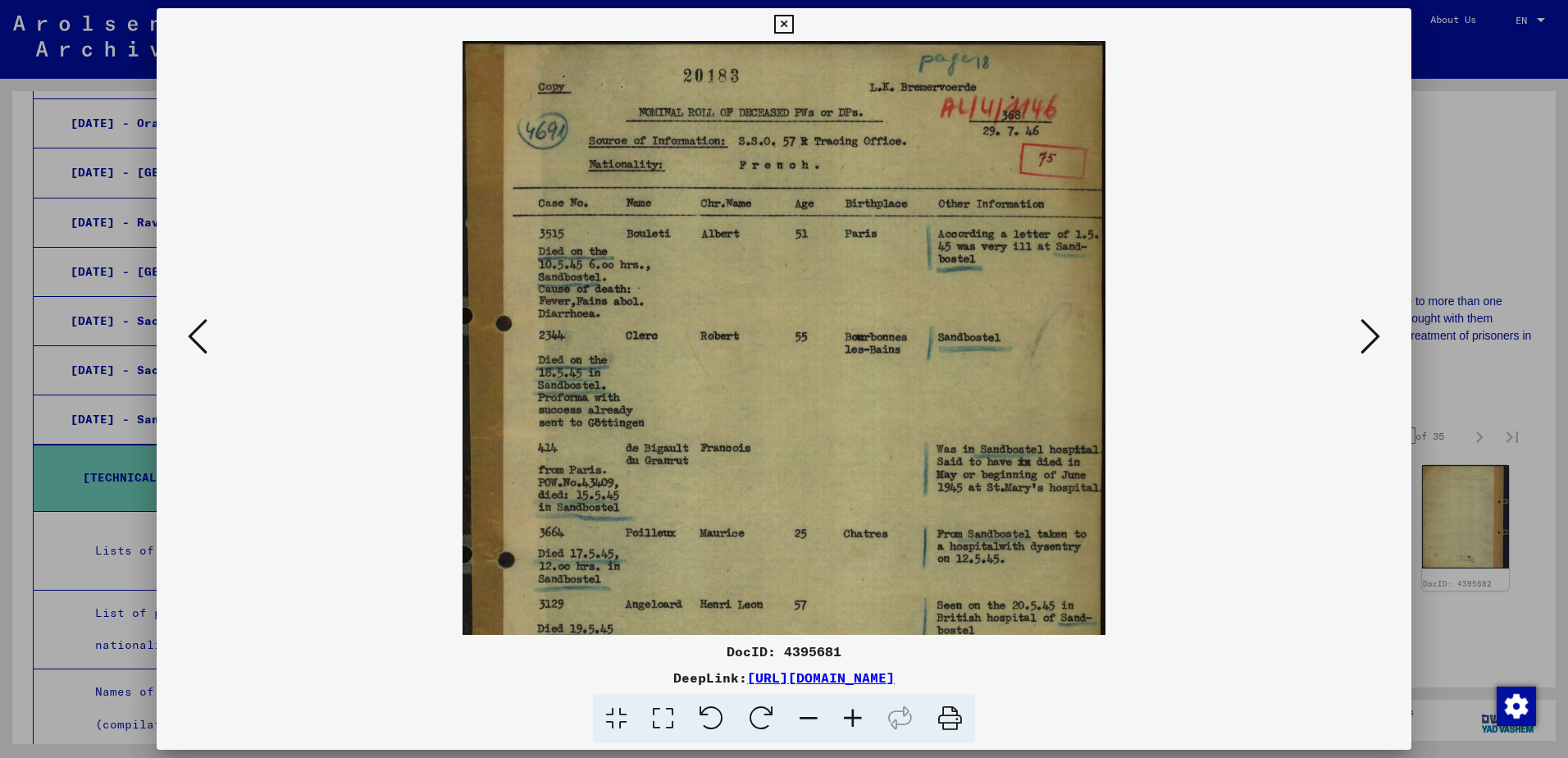
click at [1365, 347] on icon at bounding box center [1371, 336] width 20 height 39
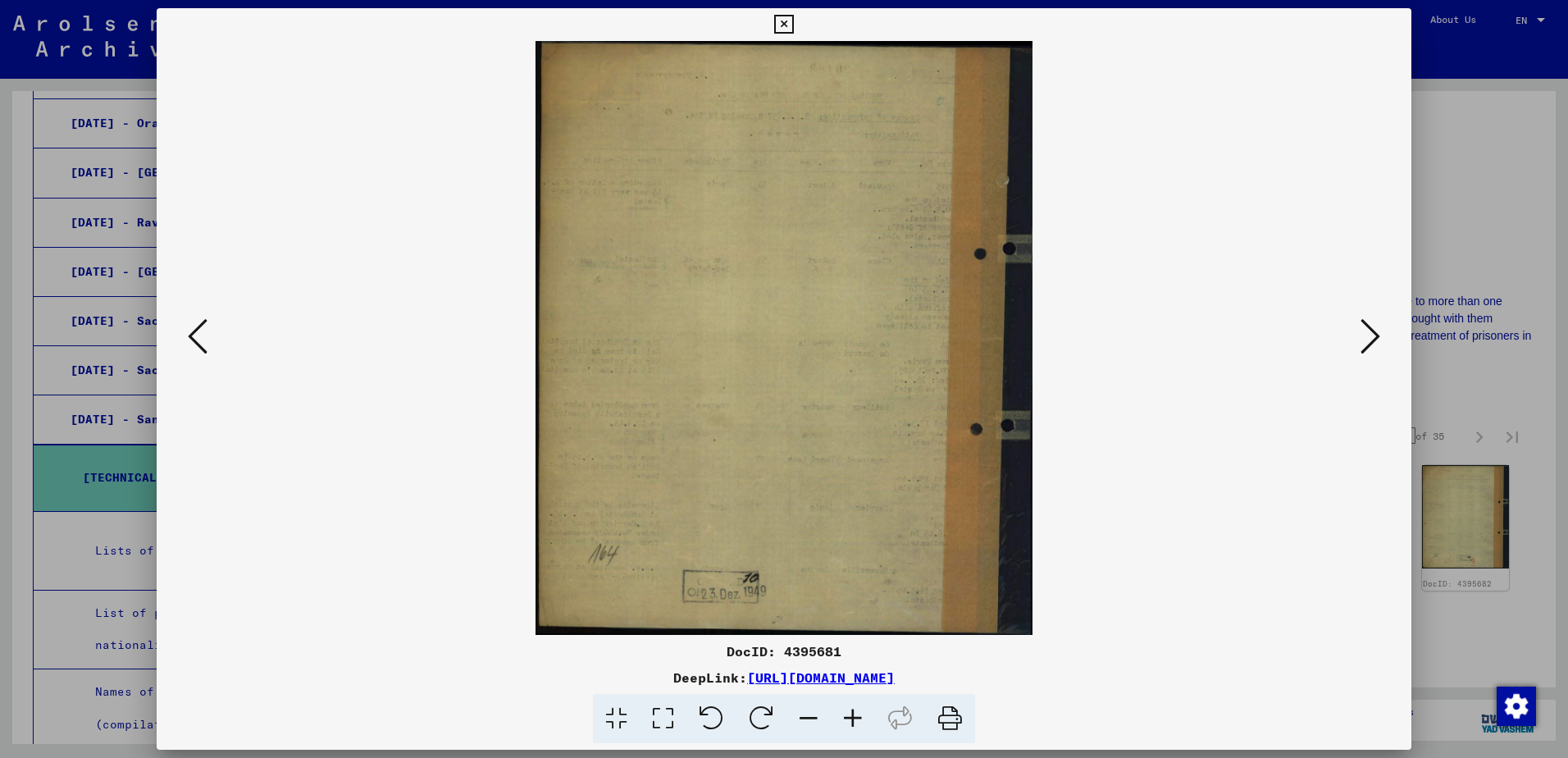
click at [1365, 347] on icon at bounding box center [1371, 336] width 20 height 39
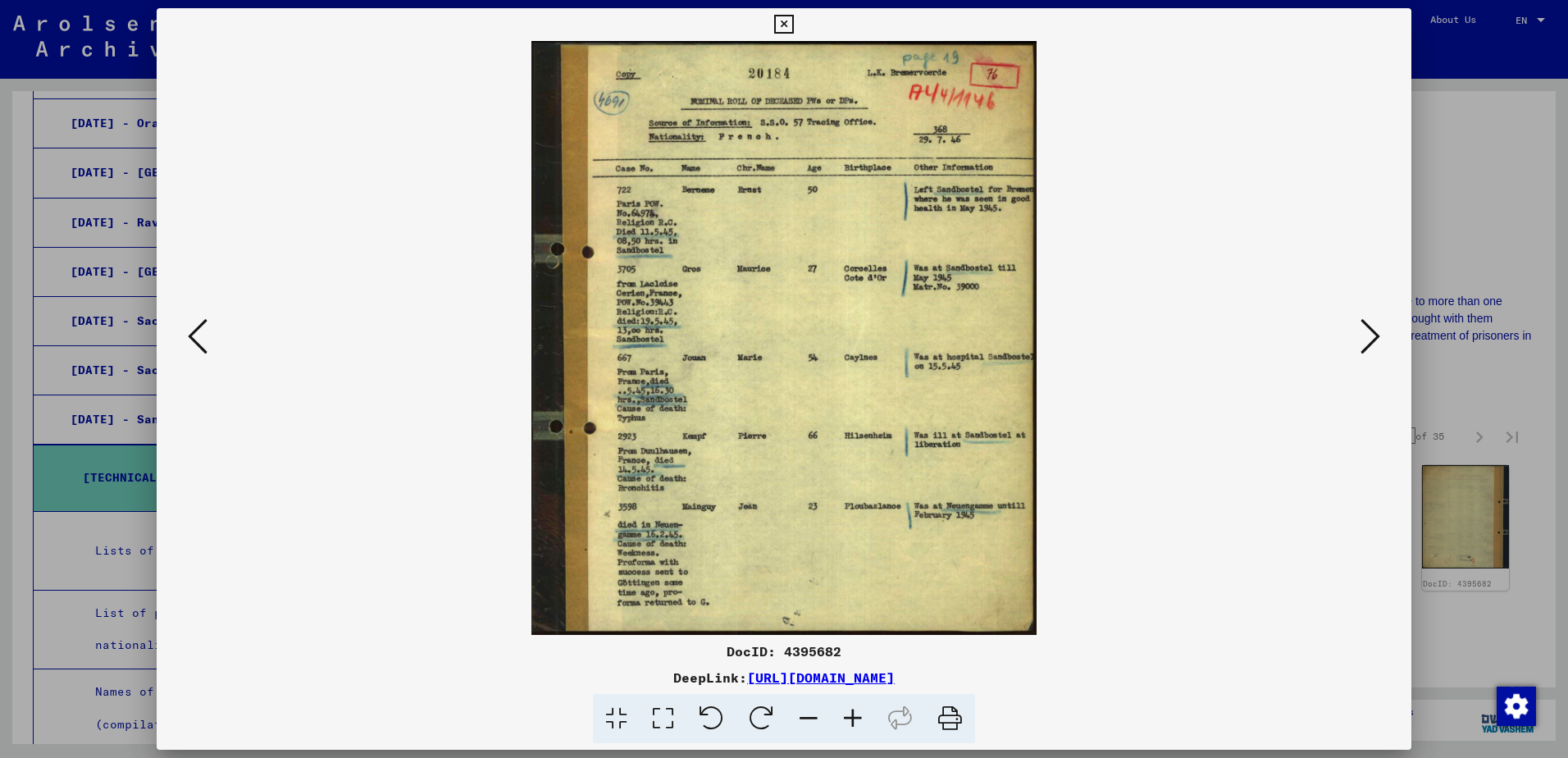
click at [1371, 345] on icon at bounding box center [1371, 336] width 20 height 39
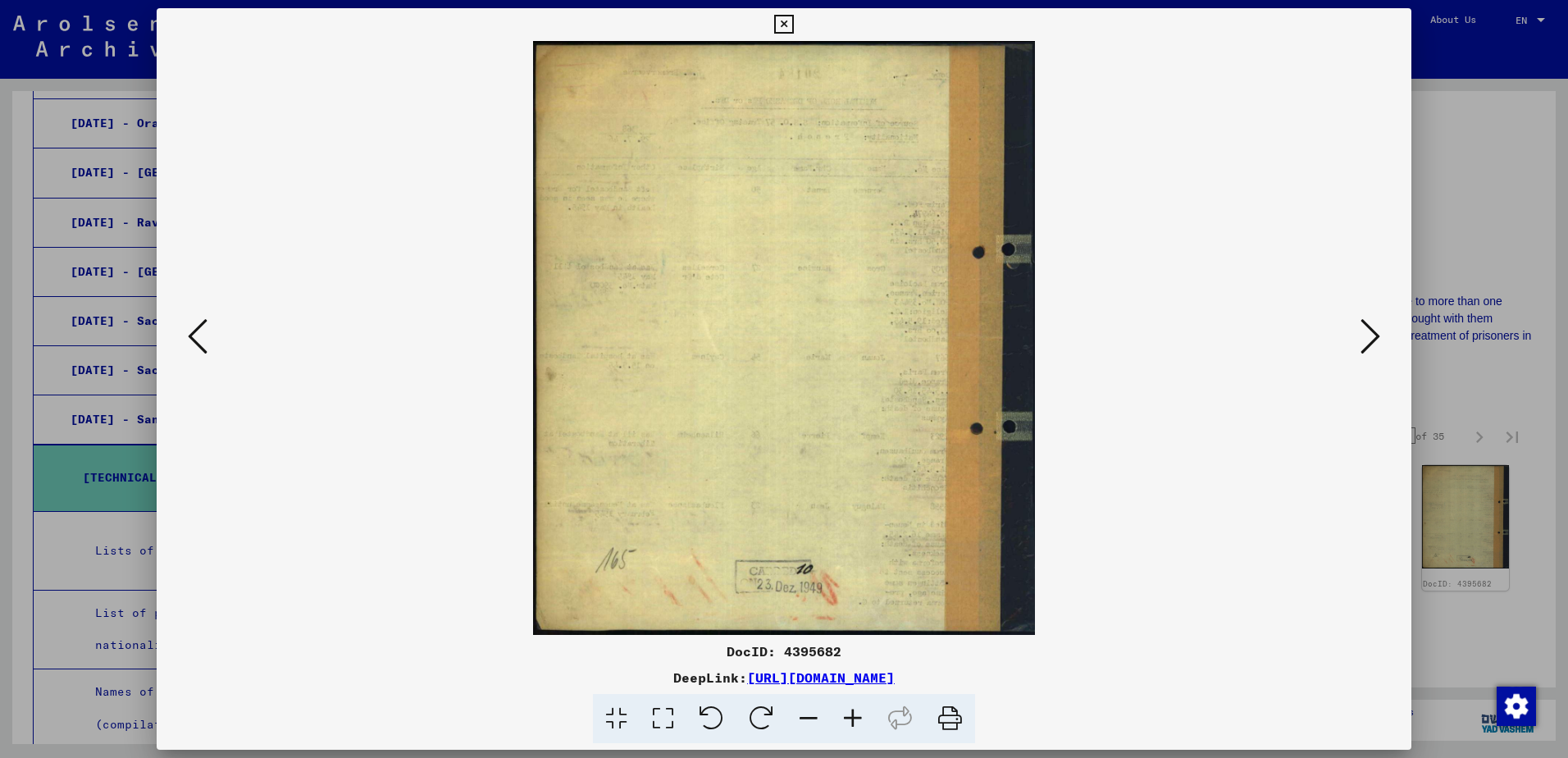
click at [1371, 345] on icon at bounding box center [1371, 336] width 20 height 39
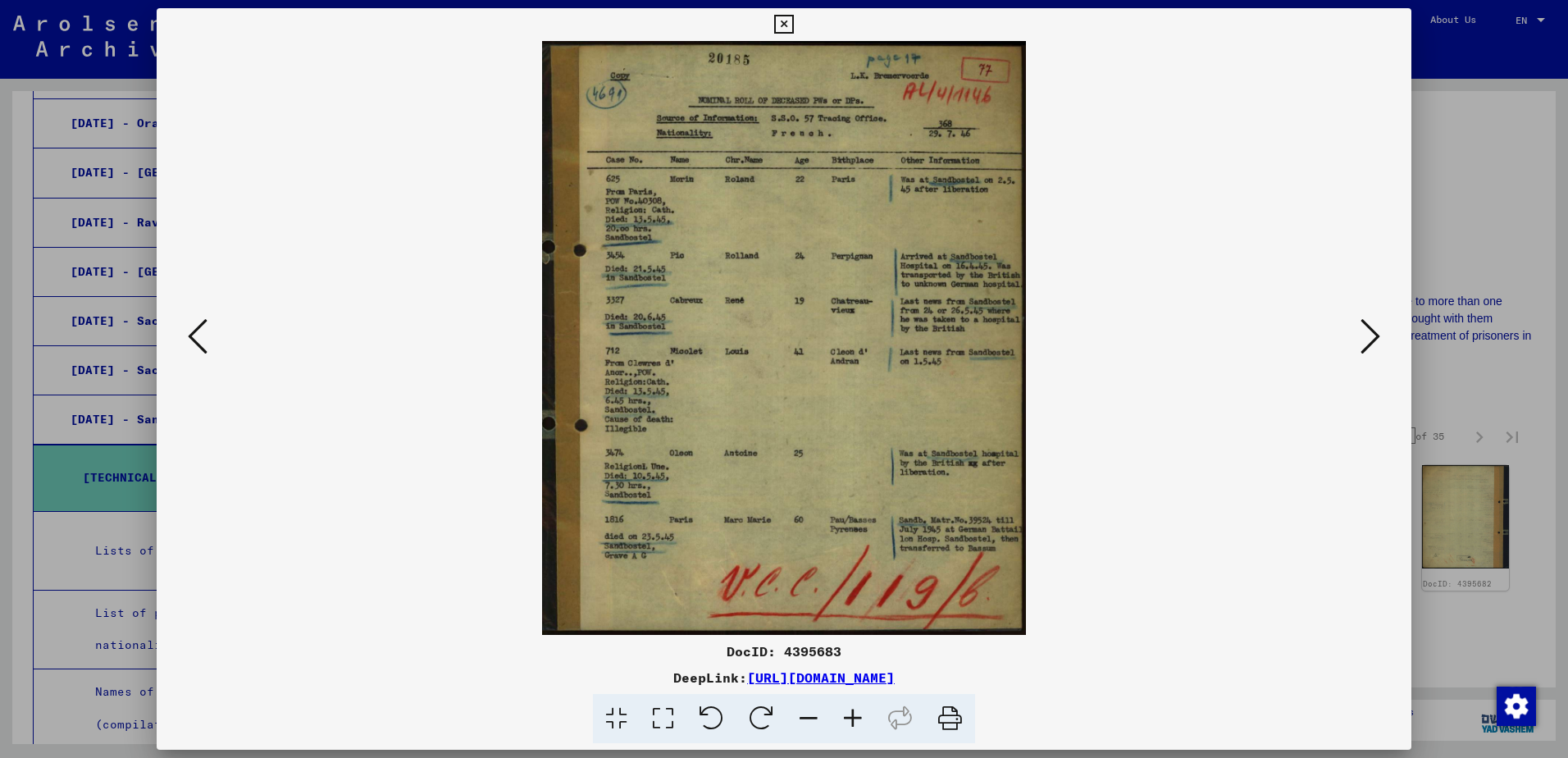
click at [1370, 355] on icon at bounding box center [1371, 336] width 20 height 39
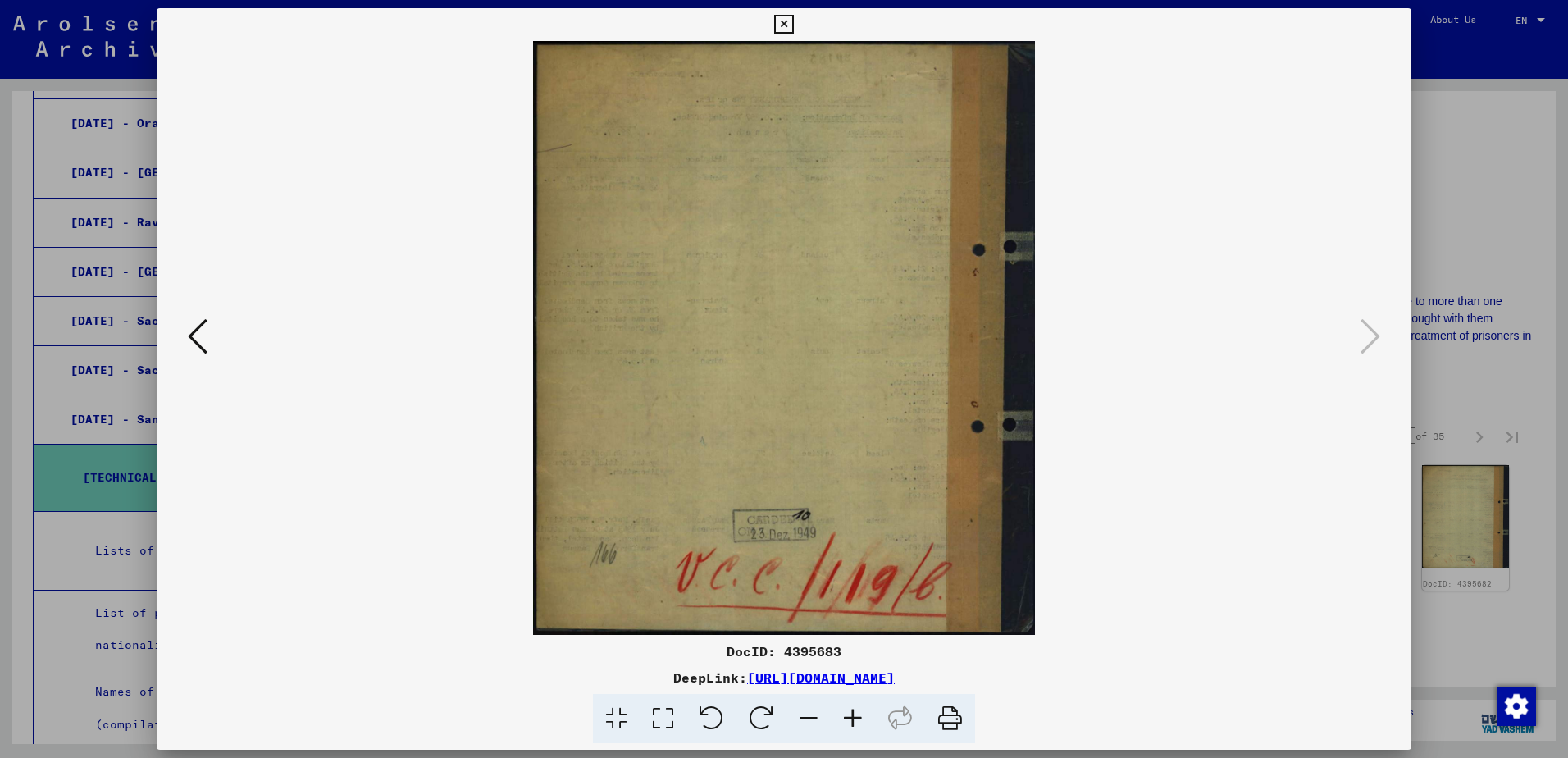
click at [1465, 267] on div at bounding box center [784, 379] width 1568 height 758
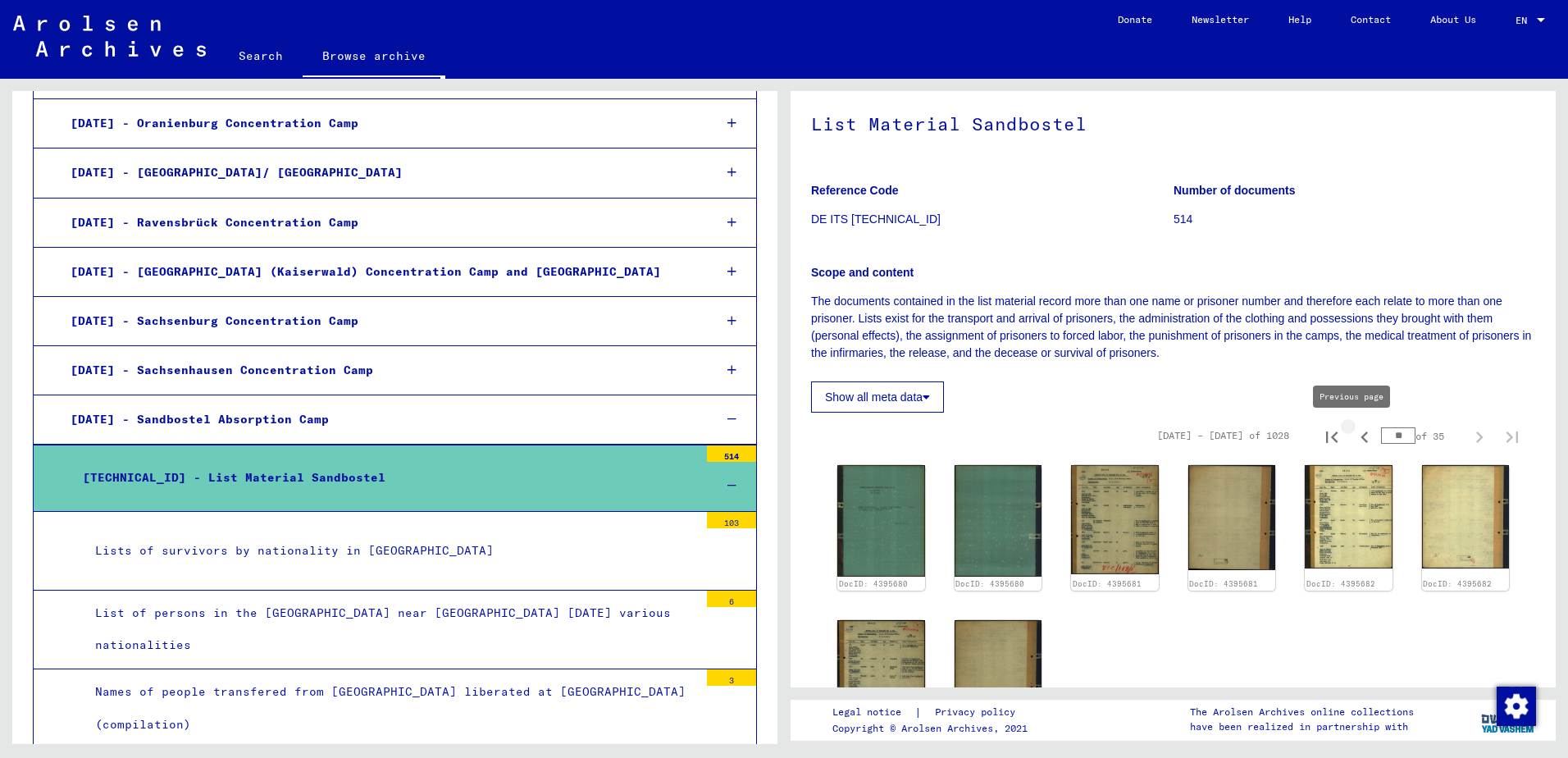
click at [1353, 437] on icon "Previous page" at bounding box center [1364, 437] width 23 height 23
type input "**"
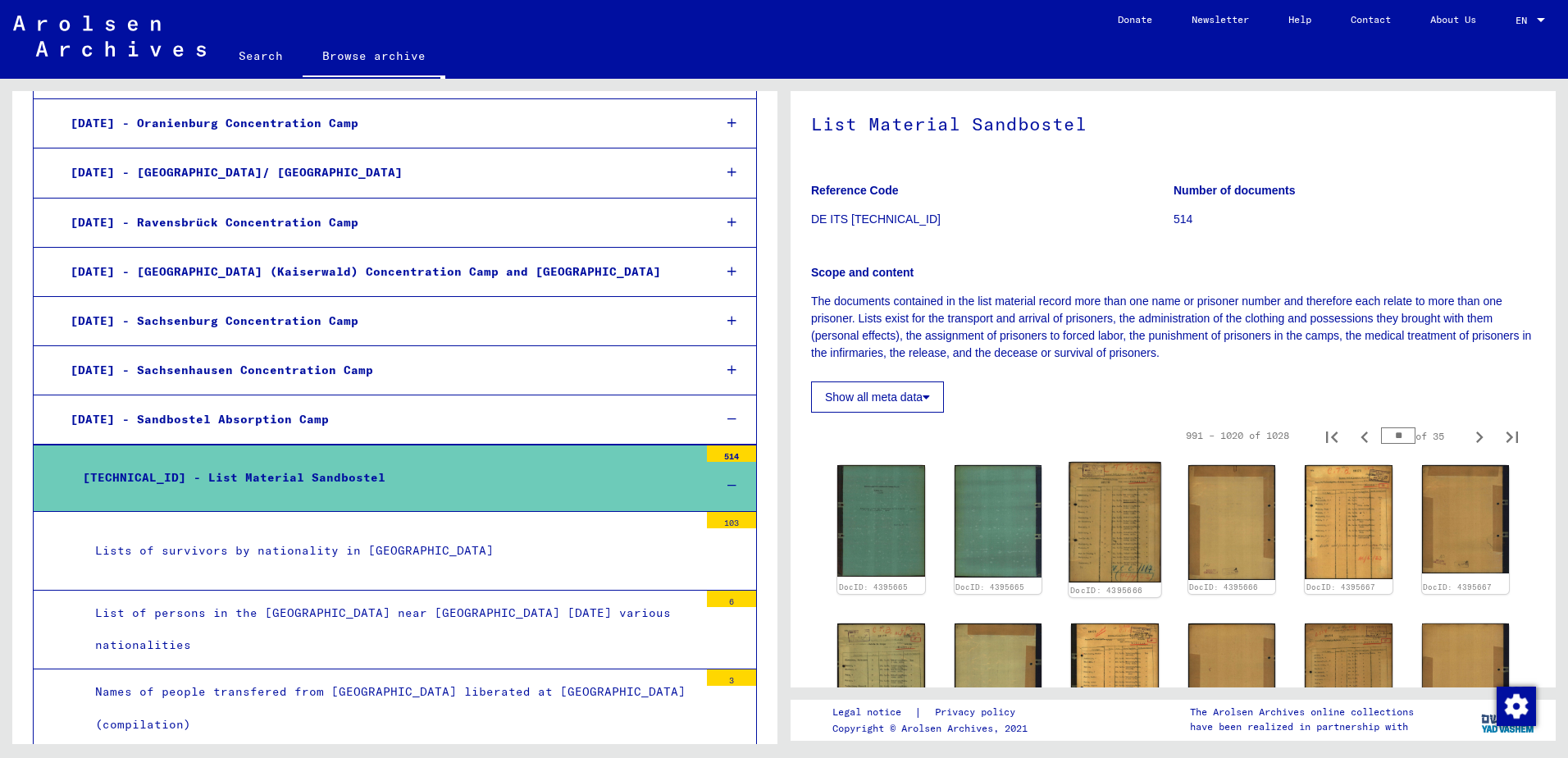
click at [1125, 528] on img at bounding box center [1114, 522] width 91 height 120
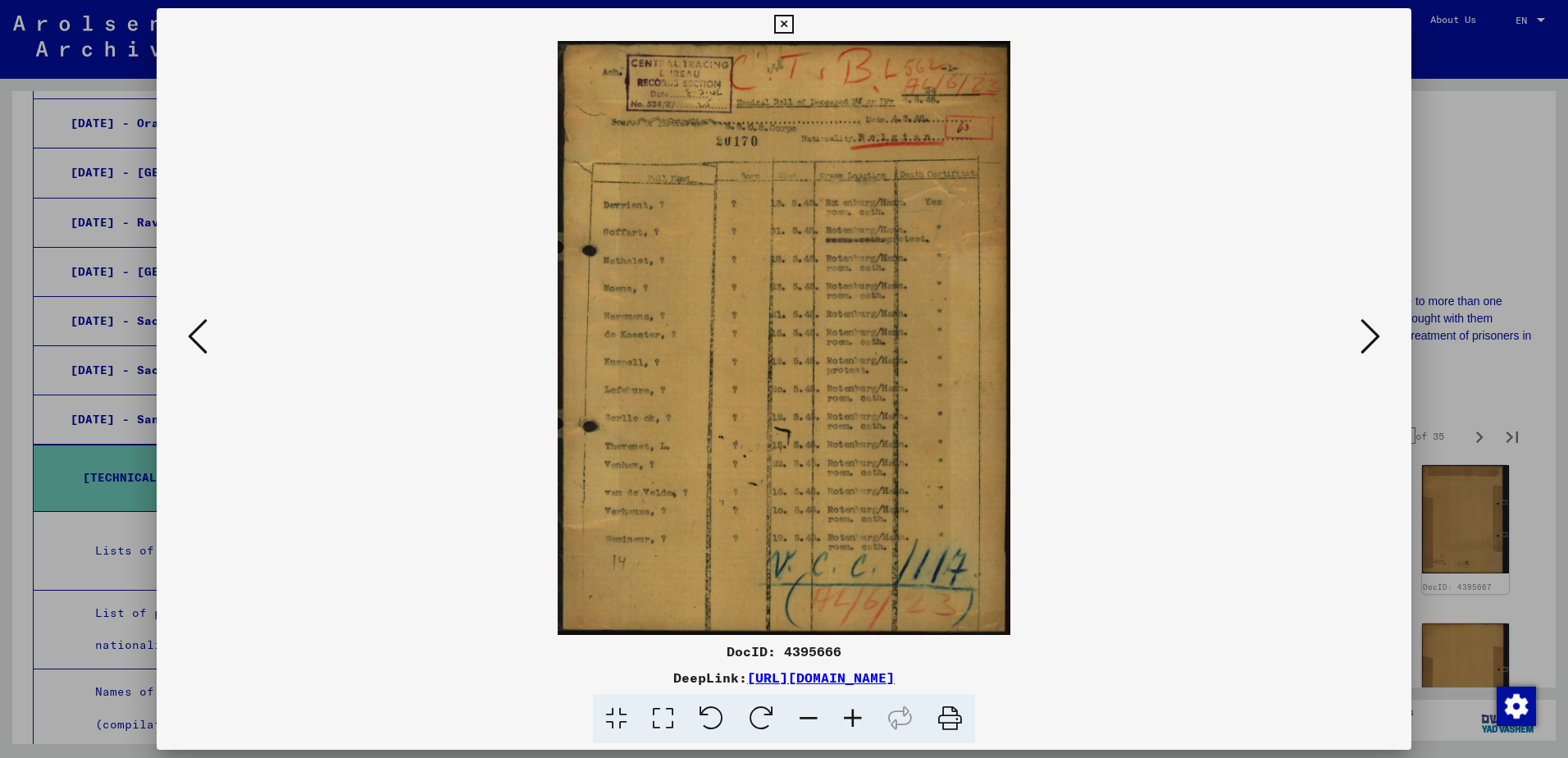
click at [1365, 328] on icon at bounding box center [1371, 336] width 20 height 39
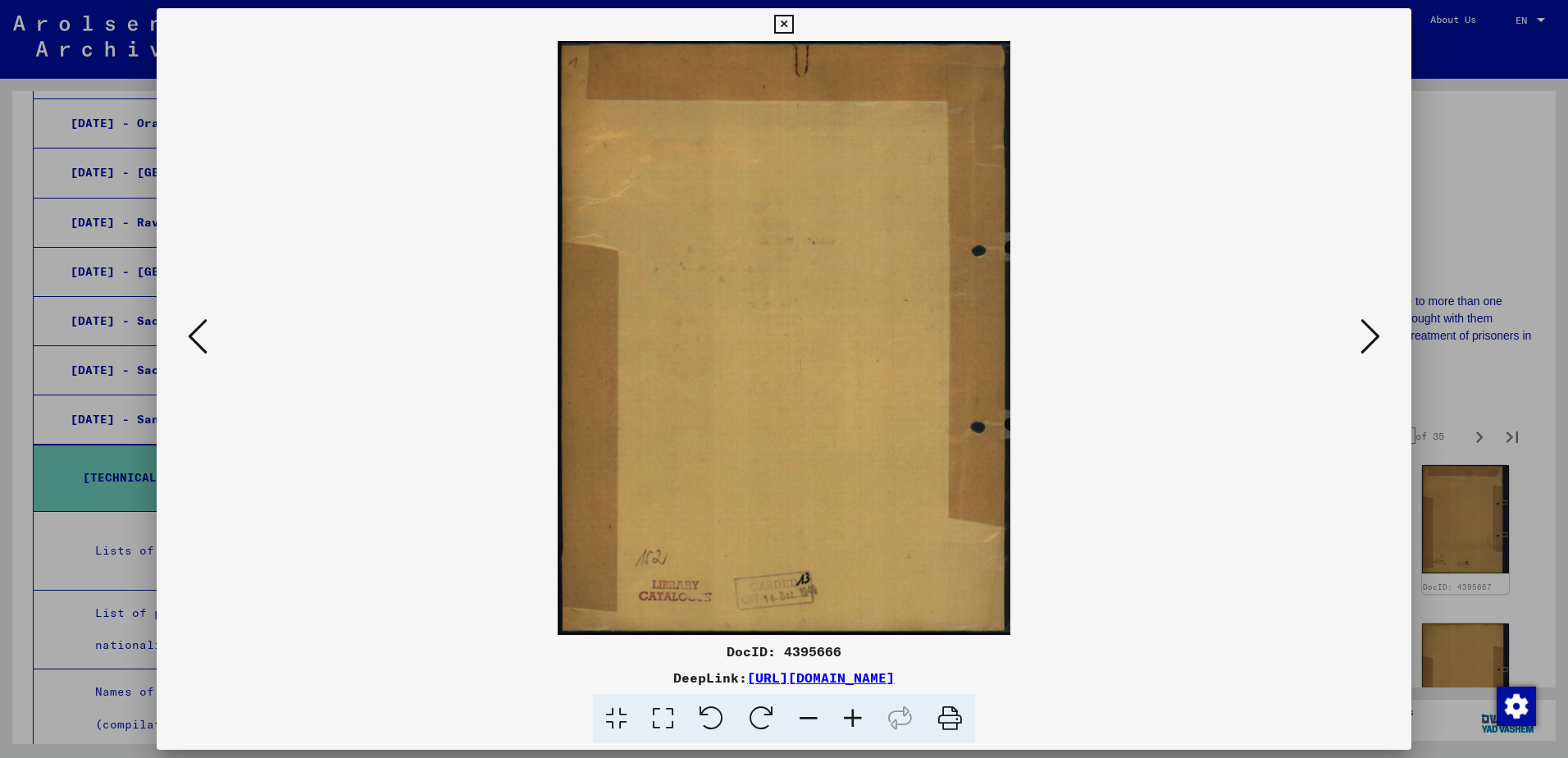
click at [1363, 329] on icon at bounding box center [1371, 336] width 20 height 39
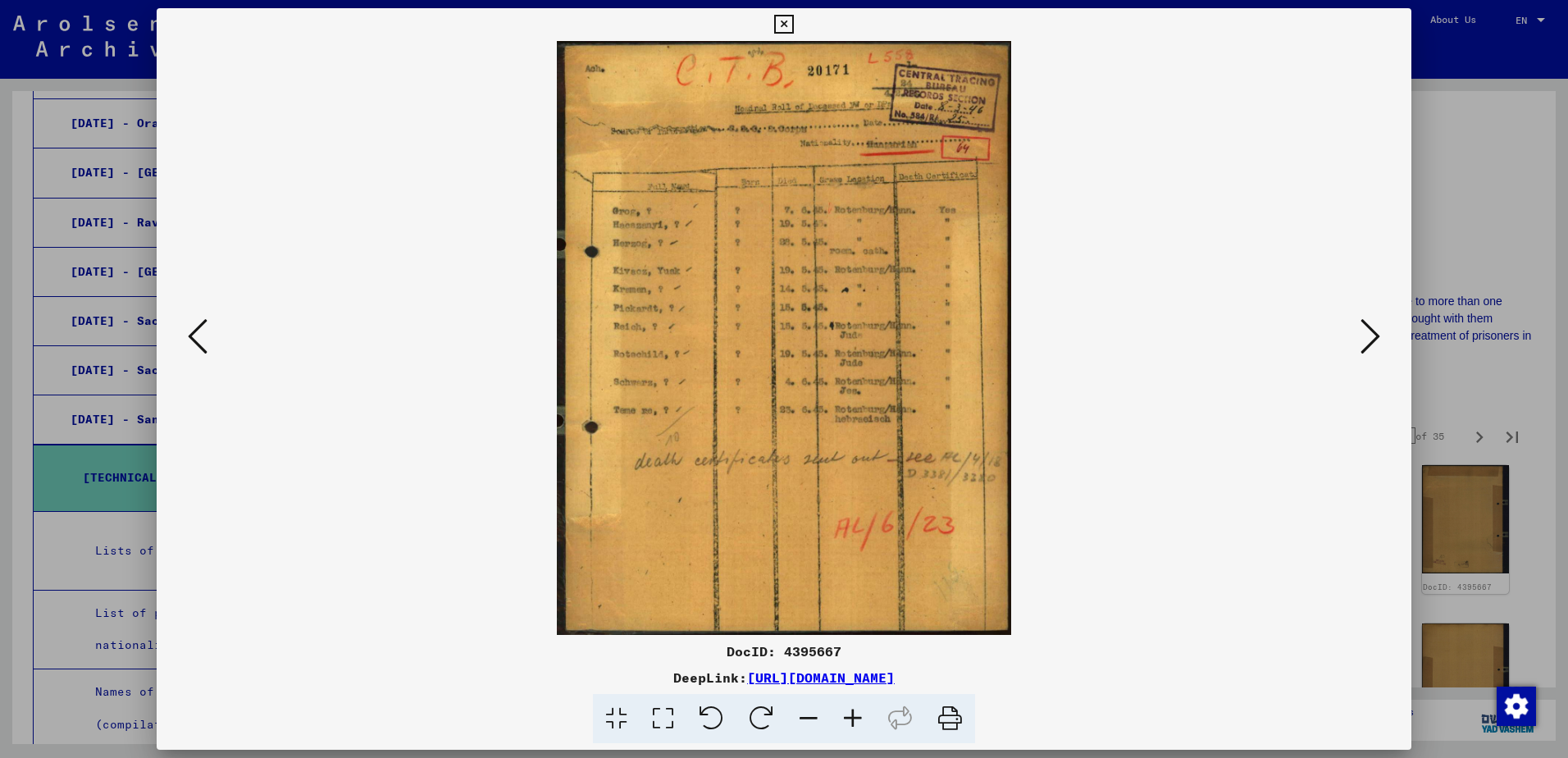
click at [1361, 326] on icon at bounding box center [1371, 336] width 20 height 39
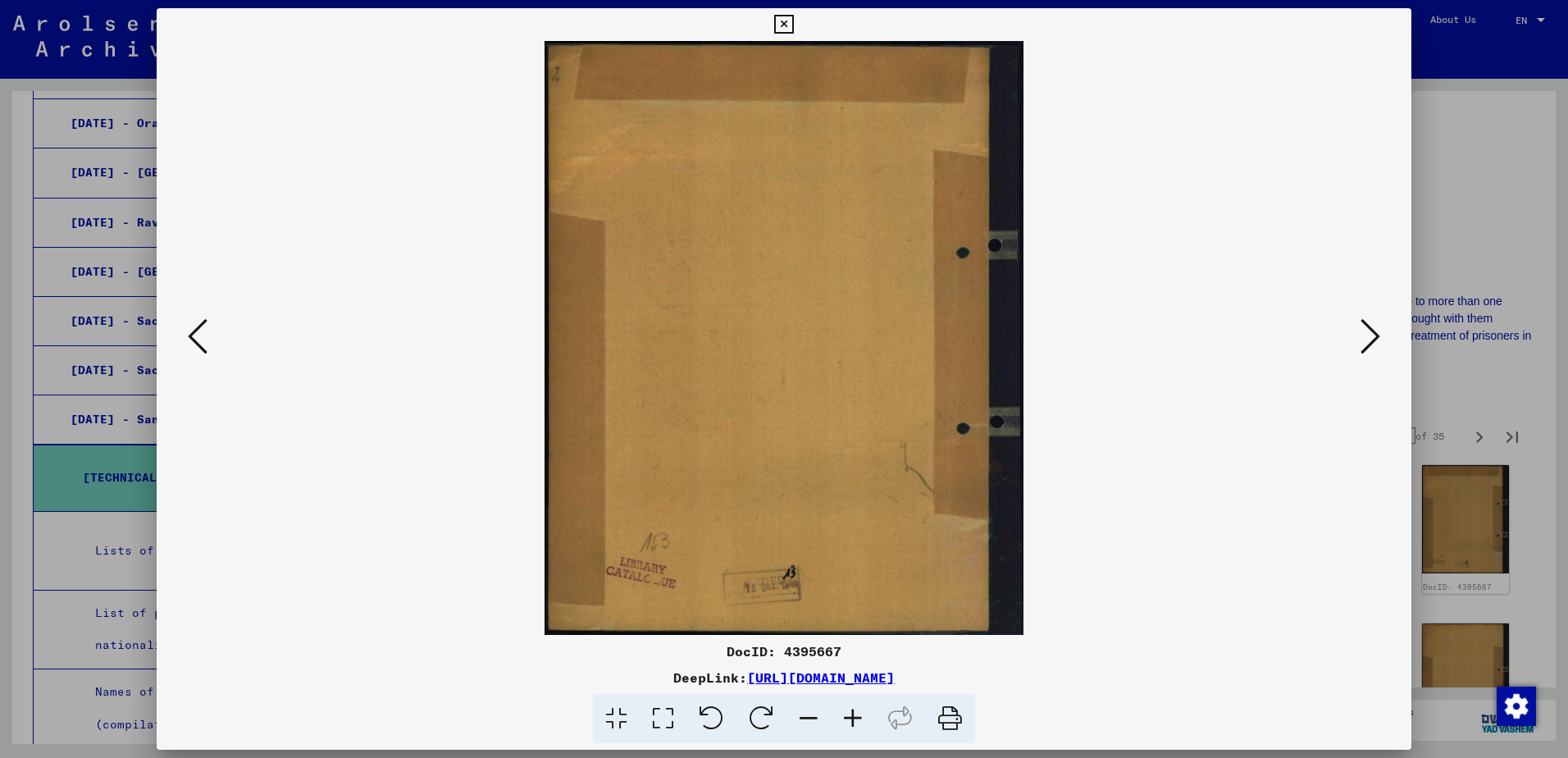
click at [1361, 326] on icon at bounding box center [1371, 336] width 20 height 39
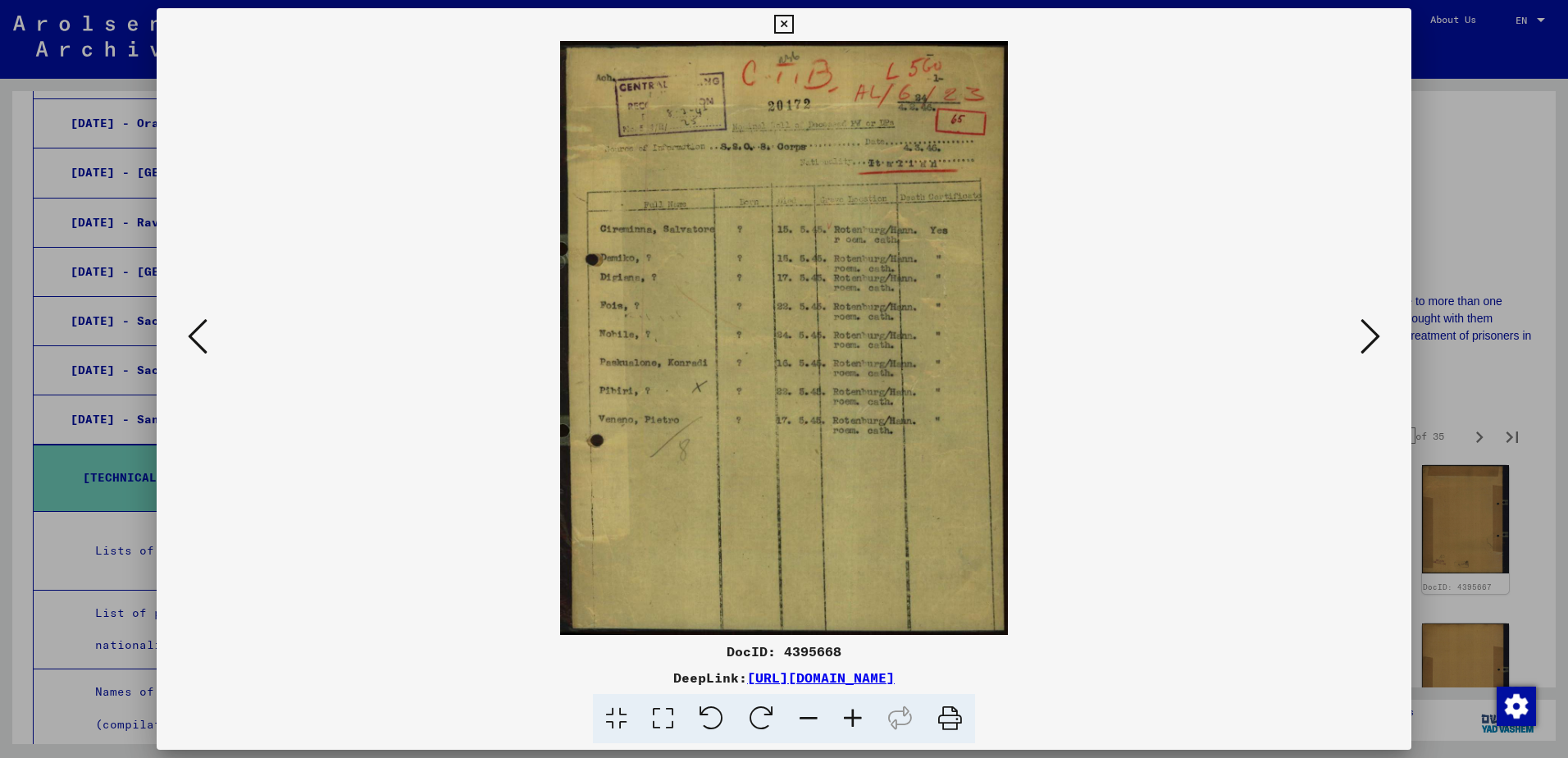
click at [1361, 326] on icon at bounding box center [1371, 336] width 20 height 39
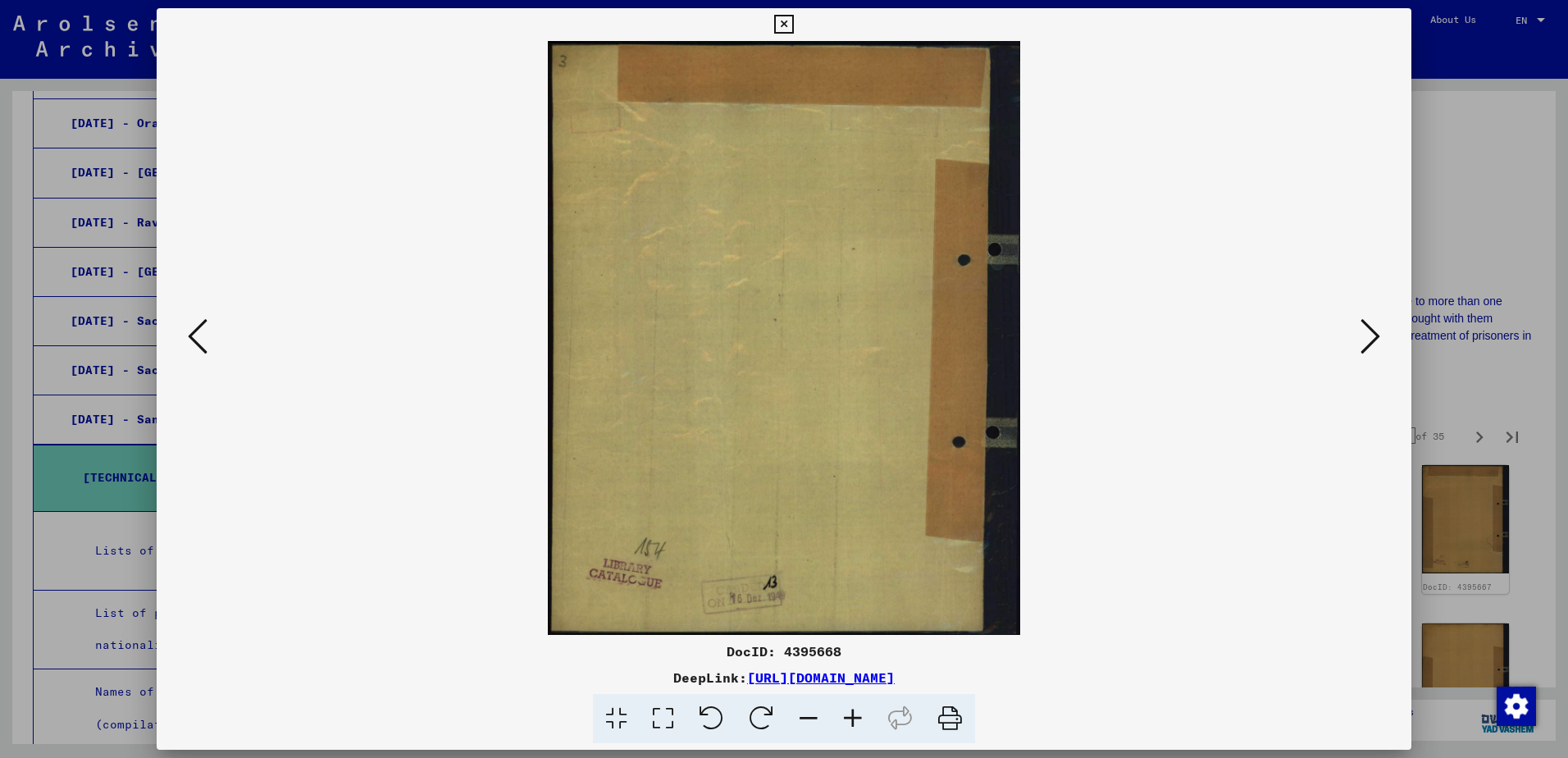
click at [1361, 326] on icon at bounding box center [1371, 336] width 20 height 39
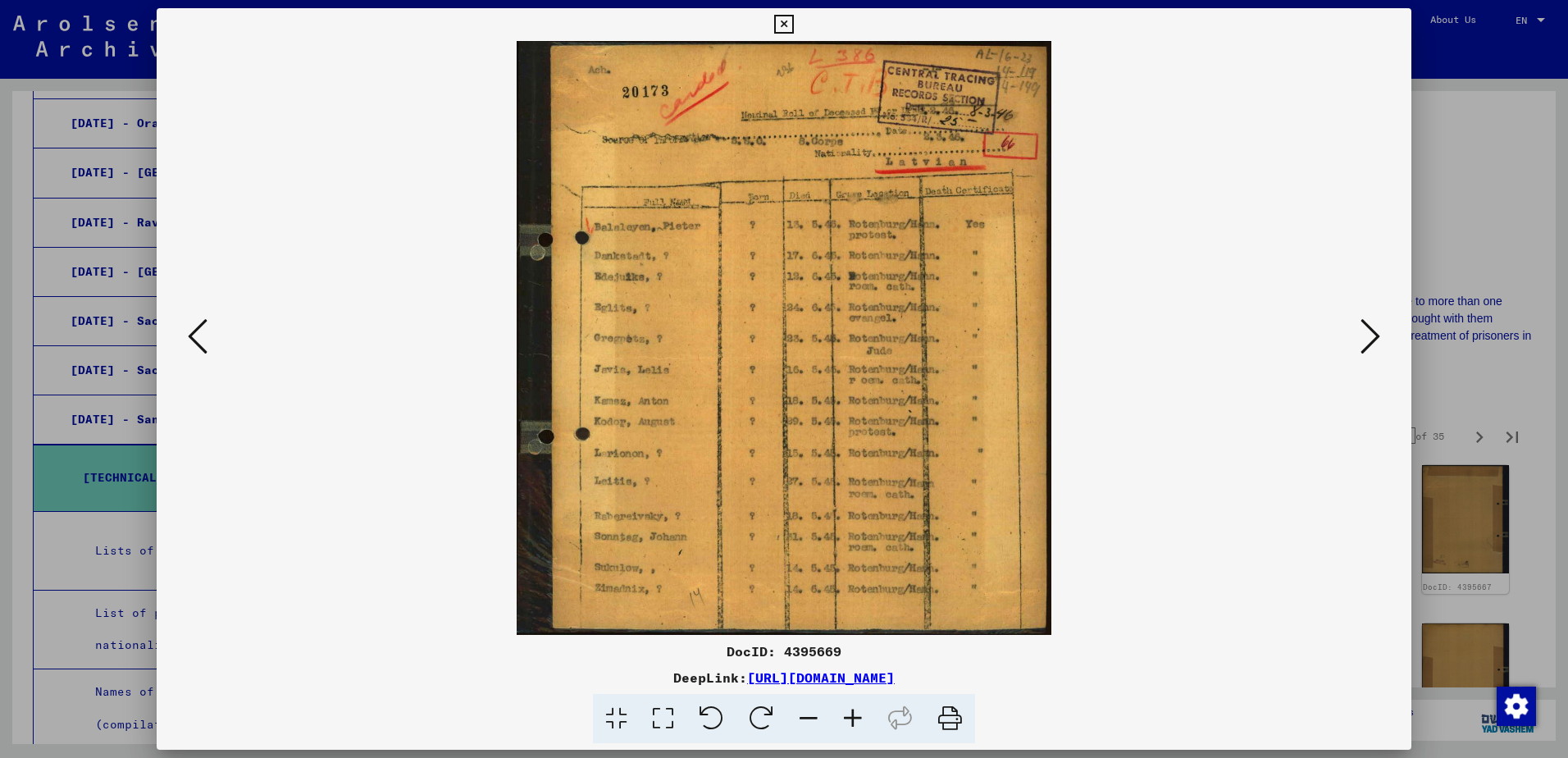
click at [1361, 325] on icon at bounding box center [1371, 336] width 20 height 39
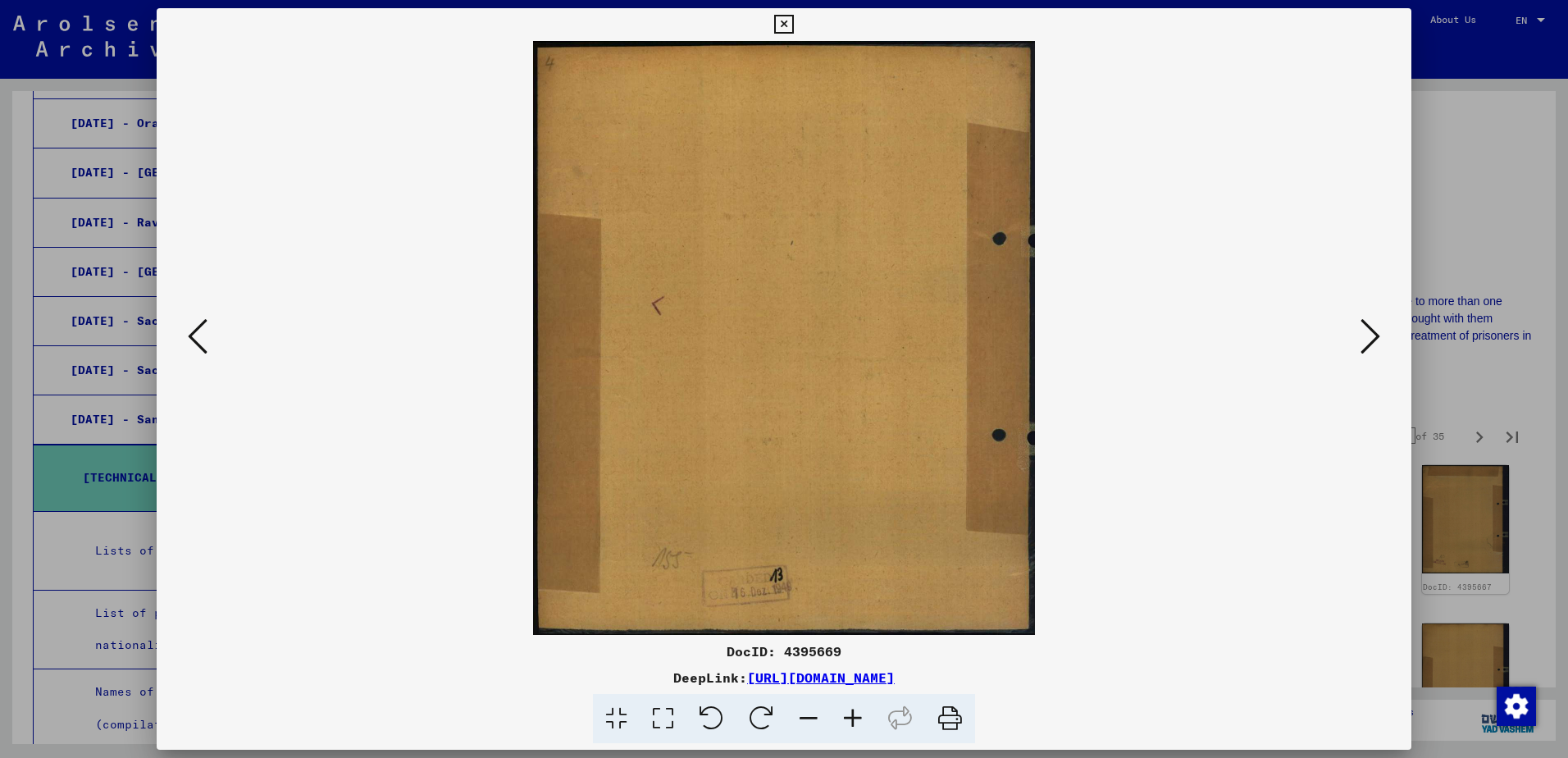
click at [1361, 325] on icon at bounding box center [1371, 336] width 20 height 39
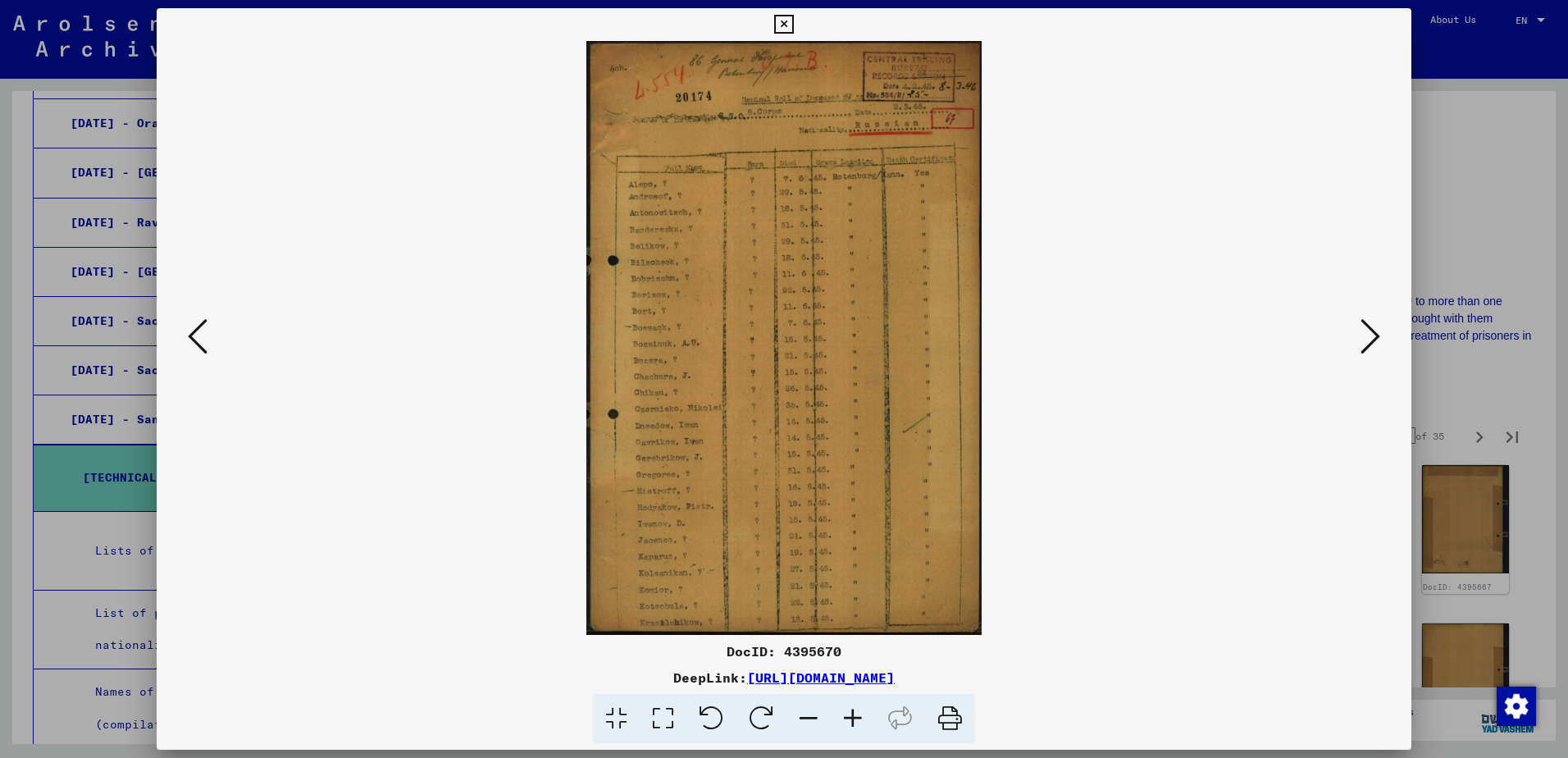
click at [1359, 325] on button at bounding box center [1370, 337] width 30 height 47
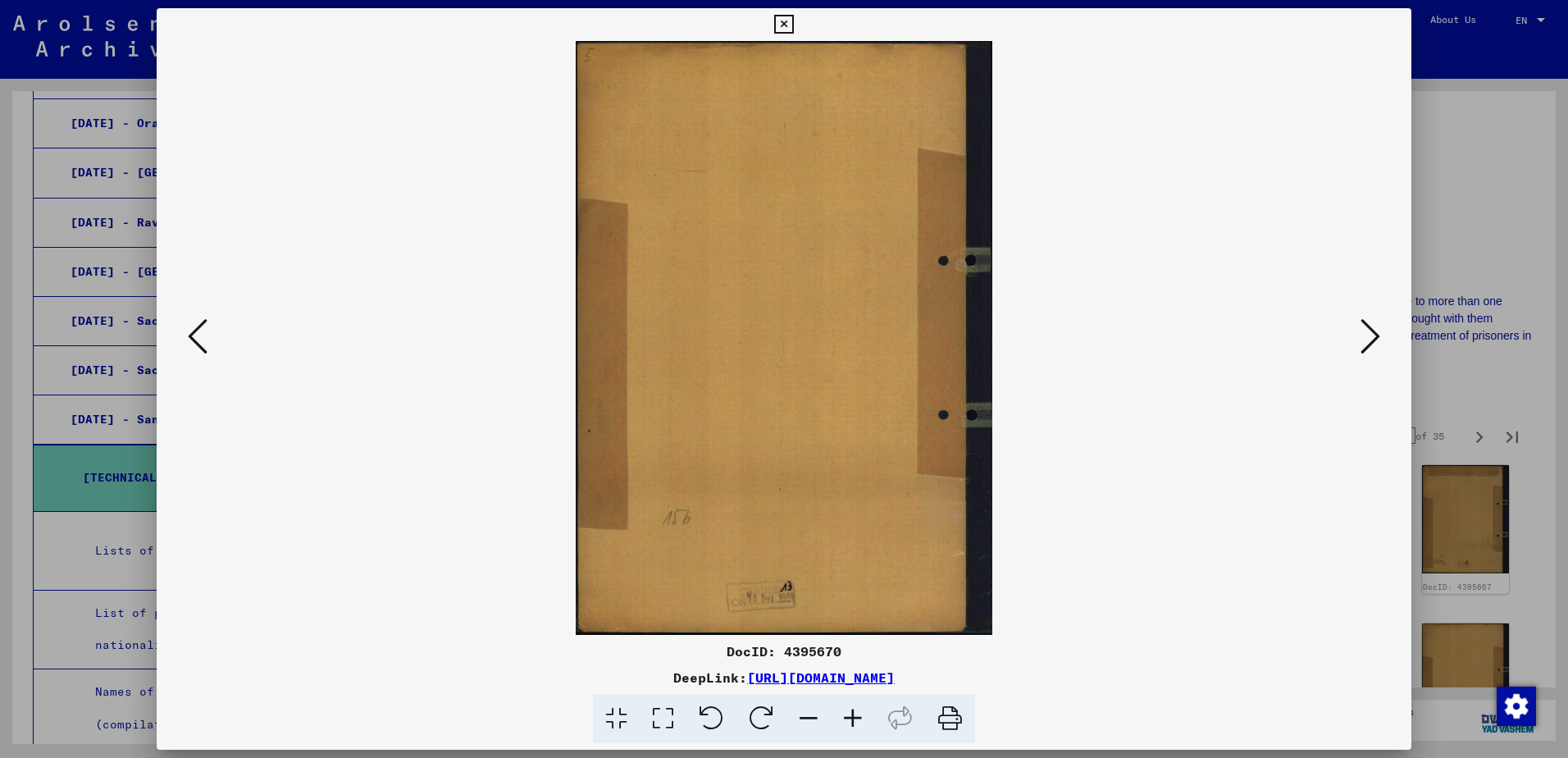
click at [1359, 325] on button at bounding box center [1370, 337] width 30 height 47
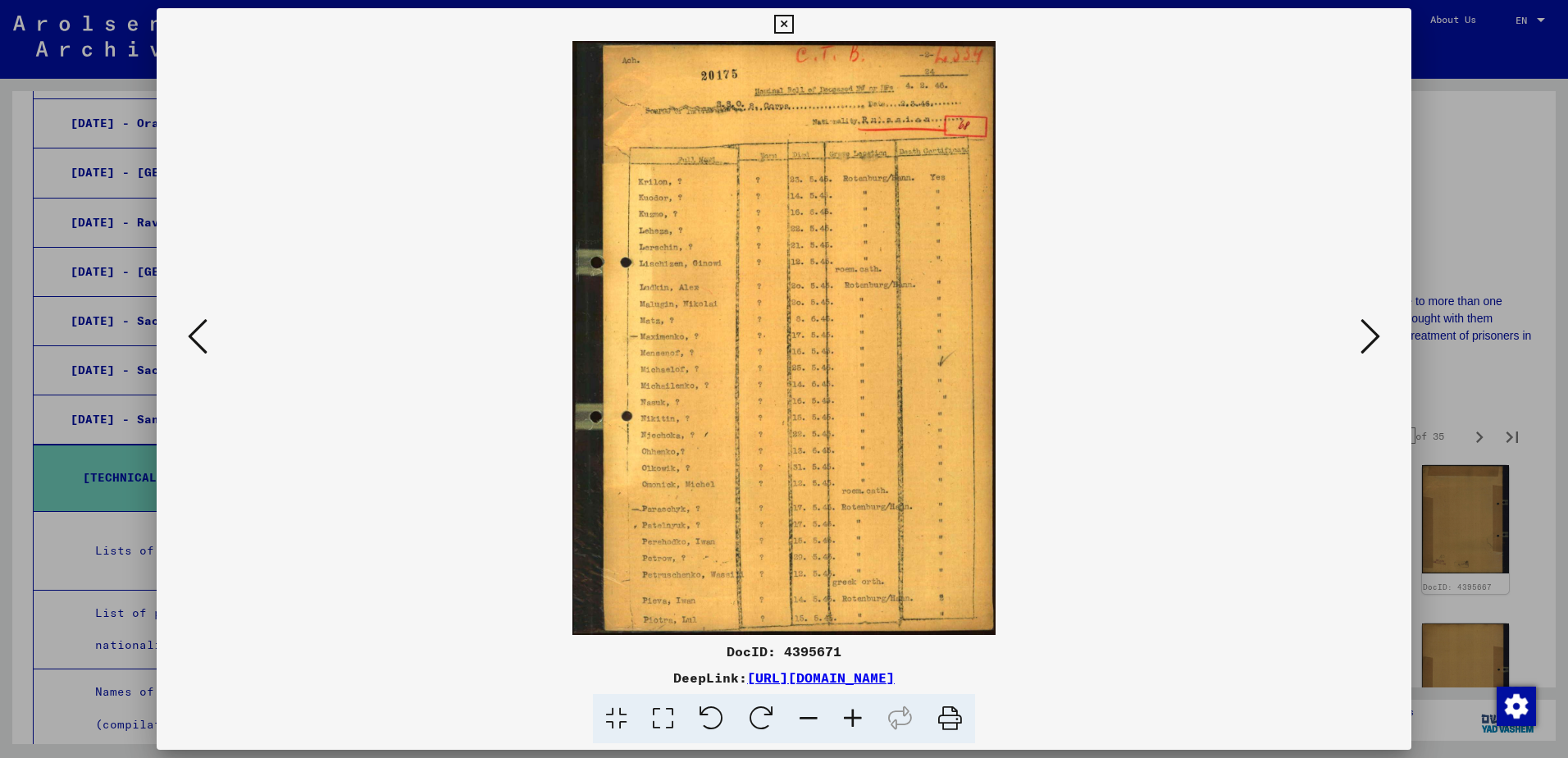
click at [1359, 325] on button at bounding box center [1370, 337] width 30 height 47
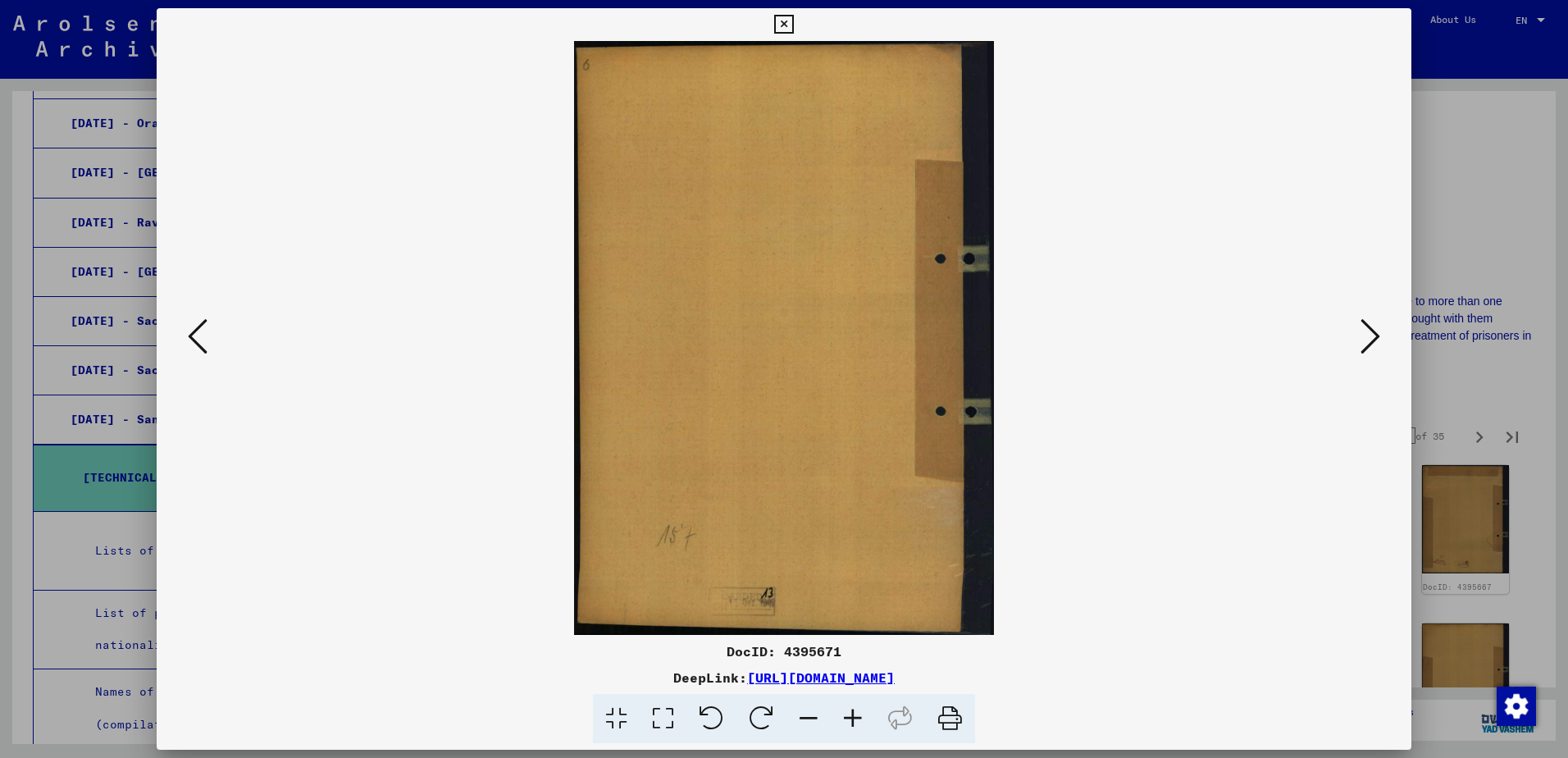
click at [1359, 325] on button at bounding box center [1370, 337] width 30 height 47
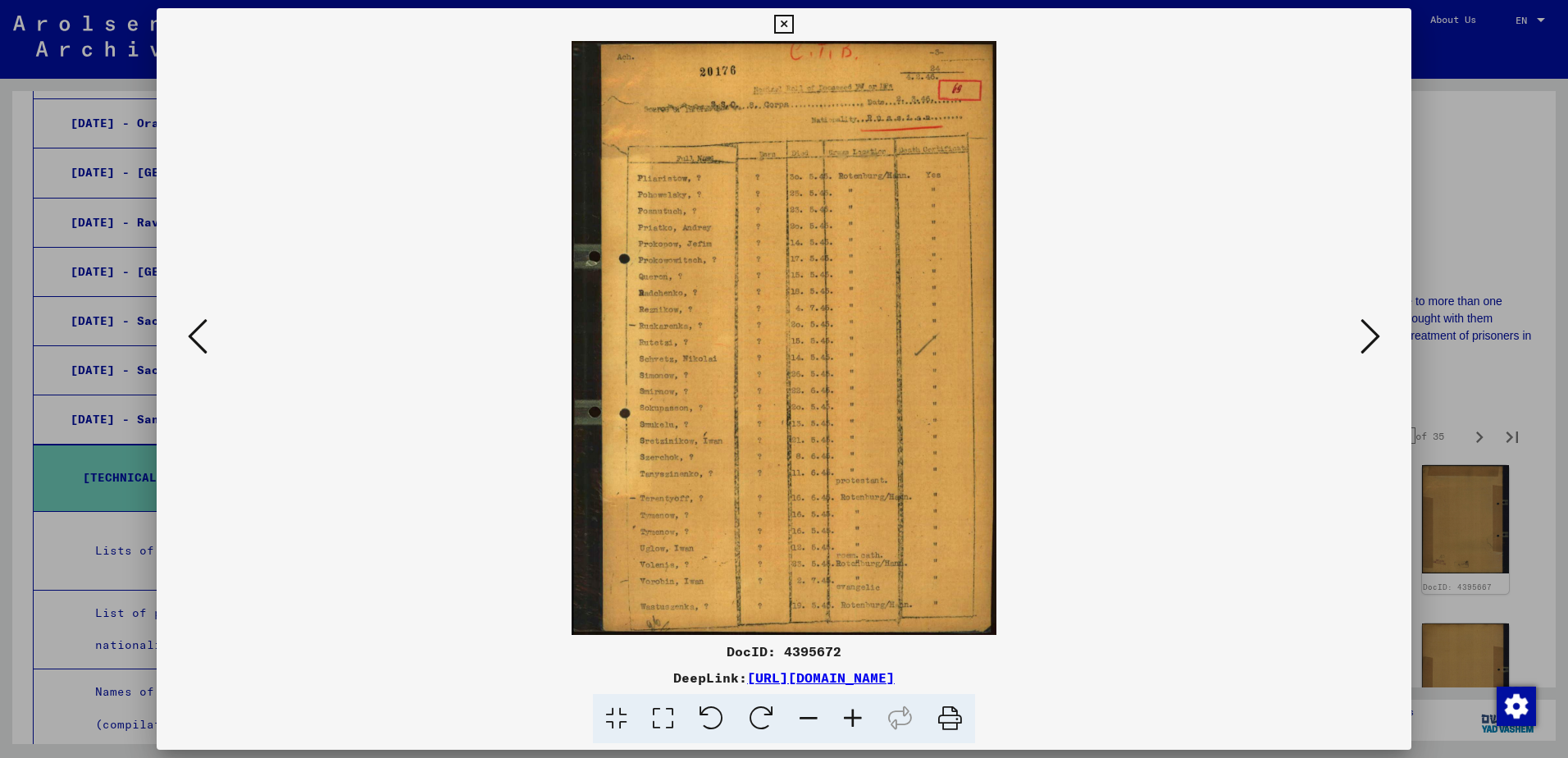
click at [1472, 157] on div at bounding box center [784, 379] width 1568 height 758
